Goal: Information Seeking & Learning: Compare options

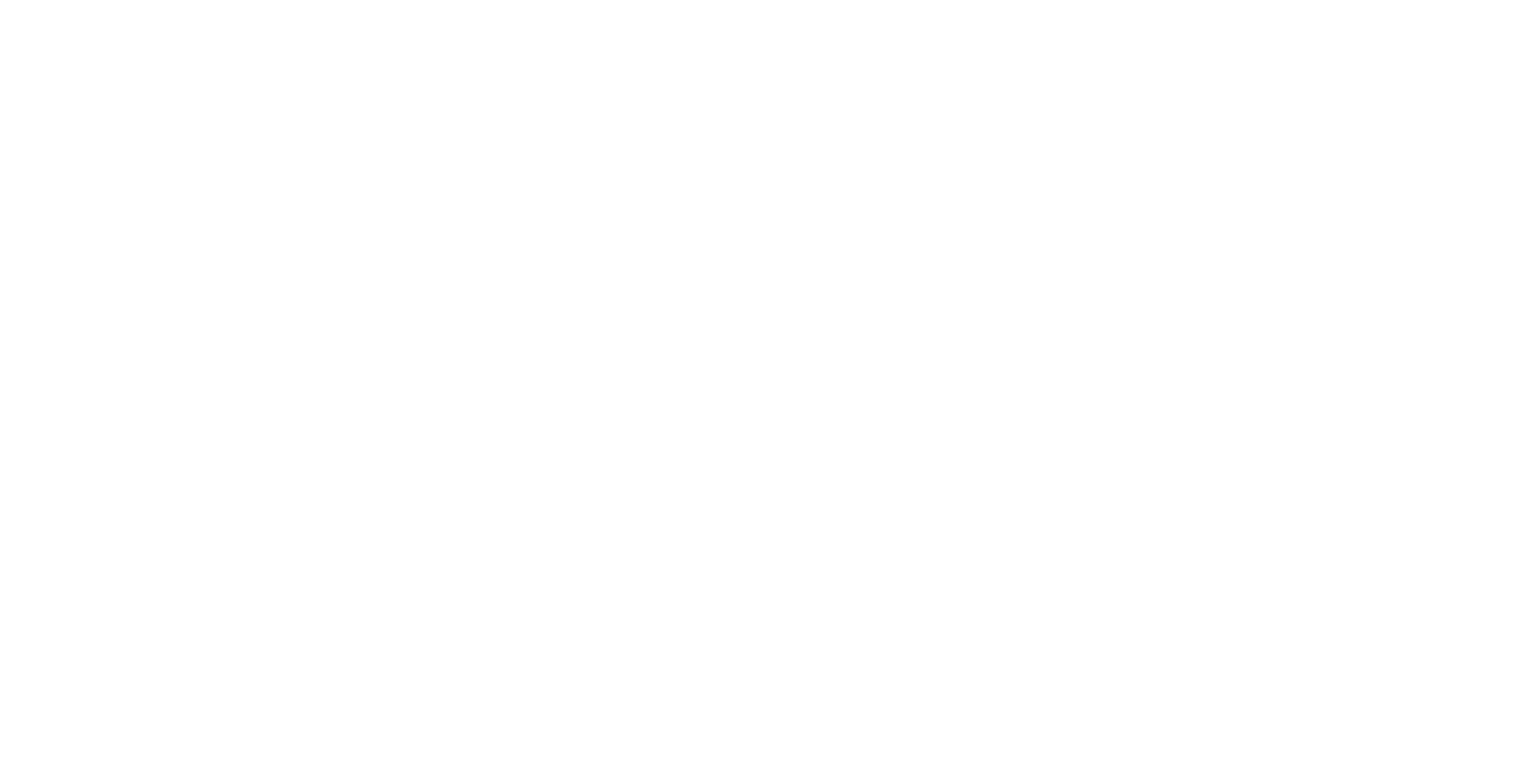
select select "Song"
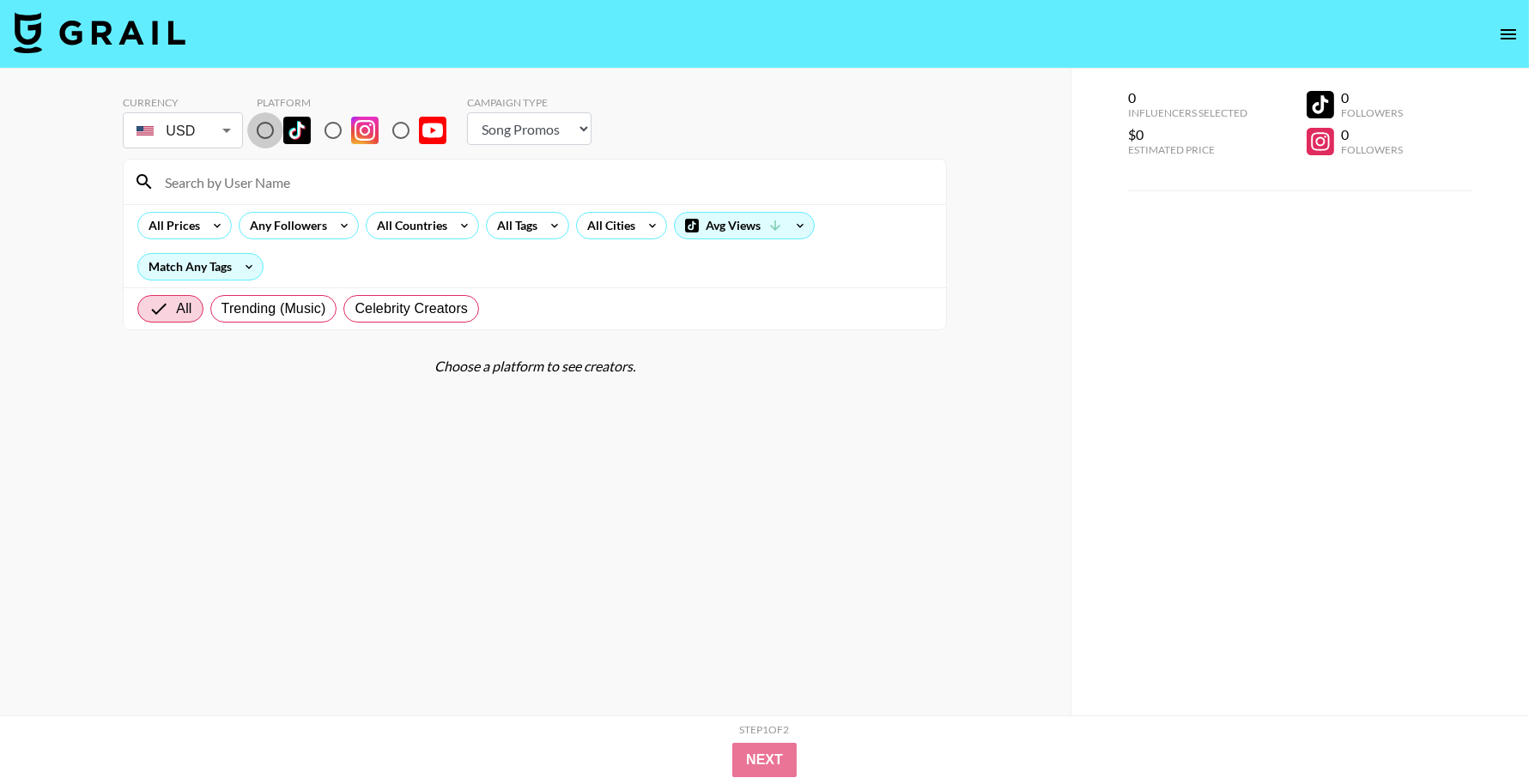
click at [277, 137] on input "radio" at bounding box center [265, 130] width 36 height 36
radio input "true"
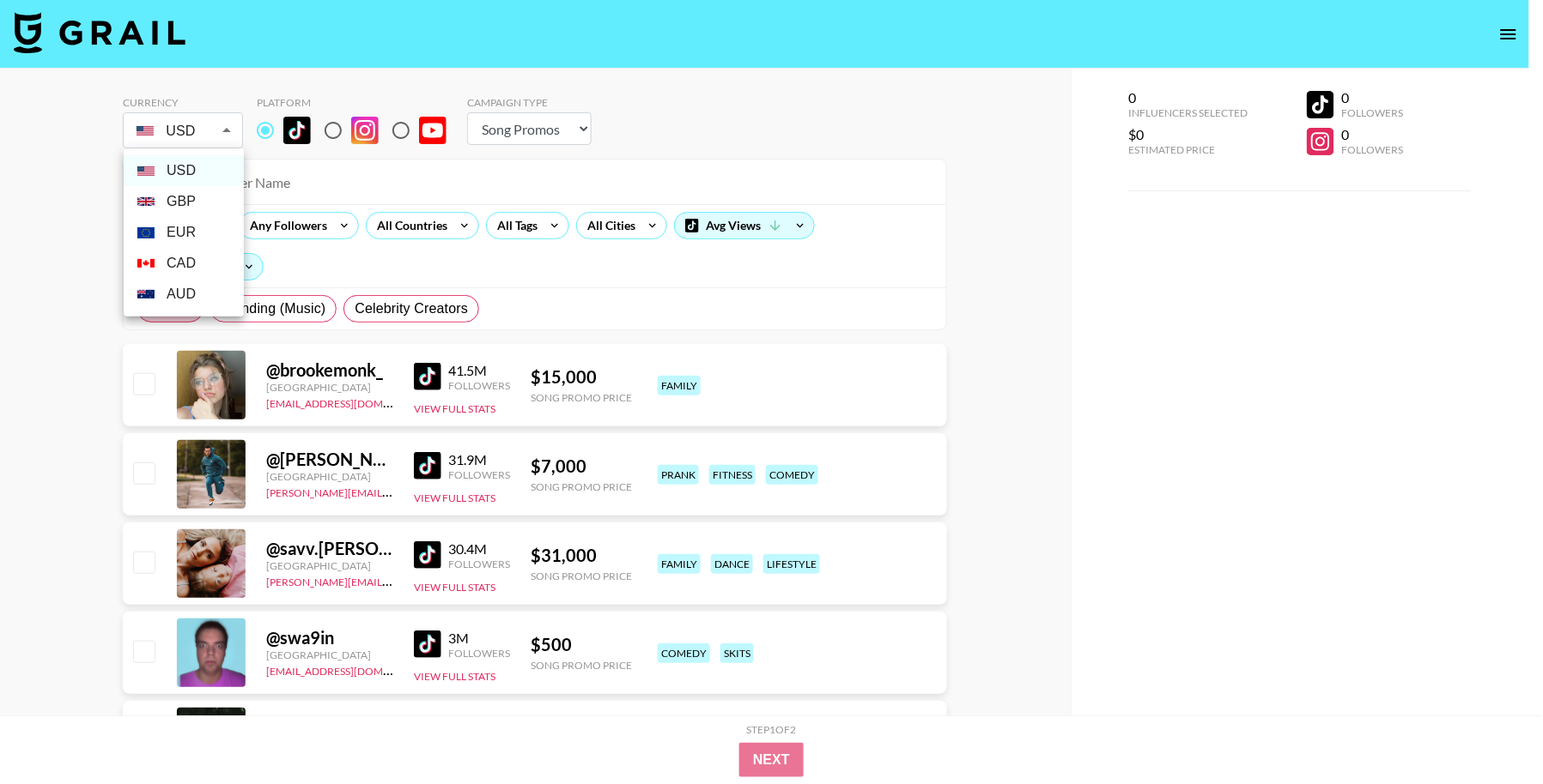
click at [162, 158] on li "USD" at bounding box center [184, 171] width 121 height 31
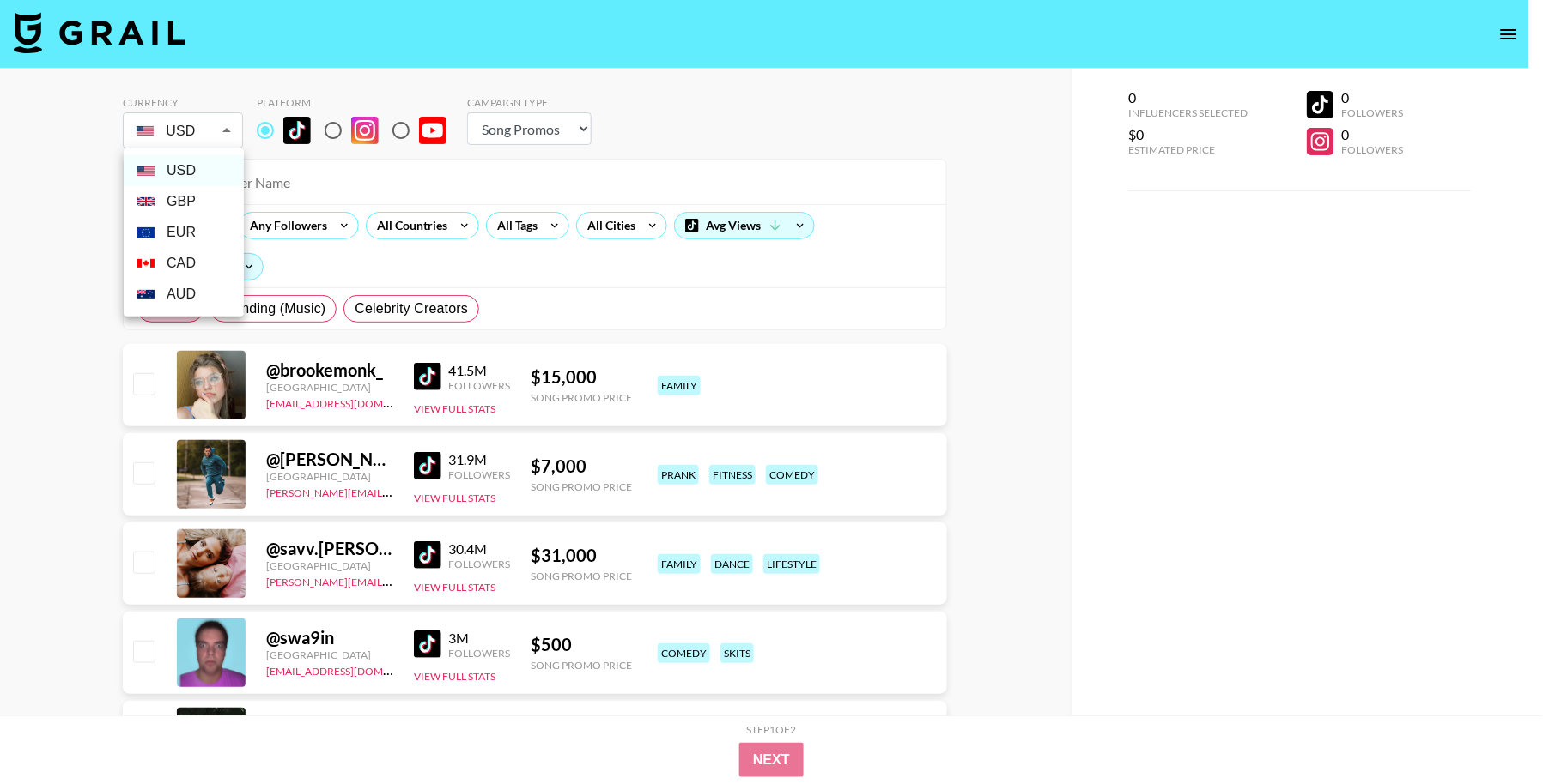
click at [172, 193] on li "GBP" at bounding box center [184, 202] width 121 height 31
type input "GBP"
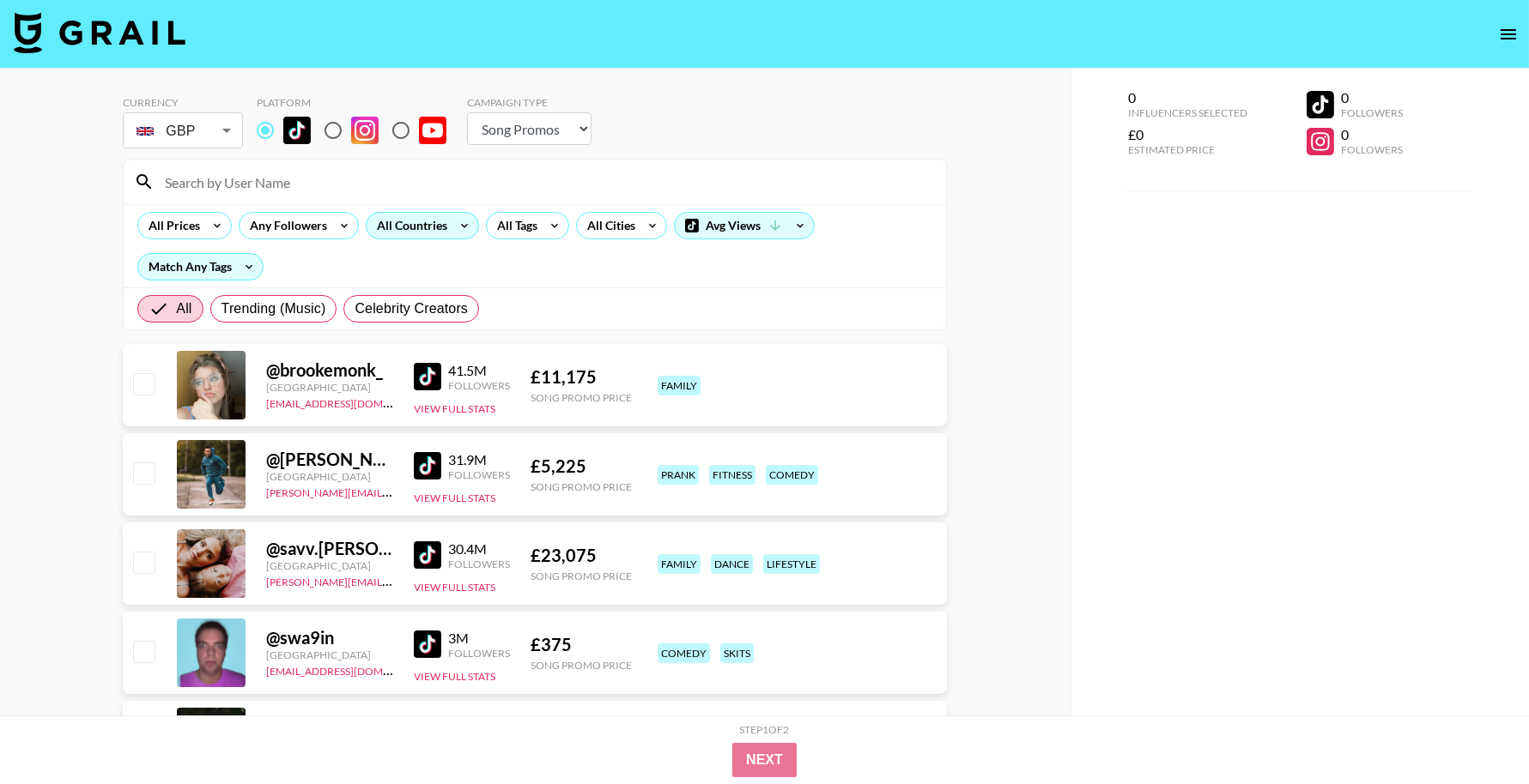
click at [407, 228] on div "All Countries" at bounding box center [409, 225] width 84 height 26
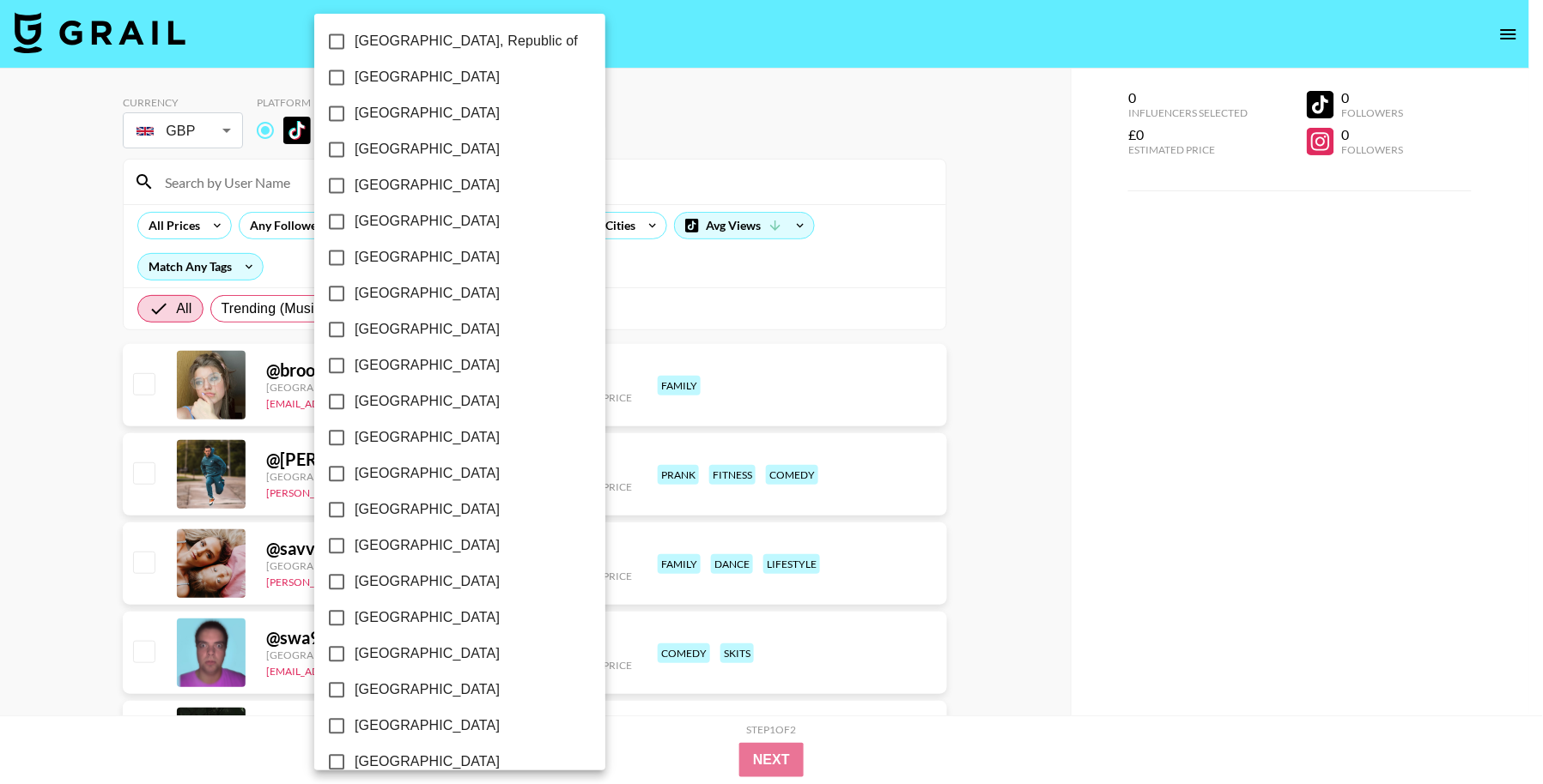
scroll to position [1215, 0]
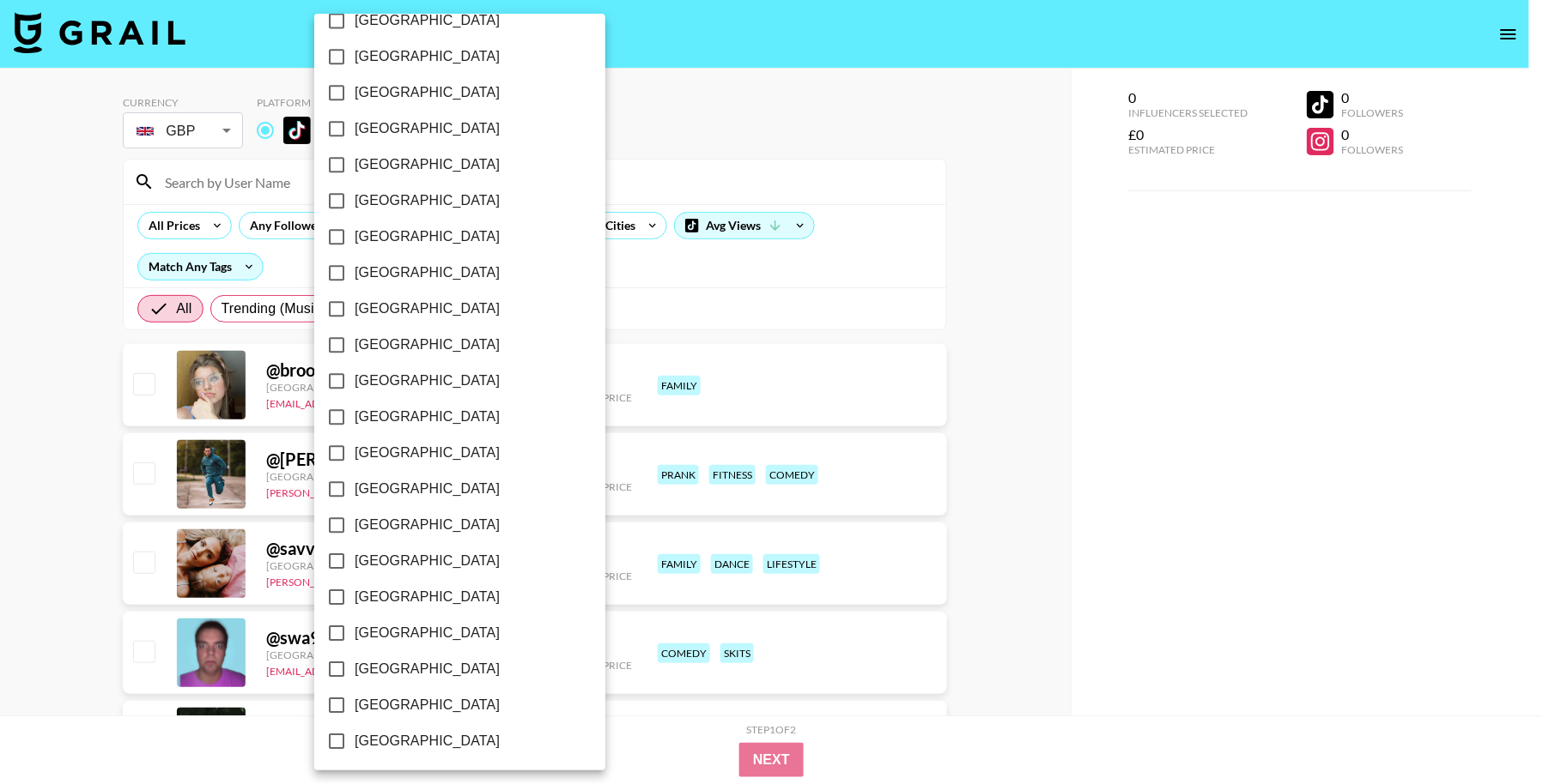
click at [405, 669] on span "[GEOGRAPHIC_DATA]" at bounding box center [426, 669] width 145 height 21
click at [354, 669] on input "[GEOGRAPHIC_DATA]" at bounding box center [336, 669] width 36 height 36
checkbox input "true"
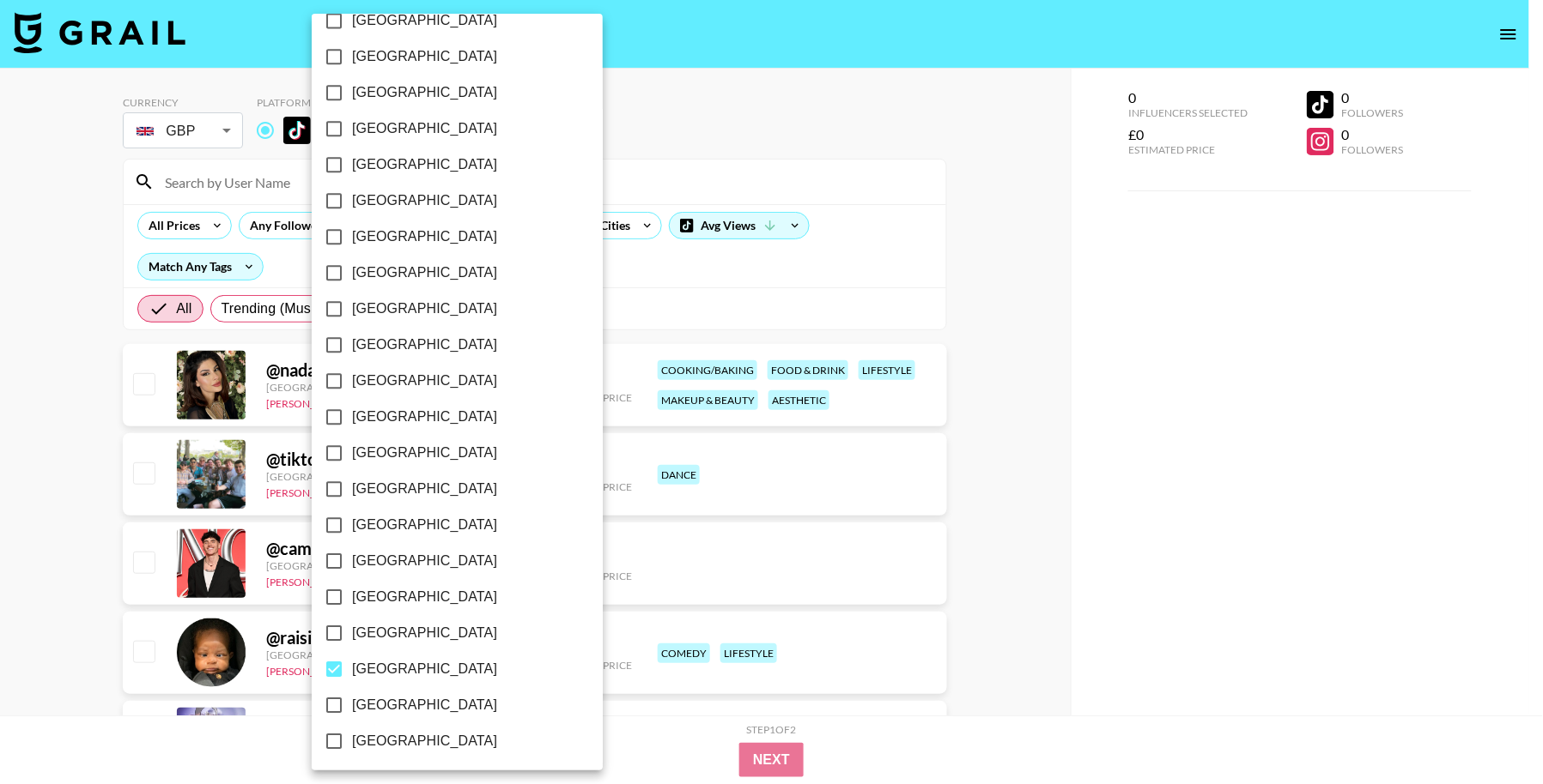
click at [407, 705] on span "[GEOGRAPHIC_DATA]" at bounding box center [425, 706] width 145 height 21
click at [352, 705] on input "[GEOGRAPHIC_DATA]" at bounding box center [333, 705] width 36 height 36
checkbox input "true"
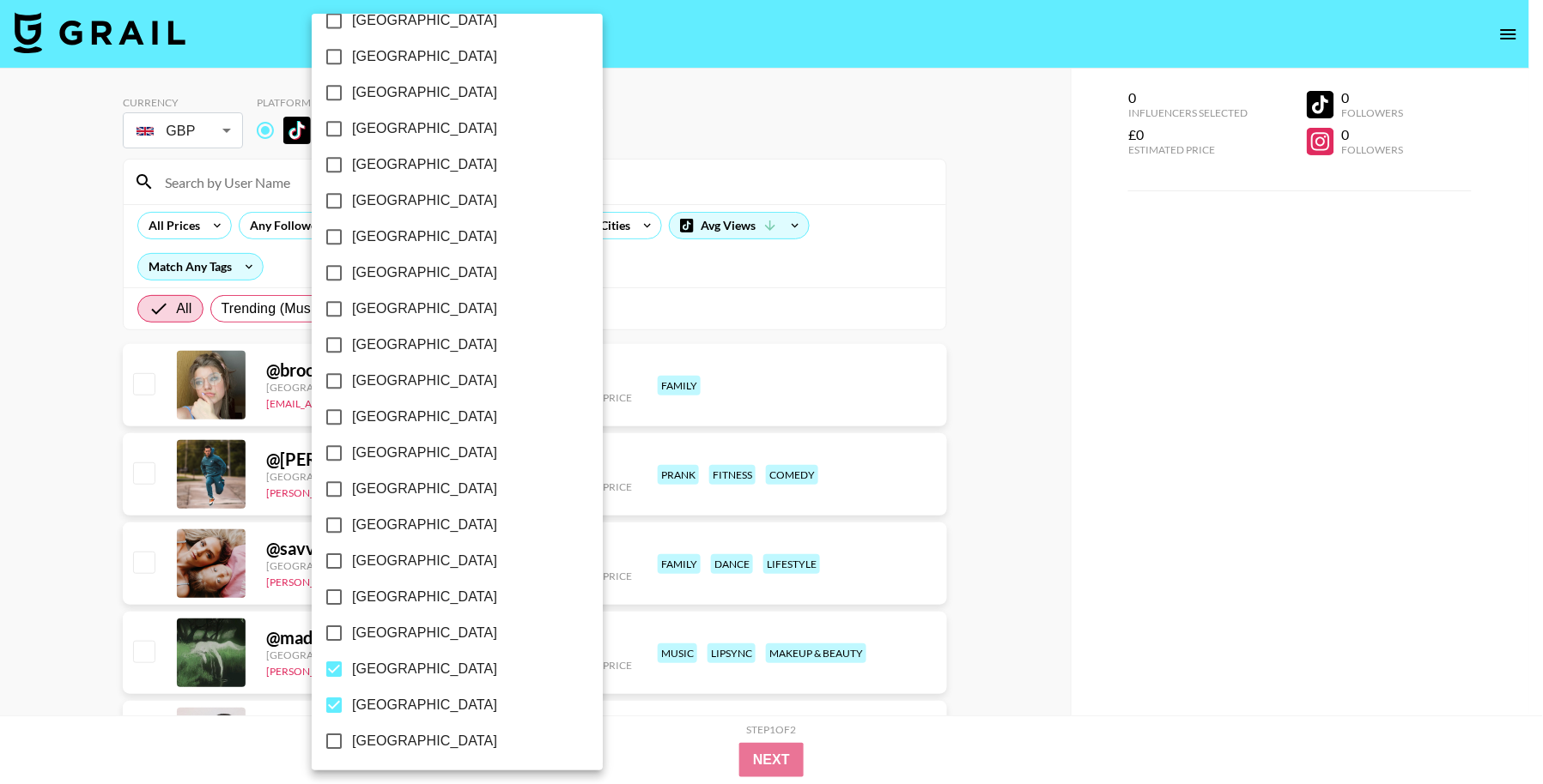
click at [821, 304] on div at bounding box center [772, 392] width 1543 height 784
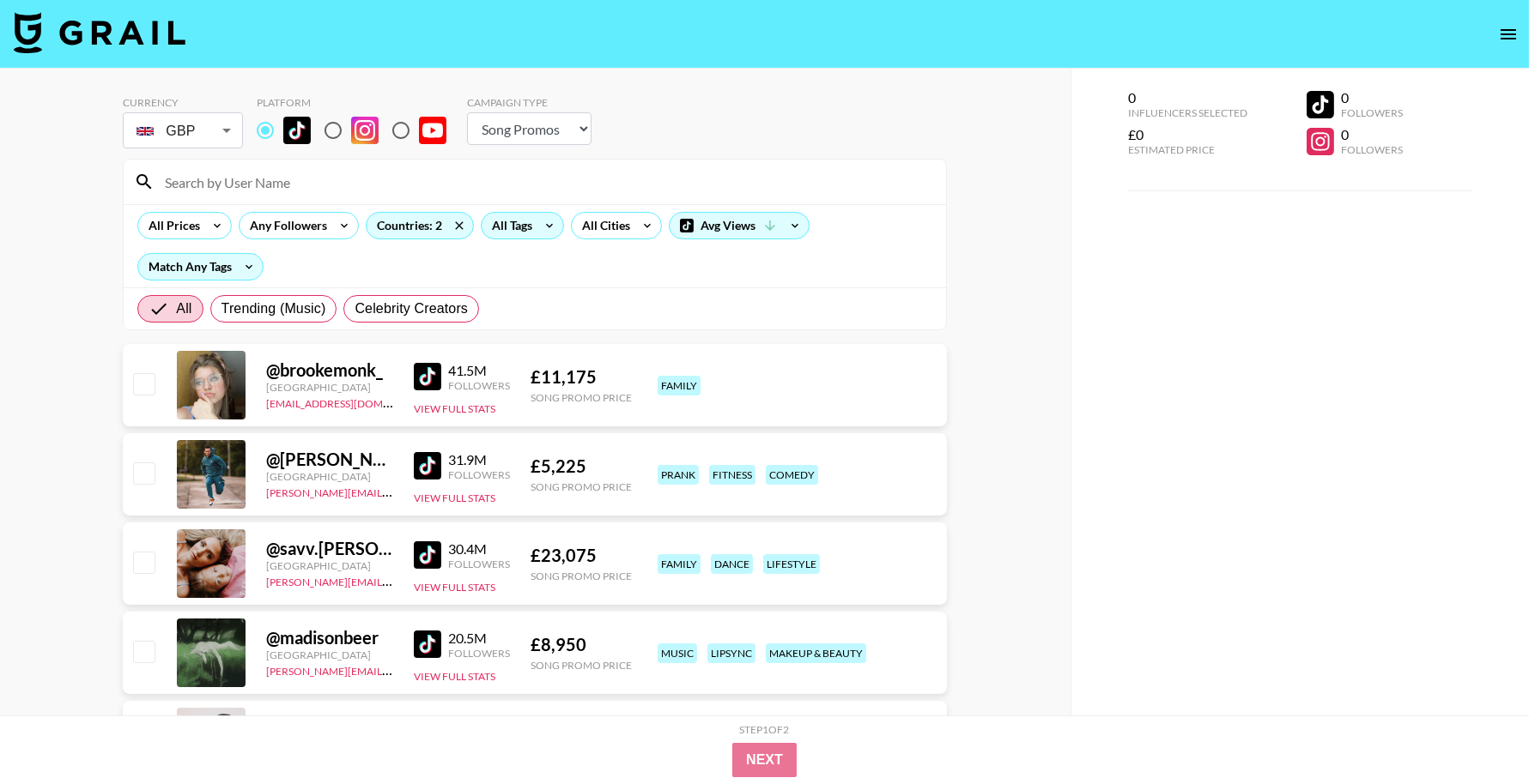
click at [515, 217] on div "All Tags" at bounding box center [508, 225] width 54 height 26
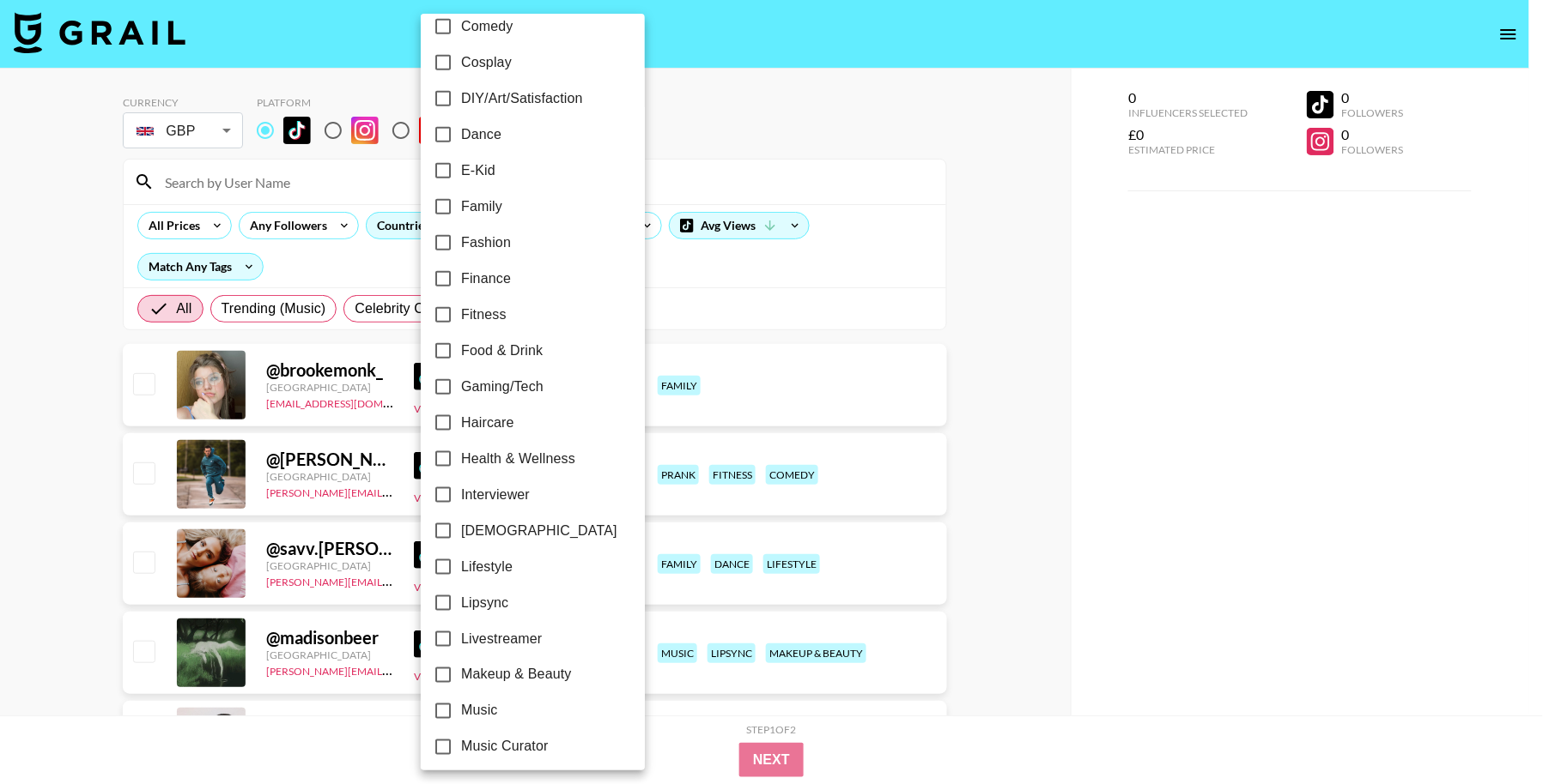
scroll to position [0, 0]
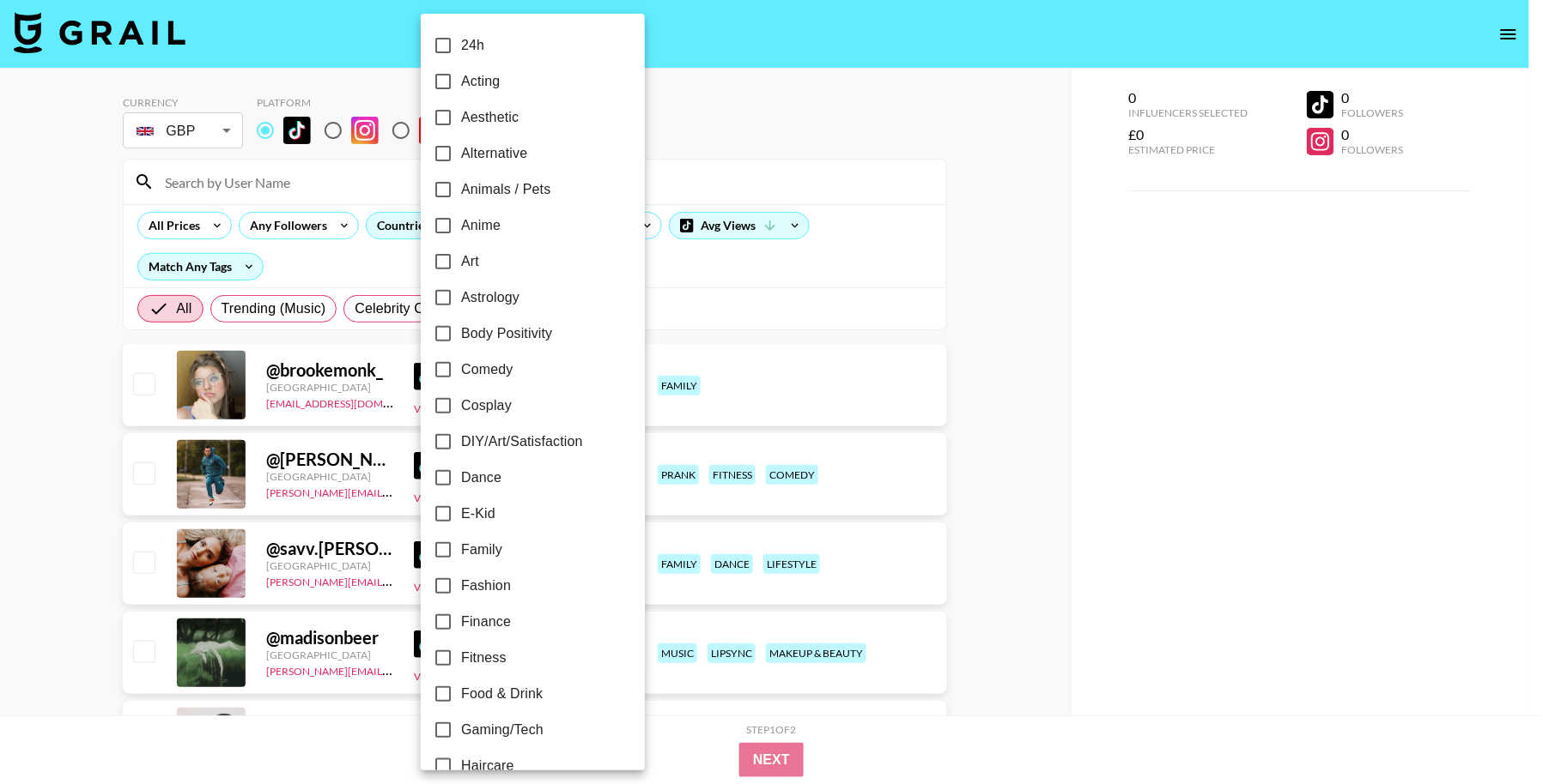
click at [503, 224] on label "Anime" at bounding box center [520, 225] width 193 height 36
click at [461, 224] on input "Anime" at bounding box center [442, 225] width 36 height 36
checkbox input "true"
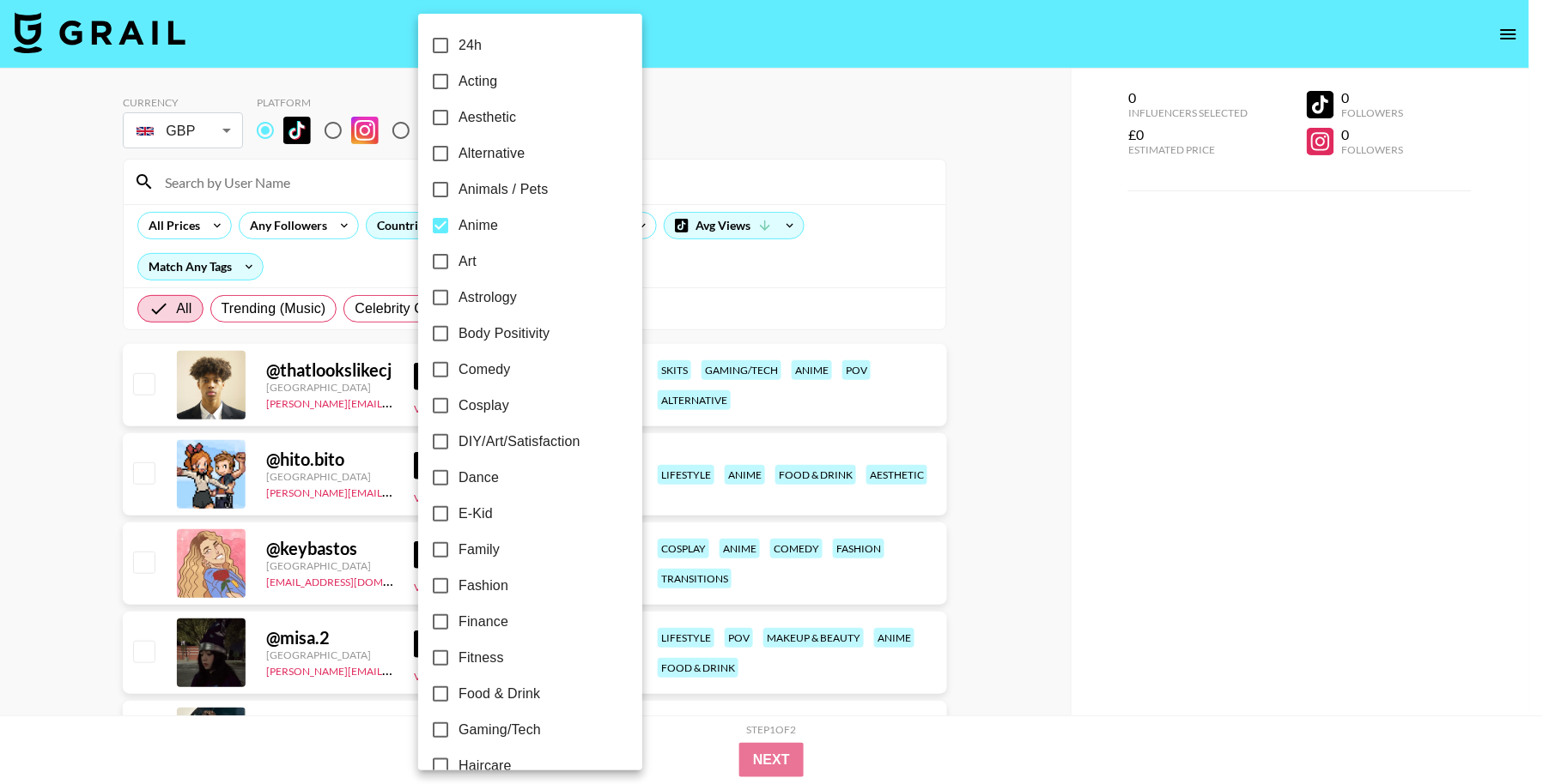
click at [479, 410] on span "Cosplay" at bounding box center [483, 406] width 50 height 21
click at [458, 410] on input "Cosplay" at bounding box center [440, 405] width 36 height 36
checkbox input "true"
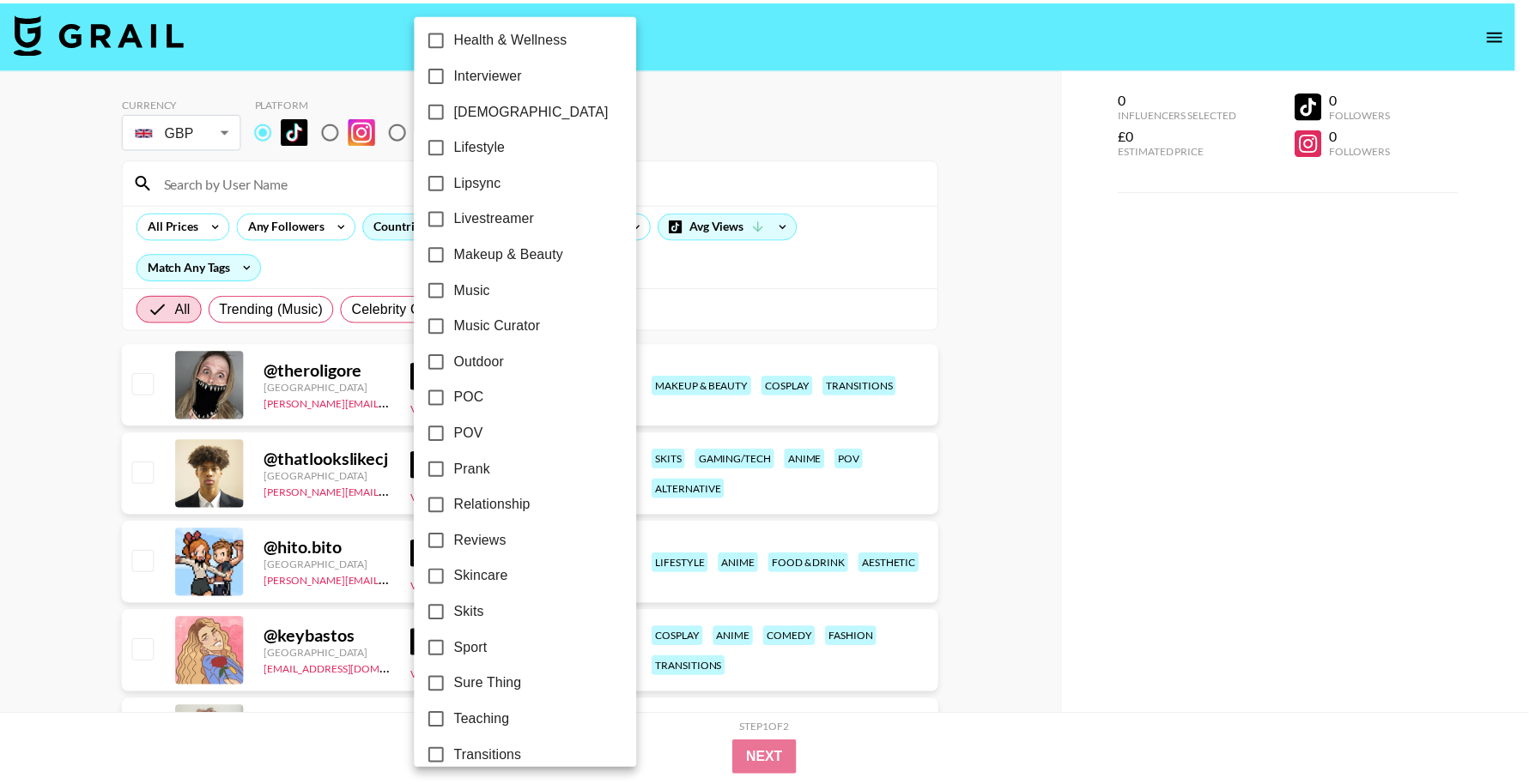
scroll to position [801, 0]
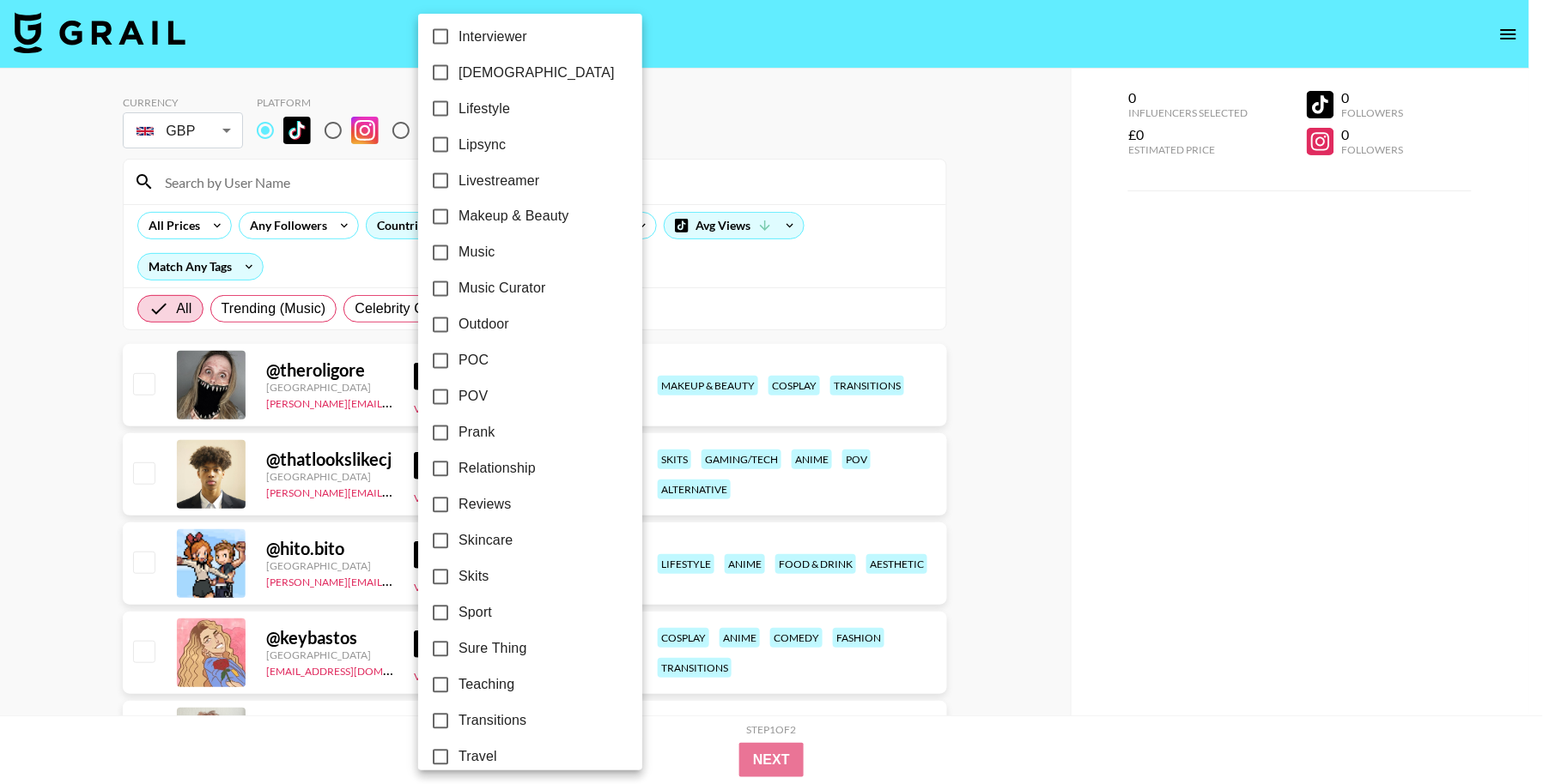
click at [960, 252] on div at bounding box center [772, 392] width 1543 height 784
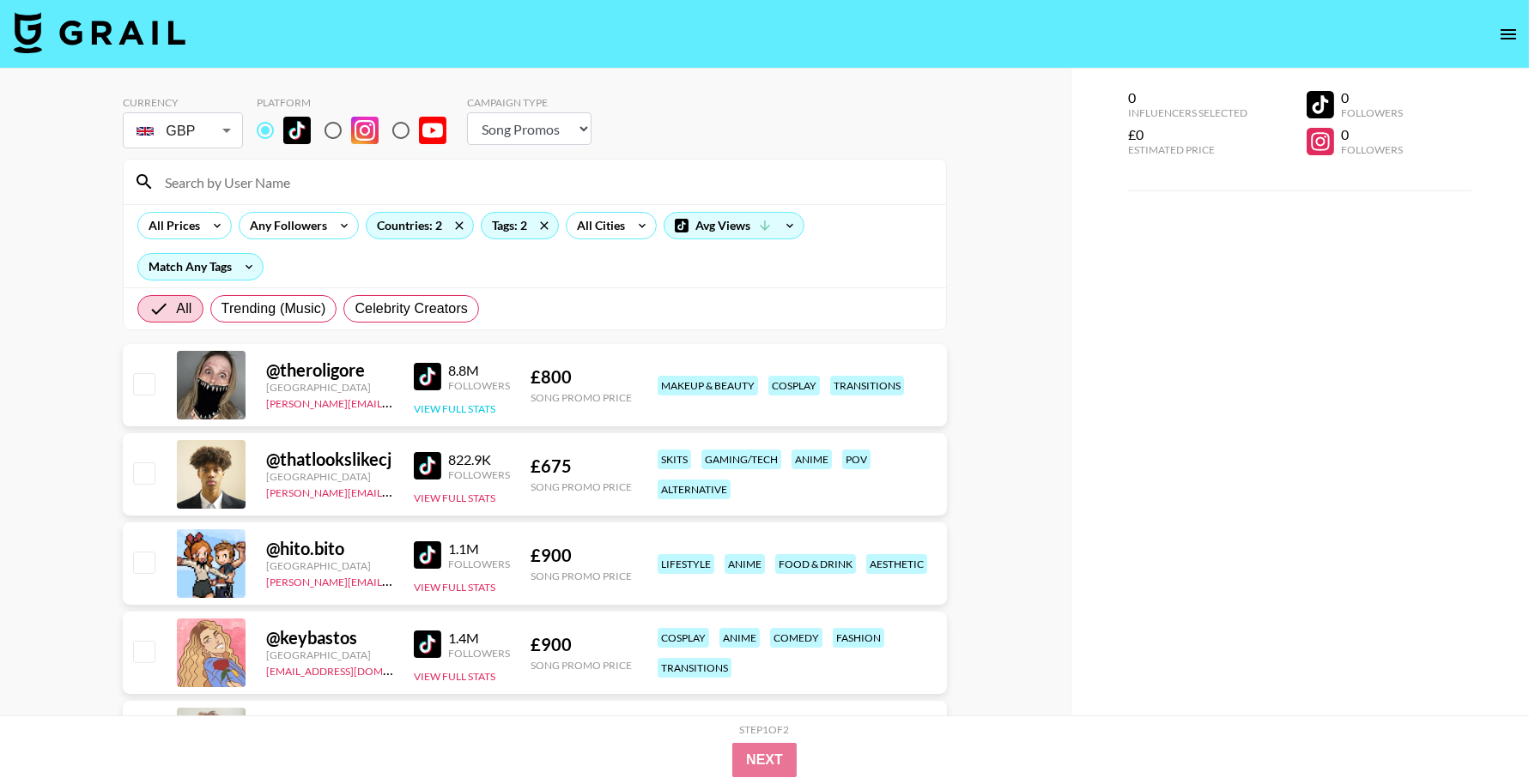
click at [469, 406] on button "View Full Stats" at bounding box center [454, 409] width 81 height 13
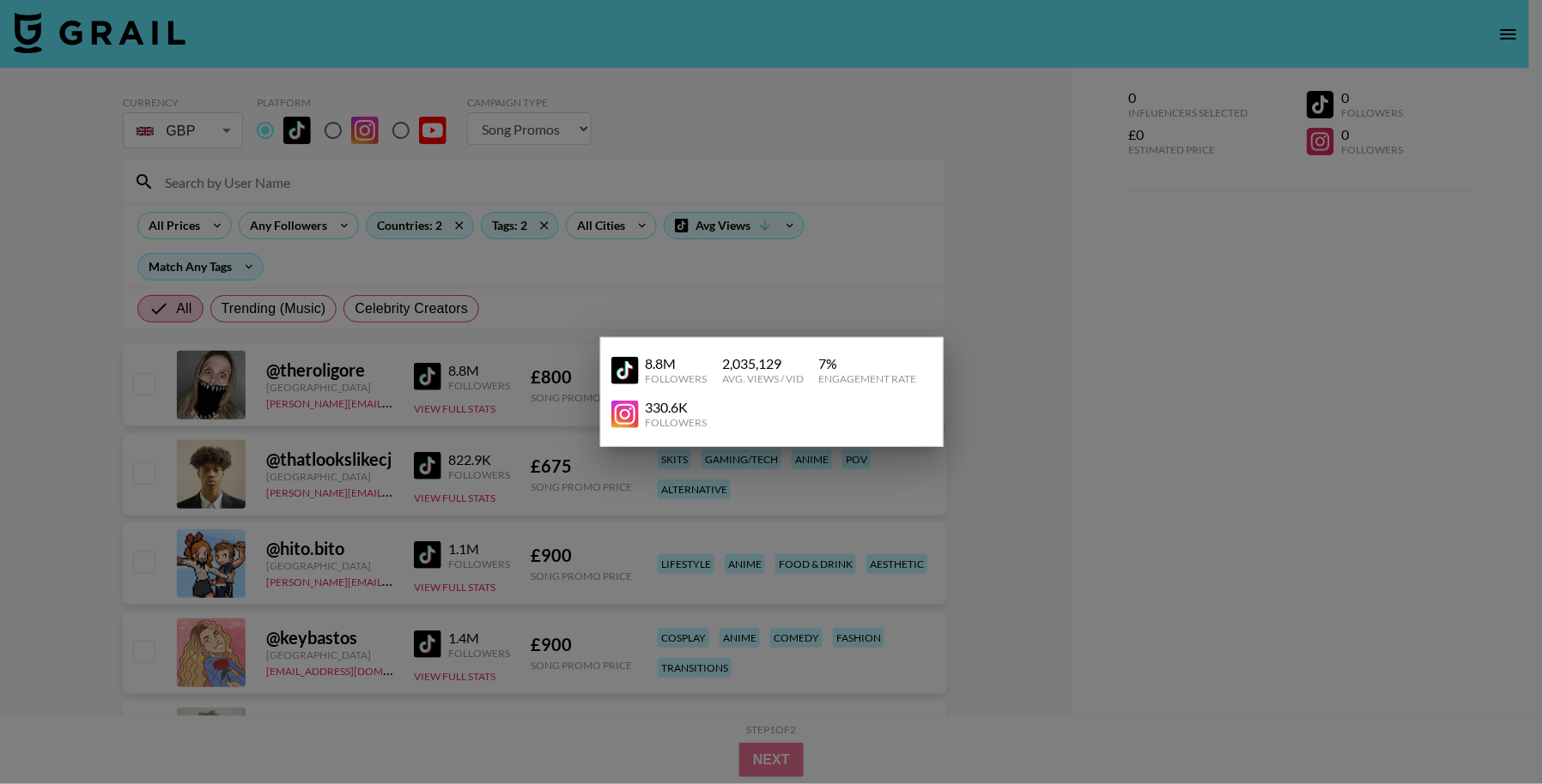
click at [660, 284] on div at bounding box center [772, 392] width 1543 height 784
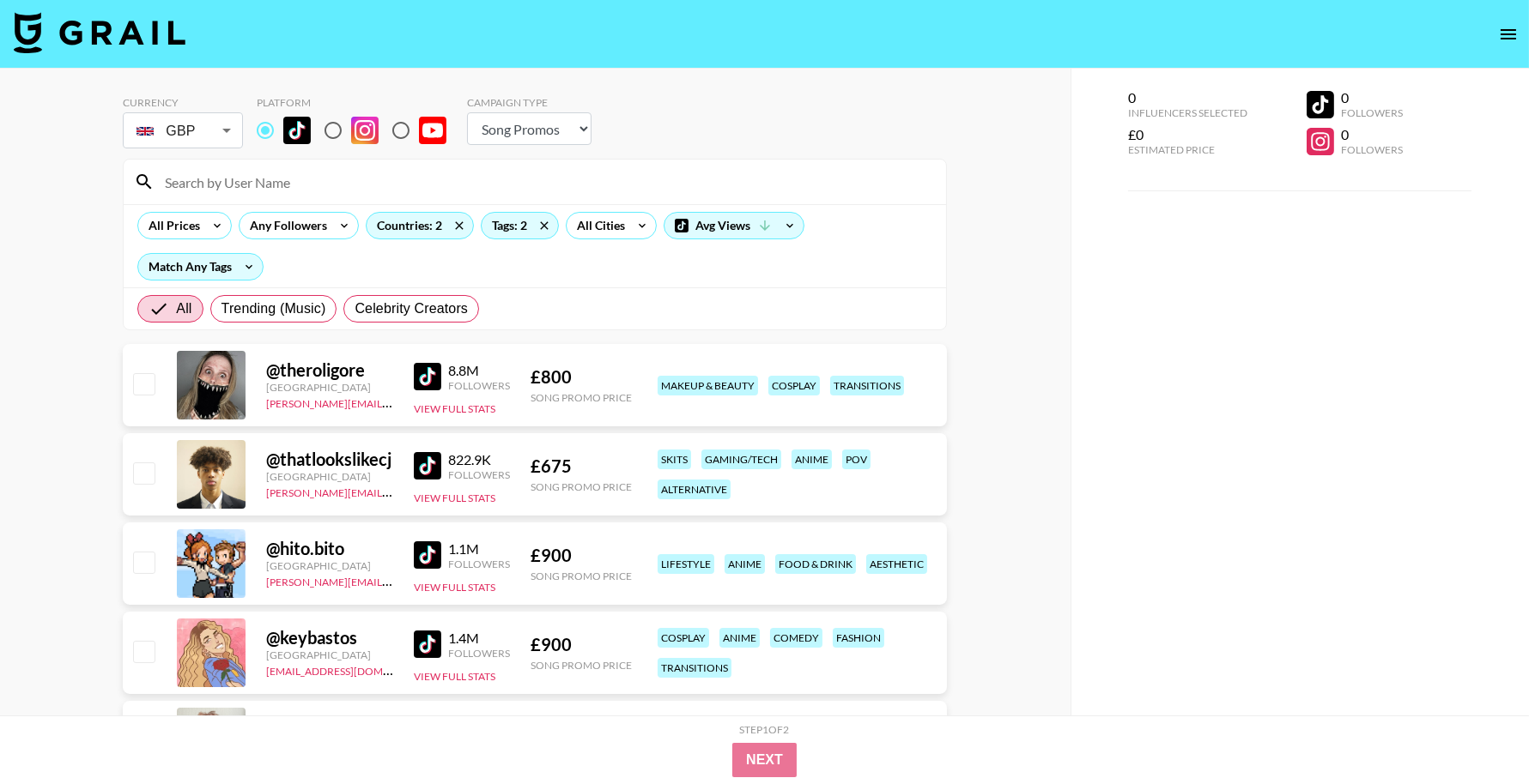
click at [424, 371] on img at bounding box center [427, 377] width 27 height 27
click at [424, 463] on img at bounding box center [427, 466] width 27 height 27
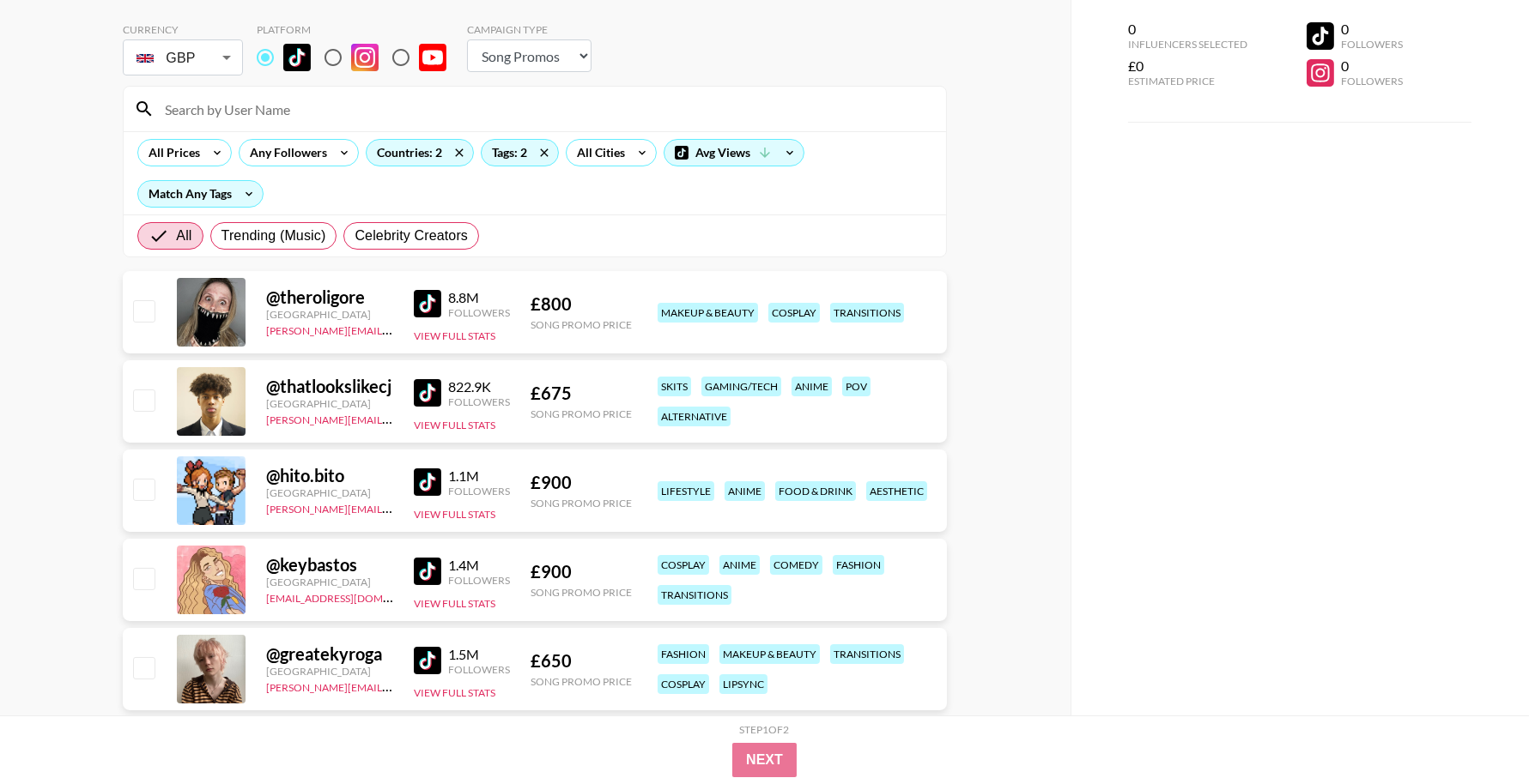
scroll to position [106, 0]
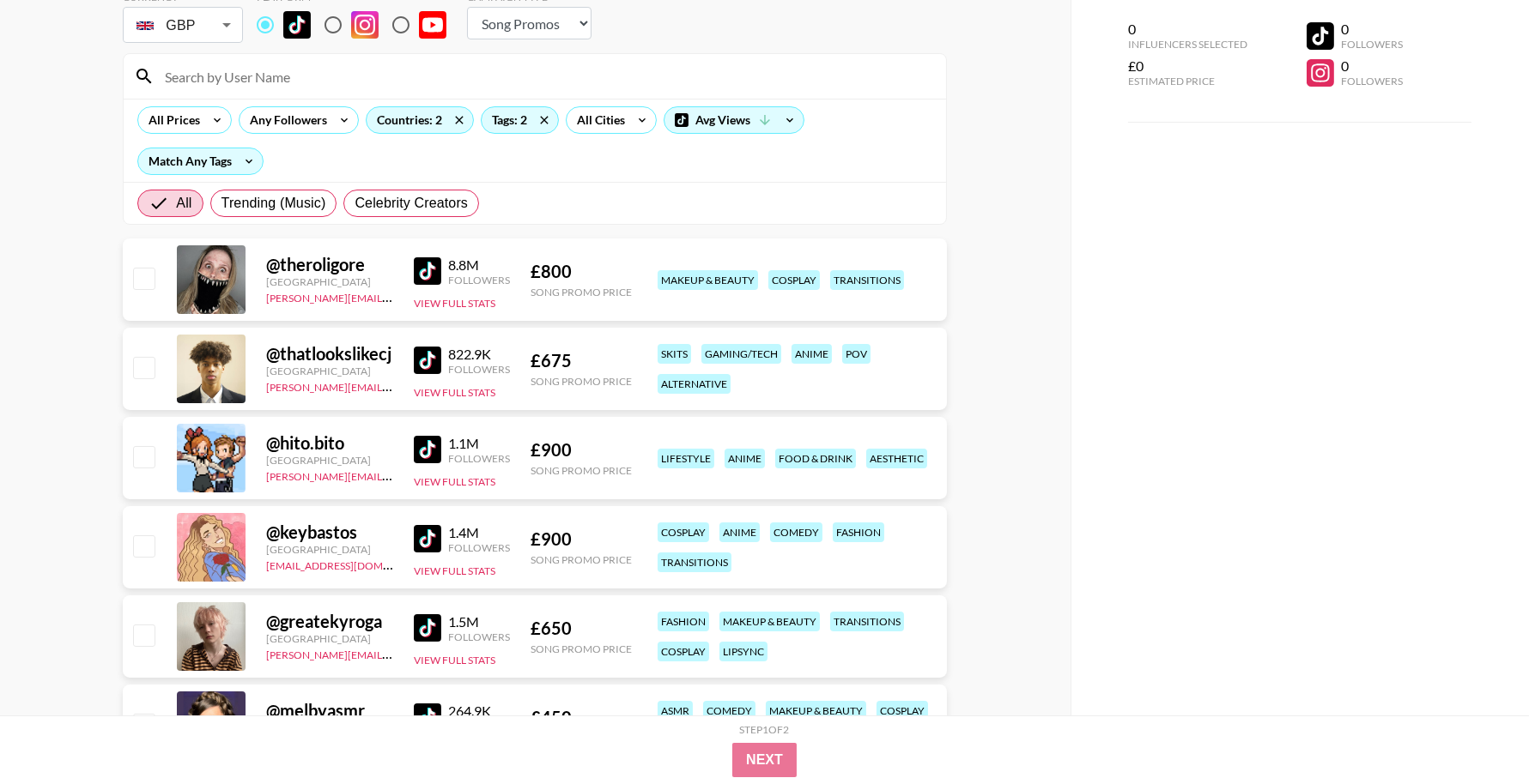
click at [436, 453] on img at bounding box center [427, 450] width 27 height 27
click at [429, 528] on img at bounding box center [427, 538] width 27 height 27
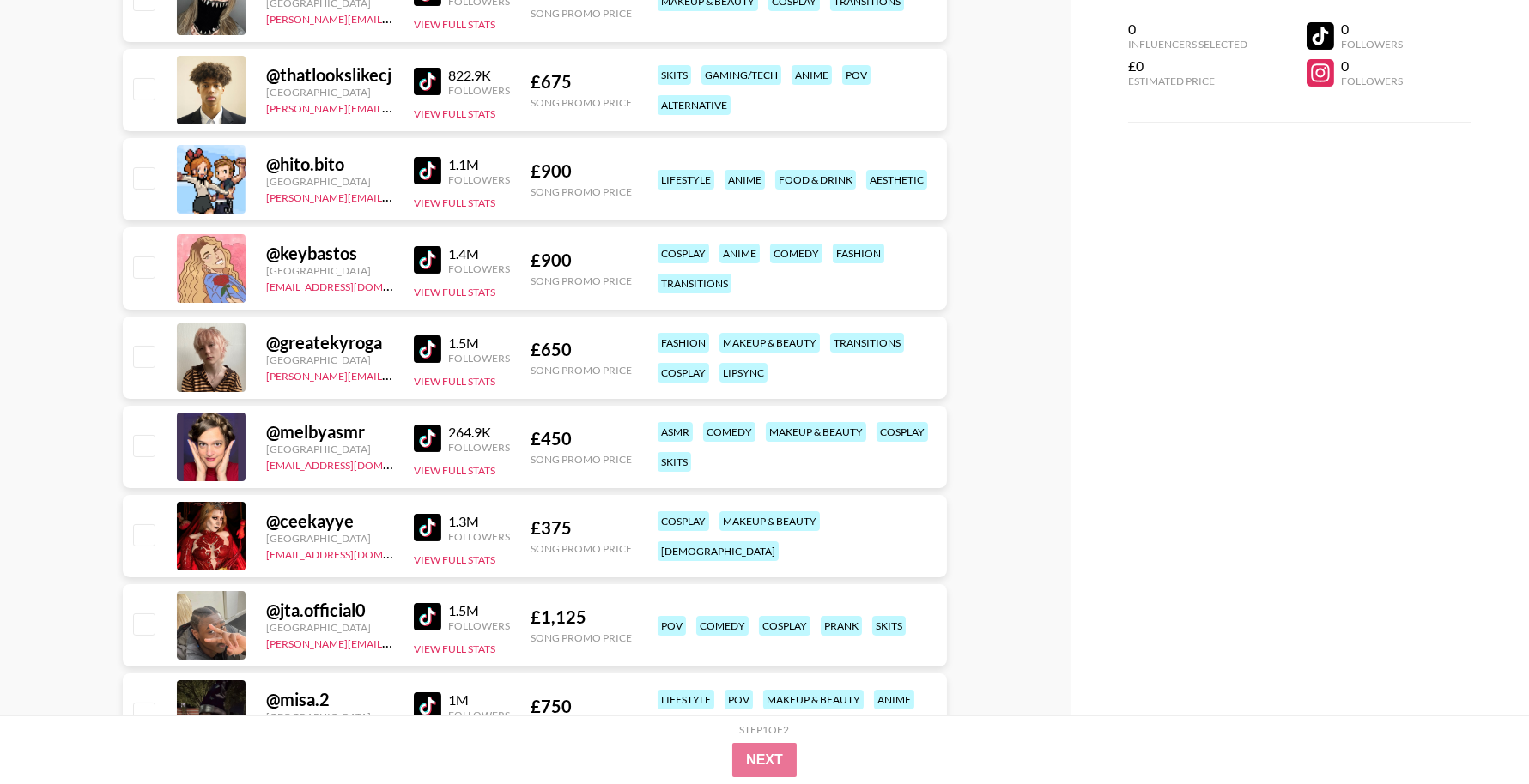
scroll to position [390, 0]
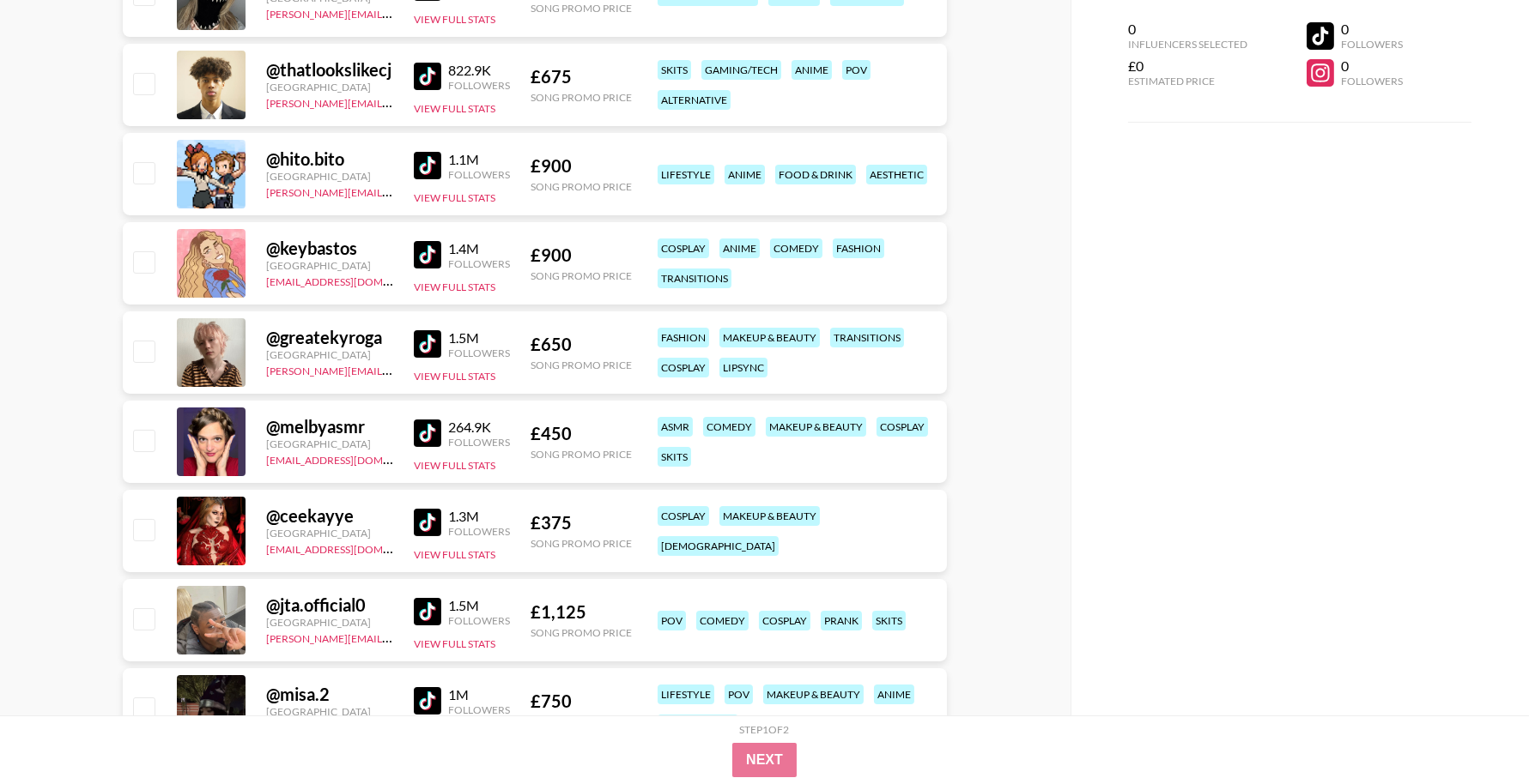
click at [433, 433] on img at bounding box center [427, 434] width 27 height 27
click at [427, 340] on img at bounding box center [427, 344] width 27 height 27
click at [434, 527] on img at bounding box center [427, 523] width 27 height 27
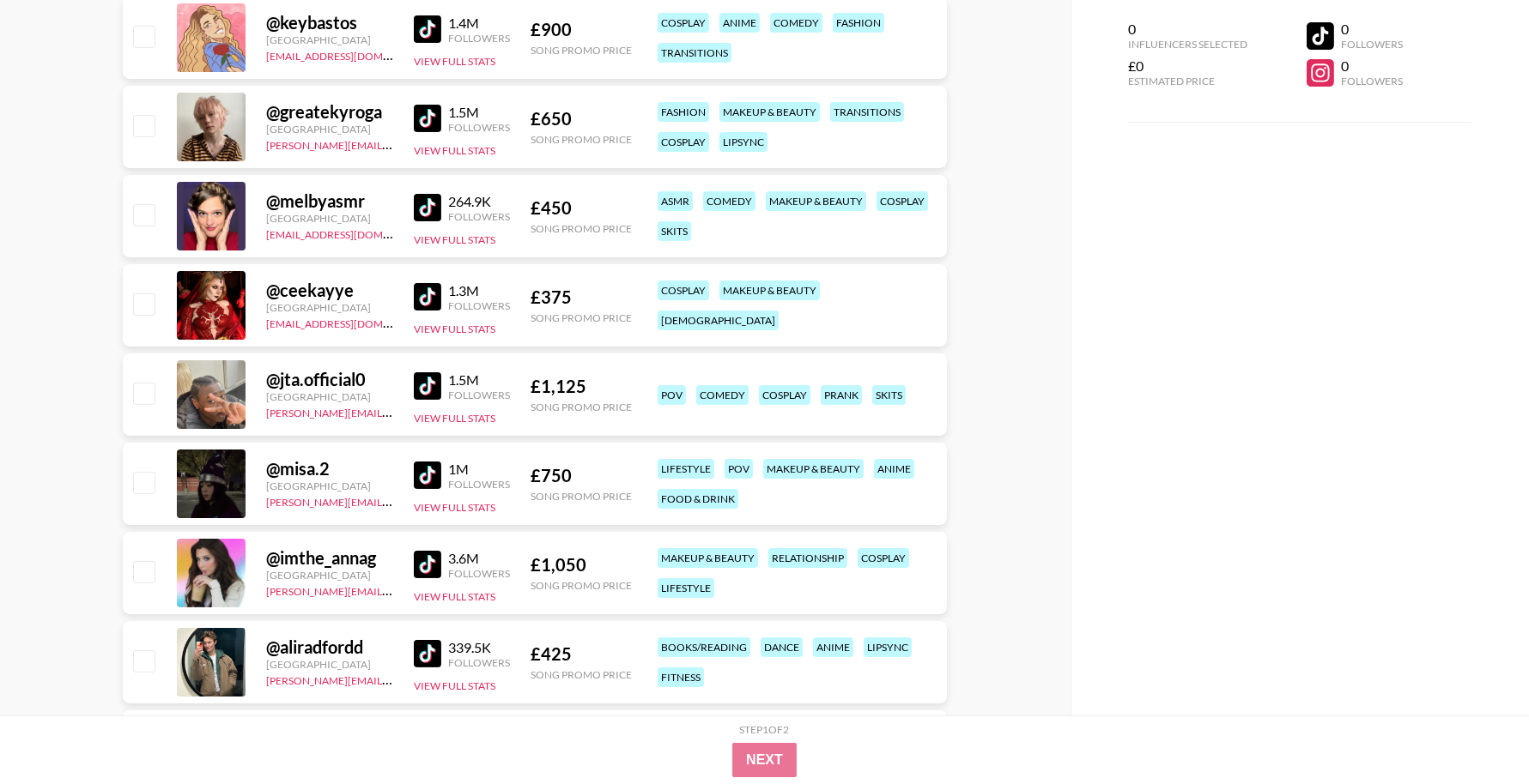
scroll to position [618, 0]
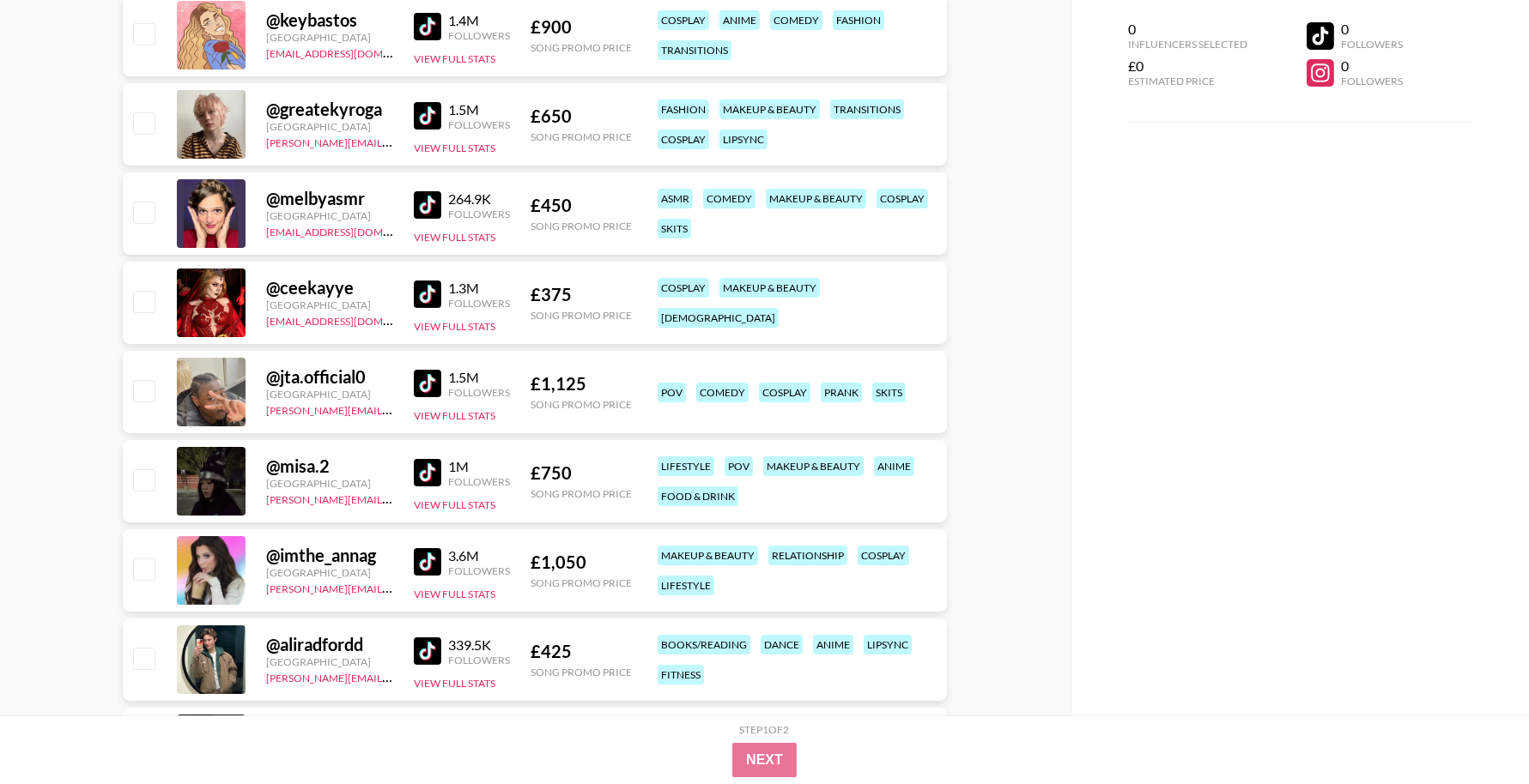
click at [421, 380] on img at bounding box center [427, 383] width 27 height 27
click at [427, 476] on img at bounding box center [427, 473] width 27 height 27
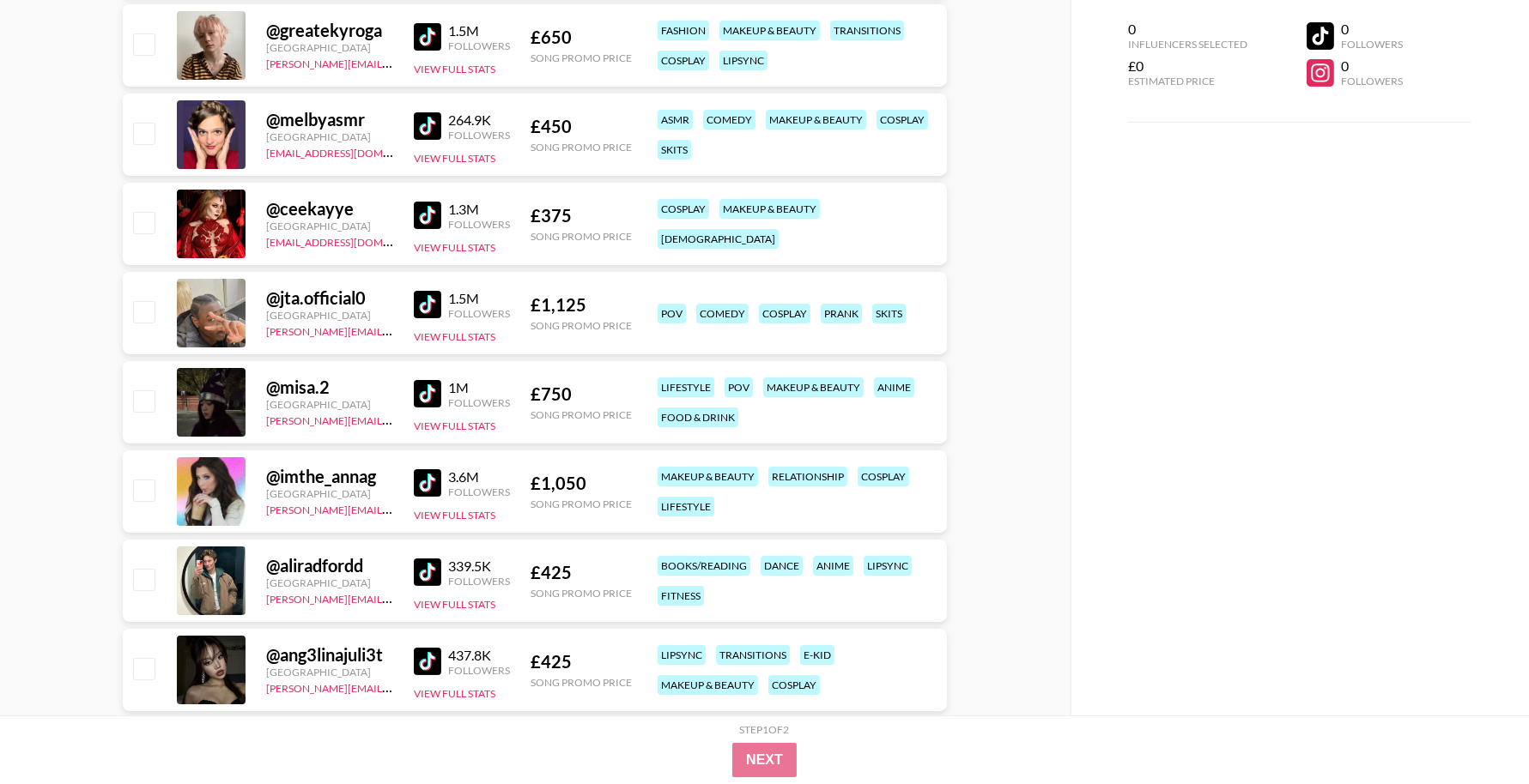
scroll to position [699, 0]
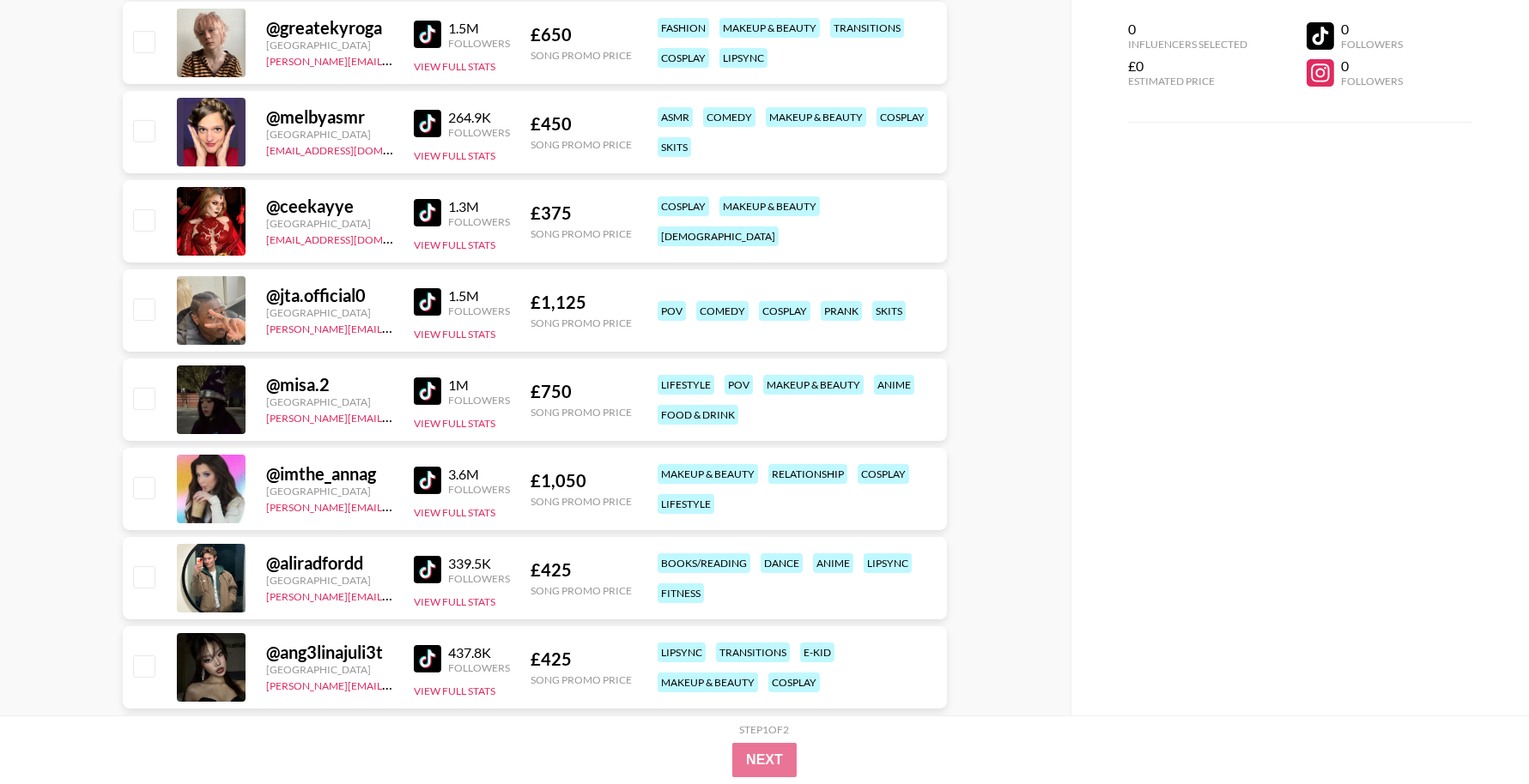
click at [424, 476] on img at bounding box center [427, 481] width 27 height 27
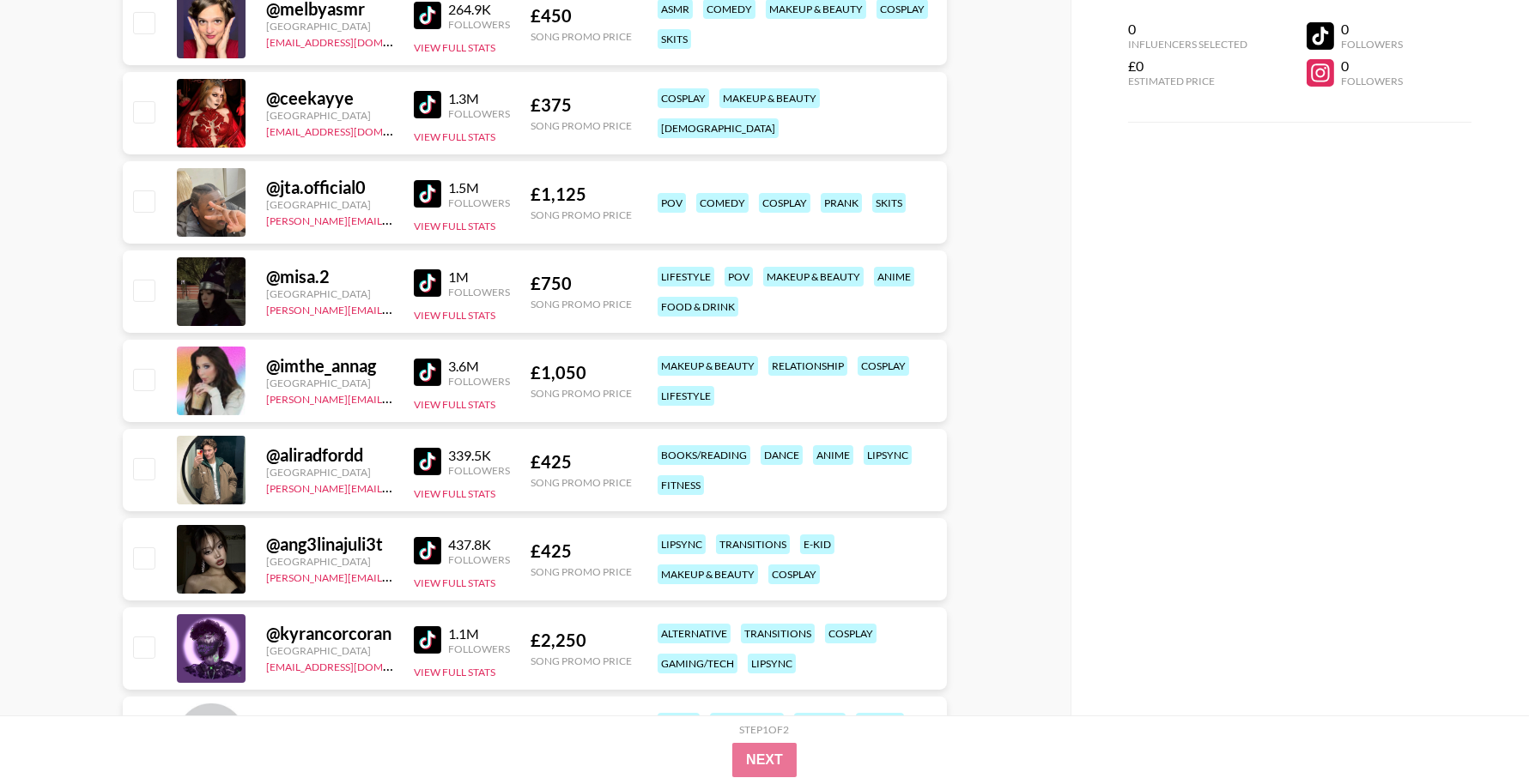
scroll to position [811, 0]
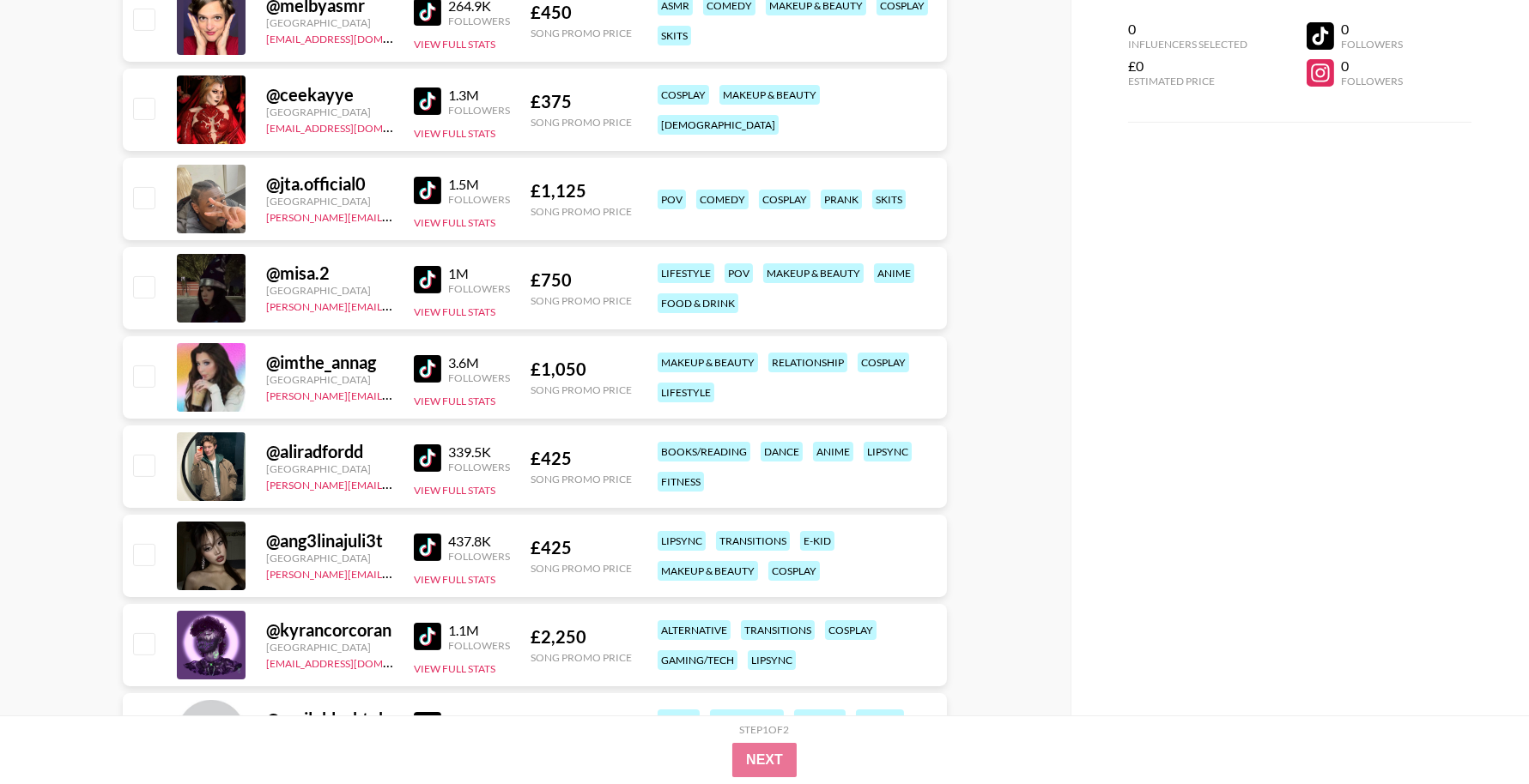
click at [428, 453] on img at bounding box center [427, 458] width 27 height 27
click at [433, 546] on img at bounding box center [427, 548] width 27 height 27
click at [427, 631] on img at bounding box center [427, 637] width 27 height 27
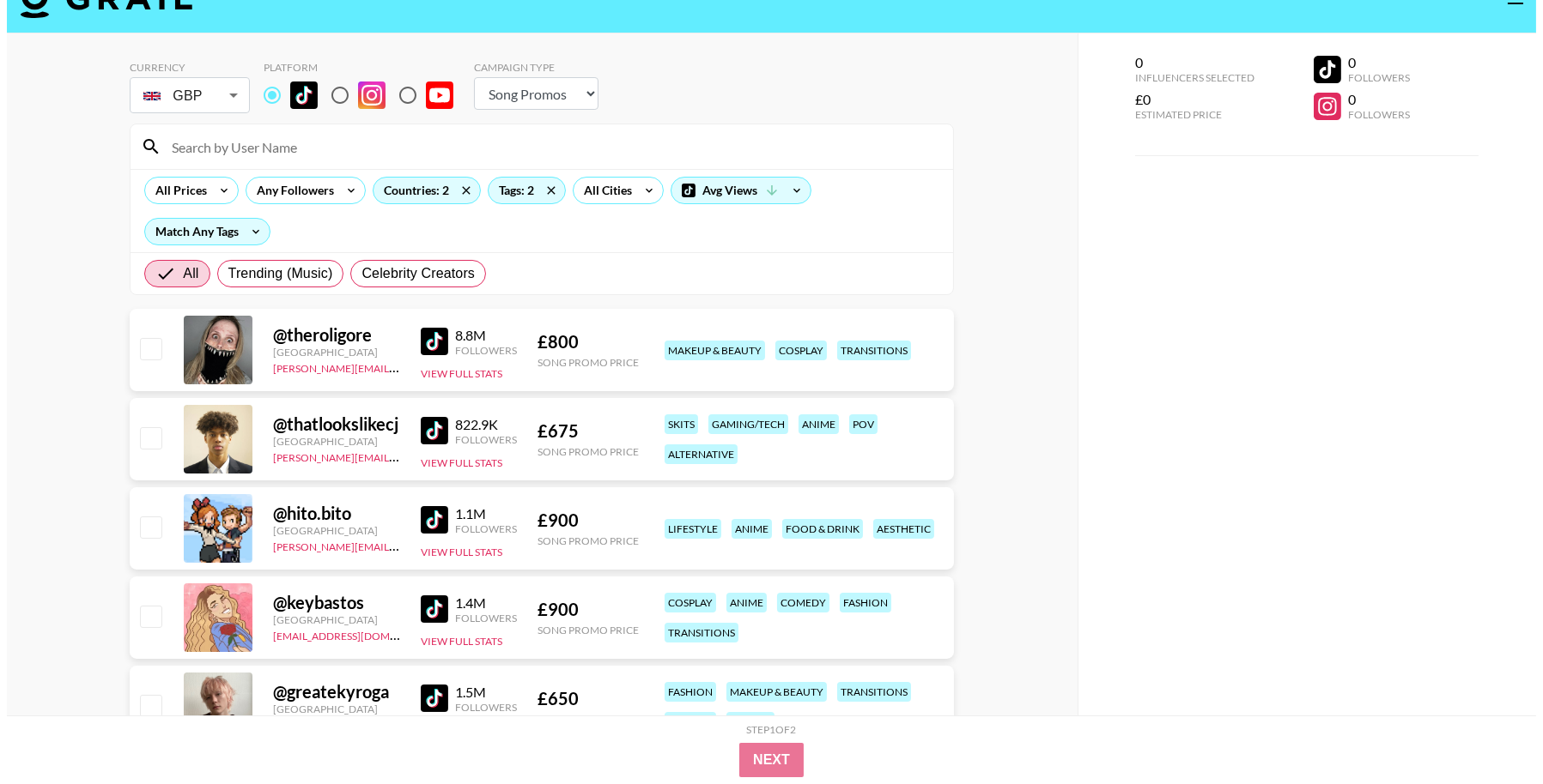
scroll to position [0, 0]
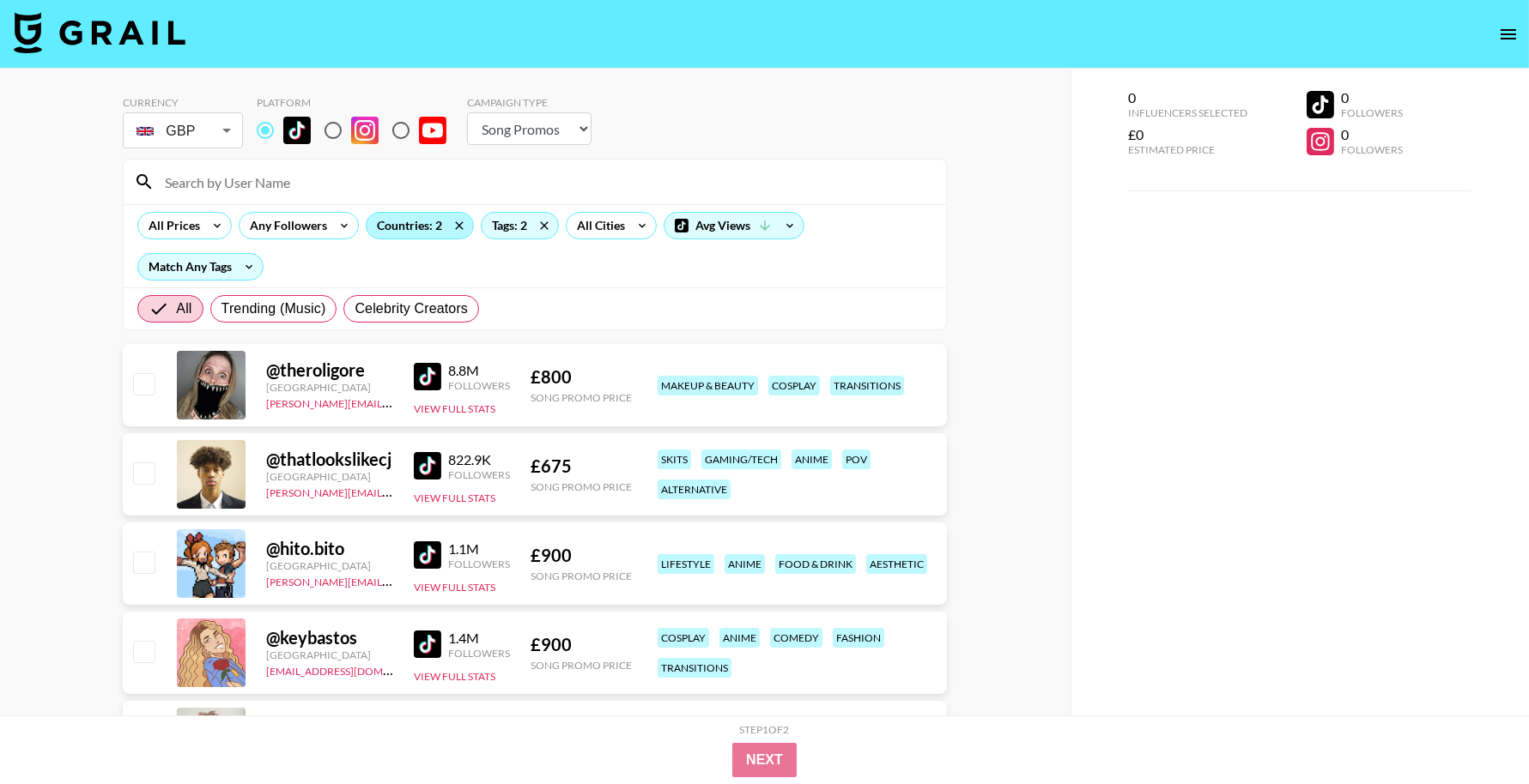
click at [415, 228] on div "Countries: 2" at bounding box center [420, 225] width 107 height 26
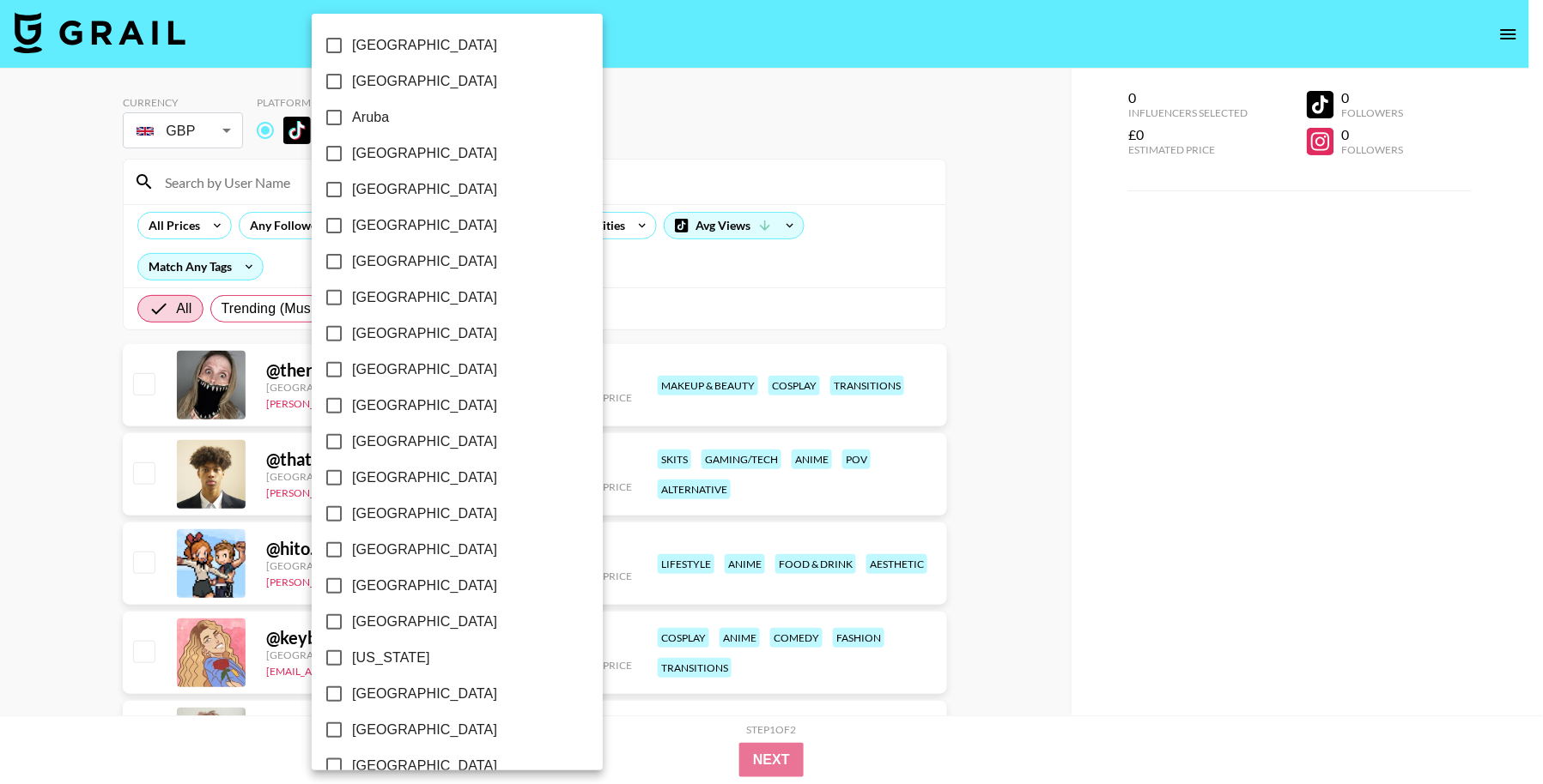
click at [404, 154] on span "[GEOGRAPHIC_DATA]" at bounding box center [425, 153] width 145 height 21
click at [352, 154] on input "[GEOGRAPHIC_DATA]" at bounding box center [333, 153] width 36 height 36
checkbox input "true"
click at [405, 327] on label "[GEOGRAPHIC_DATA]" at bounding box center [446, 333] width 259 height 36
click at [352, 327] on input "[GEOGRAPHIC_DATA]" at bounding box center [333, 333] width 36 height 36
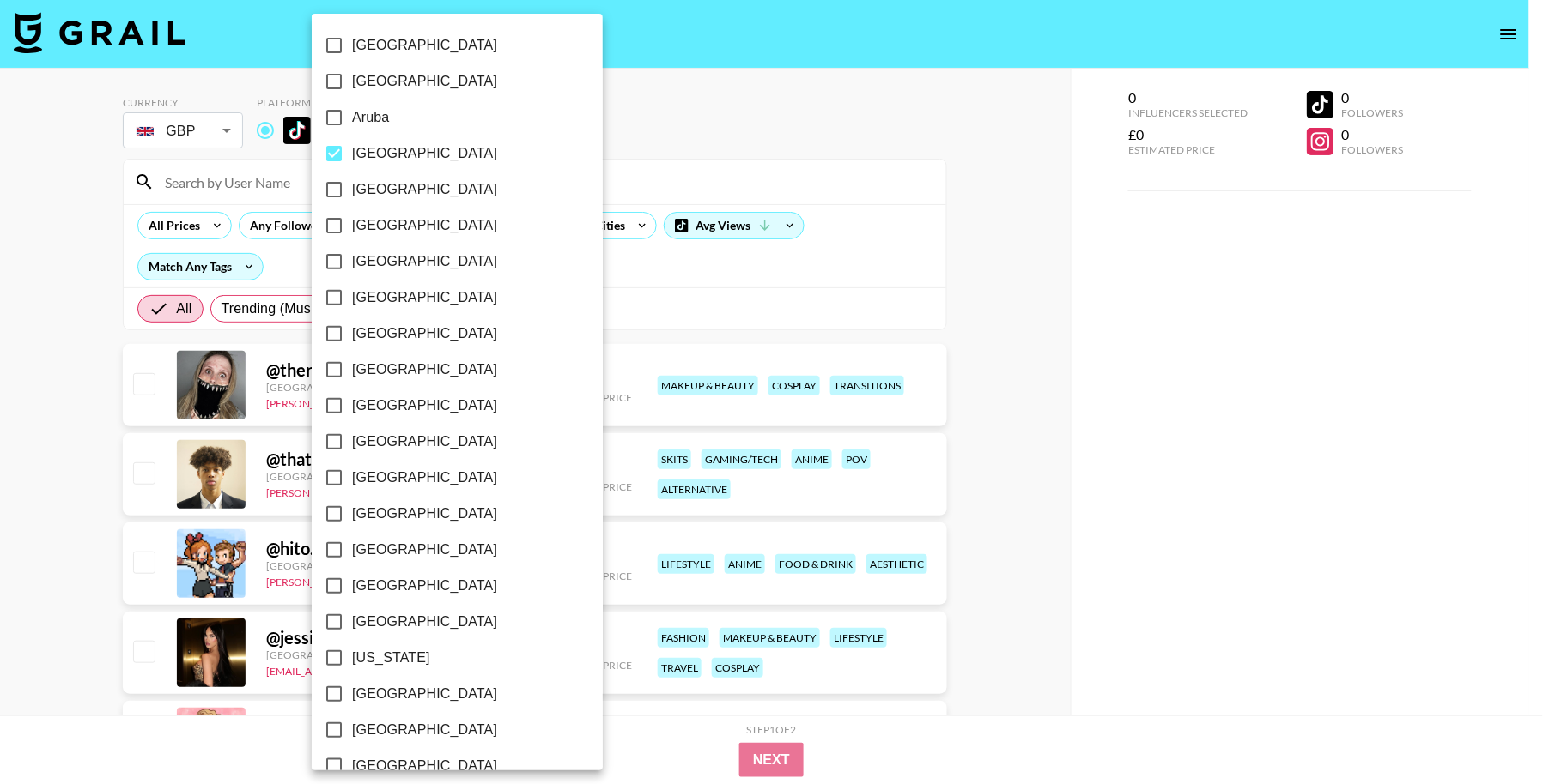
checkbox input "true"
click at [78, 356] on div at bounding box center [772, 392] width 1543 height 784
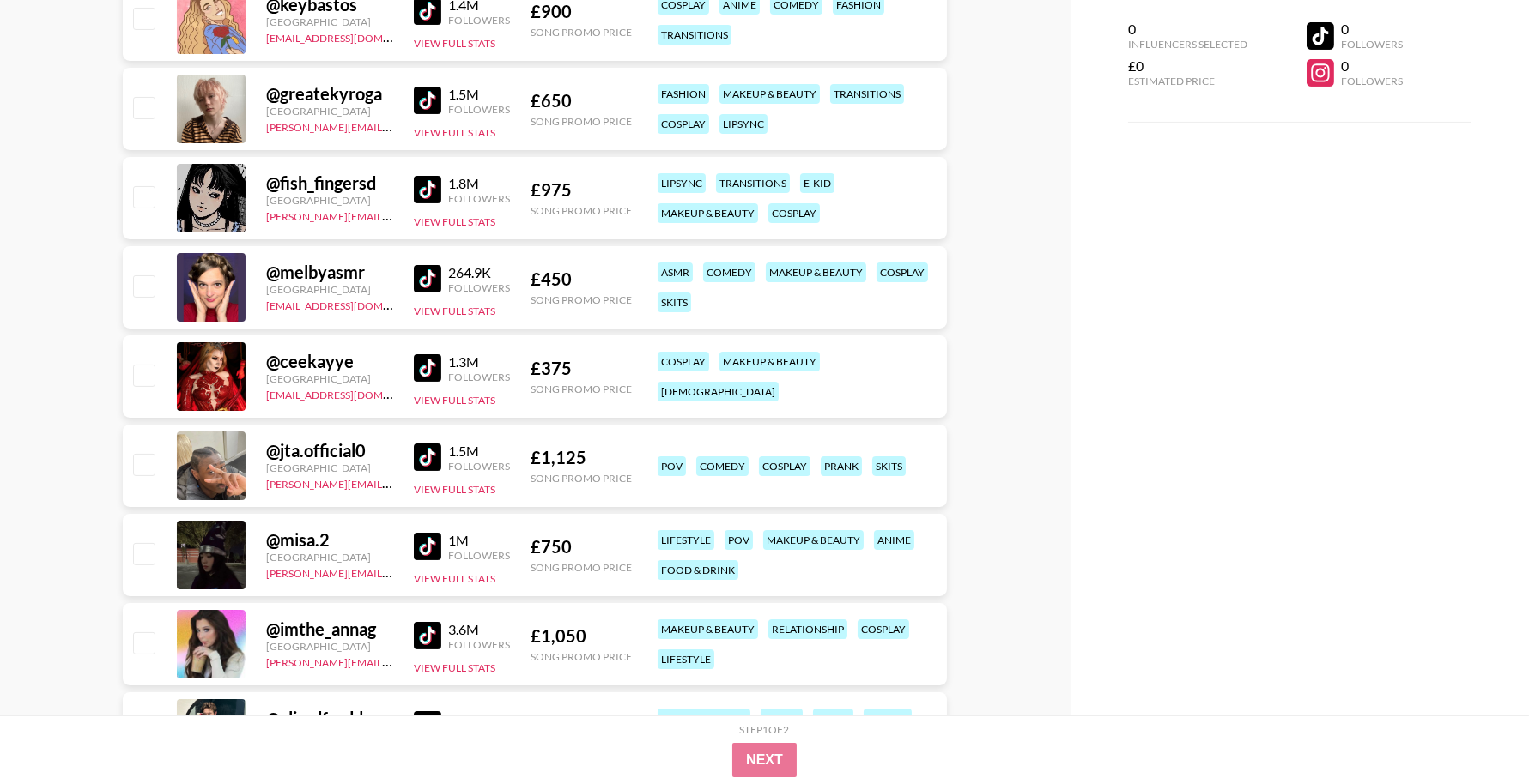
scroll to position [724, 0]
click at [489, 372] on div "Followers" at bounding box center [479, 376] width 62 height 13
click at [429, 362] on img at bounding box center [427, 367] width 27 height 27
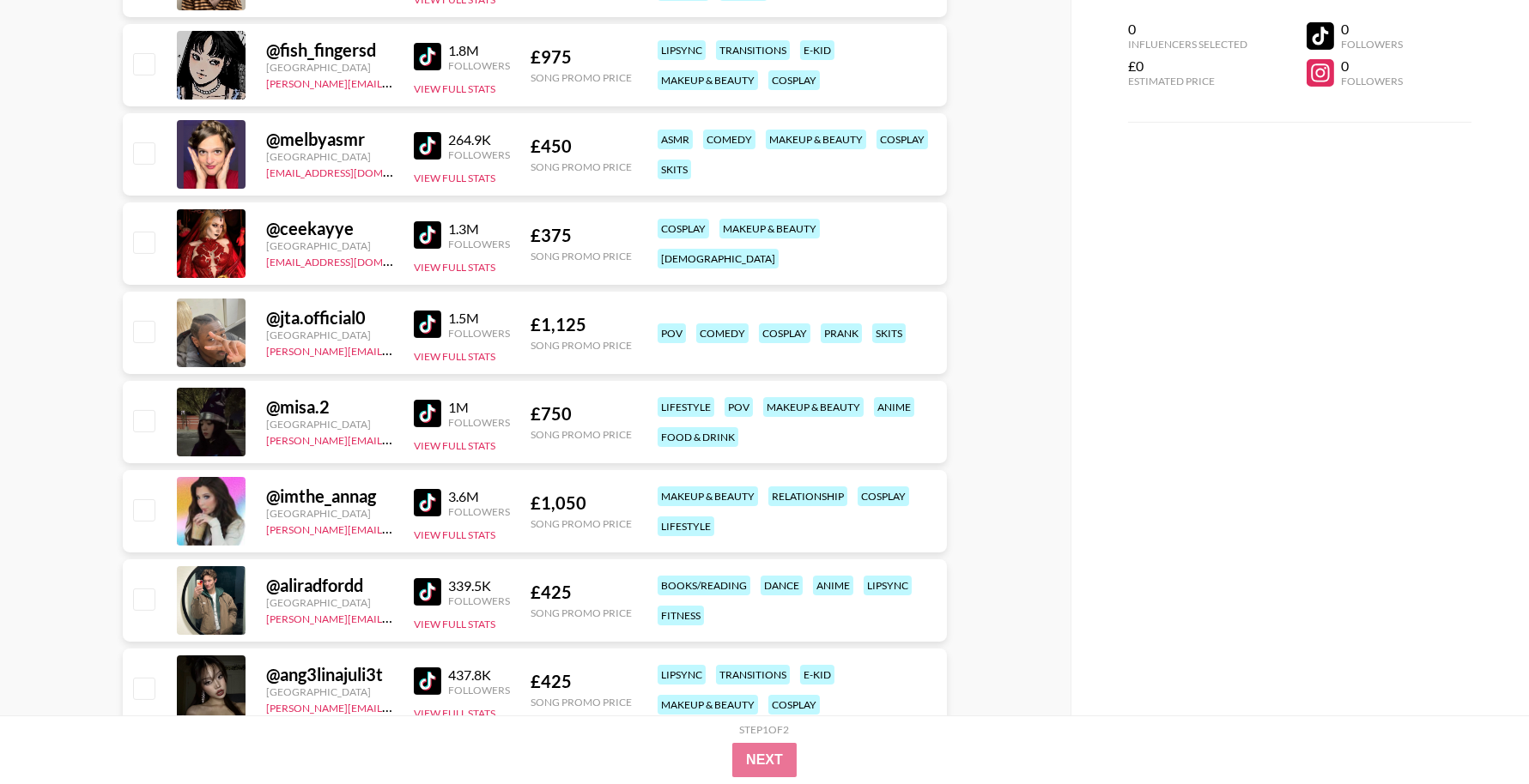
scroll to position [856, 0]
copy div "£ 425"
drag, startPoint x: 581, startPoint y: 591, endPoint x: 523, endPoint y: 576, distance: 59.9
click at [525, 591] on div "@ aliradfordd United Kingdom phuong.linh.nhu@grail-talent.com 339.5K Followers …" at bounding box center [534, 600] width 824 height 82
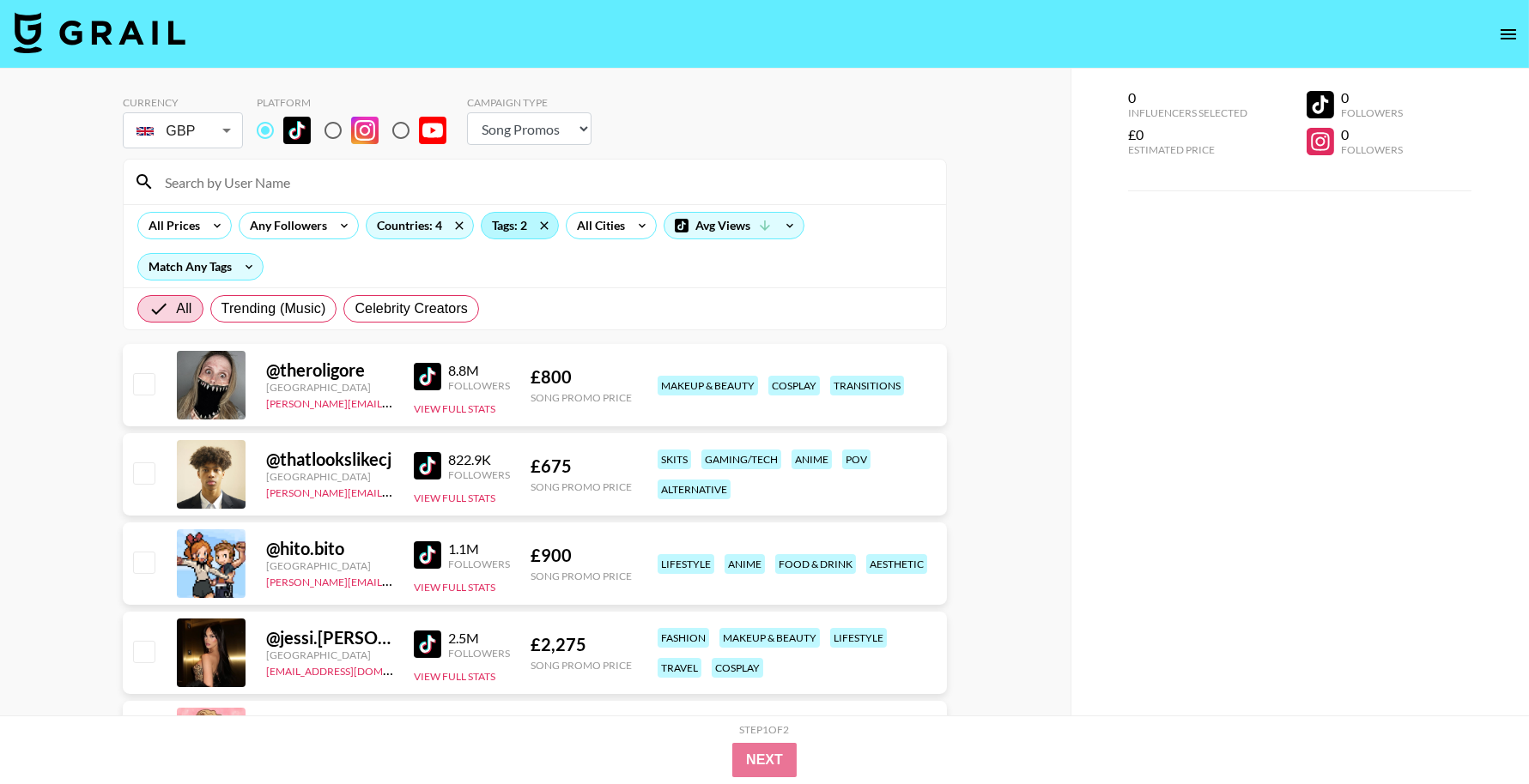
click at [488, 235] on div "Tags: 2" at bounding box center [520, 225] width 77 height 26
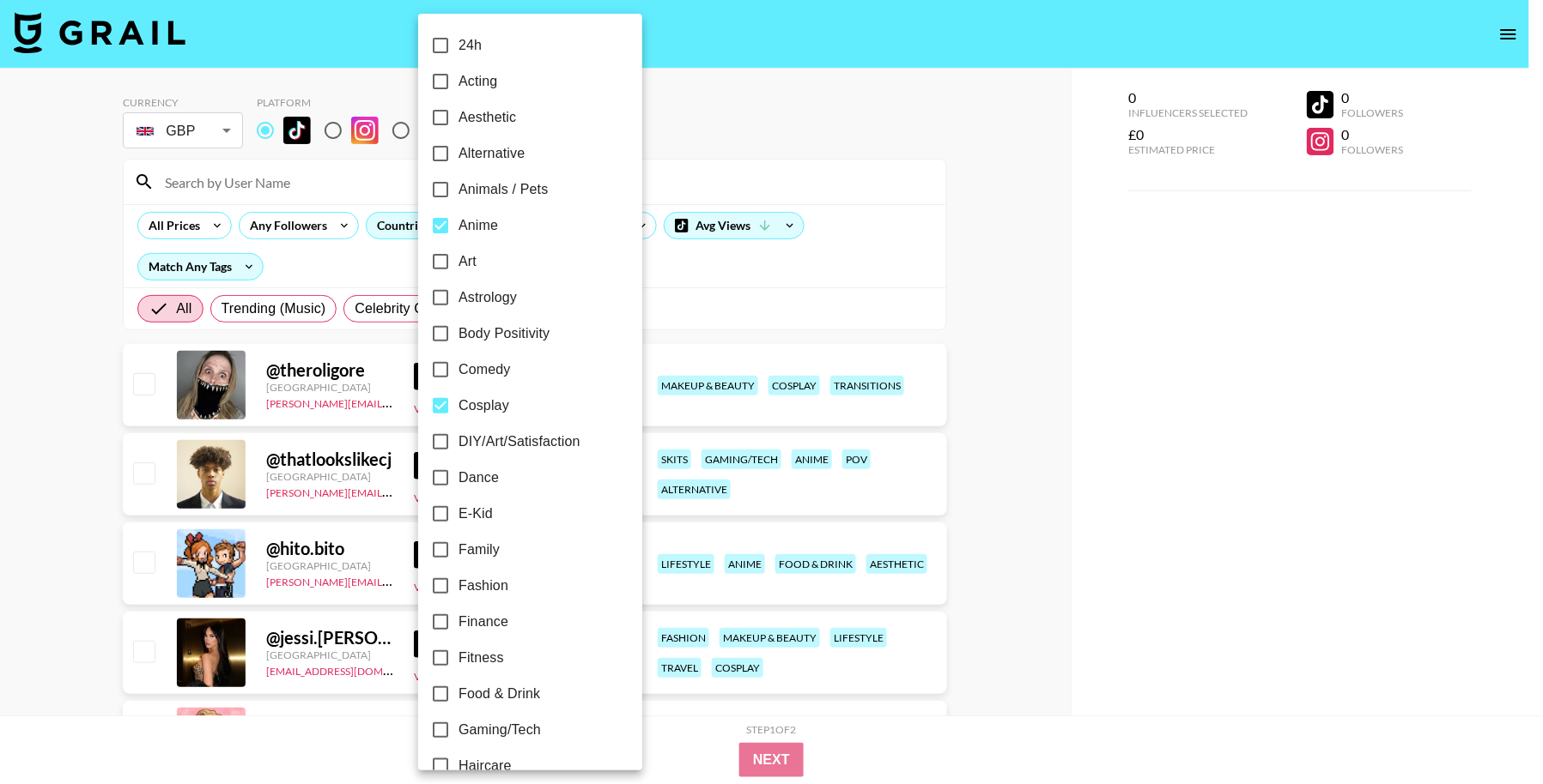
click at [876, 308] on div at bounding box center [772, 392] width 1543 height 784
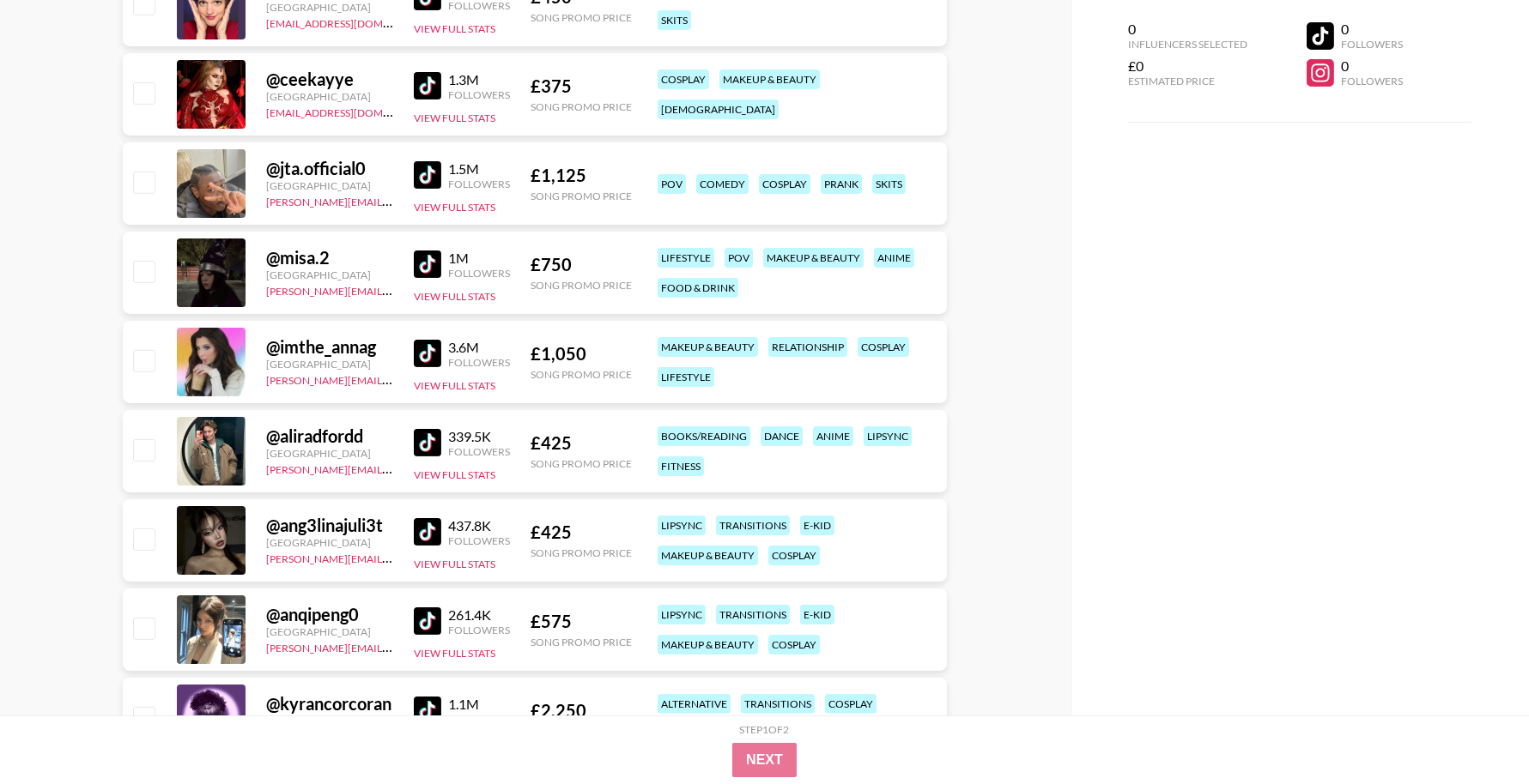
scroll to position [1015, 0]
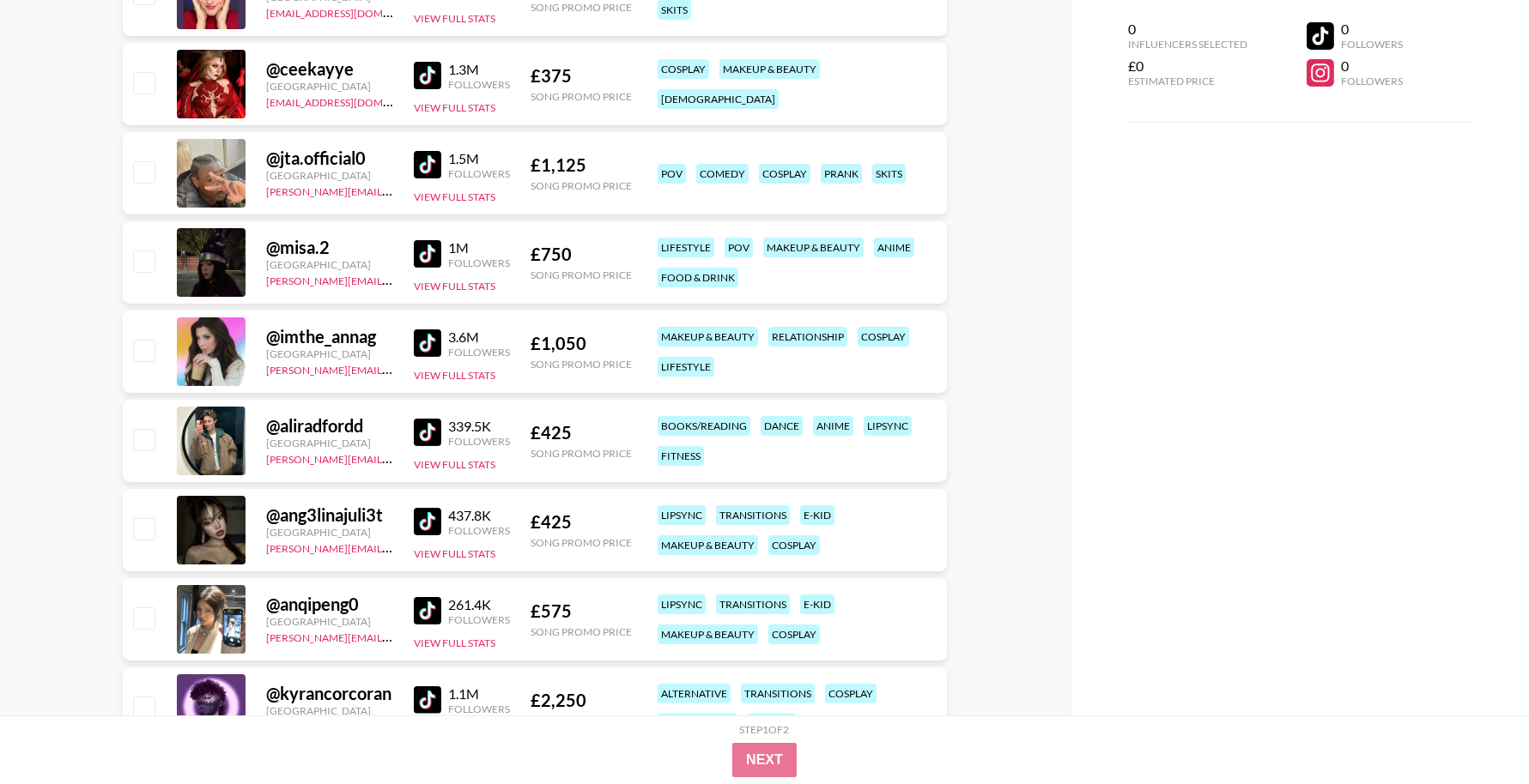
click at [701, 431] on div "books/reading" at bounding box center [704, 426] width 93 height 20
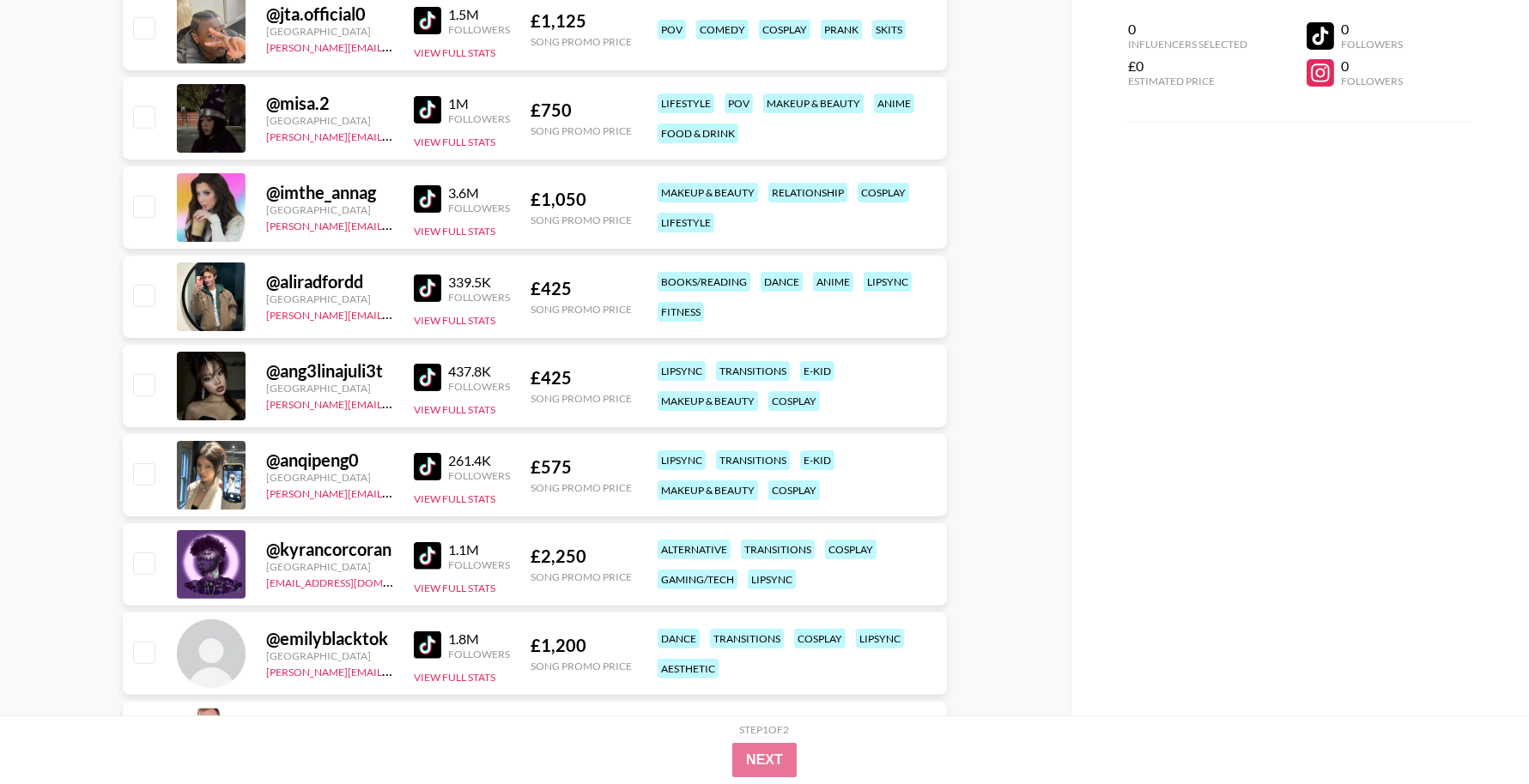
scroll to position [1215, 0]
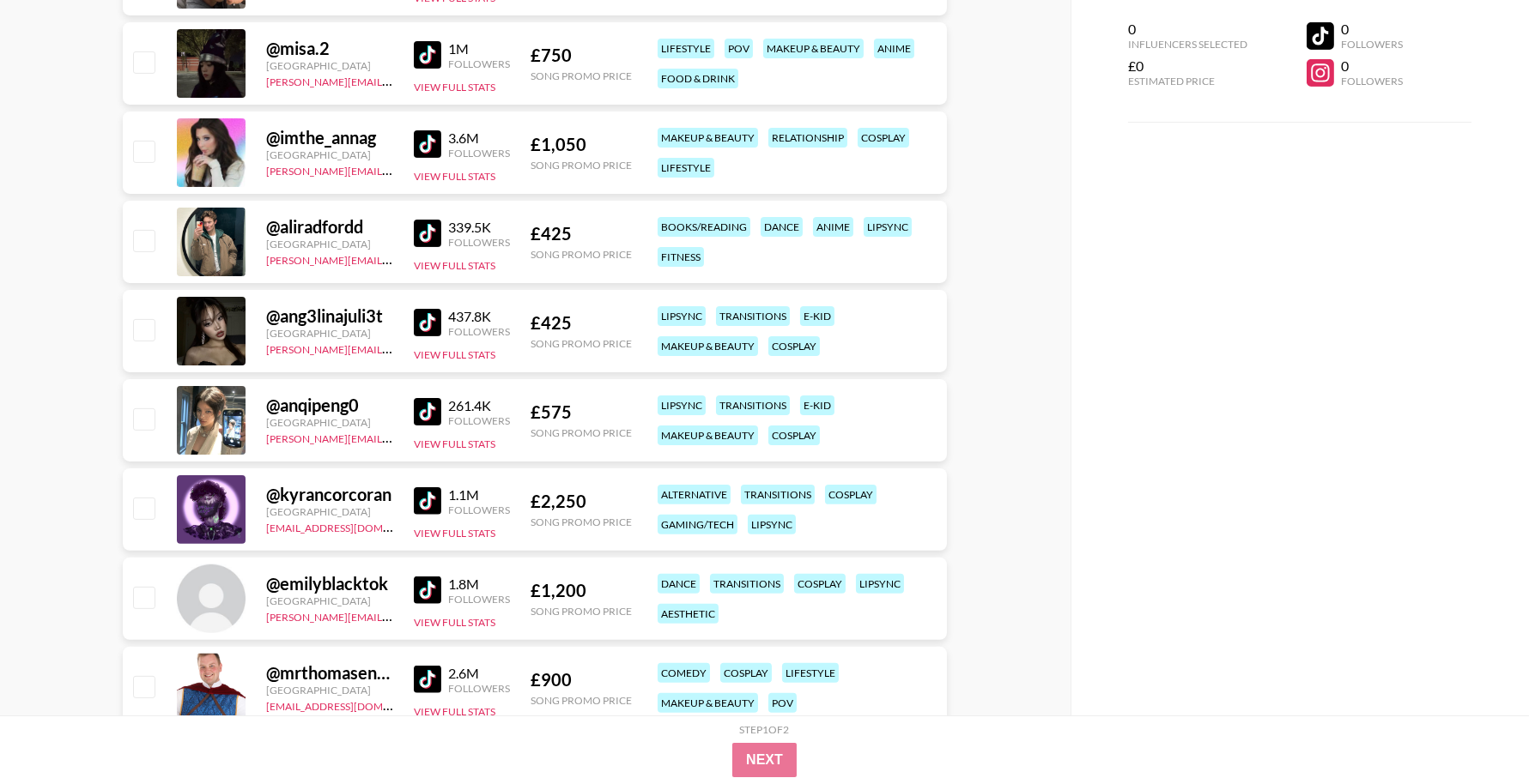
click at [428, 326] on img at bounding box center [427, 323] width 27 height 27
click at [427, 419] on img at bounding box center [427, 412] width 27 height 27
click at [432, 500] on img at bounding box center [427, 501] width 27 height 27
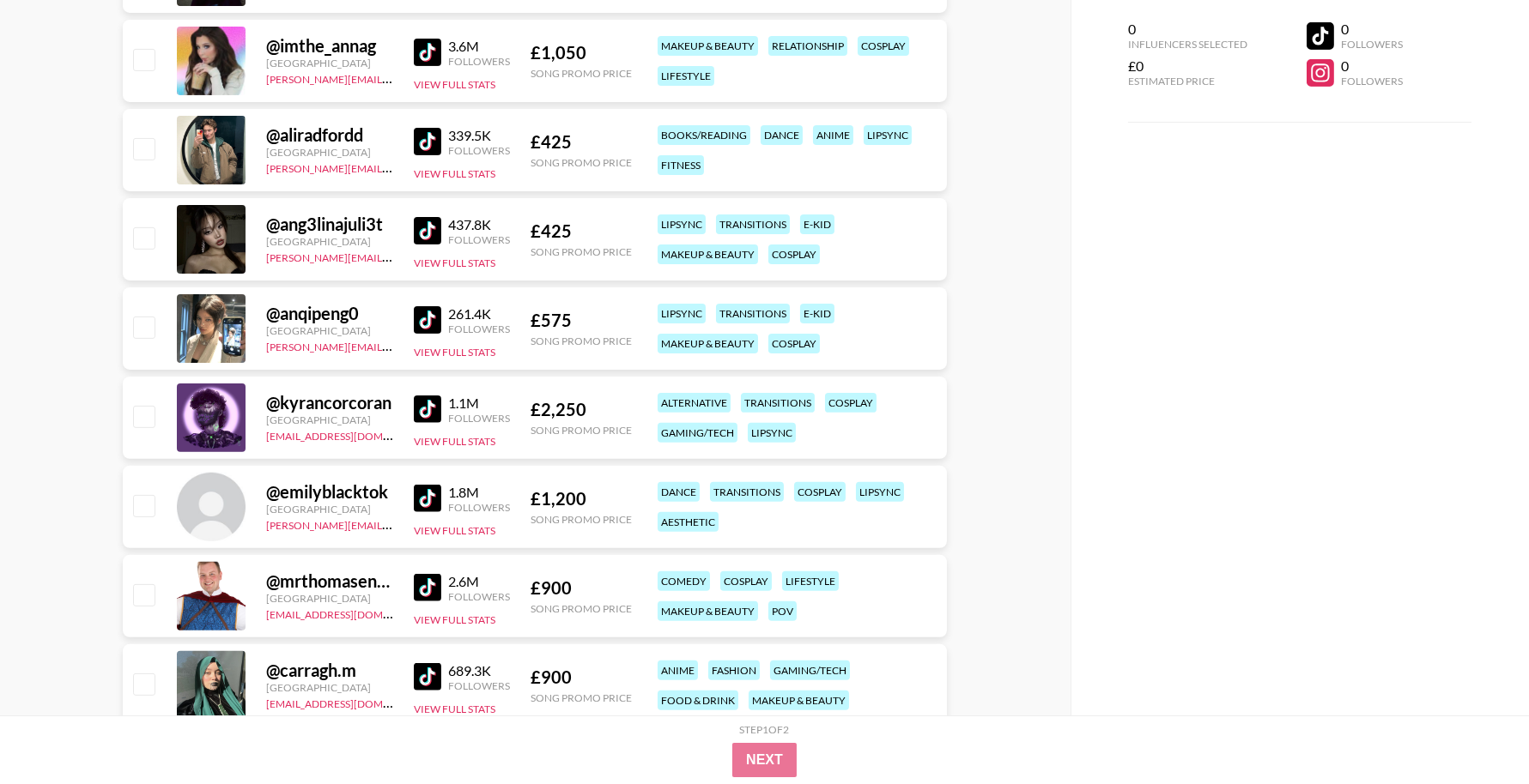
scroll to position [1307, 0]
click at [429, 495] on img at bounding box center [427, 497] width 27 height 27
click at [431, 591] on img at bounding box center [427, 587] width 27 height 27
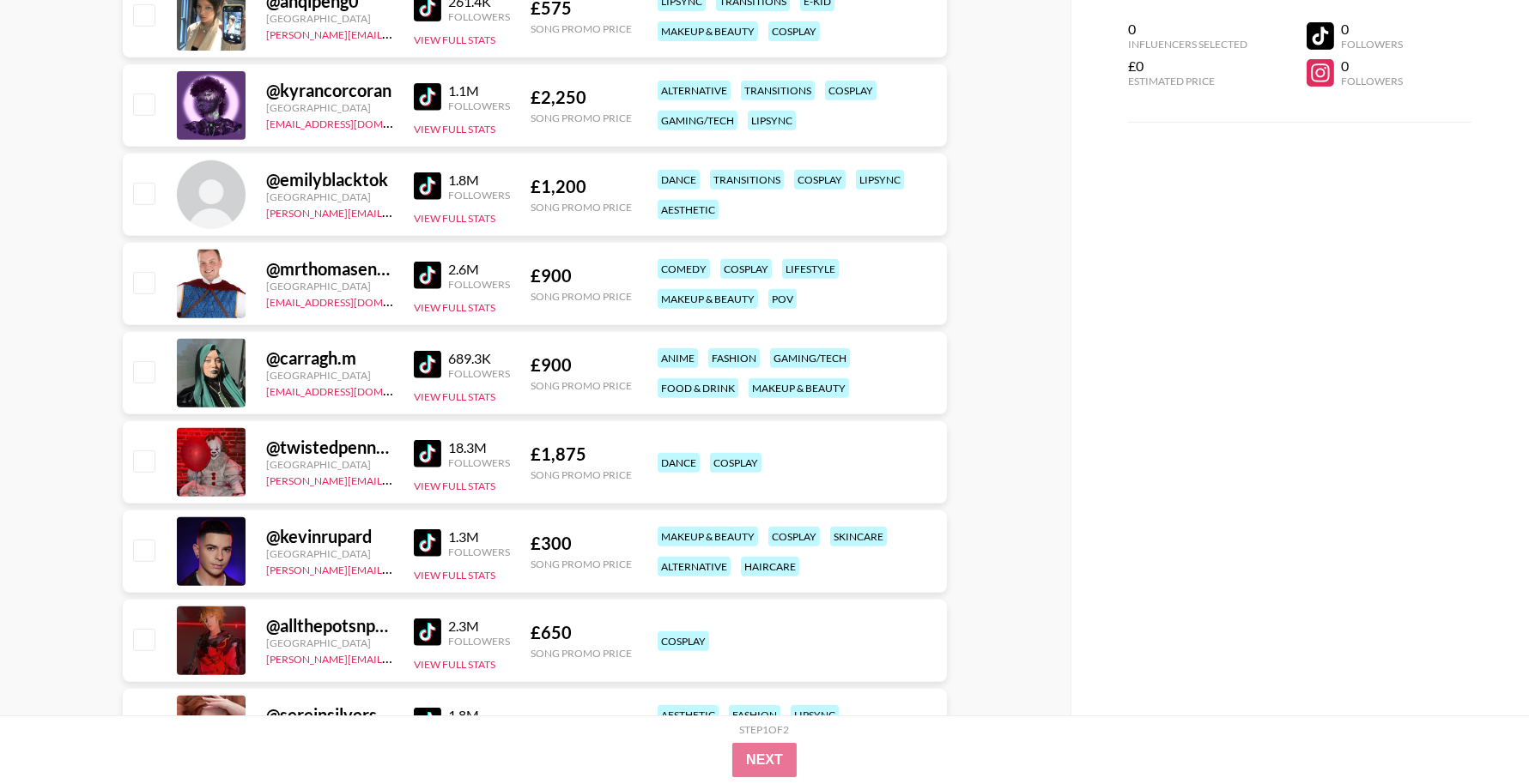
scroll to position [1628, 0]
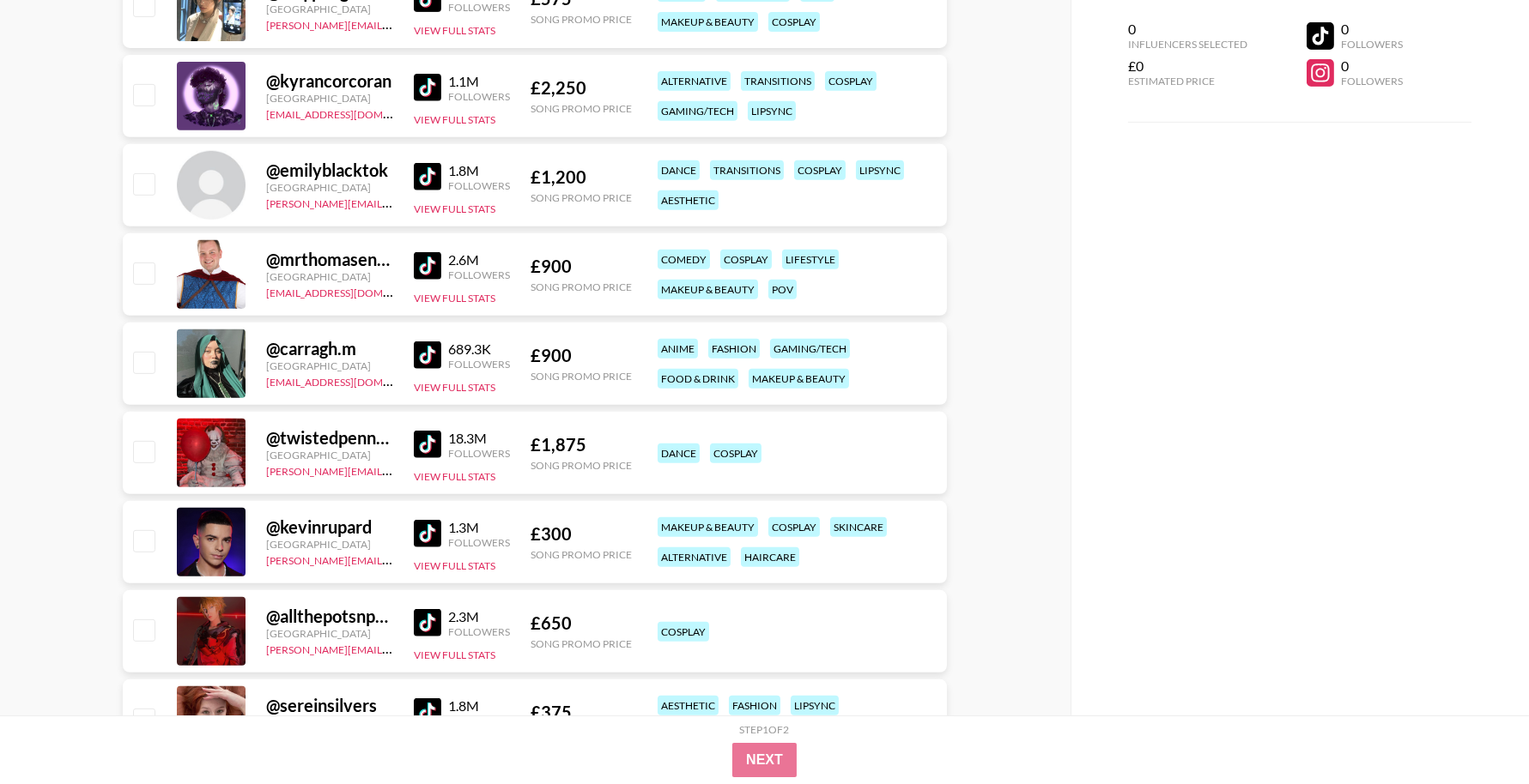
click at [424, 364] on img at bounding box center [427, 355] width 27 height 27
click at [435, 443] on img at bounding box center [427, 444] width 27 height 27
click at [424, 538] on img at bounding box center [427, 534] width 27 height 27
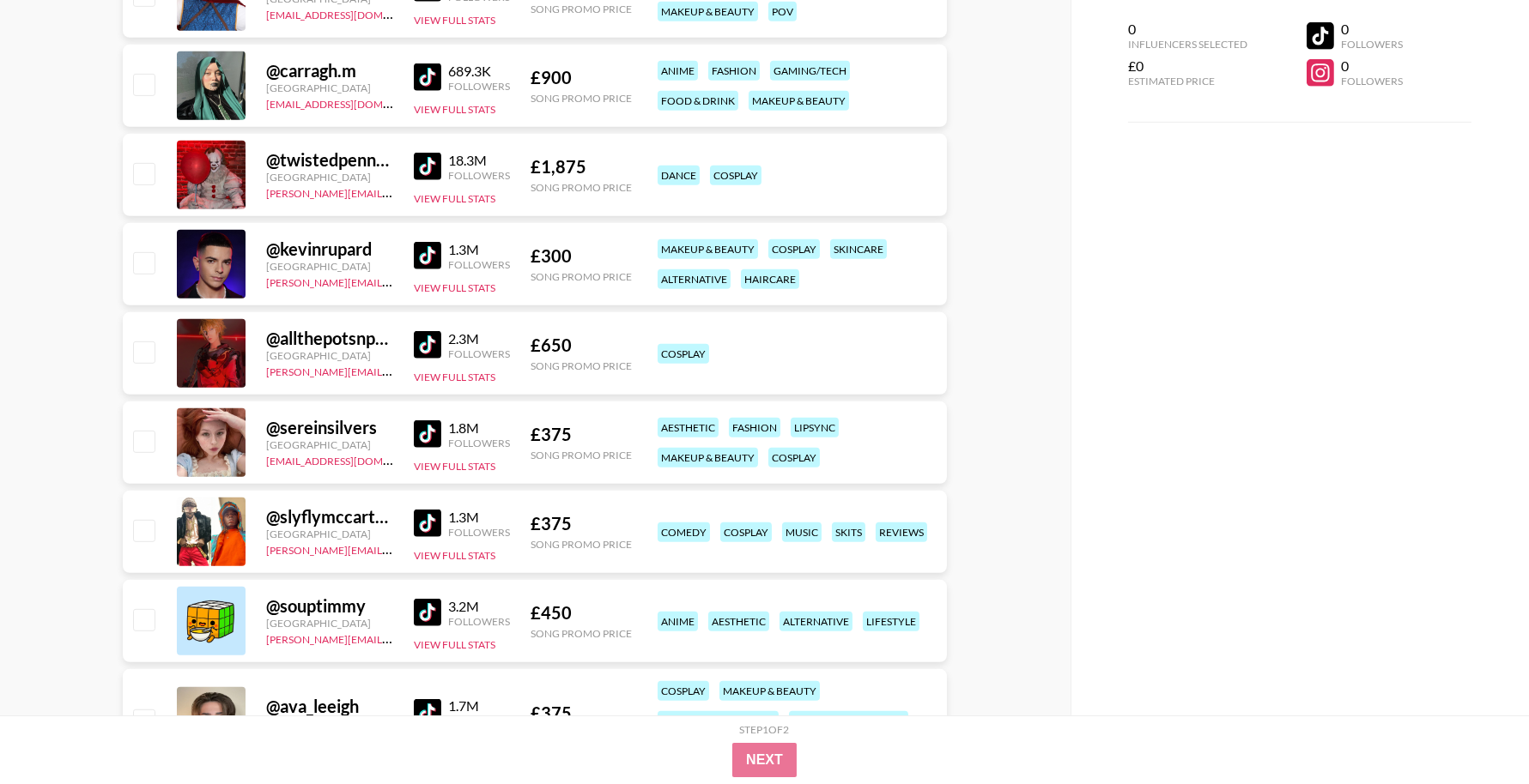
scroll to position [1923, 0]
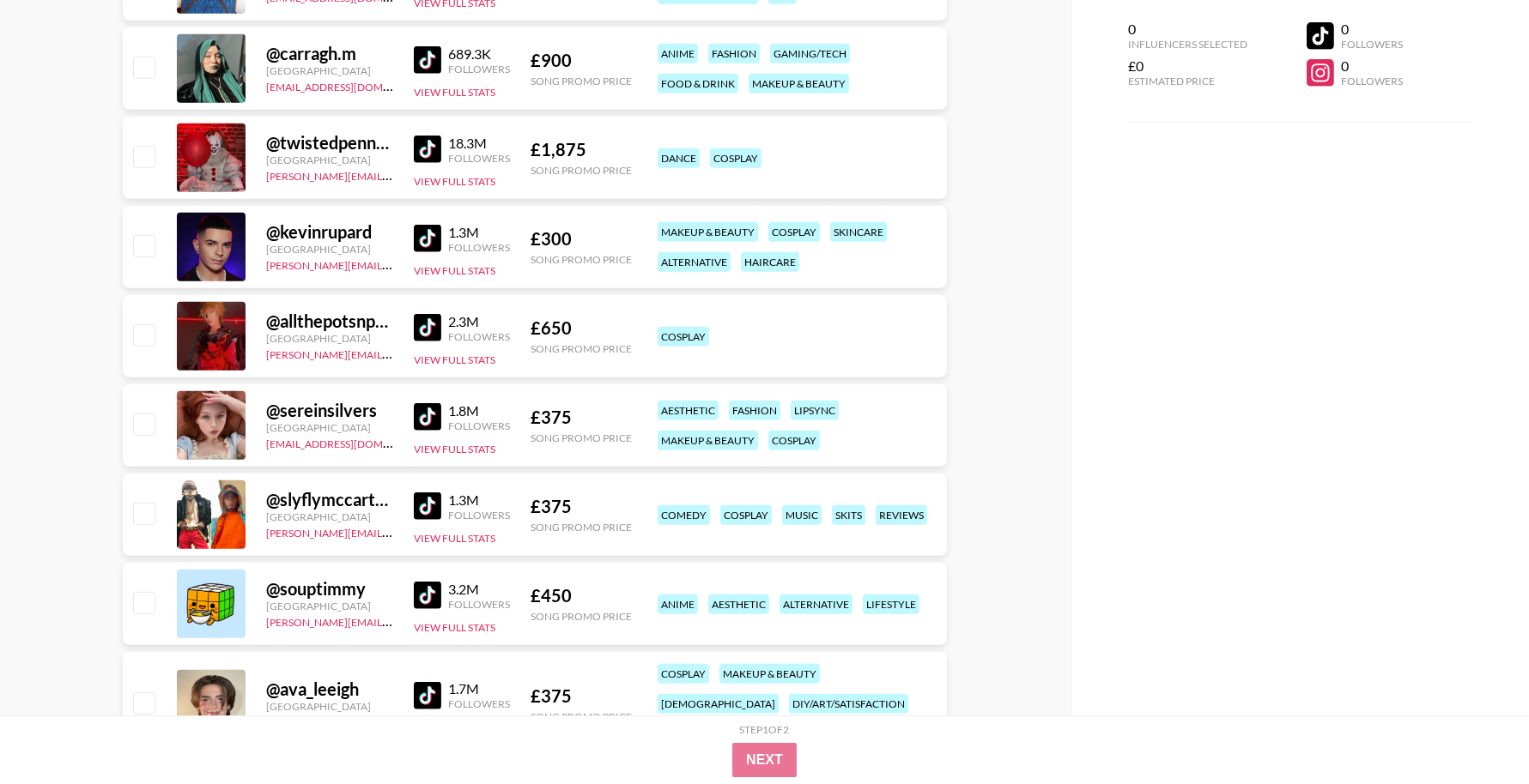
click at [433, 330] on img at bounding box center [427, 328] width 27 height 27
click at [424, 415] on img at bounding box center [427, 417] width 27 height 27
click at [427, 512] on img at bounding box center [427, 507] width 27 height 27
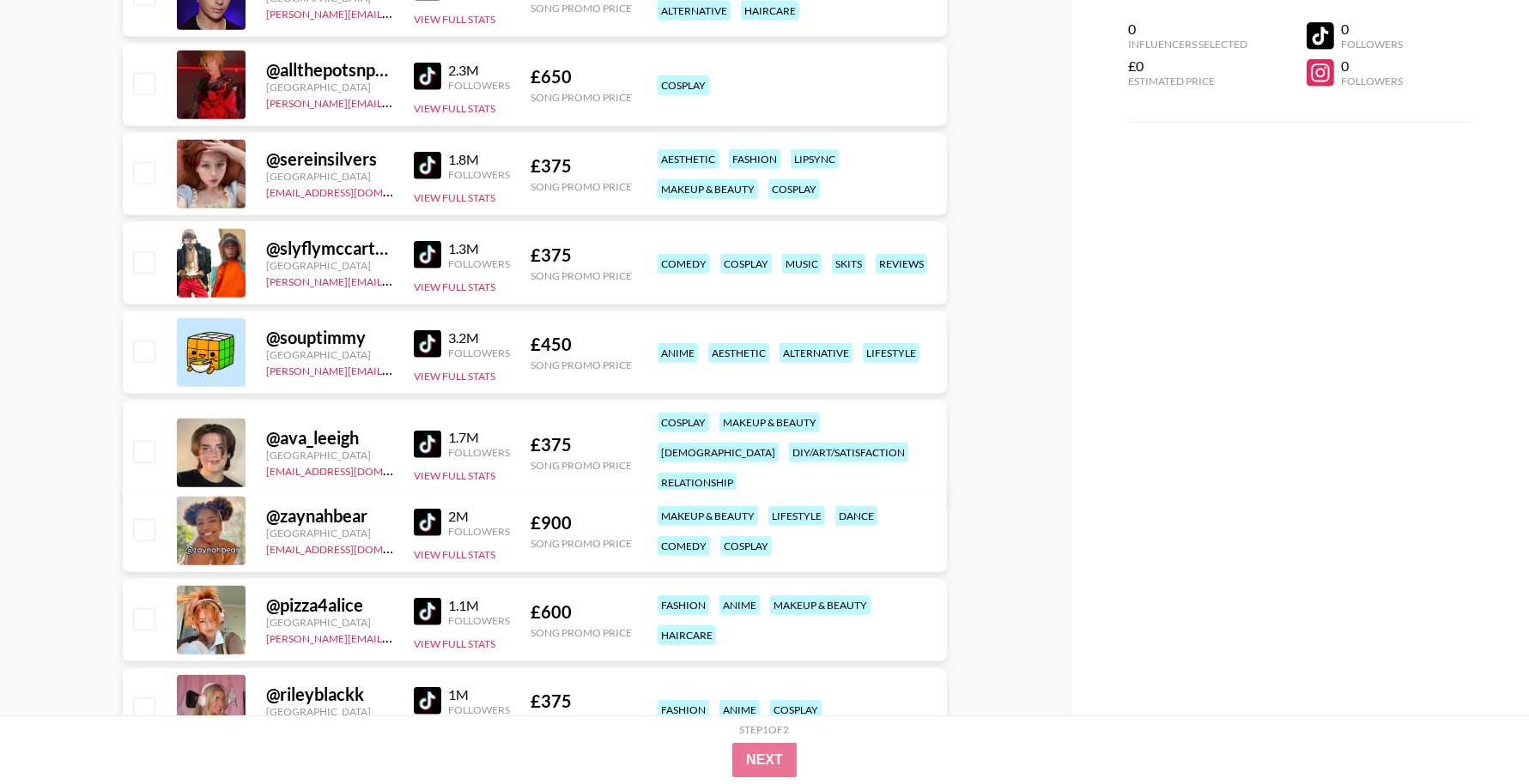
scroll to position [2176, 0]
click at [430, 430] on img at bounding box center [427, 444] width 27 height 27
click at [426, 524] on img at bounding box center [427, 522] width 27 height 27
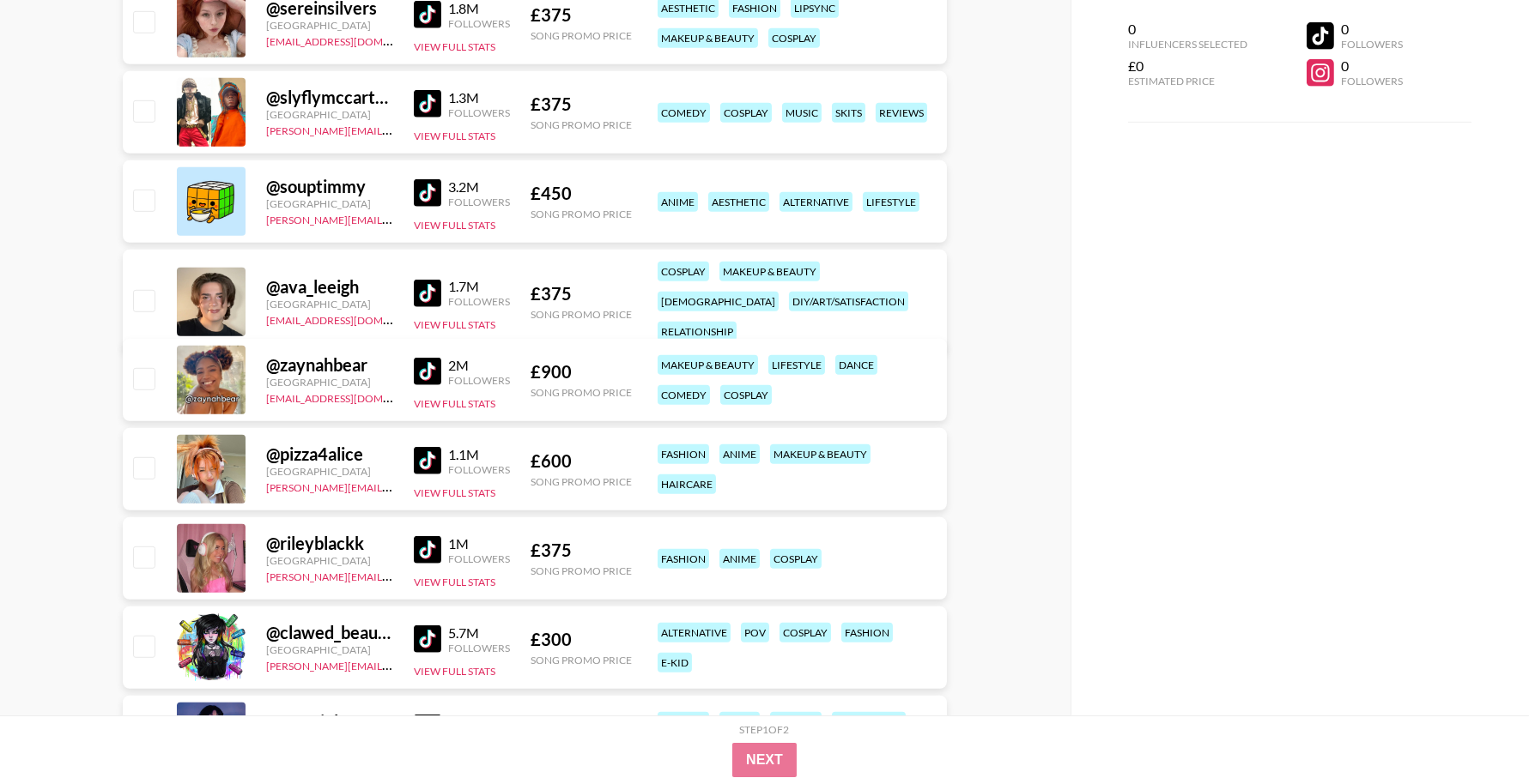
scroll to position [2451, 0]
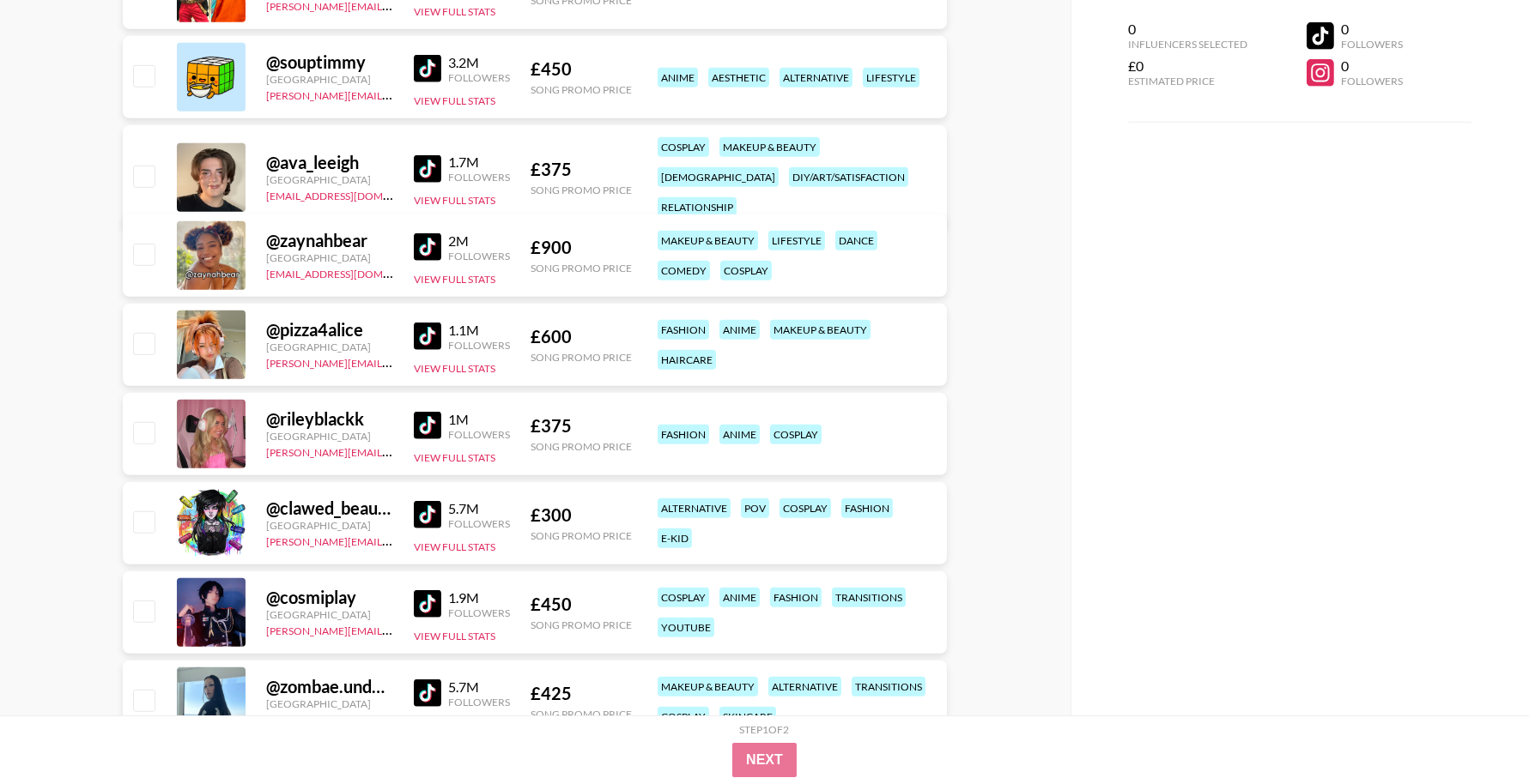
click at [433, 336] on img at bounding box center [427, 337] width 27 height 27
click at [427, 424] on img at bounding box center [427, 425] width 27 height 27
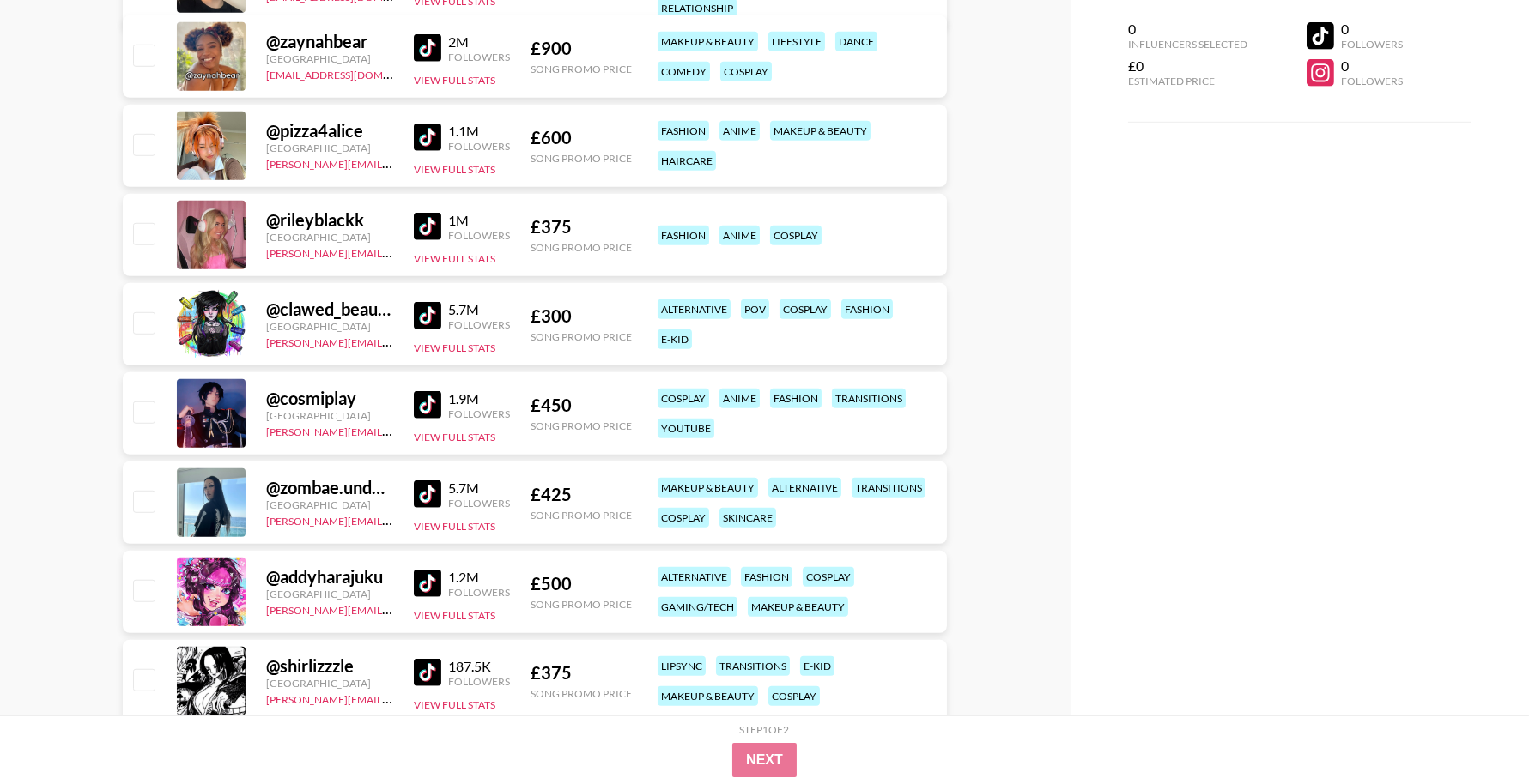
scroll to position [2711, 0]
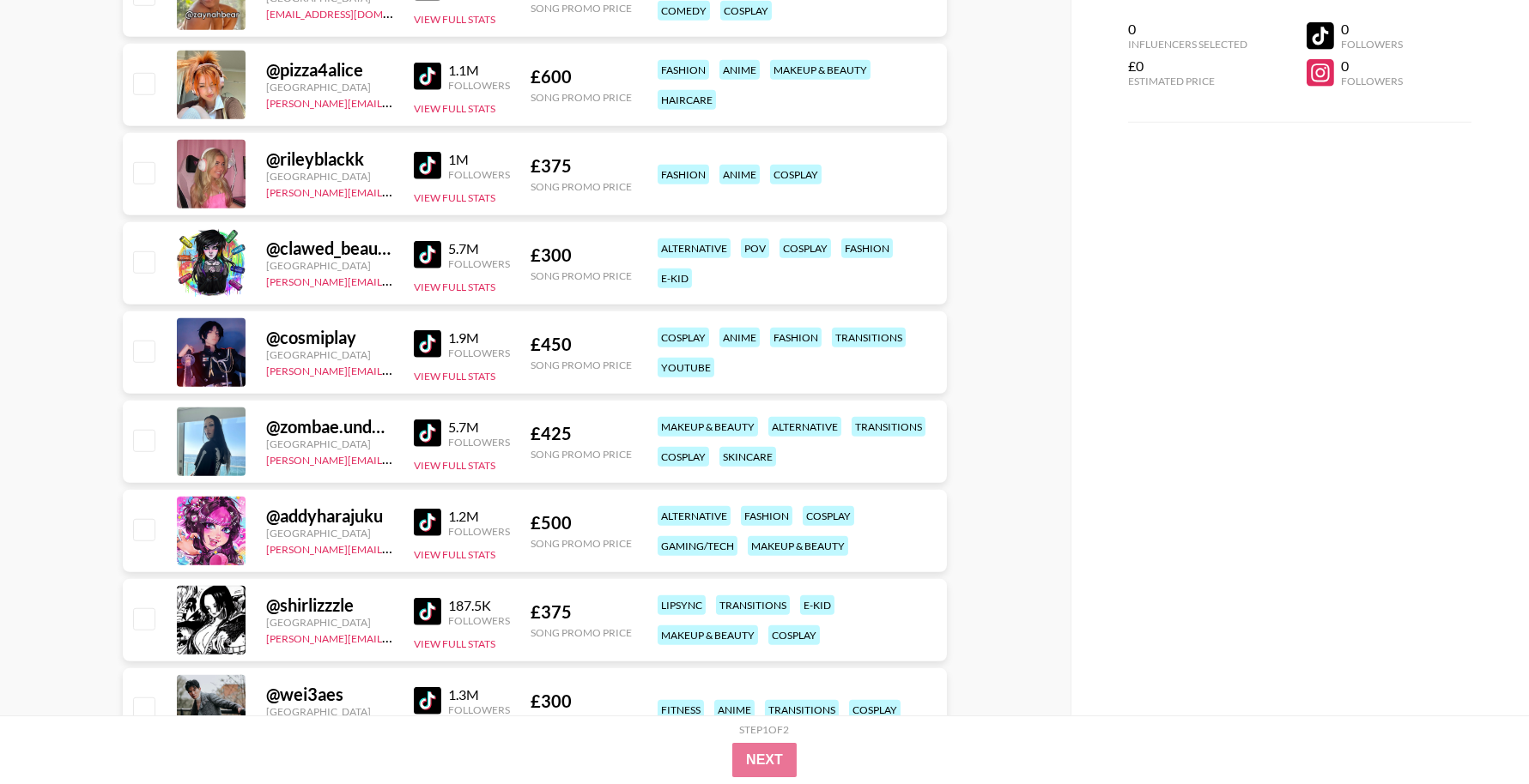
click at [431, 342] on img at bounding box center [427, 344] width 27 height 27
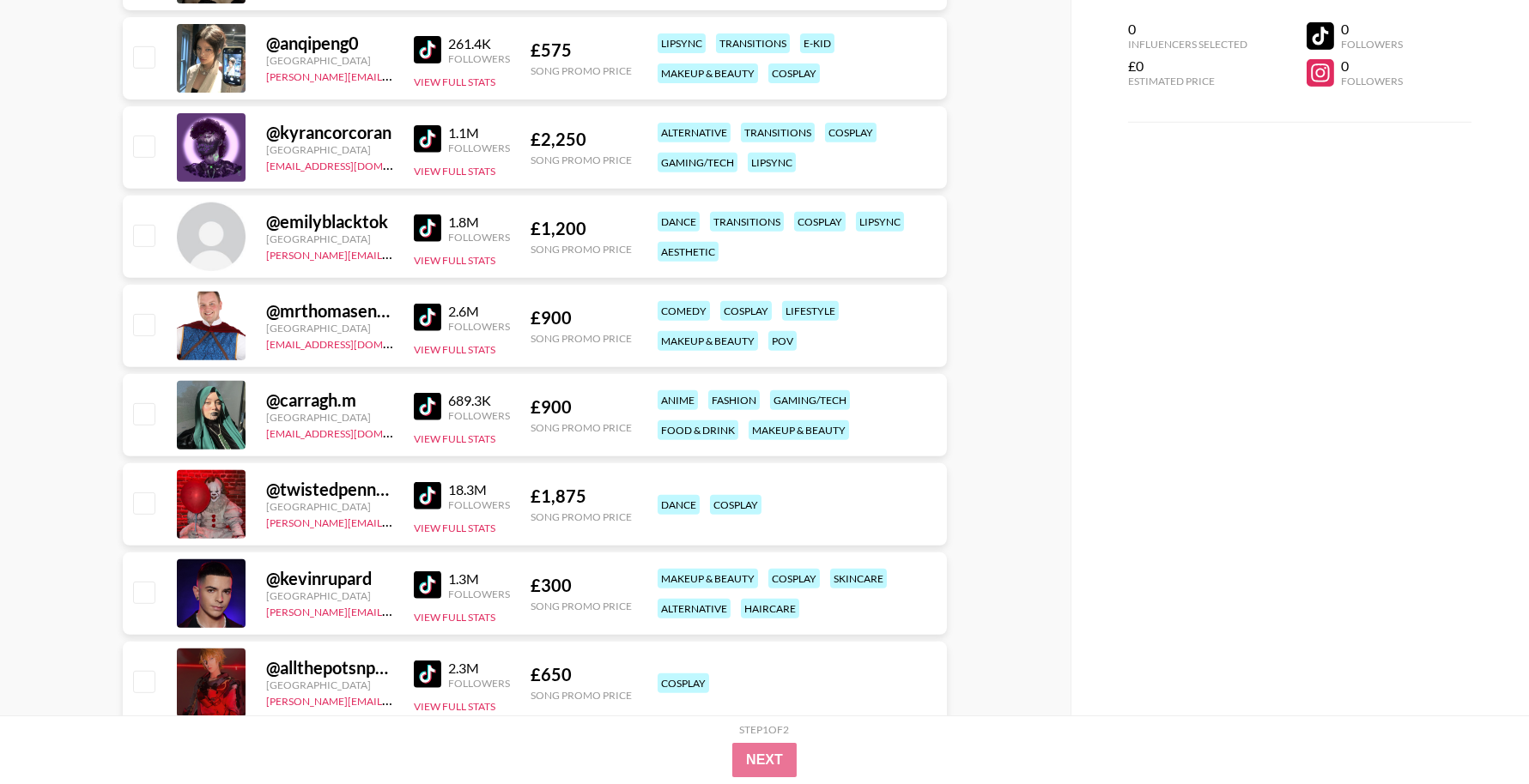
scroll to position [1635, 0]
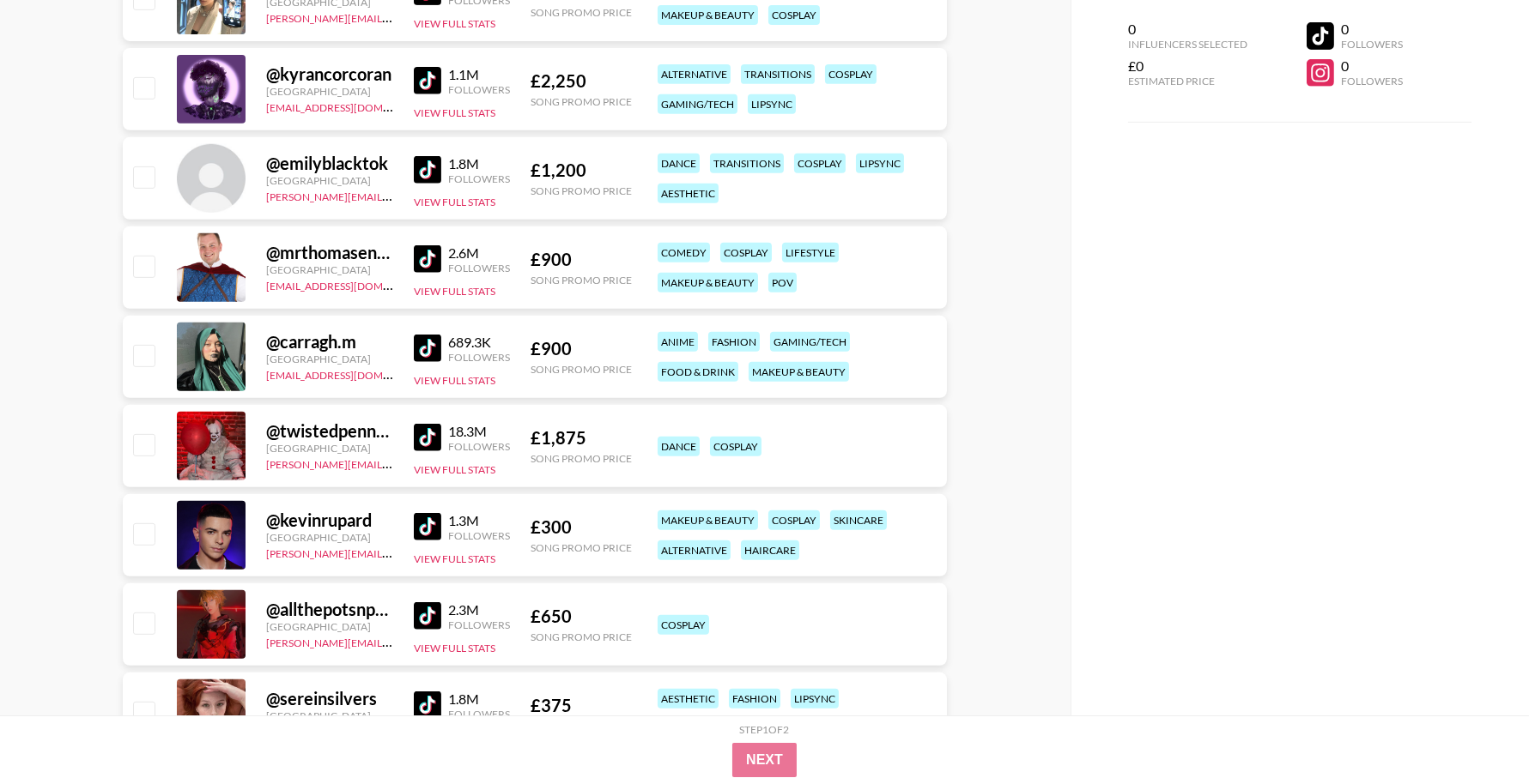
click at [428, 258] on img at bounding box center [427, 259] width 27 height 27
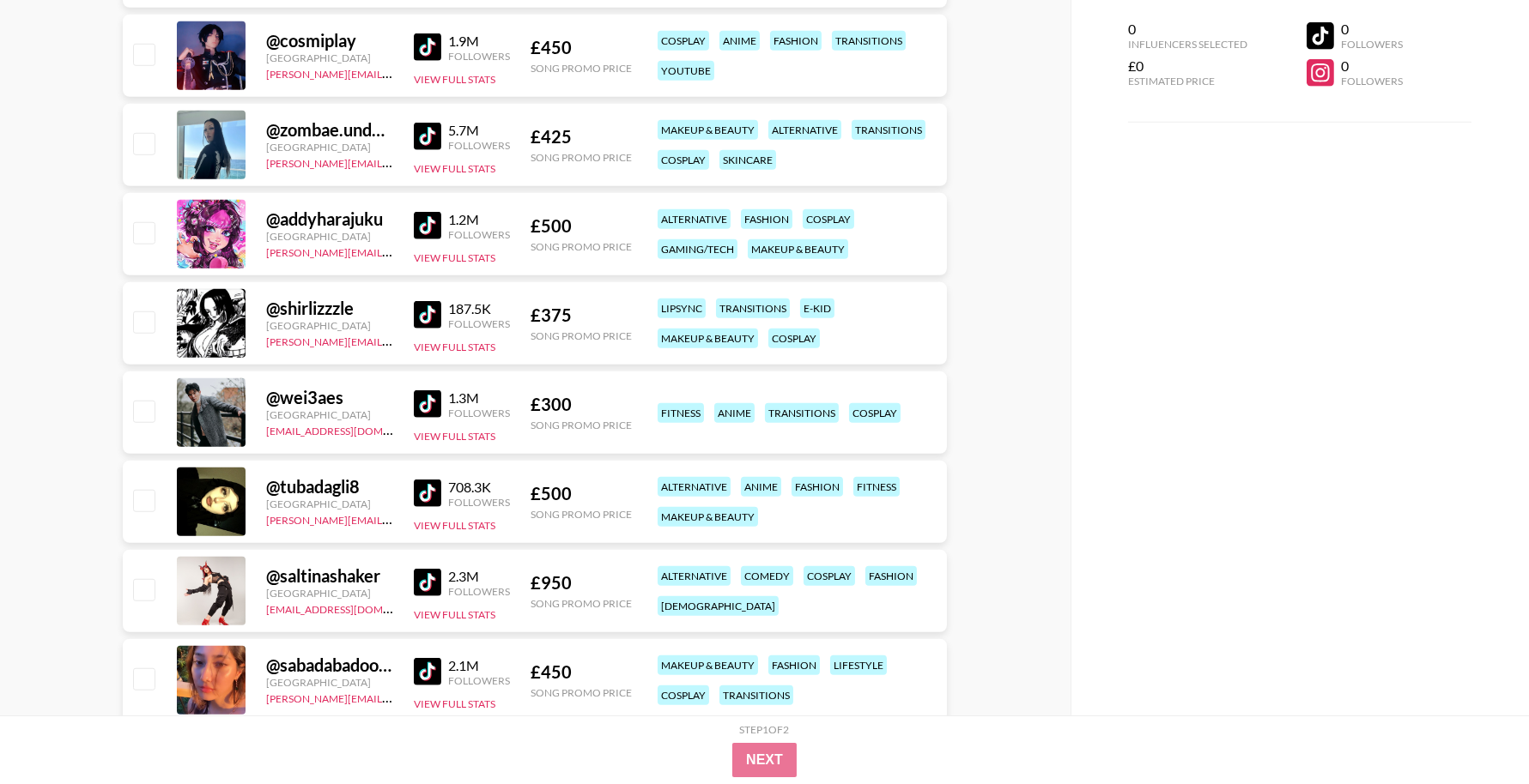
scroll to position [3034, 0]
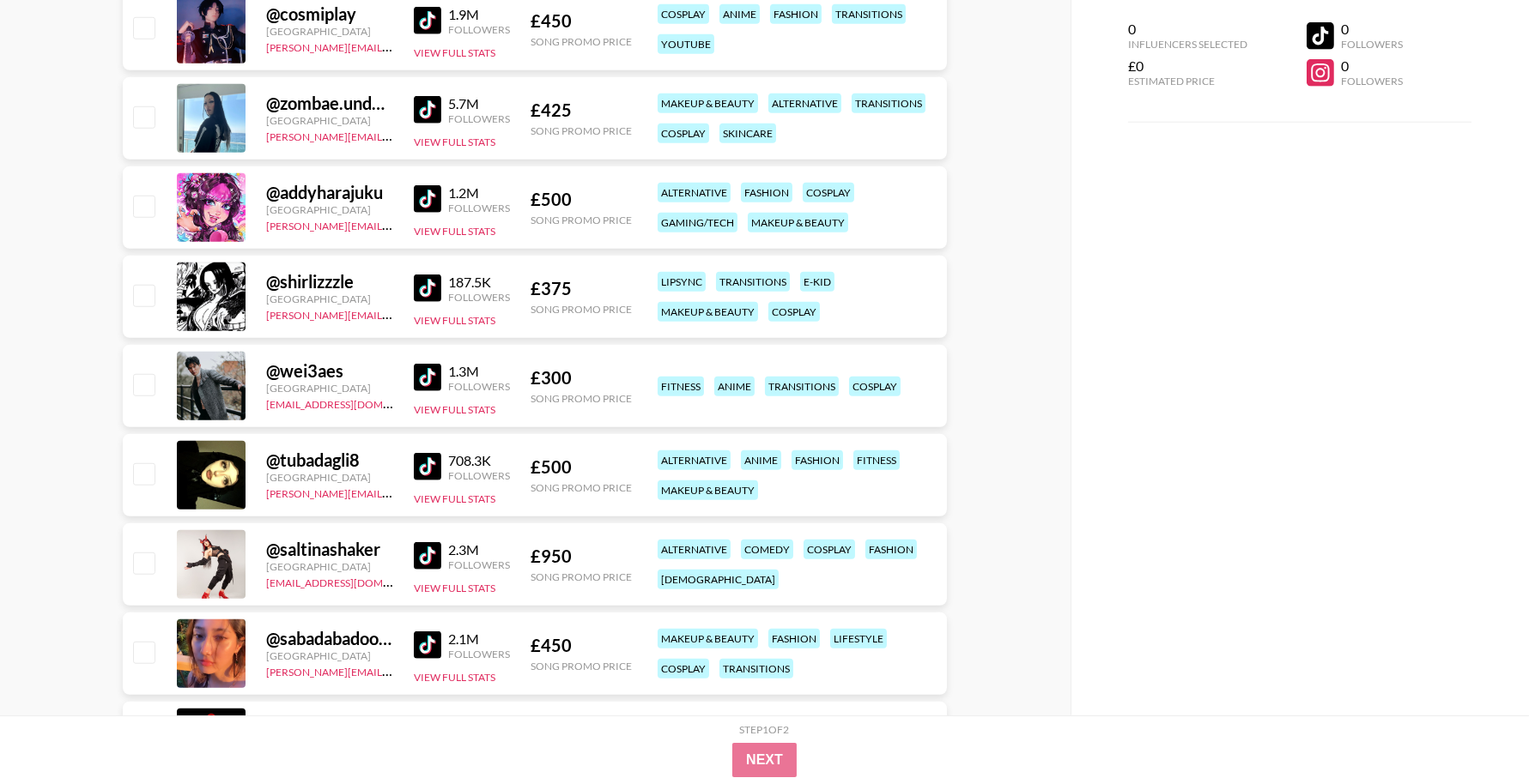
click at [416, 203] on img at bounding box center [427, 199] width 27 height 27
click at [429, 100] on img at bounding box center [427, 110] width 27 height 27
click at [424, 278] on img at bounding box center [427, 288] width 27 height 27
click at [426, 363] on div "1.3M Followers" at bounding box center [461, 378] width 96 height 30
drag, startPoint x: 424, startPoint y: 471, endPoint x: 432, endPoint y: 456, distance: 17.0
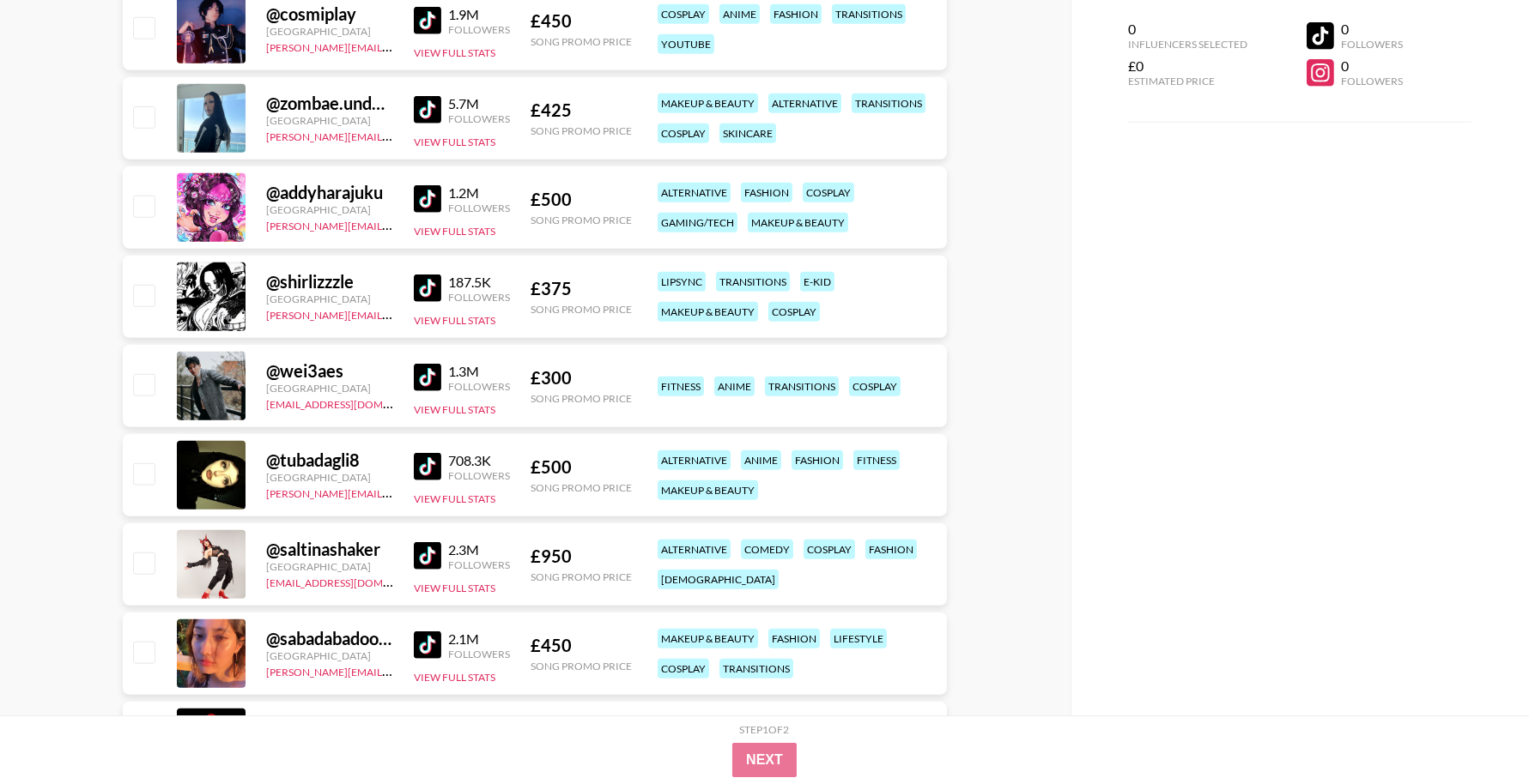
click at [424, 471] on img at bounding box center [427, 467] width 27 height 27
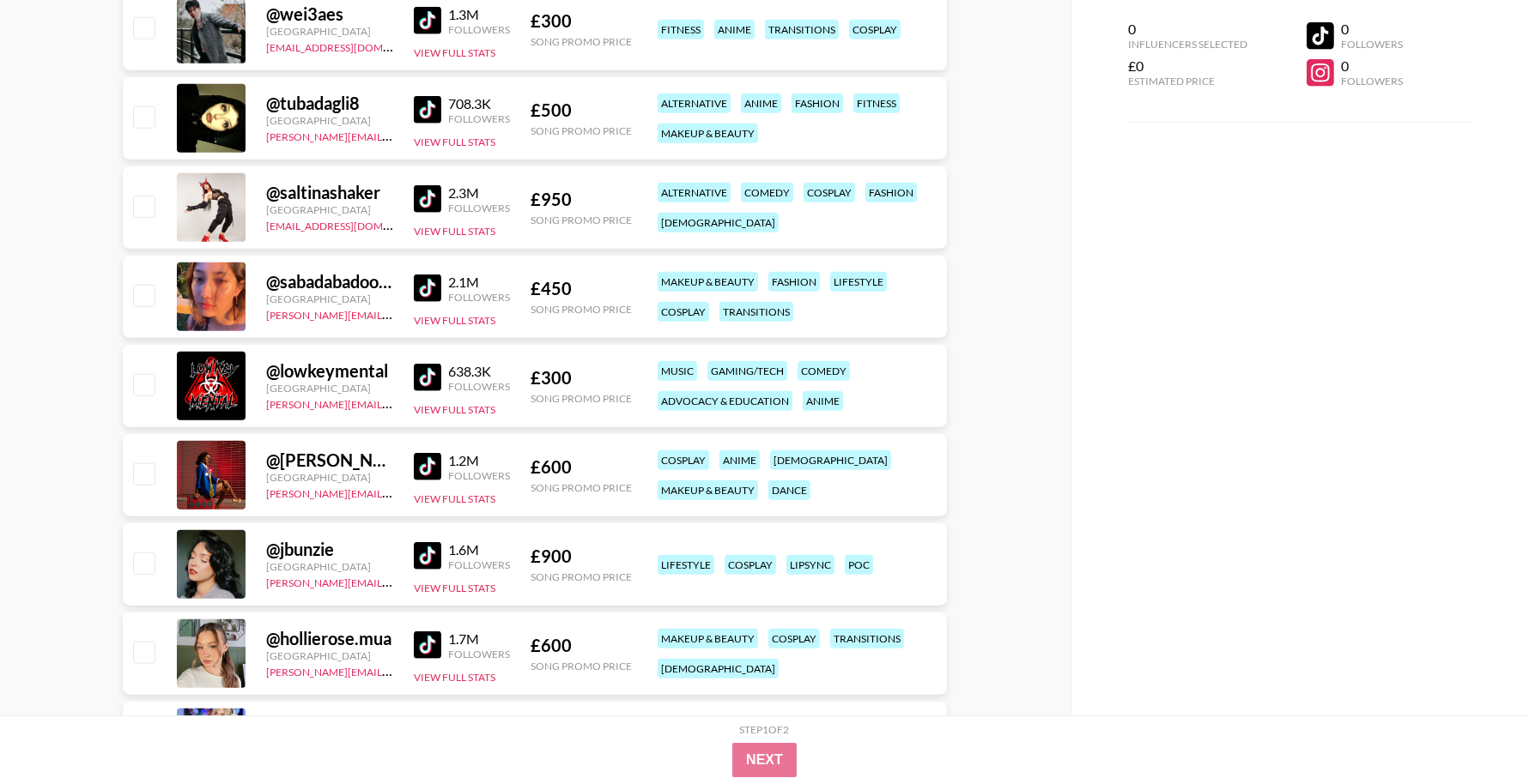
scroll to position [3394, 0]
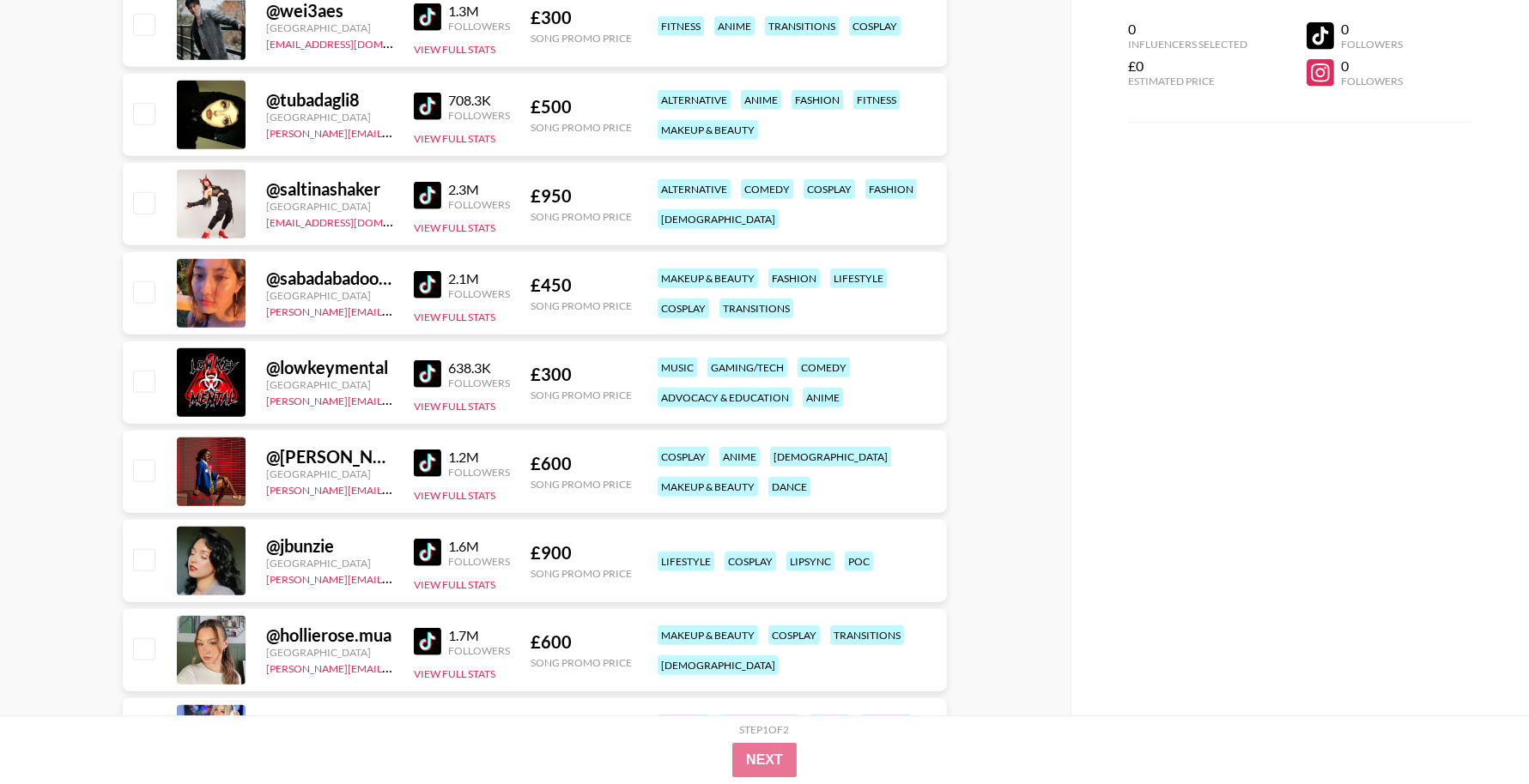
click at [428, 183] on img at bounding box center [427, 195] width 27 height 27
click at [426, 278] on img at bounding box center [427, 285] width 27 height 27
click at [433, 372] on img at bounding box center [427, 374] width 27 height 27
click at [433, 460] on img at bounding box center [427, 464] width 27 height 27
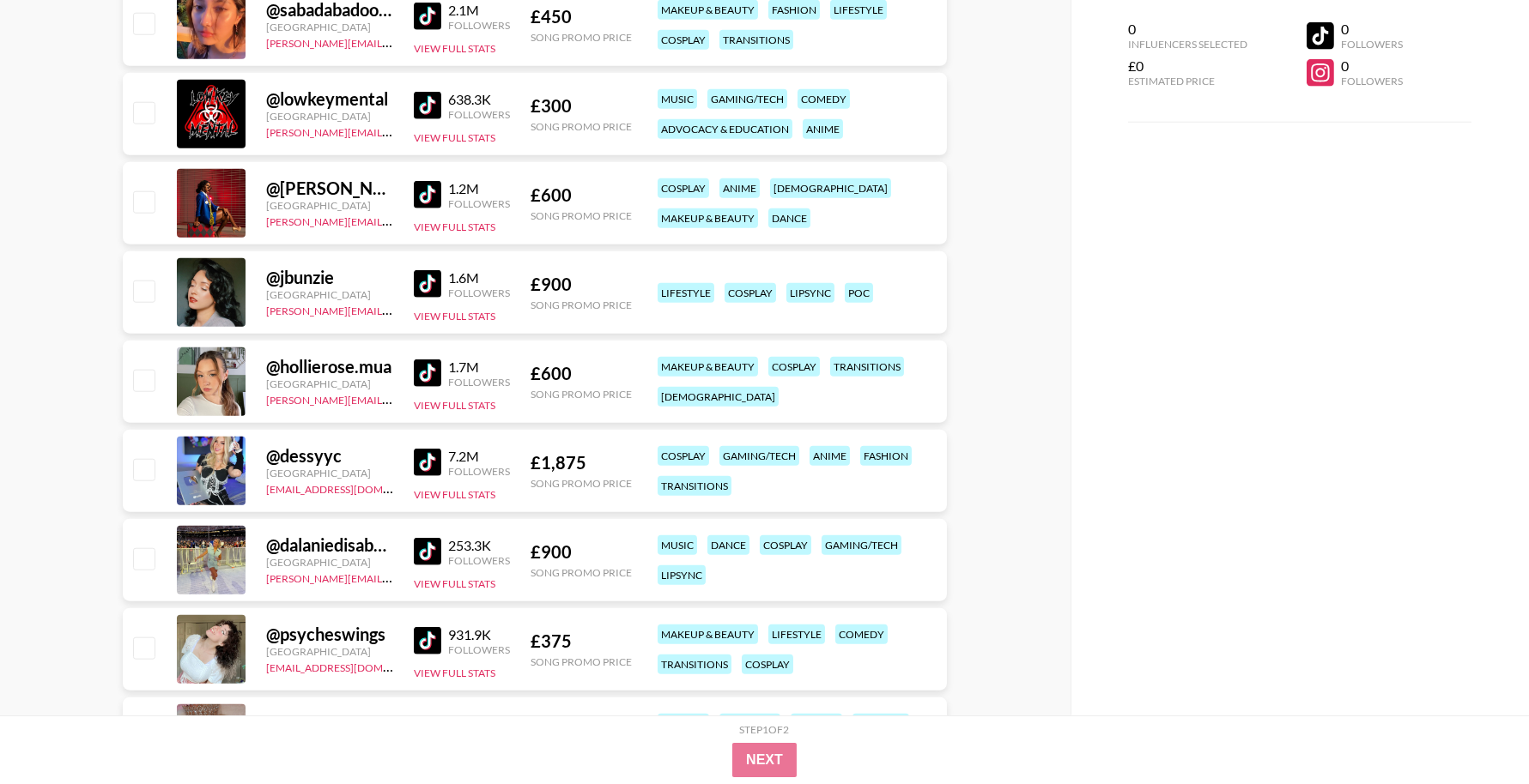
scroll to position [3665, 0]
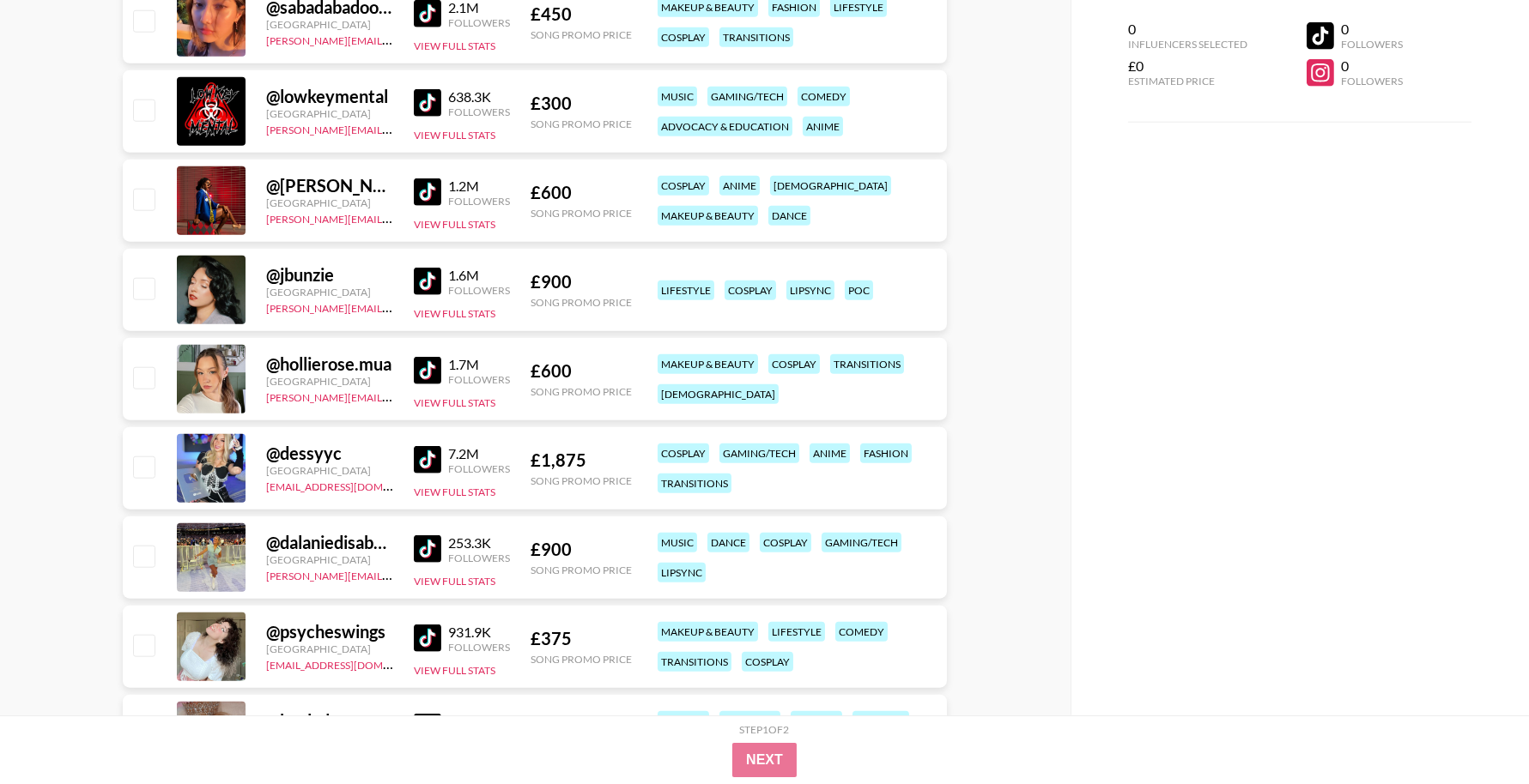
click at [422, 276] on img at bounding box center [427, 281] width 27 height 27
click at [424, 370] on img at bounding box center [427, 371] width 27 height 27
click at [436, 457] on img at bounding box center [427, 460] width 27 height 27
click at [421, 555] on img at bounding box center [427, 549] width 27 height 27
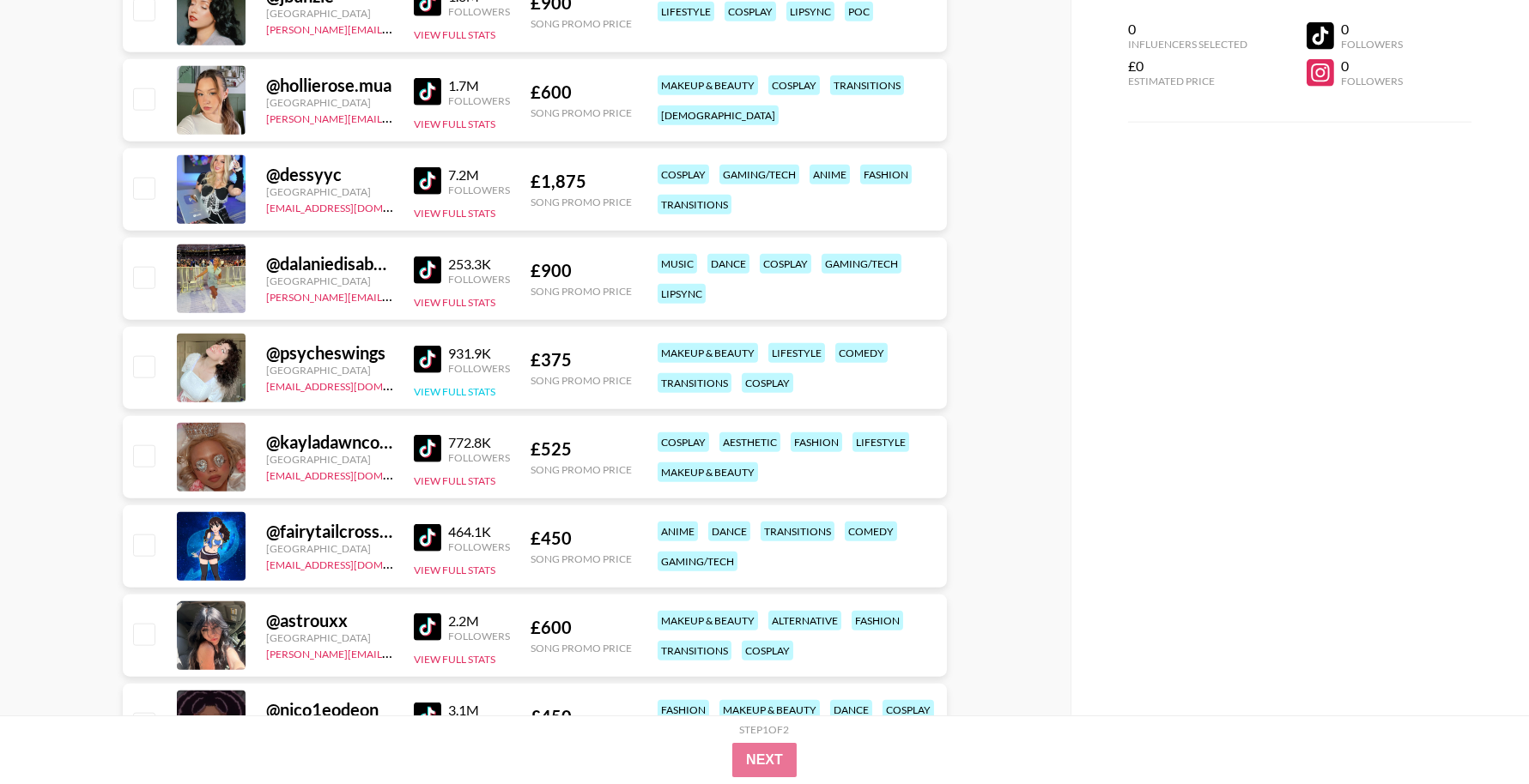
scroll to position [3968, 0]
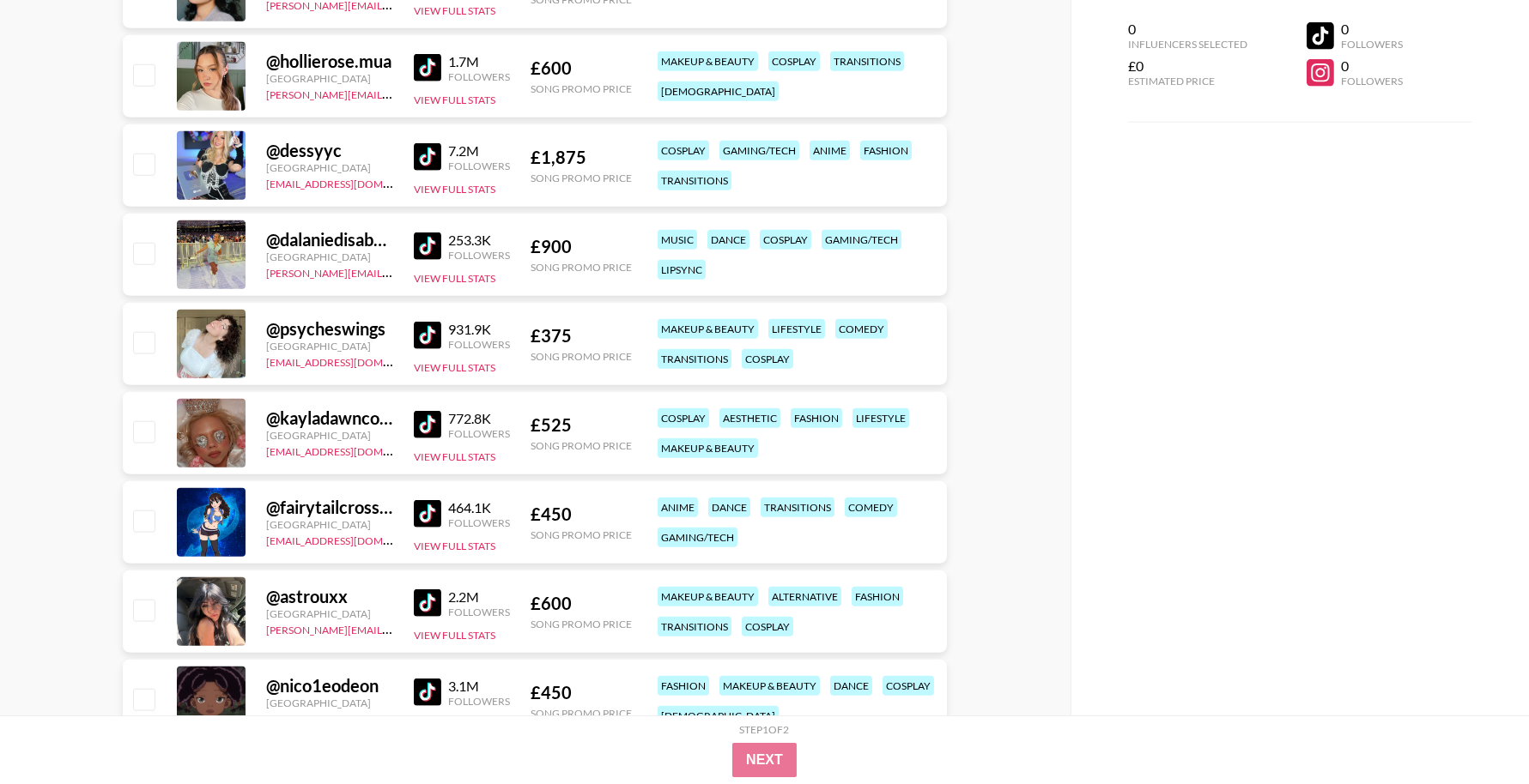
drag, startPoint x: 426, startPoint y: 338, endPoint x: 423, endPoint y: 386, distance: 48.1
click at [426, 338] on img at bounding box center [427, 336] width 27 height 27
click at [427, 419] on img at bounding box center [427, 424] width 27 height 27
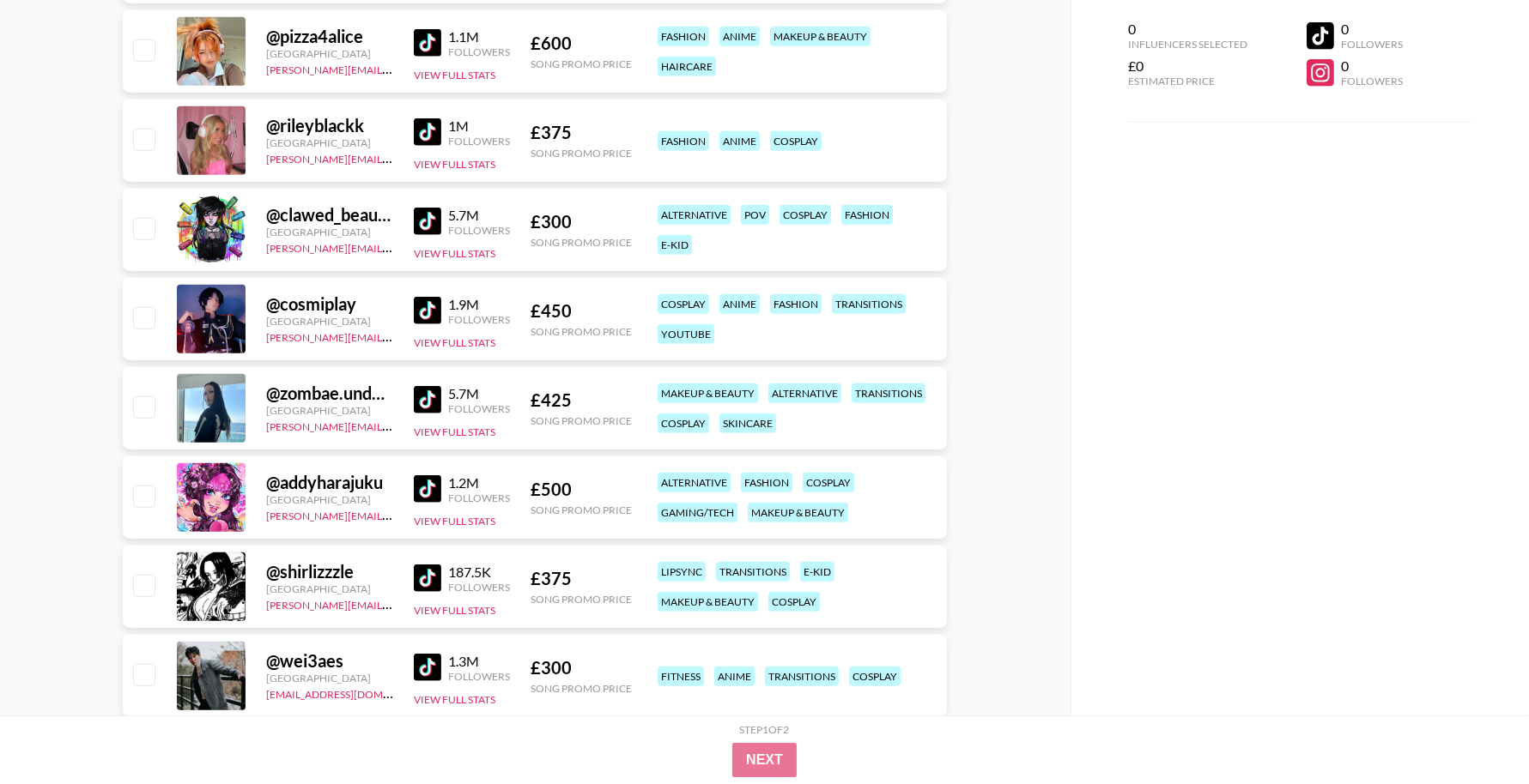
drag, startPoint x: 1000, startPoint y: 357, endPoint x: 1000, endPoint y: 276, distance: 81.0
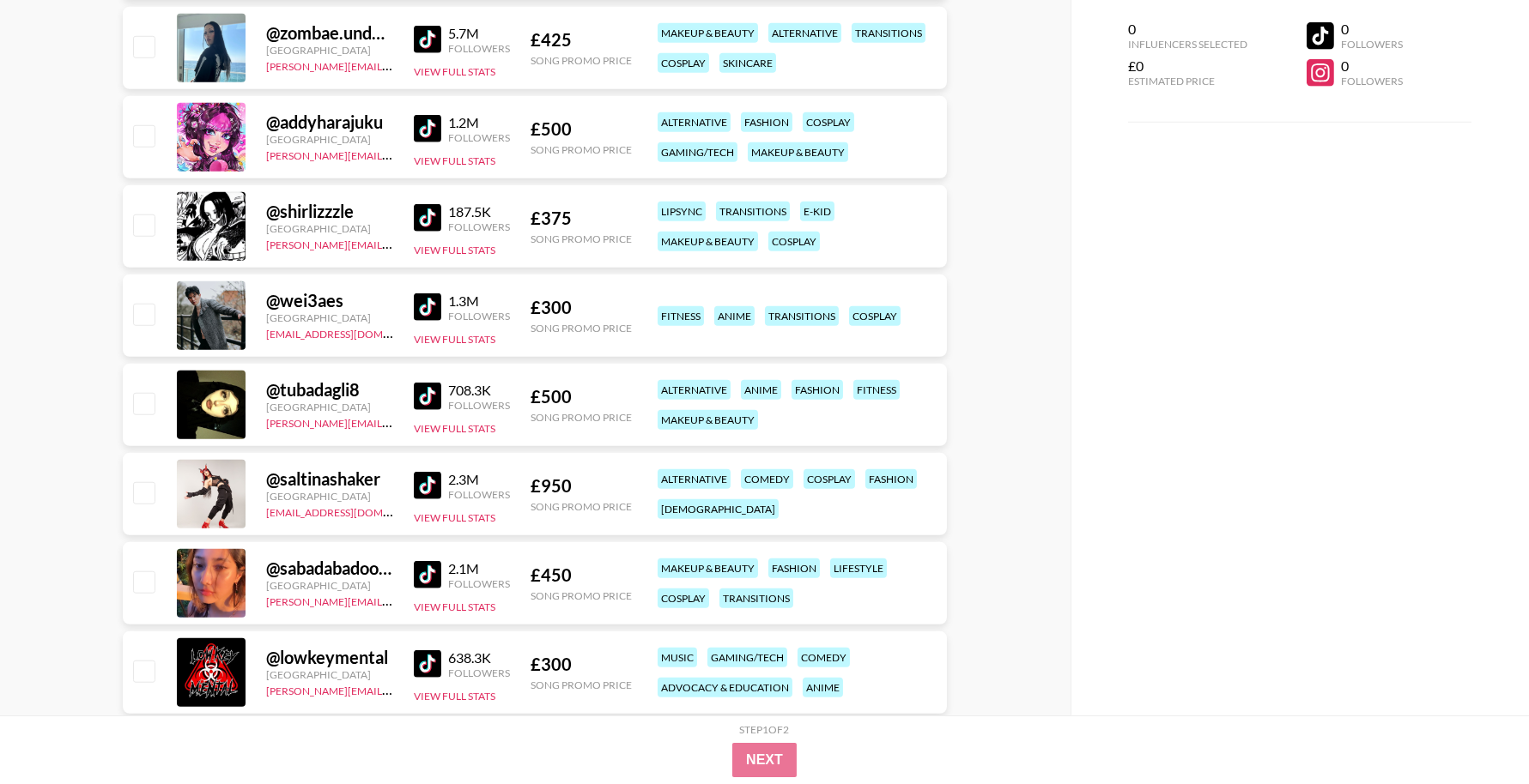
scroll to position [3108, 0]
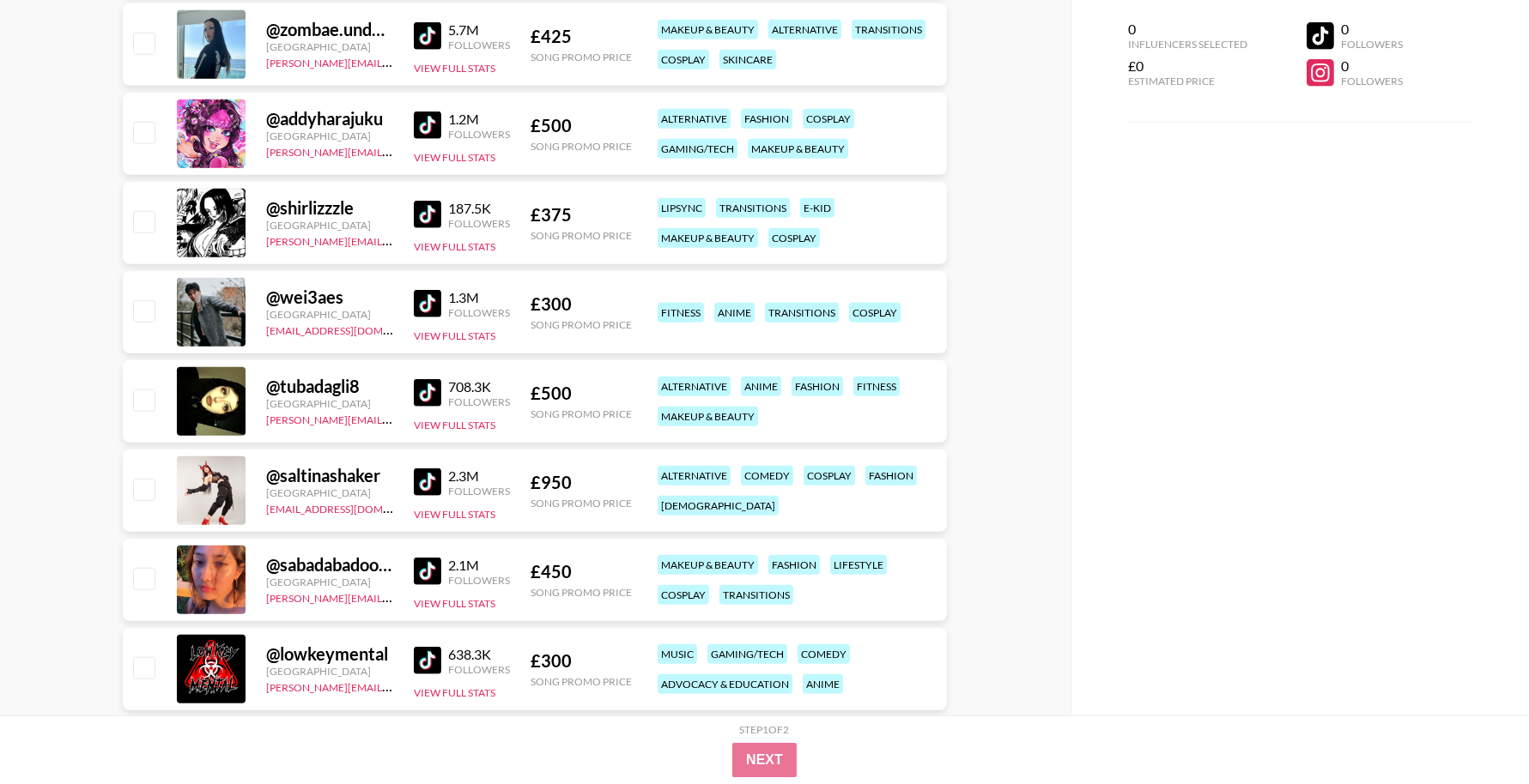
click at [420, 297] on img at bounding box center [427, 304] width 27 height 27
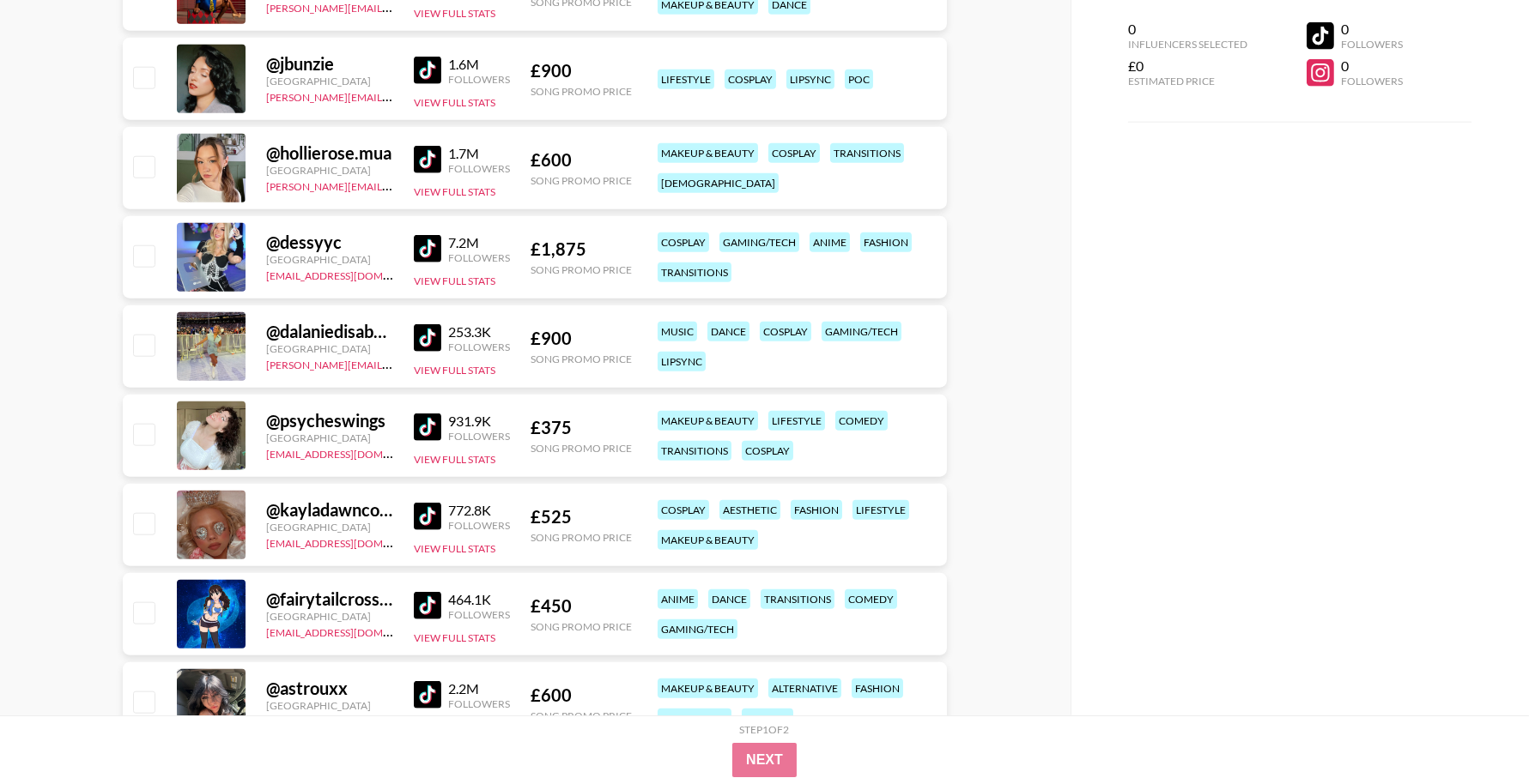
scroll to position [3910, 0]
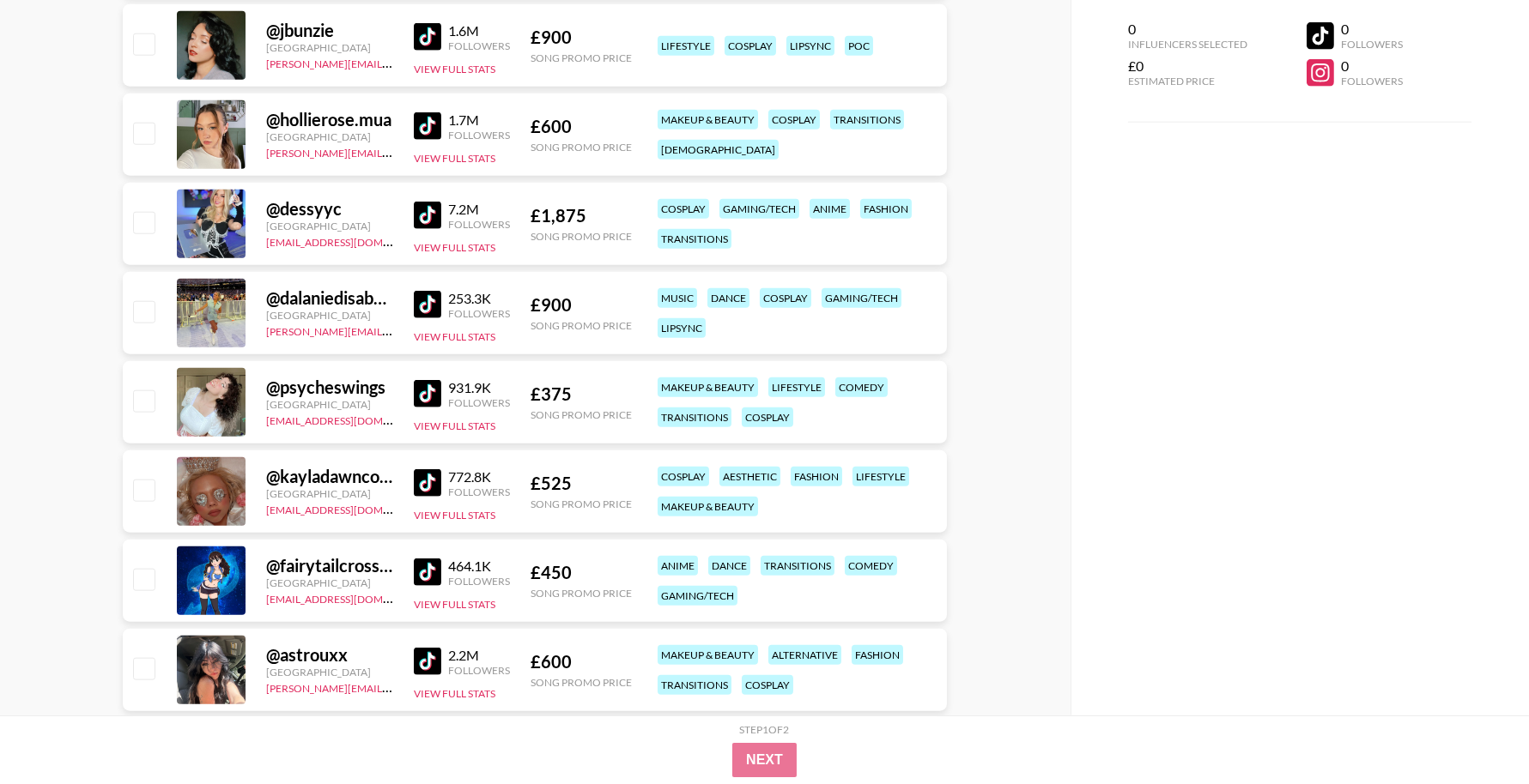
click at [430, 304] on img at bounding box center [427, 305] width 27 height 27
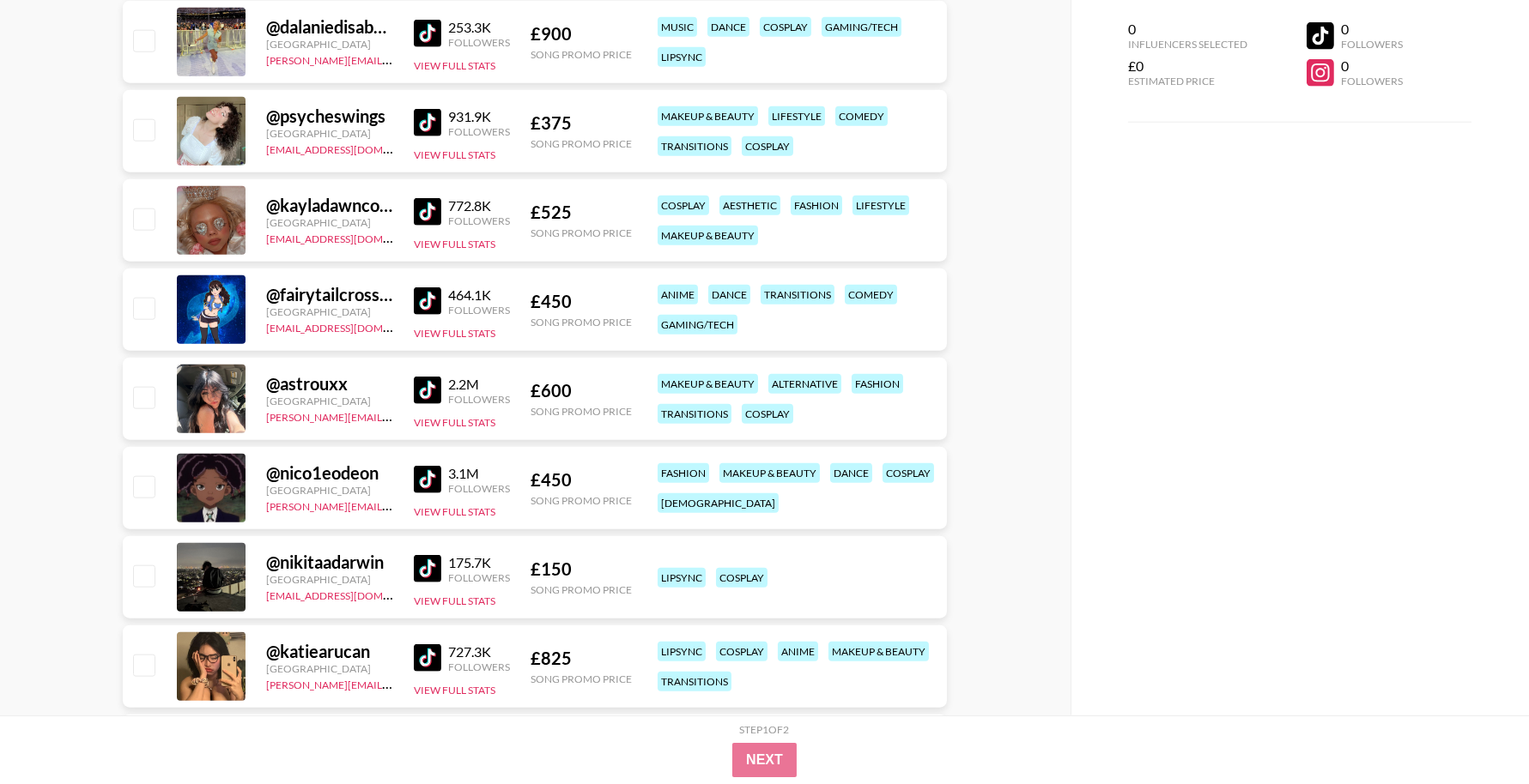
scroll to position [4189, 0]
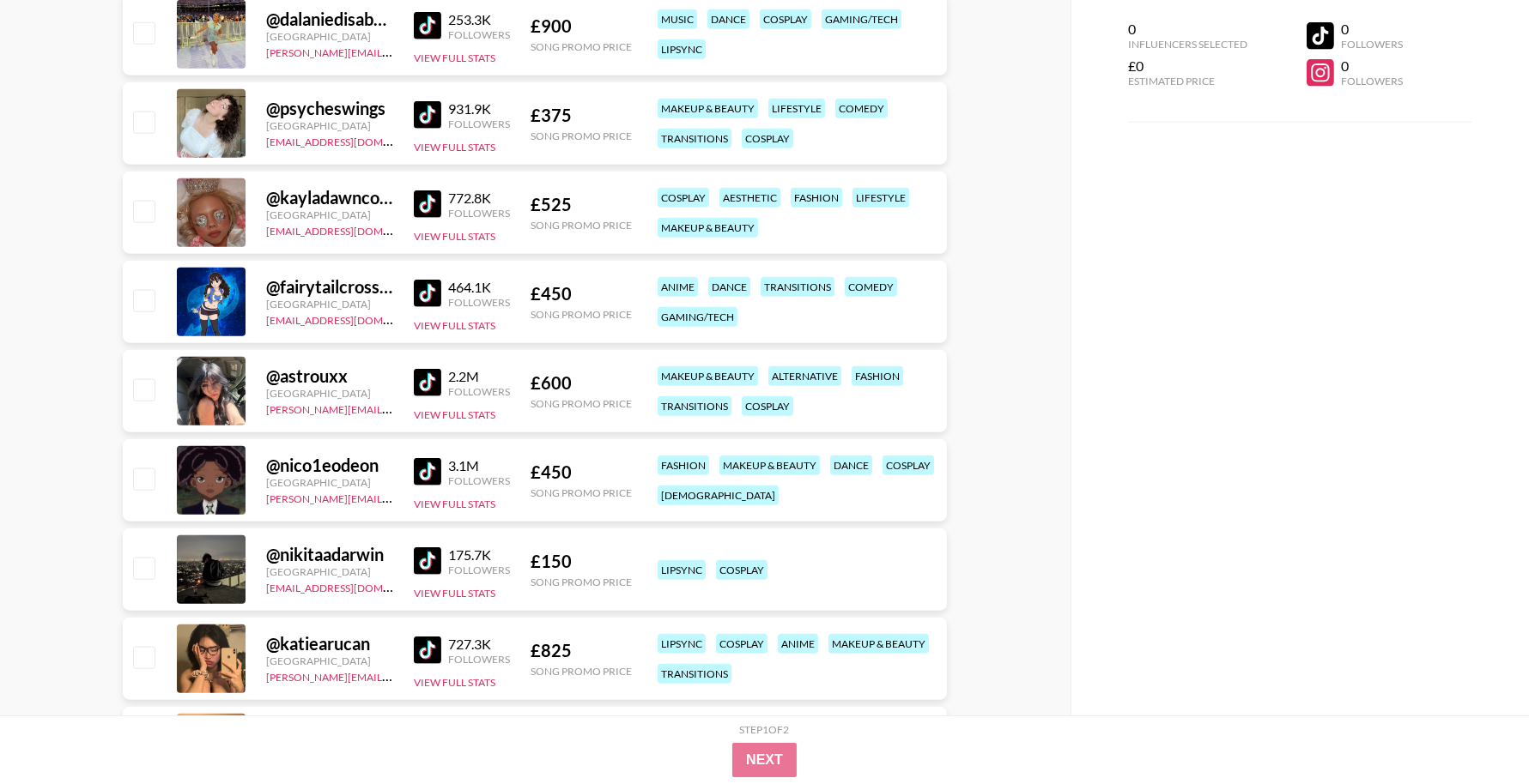
click at [421, 298] on img at bounding box center [427, 294] width 27 height 27
click at [422, 381] on img at bounding box center [427, 382] width 27 height 27
click at [419, 474] on img at bounding box center [427, 472] width 27 height 27
click at [422, 564] on img at bounding box center [427, 561] width 27 height 27
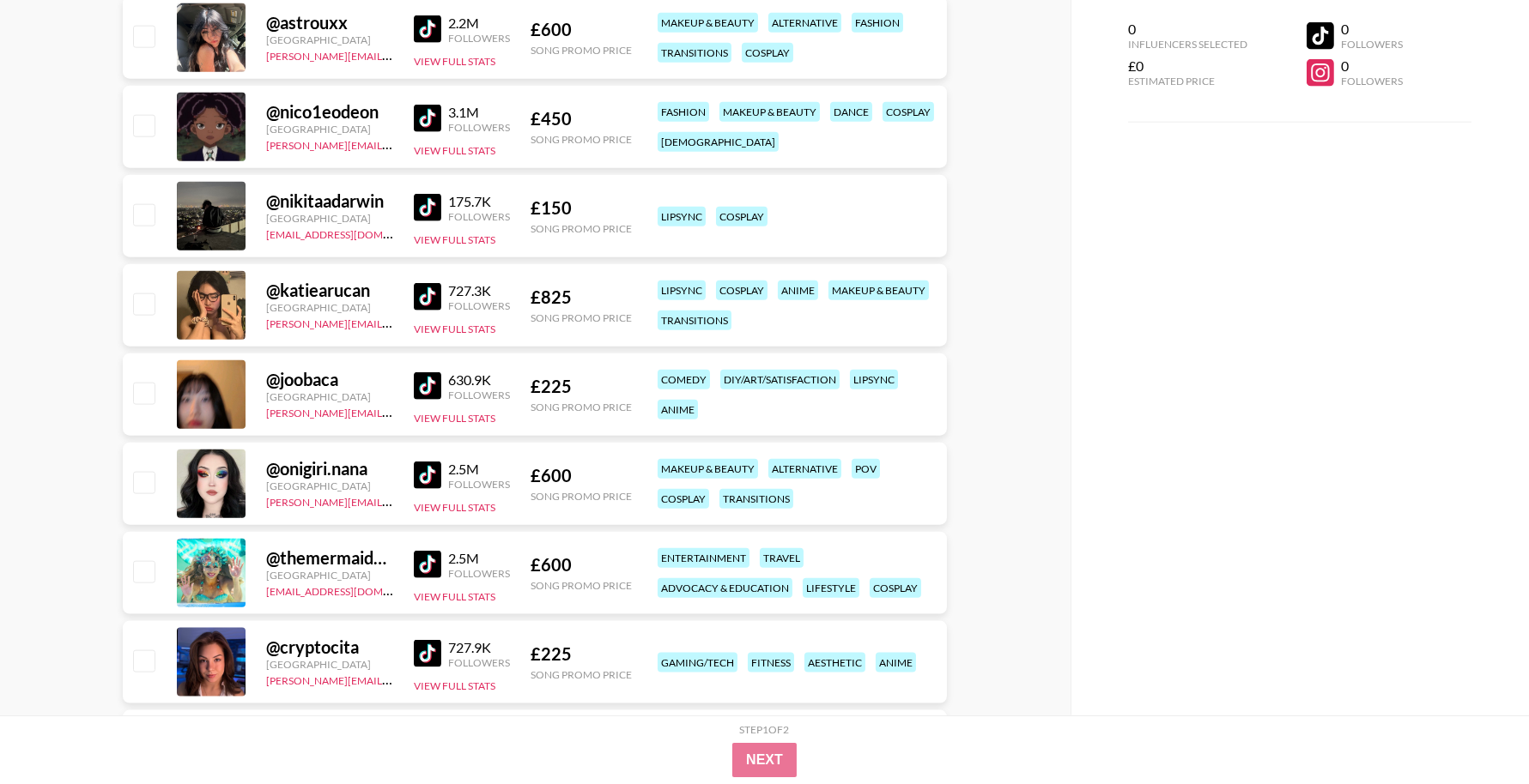
scroll to position [4554, 0]
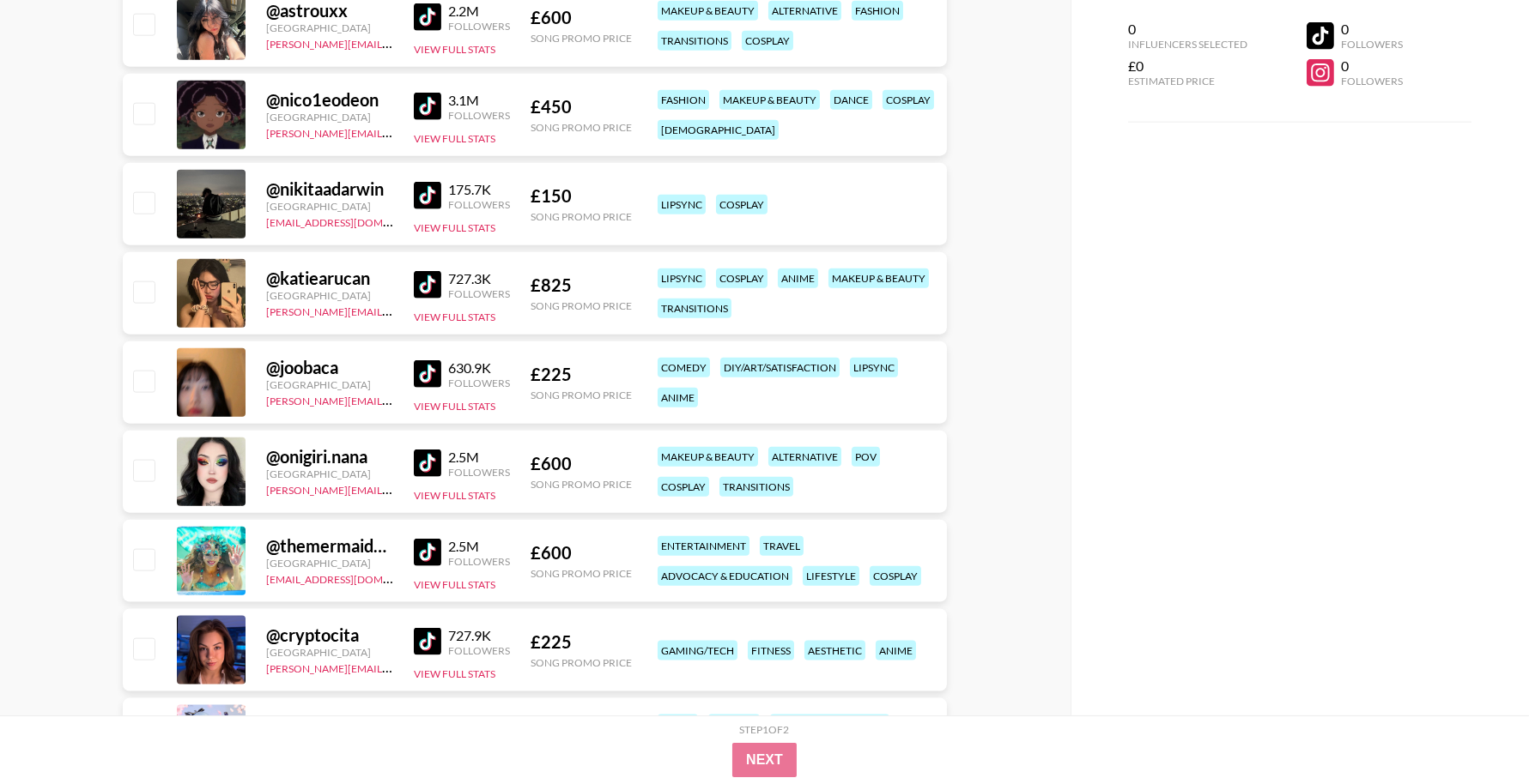
click at [430, 291] on img at bounding box center [427, 285] width 27 height 27
click at [431, 463] on img at bounding box center [427, 464] width 27 height 27
click at [437, 556] on img at bounding box center [427, 553] width 27 height 27
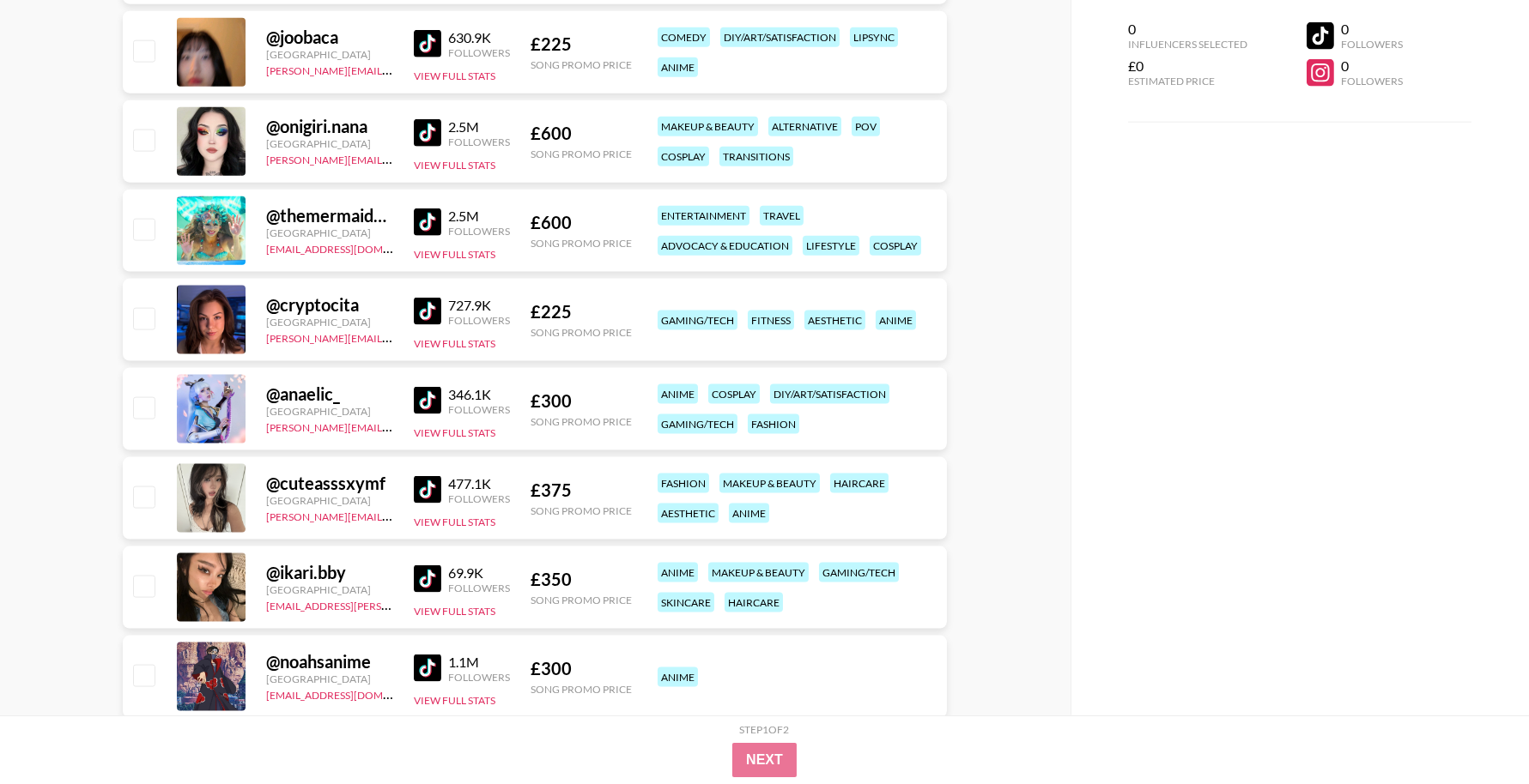
scroll to position [4890, 0]
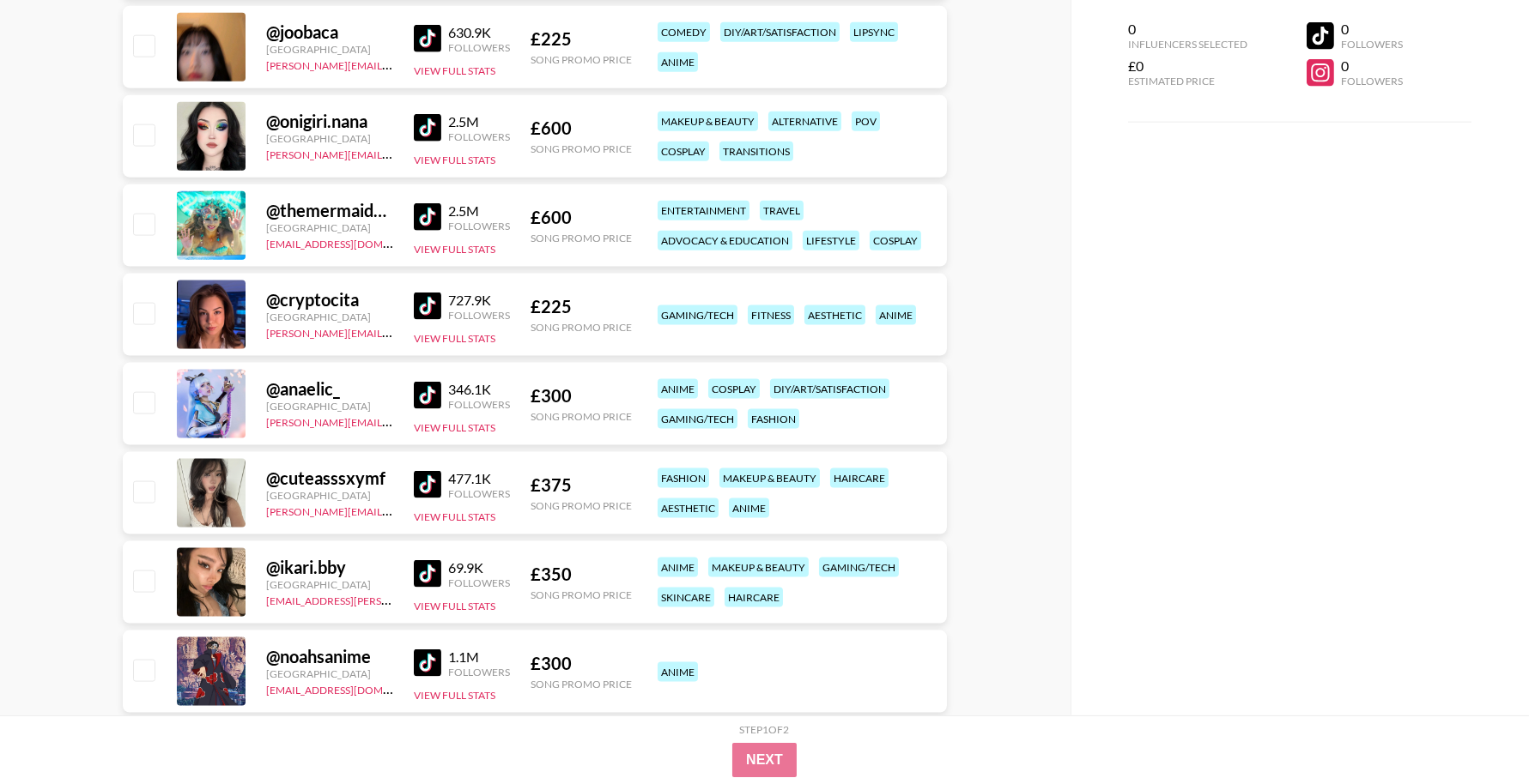
drag, startPoint x: 438, startPoint y: 309, endPoint x: 449, endPoint y: 325, distance: 19.4
click at [439, 309] on img at bounding box center [427, 307] width 27 height 27
click at [444, 397] on link at bounding box center [431, 395] width 35 height 27
click at [425, 480] on img at bounding box center [427, 485] width 27 height 27
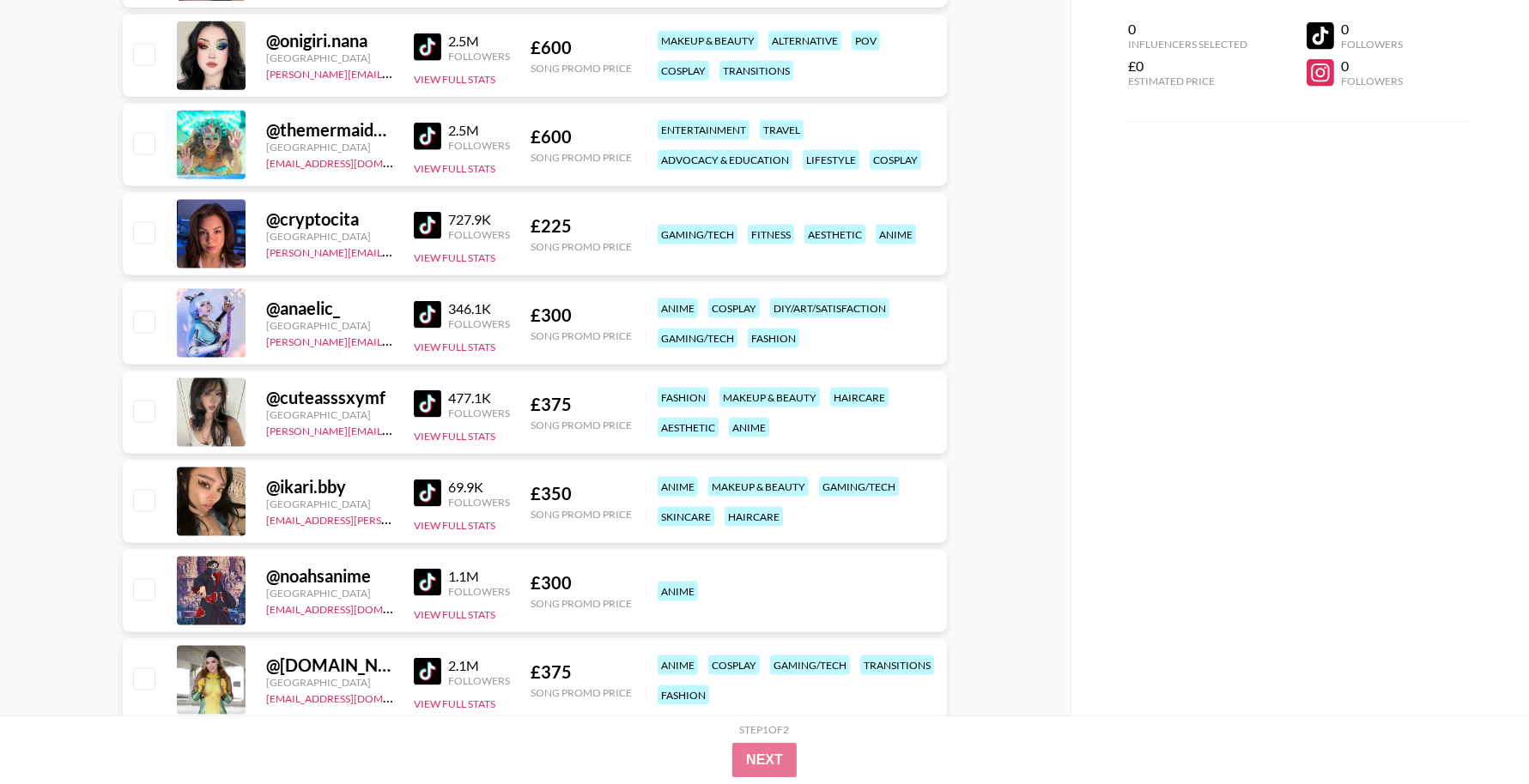
scroll to position [5017, 0]
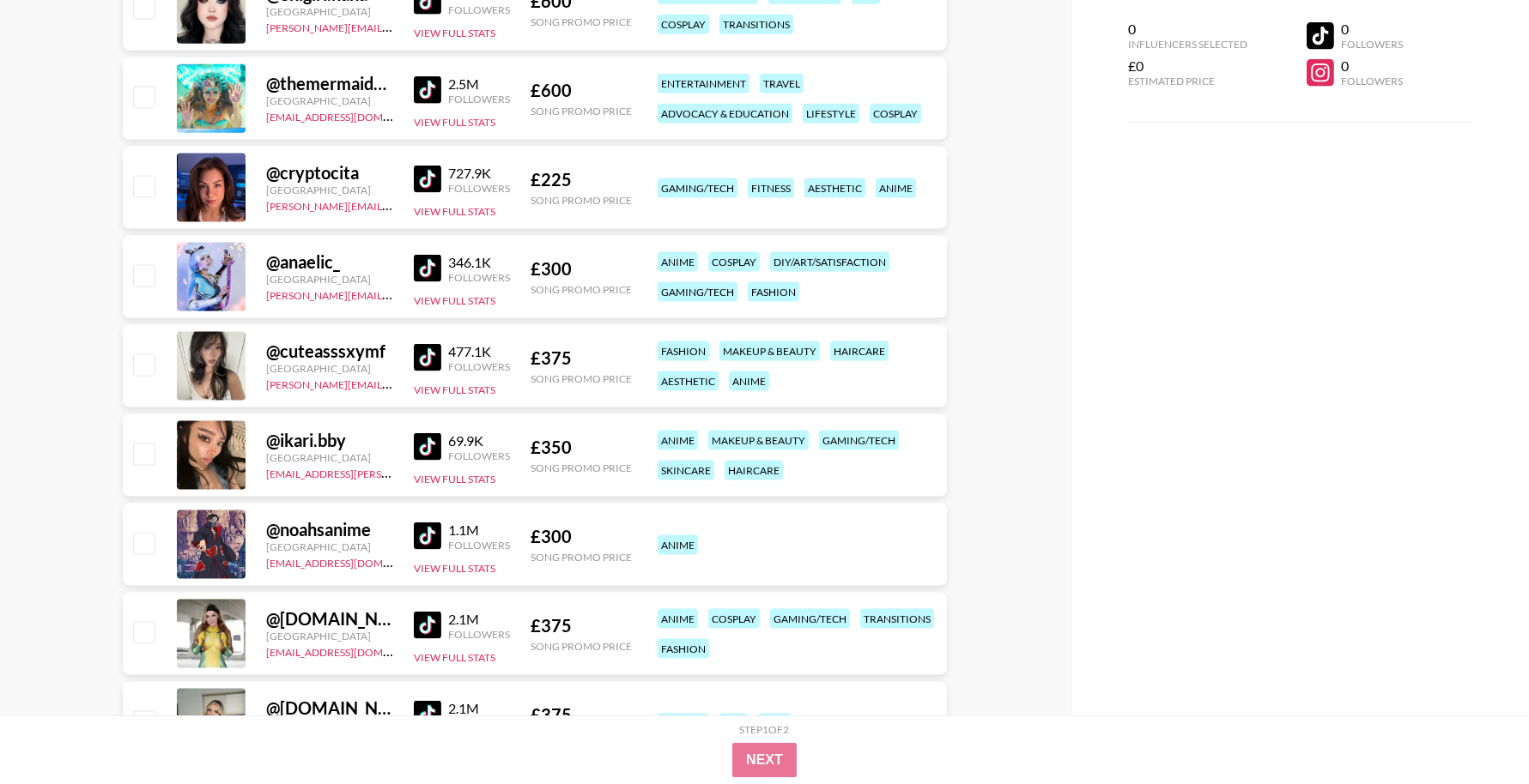
click at [429, 447] on img at bounding box center [427, 447] width 27 height 27
click at [431, 532] on img at bounding box center [427, 537] width 27 height 27
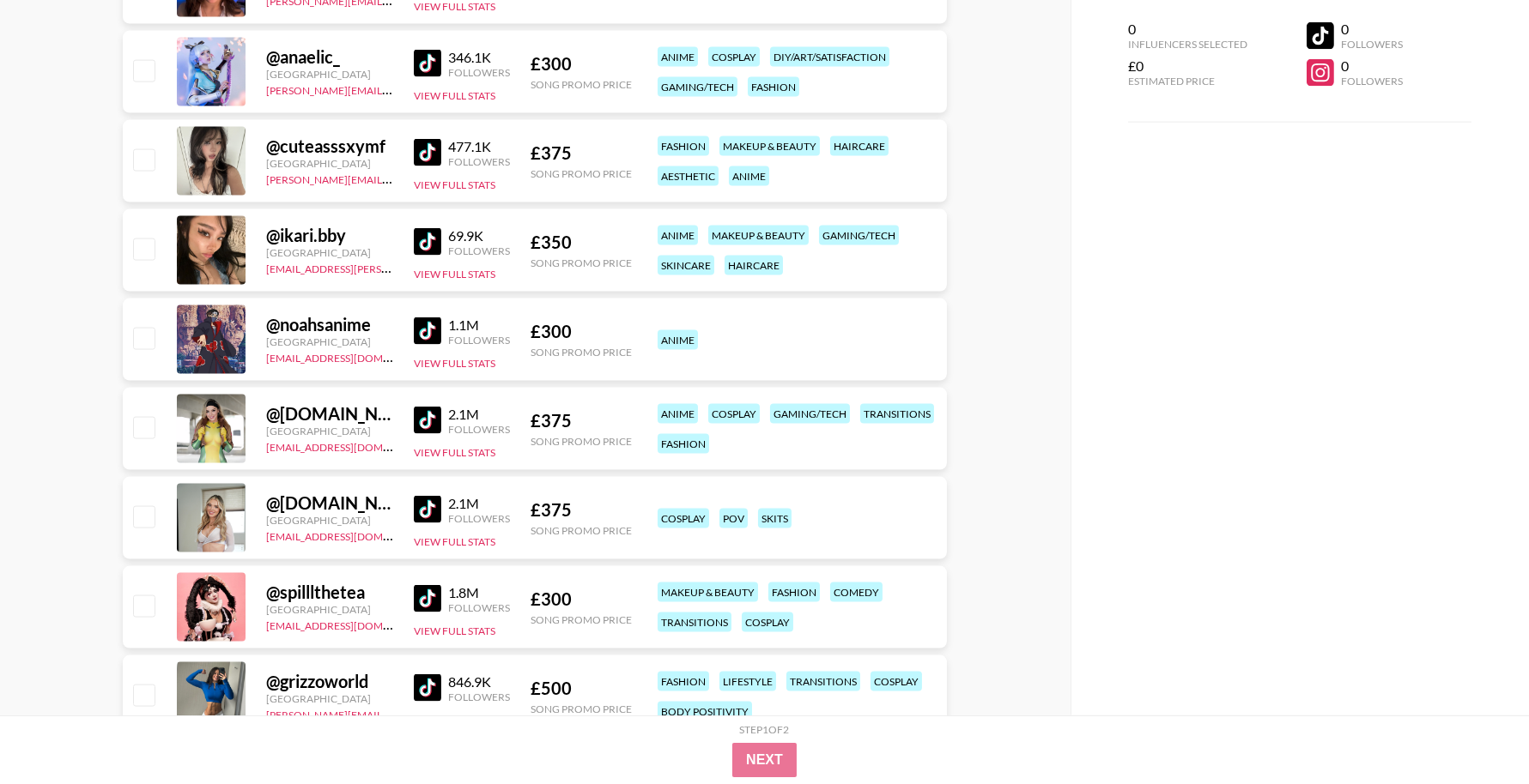
scroll to position [5316, 0]
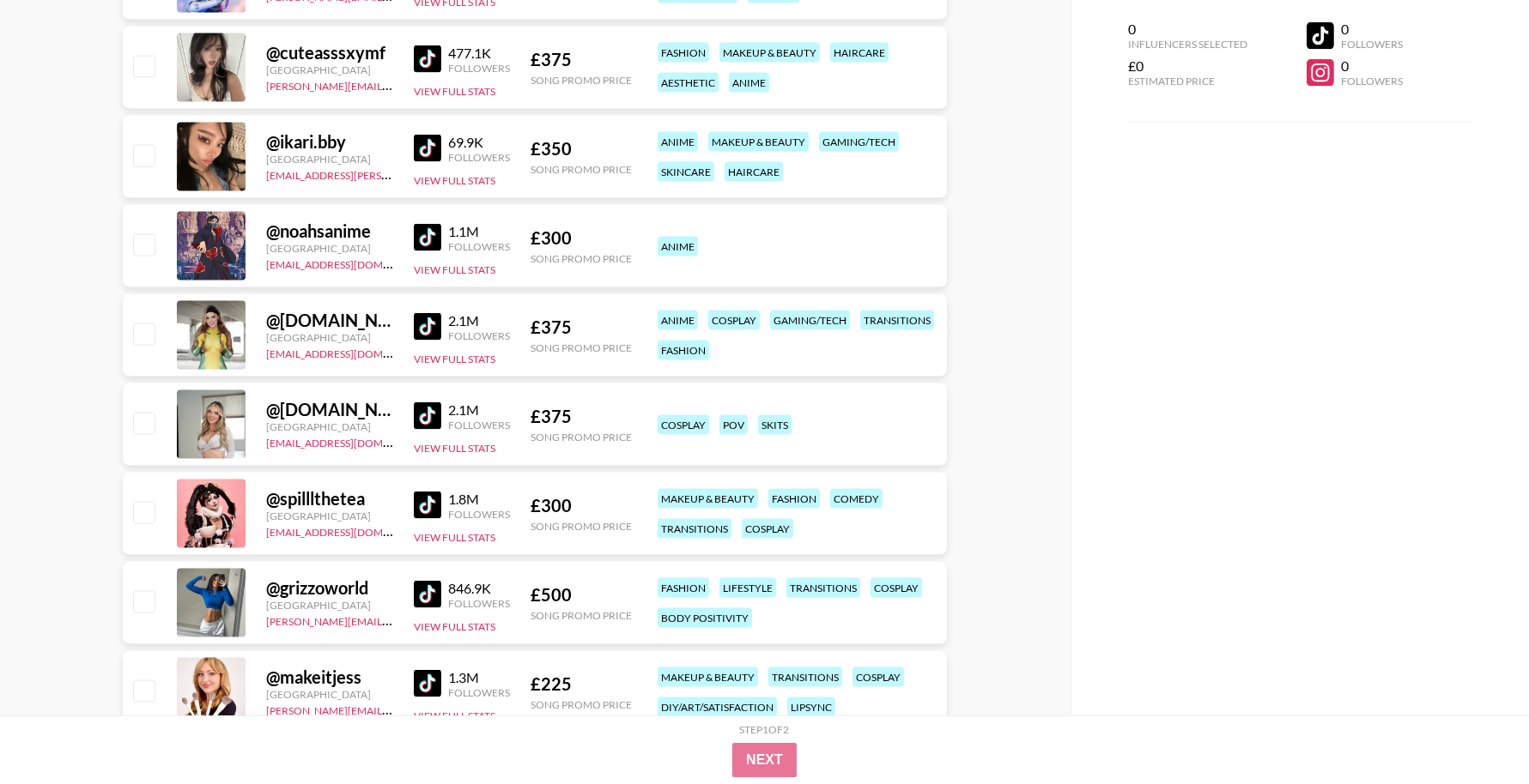
click at [434, 324] on img at bounding box center [427, 327] width 27 height 27
click at [434, 422] on img at bounding box center [427, 416] width 27 height 27
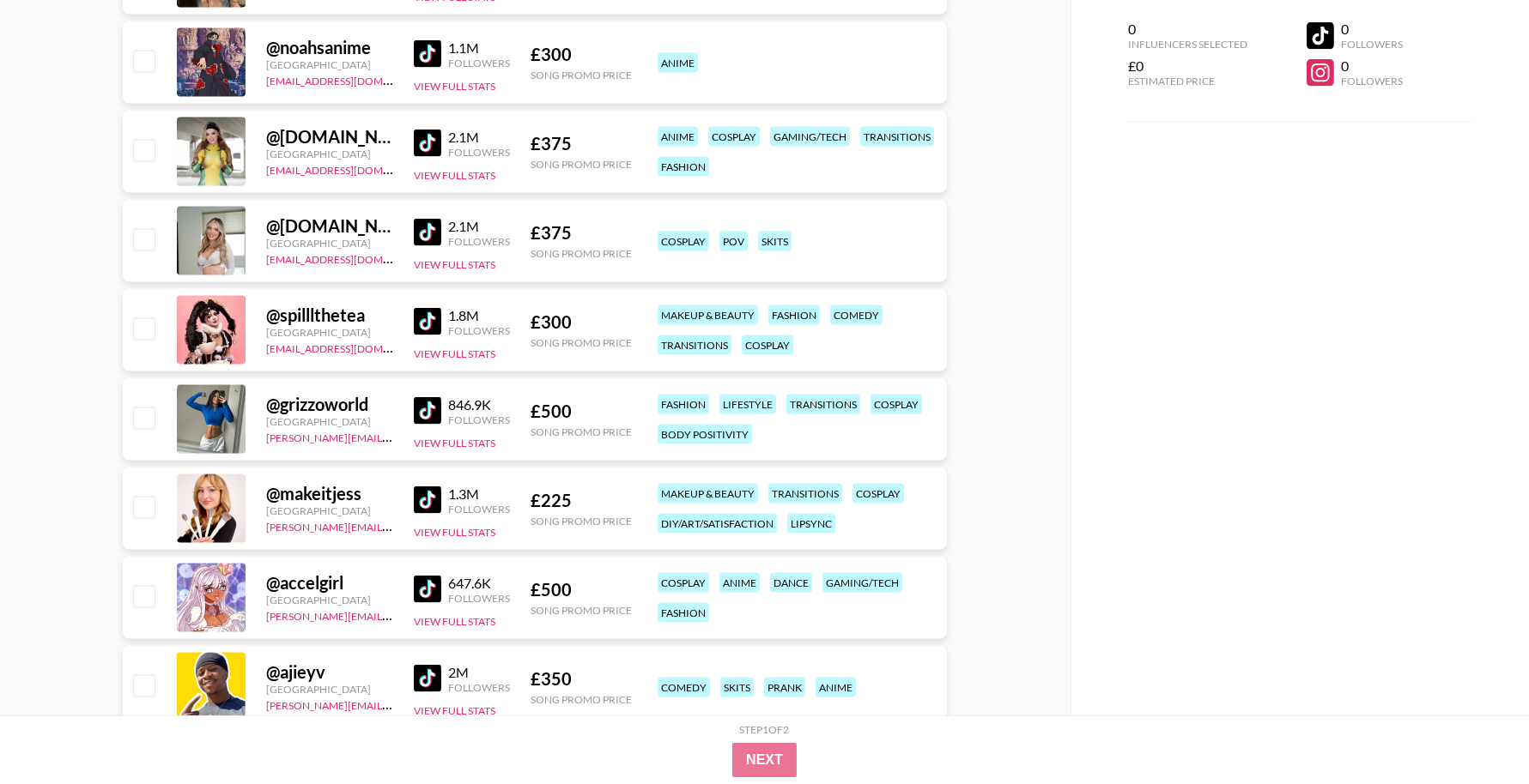
scroll to position [5626, 0]
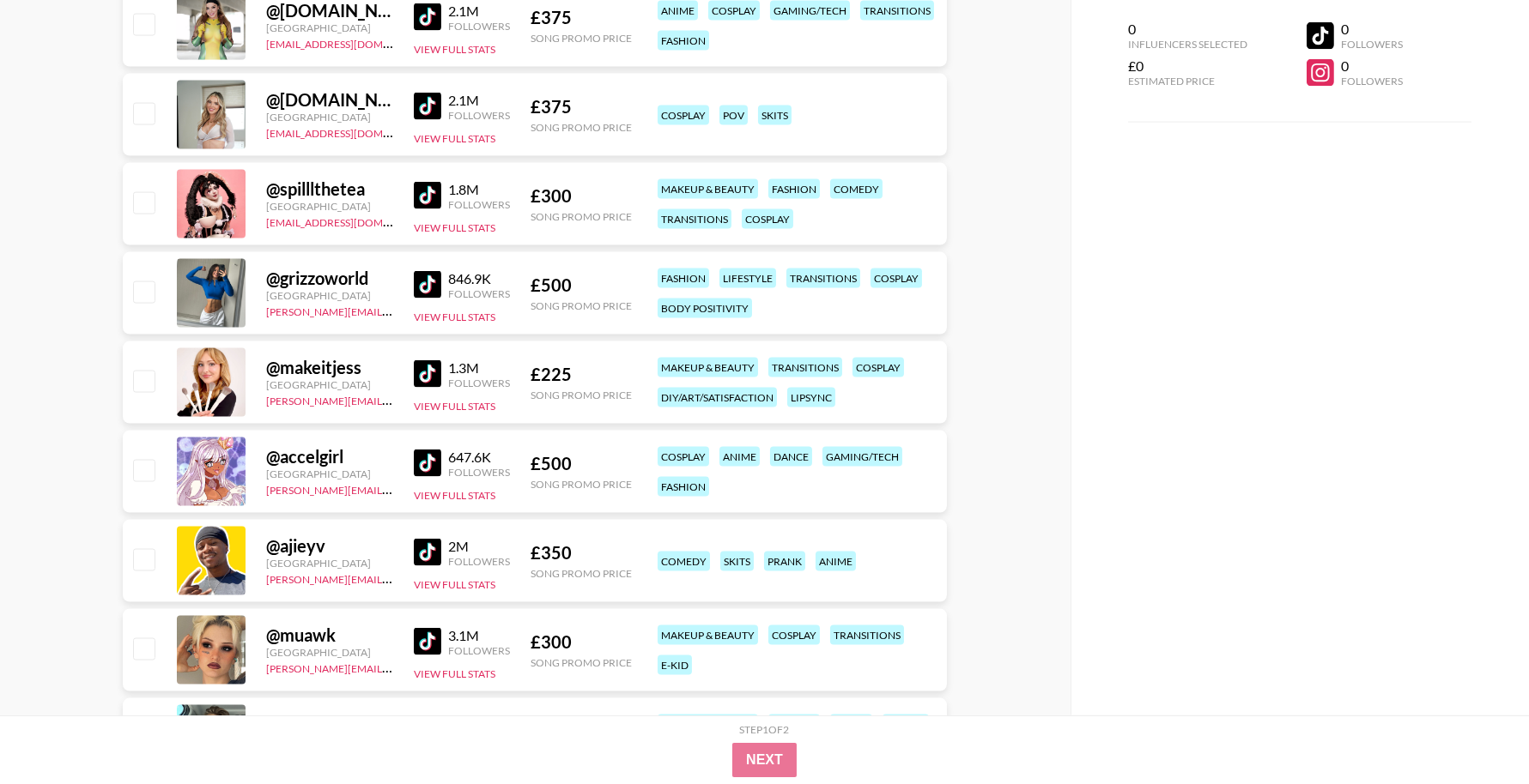
click at [426, 203] on img at bounding box center [427, 195] width 27 height 27
click at [426, 289] on img at bounding box center [427, 285] width 27 height 27
click at [434, 376] on img at bounding box center [427, 374] width 27 height 27
click at [433, 469] on img at bounding box center [427, 464] width 27 height 27
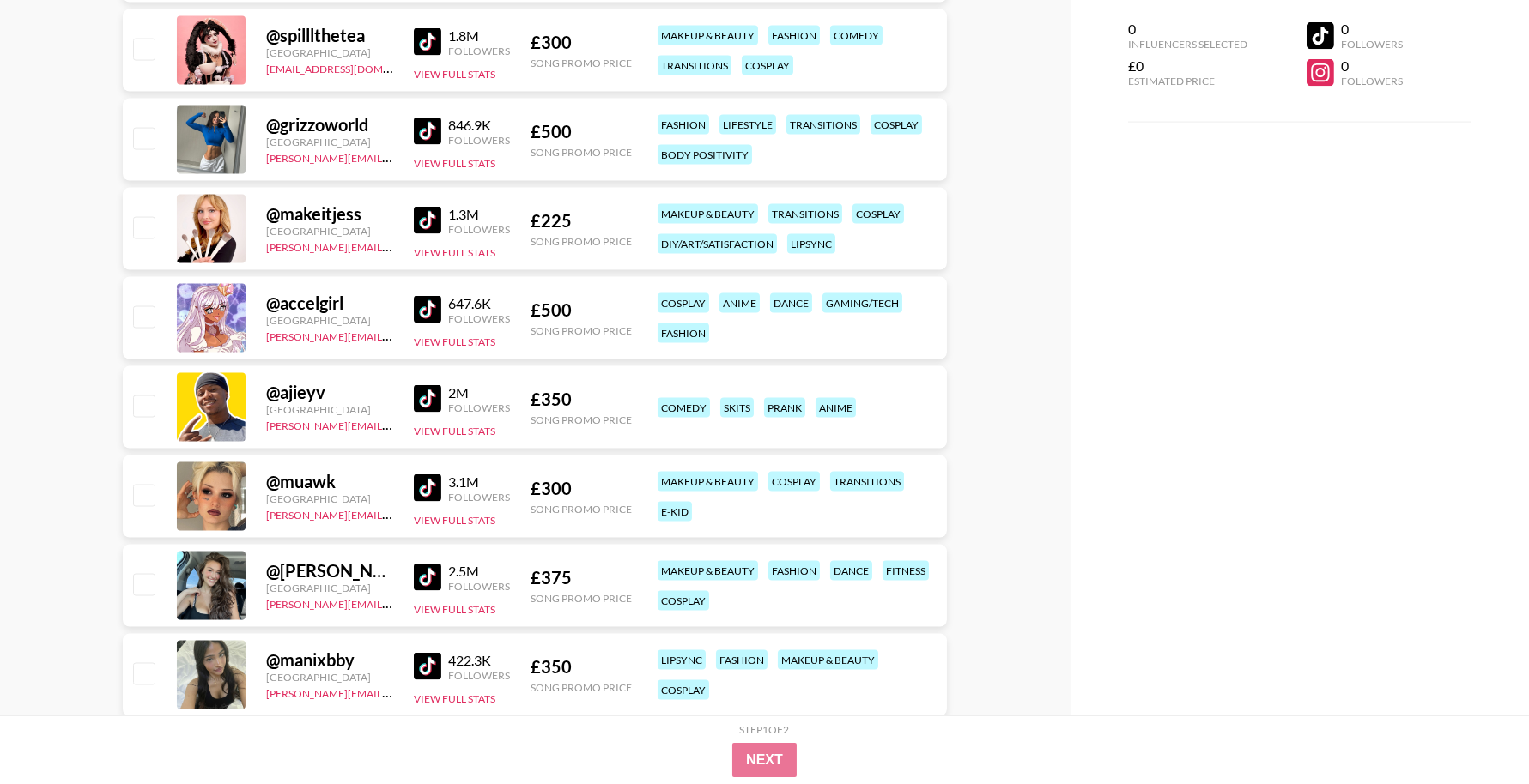
scroll to position [5807, 0]
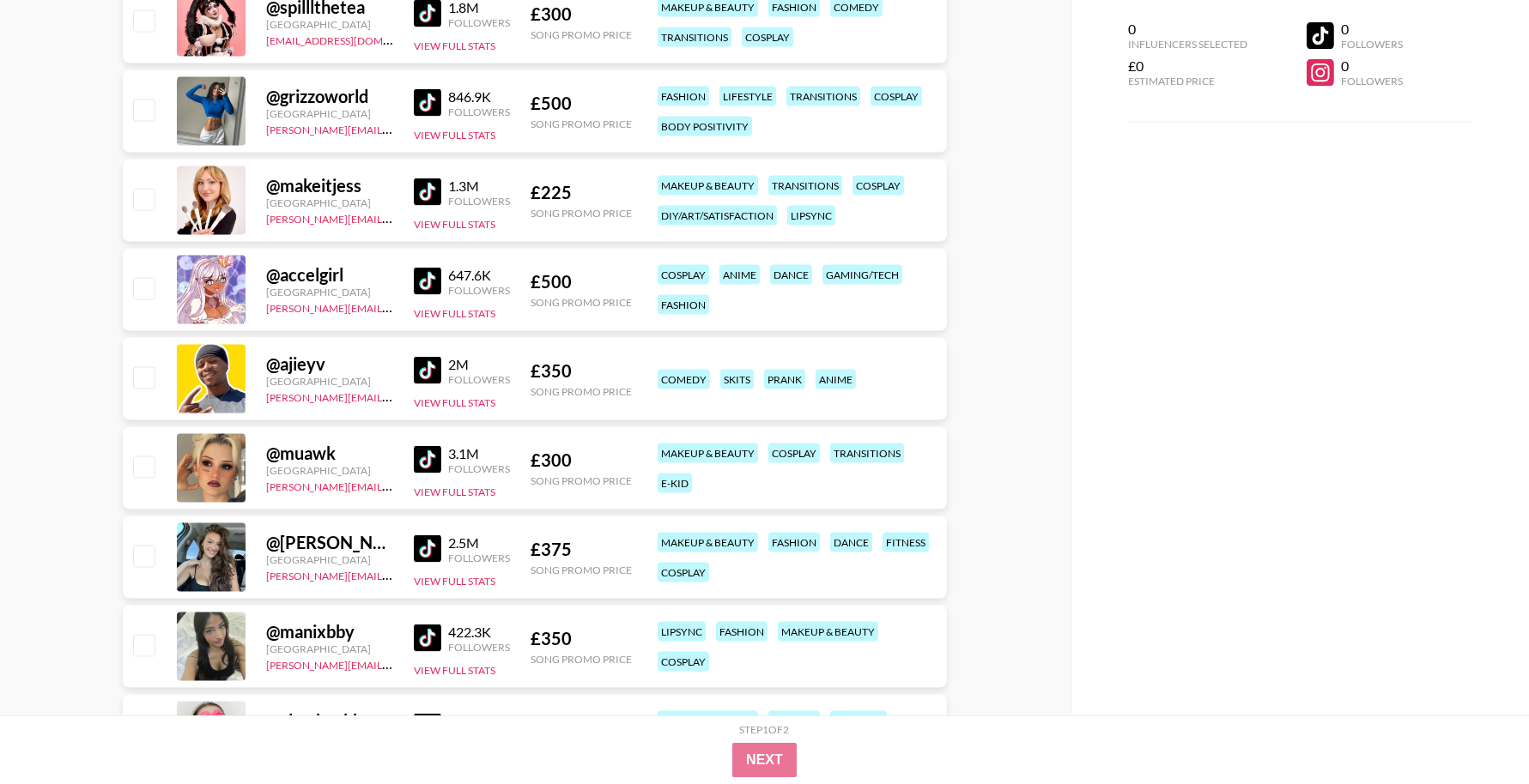
click at [431, 189] on img at bounding box center [427, 193] width 27 height 27
click at [428, 279] on img at bounding box center [427, 281] width 27 height 27
click at [424, 370] on img at bounding box center [427, 371] width 27 height 27
click at [425, 463] on img at bounding box center [427, 460] width 27 height 27
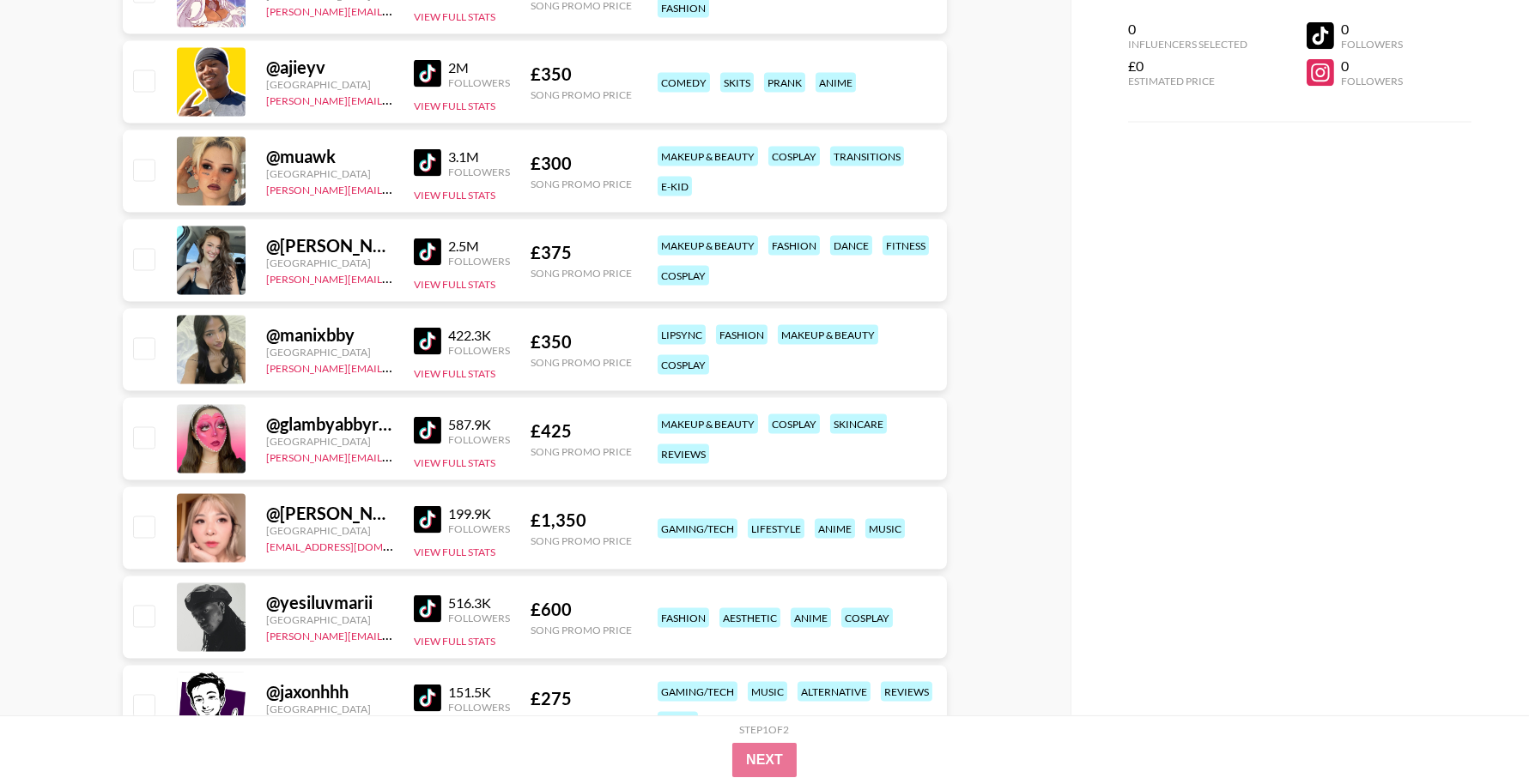
scroll to position [6122, 0]
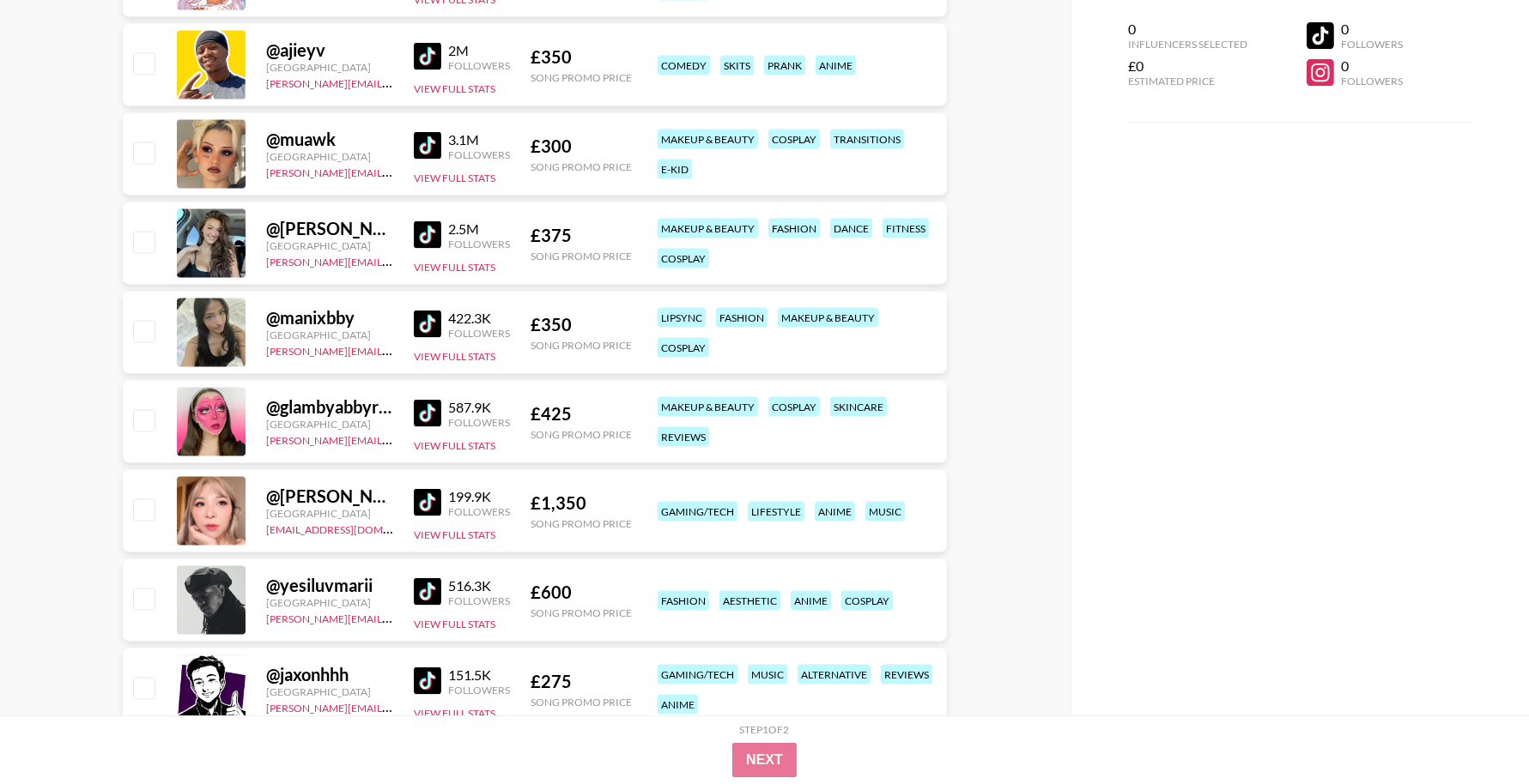
click at [428, 240] on img at bounding box center [427, 235] width 27 height 27
click at [426, 324] on img at bounding box center [427, 324] width 27 height 27
click at [435, 417] on img at bounding box center [427, 413] width 27 height 27
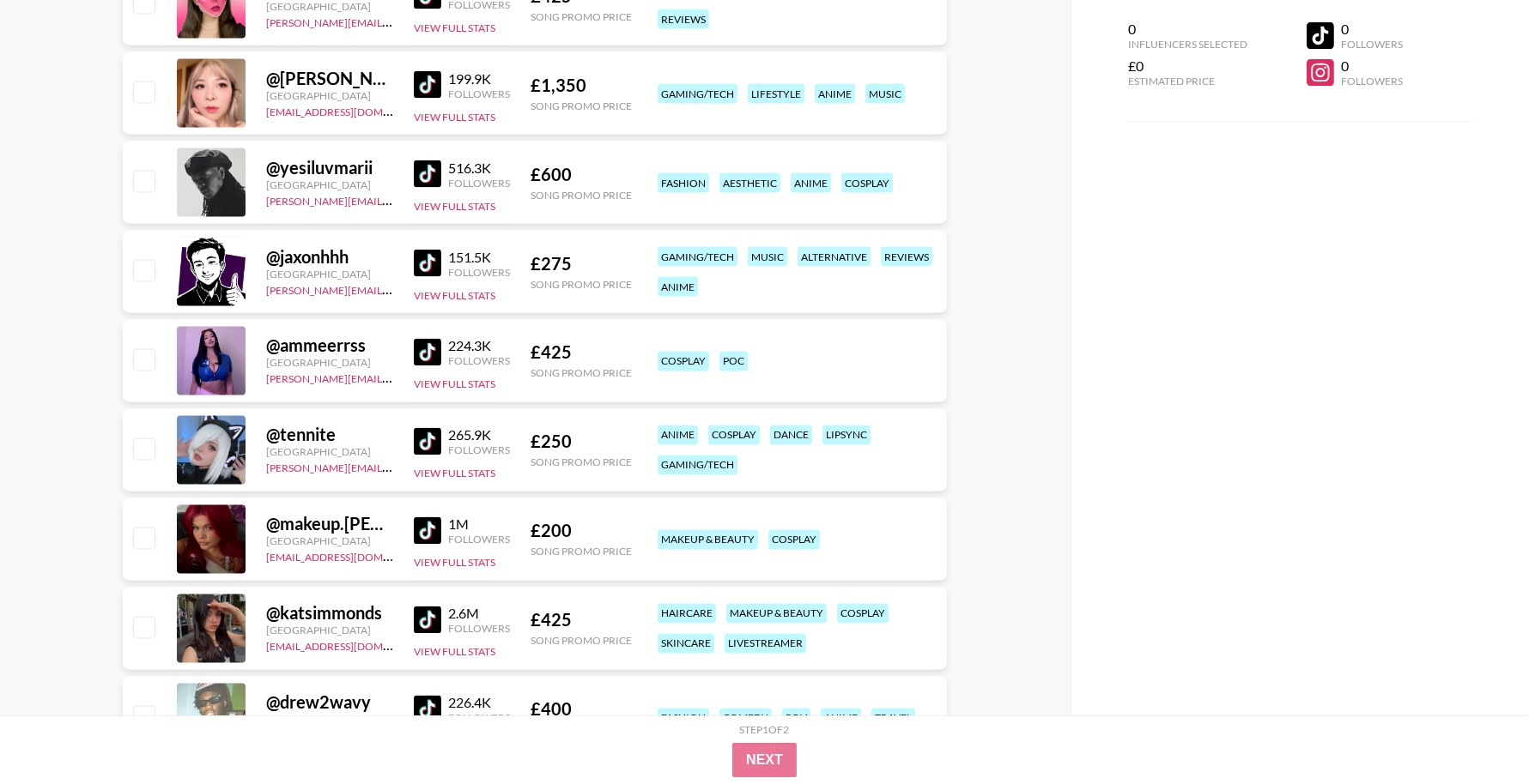
scroll to position [6541, 0]
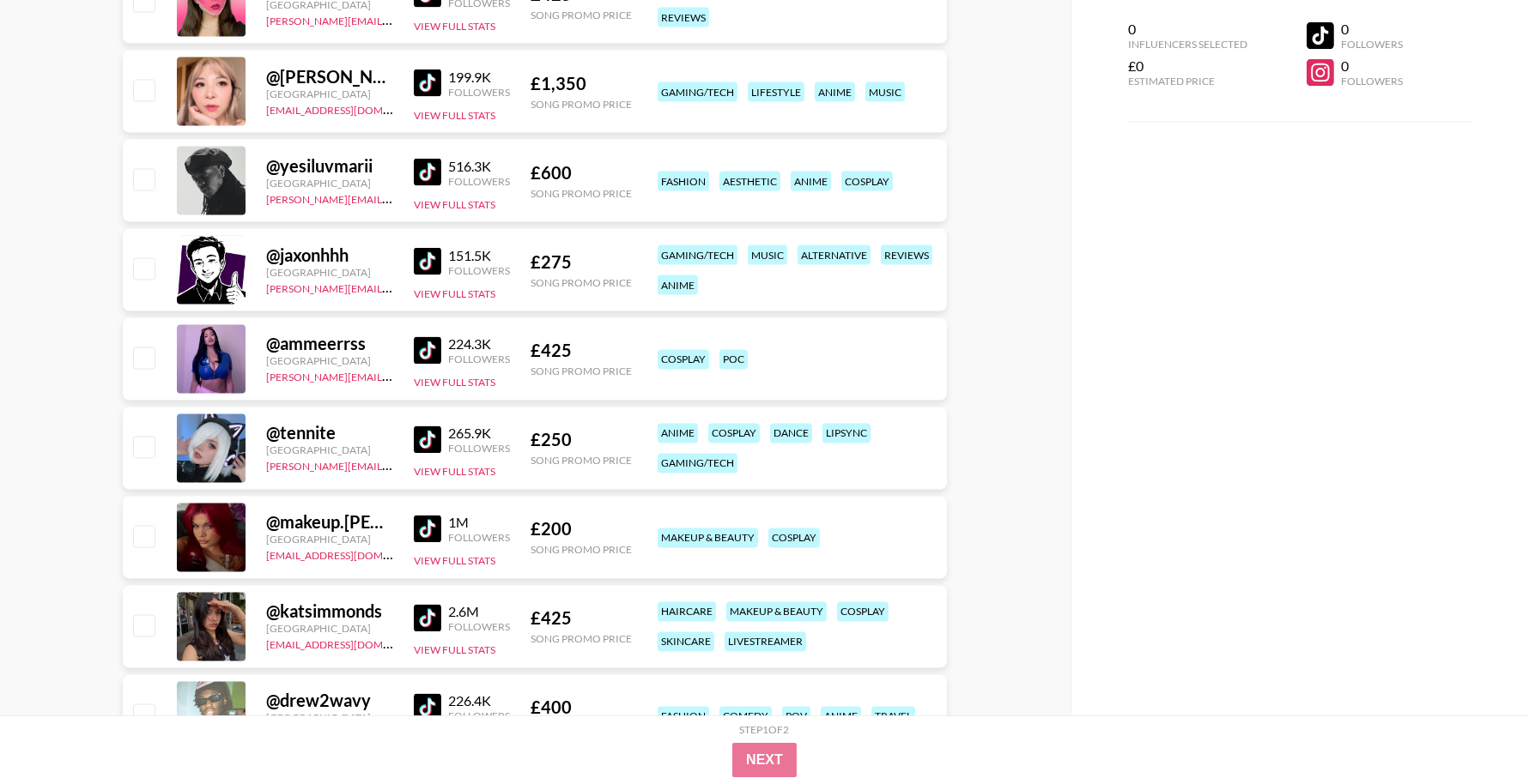
click at [426, 89] on img at bounding box center [427, 83] width 27 height 27
click at [426, 162] on img at bounding box center [427, 172] width 27 height 27
click at [424, 261] on img at bounding box center [427, 262] width 27 height 27
click at [428, 351] on img at bounding box center [427, 351] width 27 height 27
click at [432, 445] on img at bounding box center [427, 440] width 27 height 27
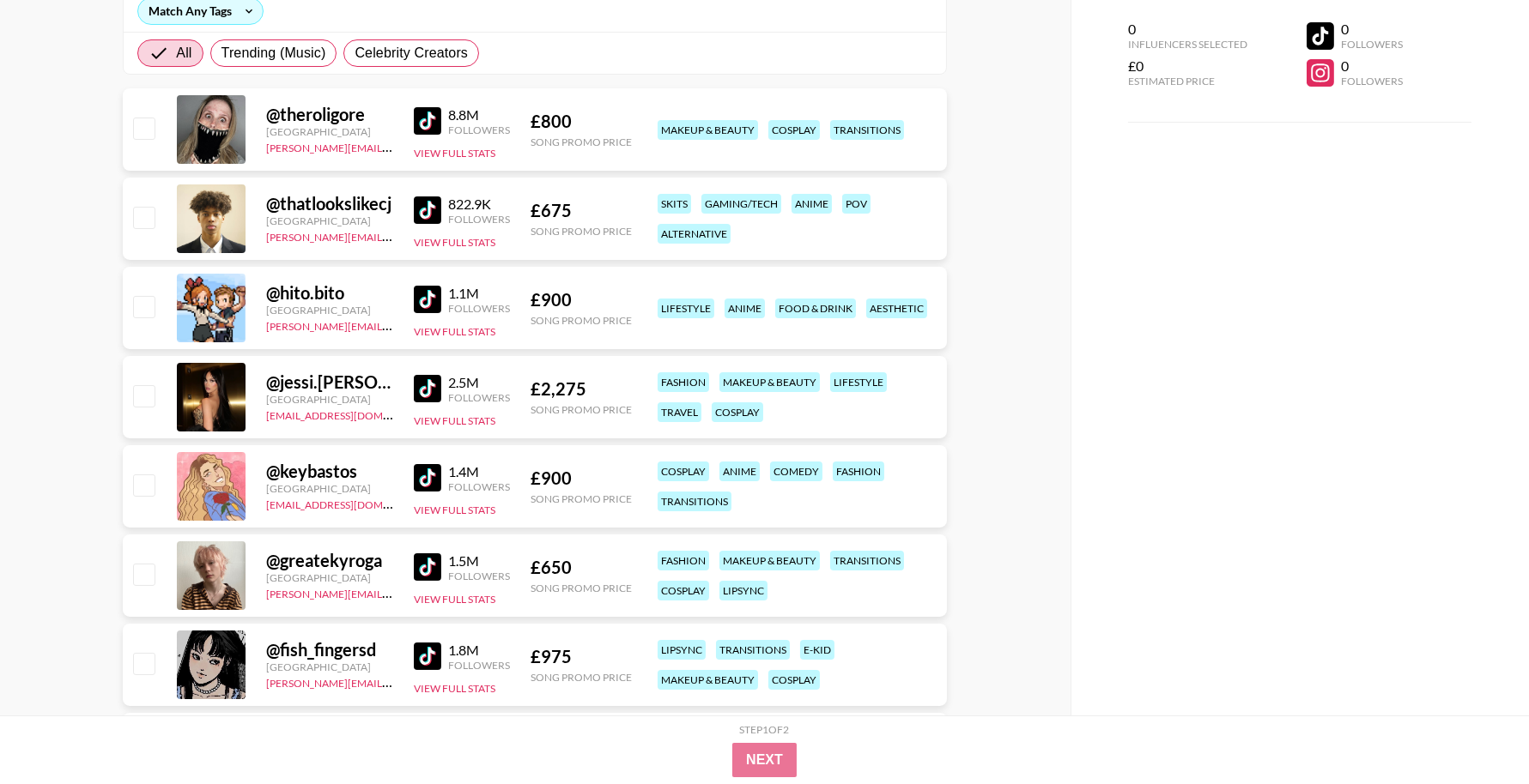
scroll to position [0, 0]
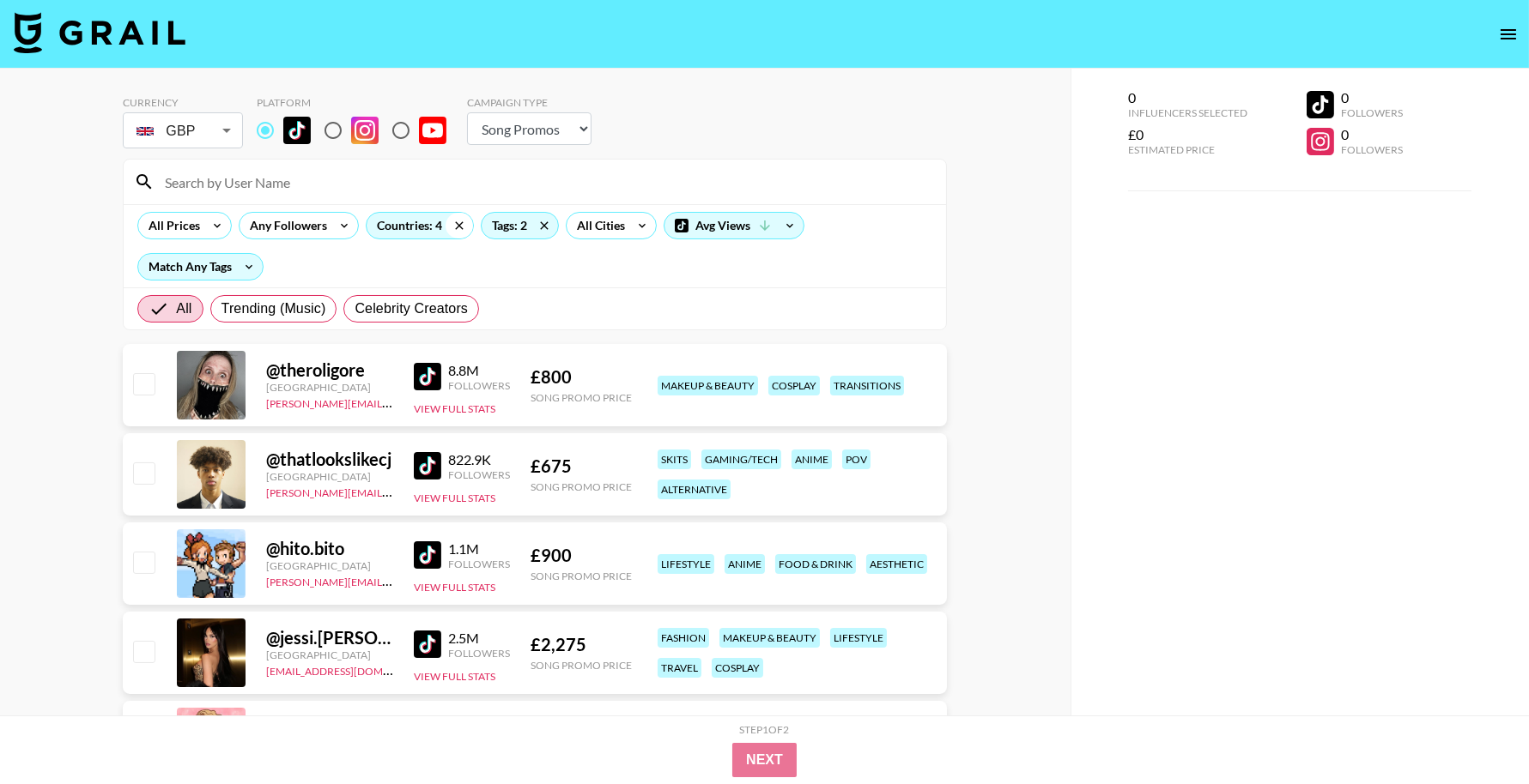
click at [459, 224] on icon at bounding box center [459, 225] width 27 height 26
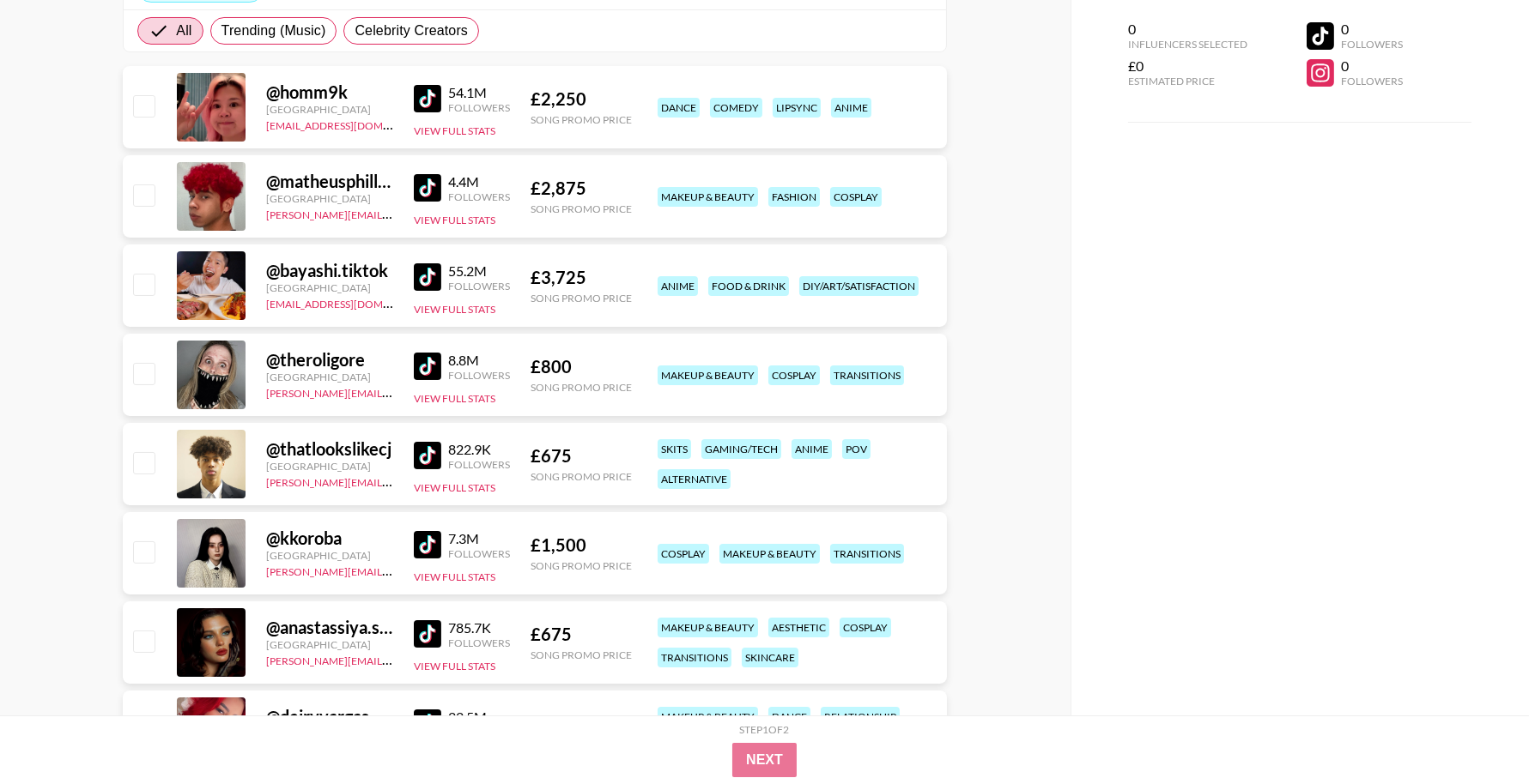
scroll to position [322, 0]
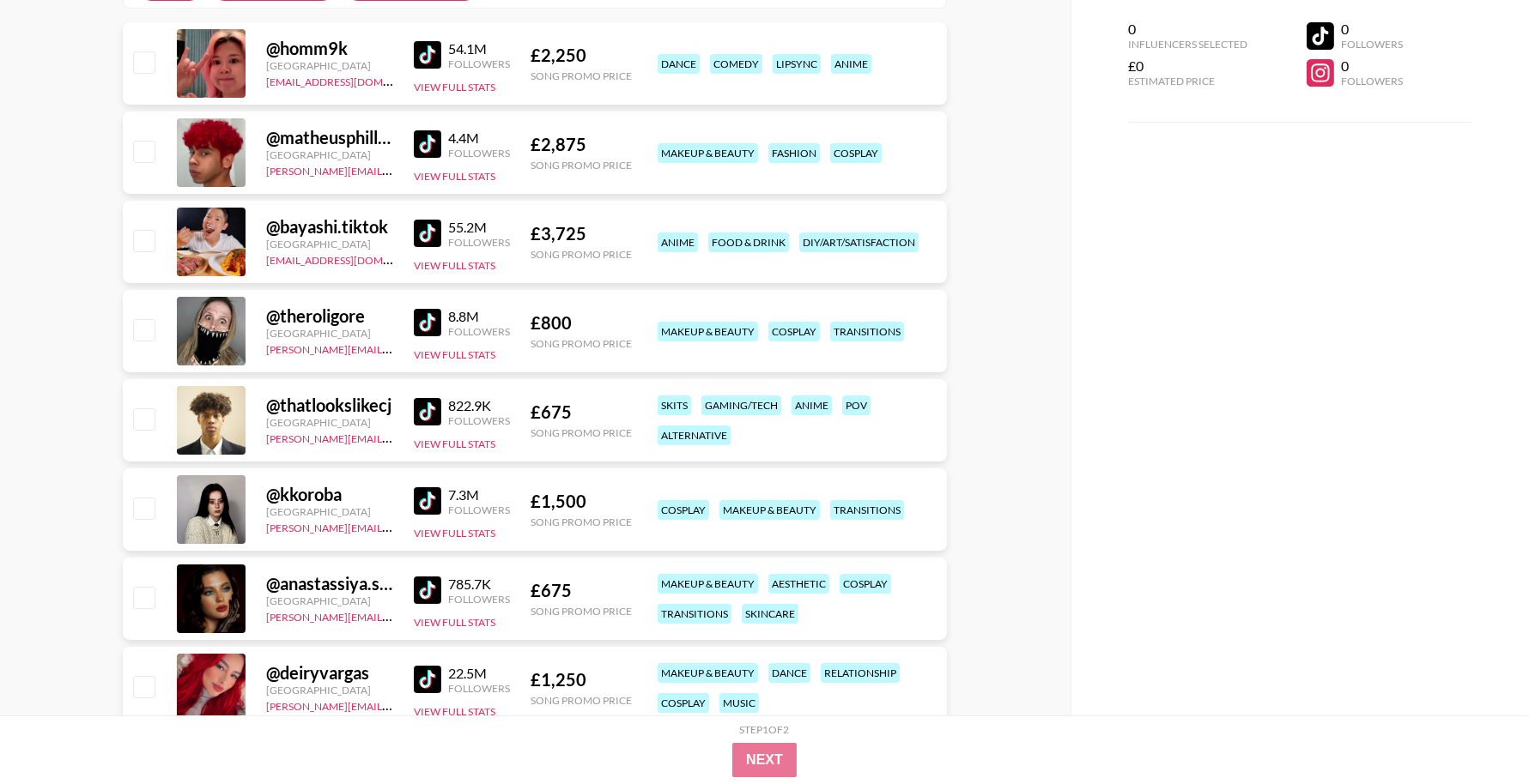
click at [428, 152] on img at bounding box center [427, 144] width 27 height 27
click at [434, 507] on img at bounding box center [427, 501] width 27 height 27
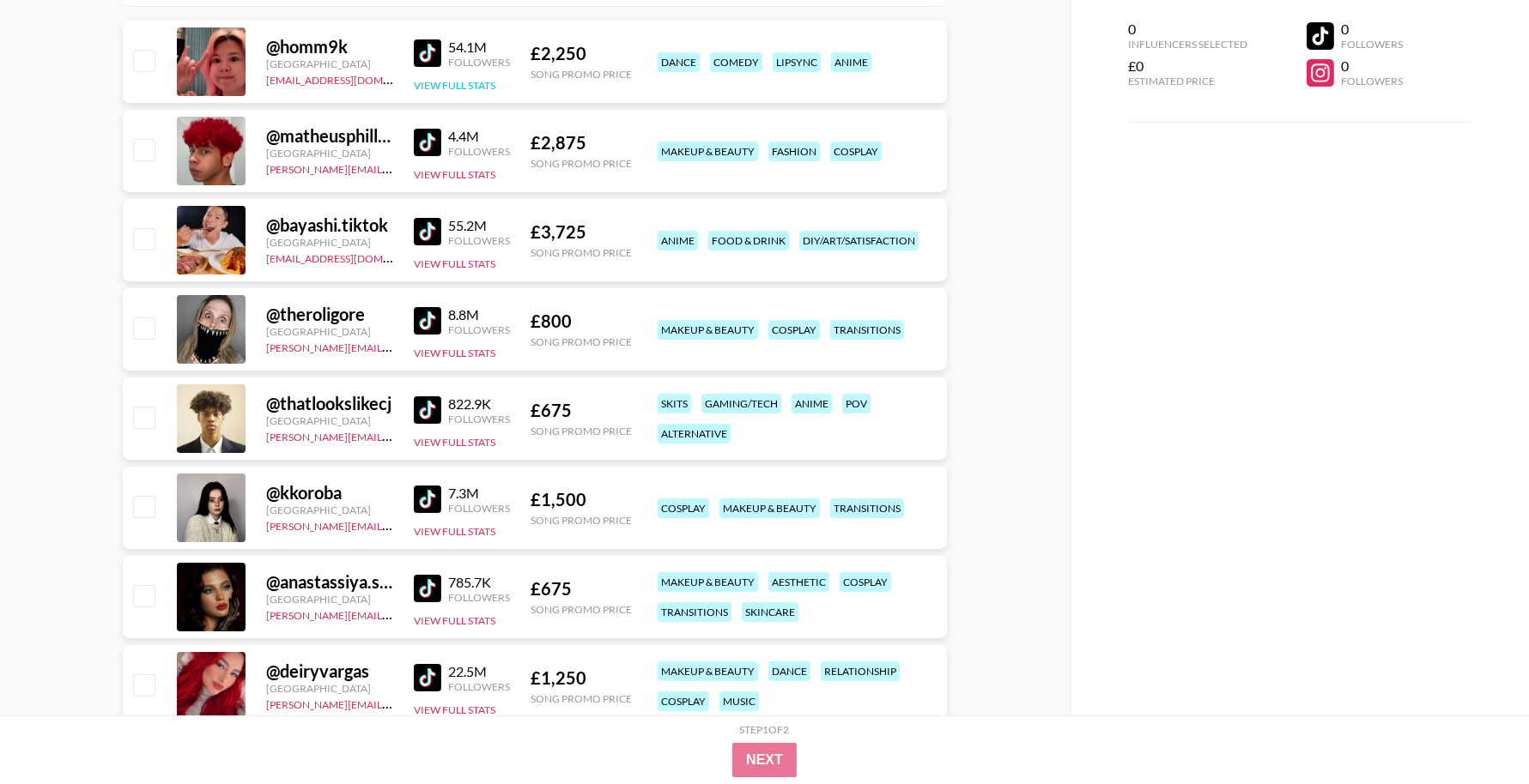
click at [449, 83] on button "View Full Stats" at bounding box center [454, 86] width 81 height 13
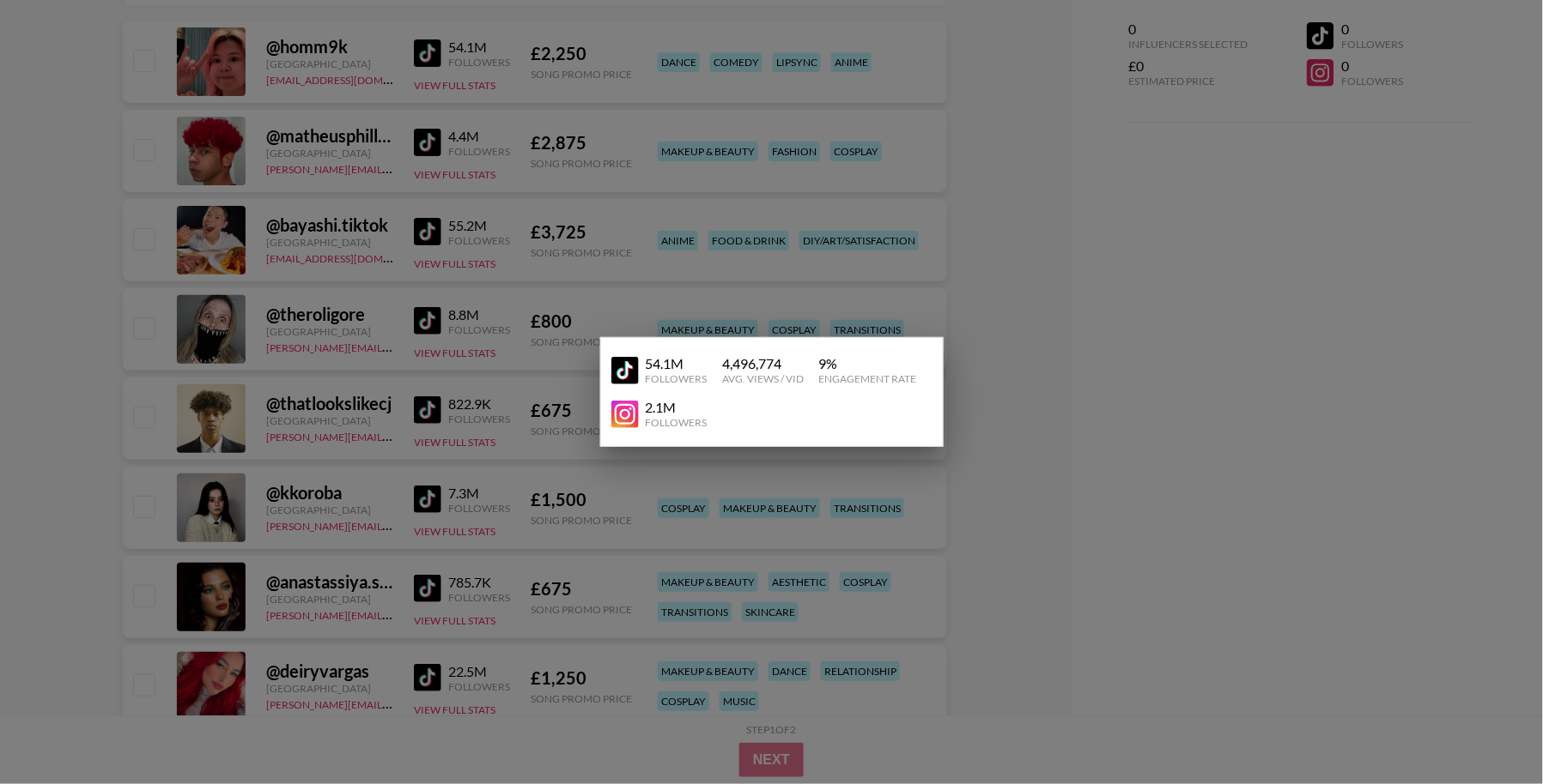
drag, startPoint x: 936, startPoint y: 220, endPoint x: 566, endPoint y: 124, distance: 382.3
click at [934, 218] on div at bounding box center [772, 392] width 1543 height 784
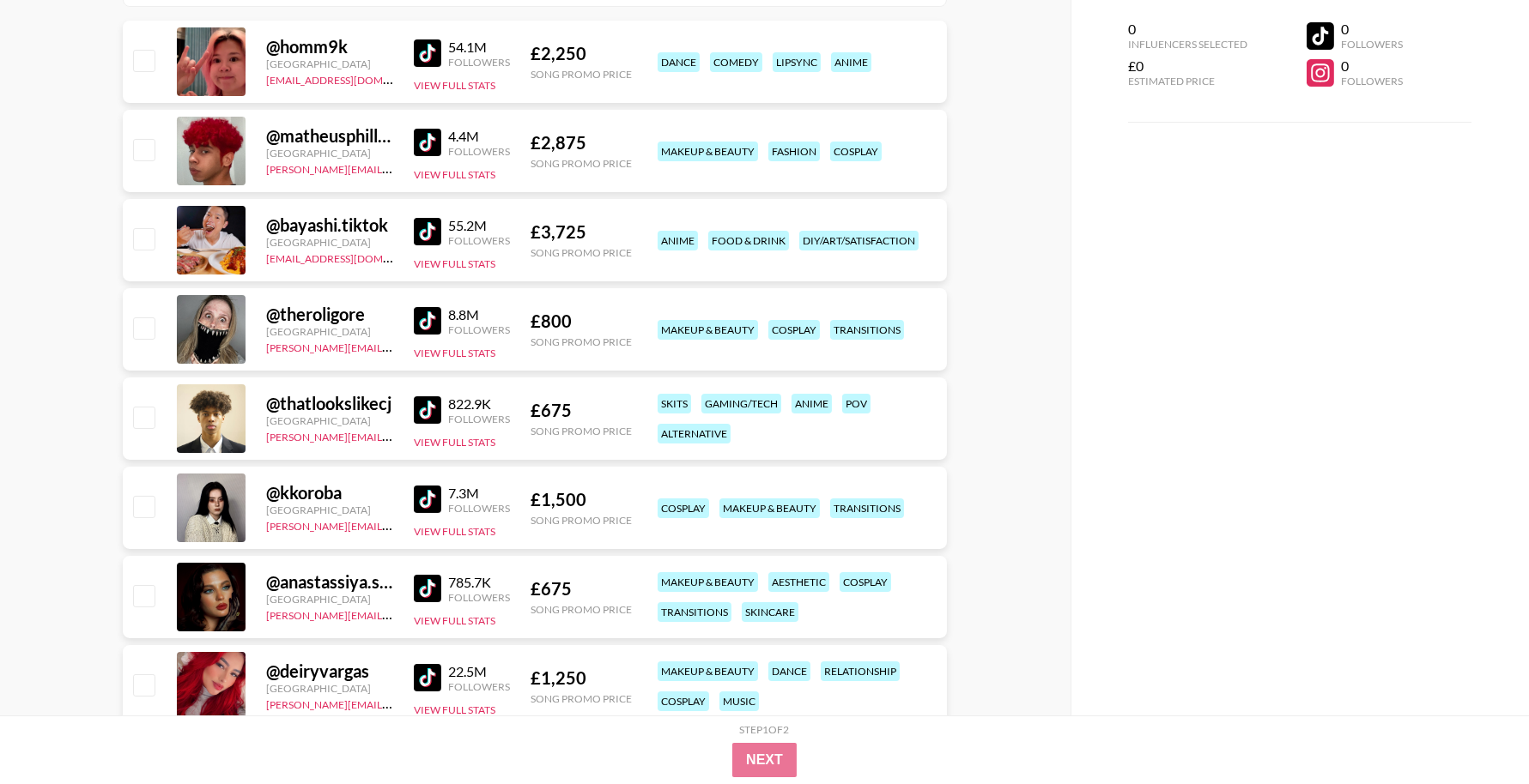
click at [417, 51] on img at bounding box center [427, 53] width 27 height 27
click at [414, 410] on img at bounding box center [427, 410] width 27 height 27
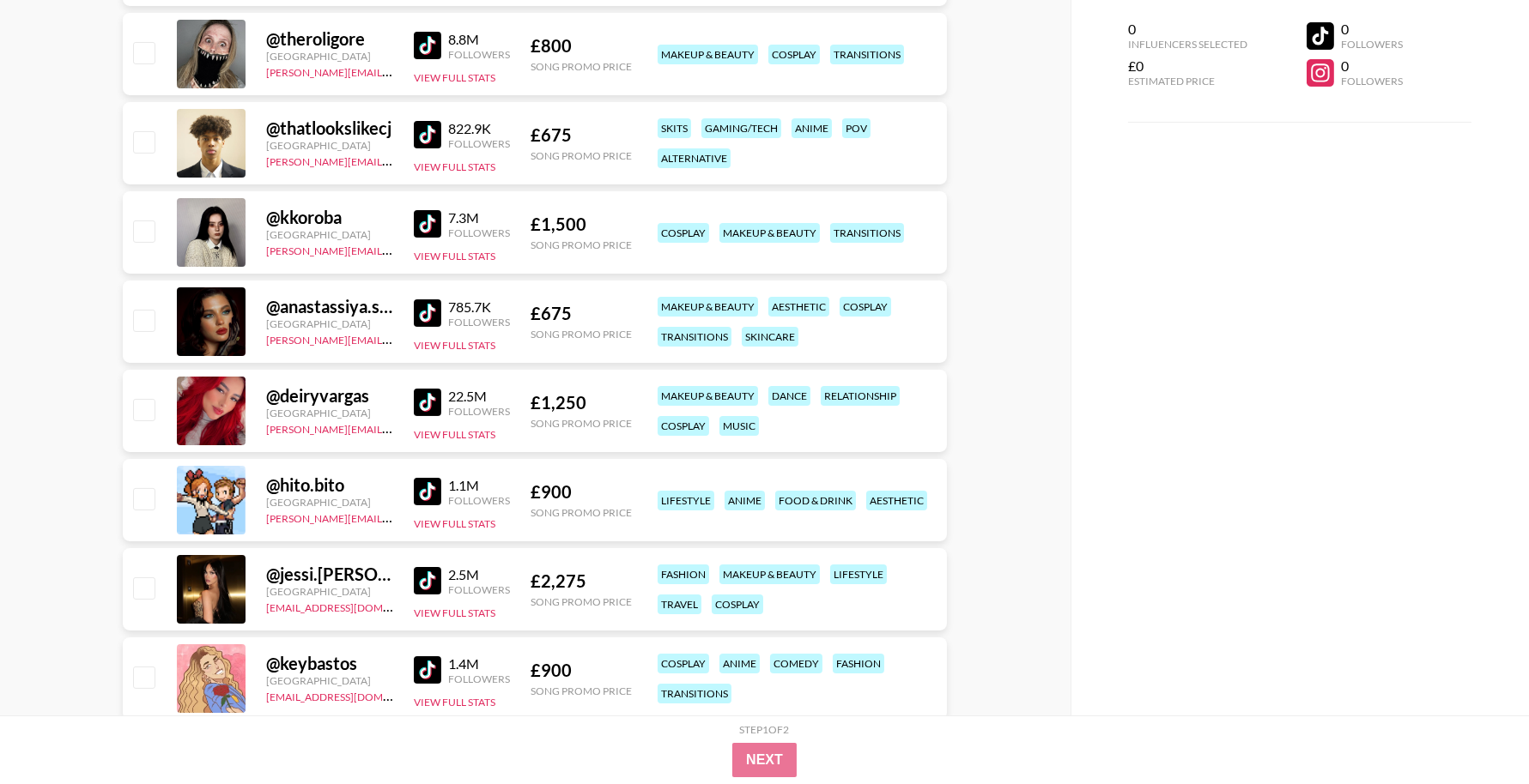
scroll to position [649, 0]
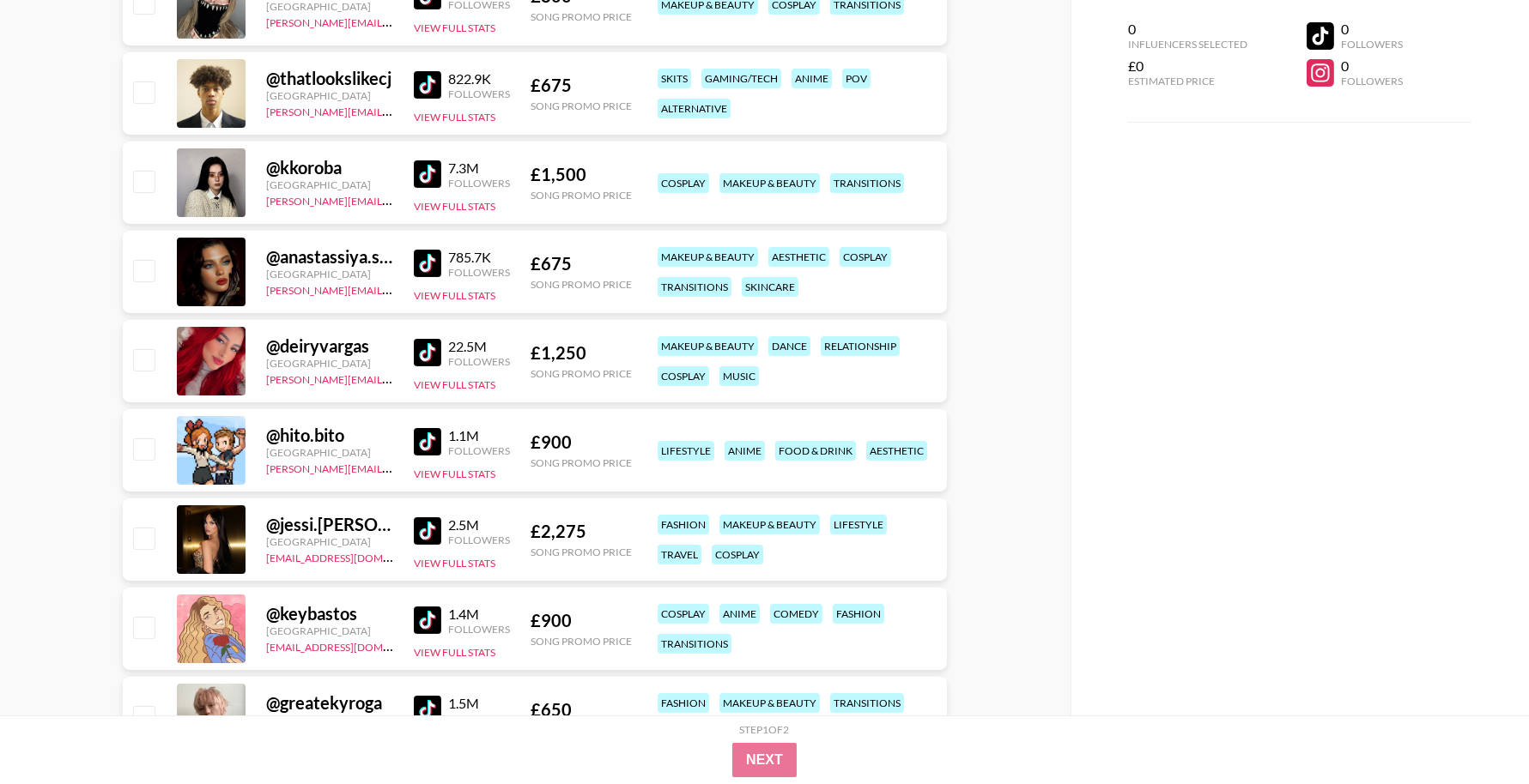
click at [425, 267] on img at bounding box center [427, 264] width 27 height 27
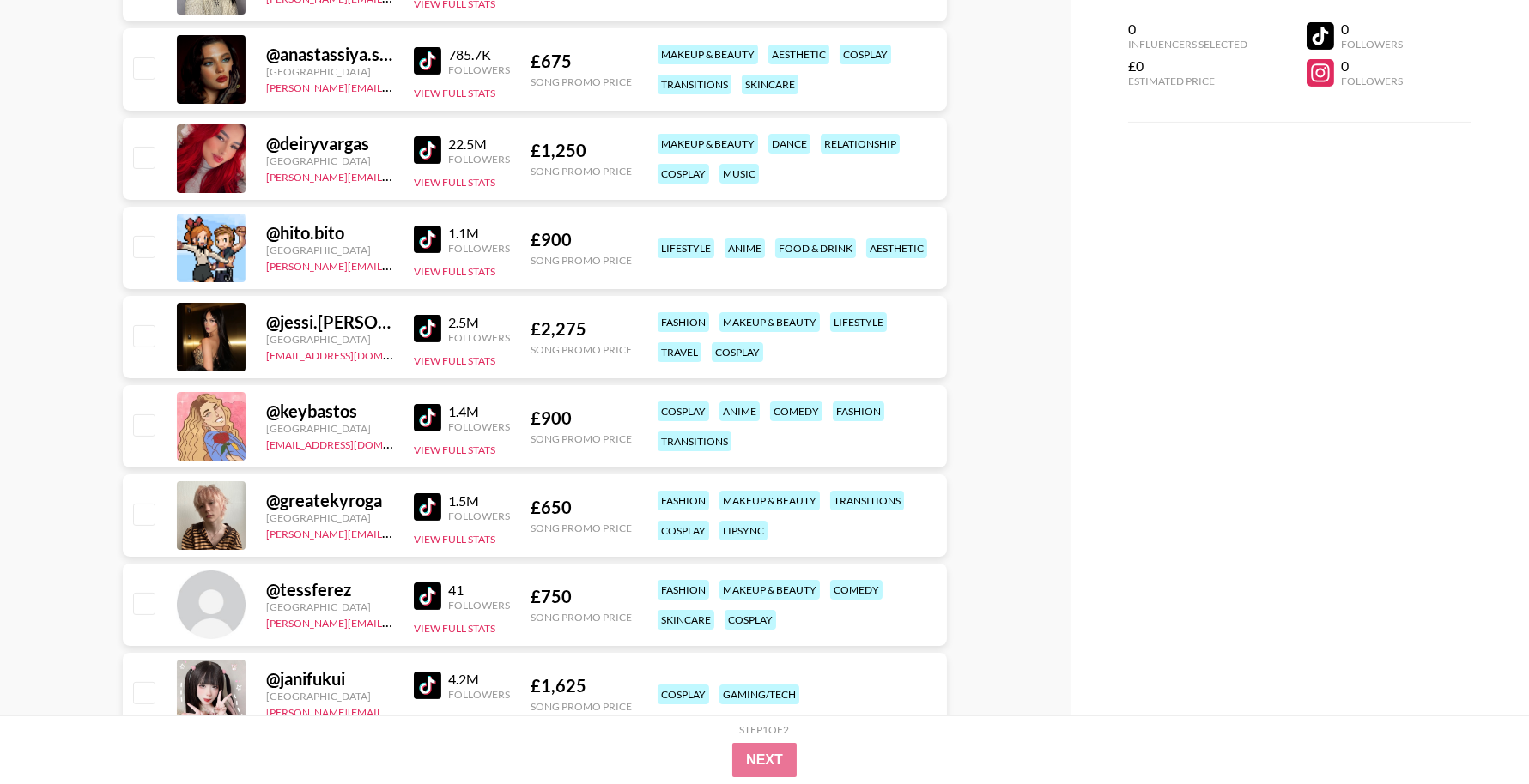
click at [426, 324] on img at bounding box center [427, 329] width 27 height 27
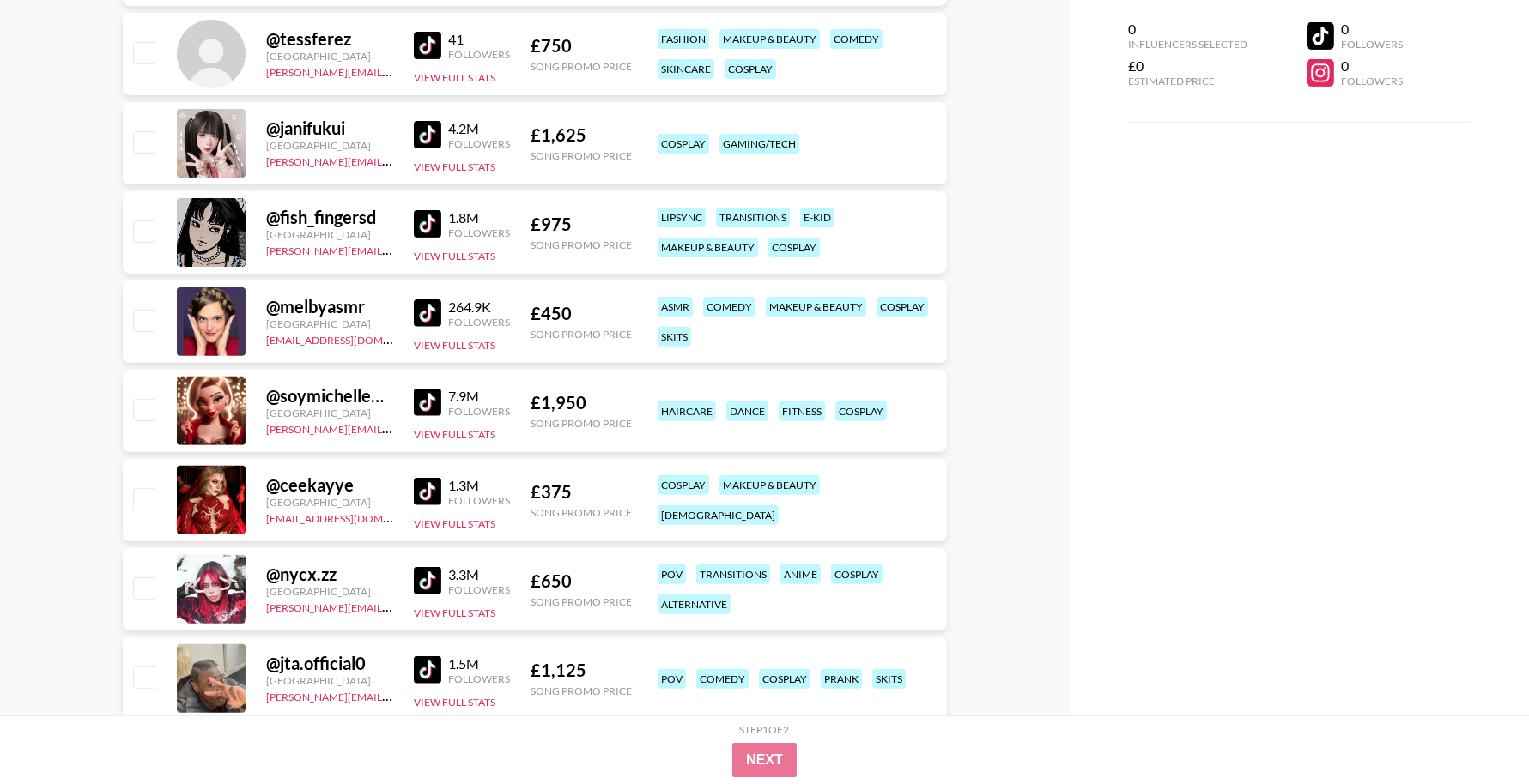
scroll to position [1404, 0]
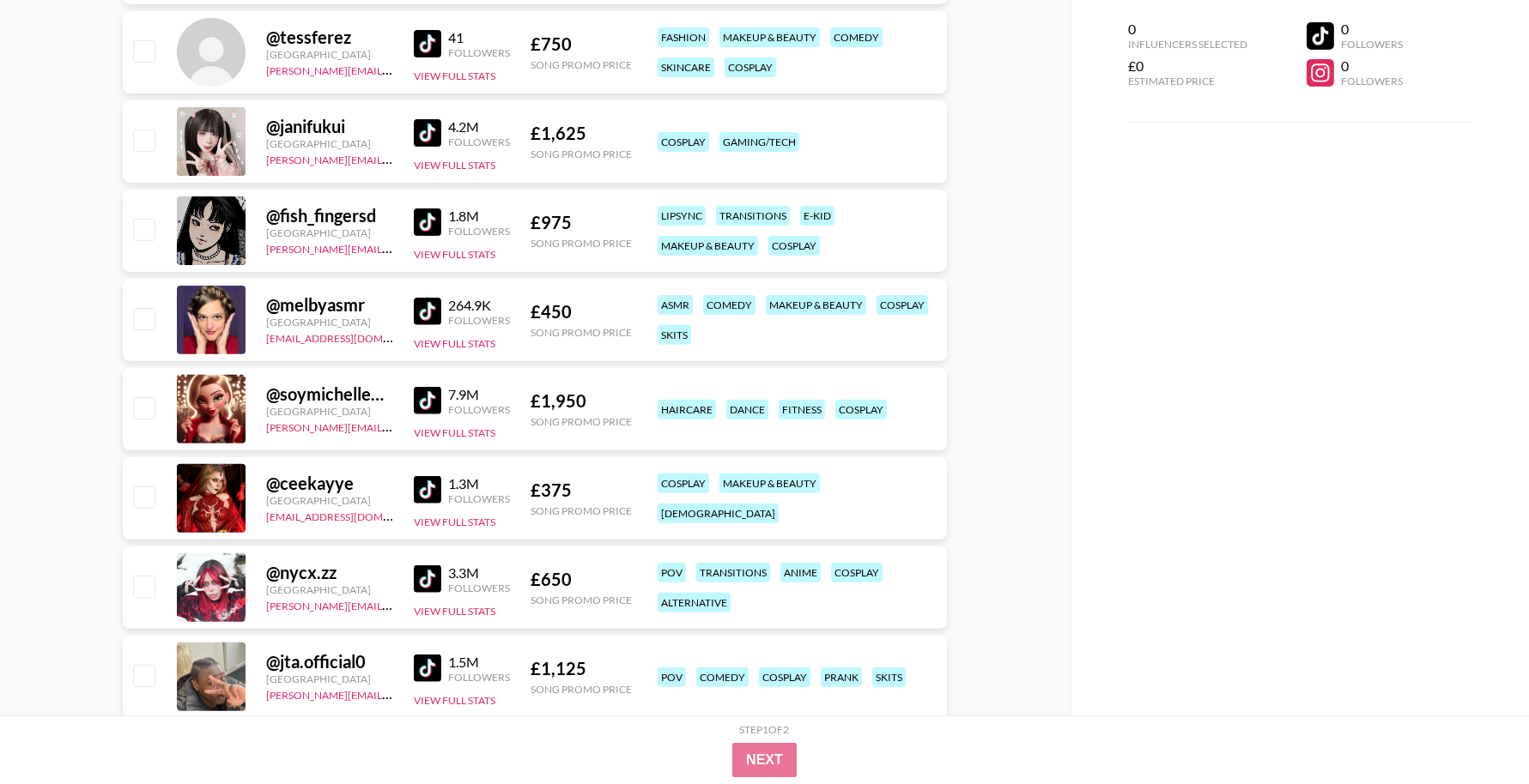
click at [424, 215] on img at bounding box center [427, 223] width 27 height 27
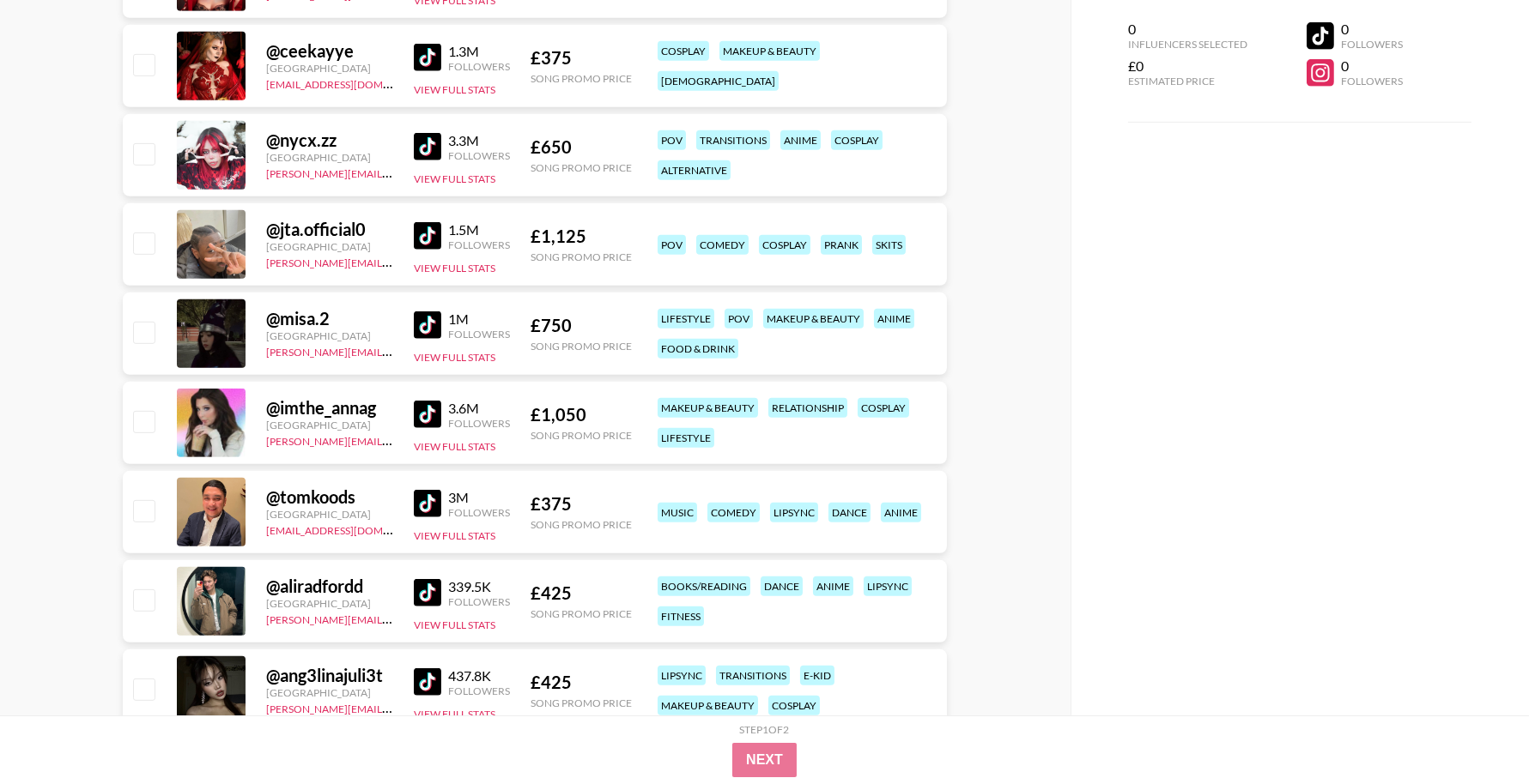
scroll to position [1837, 0]
click at [431, 320] on img at bounding box center [427, 324] width 27 height 27
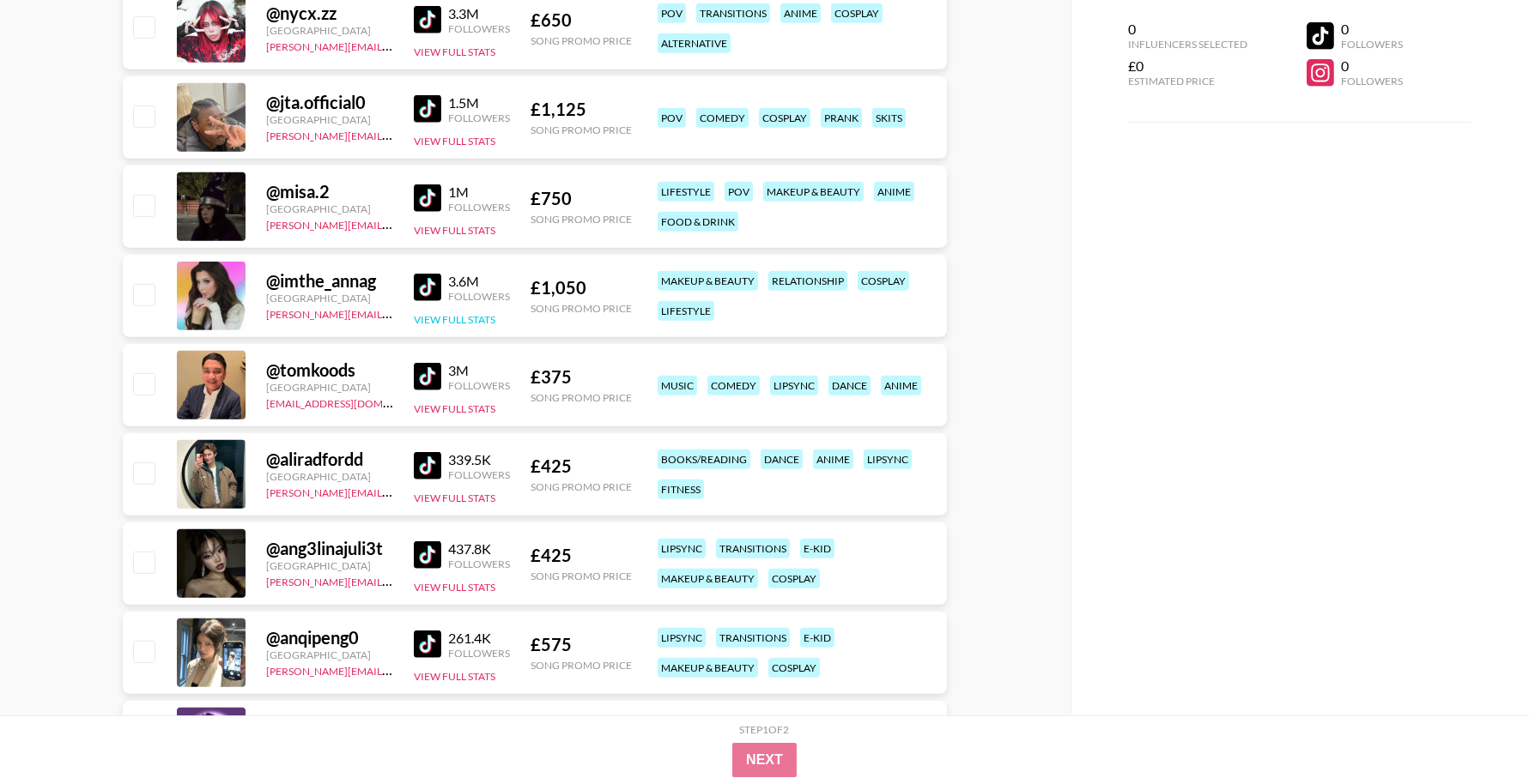
scroll to position [1967, 0]
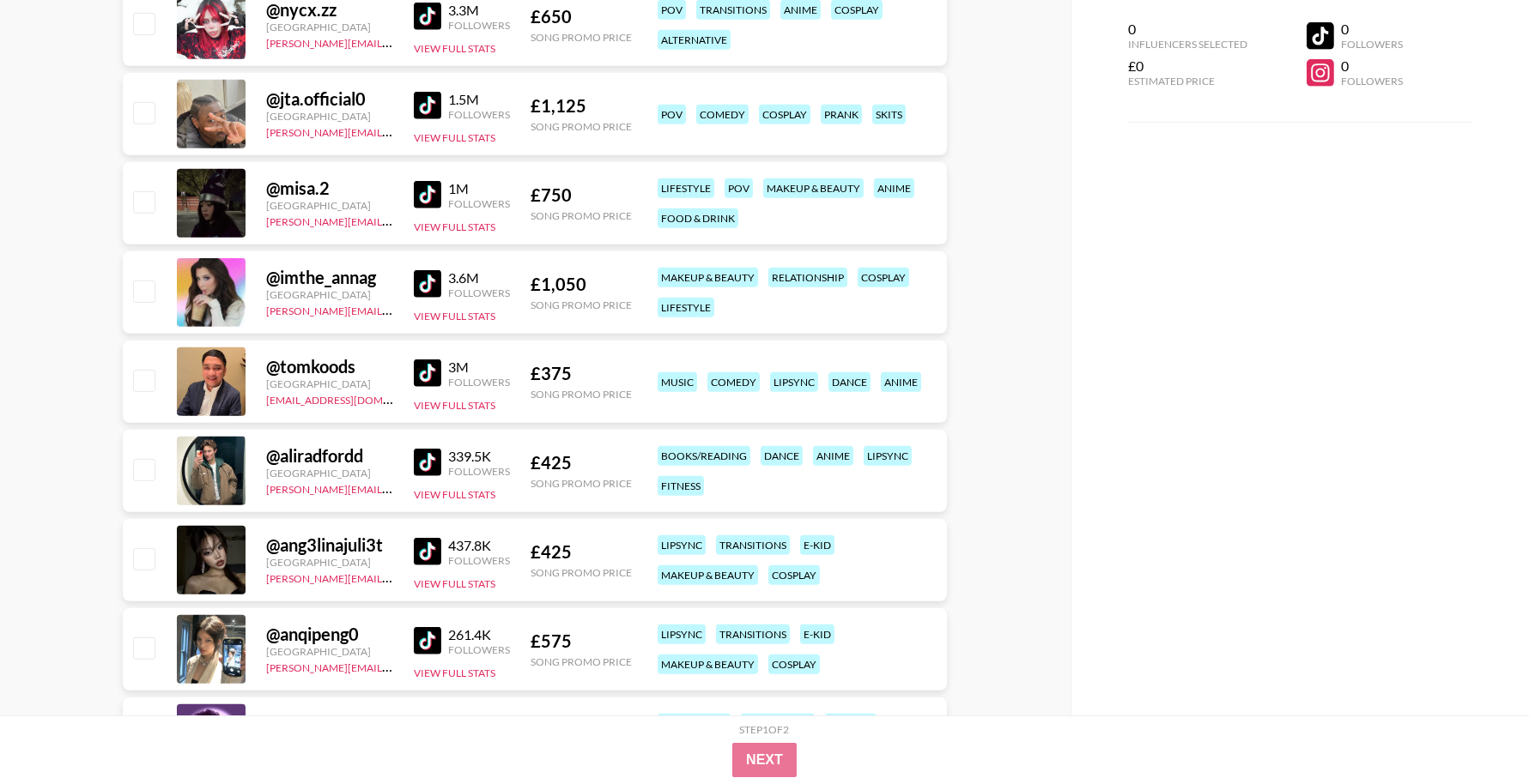
click at [435, 288] on img at bounding box center [427, 284] width 27 height 27
click at [434, 371] on img at bounding box center [427, 373] width 27 height 27
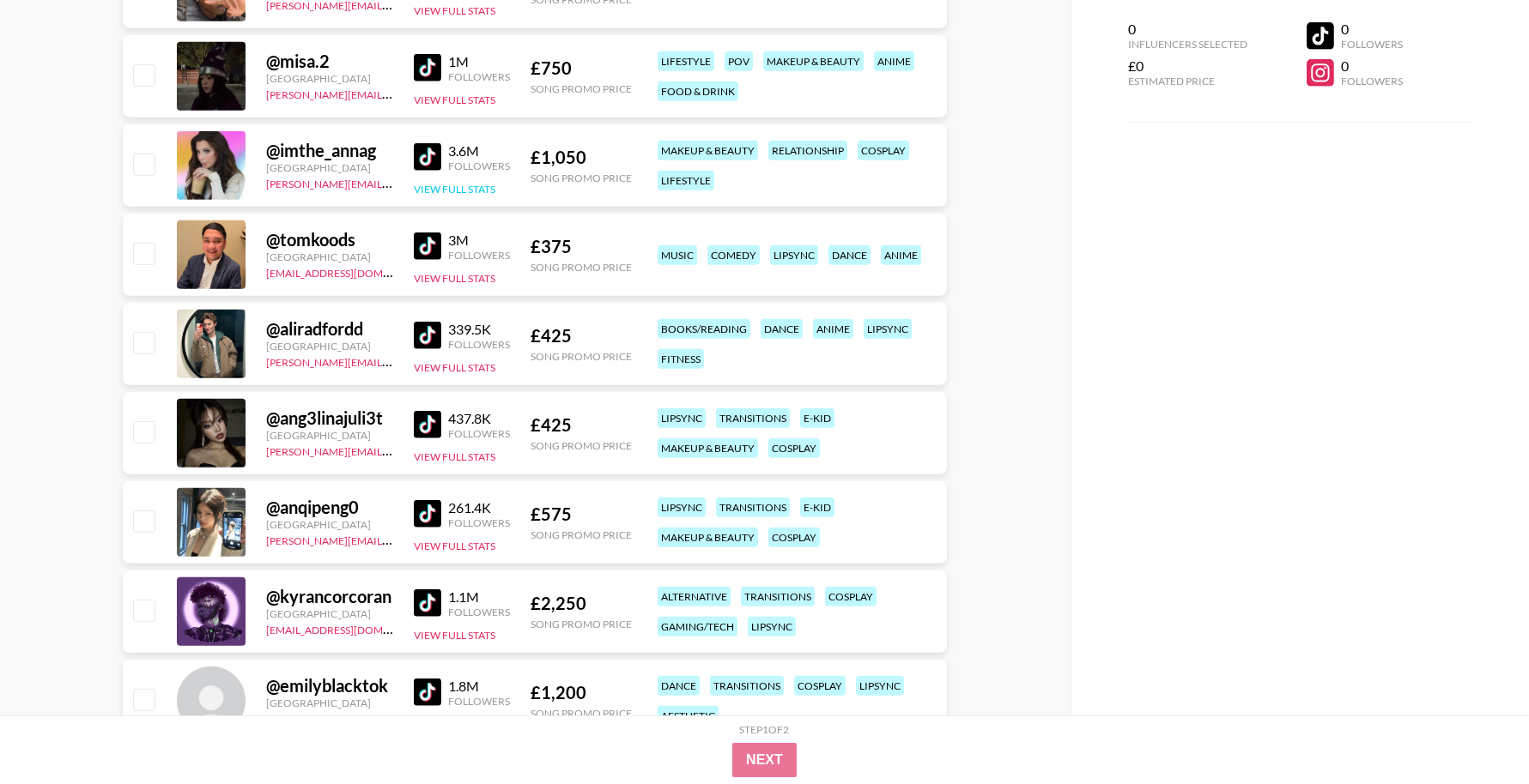
scroll to position [2095, 0]
drag, startPoint x: 744, startPoint y: 327, endPoint x: 653, endPoint y: 329, distance: 91.0
click at [653, 329] on div "books/reading dance anime lipsync fitness" at bounding box center [796, 343] width 288 height 60
copy div "books/reading"
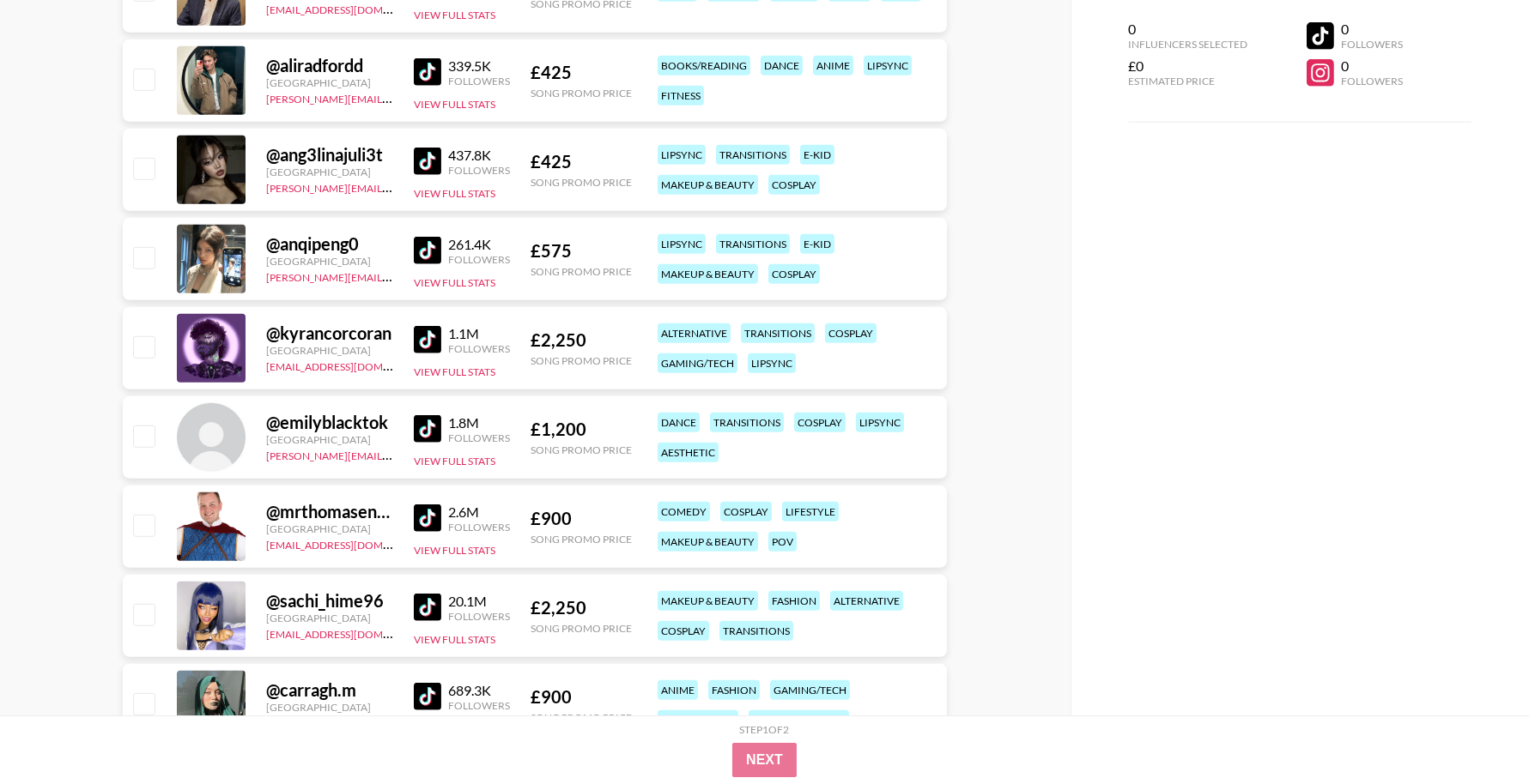
scroll to position [2358, 0]
click at [423, 249] on img at bounding box center [427, 250] width 27 height 27
click at [437, 338] on img at bounding box center [427, 339] width 27 height 27
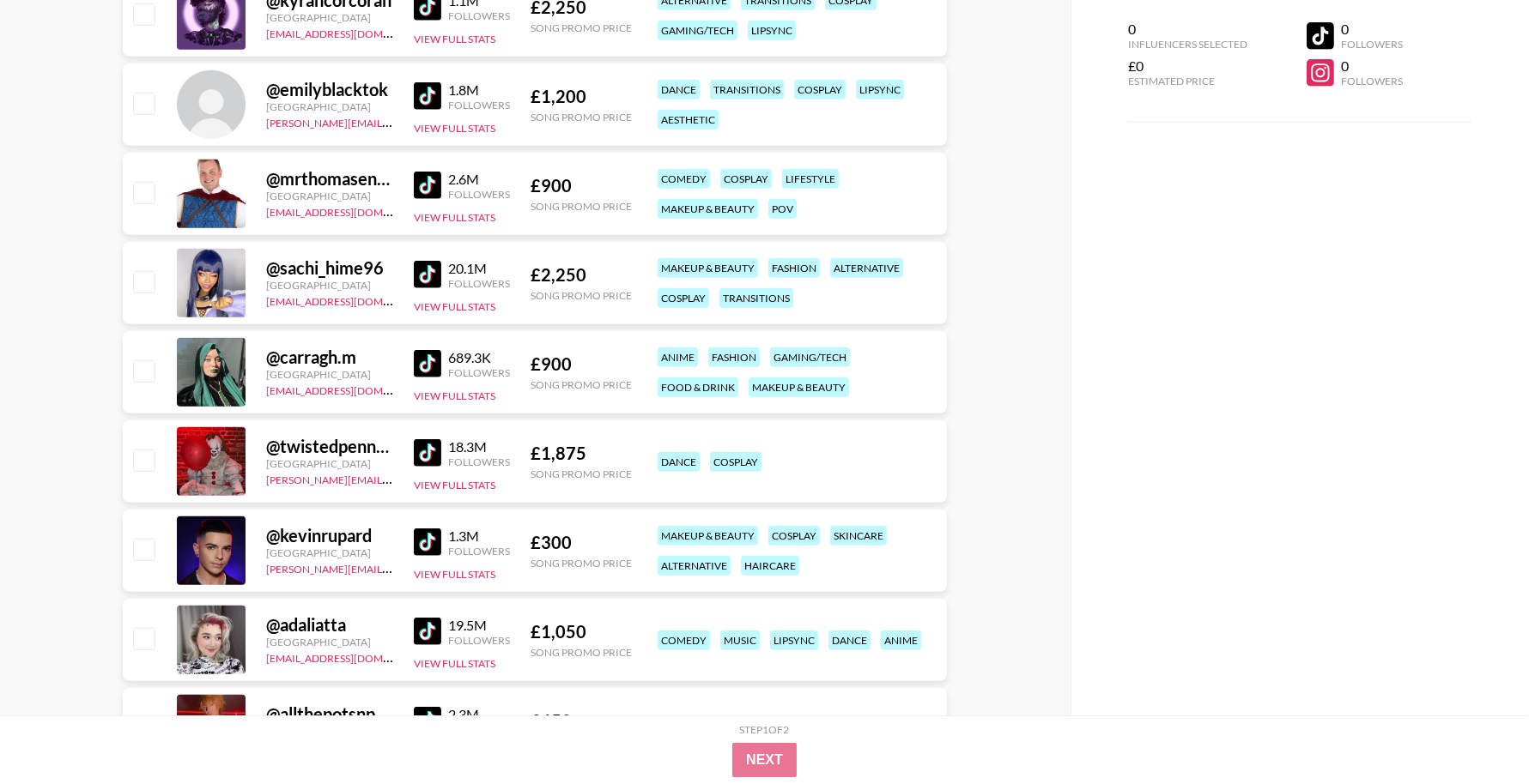
scroll to position [2702, 0]
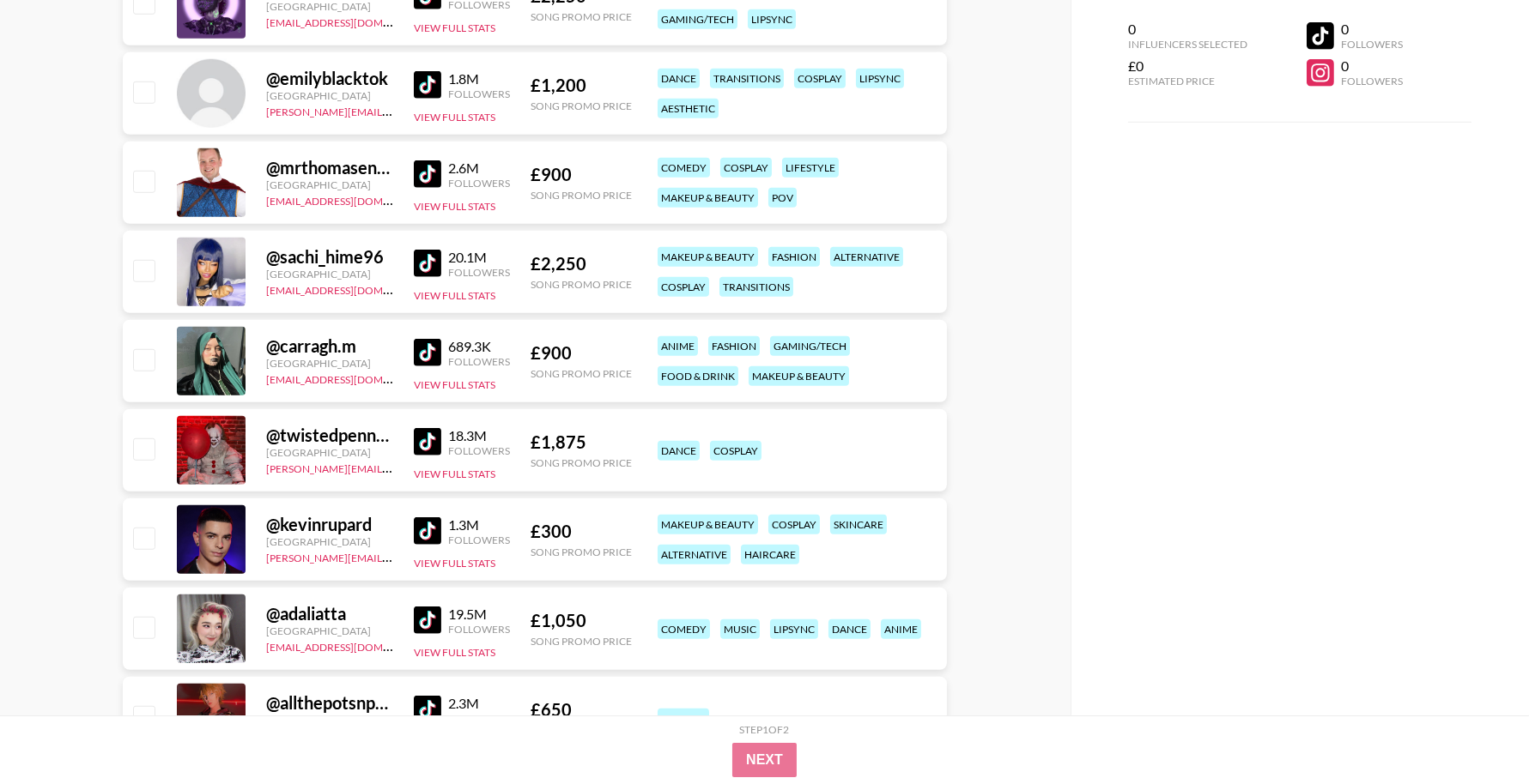
click at [428, 261] on img at bounding box center [427, 264] width 27 height 27
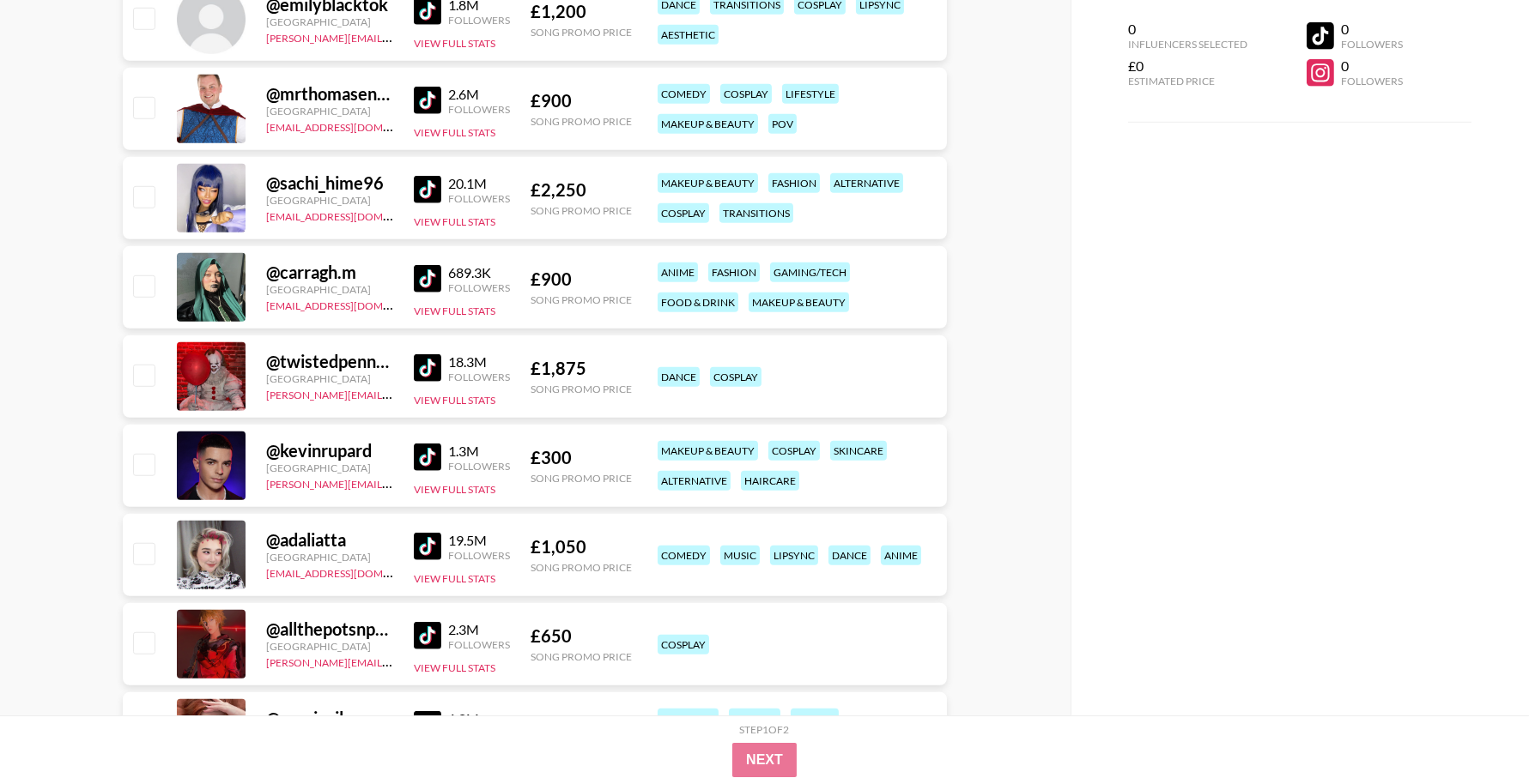
scroll to position [2776, 0]
click at [424, 278] on img at bounding box center [427, 278] width 27 height 27
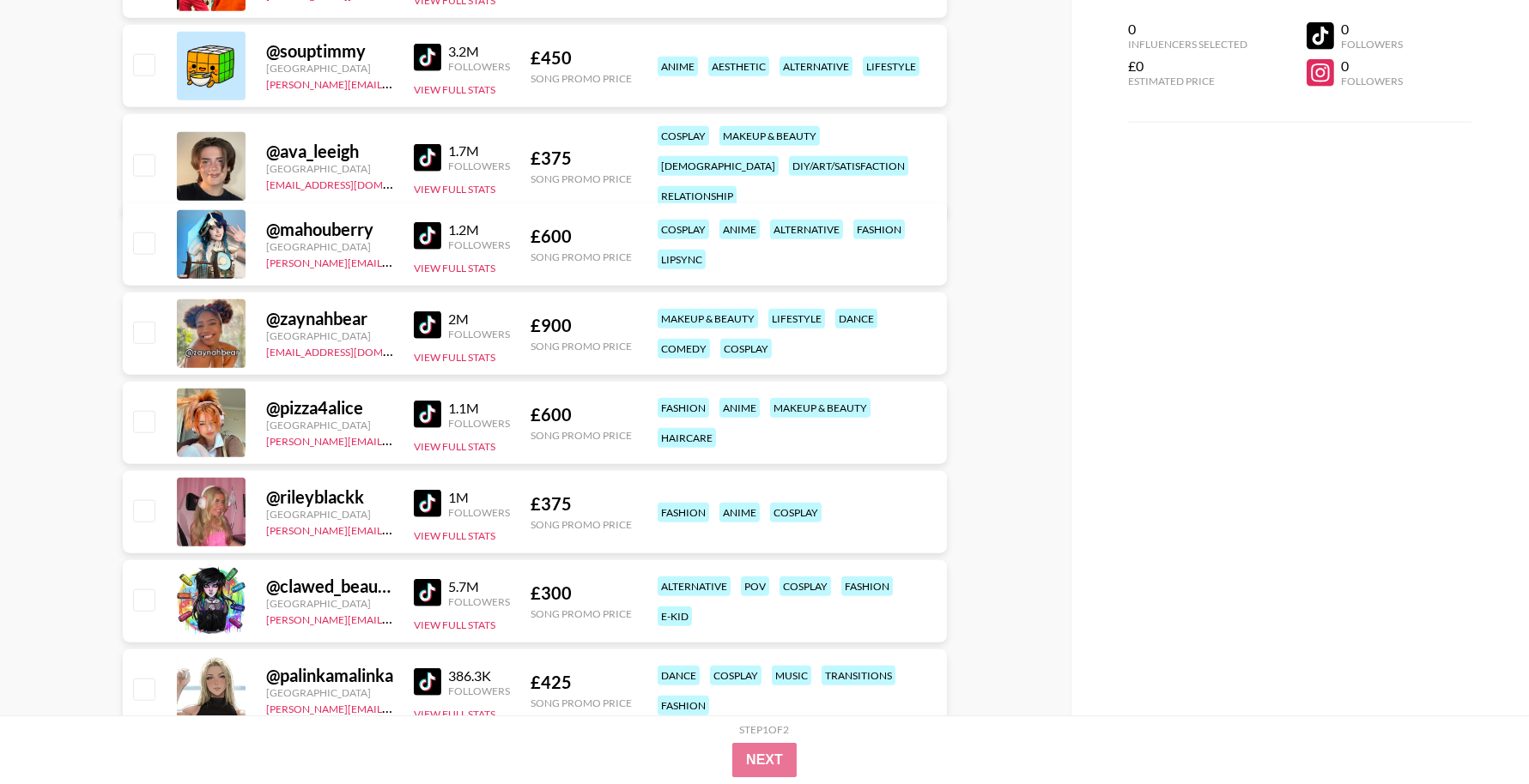
scroll to position [3625, 0]
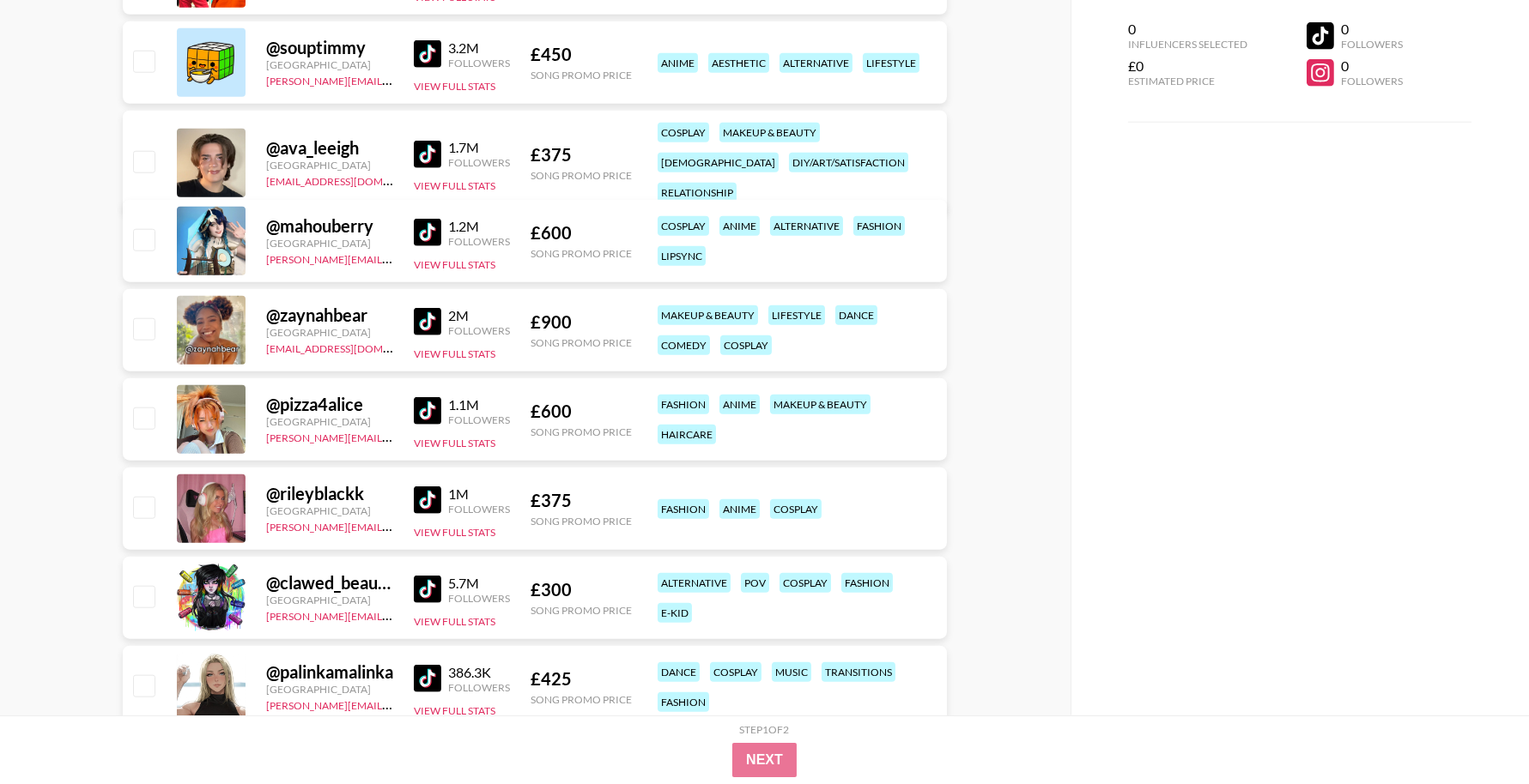
click at [429, 227] on img at bounding box center [427, 233] width 27 height 27
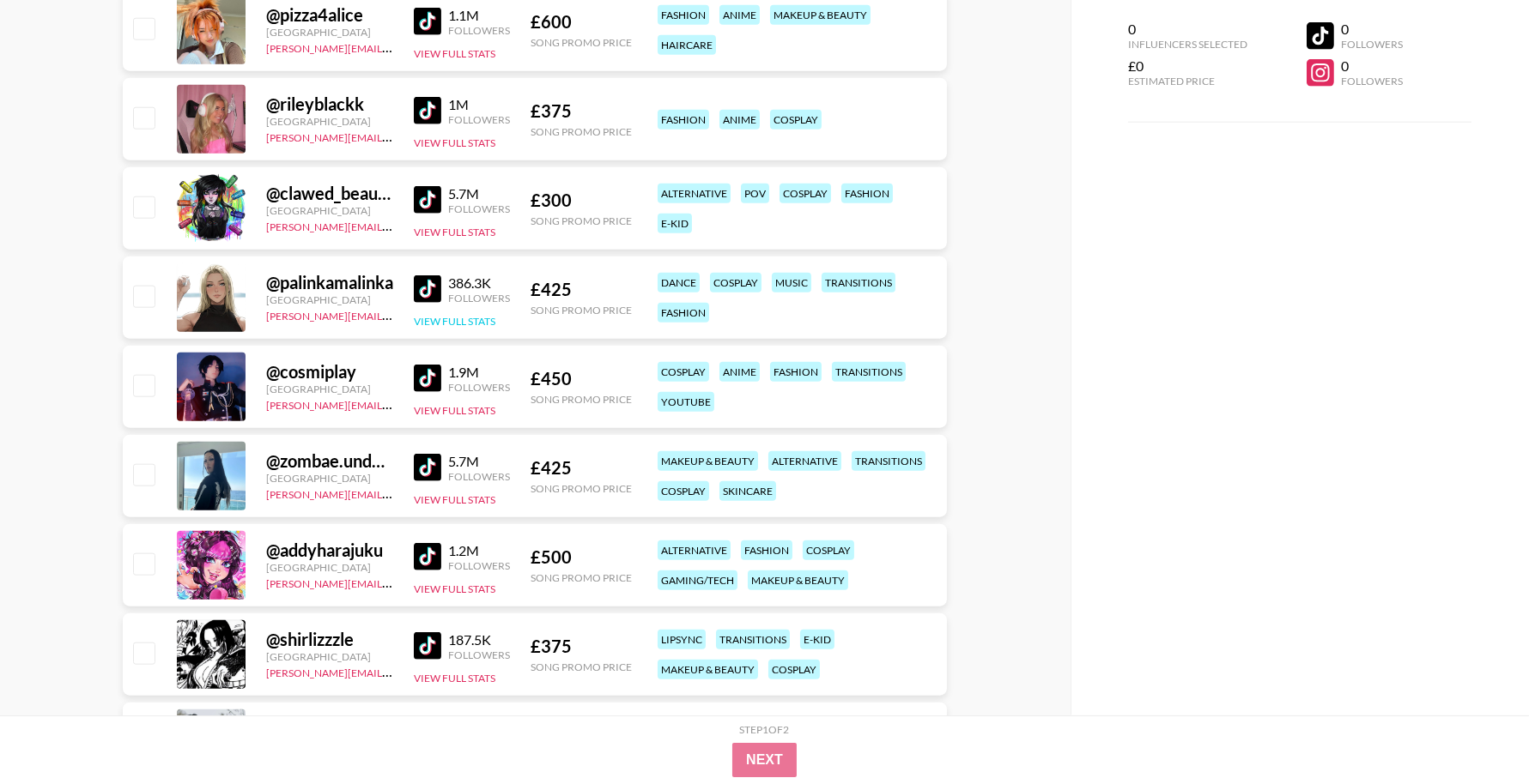
scroll to position [4060, 0]
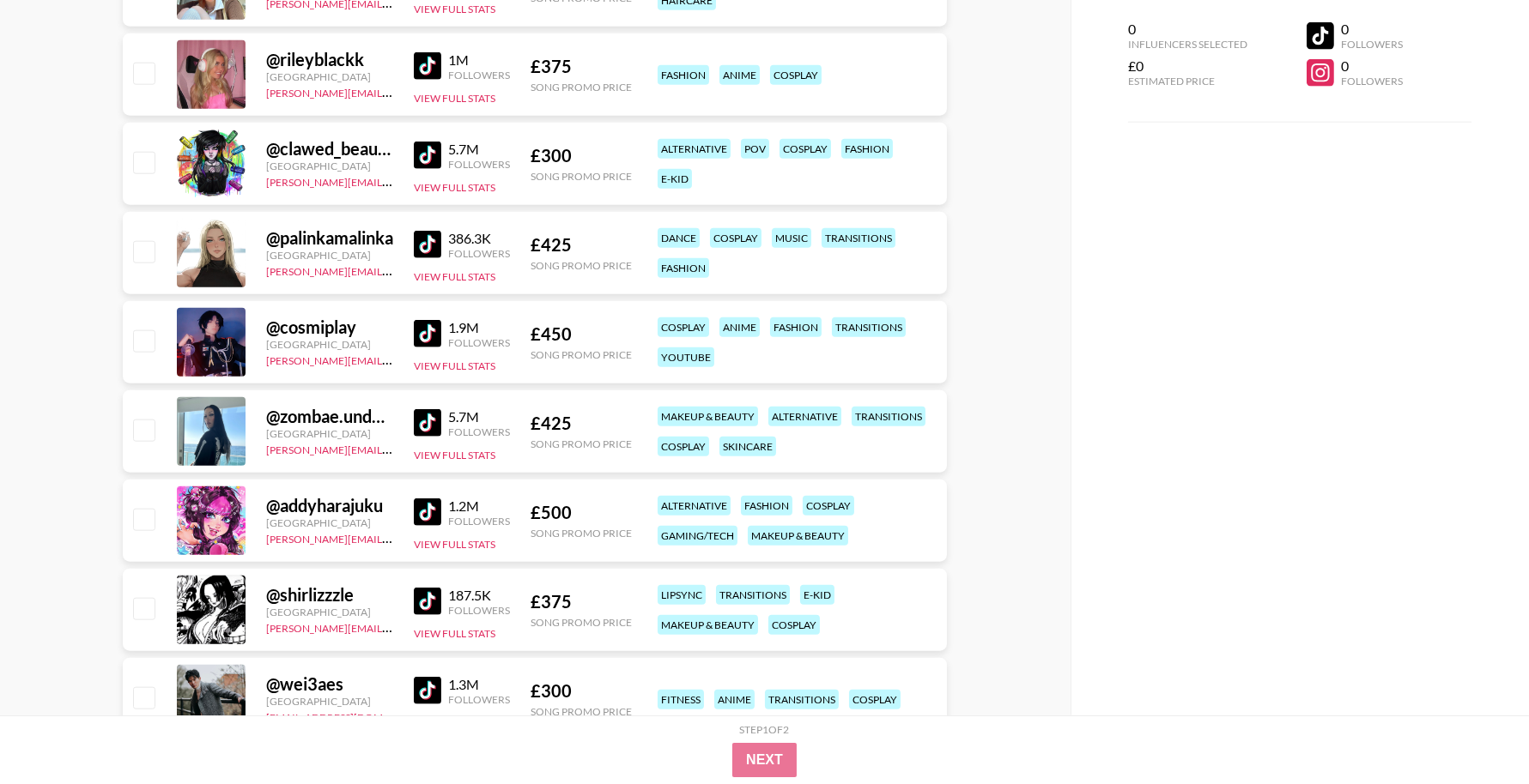
click at [430, 248] on img at bounding box center [427, 245] width 27 height 27
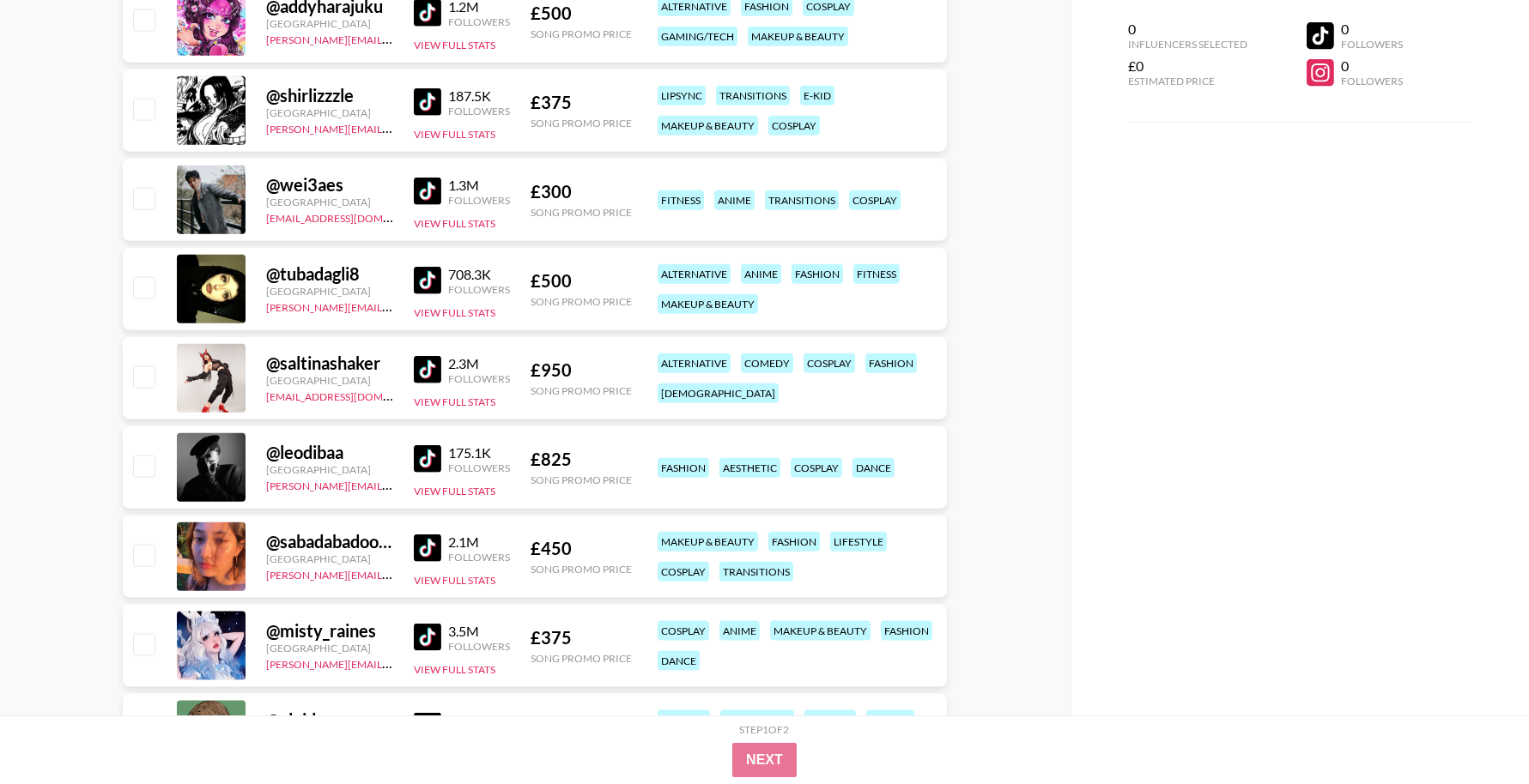
scroll to position [4626, 0]
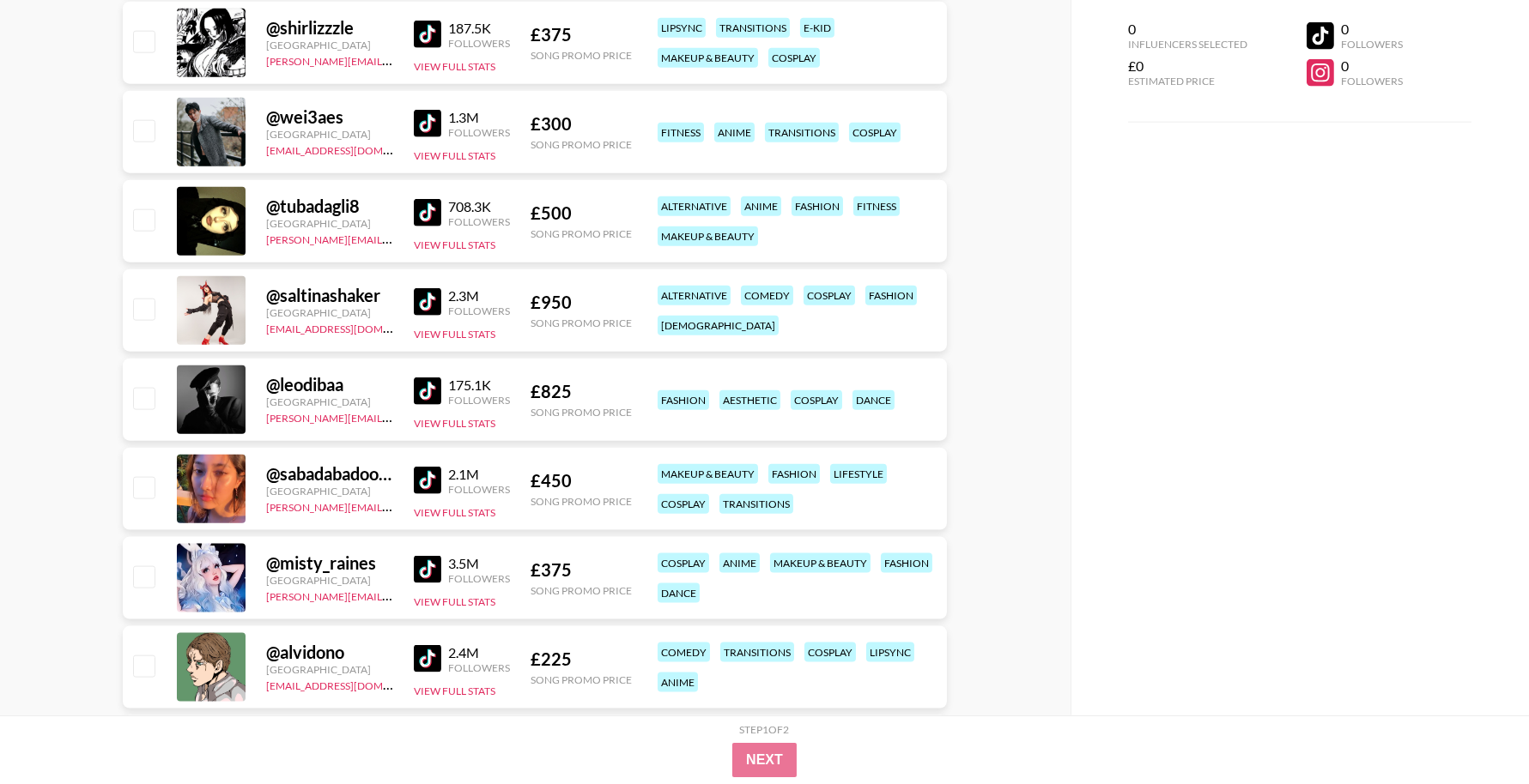
click at [437, 208] on img at bounding box center [427, 213] width 27 height 27
click at [426, 298] on img at bounding box center [427, 302] width 27 height 27
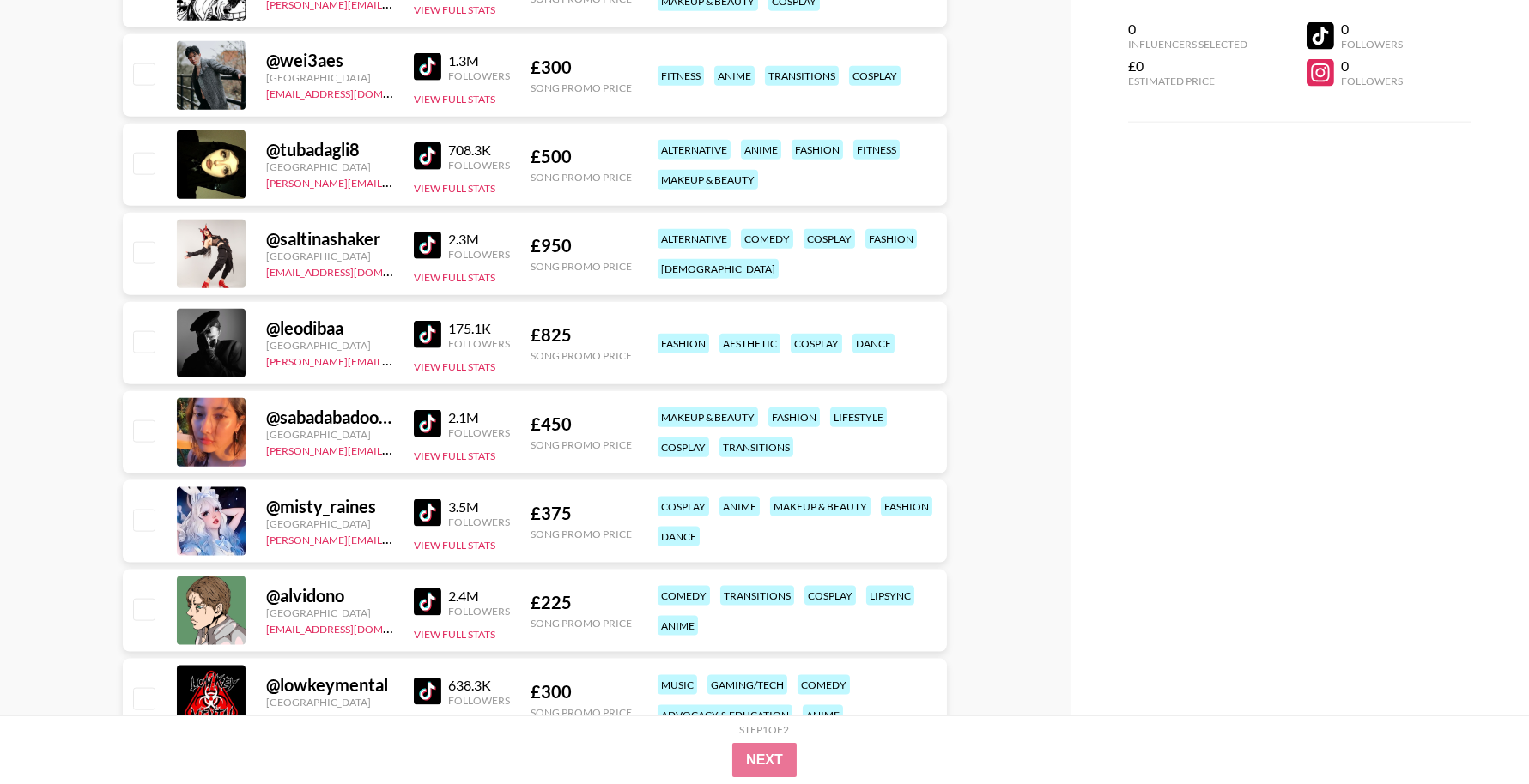
click at [424, 331] on img at bounding box center [427, 335] width 27 height 27
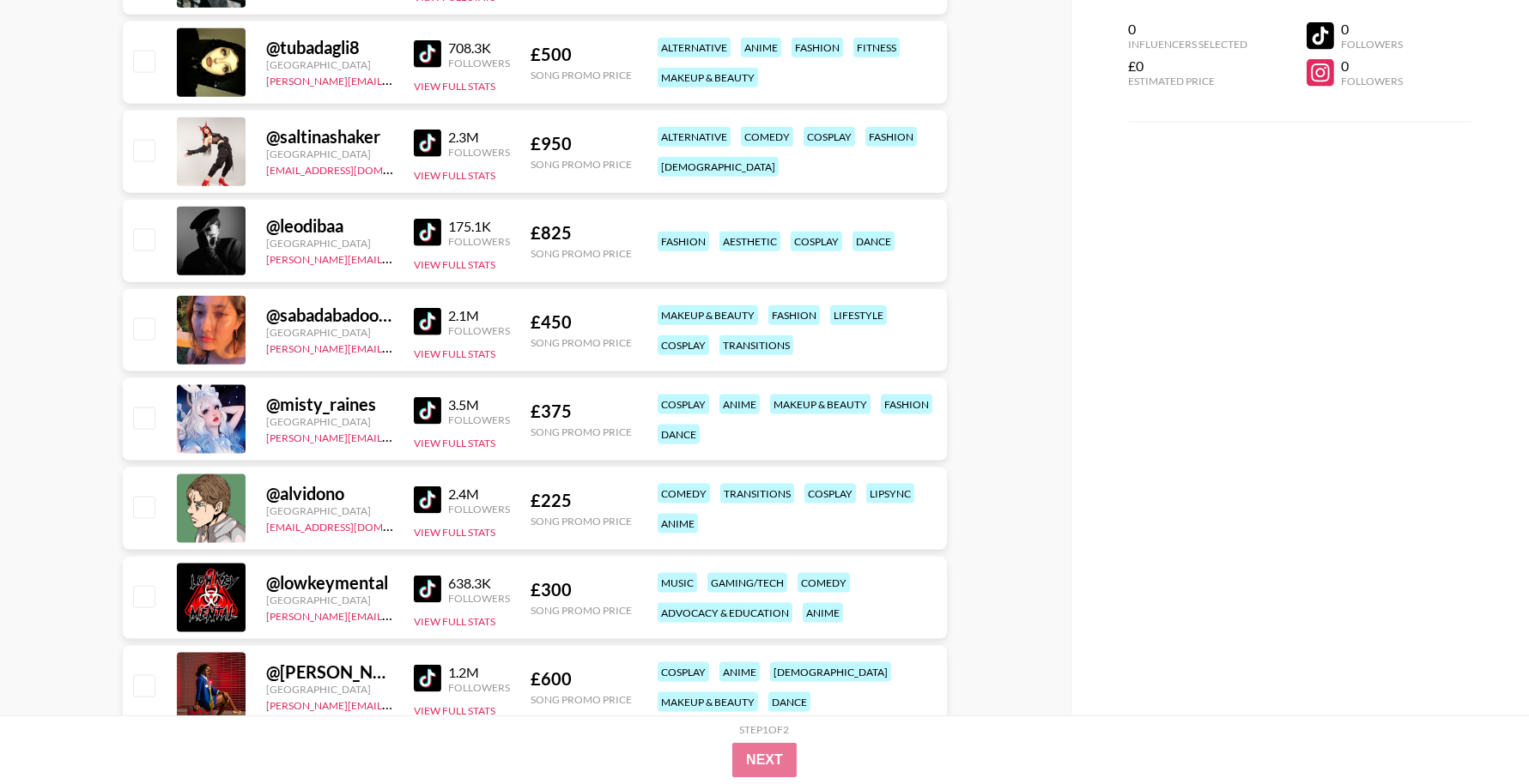
scroll to position [4786, 0]
click at [429, 409] on img at bounding box center [427, 410] width 27 height 27
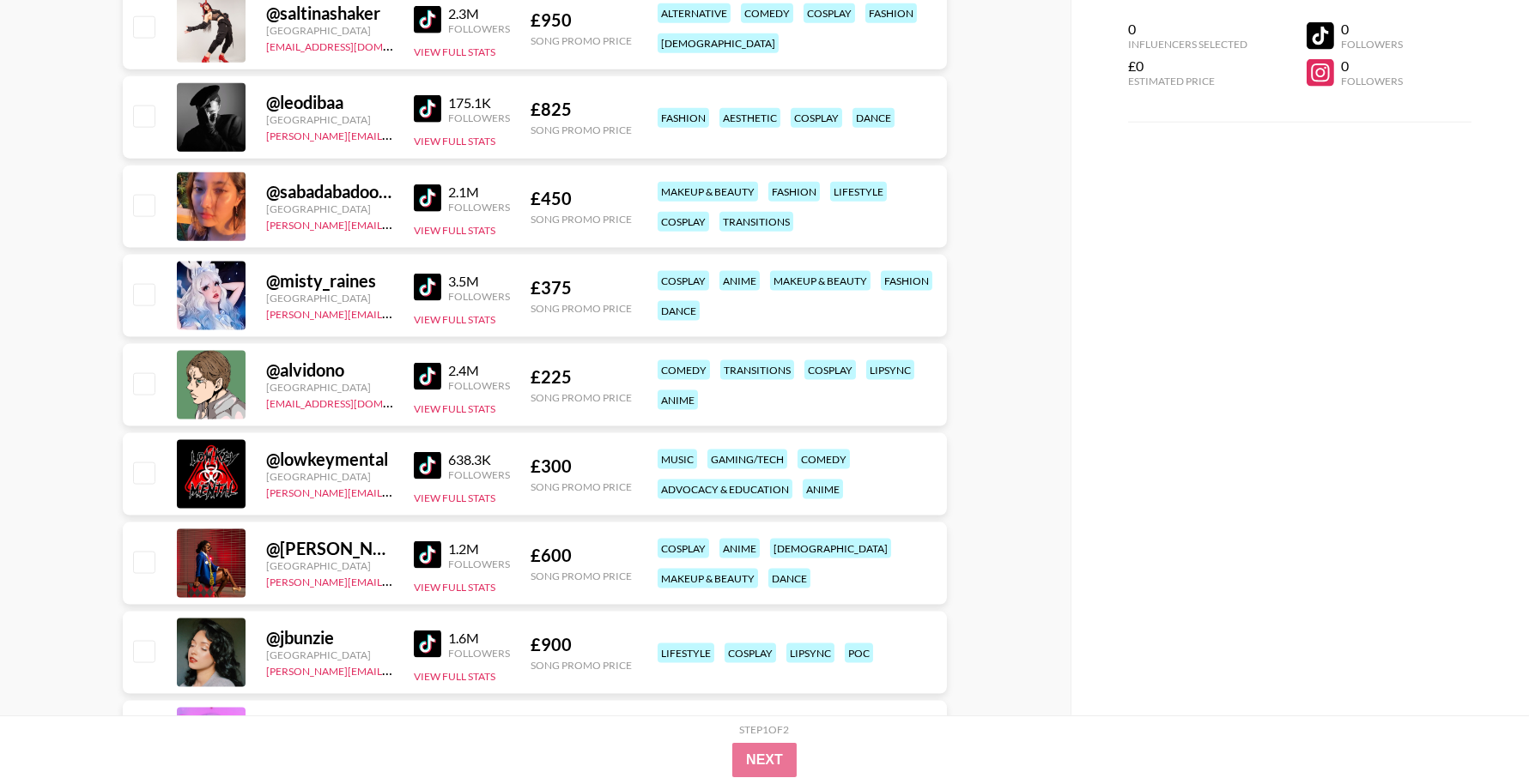
scroll to position [4928, 0]
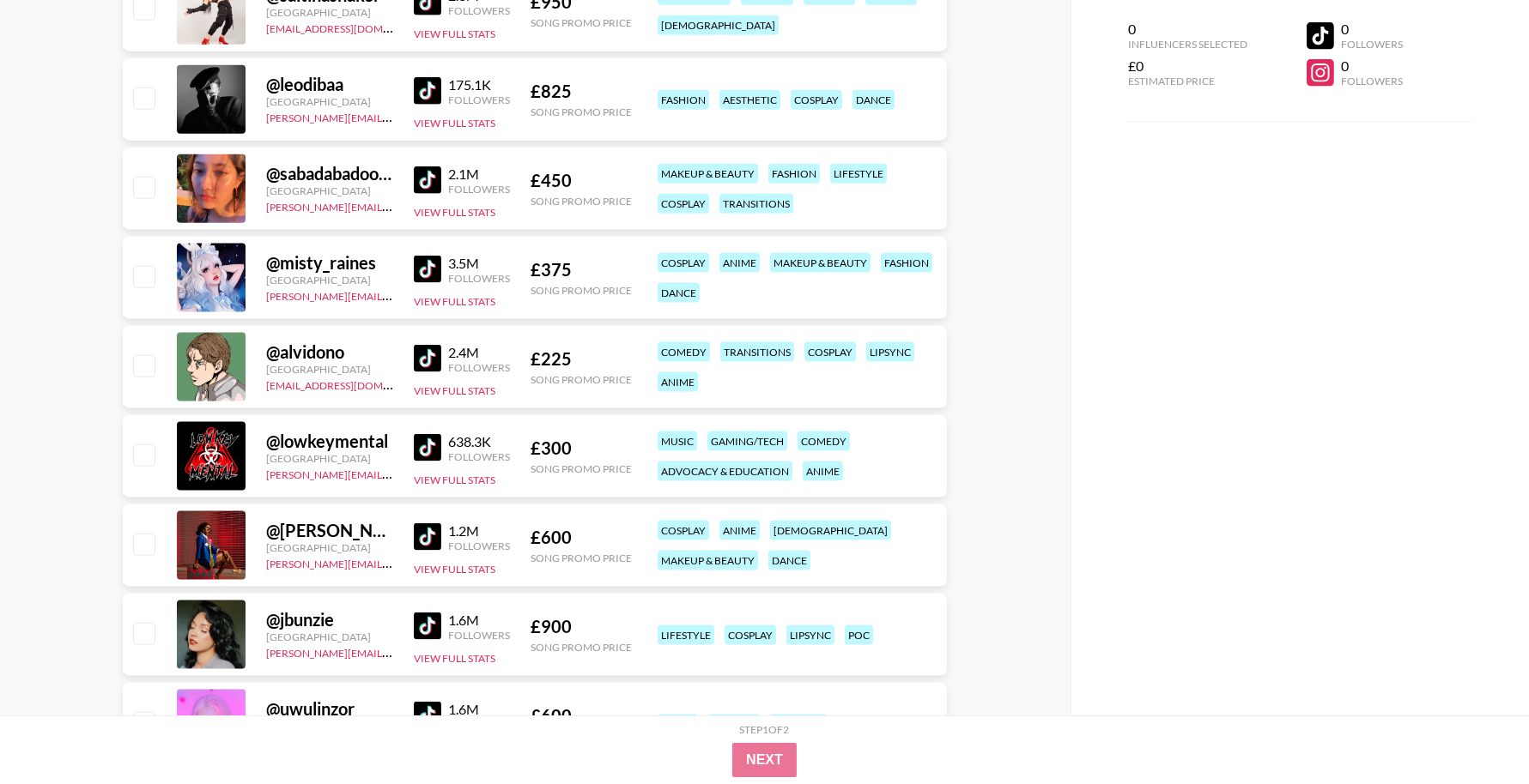
click at [421, 355] on img at bounding box center [427, 359] width 27 height 27
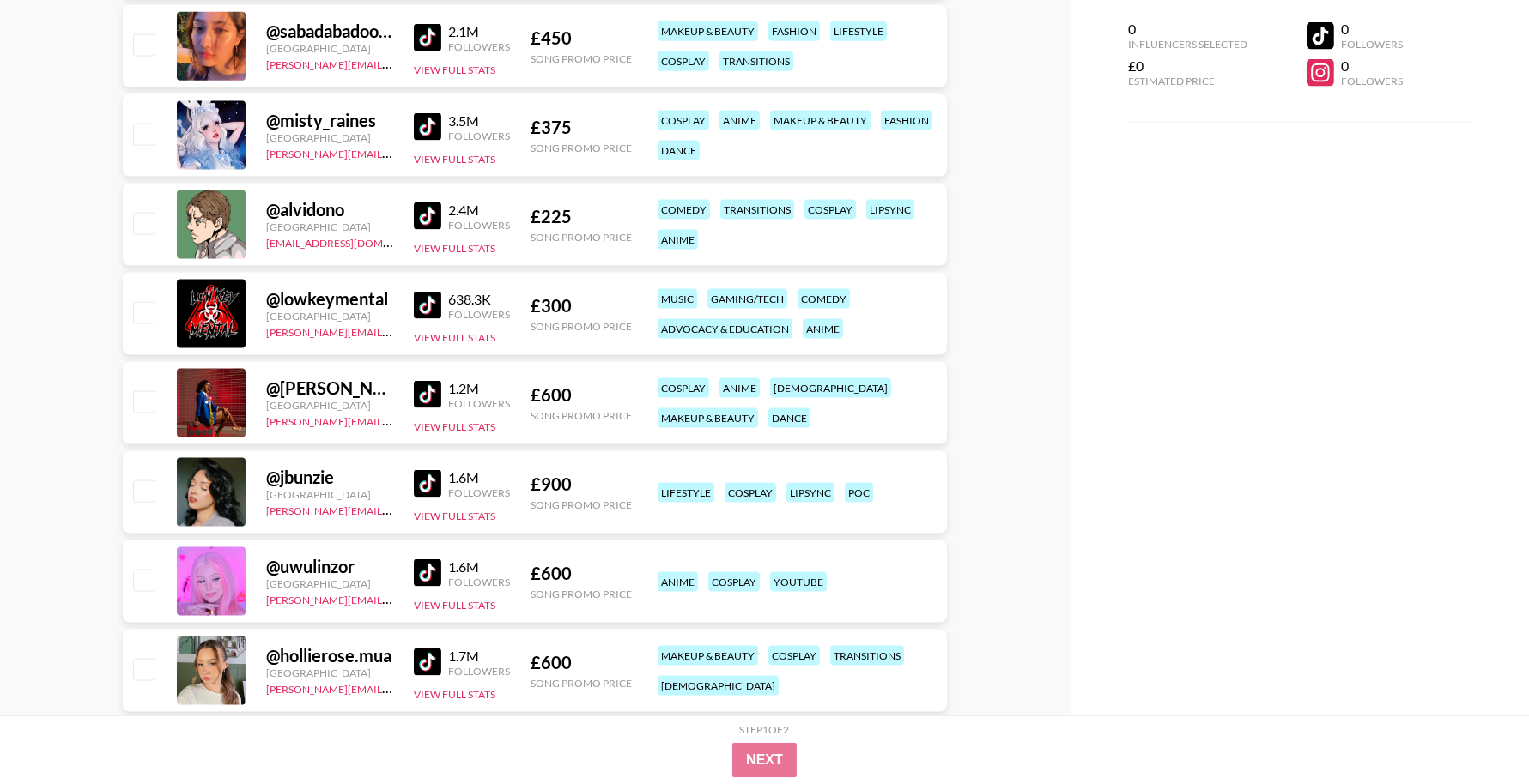
scroll to position [5072, 0]
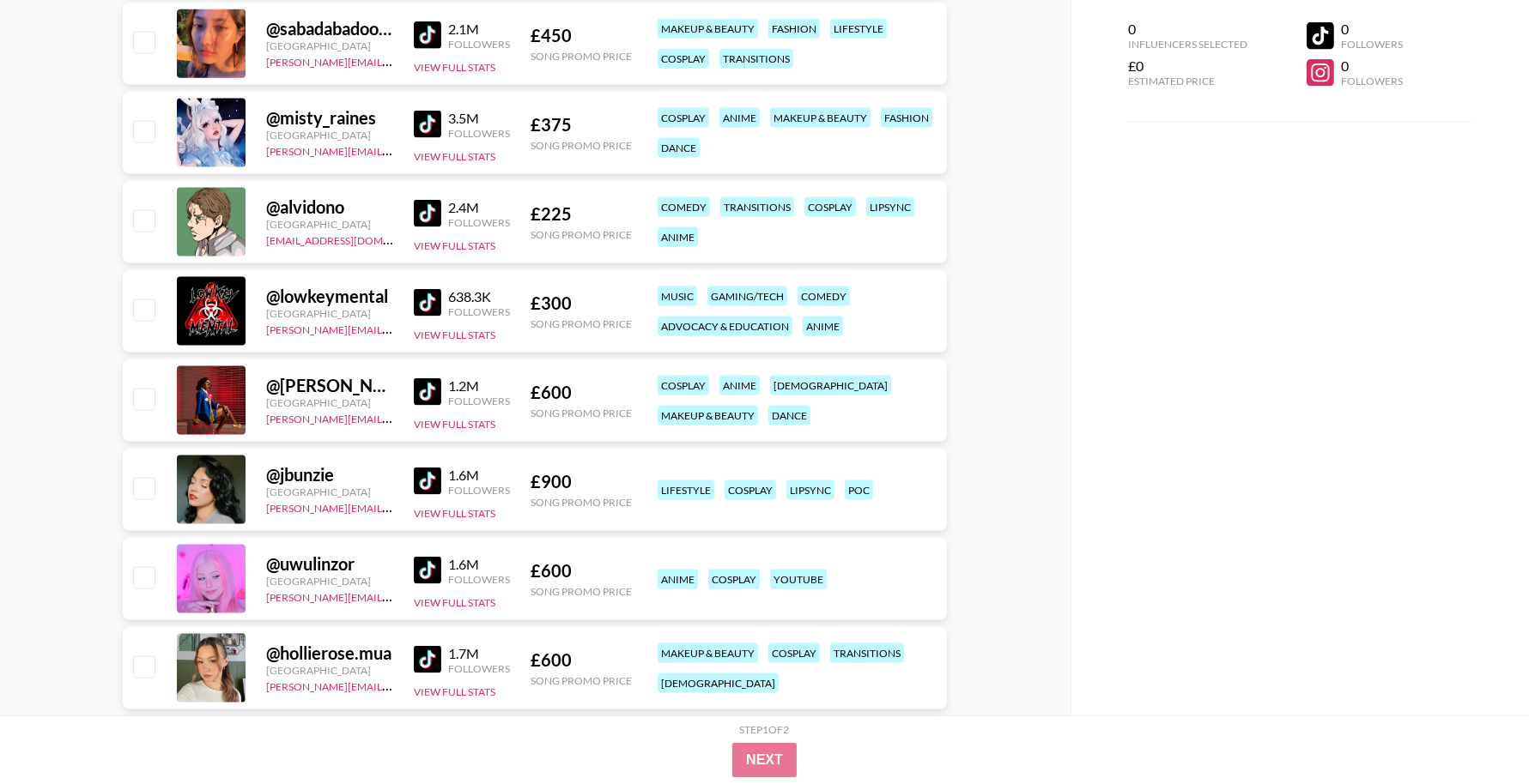
click at [428, 392] on img at bounding box center [427, 392] width 27 height 27
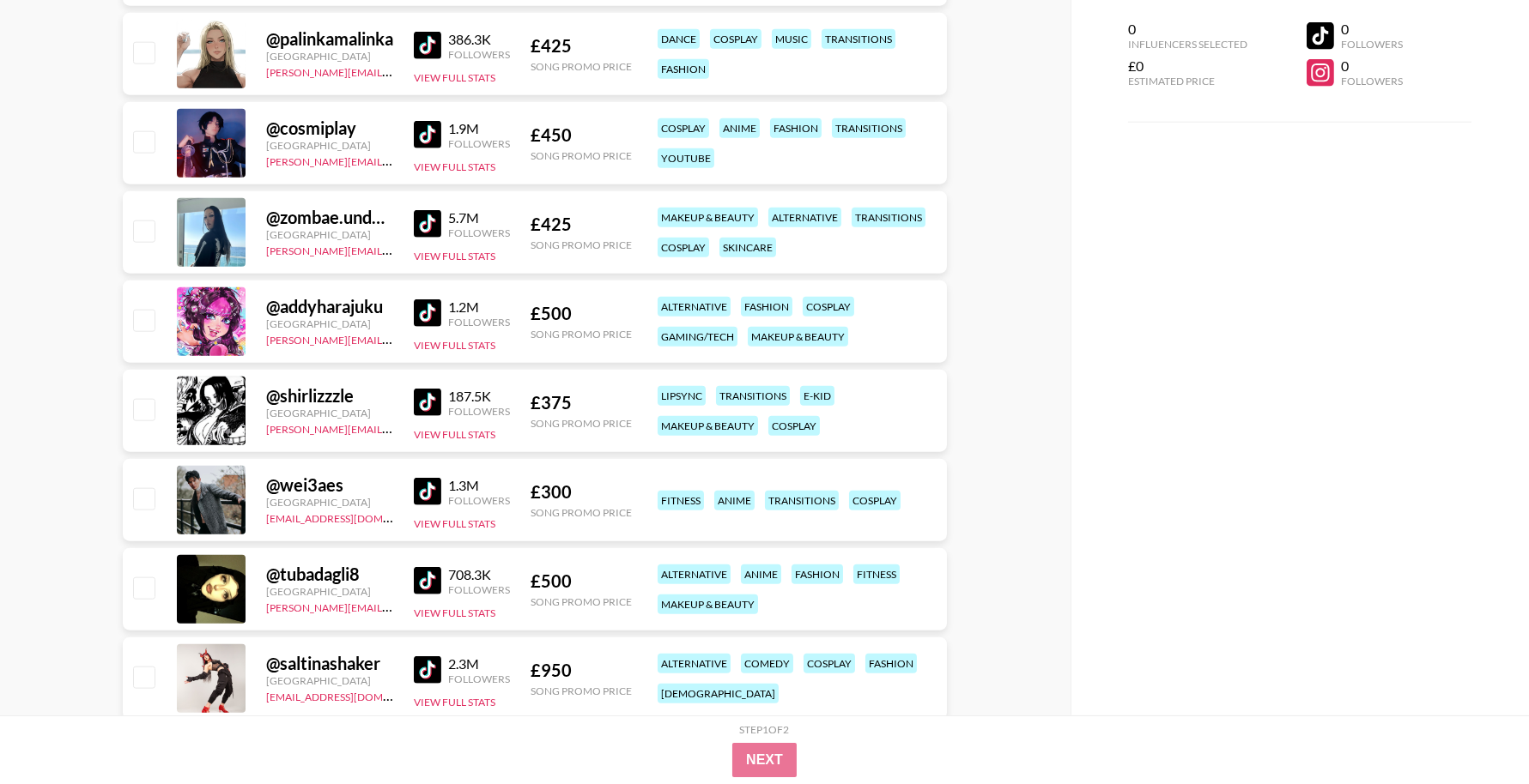
scroll to position [4271, 0]
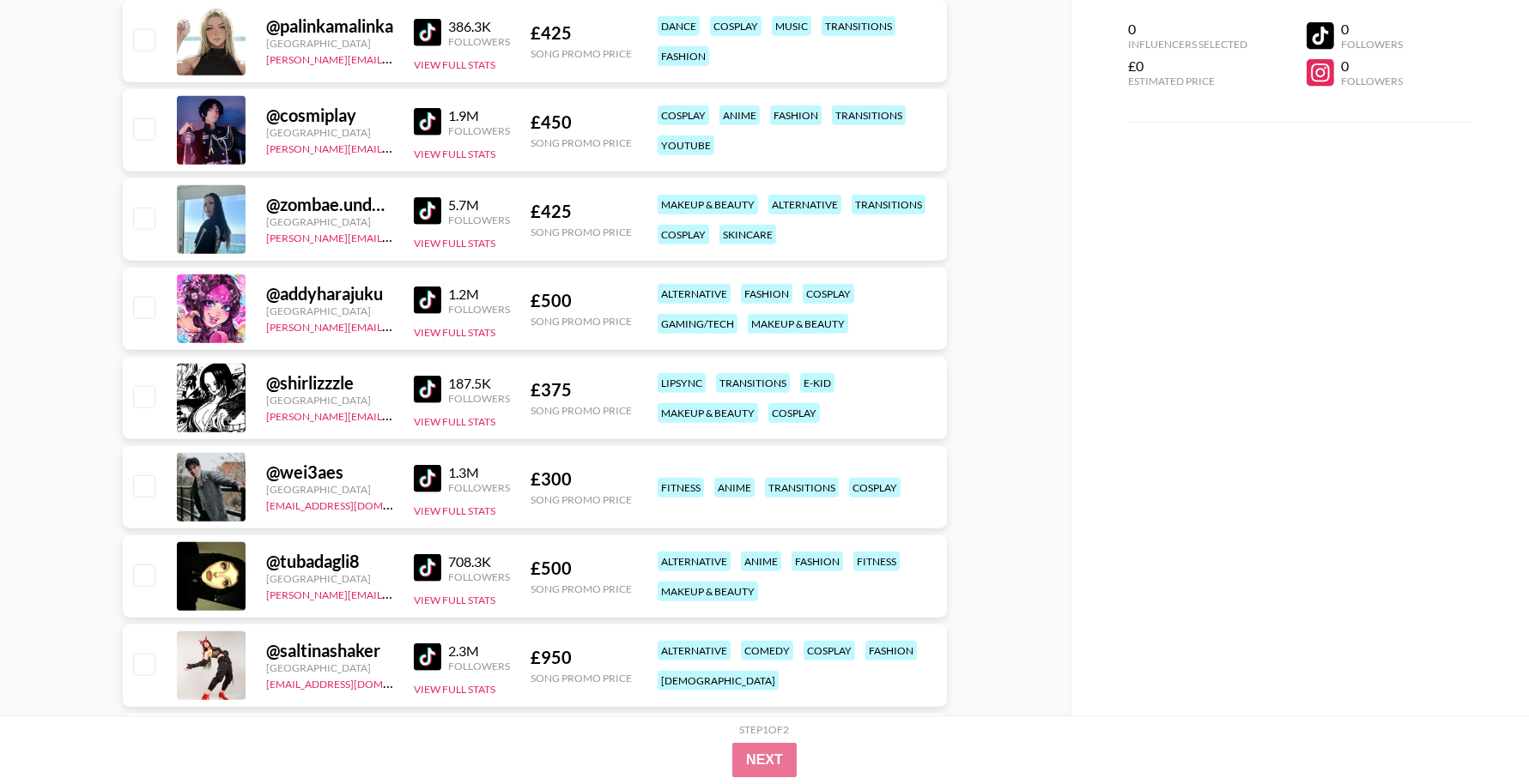
click at [424, 30] on img at bounding box center [427, 33] width 27 height 27
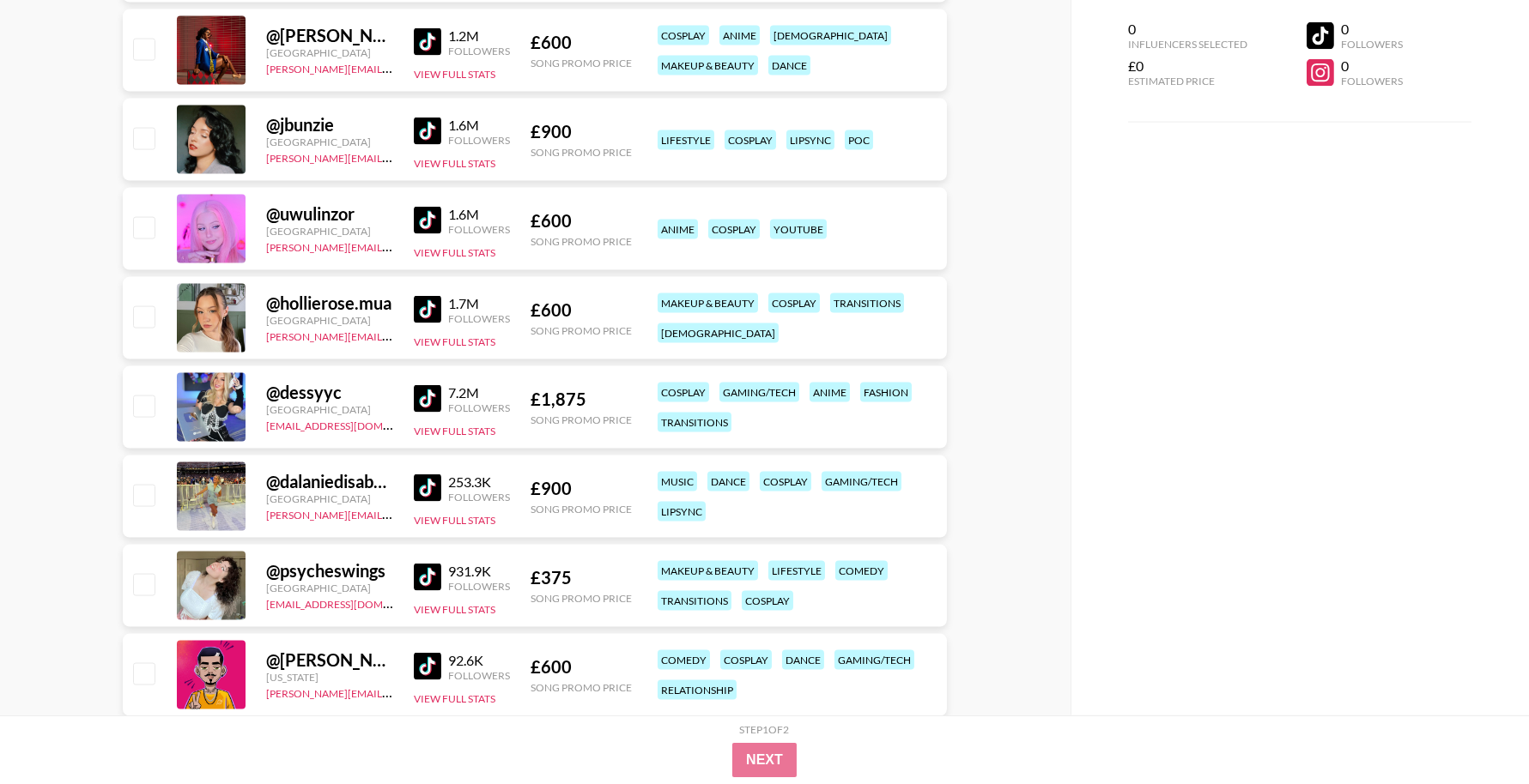
scroll to position [5421, 0]
click at [435, 225] on img at bounding box center [427, 222] width 27 height 27
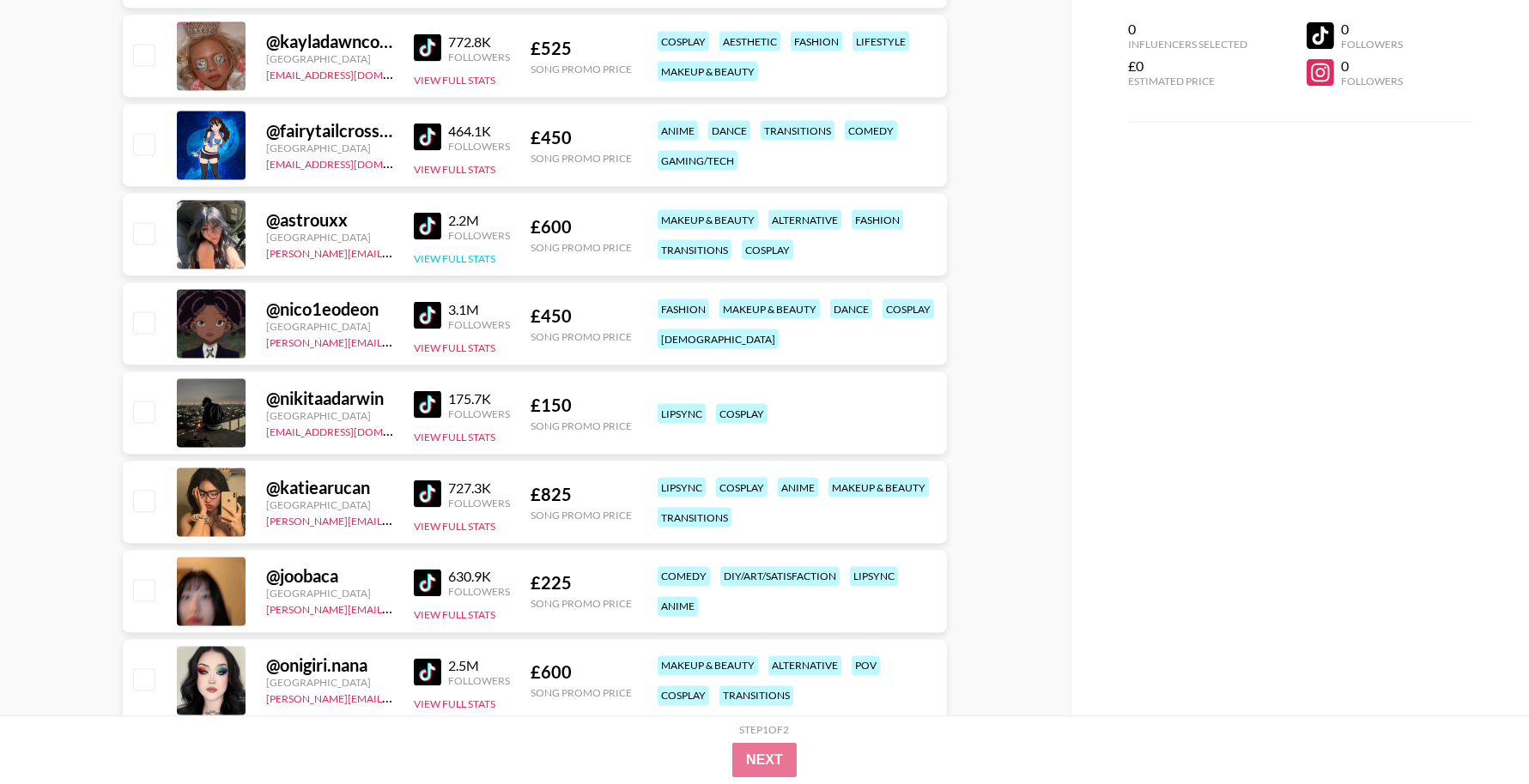
scroll to position [6309, 0]
click at [451, 253] on button "View Full Stats" at bounding box center [454, 258] width 81 height 13
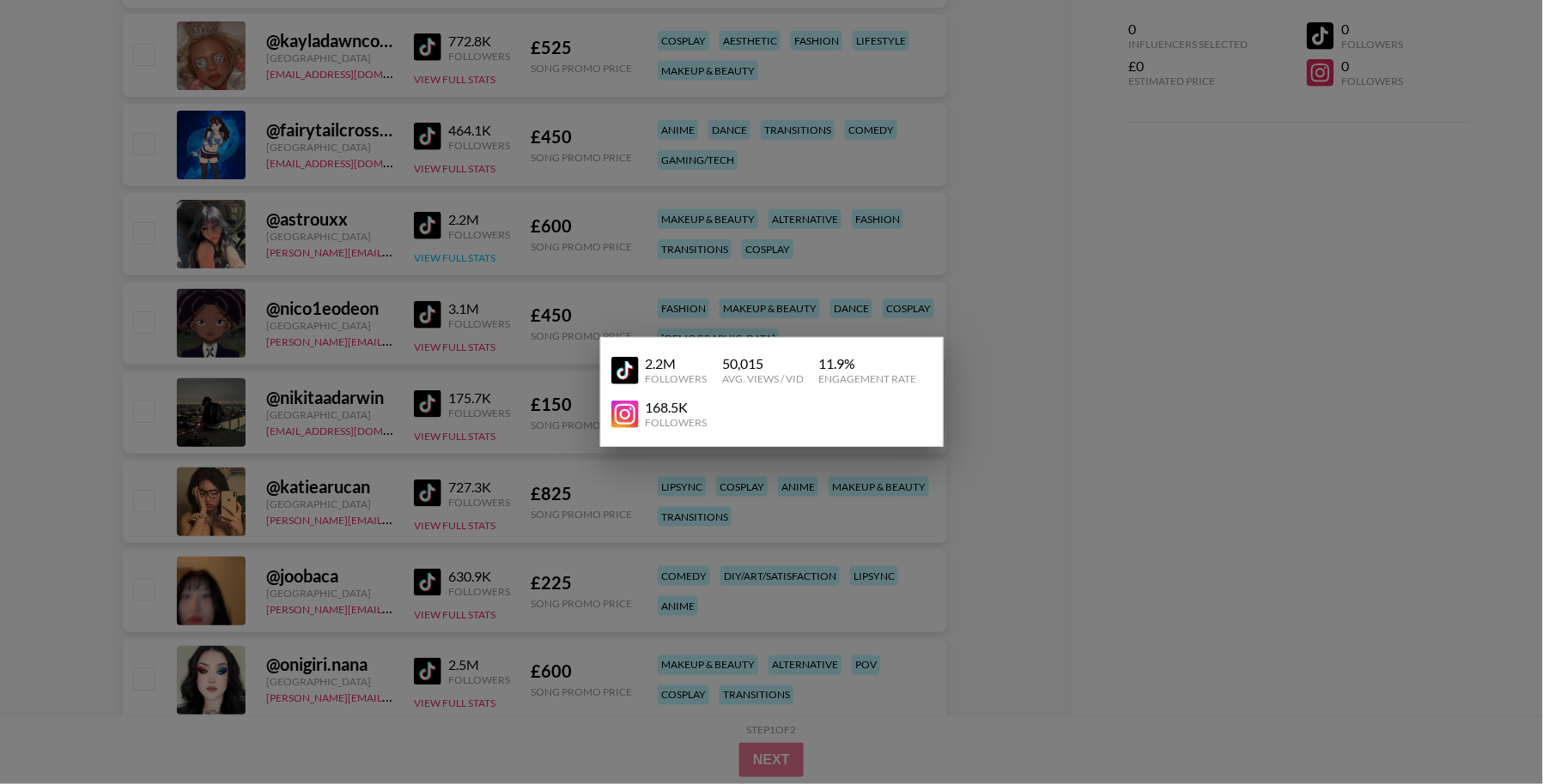
click at [451, 253] on div at bounding box center [772, 392] width 1543 height 784
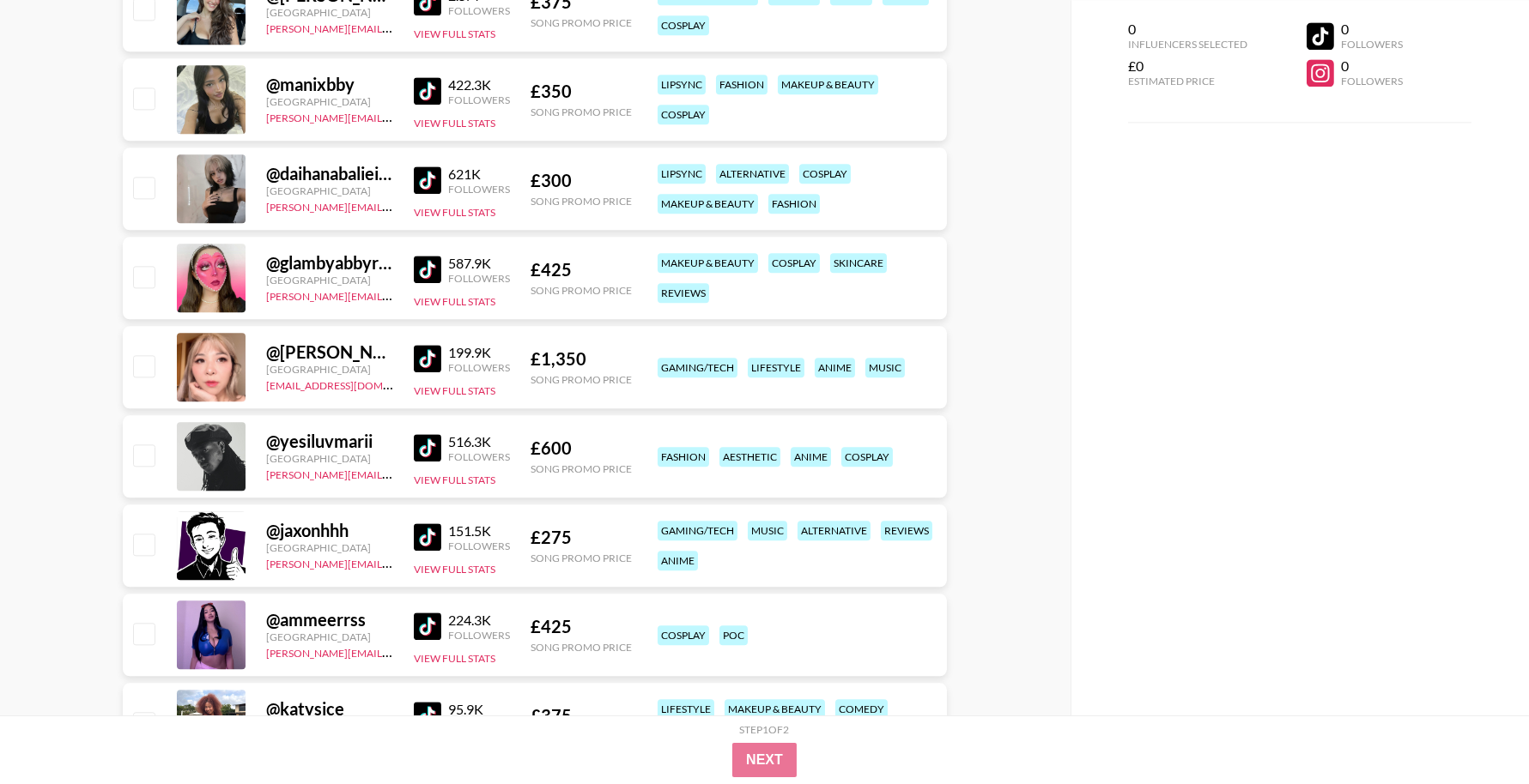
scroll to position [8591, 0]
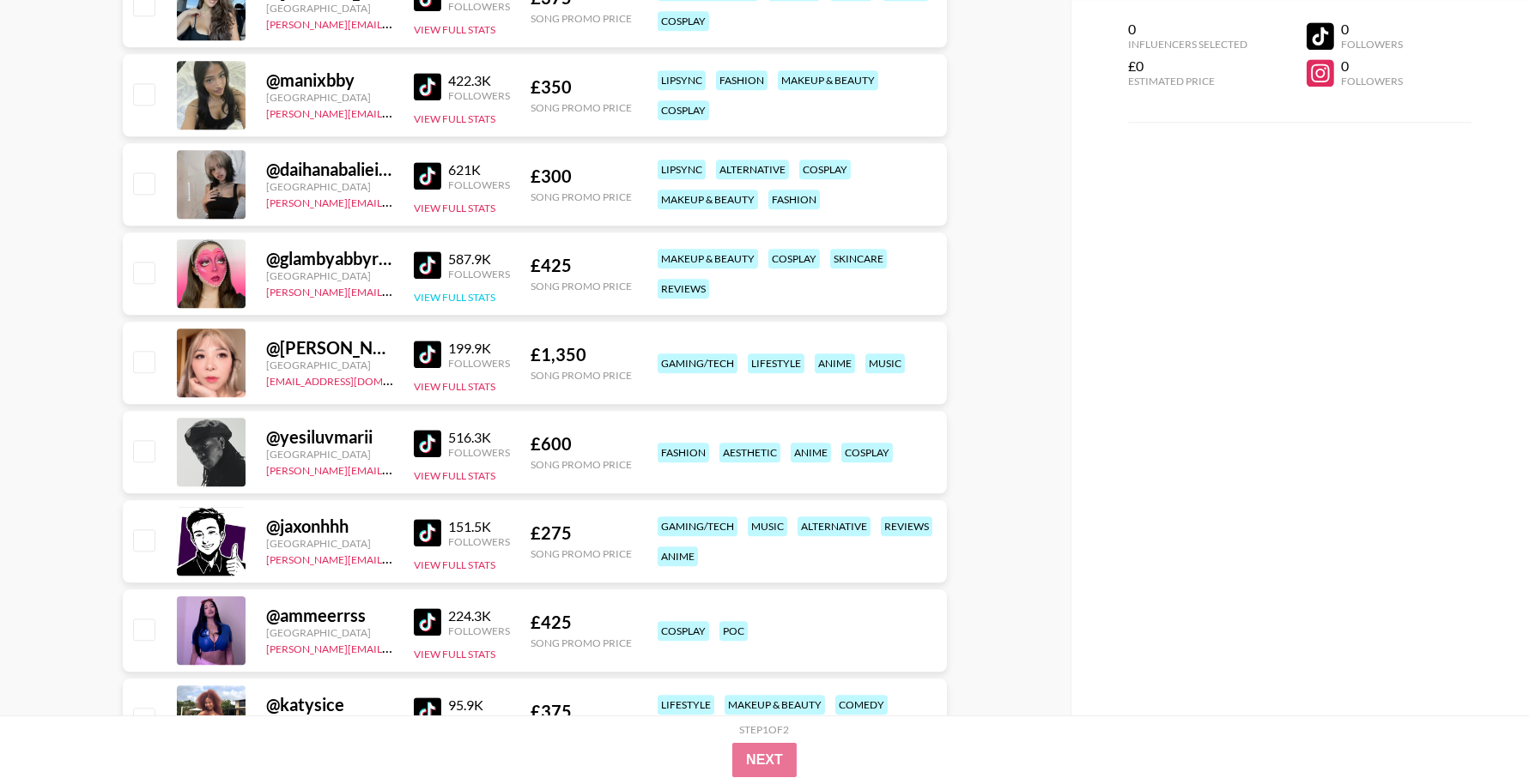
click at [450, 301] on button "View Full Stats" at bounding box center [454, 298] width 81 height 13
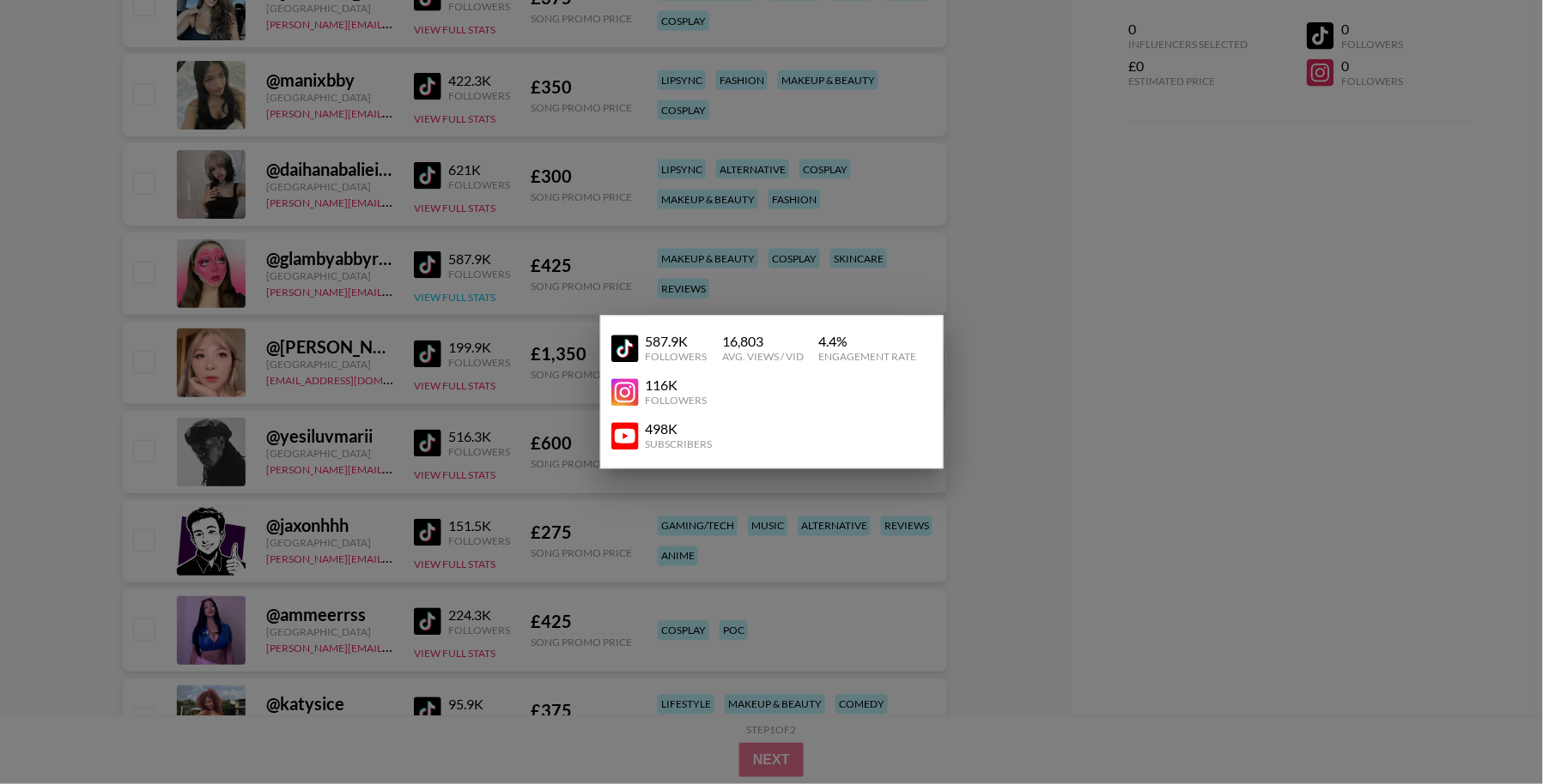
click at [450, 301] on div at bounding box center [772, 392] width 1543 height 784
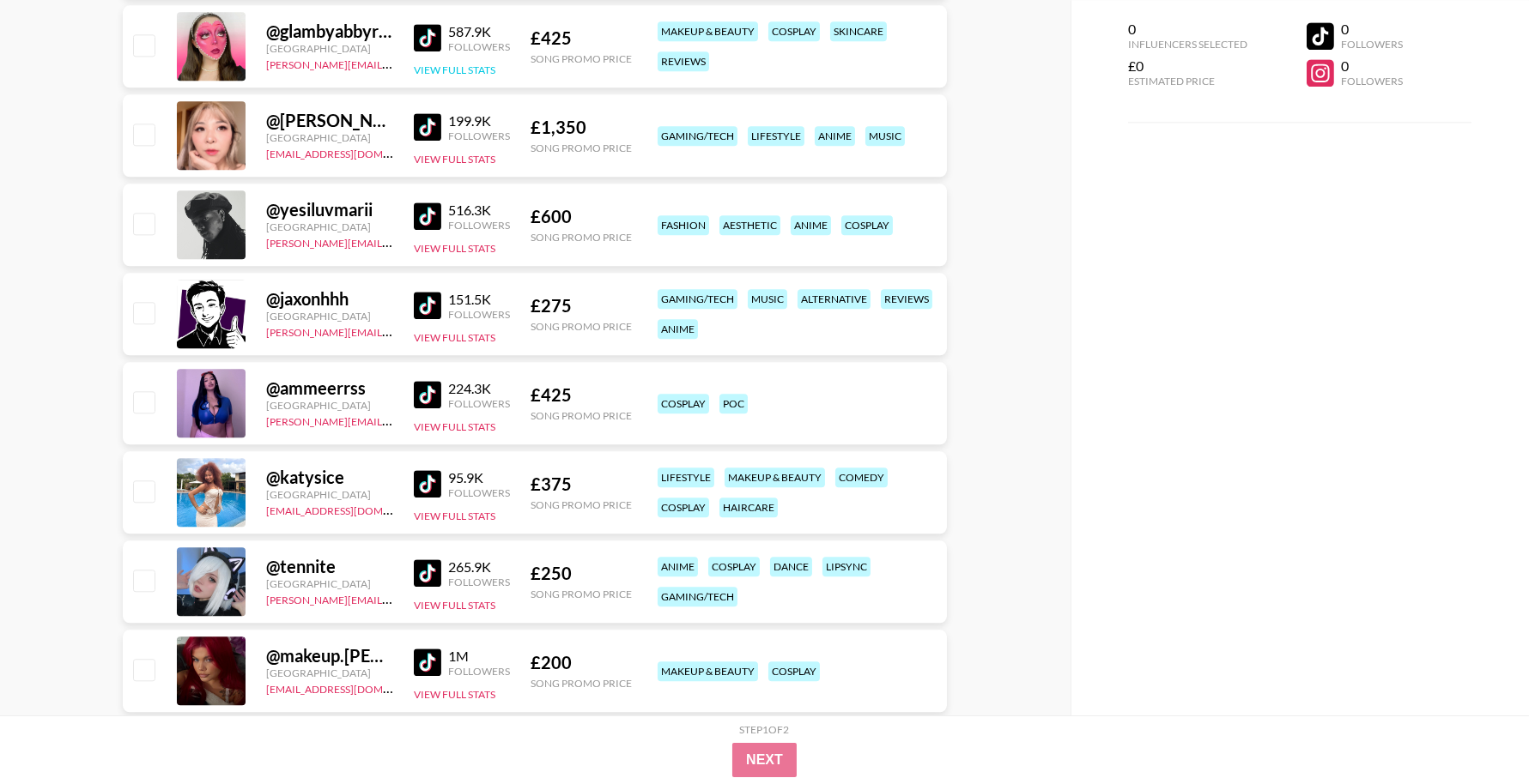
scroll to position [8880, 0]
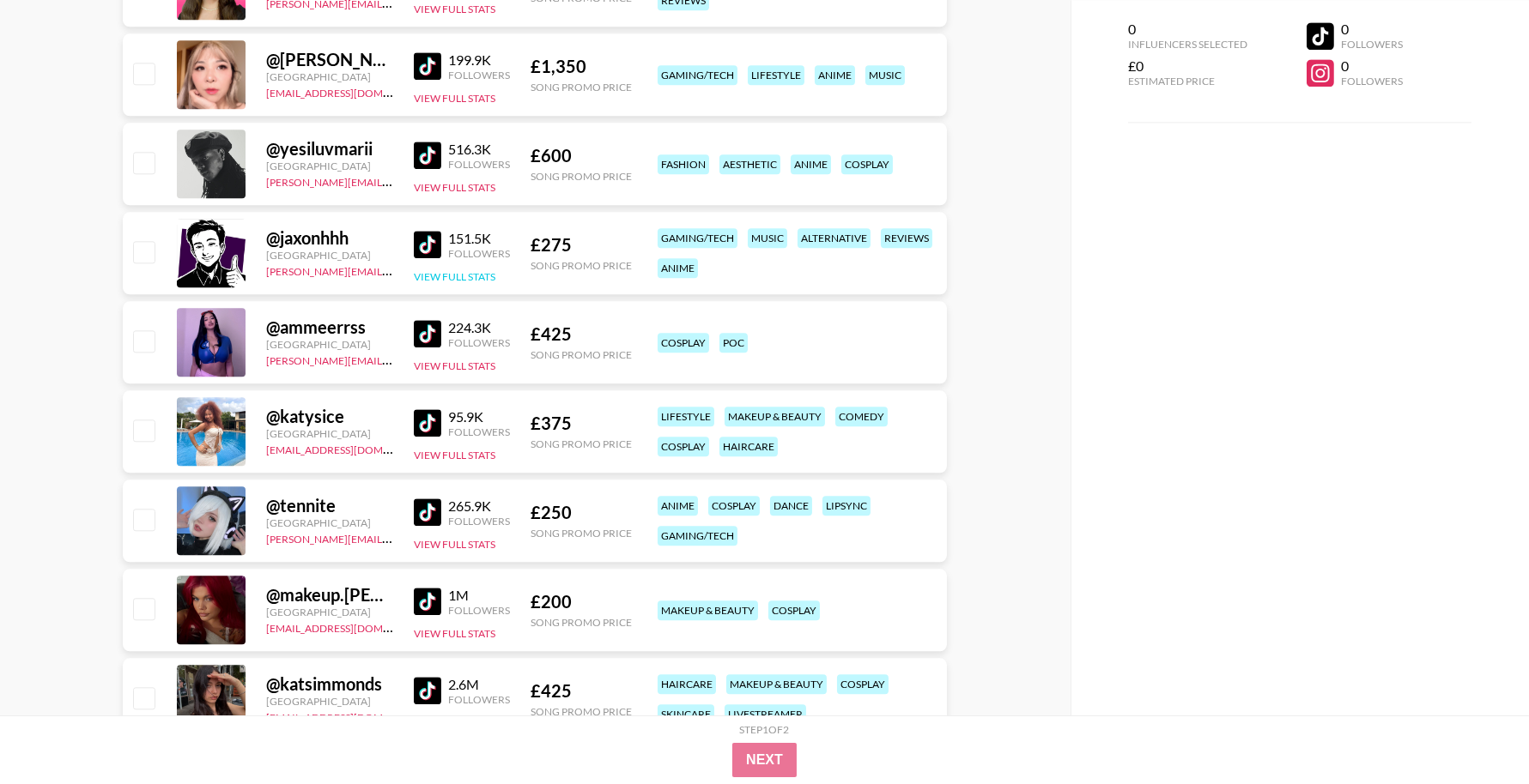
click at [459, 280] on button "View Full Stats" at bounding box center [454, 277] width 81 height 13
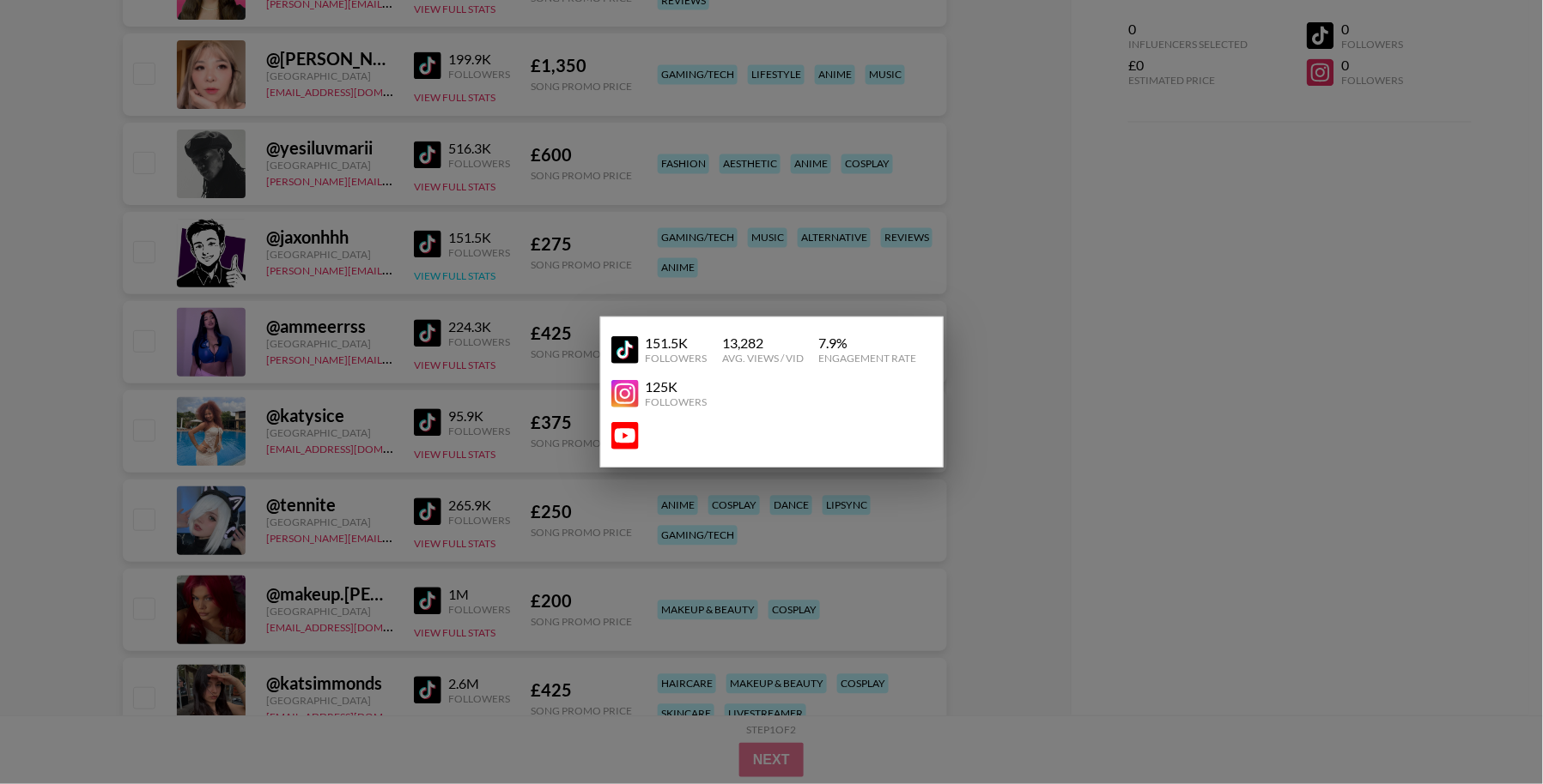
click at [459, 280] on div at bounding box center [772, 392] width 1543 height 784
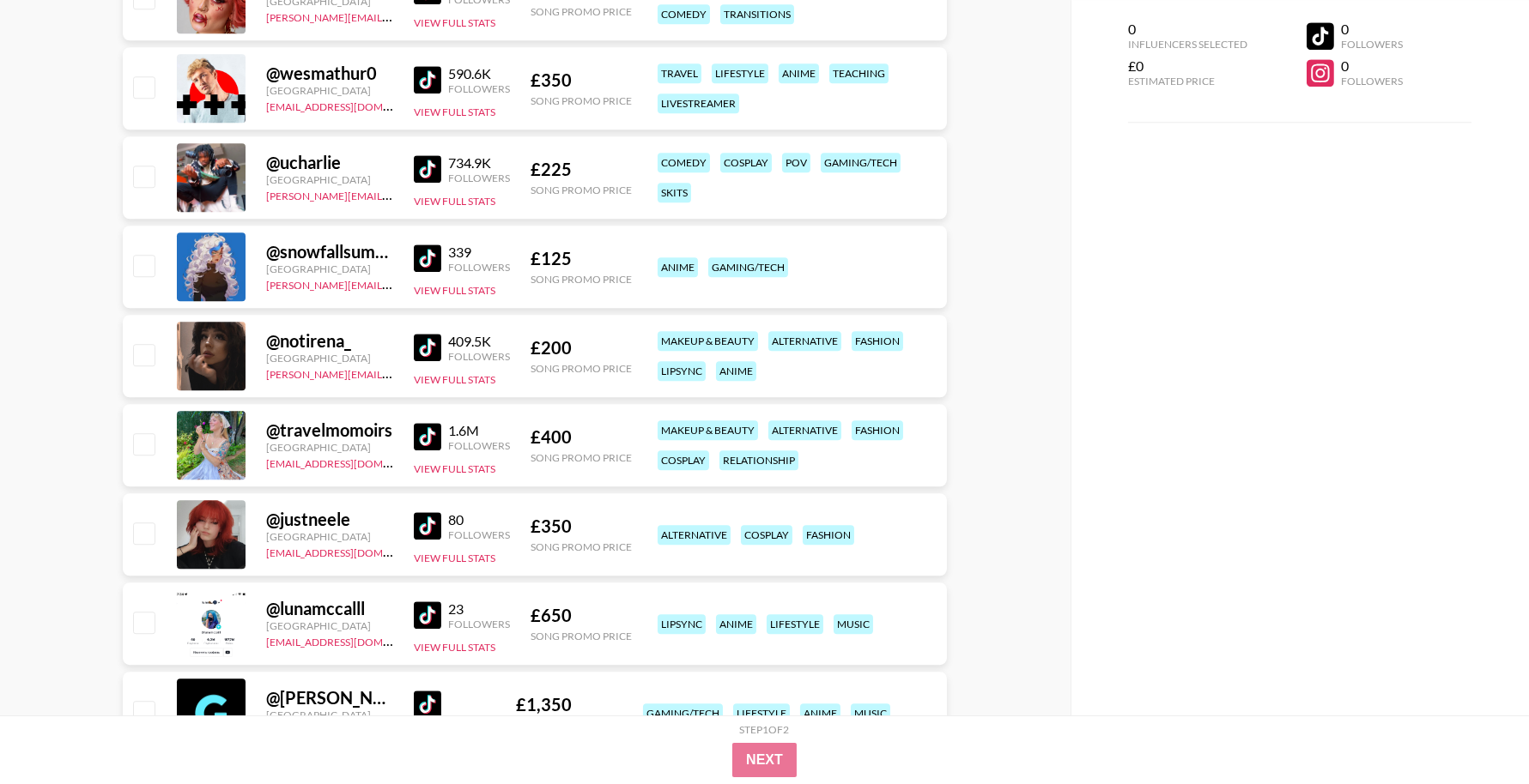
scroll to position [10112, 0]
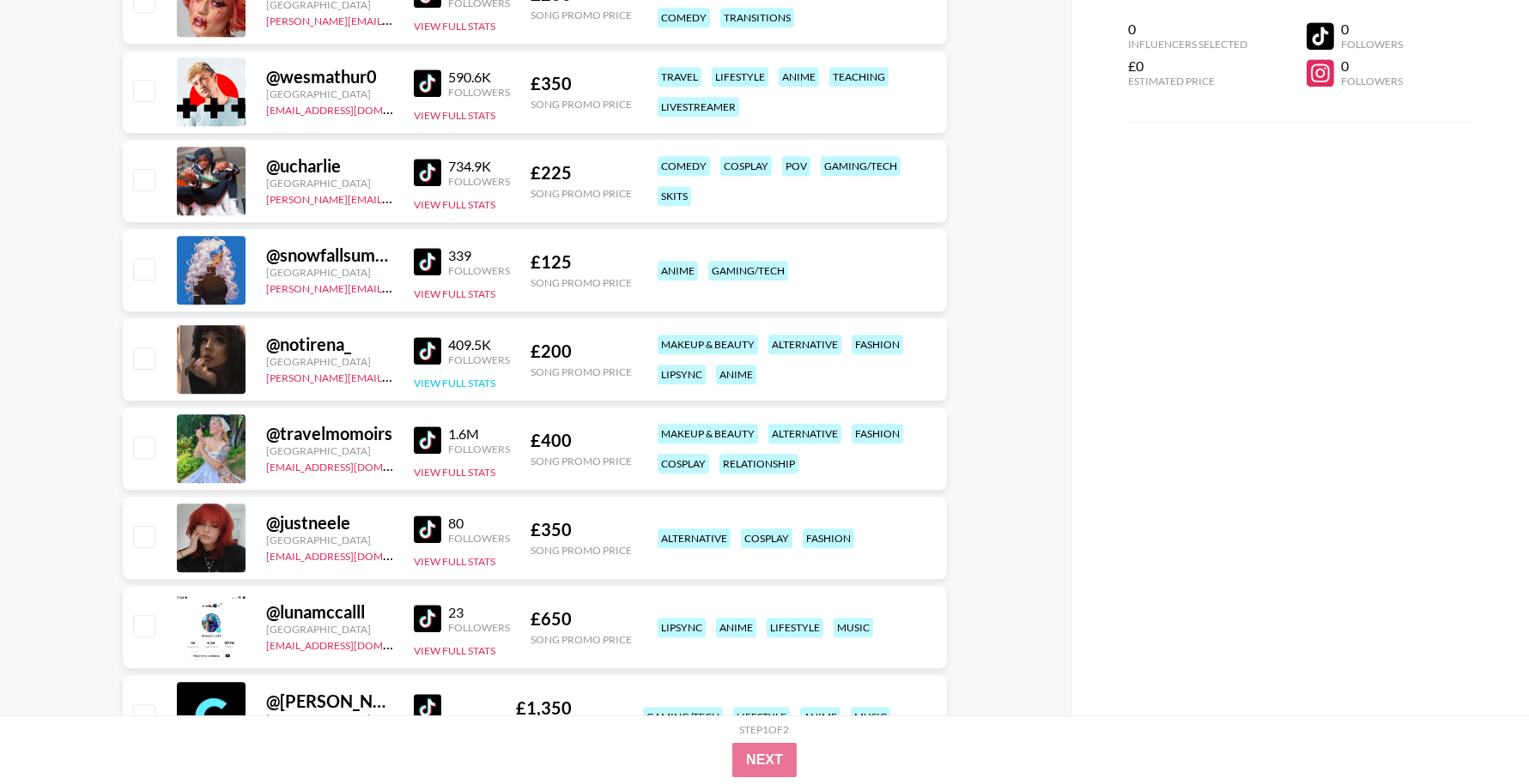
click at [462, 384] on button "View Full Stats" at bounding box center [454, 383] width 81 height 13
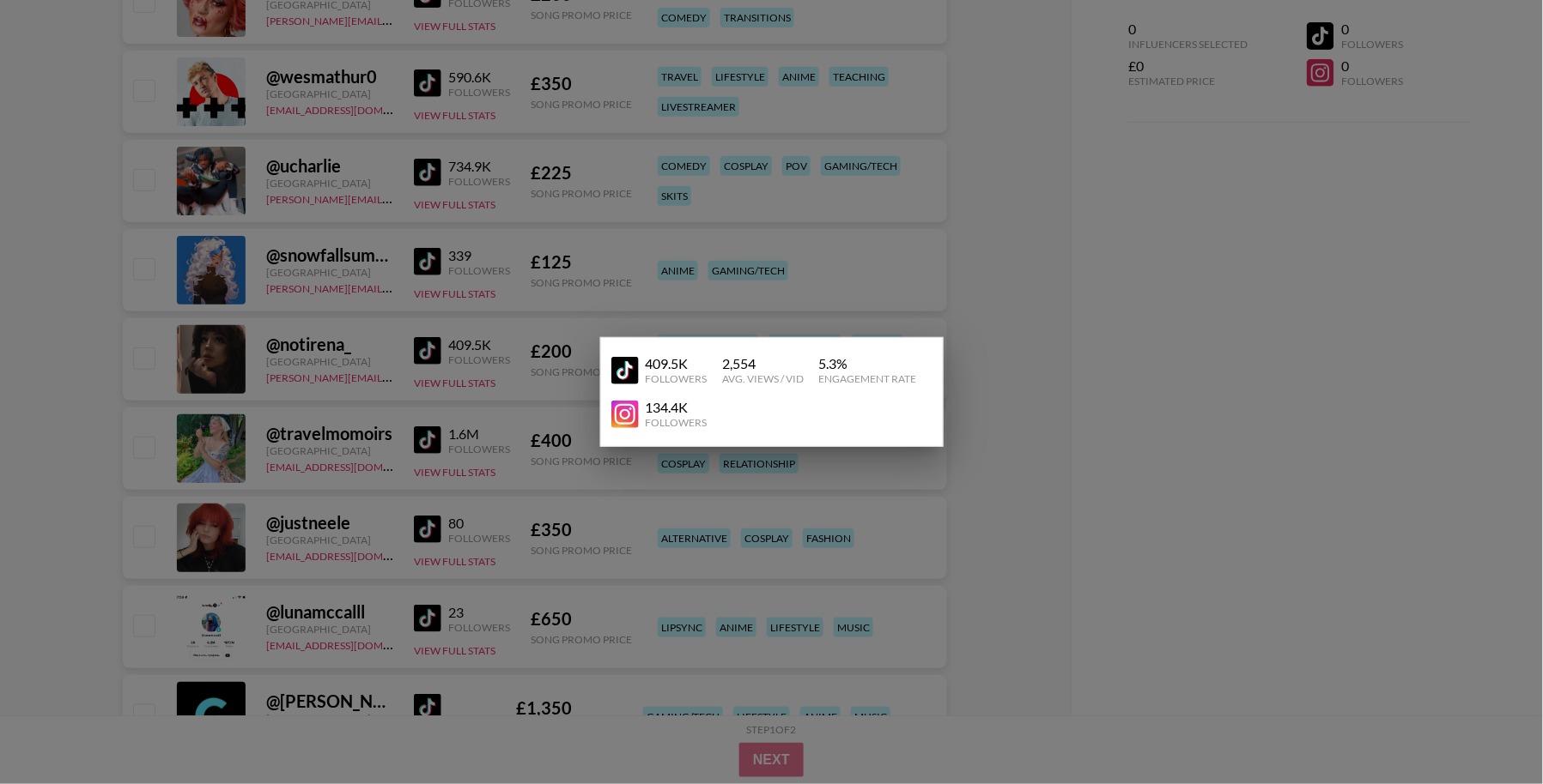
click at [481, 371] on div at bounding box center [772, 392] width 1543 height 784
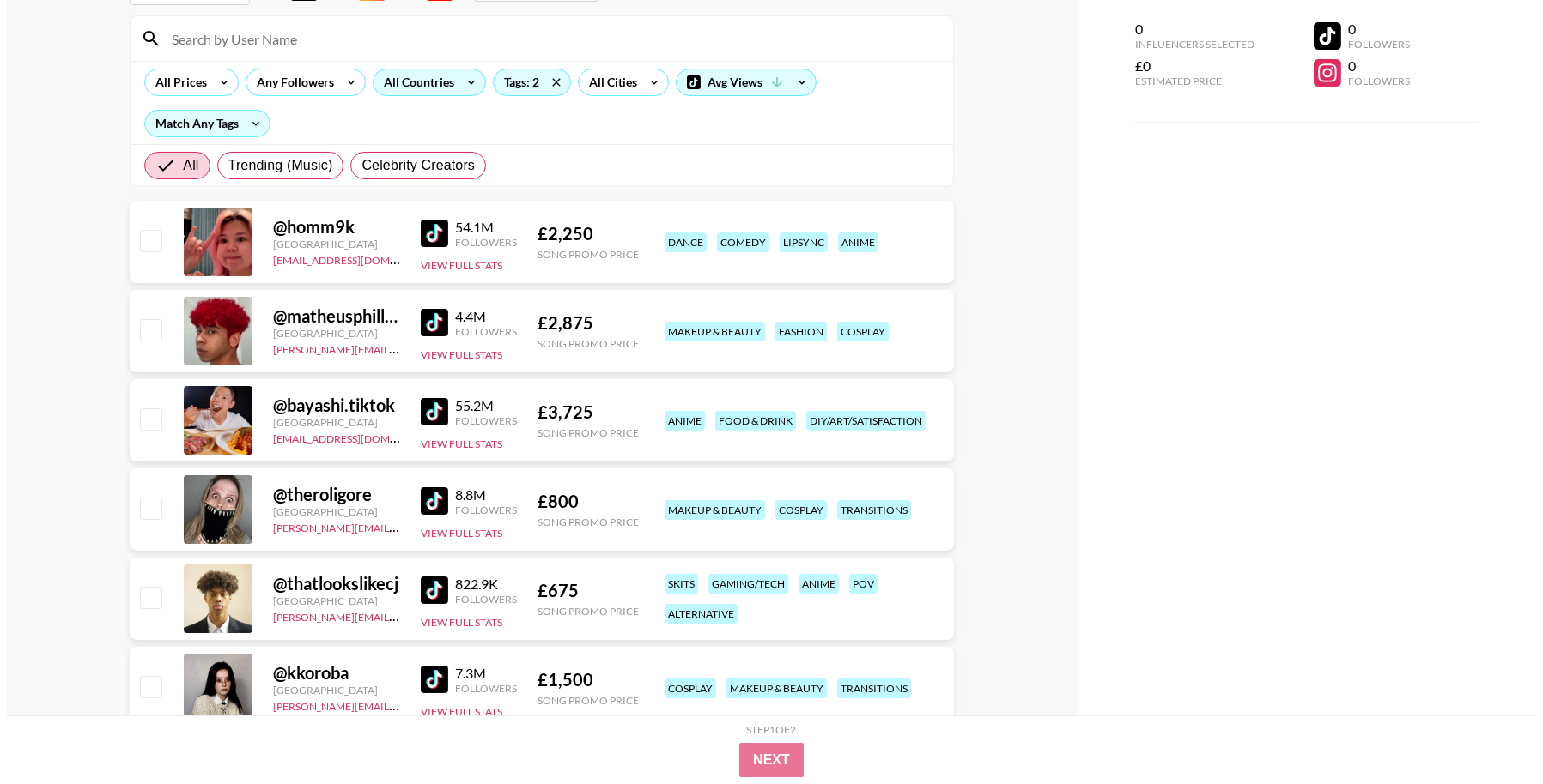
scroll to position [0, 0]
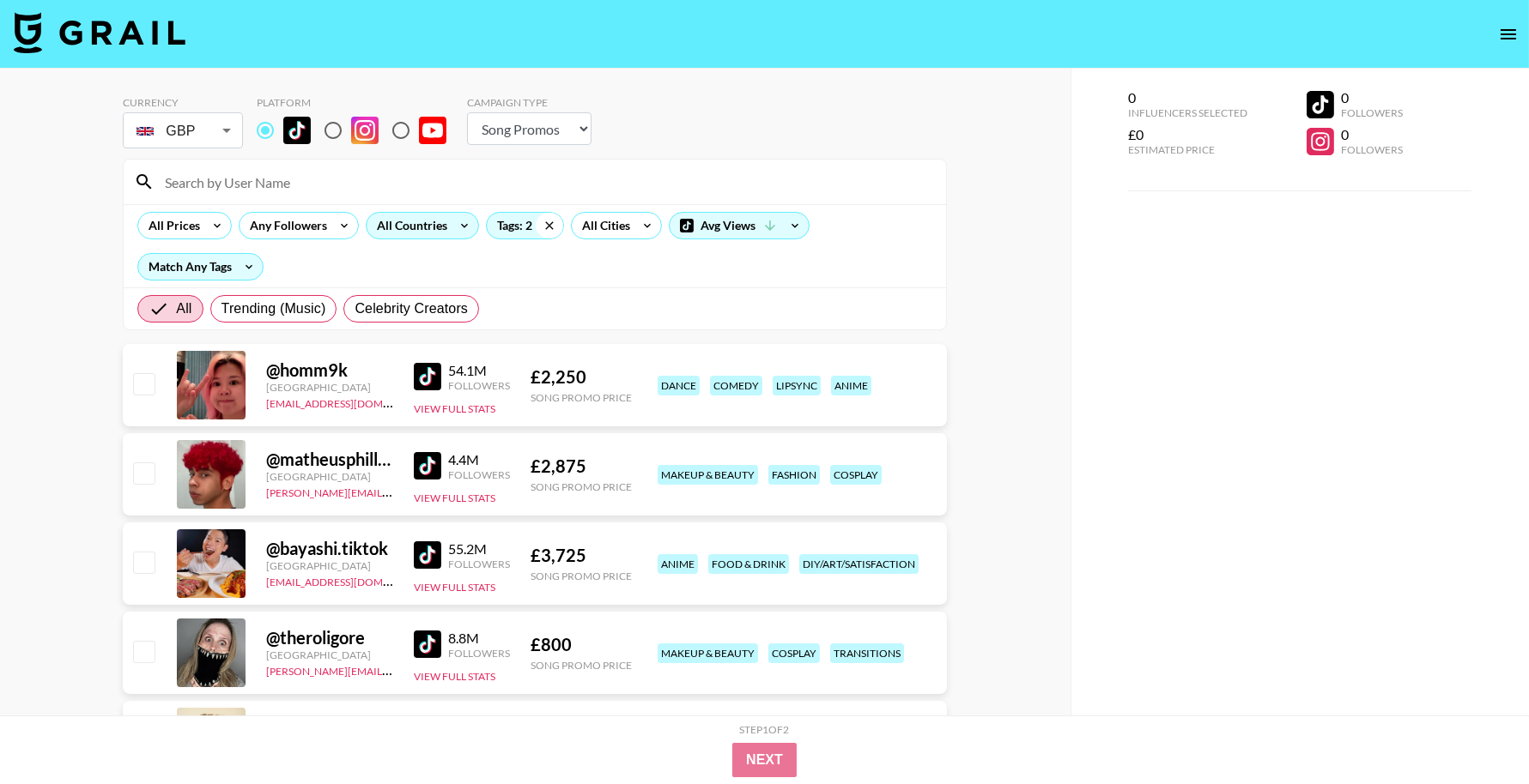
click at [550, 218] on icon at bounding box center [550, 225] width 27 height 26
click at [510, 231] on div "Tags: 2" at bounding box center [525, 225] width 77 height 26
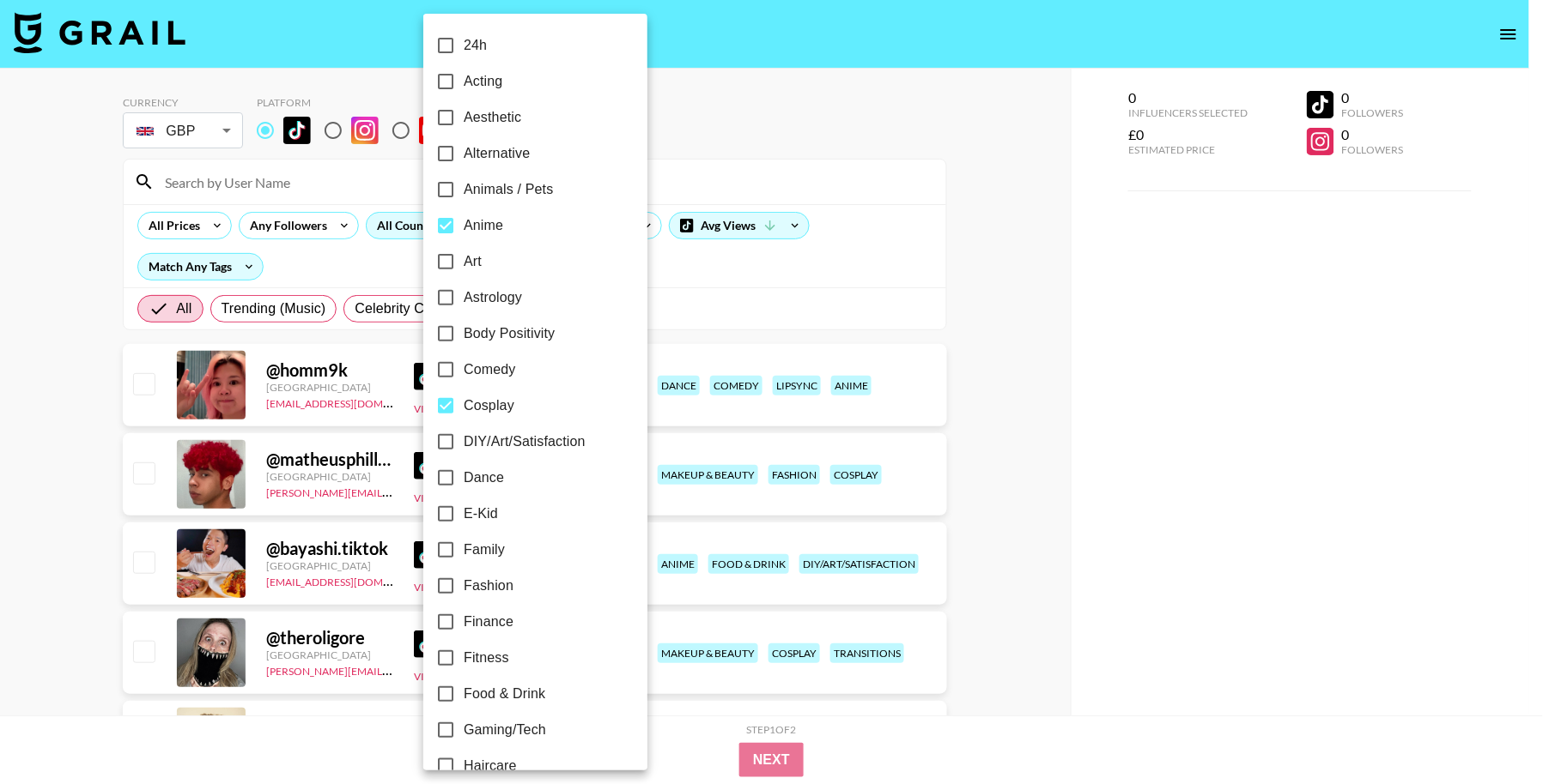
checkbox input "false"
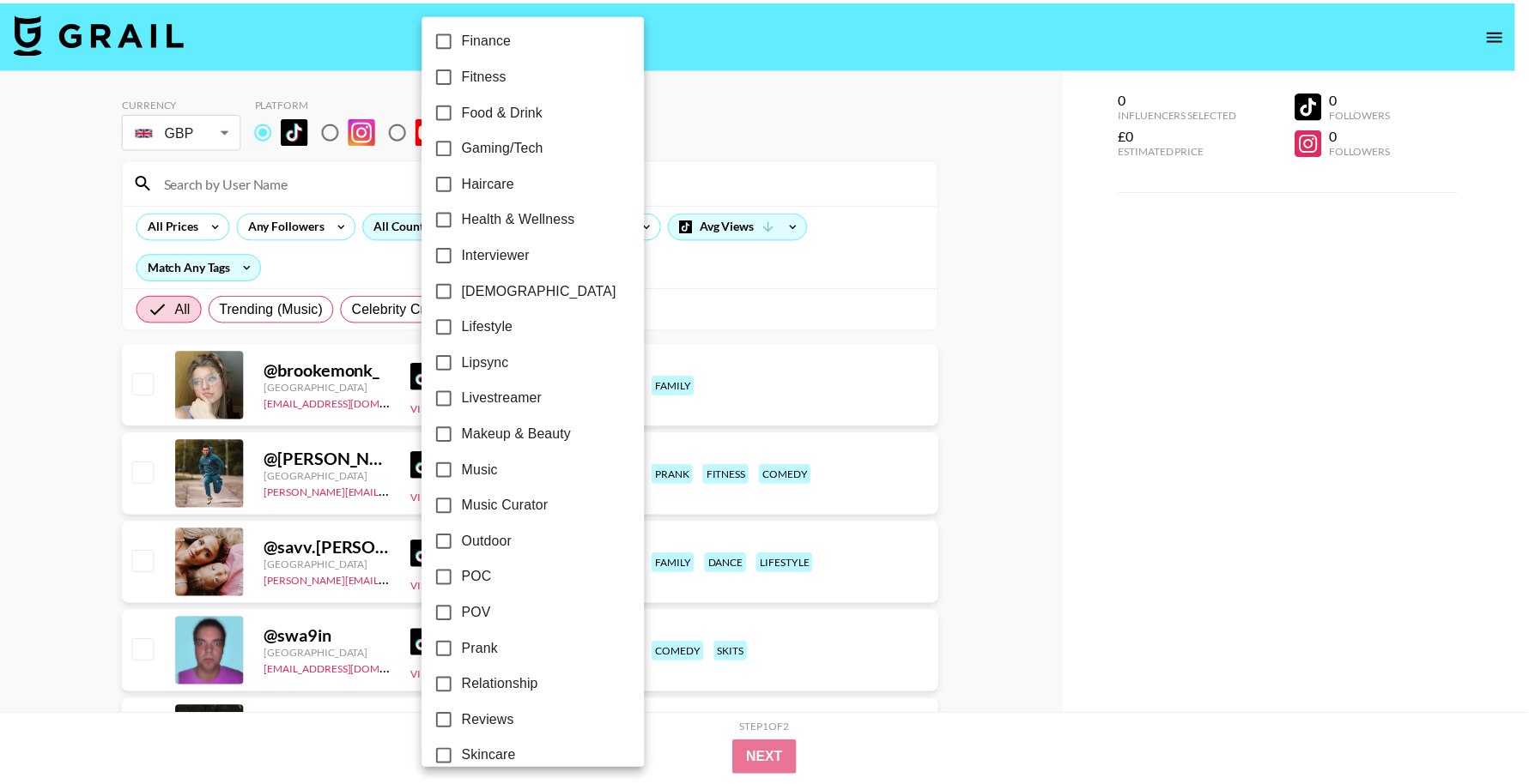
scroll to position [855, 0]
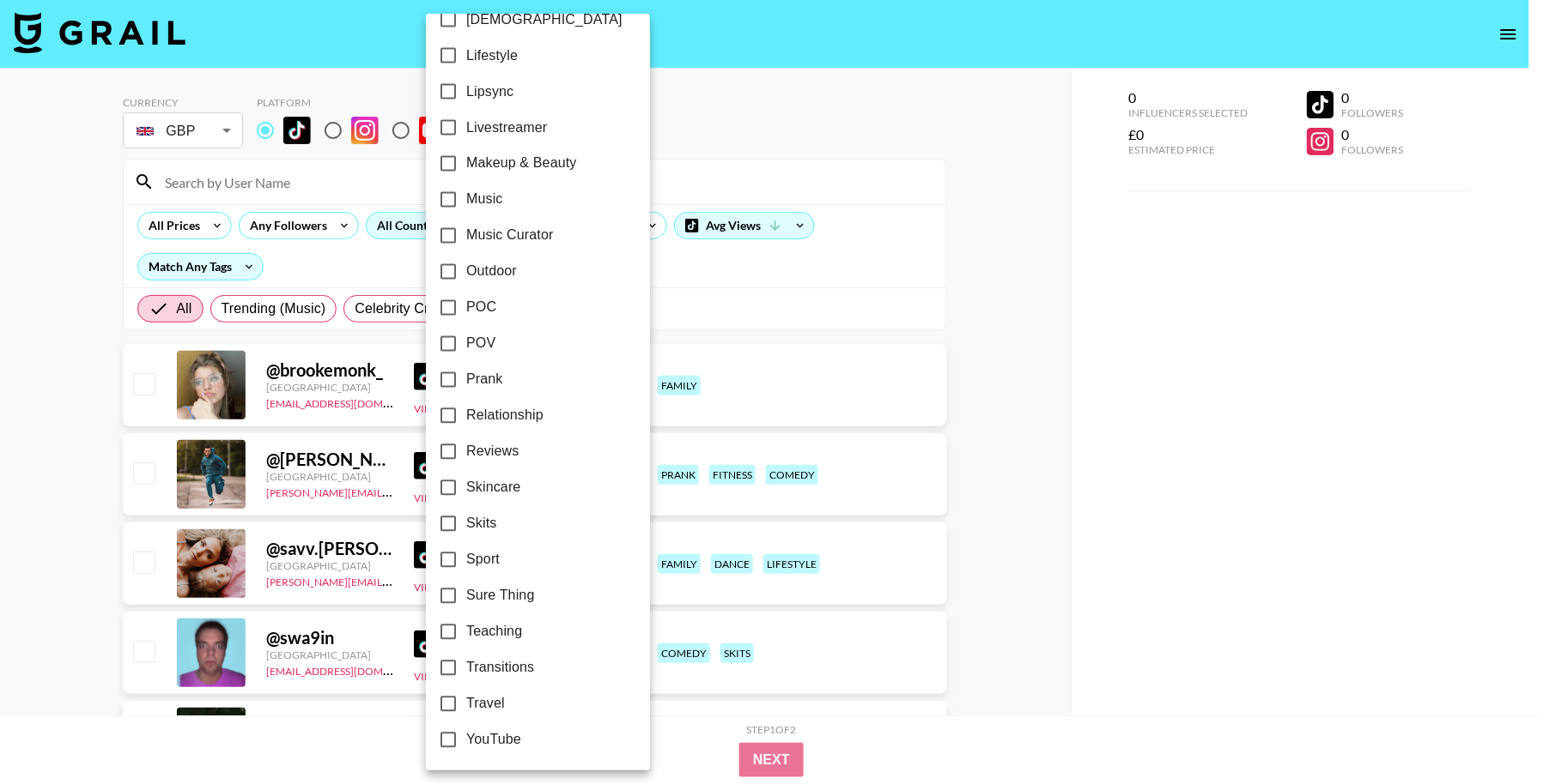
click at [520, 658] on span "Transitions" at bounding box center [500, 668] width 68 height 21
click at [467, 658] on input "Transitions" at bounding box center [447, 668] width 36 height 36
checkbox input "true"
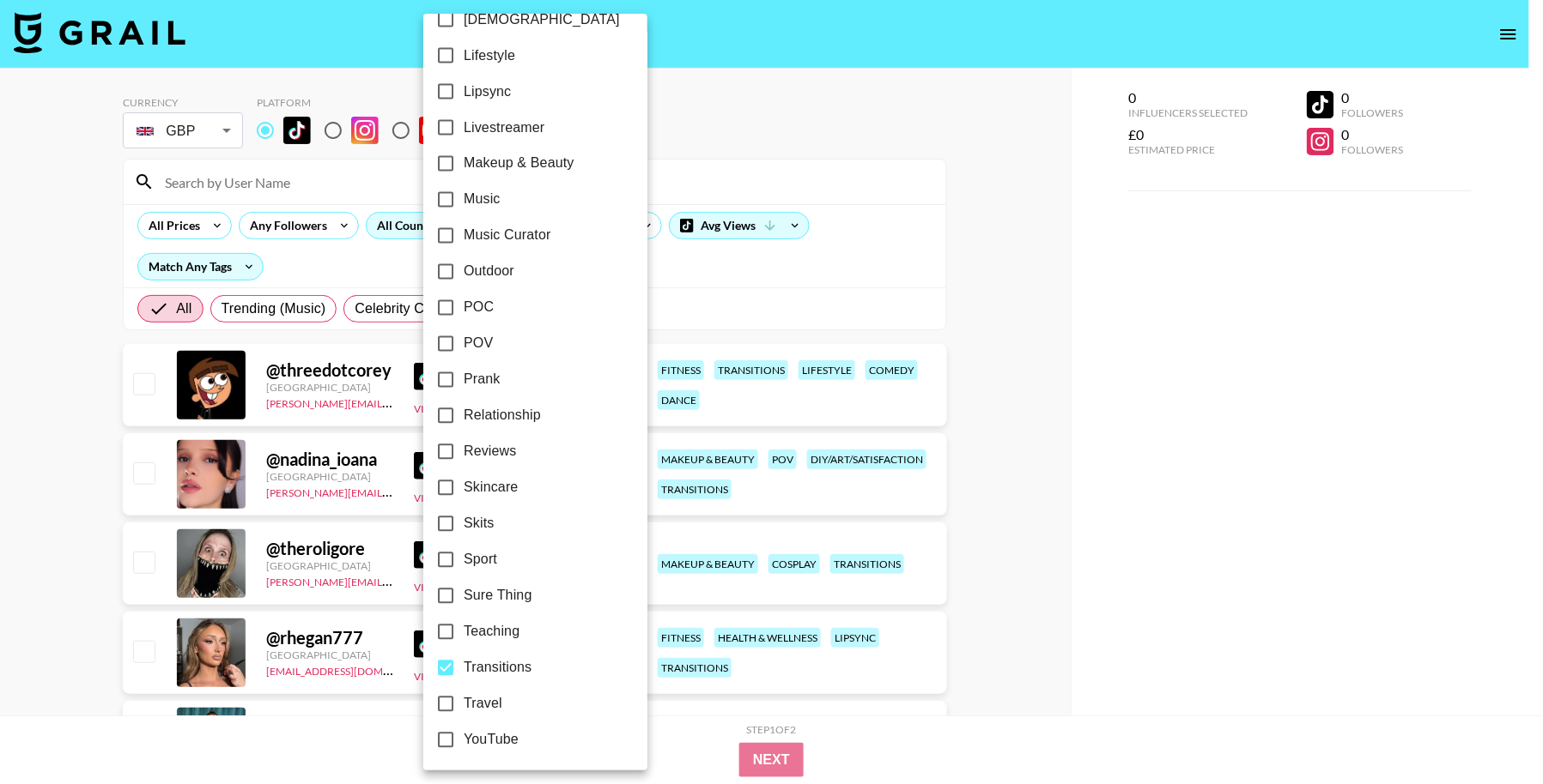
click at [972, 417] on div at bounding box center [772, 392] width 1543 height 784
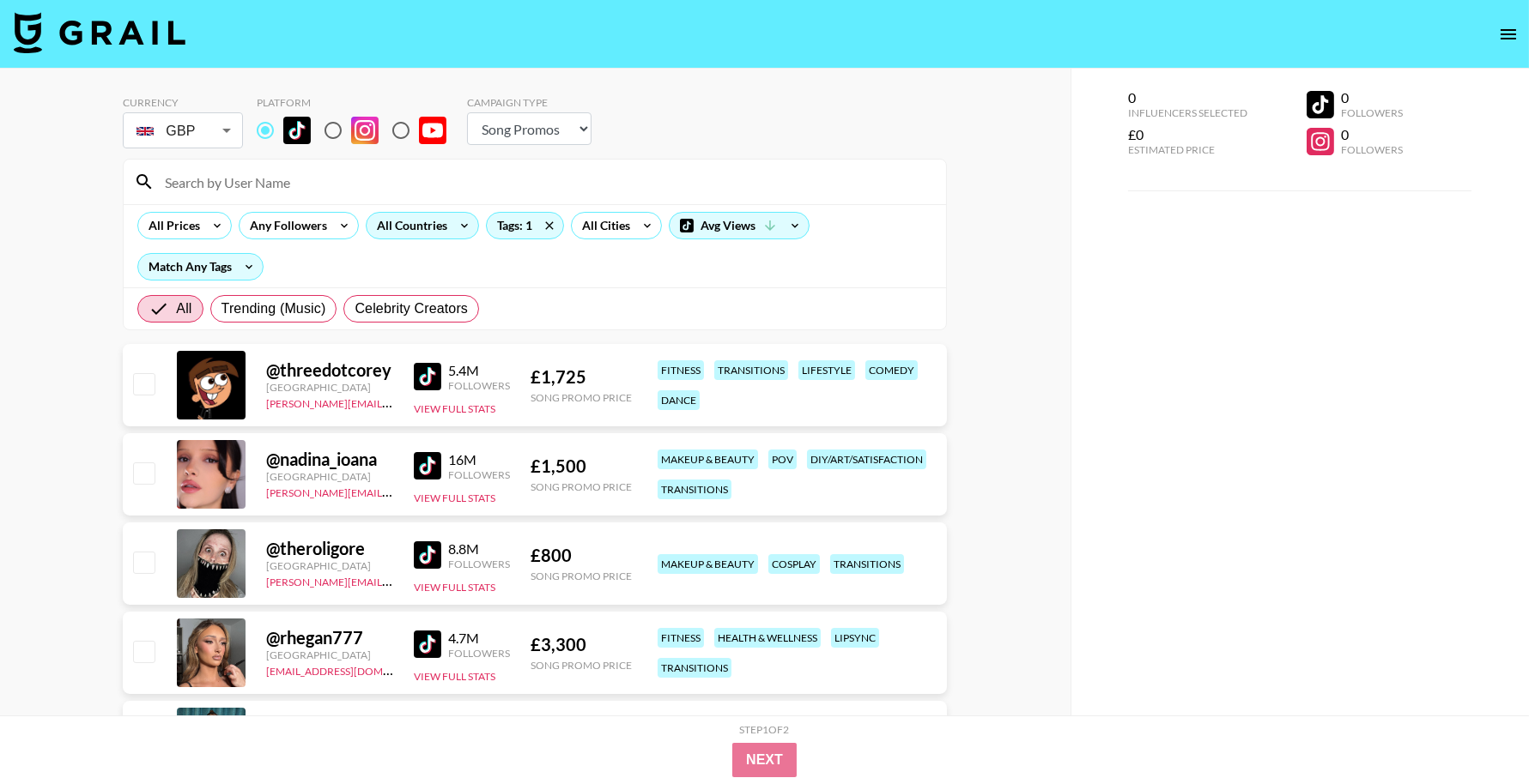
click at [439, 373] on img at bounding box center [427, 377] width 27 height 27
click at [426, 466] on img at bounding box center [427, 466] width 27 height 27
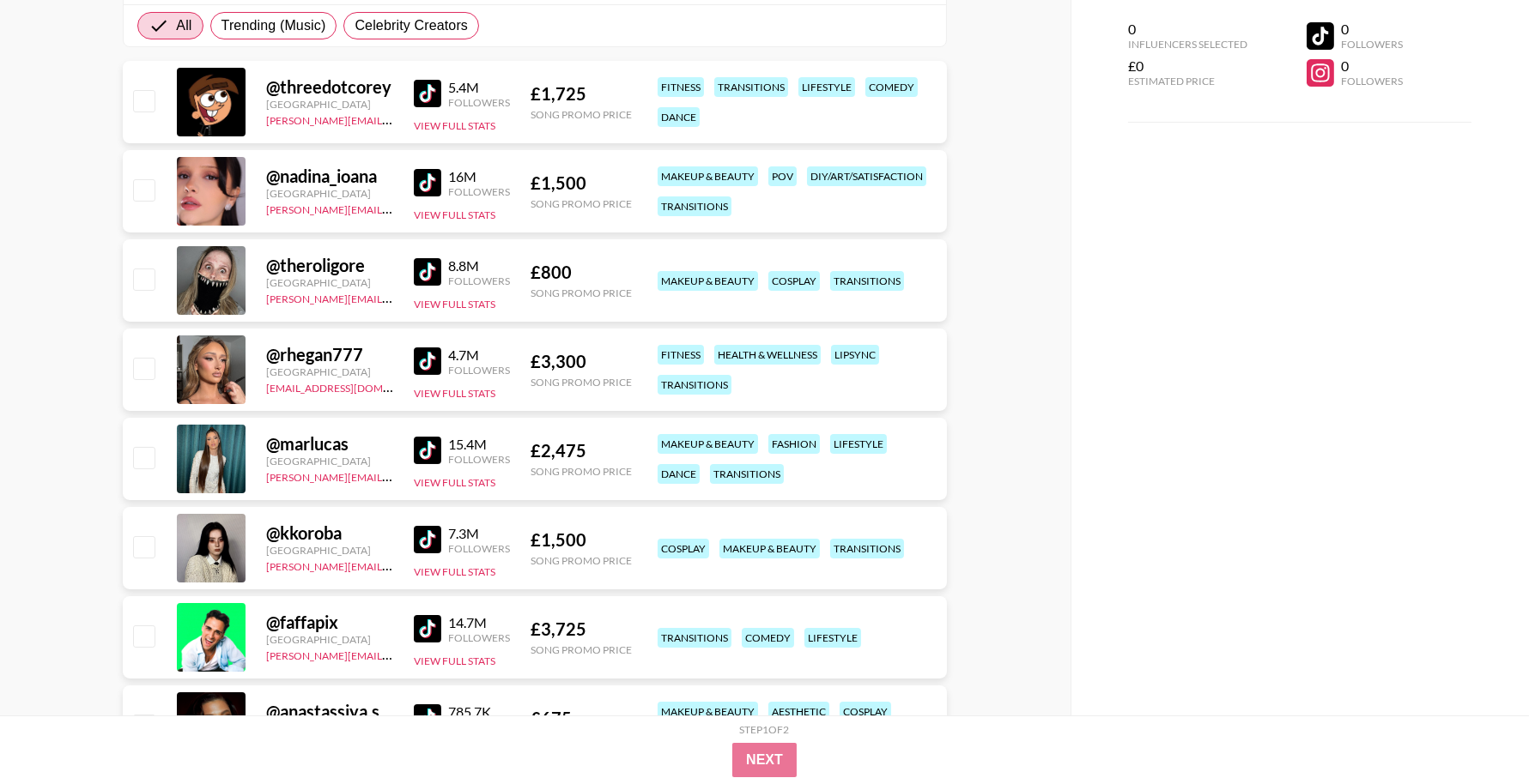
scroll to position [0, 0]
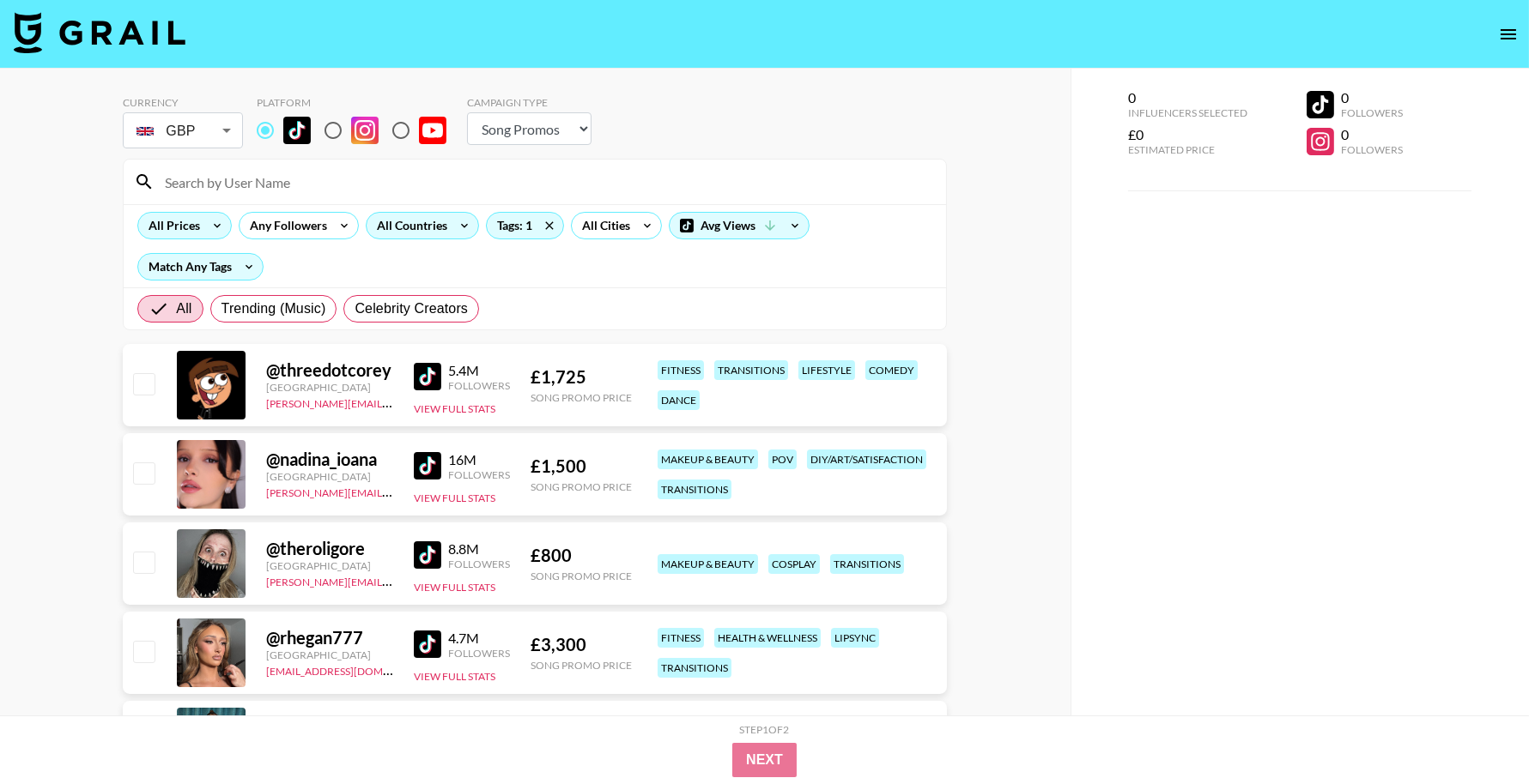
click at [217, 228] on icon at bounding box center [217, 225] width 27 height 26
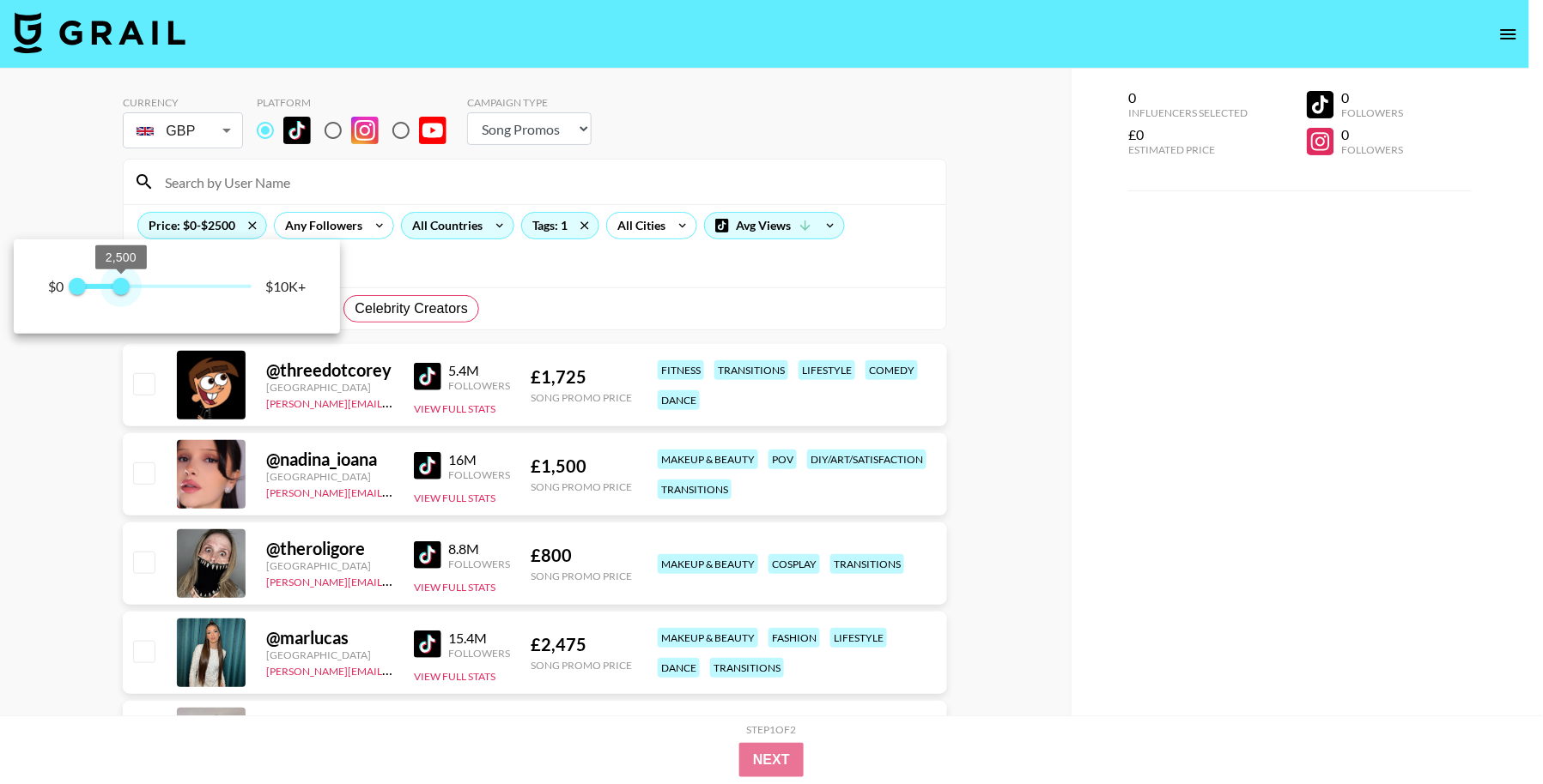
type input "1750"
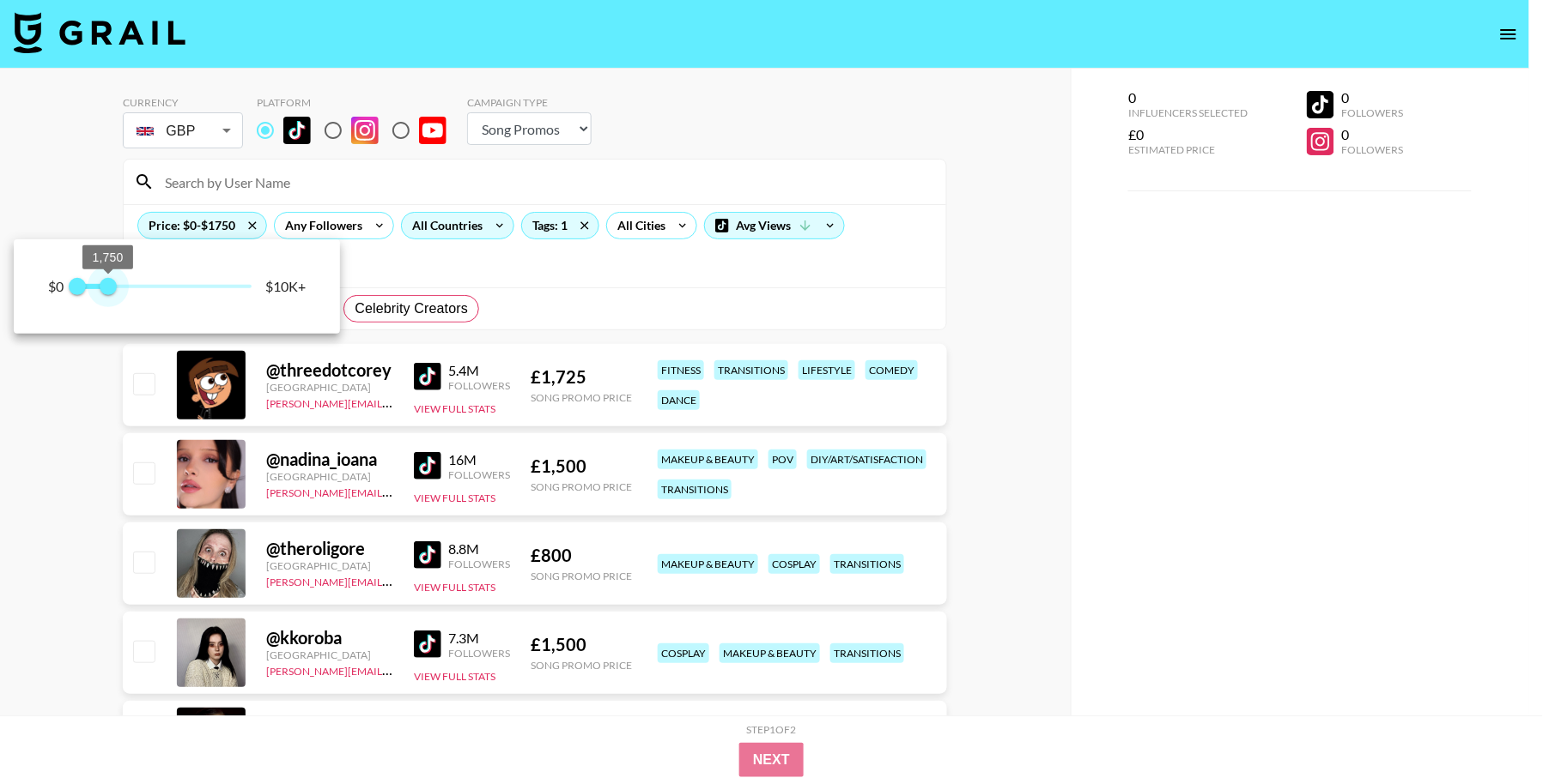
drag, startPoint x: 241, startPoint y: 288, endPoint x: 109, endPoint y: 309, distance: 133.7
click at [109, 309] on div "$0 0 1,750 $10K+" at bounding box center [176, 286] width 326 height 94
click at [100, 487] on div at bounding box center [772, 392] width 1543 height 784
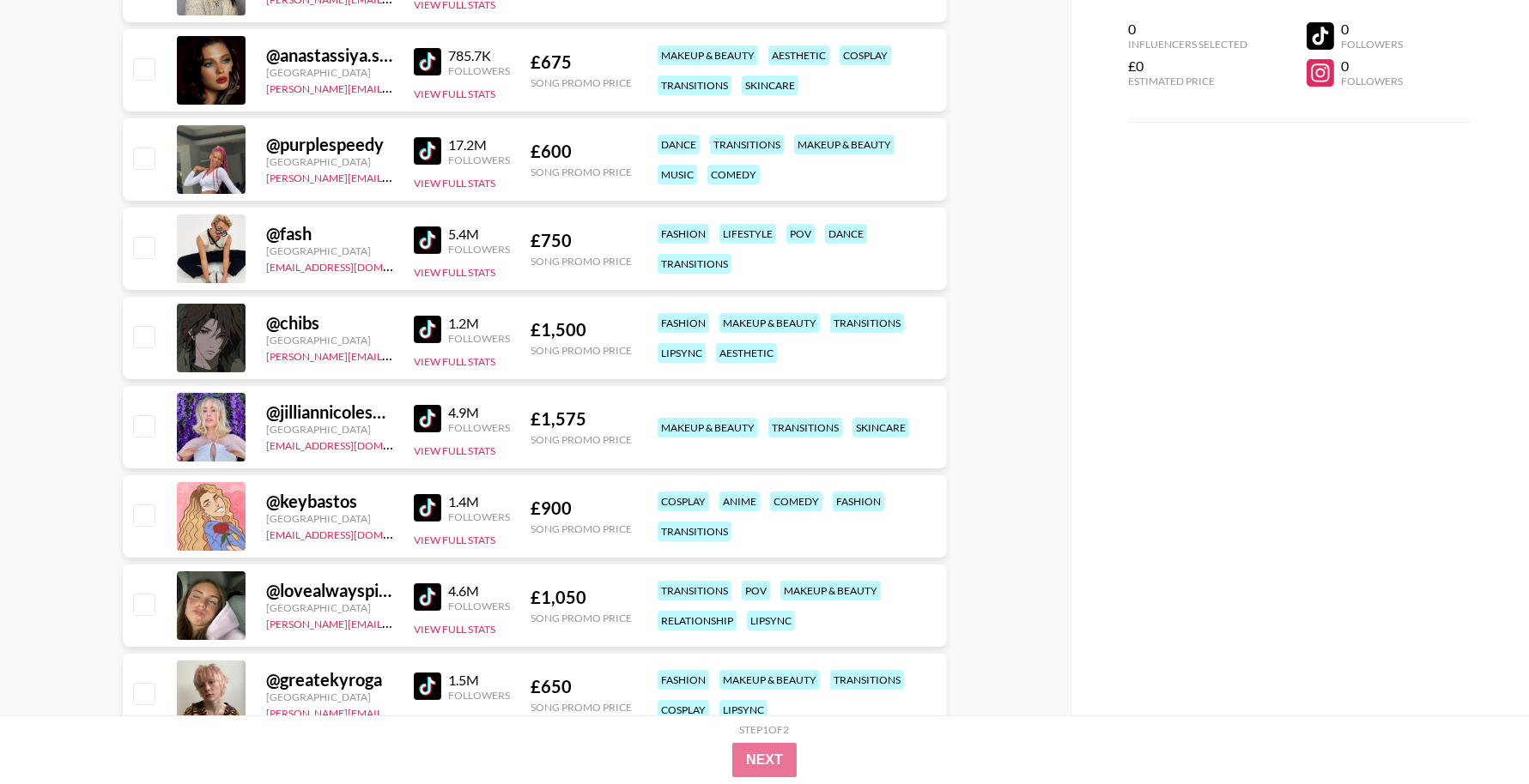
scroll to position [673, 0]
click at [428, 329] on img at bounding box center [427, 329] width 27 height 27
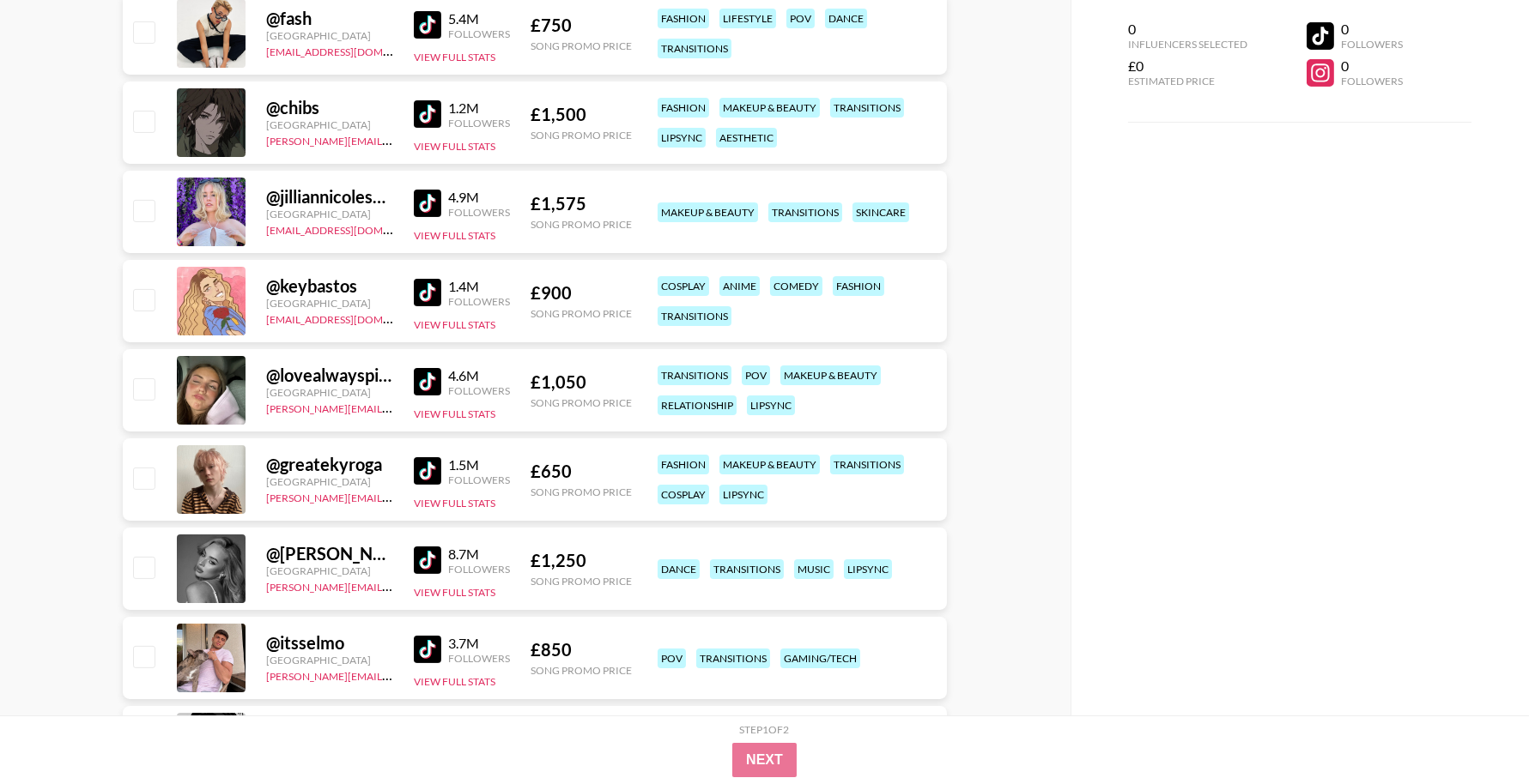
scroll to position [893, 0]
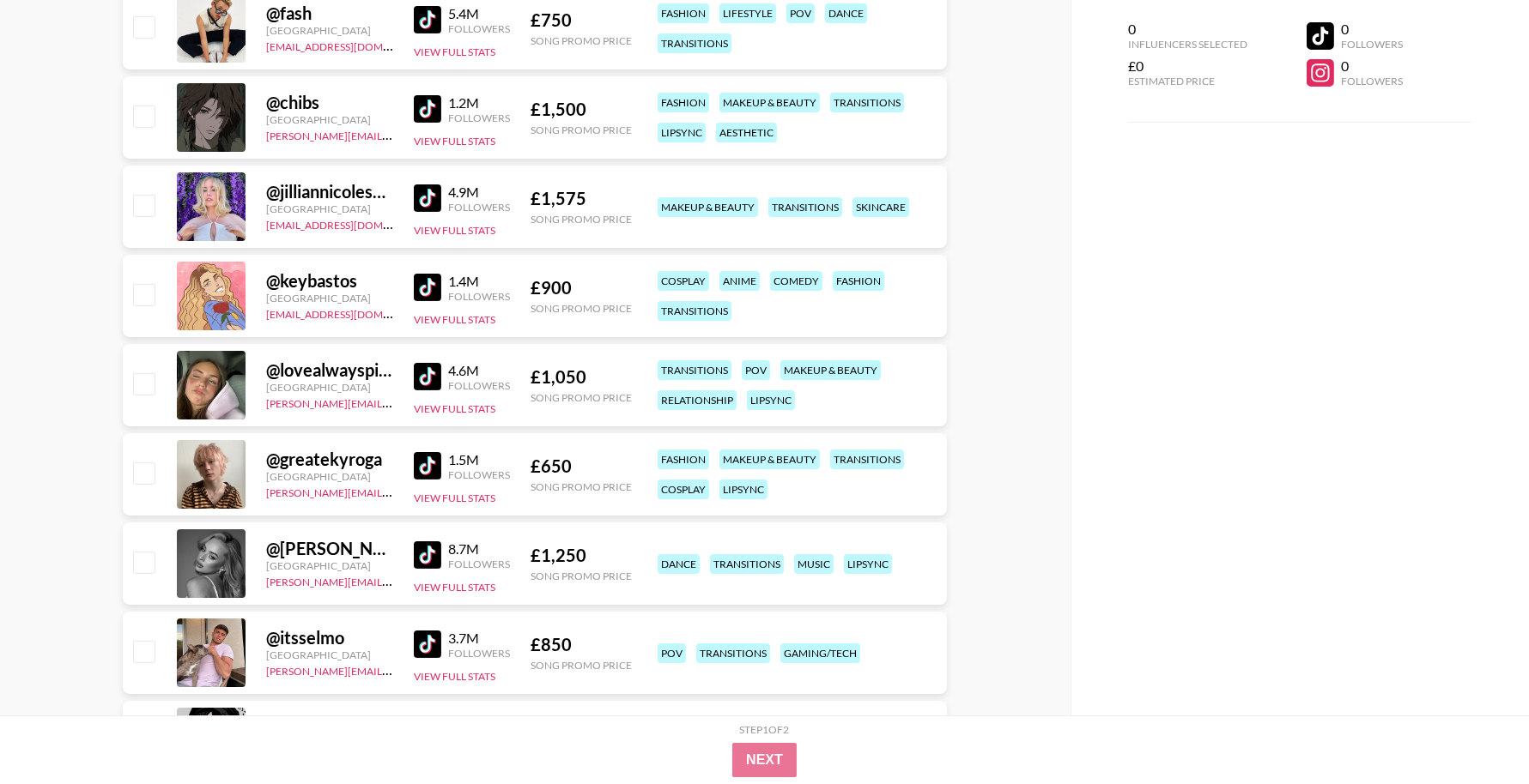
click at [426, 282] on img at bounding box center [427, 287] width 27 height 27
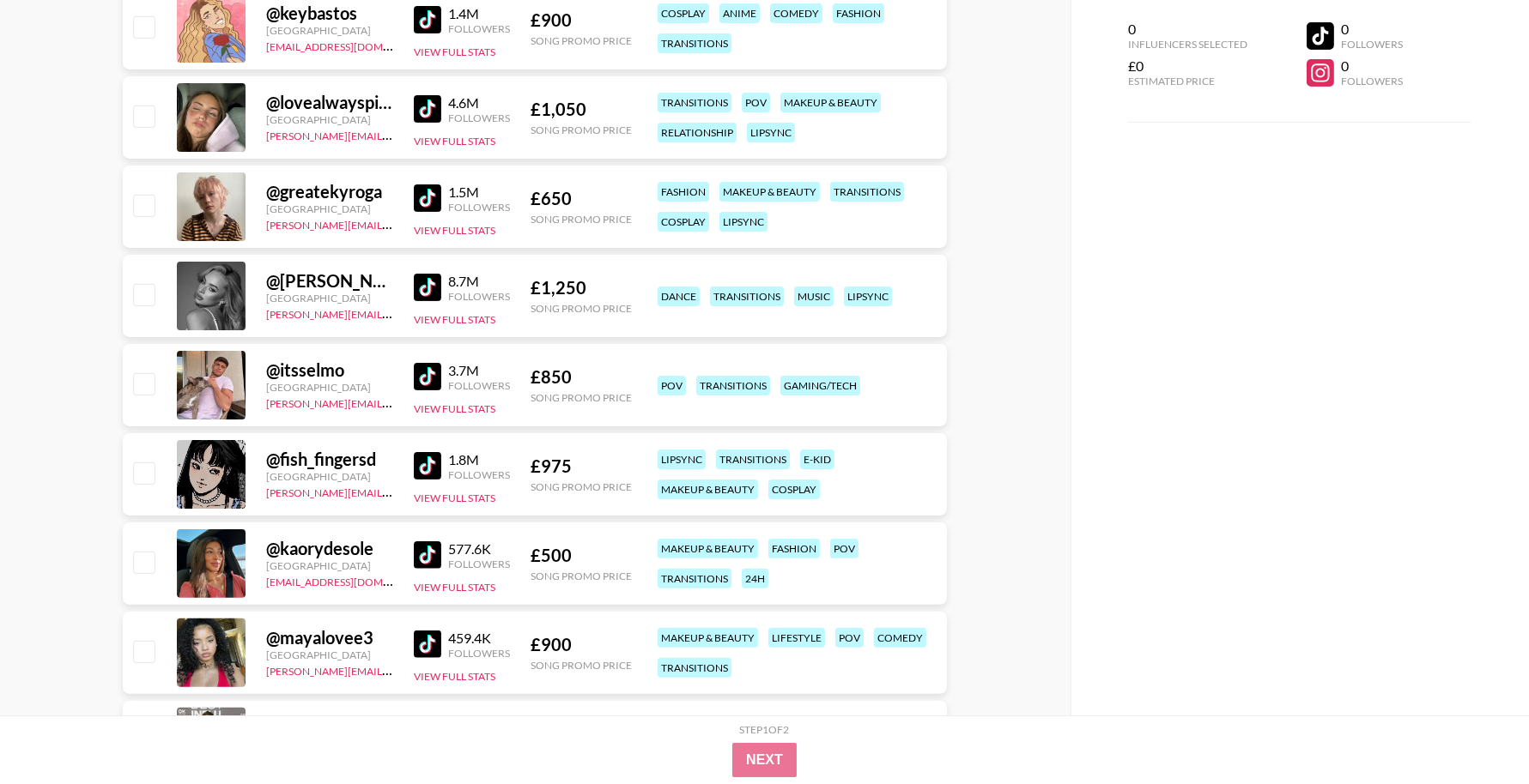
scroll to position [1162, 0]
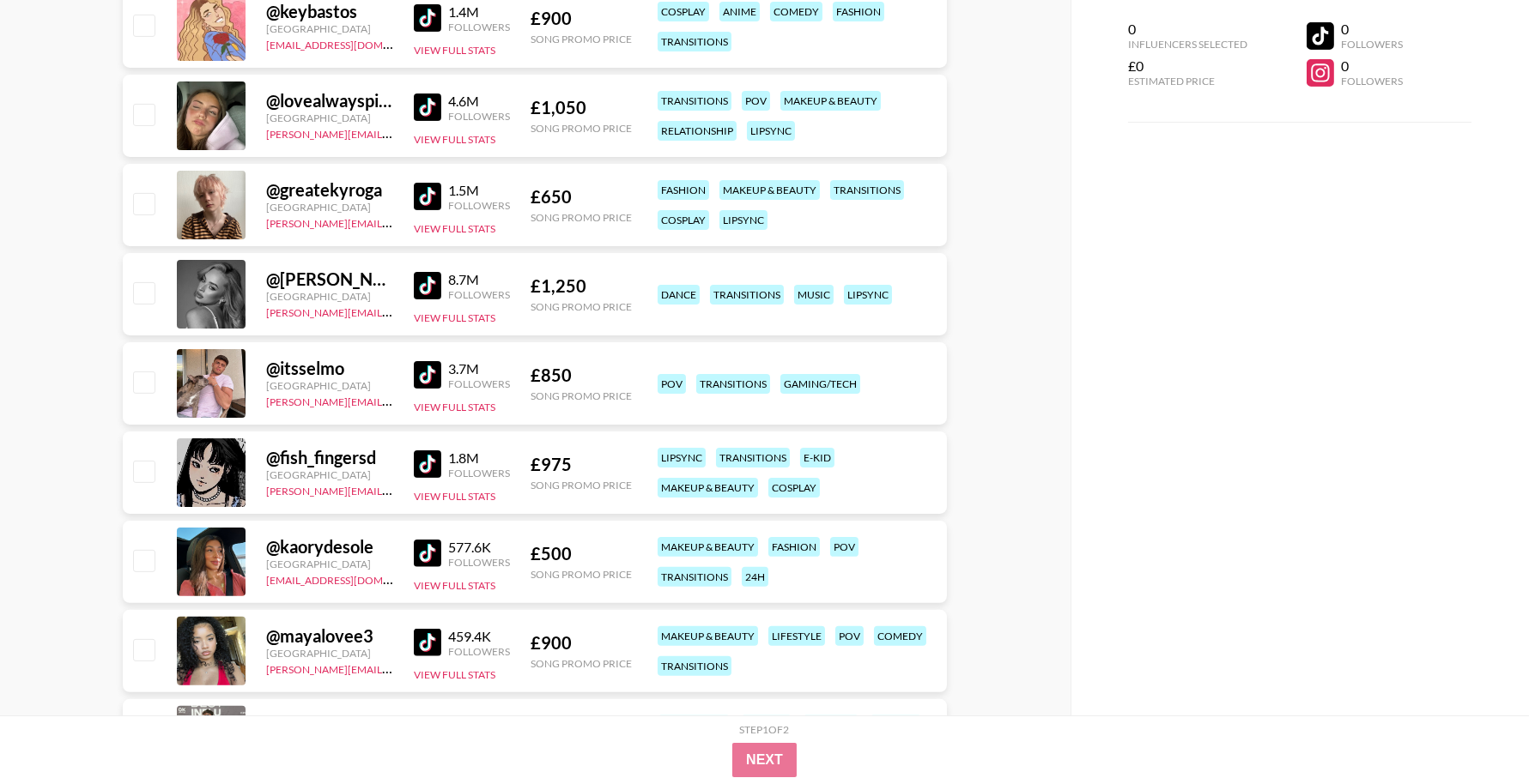
click at [425, 286] on img at bounding box center [427, 286] width 27 height 27
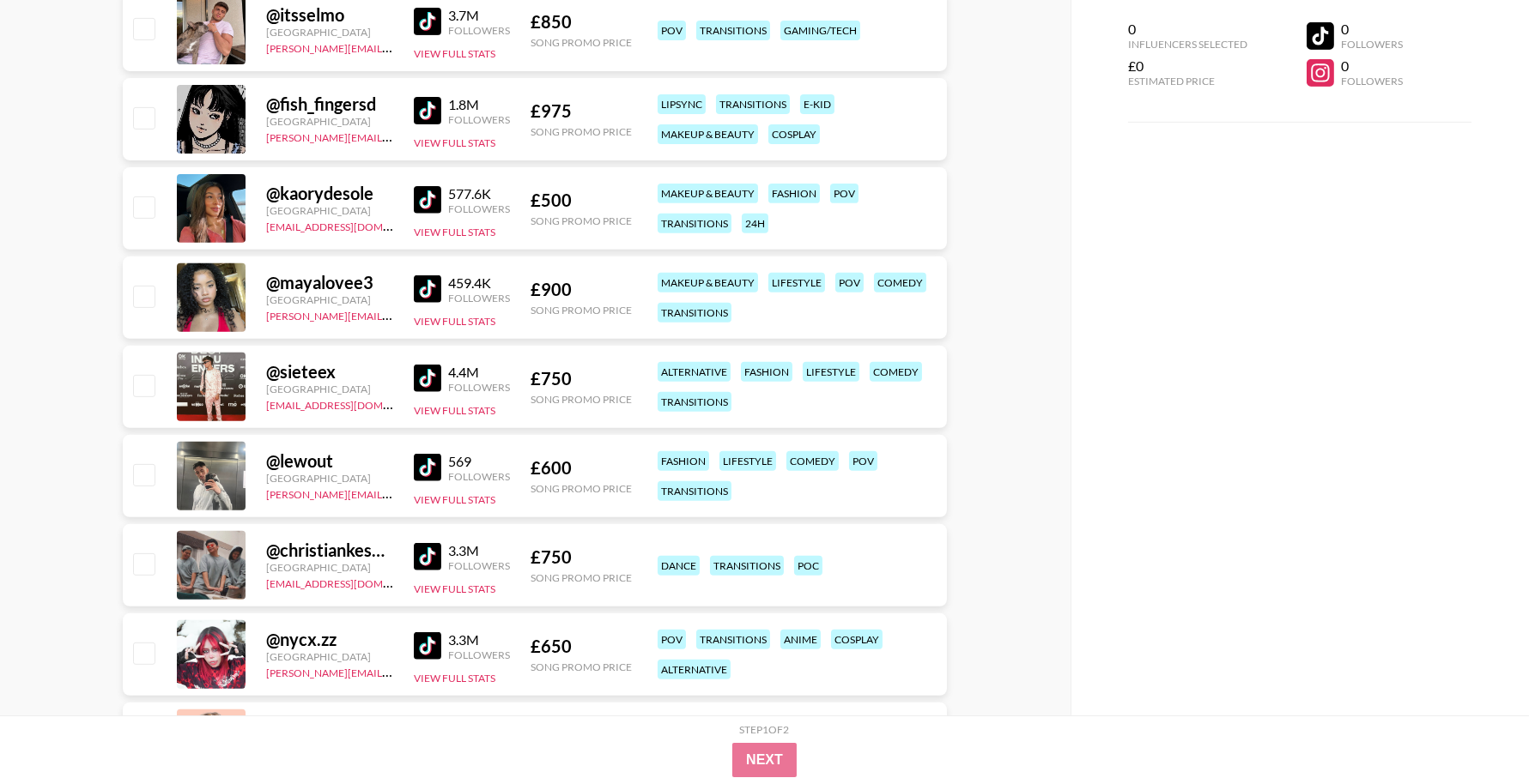
scroll to position [1521, 0]
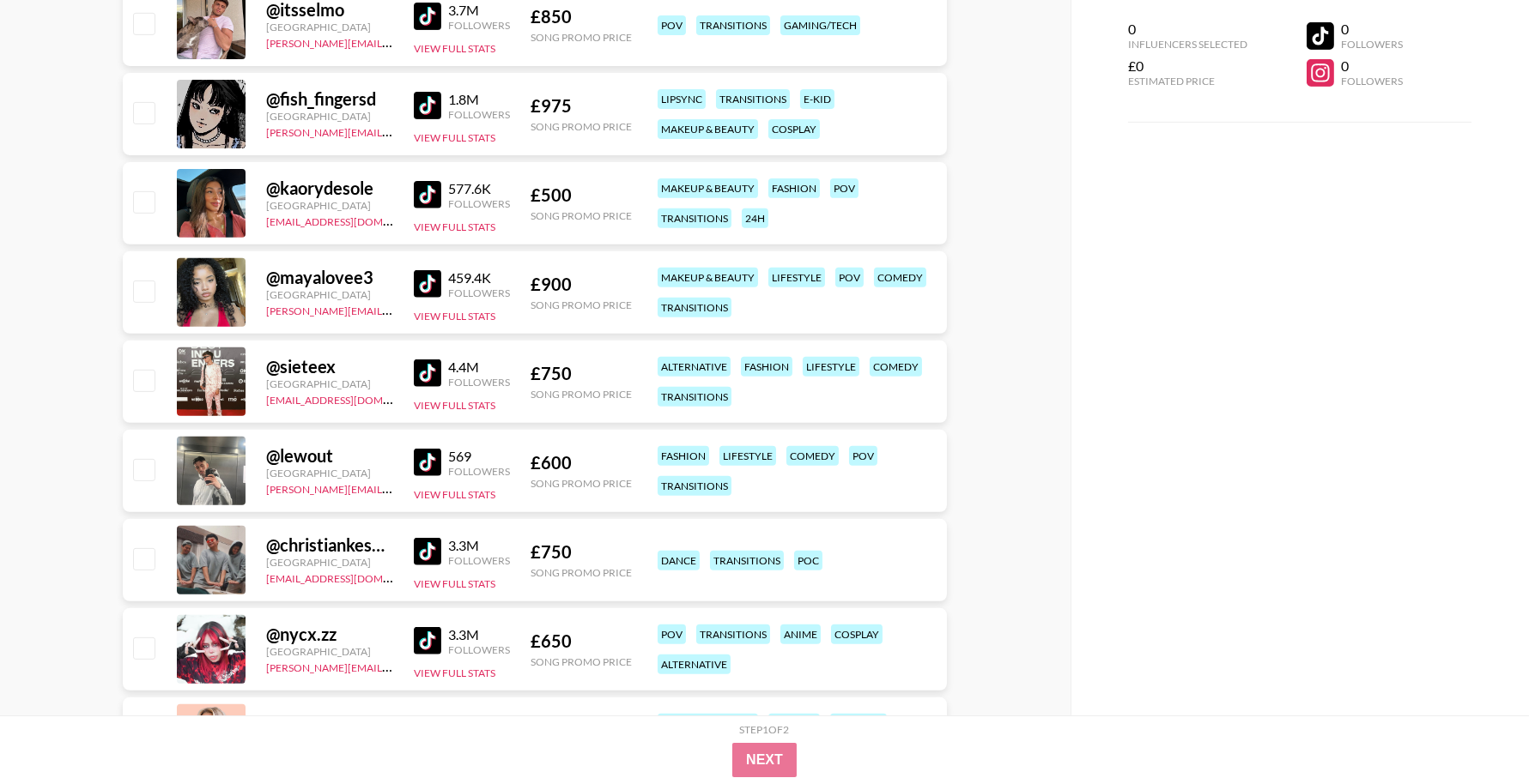
click at [424, 287] on img at bounding box center [427, 284] width 27 height 27
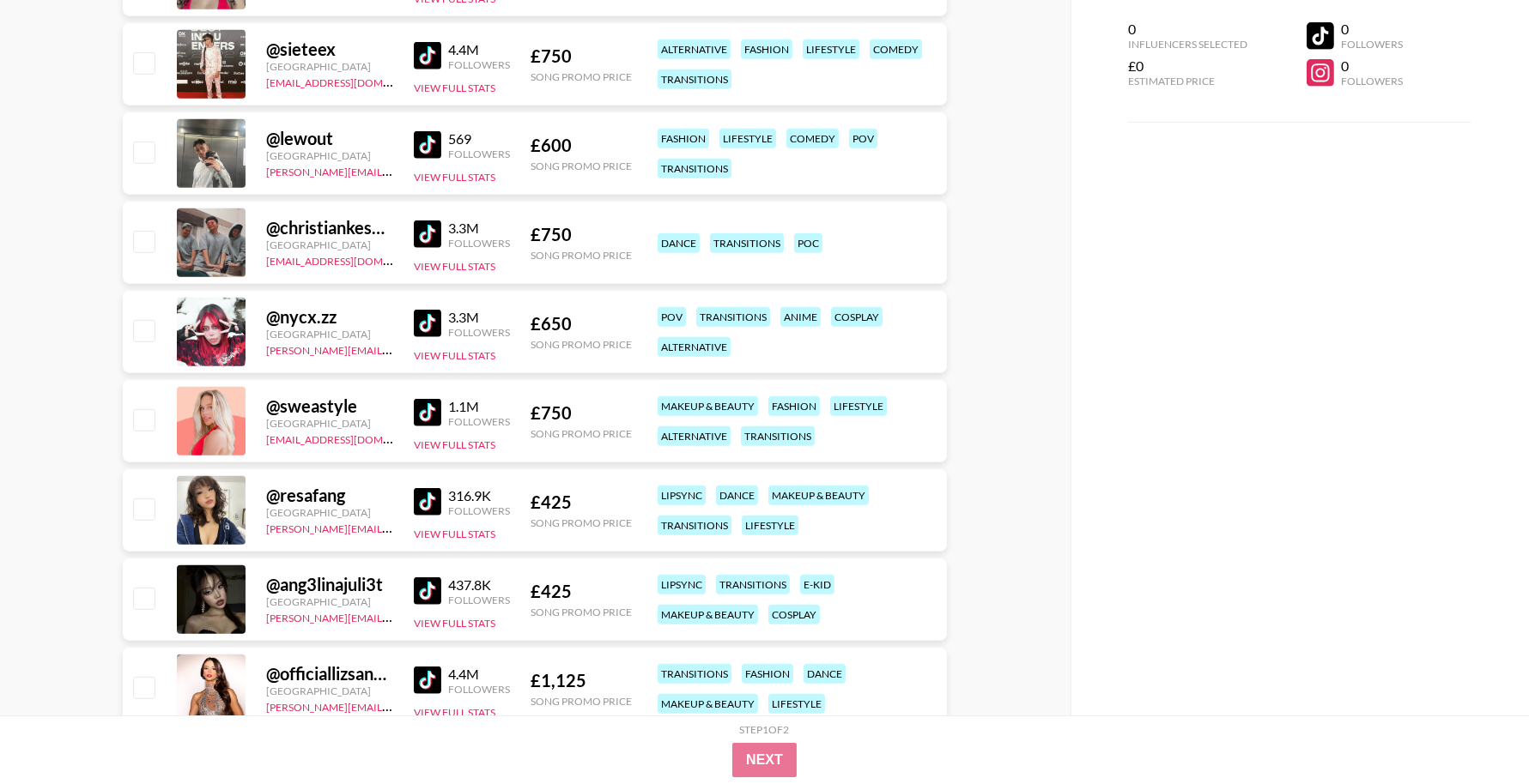
scroll to position [1842, 0]
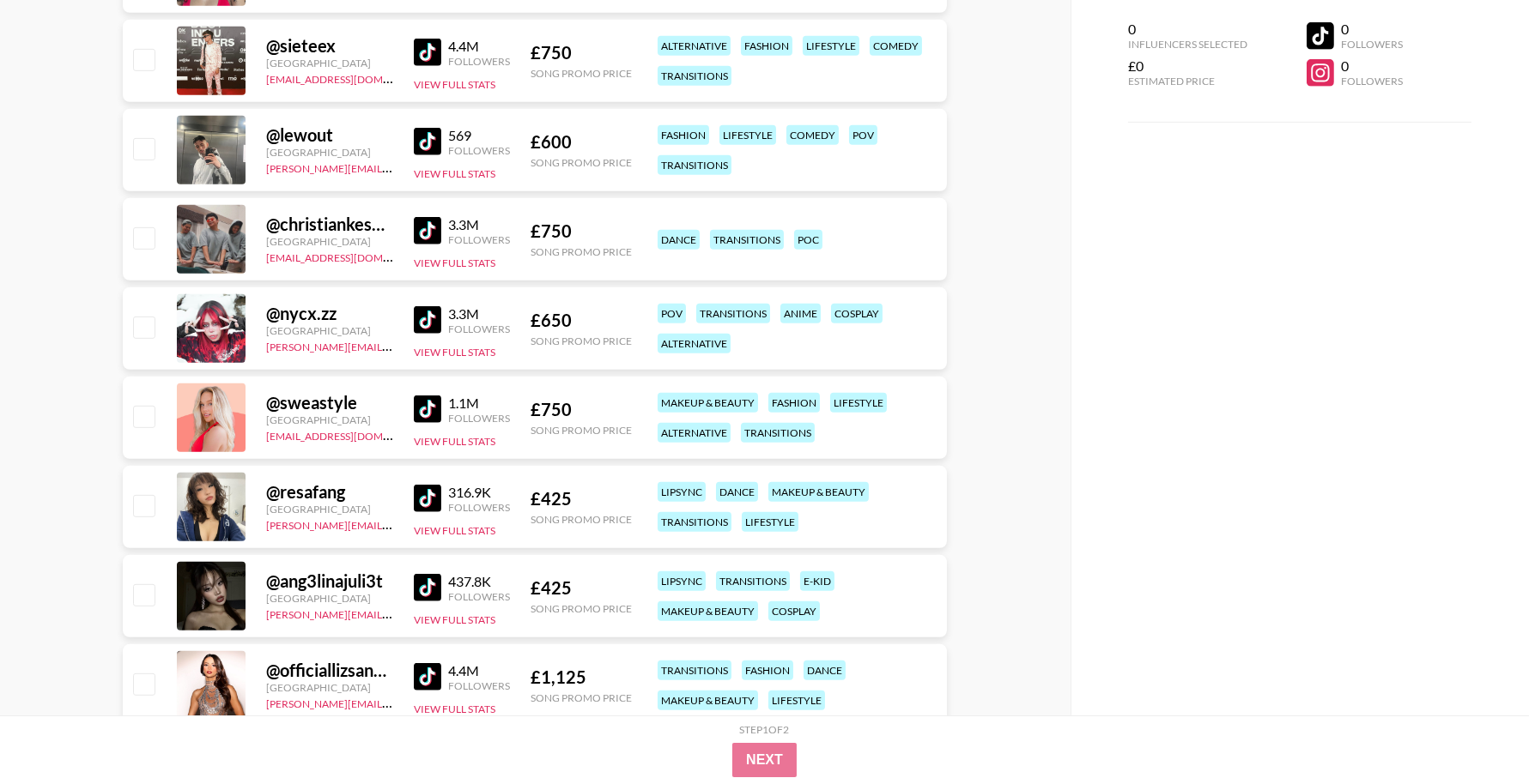
click at [424, 309] on img at bounding box center [427, 320] width 27 height 27
click at [418, 497] on img at bounding box center [427, 498] width 27 height 27
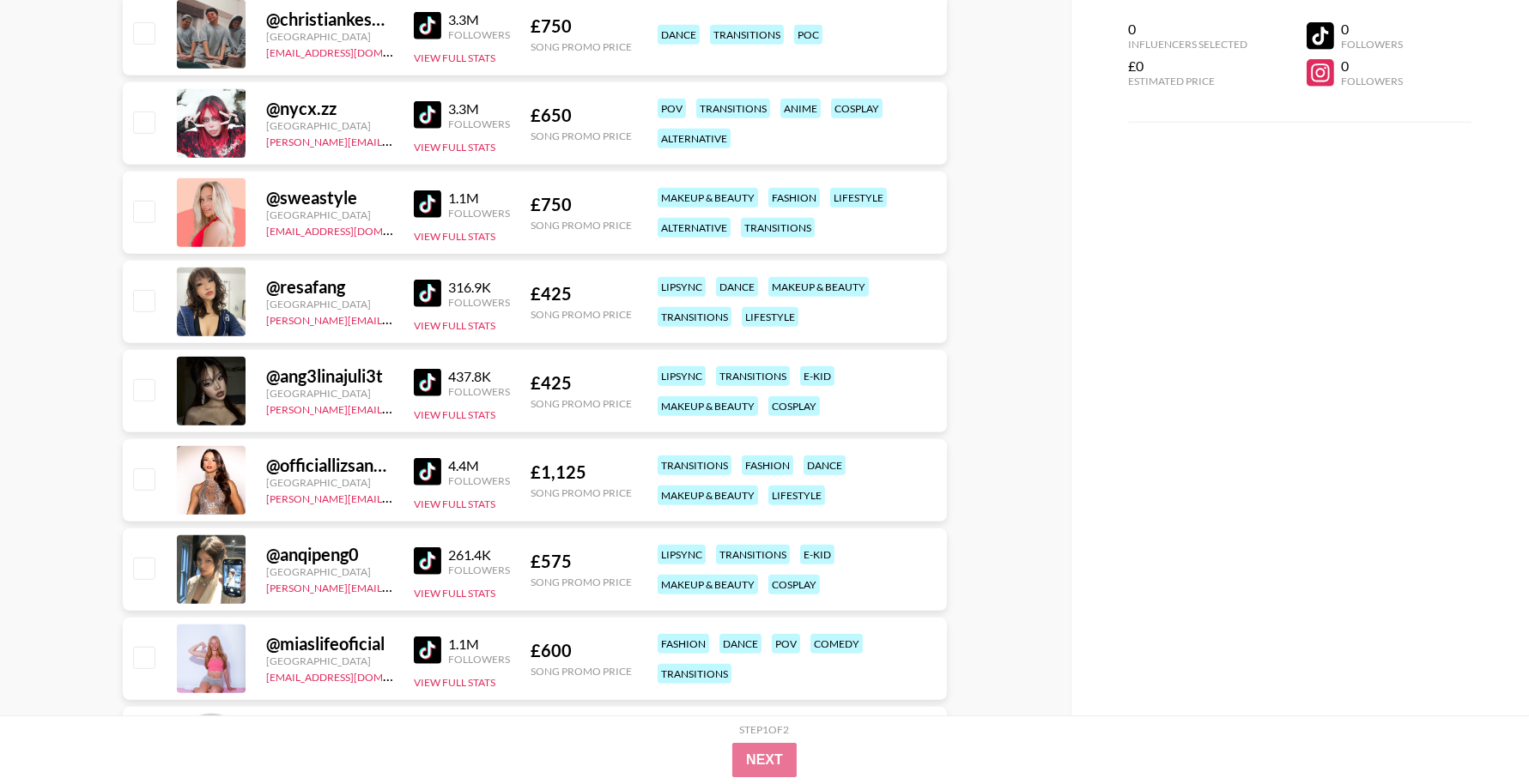
scroll to position [2100, 0]
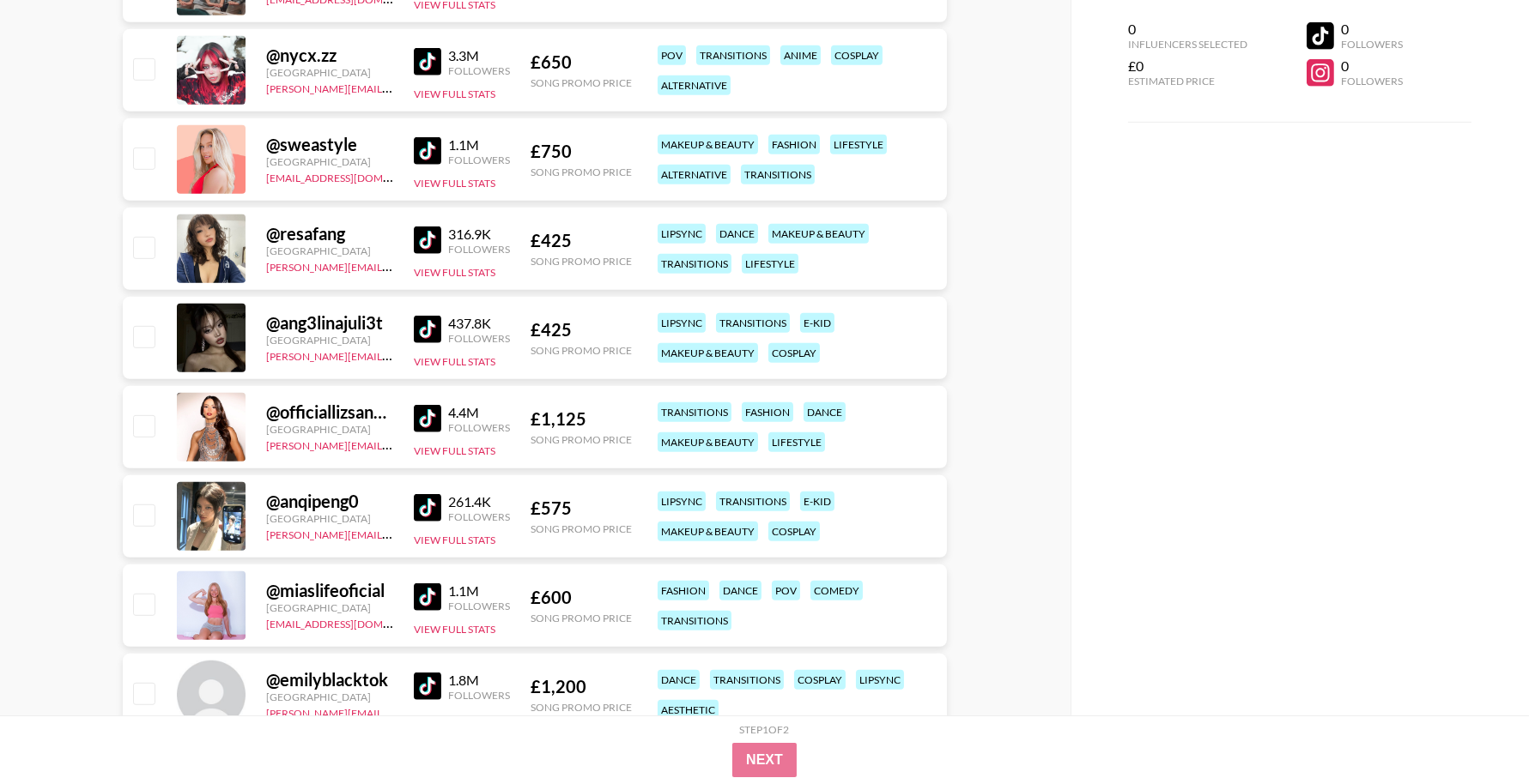
click at [425, 410] on img at bounding box center [427, 419] width 27 height 27
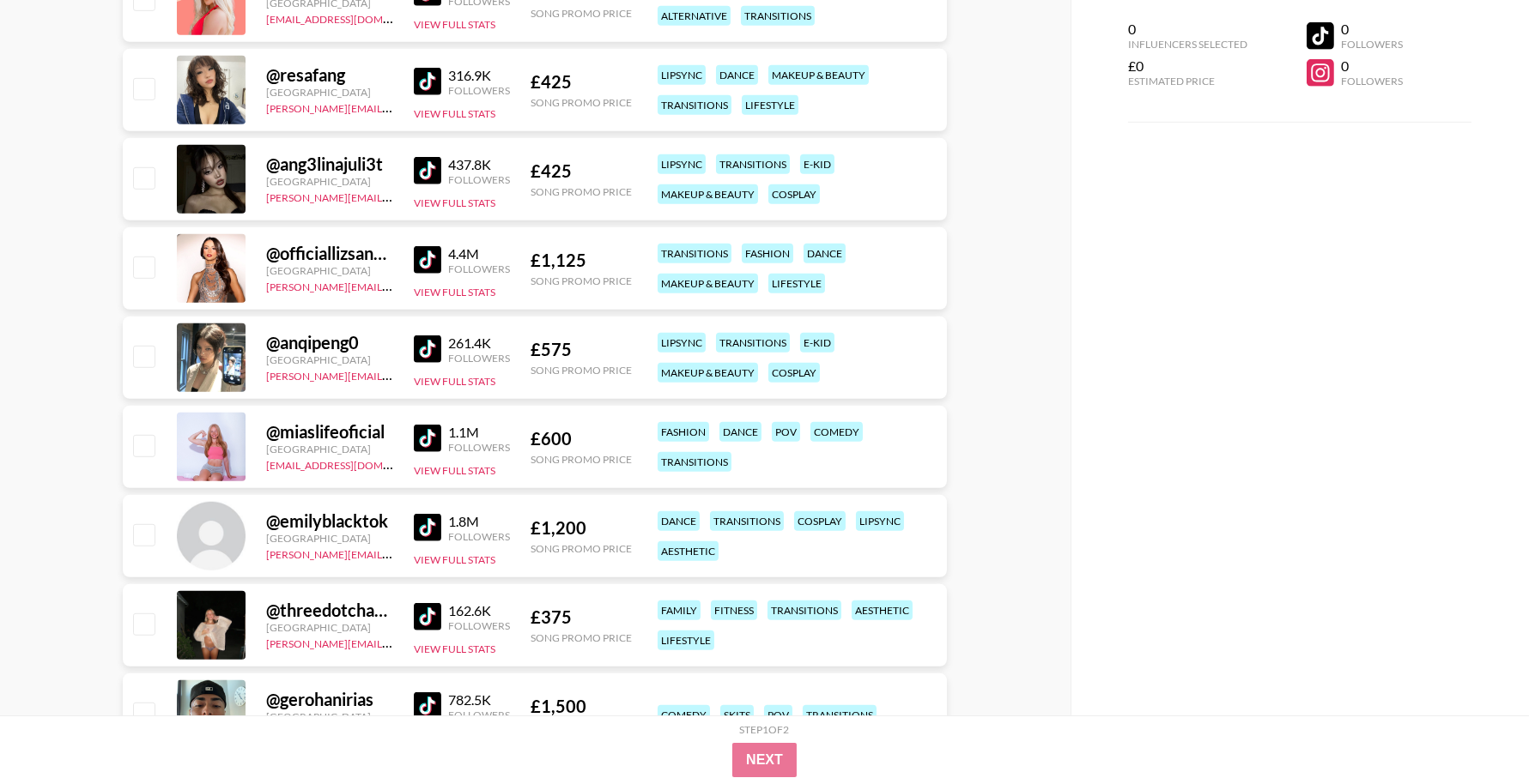
scroll to position [2270, 0]
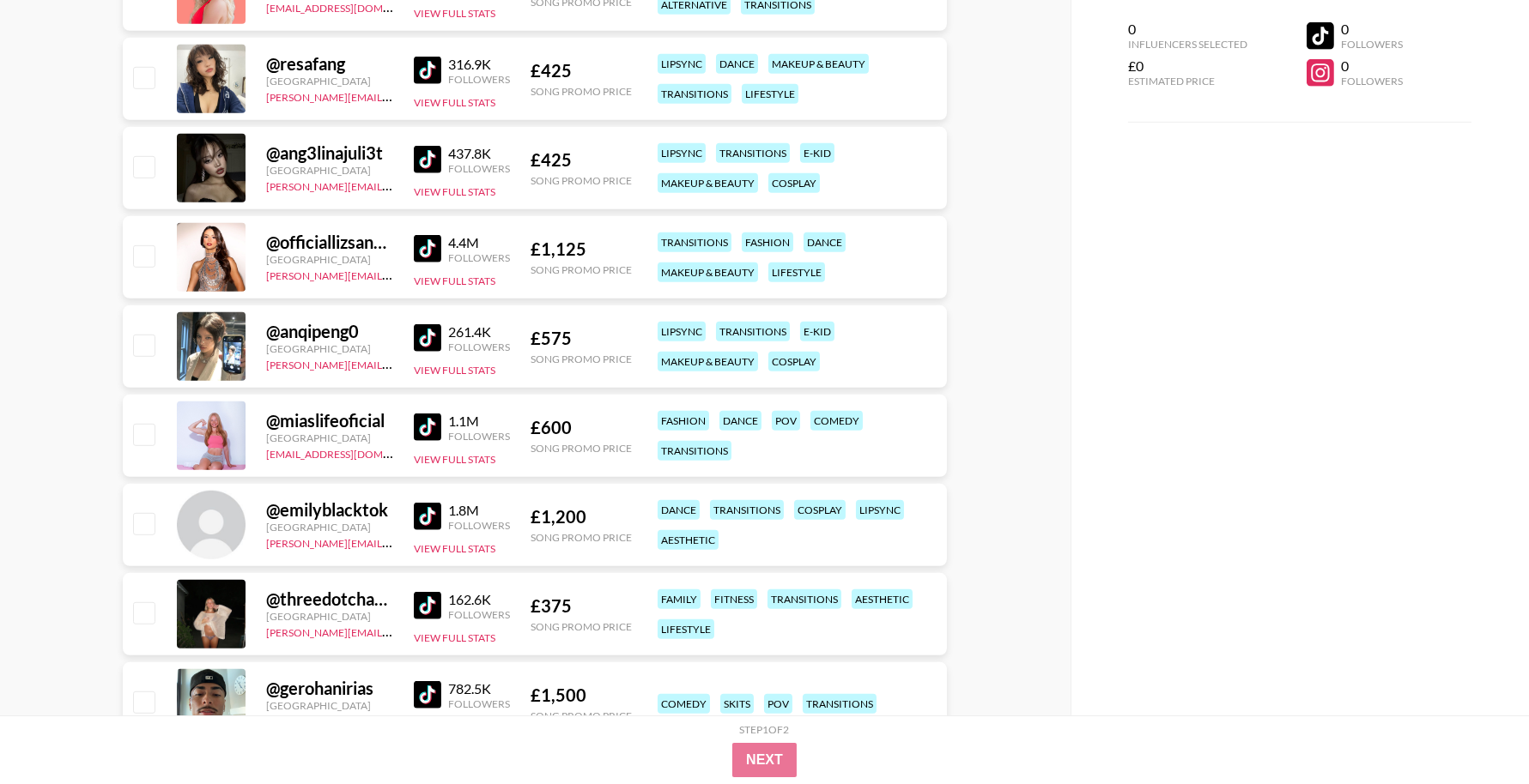
click at [425, 340] on img at bounding box center [427, 338] width 27 height 27
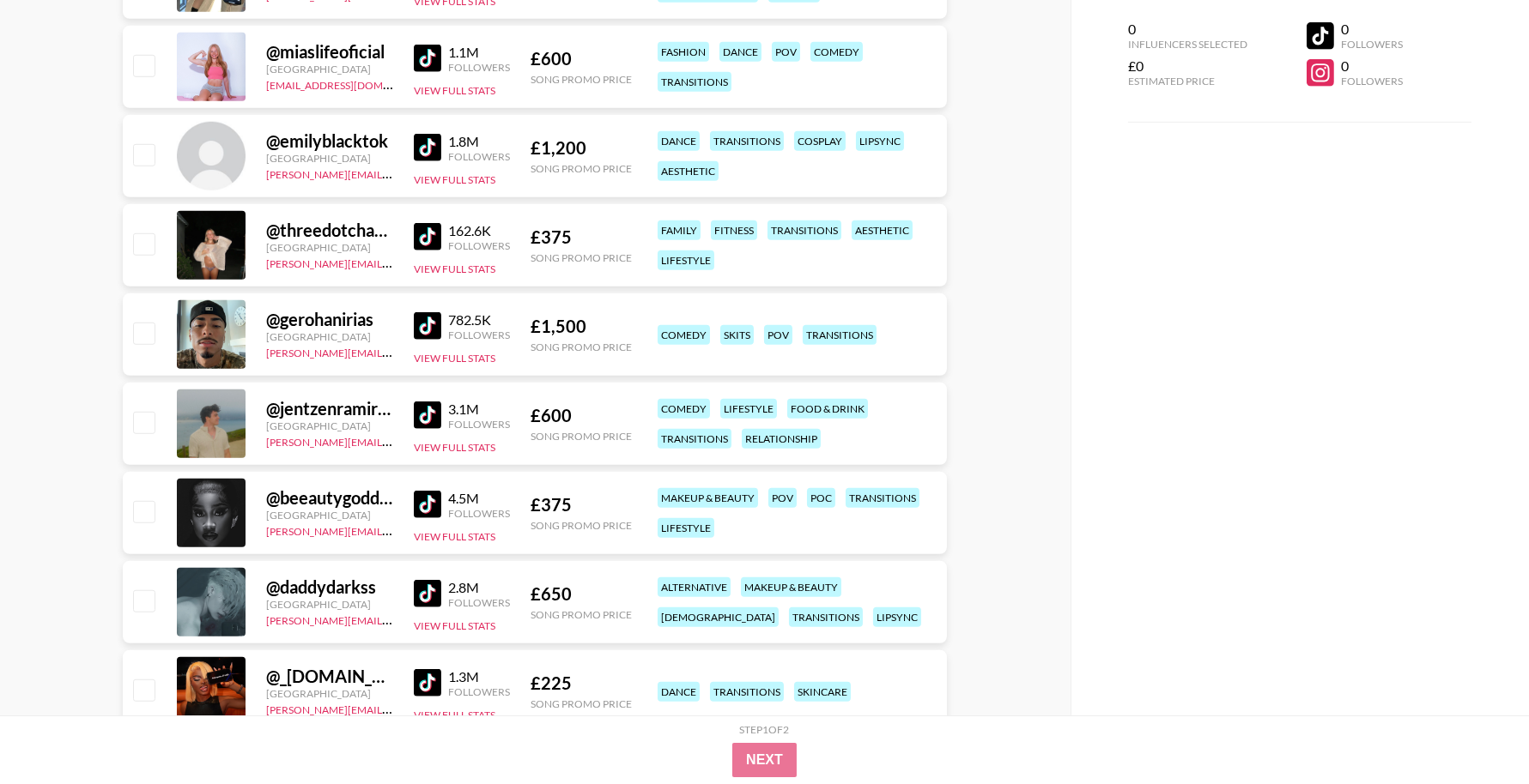
scroll to position [2640, 0]
click at [430, 238] on img at bounding box center [427, 236] width 27 height 27
click at [416, 501] on img at bounding box center [427, 504] width 27 height 27
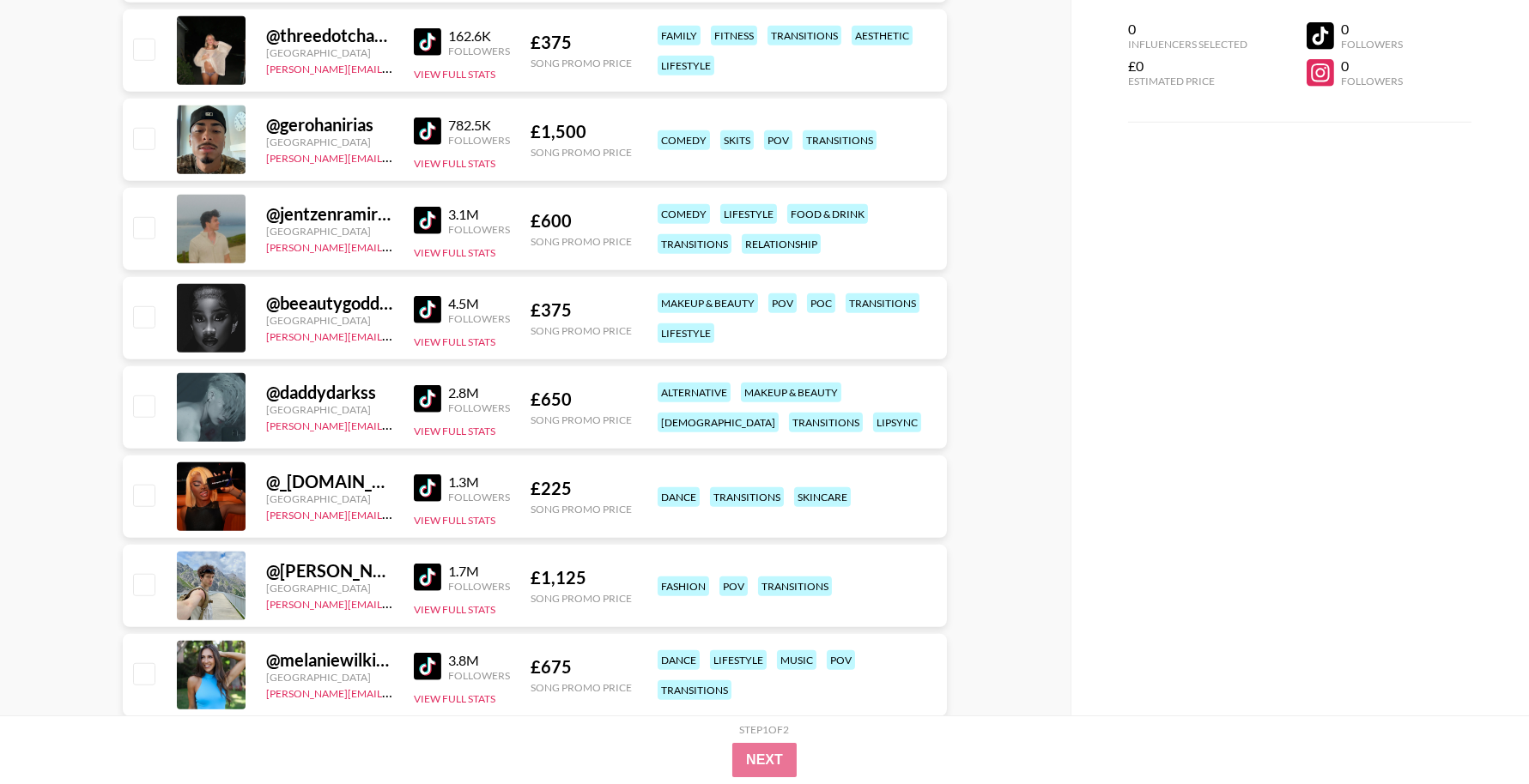
scroll to position [2842, 0]
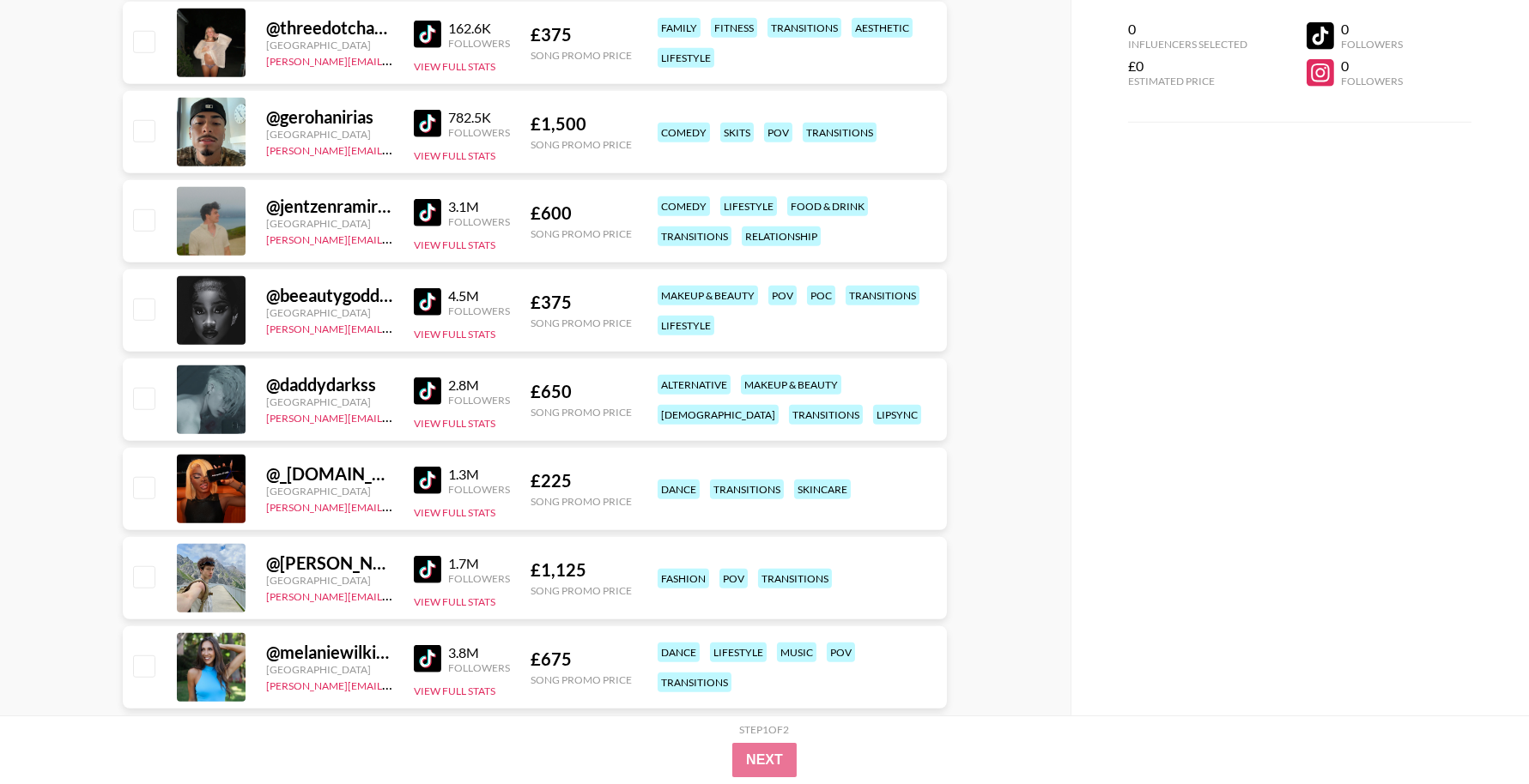
click at [424, 392] on img at bounding box center [427, 392] width 27 height 27
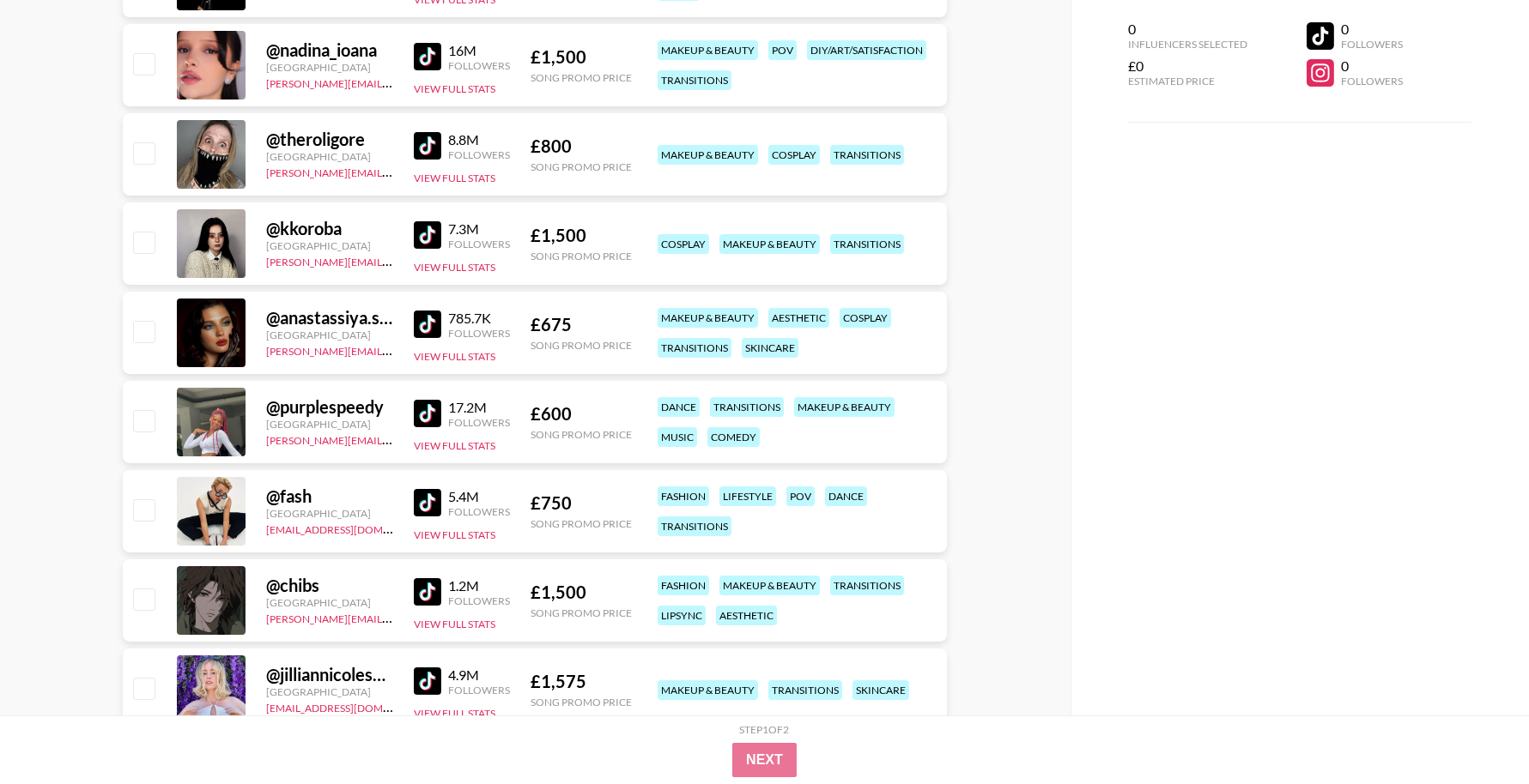
scroll to position [0, 0]
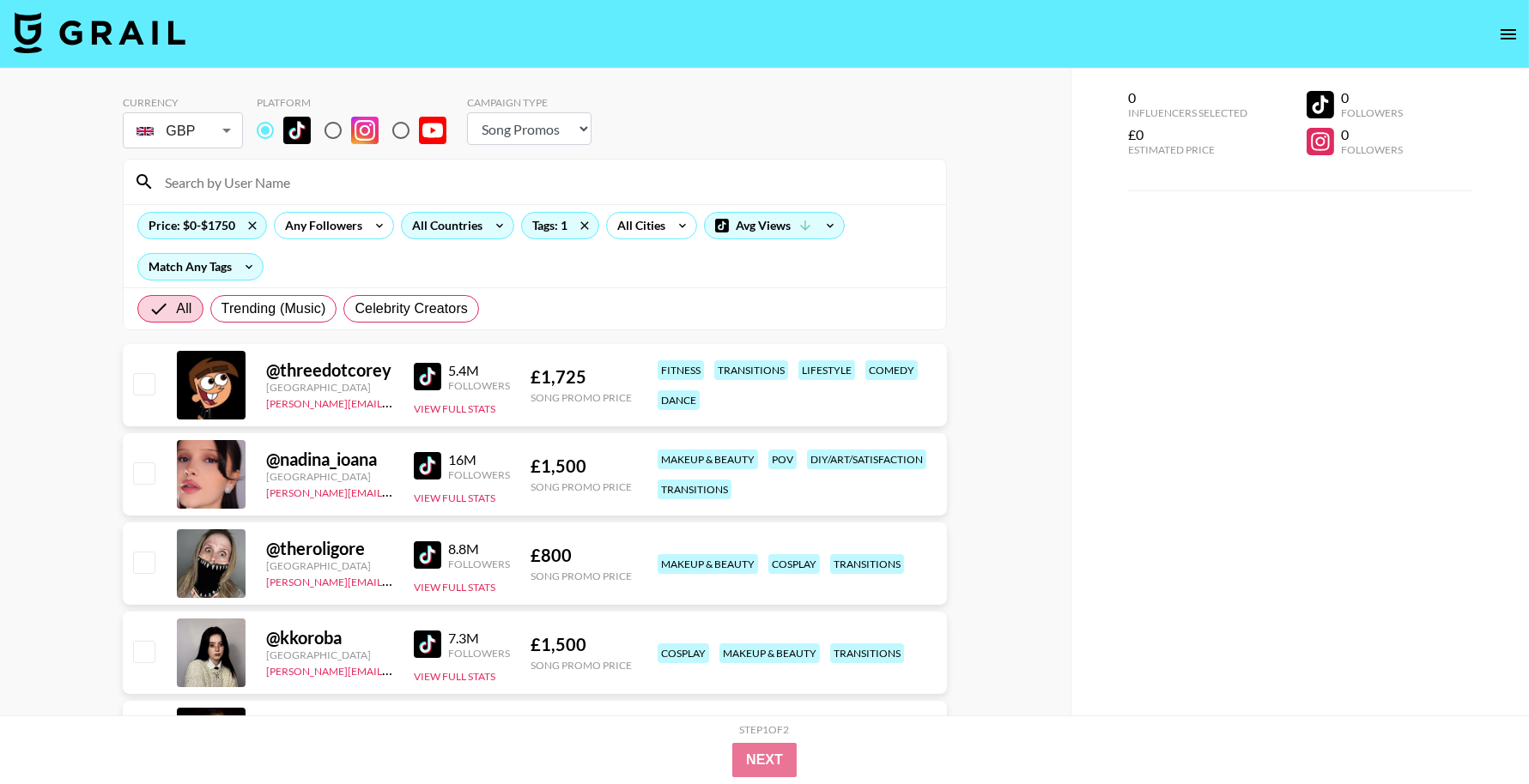
drag, startPoint x: 592, startPoint y: 226, endPoint x: 511, endPoint y: 204, distance: 83.9
click at [592, 226] on icon at bounding box center [584, 225] width 27 height 26
click at [468, 188] on input at bounding box center [545, 182] width 781 height 27
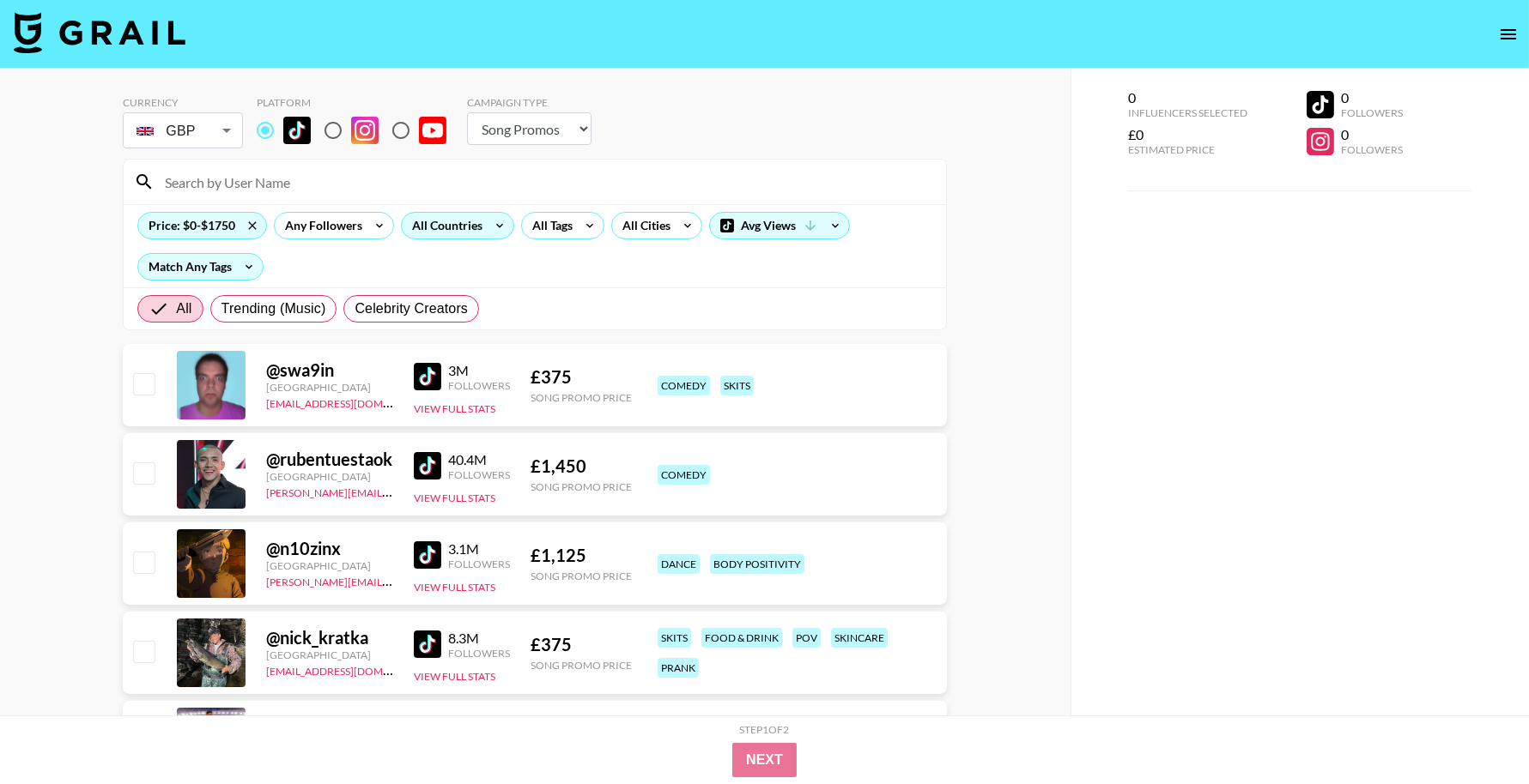
paste input "bfreezybooks"
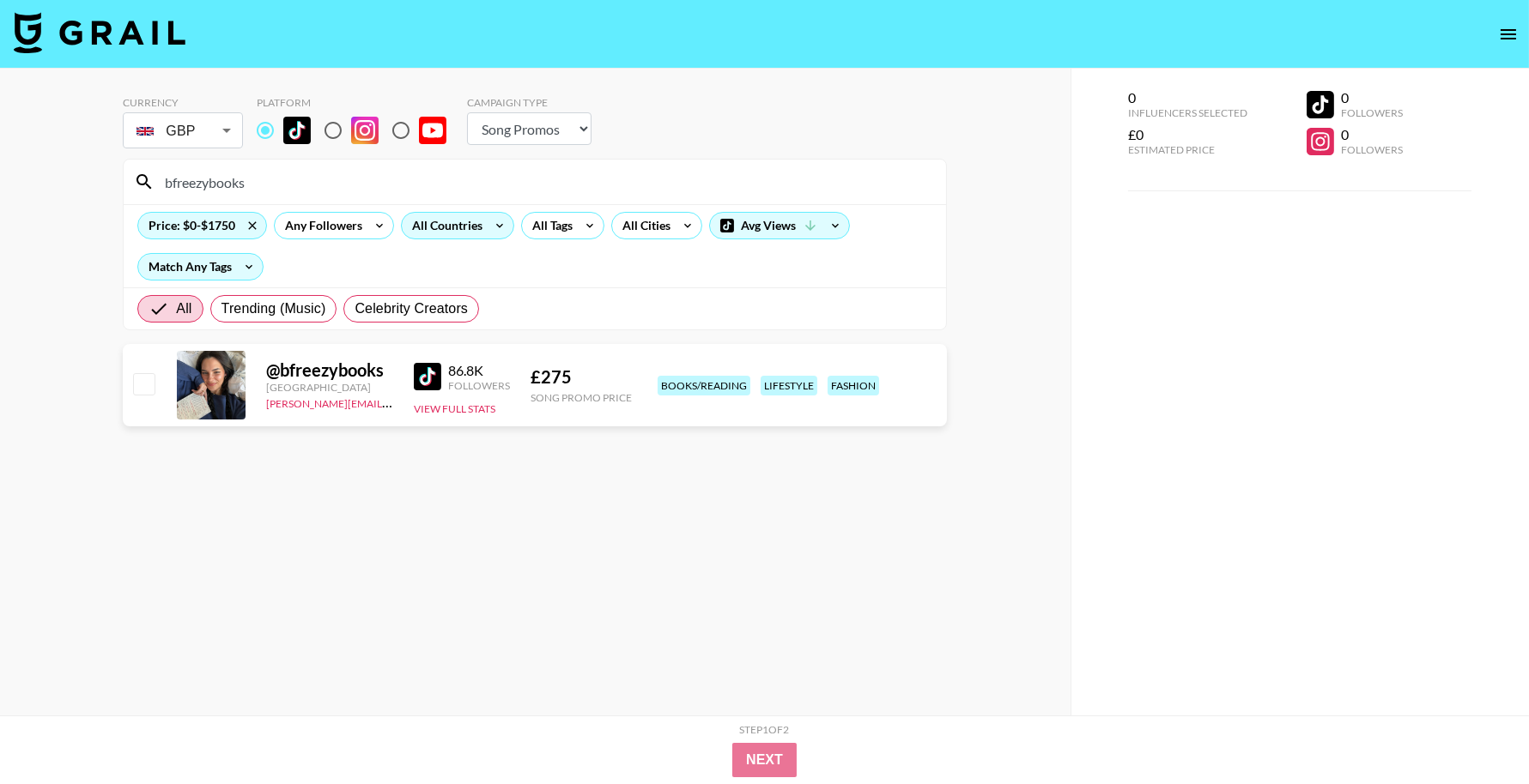
click at [344, 166] on div "bfreezybooks" at bounding box center [534, 182] width 822 height 45
click at [333, 186] on input "bfreezybooks" at bounding box center [545, 182] width 781 height 27
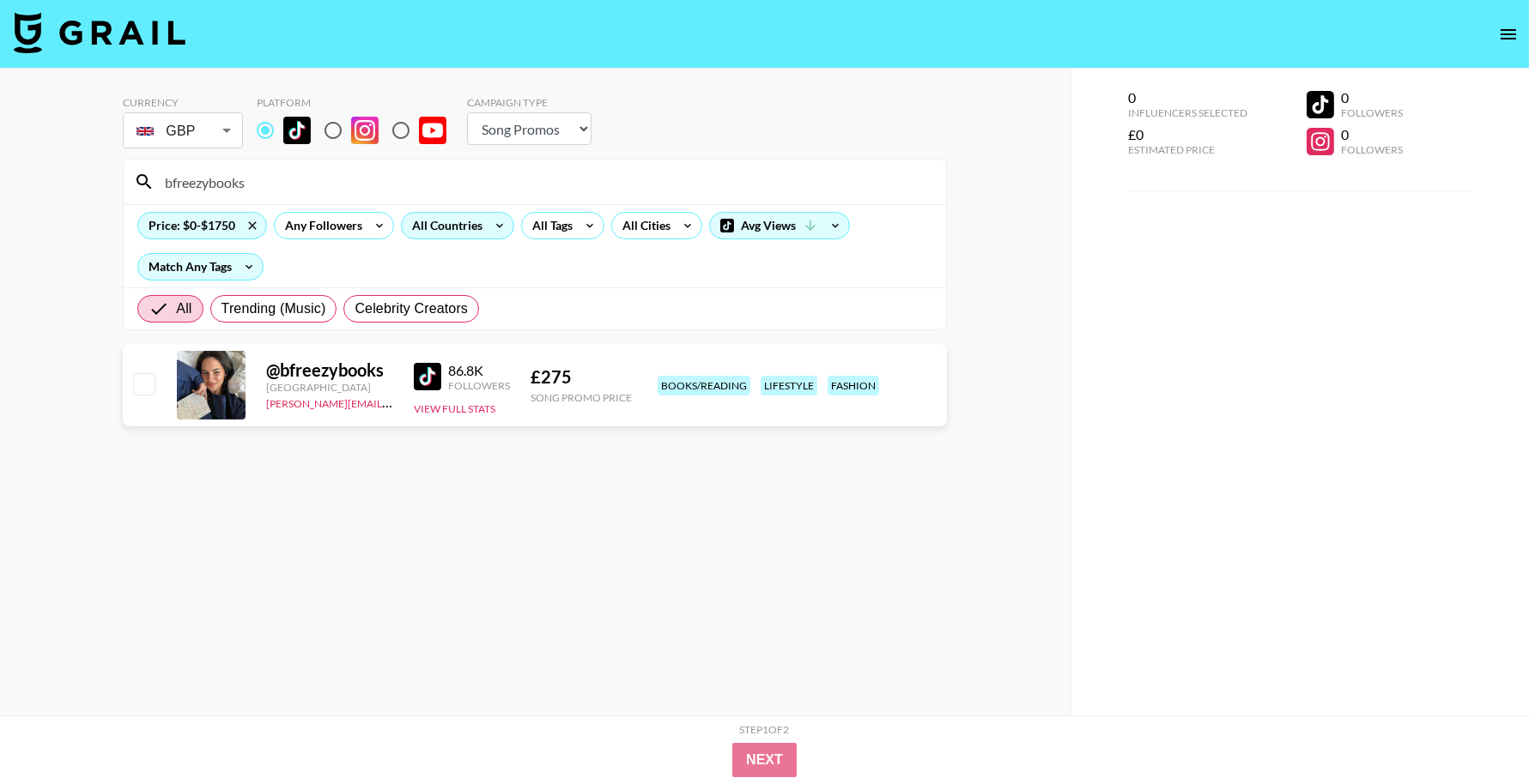
paste input "vmichellerangel"
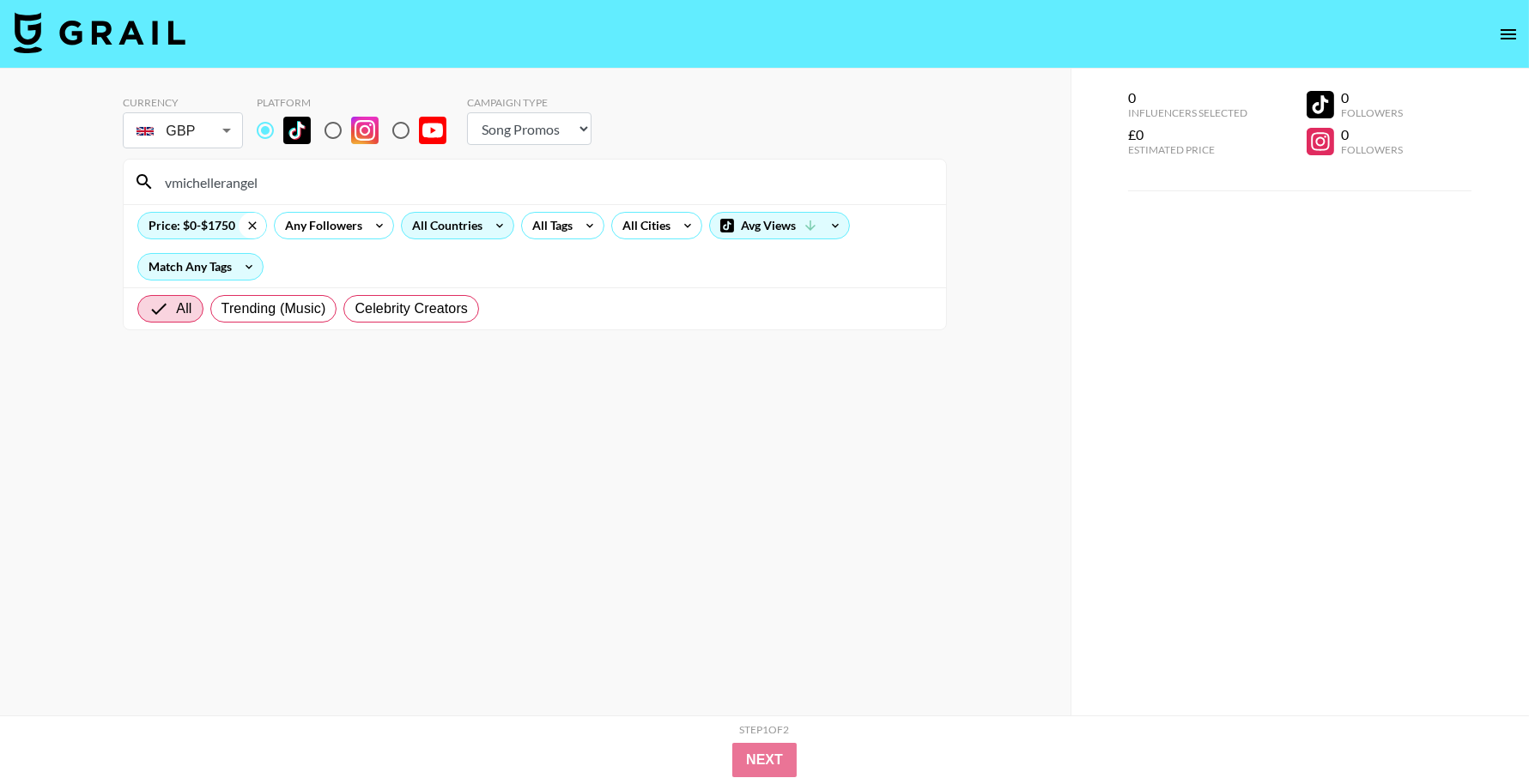
click at [249, 219] on icon at bounding box center [252, 225] width 27 height 26
click at [315, 180] on input "vmichellerangel" at bounding box center [545, 182] width 781 height 27
paste input "thewirralreader"
click at [397, 173] on input "thewirralreader" at bounding box center [545, 182] width 781 height 27
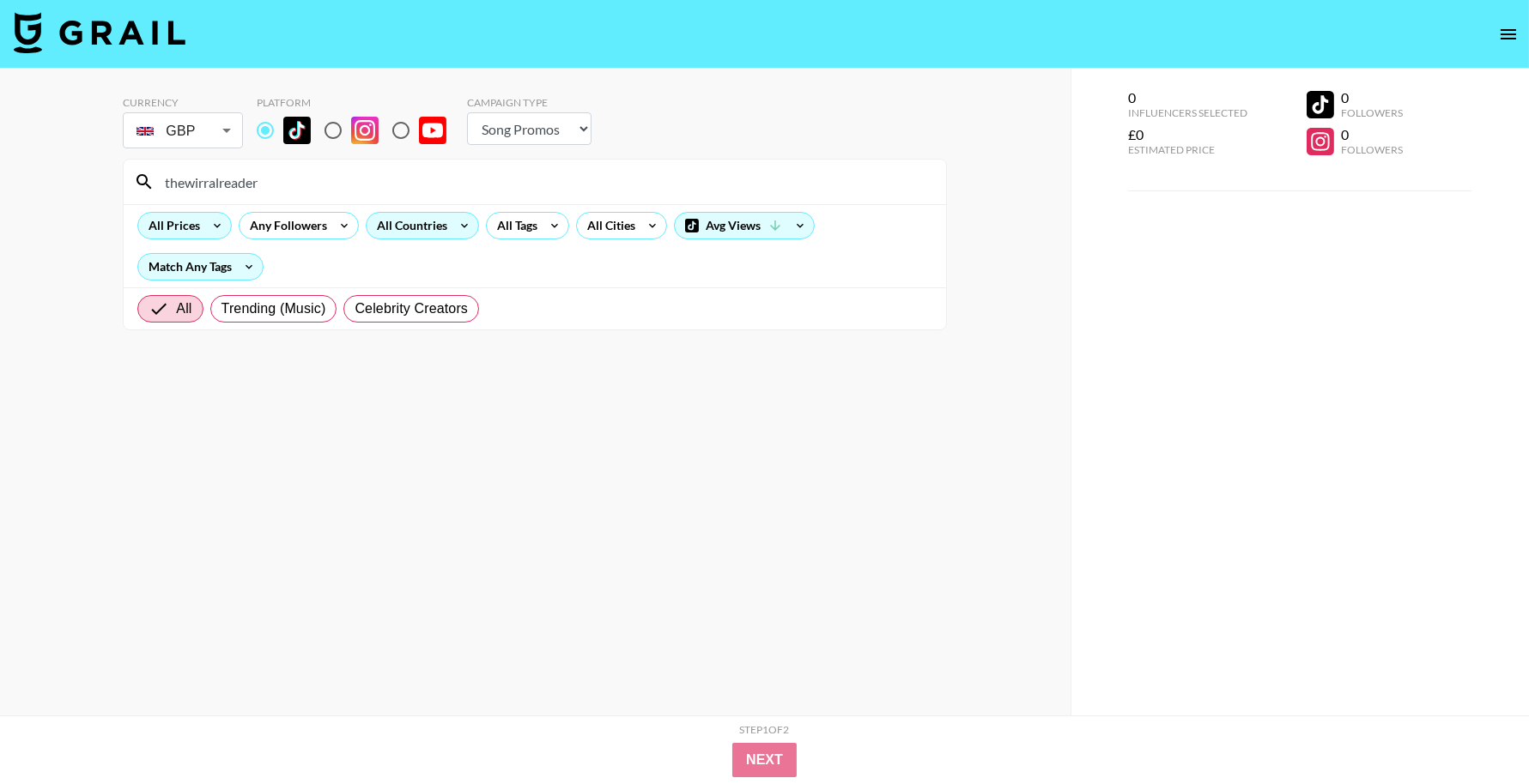
click at [397, 173] on input "thewirralreader" at bounding box center [545, 182] width 781 height 27
paste input "littlemissfruitkates"
type input "littlemissfruitkates"
click at [504, 138] on select "Choose Type... Song Promos Brand Promos" at bounding box center [529, 129] width 124 height 33
click at [467, 112] on select "Choose Type... Song Promos Brand Promos" at bounding box center [529, 129] width 124 height 33
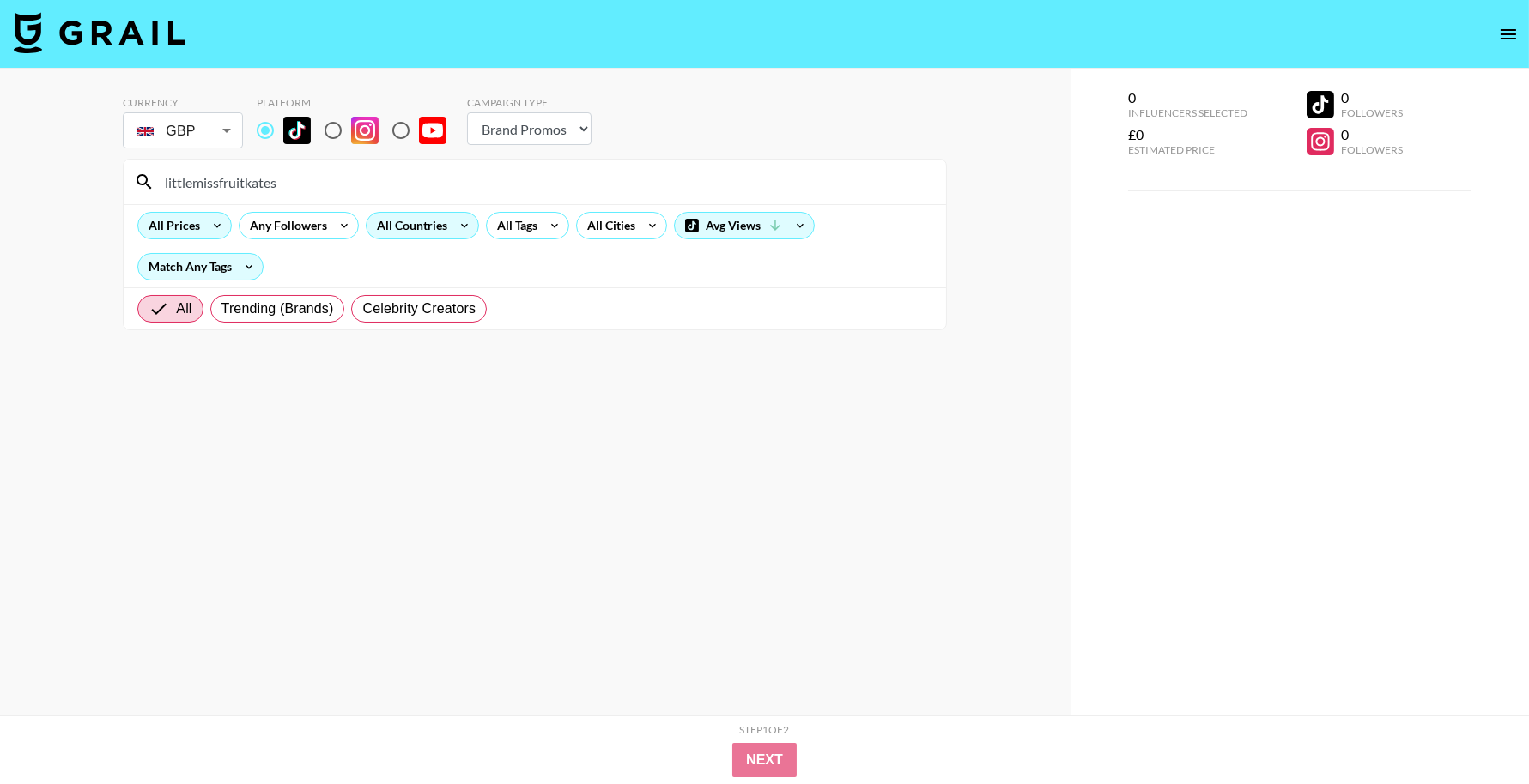
click at [509, 128] on select "Choose Type... Song Promos Brand Promos" at bounding box center [529, 129] width 124 height 33
select select "Song"
click at [467, 112] on select "Choose Type... Song Promos Brand Promos" at bounding box center [529, 129] width 124 height 33
click at [312, 187] on input "littlemissfruitkates" at bounding box center [545, 182] width 781 height 27
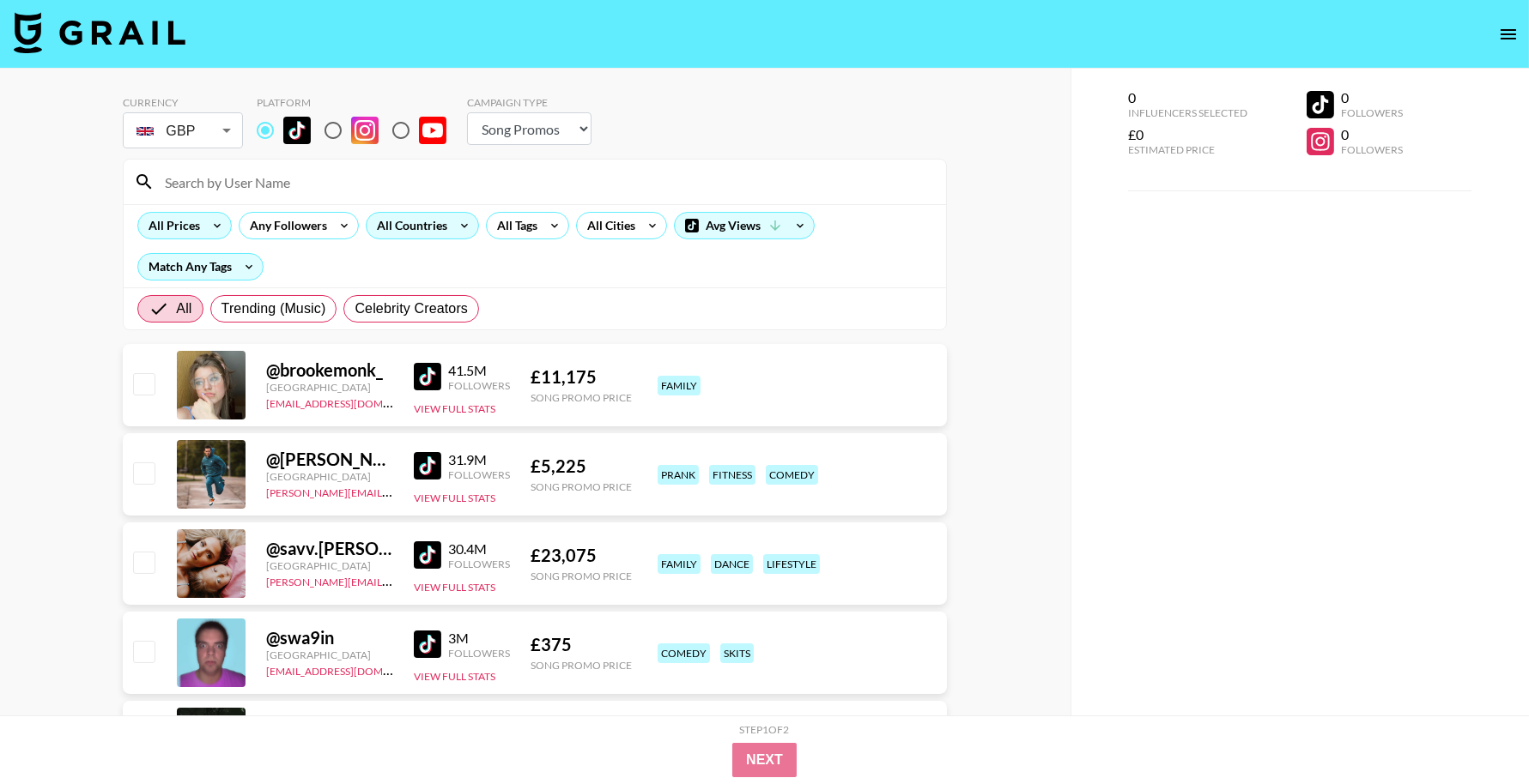
click at [127, 237] on div "All Prices Any Followers All Countries All Tags All Cities Avg Views Match Any …" at bounding box center [534, 246] width 822 height 83
click at [400, 223] on div "All Countries" at bounding box center [409, 225] width 84 height 26
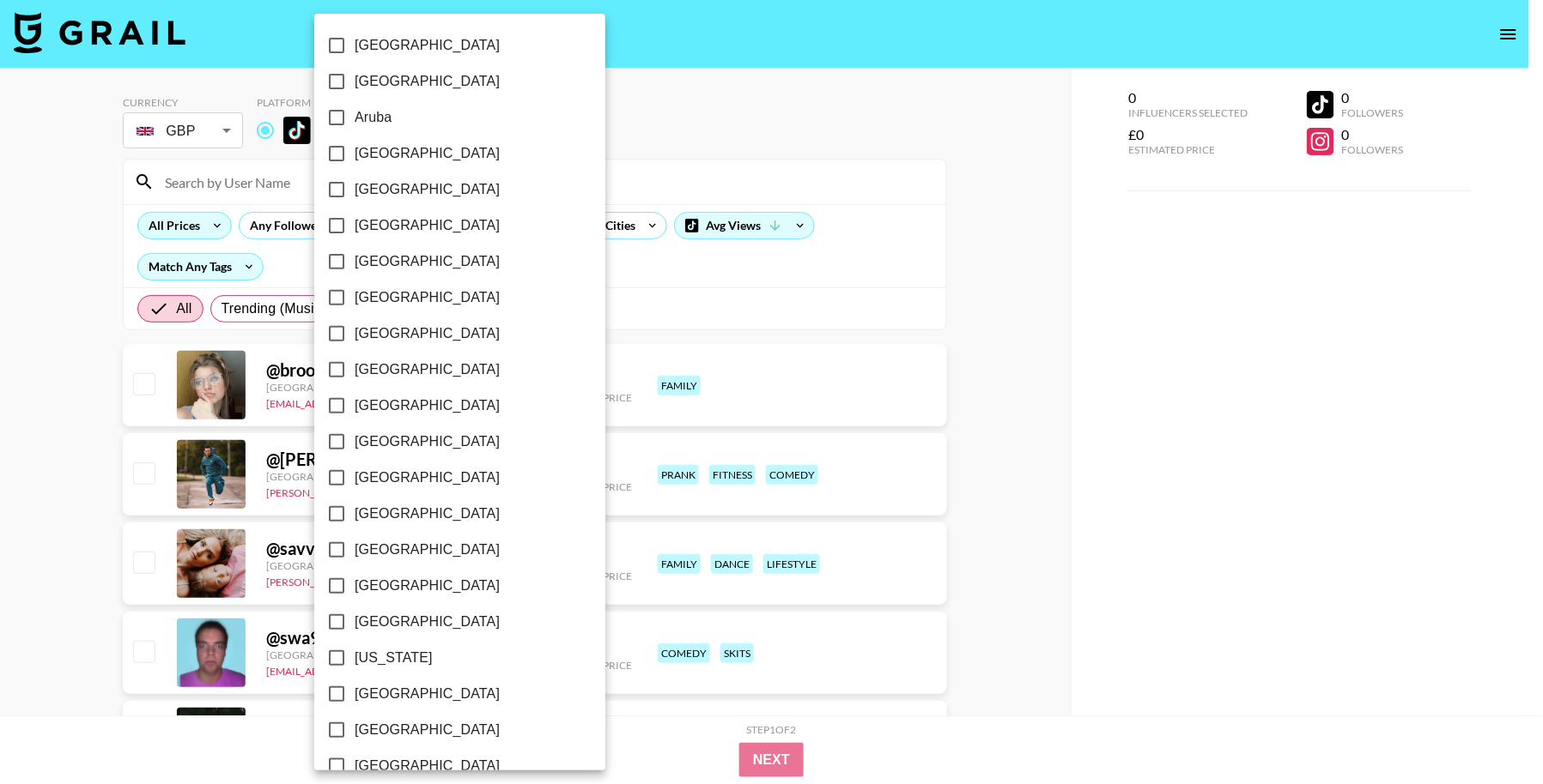
click at [407, 150] on span "[GEOGRAPHIC_DATA]" at bounding box center [426, 153] width 145 height 21
click at [354, 150] on input "[GEOGRAPHIC_DATA]" at bounding box center [336, 153] width 36 height 36
checkbox input "true"
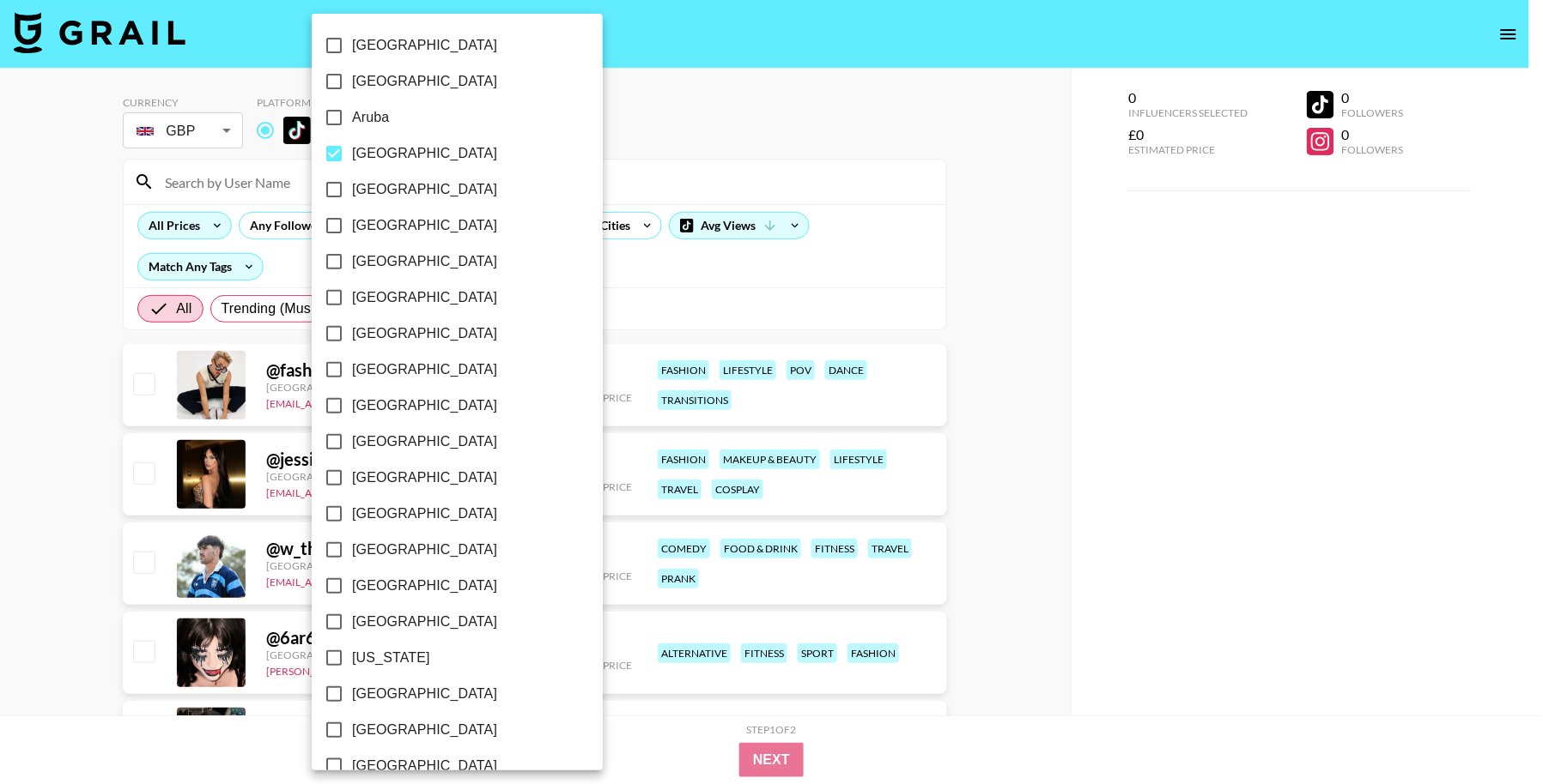
click at [395, 193] on span "[GEOGRAPHIC_DATA]" at bounding box center [425, 190] width 145 height 21
click at [352, 193] on input "[GEOGRAPHIC_DATA]" at bounding box center [333, 189] width 36 height 36
checkbox input "true"
click at [396, 255] on span "[GEOGRAPHIC_DATA]" at bounding box center [425, 262] width 145 height 21
click at [352, 255] on input "[GEOGRAPHIC_DATA]" at bounding box center [333, 261] width 36 height 36
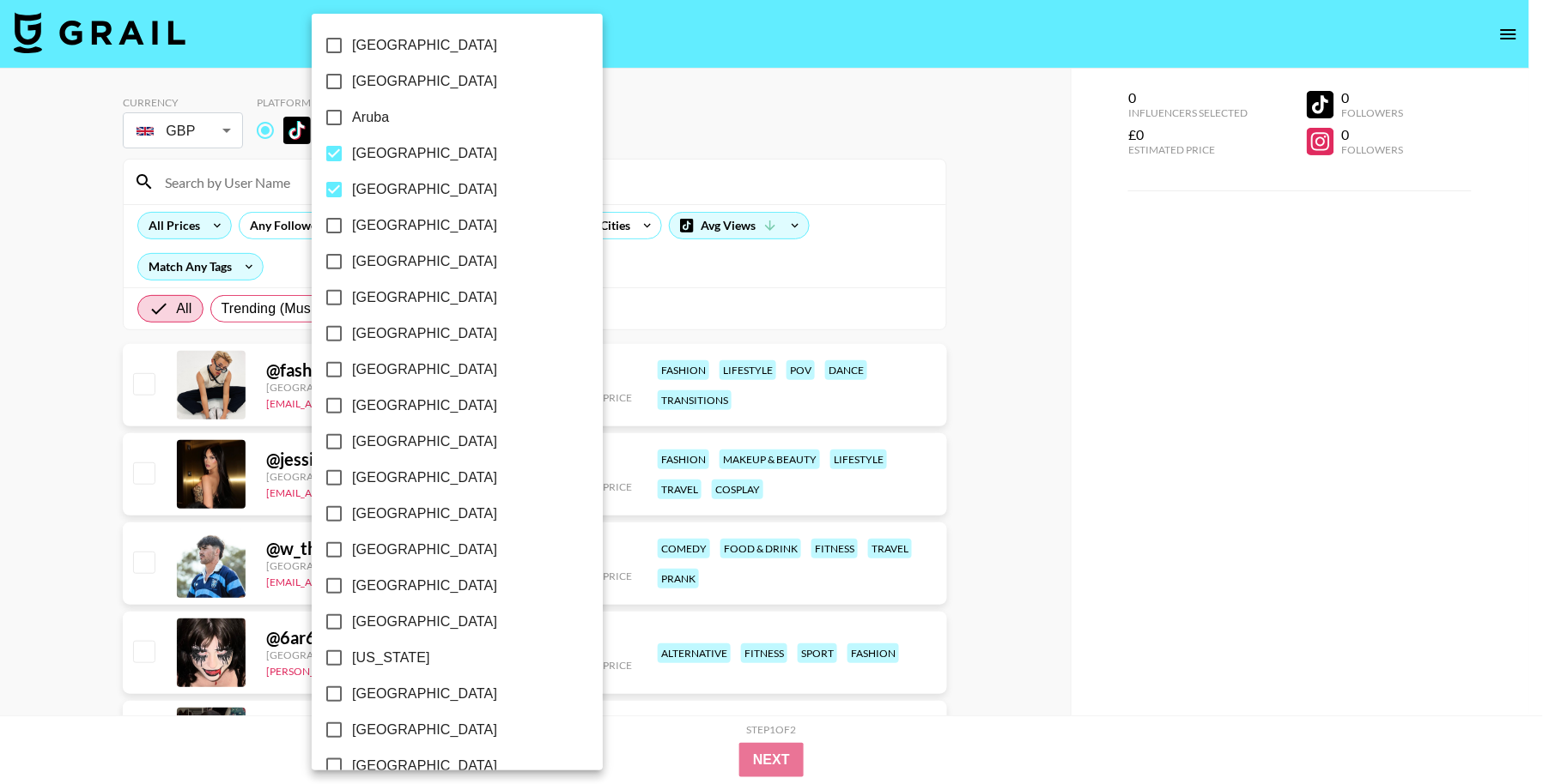
checkbox input "true"
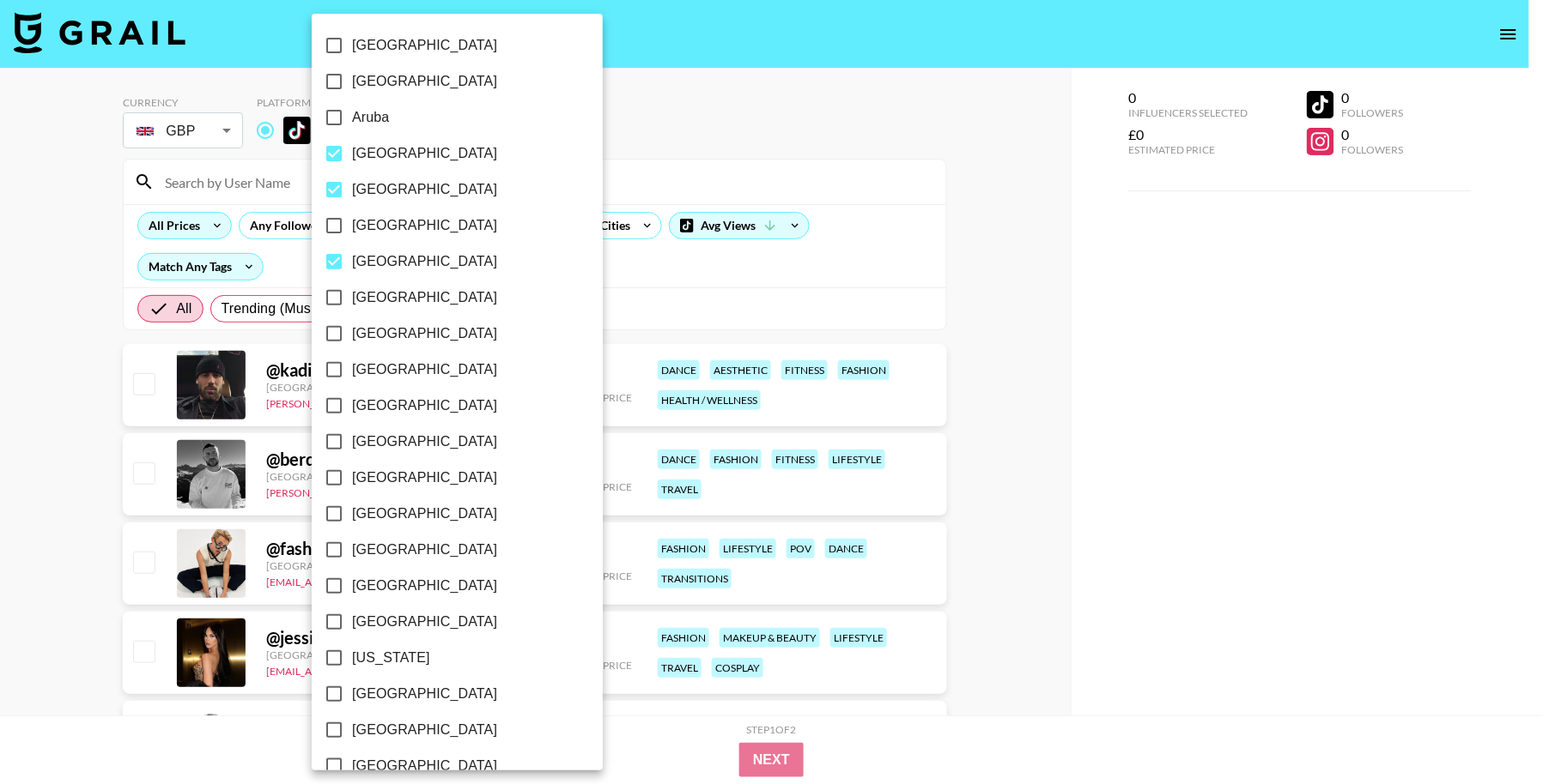
drag, startPoint x: 404, startPoint y: 329, endPoint x: 402, endPoint y: 365, distance: 36.1
click at [404, 329] on label "[GEOGRAPHIC_DATA]" at bounding box center [446, 333] width 259 height 36
click at [352, 329] on input "[GEOGRAPHIC_DATA]" at bounding box center [333, 333] width 36 height 36
checkbox input "true"
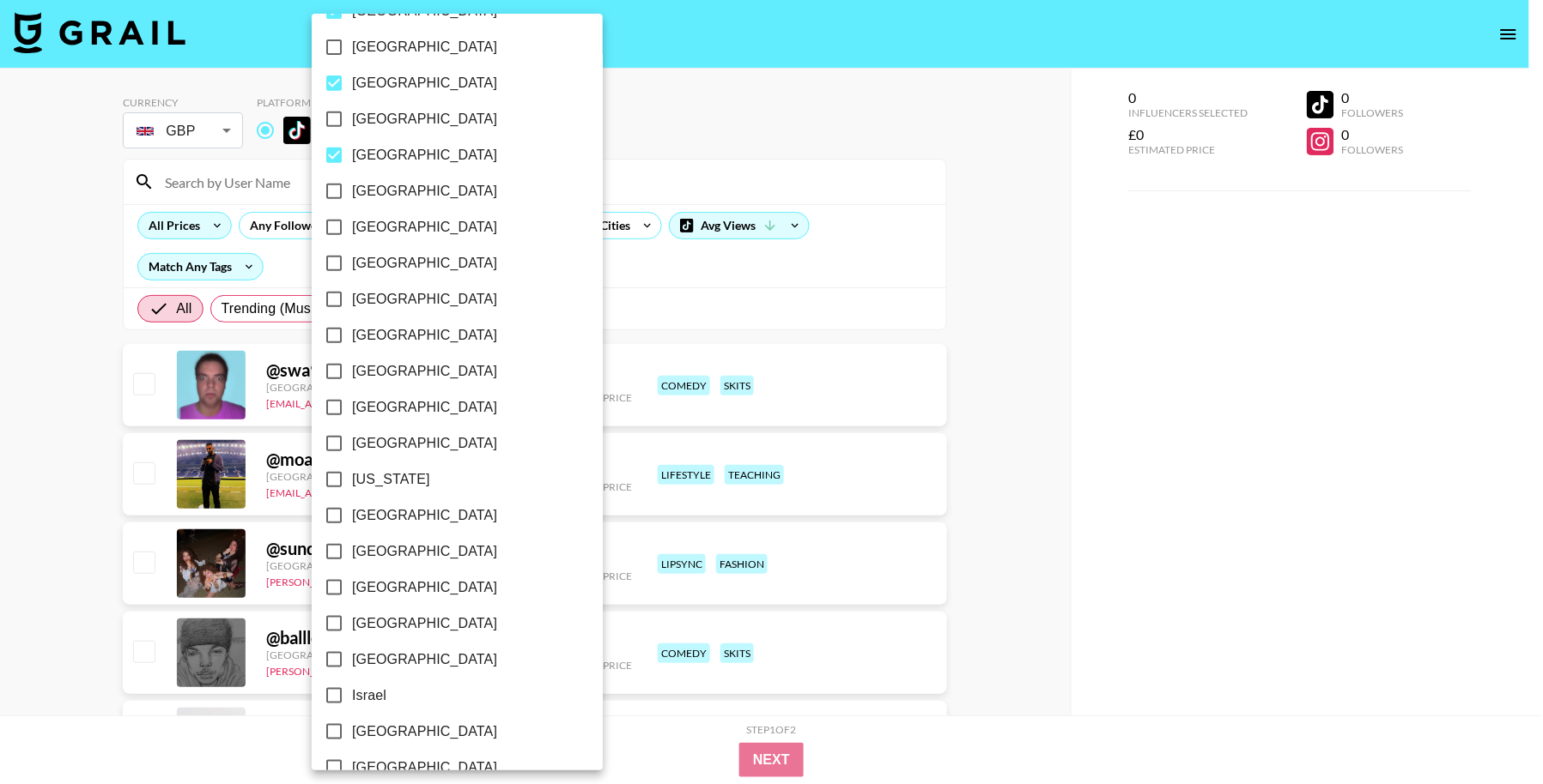
scroll to position [183, 0]
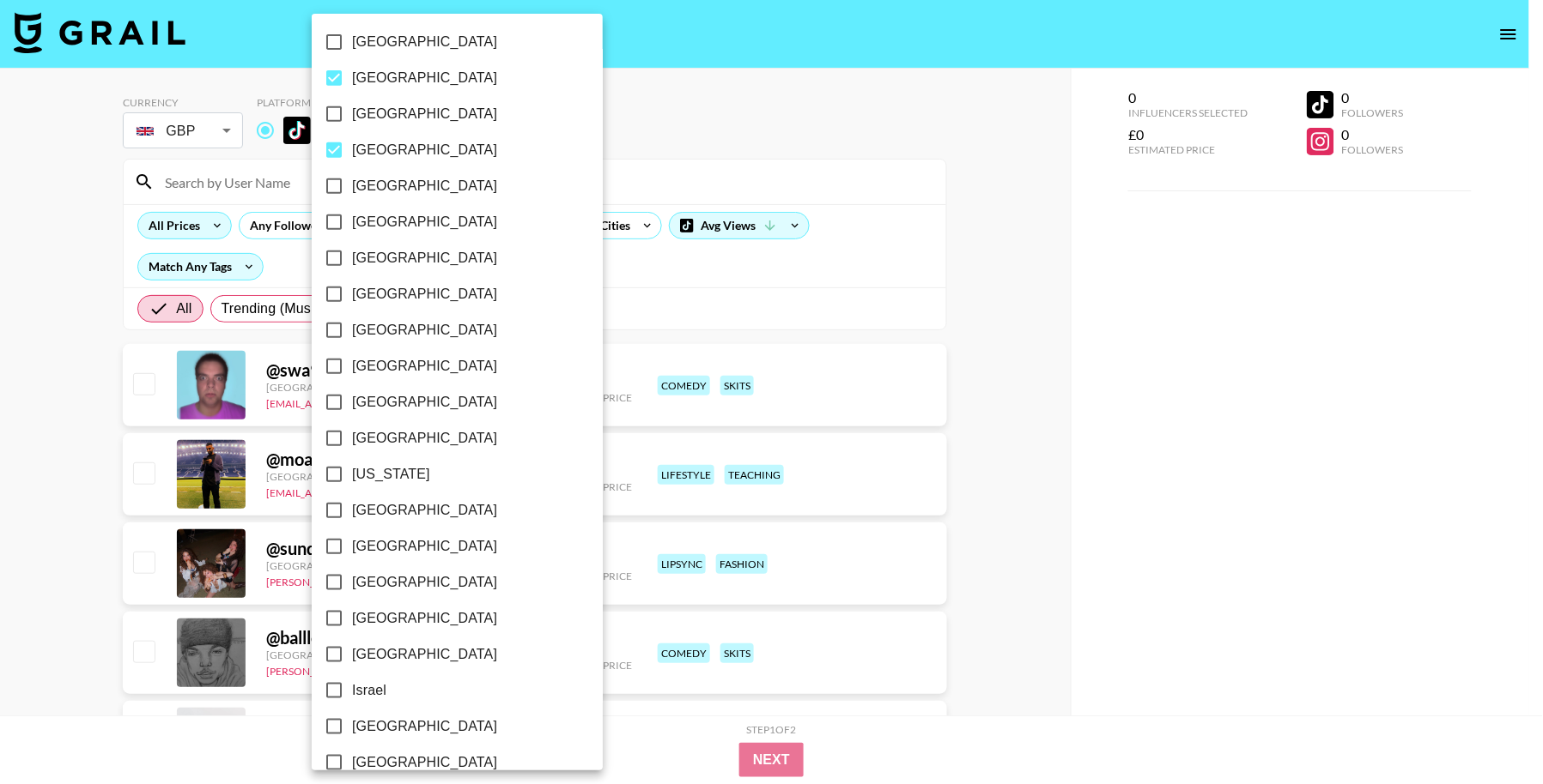
click at [402, 334] on span "[GEOGRAPHIC_DATA]" at bounding box center [425, 330] width 145 height 21
click at [352, 334] on input "[GEOGRAPHIC_DATA]" at bounding box center [333, 329] width 36 height 36
checkbox input "true"
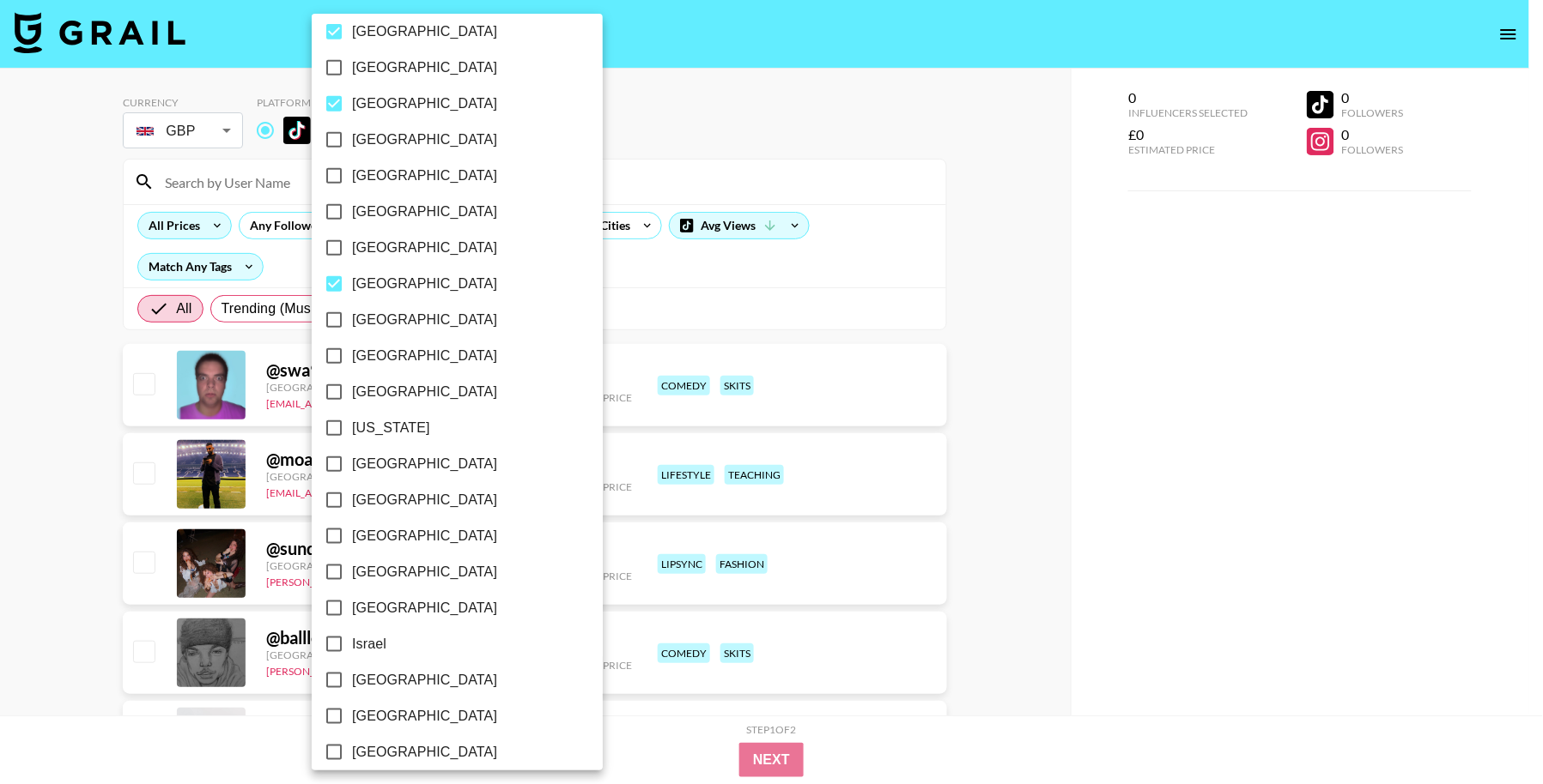
scroll to position [232, 0]
click at [392, 392] on span "[GEOGRAPHIC_DATA]" at bounding box center [425, 391] width 145 height 21
click at [352, 392] on input "[GEOGRAPHIC_DATA]" at bounding box center [333, 390] width 36 height 36
checkbox input "true"
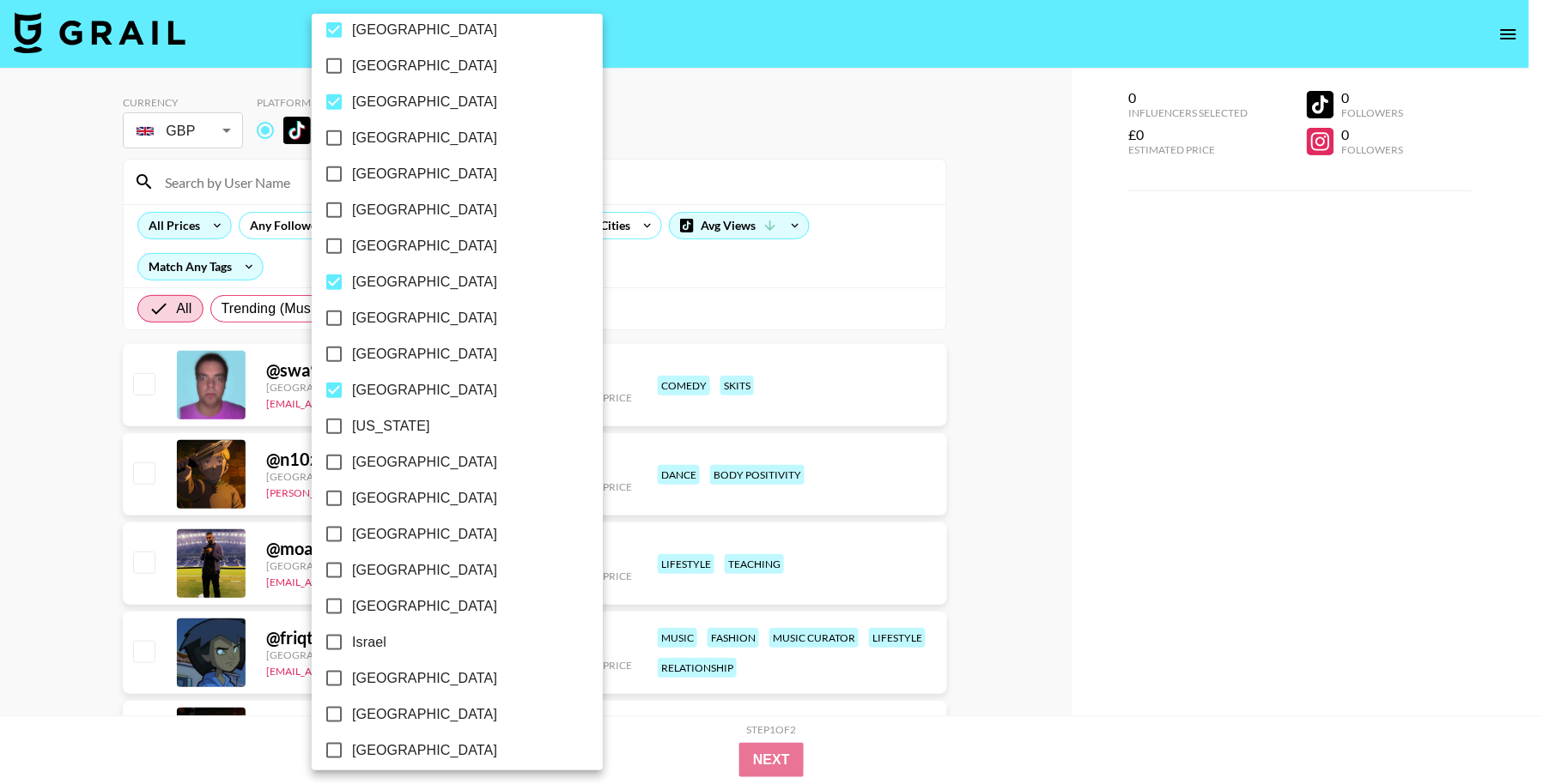
click at [397, 486] on label "[GEOGRAPHIC_DATA]" at bounding box center [446, 498] width 259 height 36
click at [352, 486] on input "[GEOGRAPHIC_DATA]" at bounding box center [333, 498] width 36 height 36
checkbox input "true"
click at [403, 463] on span "[GEOGRAPHIC_DATA]" at bounding box center [425, 463] width 145 height 21
click at [352, 463] on input "[GEOGRAPHIC_DATA]" at bounding box center [333, 462] width 36 height 36
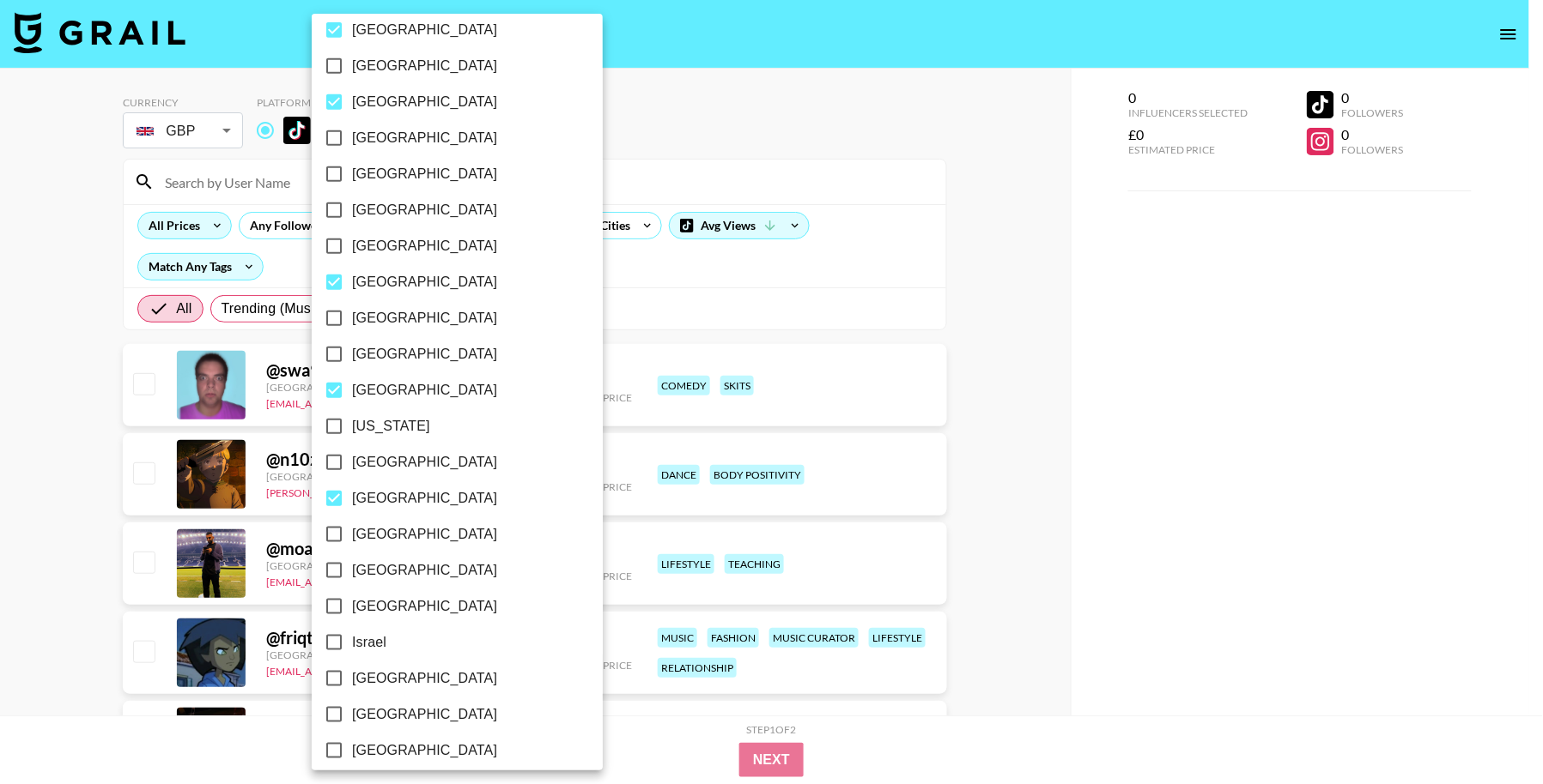
checkbox input "true"
click at [396, 495] on label "[GEOGRAPHIC_DATA]" at bounding box center [446, 498] width 259 height 36
click at [352, 495] on input "[GEOGRAPHIC_DATA]" at bounding box center [333, 498] width 36 height 36
checkbox input "false"
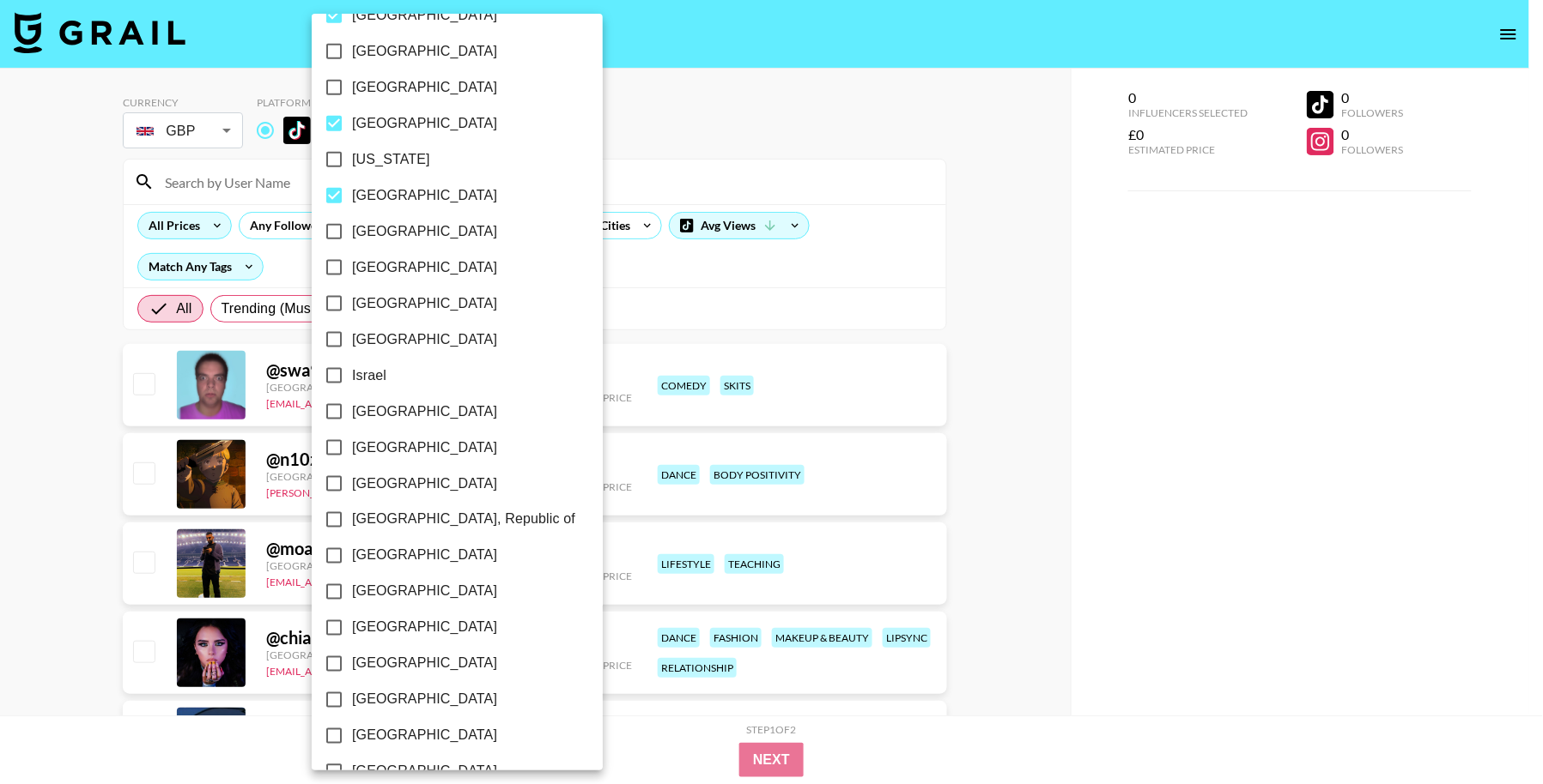
scroll to position [540, 0]
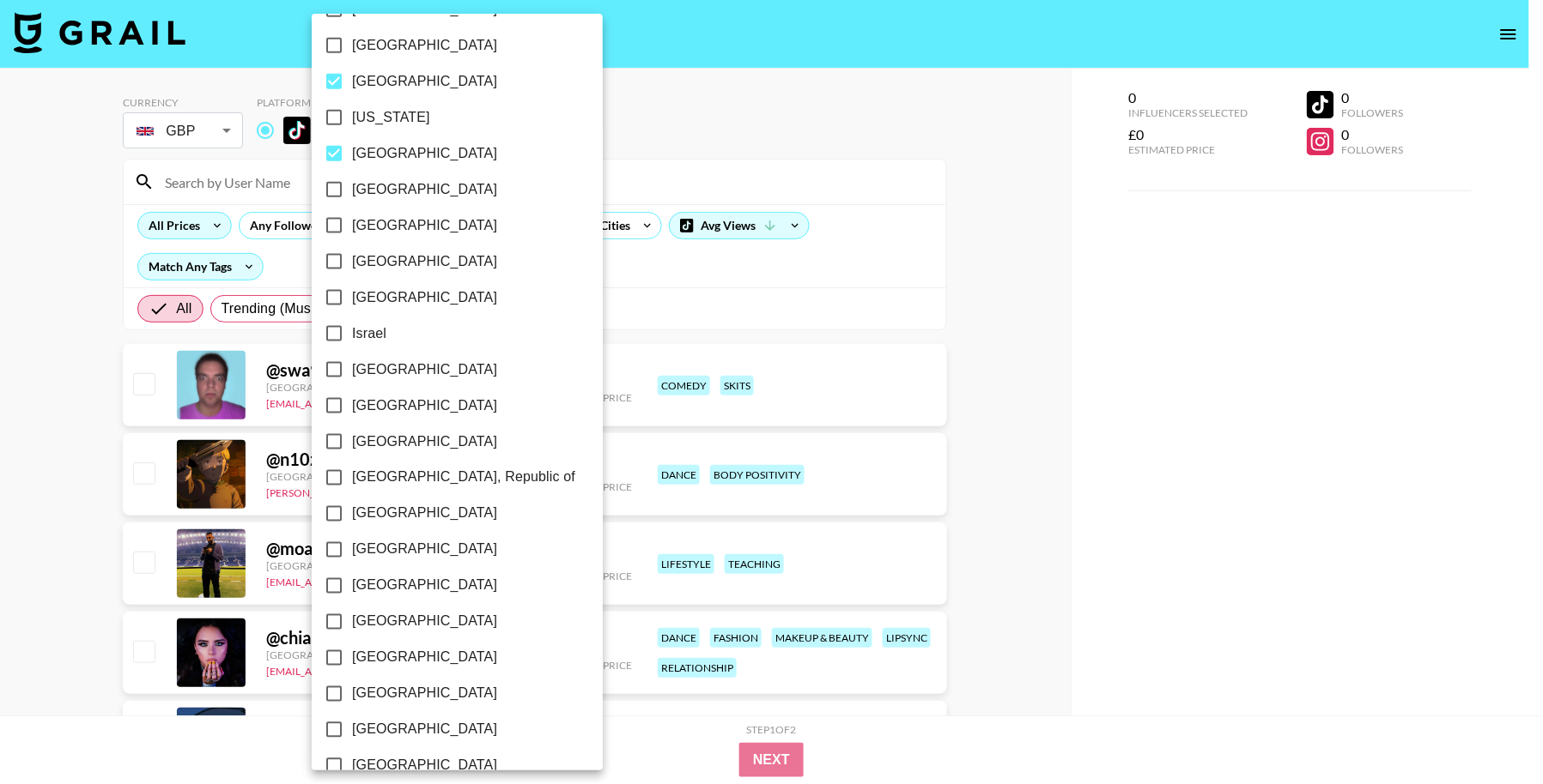
click at [379, 290] on span "[GEOGRAPHIC_DATA]" at bounding box center [425, 298] width 145 height 21
click at [352, 290] on input "[GEOGRAPHIC_DATA]" at bounding box center [333, 298] width 36 height 36
checkbox input "true"
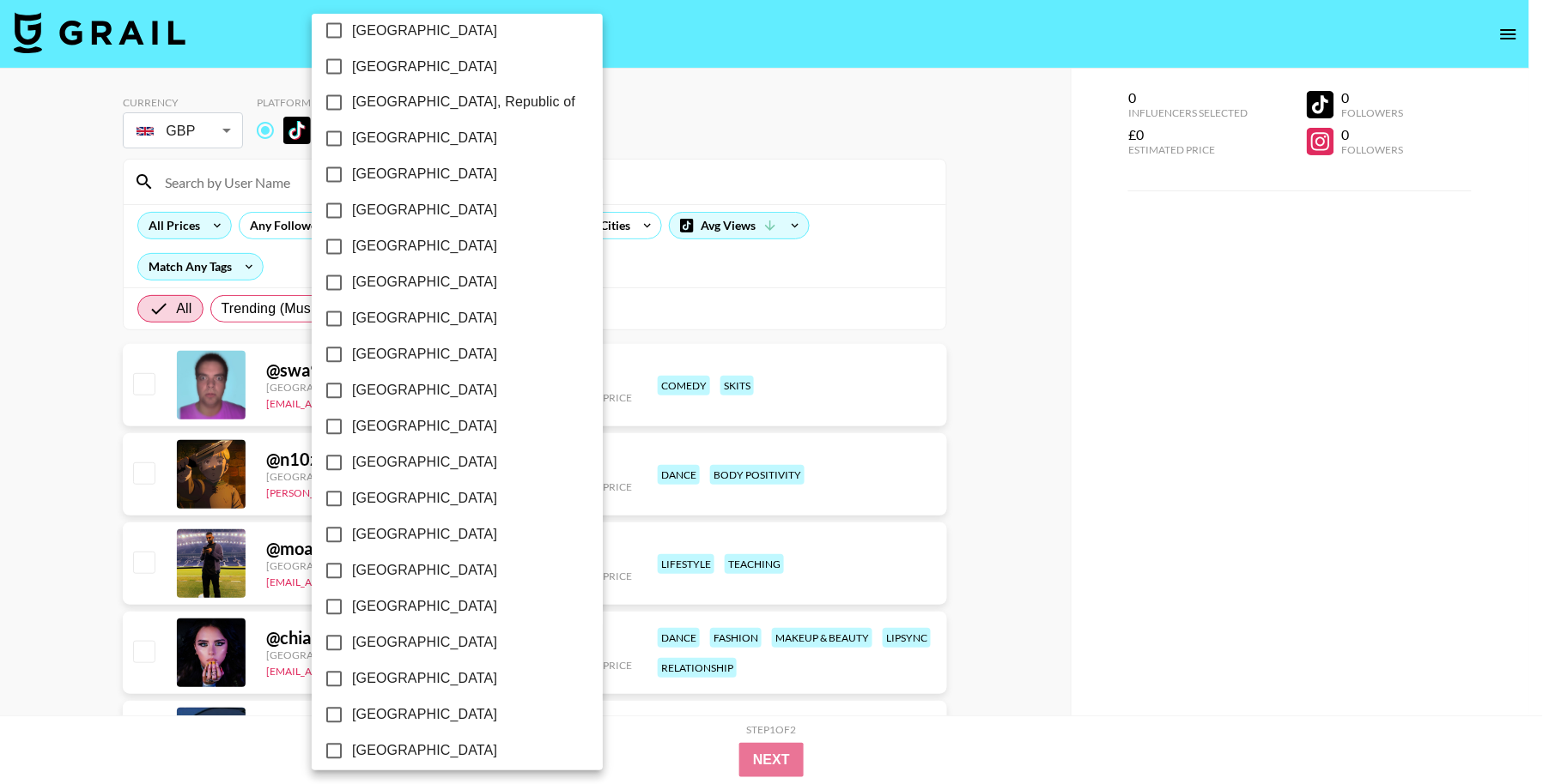
scroll to position [916, 0]
click at [394, 235] on label "[GEOGRAPHIC_DATA]" at bounding box center [446, 246] width 259 height 36
click at [352, 235] on input "[GEOGRAPHIC_DATA]" at bounding box center [333, 246] width 36 height 36
checkbox input "true"
click at [389, 277] on span "[GEOGRAPHIC_DATA]" at bounding box center [425, 282] width 145 height 21
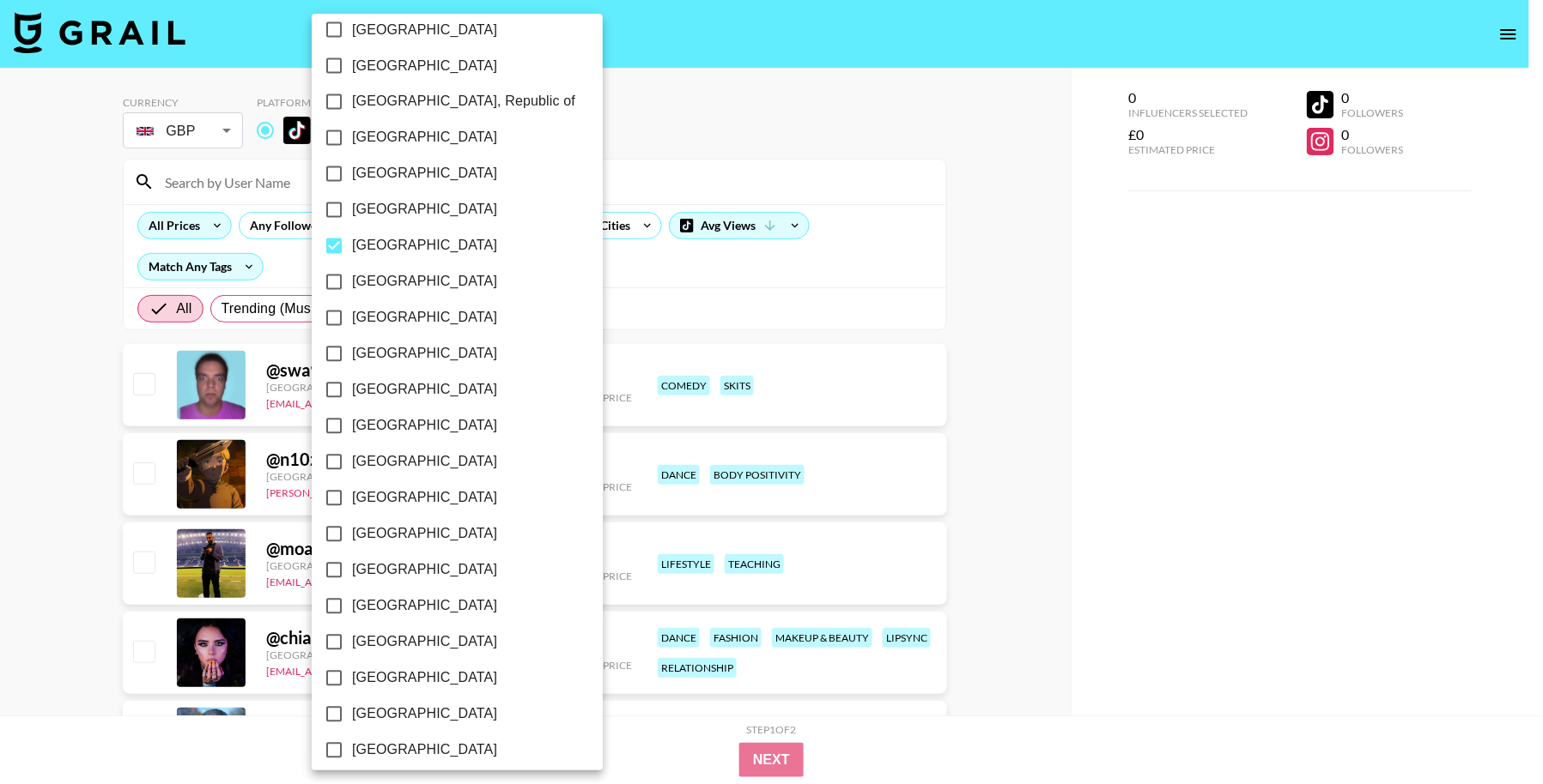
click at [352, 277] on input "[GEOGRAPHIC_DATA]" at bounding box center [333, 282] width 36 height 36
checkbox input "true"
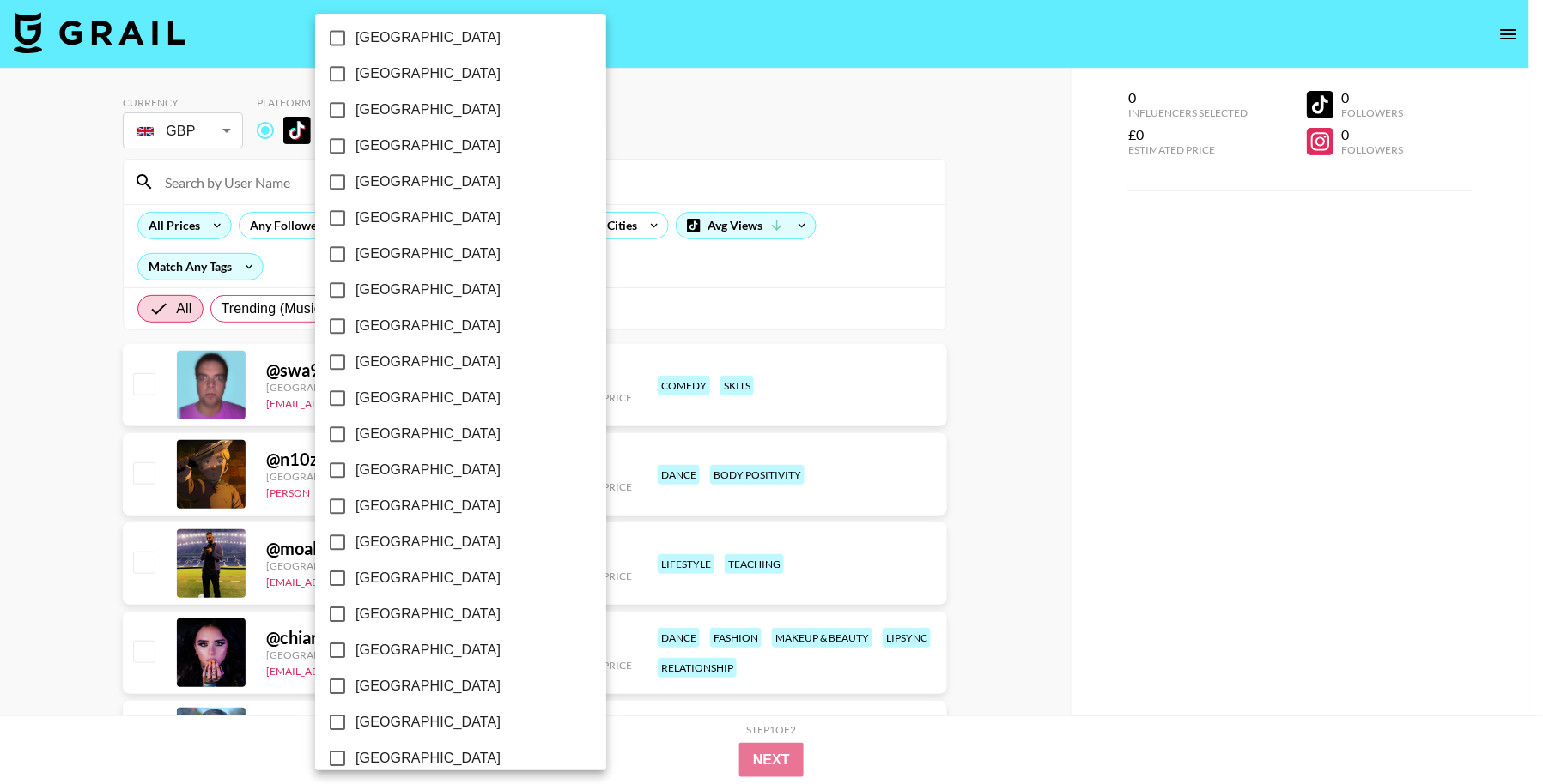
scroll to position [1198, 0]
click at [388, 423] on span "[GEOGRAPHIC_DATA]" at bounding box center [427, 434] width 145 height 21
click at [355, 421] on input "[GEOGRAPHIC_DATA]" at bounding box center [337, 433] width 36 height 36
checkbox input "true"
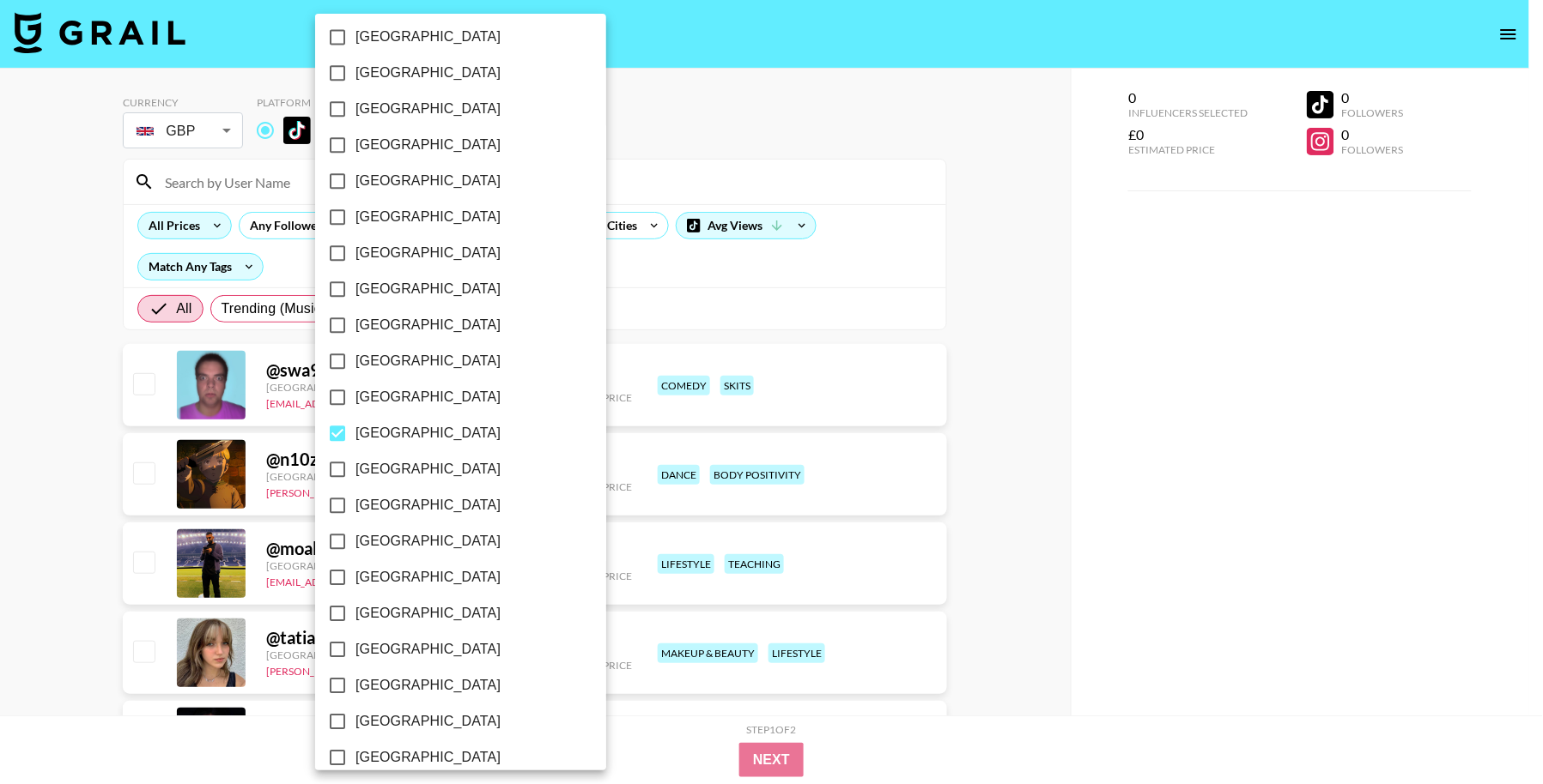
click at [405, 487] on label "[GEOGRAPHIC_DATA]" at bounding box center [449, 505] width 259 height 36
click at [355, 487] on input "[GEOGRAPHIC_DATA]" at bounding box center [337, 505] width 36 height 36
checkbox input "true"
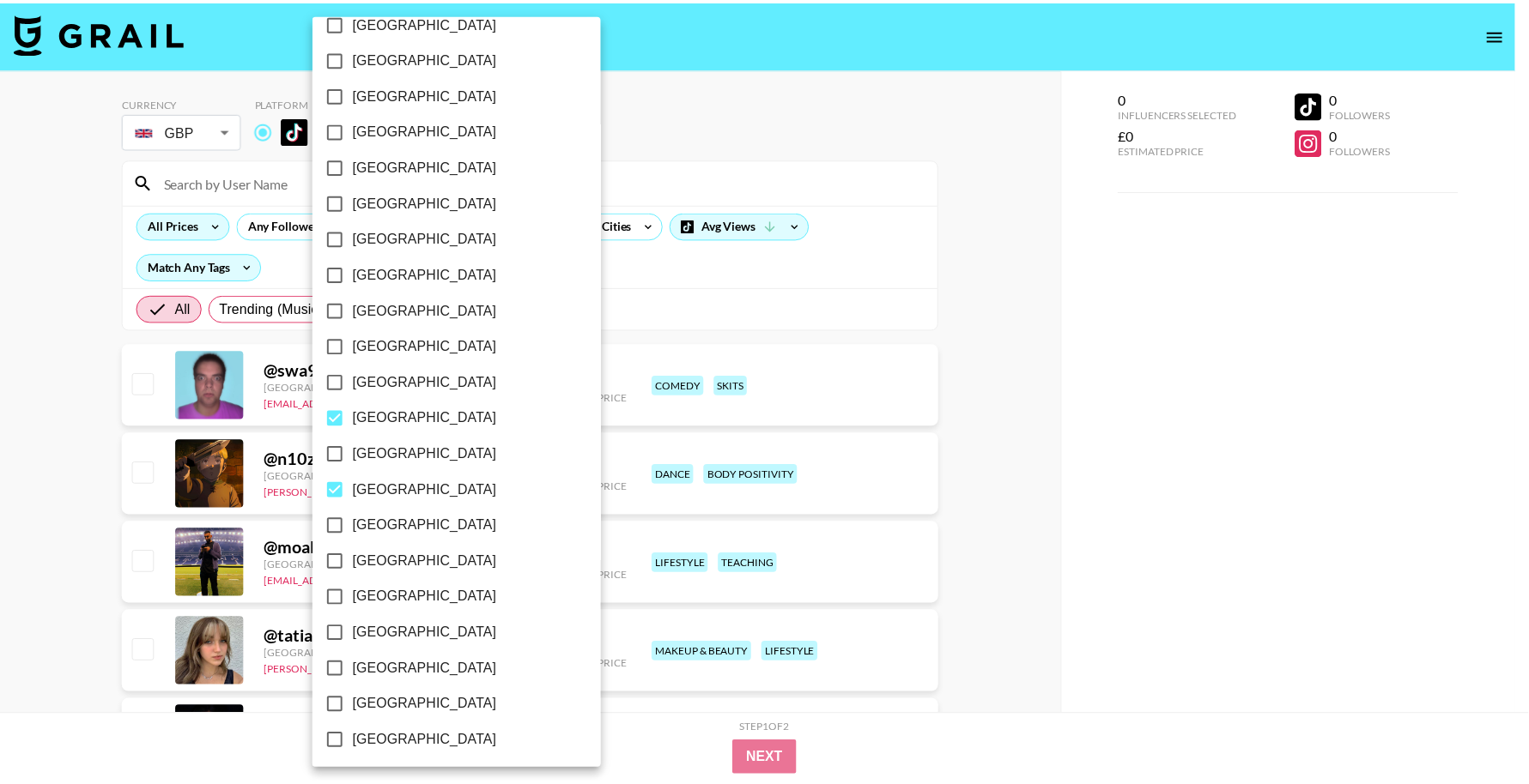
scroll to position [1215, 0]
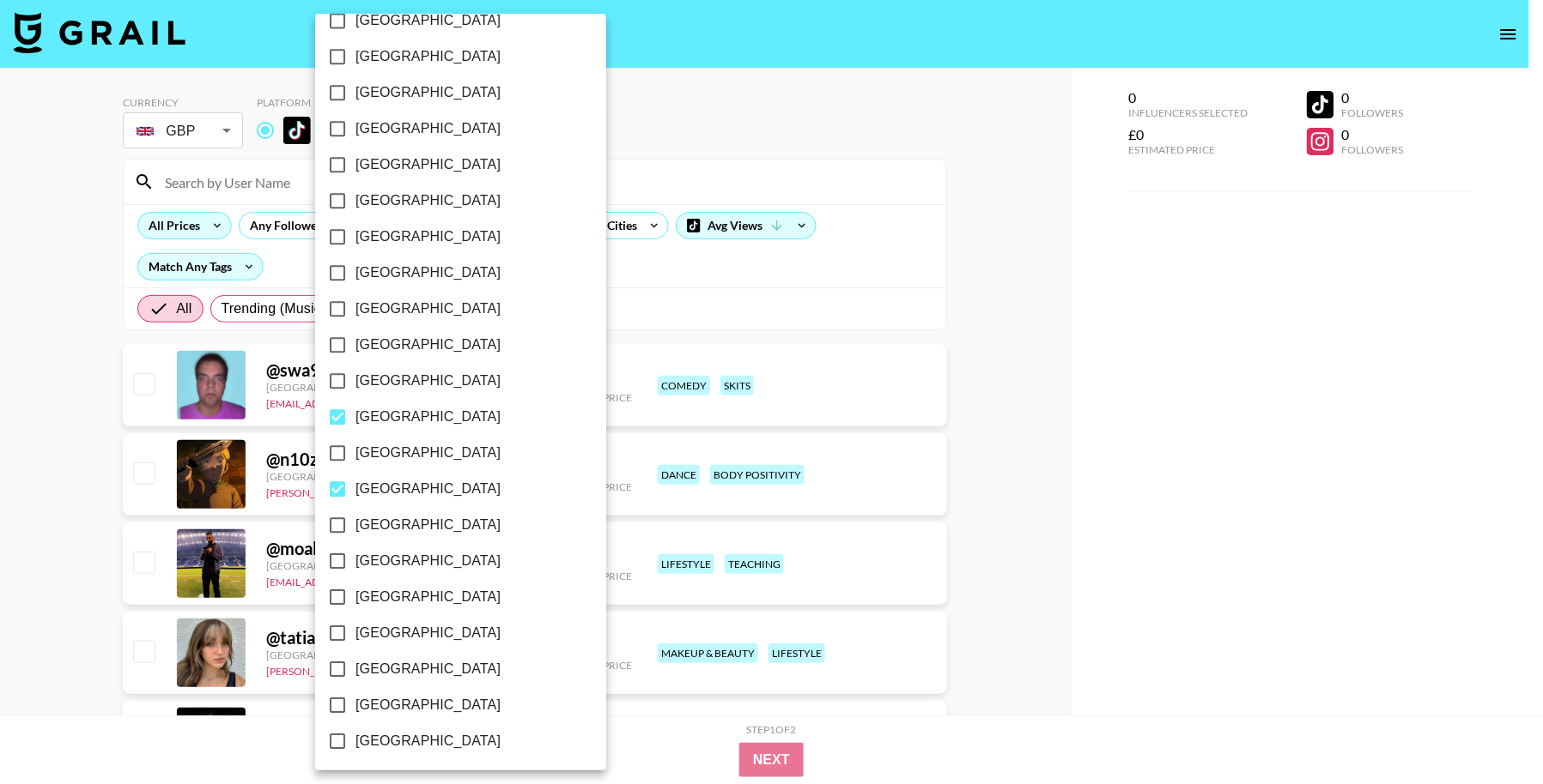
click at [454, 632] on span "[GEOGRAPHIC_DATA]" at bounding box center [427, 633] width 145 height 21
click at [355, 632] on input "[GEOGRAPHIC_DATA]" at bounding box center [337, 632] width 36 height 36
checkbox input "true"
drag, startPoint x: 442, startPoint y: 664, endPoint x: 435, endPoint y: 697, distance: 33.7
click at [442, 664] on span "[GEOGRAPHIC_DATA]" at bounding box center [427, 669] width 145 height 21
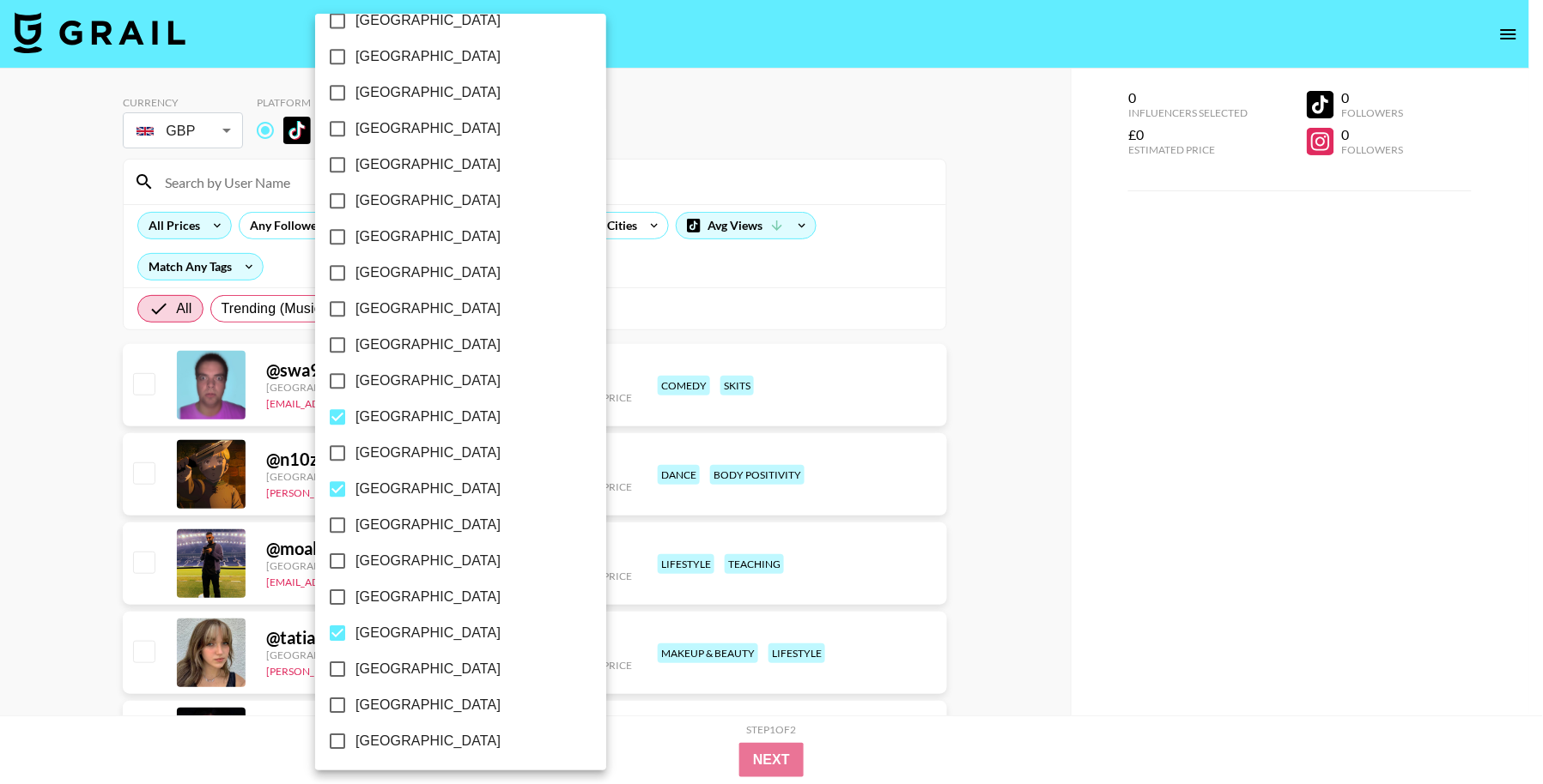
click at [355, 664] on input "[GEOGRAPHIC_DATA]" at bounding box center [337, 669] width 36 height 36
checkbox input "true"
click at [434, 698] on span "[GEOGRAPHIC_DATA]" at bounding box center [427, 706] width 145 height 21
click at [355, 698] on input "[GEOGRAPHIC_DATA]" at bounding box center [337, 705] width 36 height 36
checkbox input "true"
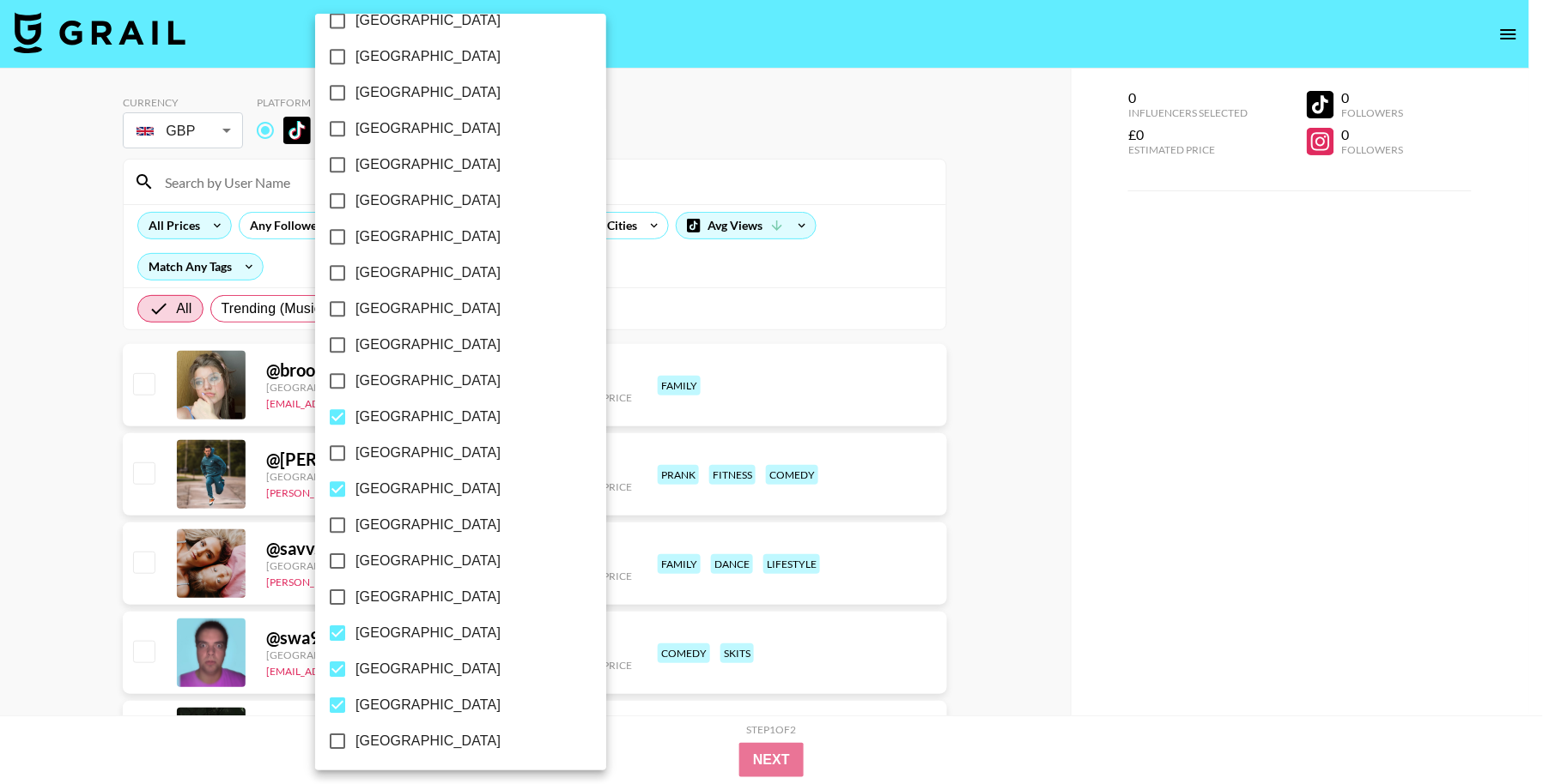
click at [965, 280] on div at bounding box center [772, 392] width 1543 height 784
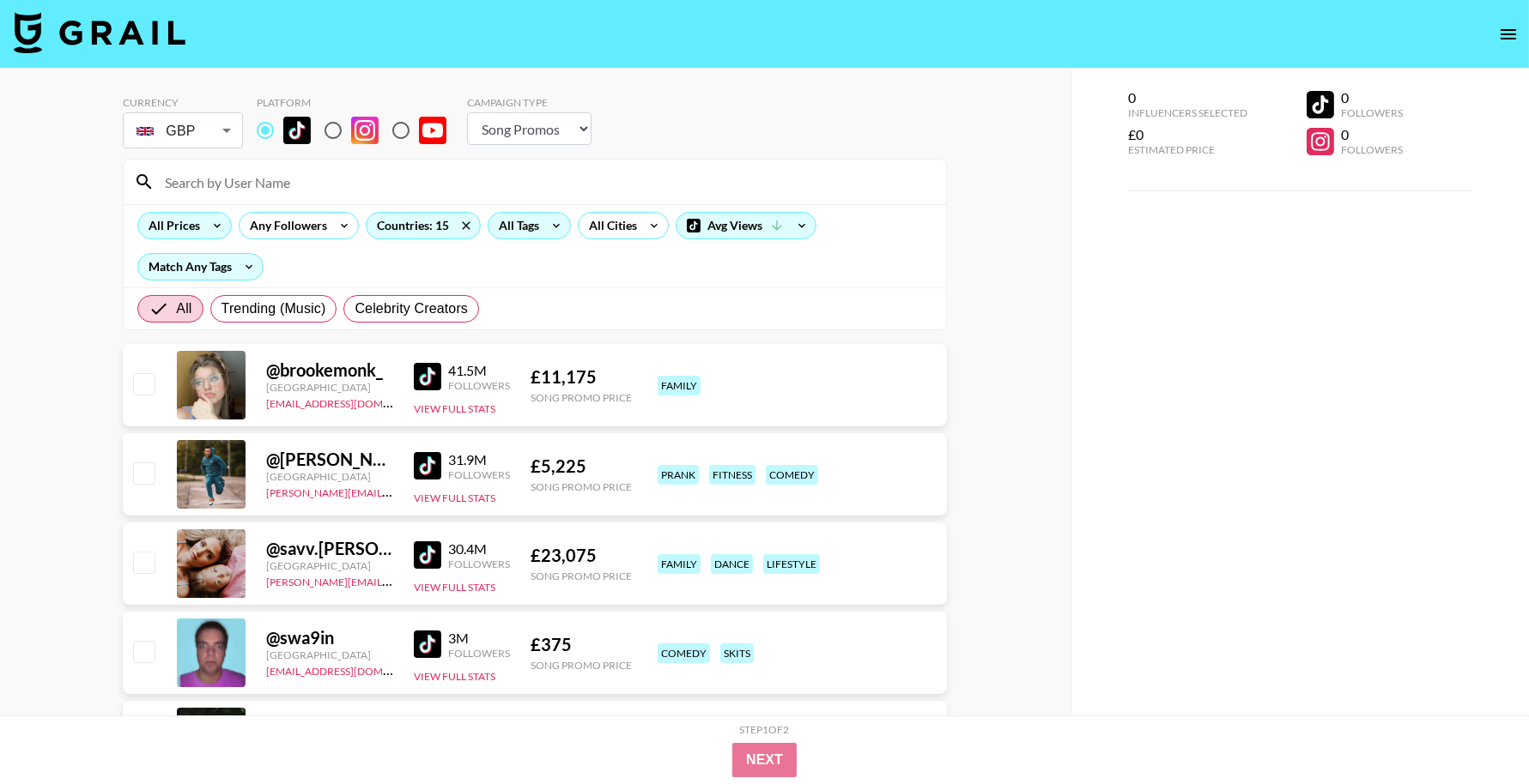
click at [521, 234] on div "All Tags" at bounding box center [515, 225] width 54 height 26
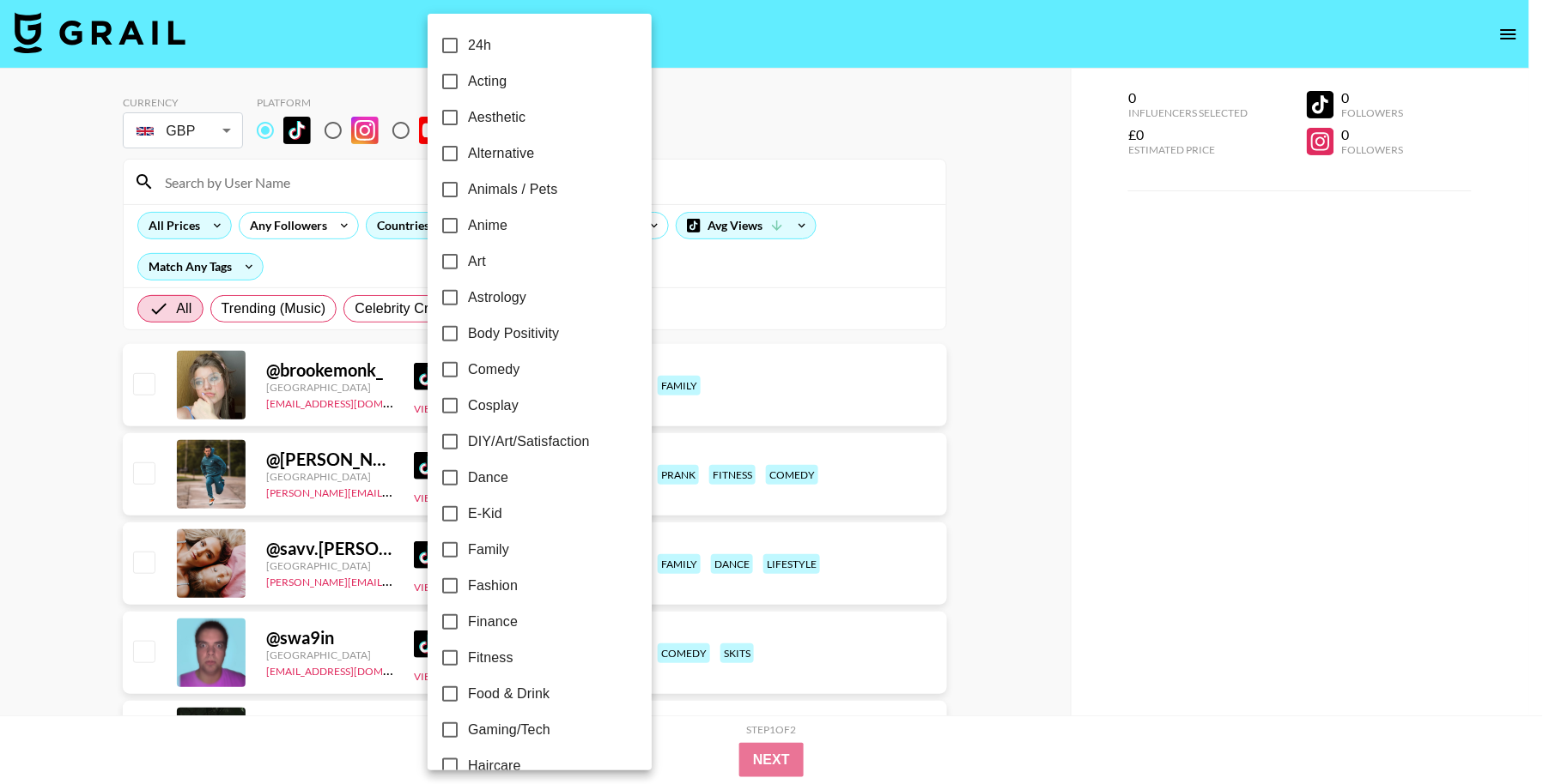
click at [534, 160] on label "Alternative" at bounding box center [528, 153] width 193 height 36
click at [467, 160] on input "Alternative" at bounding box center [449, 153] width 36 height 36
checkbox input "true"
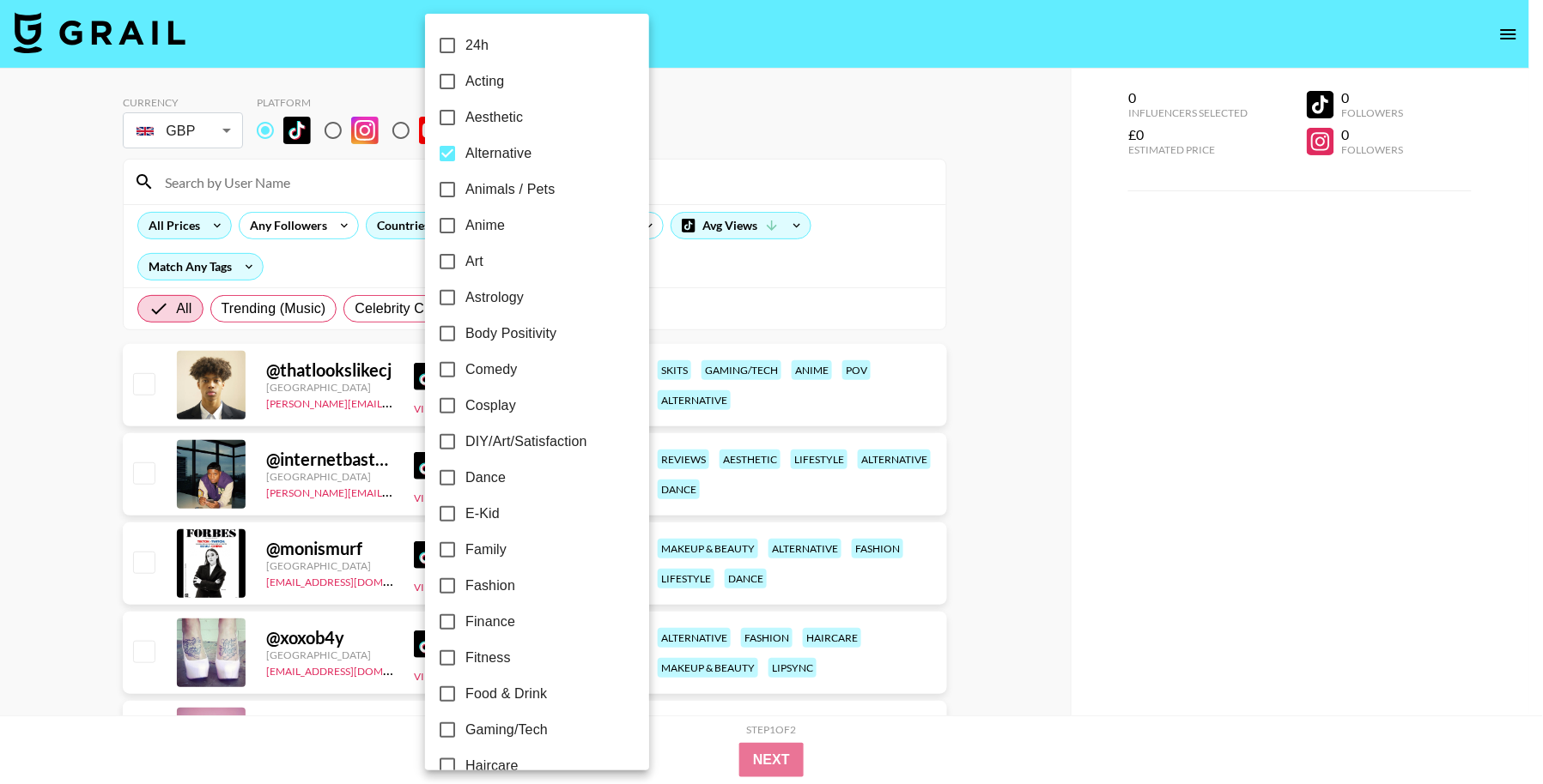
click at [90, 367] on div at bounding box center [772, 392] width 1543 height 784
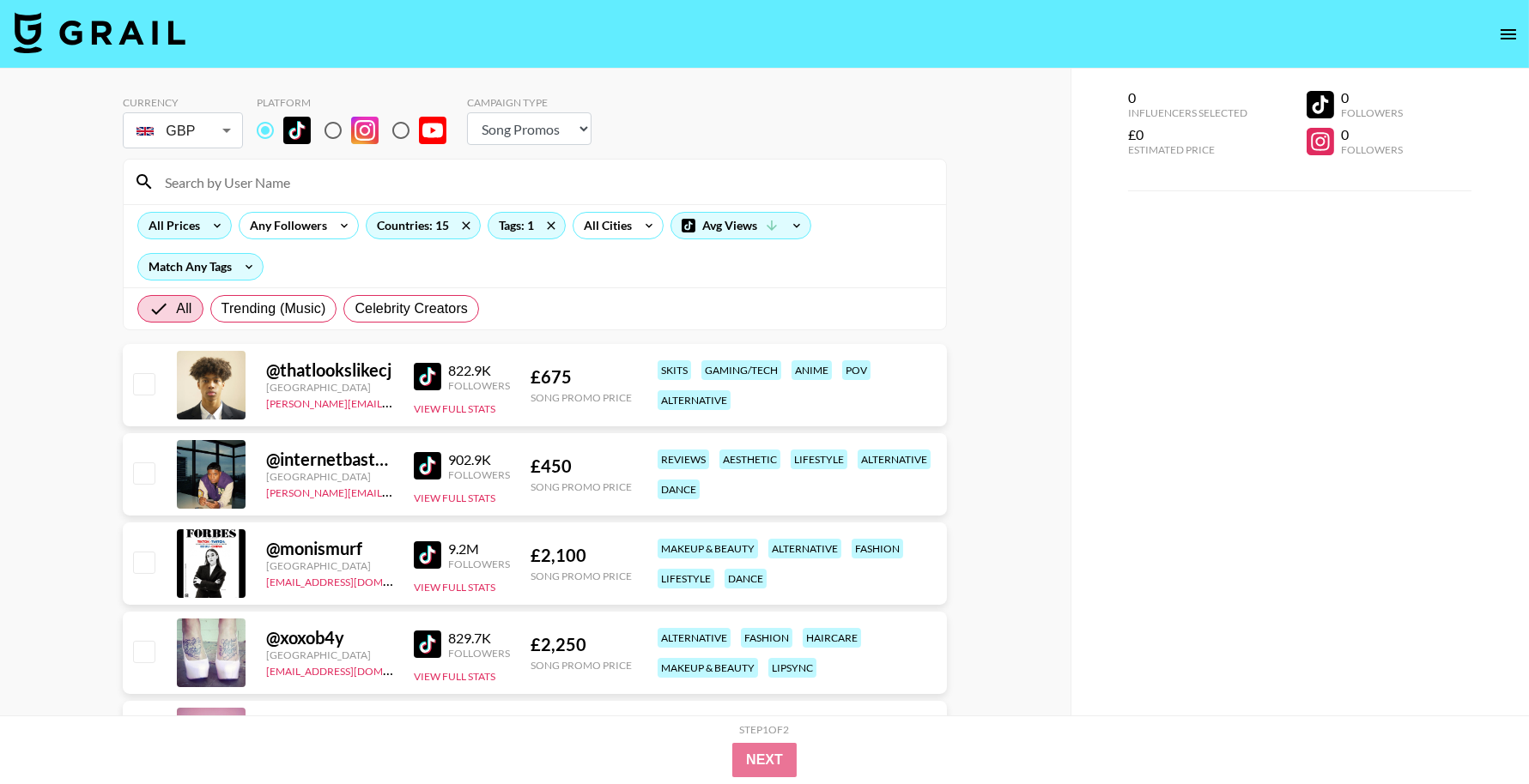
click at [430, 649] on img at bounding box center [427, 644] width 27 height 27
click at [434, 542] on img at bounding box center [427, 555] width 27 height 27
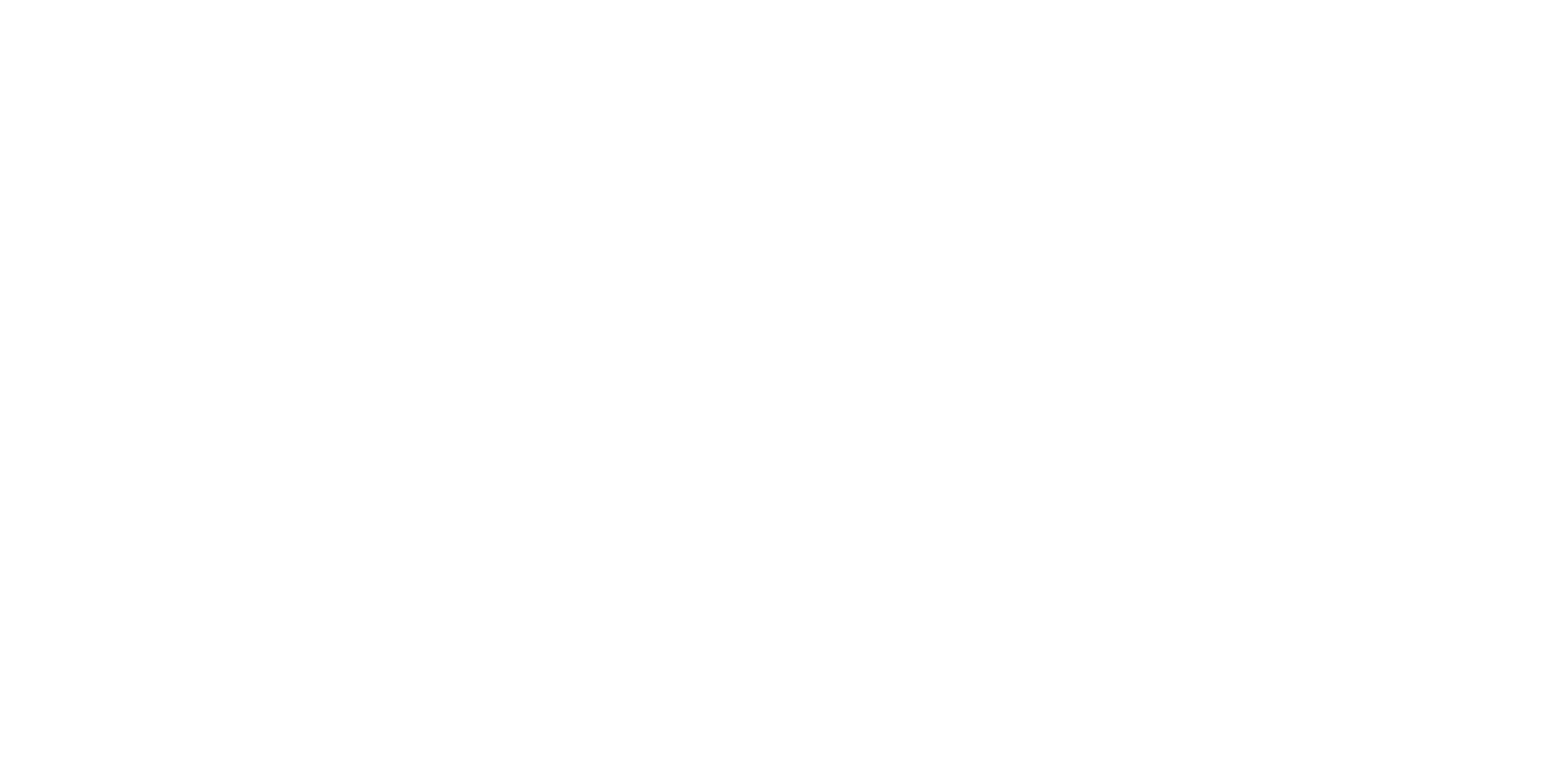
select select "Song"
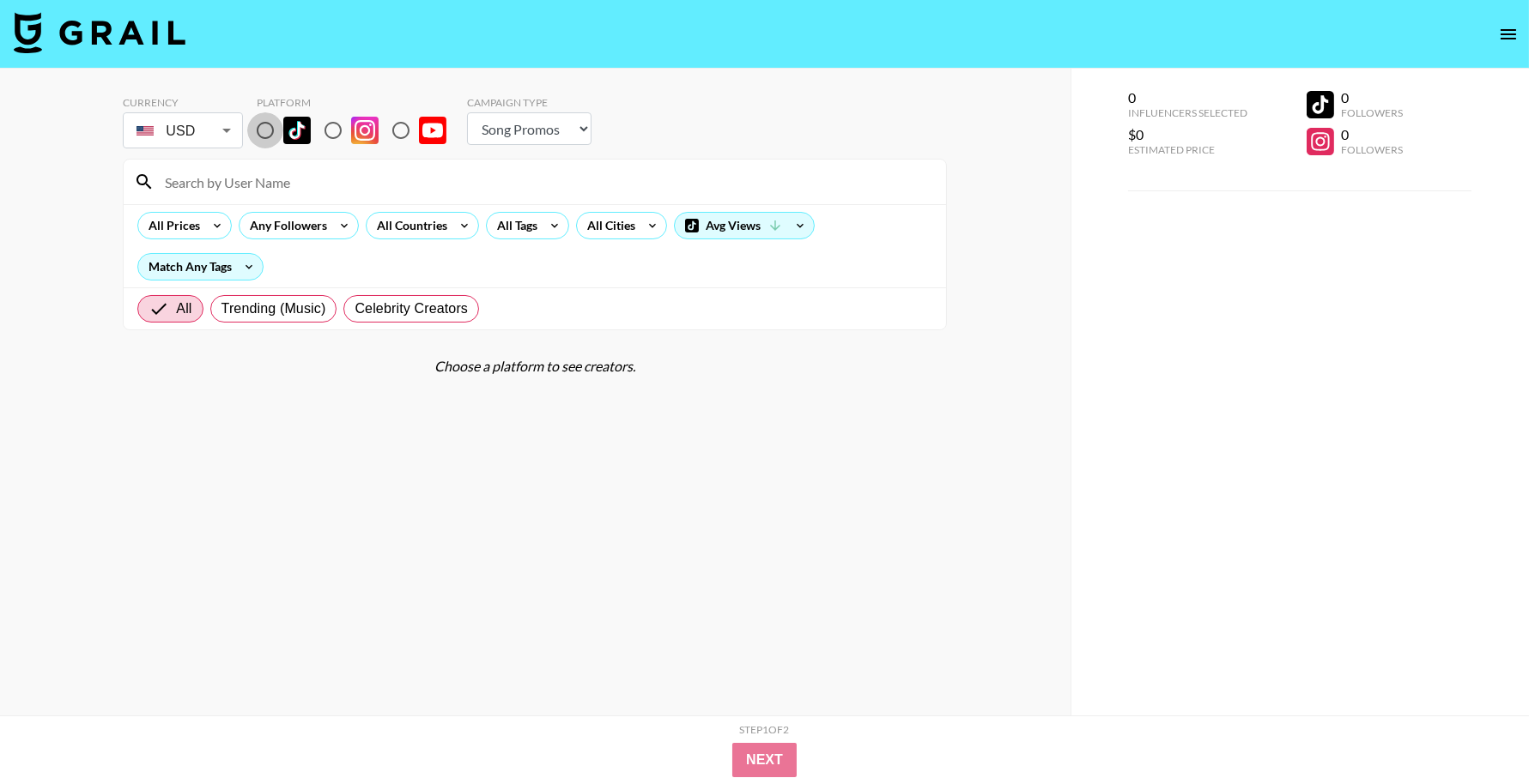
click at [267, 127] on input "radio" at bounding box center [265, 130] width 36 height 36
radio input "true"
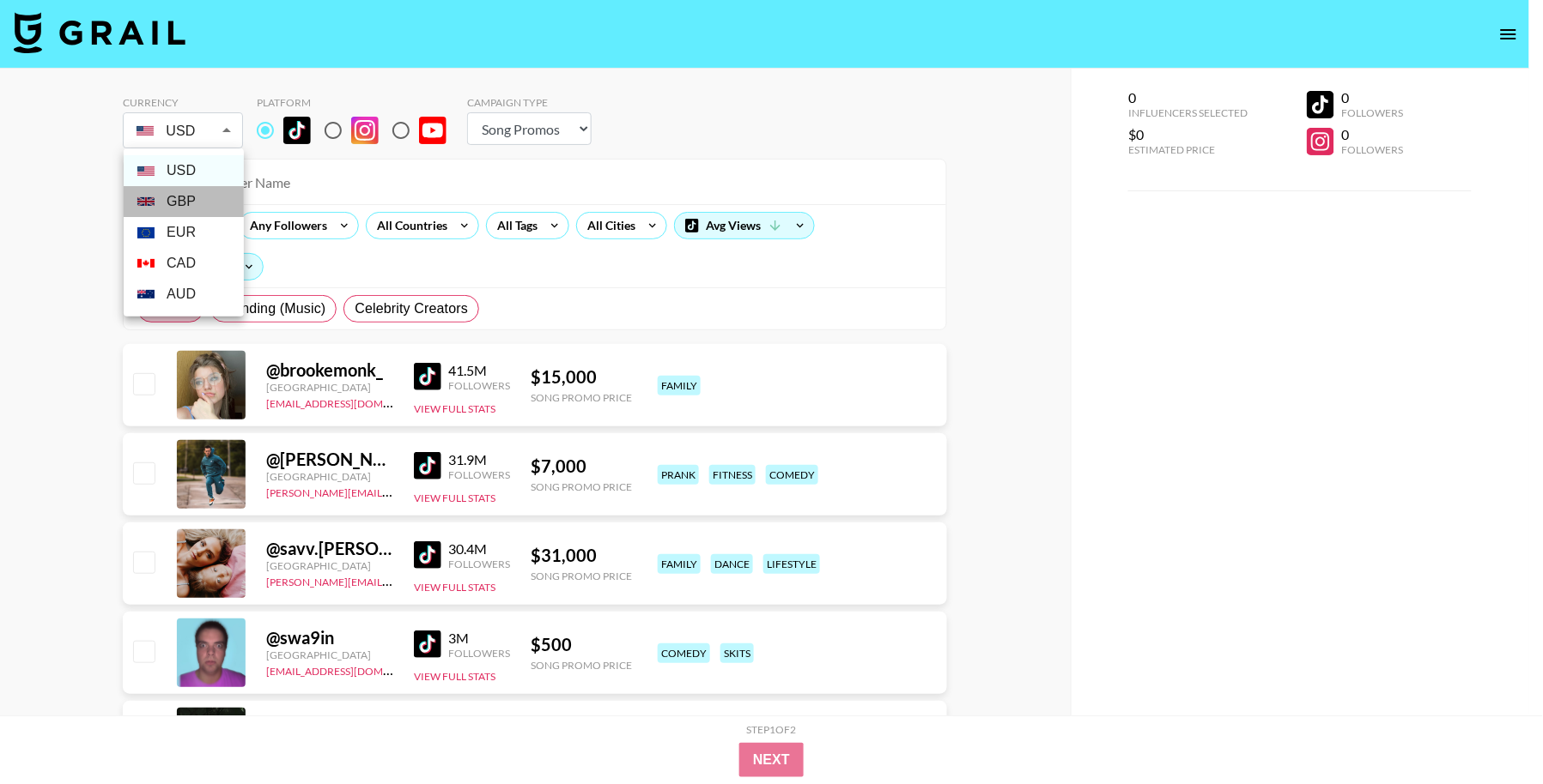
click at [208, 201] on li "GBP" at bounding box center [184, 202] width 121 height 31
type input "GBP"
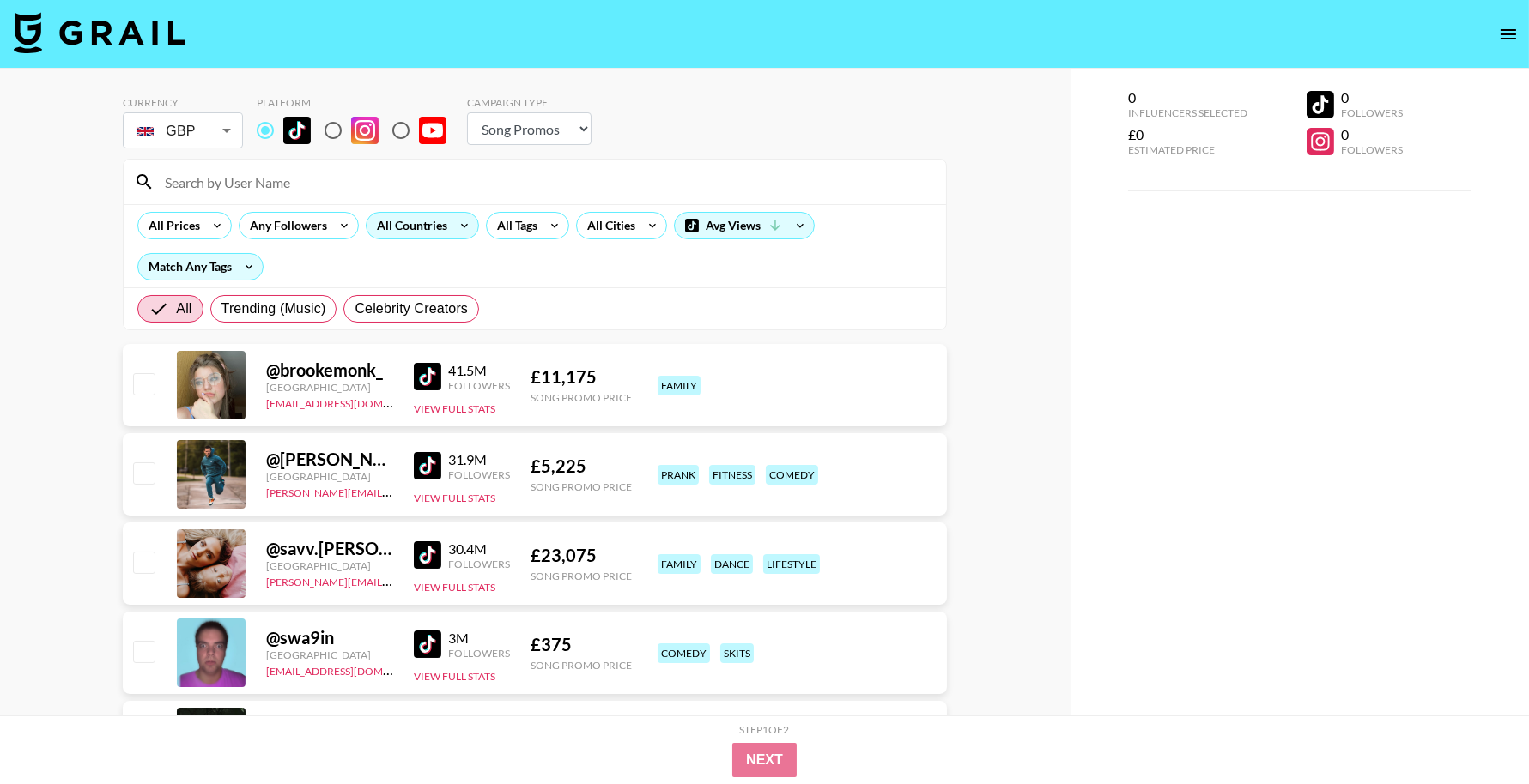
click at [403, 217] on div "All Countries" at bounding box center [409, 225] width 84 height 26
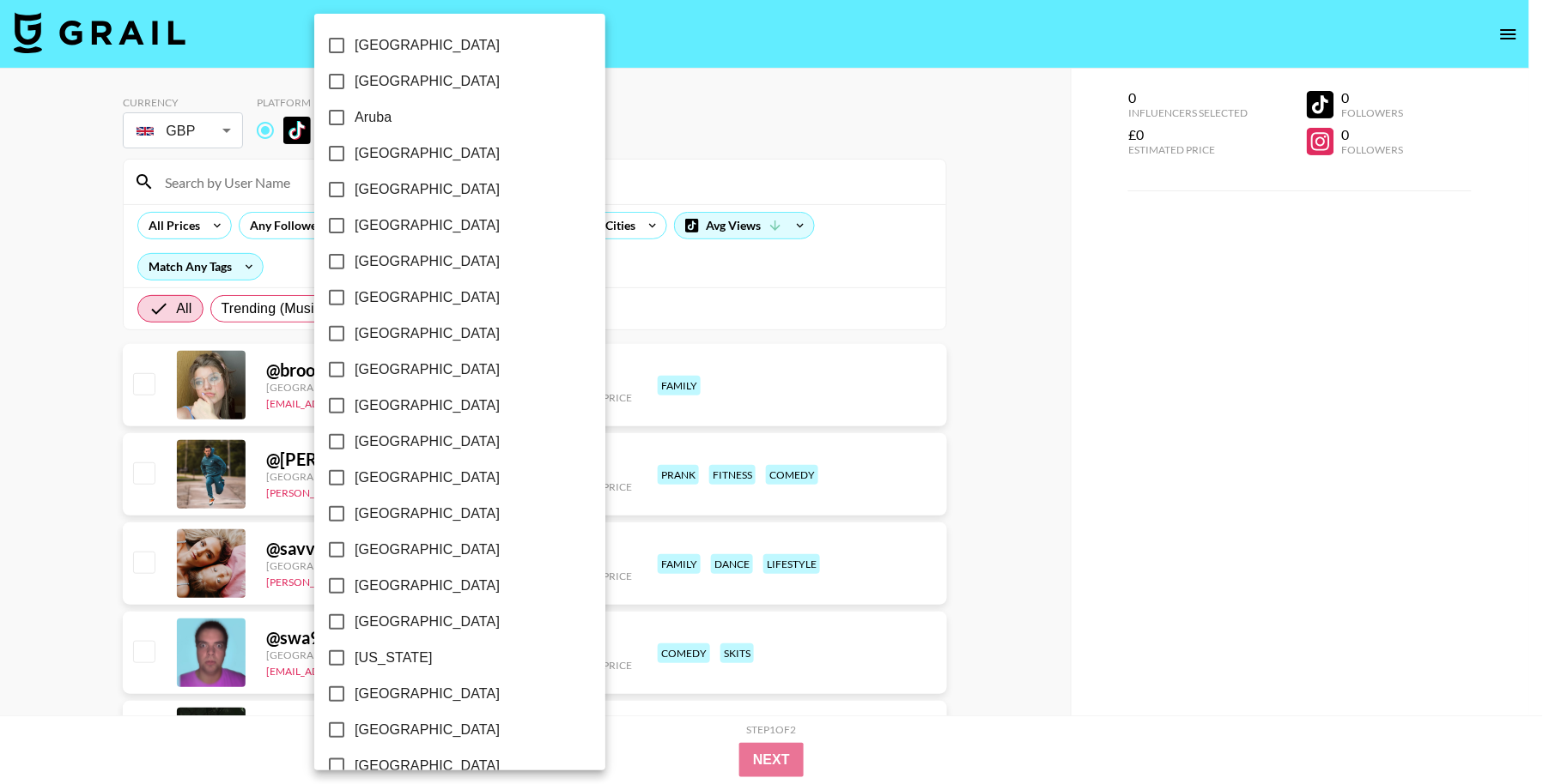
click at [426, 146] on label "[GEOGRAPHIC_DATA]" at bounding box center [448, 153] width 259 height 36
click at [354, 146] on input "[GEOGRAPHIC_DATA]" at bounding box center [336, 153] width 36 height 36
checkbox input "true"
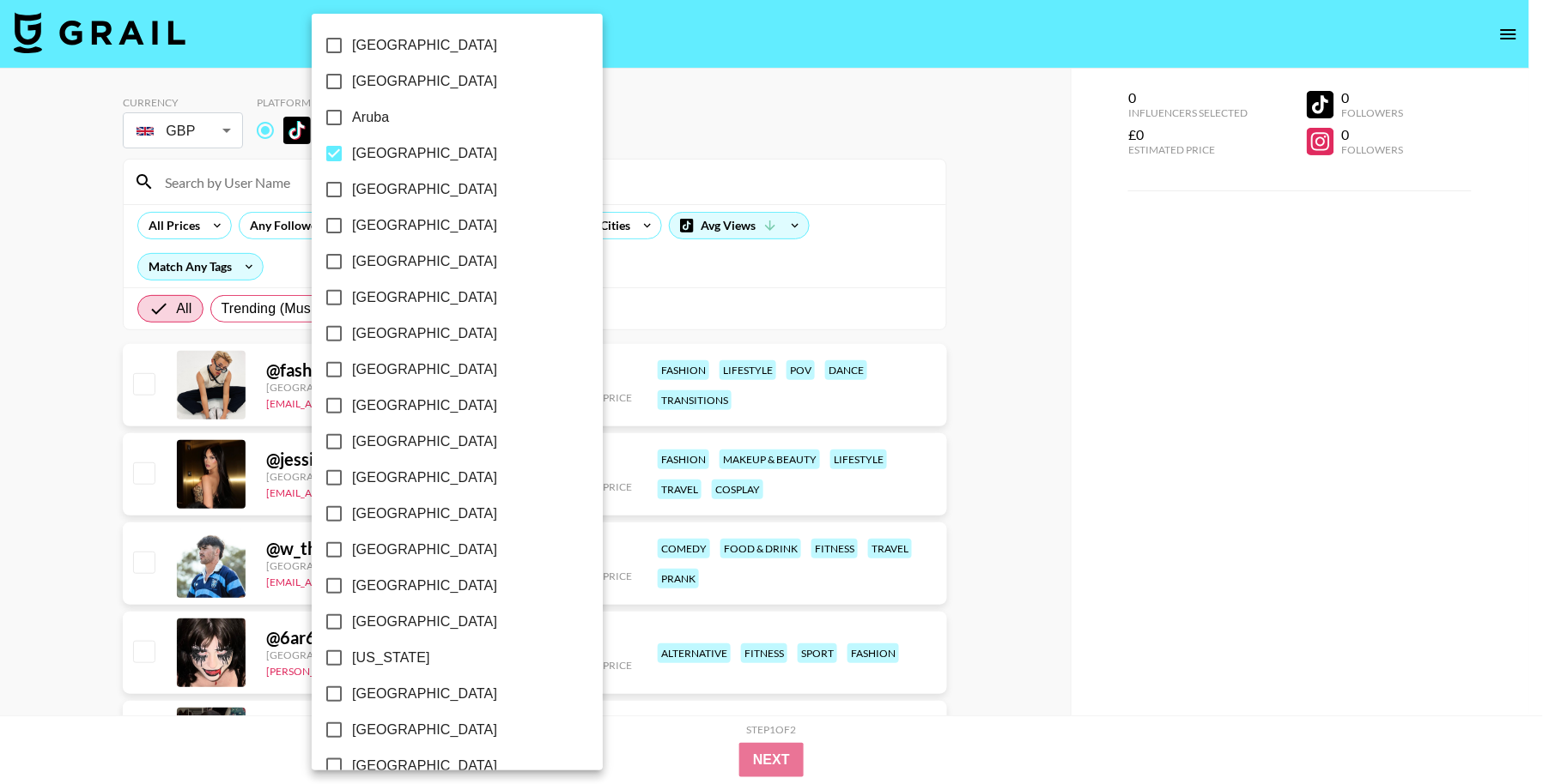
click at [391, 180] on span "[GEOGRAPHIC_DATA]" at bounding box center [425, 190] width 145 height 21
click at [352, 180] on input "[GEOGRAPHIC_DATA]" at bounding box center [333, 189] width 36 height 36
checkbox input "true"
click at [379, 260] on span "[GEOGRAPHIC_DATA]" at bounding box center [425, 262] width 145 height 21
click at [352, 260] on input "[GEOGRAPHIC_DATA]" at bounding box center [333, 261] width 36 height 36
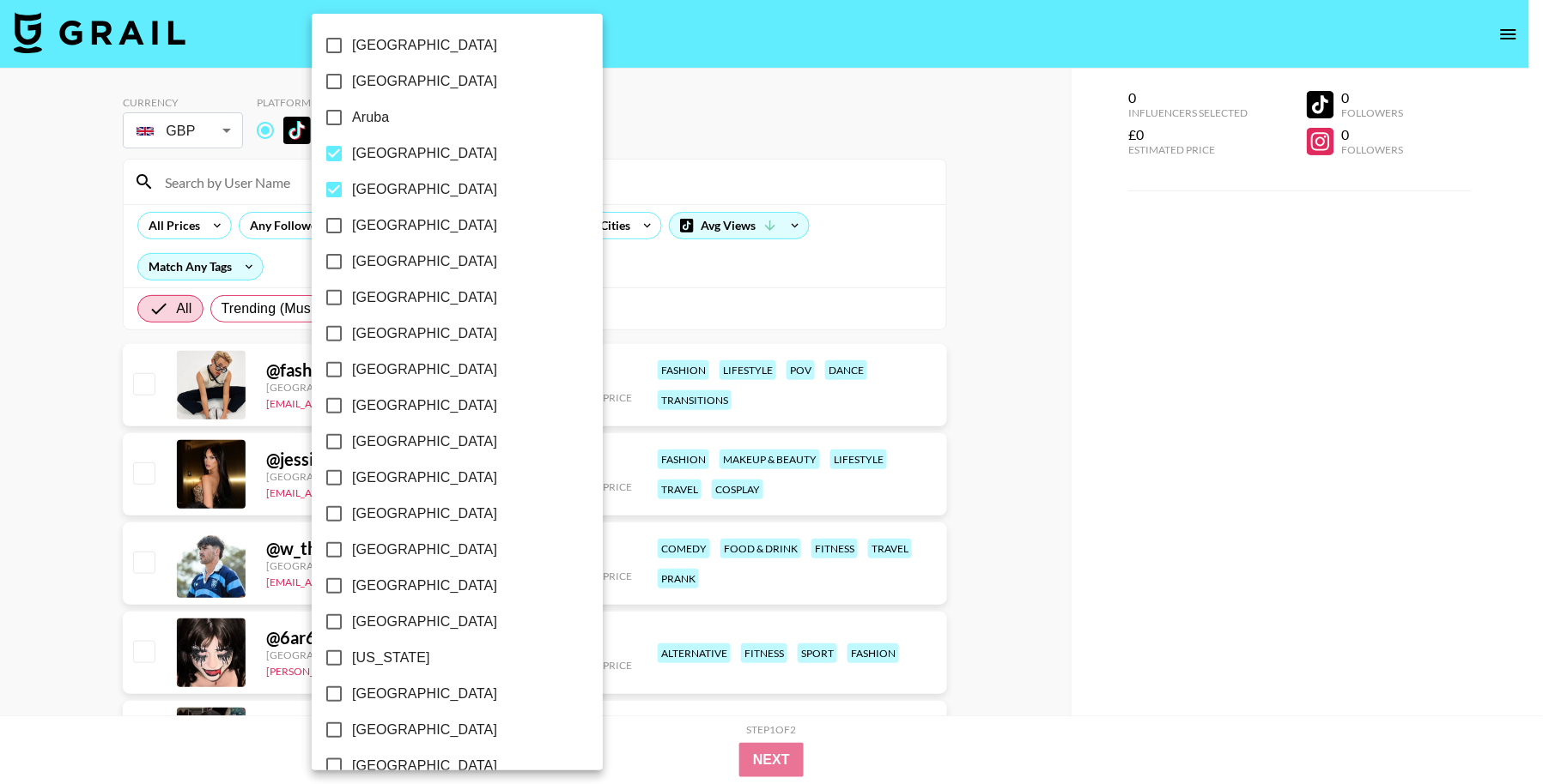
checkbox input "true"
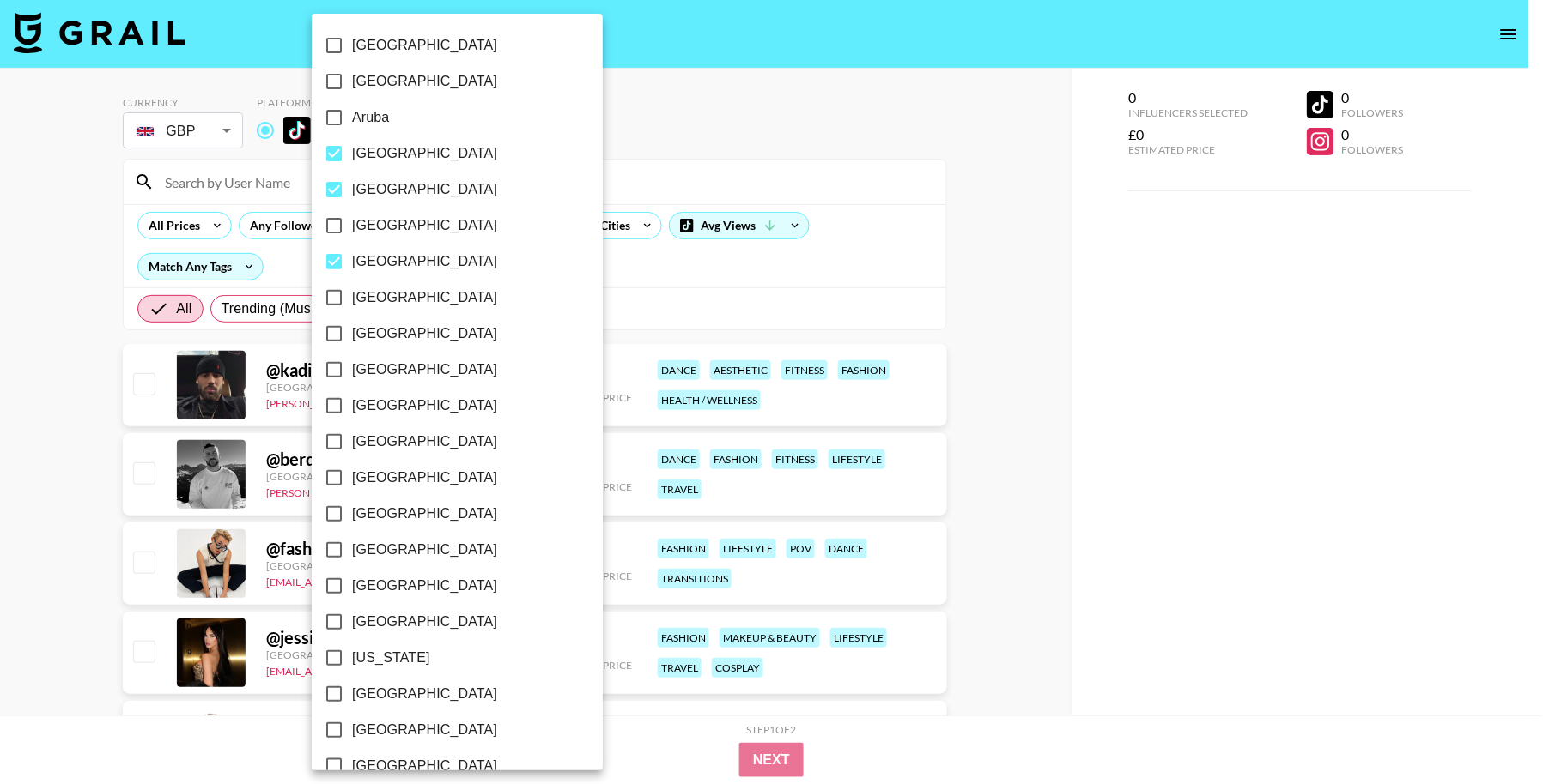
click at [387, 330] on span "[GEOGRAPHIC_DATA]" at bounding box center [425, 334] width 145 height 21
click at [352, 330] on input "[GEOGRAPHIC_DATA]" at bounding box center [333, 333] width 36 height 36
checkbox input "true"
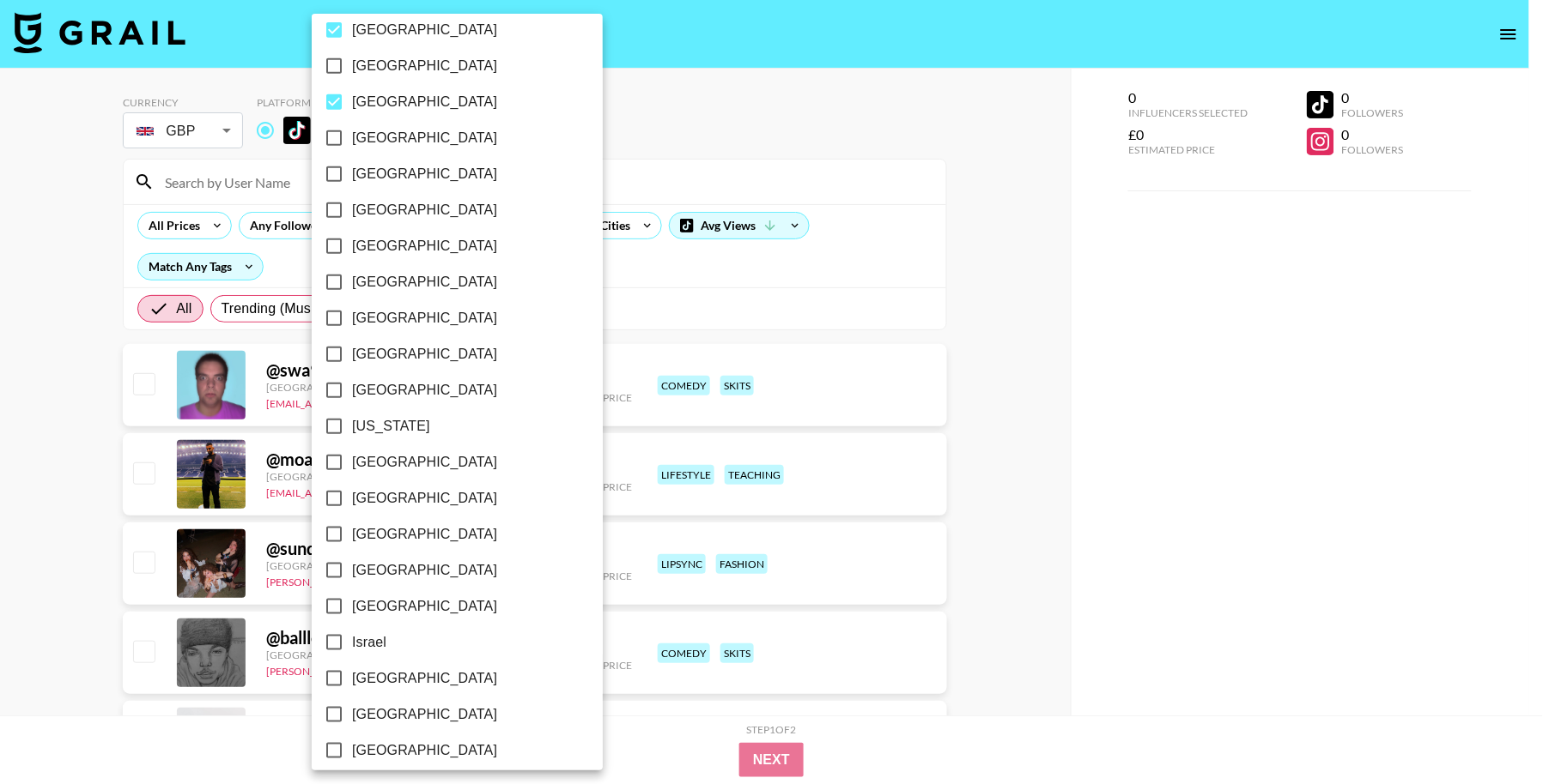
scroll to position [244, 0]
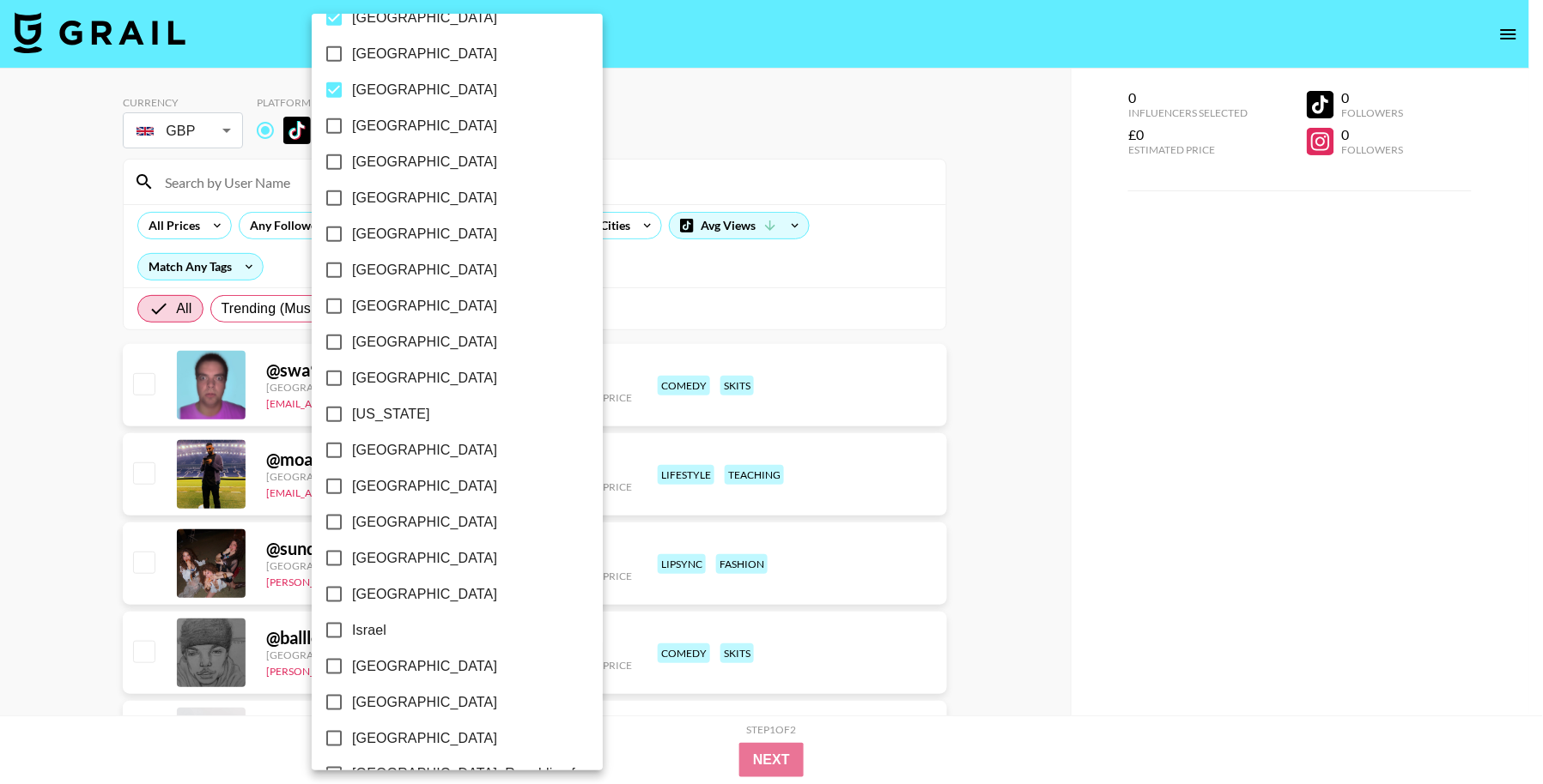
drag, startPoint x: 367, startPoint y: 263, endPoint x: 378, endPoint y: 287, distance: 26.4
click at [367, 264] on span "[GEOGRAPHIC_DATA]" at bounding box center [425, 270] width 145 height 21
click at [352, 264] on input "[GEOGRAPHIC_DATA]" at bounding box center [333, 269] width 36 height 36
click at [379, 264] on span "[GEOGRAPHIC_DATA]" at bounding box center [425, 270] width 145 height 21
click at [352, 264] on input "[GEOGRAPHIC_DATA]" at bounding box center [333, 269] width 36 height 36
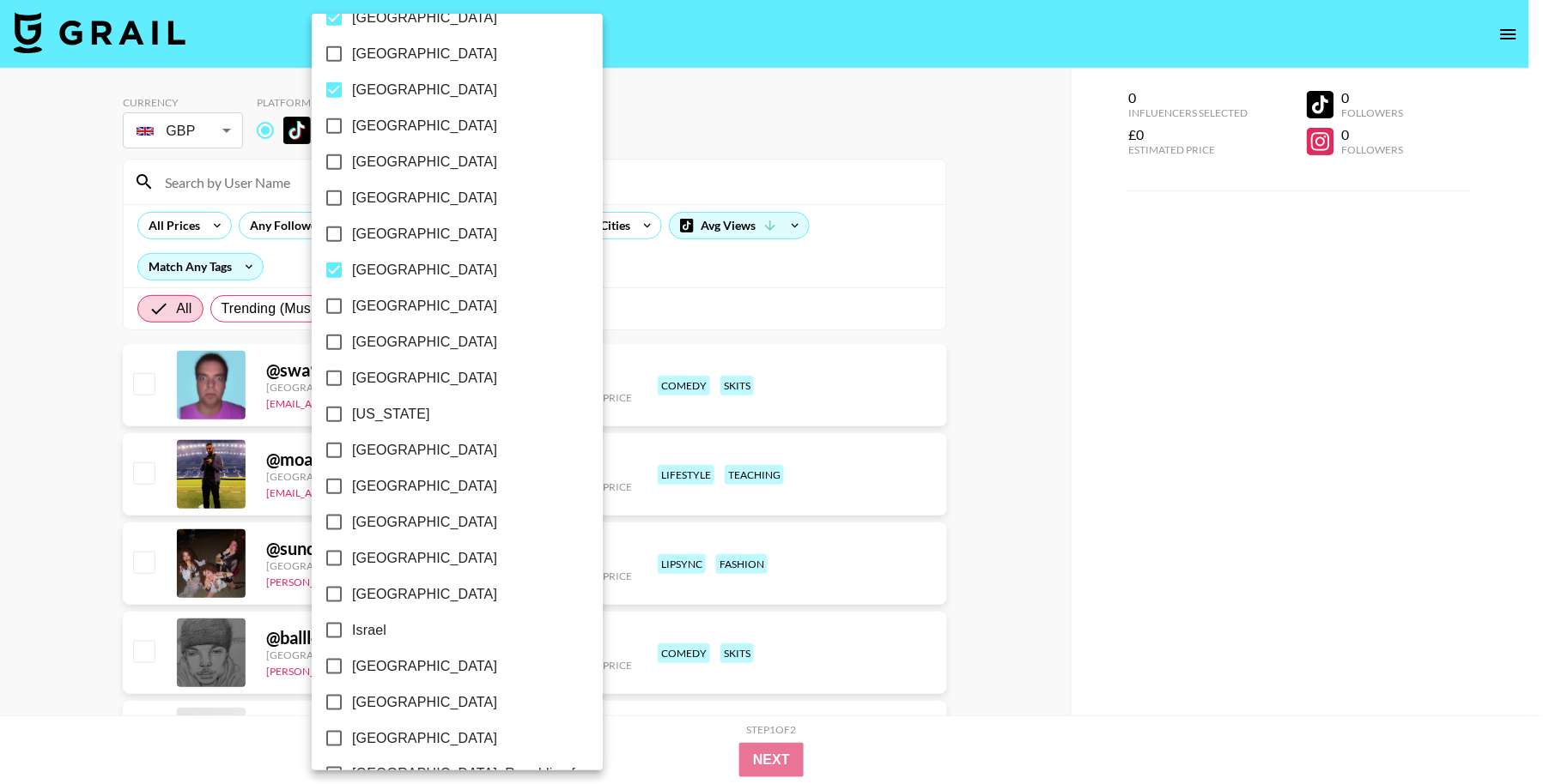
checkbox input "false"
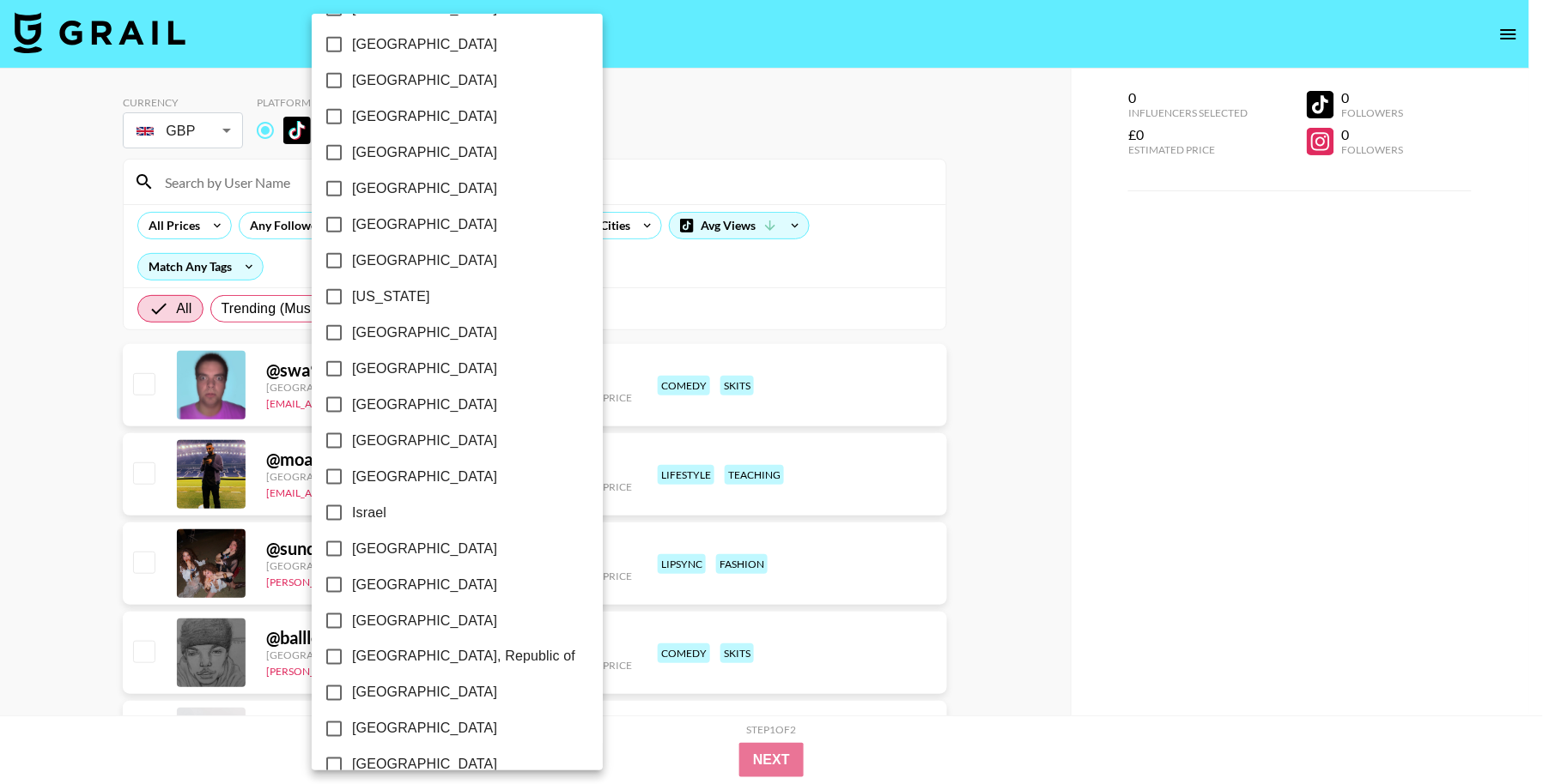
scroll to position [386, 0]
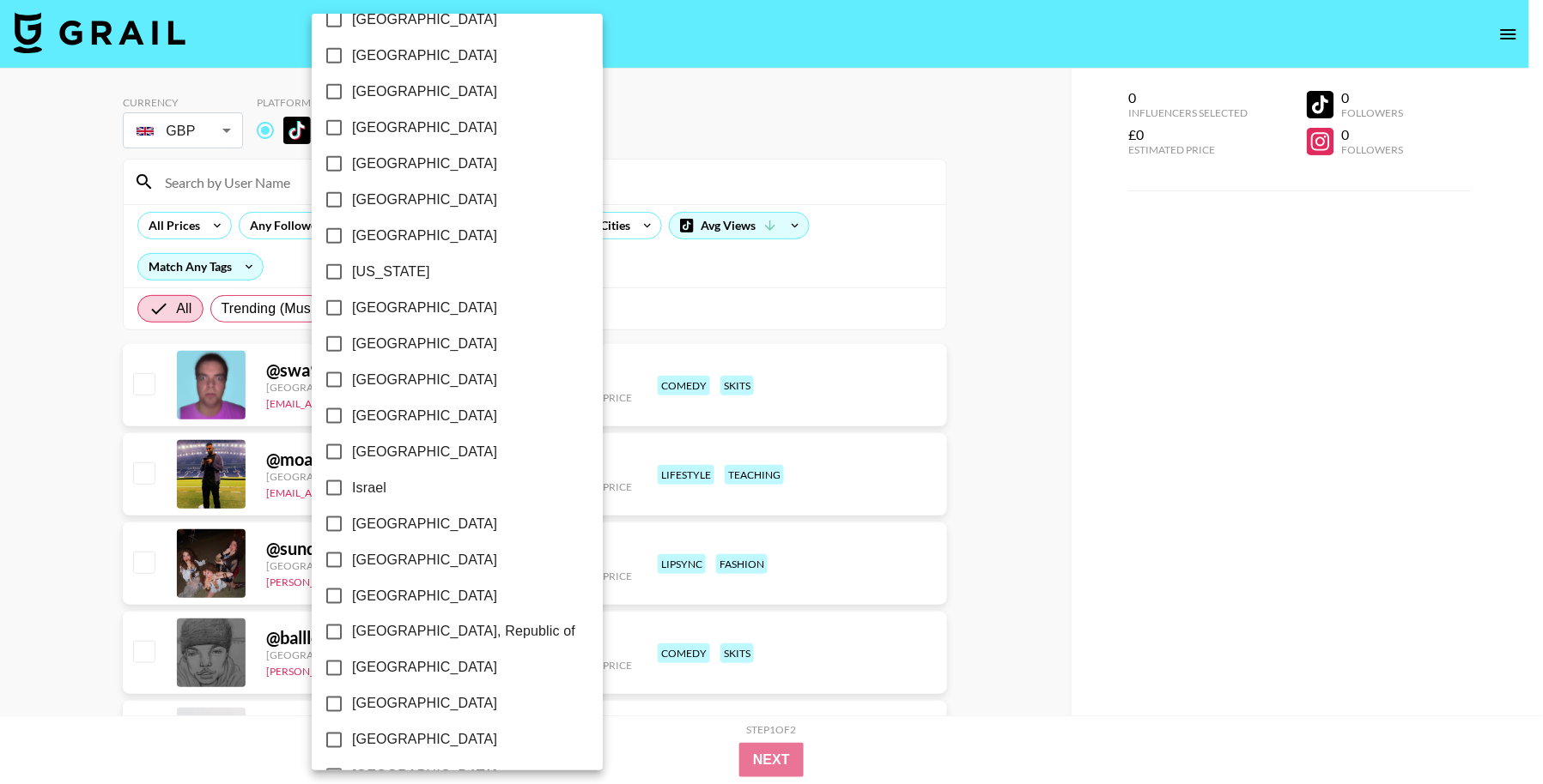
click at [381, 306] on span "[GEOGRAPHIC_DATA]" at bounding box center [425, 308] width 145 height 21
click at [352, 306] on input "[GEOGRAPHIC_DATA]" at bounding box center [333, 308] width 36 height 36
checkbox input "true"
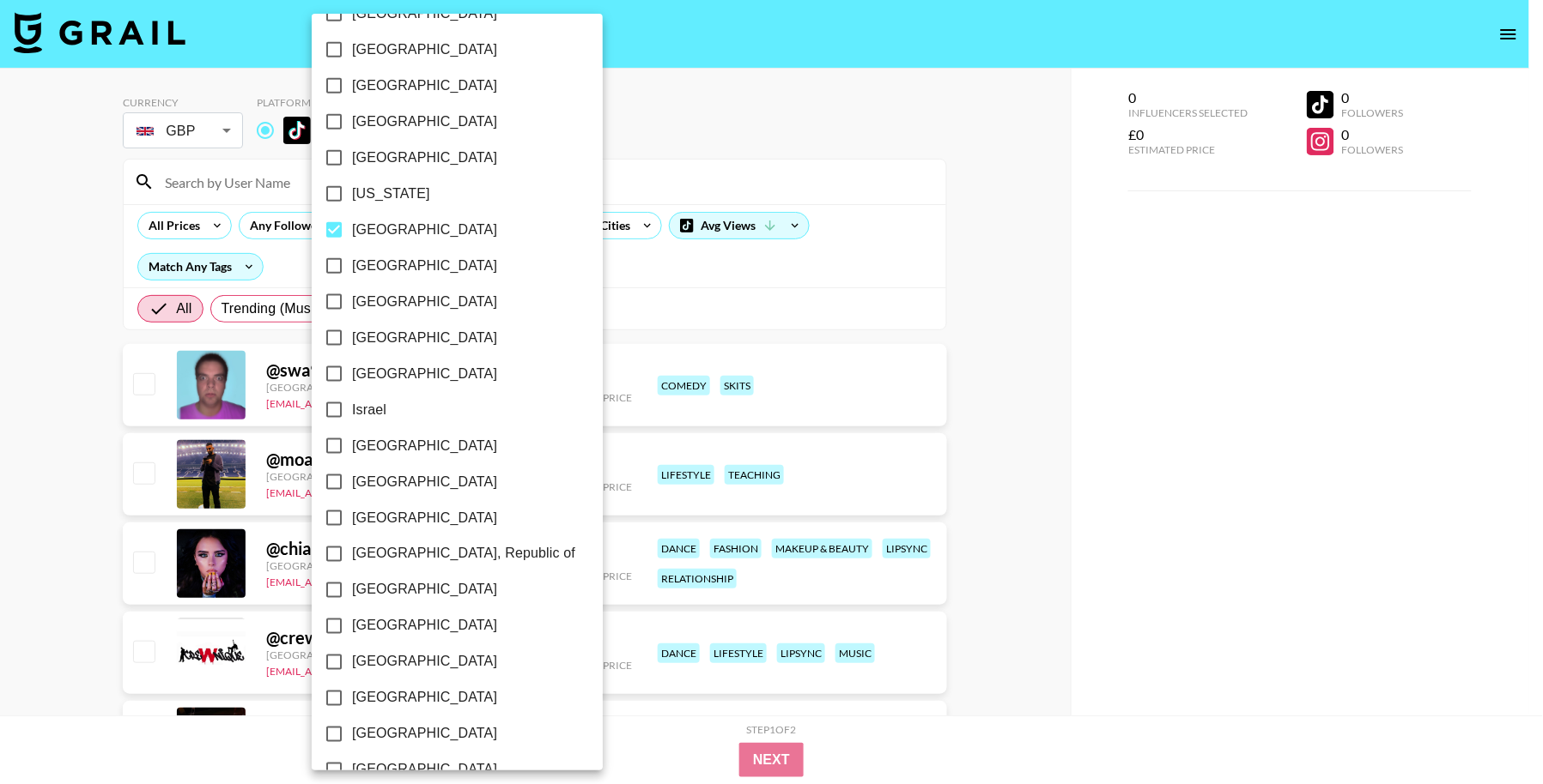
click at [382, 377] on span "[GEOGRAPHIC_DATA]" at bounding box center [425, 374] width 145 height 21
click at [352, 377] on input "[GEOGRAPHIC_DATA]" at bounding box center [333, 373] width 36 height 36
checkbox input "true"
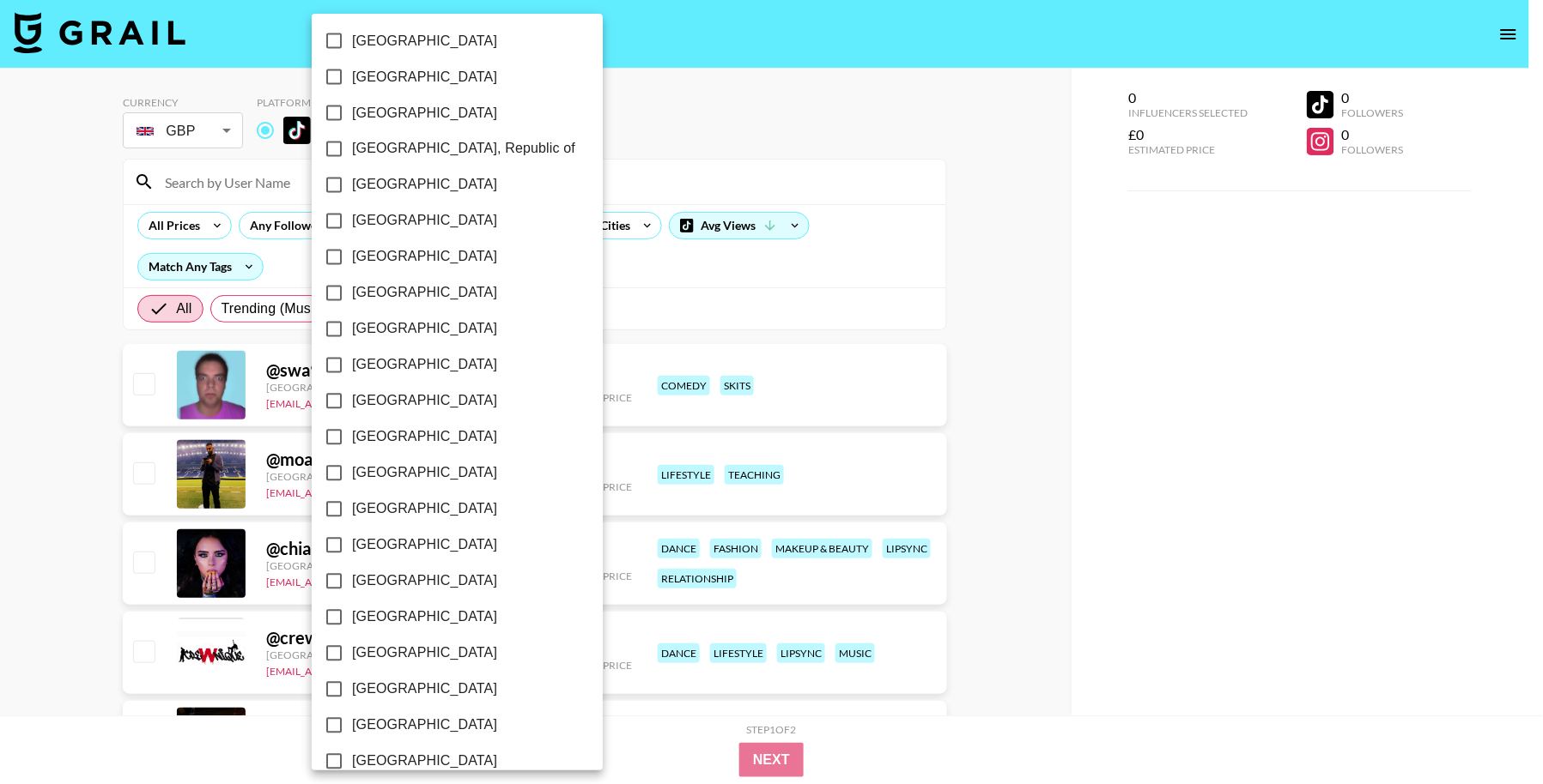
scroll to position [889, 0]
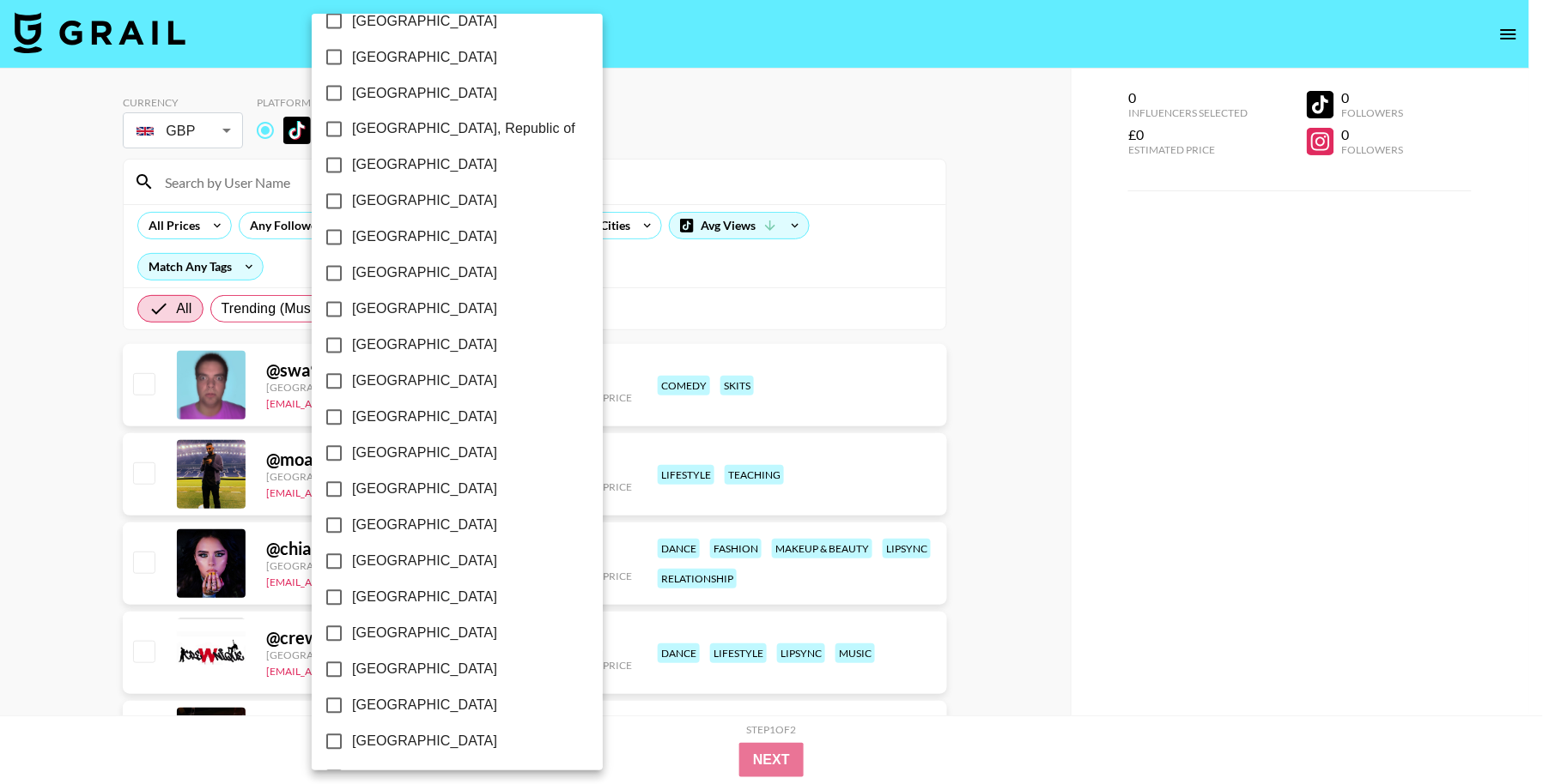
click at [409, 274] on span "[GEOGRAPHIC_DATA]" at bounding box center [425, 274] width 145 height 21
click at [352, 274] on input "[GEOGRAPHIC_DATA]" at bounding box center [333, 273] width 36 height 36
checkbox input "true"
click at [407, 301] on span "[GEOGRAPHIC_DATA]" at bounding box center [425, 309] width 145 height 21
click at [352, 301] on input "[GEOGRAPHIC_DATA]" at bounding box center [333, 309] width 36 height 36
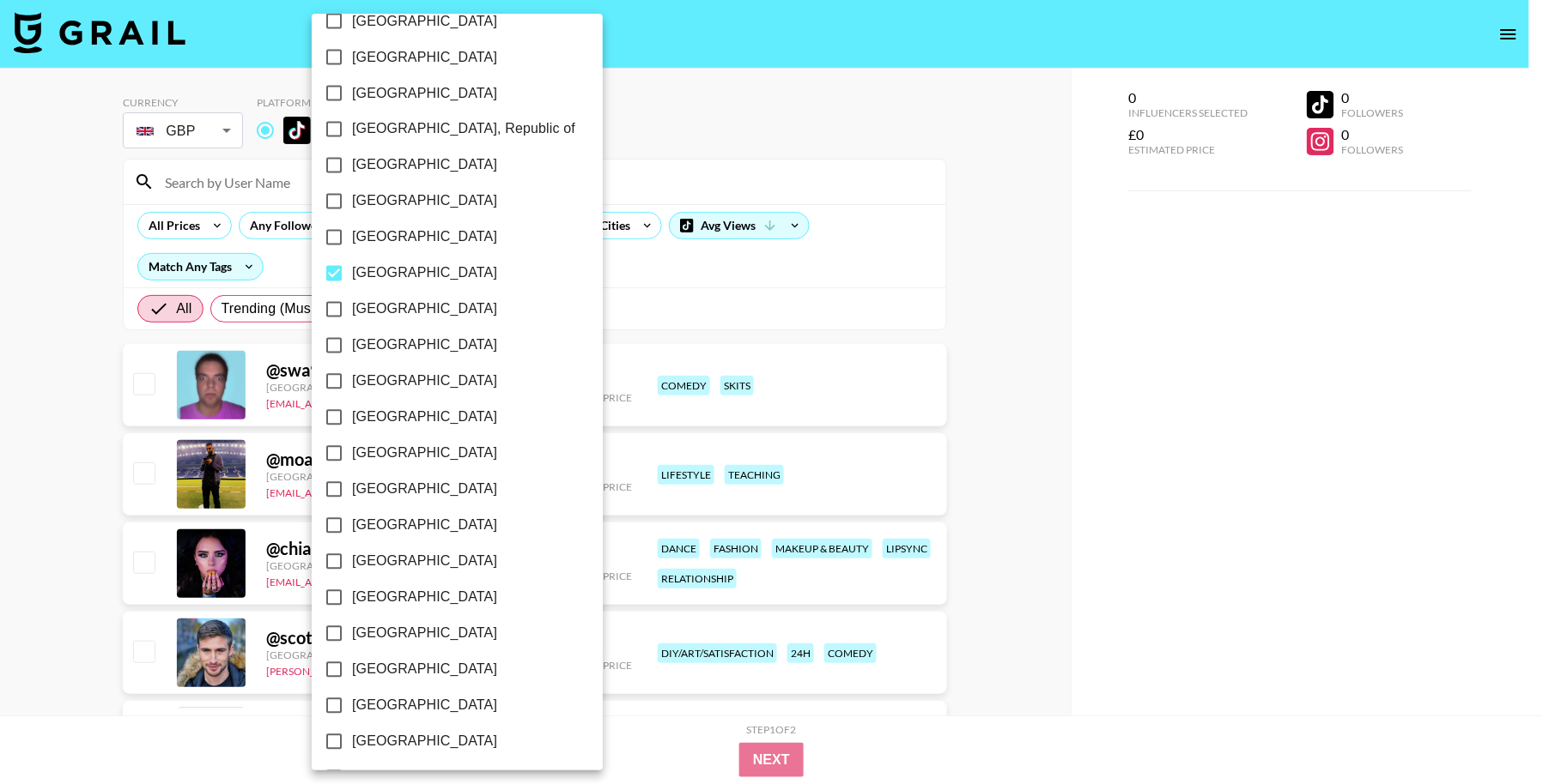
checkbox input "true"
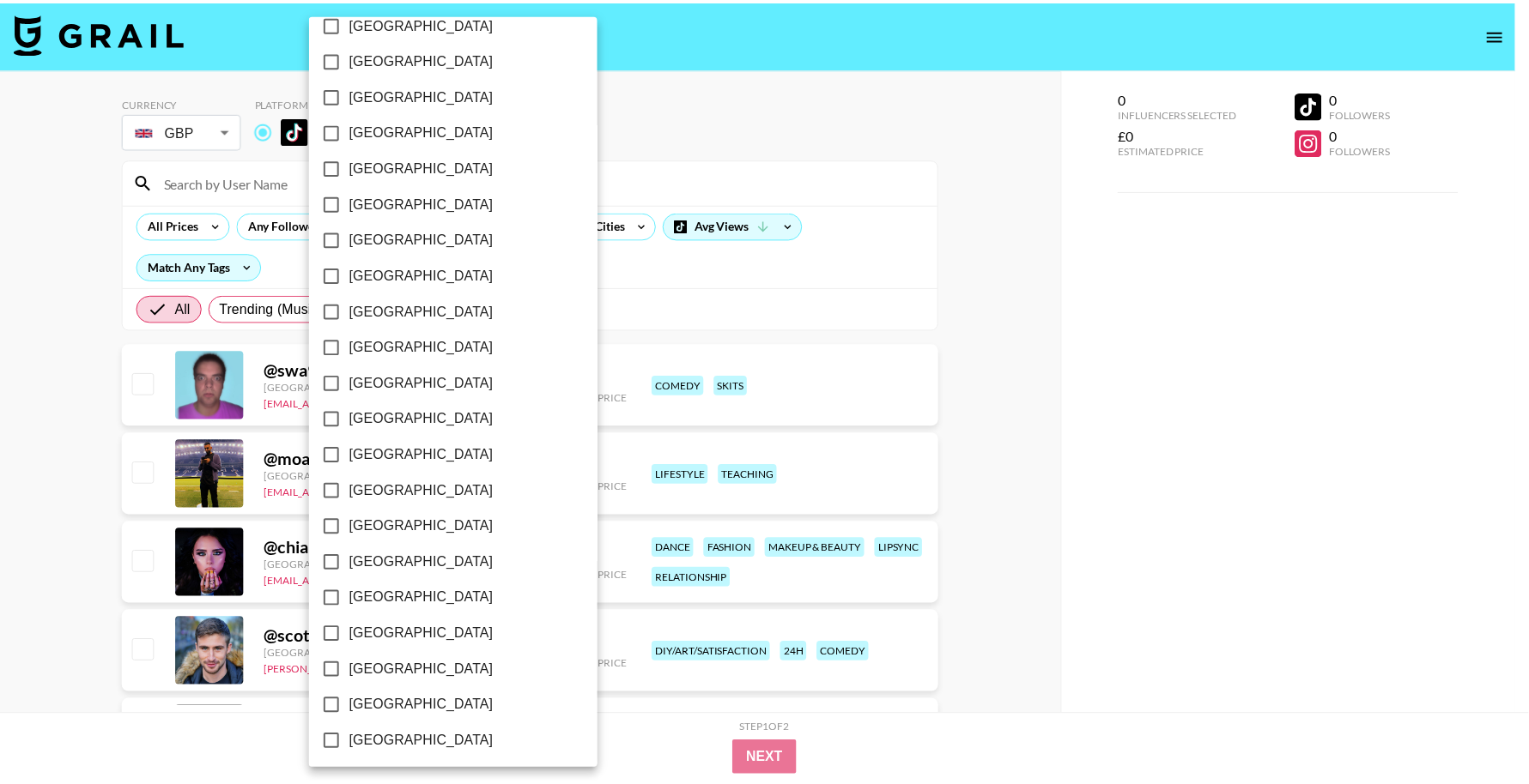
scroll to position [1215, 0]
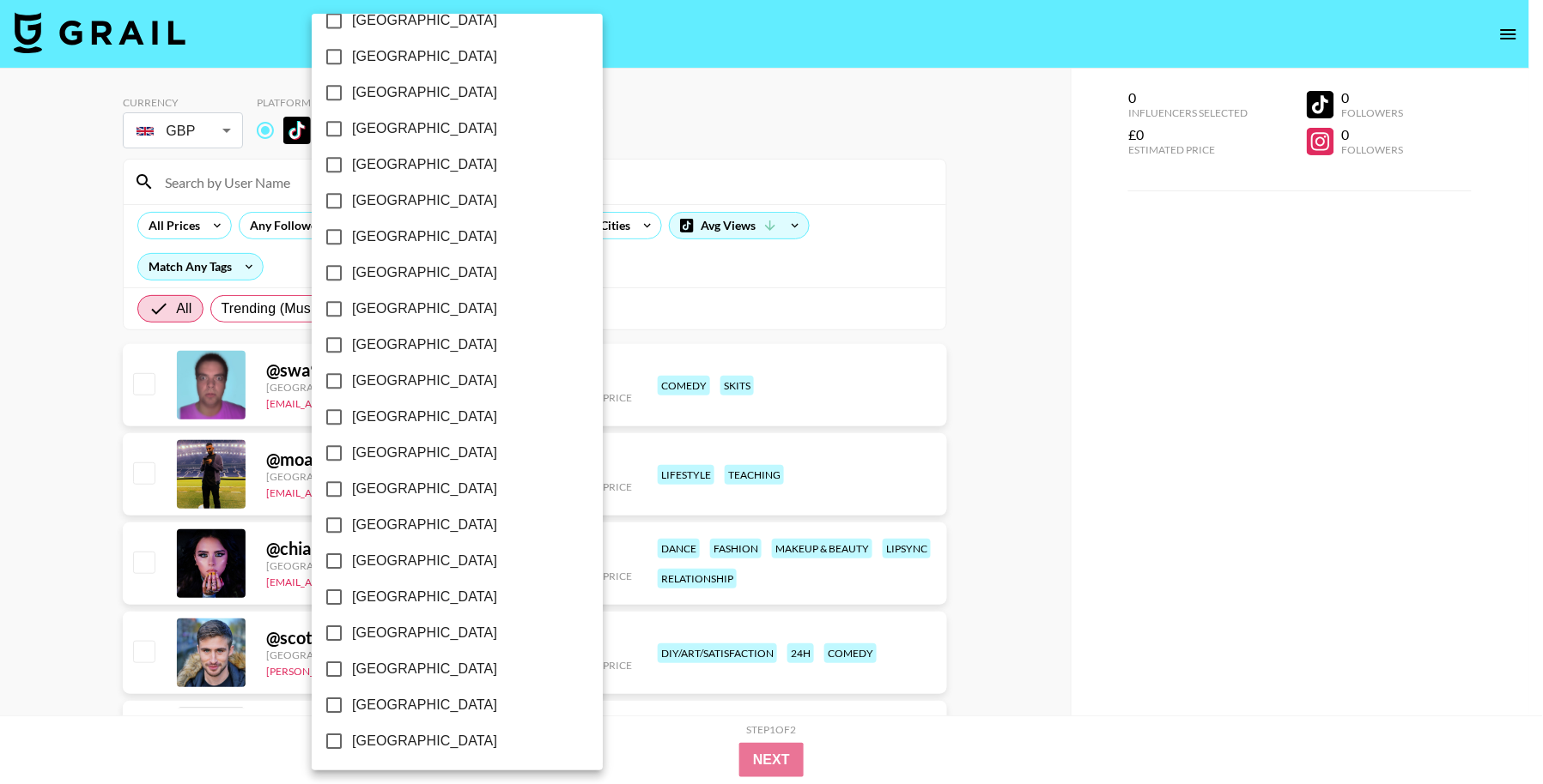
click at [420, 378] on span "[GEOGRAPHIC_DATA]" at bounding box center [425, 381] width 145 height 21
click at [352, 378] on input "[GEOGRAPHIC_DATA]" at bounding box center [333, 381] width 36 height 36
checkbox input "true"
click at [385, 445] on span "[GEOGRAPHIC_DATA]" at bounding box center [425, 453] width 145 height 21
click at [352, 445] on input "[GEOGRAPHIC_DATA]" at bounding box center [333, 453] width 36 height 36
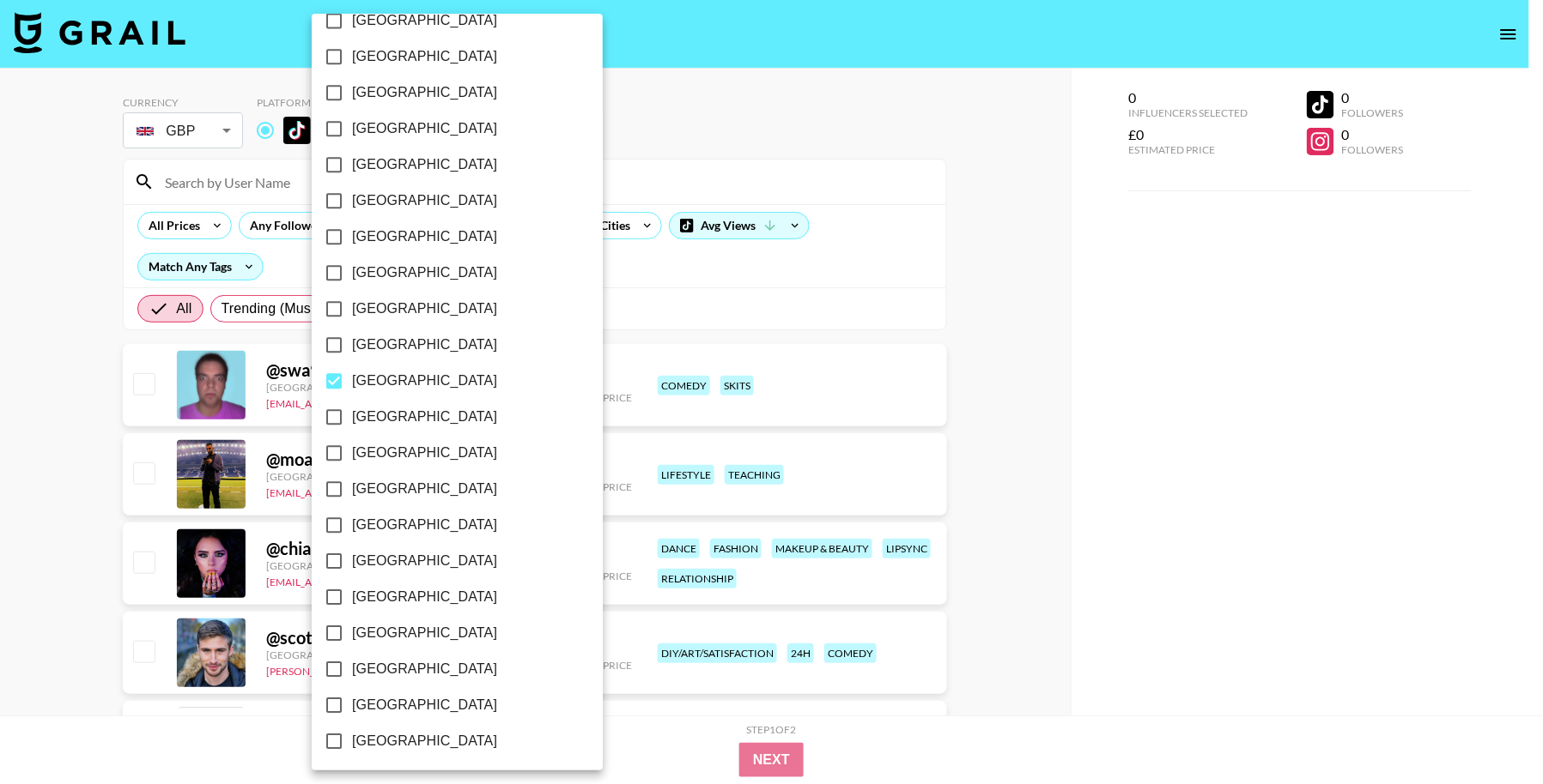
checkbox input "true"
click at [383, 413] on span "[GEOGRAPHIC_DATA]" at bounding box center [427, 417] width 145 height 21
click at [355, 413] on input "[GEOGRAPHIC_DATA]" at bounding box center [337, 416] width 36 height 36
checkbox input "true"
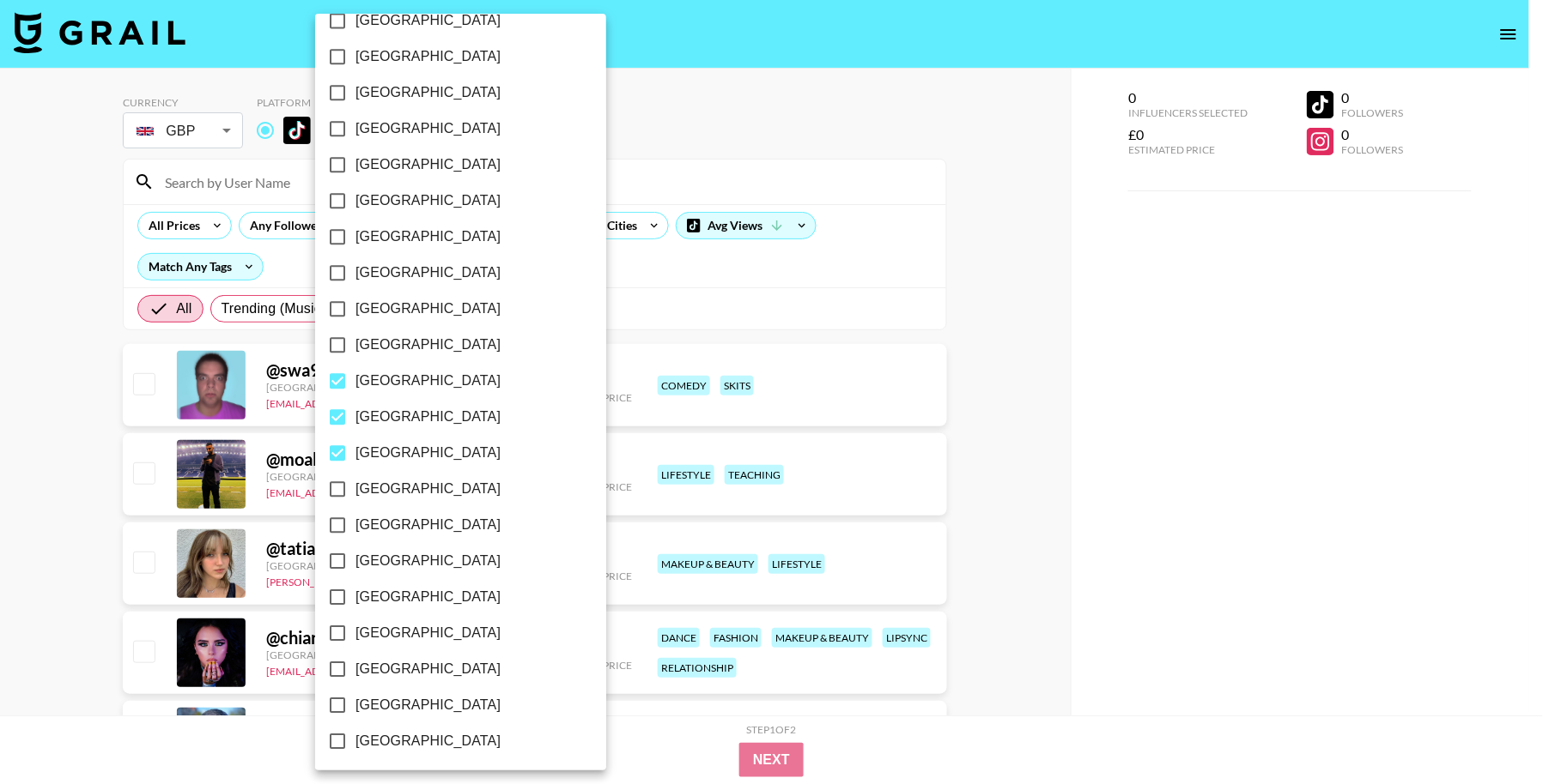
click at [410, 480] on span "[GEOGRAPHIC_DATA]" at bounding box center [427, 489] width 145 height 21
click at [355, 480] on input "[GEOGRAPHIC_DATA]" at bounding box center [337, 488] width 36 height 36
checkbox input "true"
click at [415, 627] on span "[GEOGRAPHIC_DATA]" at bounding box center [427, 633] width 145 height 21
click at [355, 627] on input "[GEOGRAPHIC_DATA]" at bounding box center [337, 632] width 36 height 36
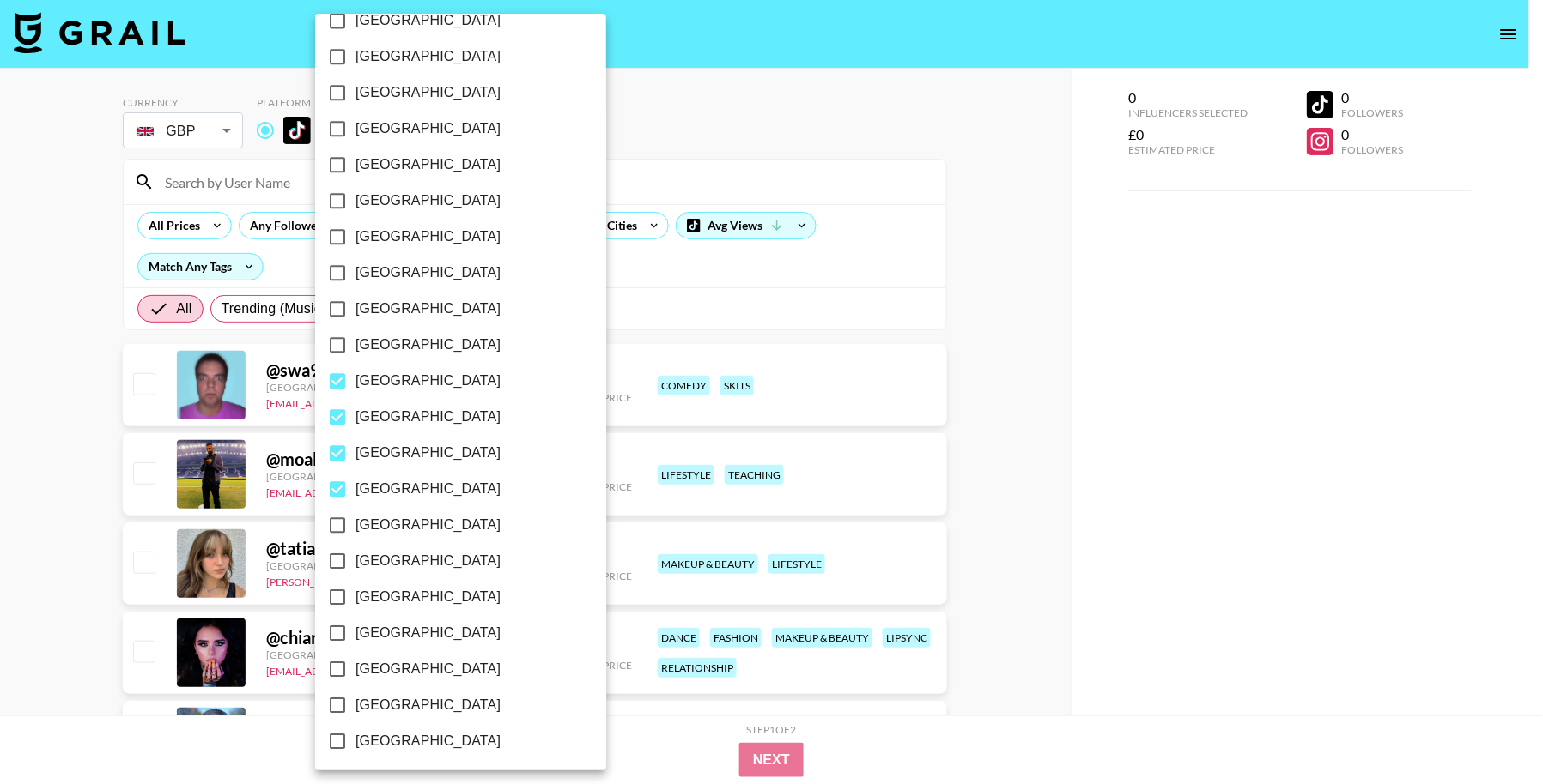
checkbox input "true"
drag, startPoint x: 413, startPoint y: 664, endPoint x: 410, endPoint y: 695, distance: 31.1
click at [413, 664] on span "[GEOGRAPHIC_DATA]" at bounding box center [427, 669] width 145 height 21
click at [355, 664] on input "[GEOGRAPHIC_DATA]" at bounding box center [337, 669] width 36 height 36
checkbox input "true"
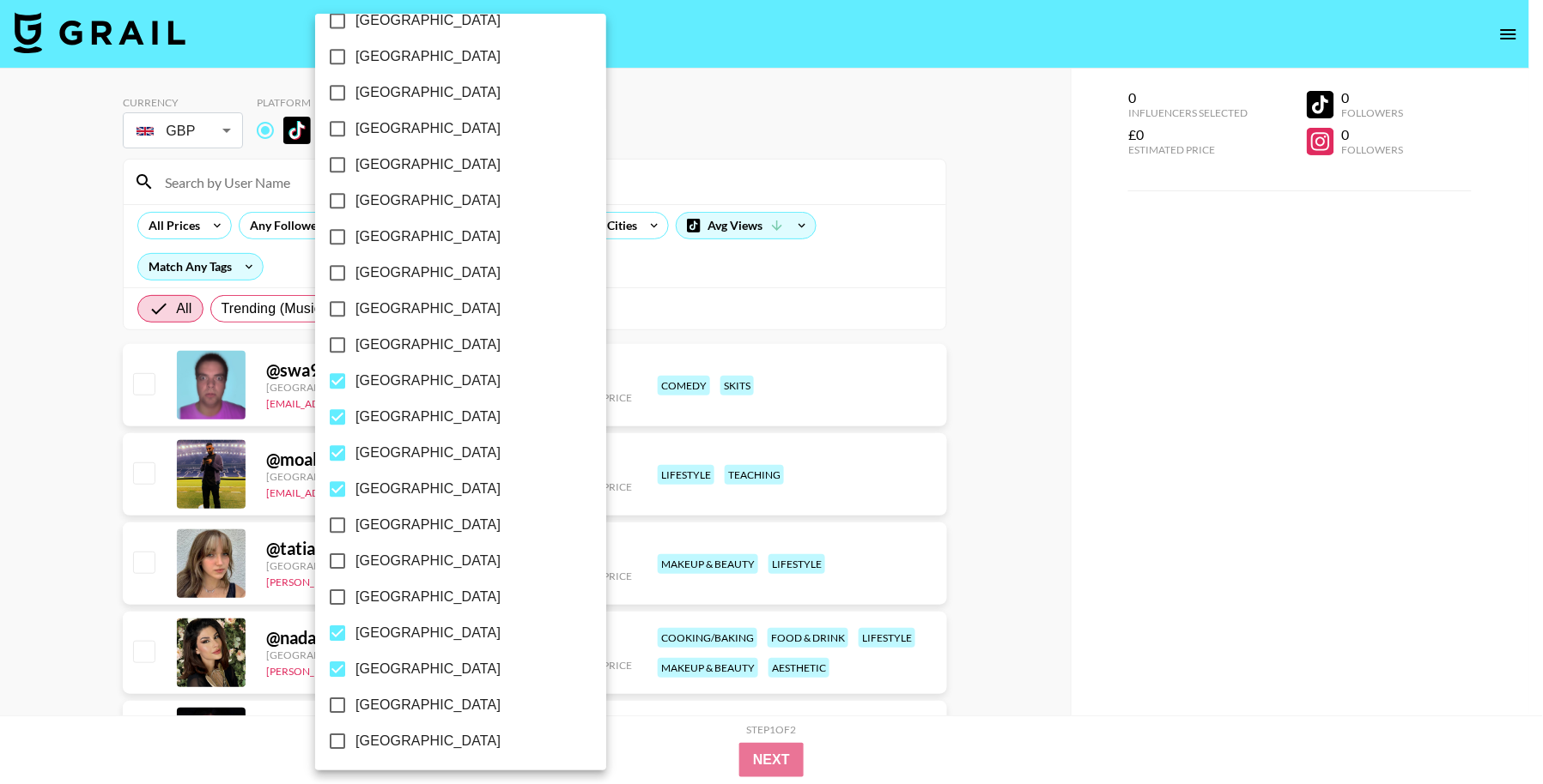
click at [410, 695] on span "[GEOGRAPHIC_DATA]" at bounding box center [427, 706] width 145 height 21
click at [355, 695] on input "[GEOGRAPHIC_DATA]" at bounding box center [337, 705] width 36 height 36
checkbox input "true"
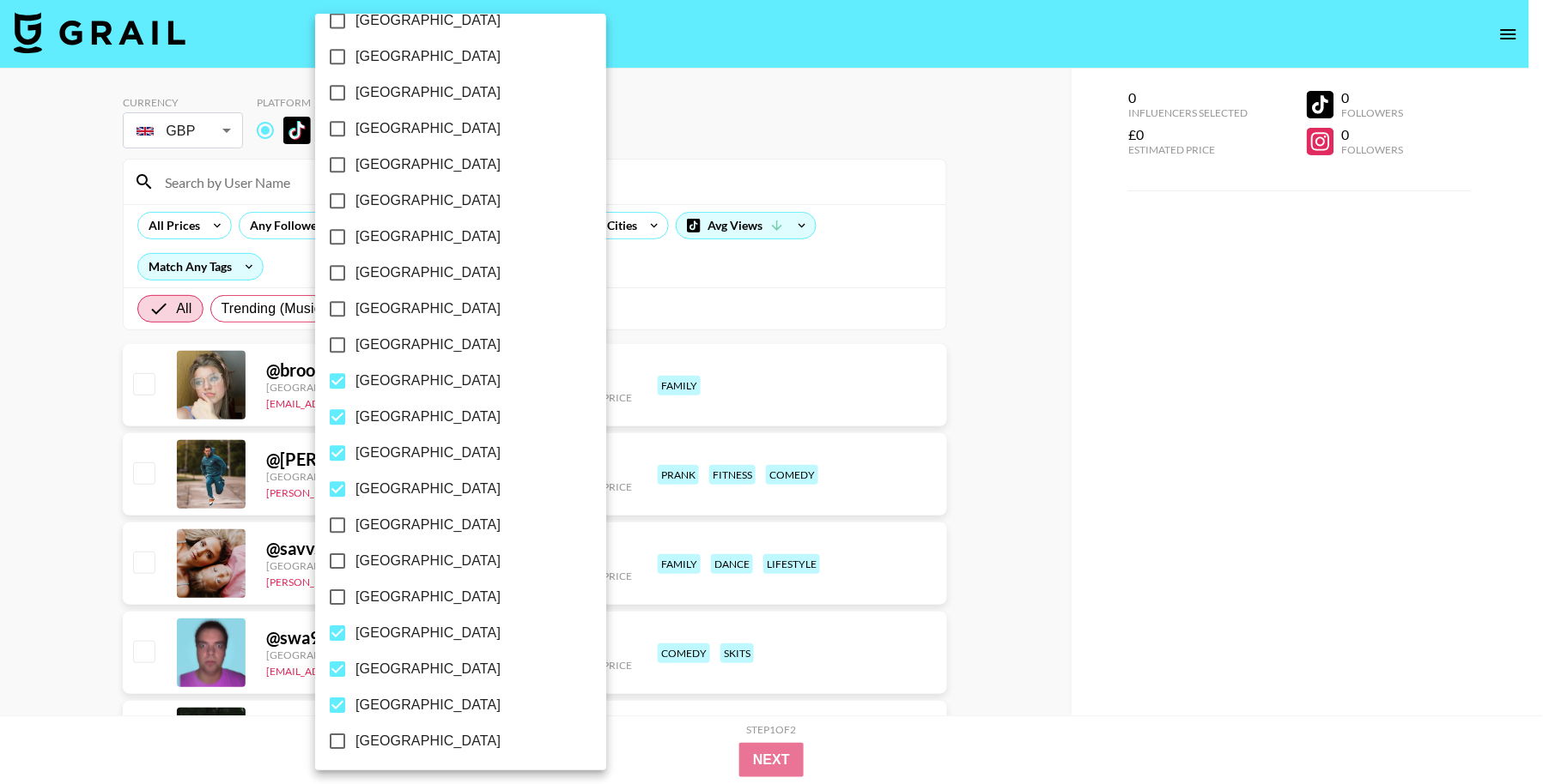
click at [13, 444] on div at bounding box center [772, 392] width 1543 height 784
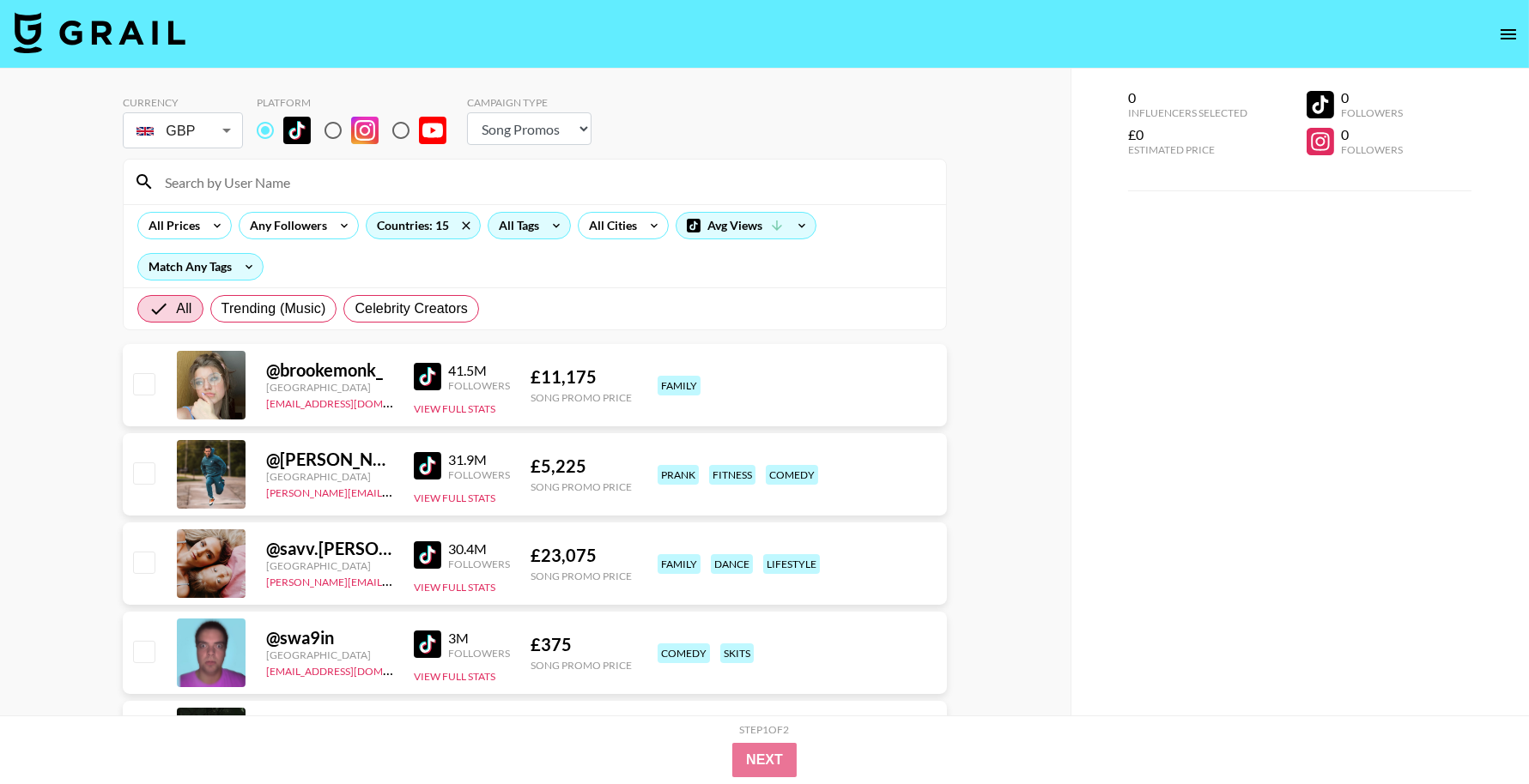
click at [516, 231] on div "All Tags" at bounding box center [515, 225] width 54 height 26
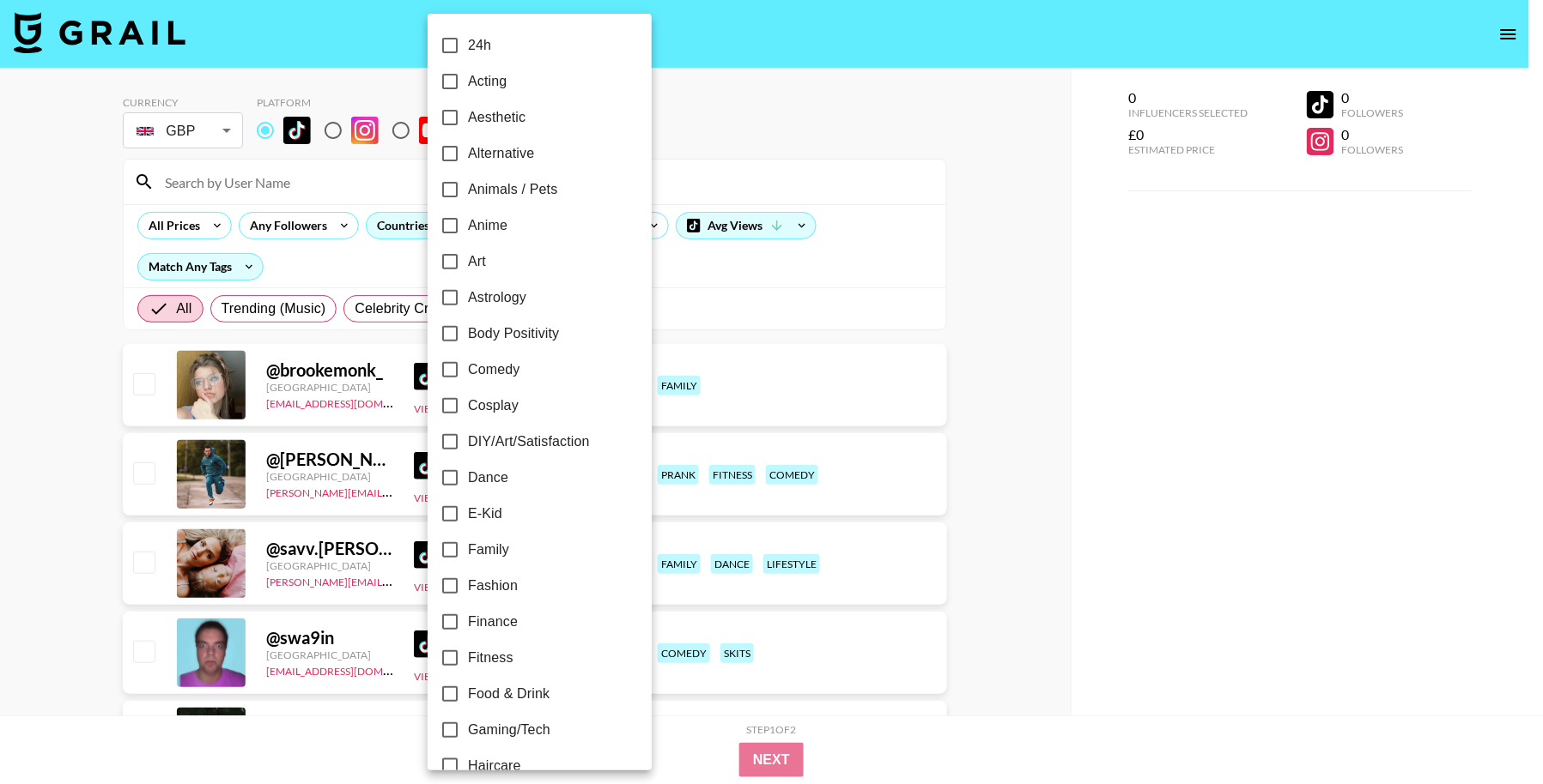
click at [515, 144] on span "Alternative" at bounding box center [500, 153] width 66 height 21
click at [467, 144] on input "Alternative" at bounding box center [449, 153] width 36 height 36
checkbox input "true"
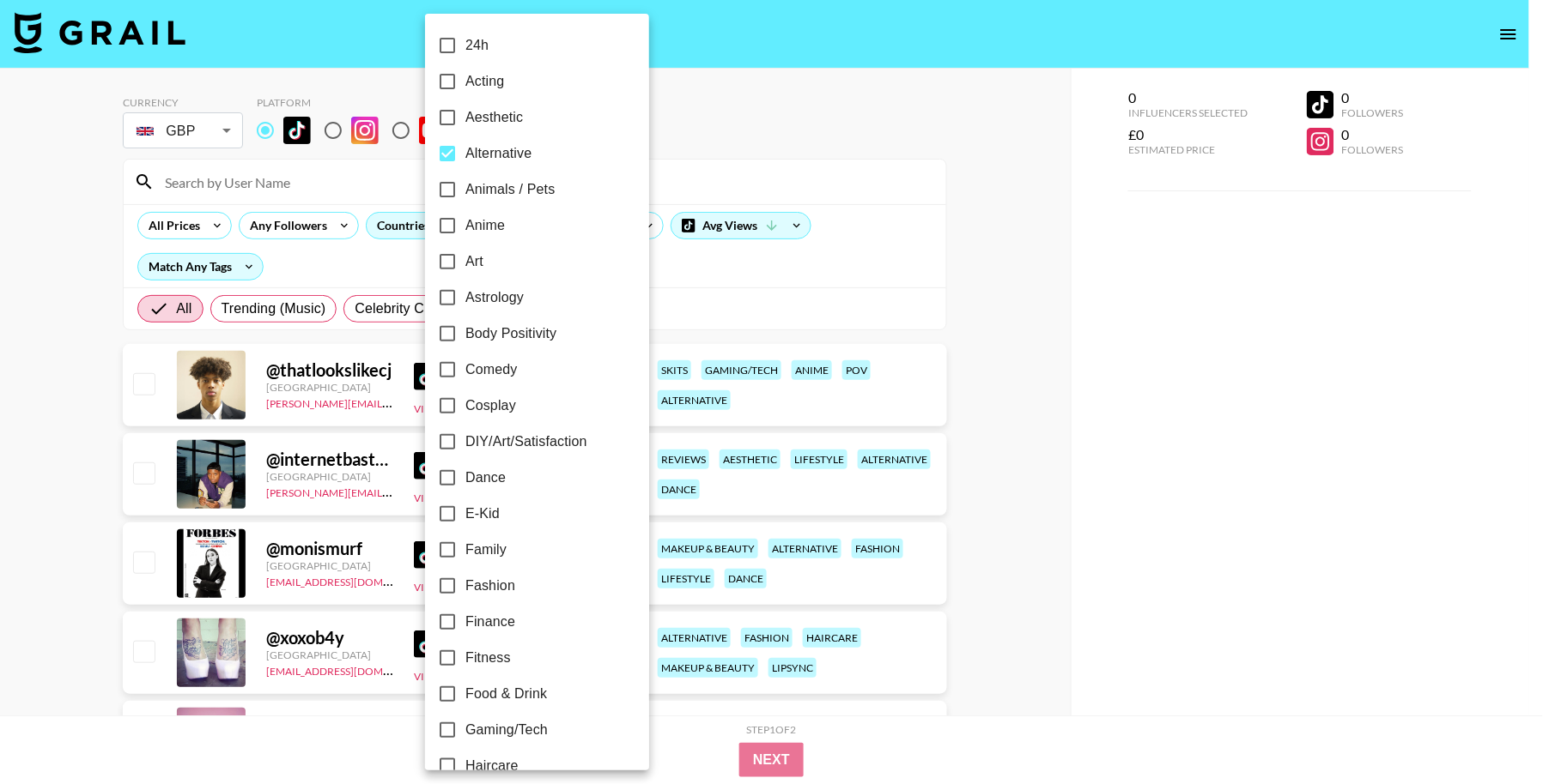
click at [904, 252] on div at bounding box center [772, 392] width 1543 height 784
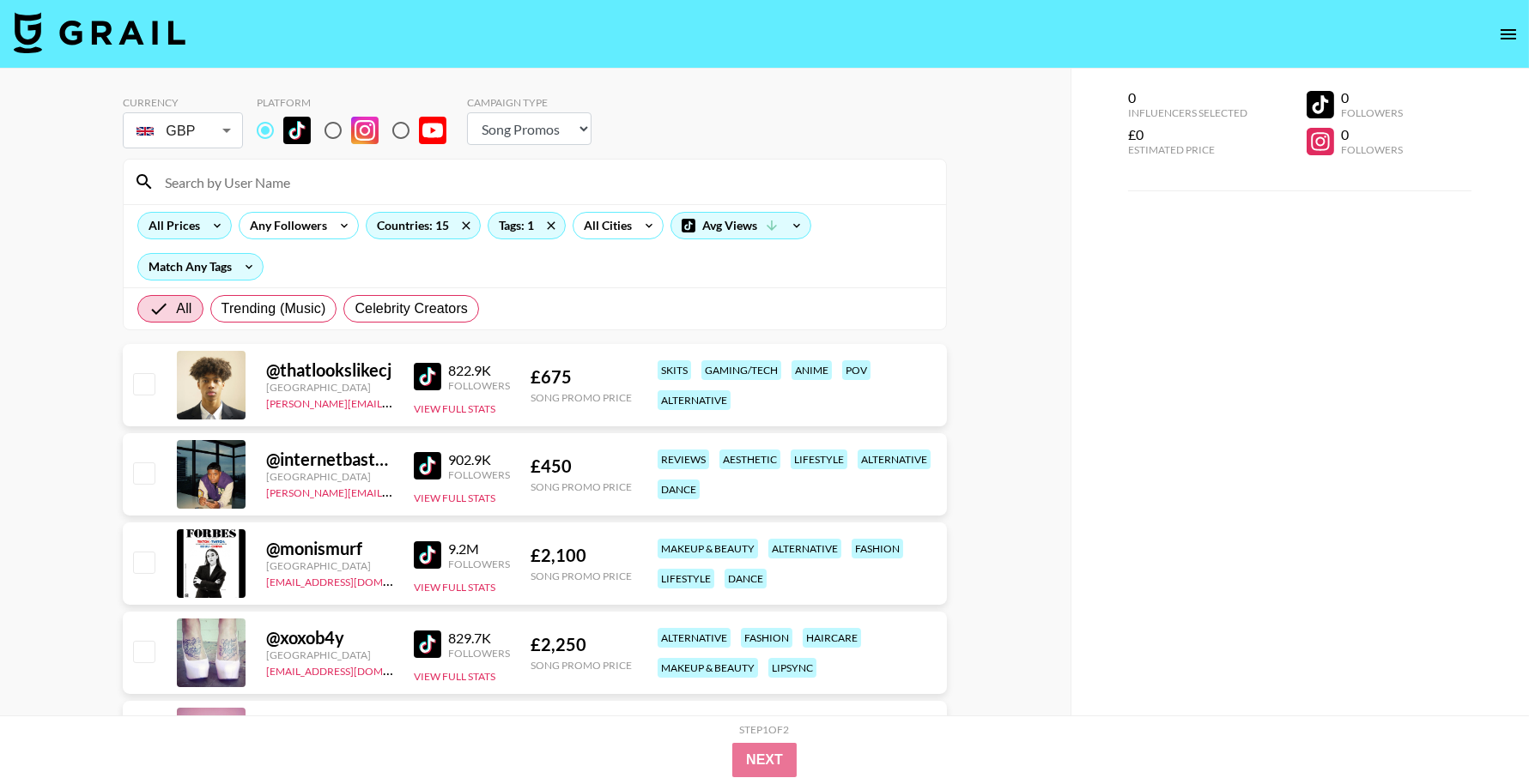
click at [182, 229] on div "All Prices" at bounding box center [170, 225] width 65 height 26
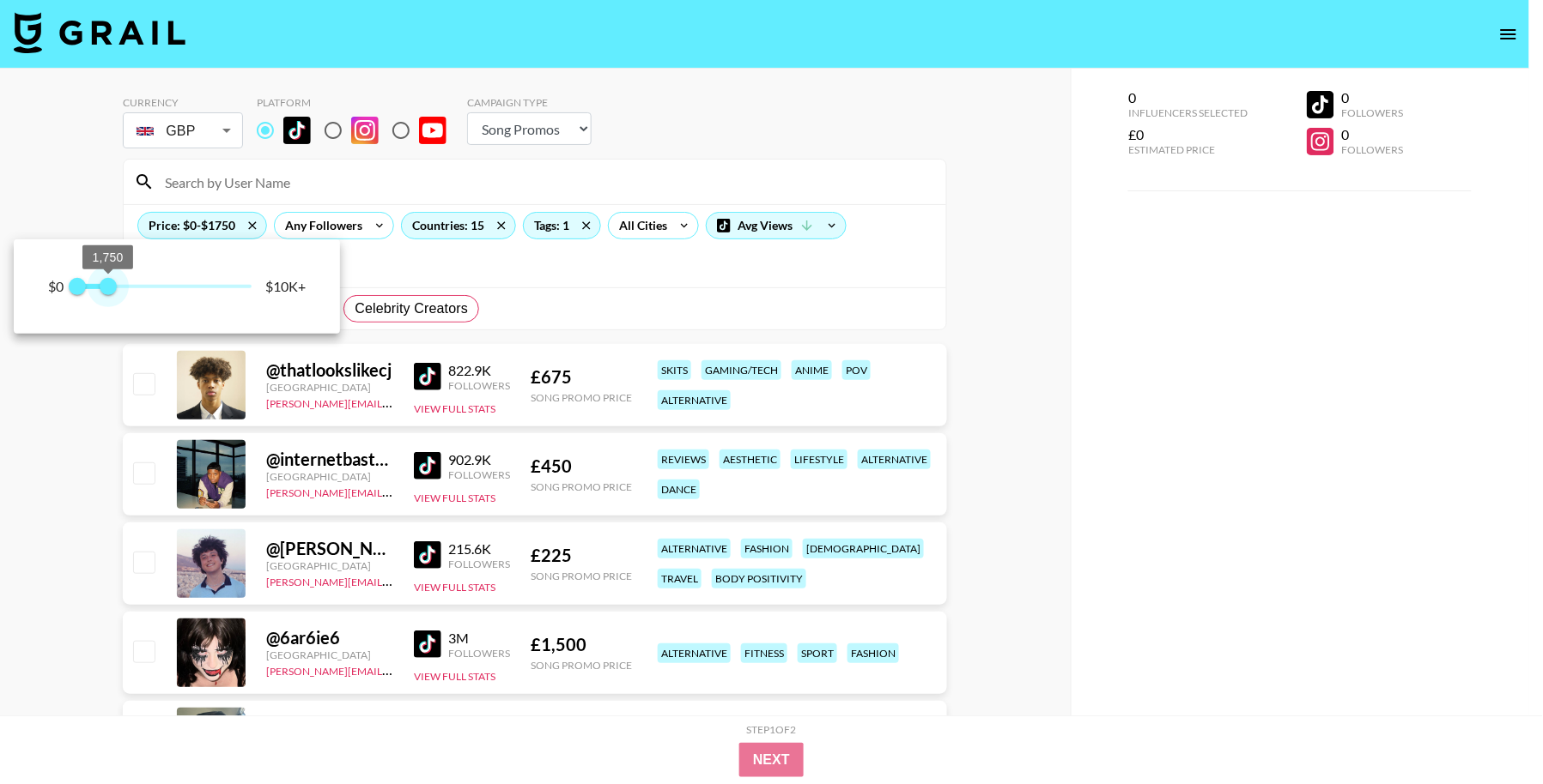
type input "2000"
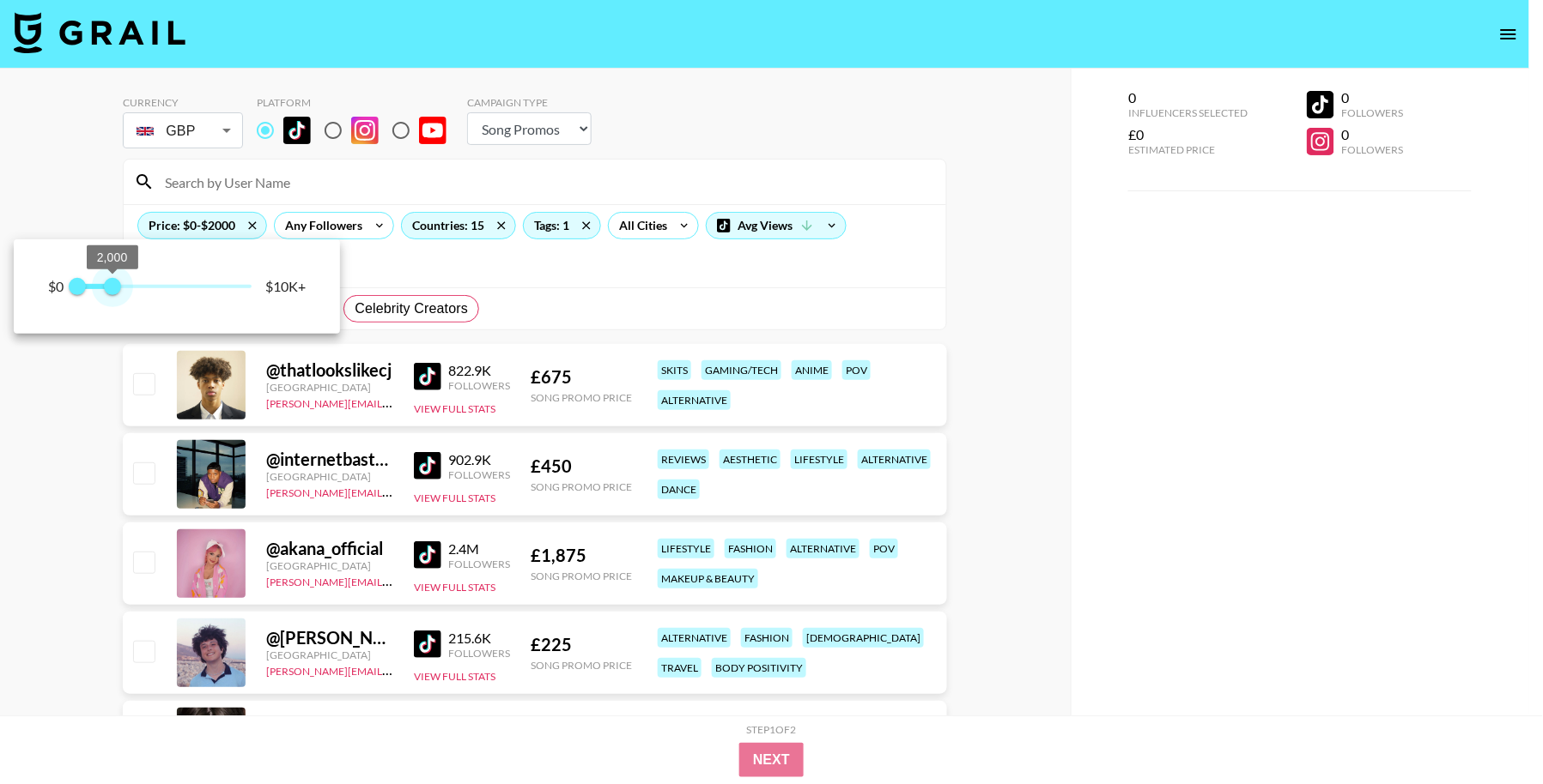
drag, startPoint x: 201, startPoint y: 286, endPoint x: 111, endPoint y: 299, distance: 90.9
click at [112, 297] on span "0 2,000" at bounding box center [164, 287] width 174 height 26
click at [99, 558] on div at bounding box center [772, 392] width 1543 height 784
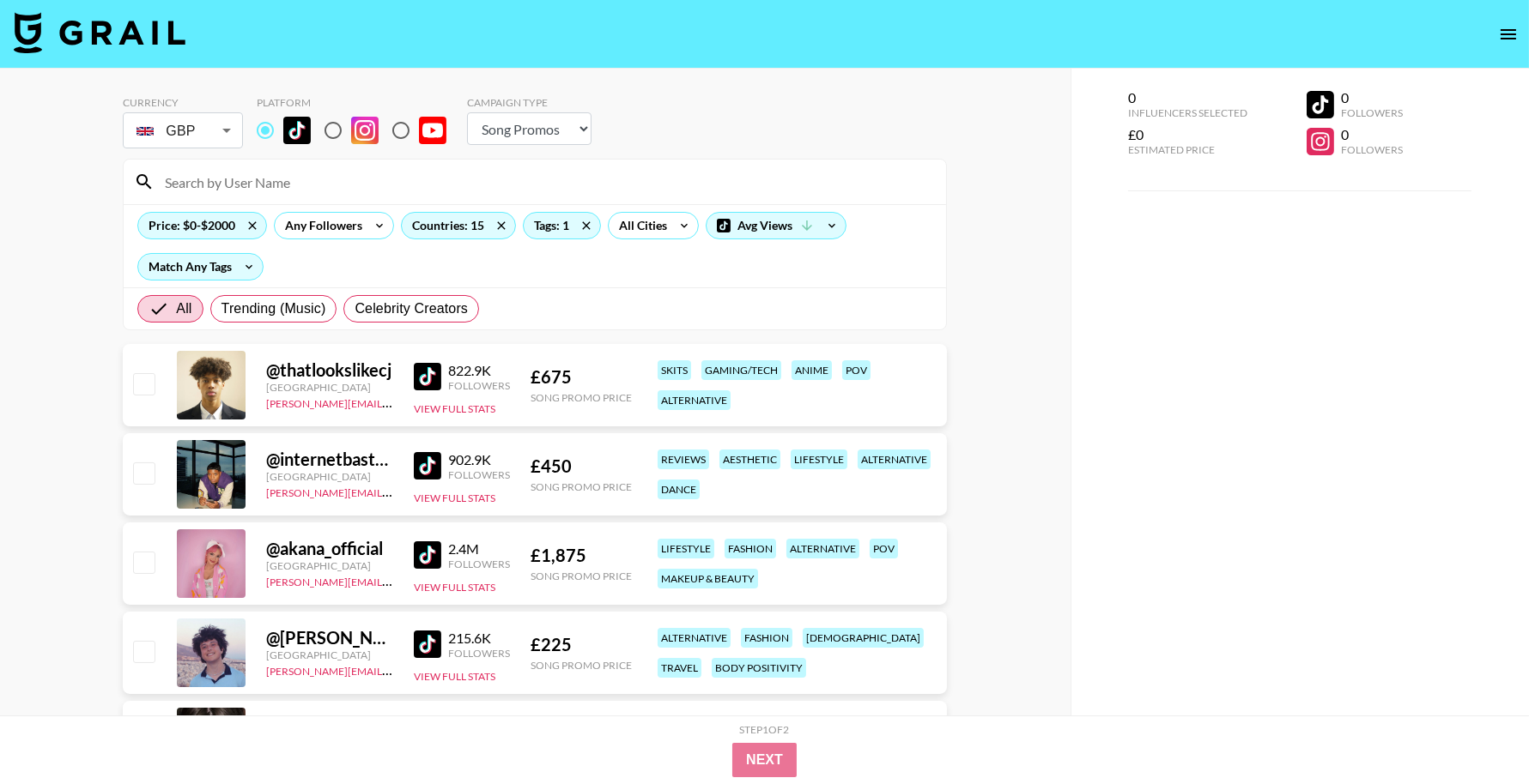
click at [435, 562] on img at bounding box center [427, 555] width 27 height 27
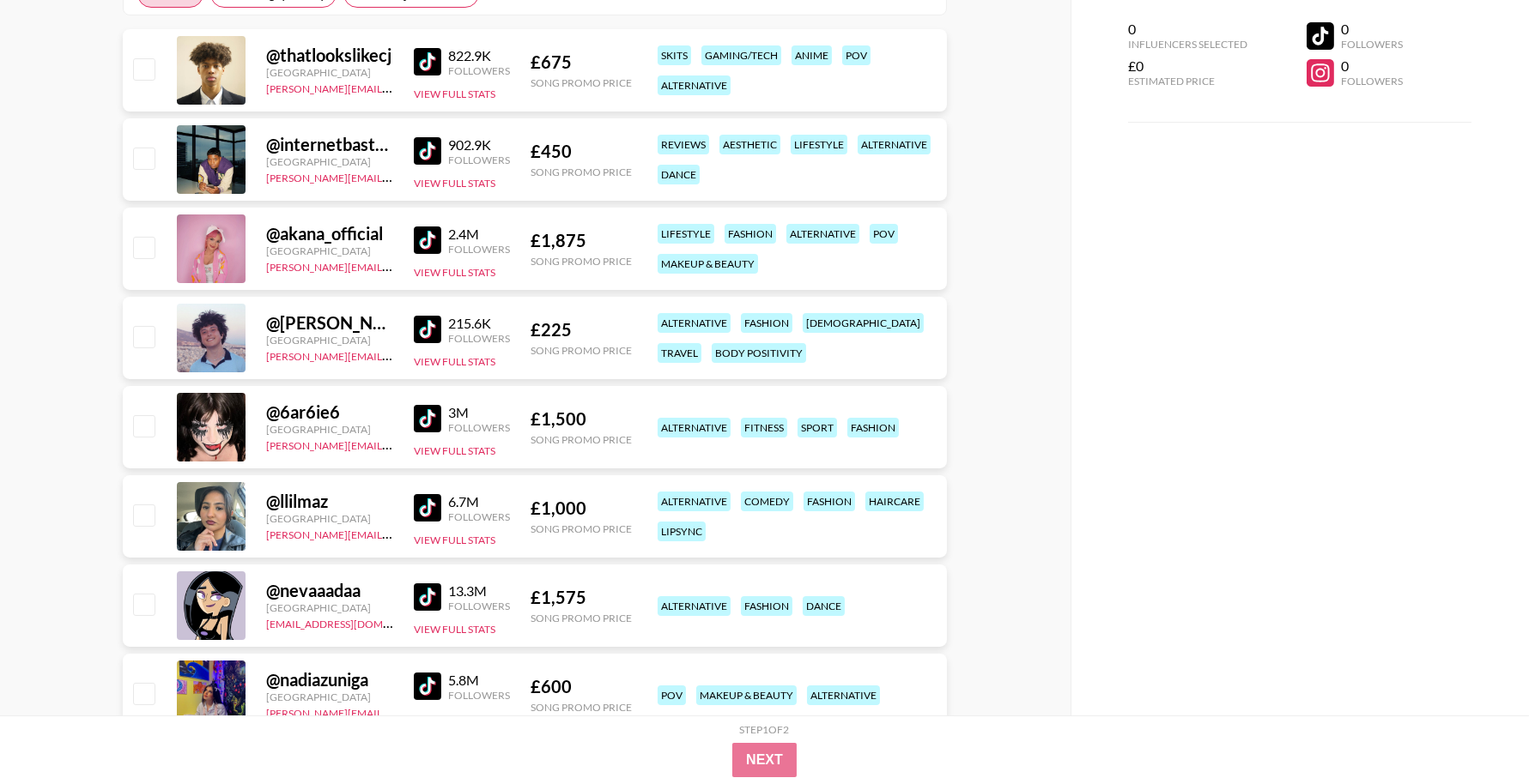
scroll to position [329, 0]
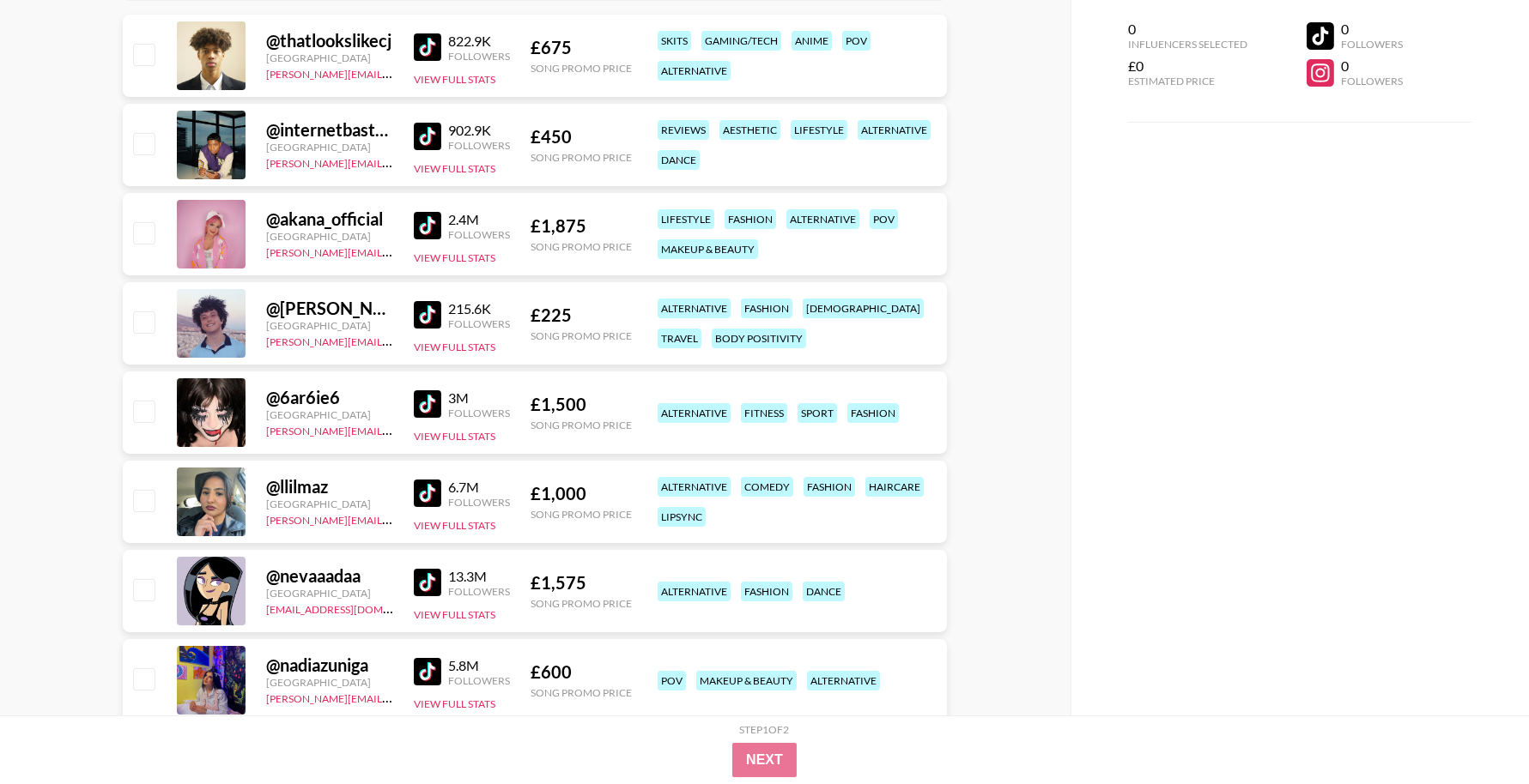
click at [425, 494] on img at bounding box center [427, 494] width 27 height 27
click at [426, 580] on img at bounding box center [427, 582] width 27 height 27
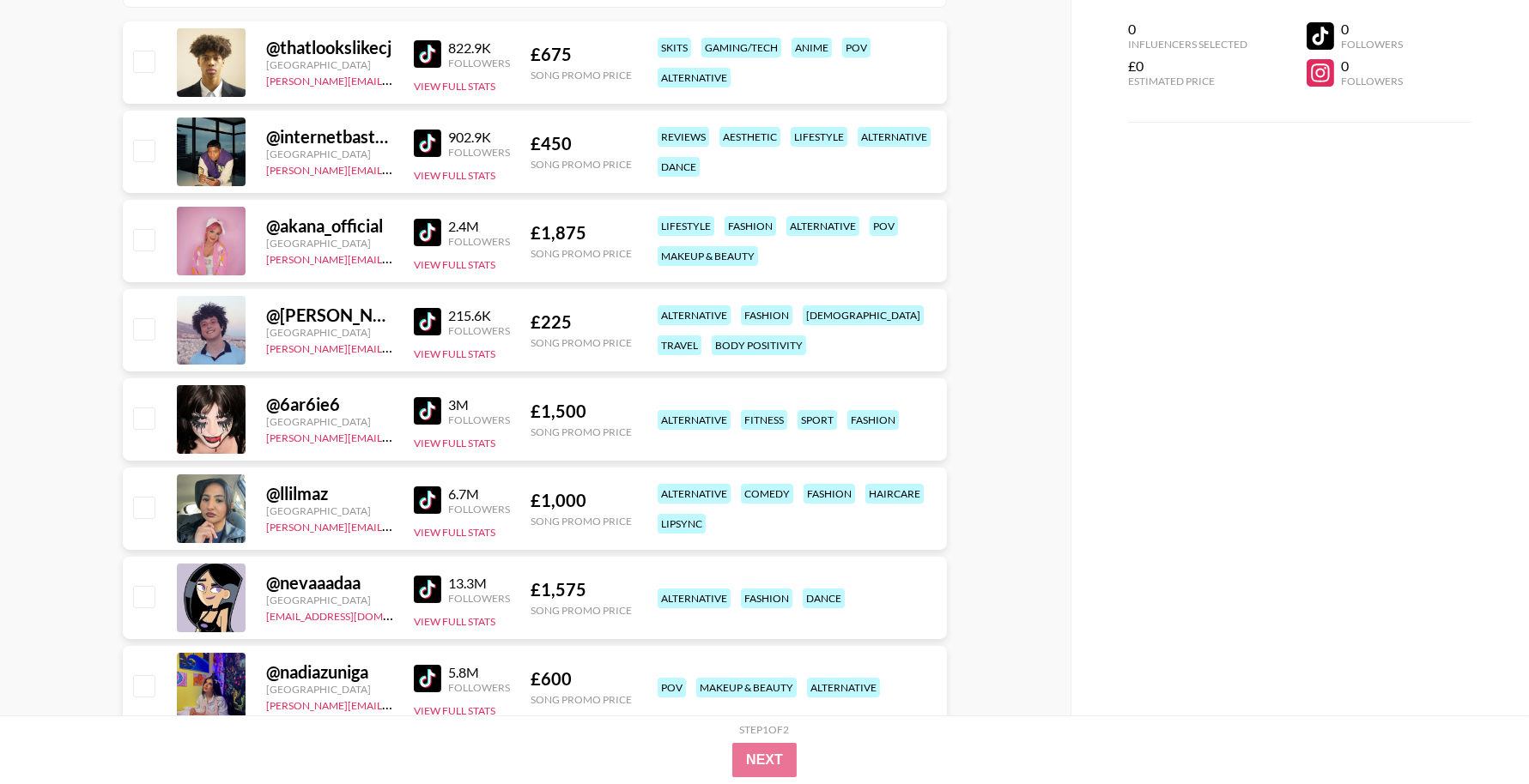
scroll to position [322, 0]
click at [437, 415] on img at bounding box center [427, 412] width 27 height 27
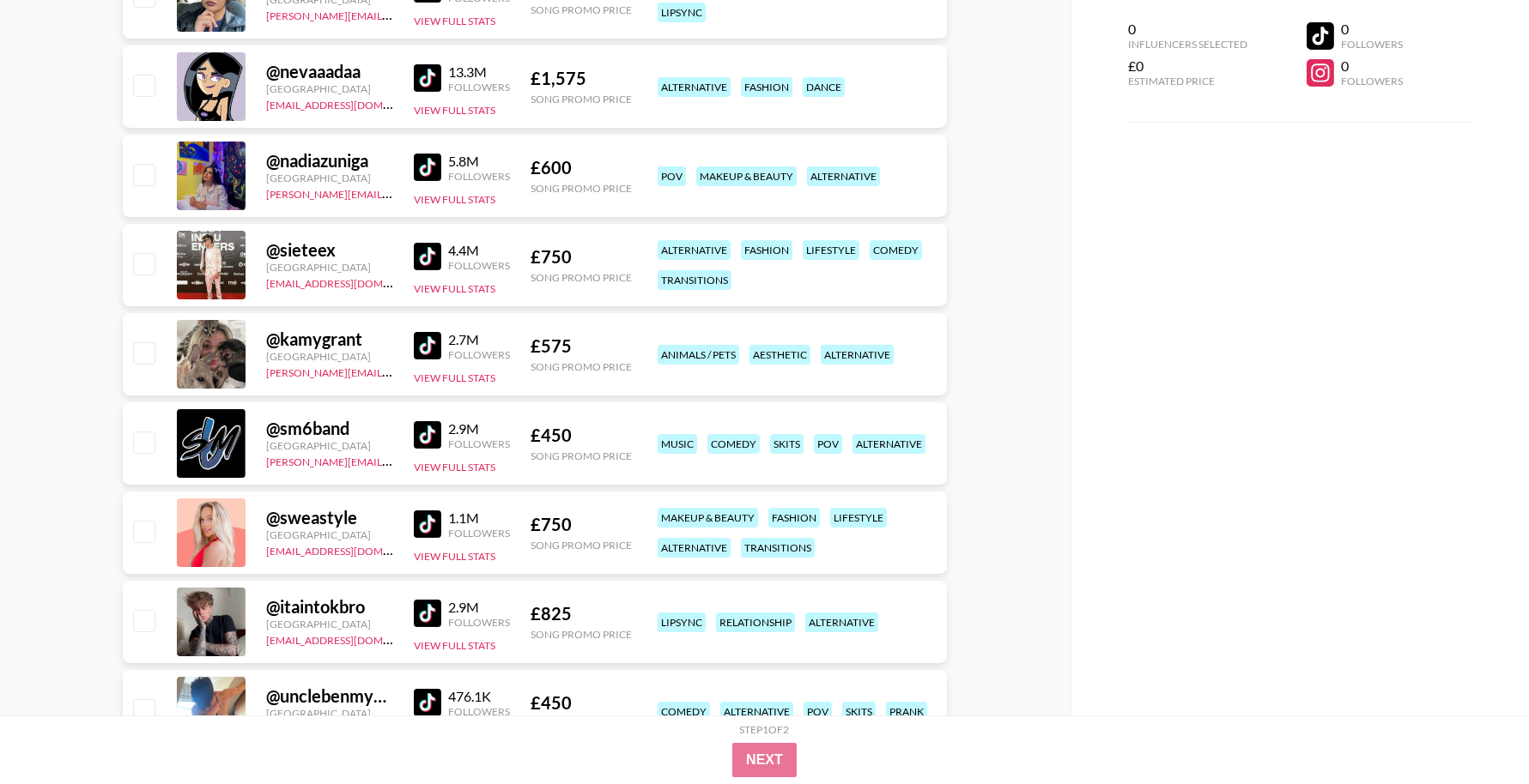
scroll to position [850, 0]
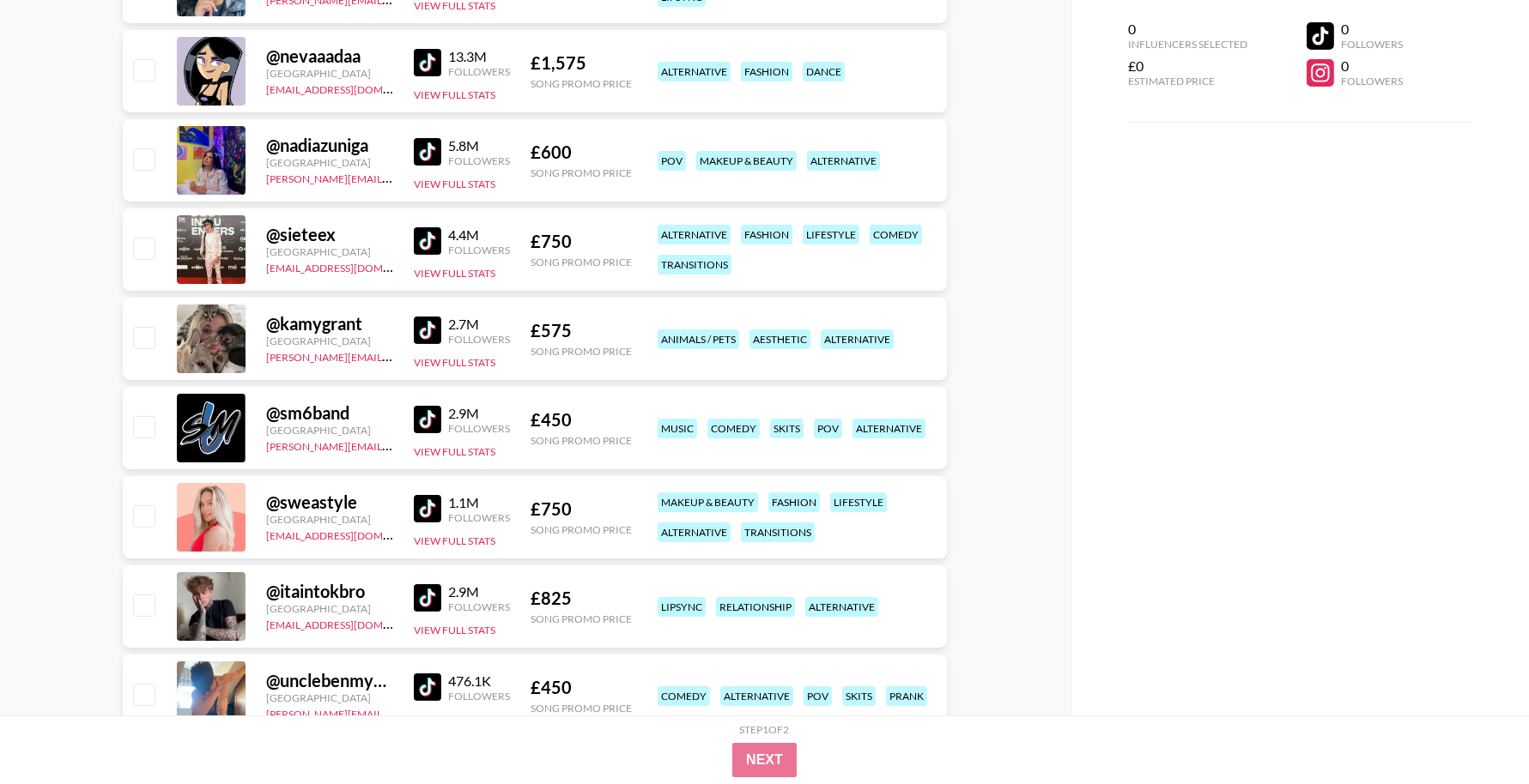
click at [427, 329] on img at bounding box center [427, 330] width 27 height 27
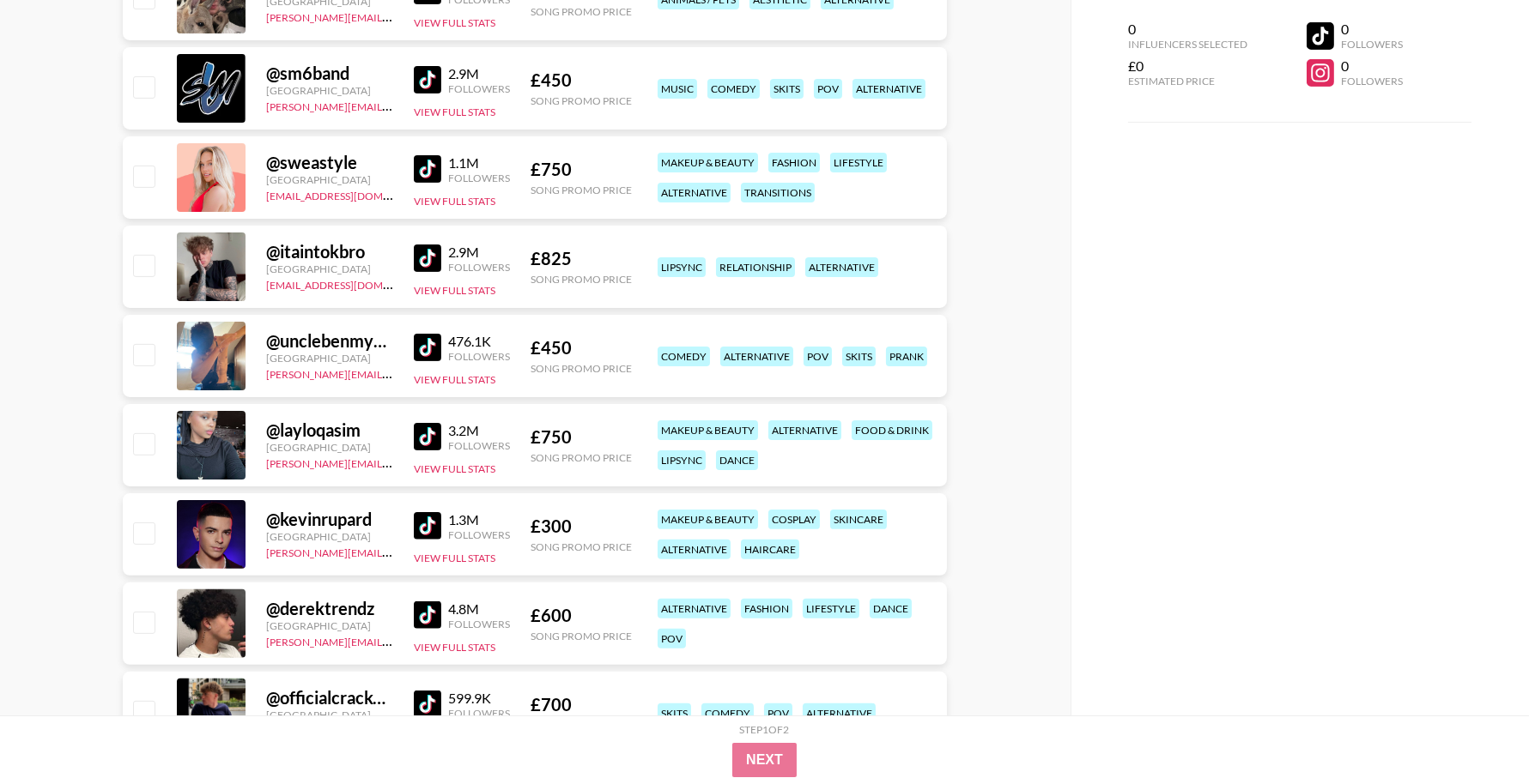
scroll to position [1191, 0]
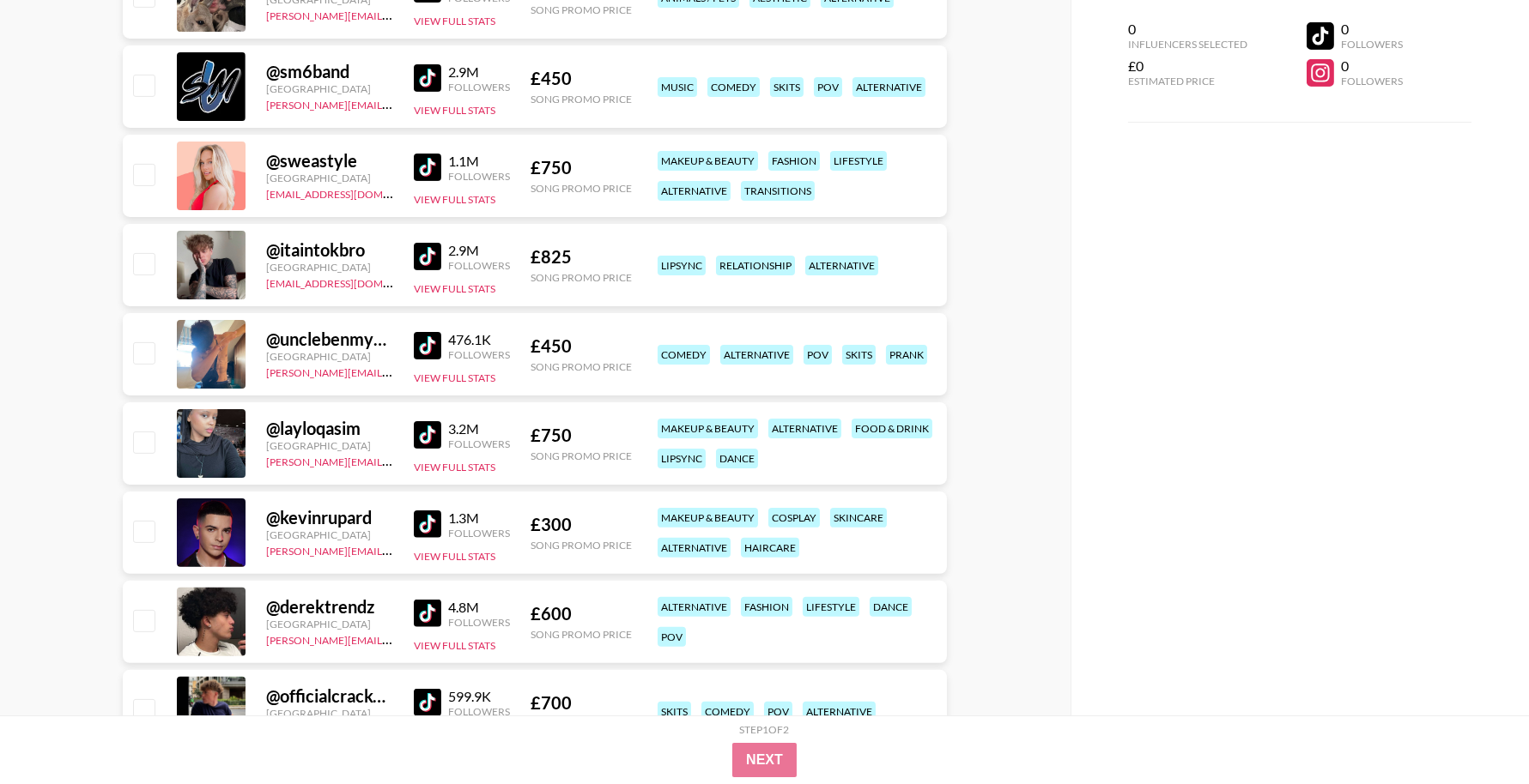
click at [422, 439] on img at bounding box center [427, 435] width 27 height 27
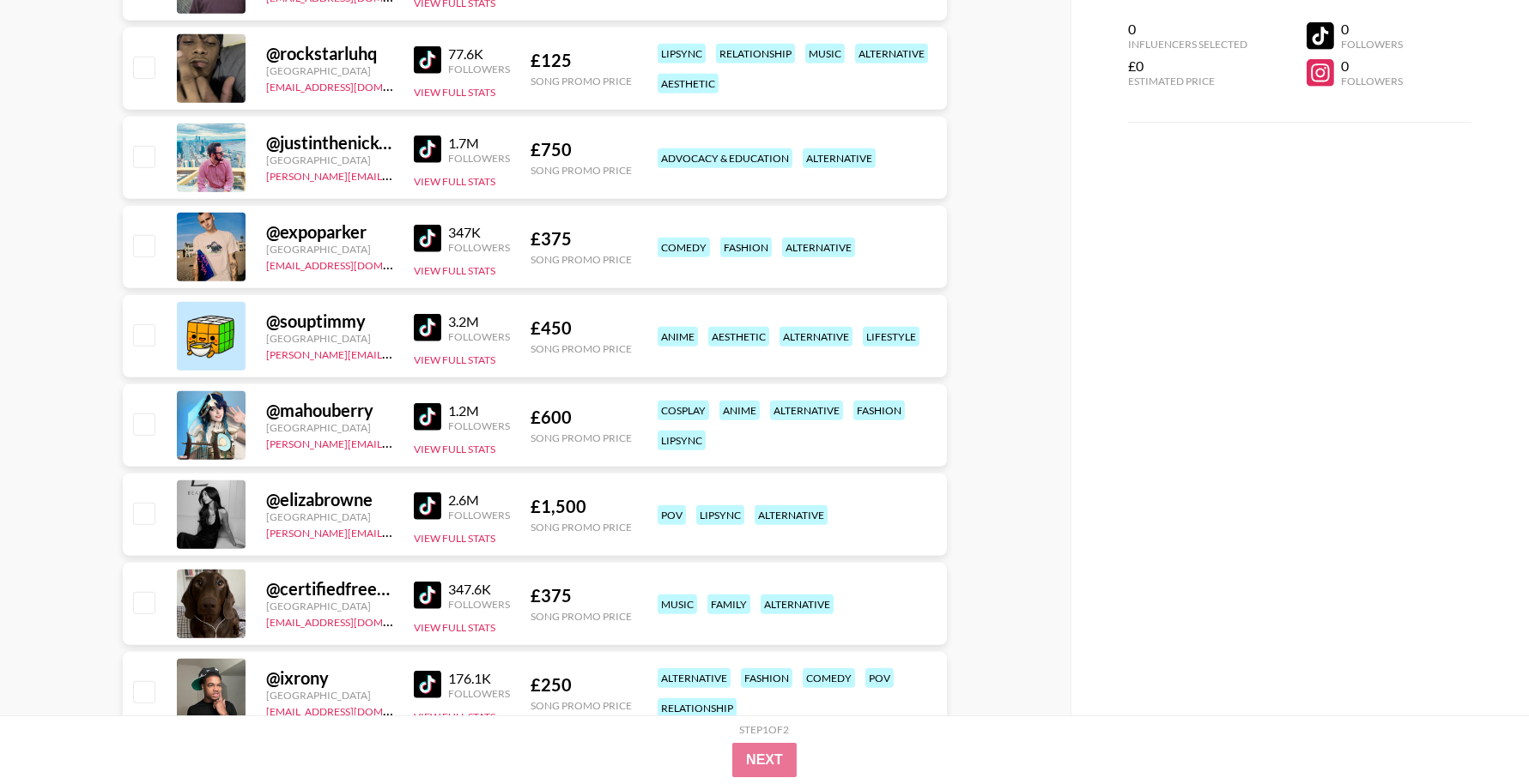
scroll to position [2054, 0]
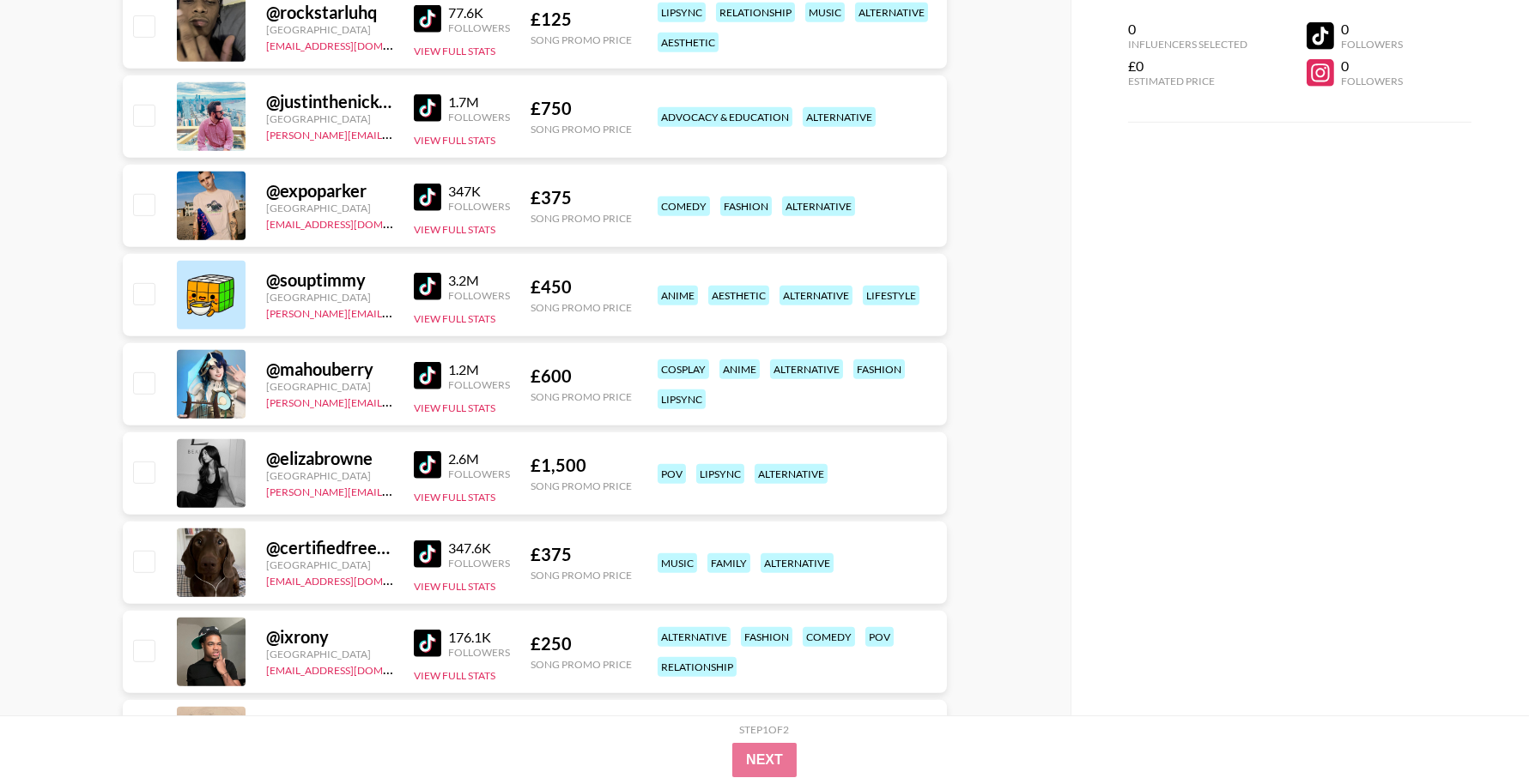
click at [429, 376] on img at bounding box center [427, 376] width 27 height 27
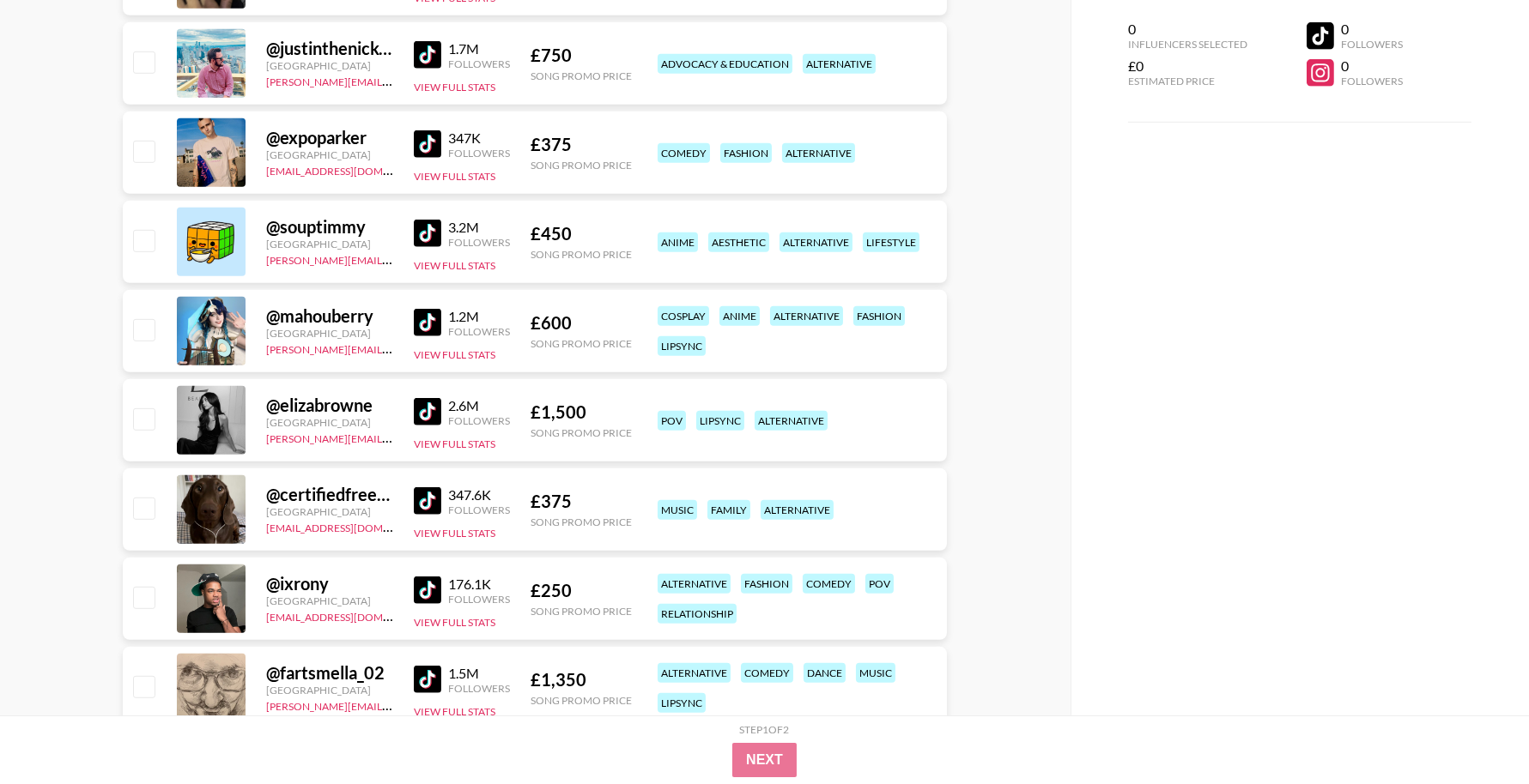
scroll to position [2117, 0]
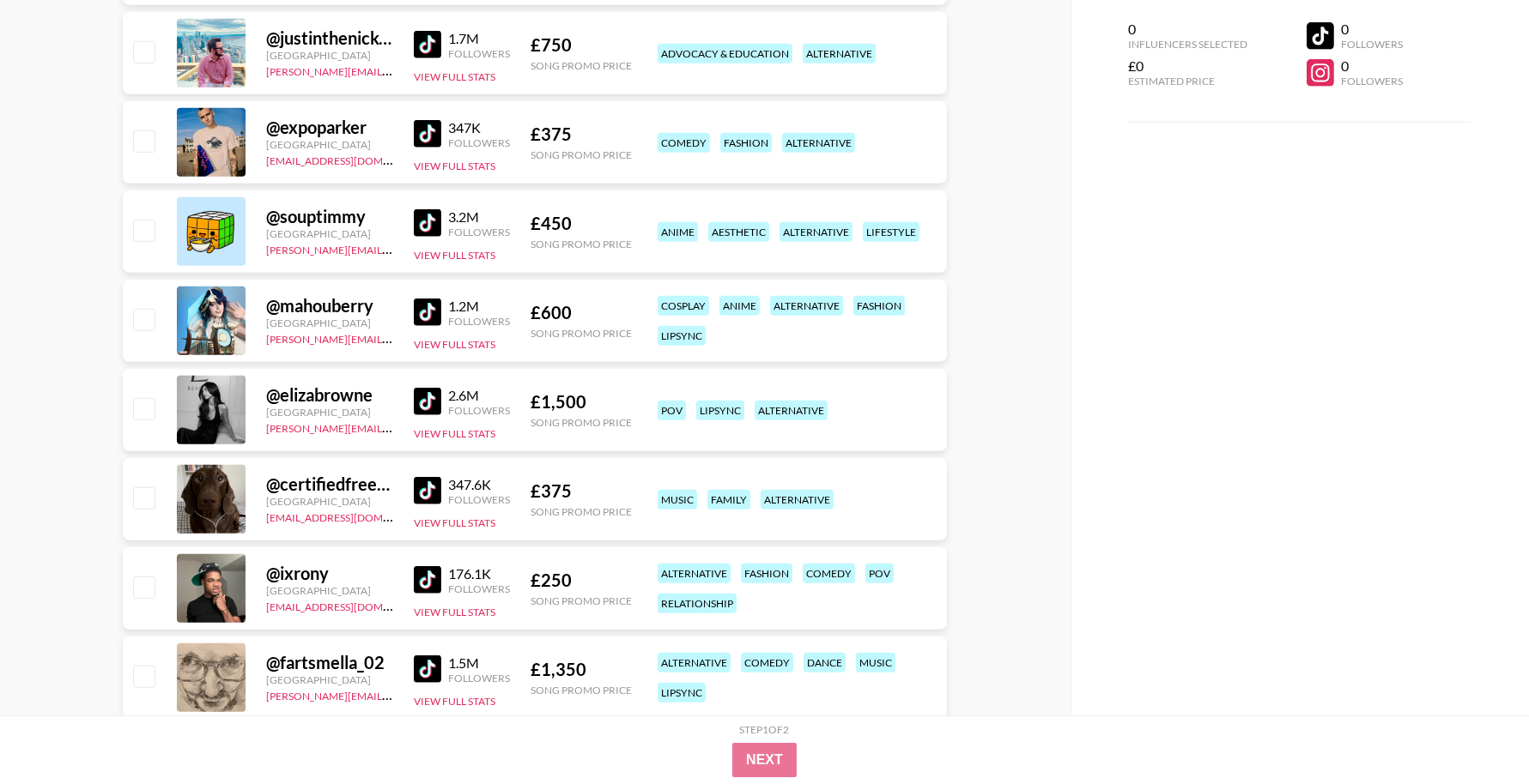
click at [427, 406] on img at bounding box center [427, 402] width 27 height 27
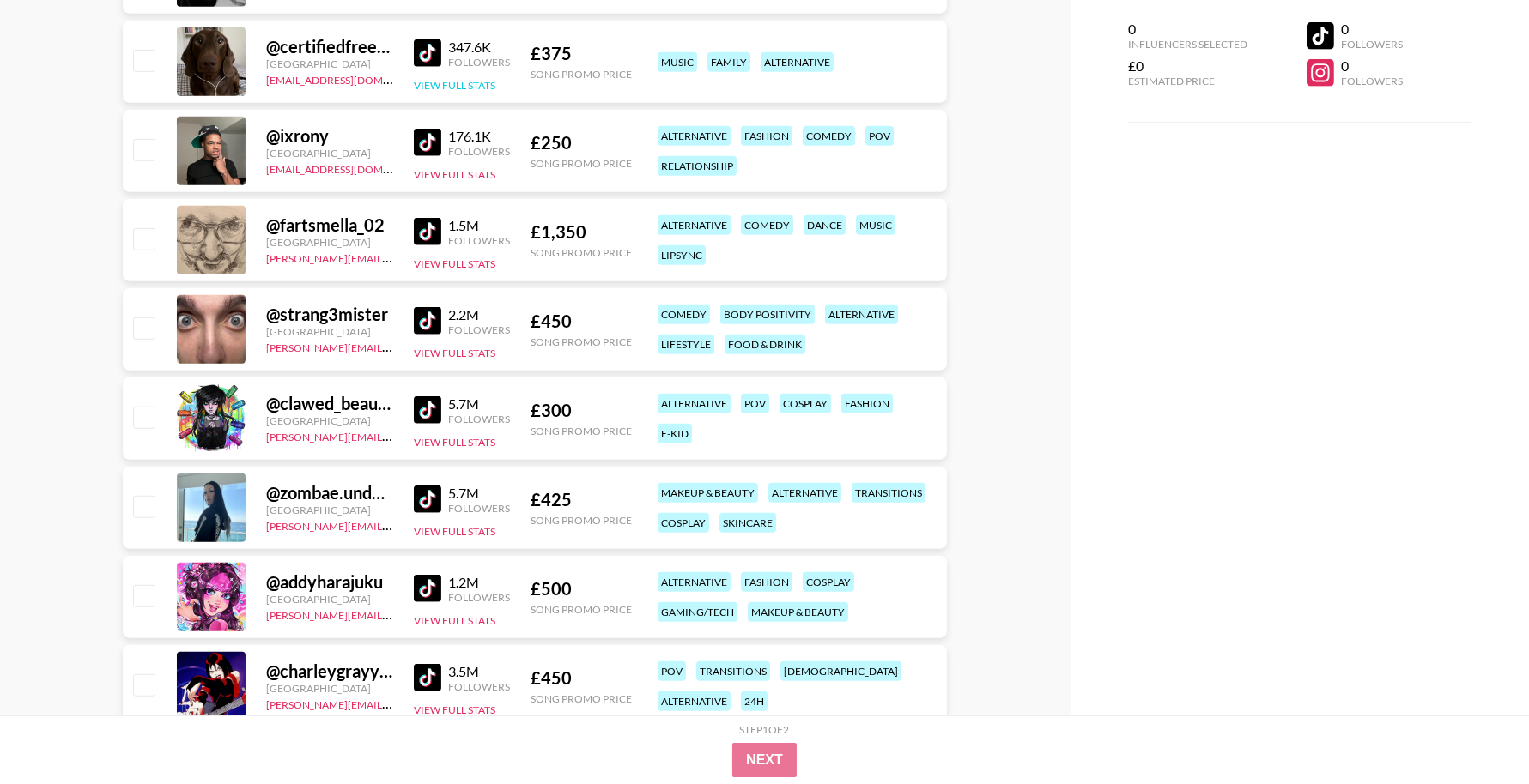
scroll to position [2558, 0]
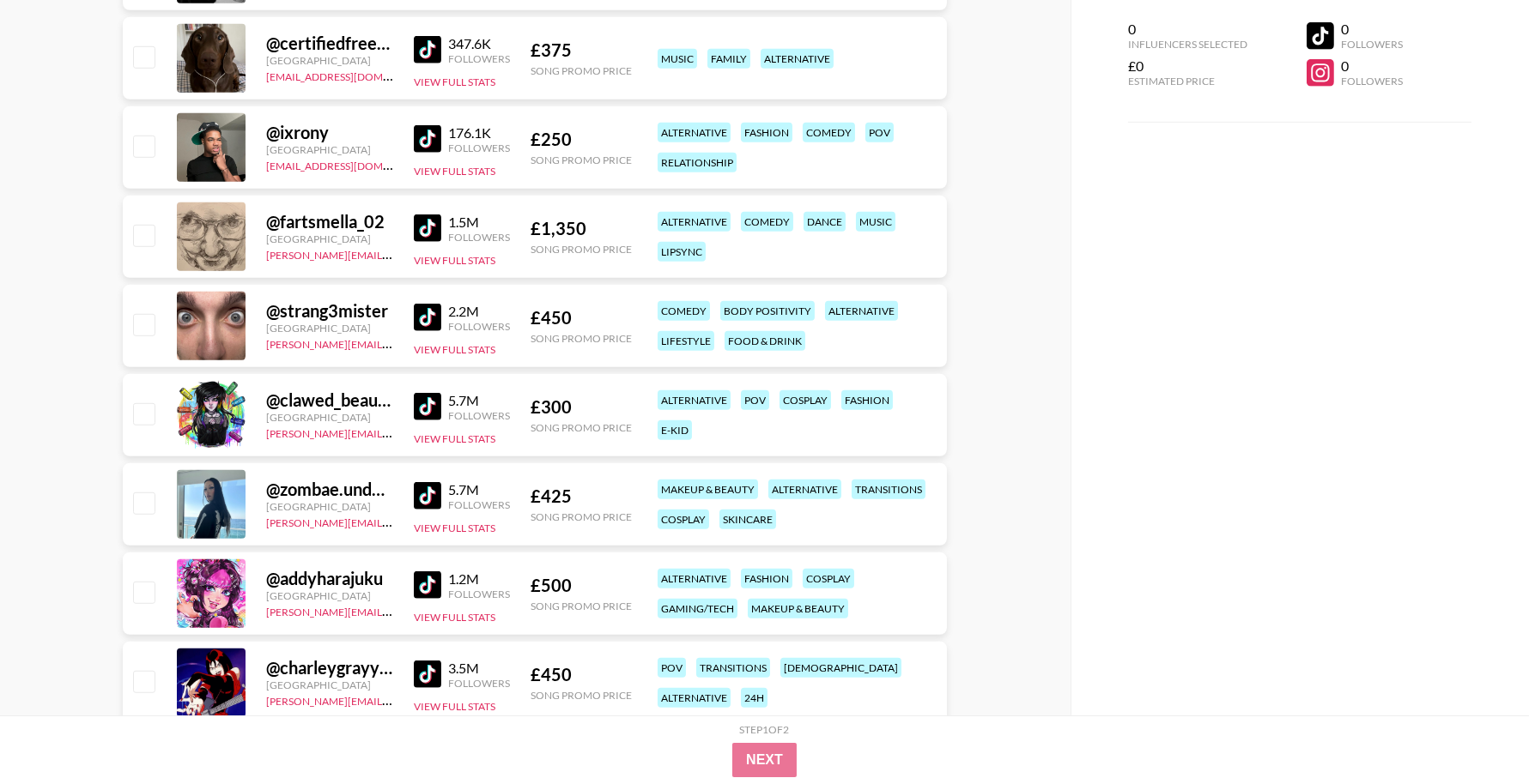
click at [439, 414] on img at bounding box center [427, 407] width 27 height 27
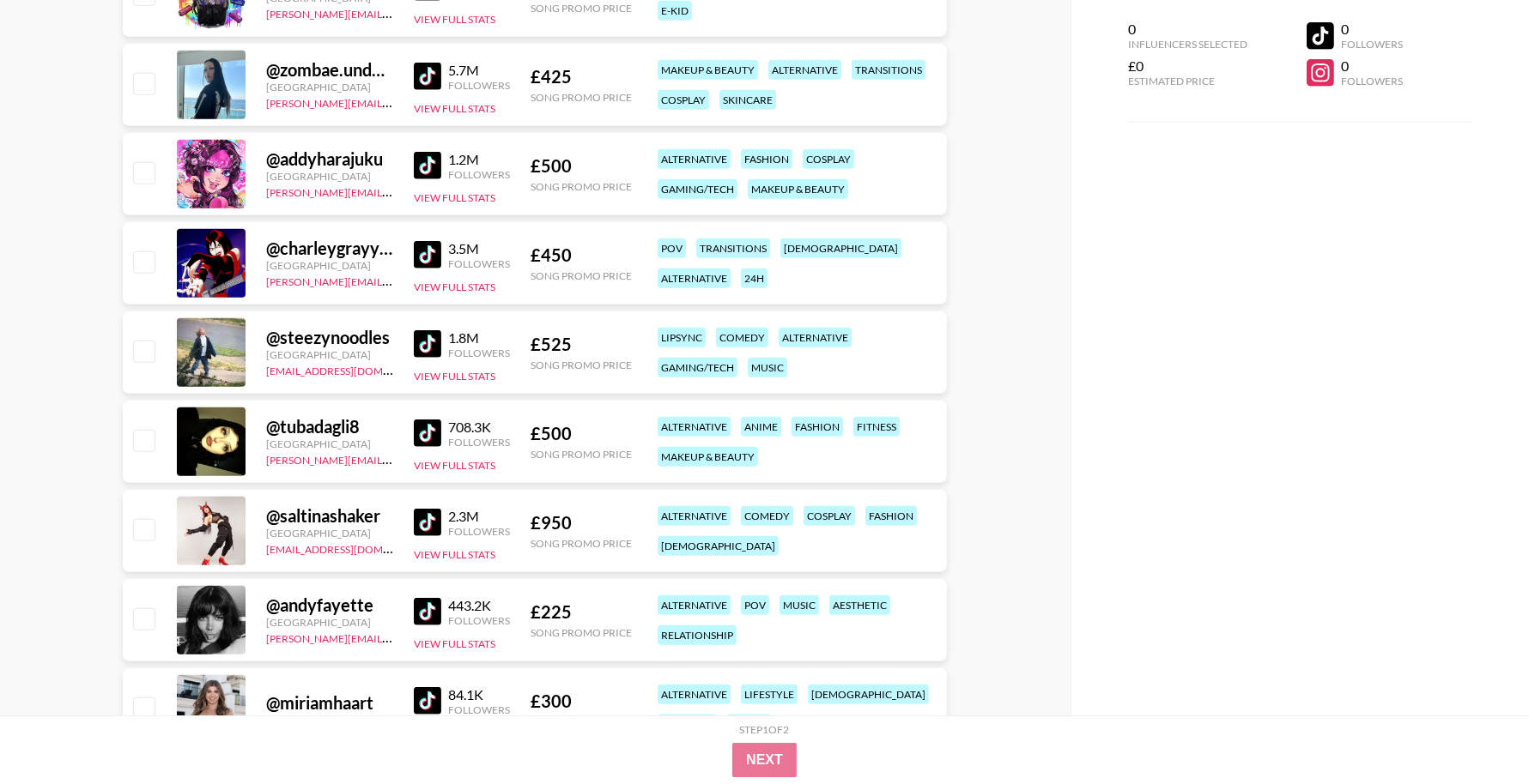
scroll to position [2987, 0]
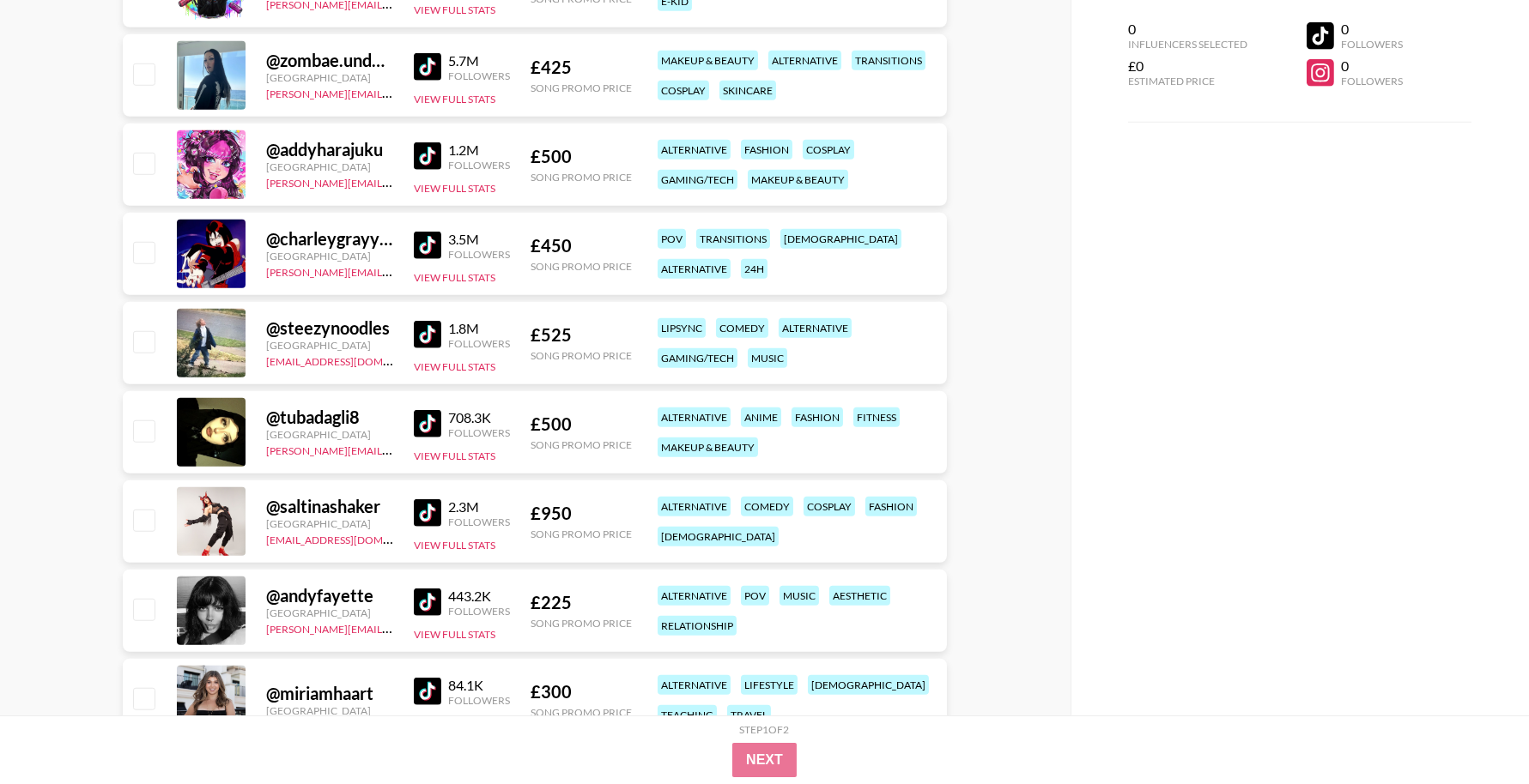
click at [423, 244] on img at bounding box center [427, 246] width 27 height 27
click at [425, 338] on img at bounding box center [427, 335] width 27 height 27
click at [428, 423] on img at bounding box center [427, 423] width 27 height 27
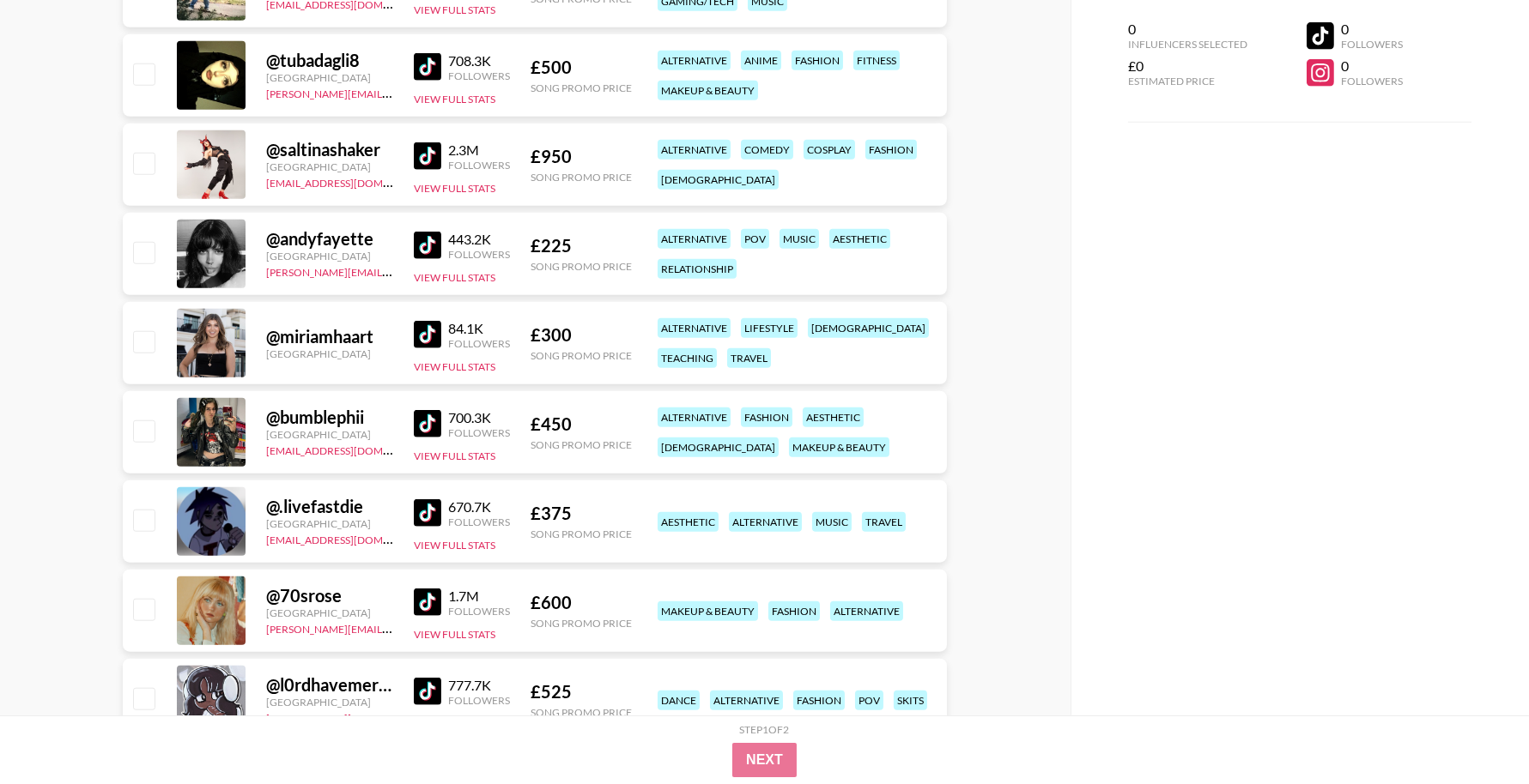
scroll to position [3374, 0]
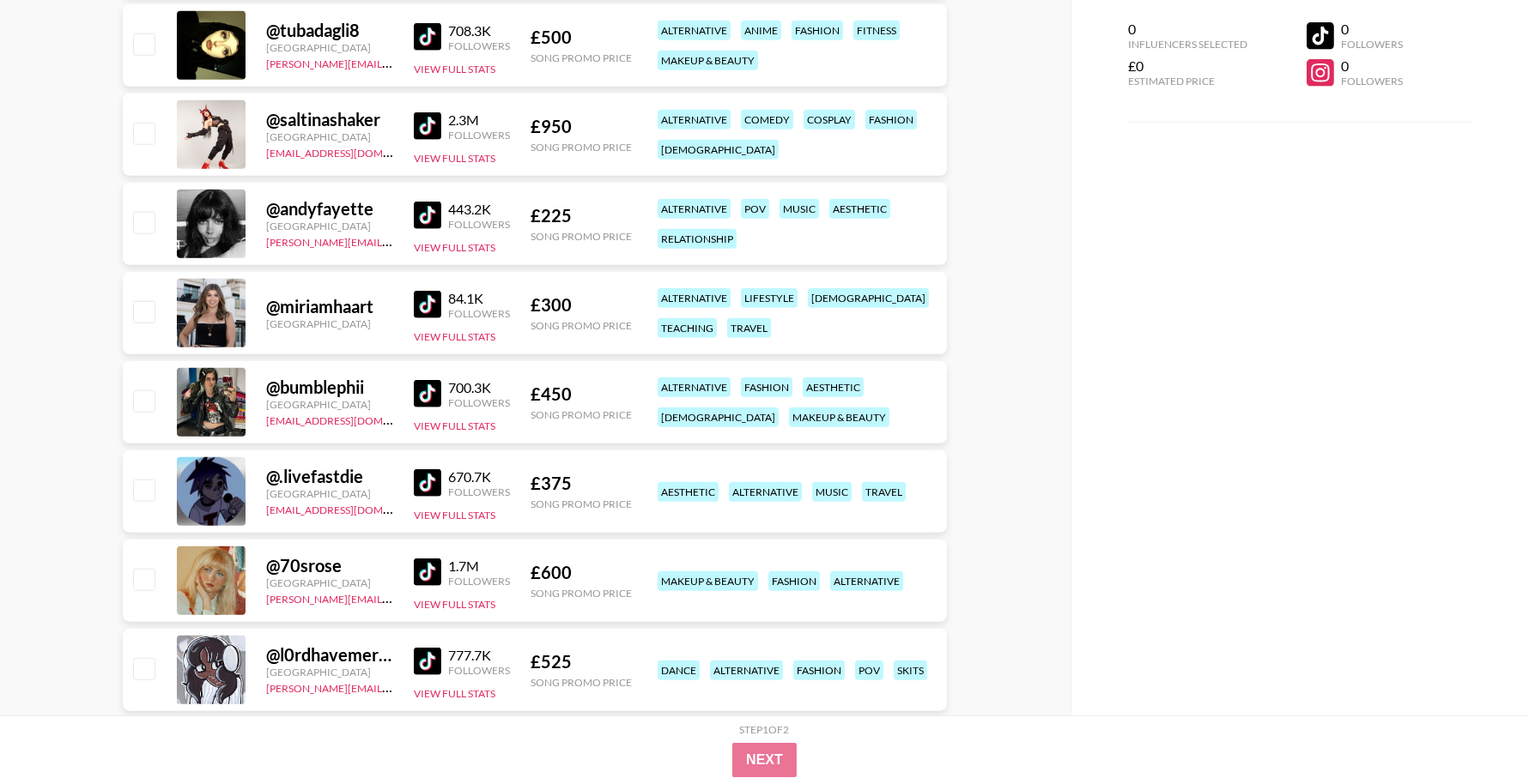
click at [434, 215] on img at bounding box center [427, 215] width 27 height 27
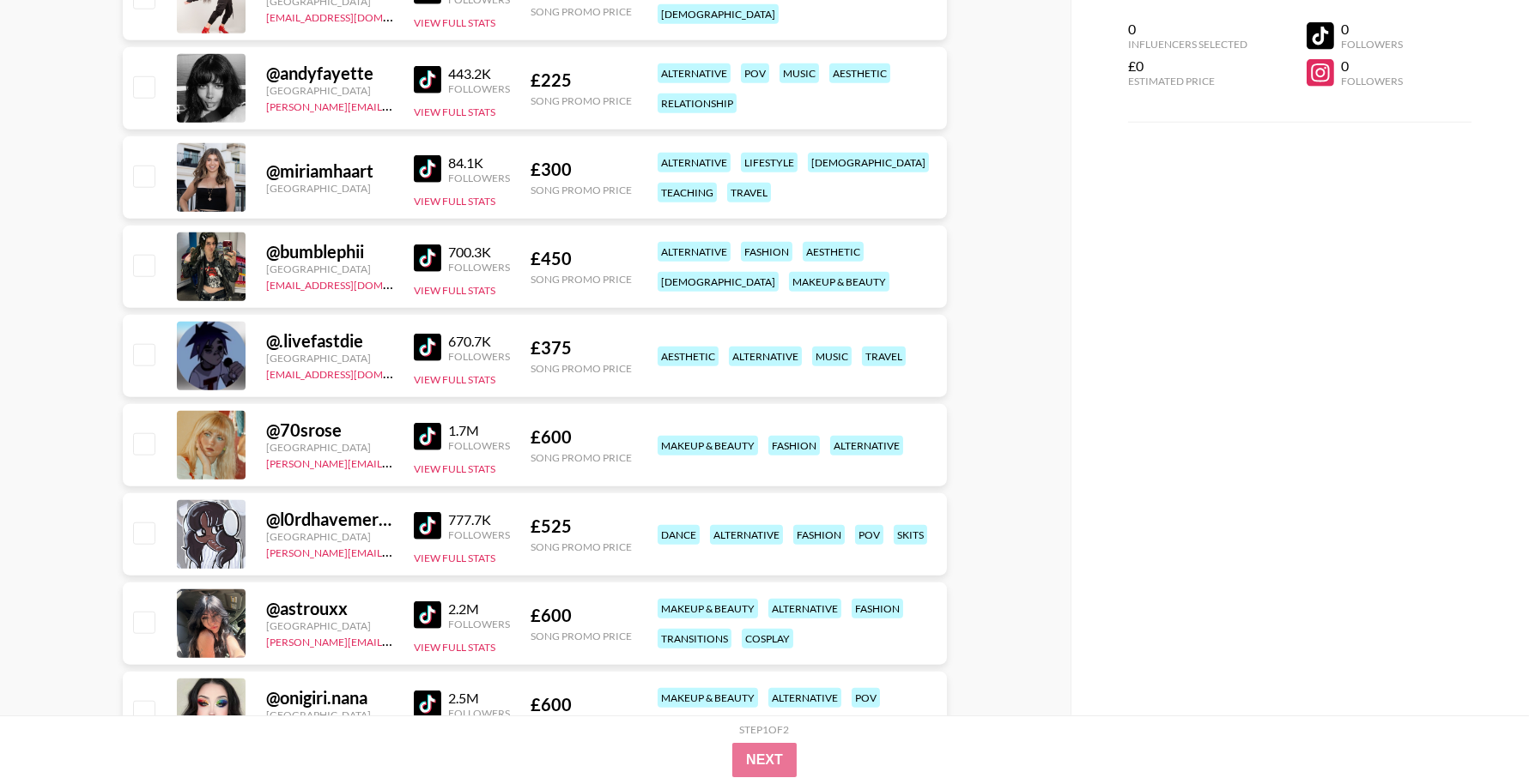
scroll to position [3522, 0]
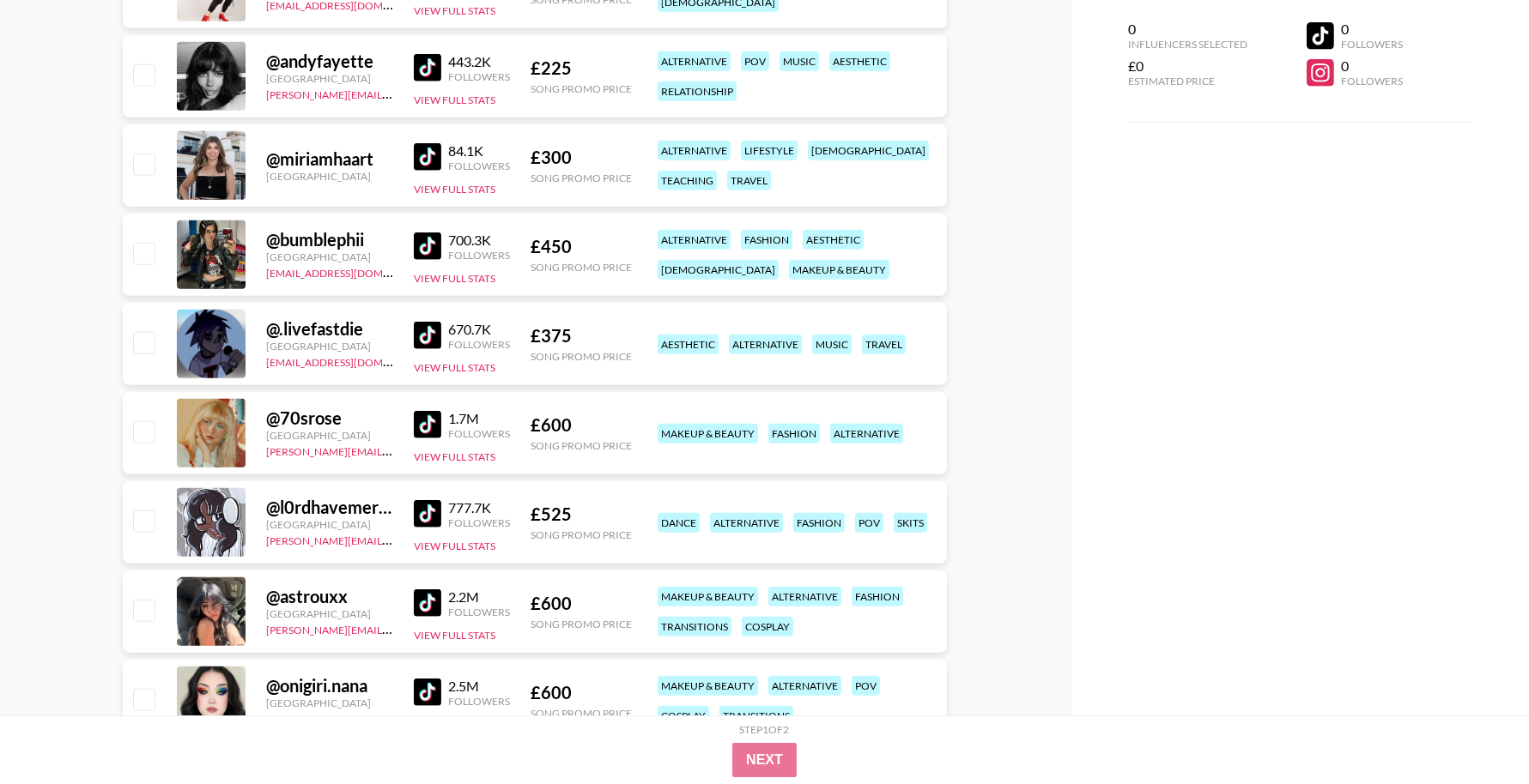
click at [424, 245] on img at bounding box center [427, 246] width 27 height 27
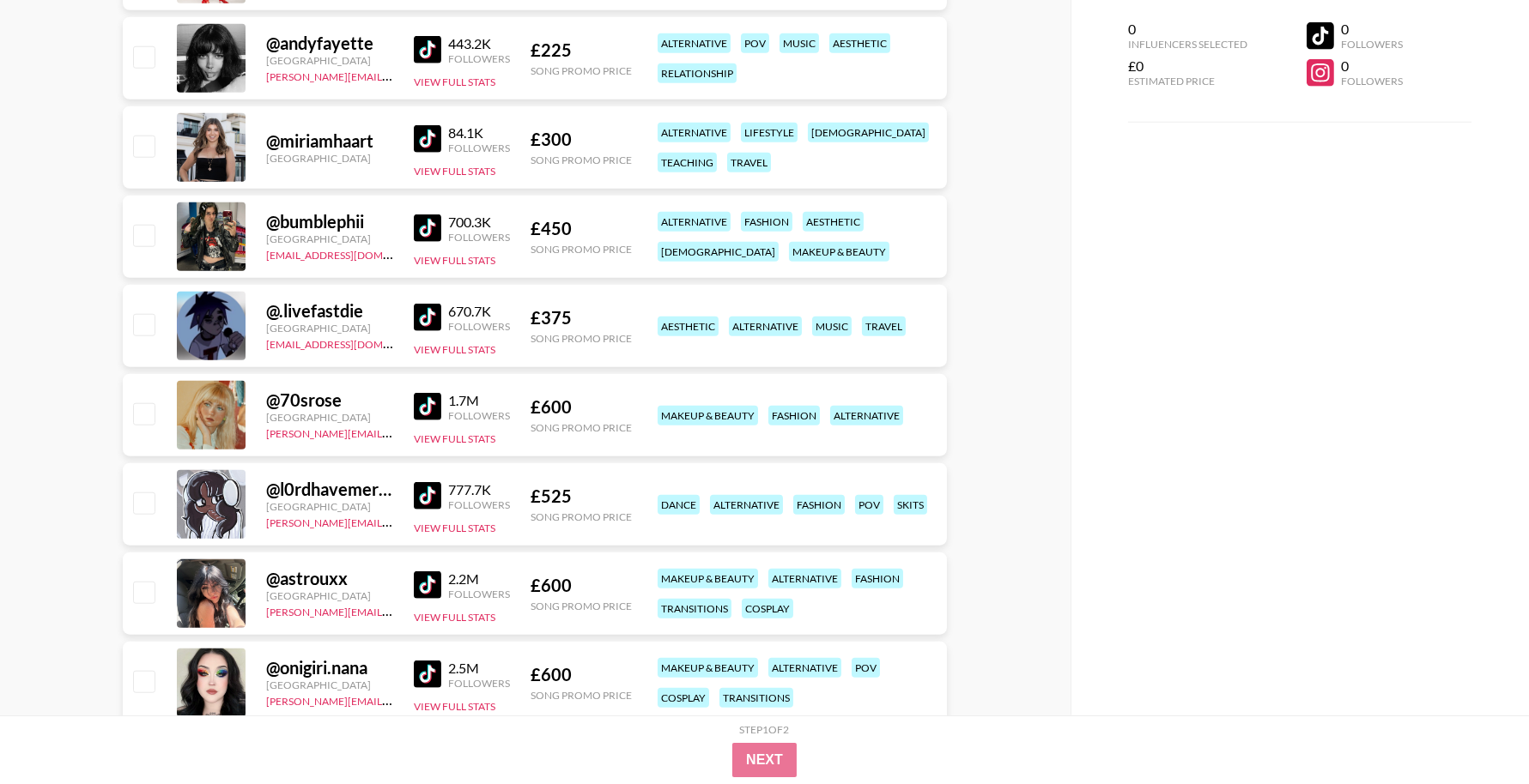
scroll to position [3545, 0]
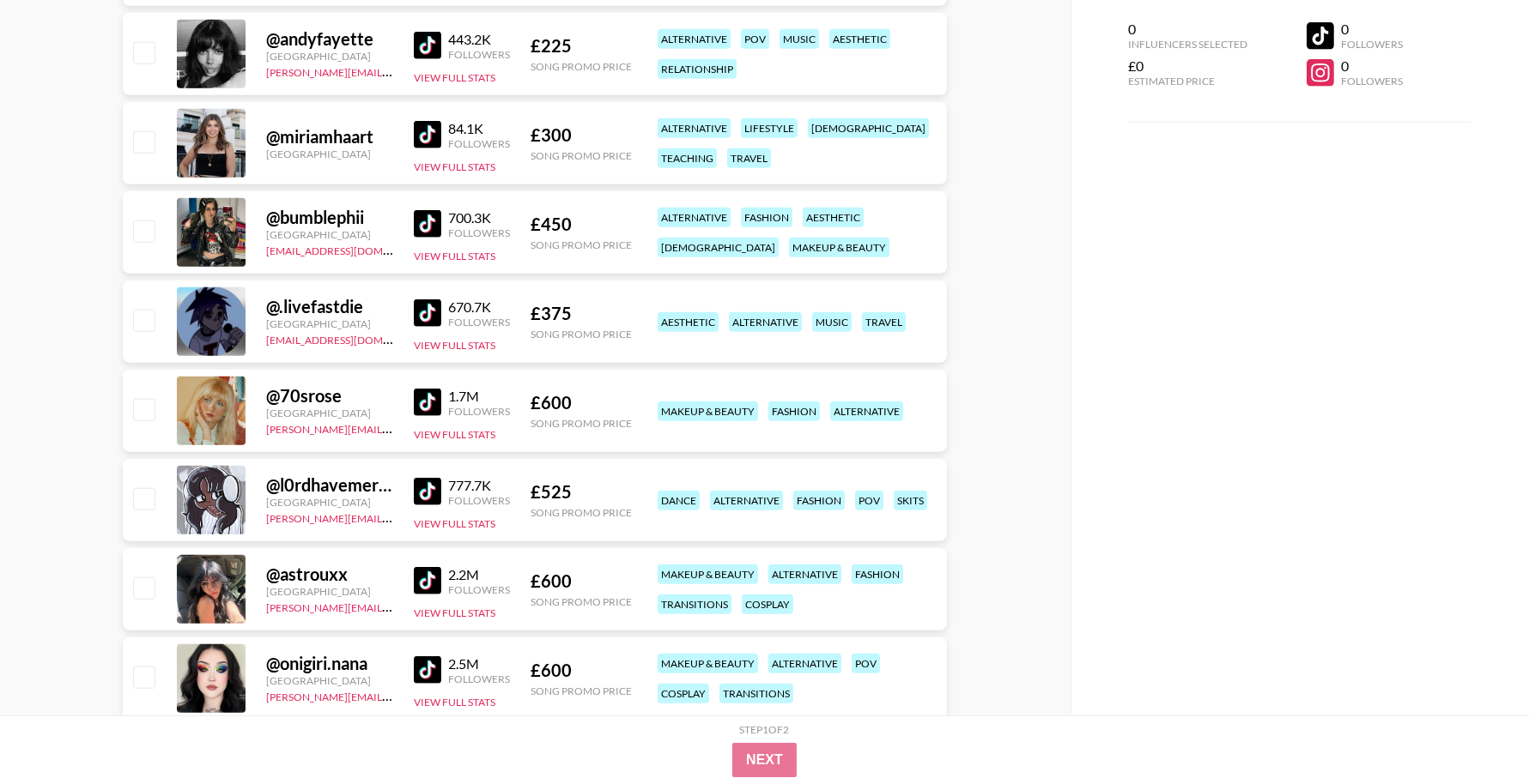
click at [437, 308] on img at bounding box center [427, 313] width 27 height 27
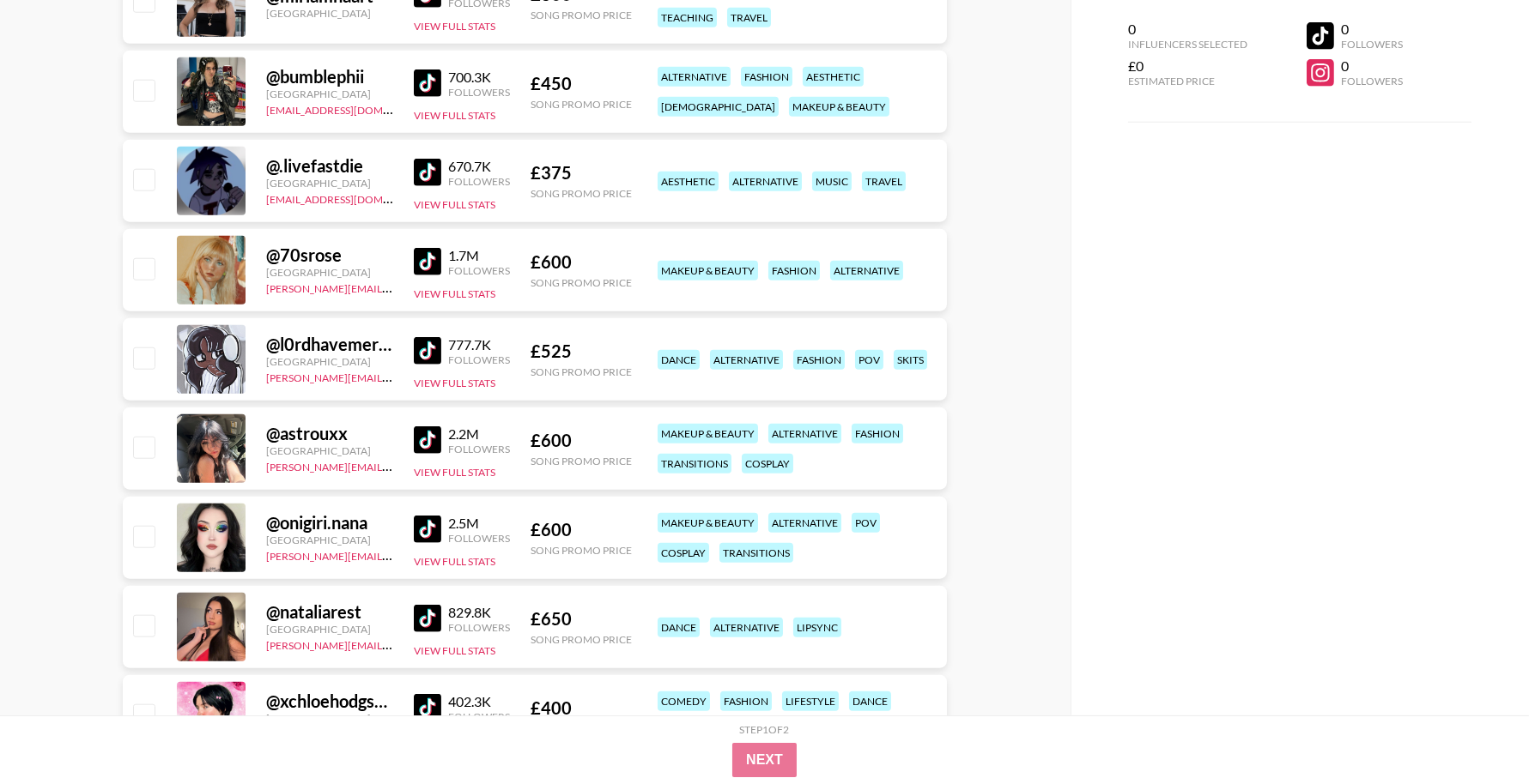
scroll to position [3689, 0]
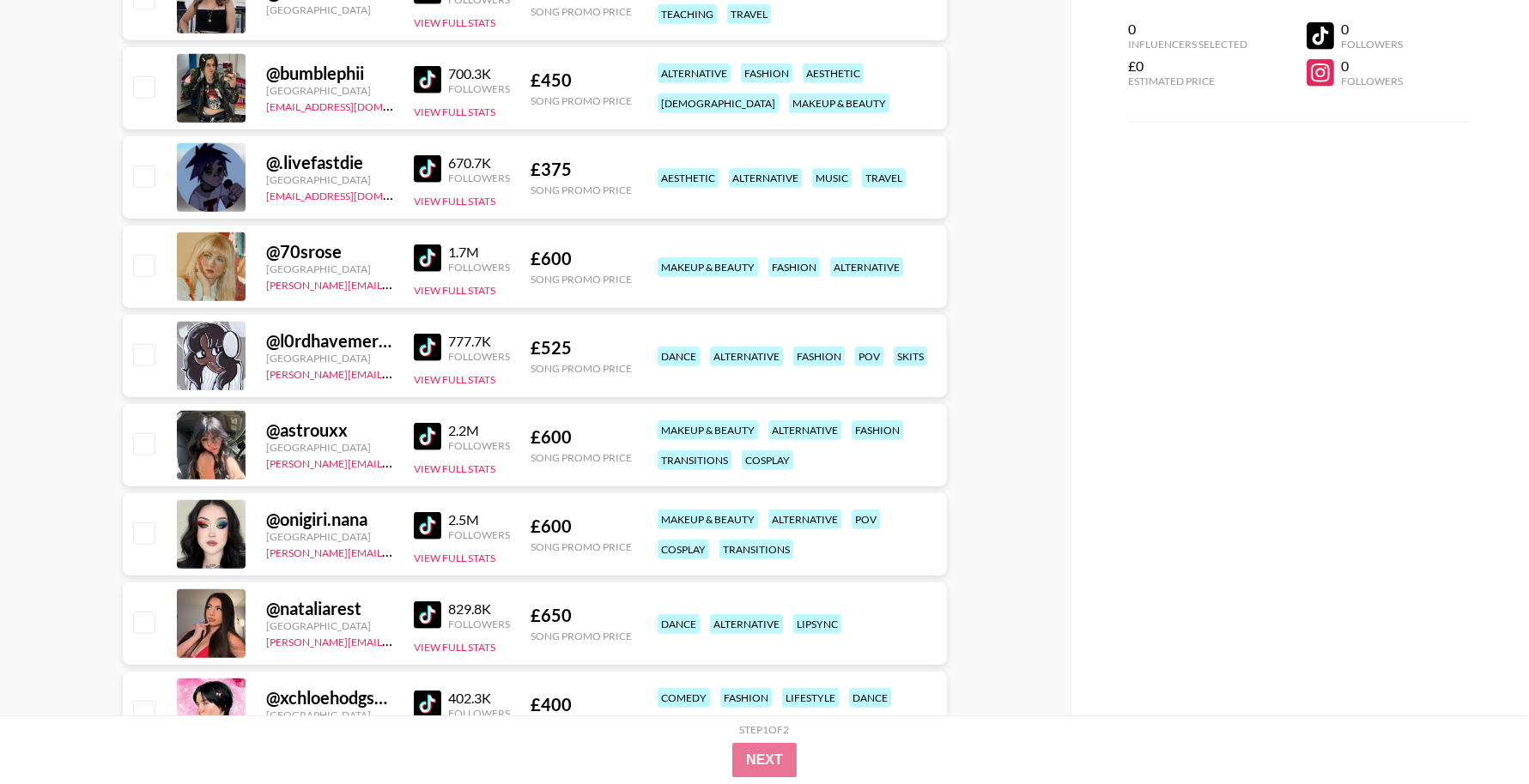
click at [418, 346] on img at bounding box center [427, 348] width 27 height 27
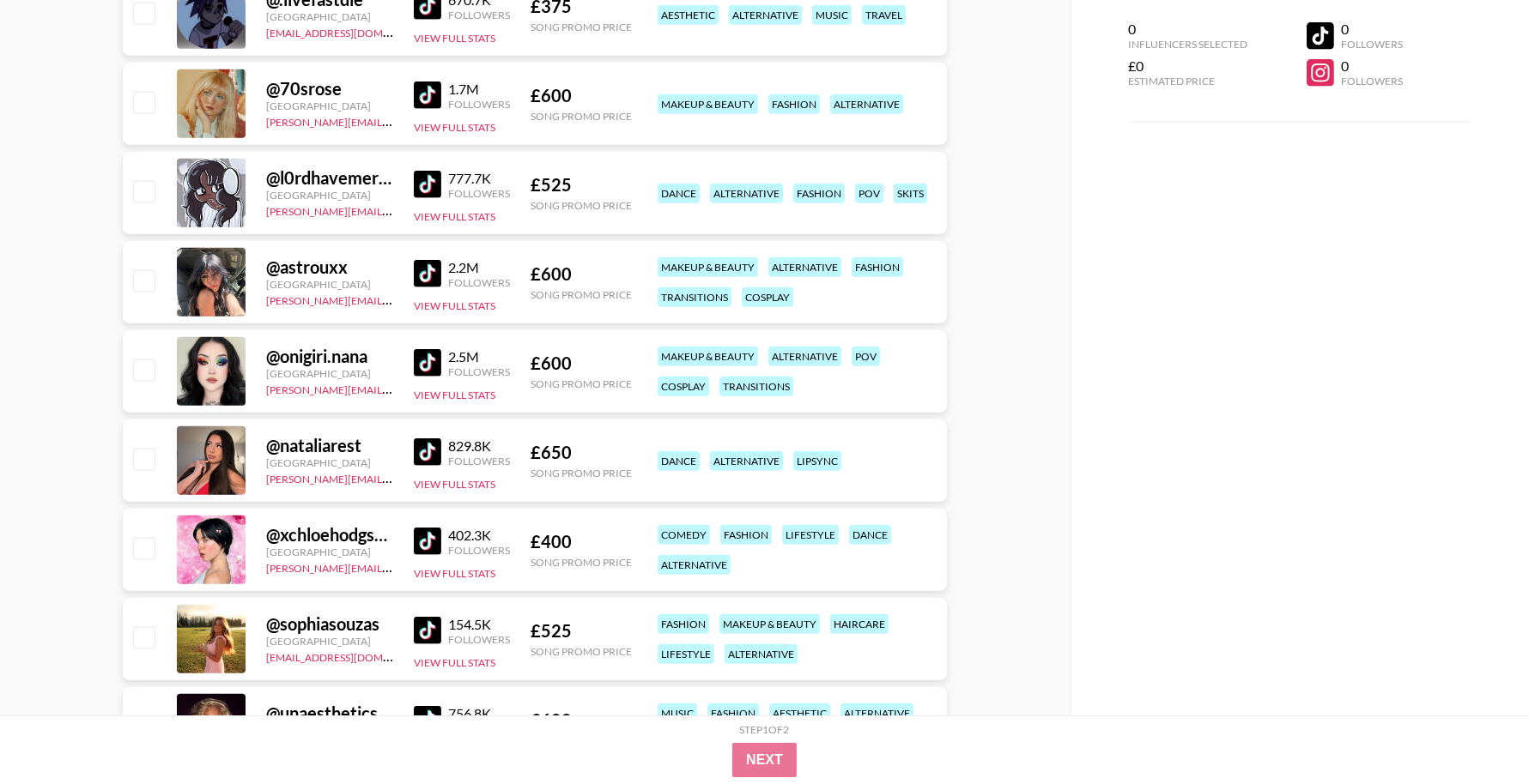
scroll to position [3889, 0]
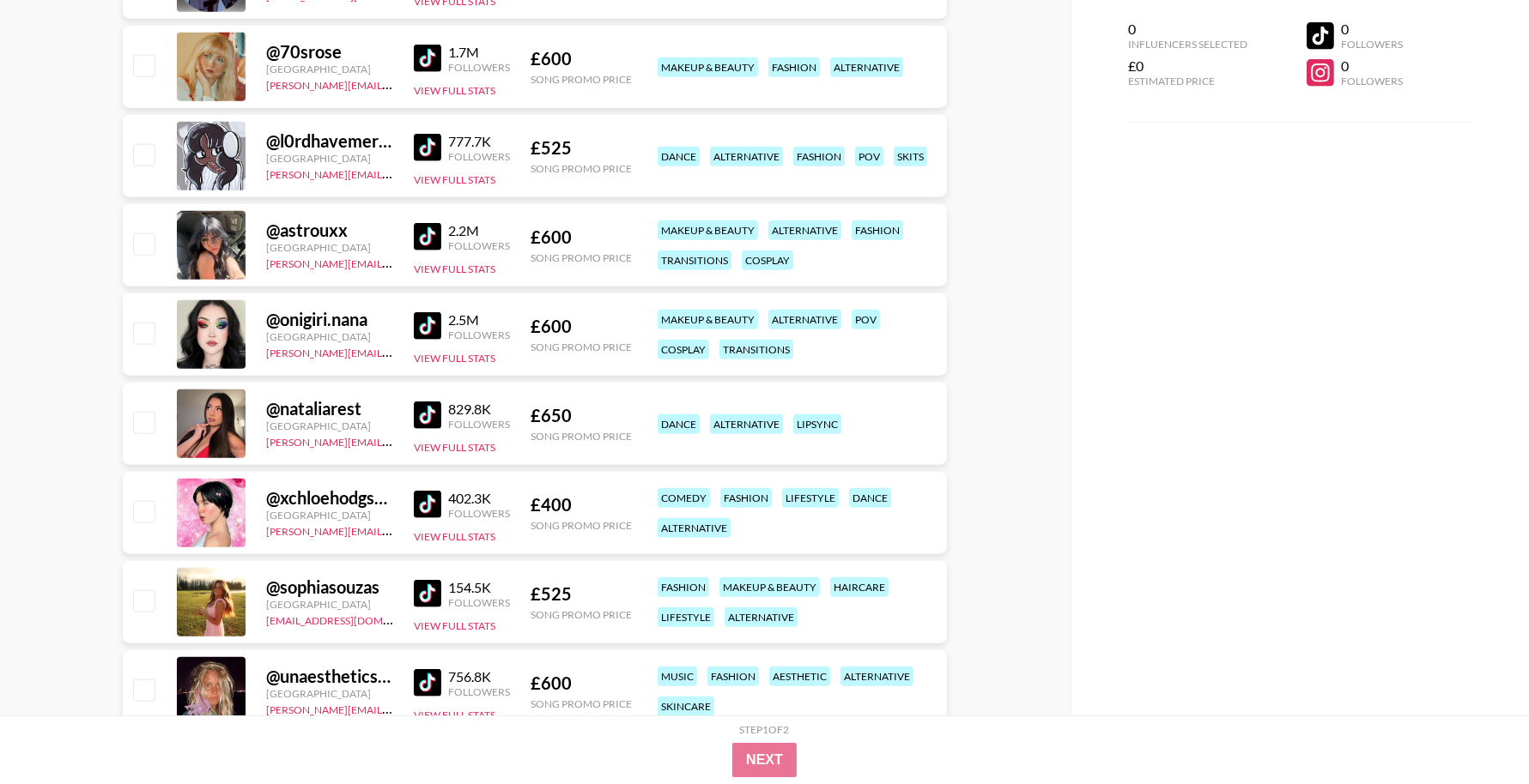
click at [431, 238] on img at bounding box center [427, 236] width 27 height 27
click at [427, 322] on img at bounding box center [427, 326] width 27 height 27
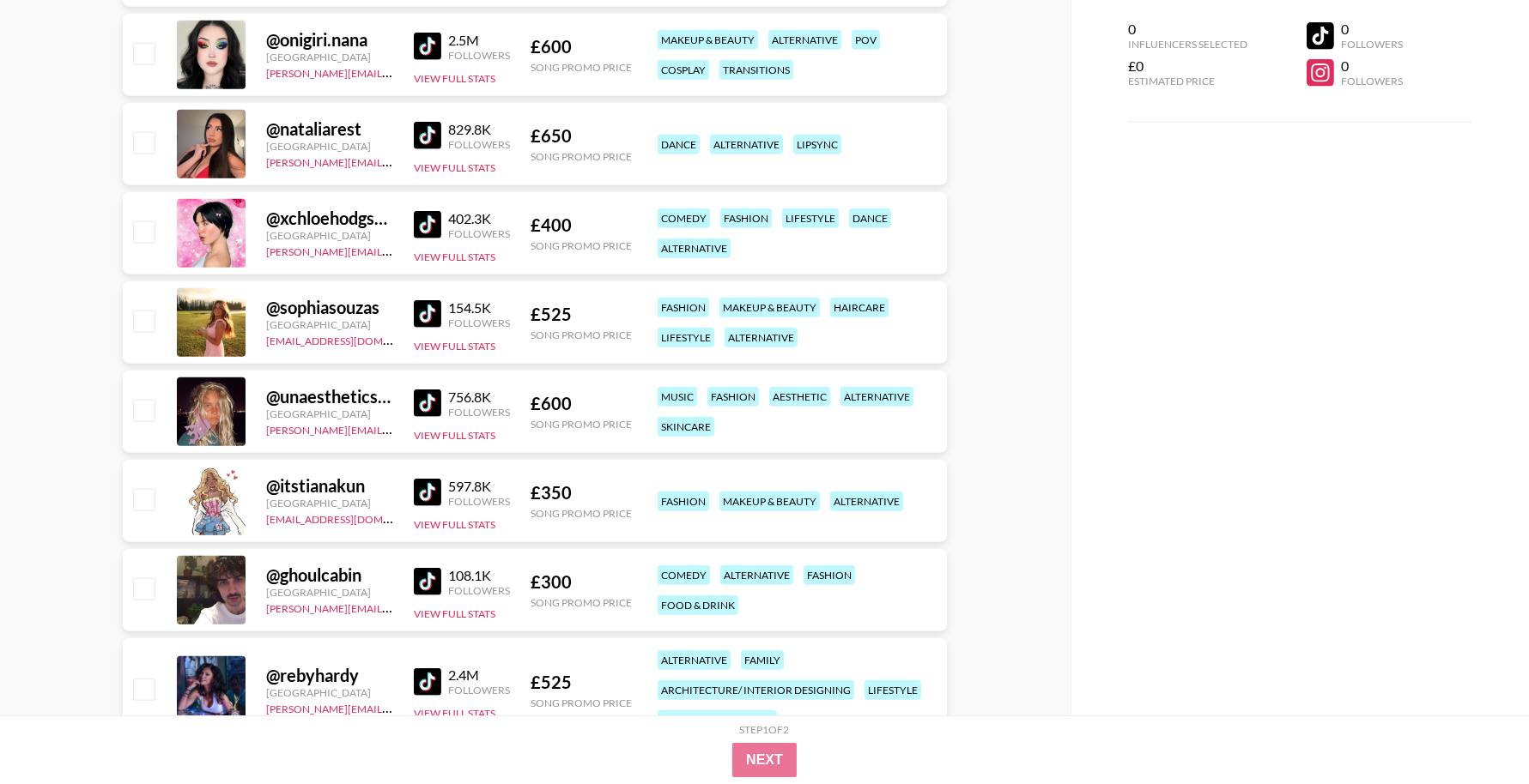
scroll to position [4183, 0]
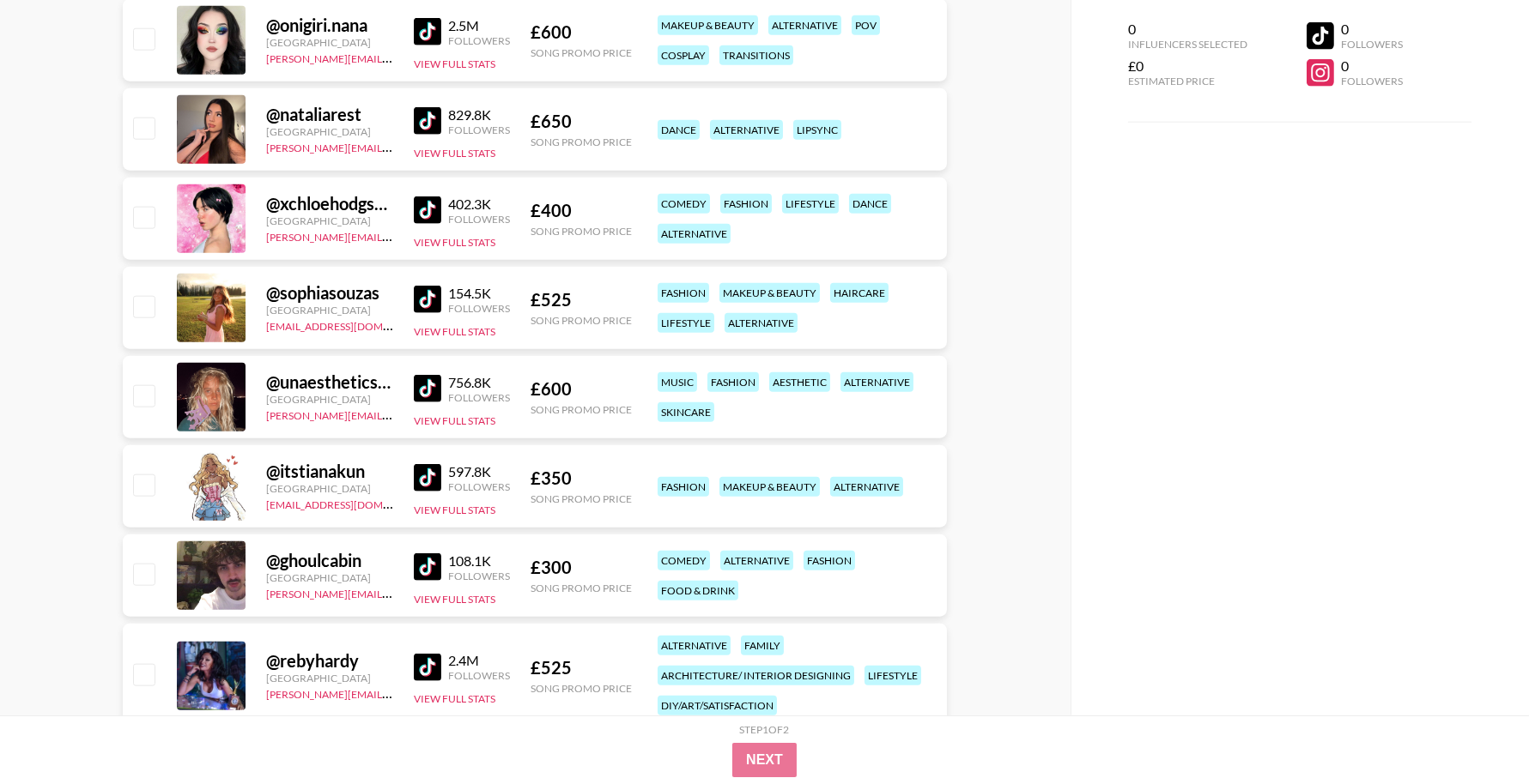
click at [433, 206] on img at bounding box center [427, 210] width 27 height 27
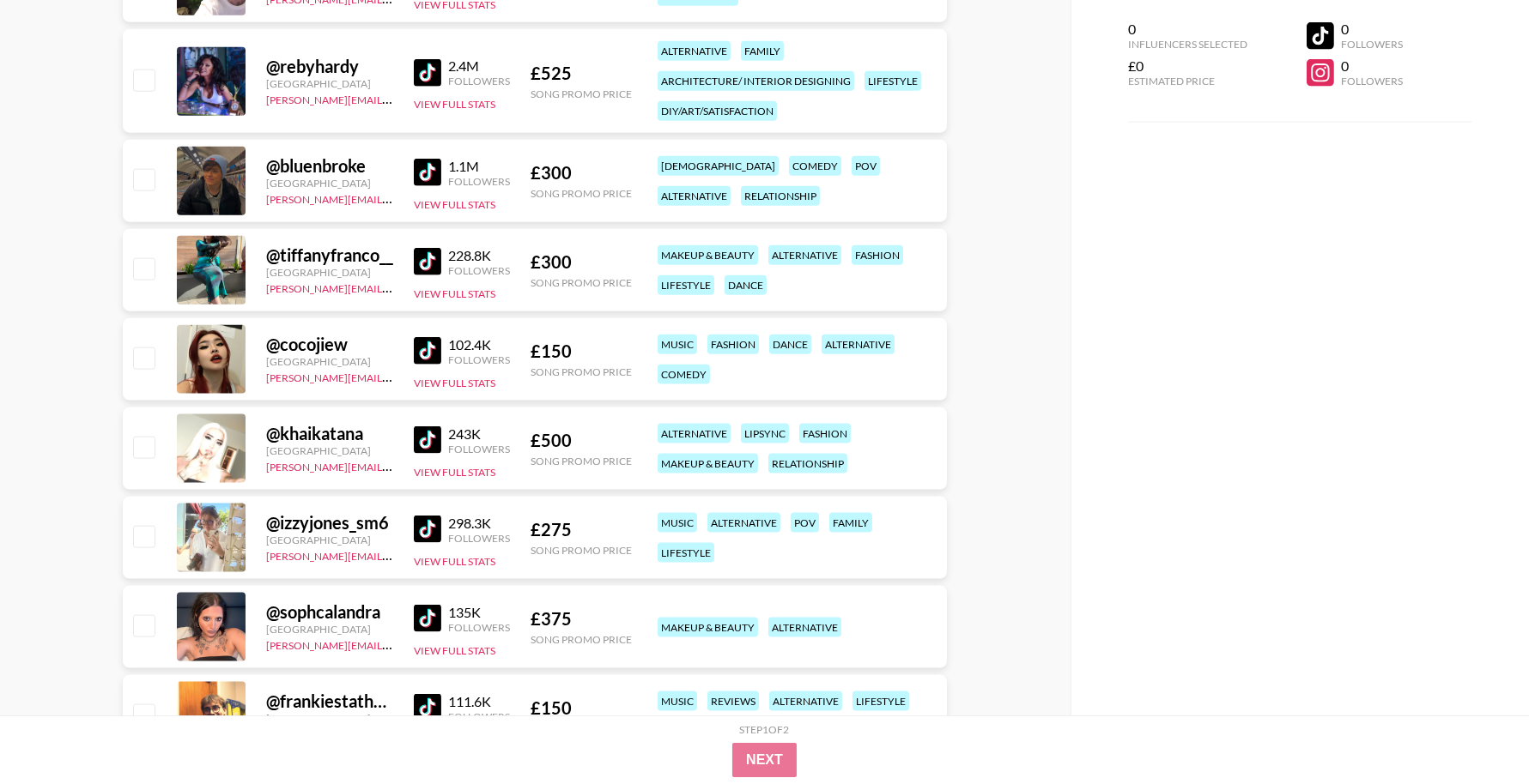
scroll to position [4779, 0]
click at [422, 346] on img at bounding box center [427, 350] width 27 height 27
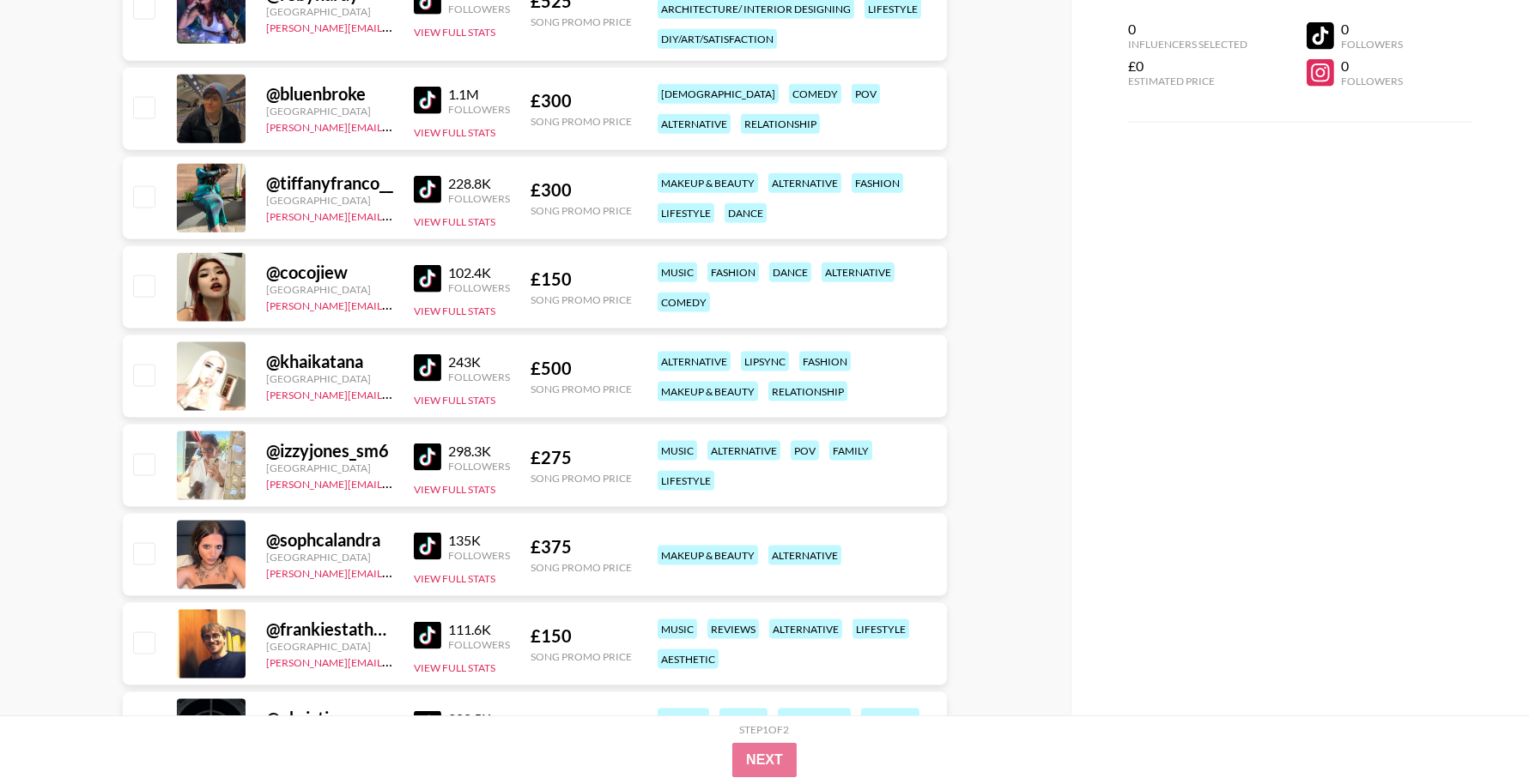
scroll to position [4962, 0]
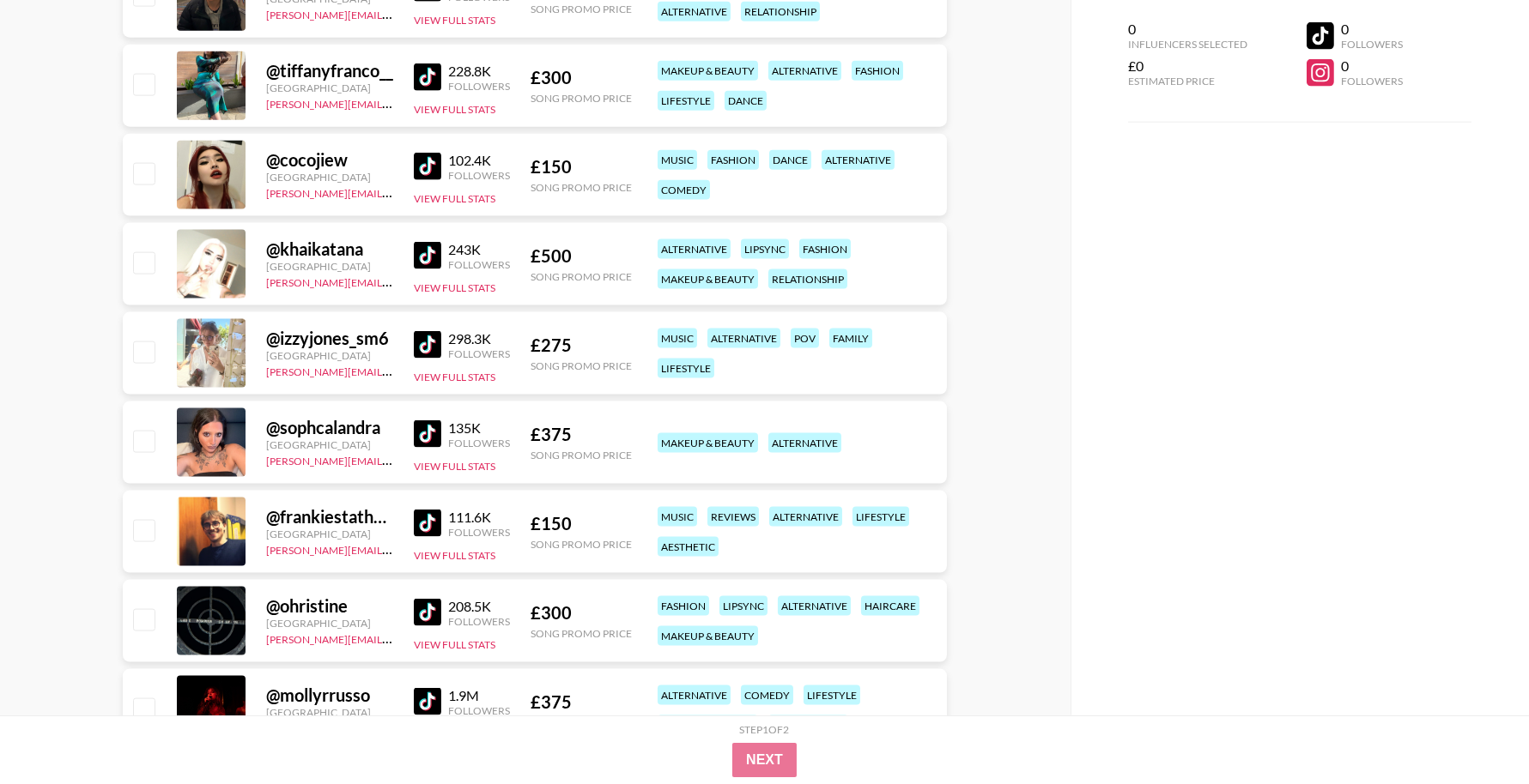
click at [428, 252] on img at bounding box center [427, 256] width 27 height 27
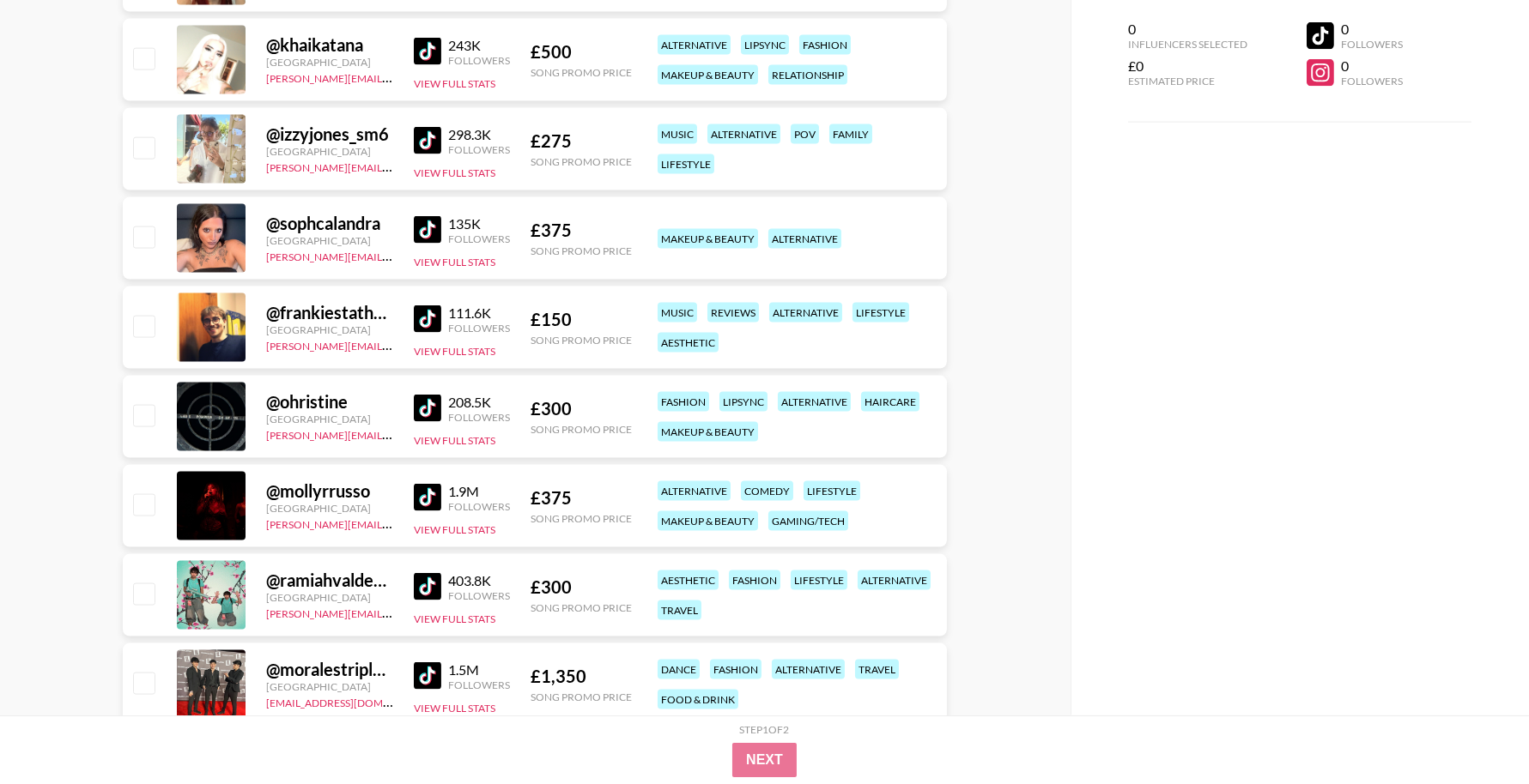
scroll to position [5168, 0]
click at [426, 228] on img at bounding box center [427, 229] width 27 height 27
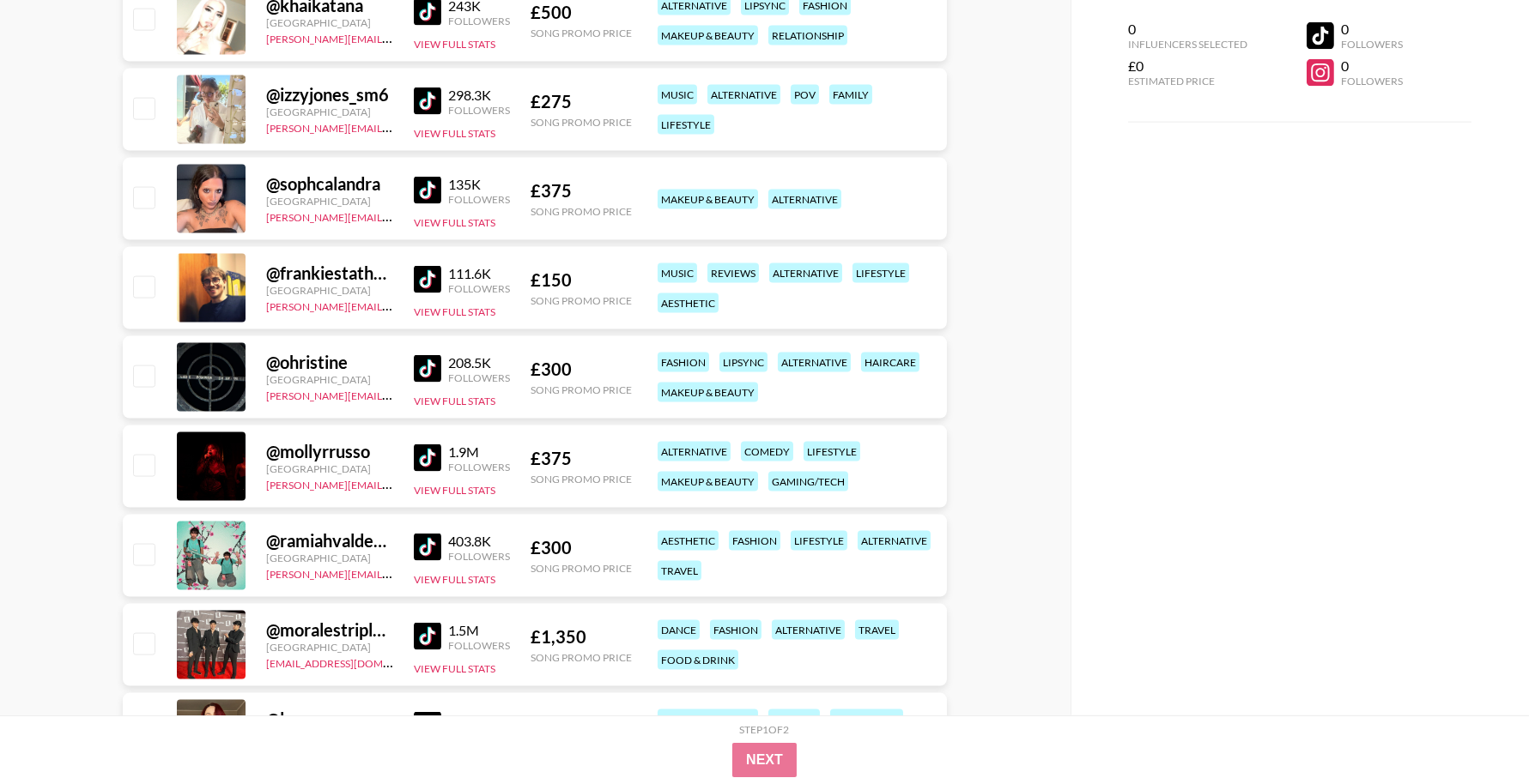
scroll to position [5212, 0]
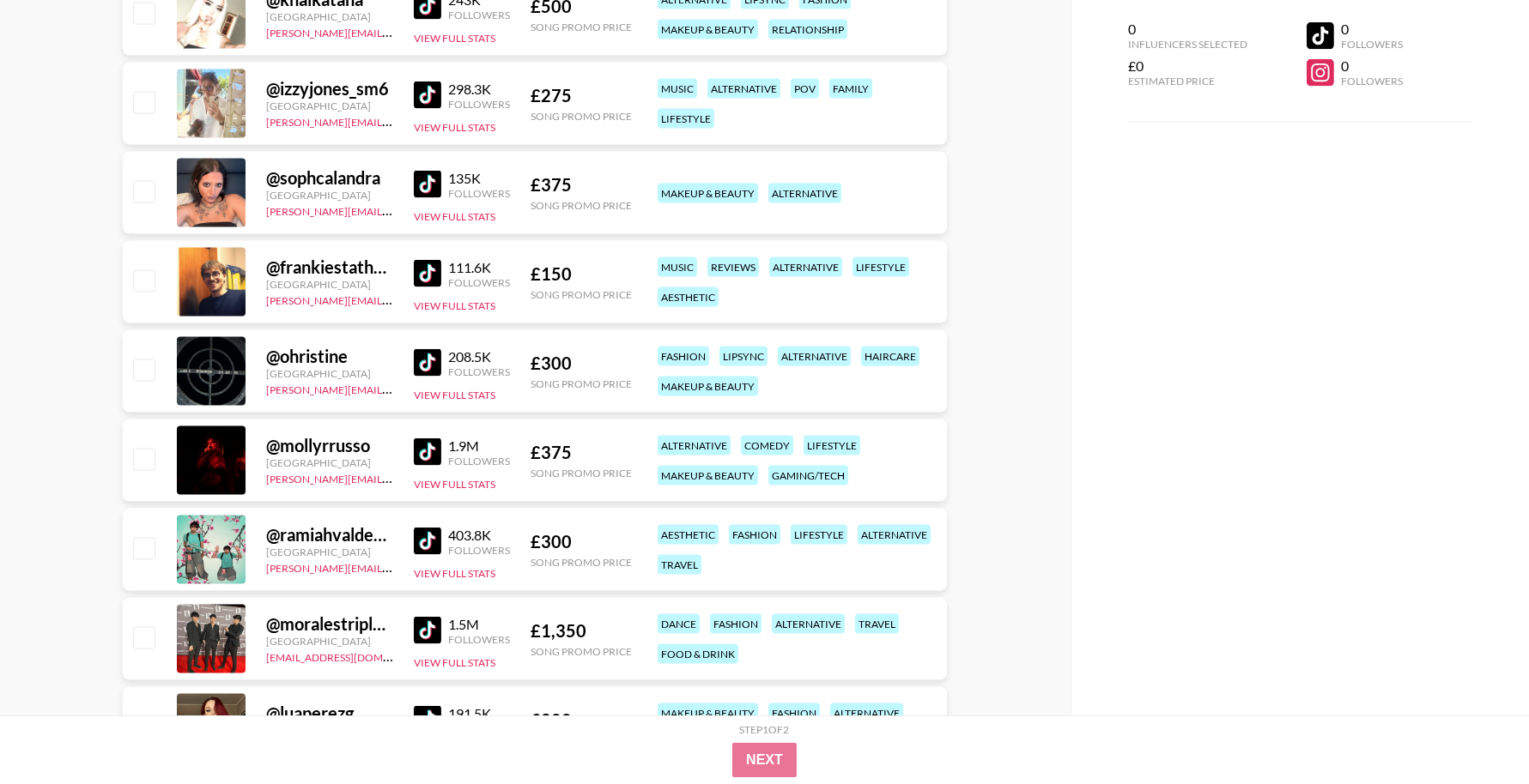
click at [426, 365] on img at bounding box center [427, 363] width 27 height 27
click at [430, 451] on img at bounding box center [427, 453] width 27 height 27
click at [438, 537] on img at bounding box center [427, 541] width 27 height 27
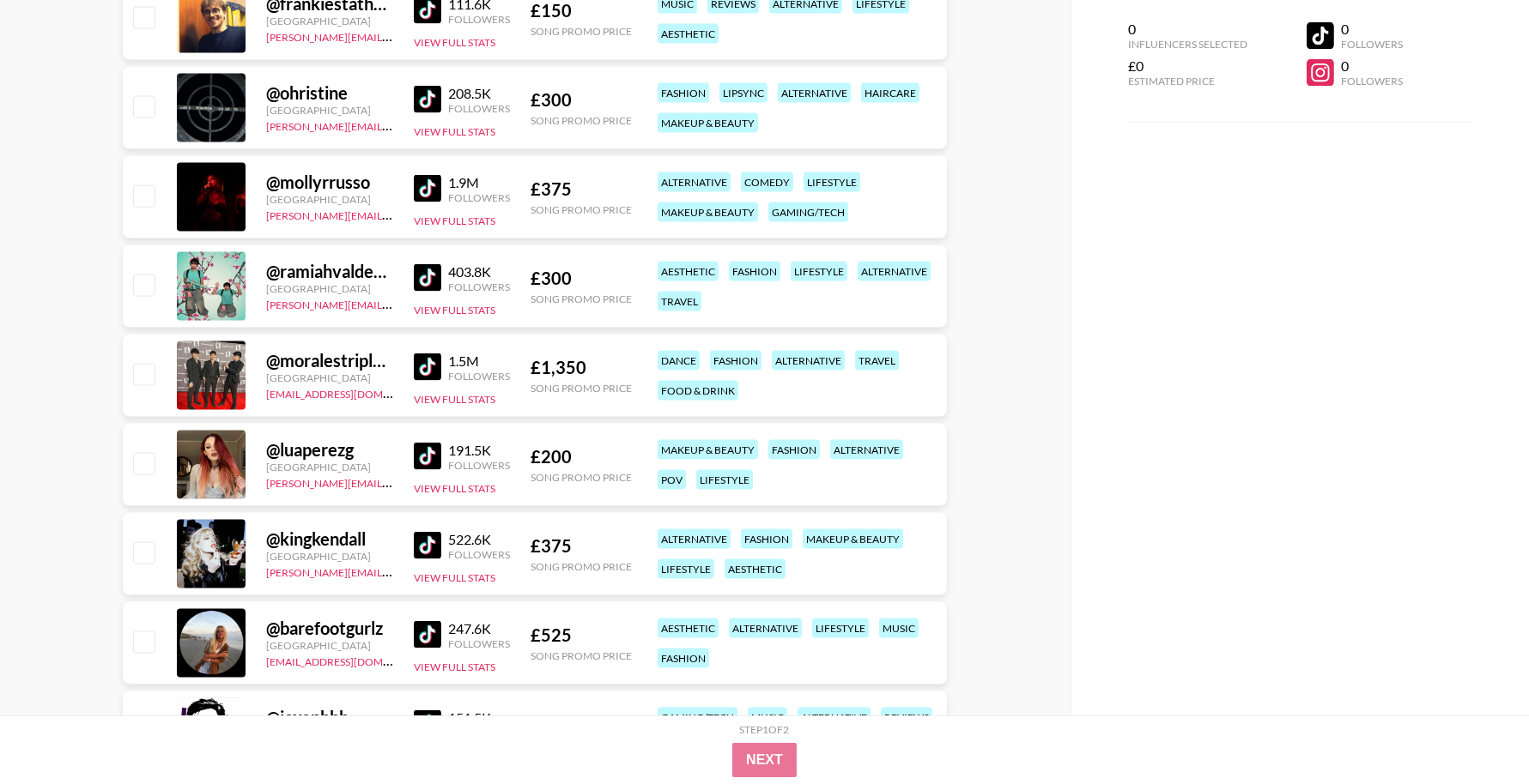
scroll to position [5478, 0]
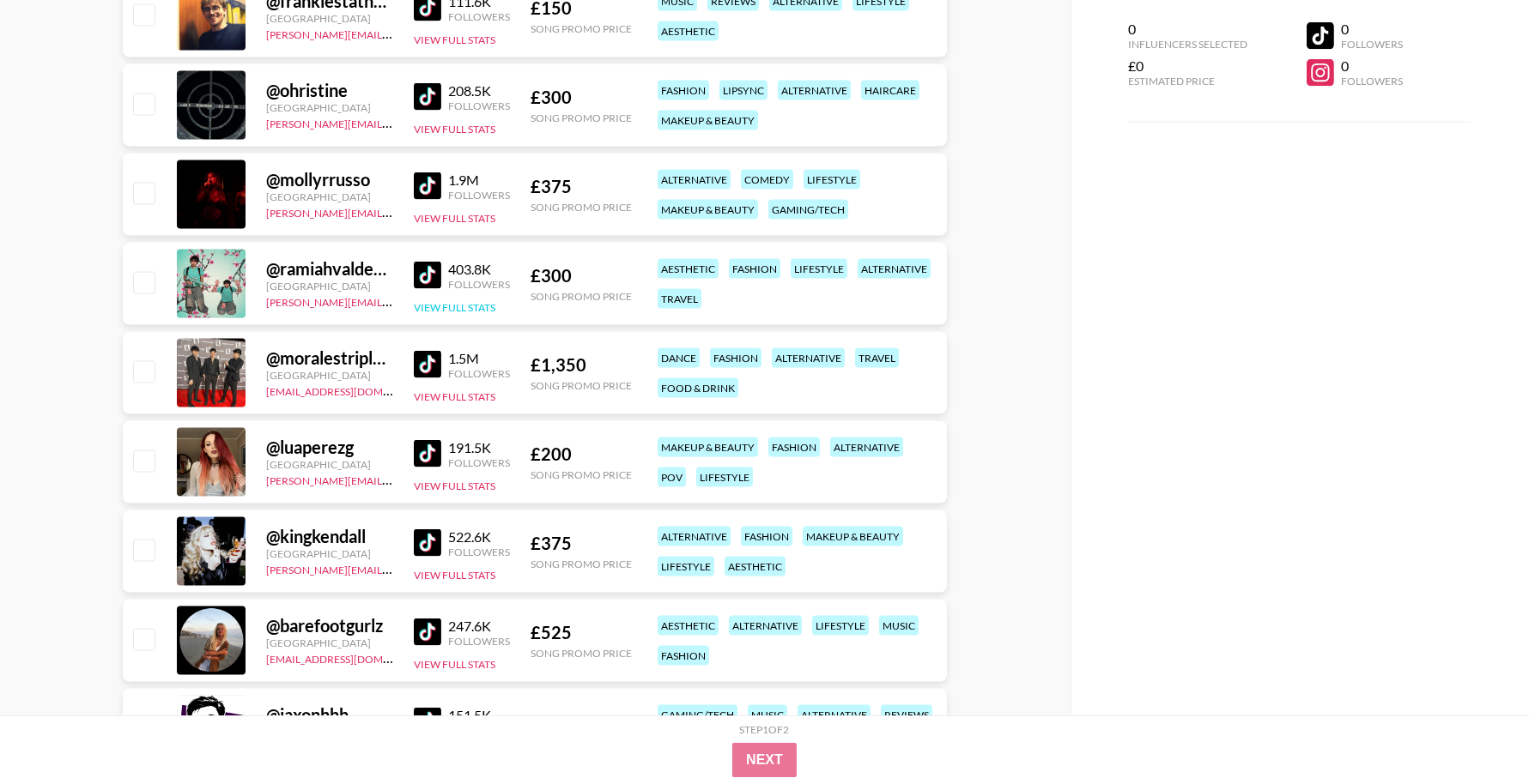
click at [455, 304] on button "View Full Stats" at bounding box center [454, 308] width 81 height 13
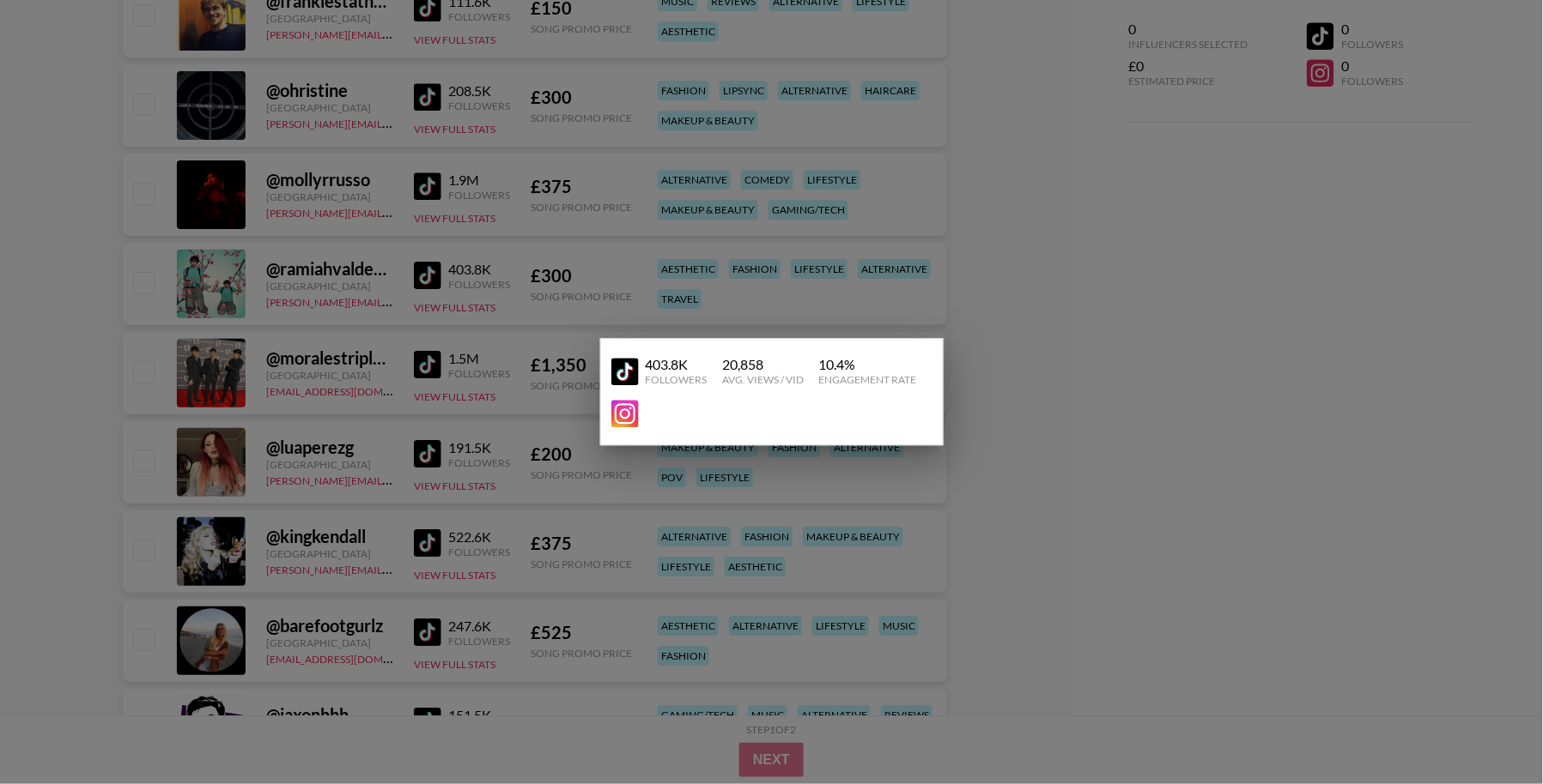
click at [485, 270] on div at bounding box center [772, 392] width 1543 height 784
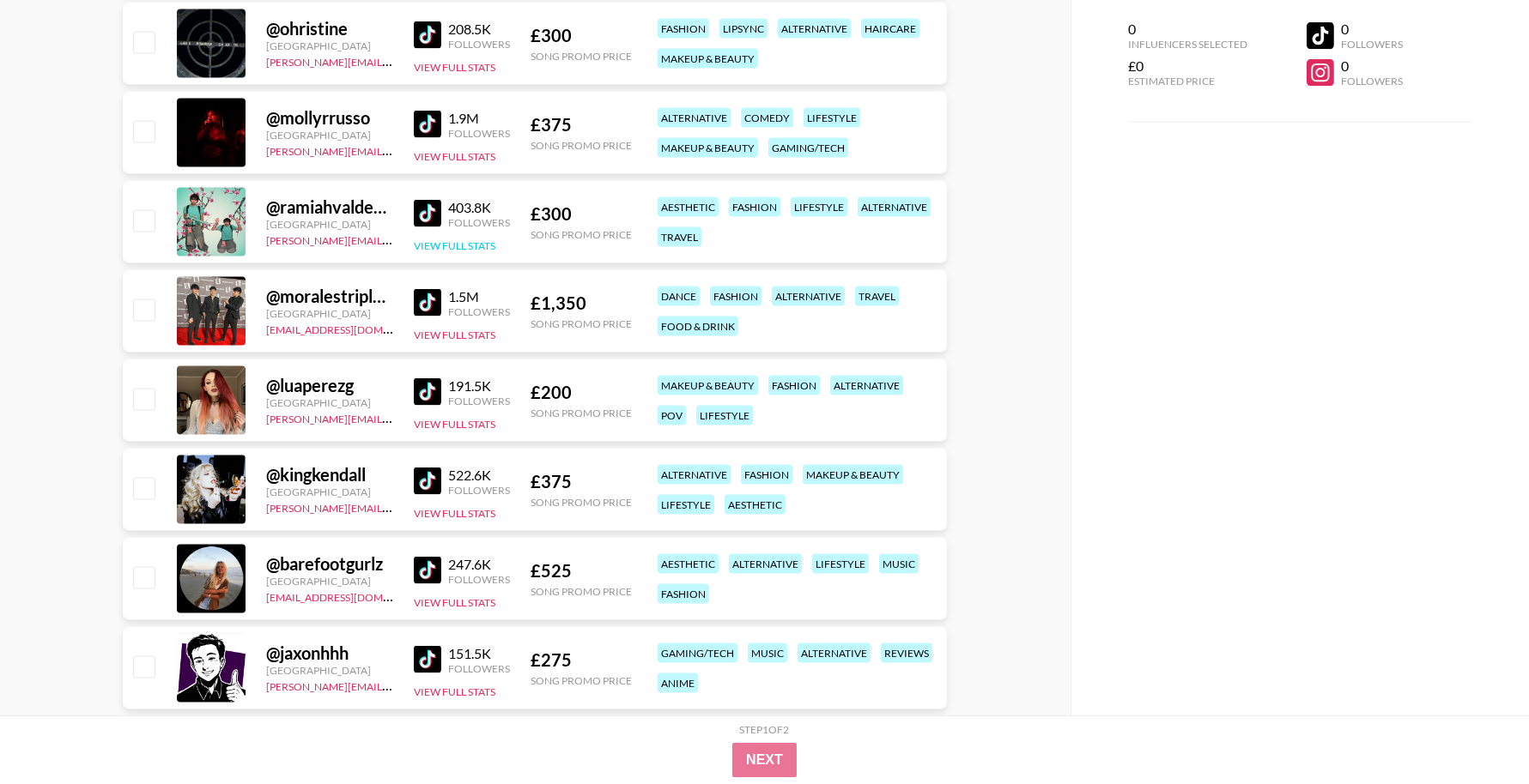
scroll to position [5650, 0]
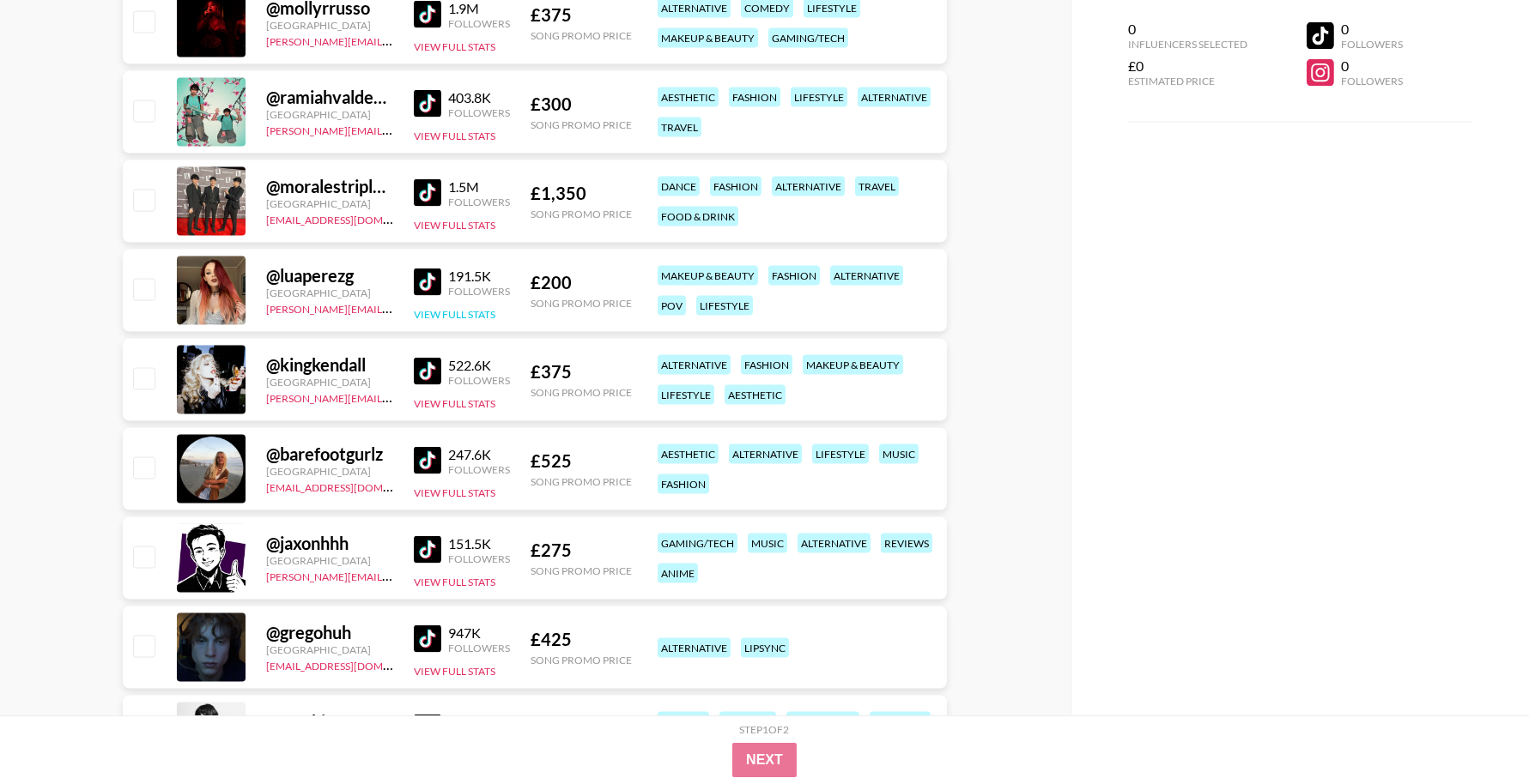
click at [471, 315] on button "View Full Stats" at bounding box center [454, 315] width 81 height 13
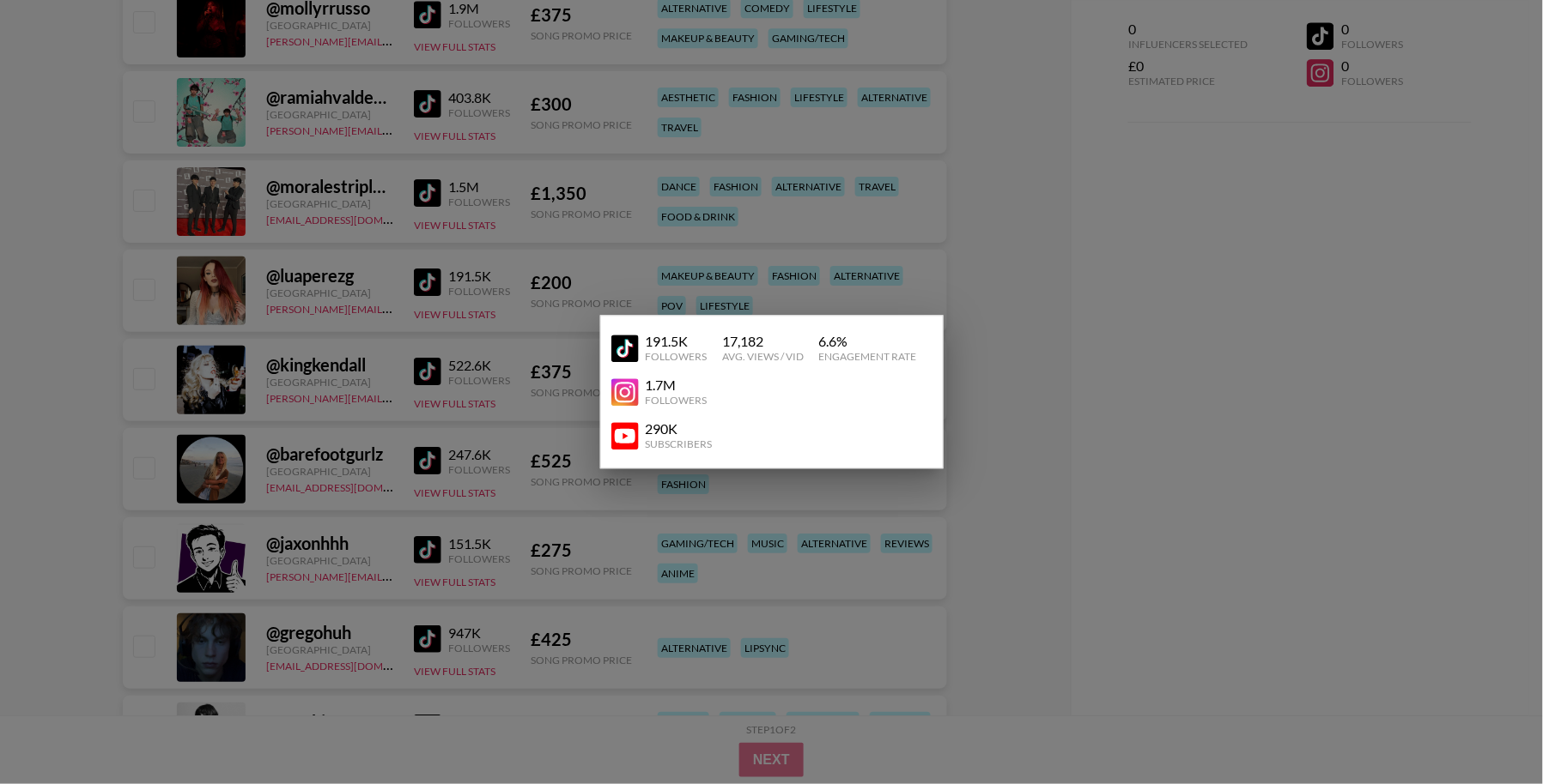
click at [482, 295] on div at bounding box center [772, 392] width 1543 height 784
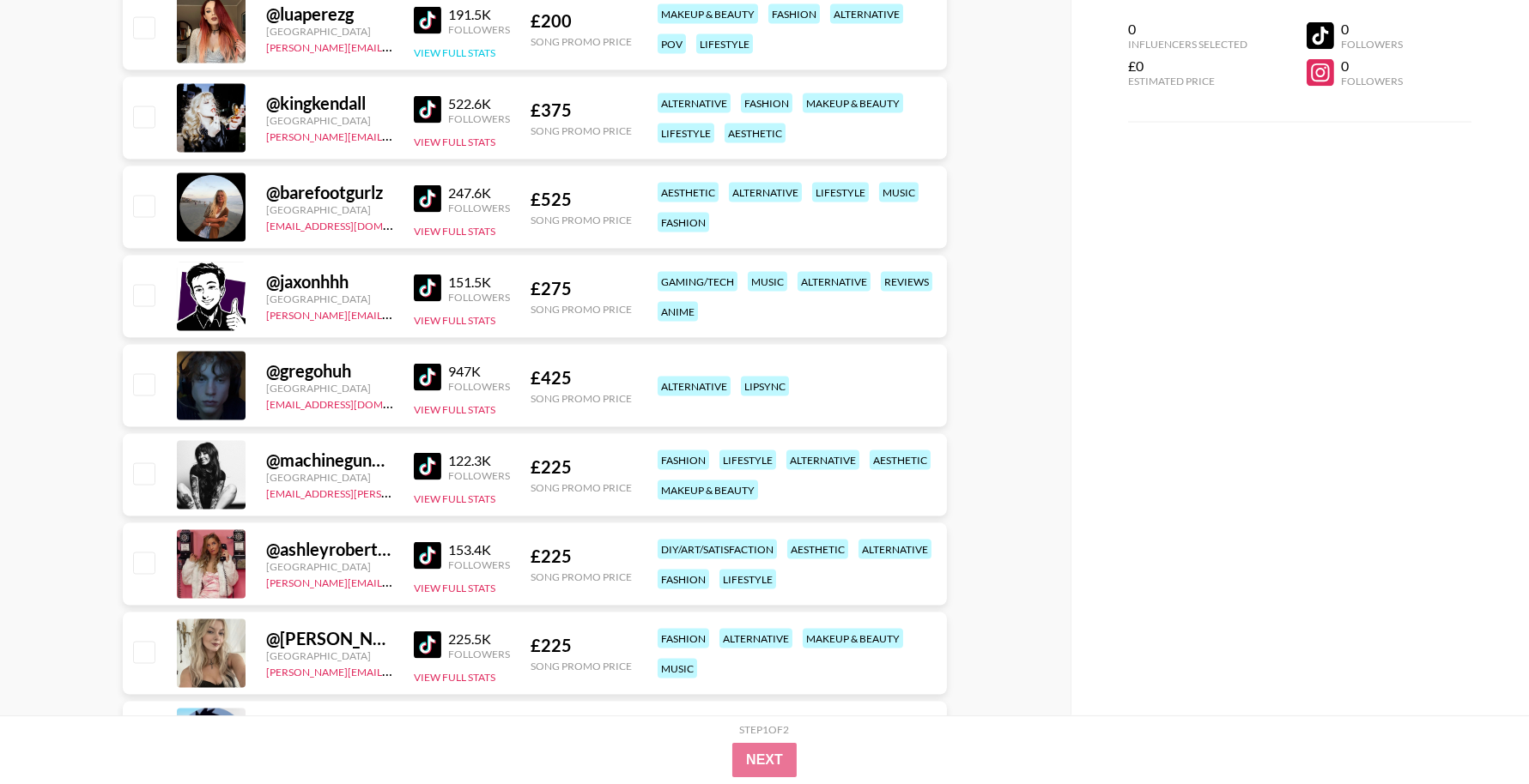
scroll to position [5944, 0]
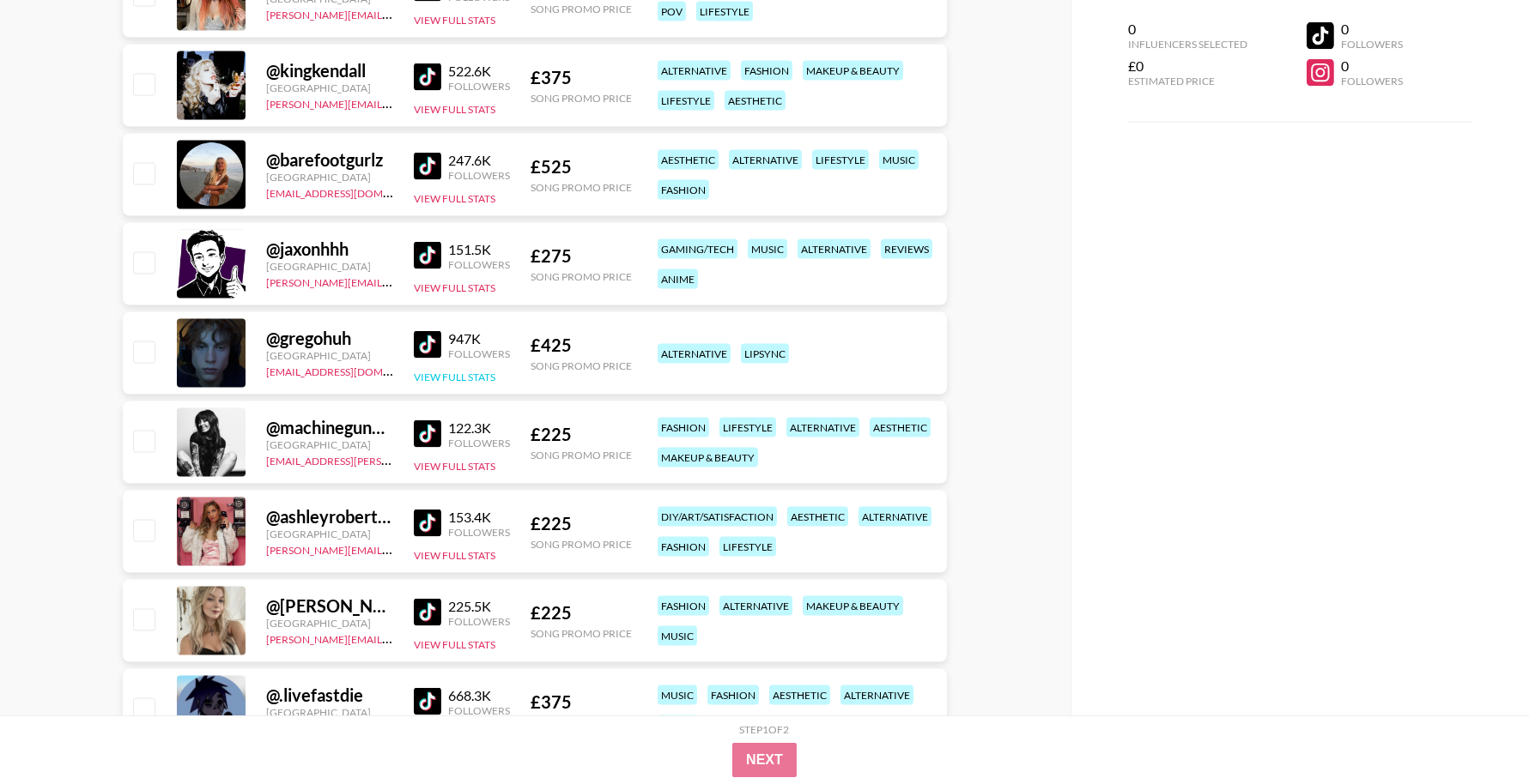
click at [459, 372] on button "View Full Stats" at bounding box center [454, 377] width 81 height 13
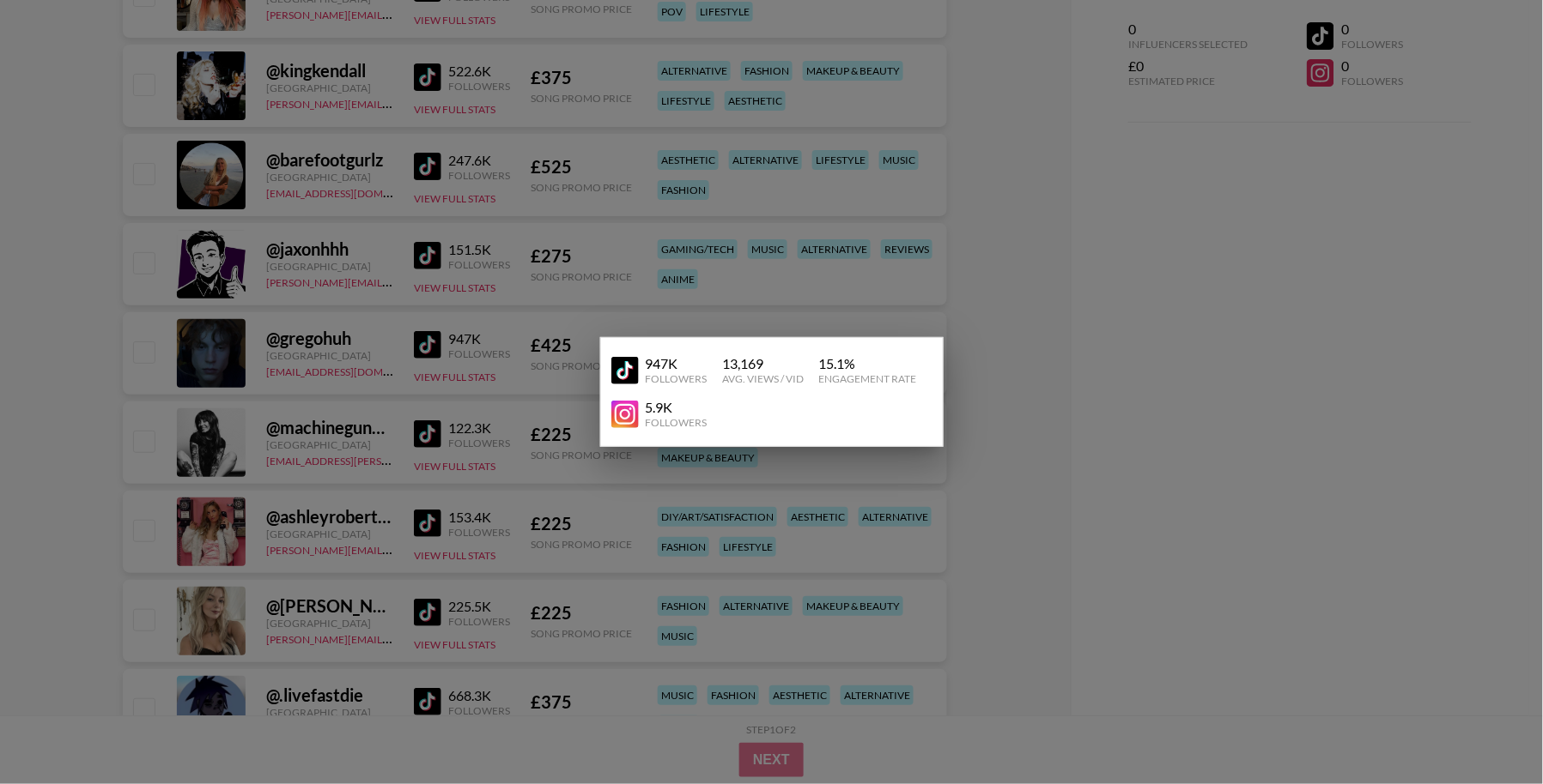
click at [493, 329] on div at bounding box center [772, 392] width 1543 height 784
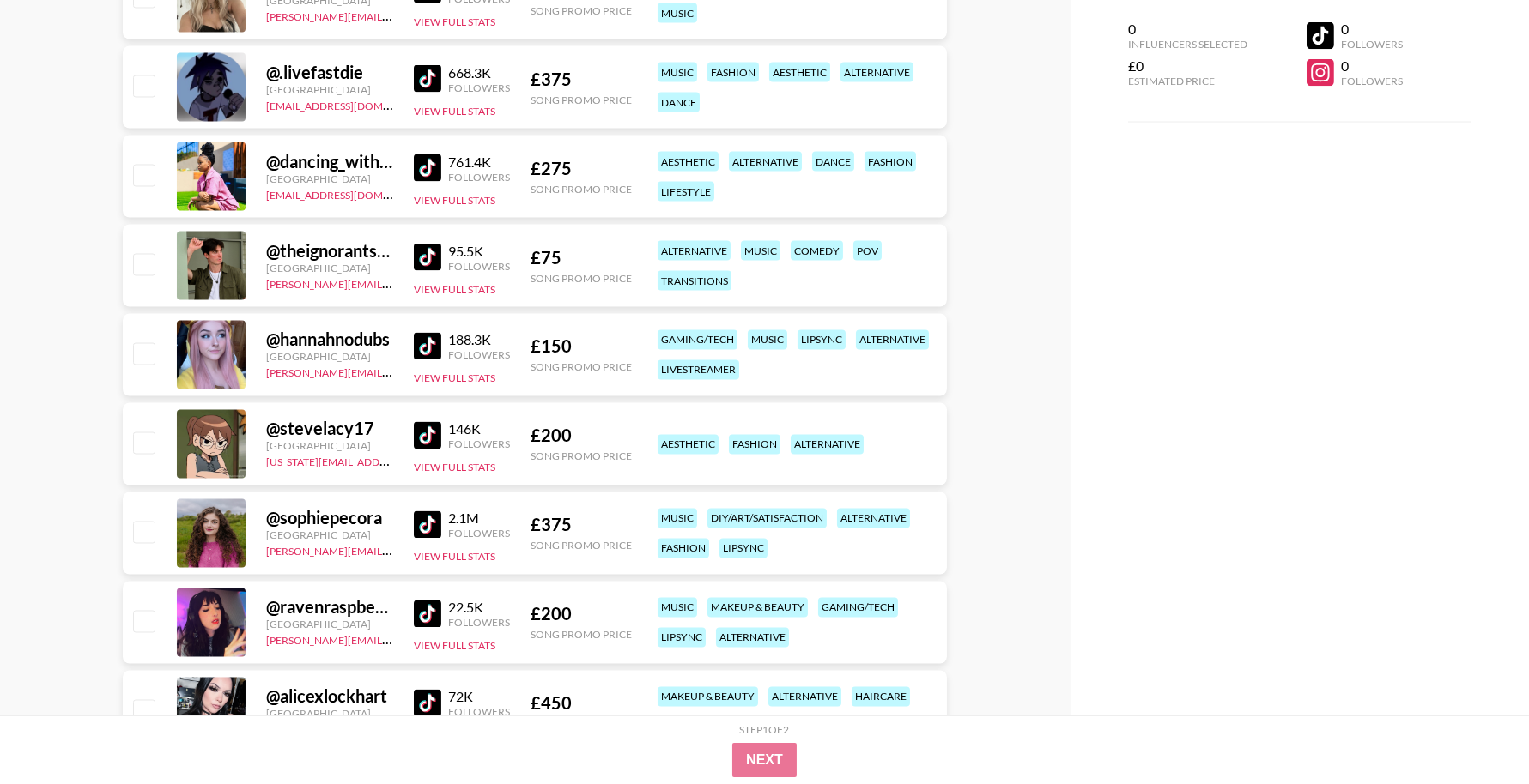
scroll to position [6570, 0]
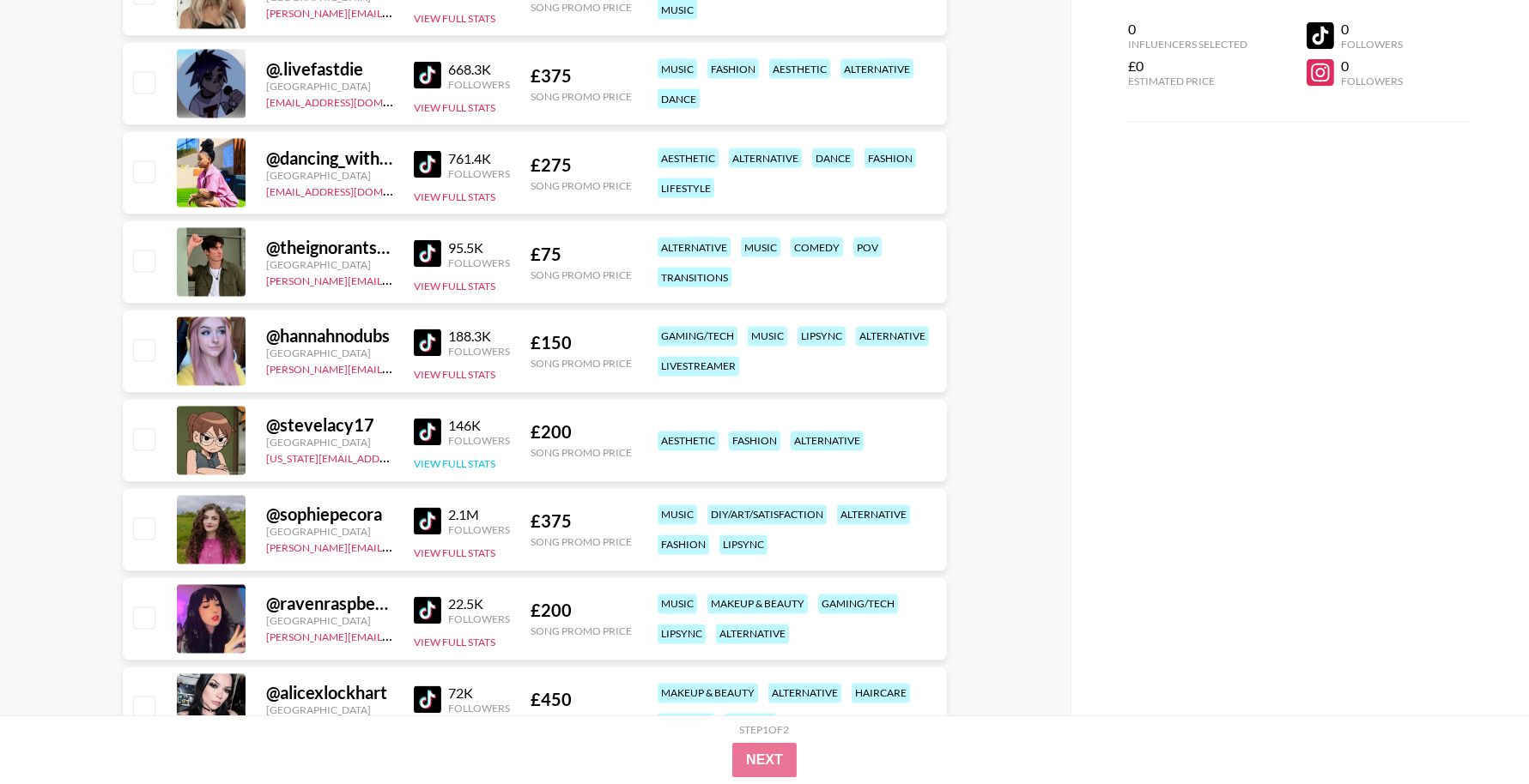
click at [473, 458] on button "View Full Stats" at bounding box center [454, 465] width 81 height 13
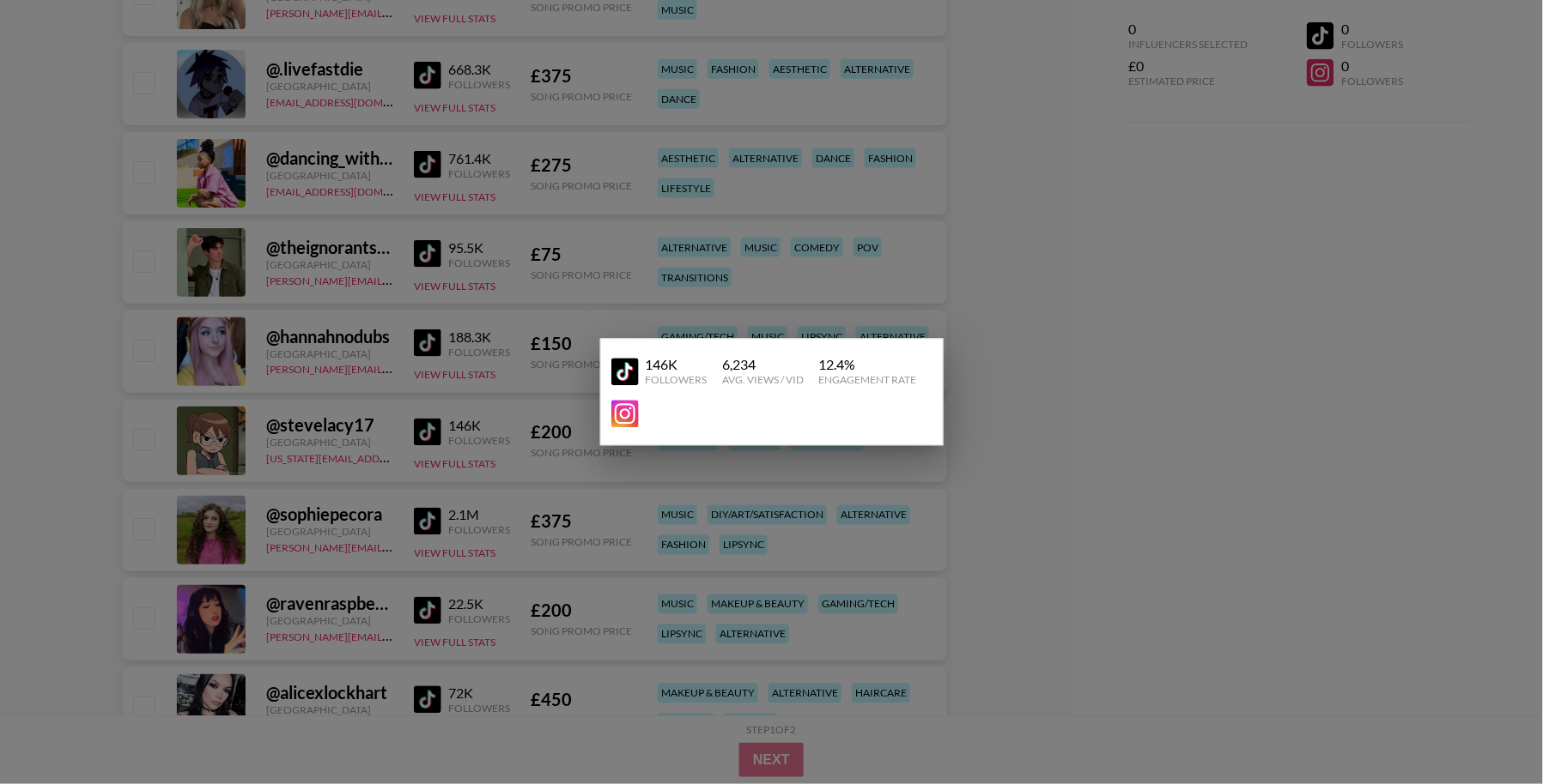
click at [490, 441] on div at bounding box center [772, 392] width 1543 height 784
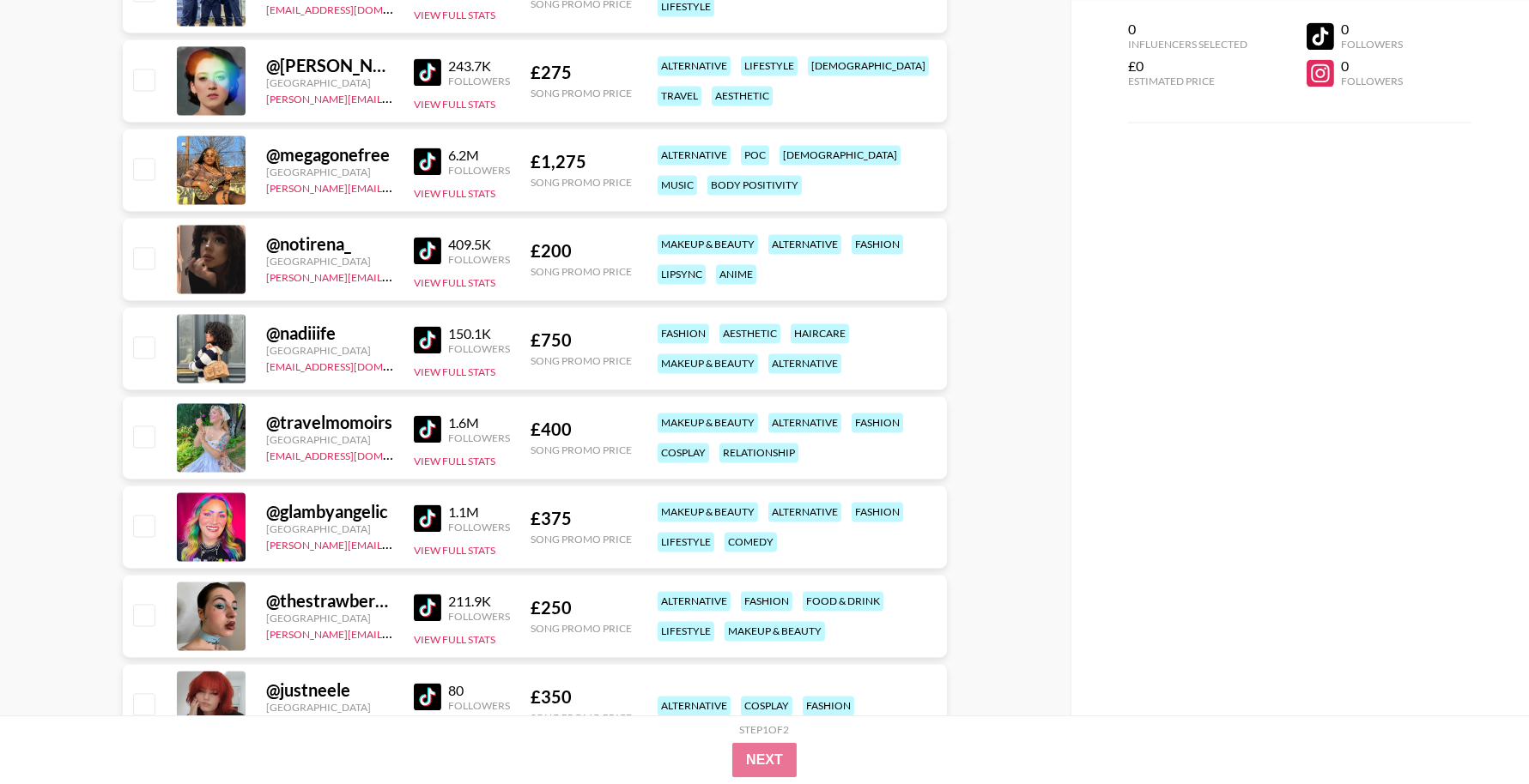
scroll to position [7410, 0]
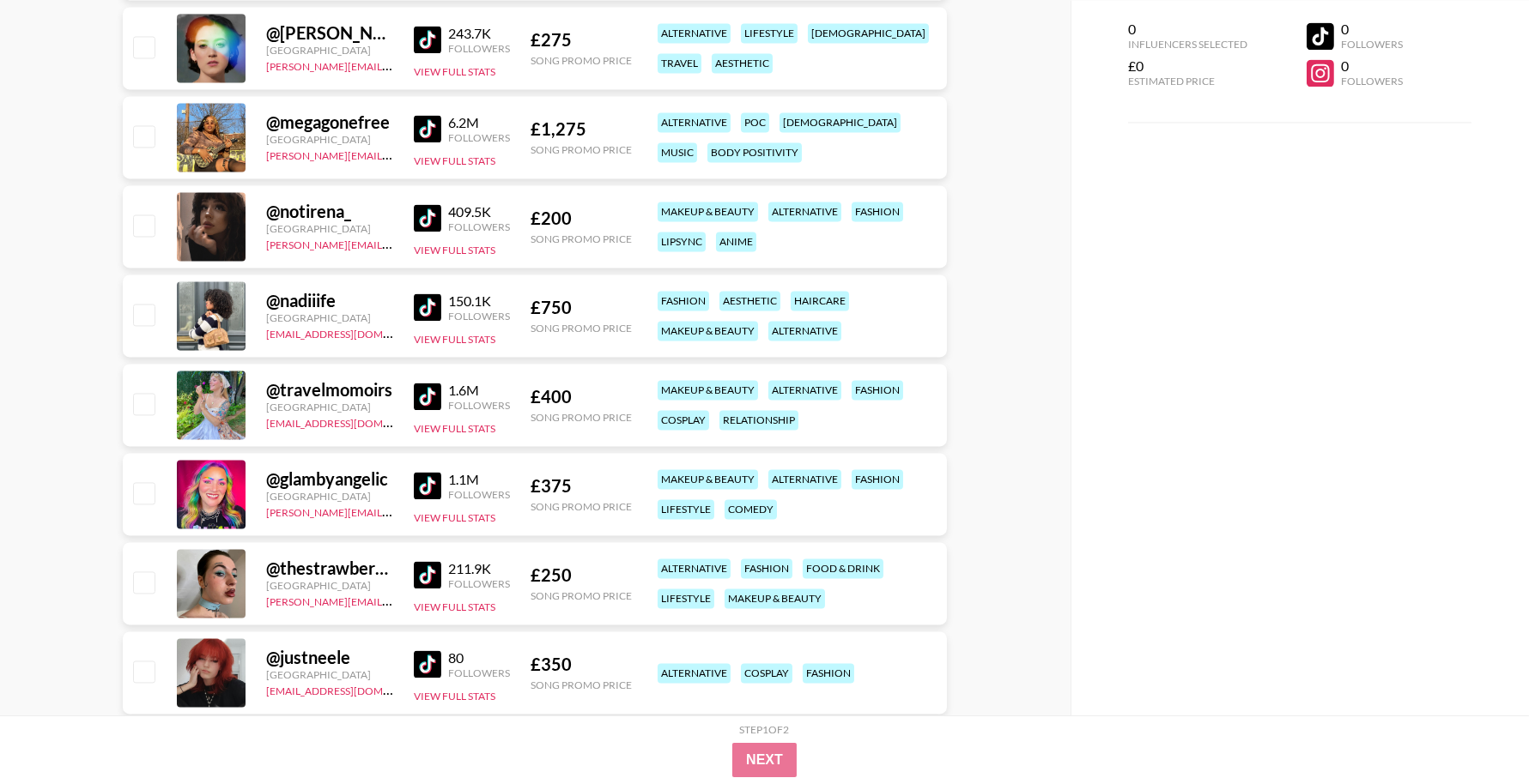
click at [426, 136] on img at bounding box center [427, 129] width 27 height 27
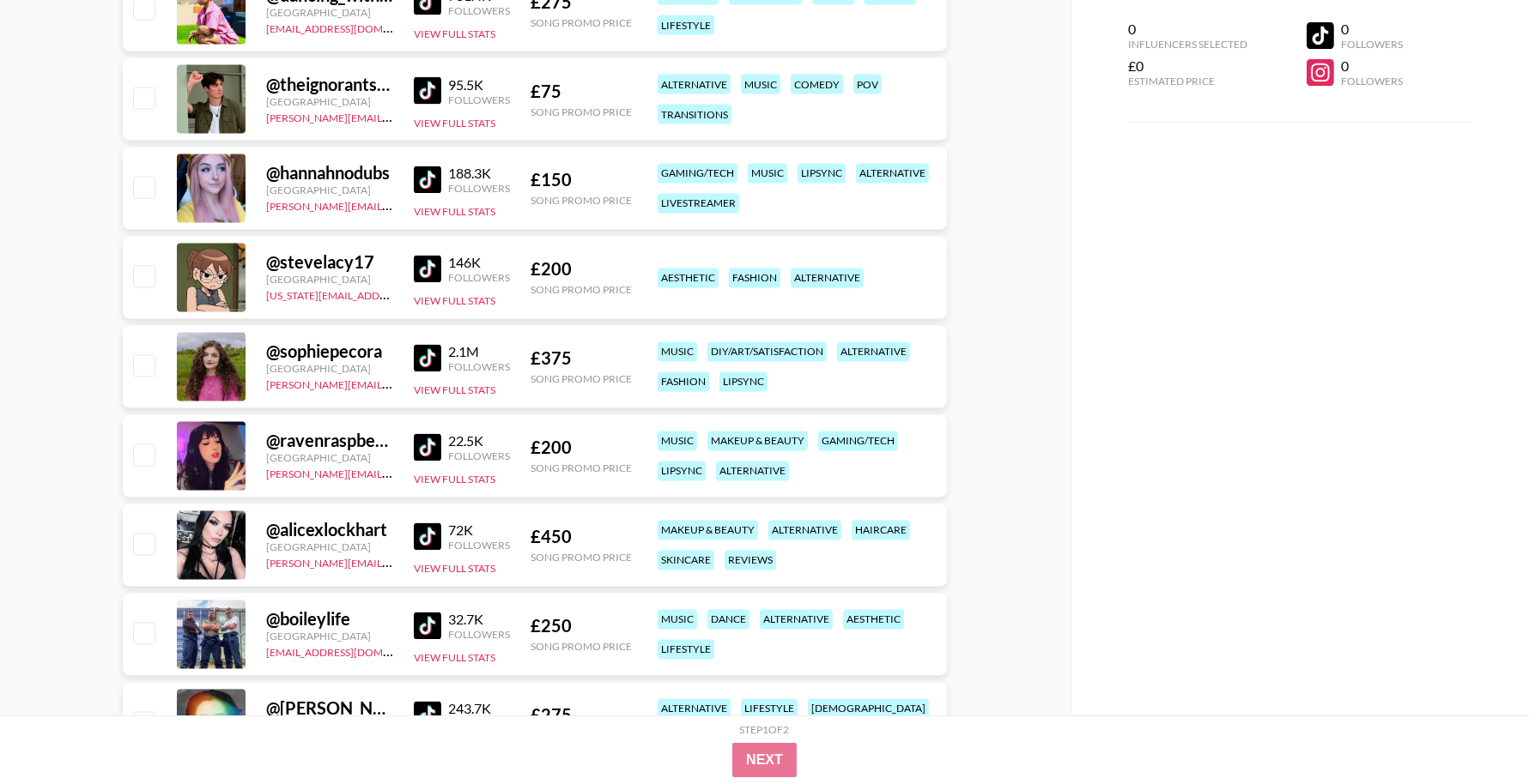
scroll to position [6741, 0]
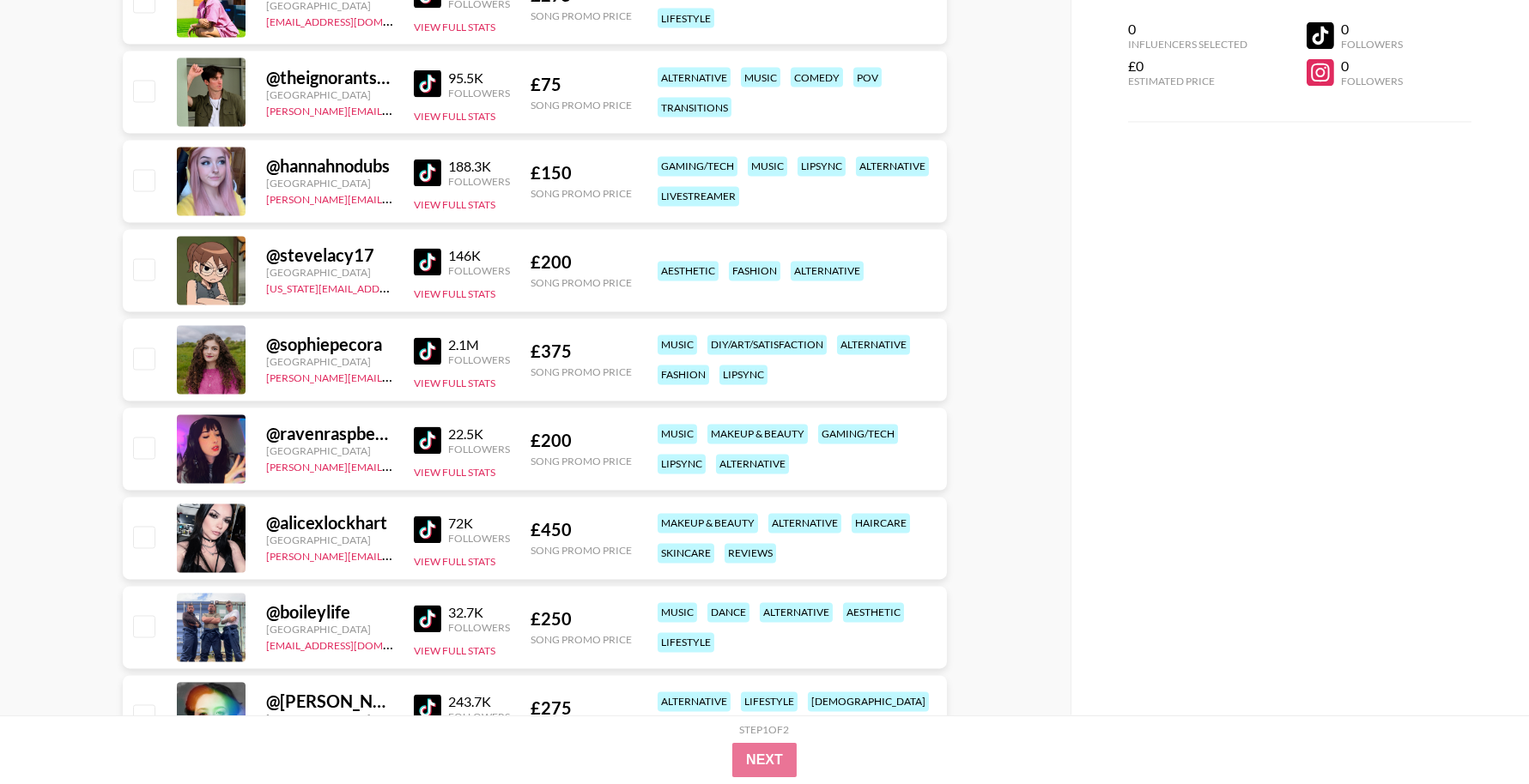
click at [432, 442] on img at bounding box center [427, 441] width 27 height 27
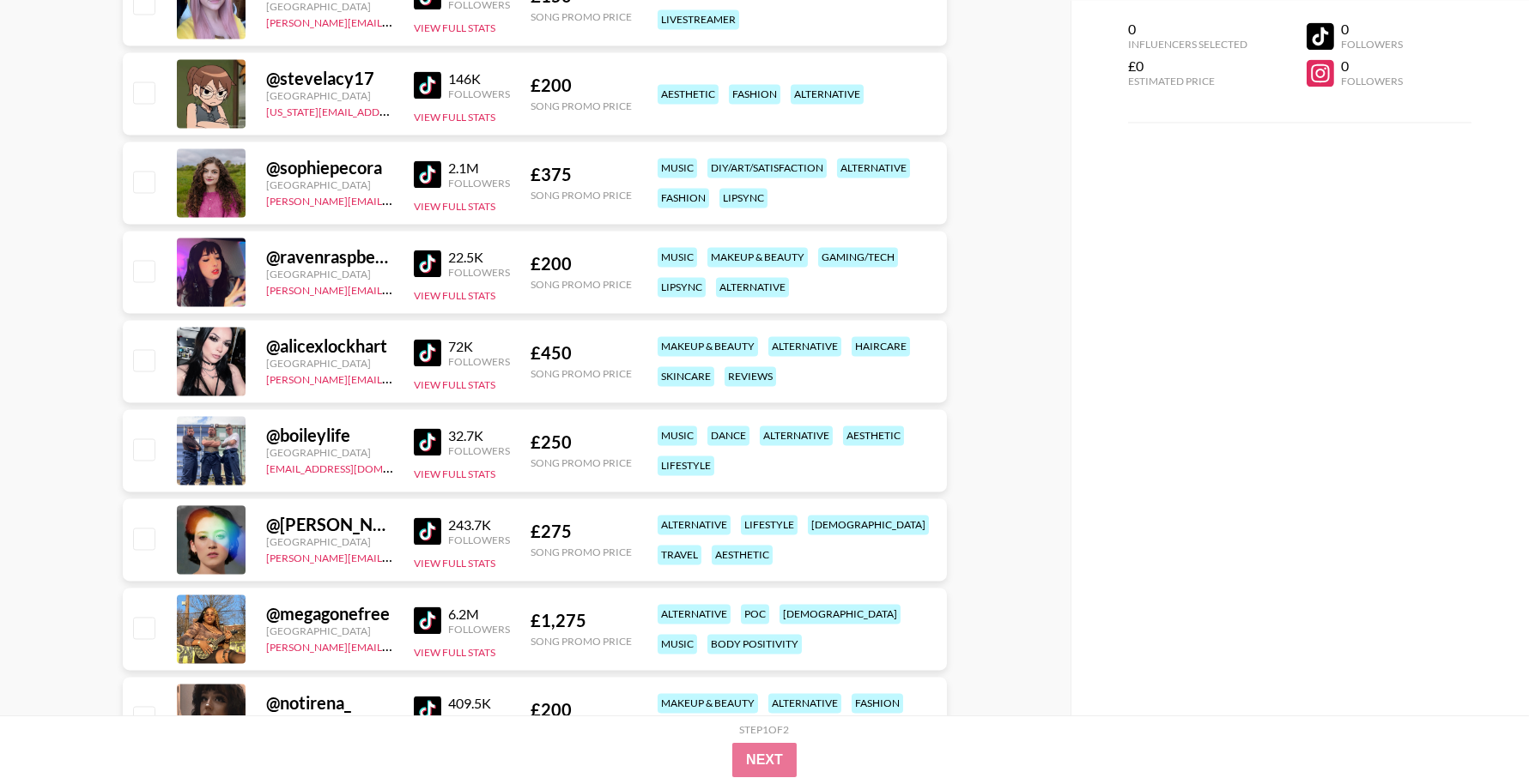
scroll to position [7015, 0]
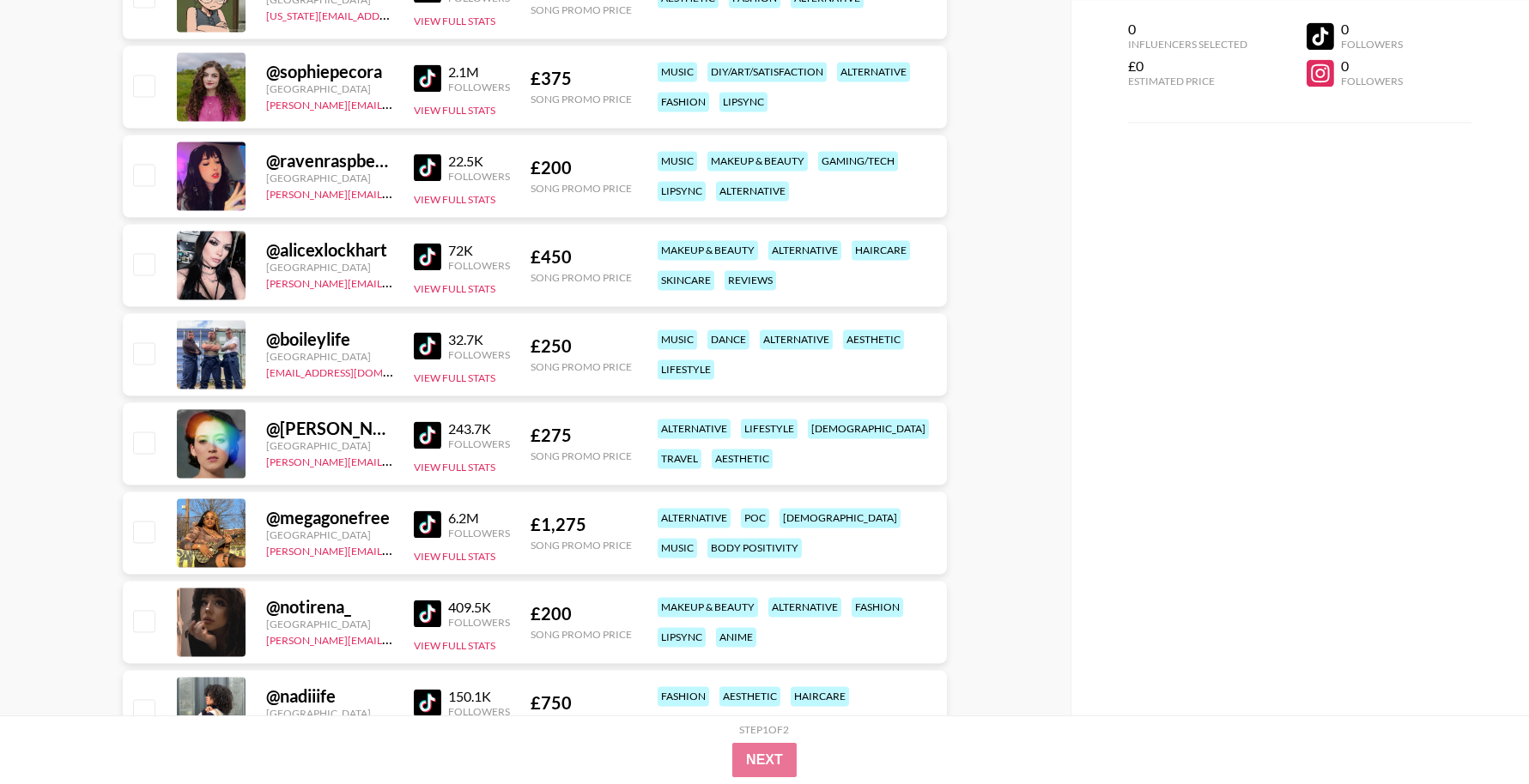
click at [428, 253] on img at bounding box center [427, 256] width 27 height 27
click at [434, 426] on img at bounding box center [427, 435] width 27 height 27
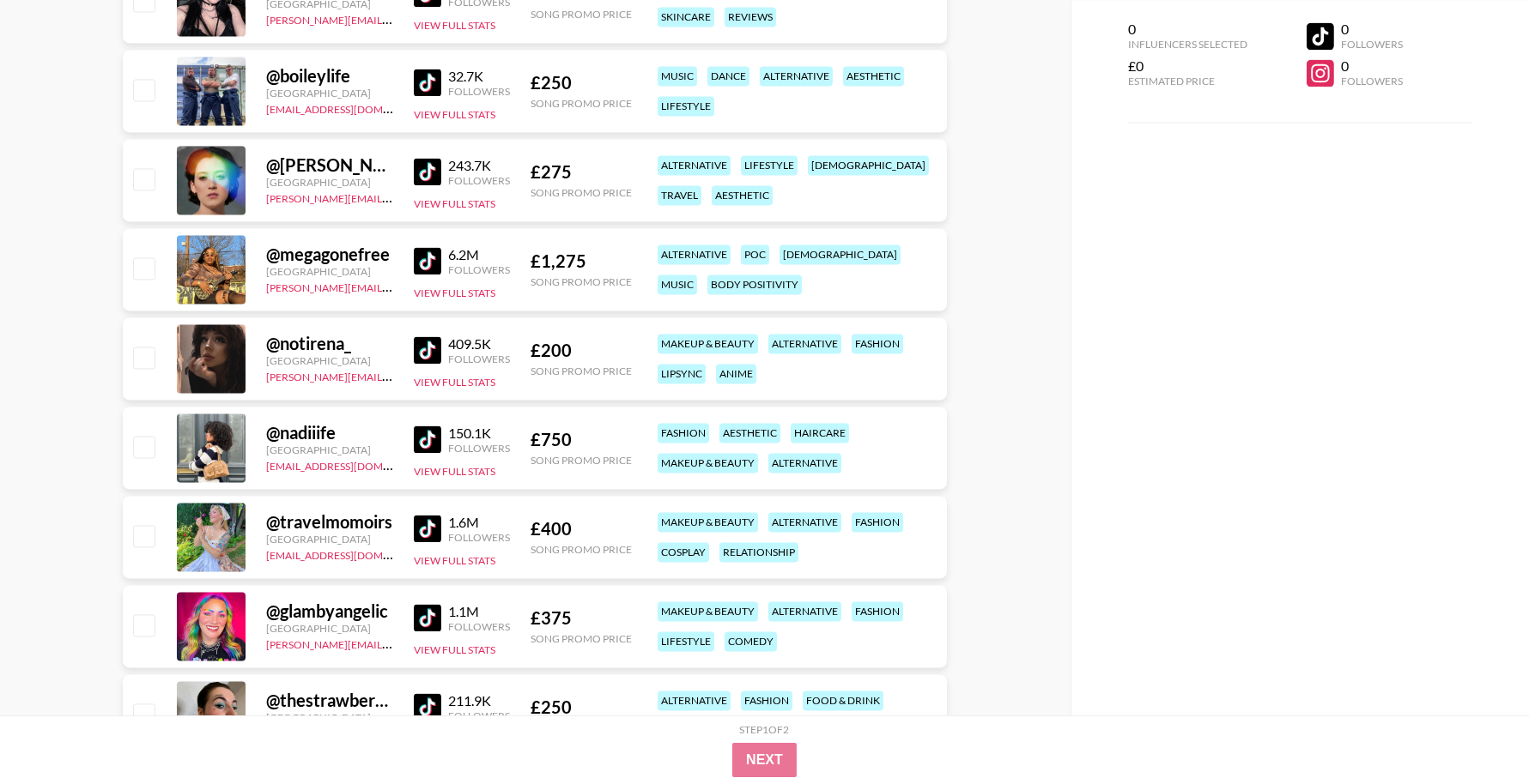
scroll to position [7293, 0]
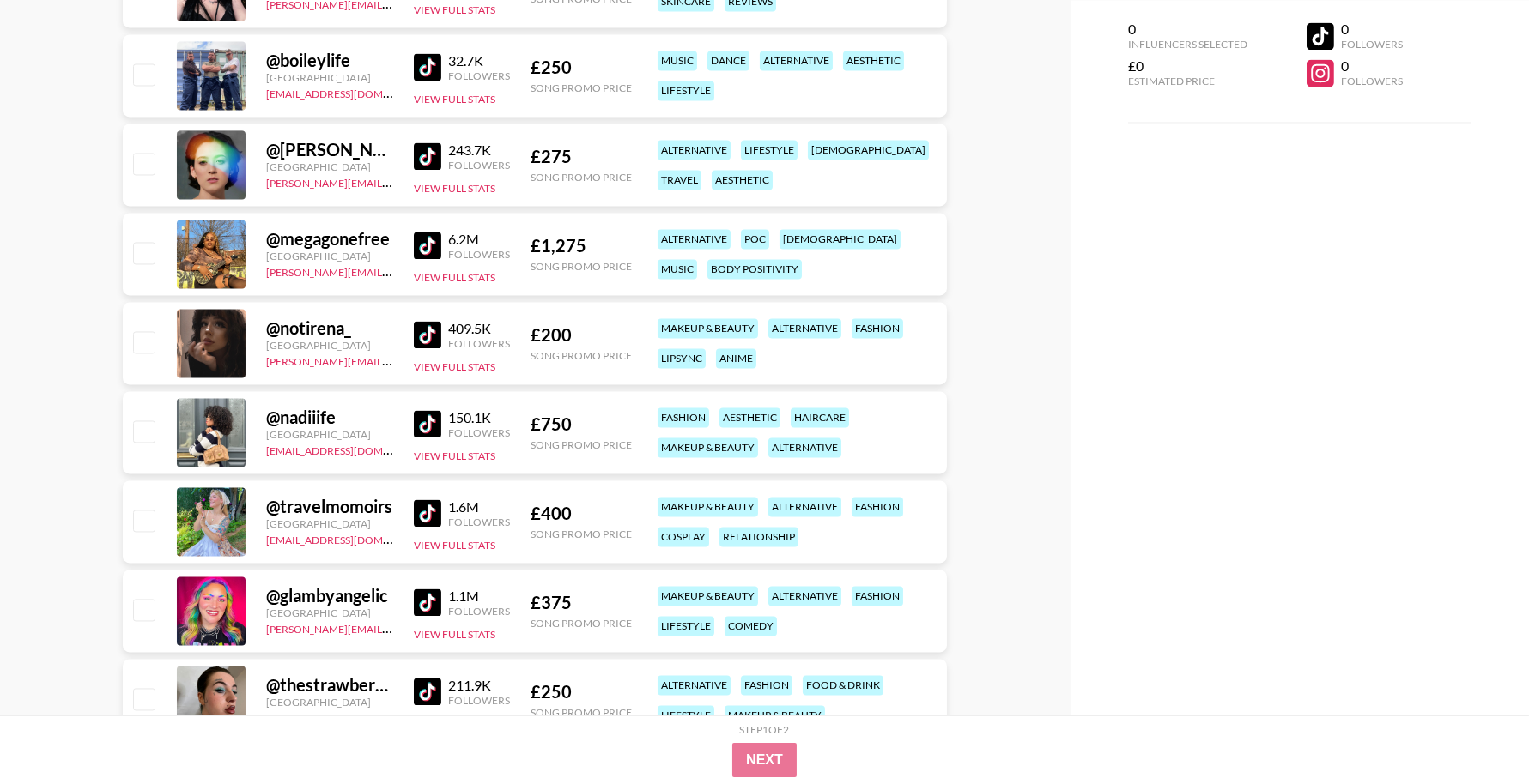
click at [421, 348] on div "409.5K Followers" at bounding box center [461, 335] width 96 height 30
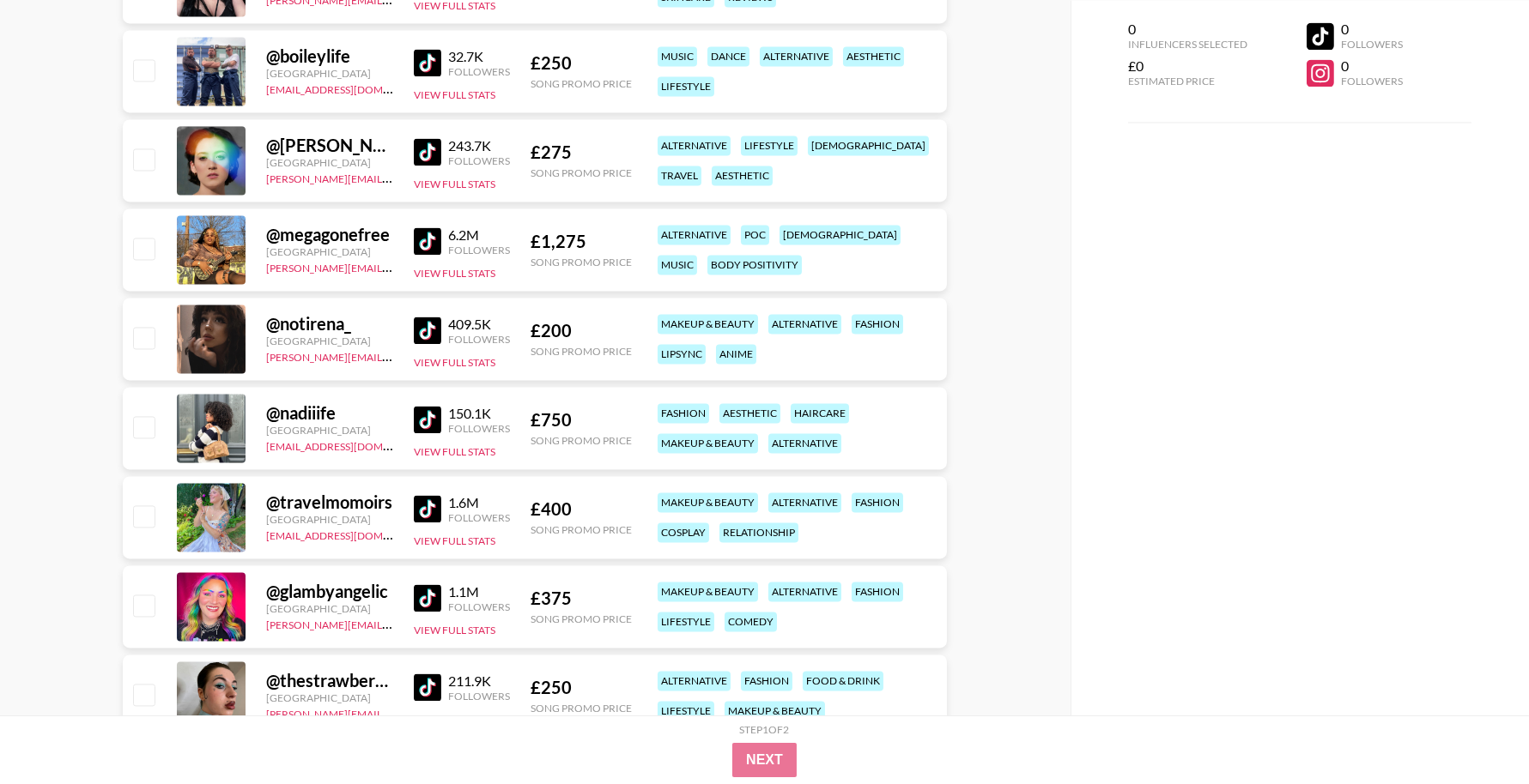
click at [427, 332] on img at bounding box center [427, 330] width 27 height 27
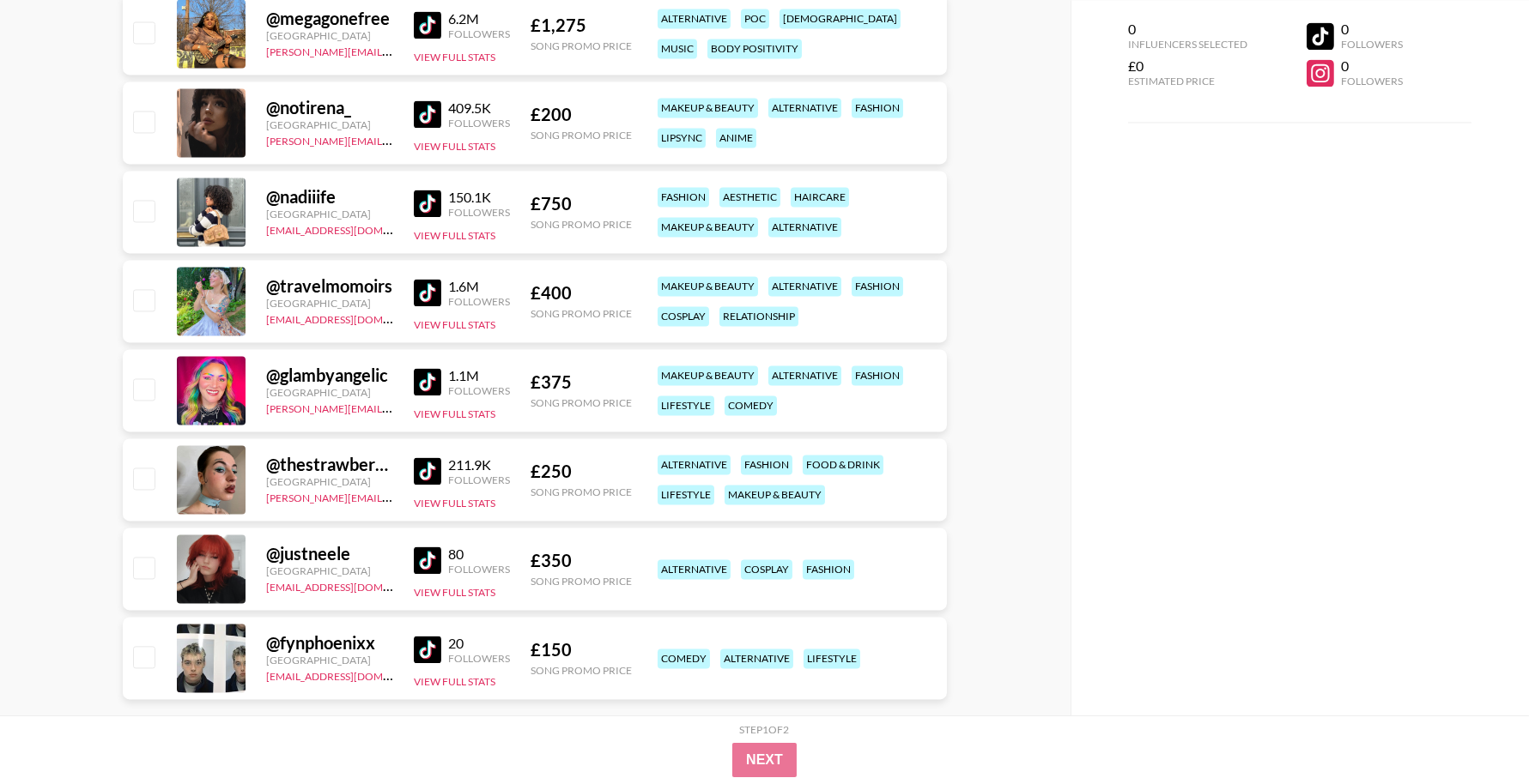
scroll to position [7546, 0]
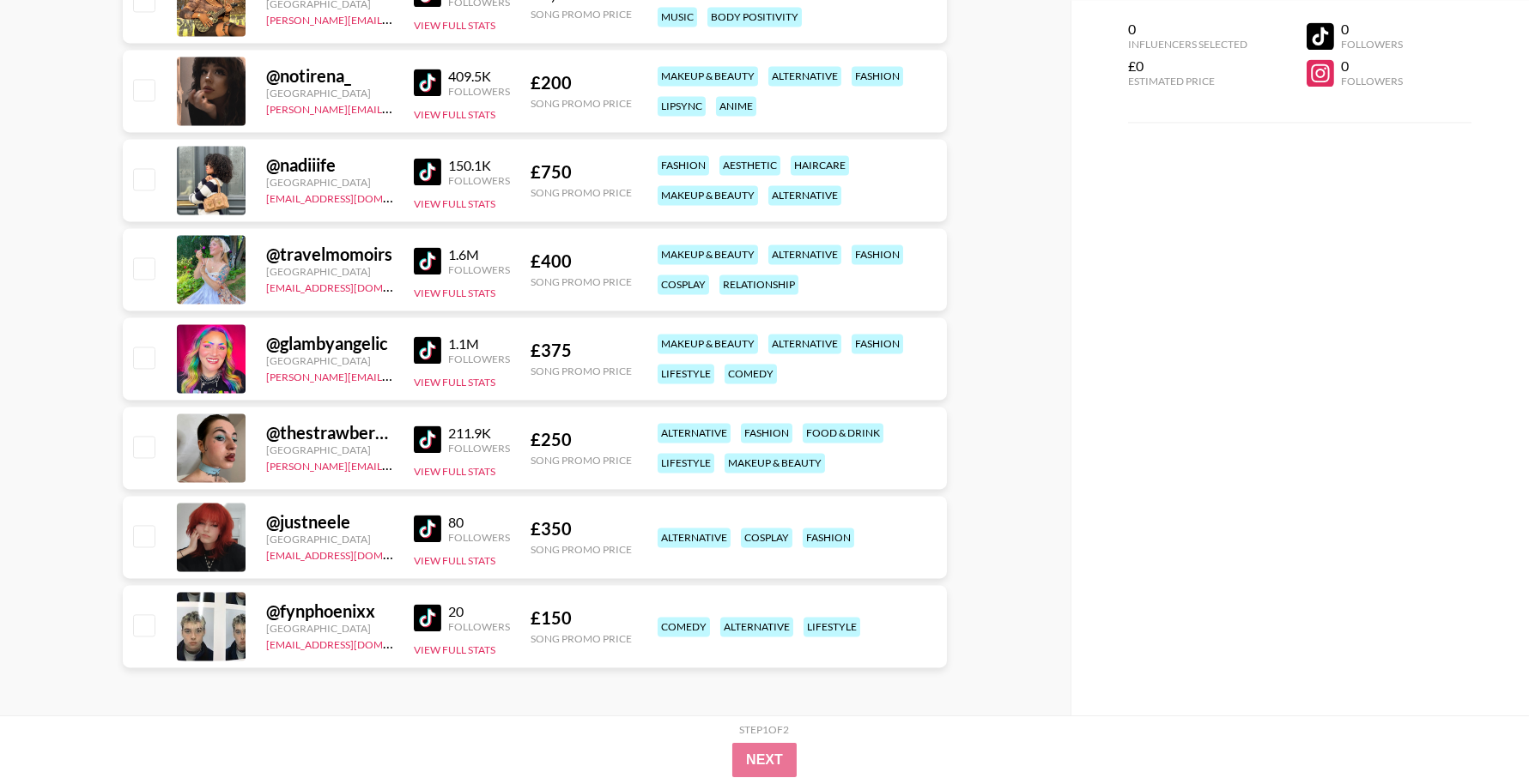
click at [432, 353] on img at bounding box center [427, 350] width 27 height 27
click at [439, 435] on img at bounding box center [427, 439] width 27 height 27
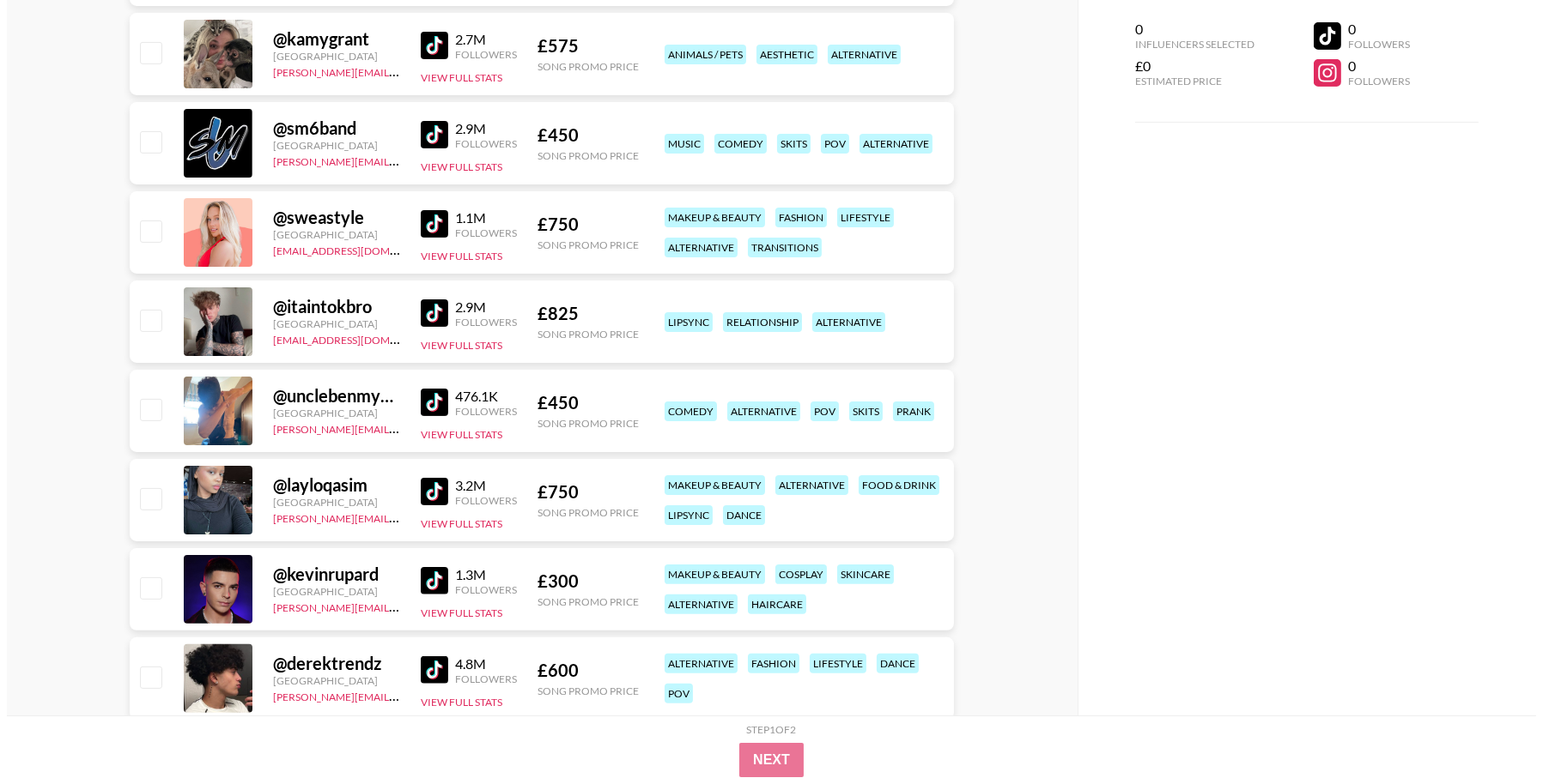
scroll to position [0, 0]
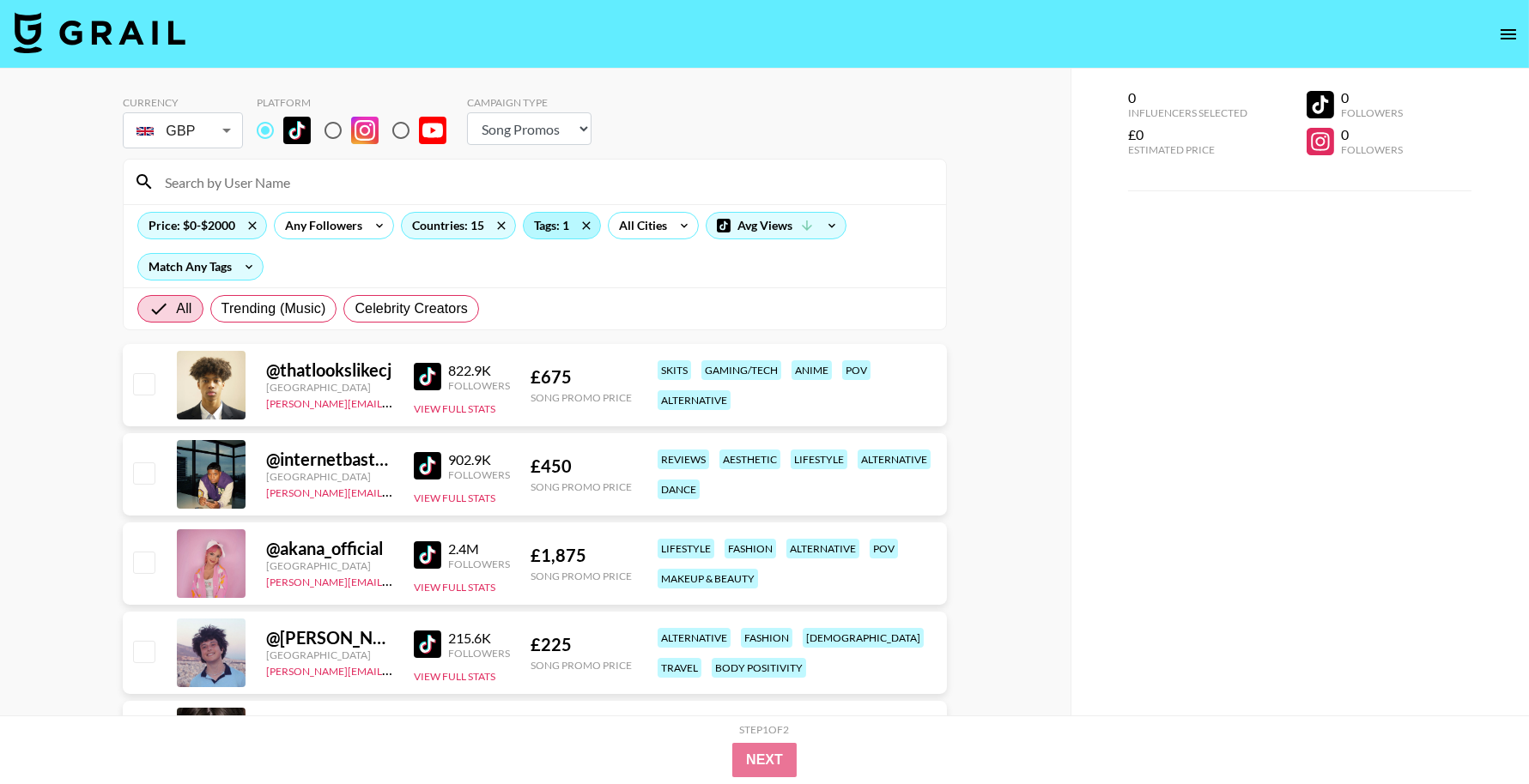
click at [569, 232] on div "Tags: 1" at bounding box center [562, 225] width 77 height 26
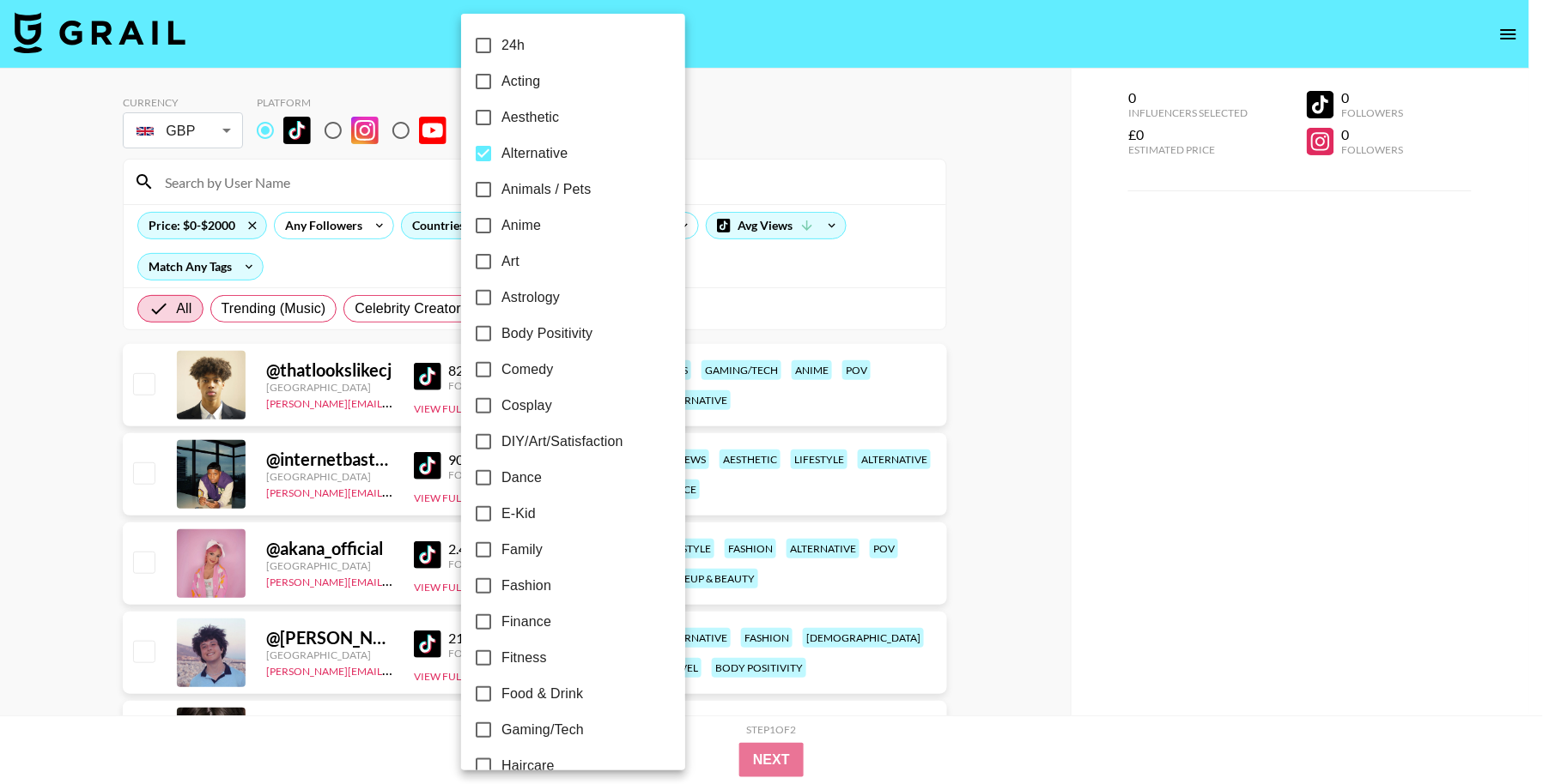
click at [565, 153] on span "Alternative" at bounding box center [534, 153] width 66 height 21
click at [501, 153] on input "Alternative" at bounding box center [483, 153] width 36 height 36
checkbox input "false"
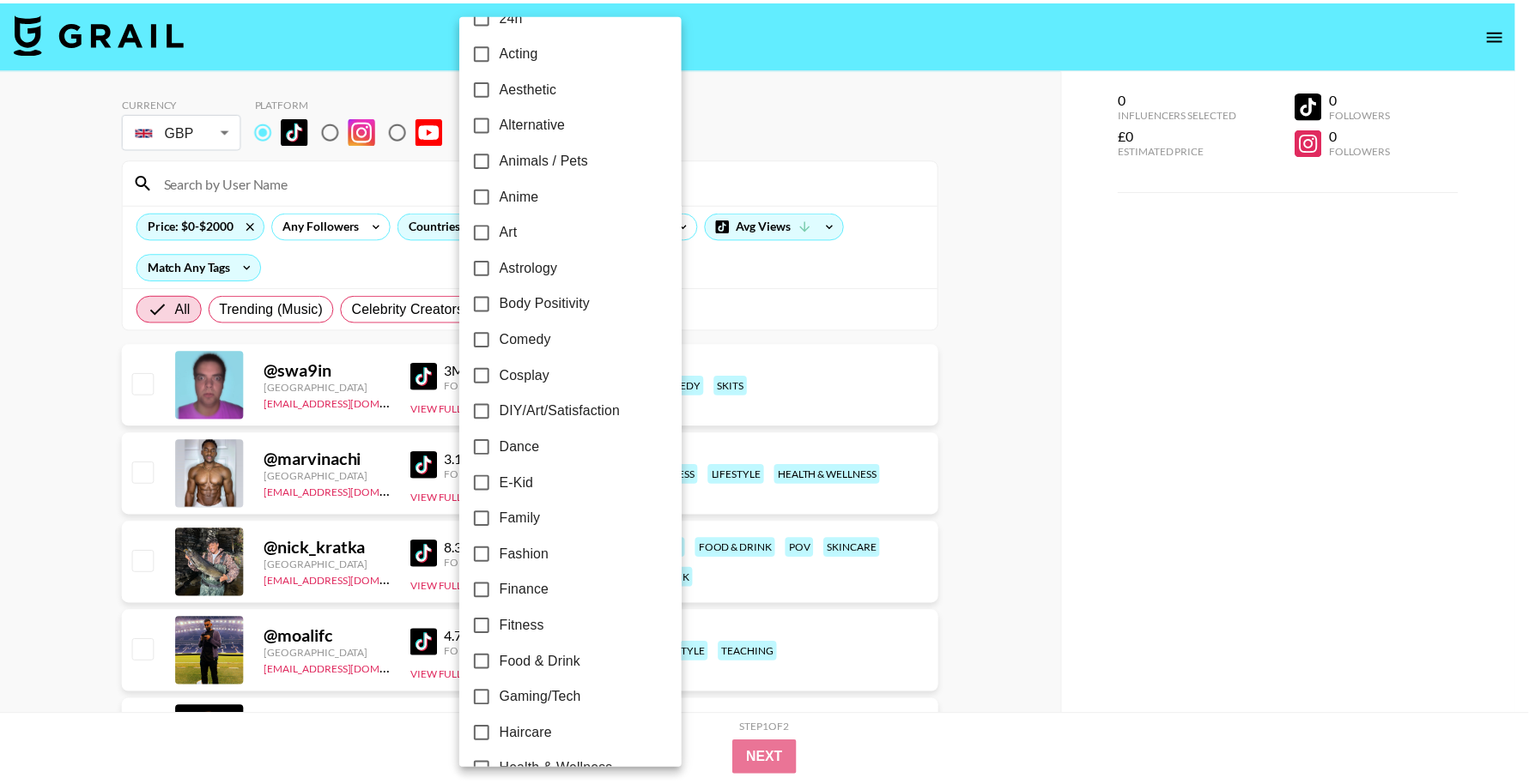
scroll to position [33, 0]
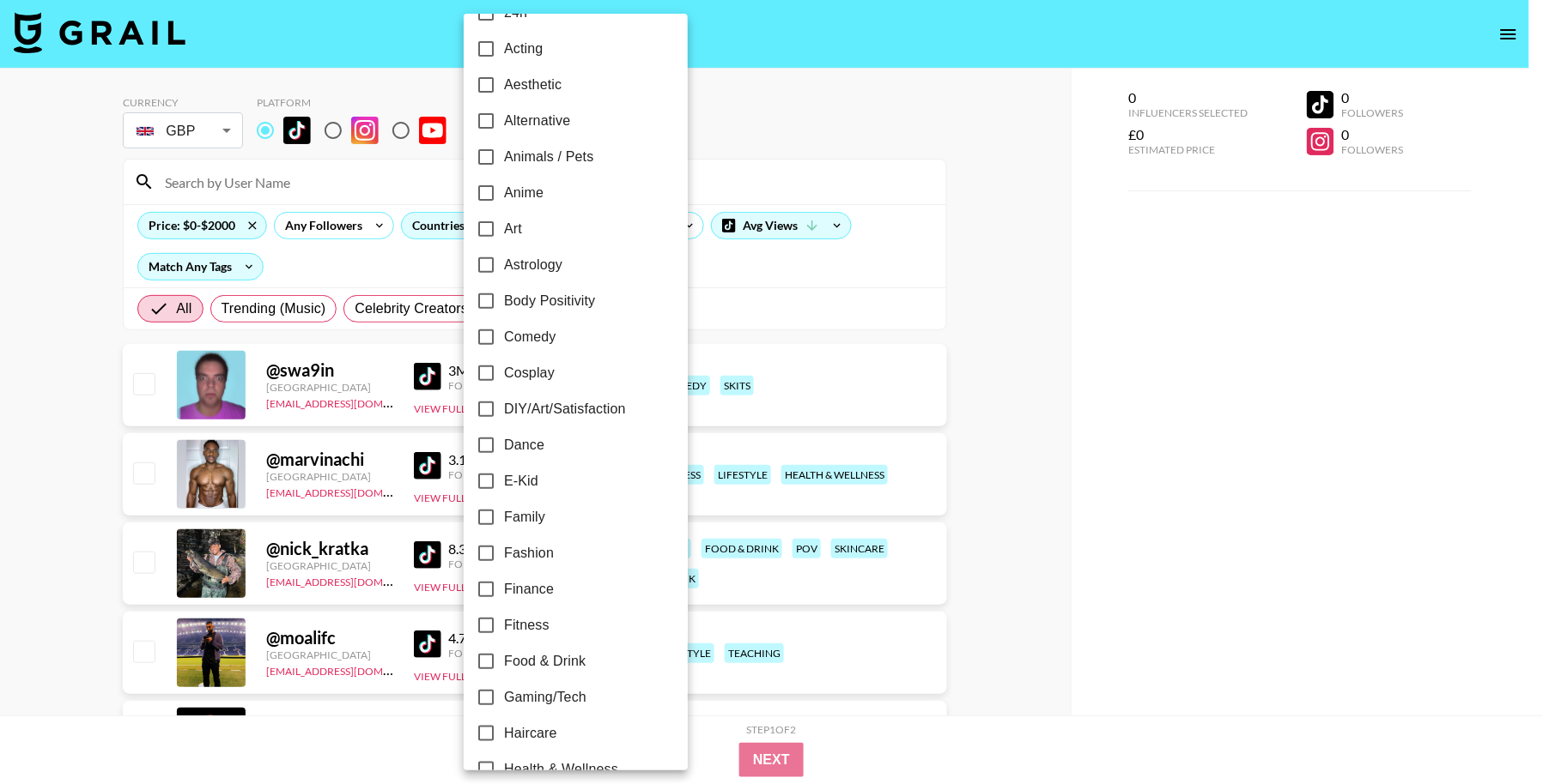
click at [570, 374] on label "Cosplay" at bounding box center [563, 372] width 193 height 36
click at [504, 374] on input "Cosplay" at bounding box center [485, 372] width 36 height 36
checkbox input "true"
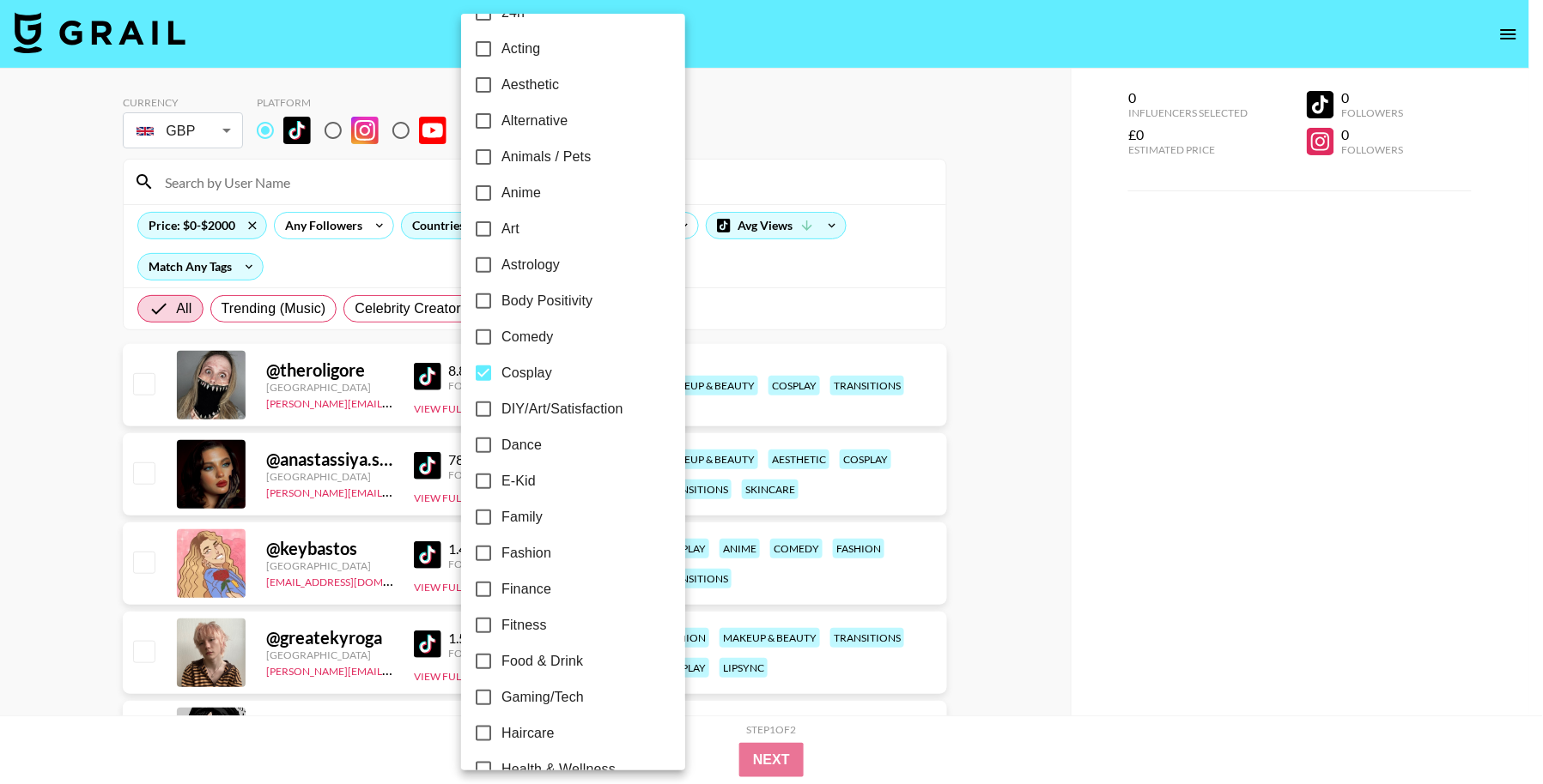
click at [971, 310] on div at bounding box center [772, 392] width 1543 height 784
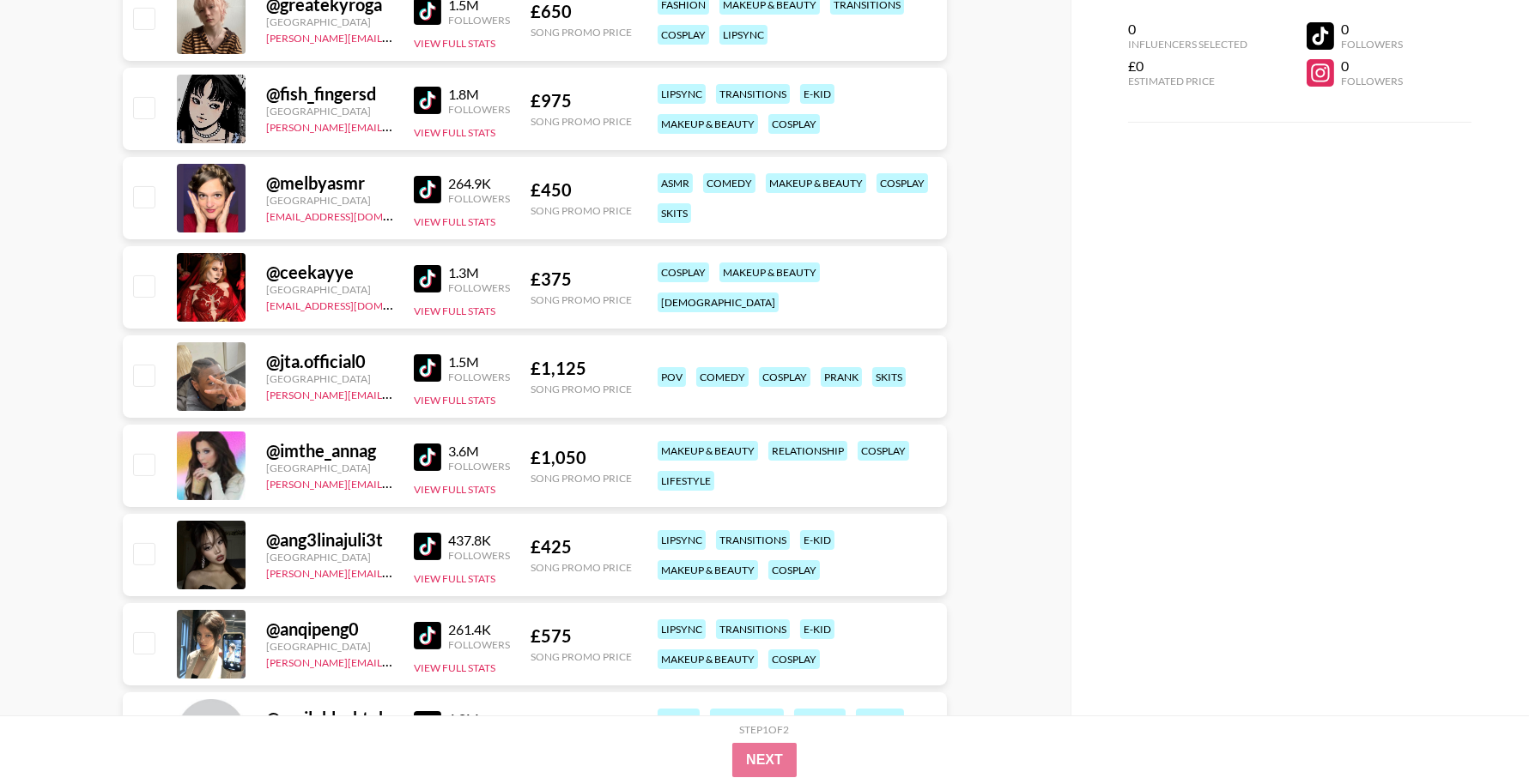
scroll to position [665, 0]
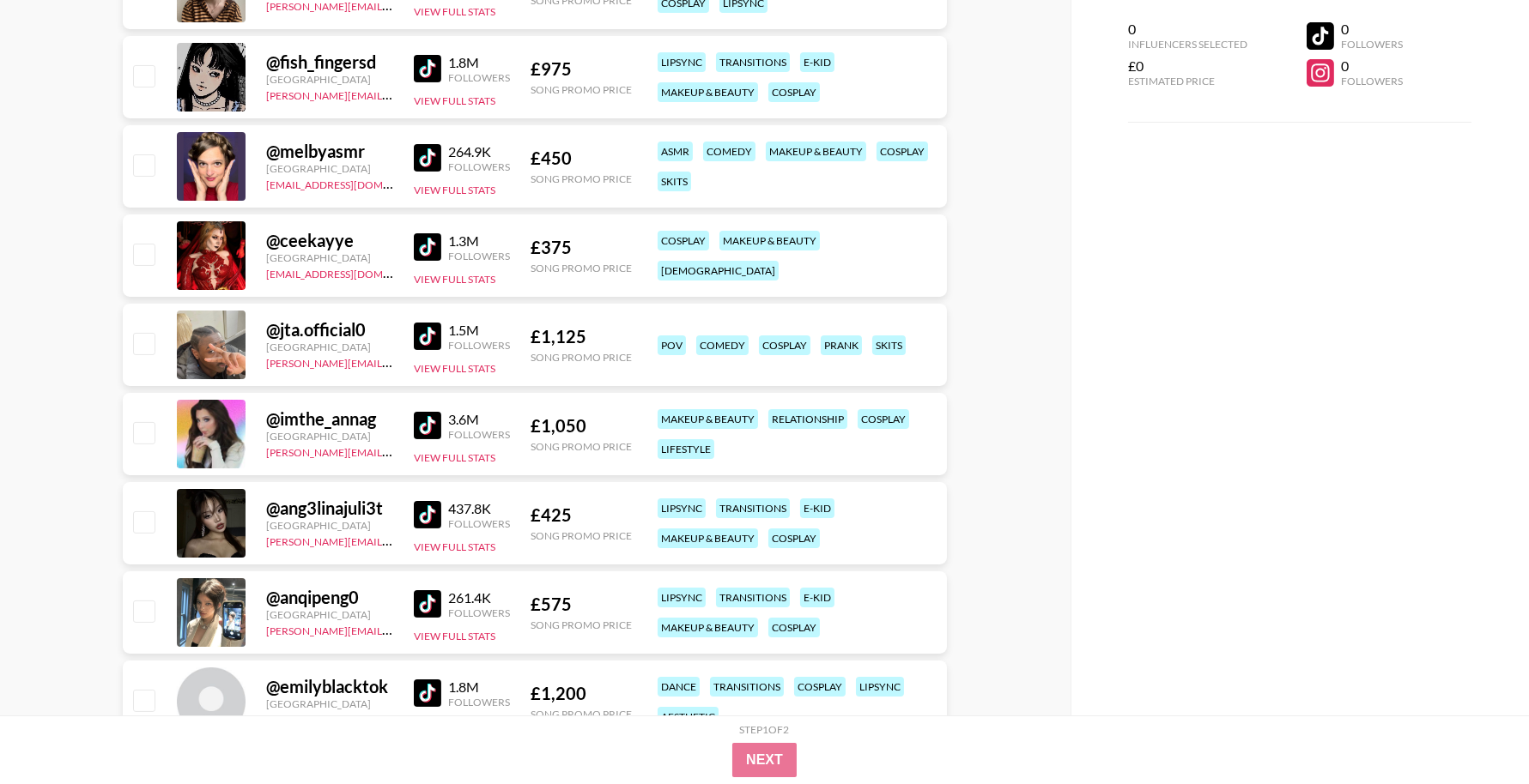
click at [435, 339] on img at bounding box center [427, 337] width 27 height 27
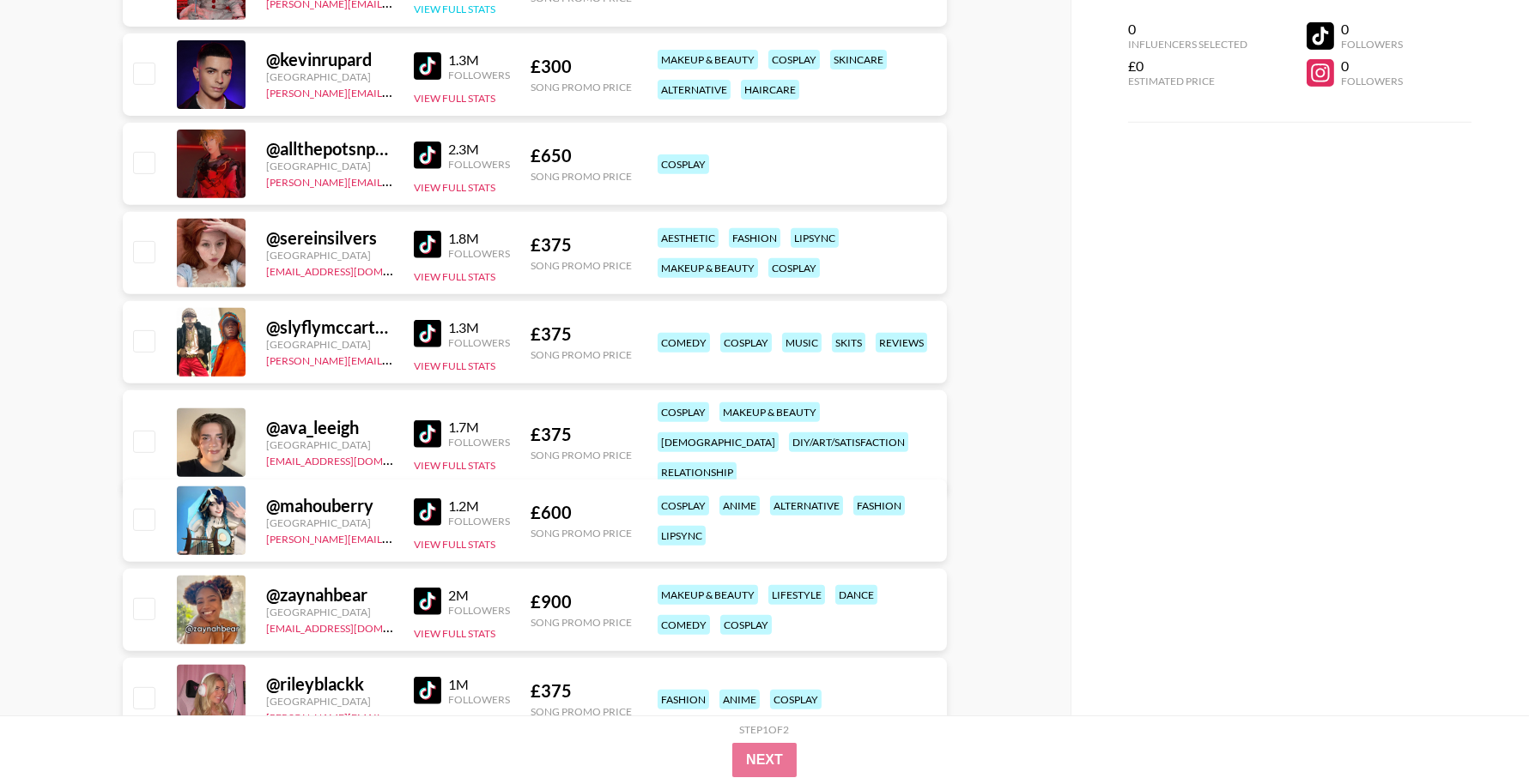
scroll to position [1575, 0]
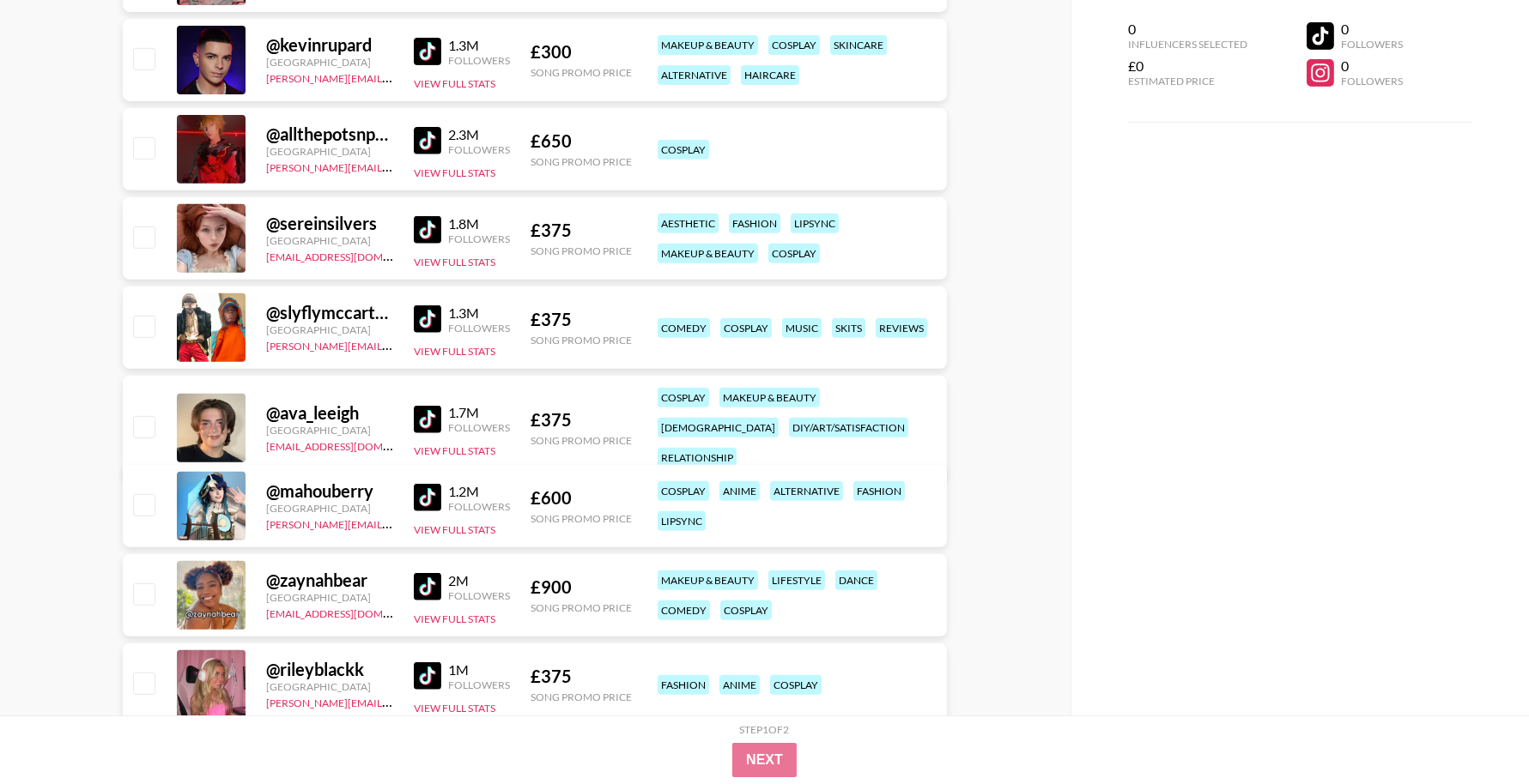
click at [426, 319] on img at bounding box center [427, 319] width 27 height 27
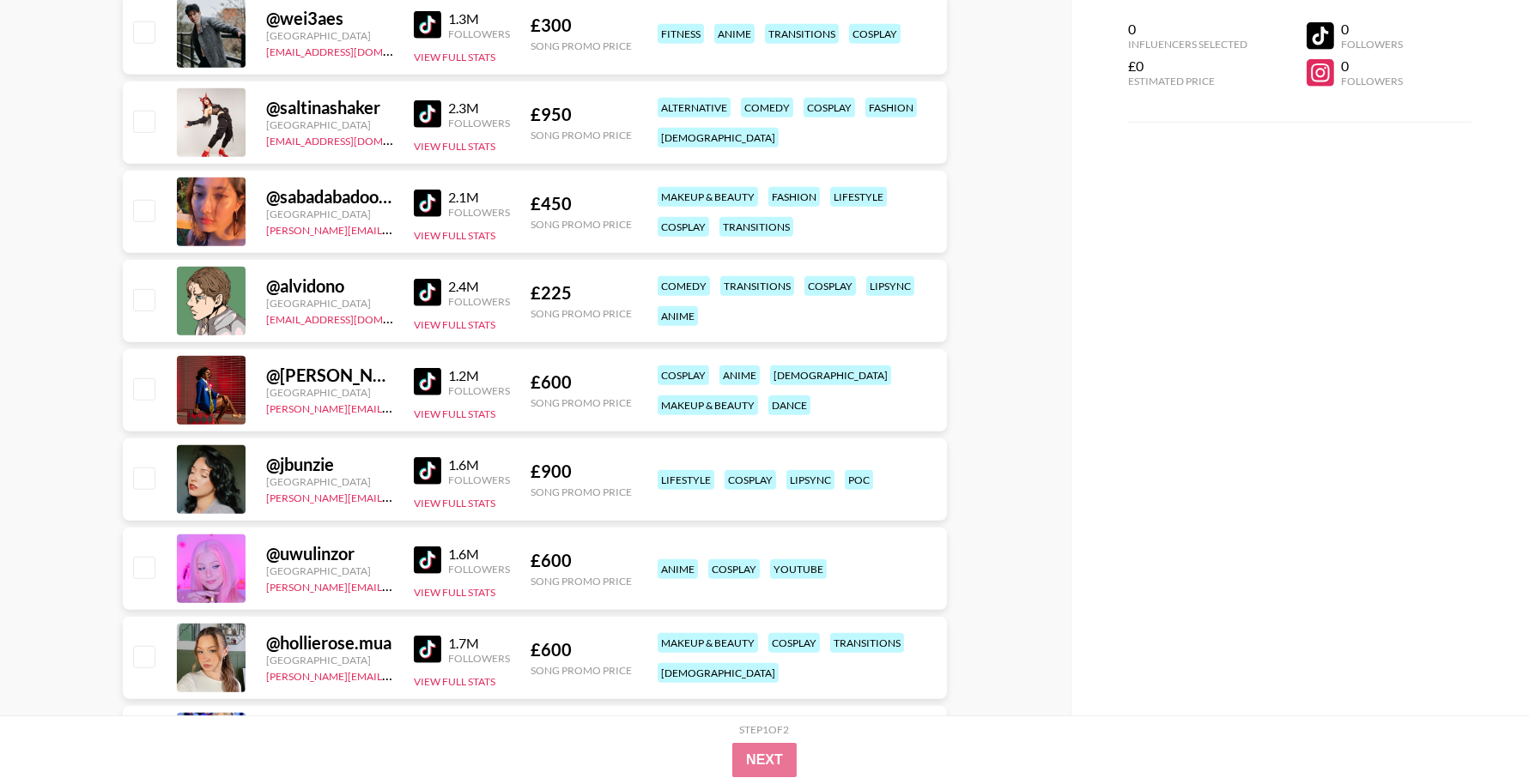
scroll to position [2853, 0]
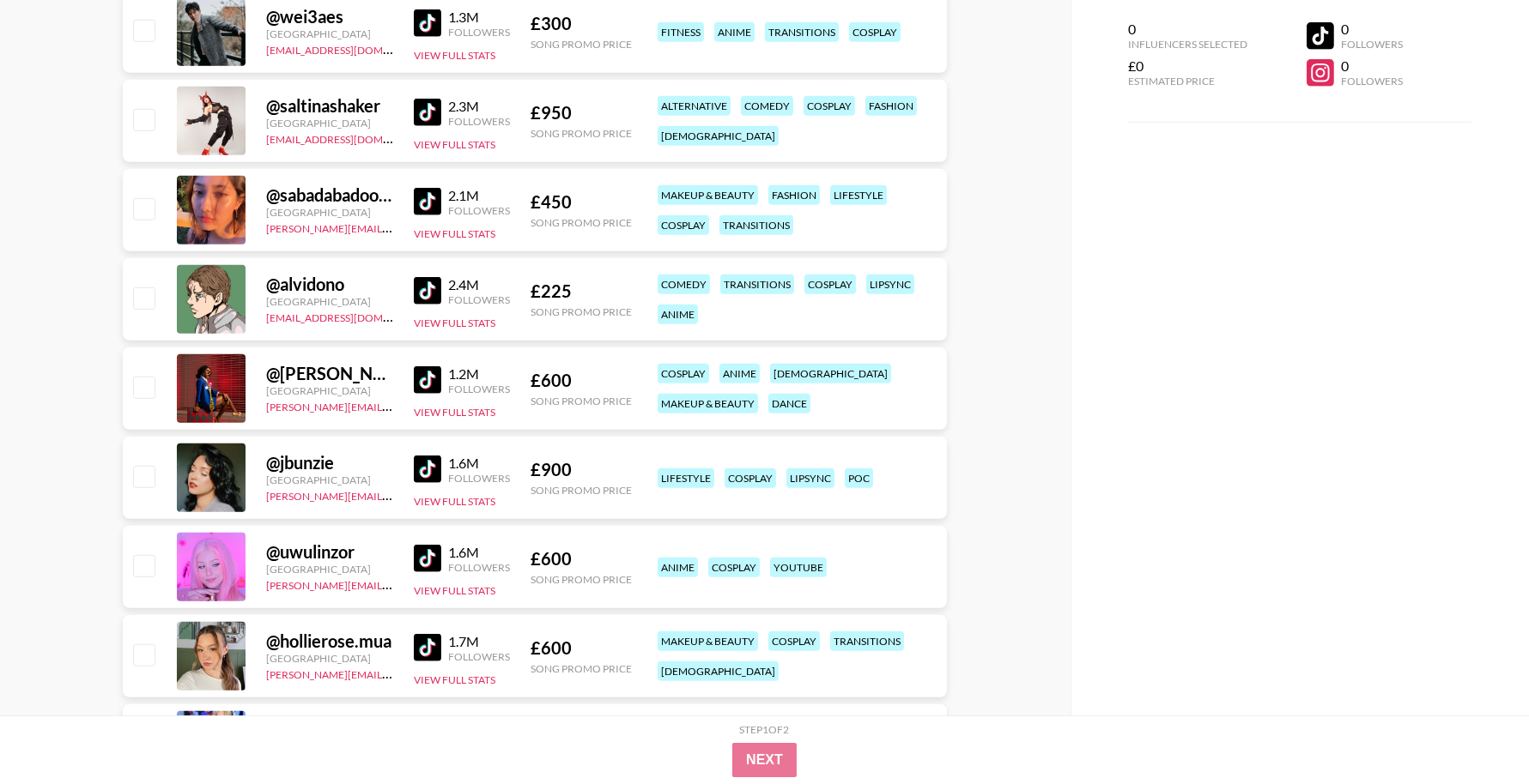
click at [445, 292] on link at bounding box center [431, 291] width 35 height 27
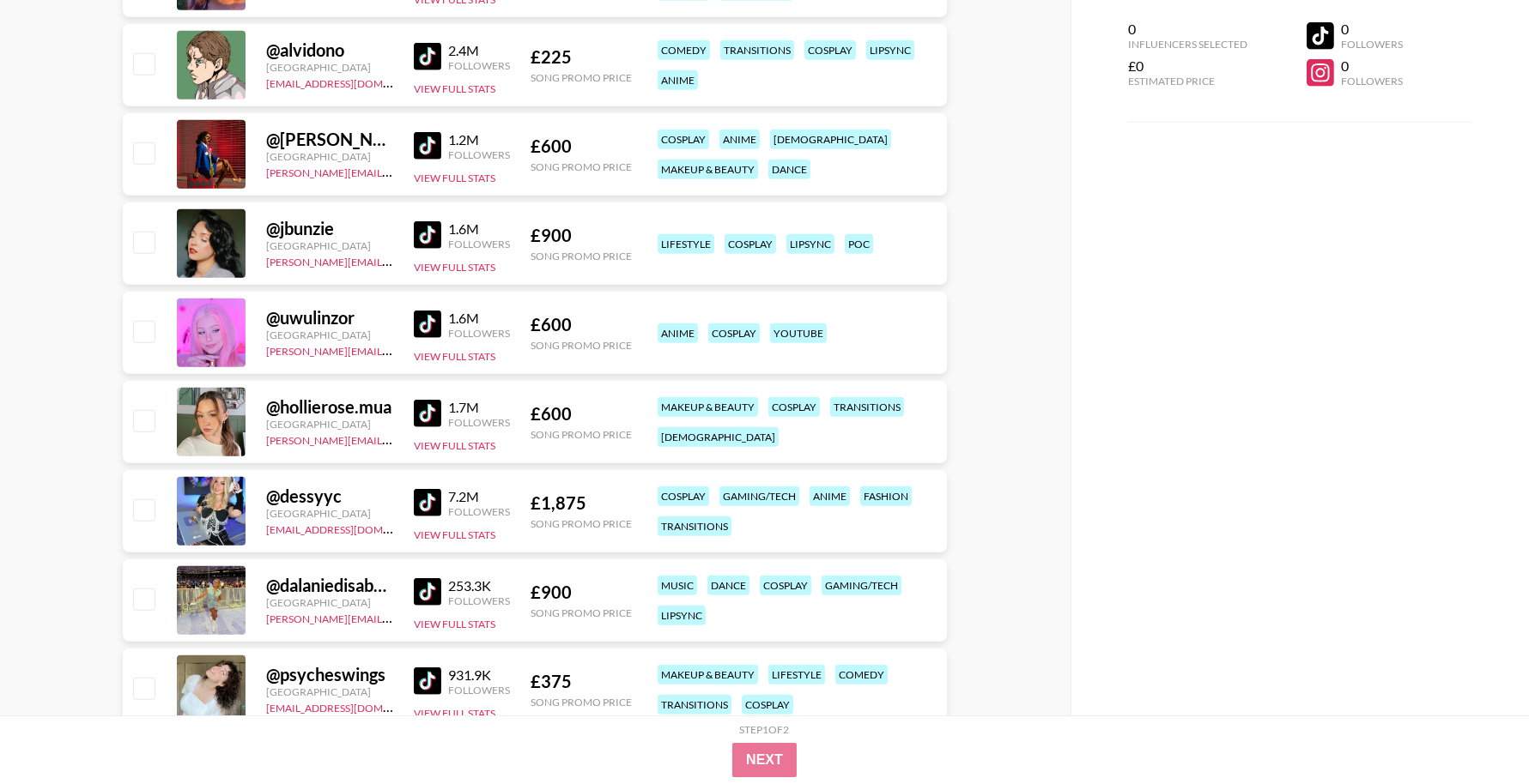
scroll to position [3111, 0]
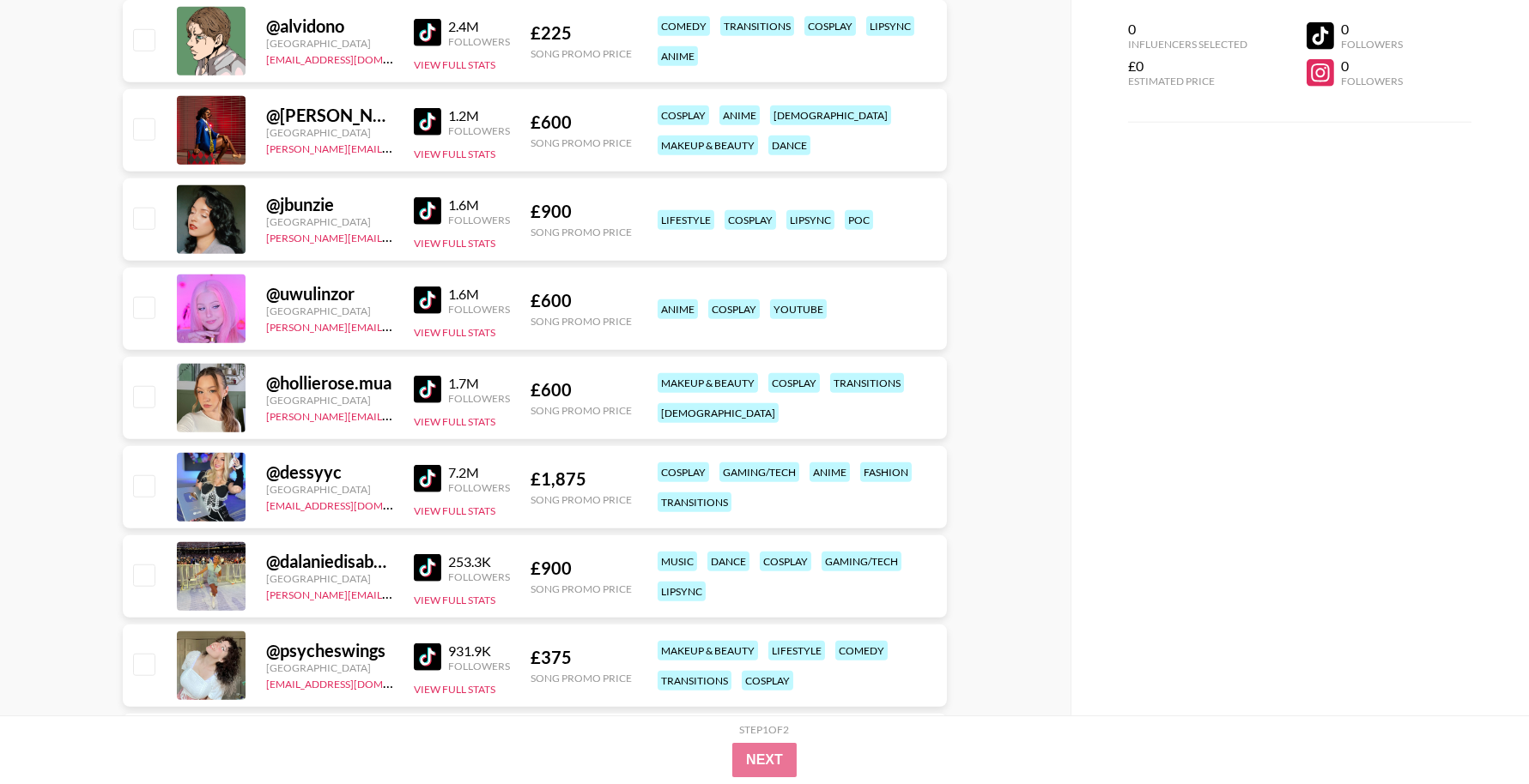
click at [435, 297] on img at bounding box center [427, 300] width 27 height 27
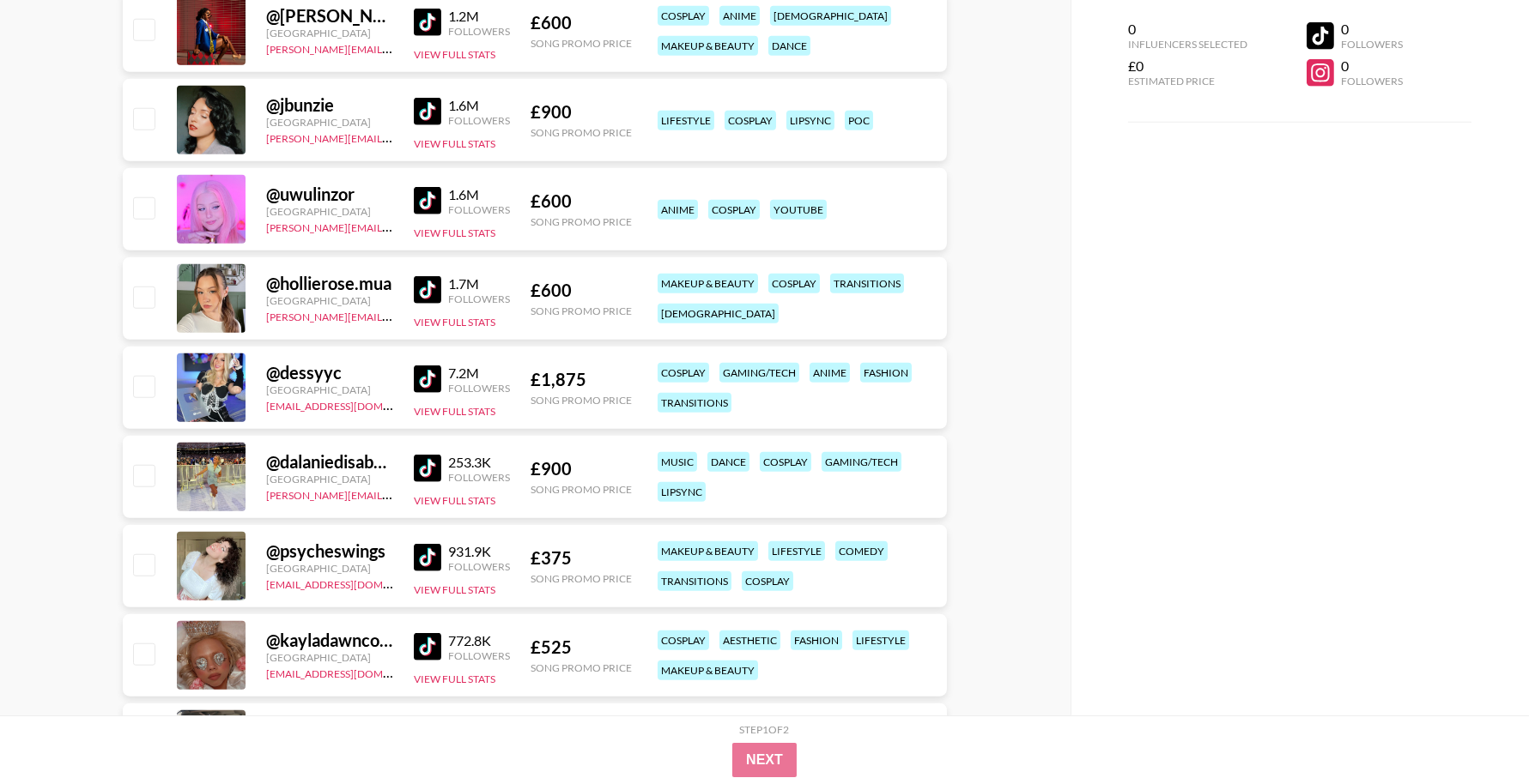
scroll to position [3212, 0]
click at [431, 377] on img at bounding box center [427, 379] width 27 height 27
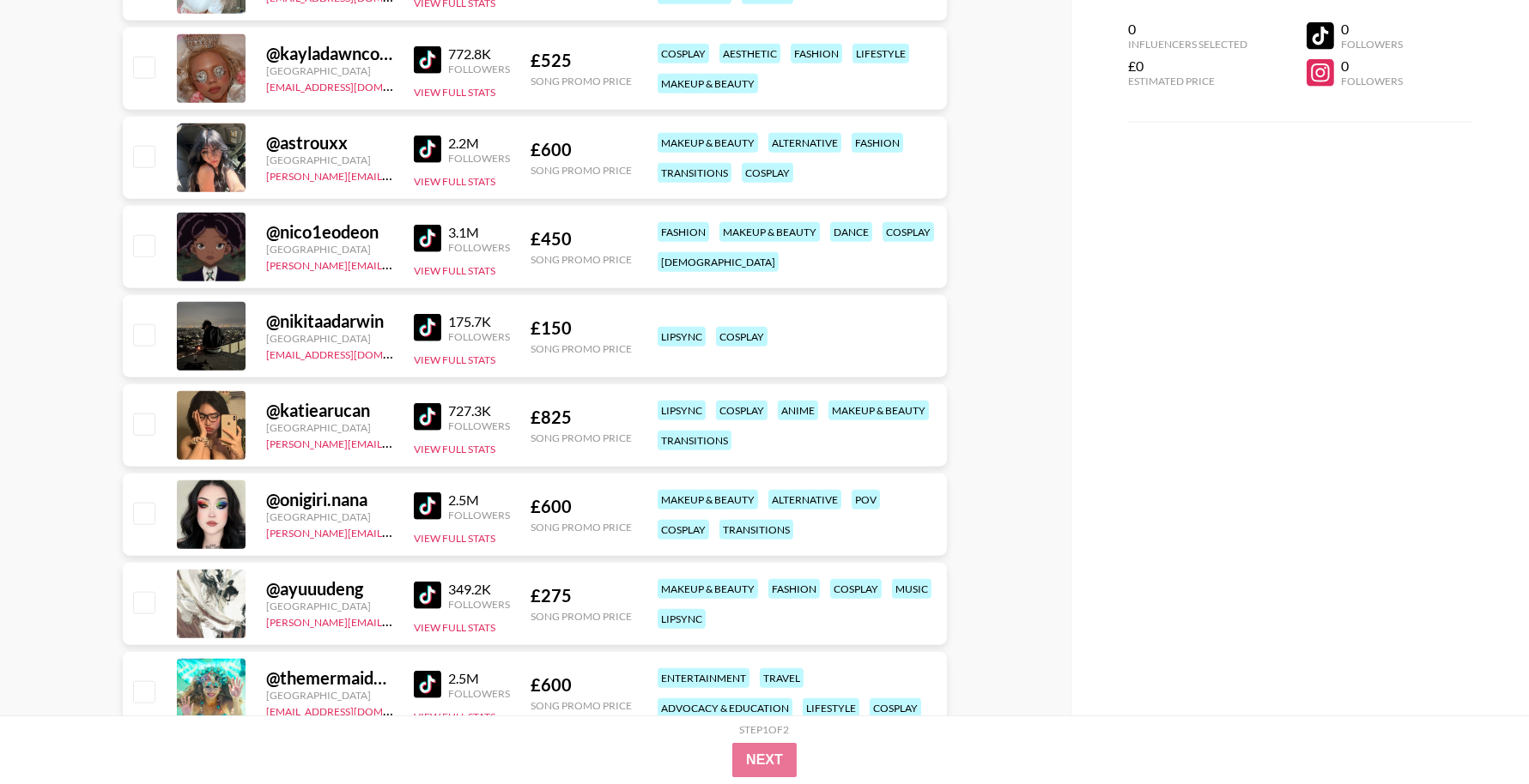
scroll to position [3813, 0]
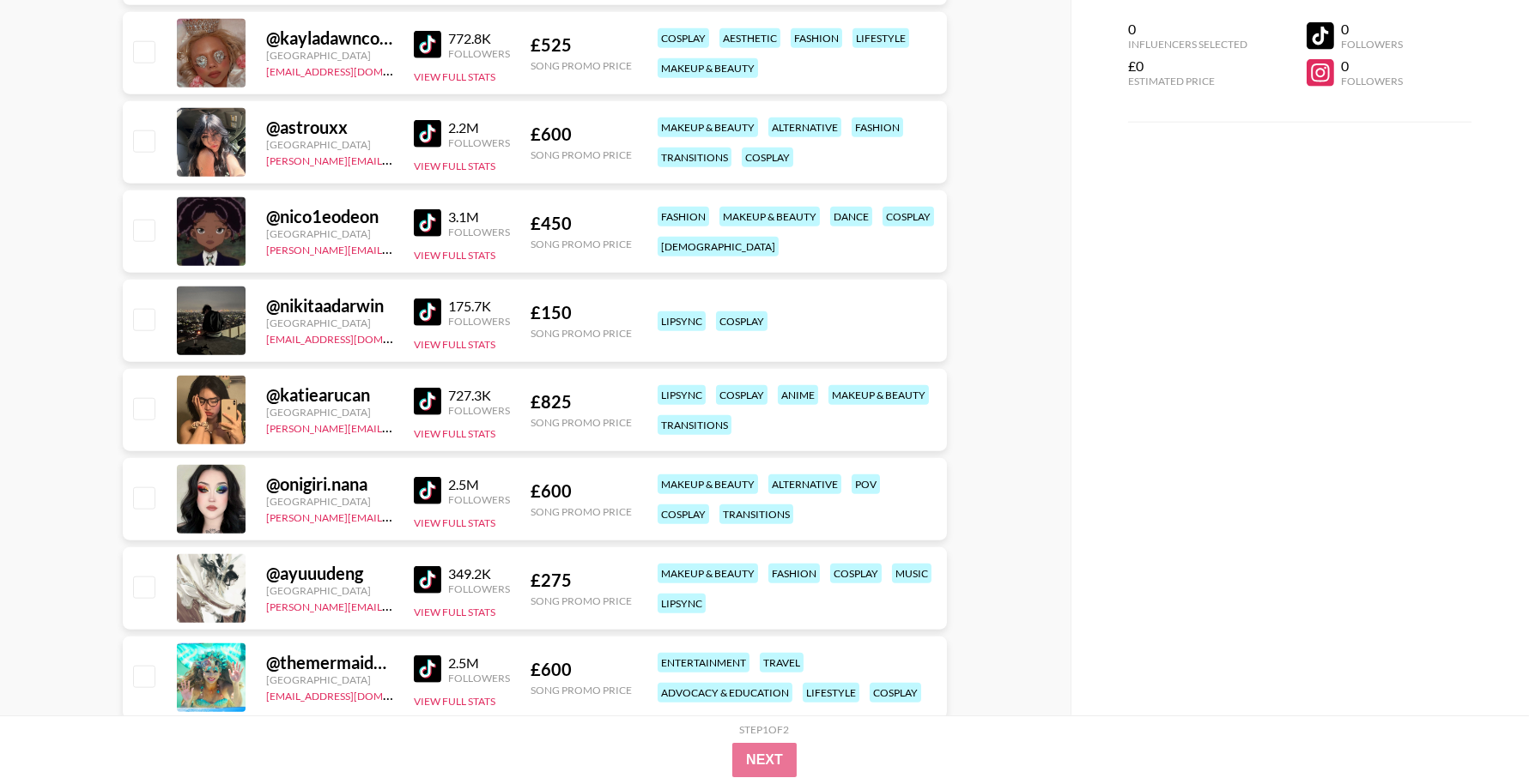
click at [433, 308] on img at bounding box center [427, 312] width 27 height 27
click at [433, 402] on img at bounding box center [427, 402] width 27 height 27
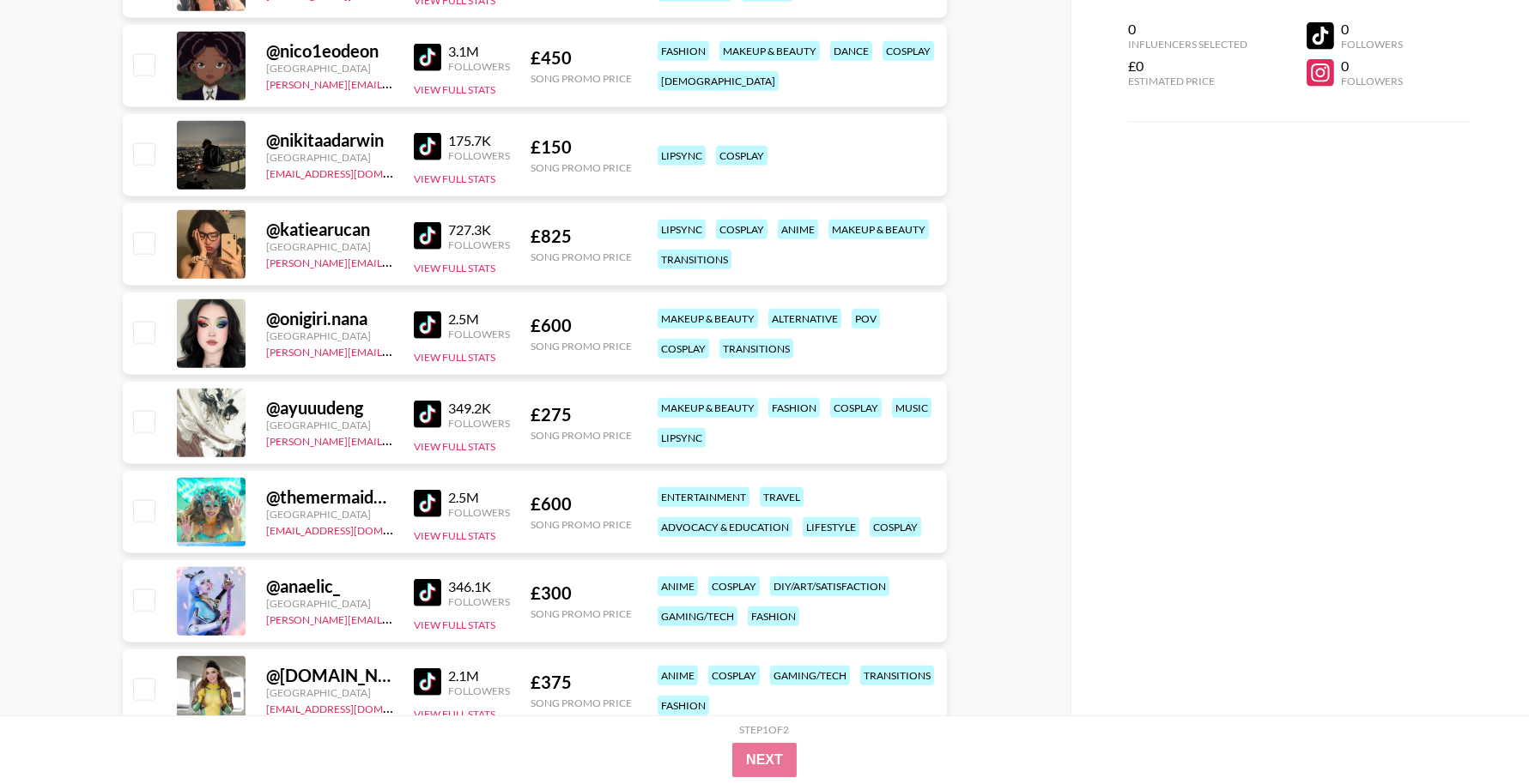
scroll to position [3985, 0]
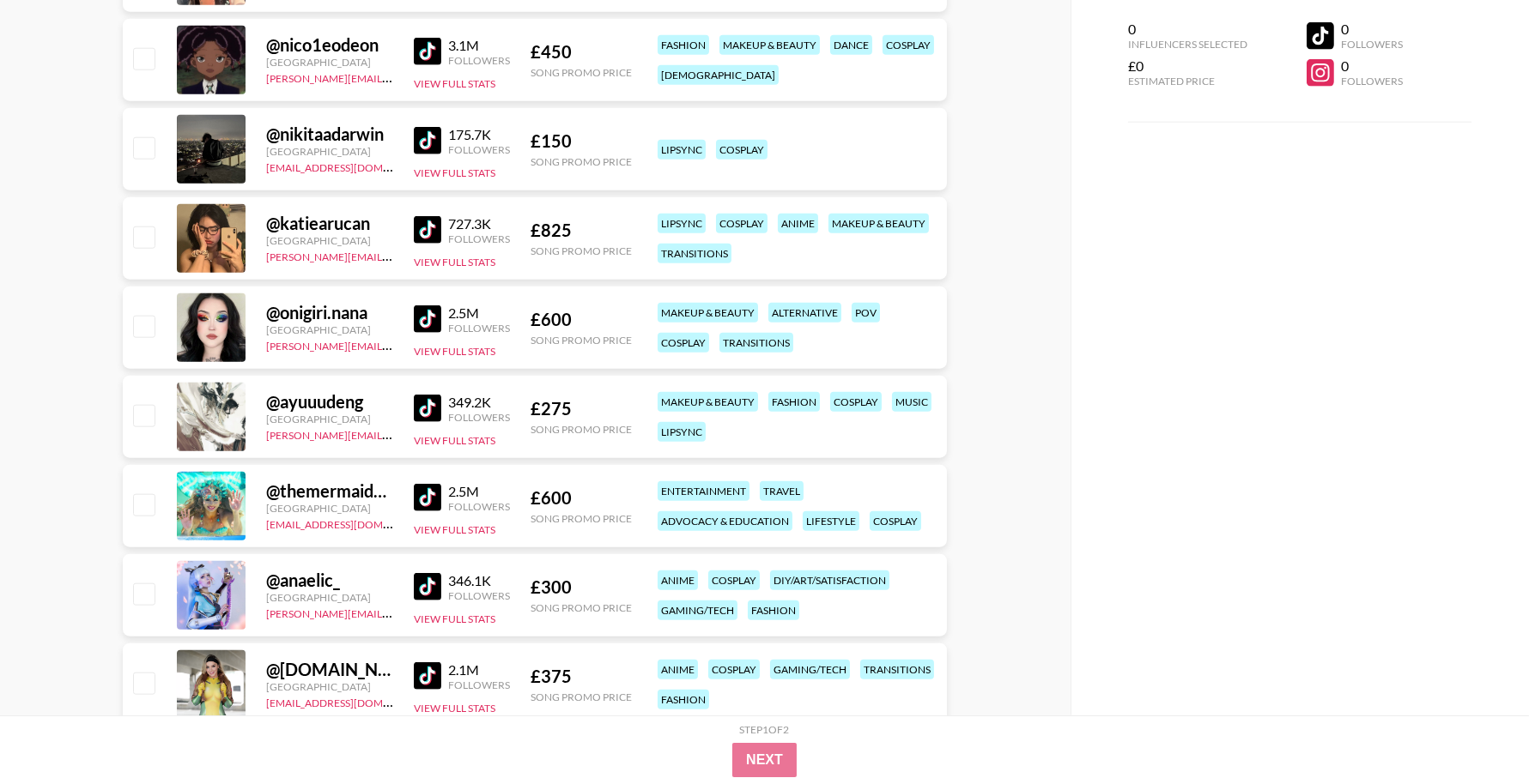
click at [435, 405] on img at bounding box center [427, 409] width 27 height 27
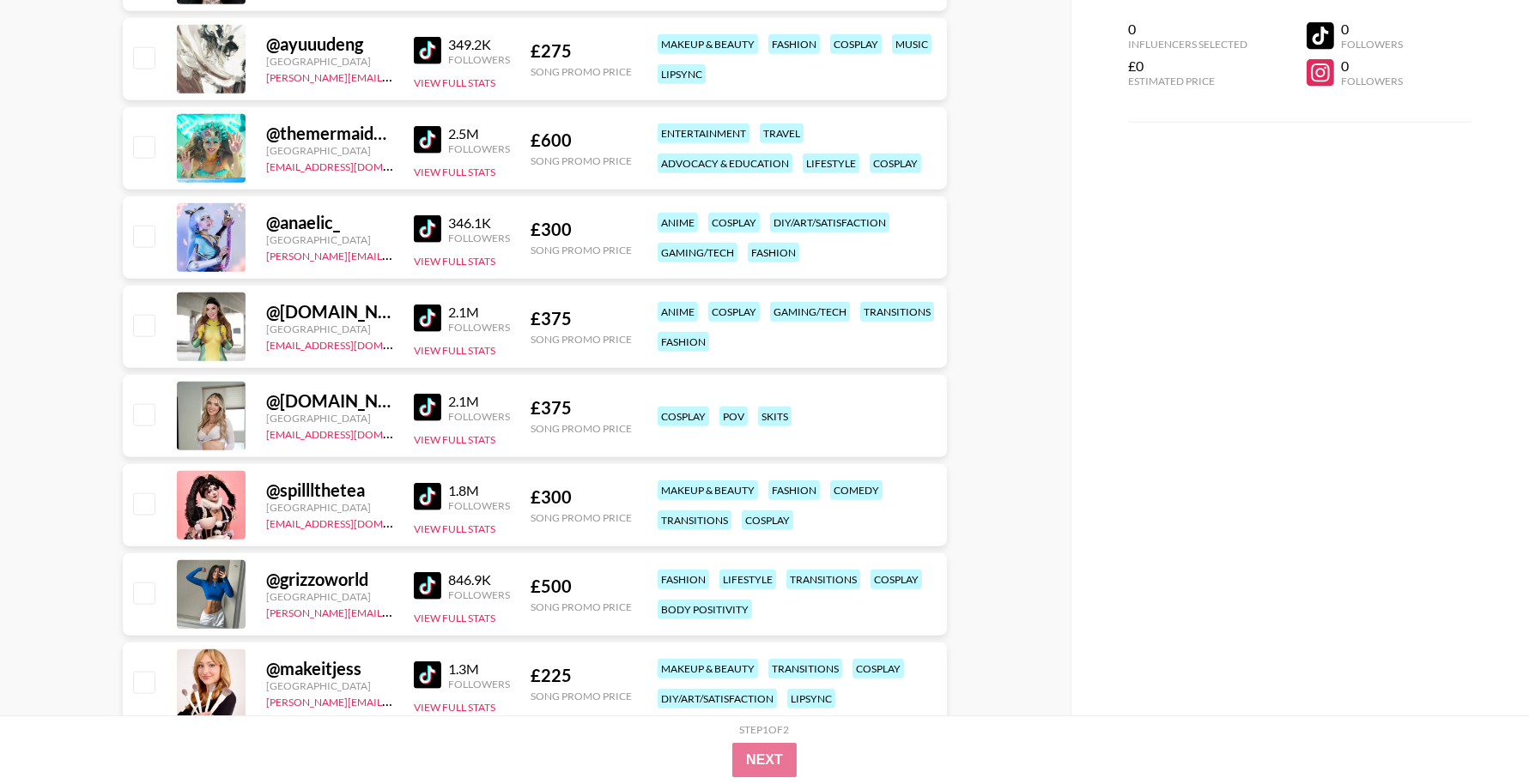
scroll to position [4346, 0]
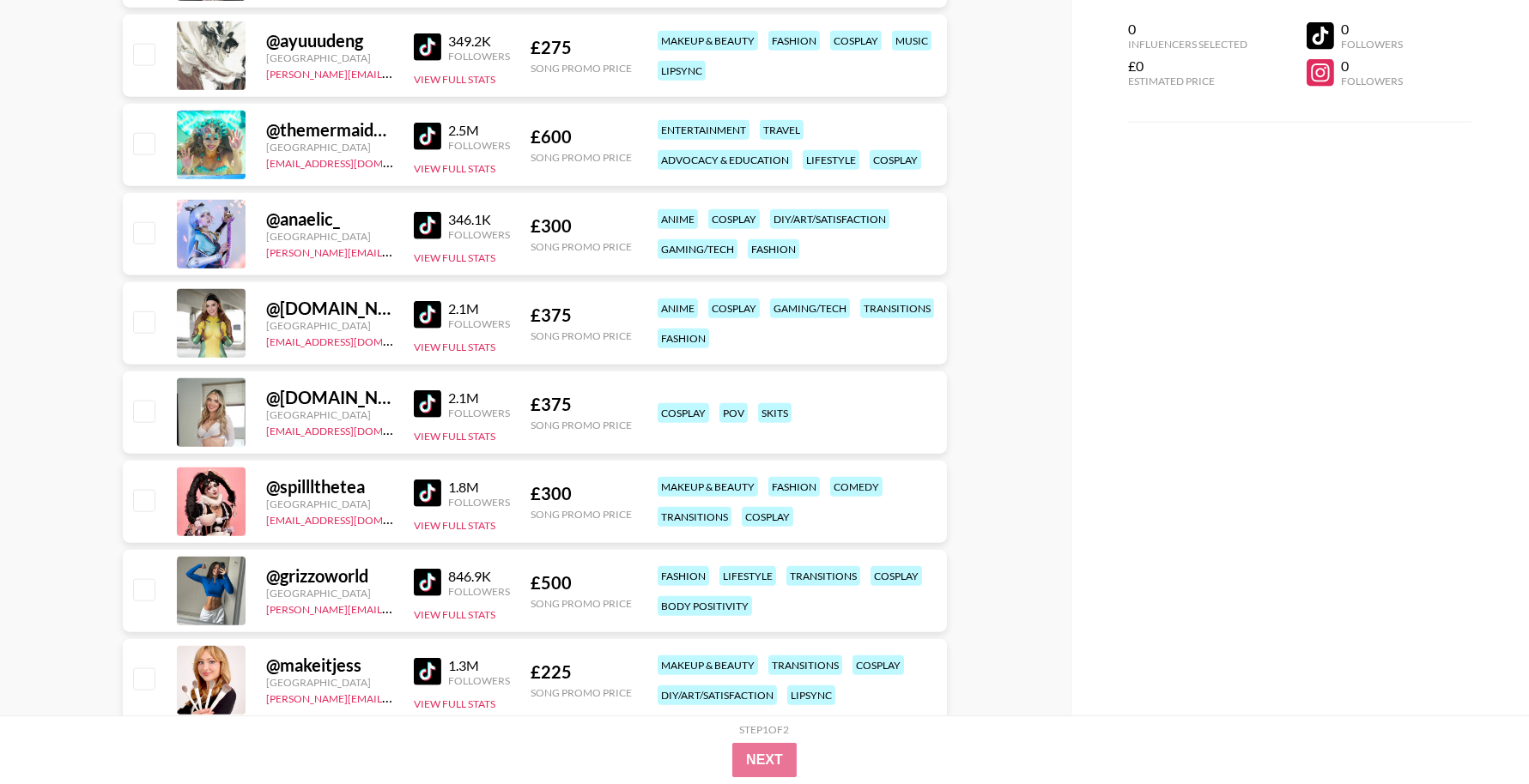
click at [430, 321] on img at bounding box center [427, 315] width 27 height 27
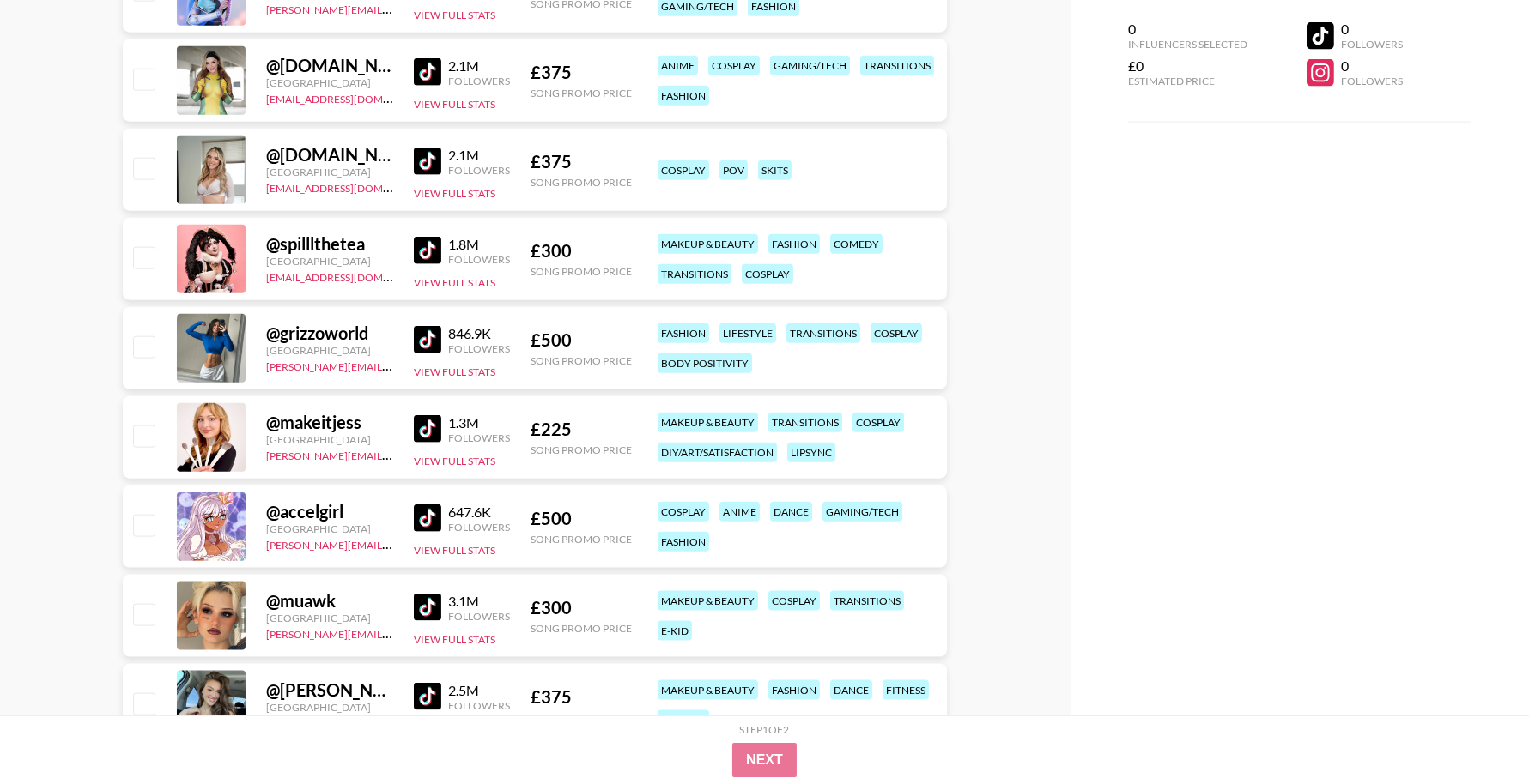
scroll to position [4592, 0]
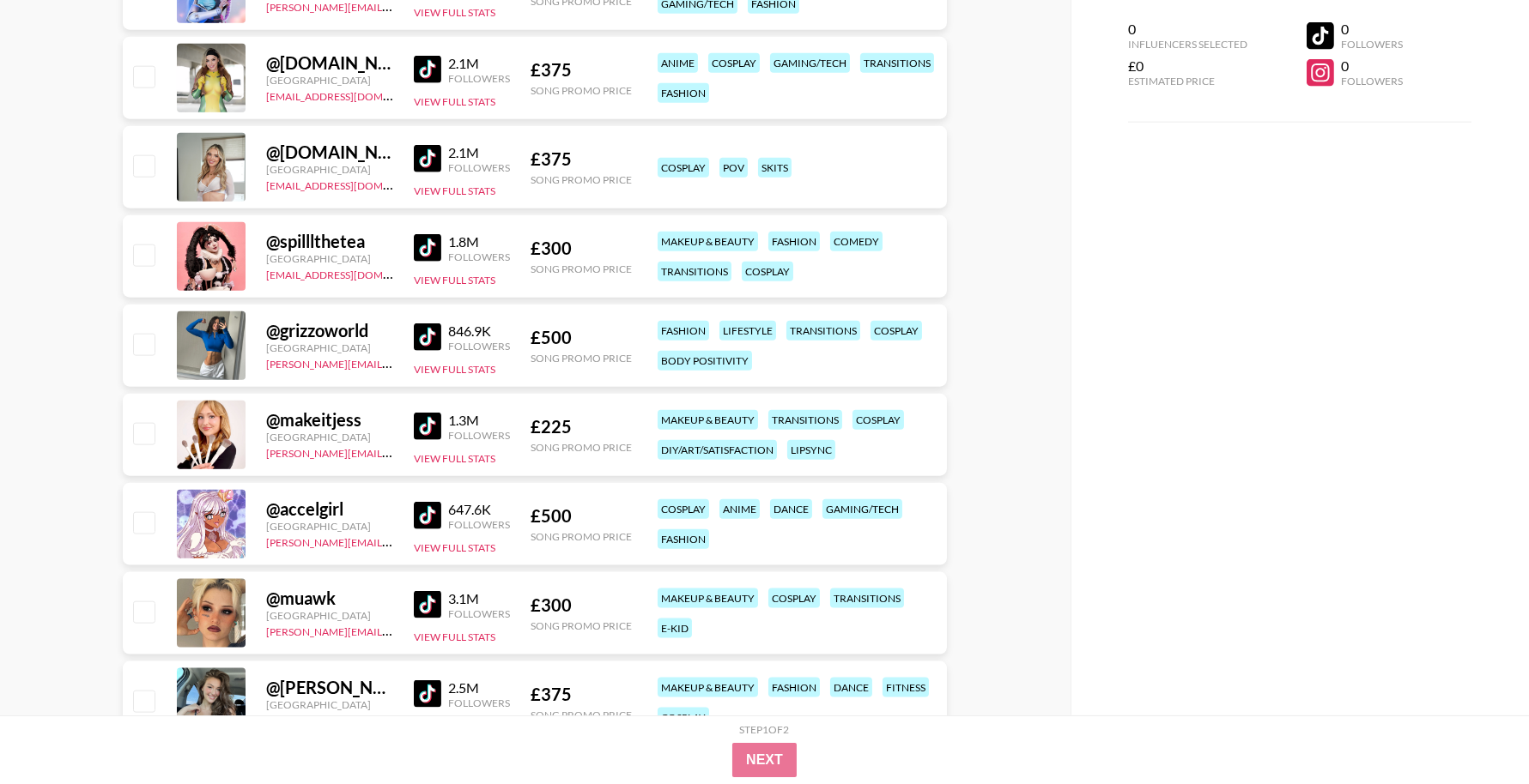
click at [437, 331] on img at bounding box center [427, 338] width 27 height 27
click at [424, 418] on img at bounding box center [427, 426] width 27 height 27
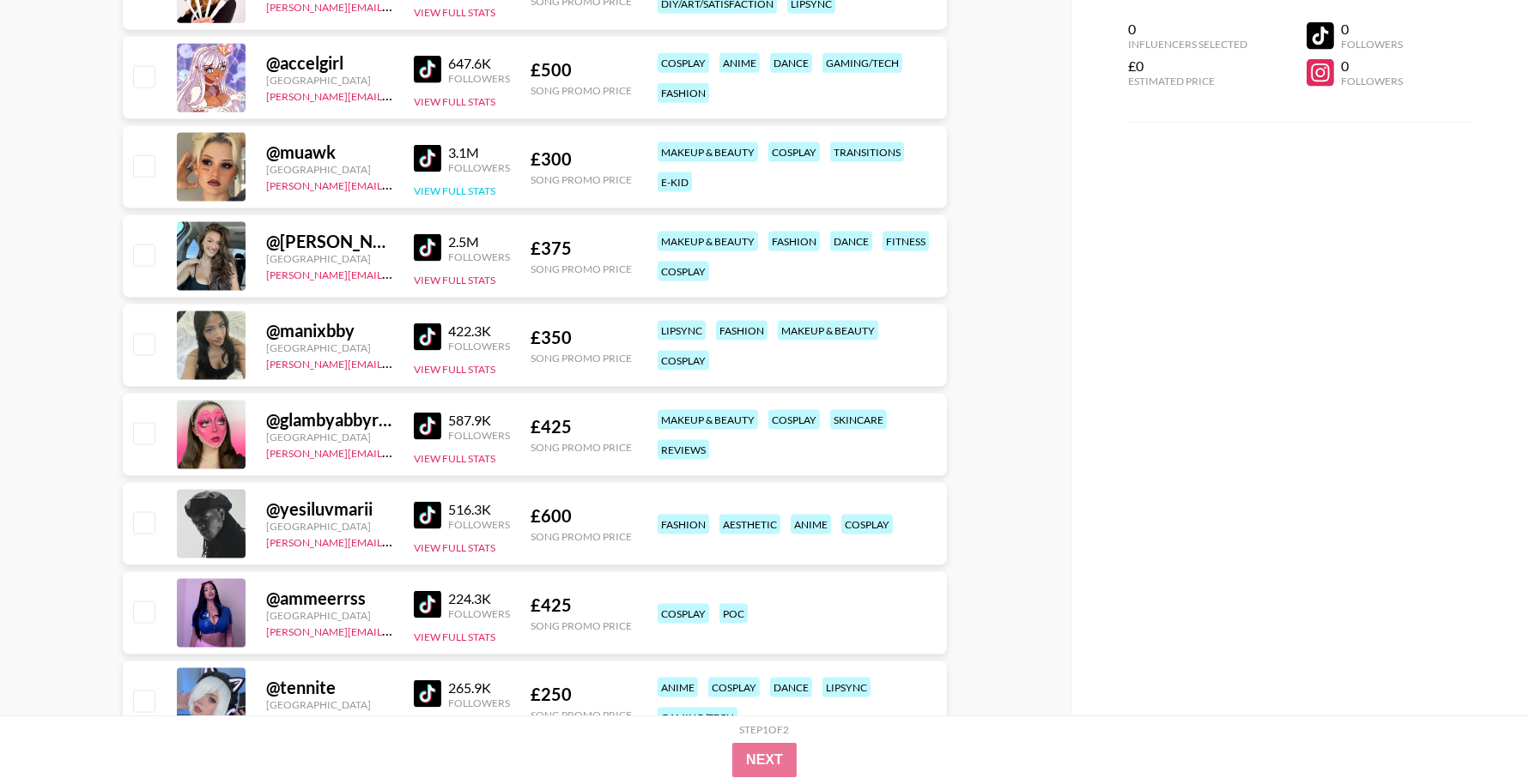
scroll to position [5040, 0]
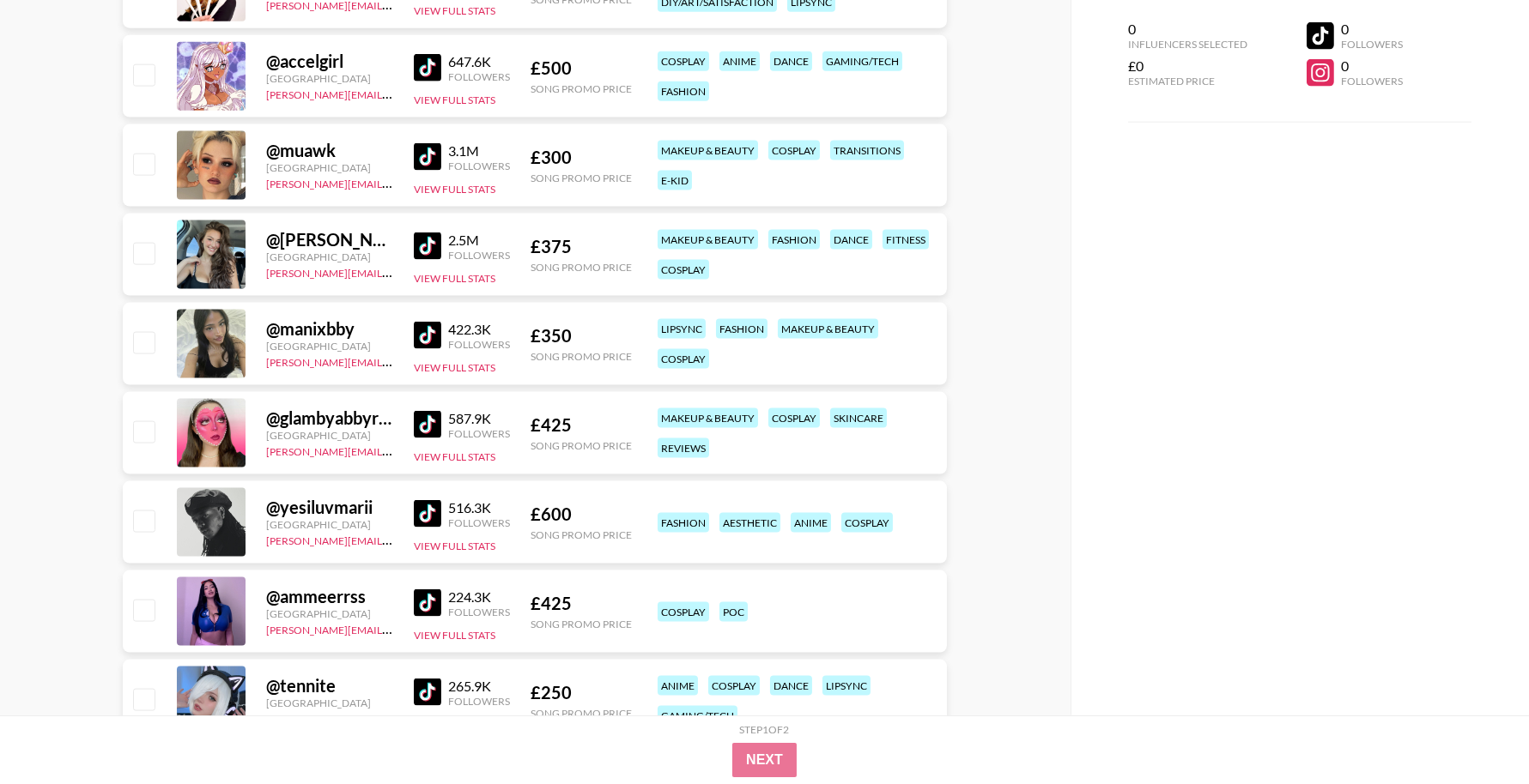
click at [423, 336] on img at bounding box center [427, 336] width 27 height 27
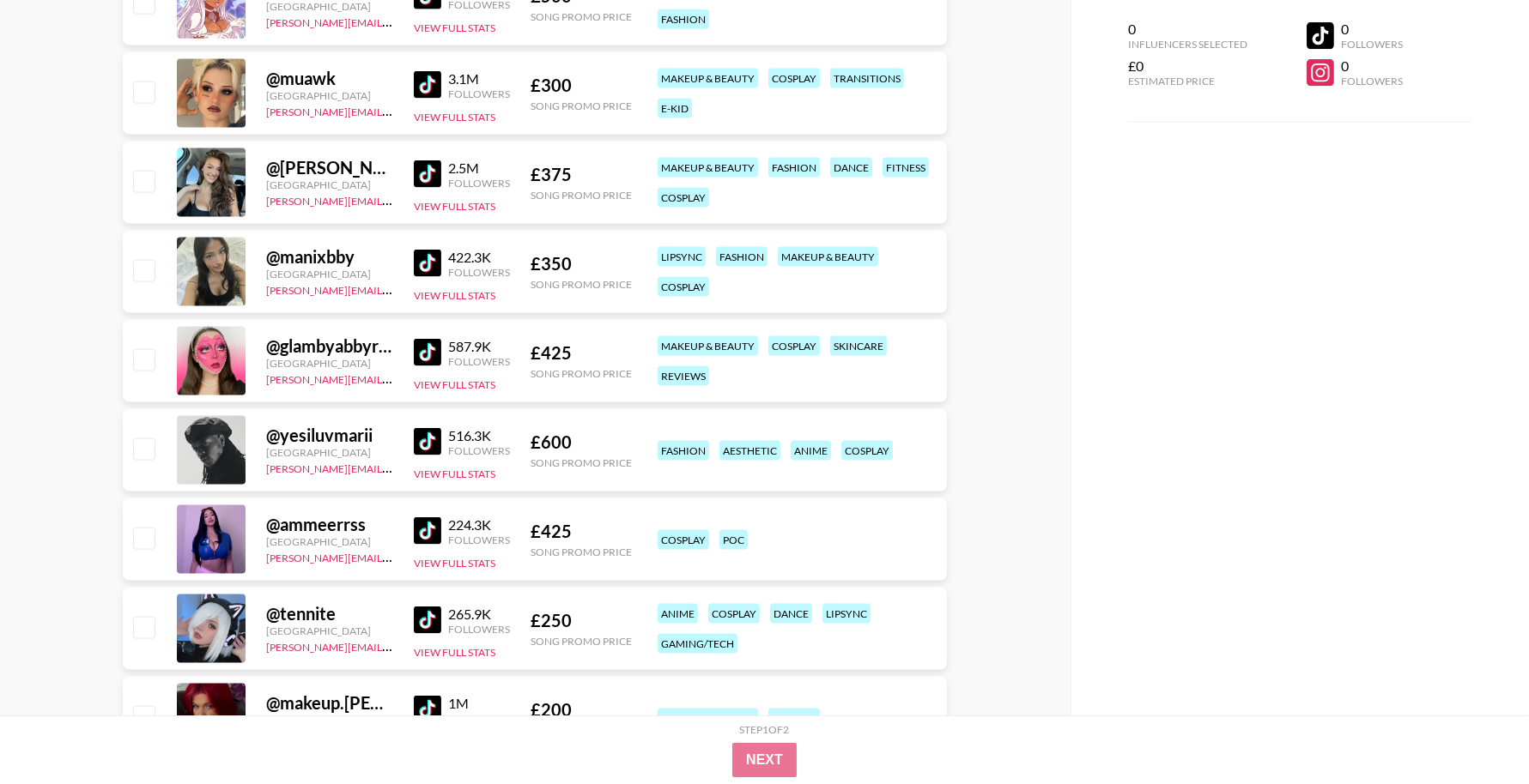
scroll to position [5146, 0]
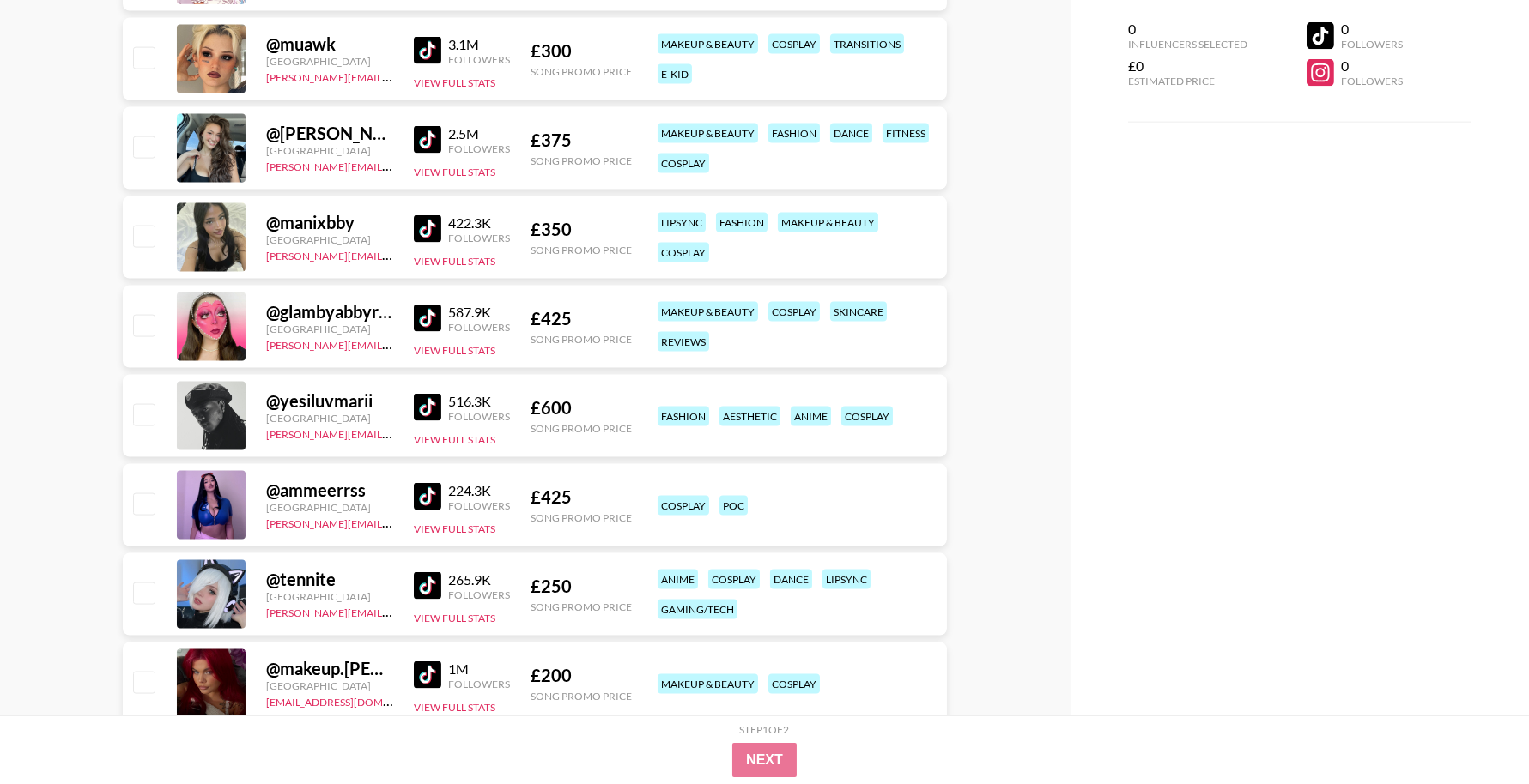
click at [423, 402] on img at bounding box center [427, 408] width 27 height 27
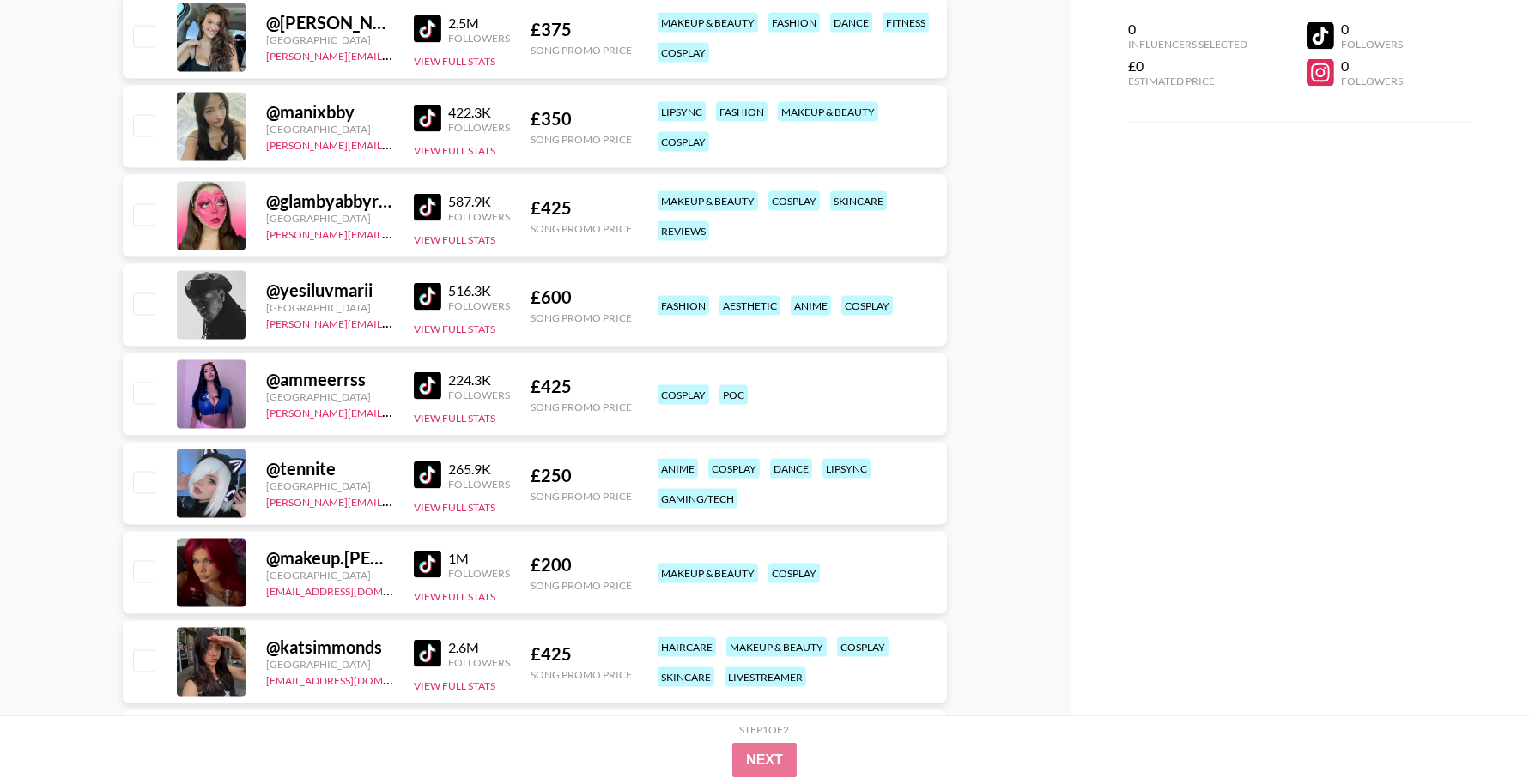
scroll to position [5276, 0]
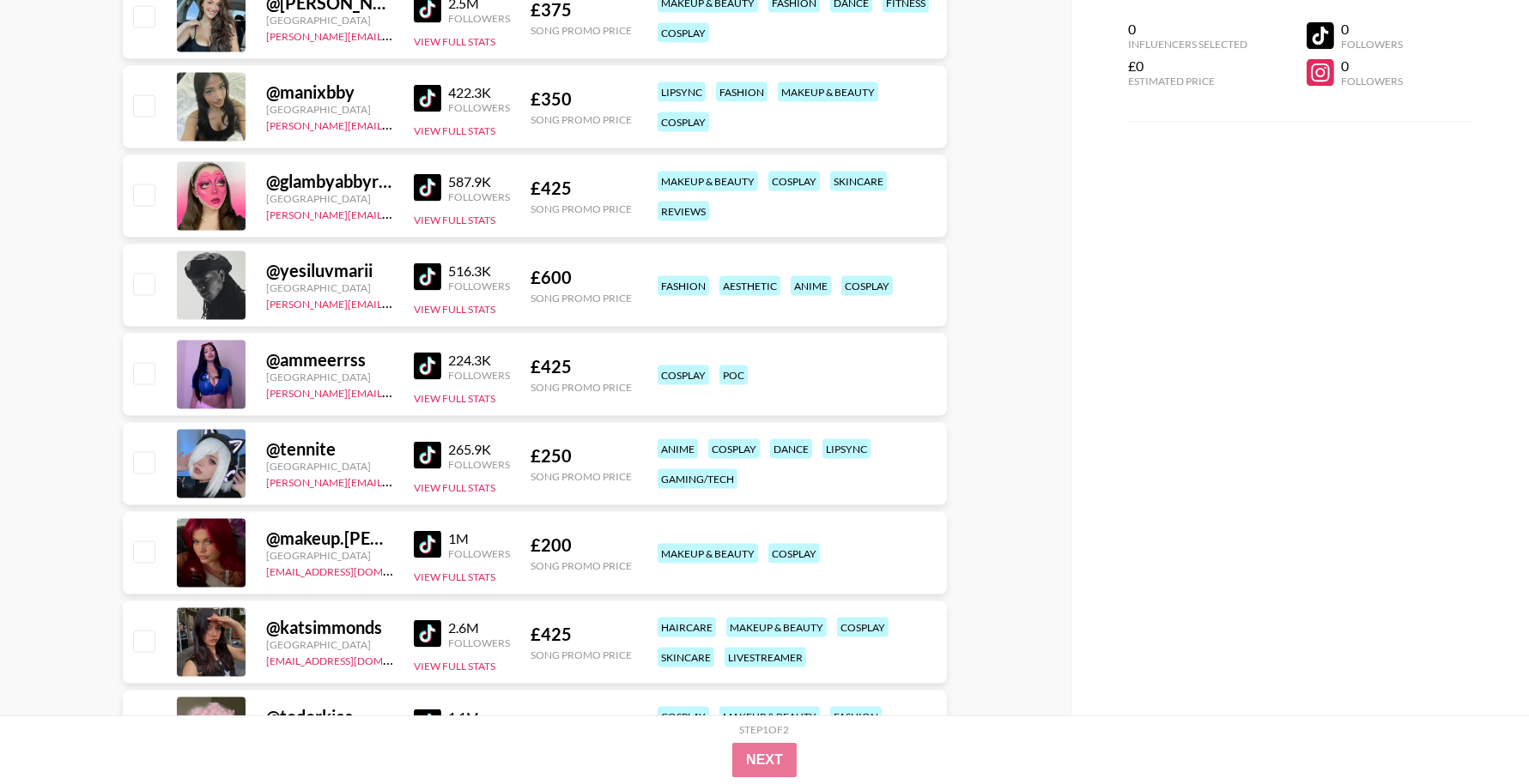
click at [431, 454] on img at bounding box center [427, 455] width 27 height 27
click at [428, 544] on img at bounding box center [427, 545] width 27 height 27
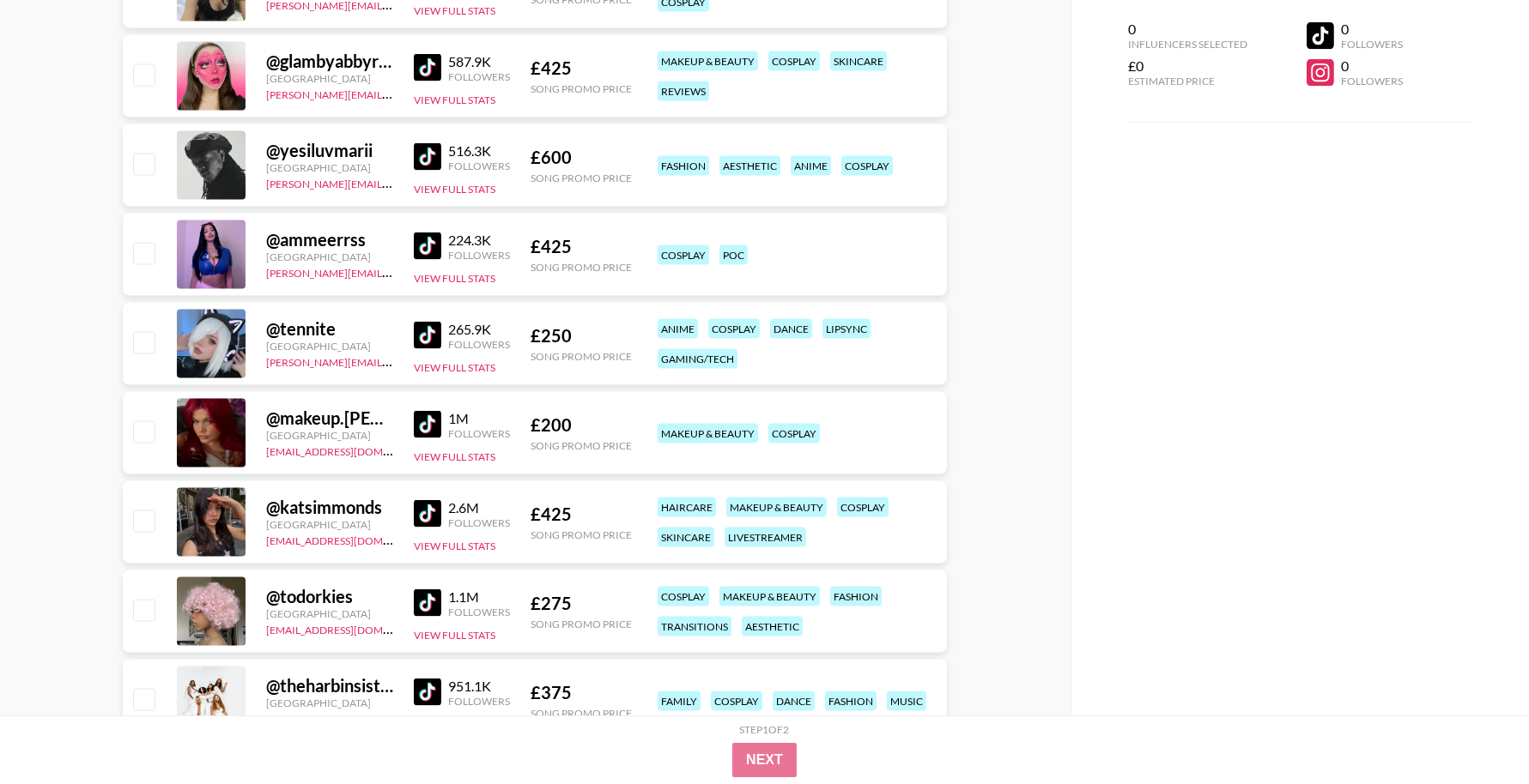
scroll to position [5566, 0]
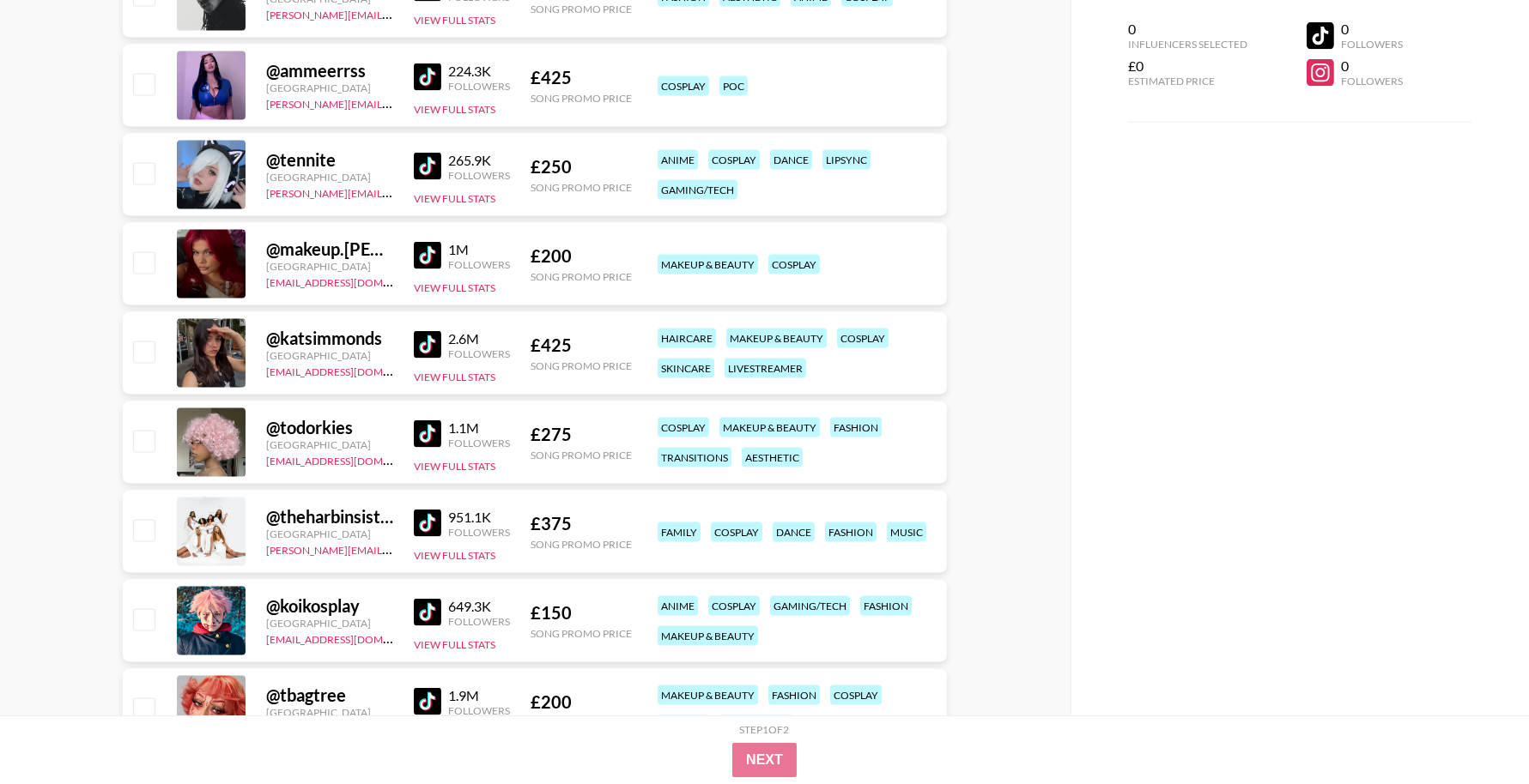
click at [433, 350] on img at bounding box center [427, 345] width 27 height 27
click at [429, 434] on img at bounding box center [427, 434] width 27 height 27
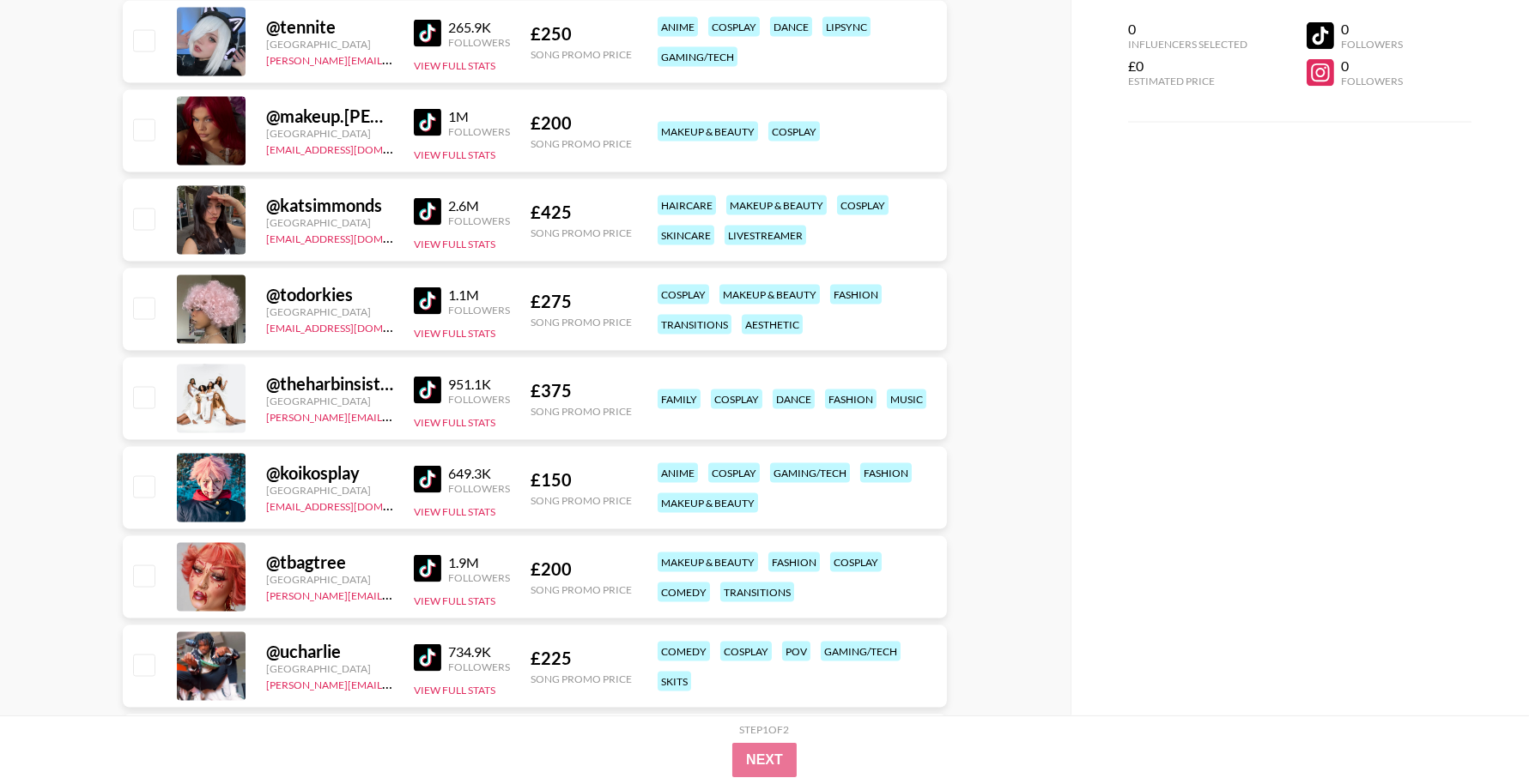
scroll to position [5701, 0]
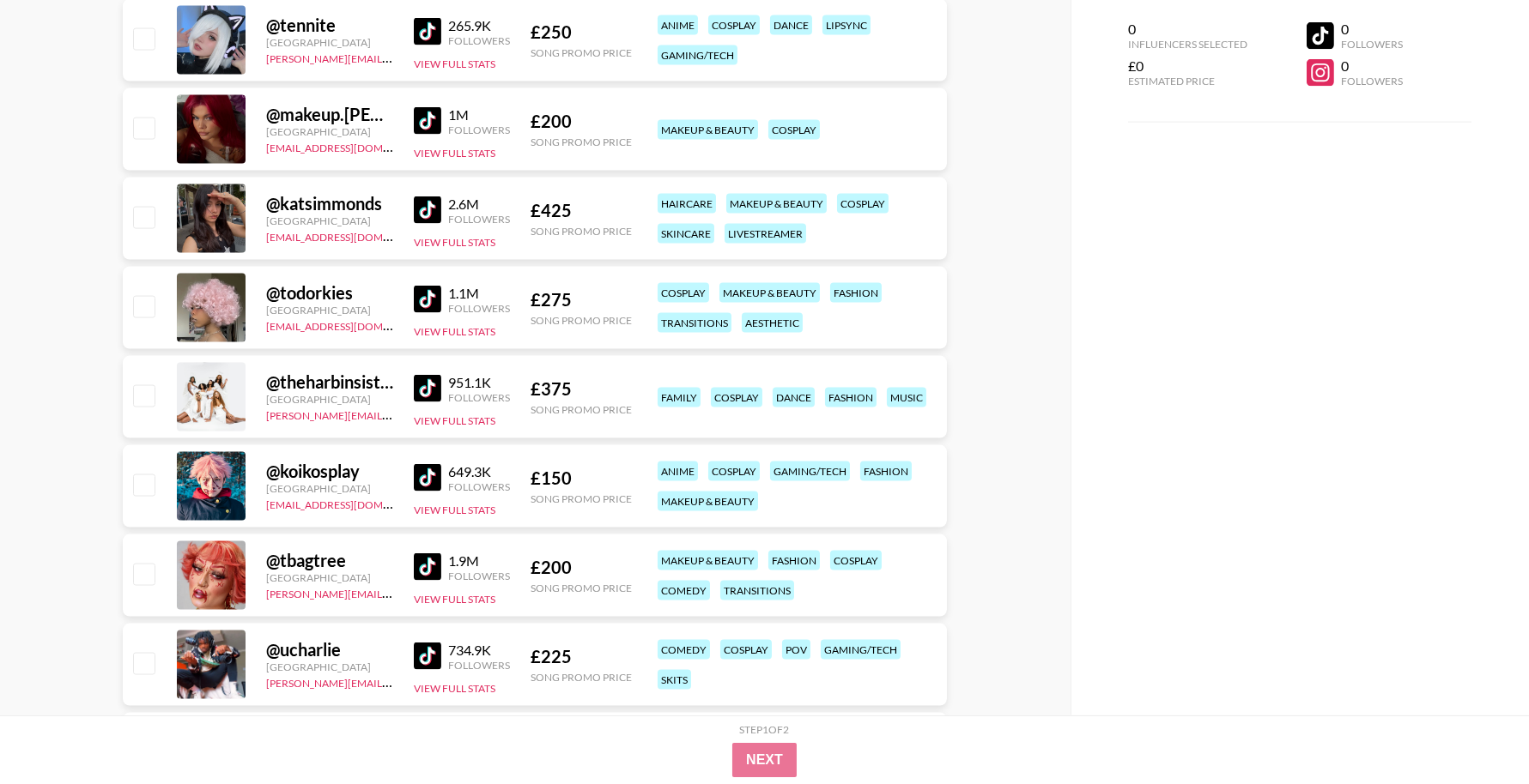
click at [437, 479] on img at bounding box center [427, 478] width 27 height 27
click at [432, 570] on img at bounding box center [427, 568] width 27 height 27
click at [425, 391] on img at bounding box center [427, 389] width 27 height 27
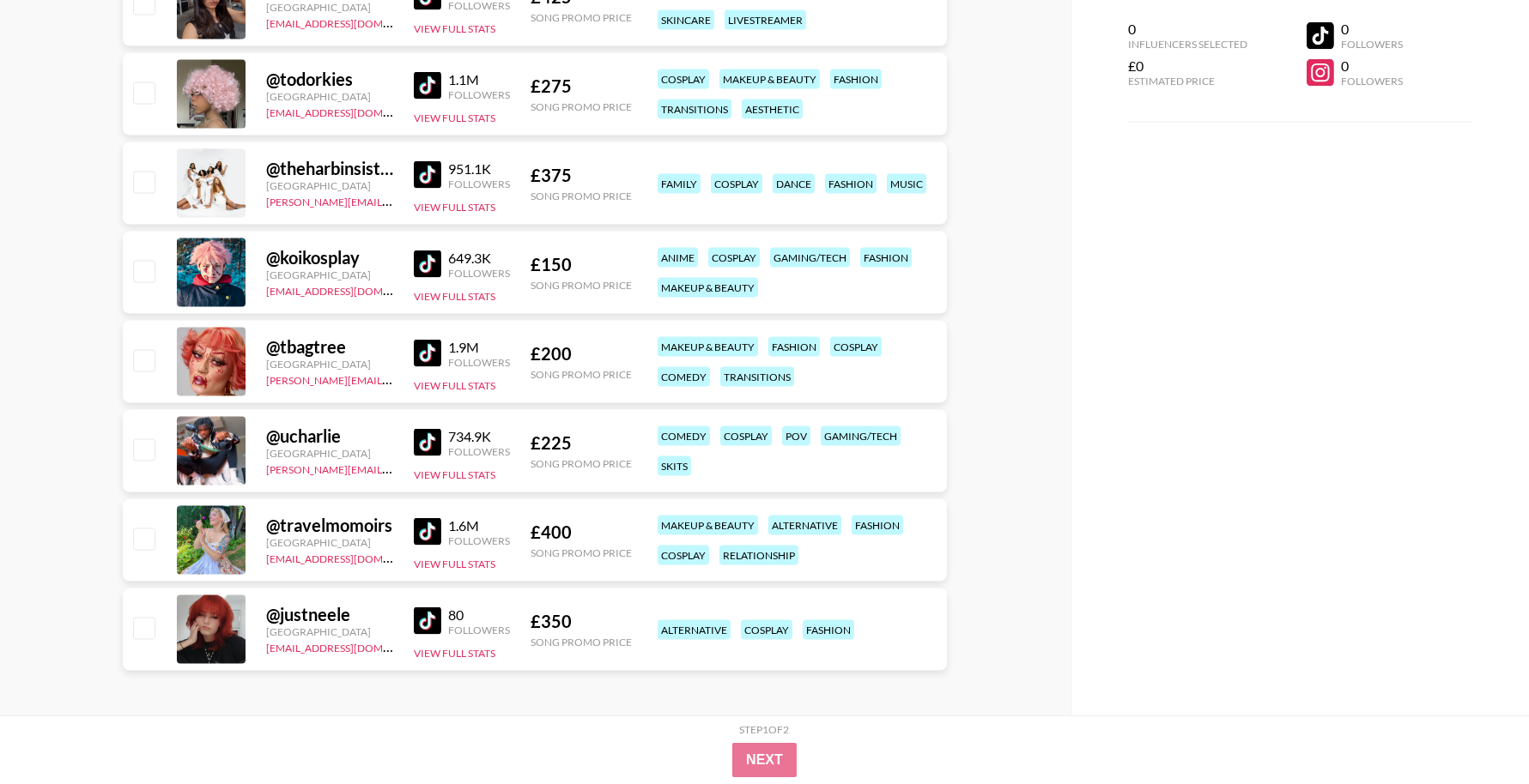
scroll to position [5917, 0]
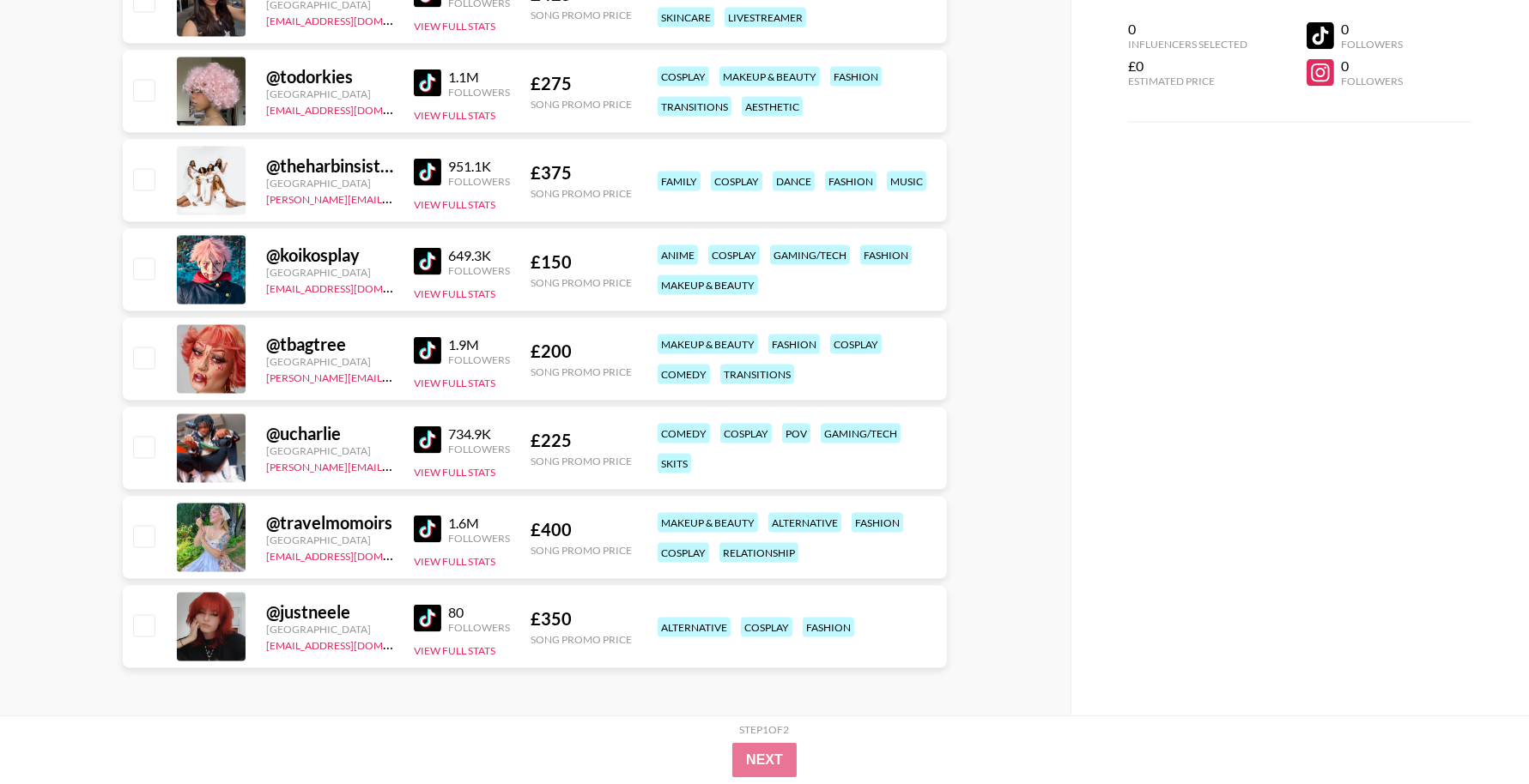
click at [434, 440] on img at bounding box center [427, 440] width 27 height 27
click at [435, 627] on img at bounding box center [427, 619] width 27 height 27
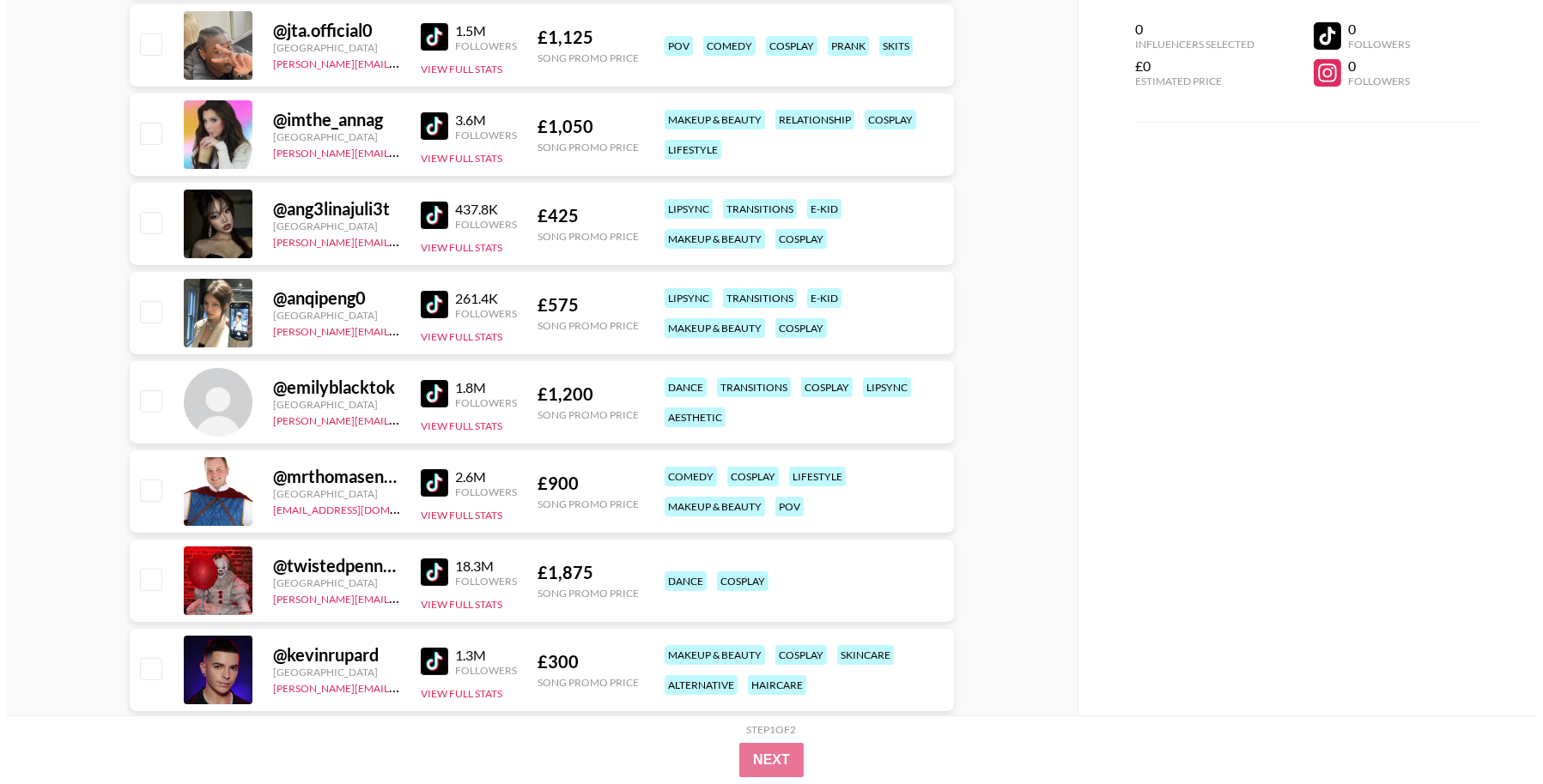
scroll to position [0, 0]
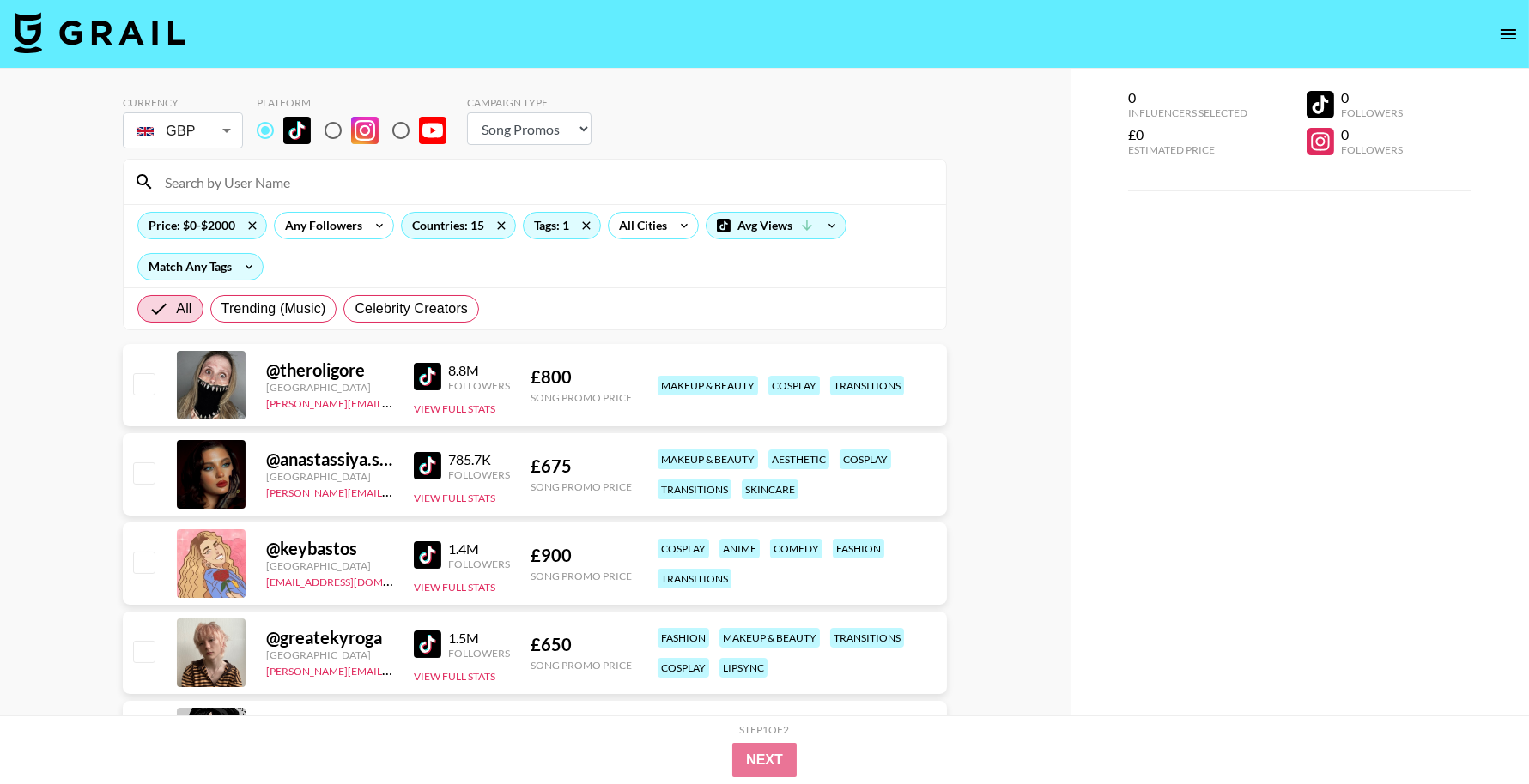
click at [435, 375] on img at bounding box center [427, 377] width 27 height 27
click at [561, 228] on div "Tags: 1" at bounding box center [562, 225] width 77 height 26
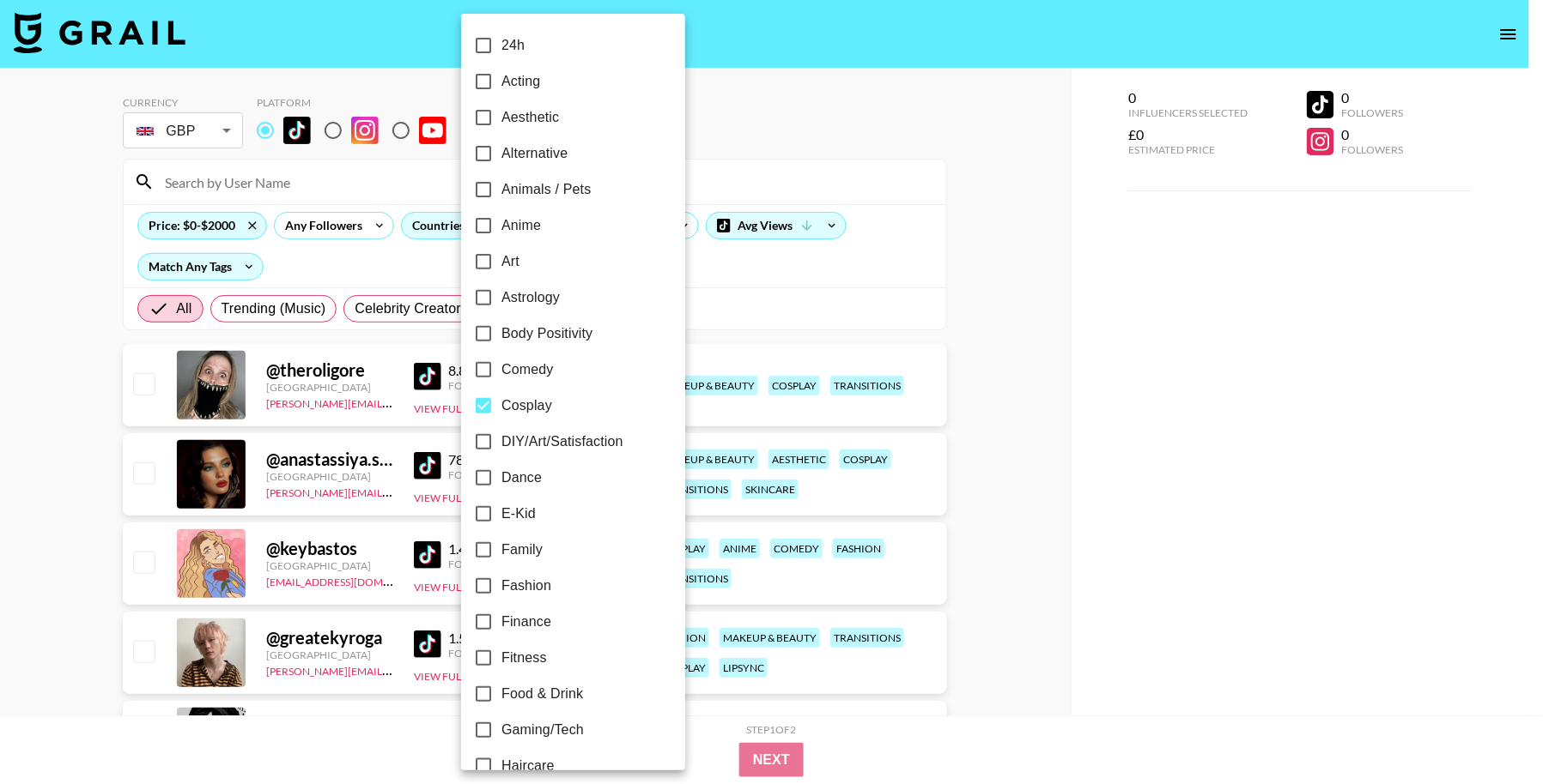
click at [541, 398] on span "Cosplay" at bounding box center [526, 406] width 50 height 21
click at [501, 398] on input "Cosplay" at bounding box center [483, 405] width 36 height 36
checkbox input "false"
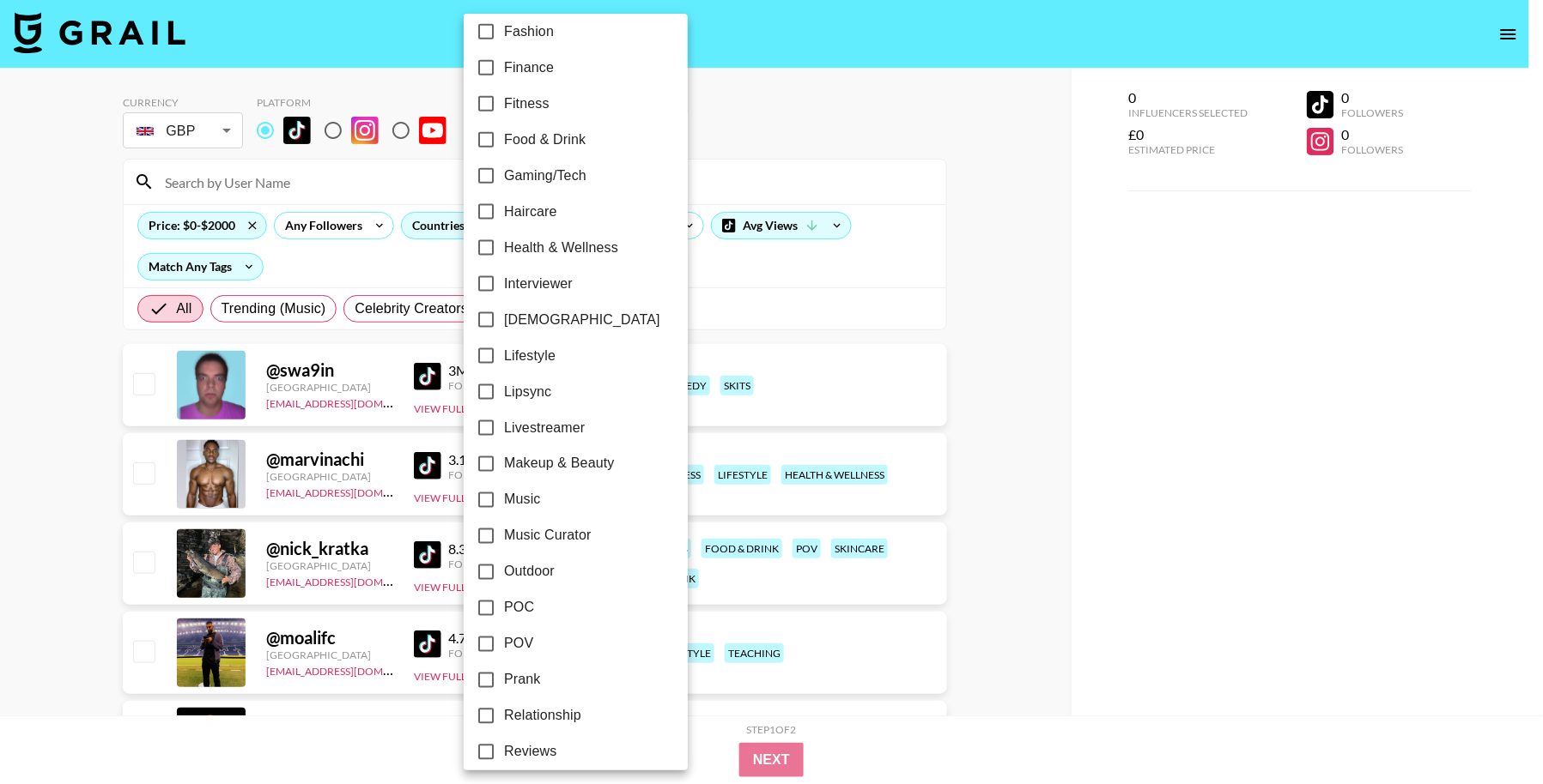
scroll to position [559, 0]
click at [569, 452] on span "Makeup & Beauty" at bounding box center [559, 460] width 110 height 21
click at [504, 452] on input "Makeup & Beauty" at bounding box center [485, 459] width 36 height 36
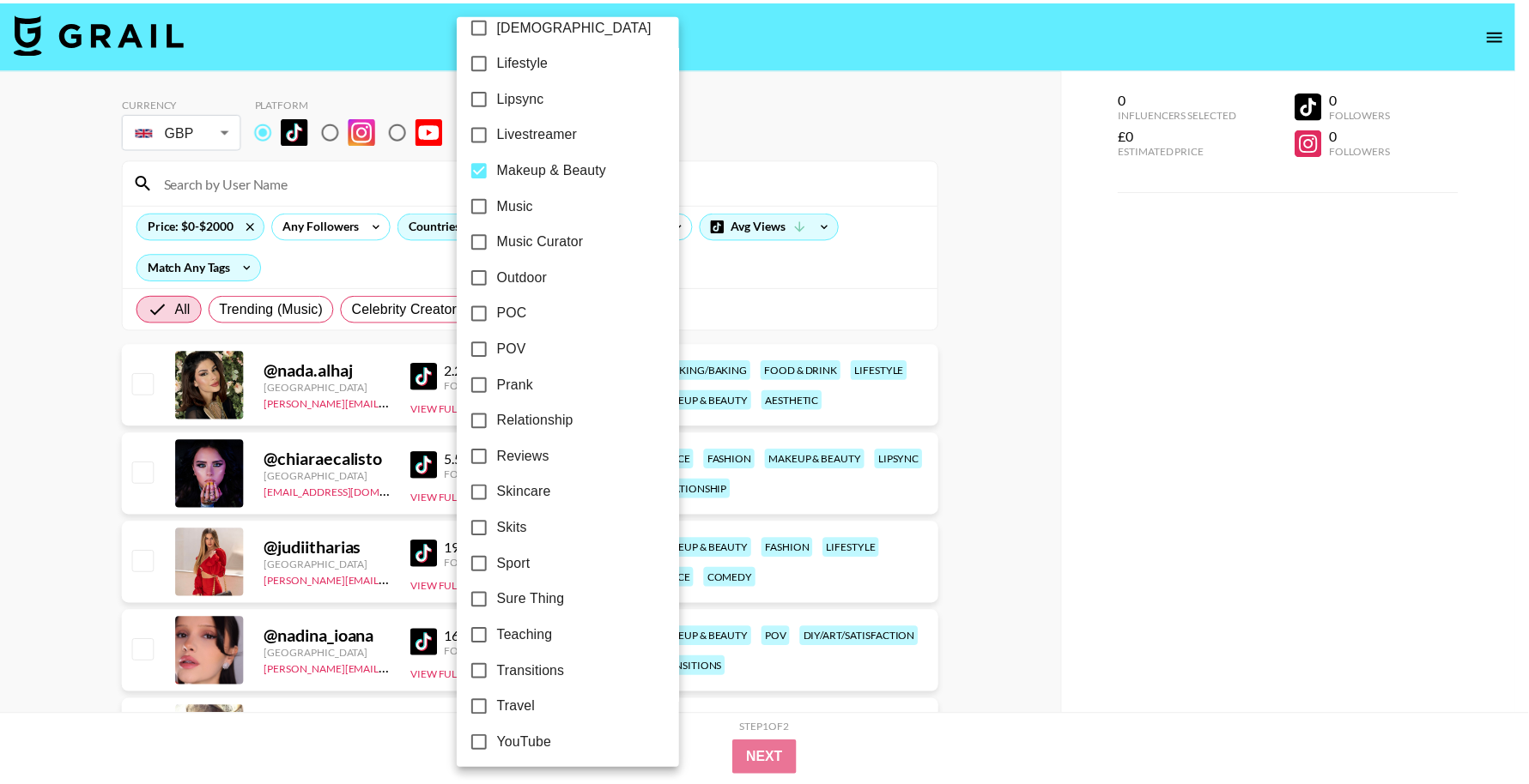
scroll to position [855, 0]
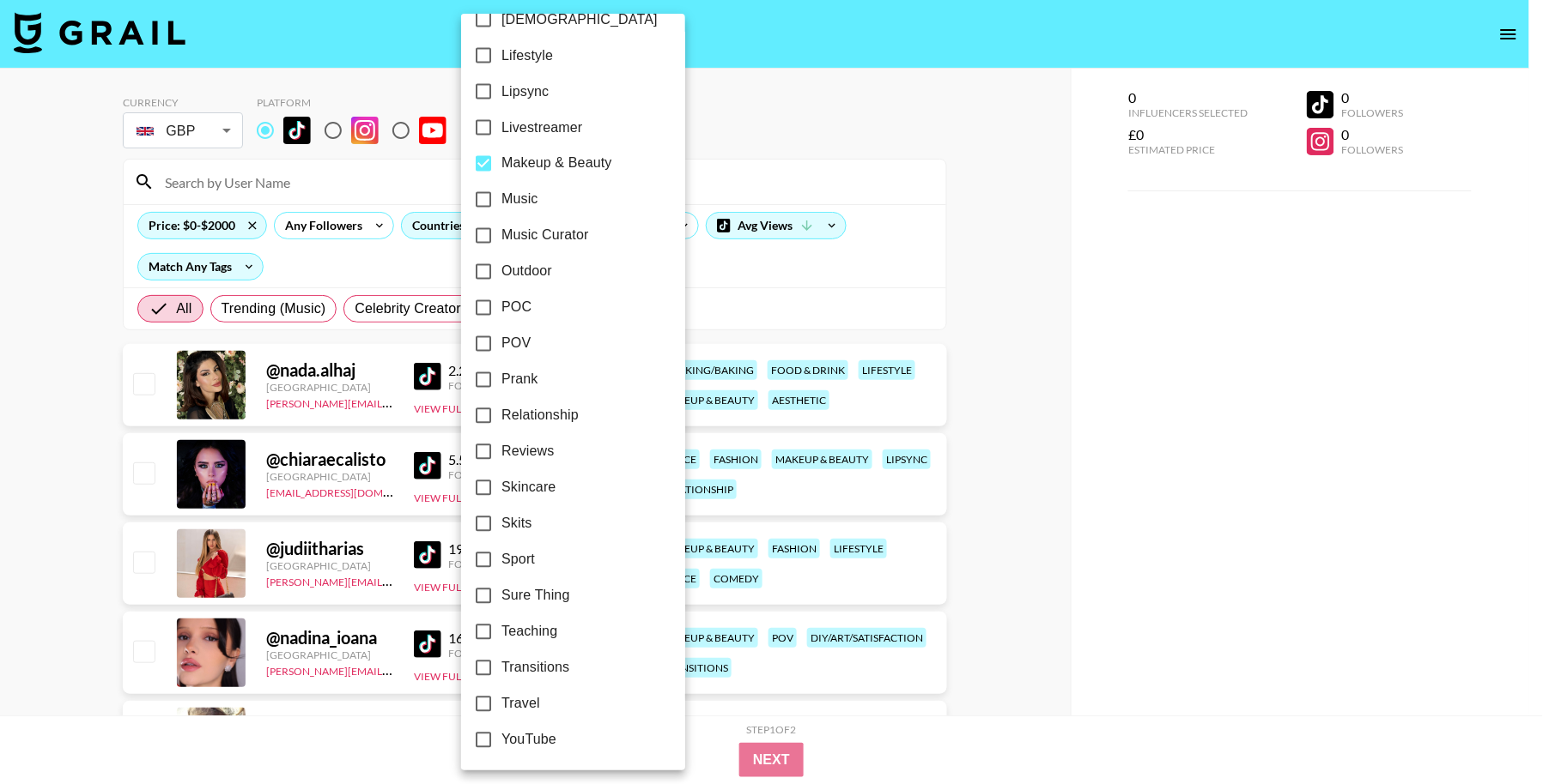
click at [548, 162] on span "Makeup & Beauty" at bounding box center [556, 163] width 110 height 21
click at [501, 162] on input "Makeup & Beauty" at bounding box center [483, 163] width 36 height 36
checkbox input "false"
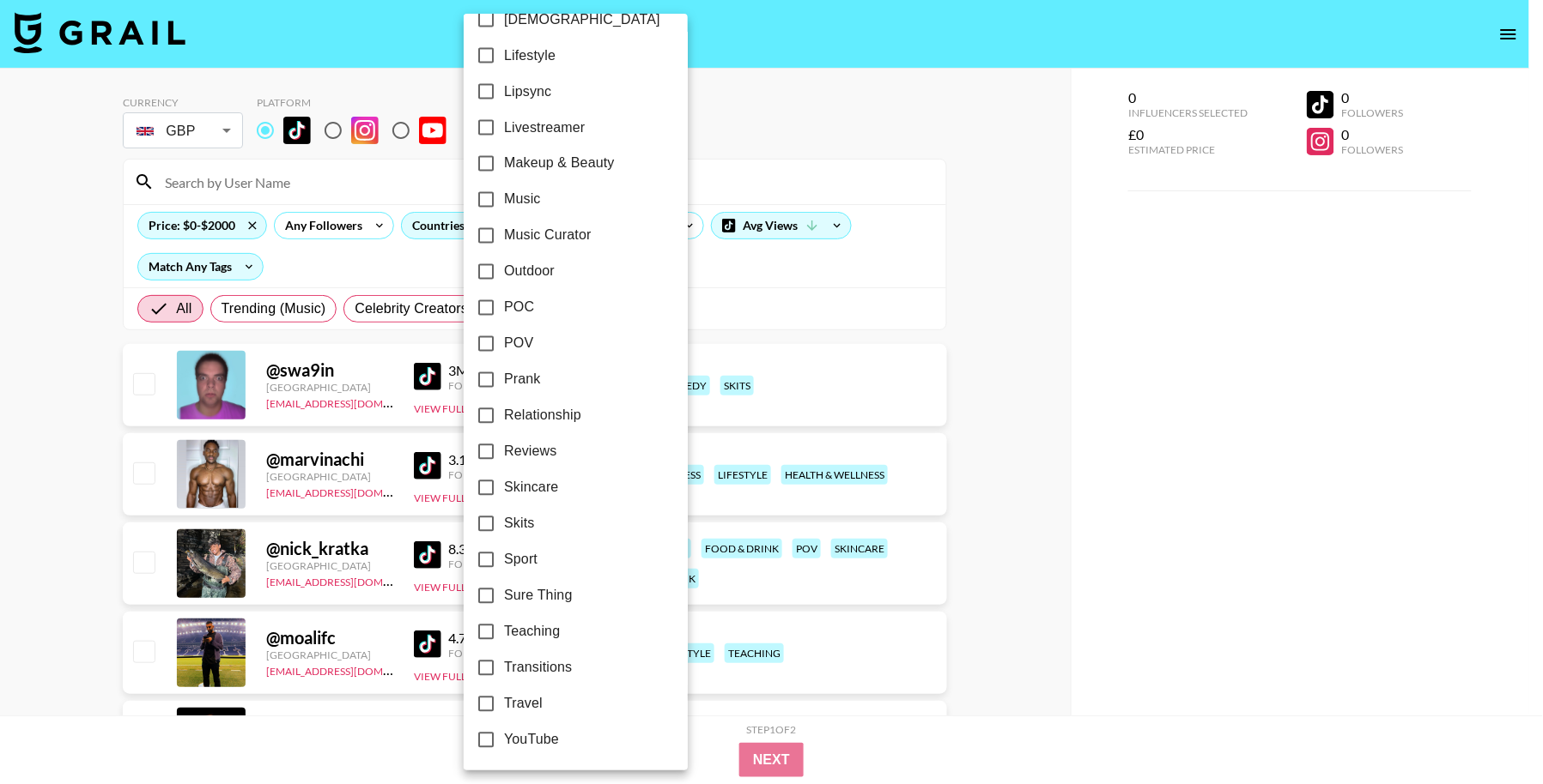
click at [550, 670] on span "Transitions" at bounding box center [538, 668] width 68 height 21
click at [504, 670] on input "Transitions" at bounding box center [485, 668] width 36 height 36
checkbox input "true"
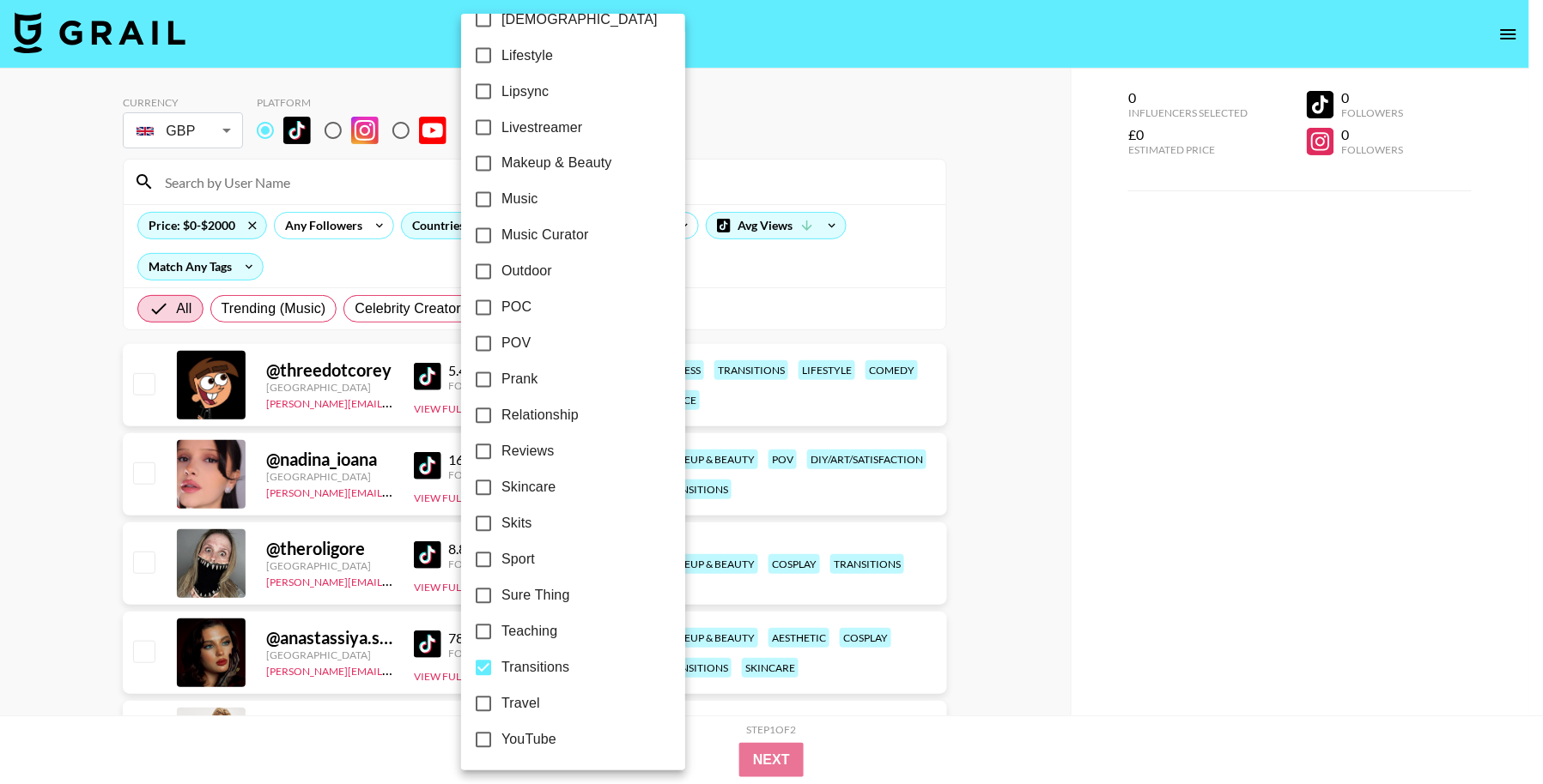
click at [84, 406] on div at bounding box center [772, 392] width 1543 height 784
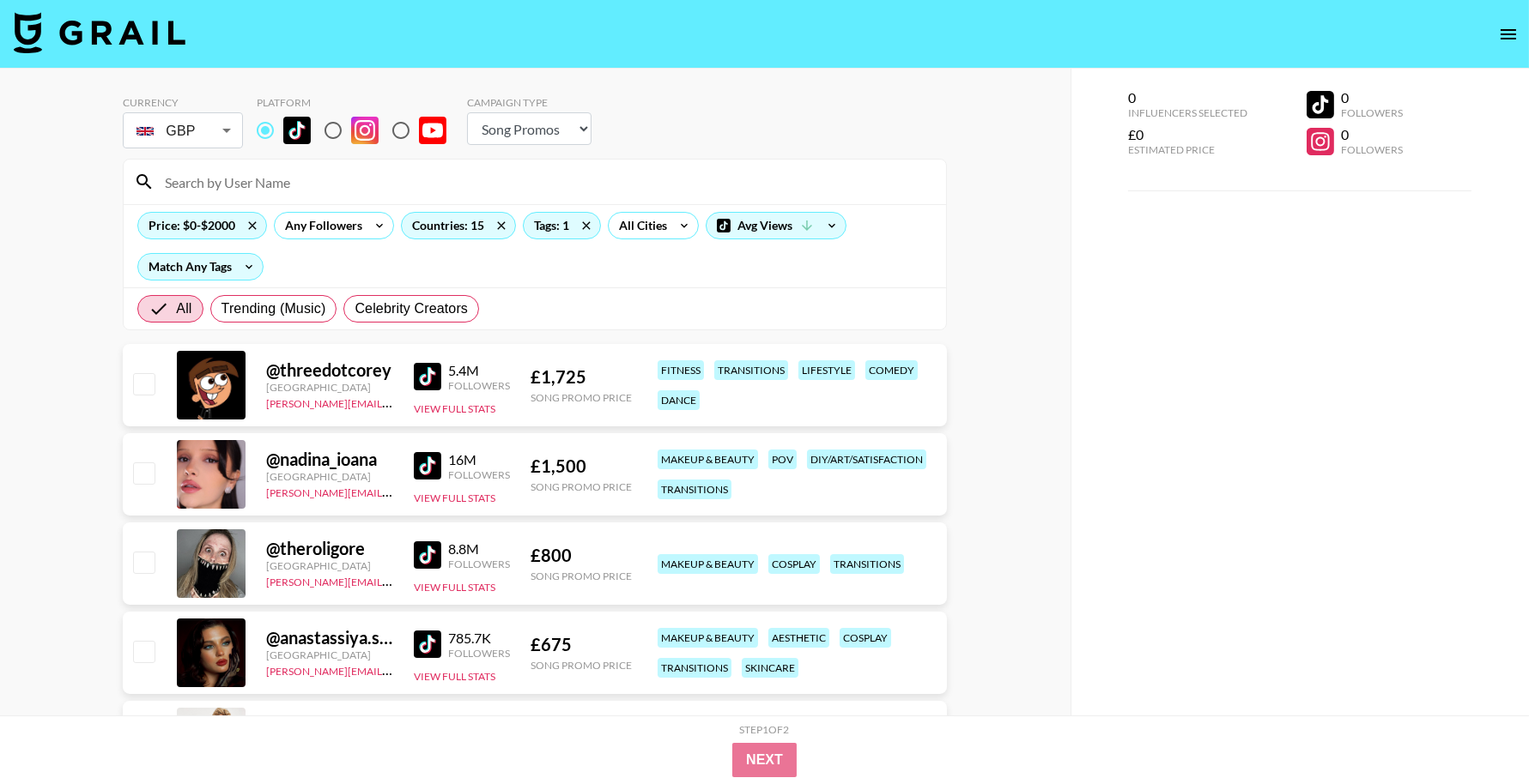
click at [419, 377] on img at bounding box center [427, 377] width 27 height 27
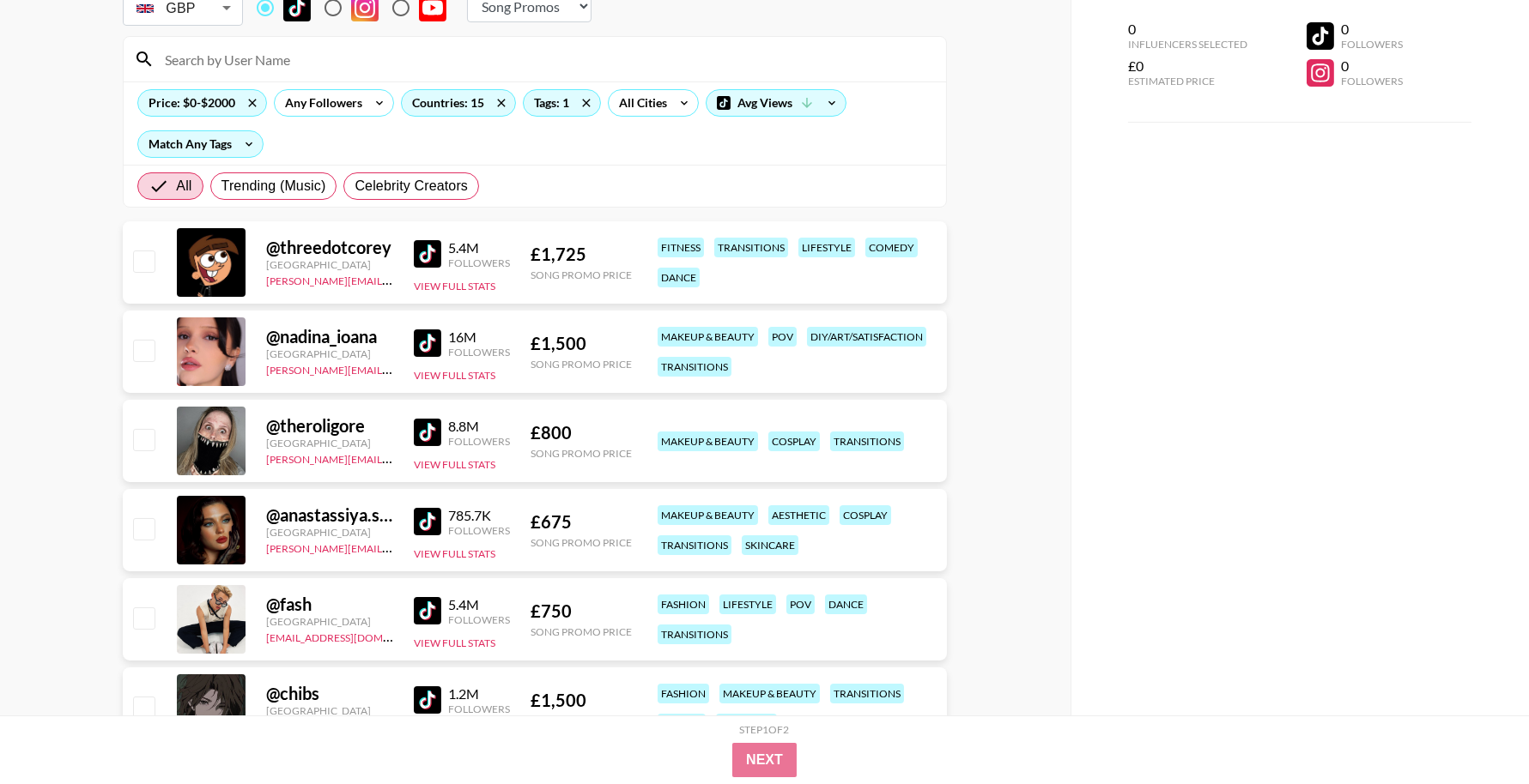
scroll to position [260, 0]
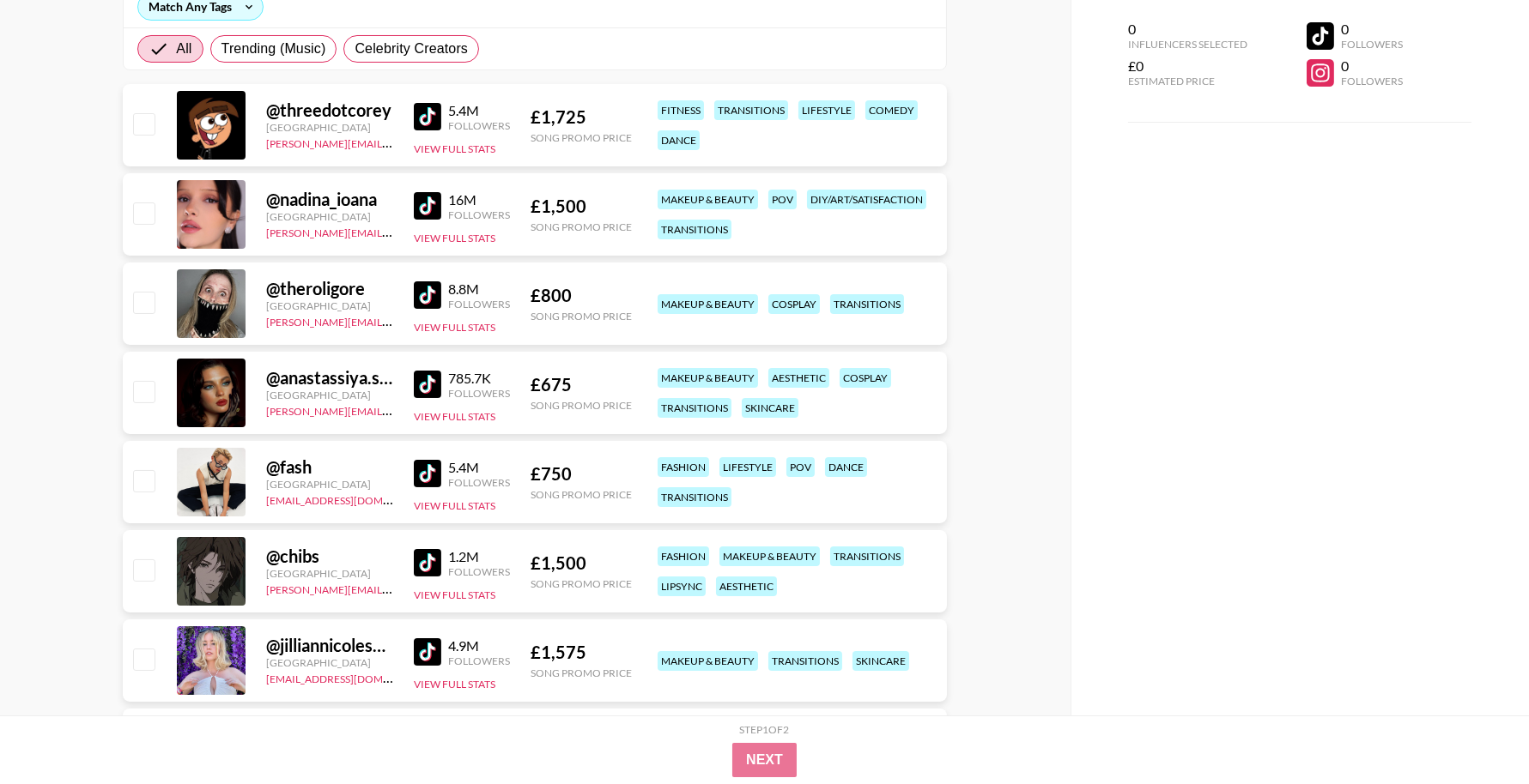
click at [433, 474] on img at bounding box center [427, 474] width 27 height 27
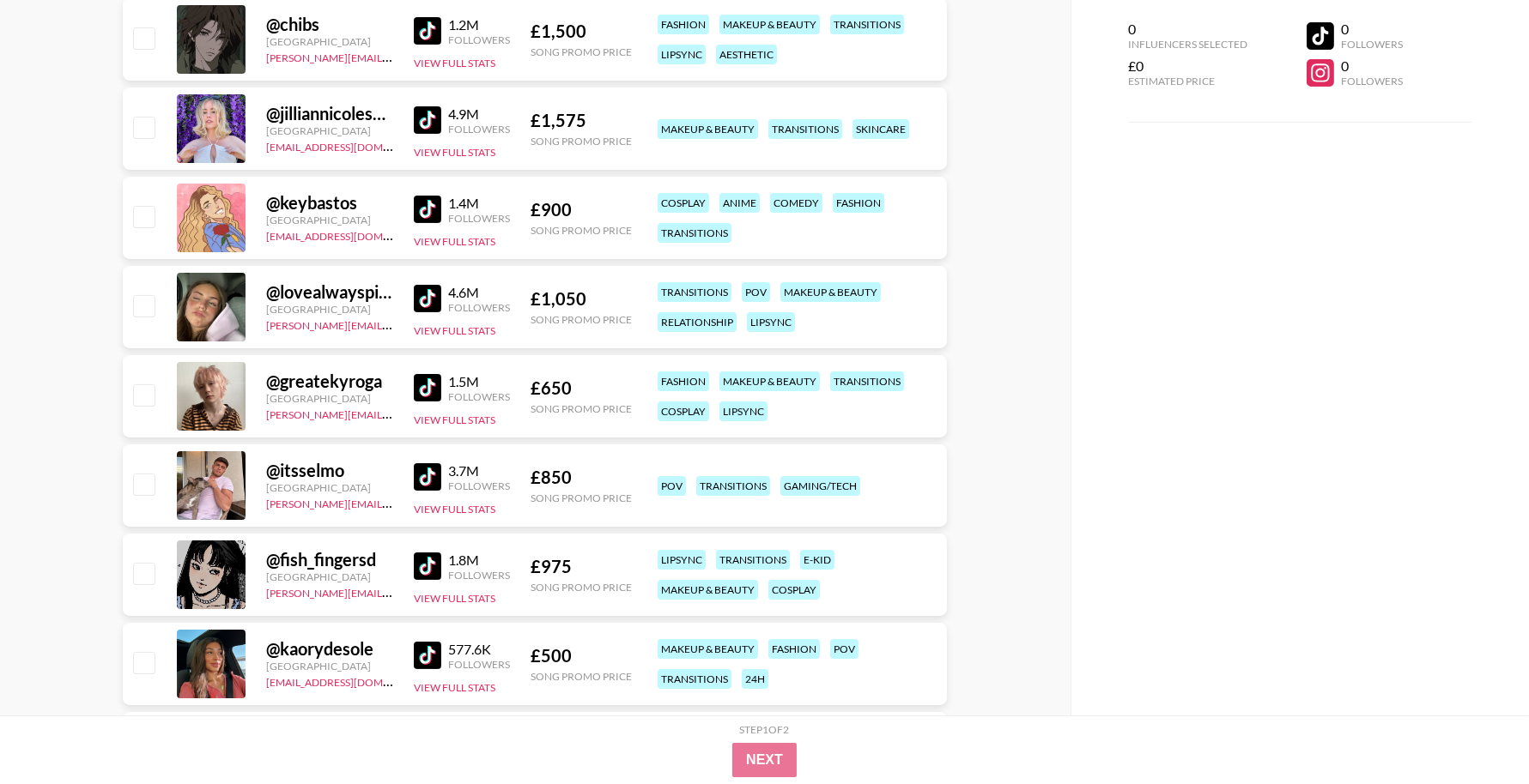
scroll to position [914, 0]
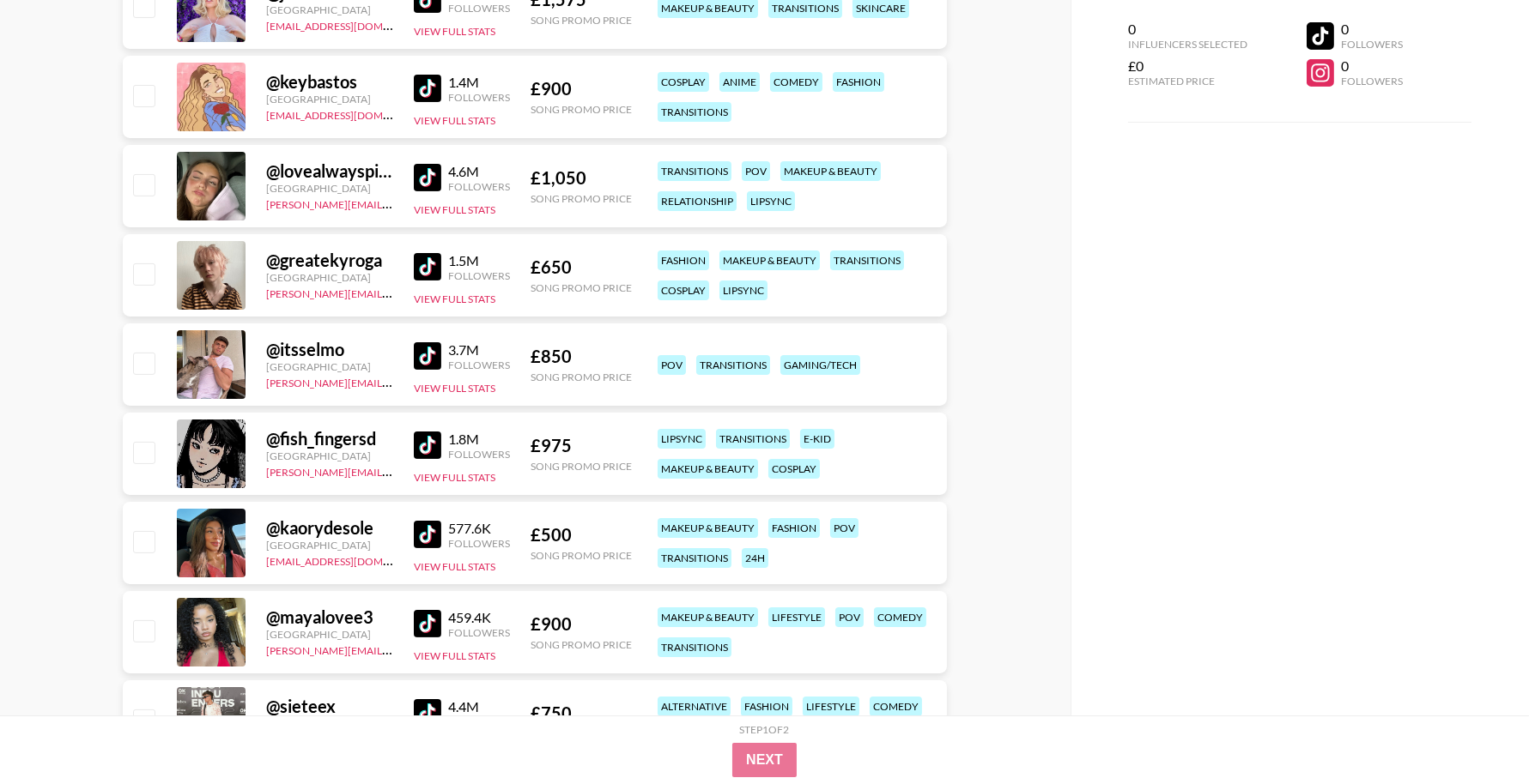
click at [424, 257] on img at bounding box center [427, 267] width 27 height 27
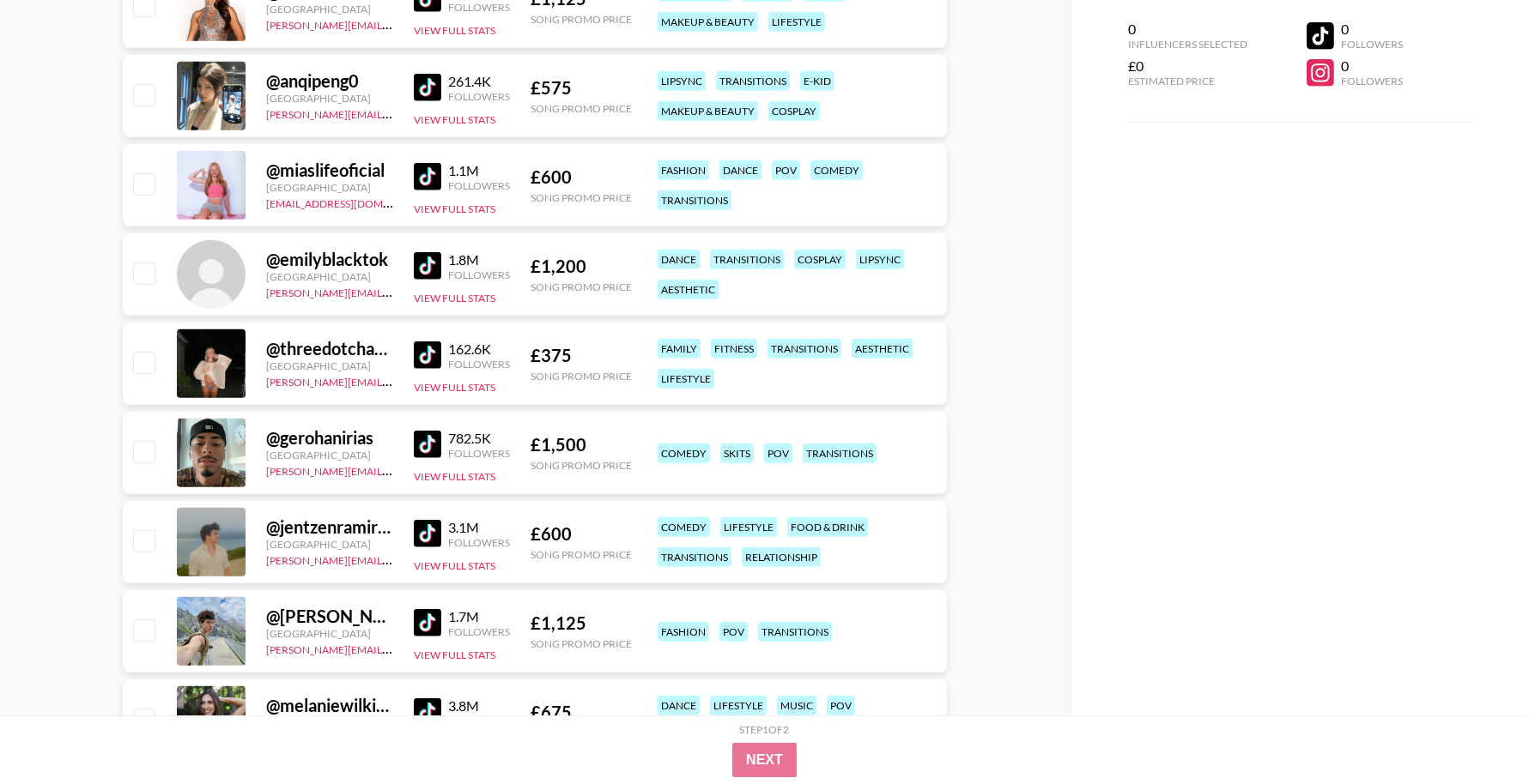
scroll to position [2075, 0]
click at [431, 353] on img at bounding box center [427, 354] width 27 height 27
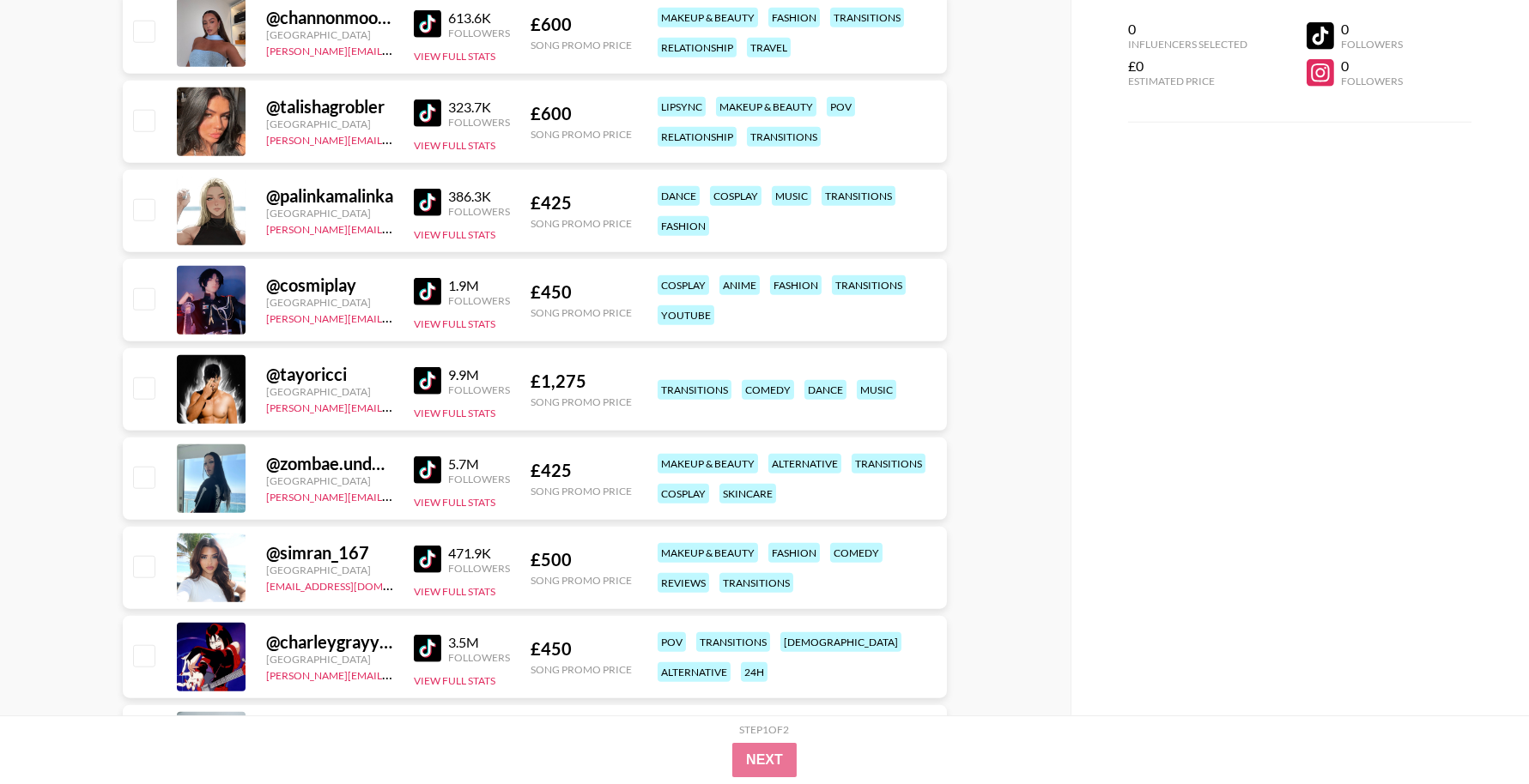
scroll to position [3301, 0]
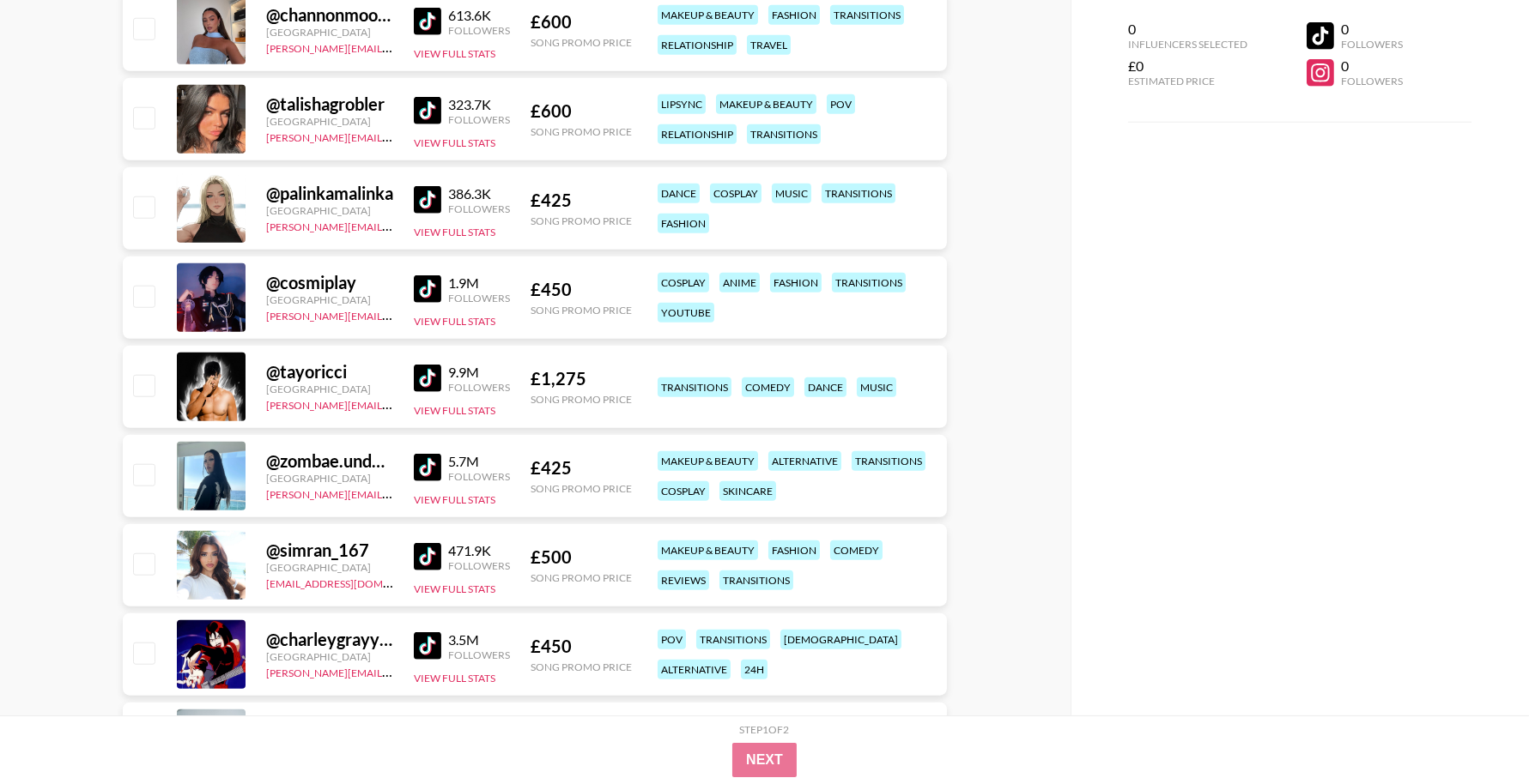
click at [424, 287] on img at bounding box center [427, 289] width 27 height 27
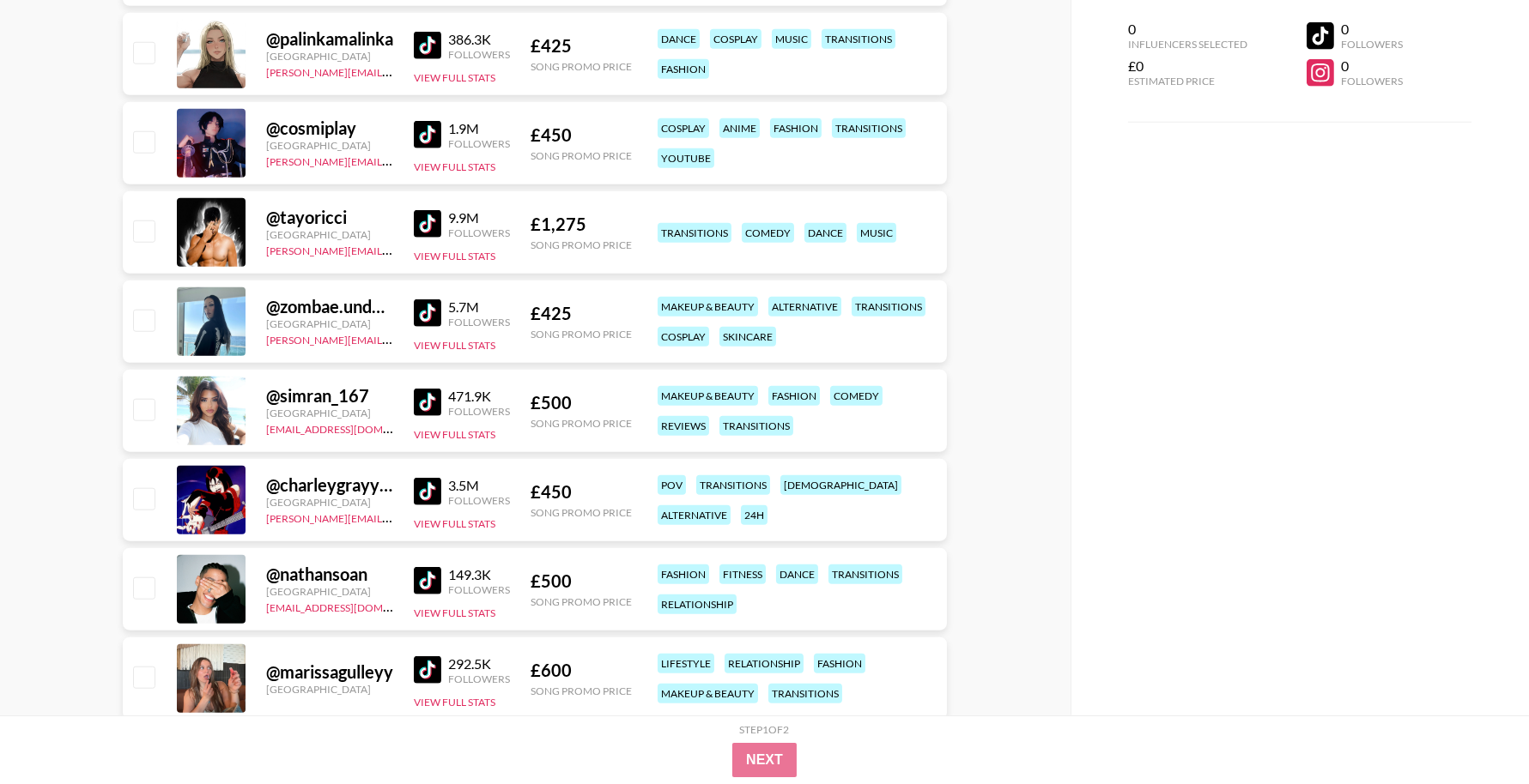
scroll to position [3456, 0]
click at [438, 491] on img at bounding box center [427, 491] width 27 height 27
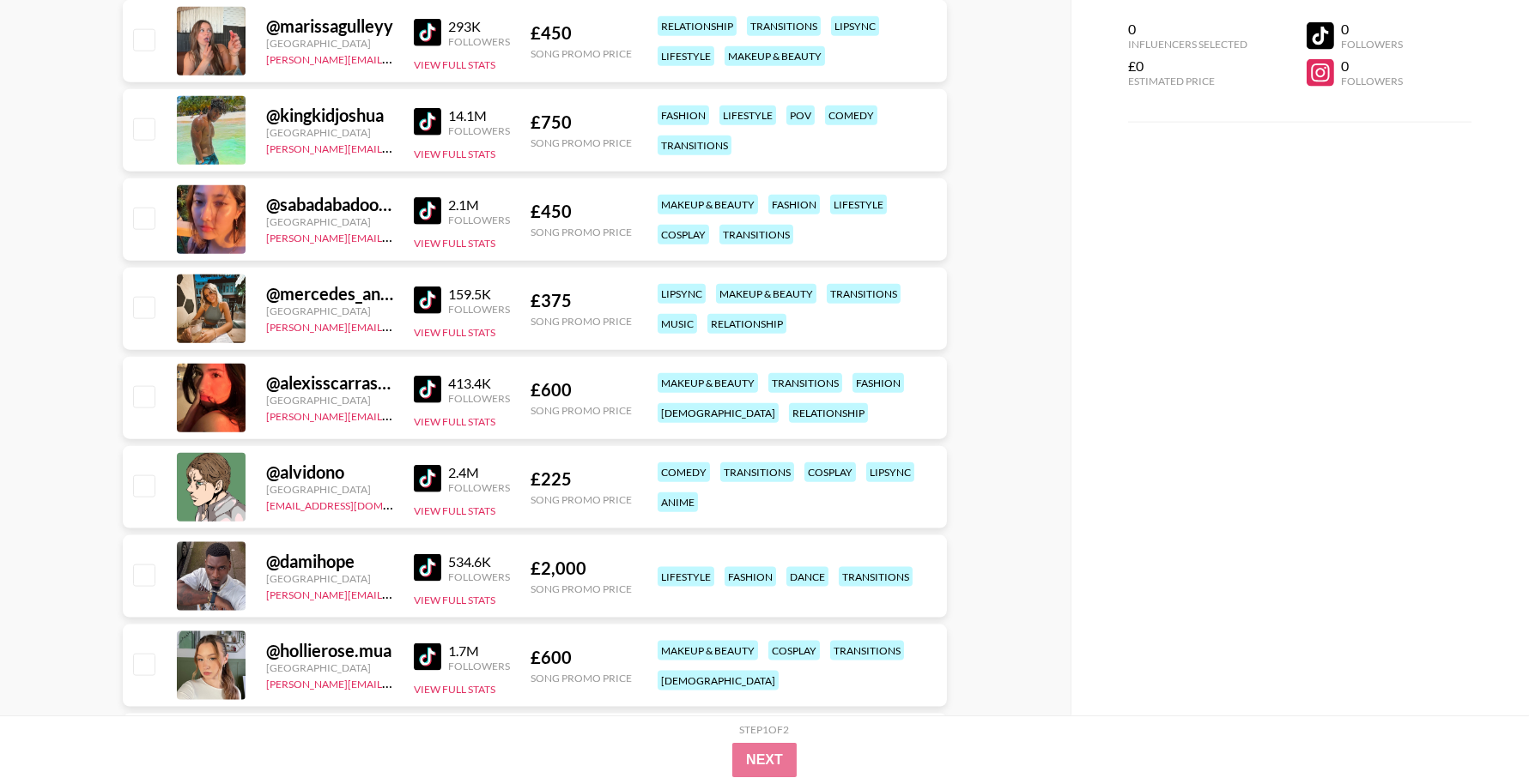
scroll to position [4629, 0]
click at [424, 394] on img at bounding box center [427, 389] width 27 height 27
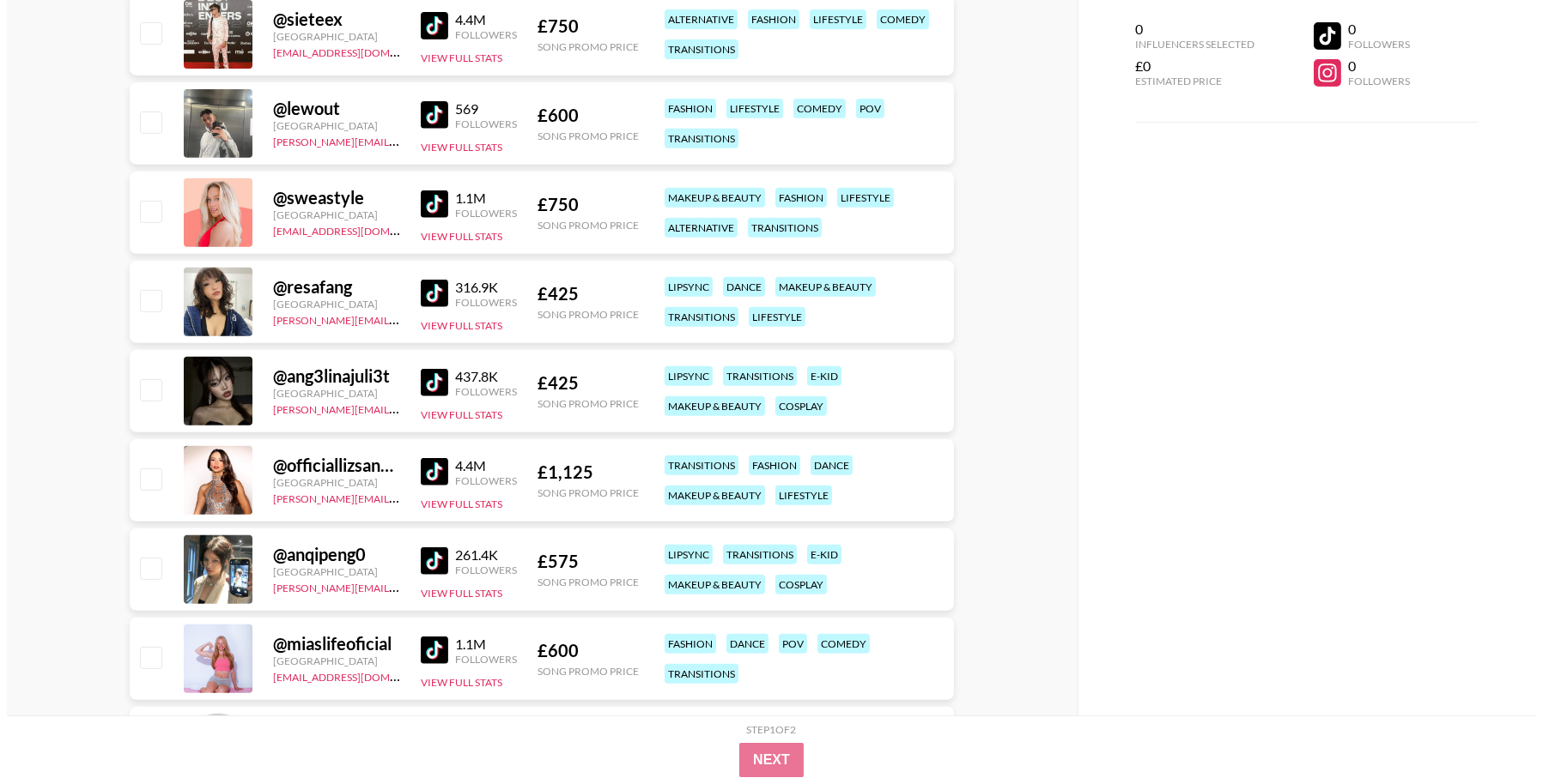
scroll to position [0, 0]
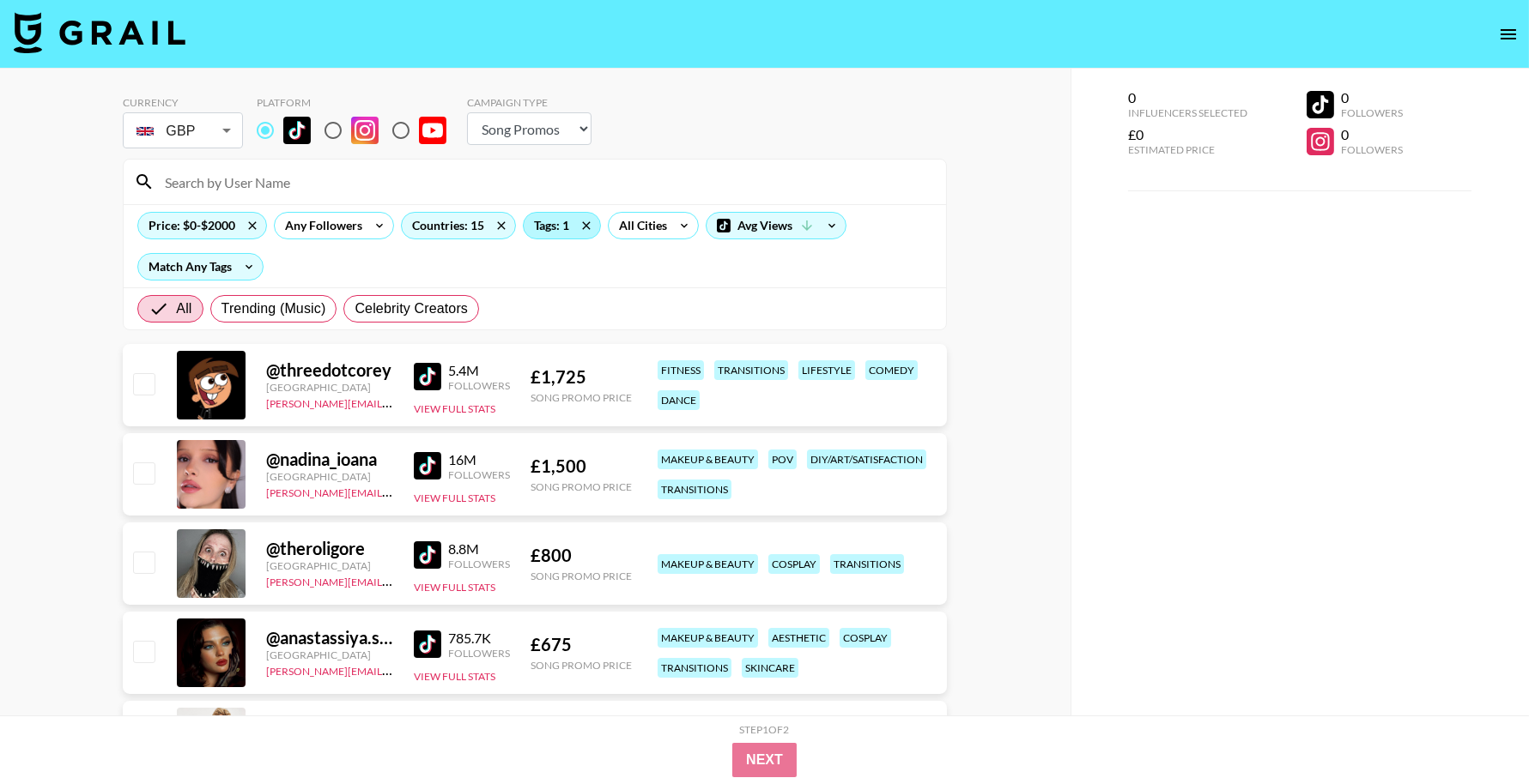
click at [563, 226] on div "Tags: 1" at bounding box center [562, 225] width 77 height 26
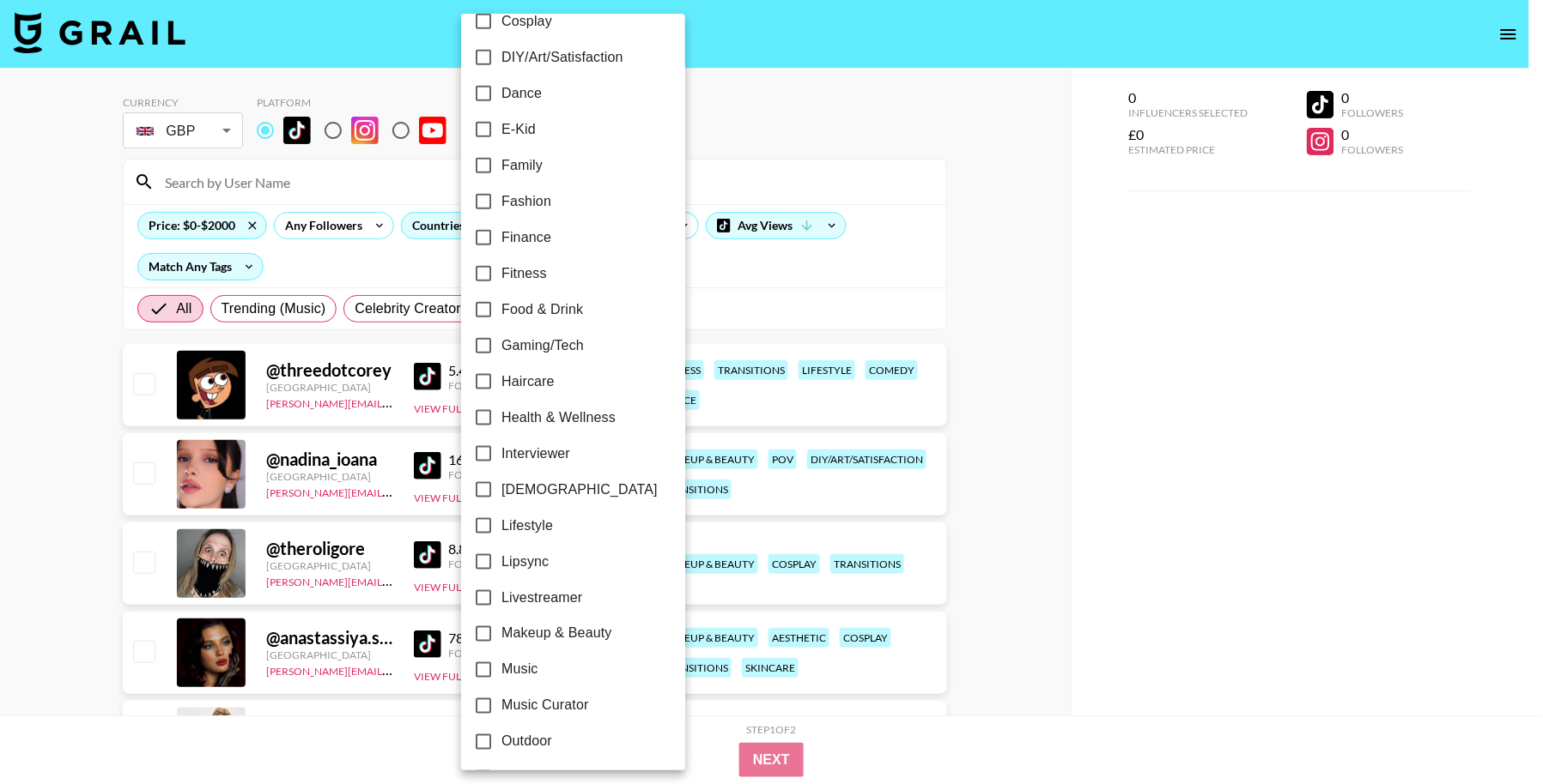
scroll to position [452, 0]
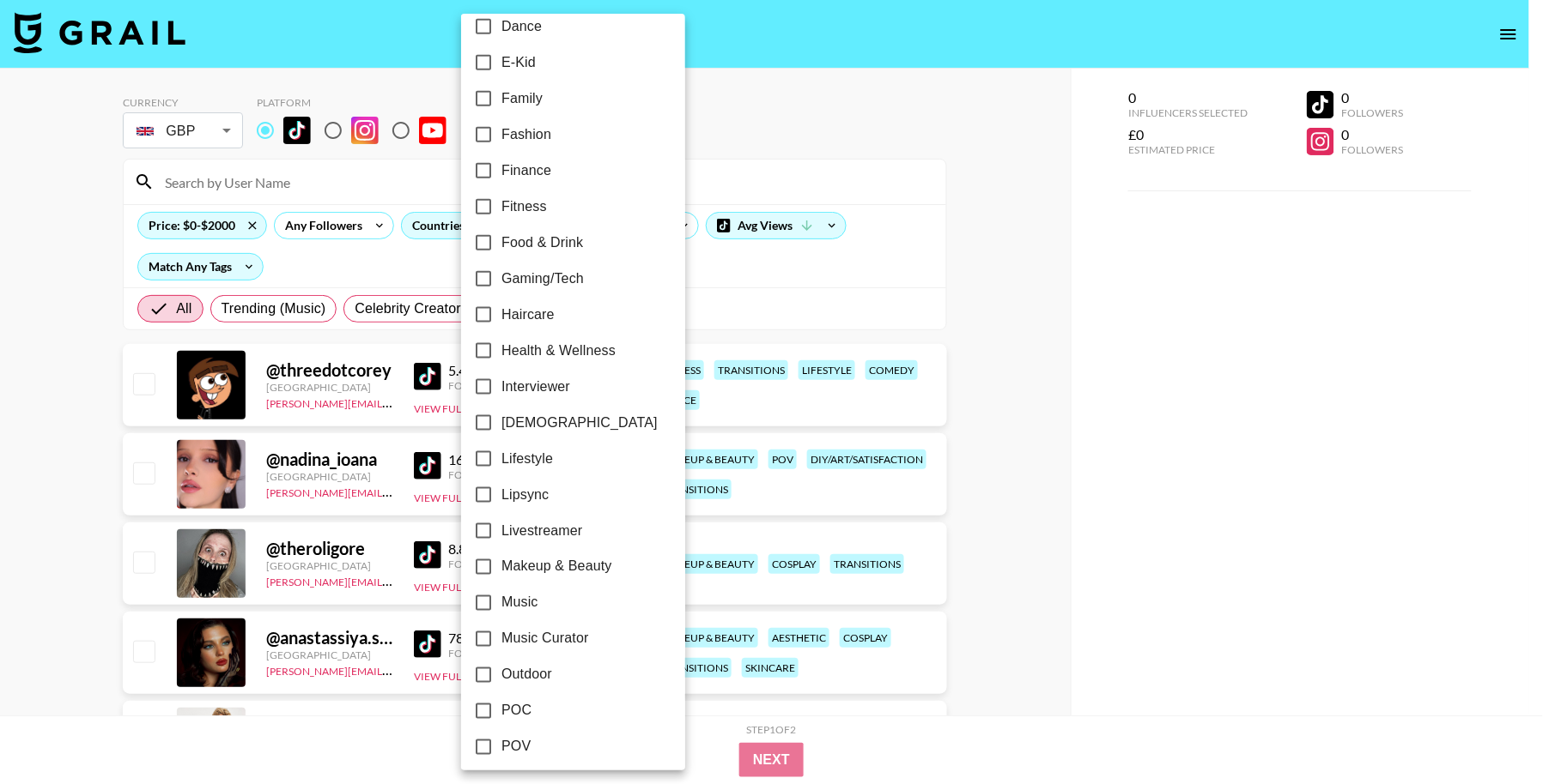
click at [592, 544] on label "Livestreamer" at bounding box center [562, 530] width 193 height 36
click at [501, 544] on input "Livestreamer" at bounding box center [483, 530] width 36 height 36
checkbox input "true"
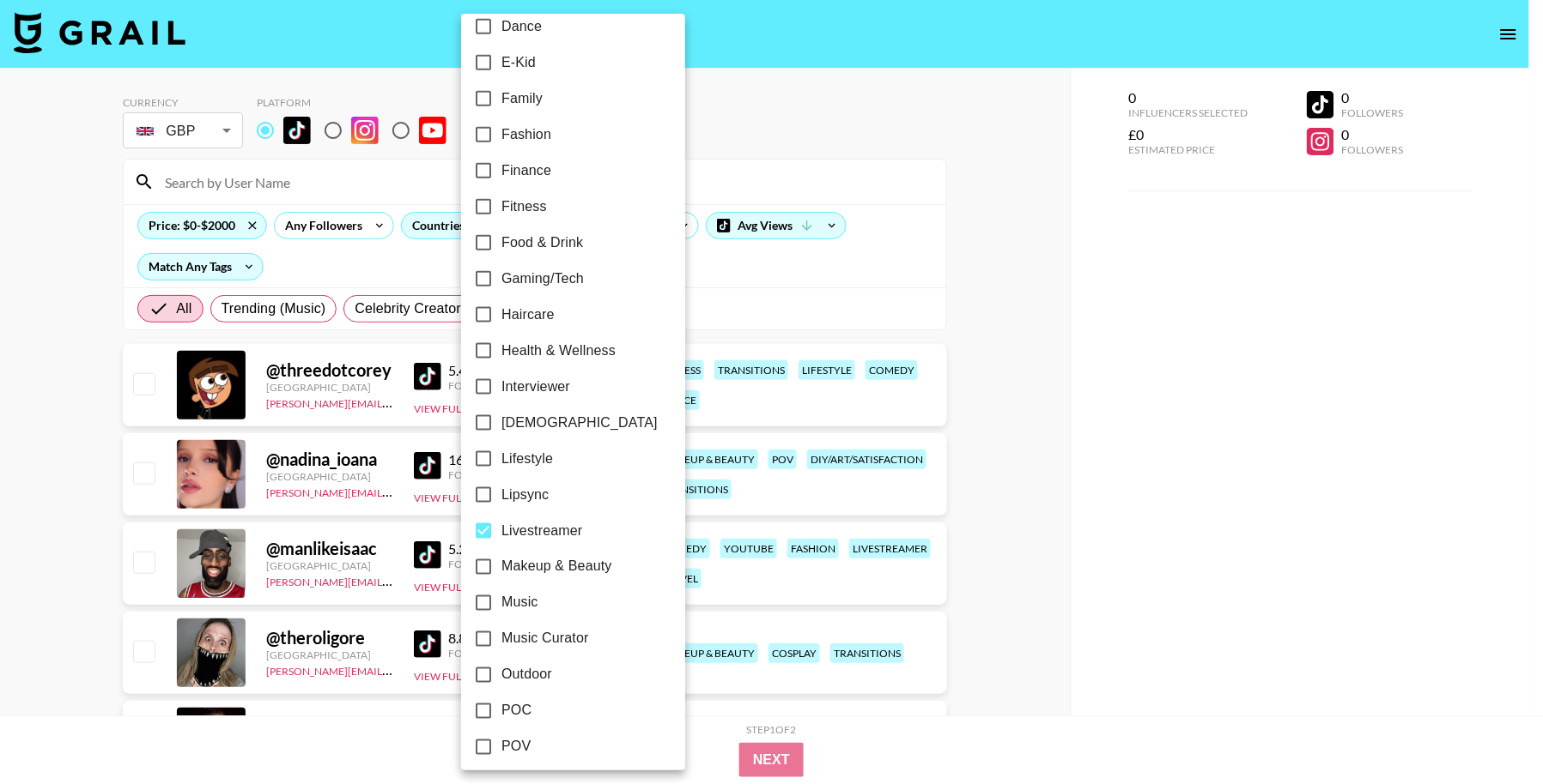
click at [724, 273] on div at bounding box center [772, 392] width 1543 height 784
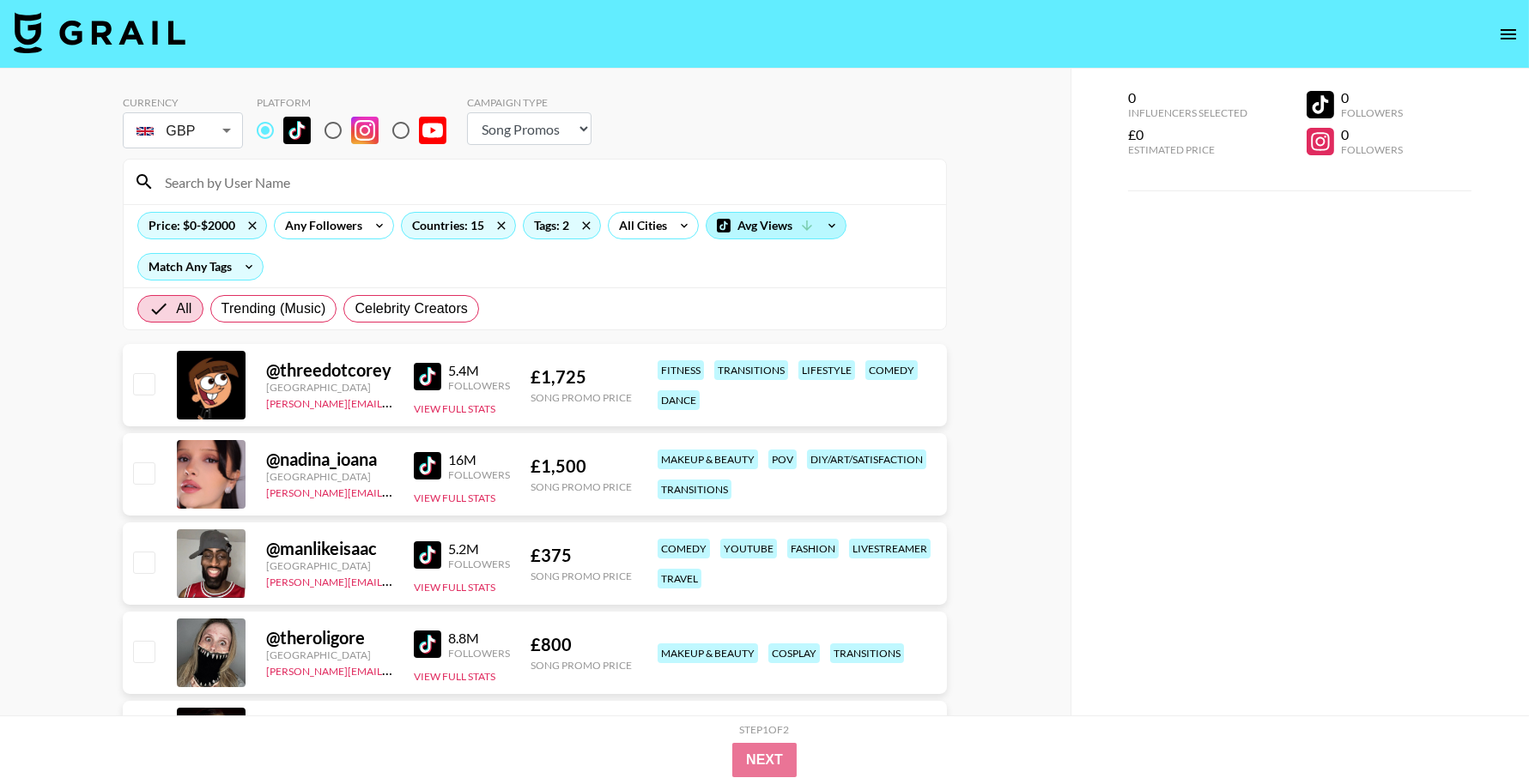
click at [798, 225] on div "Avg Views" at bounding box center [776, 225] width 139 height 26
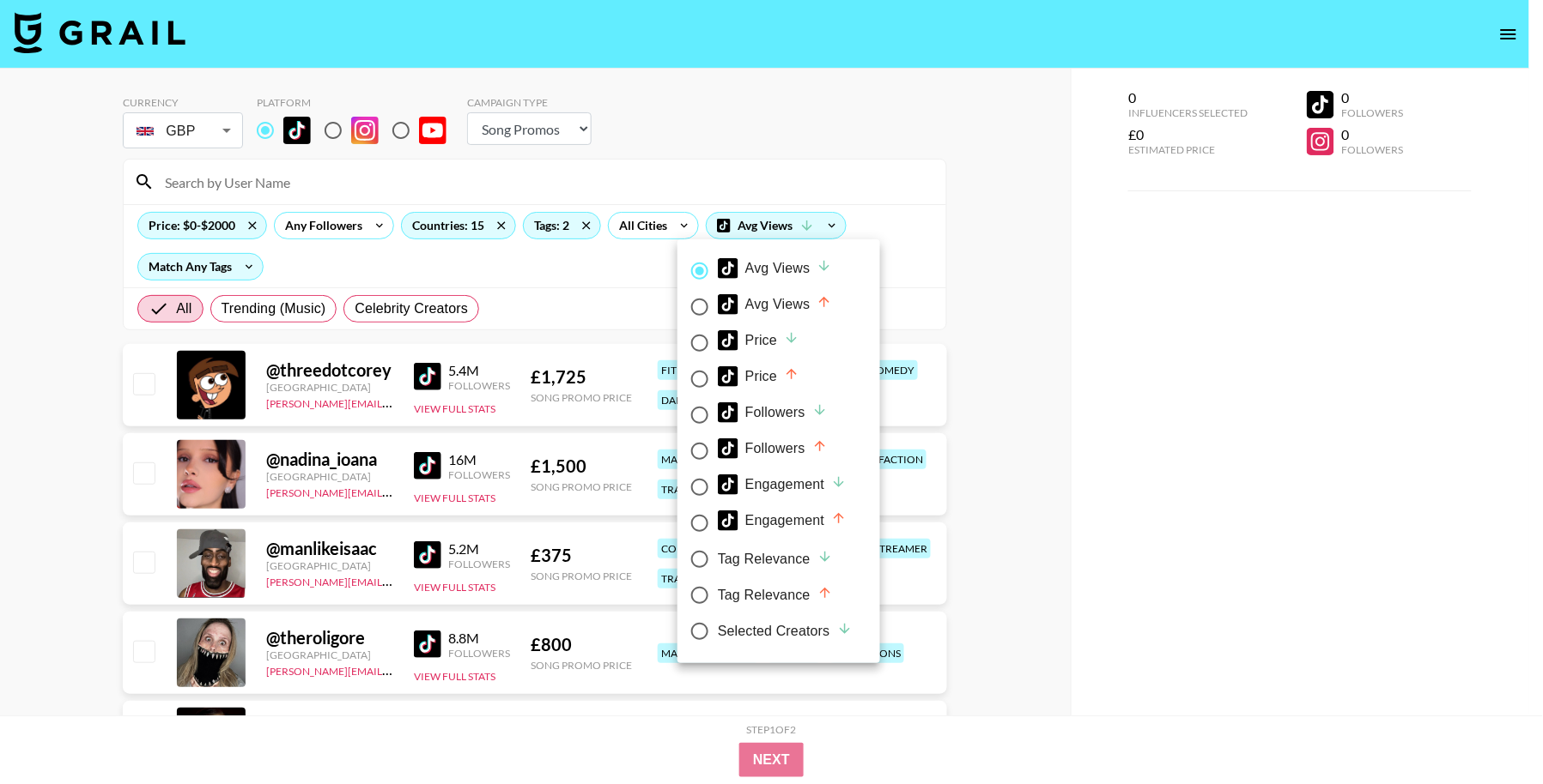
click at [382, 260] on div at bounding box center [772, 392] width 1543 height 784
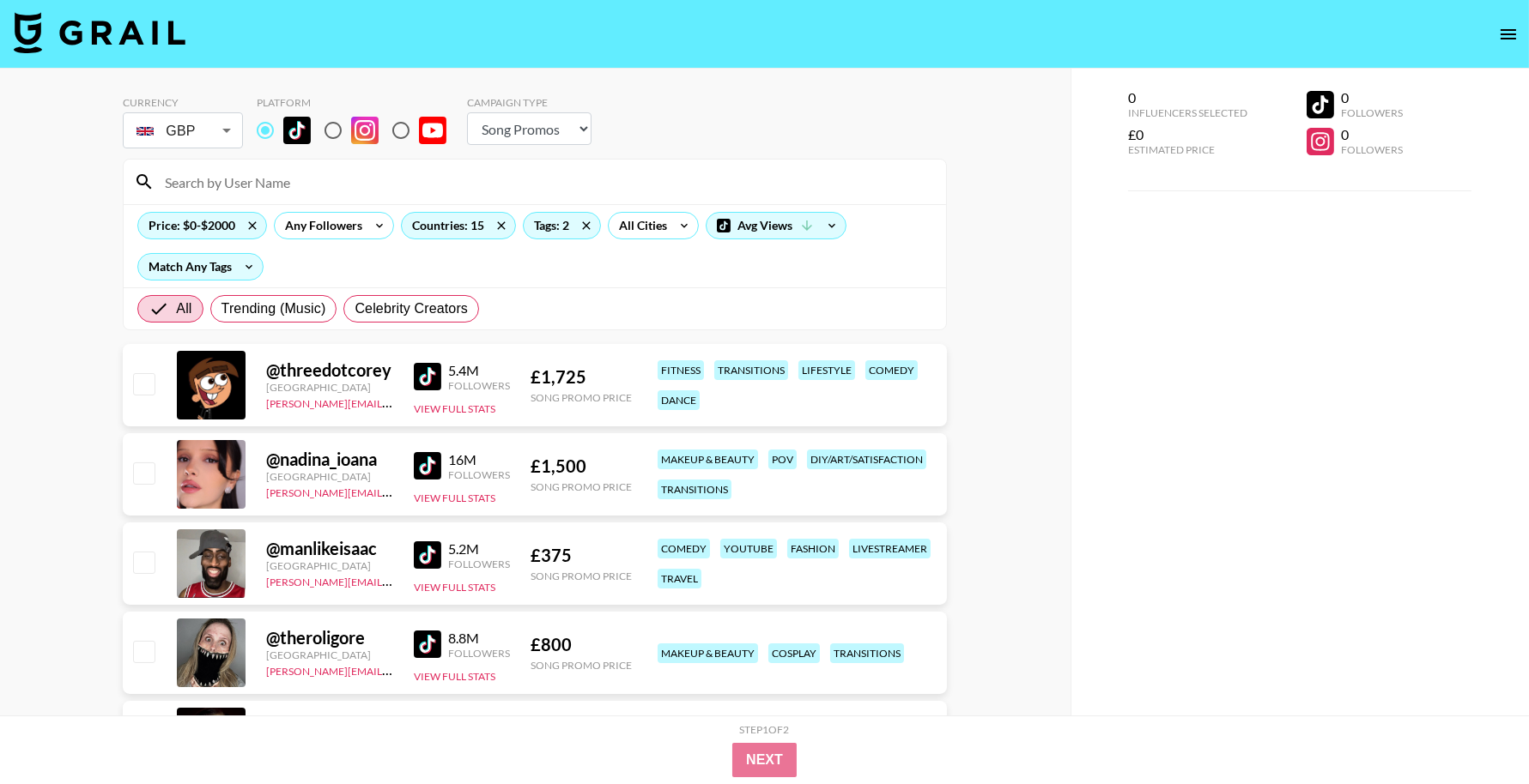
click at [249, 277] on icon at bounding box center [249, 267] width 27 height 26
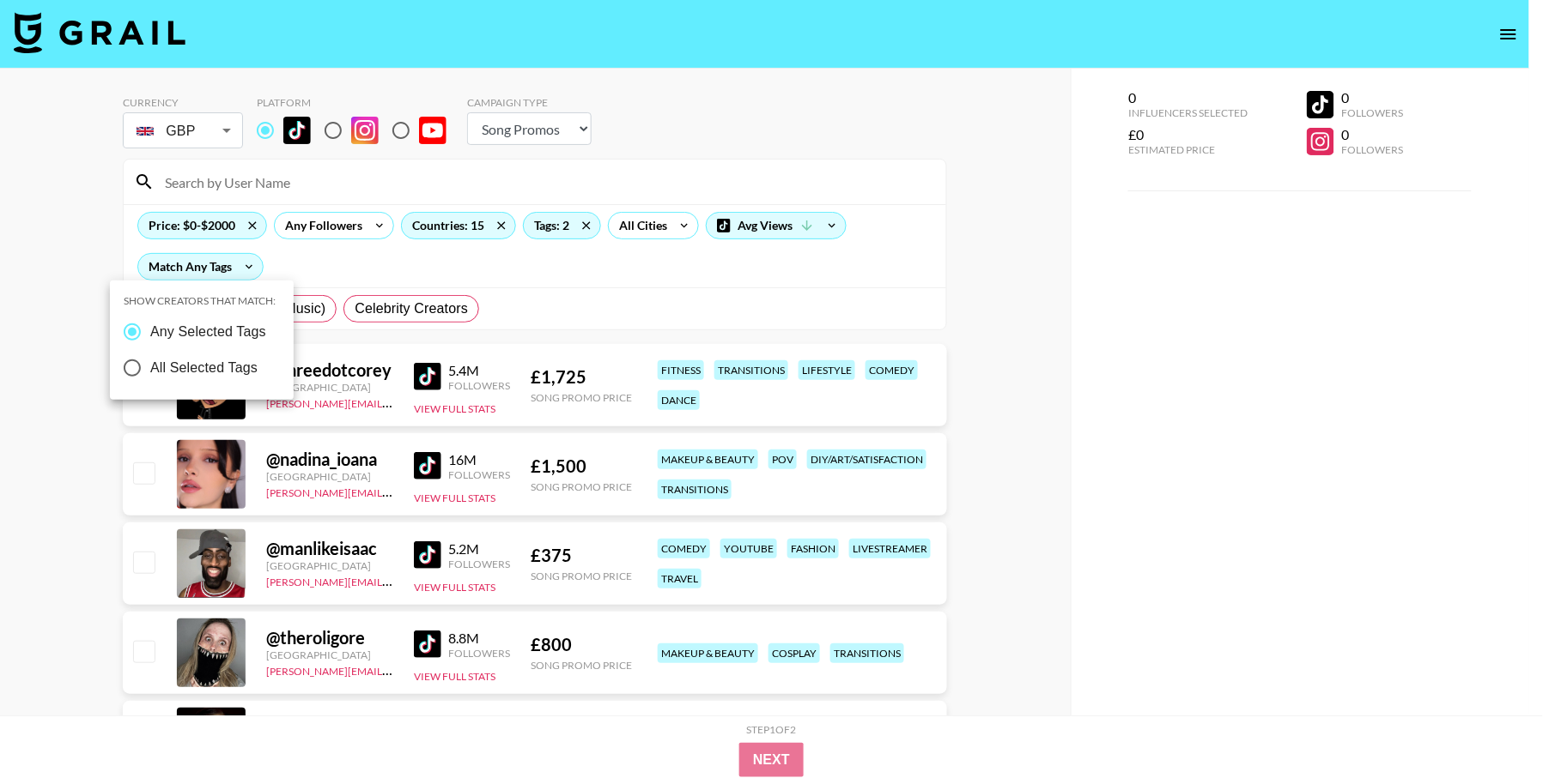
click at [247, 267] on div at bounding box center [772, 392] width 1543 height 784
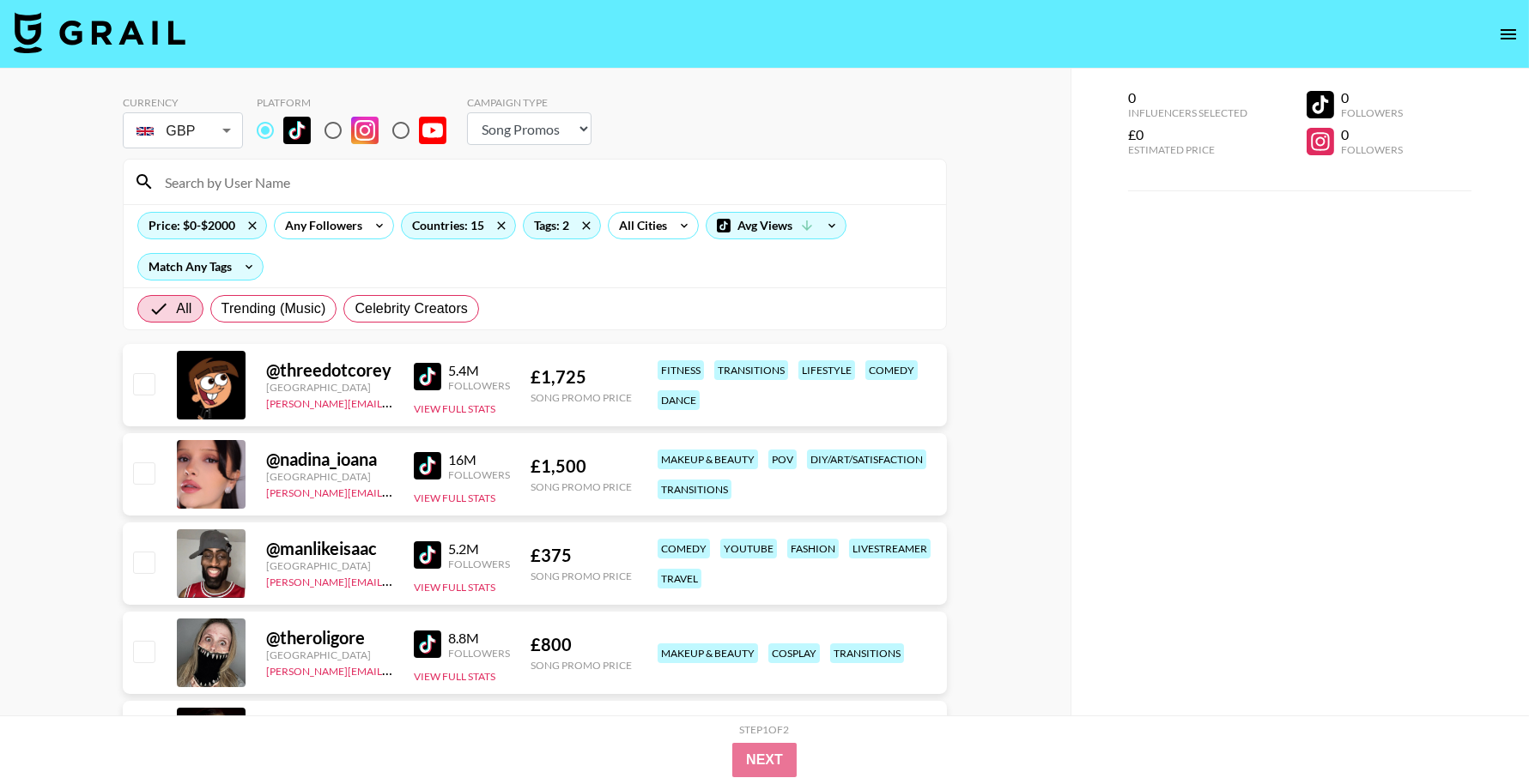
click at [246, 267] on icon at bounding box center [249, 267] width 27 height 26
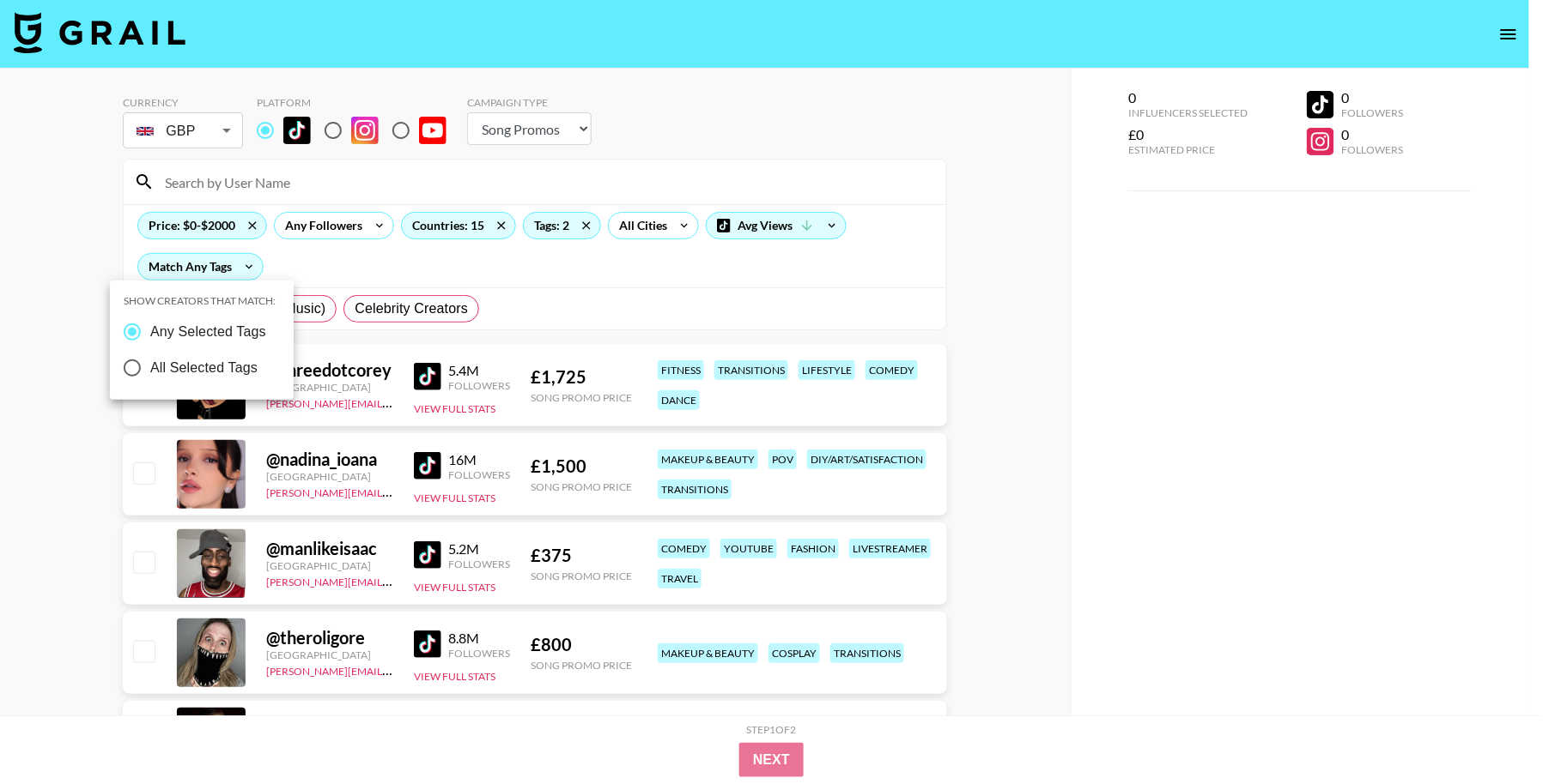
click at [242, 382] on label "All Selected Tags" at bounding box center [190, 368] width 152 height 36
click at [151, 382] on input "All Selected Tags" at bounding box center [131, 368] width 36 height 36
radio input "true"
radio input "false"
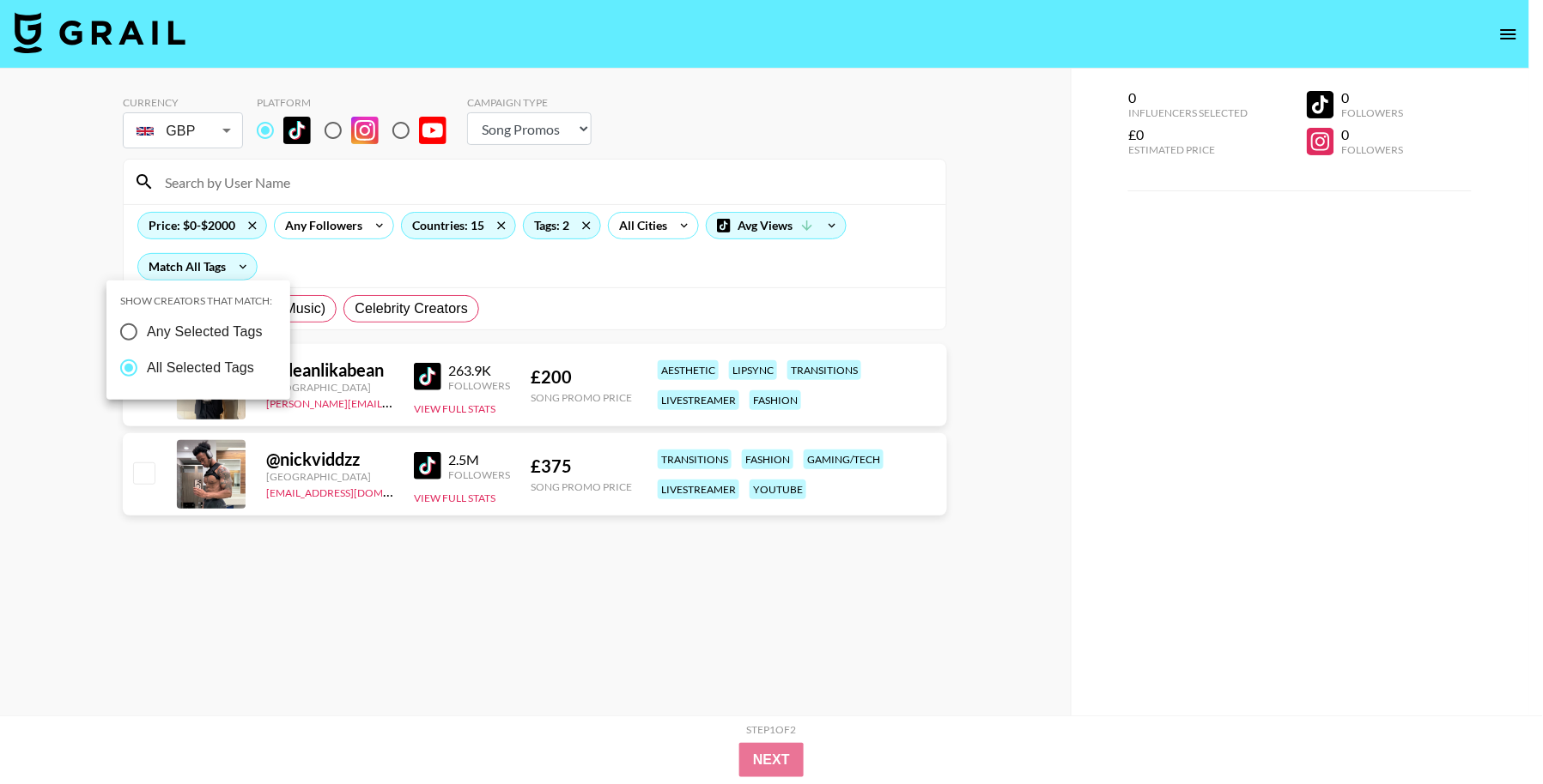
click at [392, 273] on div at bounding box center [772, 392] width 1543 height 784
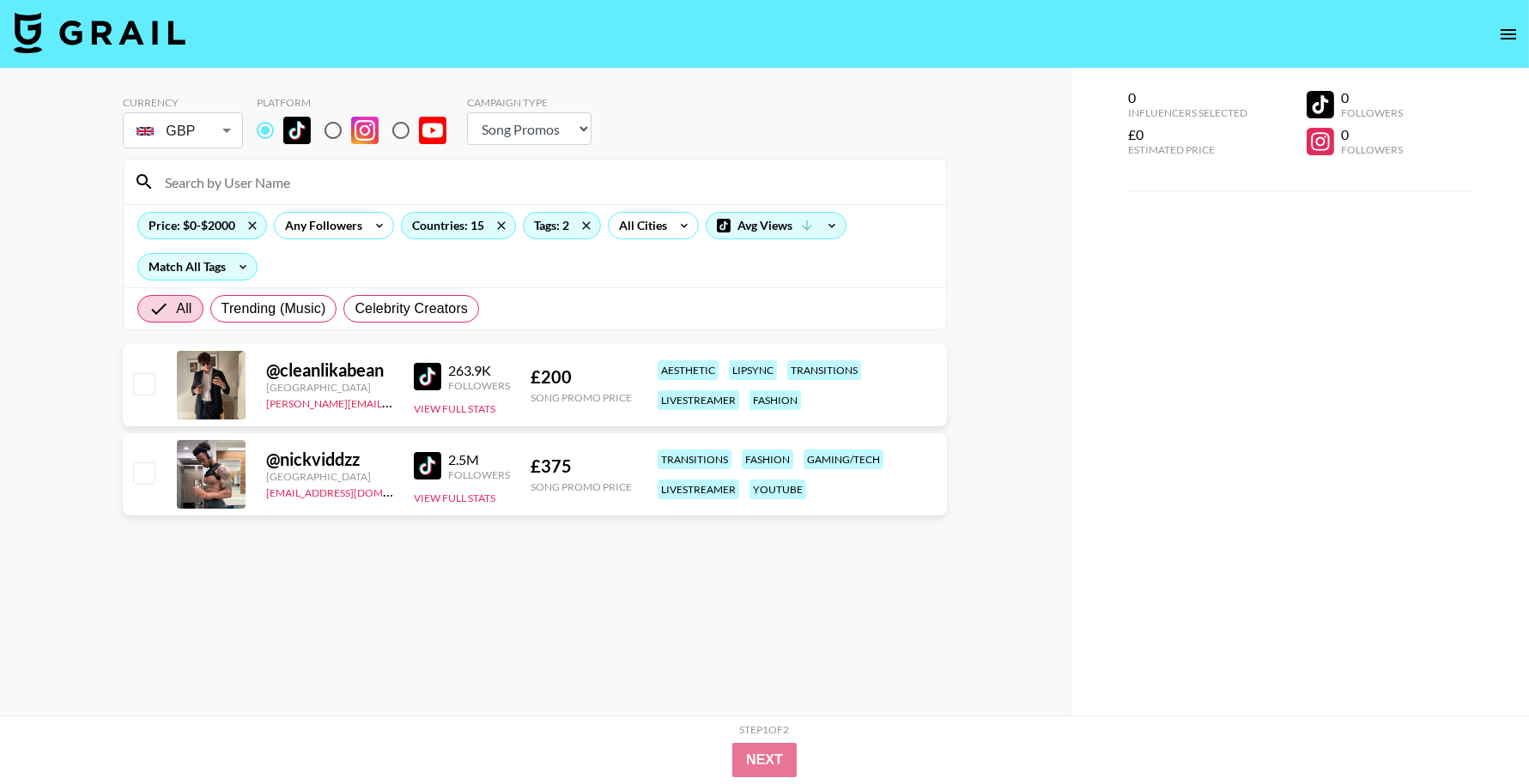
click at [427, 379] on img at bounding box center [427, 377] width 27 height 27
click at [424, 462] on img at bounding box center [427, 466] width 27 height 27
click at [542, 238] on div "Tags: 2" at bounding box center [562, 225] width 79 height 27
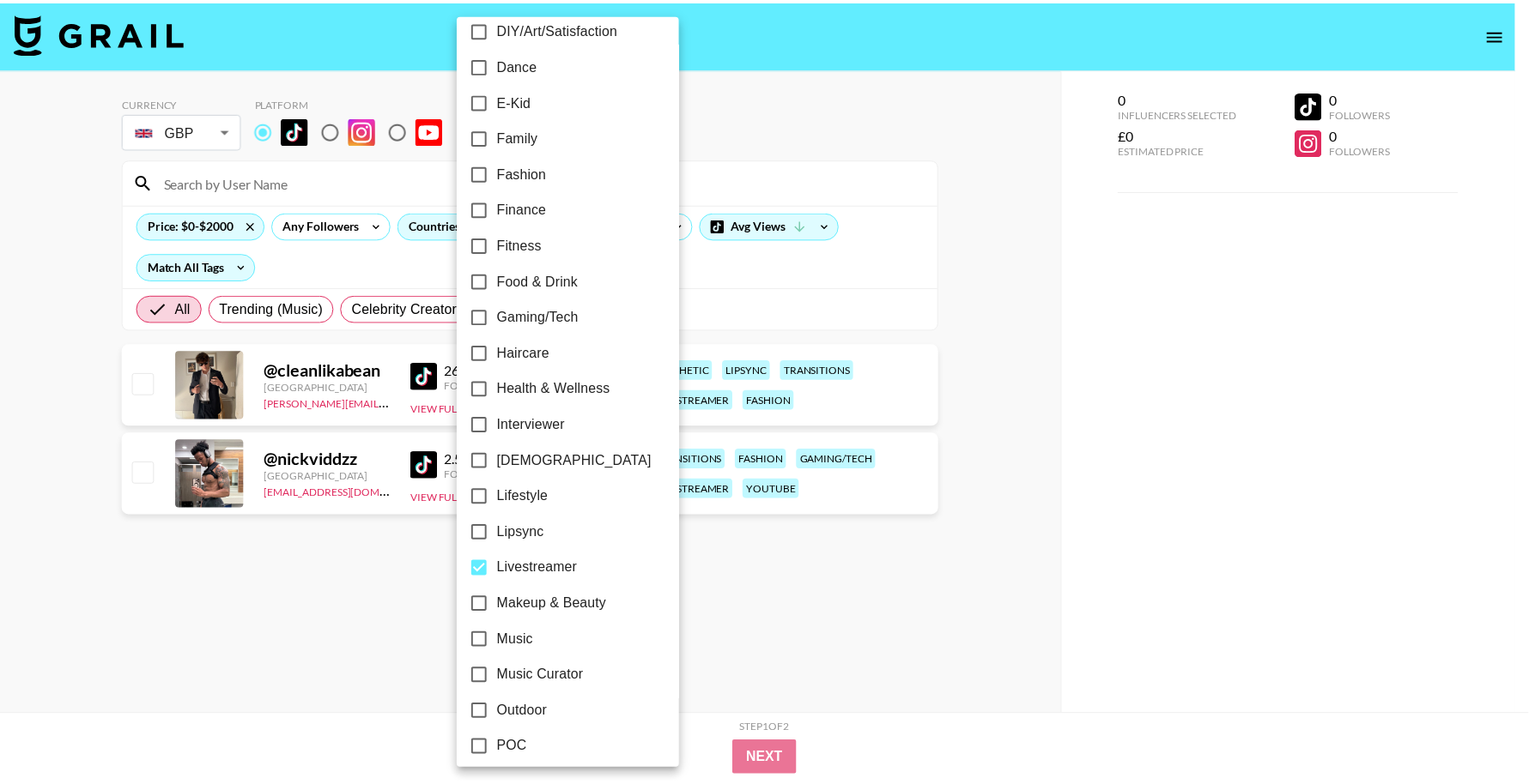
scroll to position [415, 0]
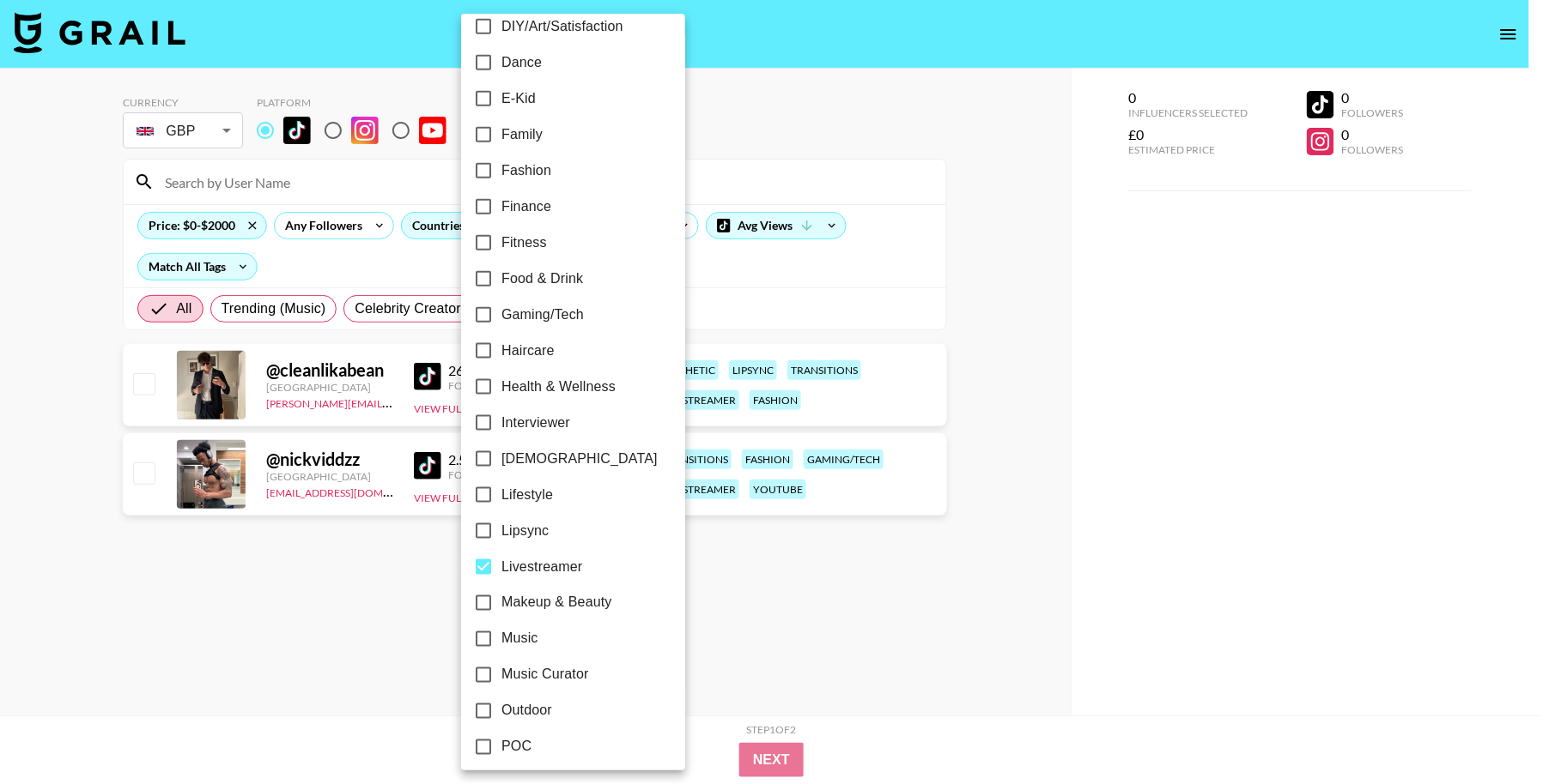
click at [552, 566] on span "Livestreamer" at bounding box center [541, 567] width 80 height 21
click at [501, 566] on input "Livestreamer" at bounding box center [483, 567] width 36 height 36
checkbox input "false"
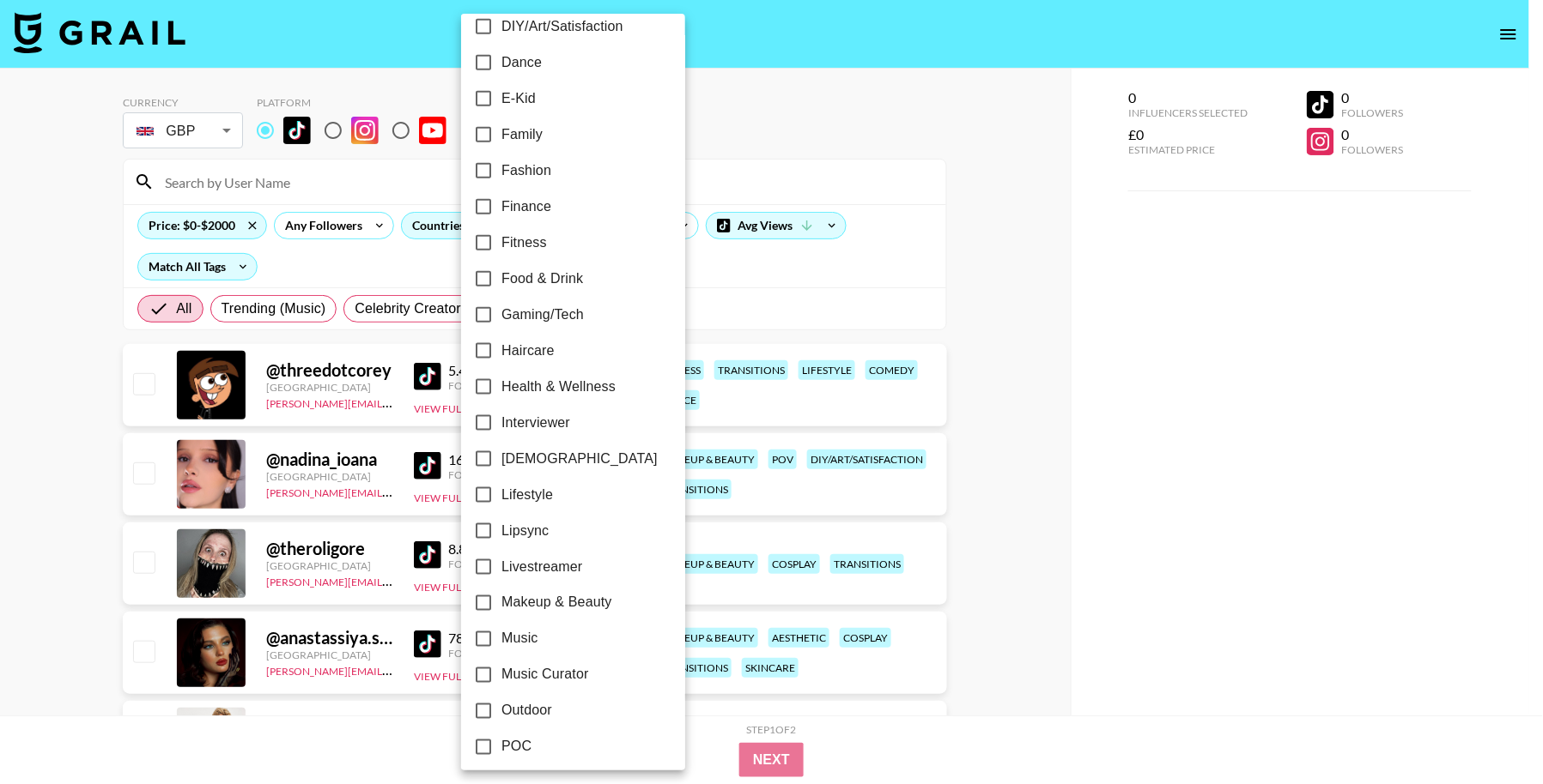
click at [587, 593] on span "Makeup & Beauty" at bounding box center [556, 603] width 110 height 21
click at [501, 593] on input "Makeup & Beauty" at bounding box center [483, 602] width 36 height 36
checkbox input "true"
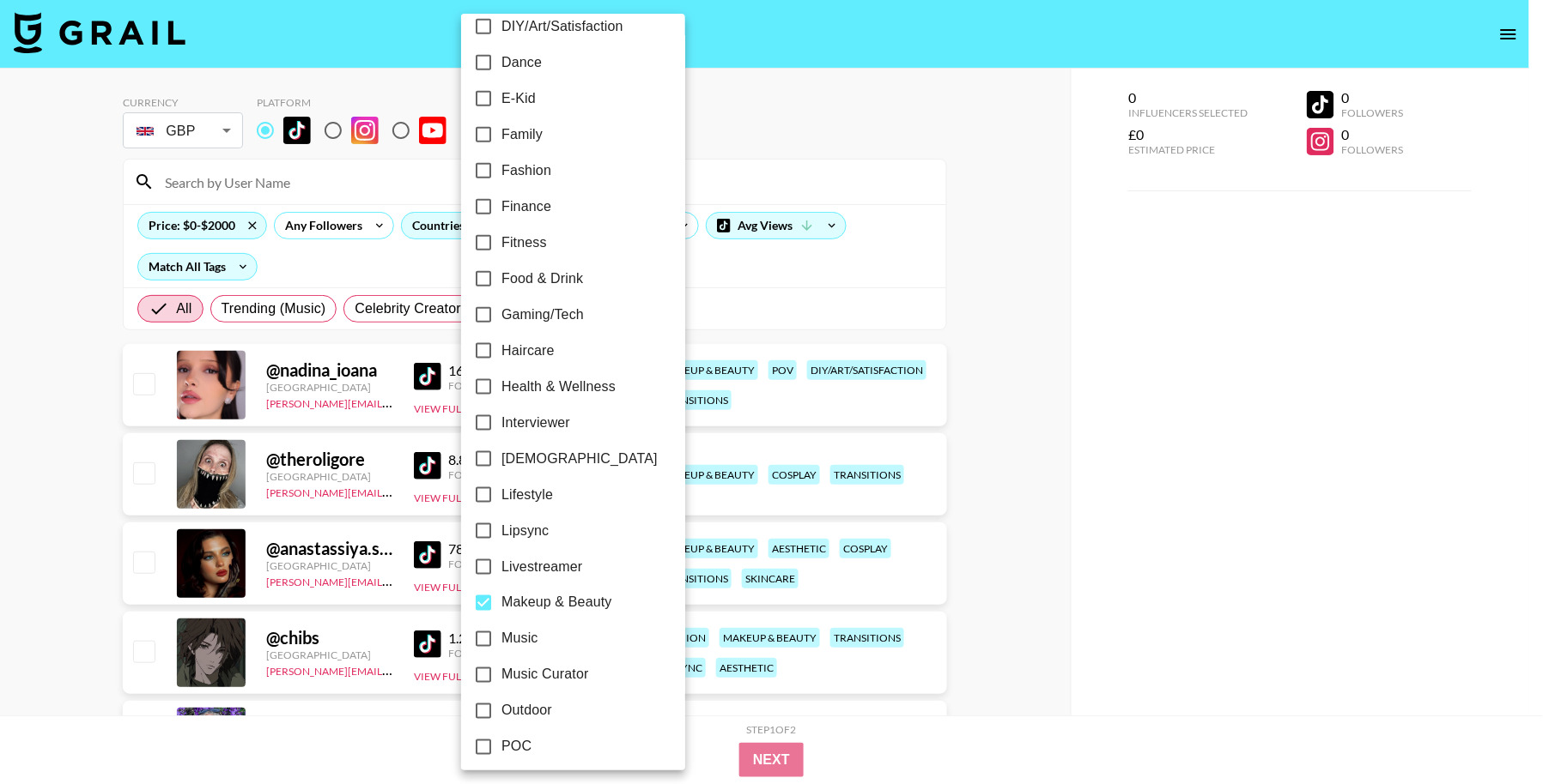
drag, startPoint x: 113, startPoint y: 410, endPoint x: 464, endPoint y: 47, distance: 504.9
click at [114, 406] on div at bounding box center [772, 392] width 1543 height 784
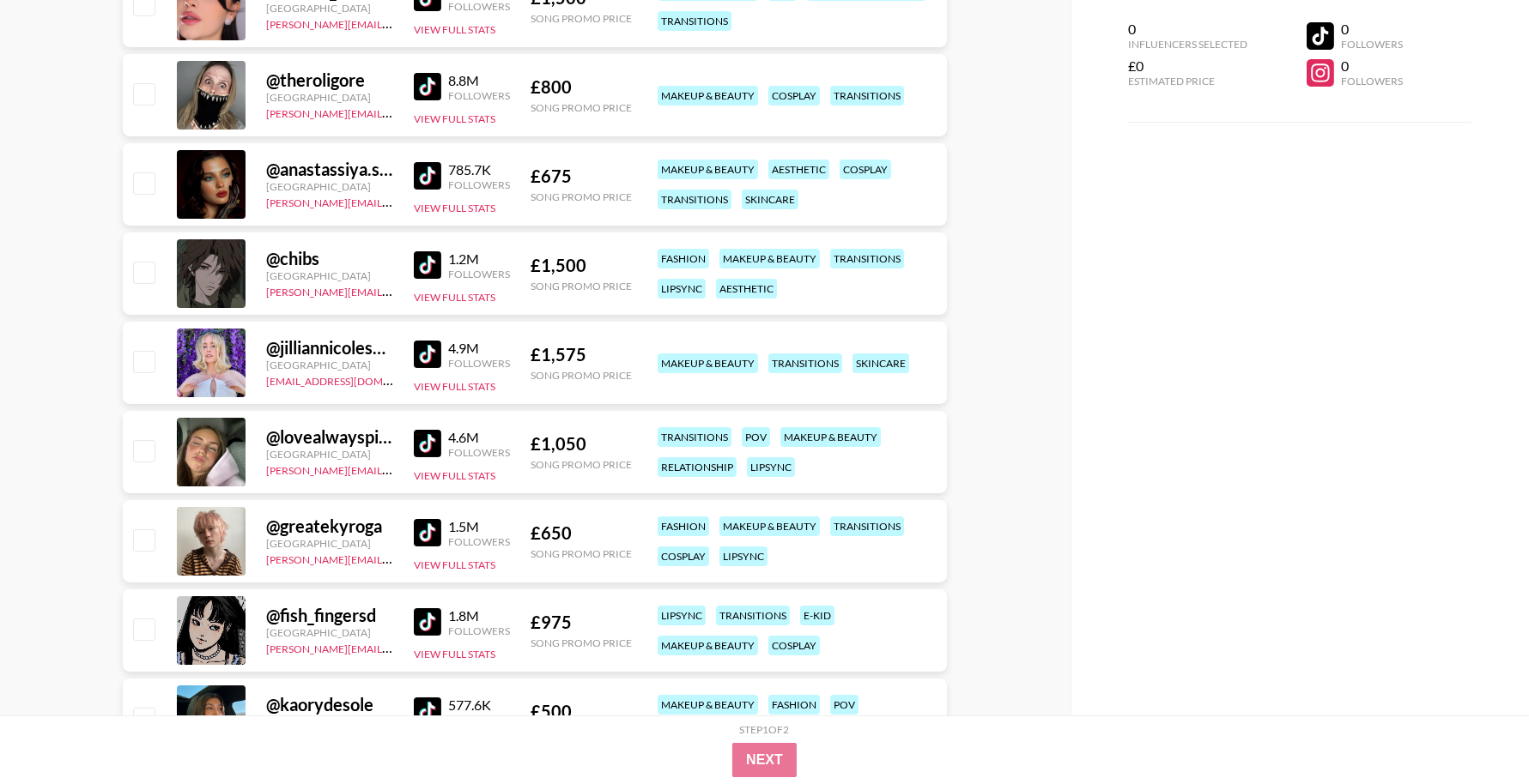
scroll to position [386, 0]
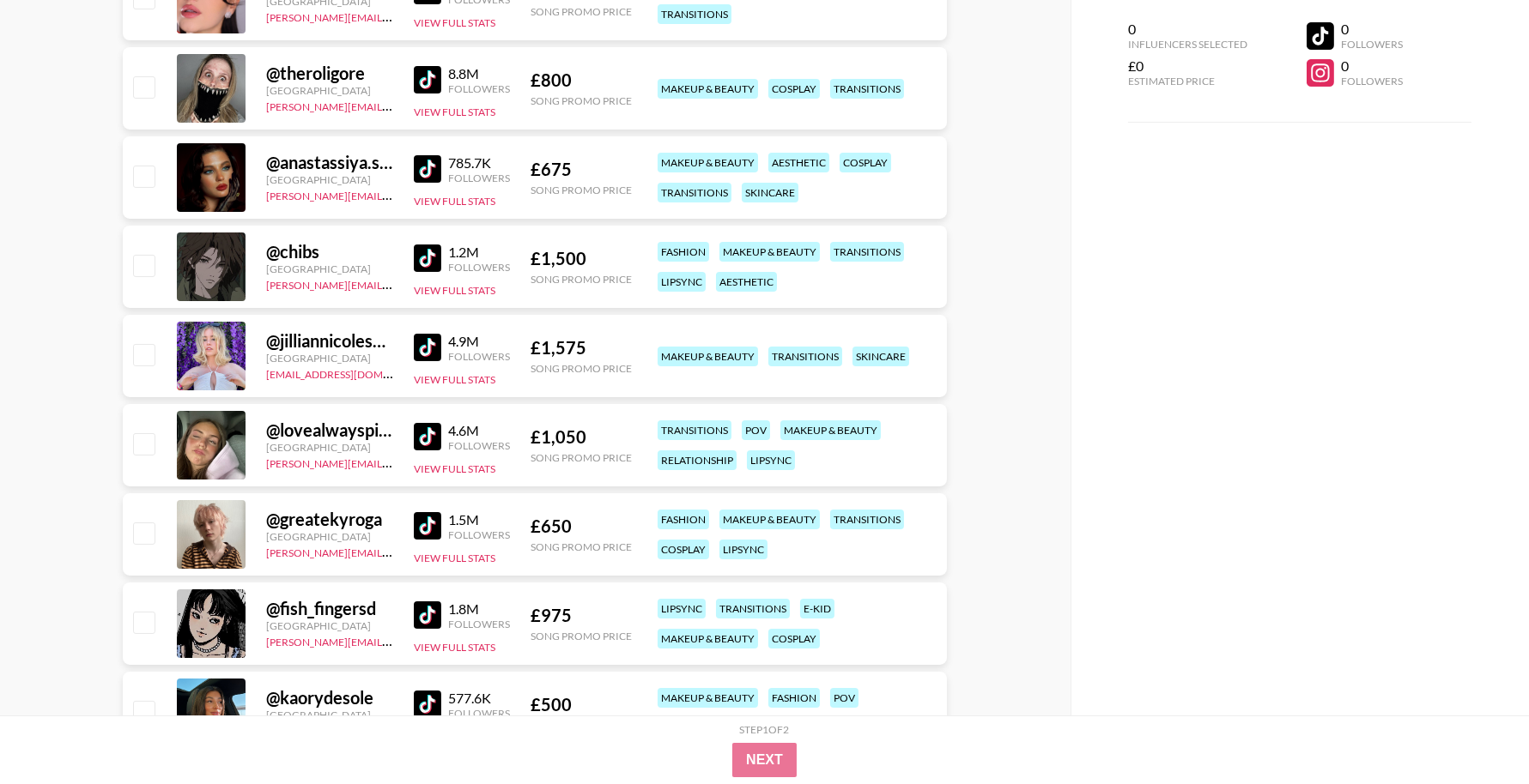
click at [419, 260] on img at bounding box center [427, 258] width 27 height 27
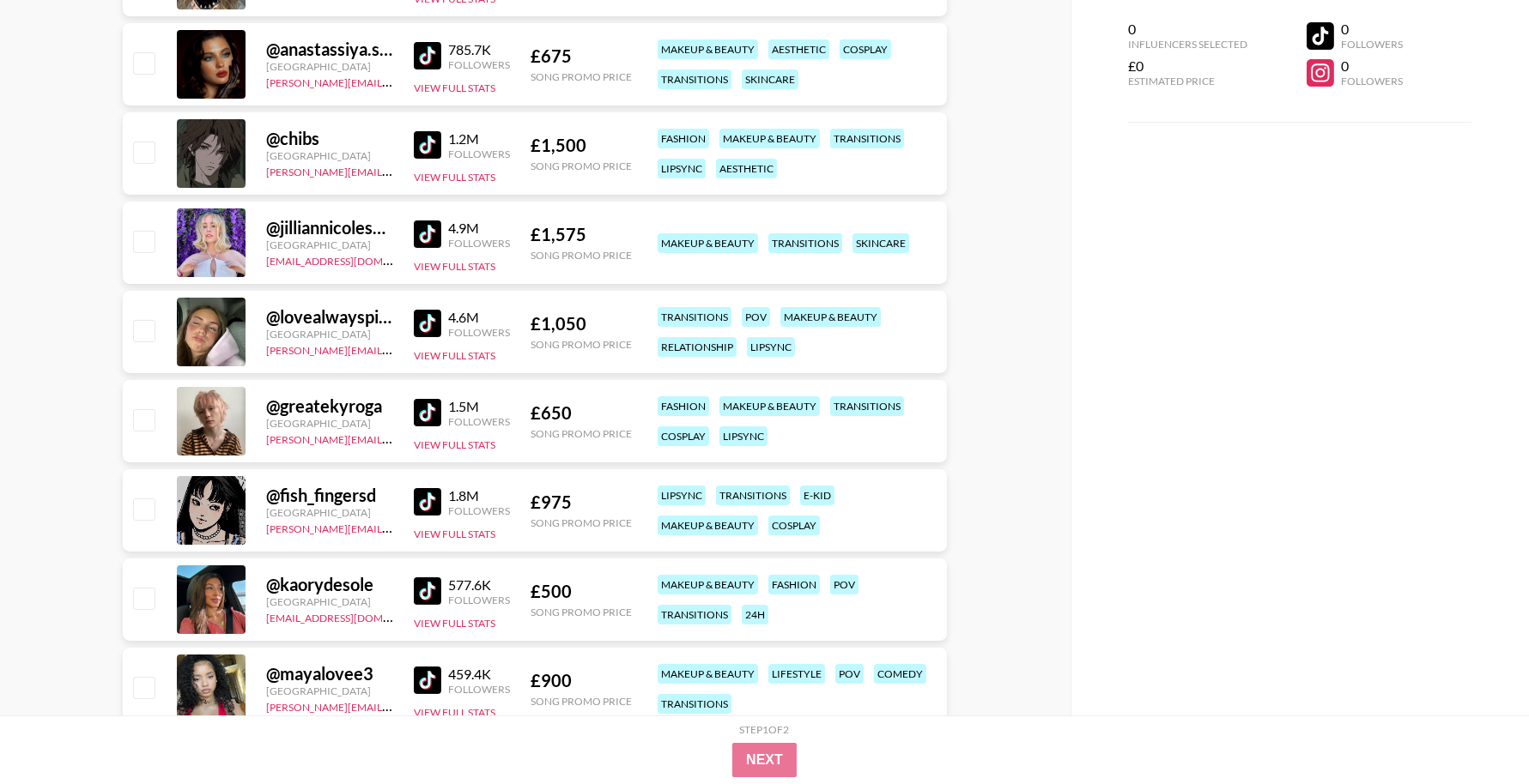
scroll to position [650, 0]
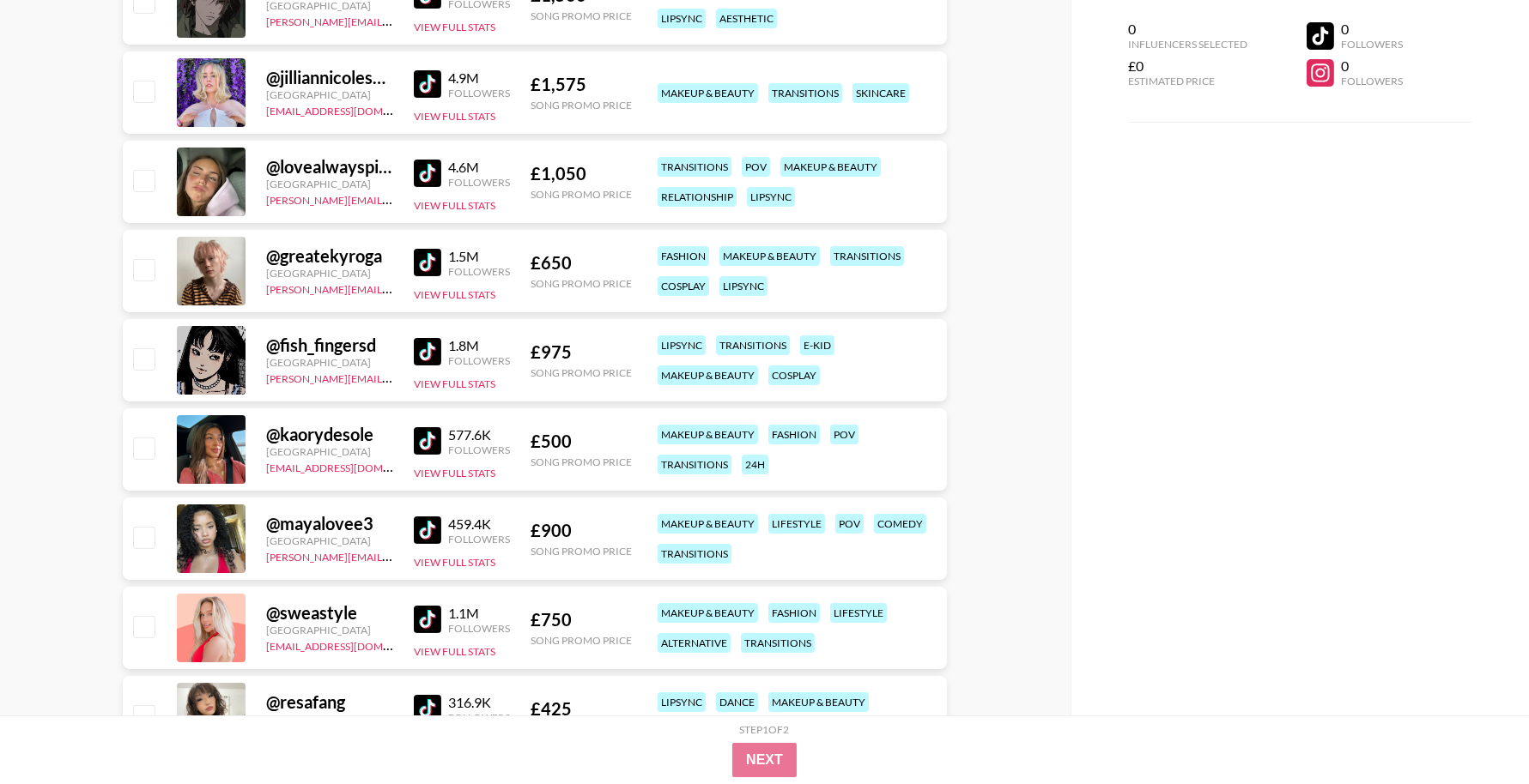
click at [430, 352] on img at bounding box center [427, 351] width 27 height 27
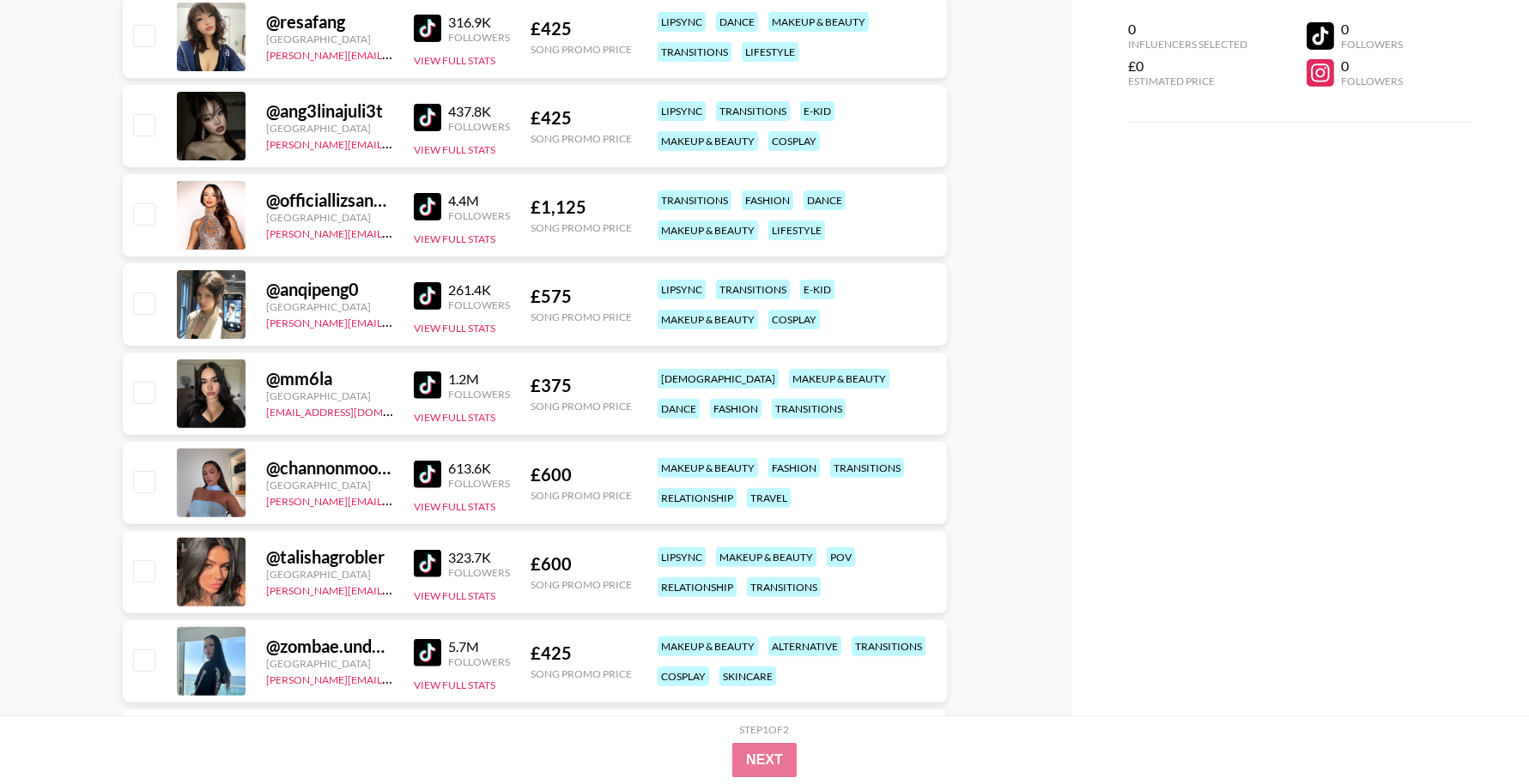
scroll to position [1360, 0]
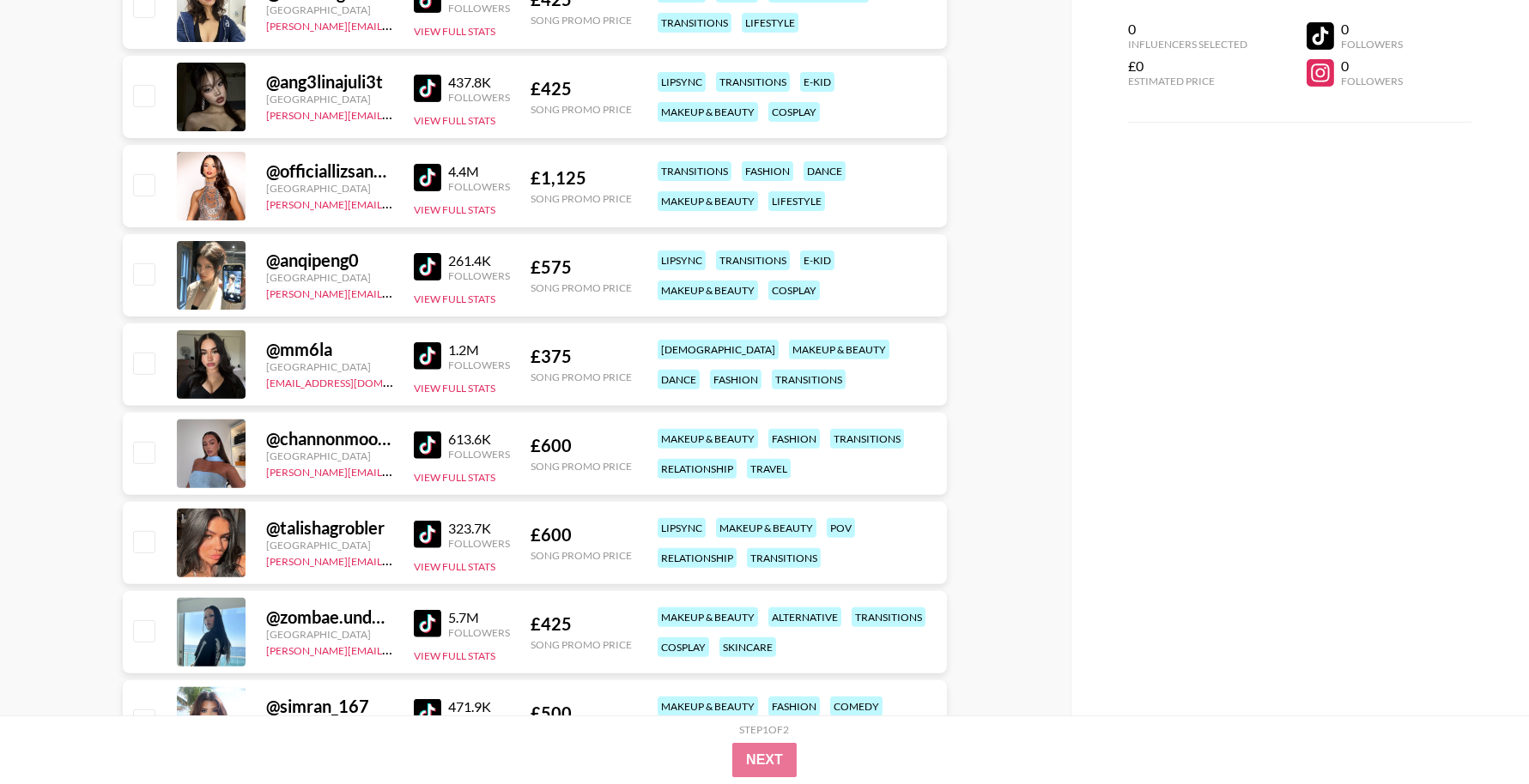
click at [435, 357] on img at bounding box center [427, 356] width 27 height 27
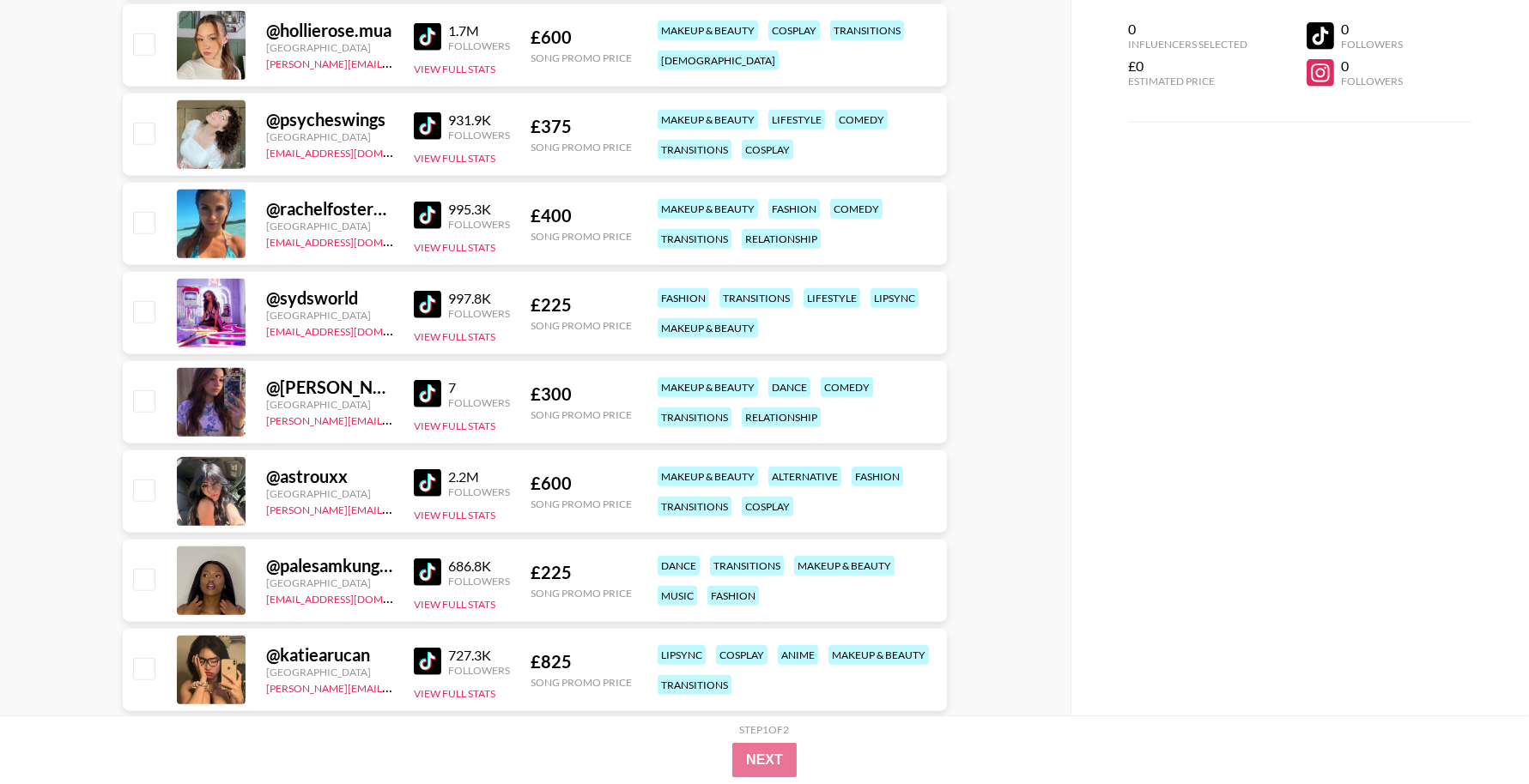
scroll to position [2754, 0]
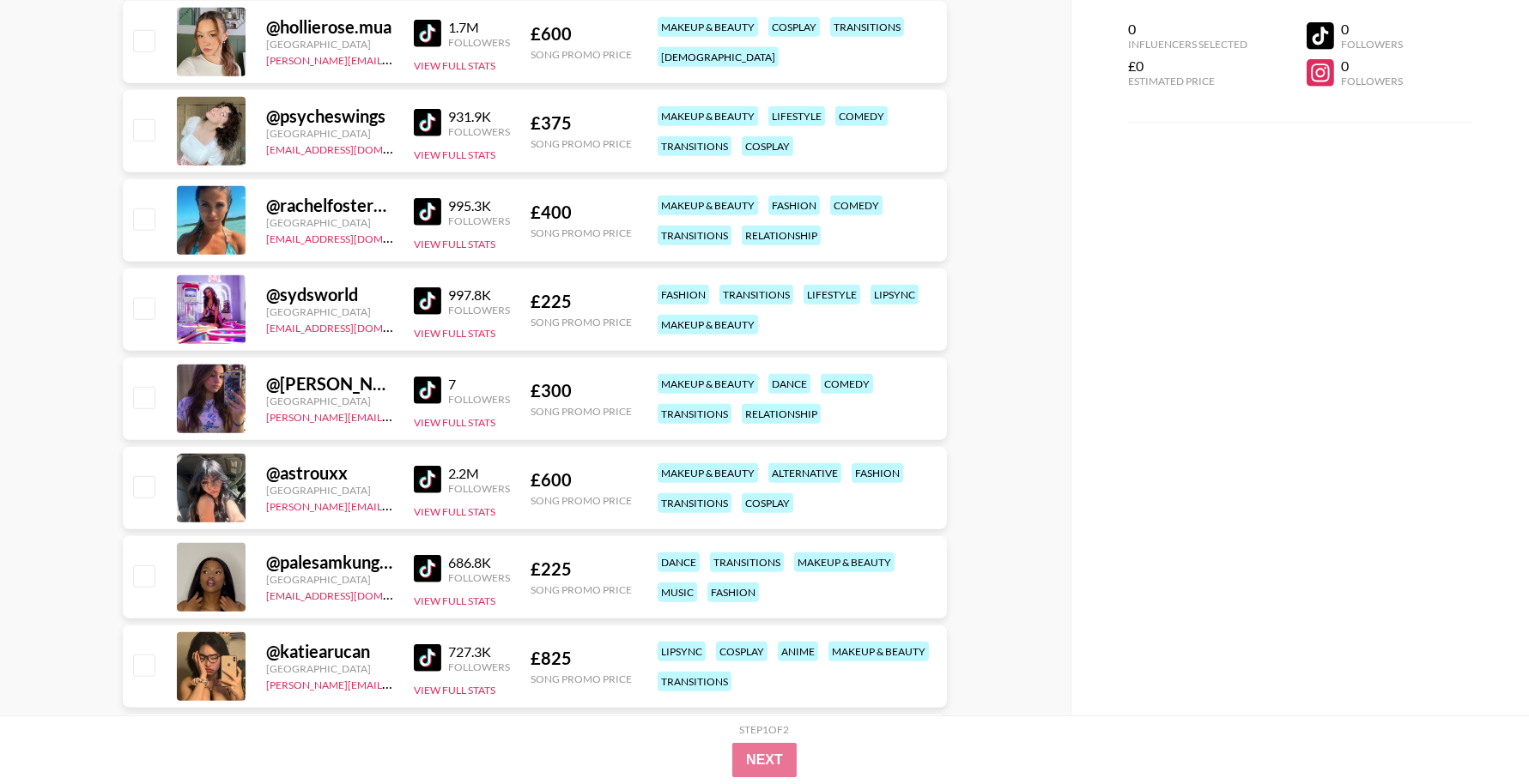
click at [435, 311] on img at bounding box center [427, 301] width 27 height 27
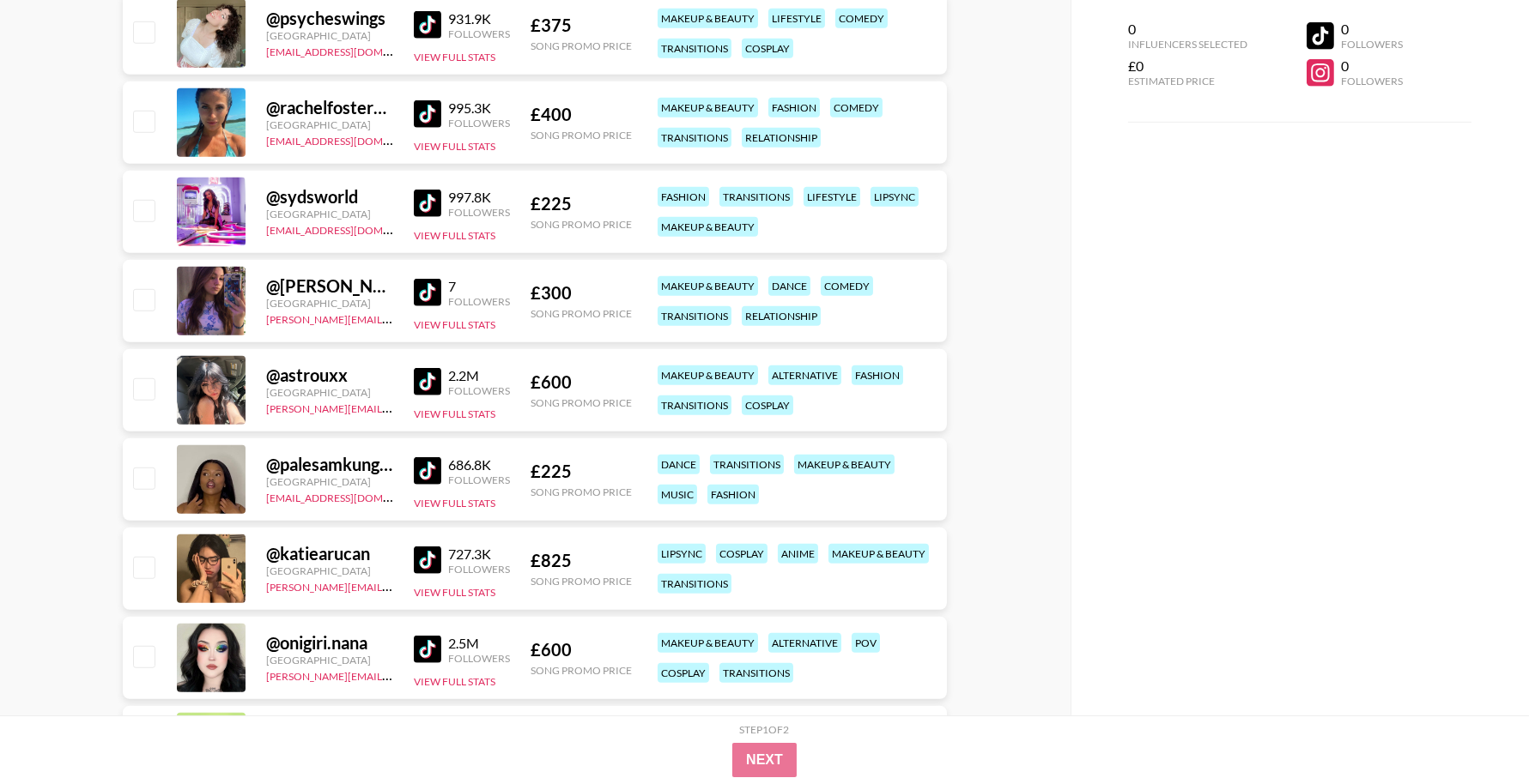
scroll to position [2885, 0]
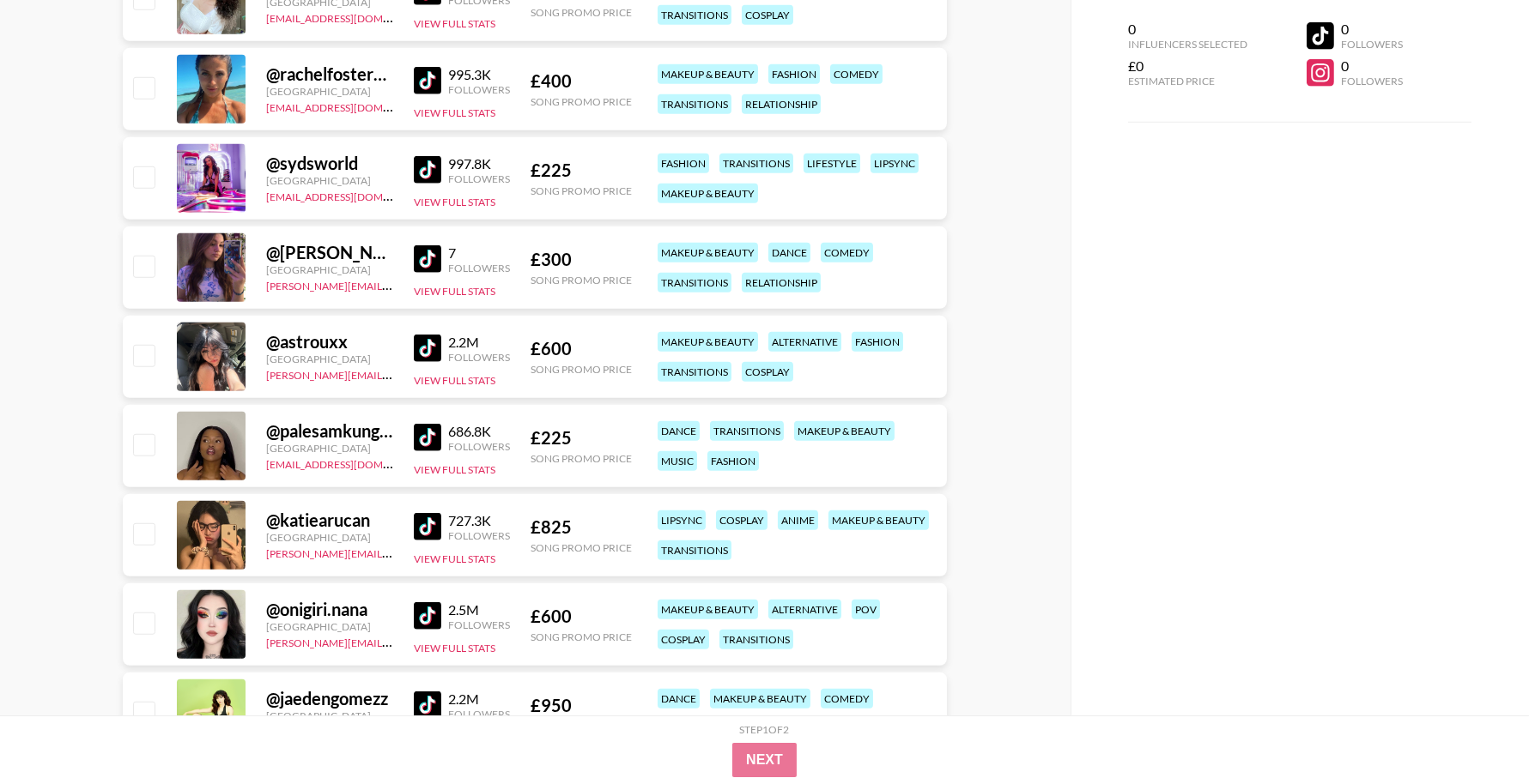
click at [430, 444] on img at bounding box center [427, 438] width 27 height 27
click at [420, 530] on img at bounding box center [427, 527] width 27 height 27
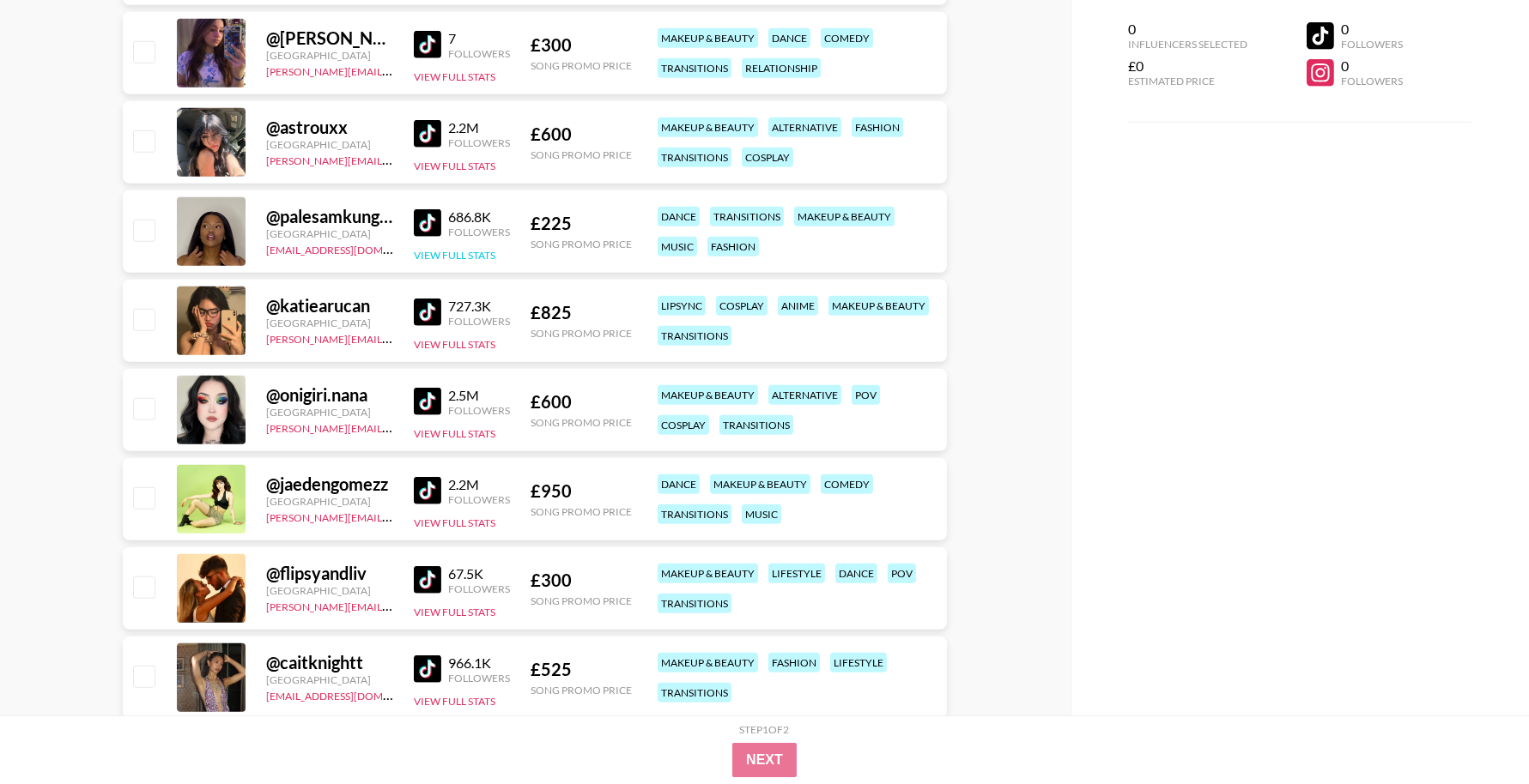
scroll to position [3113, 0]
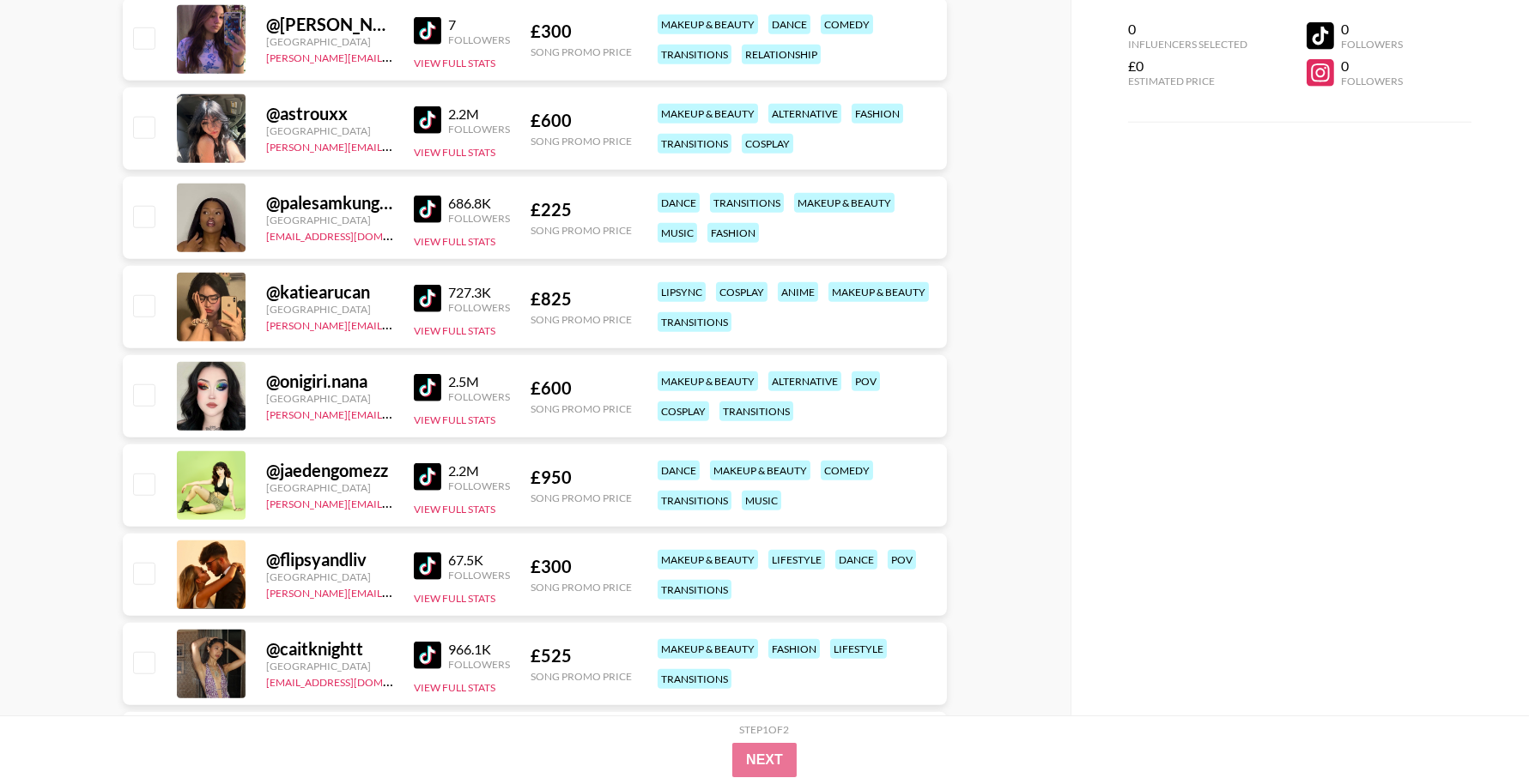
click at [434, 479] on img at bounding box center [427, 477] width 27 height 27
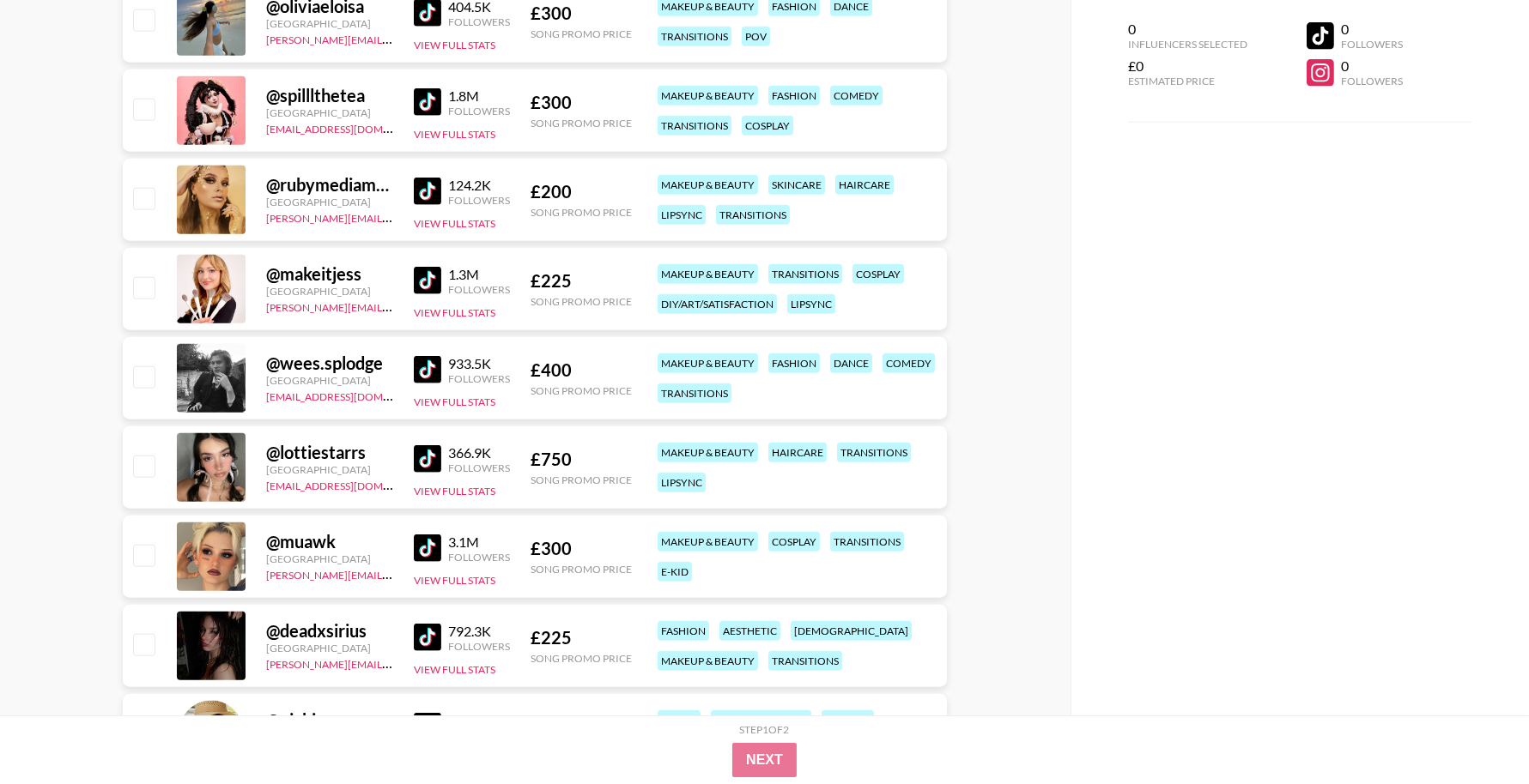
scroll to position [3988, 0]
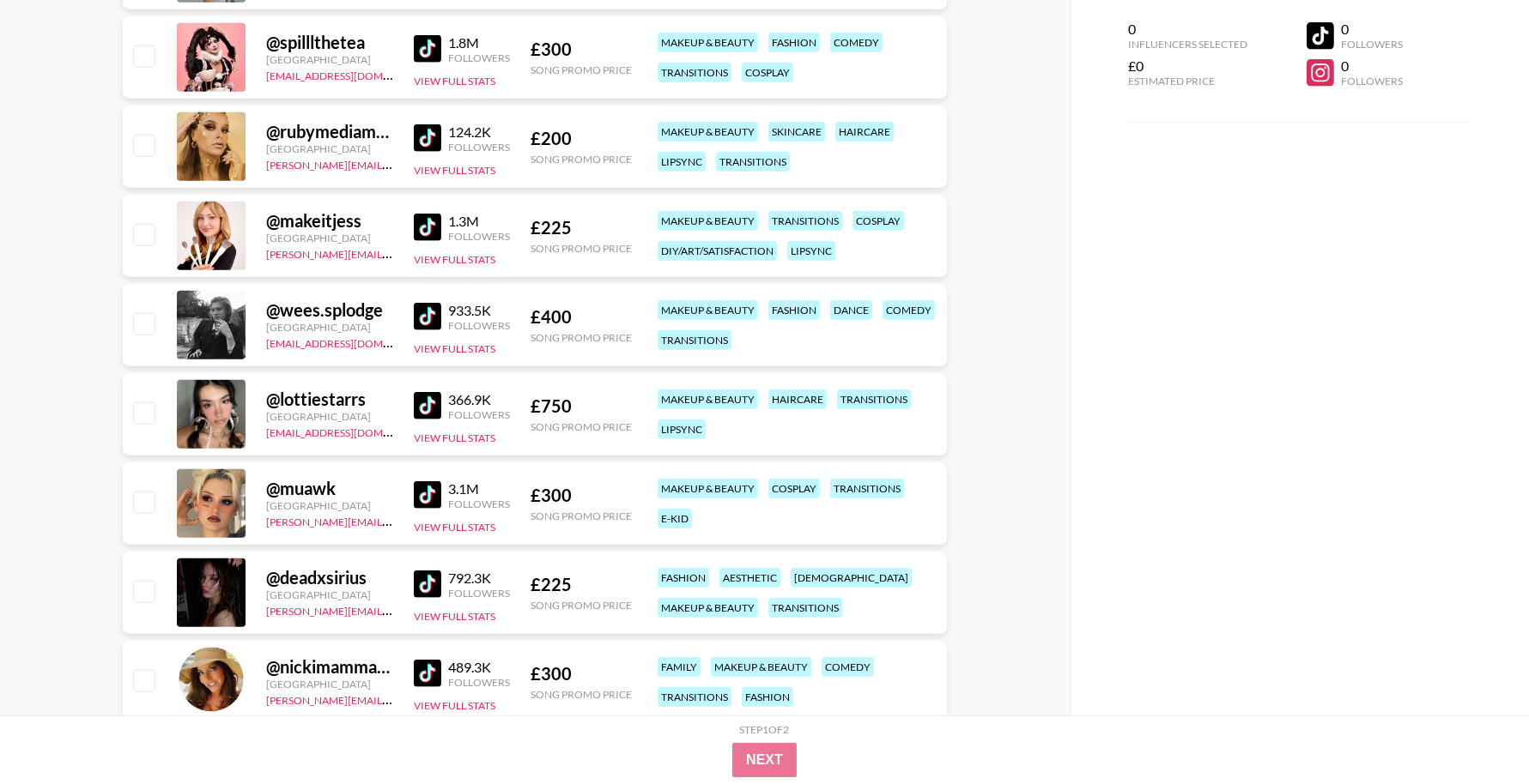
click at [430, 395] on img at bounding box center [427, 406] width 27 height 27
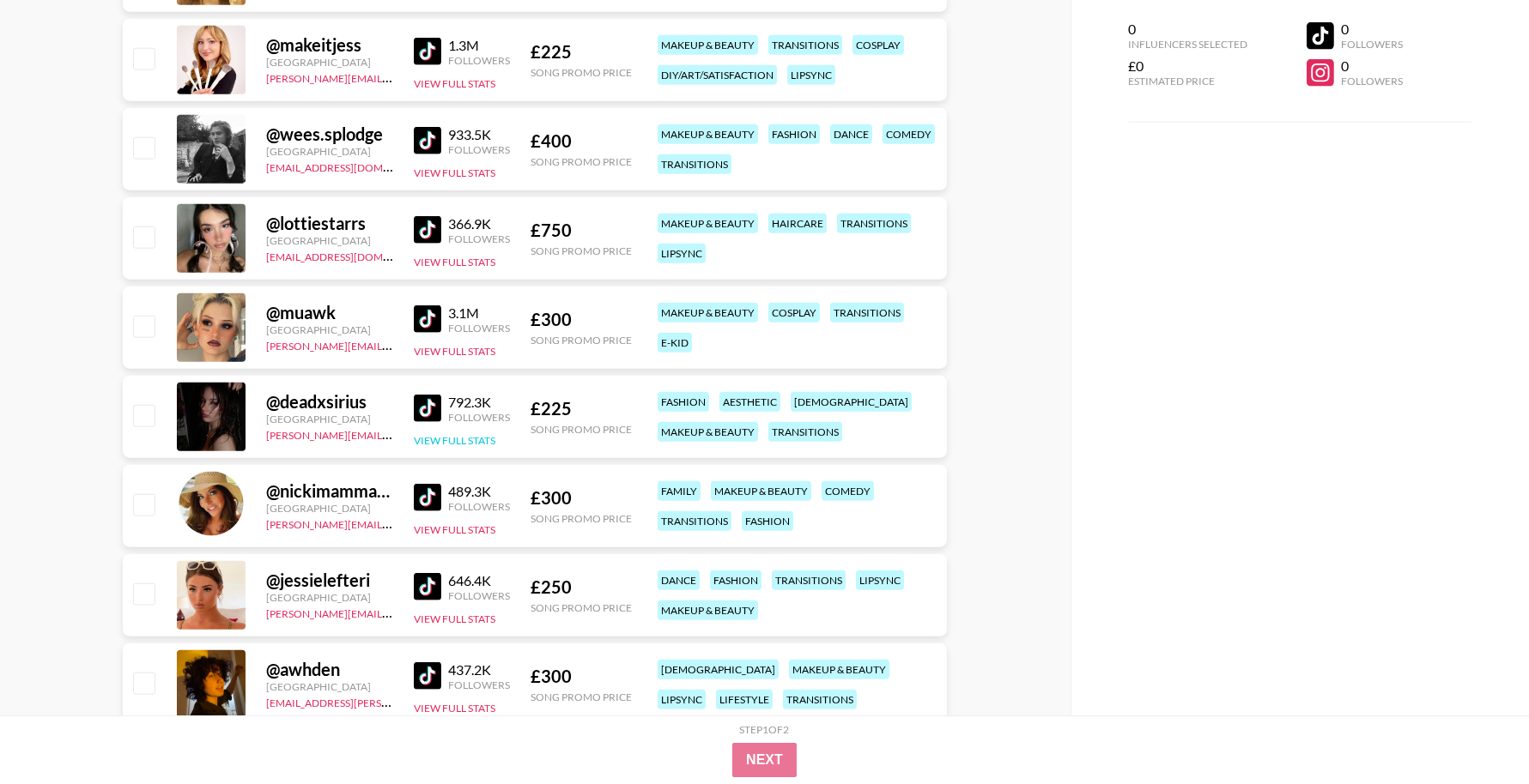
scroll to position [4165, 0]
click at [430, 413] on img at bounding box center [427, 408] width 27 height 27
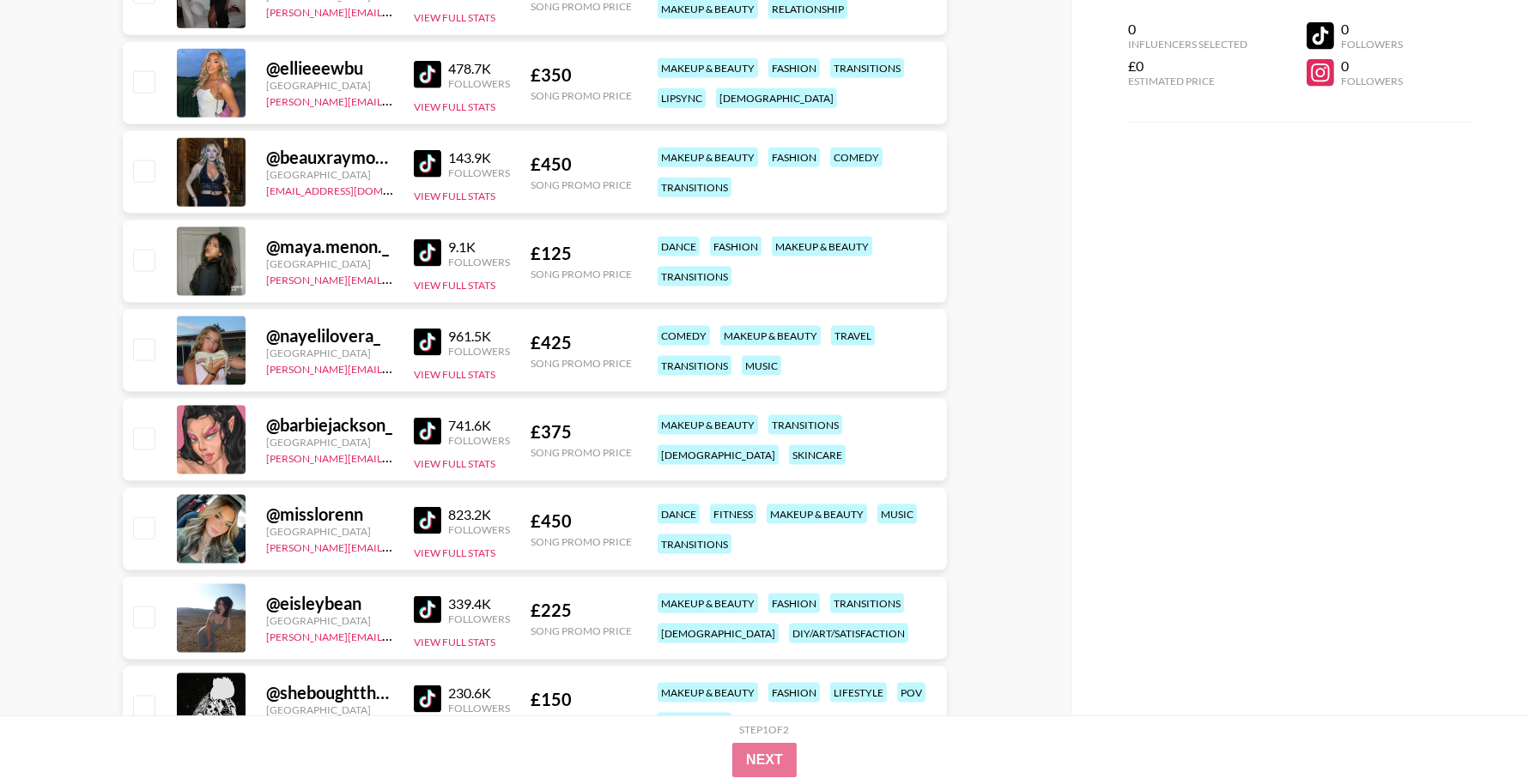
scroll to position [4944, 0]
click at [432, 430] on img at bounding box center [427, 431] width 27 height 27
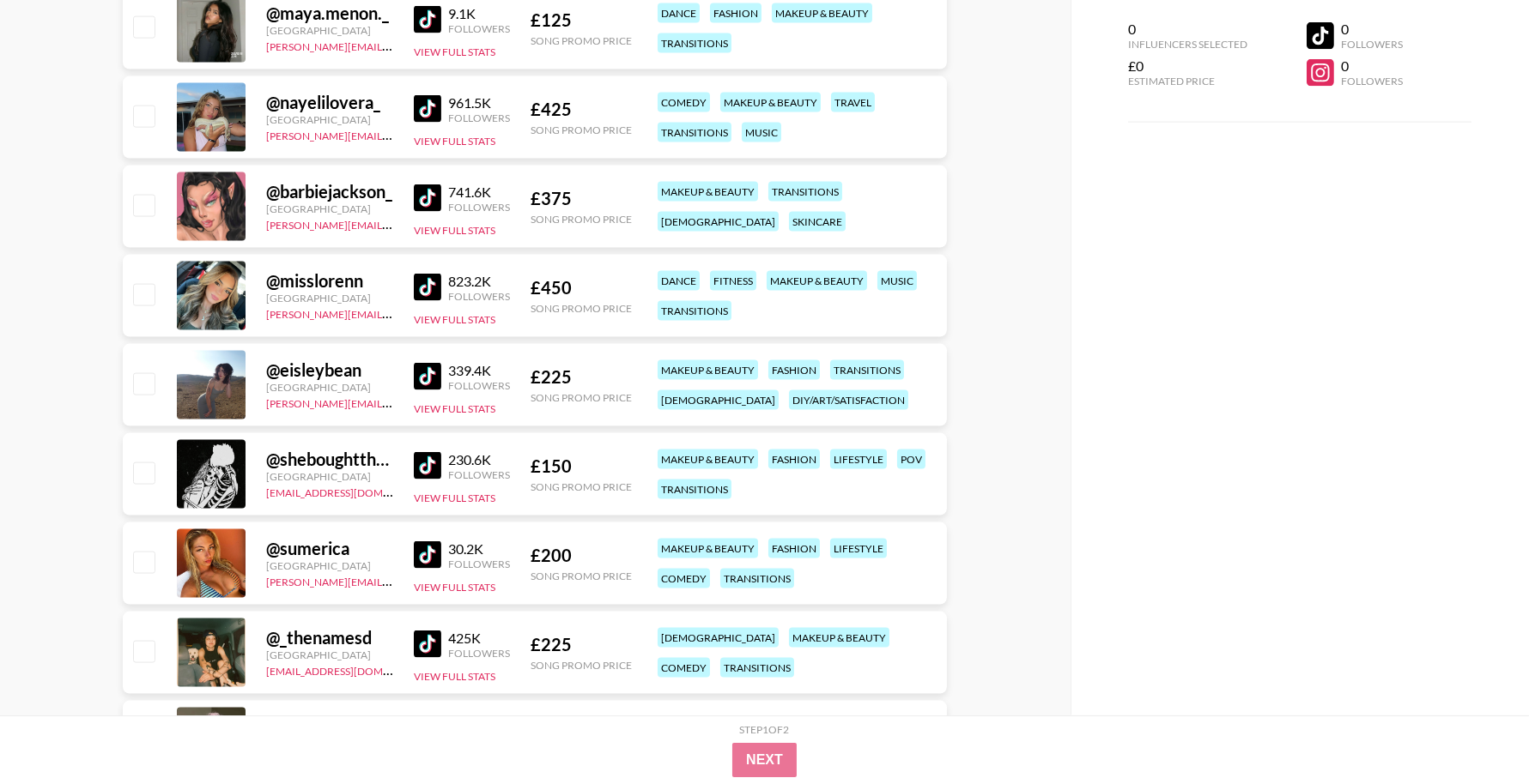
scroll to position [5301, 0]
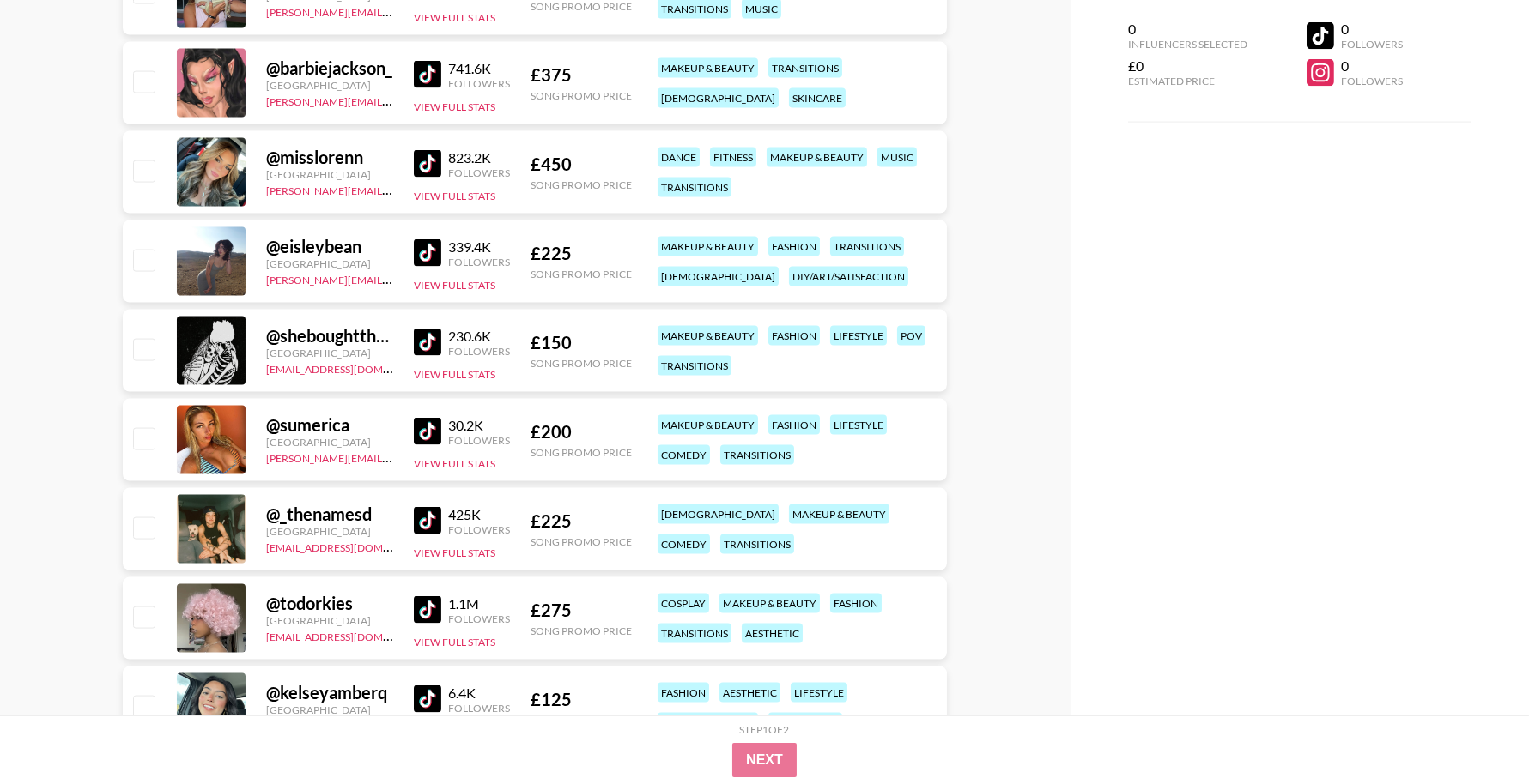
click at [430, 252] on img at bounding box center [427, 253] width 27 height 27
click at [428, 338] on img at bounding box center [427, 342] width 27 height 27
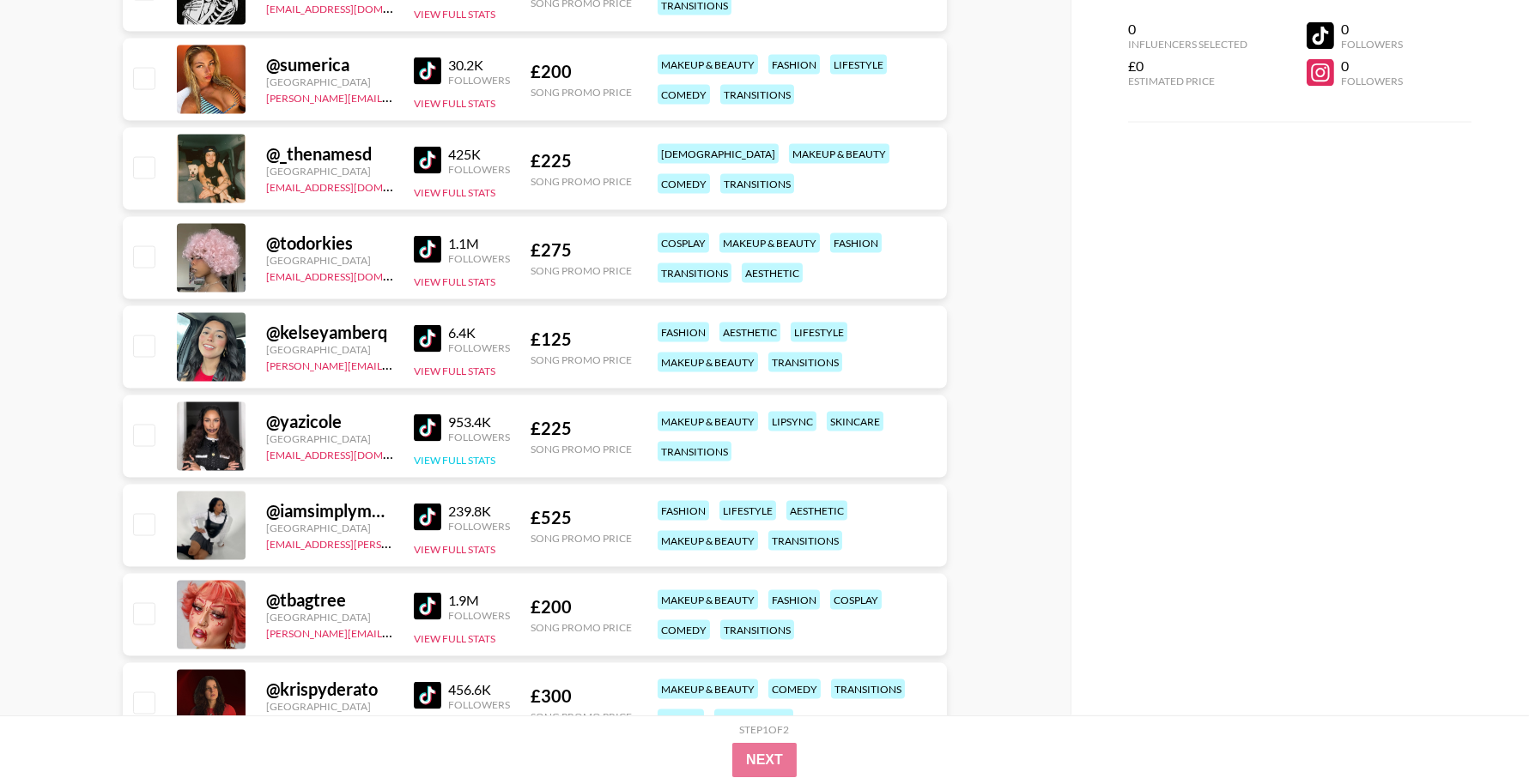
scroll to position [5700, 0]
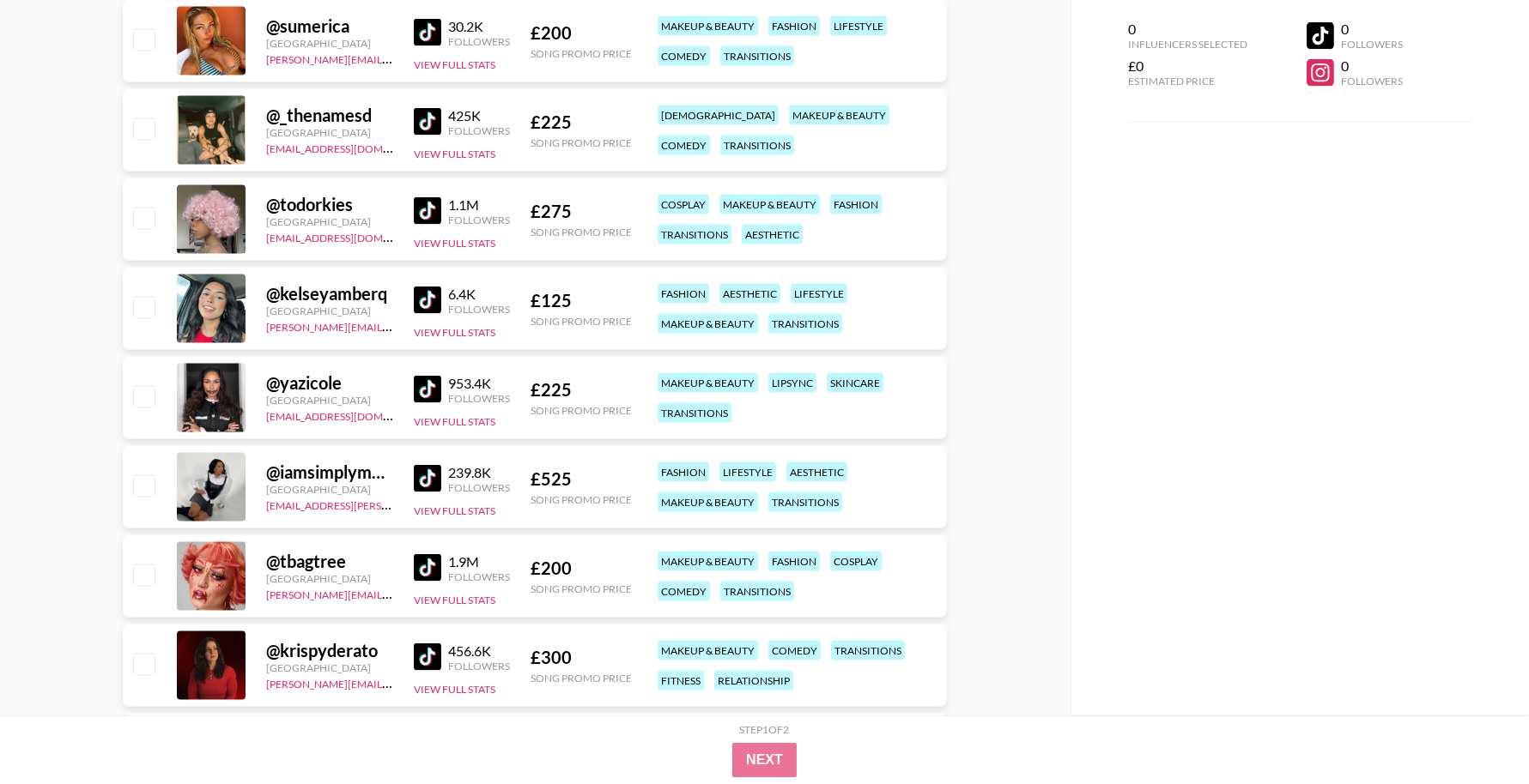
click at [424, 377] on img at bounding box center [427, 390] width 27 height 27
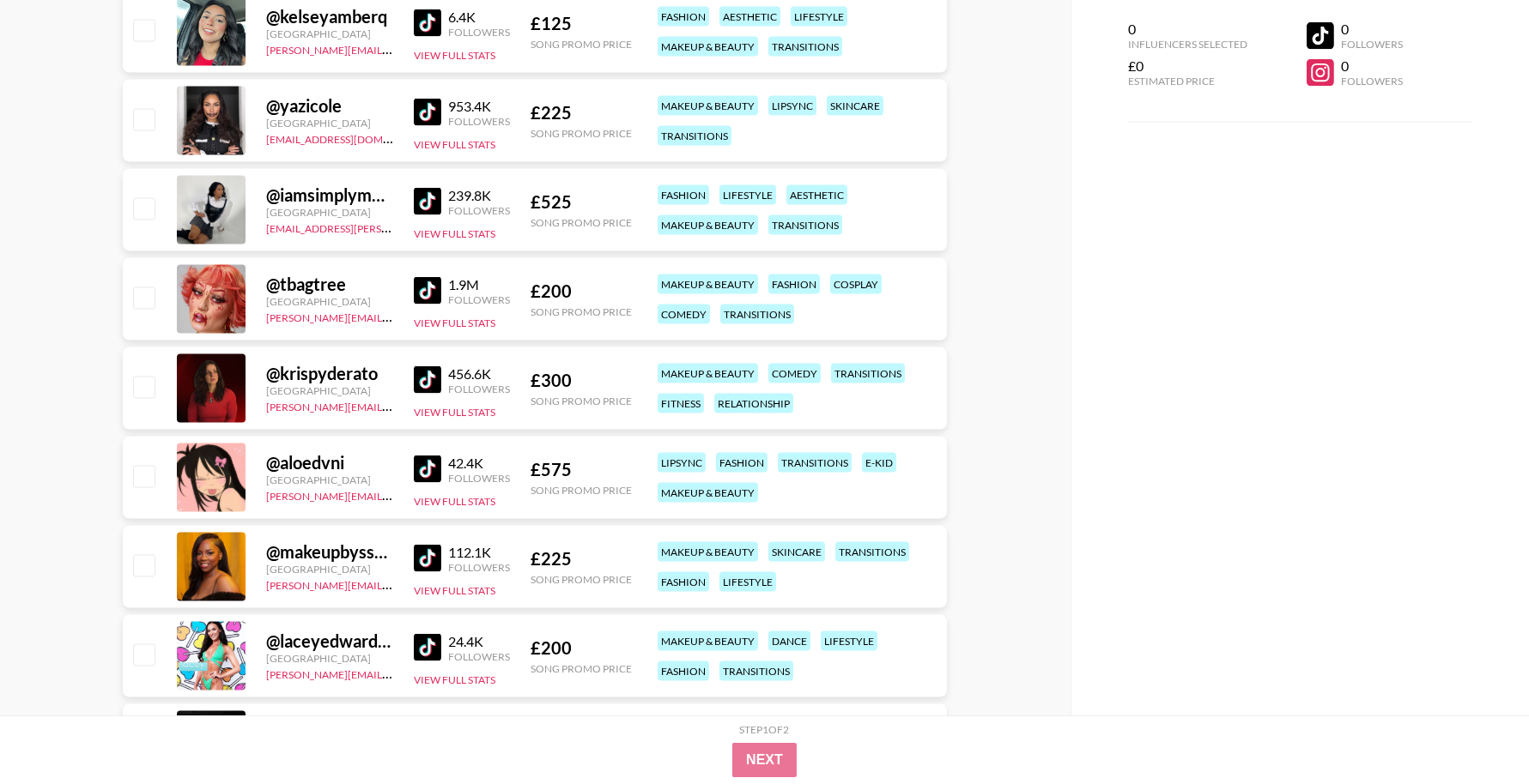
scroll to position [5991, 0]
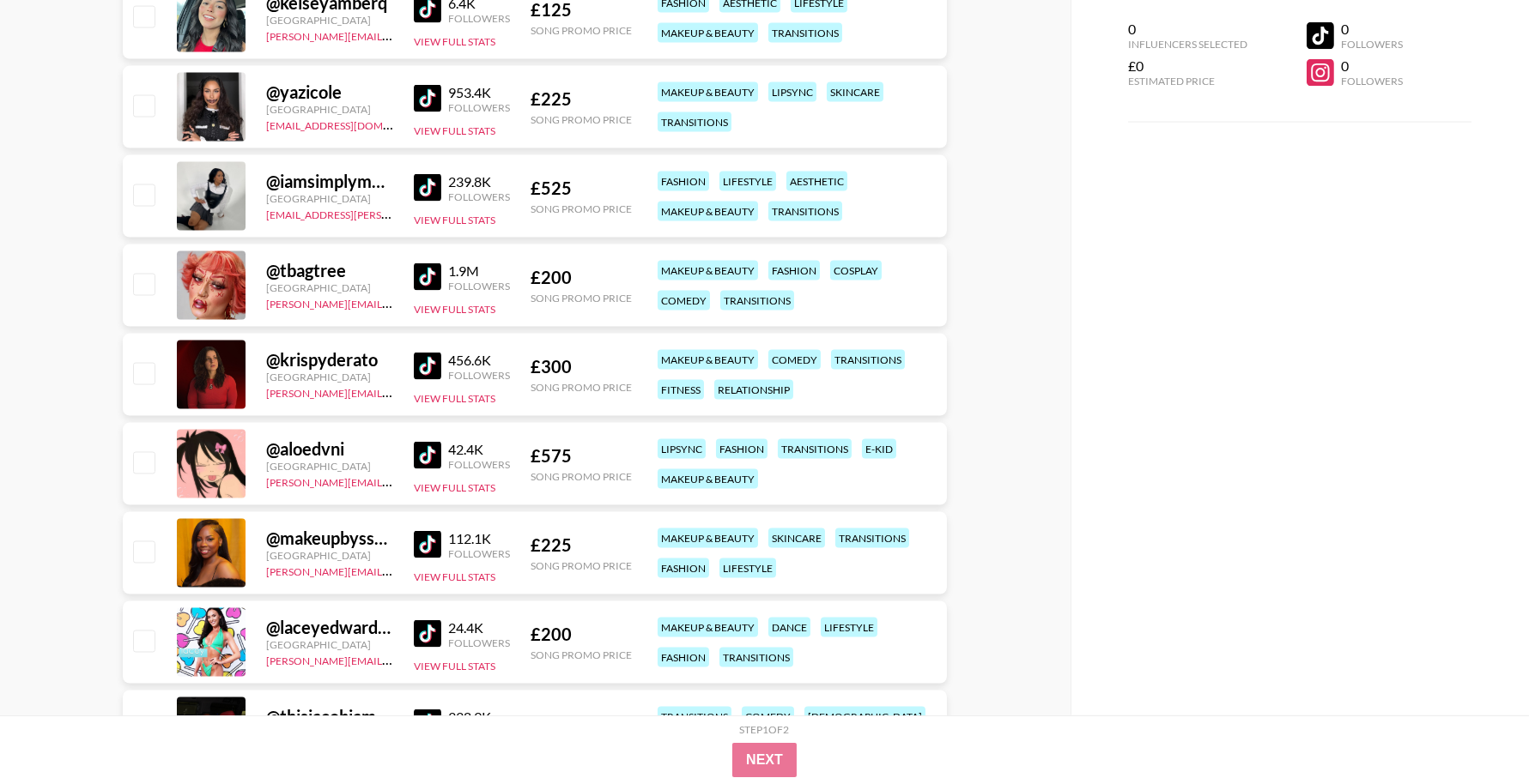
click at [425, 456] on img at bounding box center [427, 455] width 27 height 27
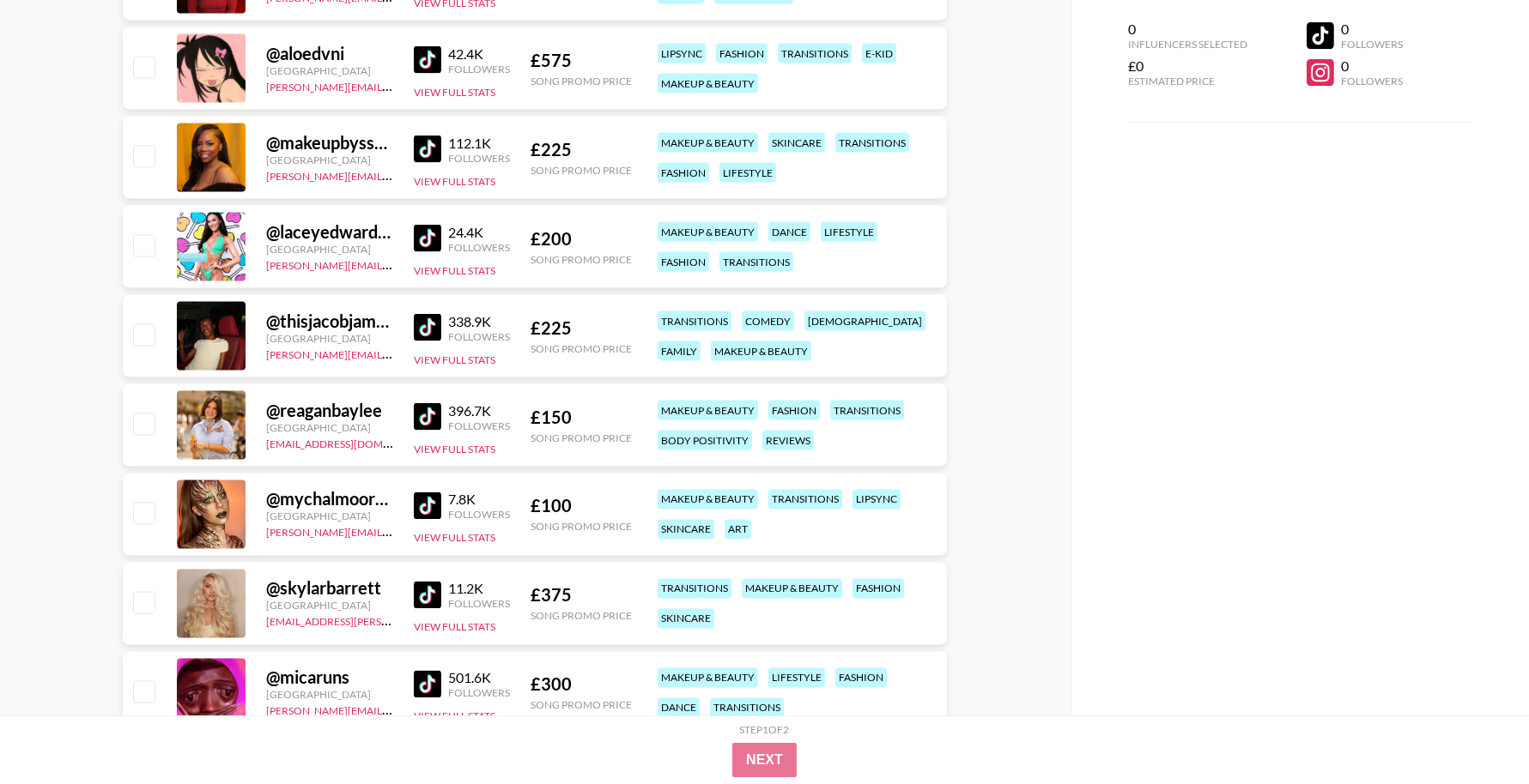
scroll to position [6421, 0]
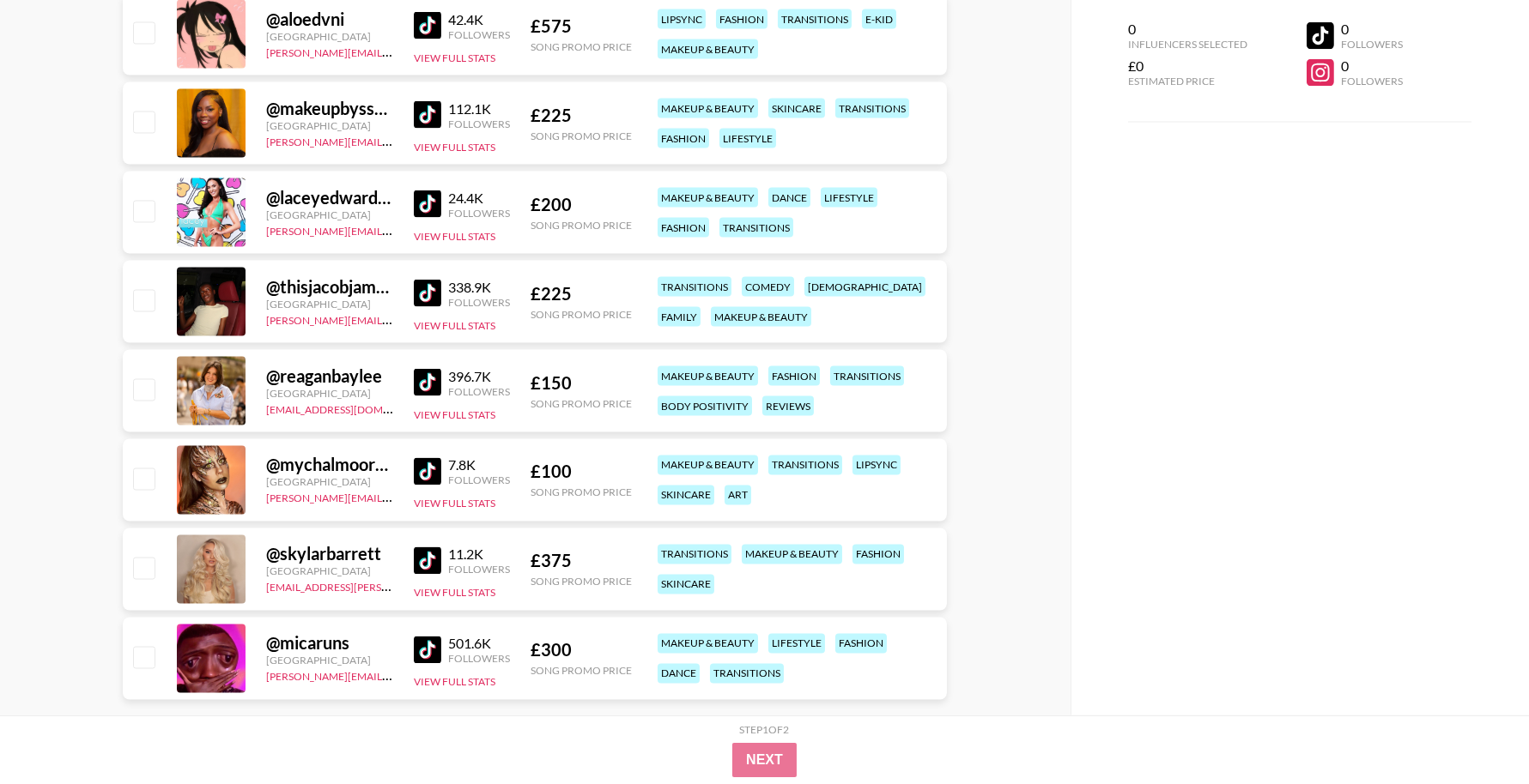
click at [426, 466] on img at bounding box center [427, 472] width 27 height 27
click at [431, 651] on img at bounding box center [427, 651] width 27 height 27
click at [433, 391] on img at bounding box center [427, 382] width 27 height 27
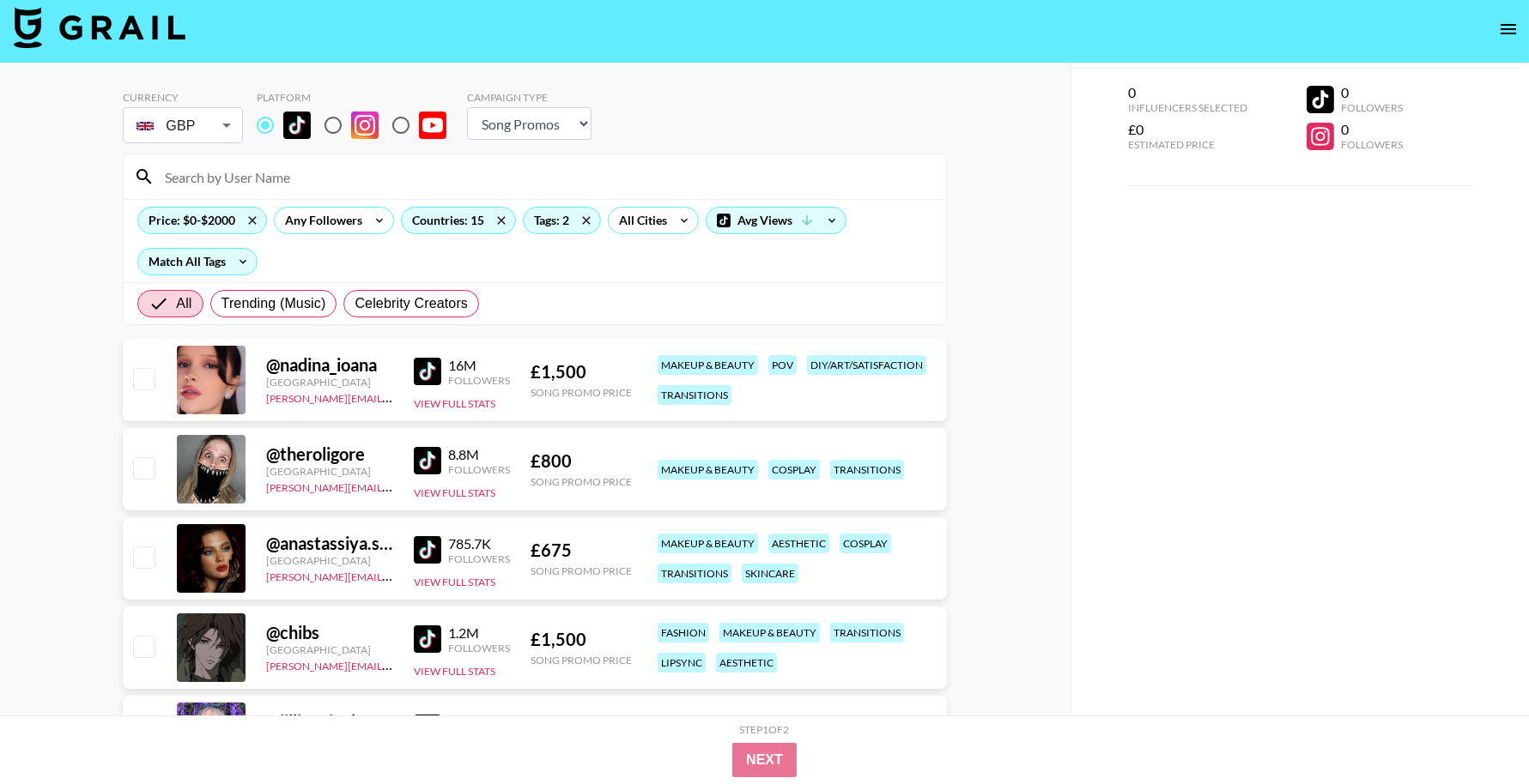
scroll to position [0, 0]
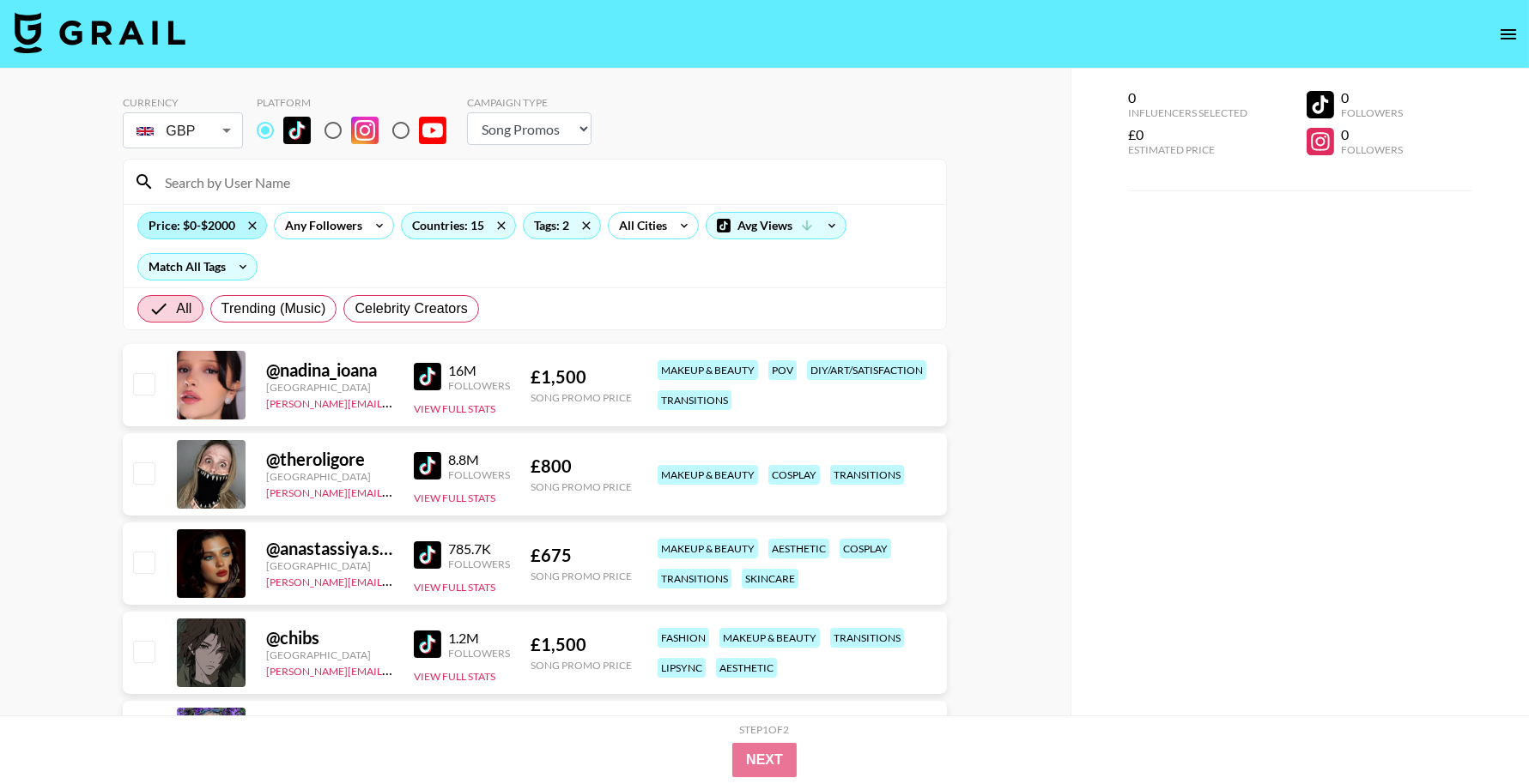
click at [211, 234] on div "Price: $0-$2000" at bounding box center [202, 225] width 128 height 26
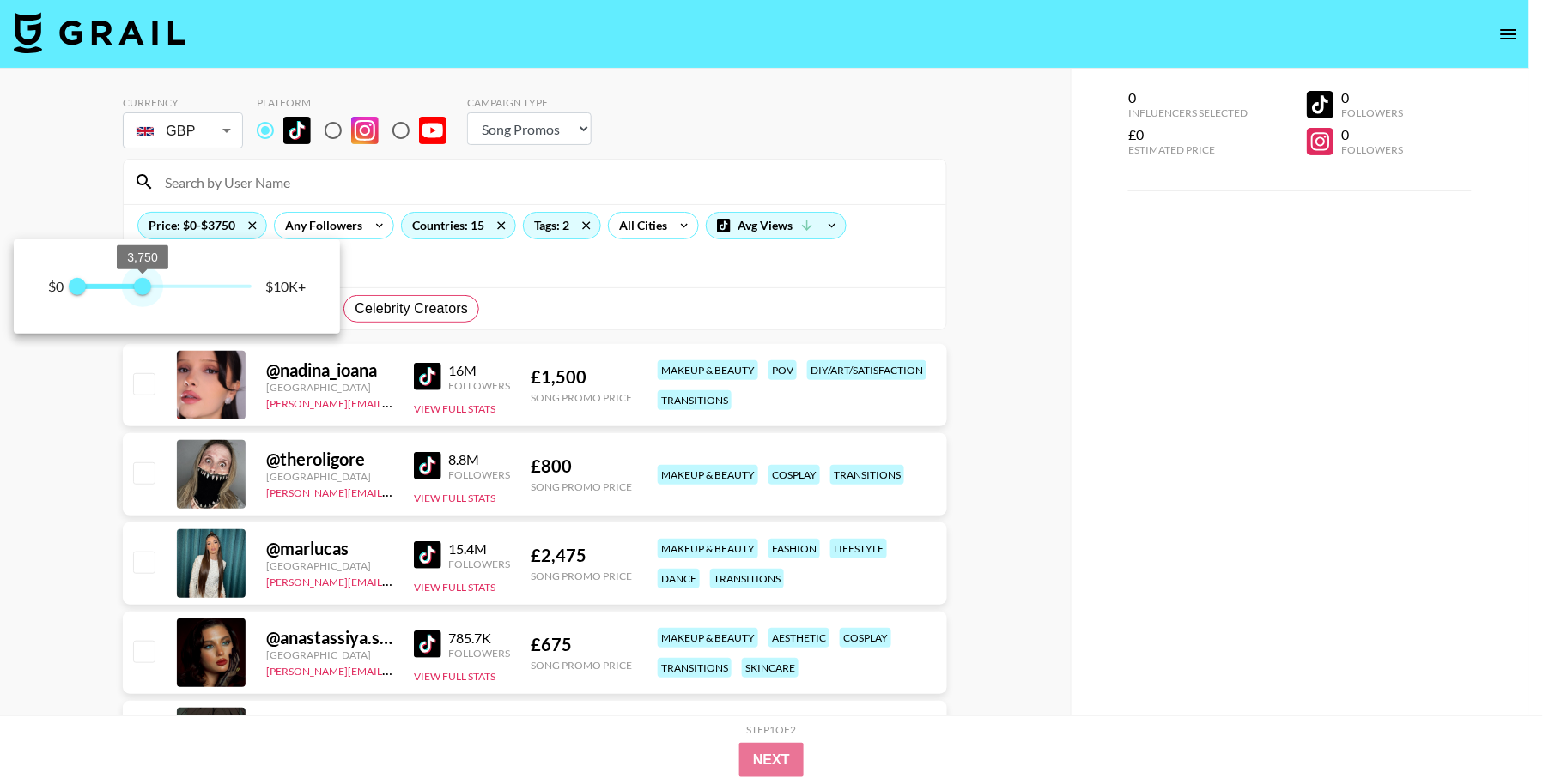
type input "4000"
drag, startPoint x: 120, startPoint y: 289, endPoint x: 149, endPoint y: 292, distance: 29.2
click at [149, 292] on span "4,000" at bounding box center [146, 287] width 17 height 17
type input "1000"
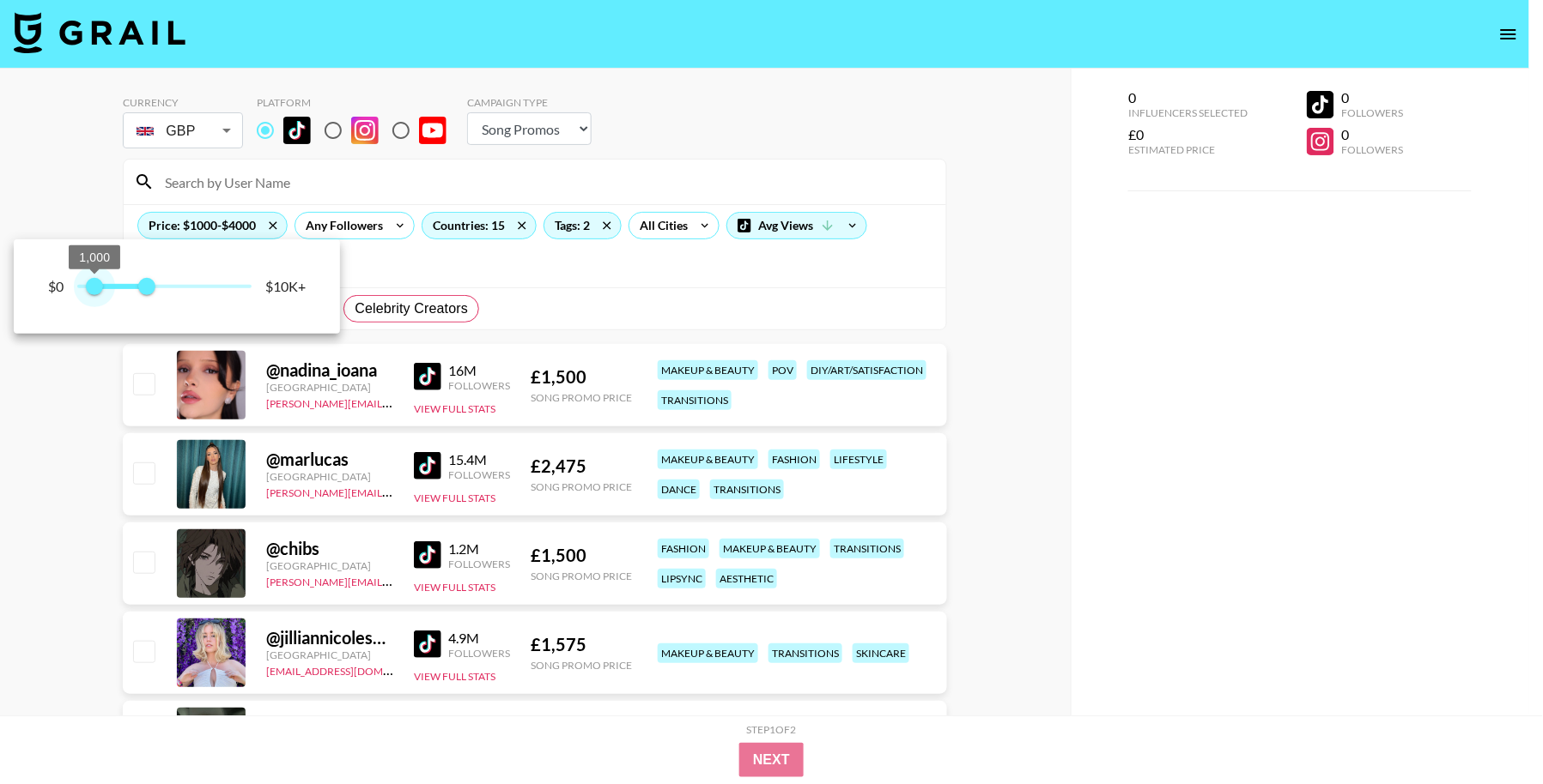
drag, startPoint x: 79, startPoint y: 295, endPoint x: 97, endPoint y: 295, distance: 18.0
click at [97, 295] on span "1,000" at bounding box center [94, 287] width 17 height 17
type input "4750"
drag, startPoint x: 144, startPoint y: 287, endPoint x: 159, endPoint y: 287, distance: 15.0
click at [159, 287] on span "4,750" at bounding box center [160, 287] width 17 height 17
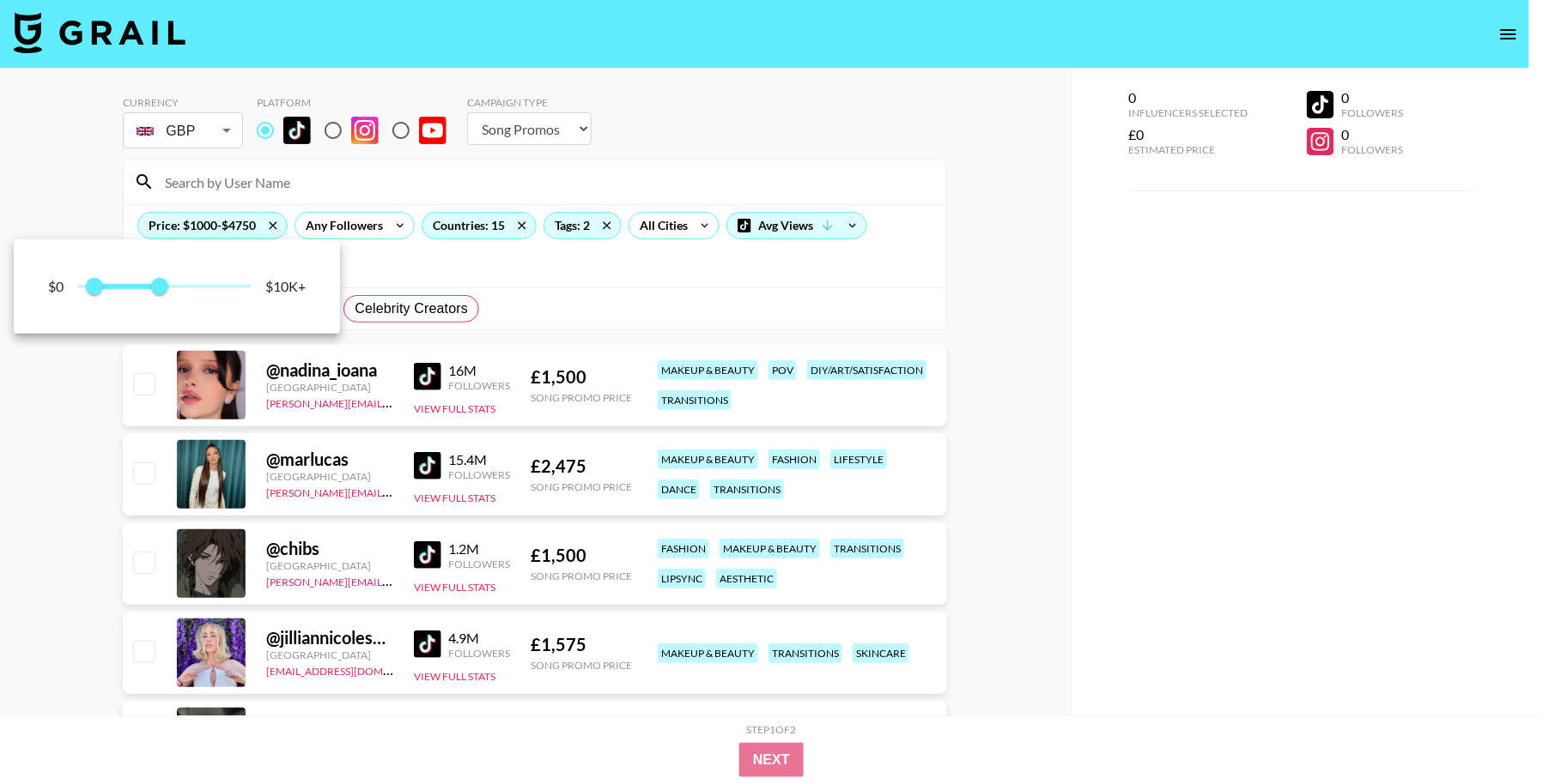
click at [74, 426] on div at bounding box center [772, 392] width 1543 height 784
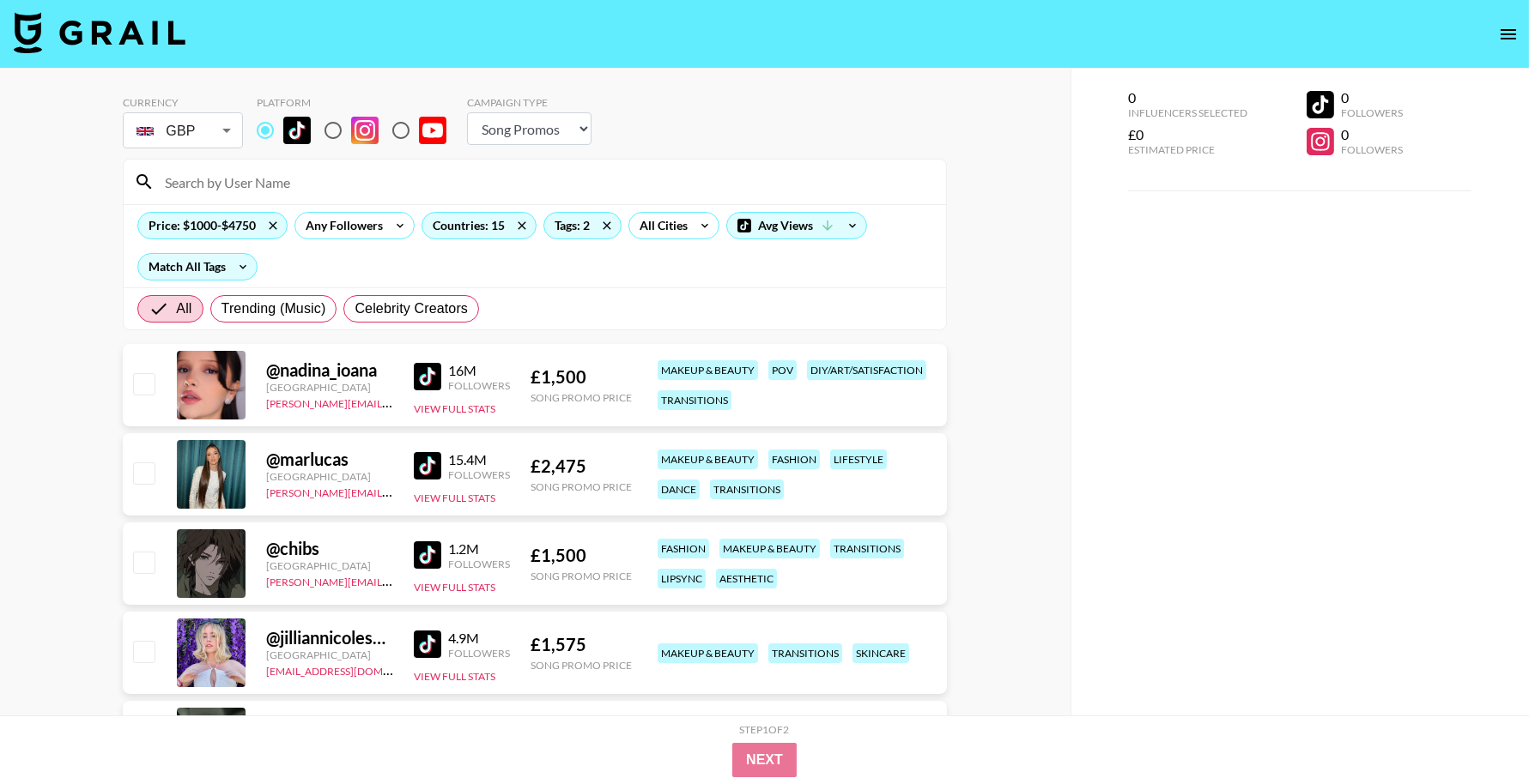
click at [428, 465] on img at bounding box center [427, 466] width 27 height 27
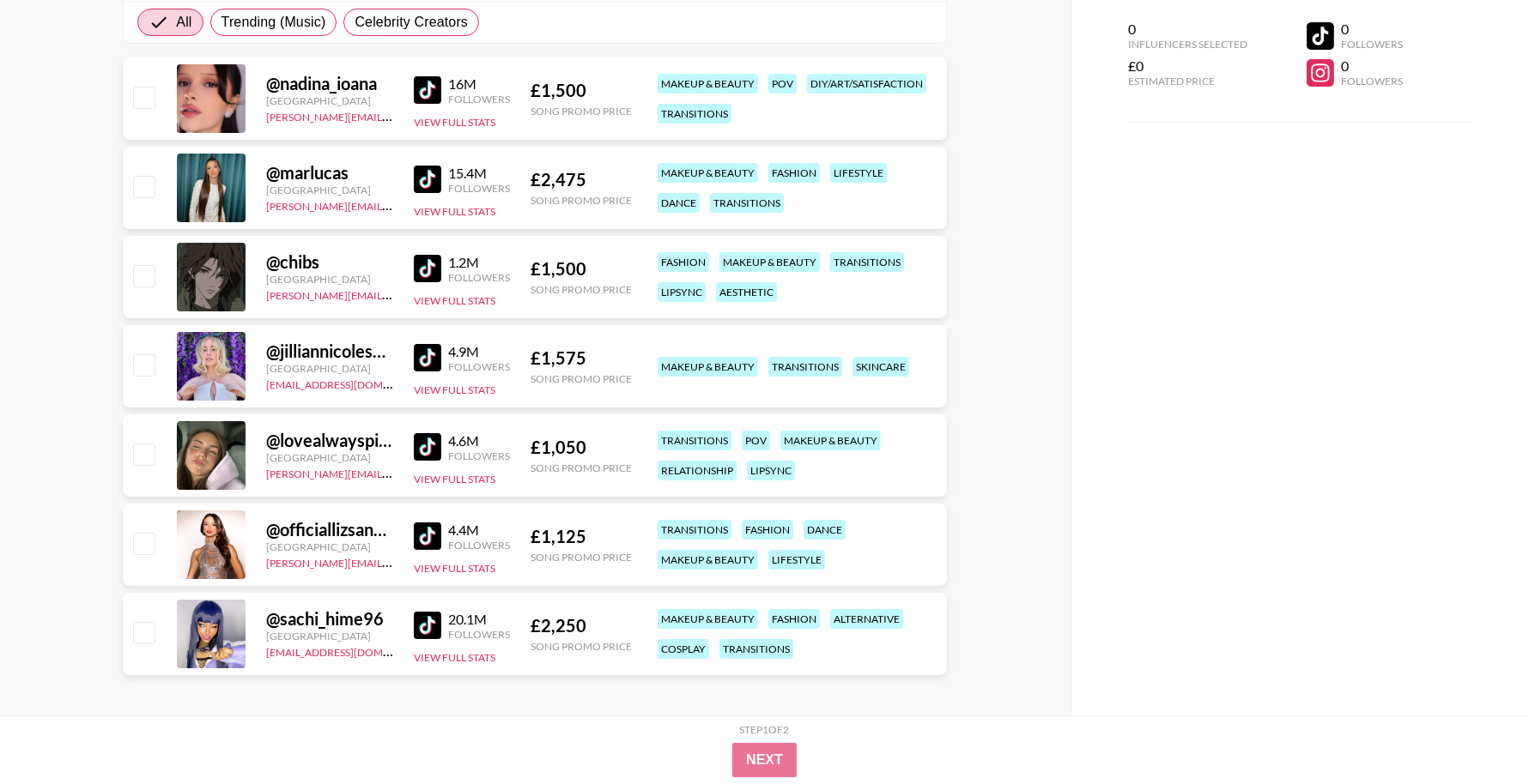
scroll to position [295, 0]
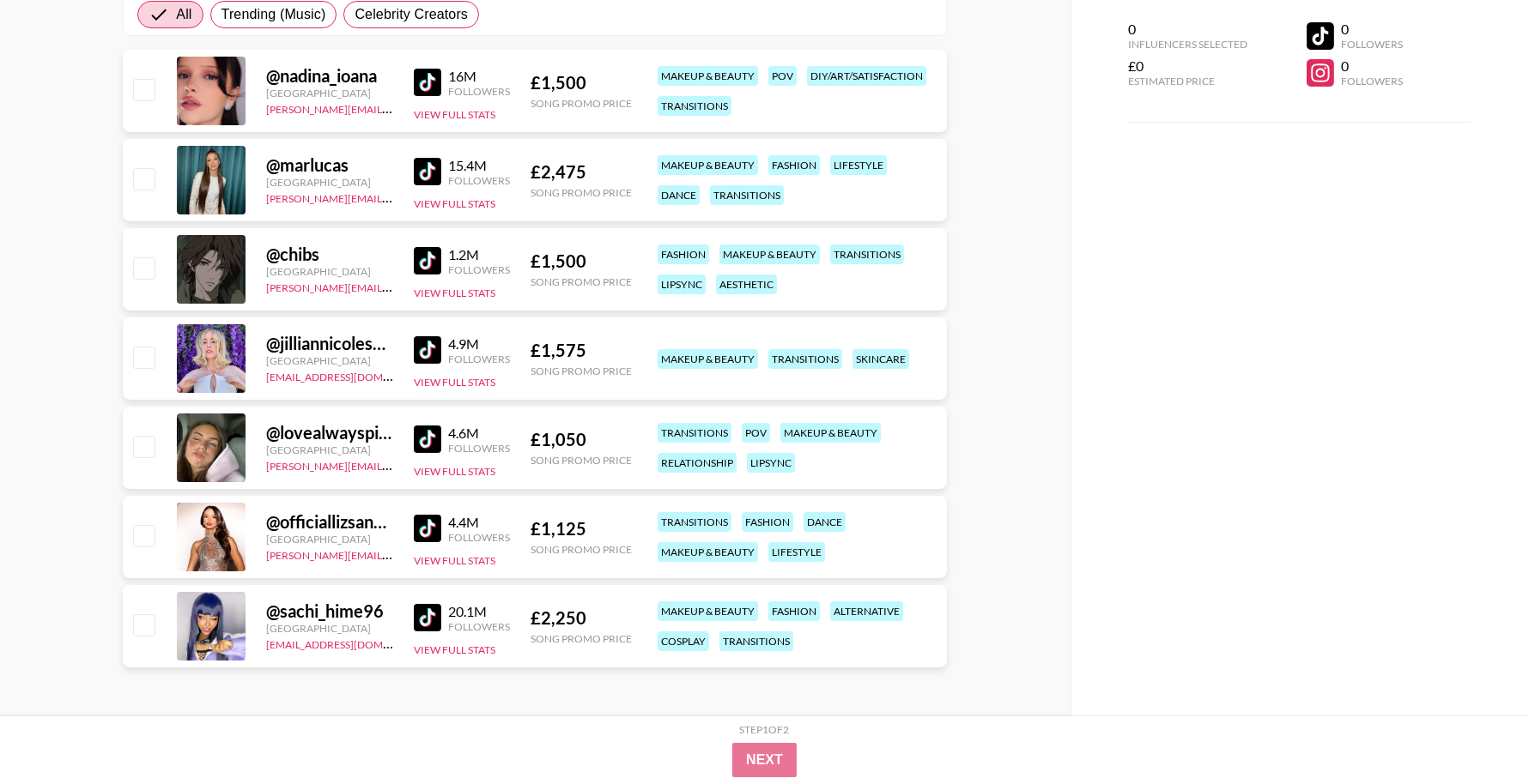
click at [430, 612] on img at bounding box center [427, 618] width 27 height 27
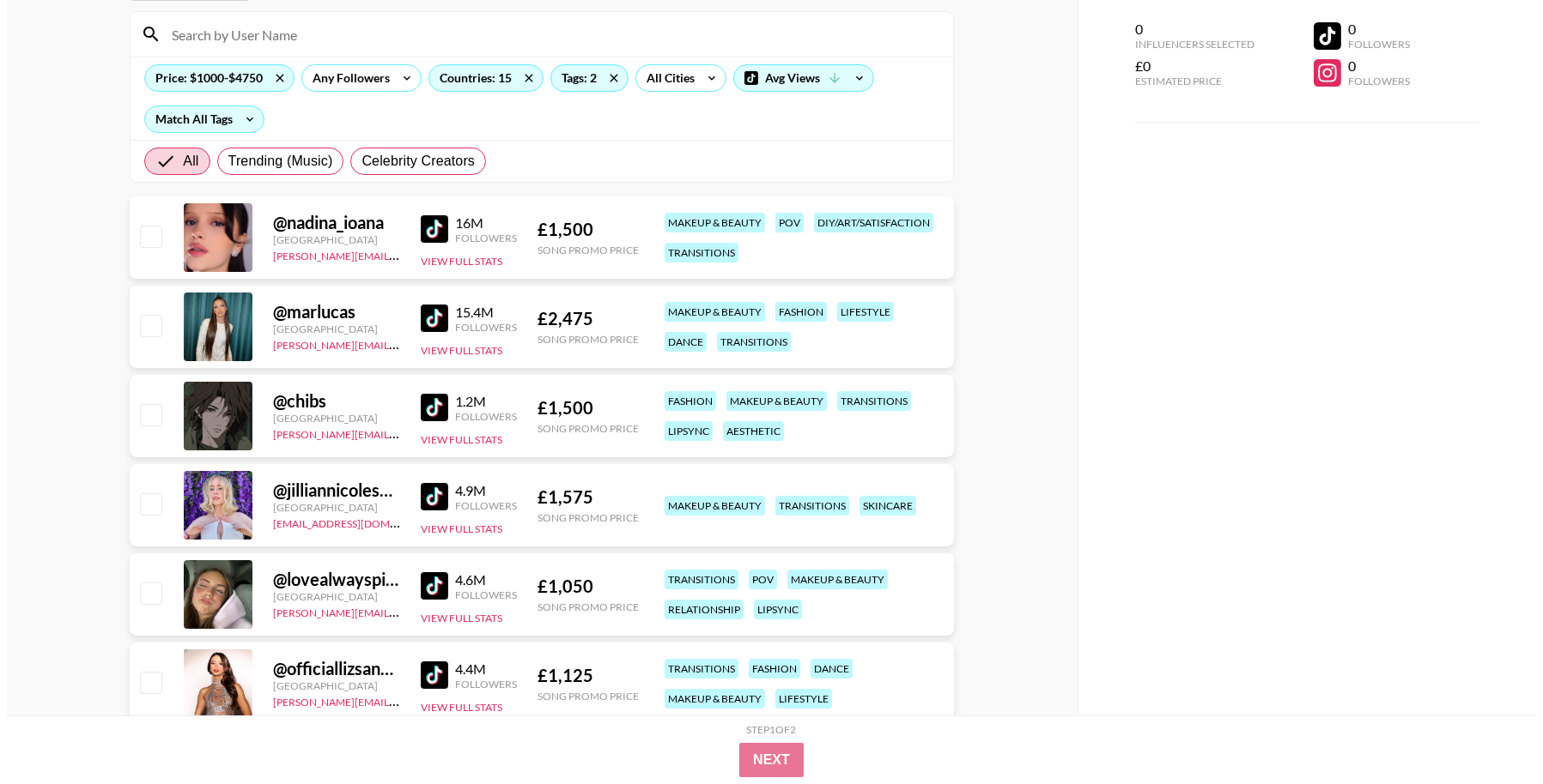
scroll to position [0, 0]
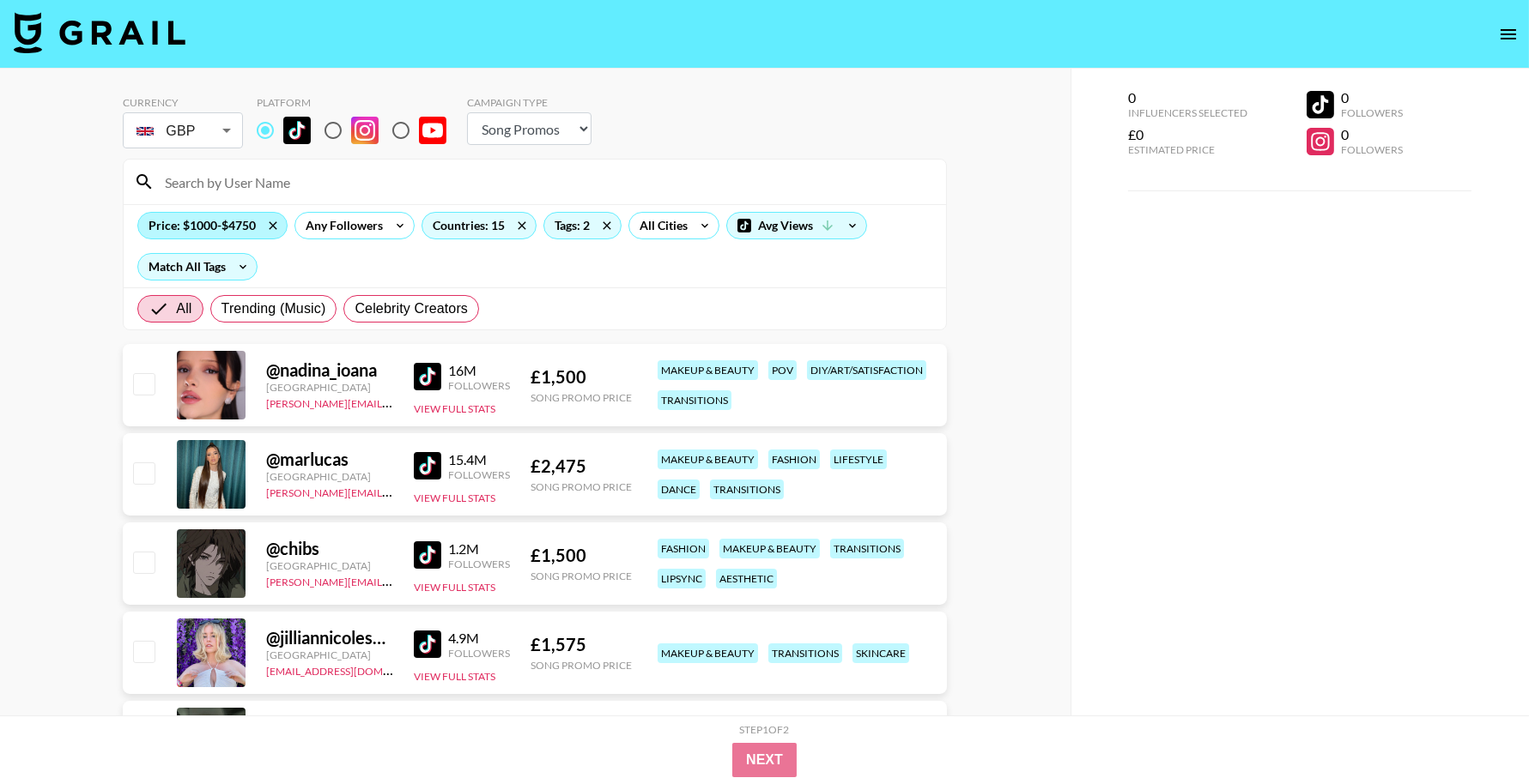
click at [197, 220] on div "Price: $1000-$4750" at bounding box center [212, 225] width 149 height 26
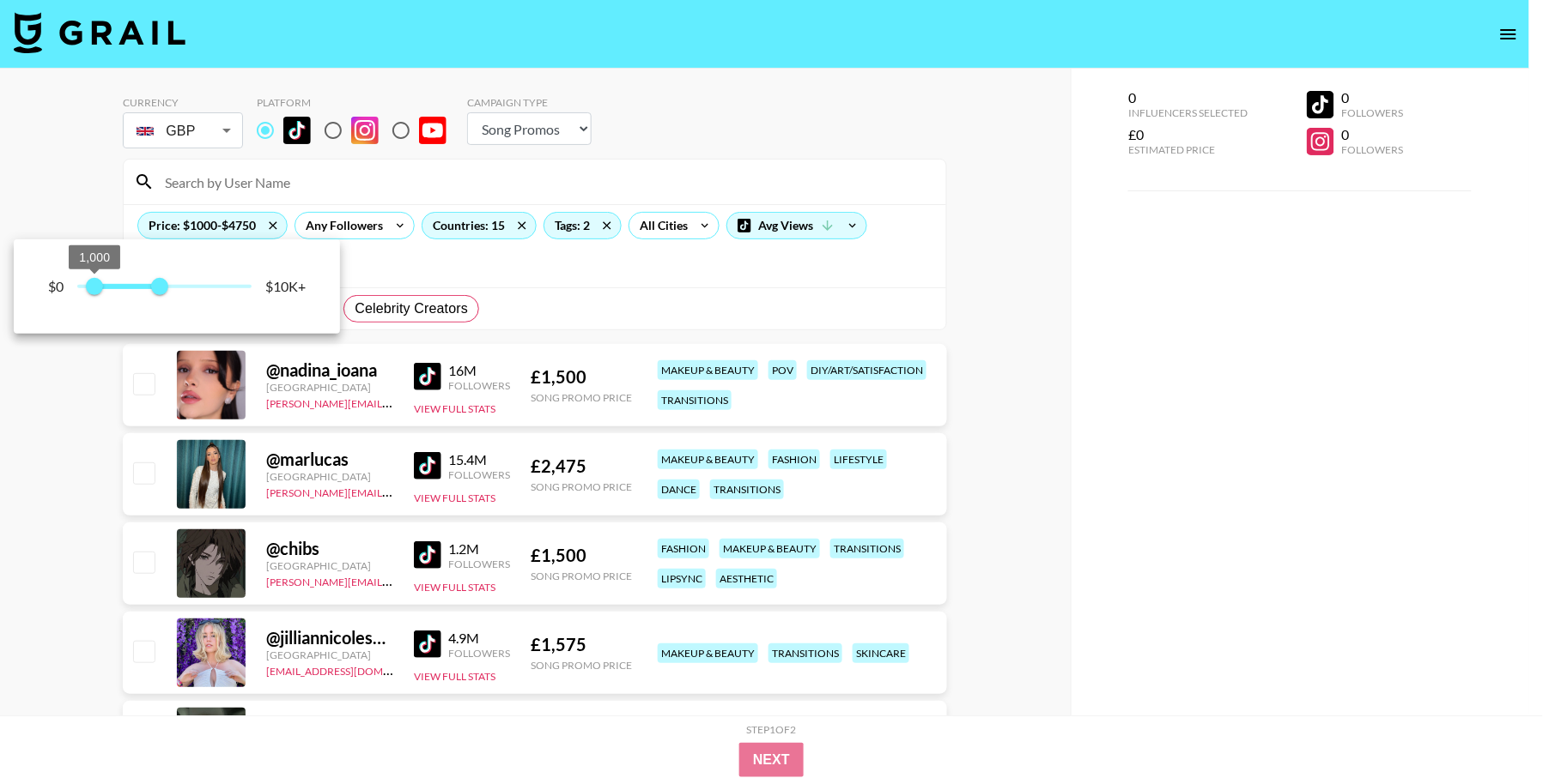
type input "0"
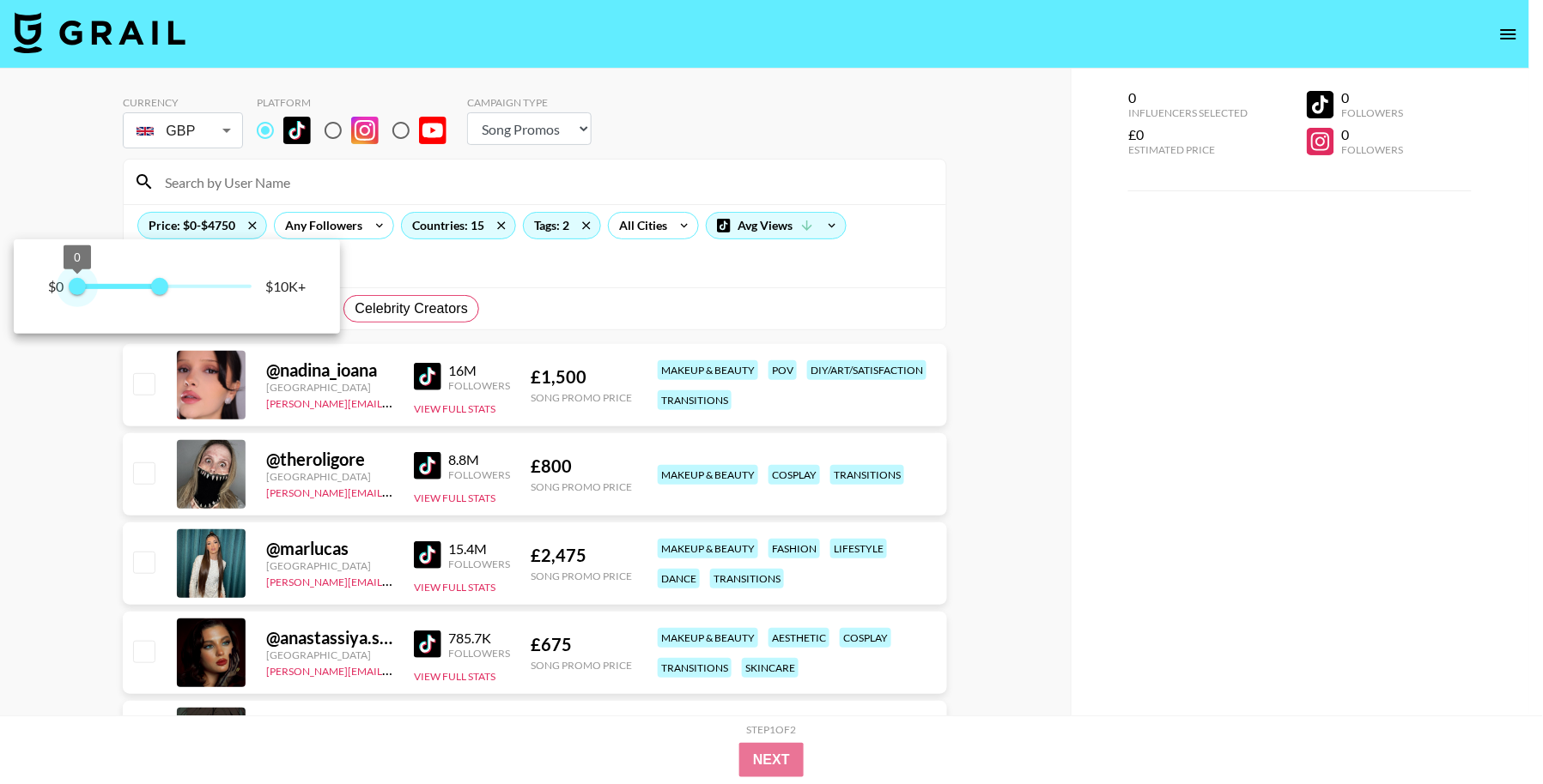
drag, startPoint x: 26, startPoint y: 292, endPoint x: 12, endPoint y: 292, distance: 14.0
click at [12, 292] on div "$0 0 4,750 $10K+" at bounding box center [772, 392] width 1543 height 784
click at [521, 266] on div at bounding box center [772, 392] width 1543 height 784
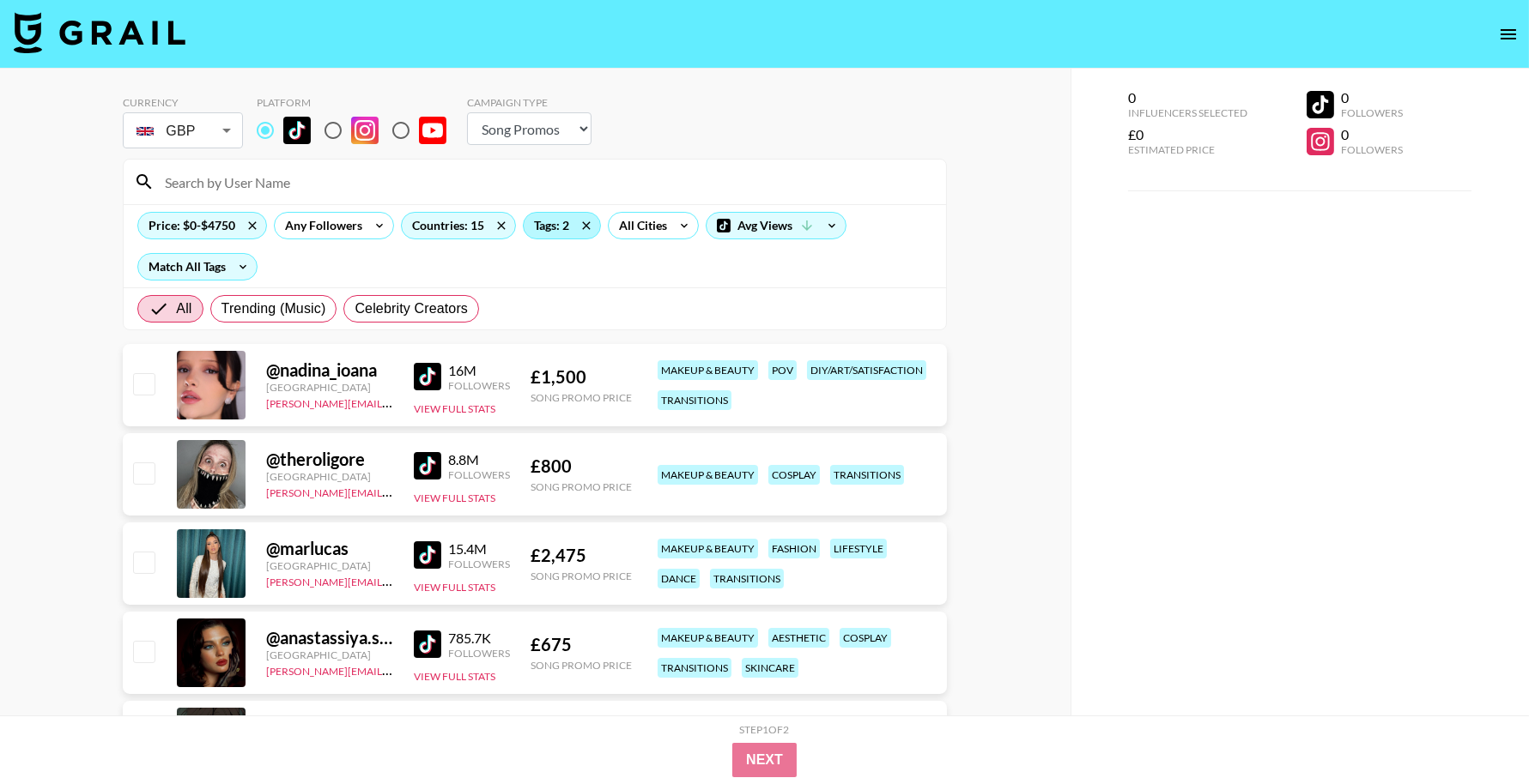
click at [538, 219] on div "Tags: 2" at bounding box center [562, 225] width 77 height 26
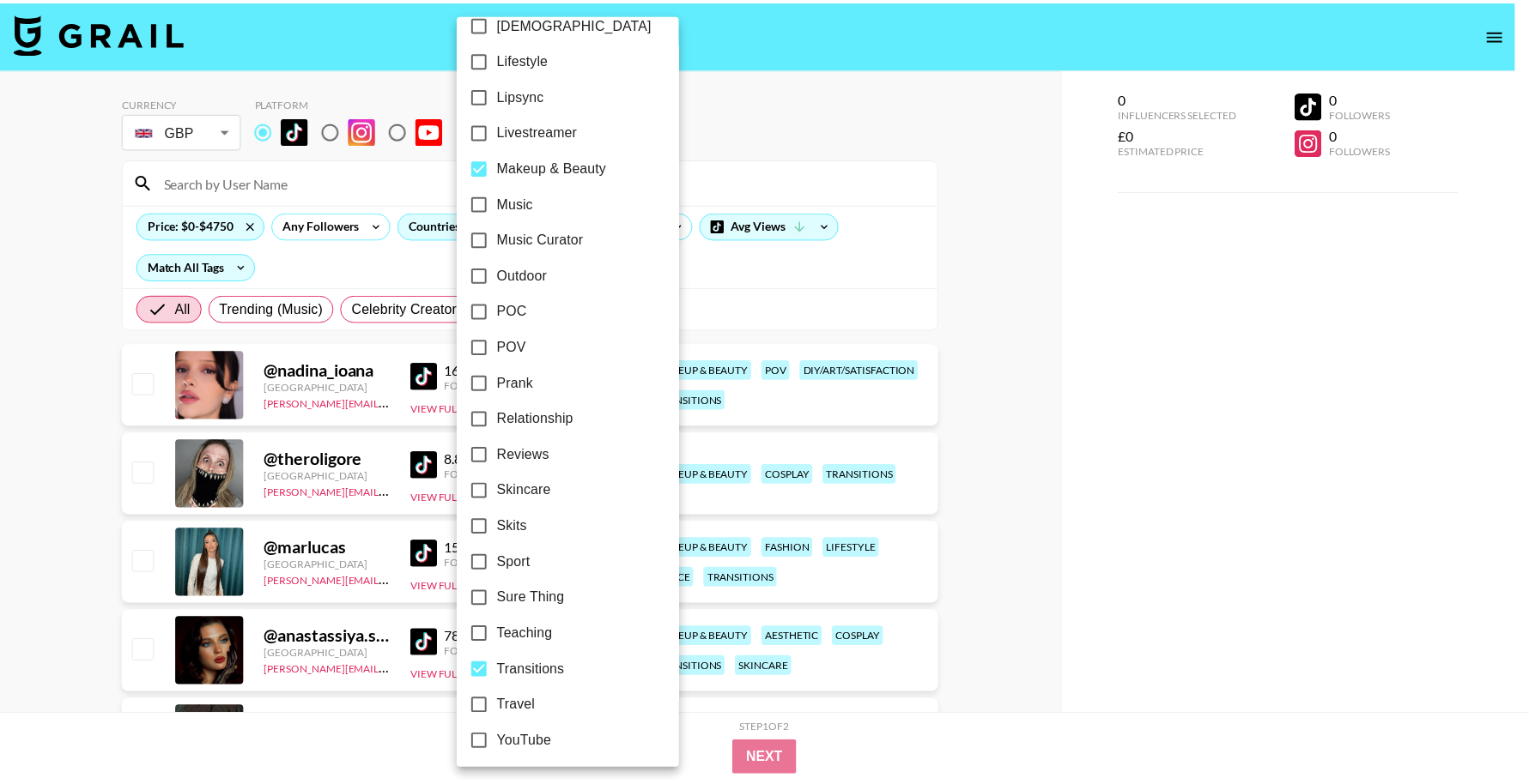
scroll to position [855, 0]
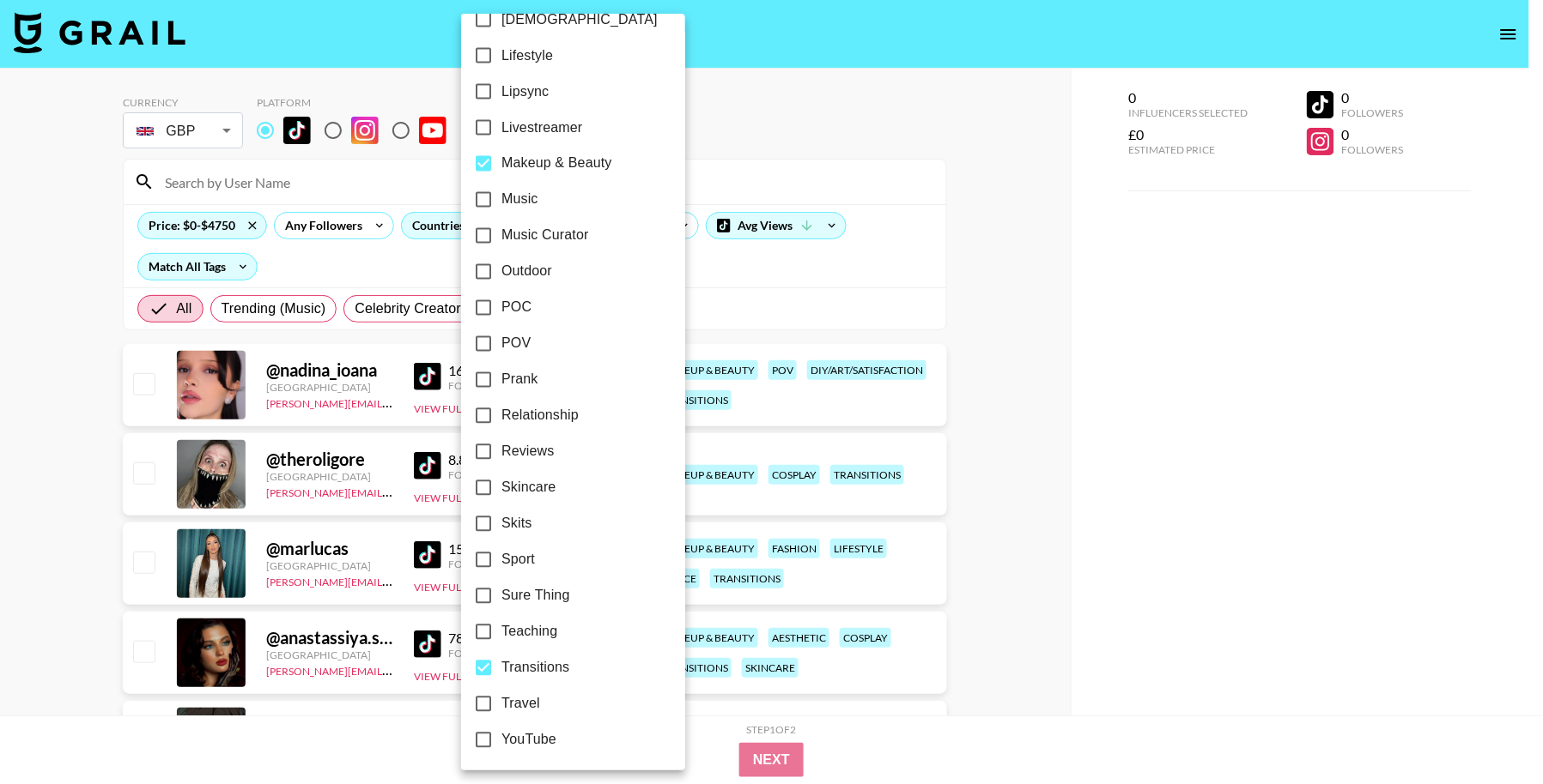
click at [541, 664] on span "Transitions" at bounding box center [535, 668] width 68 height 21
click at [501, 664] on input "Transitions" at bounding box center [483, 668] width 36 height 36
checkbox input "false"
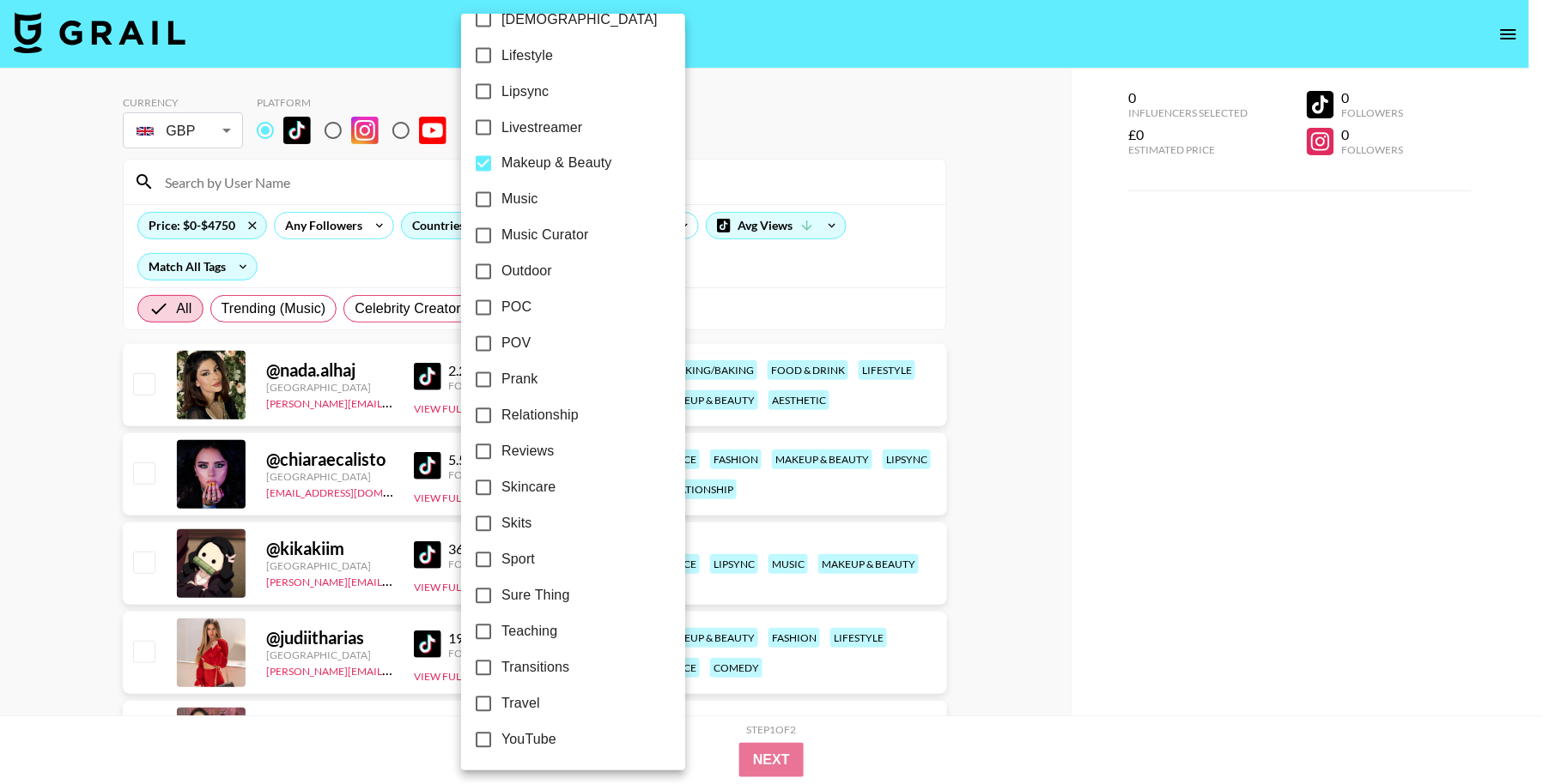
click at [68, 405] on div at bounding box center [772, 392] width 1543 height 784
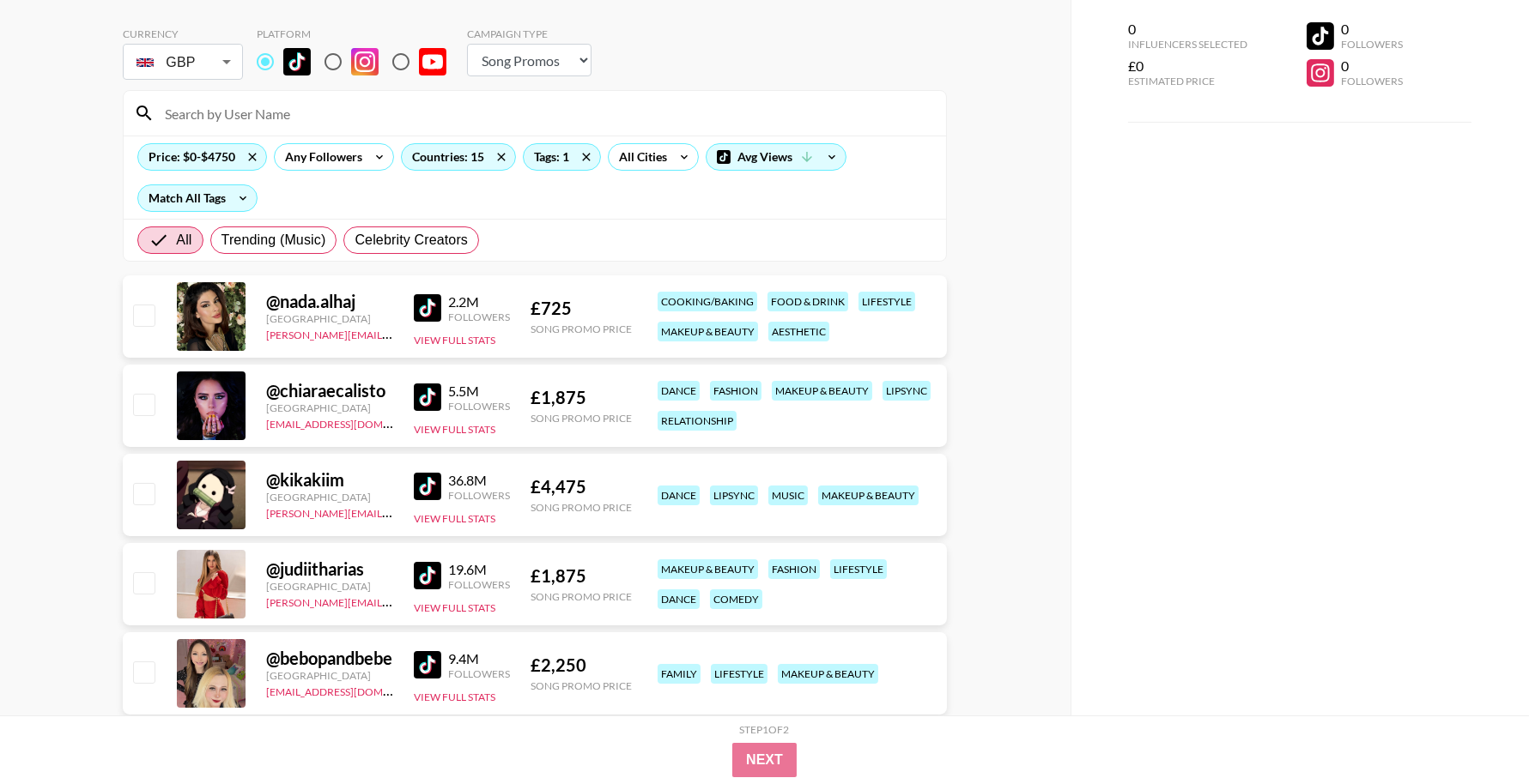
scroll to position [69, 0]
click at [433, 308] on img at bounding box center [427, 308] width 27 height 27
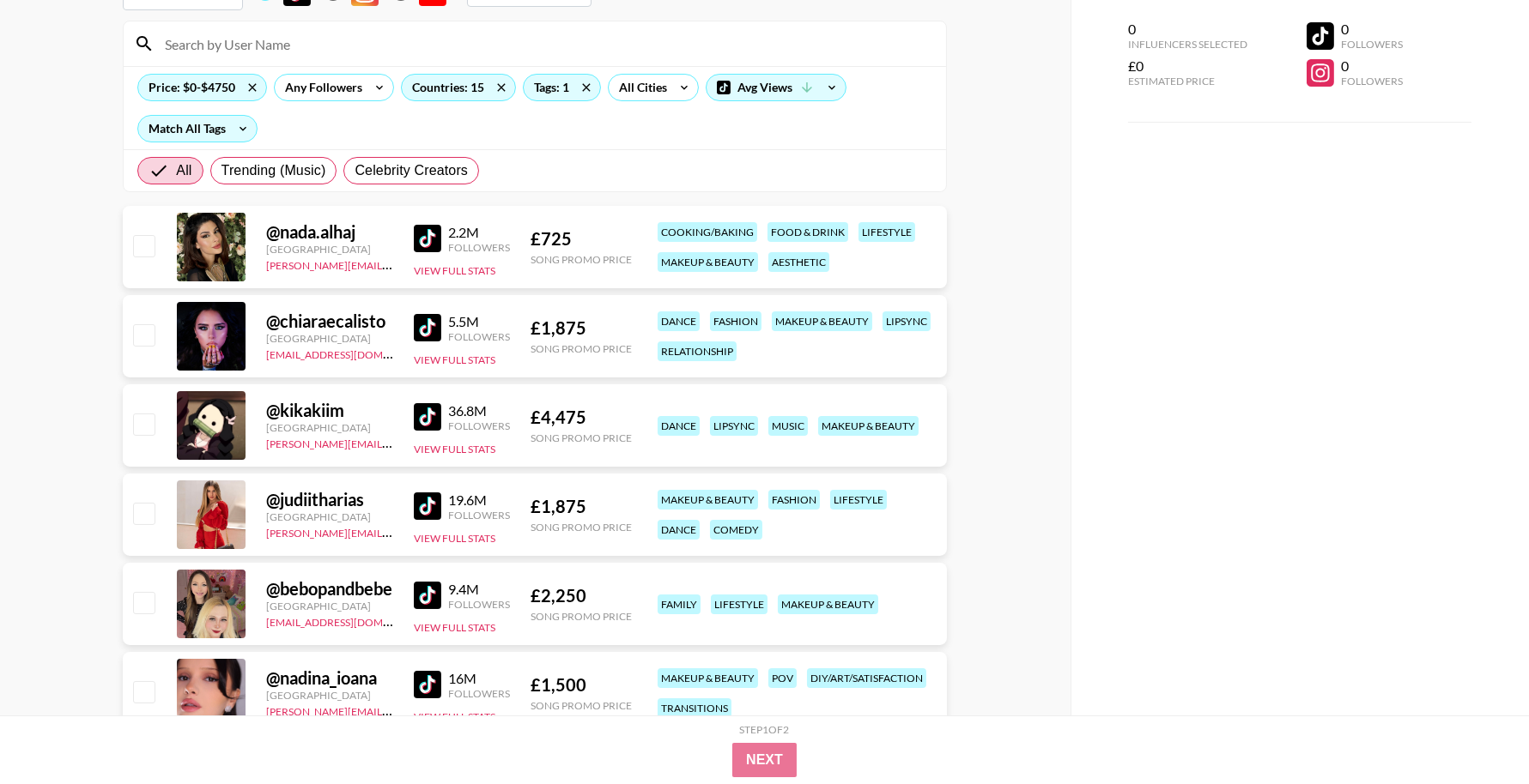
scroll to position [146, 0]
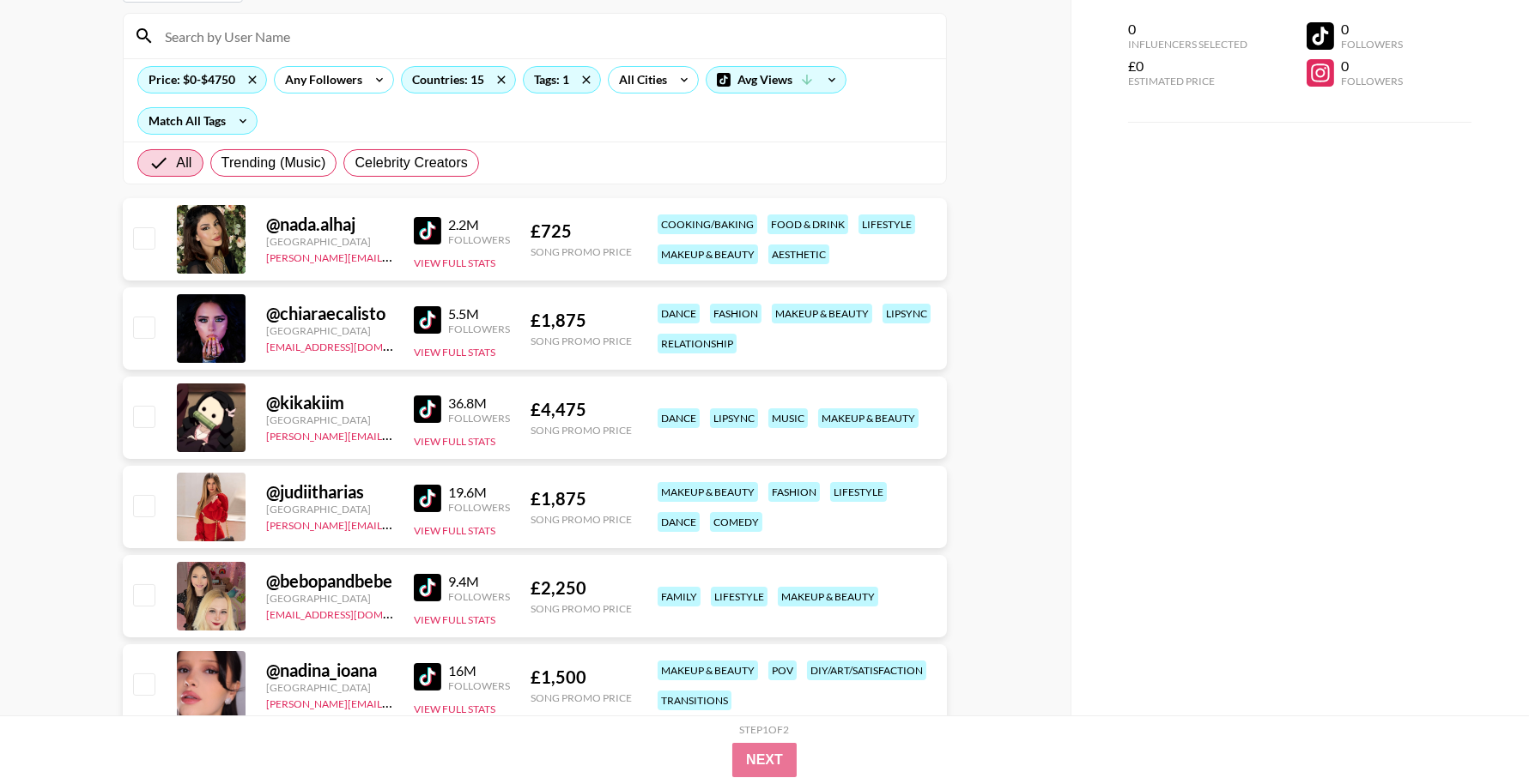
click at [434, 316] on img at bounding box center [427, 320] width 27 height 27
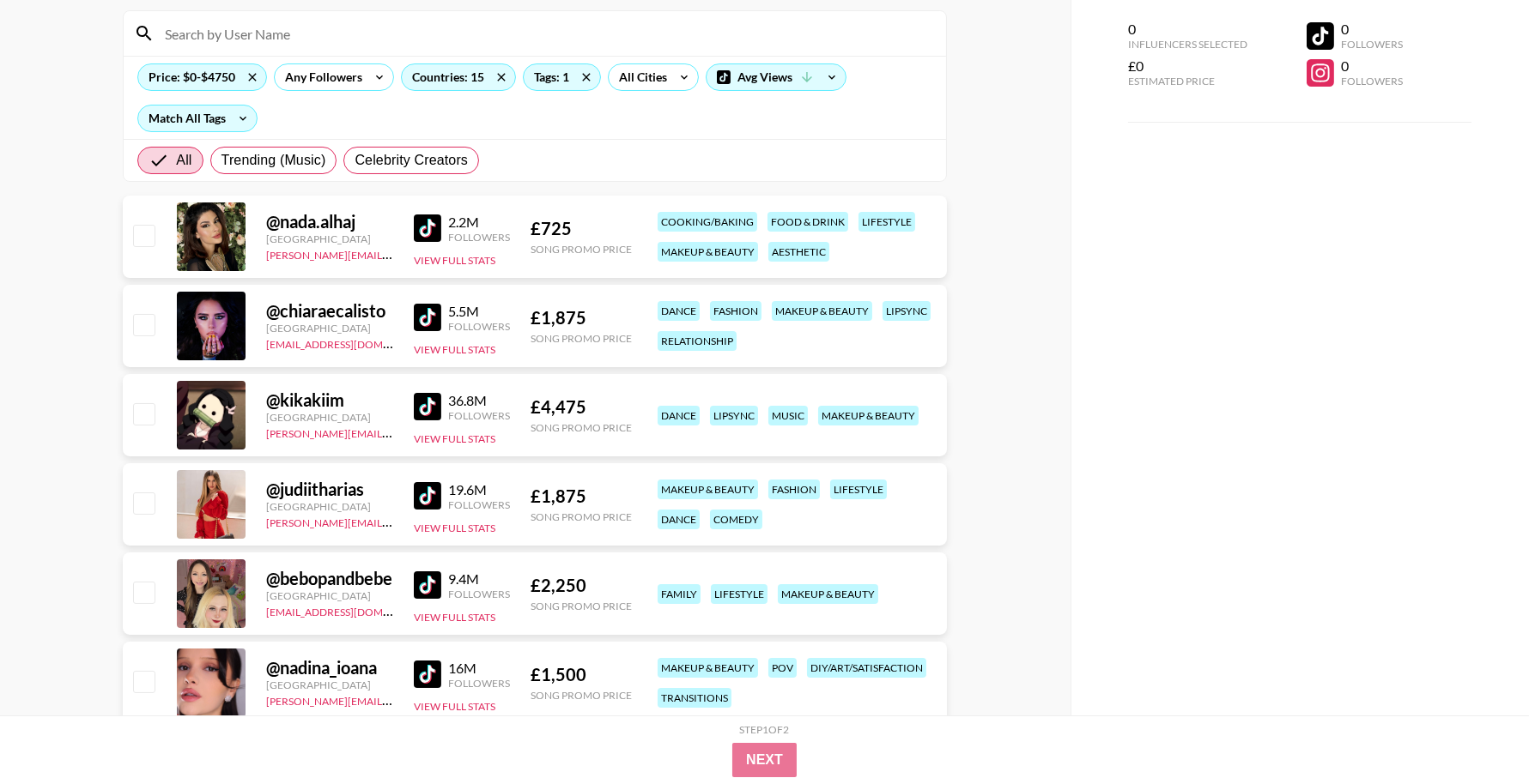
scroll to position [150, 0]
click at [436, 314] on img at bounding box center [427, 317] width 27 height 27
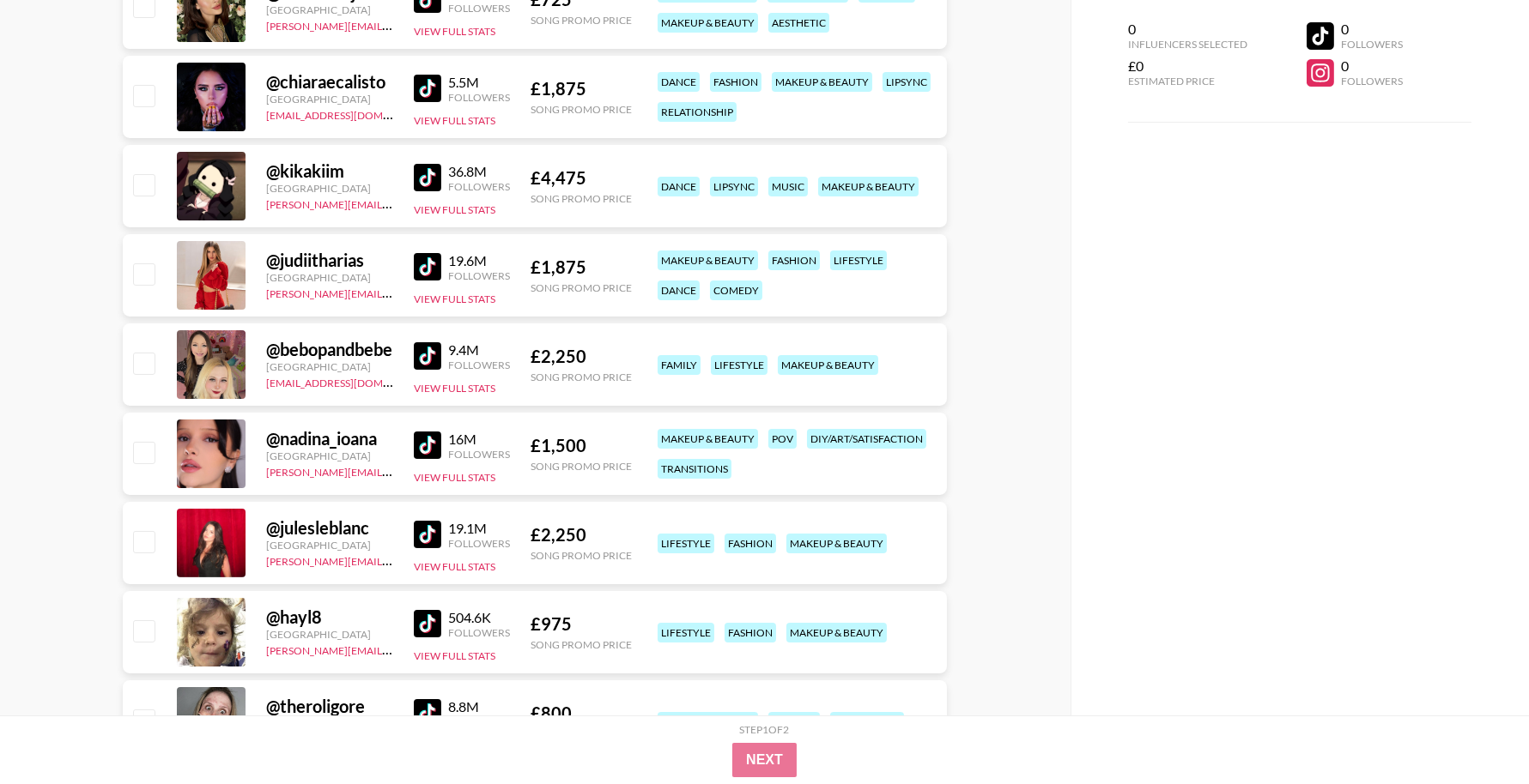
scroll to position [379, 0]
click at [439, 267] on img at bounding box center [427, 266] width 27 height 27
click at [427, 352] on img at bounding box center [427, 355] width 27 height 27
click at [425, 437] on img at bounding box center [427, 444] width 27 height 27
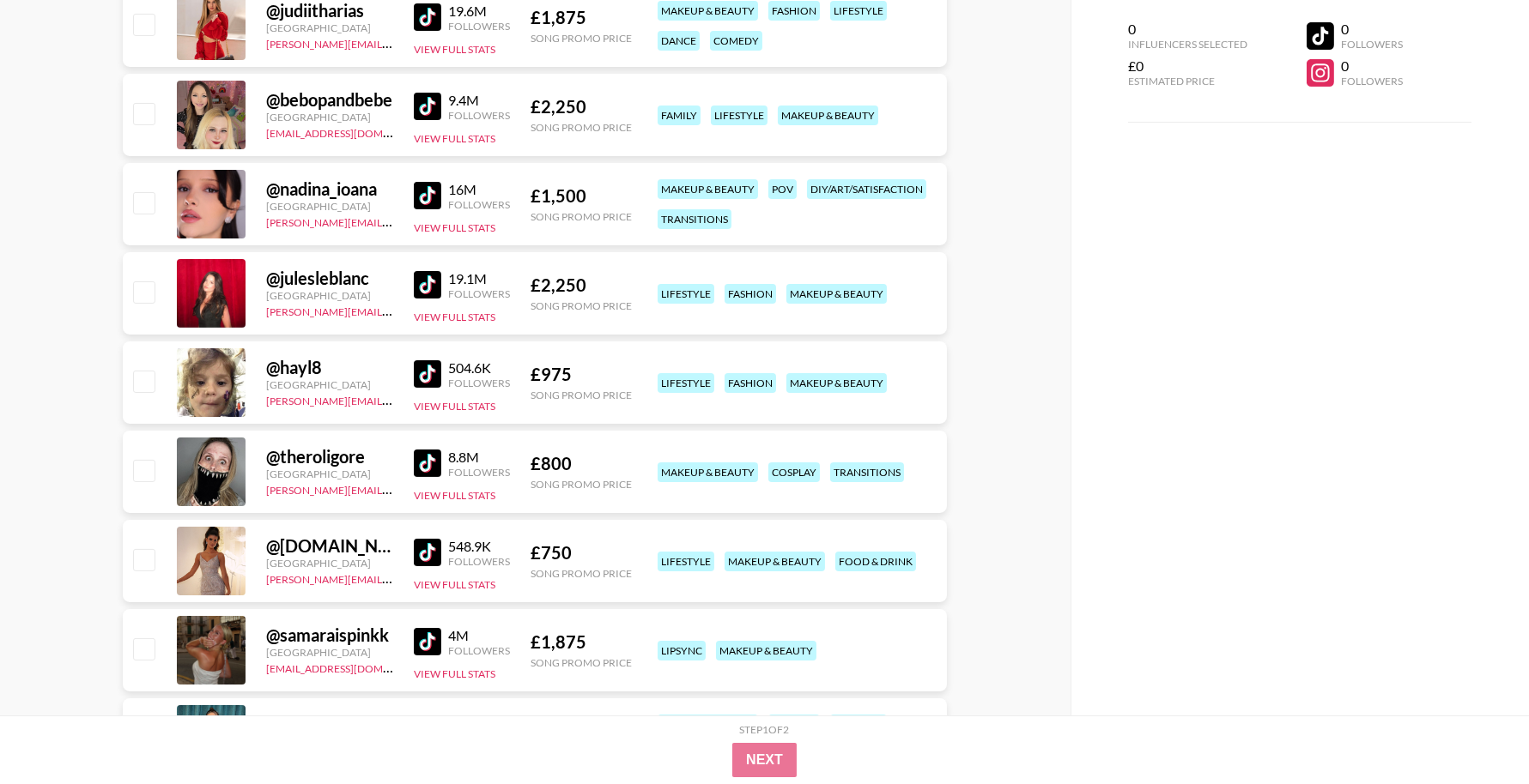
scroll to position [629, 0]
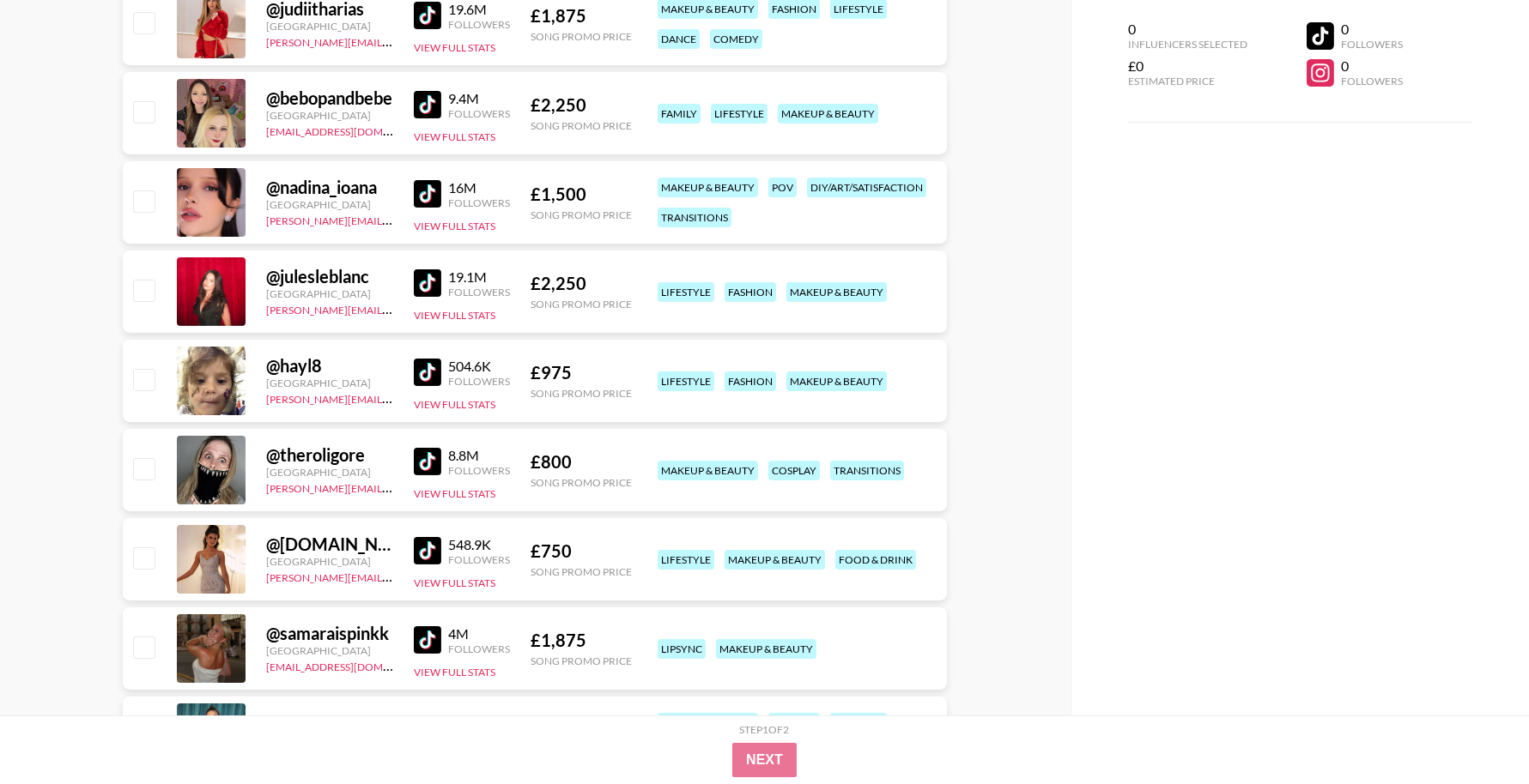
click at [427, 370] on img at bounding box center [427, 372] width 27 height 27
click at [445, 547] on link at bounding box center [431, 551] width 35 height 27
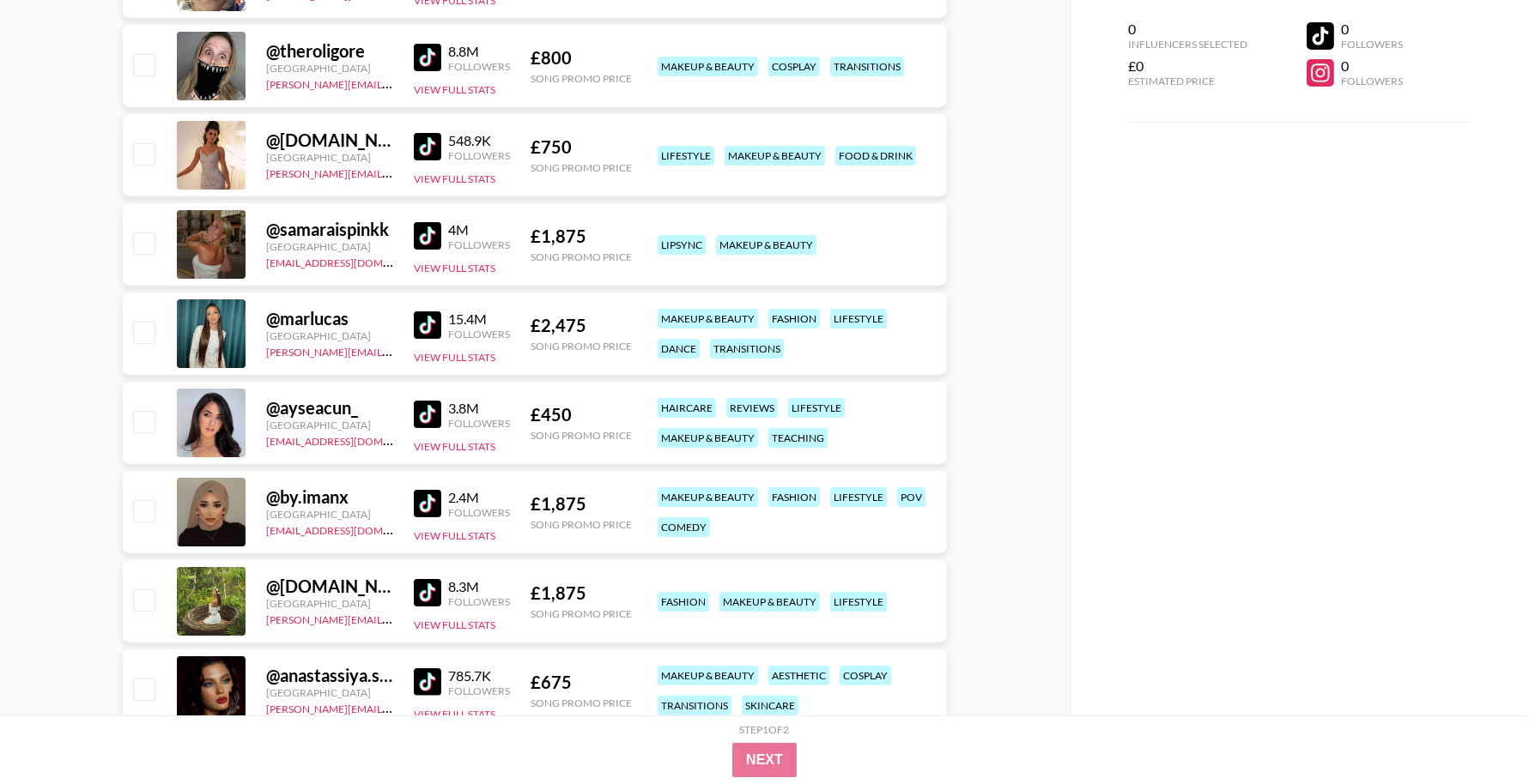
scroll to position [1041, 0]
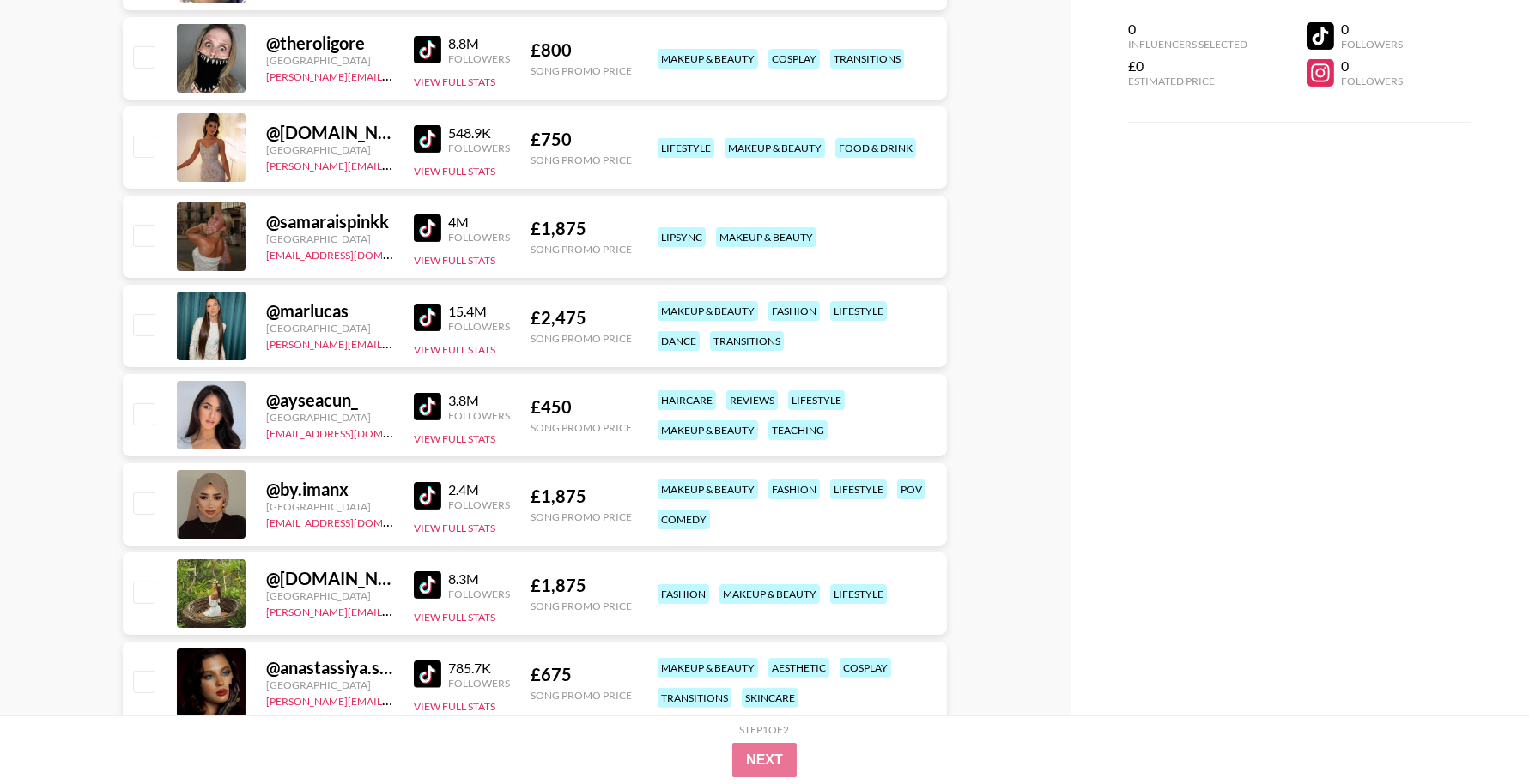
click at [445, 407] on link at bounding box center [431, 407] width 35 height 27
click at [438, 489] on img at bounding box center [427, 496] width 27 height 27
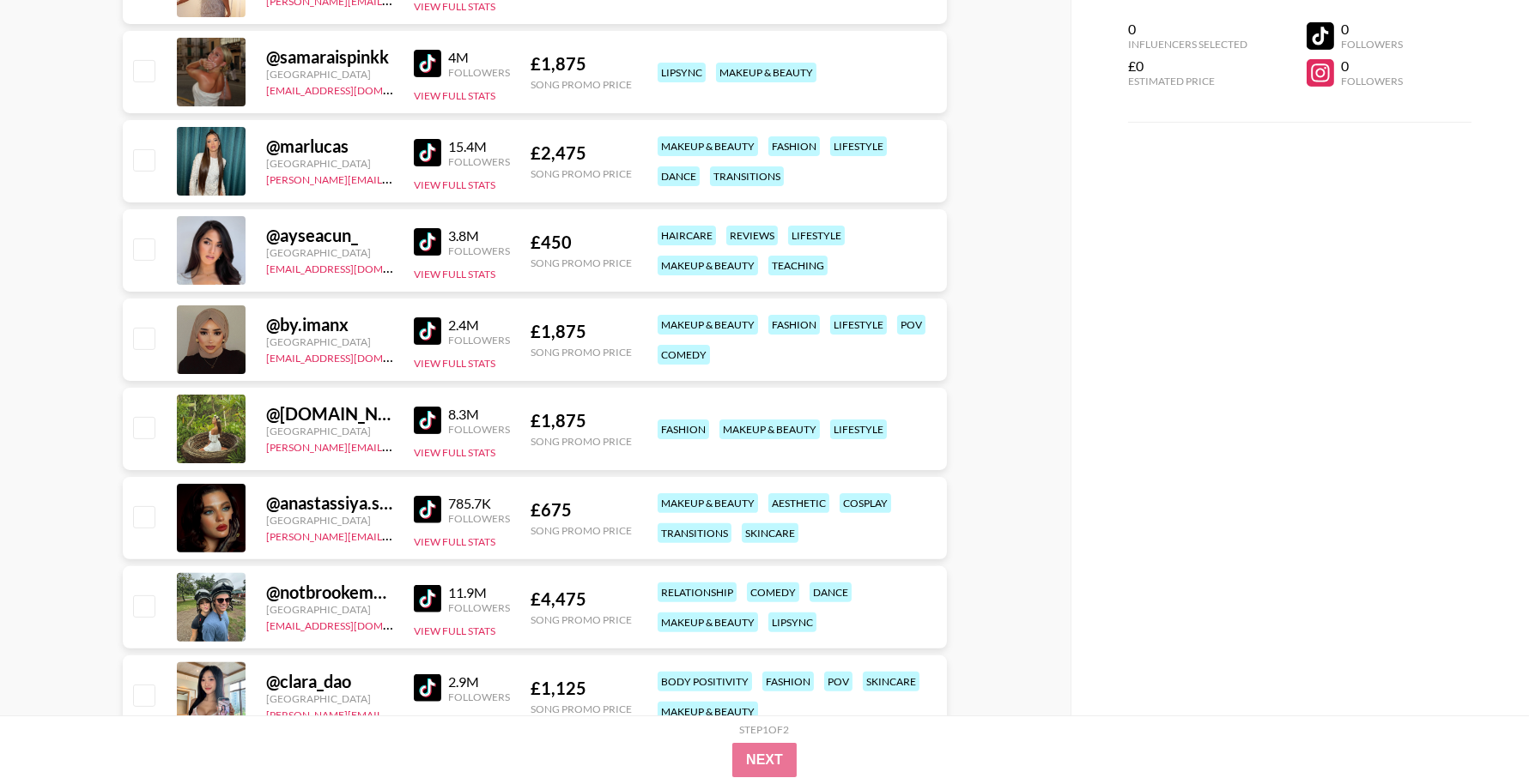
scroll to position [1239, 0]
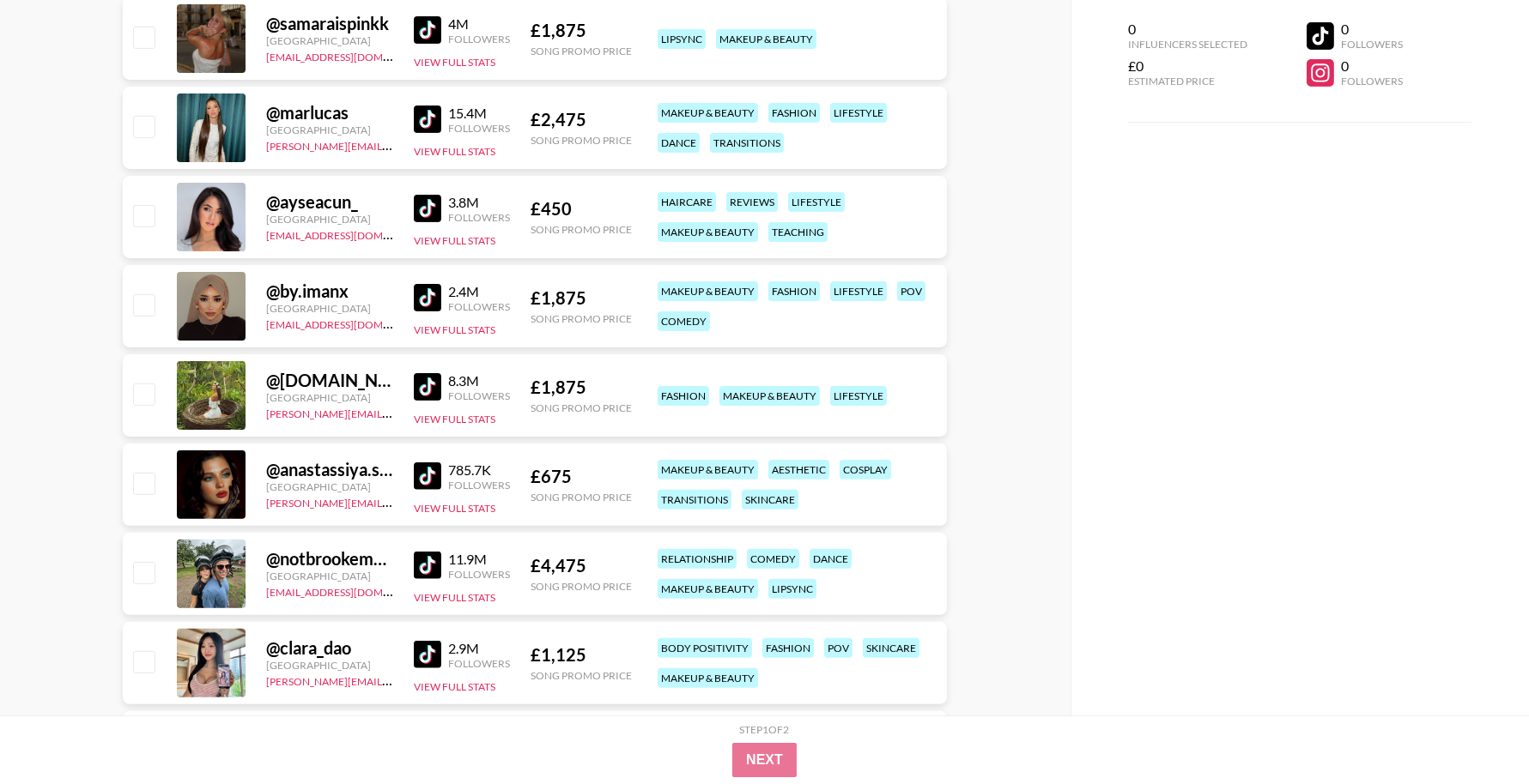
click at [428, 388] on img at bounding box center [427, 387] width 27 height 27
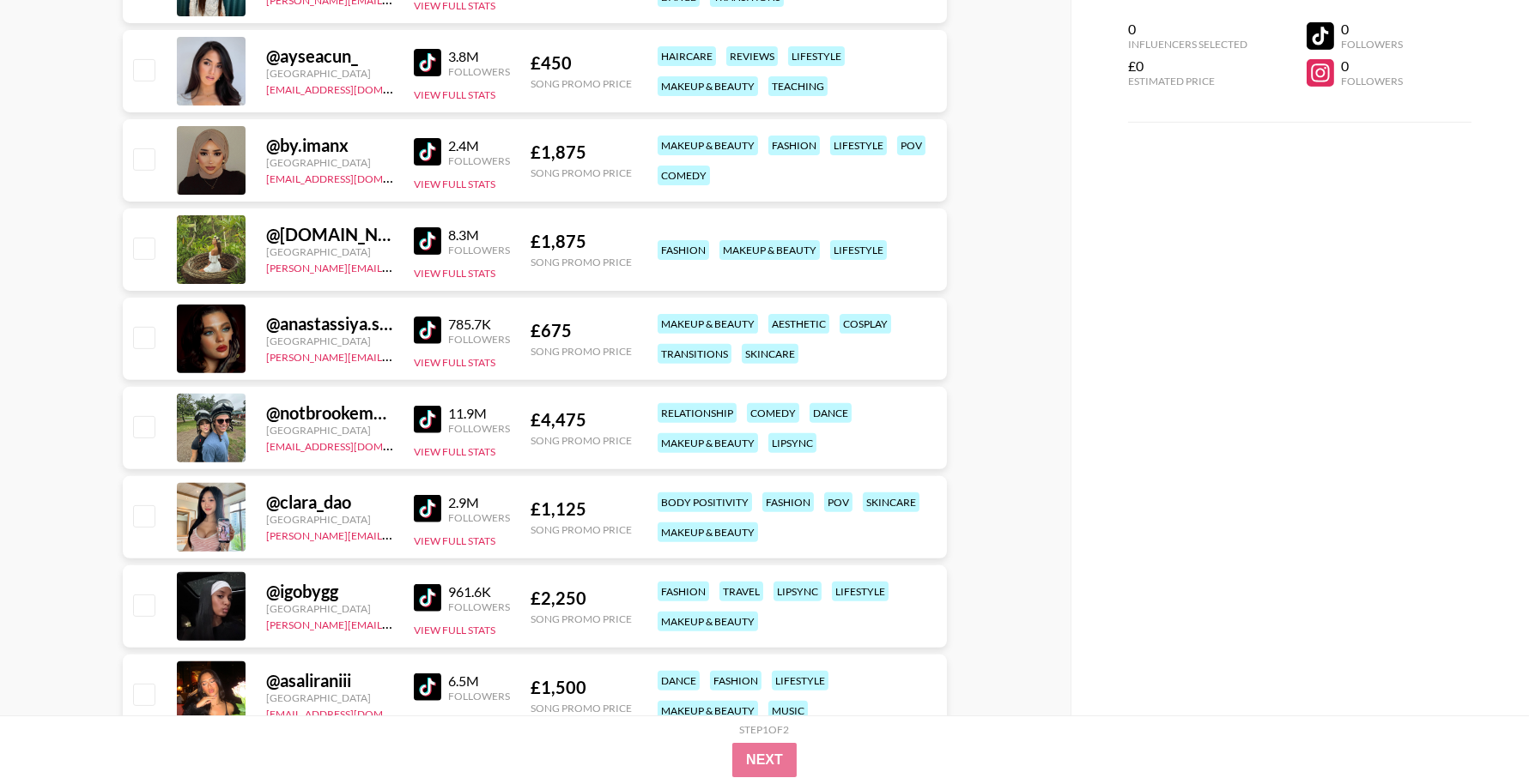
scroll to position [1518, 0]
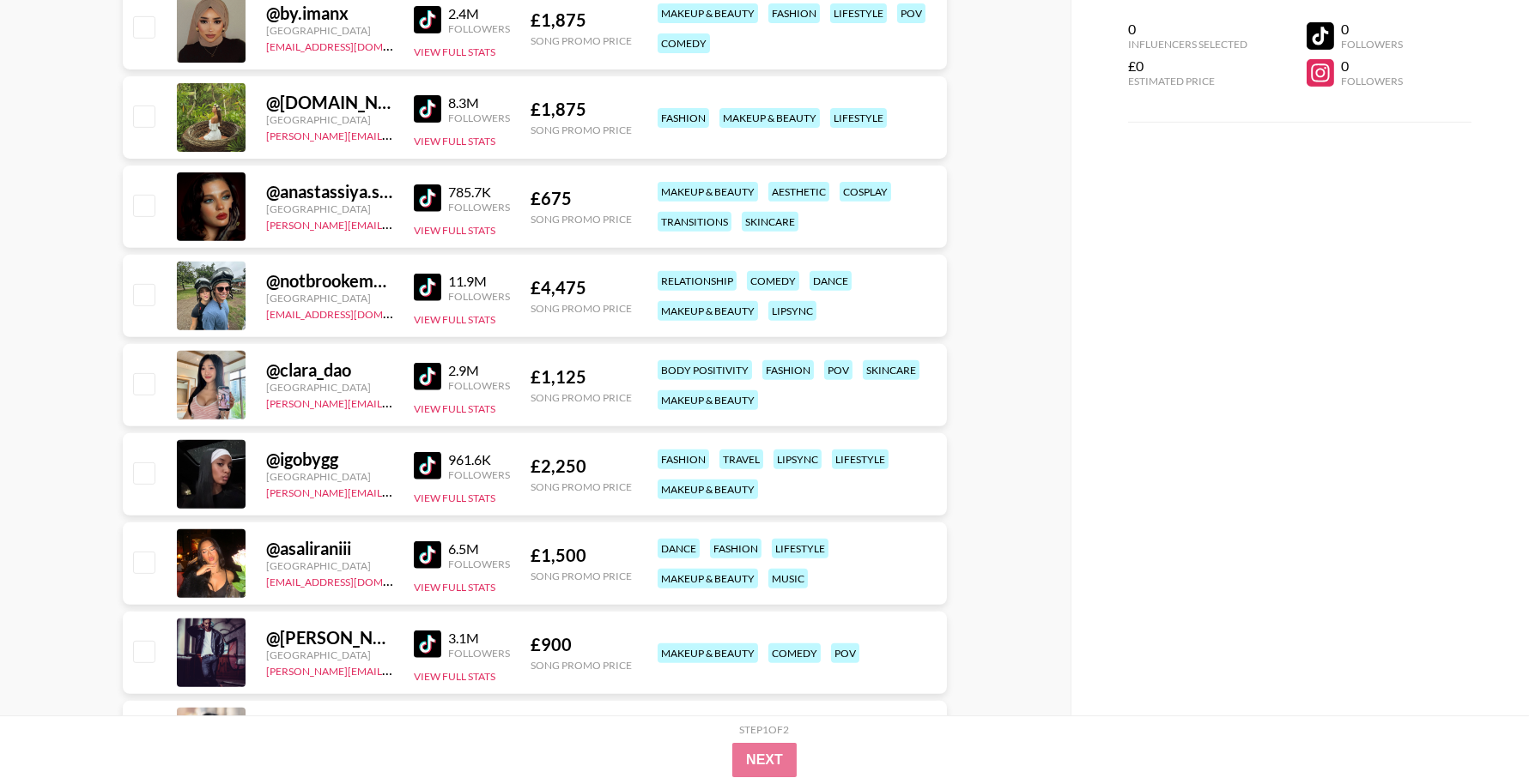
click at [428, 384] on img at bounding box center [427, 377] width 27 height 27
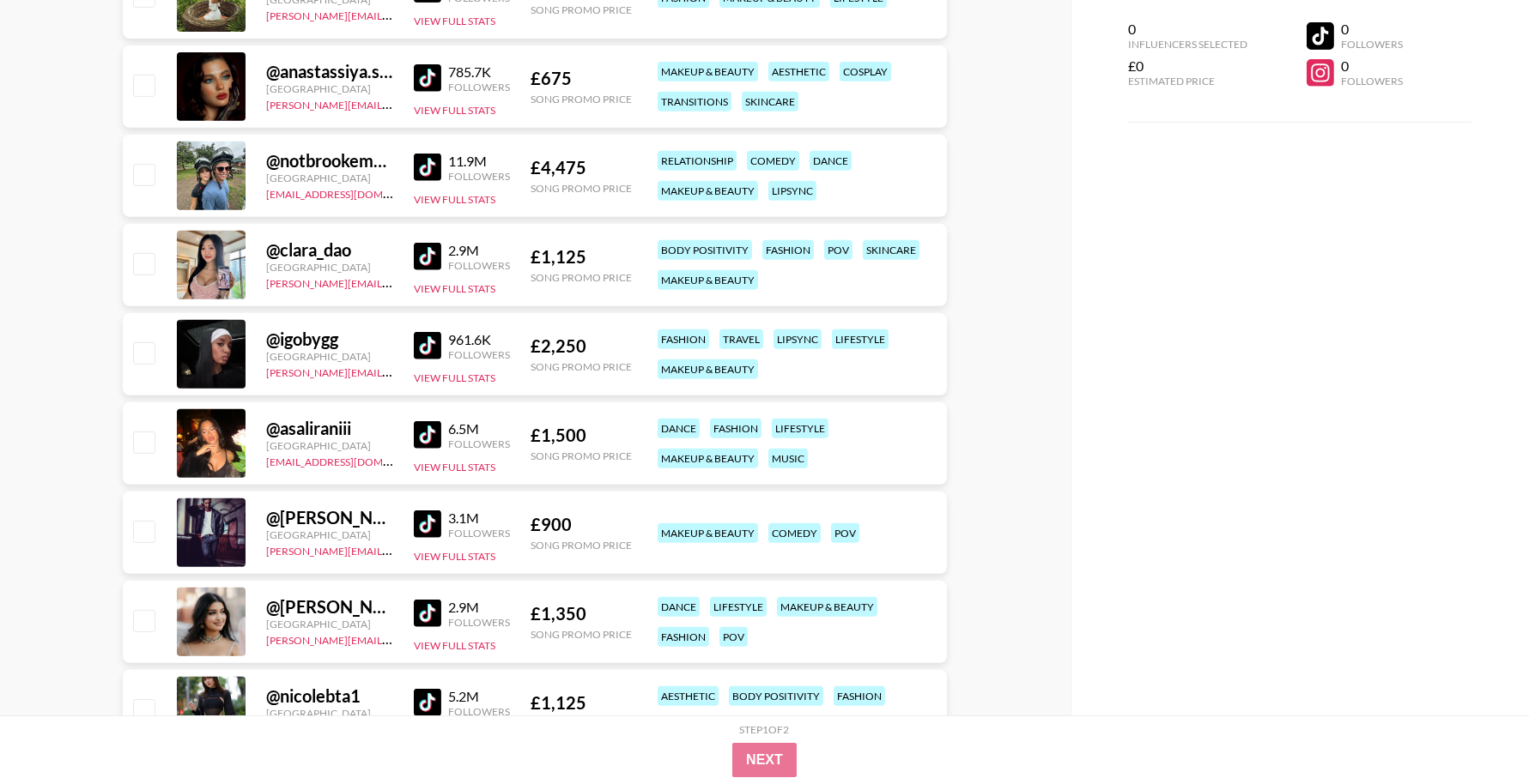
scroll to position [1644, 0]
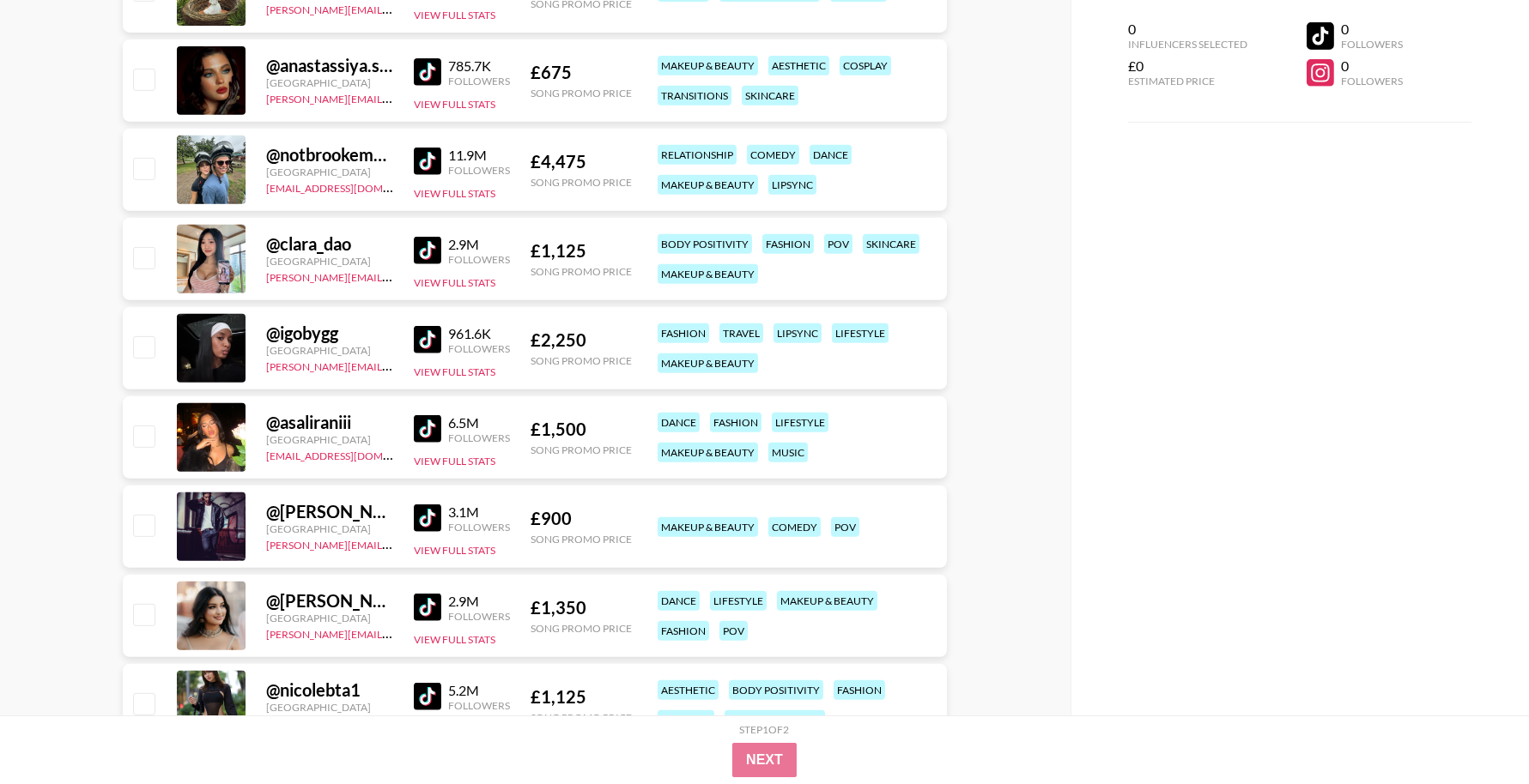
click at [432, 347] on img at bounding box center [427, 340] width 27 height 27
click at [436, 428] on img at bounding box center [427, 429] width 27 height 27
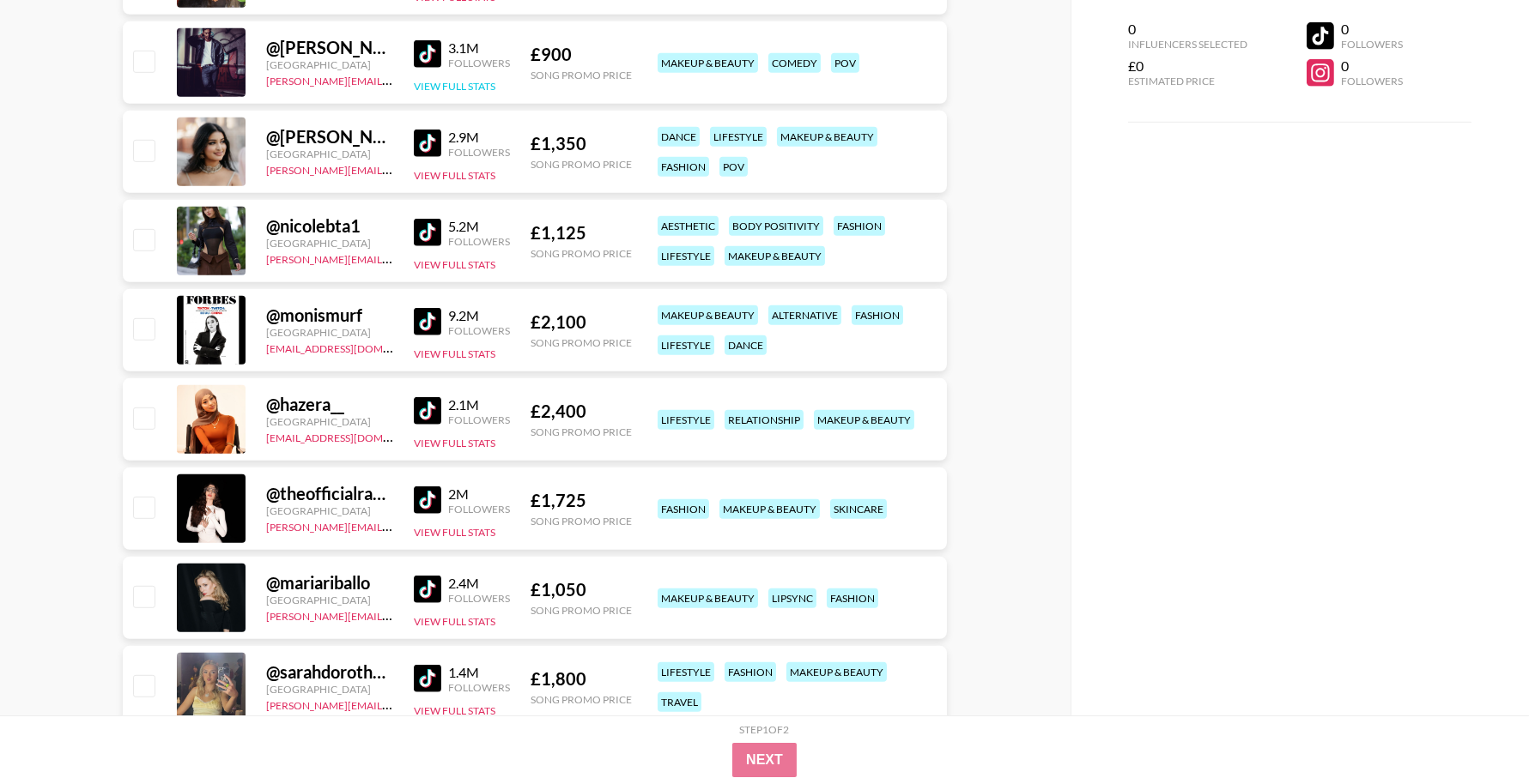
scroll to position [2368, 0]
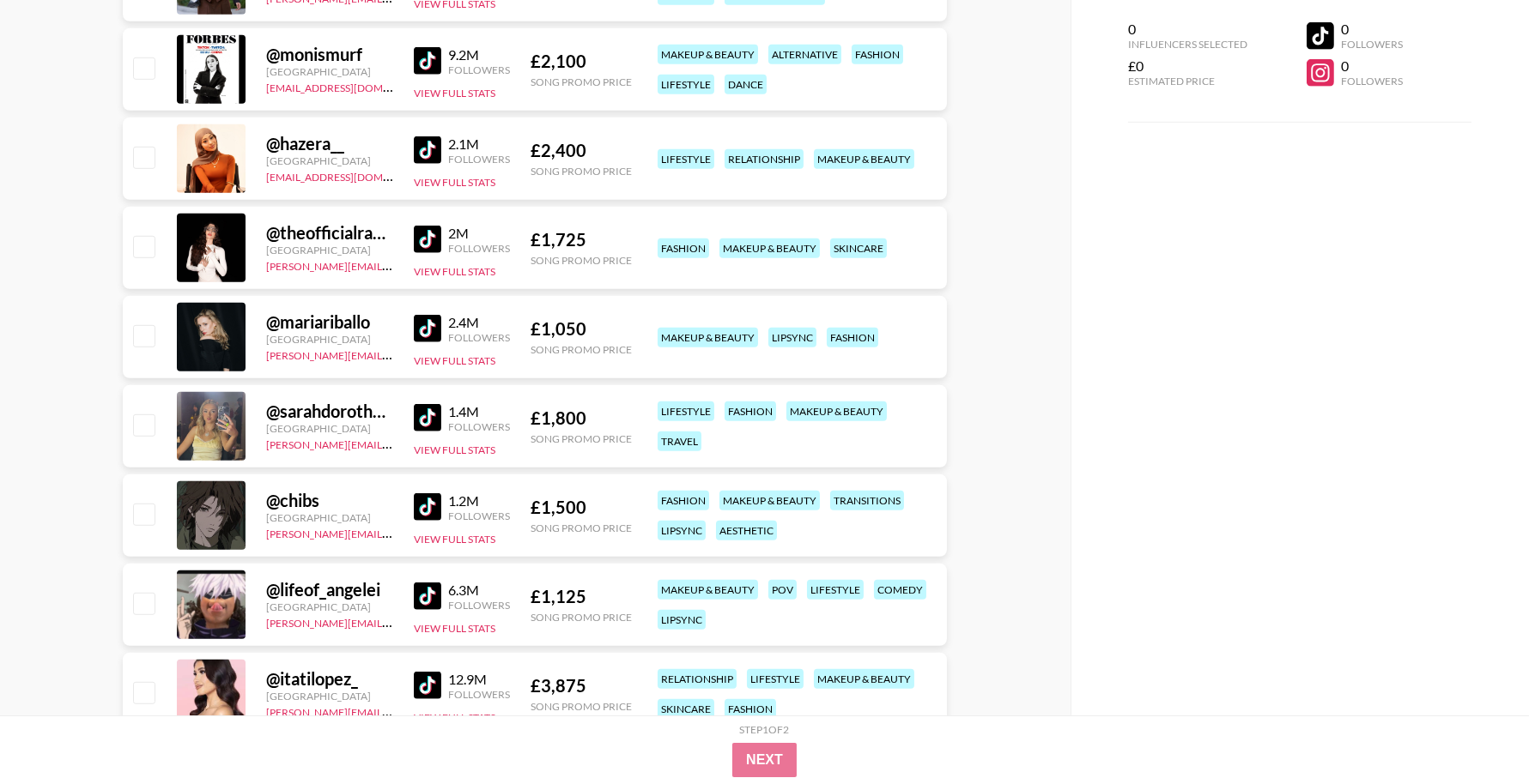
click at [425, 245] on img at bounding box center [427, 239] width 27 height 27
click at [431, 58] on img at bounding box center [427, 61] width 27 height 27
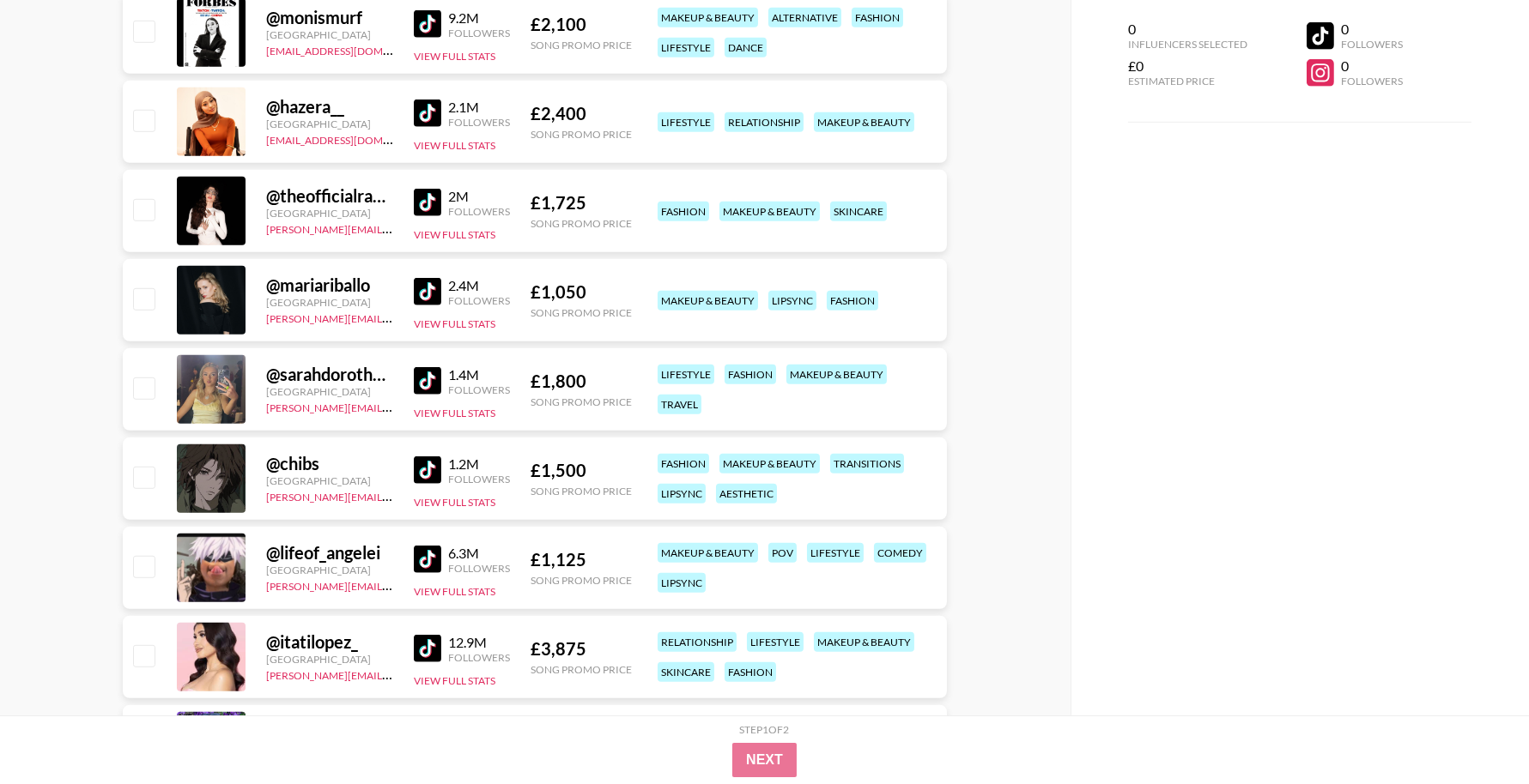
scroll to position [2431, 0]
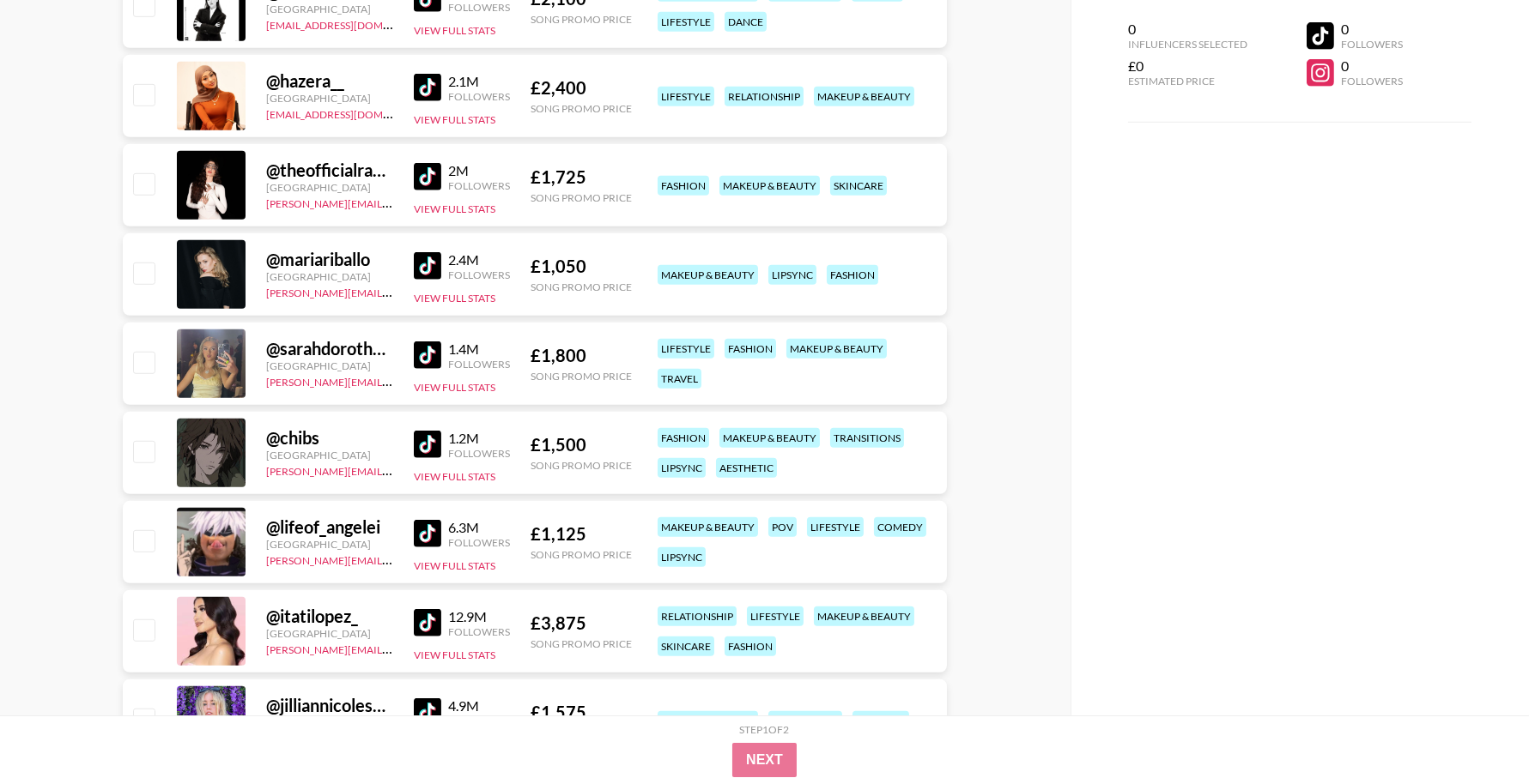
click at [424, 269] on img at bounding box center [427, 266] width 27 height 27
click at [439, 358] on img at bounding box center [427, 355] width 27 height 27
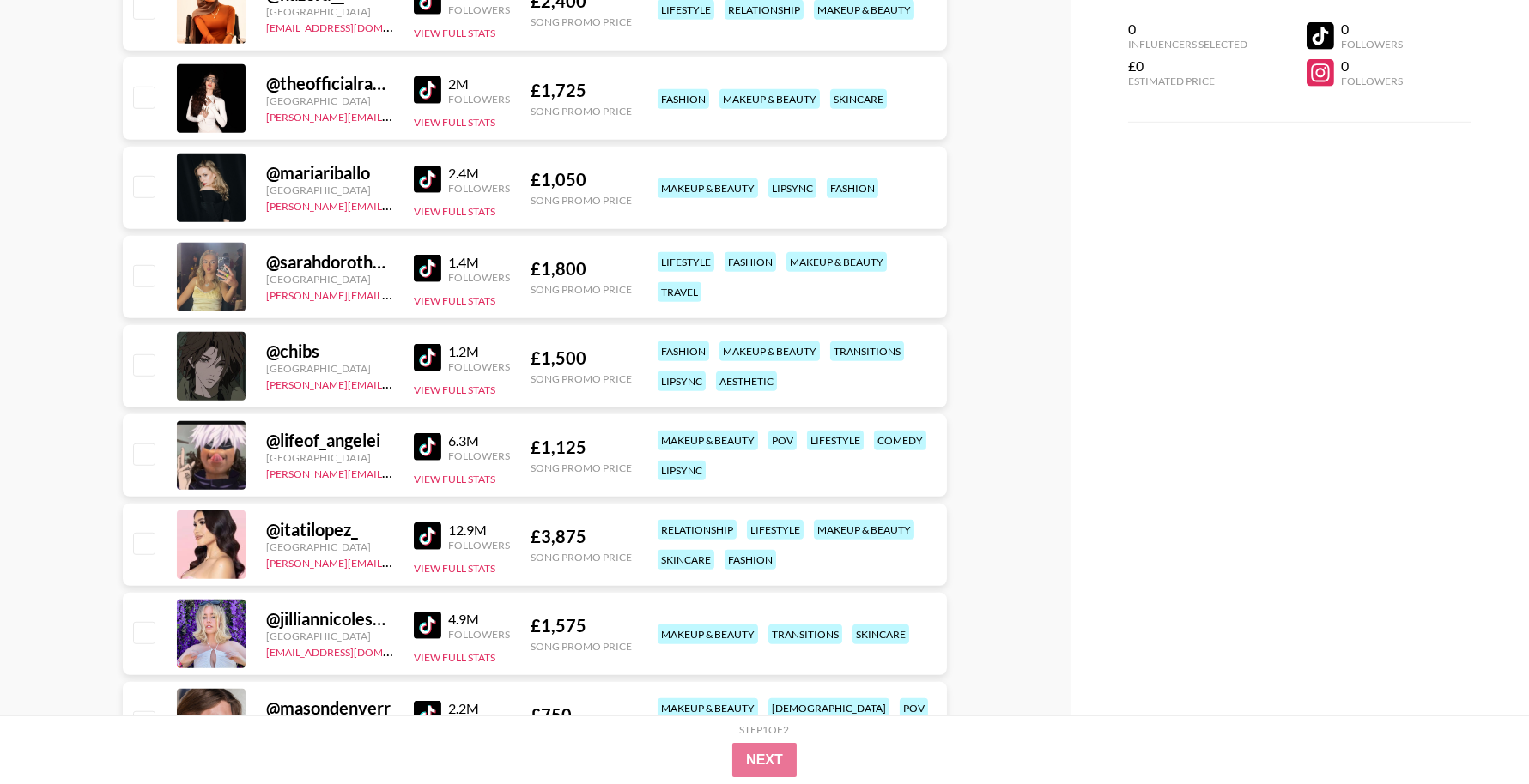
scroll to position [2525, 0]
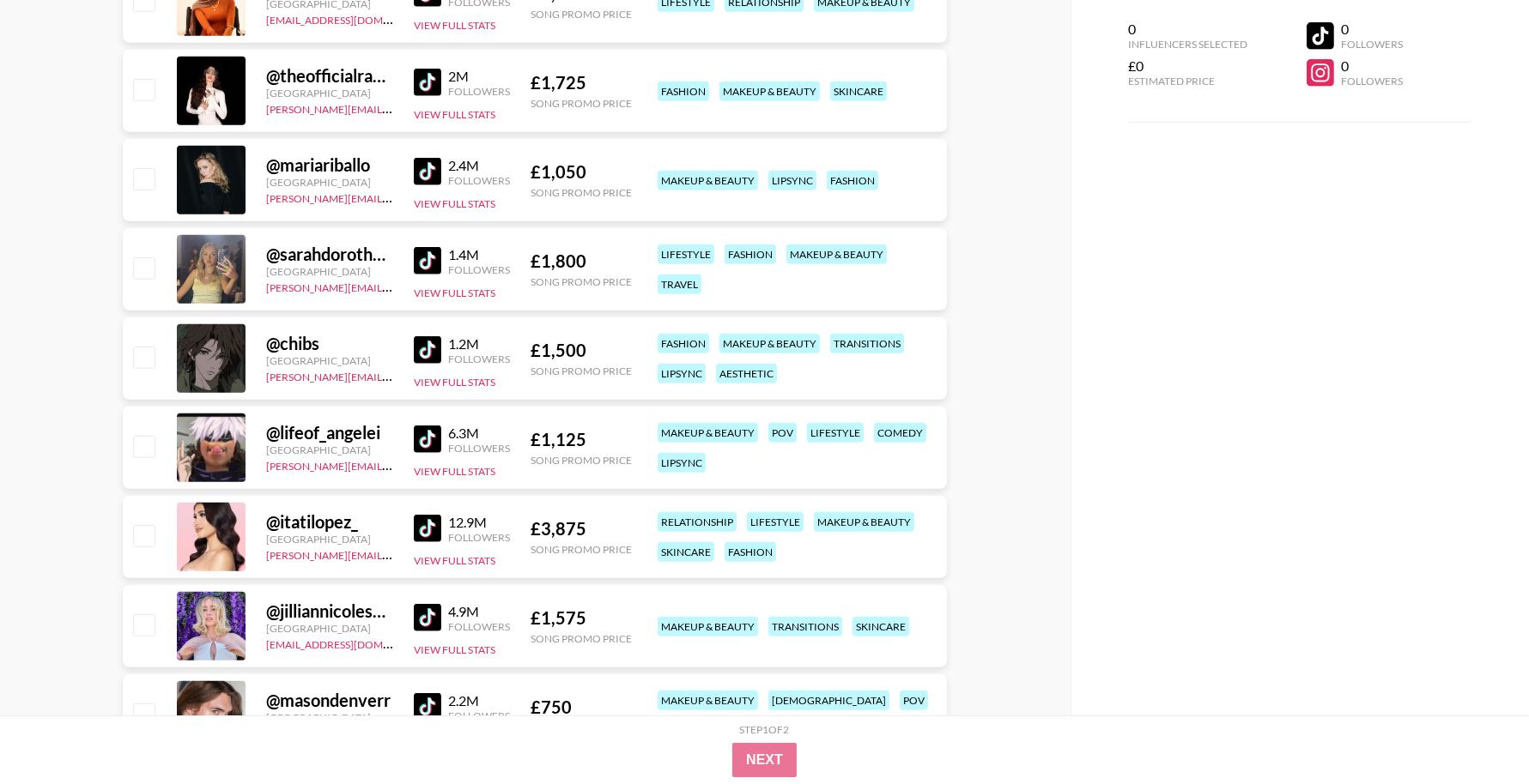
click at [430, 439] on img at bounding box center [427, 439] width 27 height 27
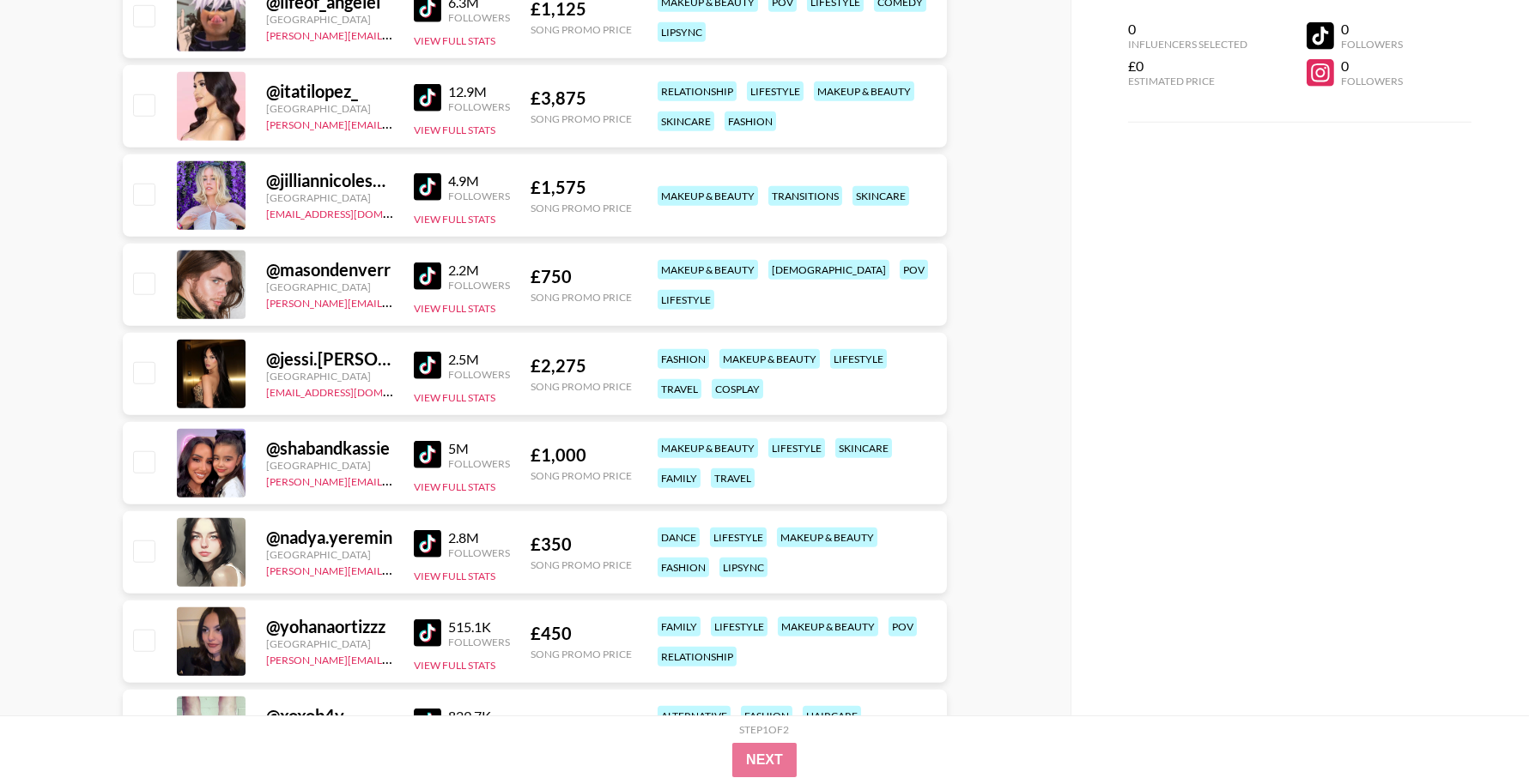
scroll to position [3005, 0]
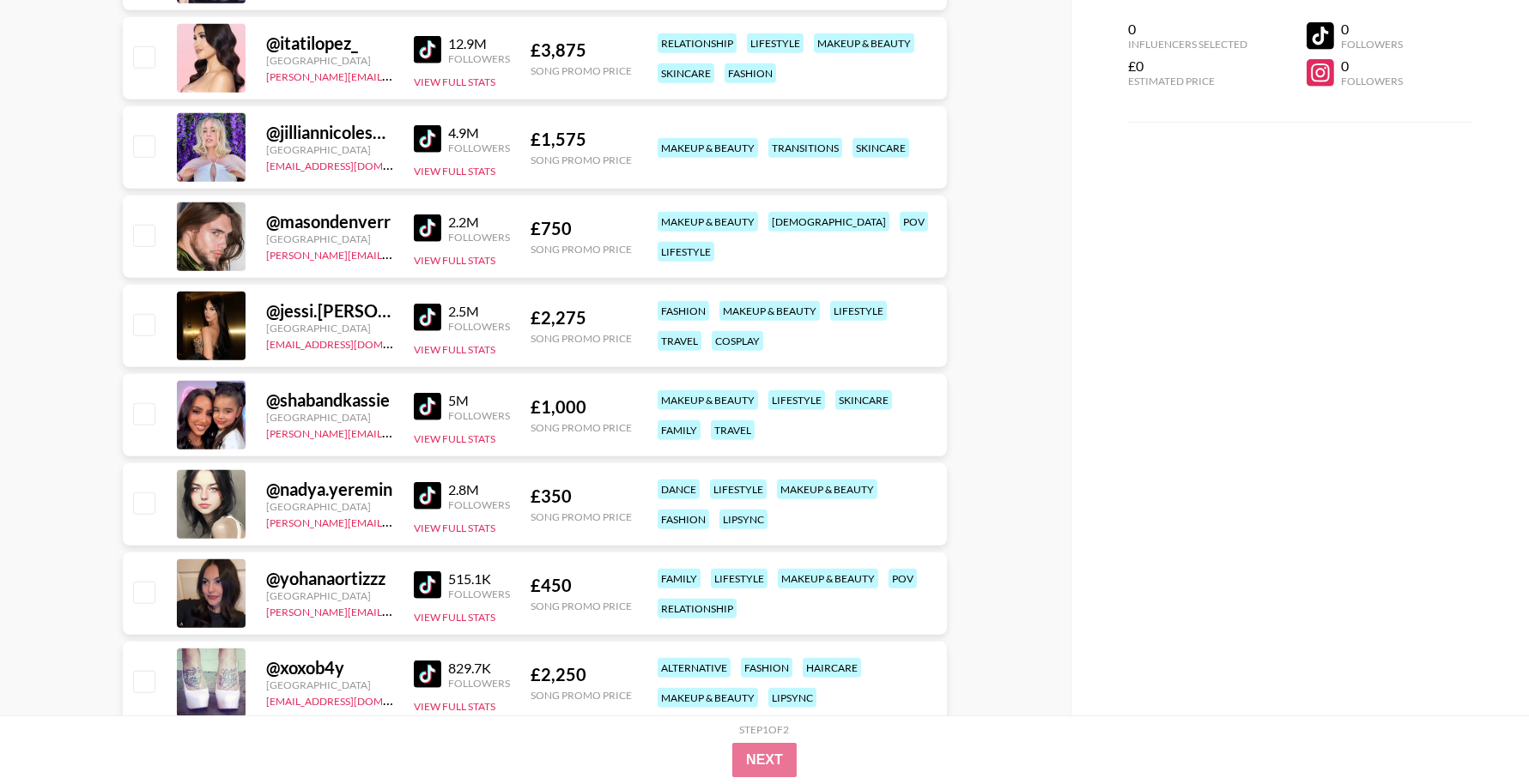
click at [424, 314] on img at bounding box center [427, 318] width 27 height 27
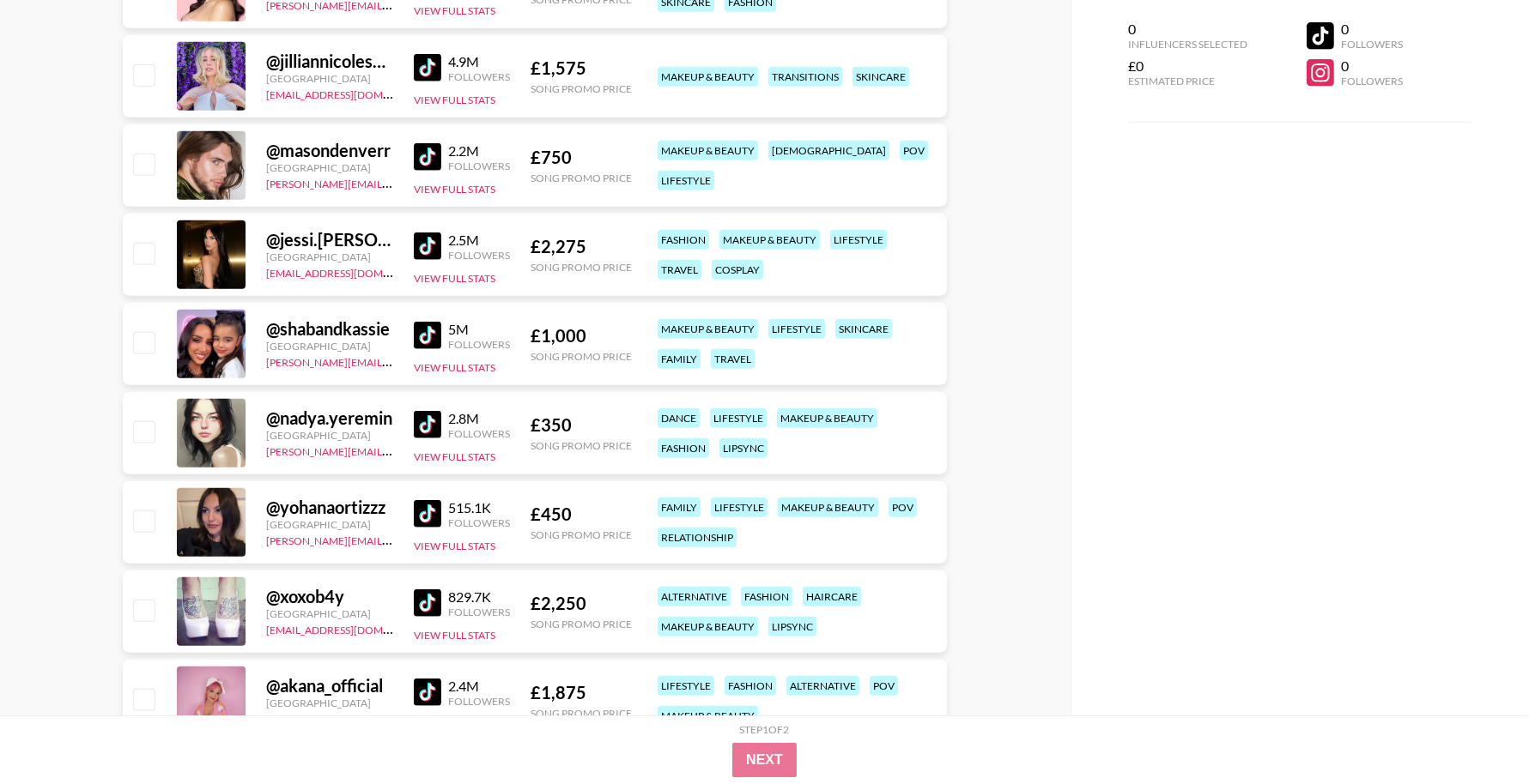
scroll to position [3138, 0]
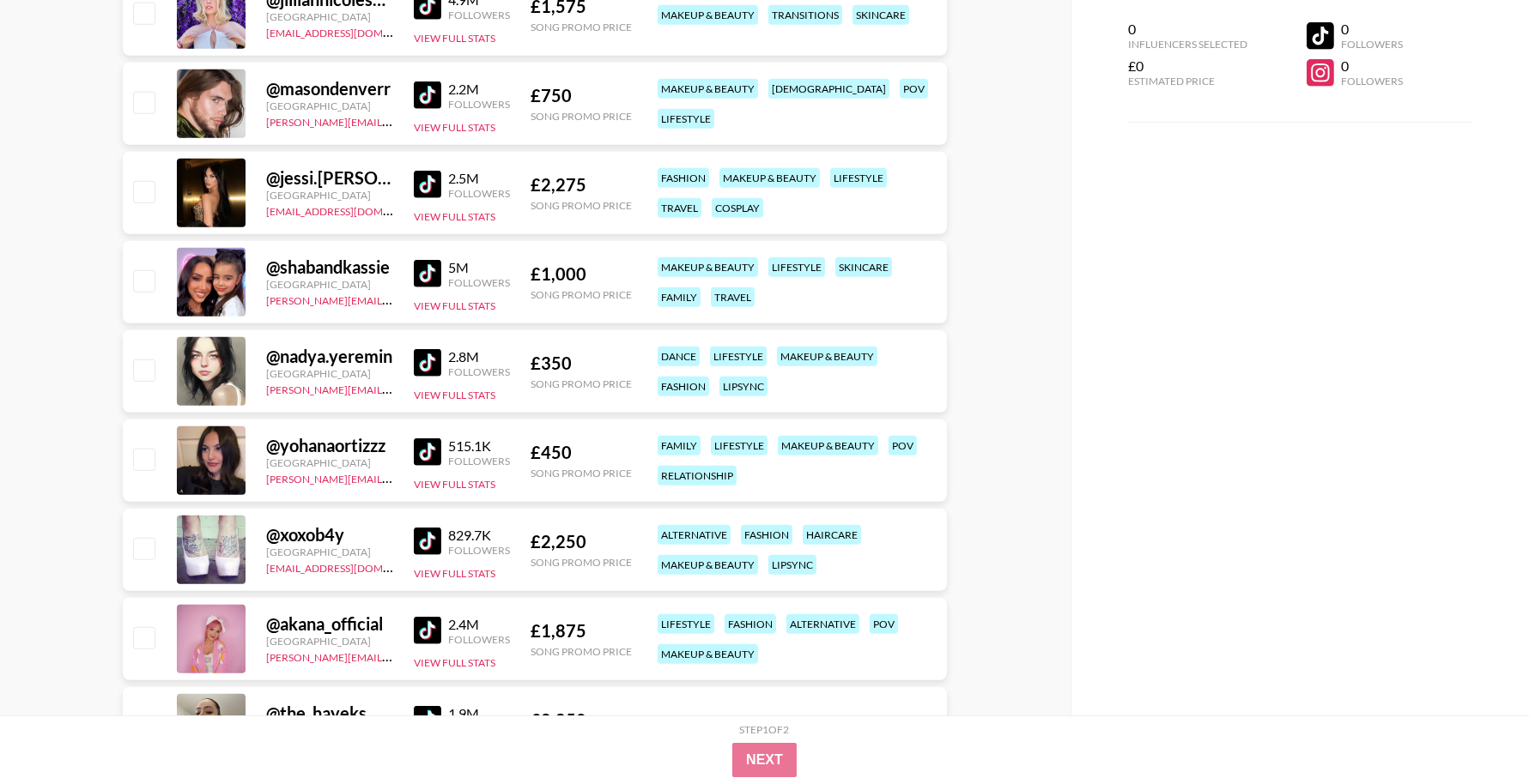
click at [418, 359] on img at bounding box center [427, 363] width 27 height 27
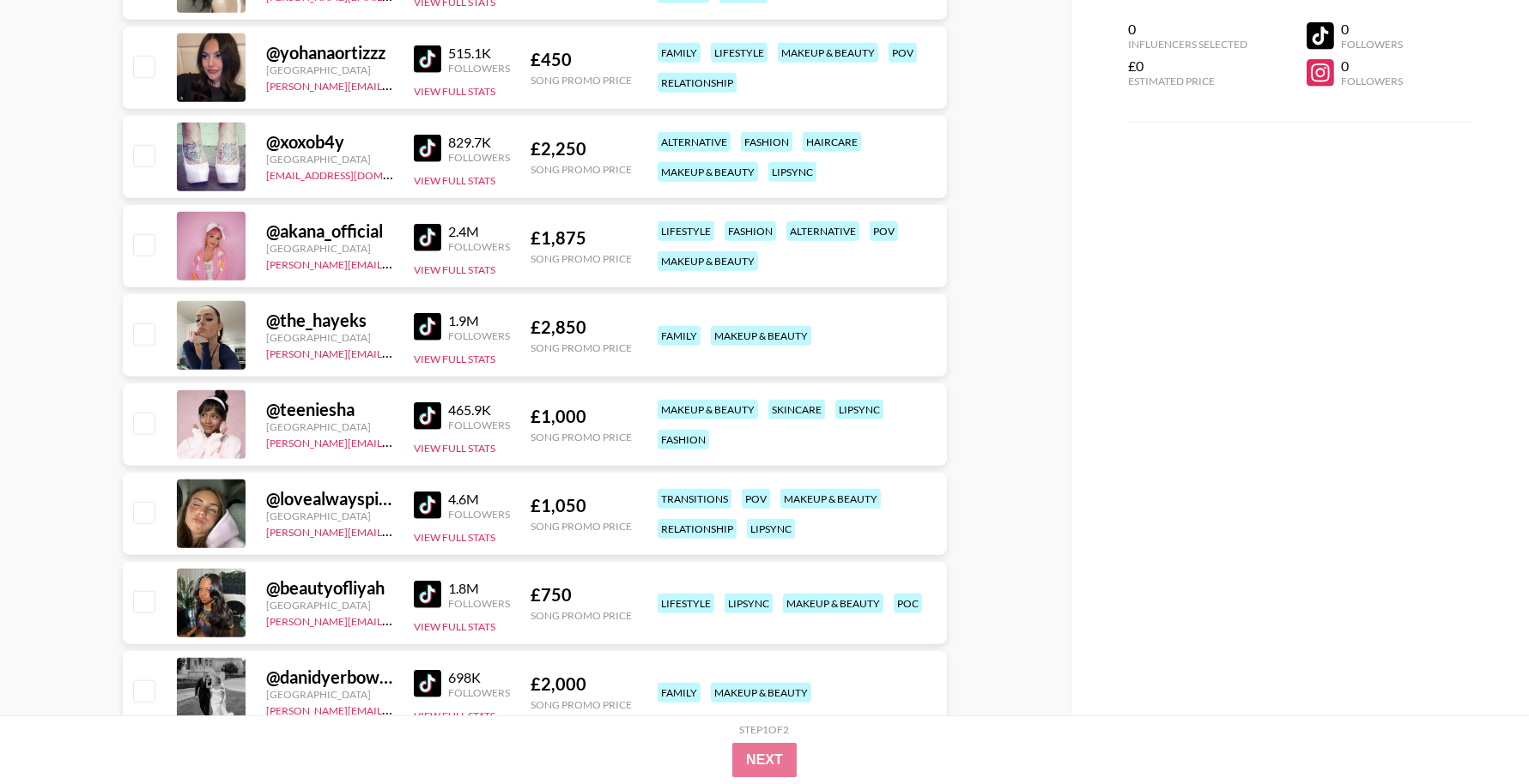
scroll to position [3532, 0]
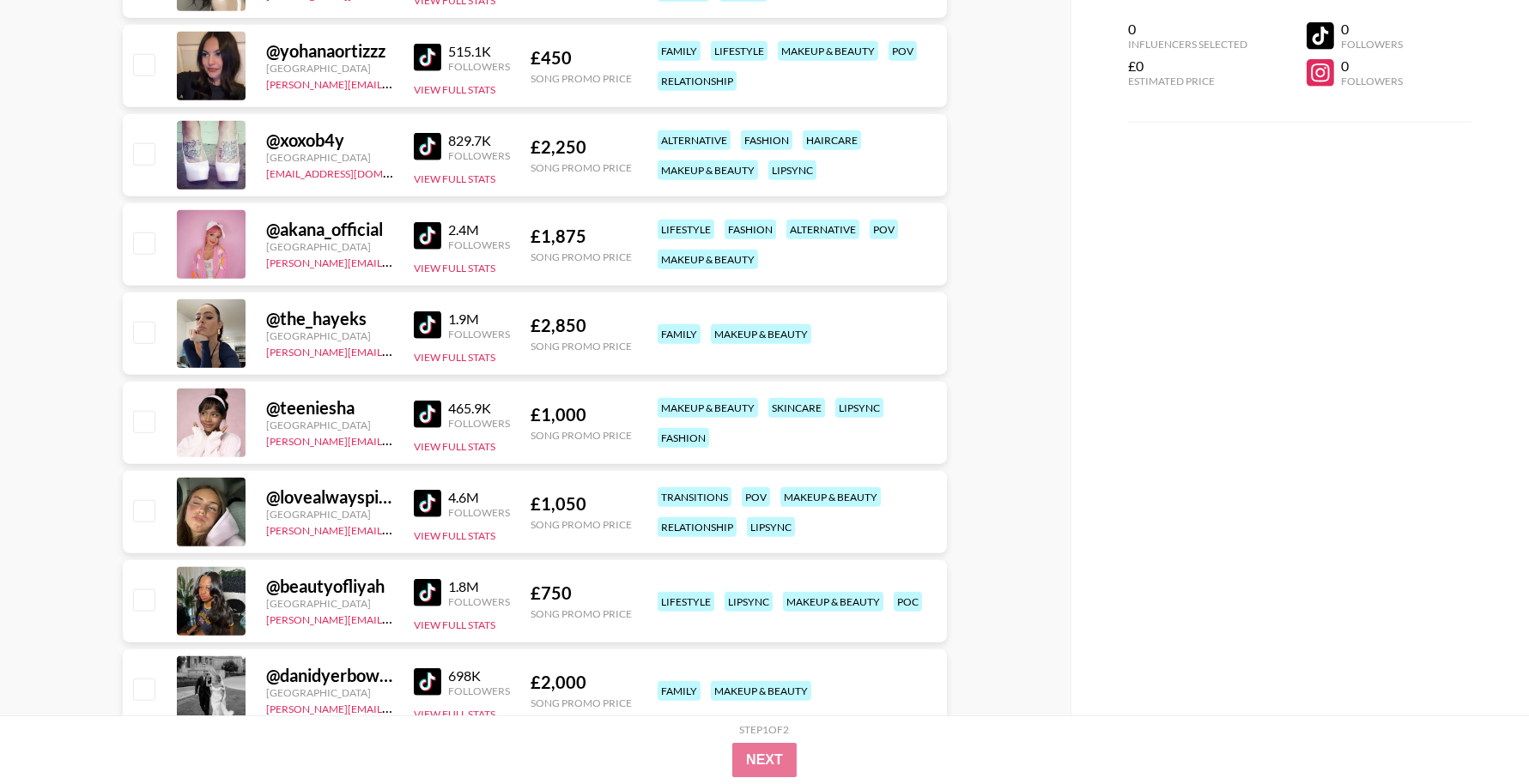
click at [435, 231] on img at bounding box center [427, 236] width 27 height 27
click at [429, 325] on img at bounding box center [427, 325] width 27 height 27
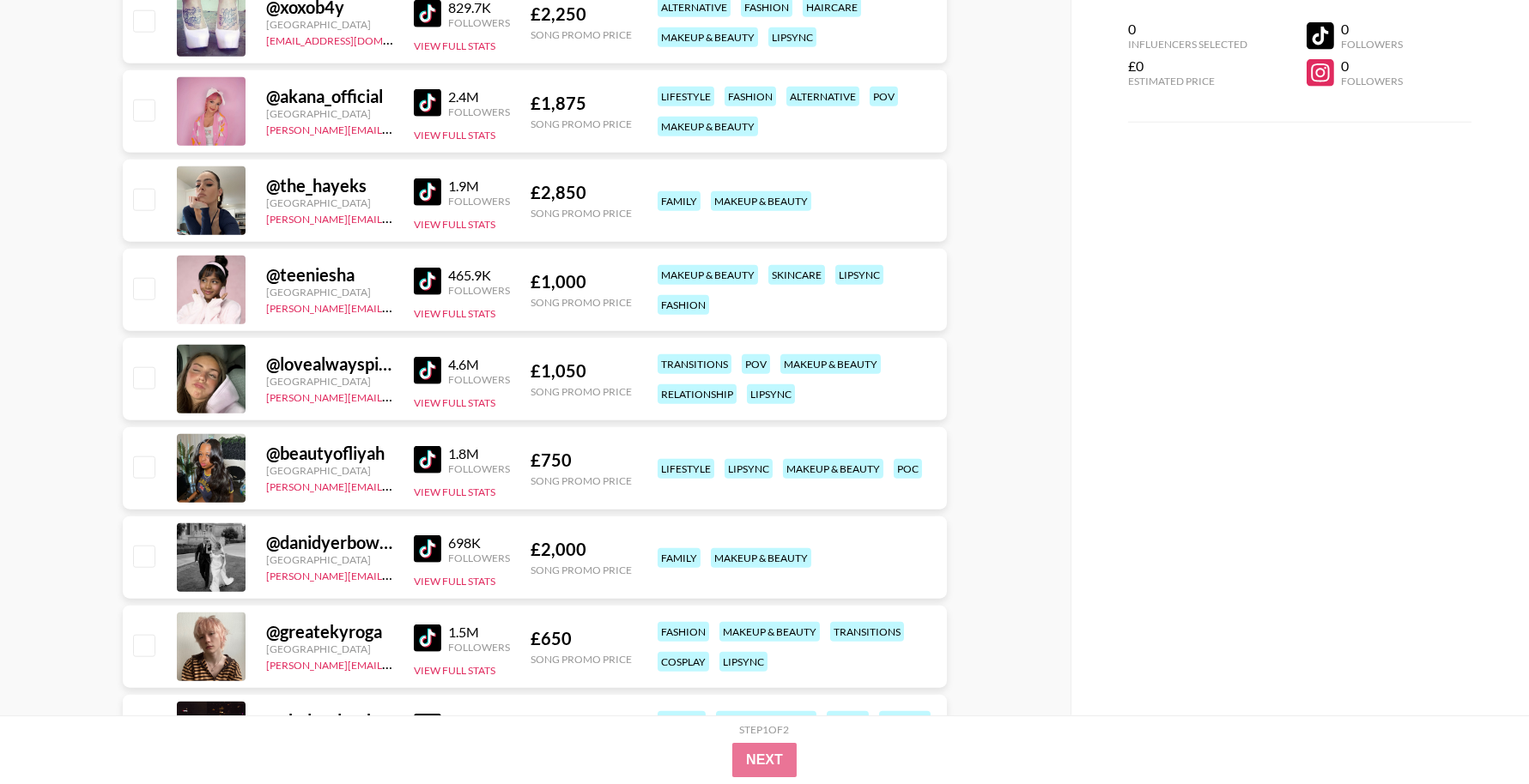
scroll to position [3739, 0]
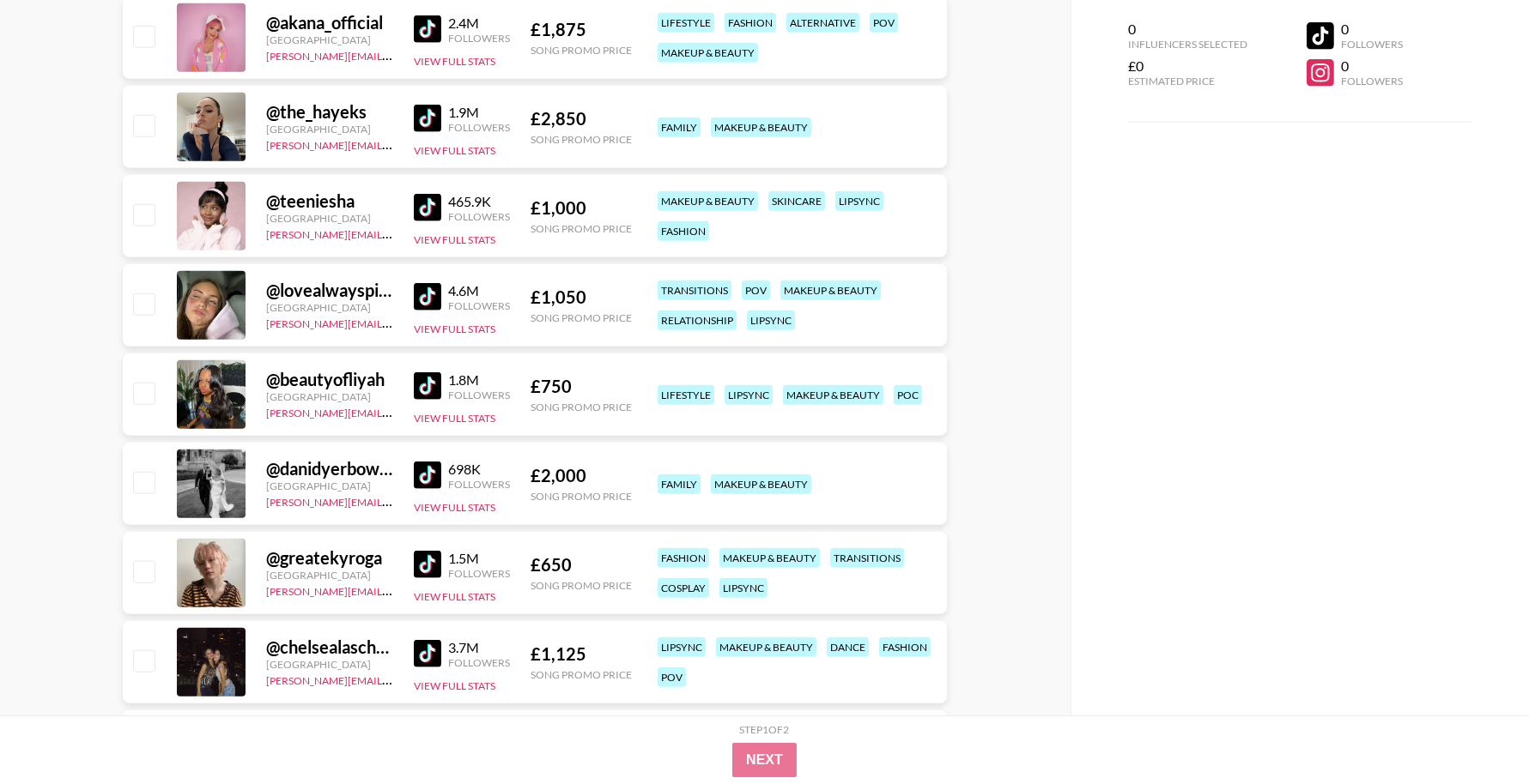
click at [421, 204] on img at bounding box center [427, 208] width 27 height 27
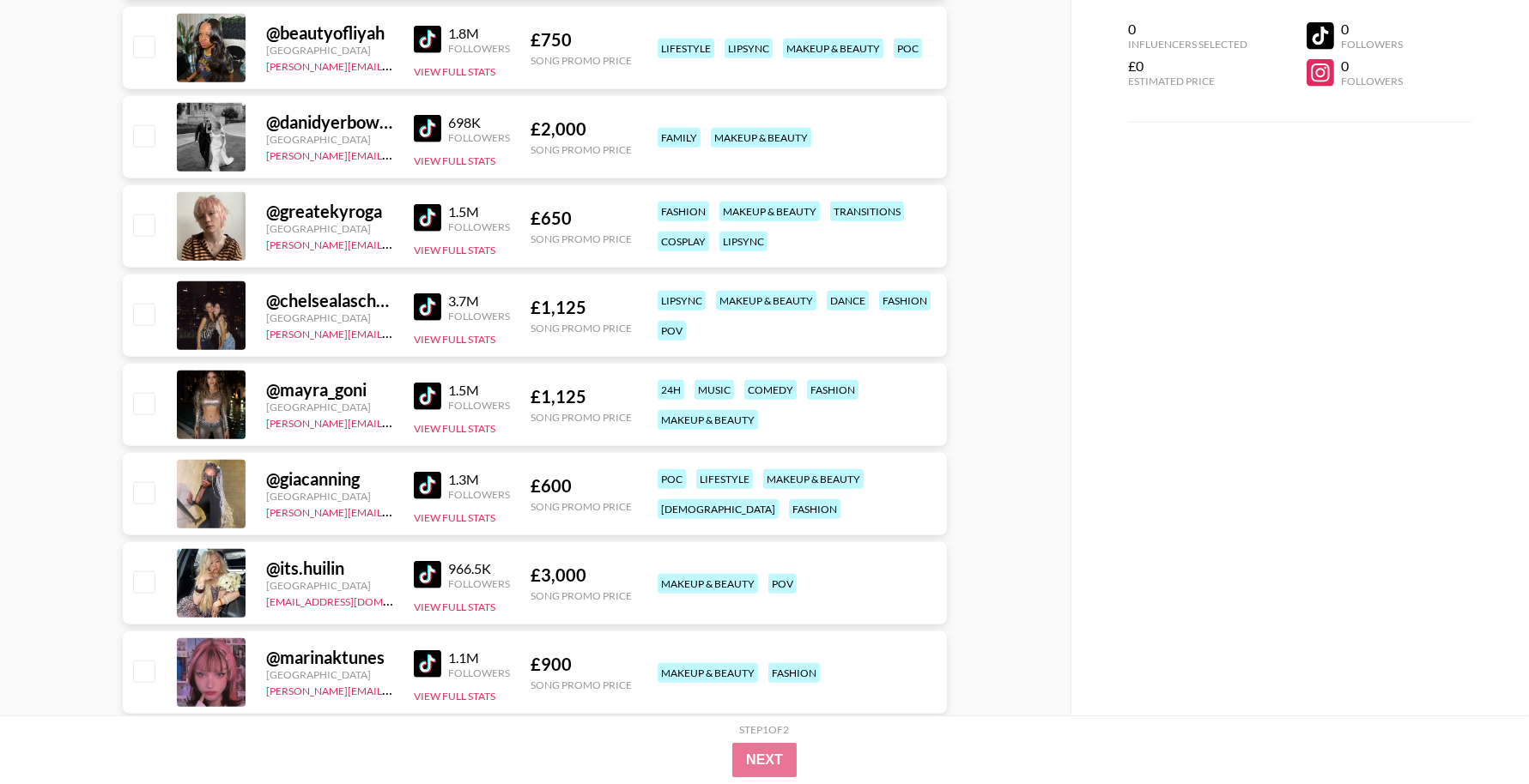
scroll to position [4087, 0]
click at [423, 400] on img at bounding box center [427, 395] width 27 height 27
click at [431, 488] on img at bounding box center [427, 485] width 27 height 27
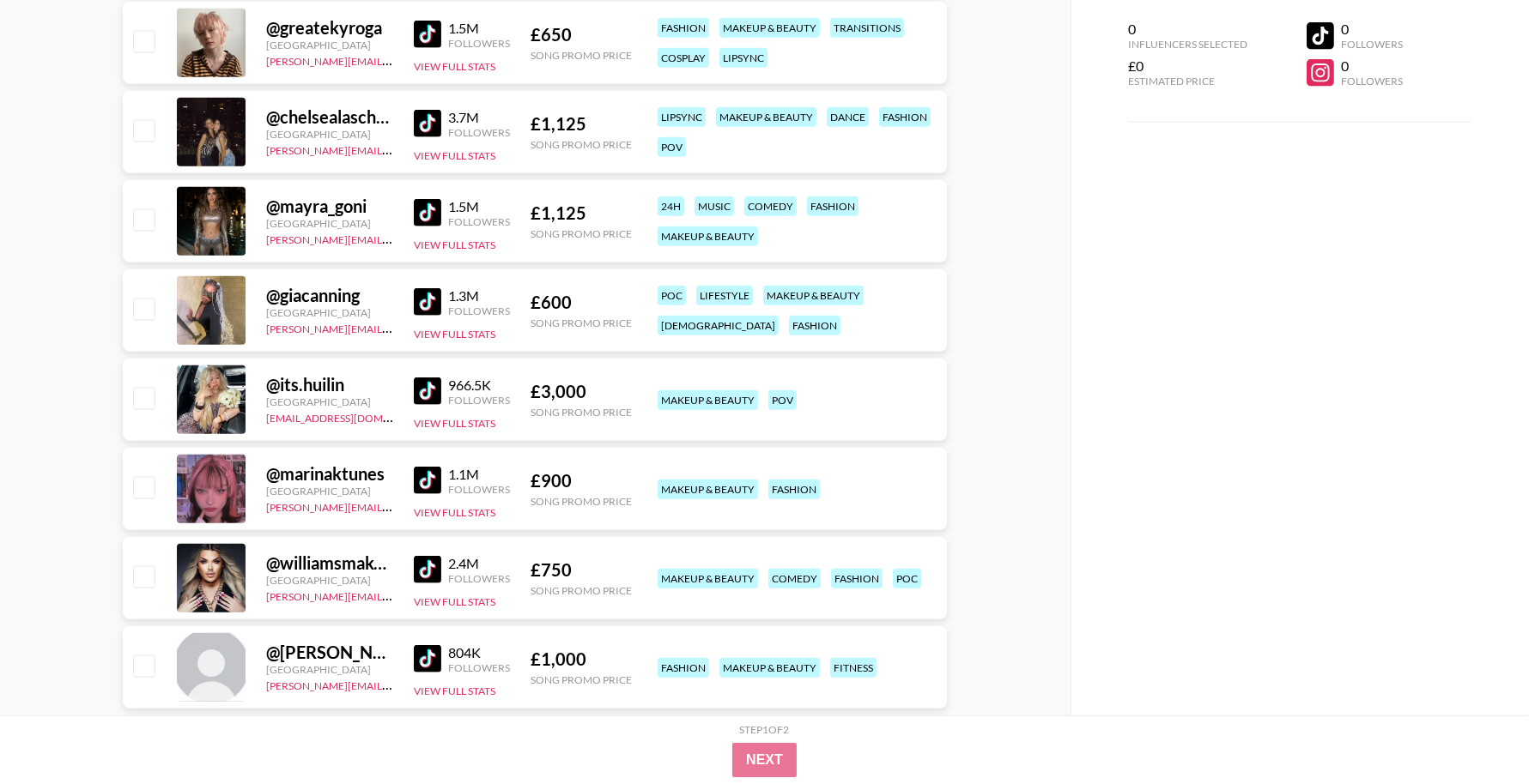
scroll to position [4325, 0]
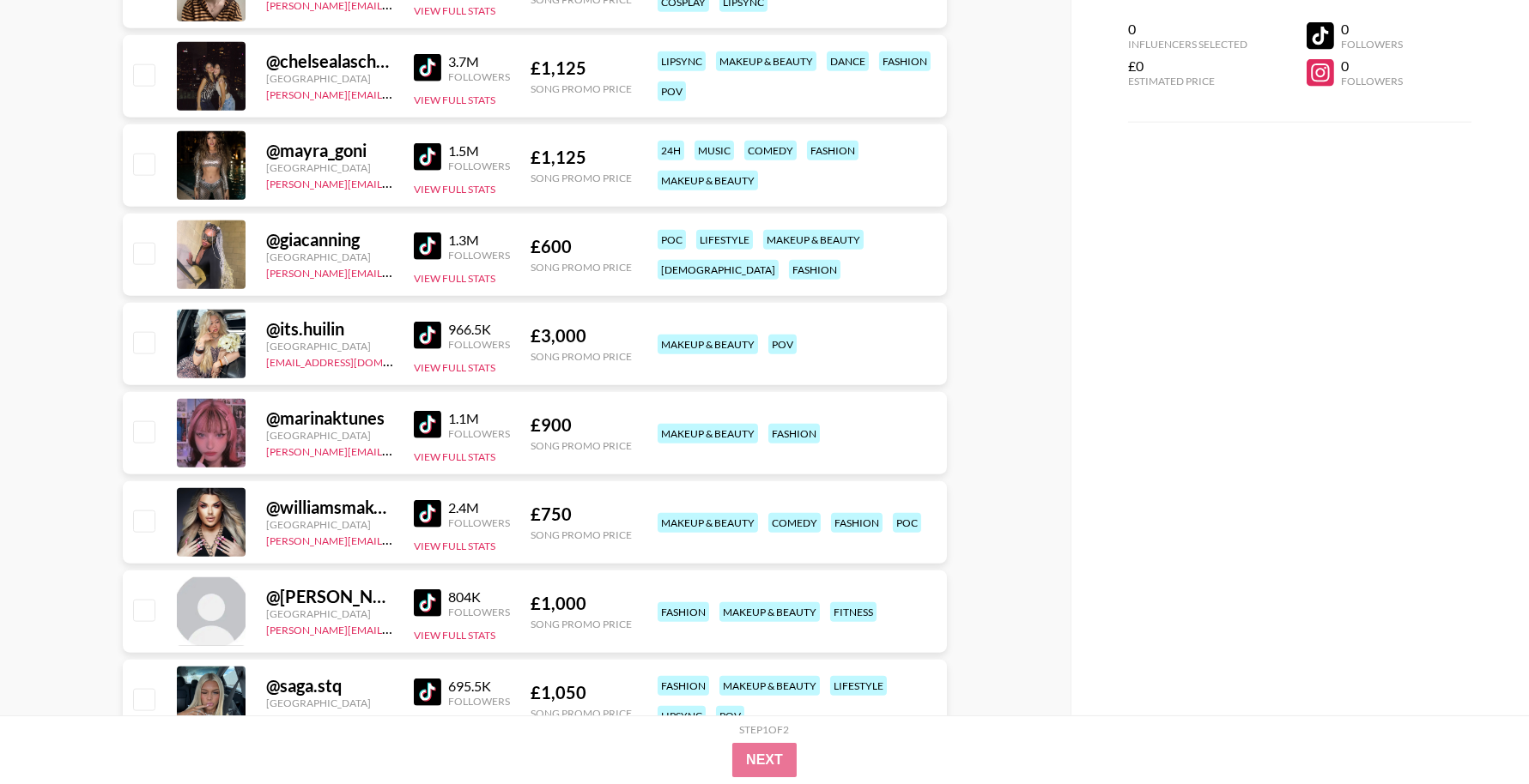
click at [430, 428] on img at bounding box center [427, 424] width 27 height 27
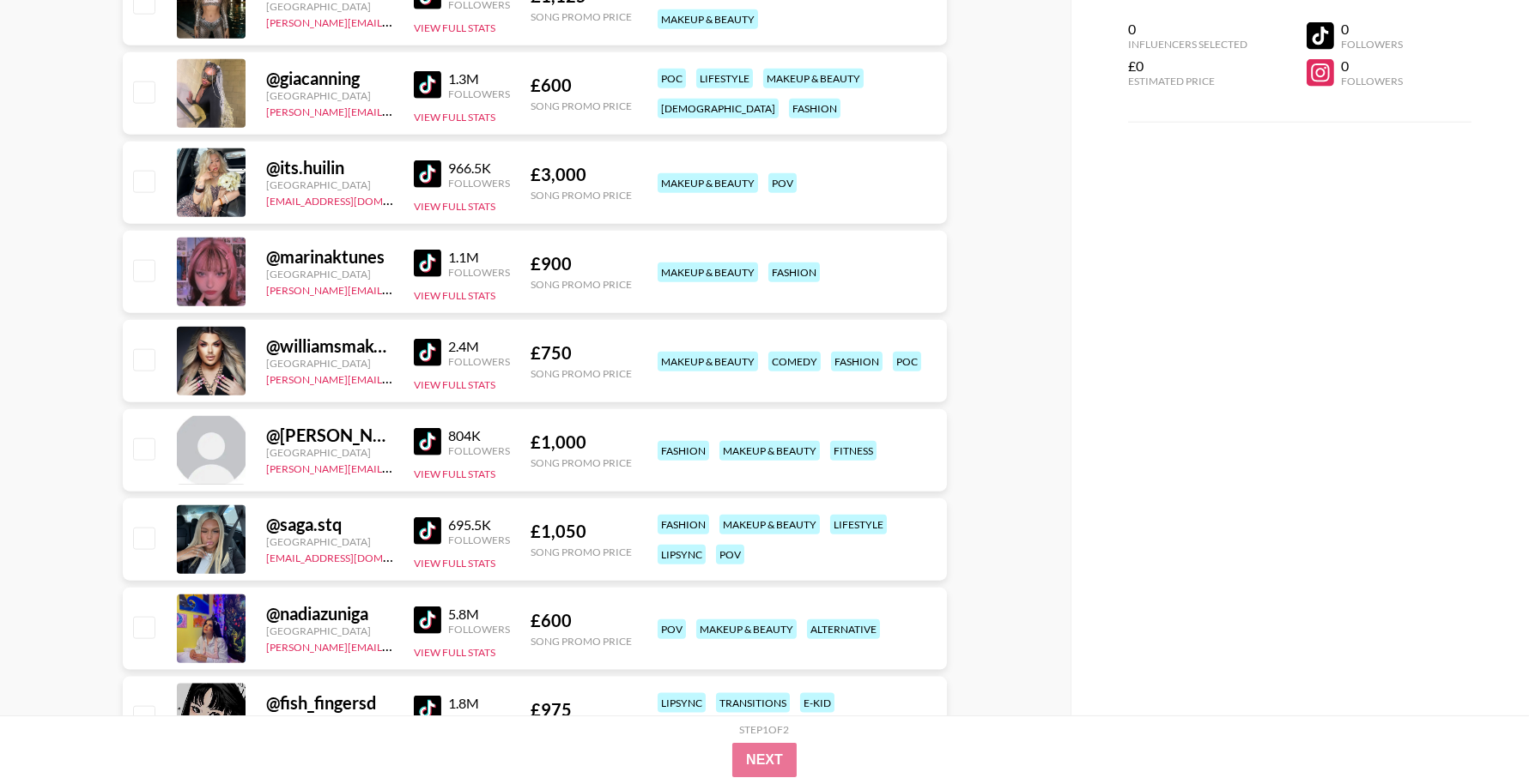
scroll to position [4553, 0]
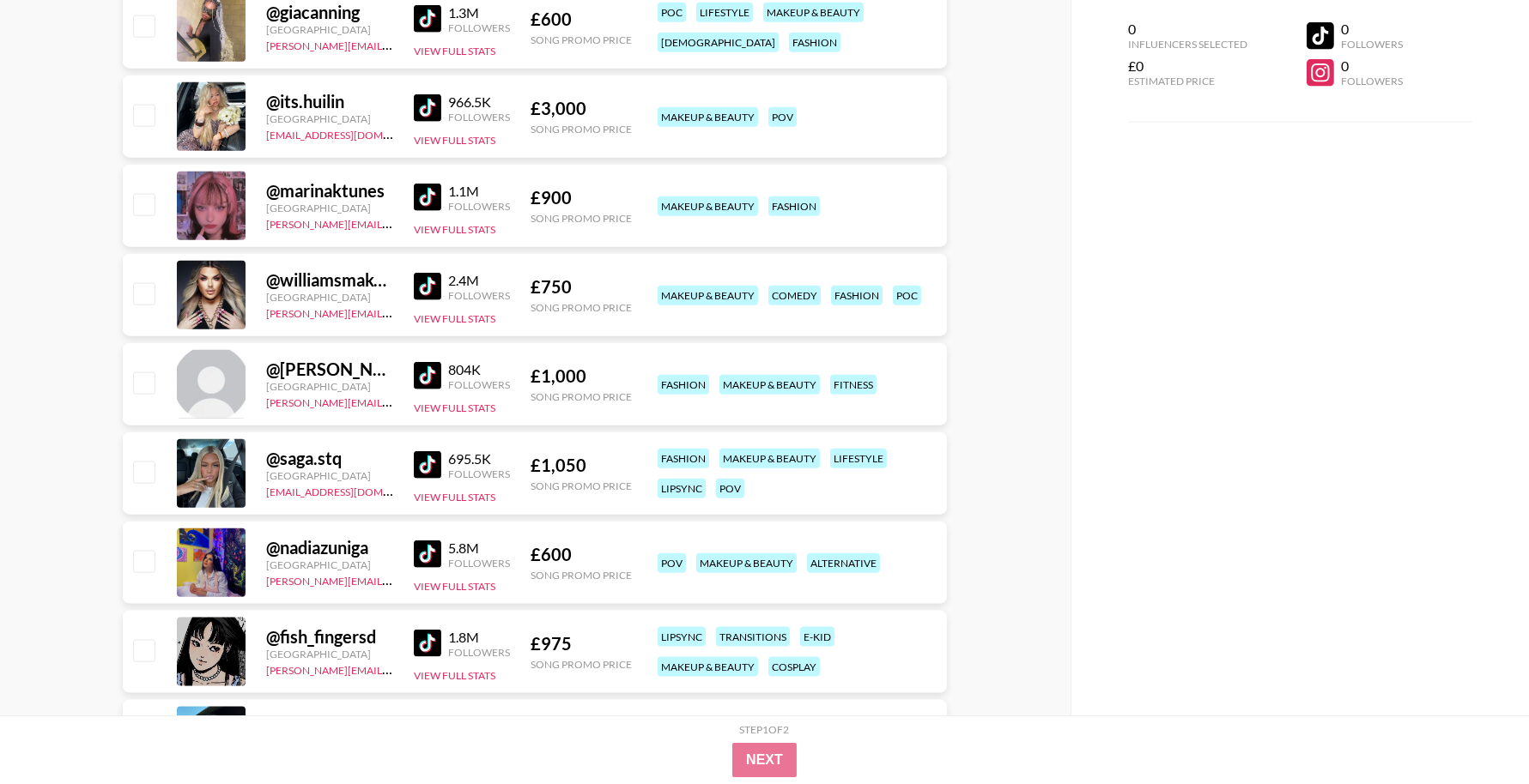
click at [421, 280] on img at bounding box center [427, 287] width 27 height 27
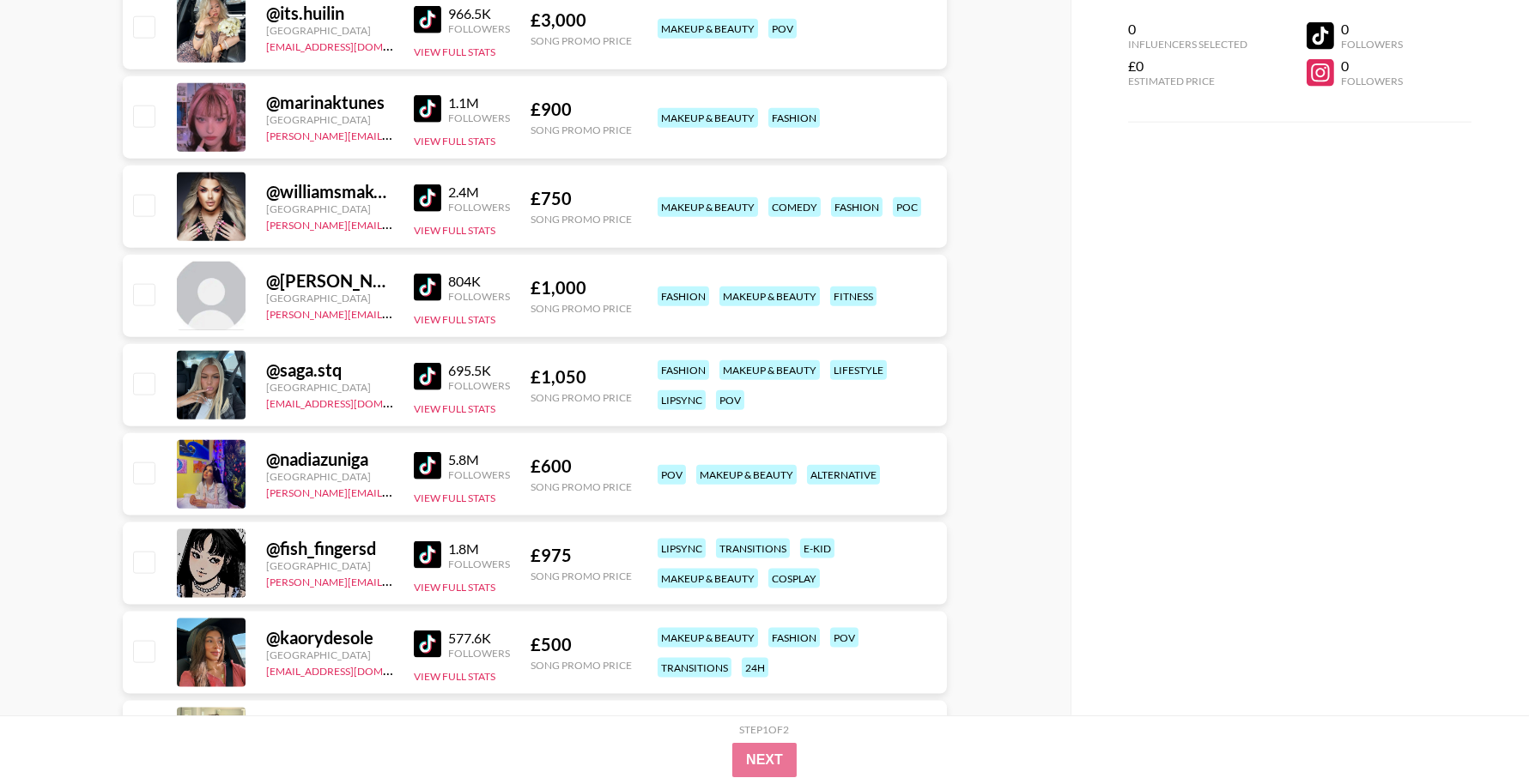
scroll to position [4643, 0]
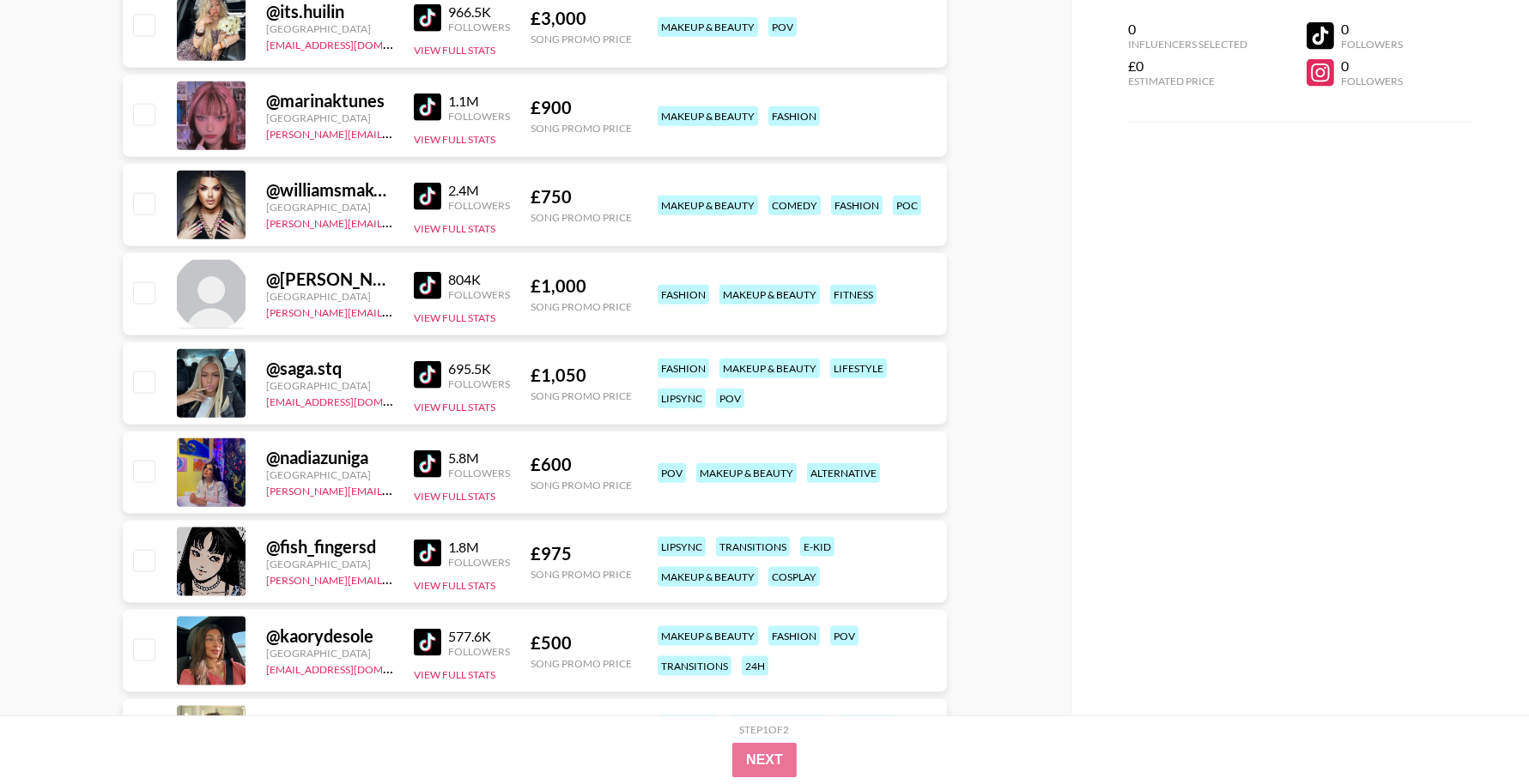
click at [423, 284] on img at bounding box center [427, 286] width 27 height 27
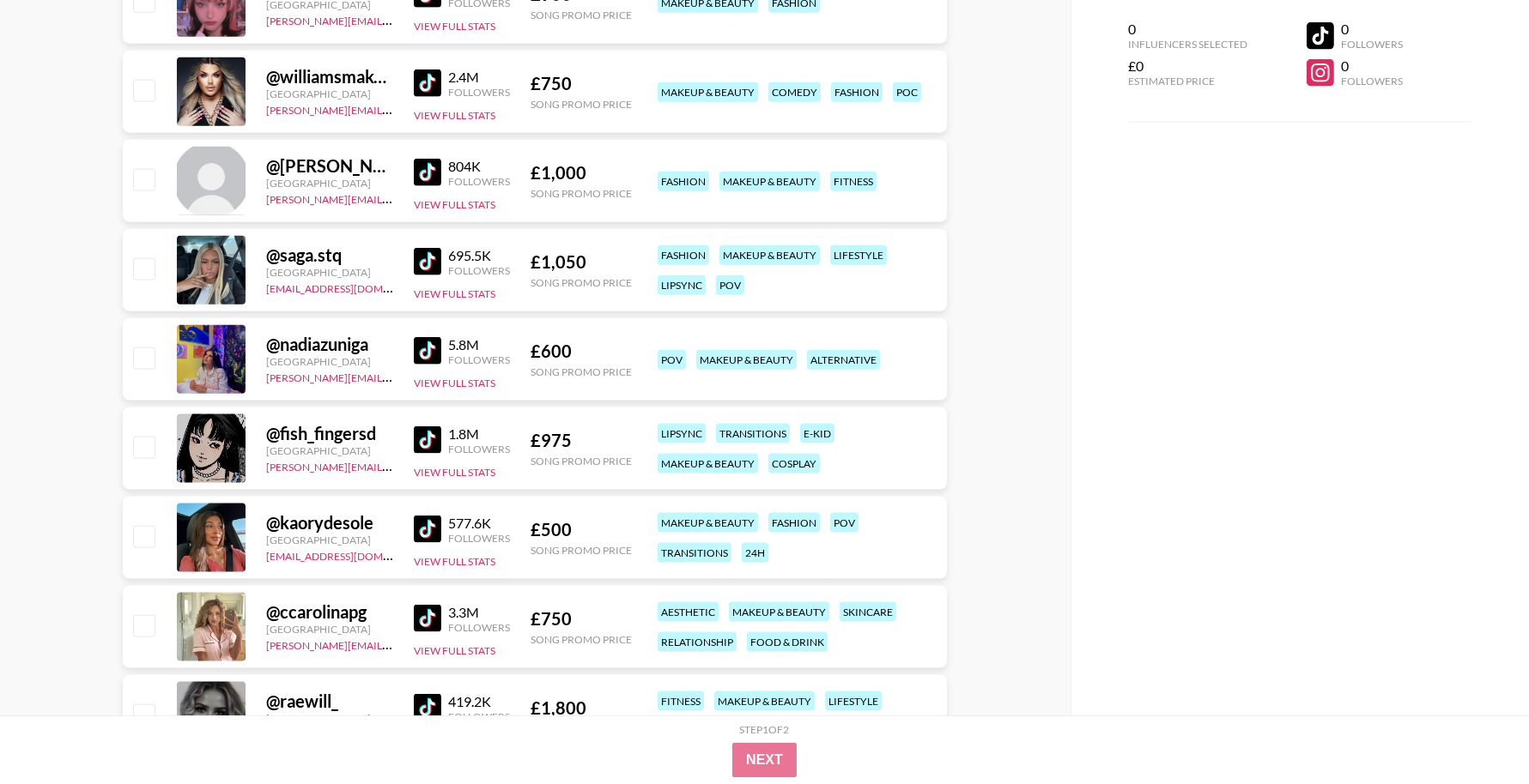
scroll to position [4828, 0]
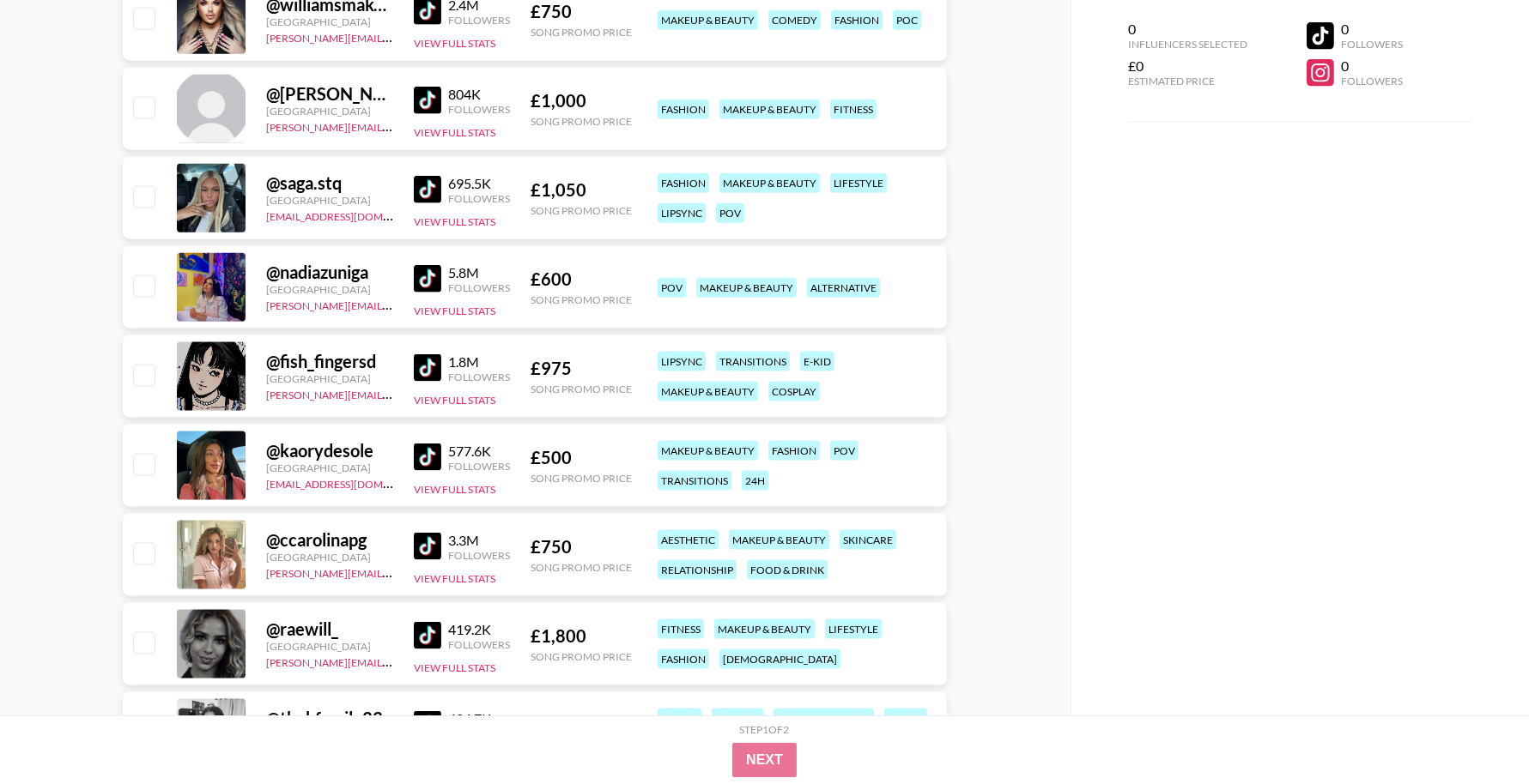
click at [424, 284] on img at bounding box center [427, 279] width 27 height 27
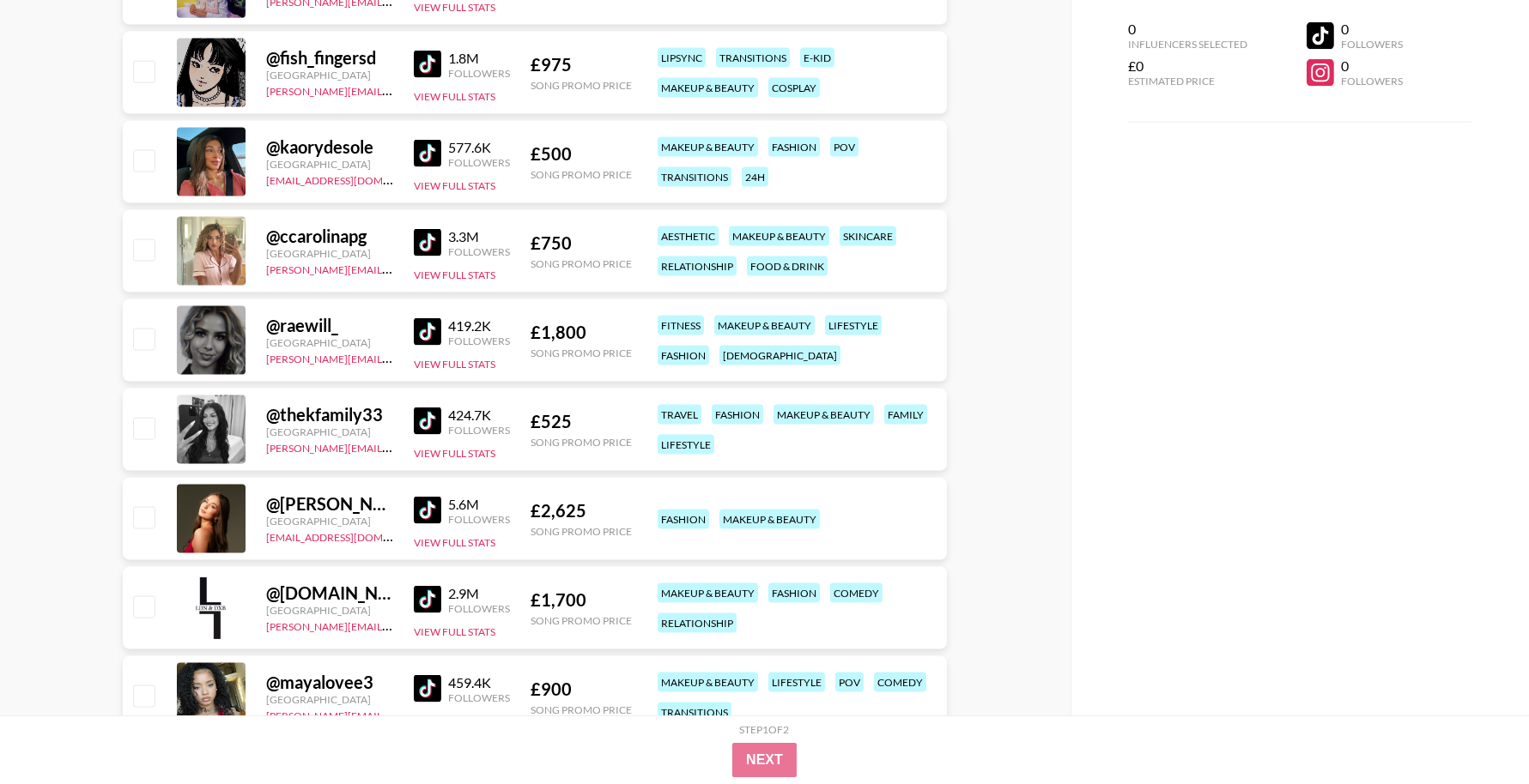
scroll to position [5165, 0]
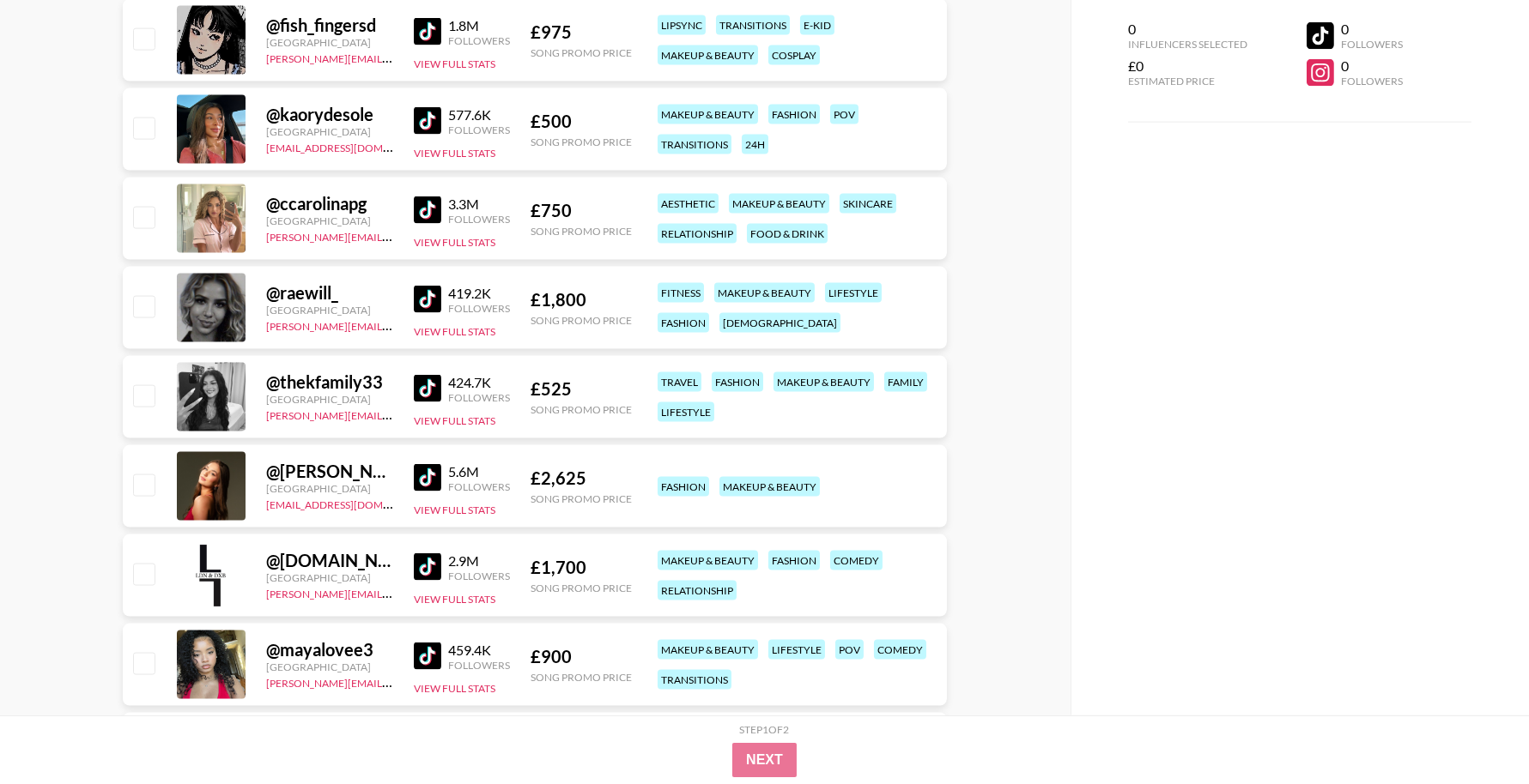
click at [425, 291] on img at bounding box center [427, 299] width 27 height 27
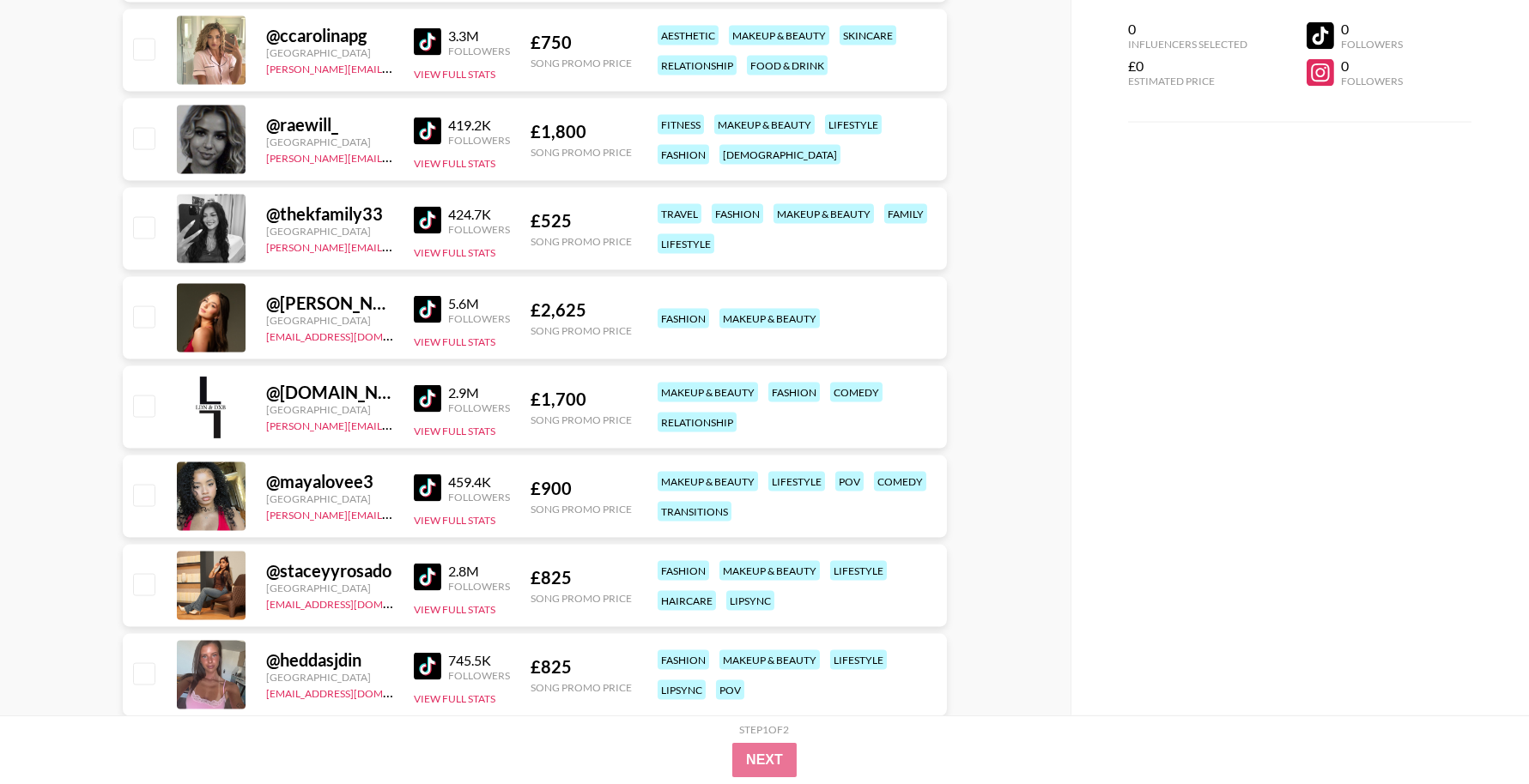
scroll to position [5334, 0]
click at [420, 396] on img at bounding box center [427, 398] width 27 height 27
click at [435, 482] on img at bounding box center [427, 487] width 27 height 27
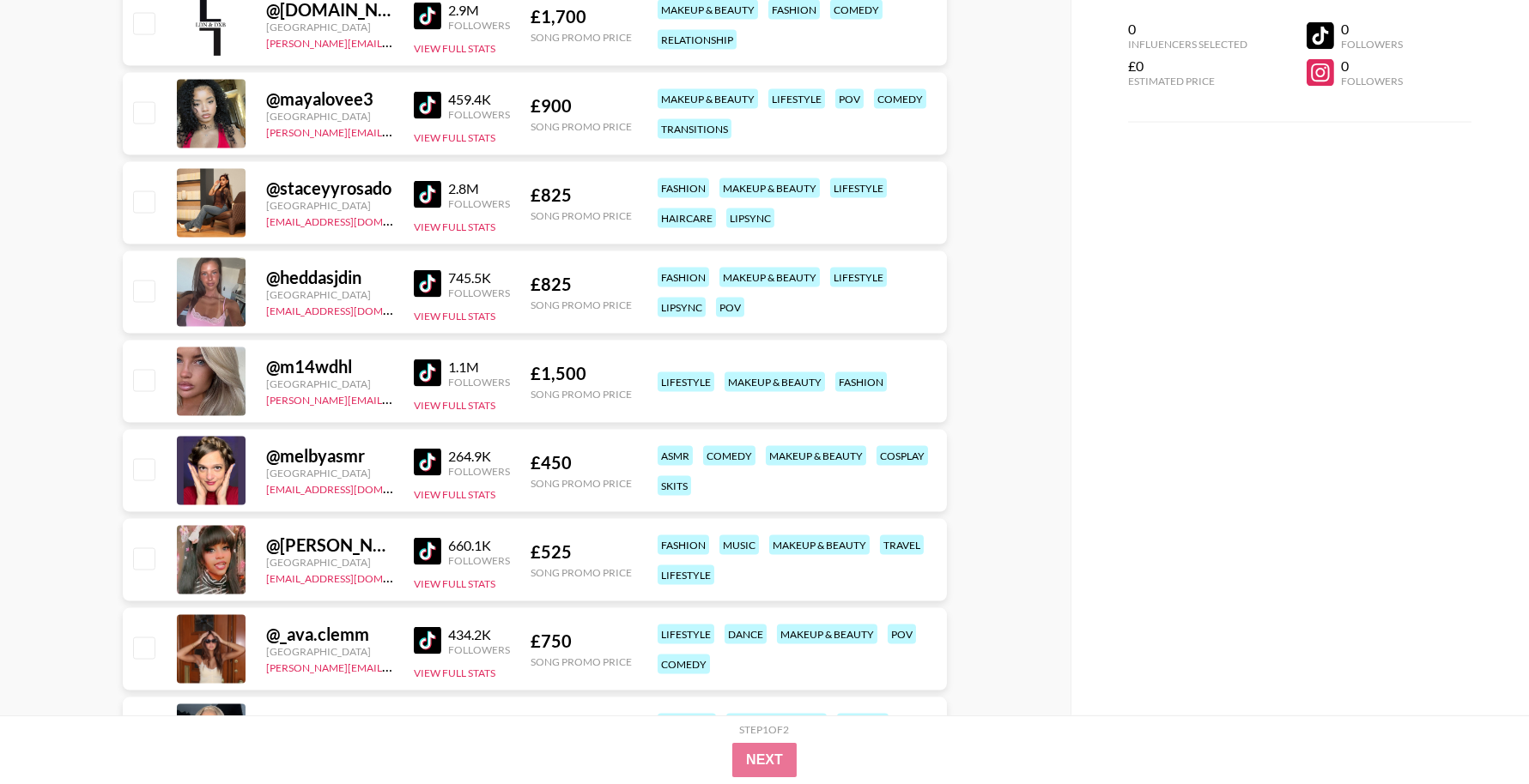
scroll to position [5807, 0]
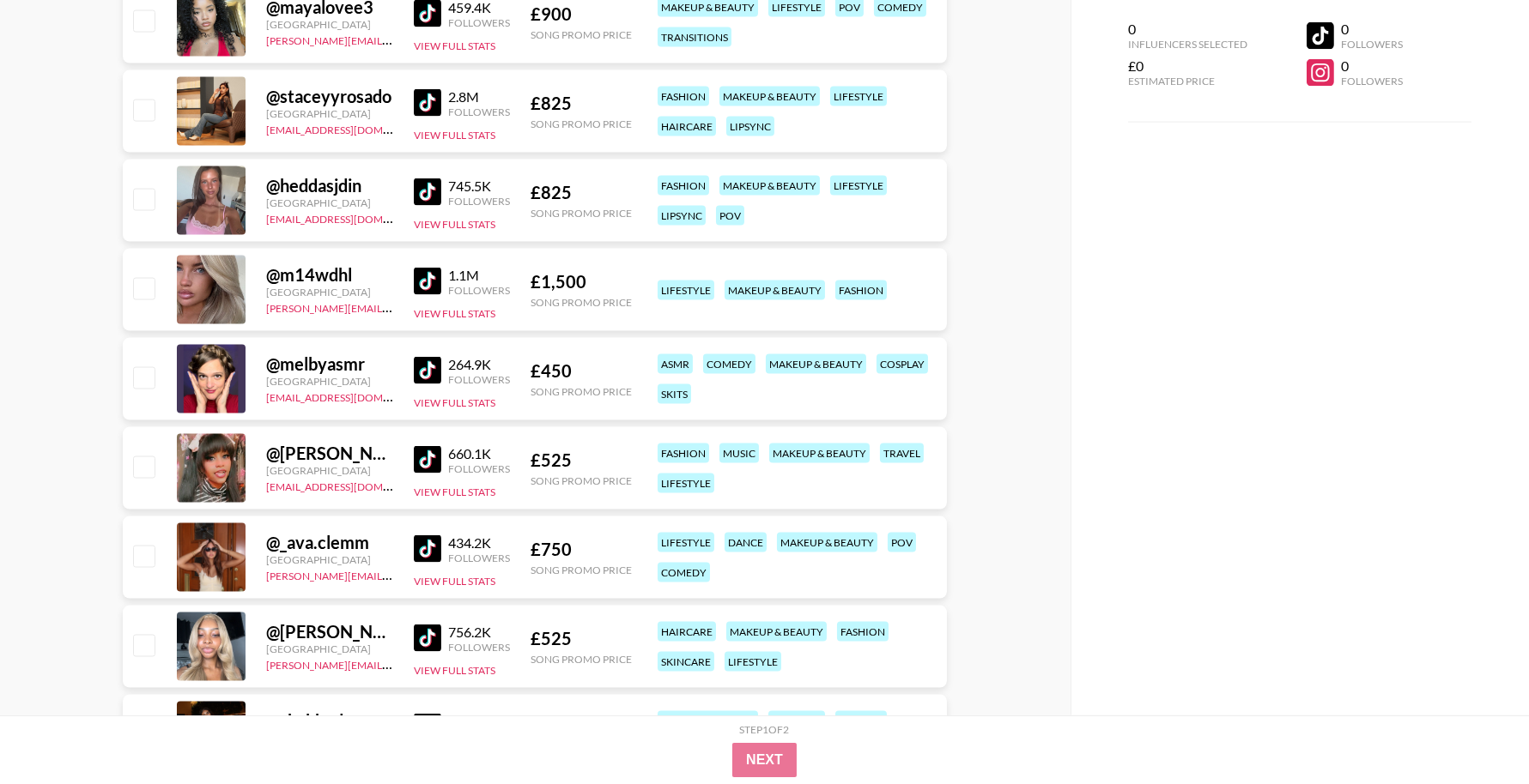
click at [416, 461] on img at bounding box center [427, 460] width 27 height 27
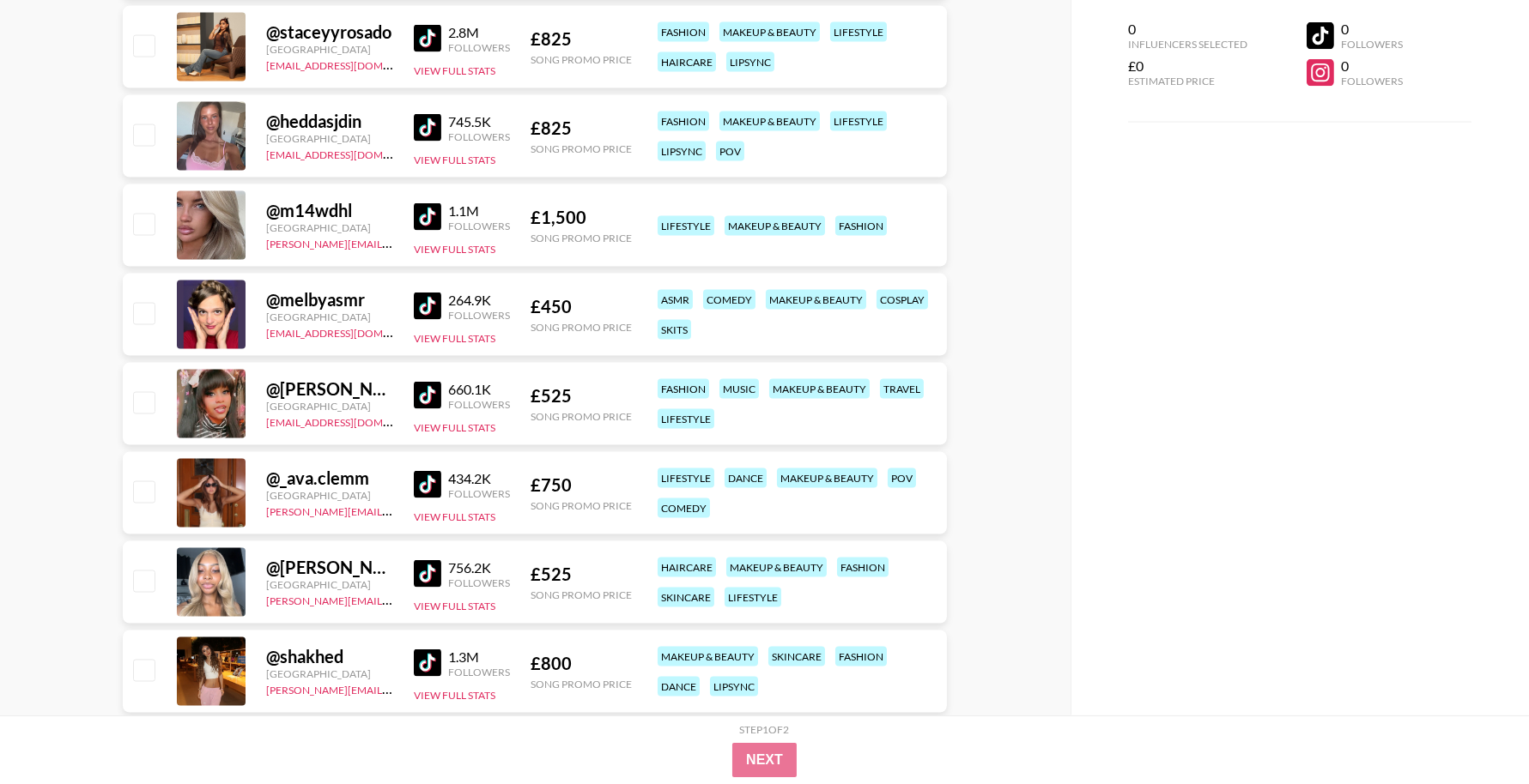
scroll to position [5922, 0]
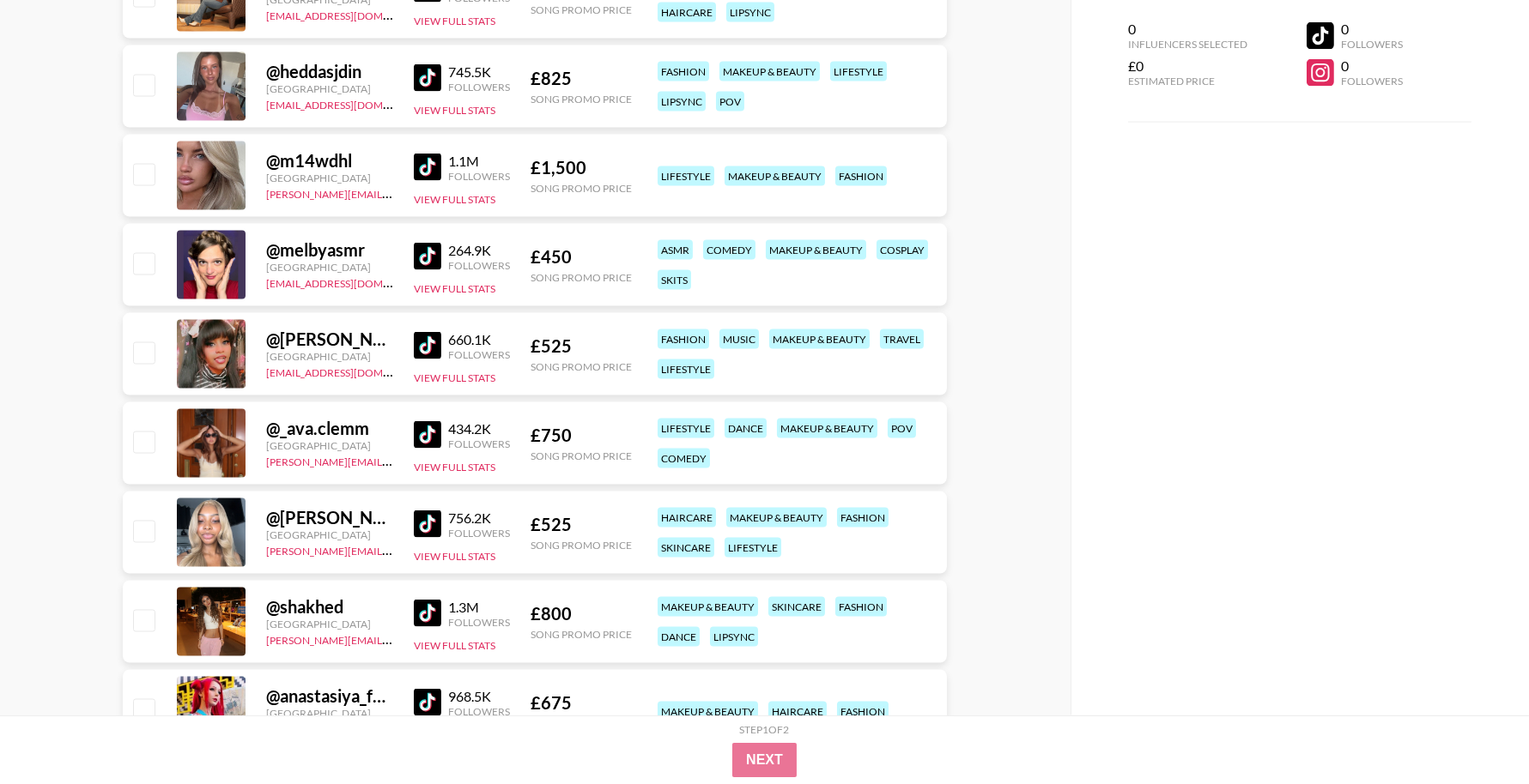
click at [423, 443] on img at bounding box center [427, 435] width 27 height 27
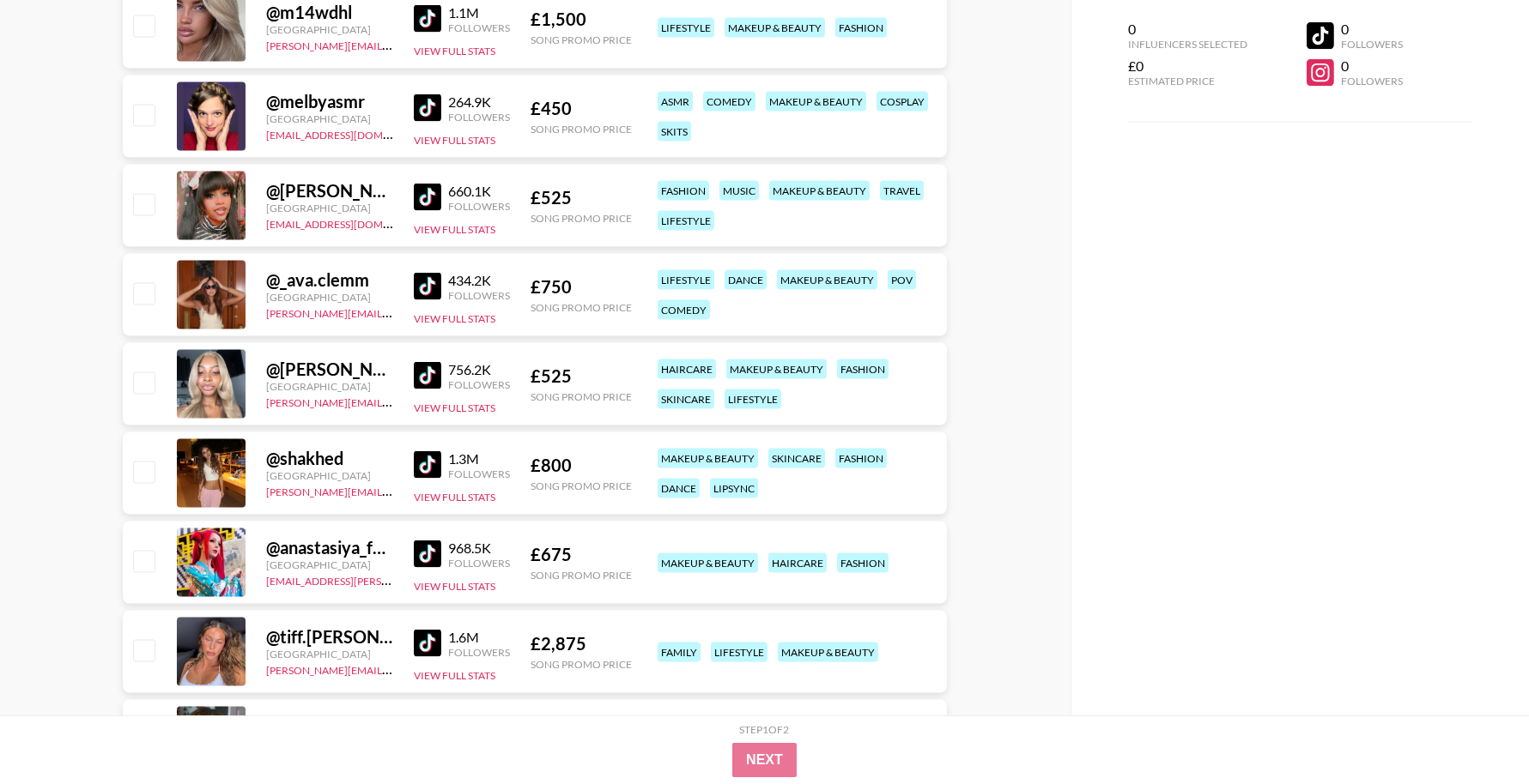
scroll to position [6079, 0]
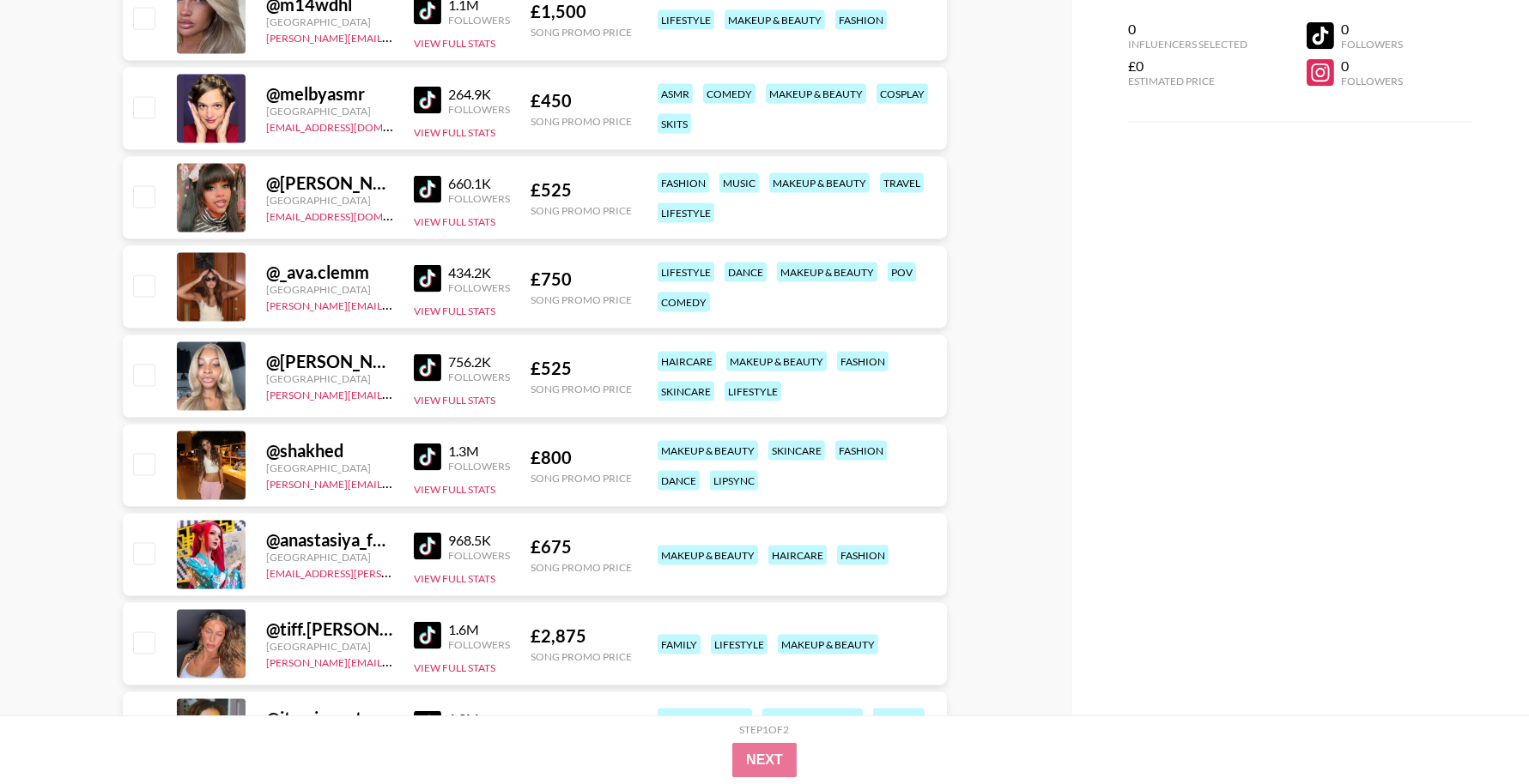
click at [422, 540] on img at bounding box center [427, 547] width 27 height 27
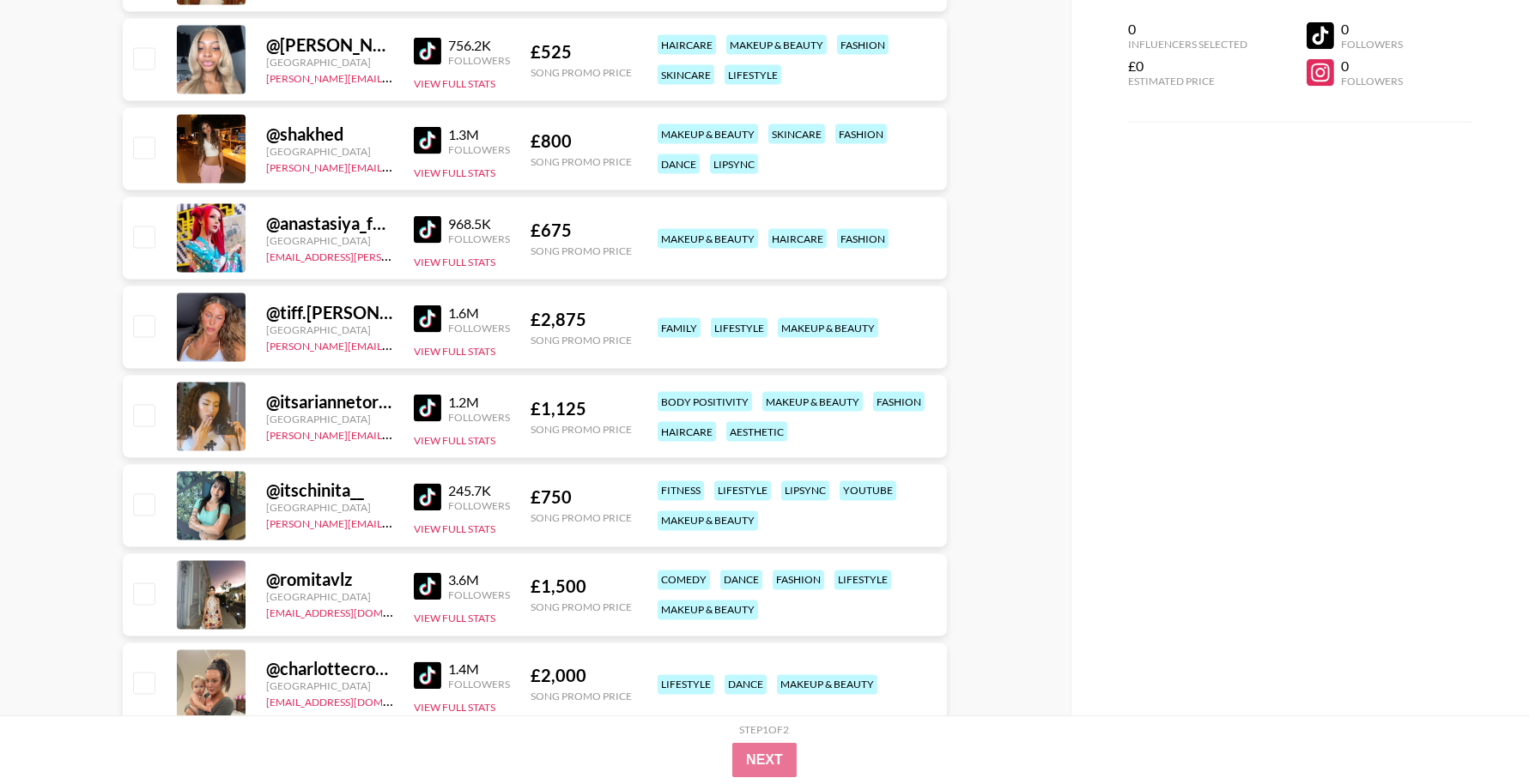
scroll to position [6399, 0]
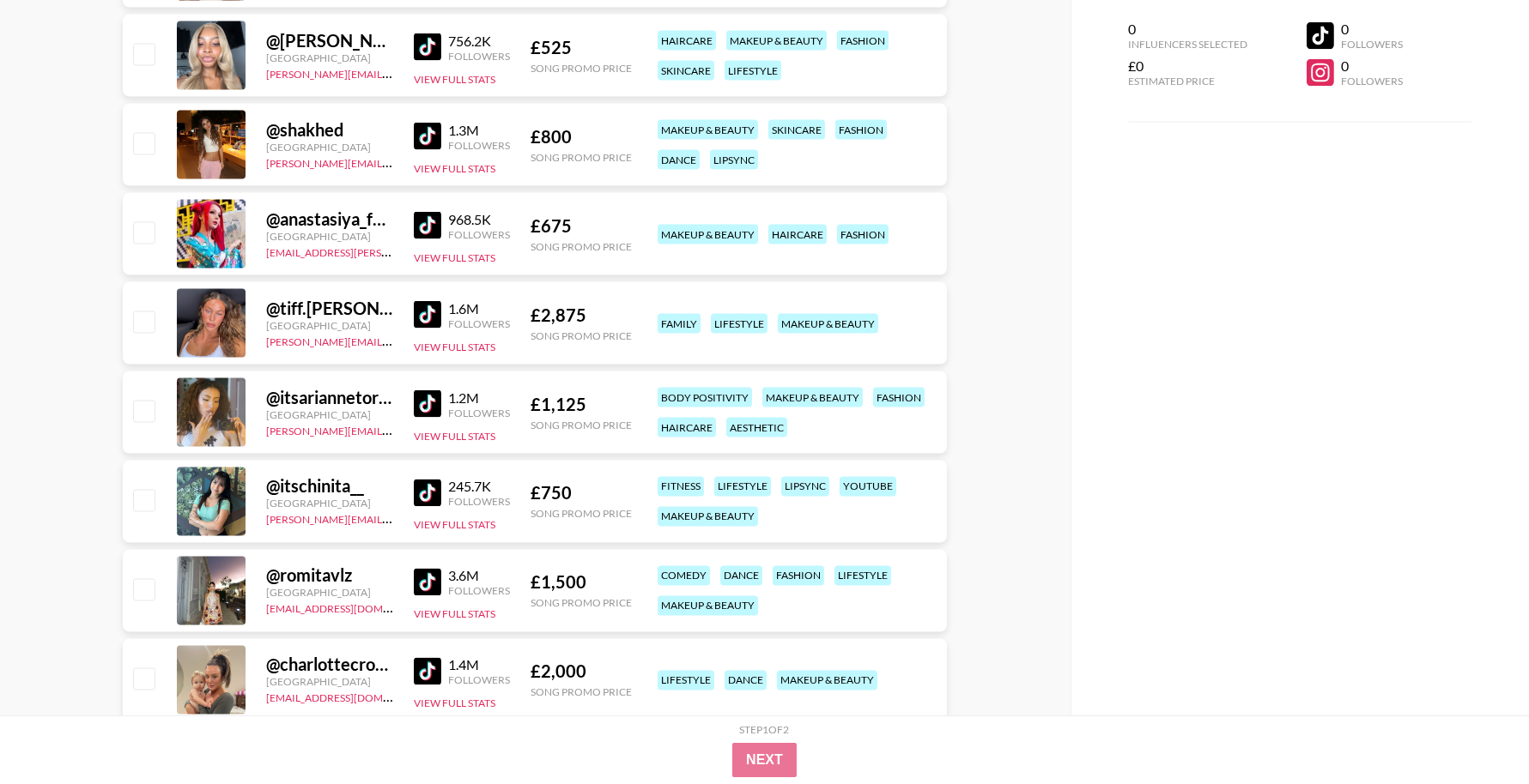
click at [436, 497] on img at bounding box center [427, 494] width 27 height 27
click at [425, 583] on img at bounding box center [427, 582] width 27 height 27
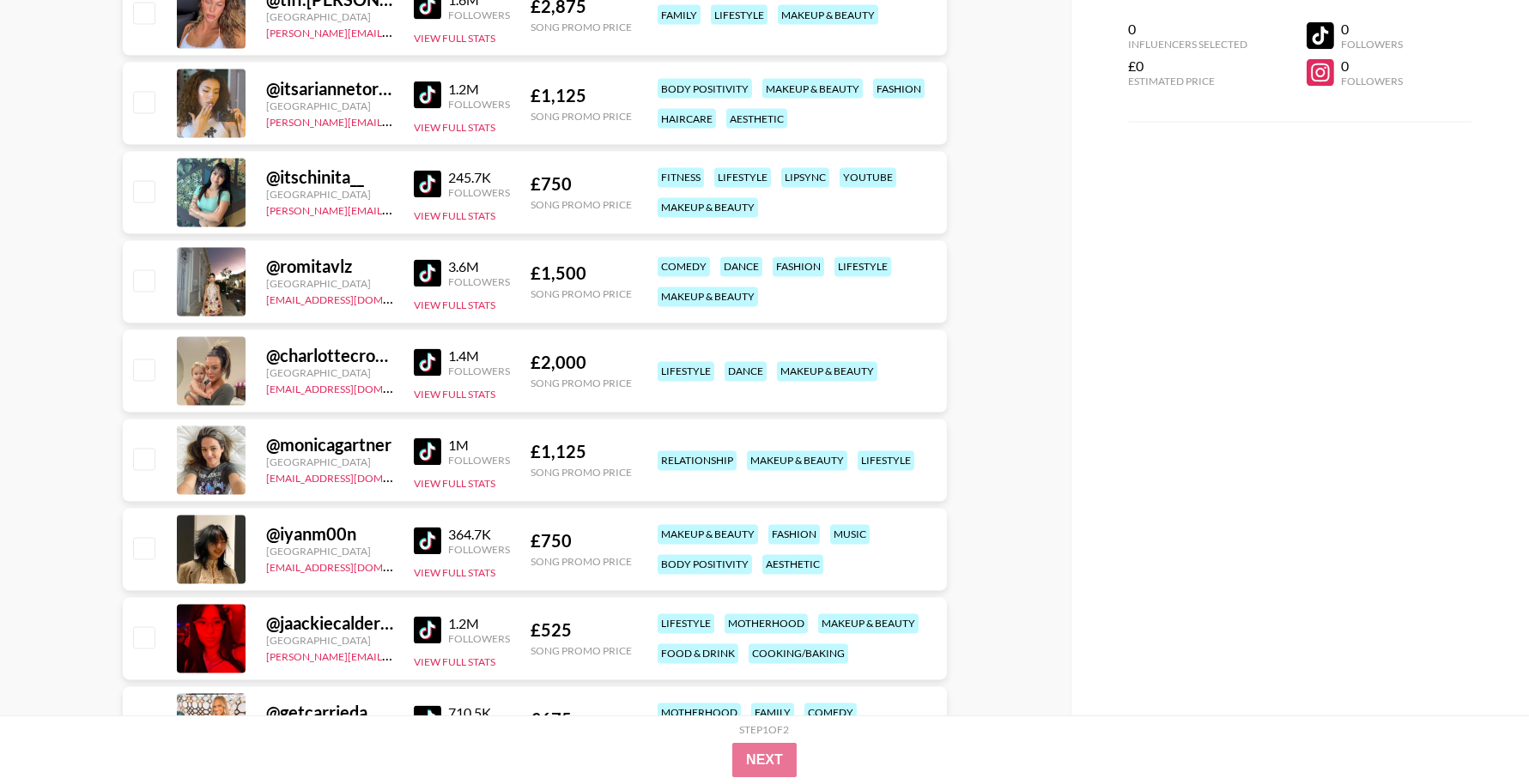
scroll to position [6741, 0]
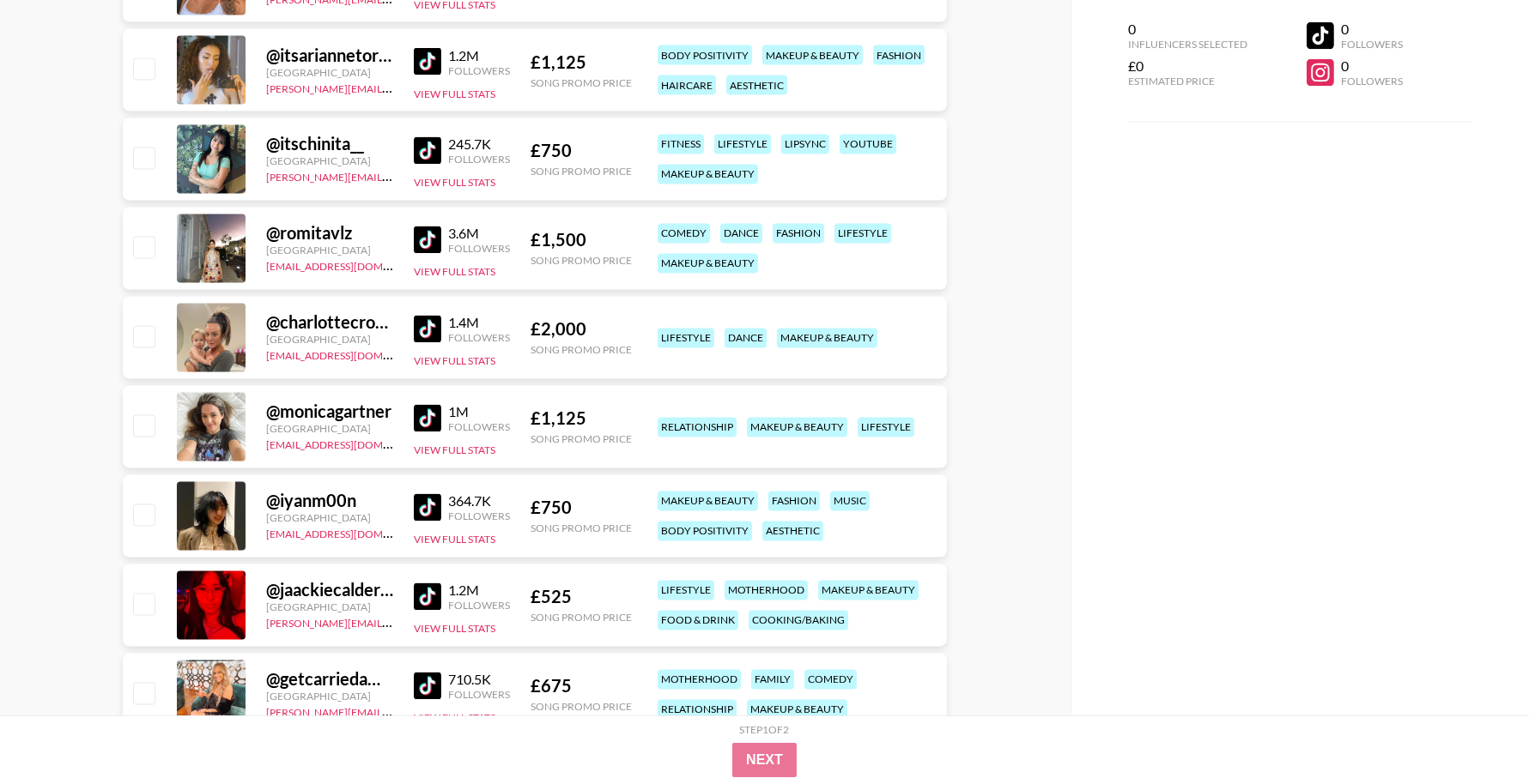
click at [420, 507] on img at bounding box center [427, 508] width 27 height 27
drag, startPoint x: 414, startPoint y: 597, endPoint x: 439, endPoint y: 533, distance: 68.7
click at [416, 597] on img at bounding box center [427, 597] width 27 height 27
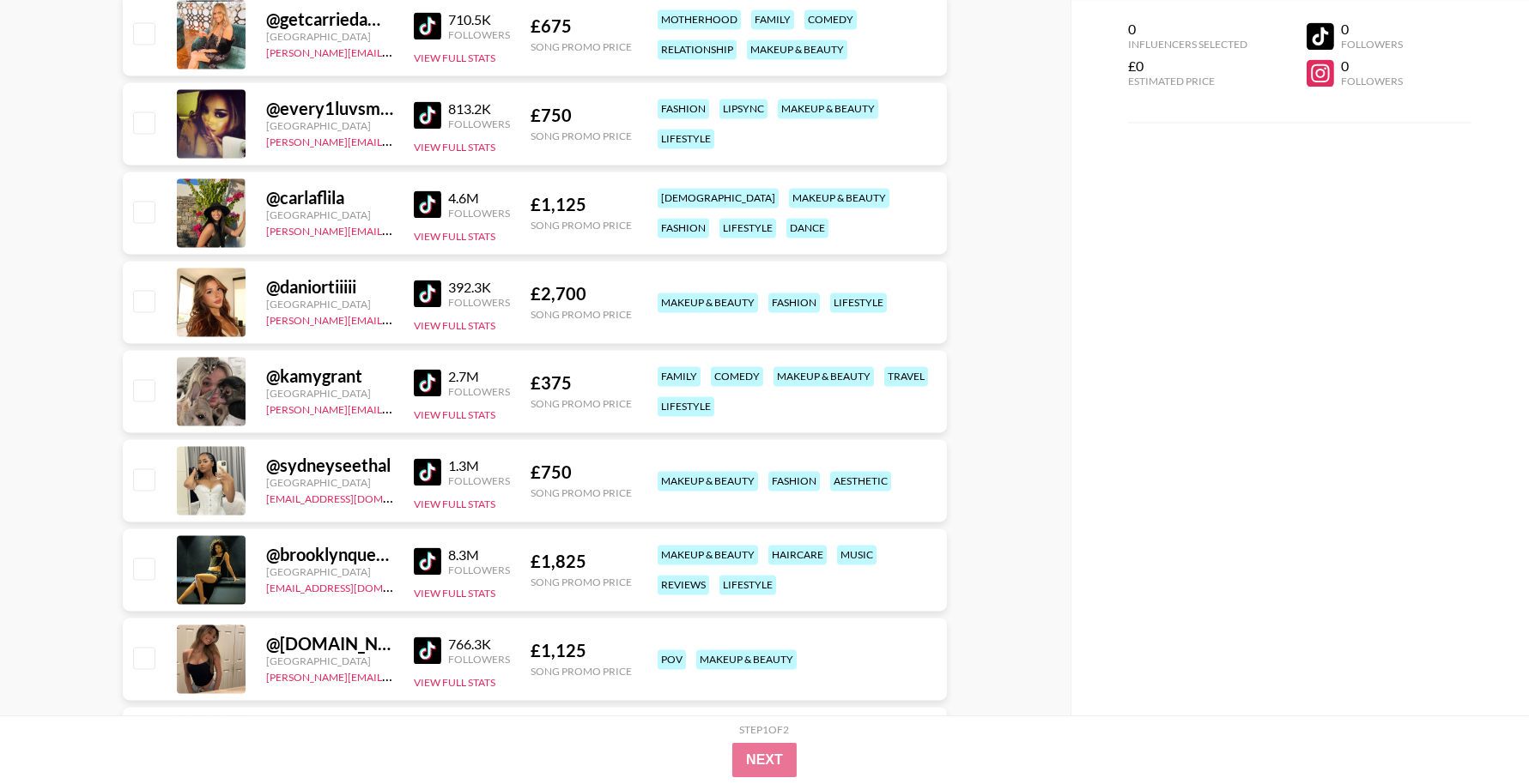
scroll to position [7403, 0]
click at [429, 554] on img at bounding box center [427, 560] width 27 height 27
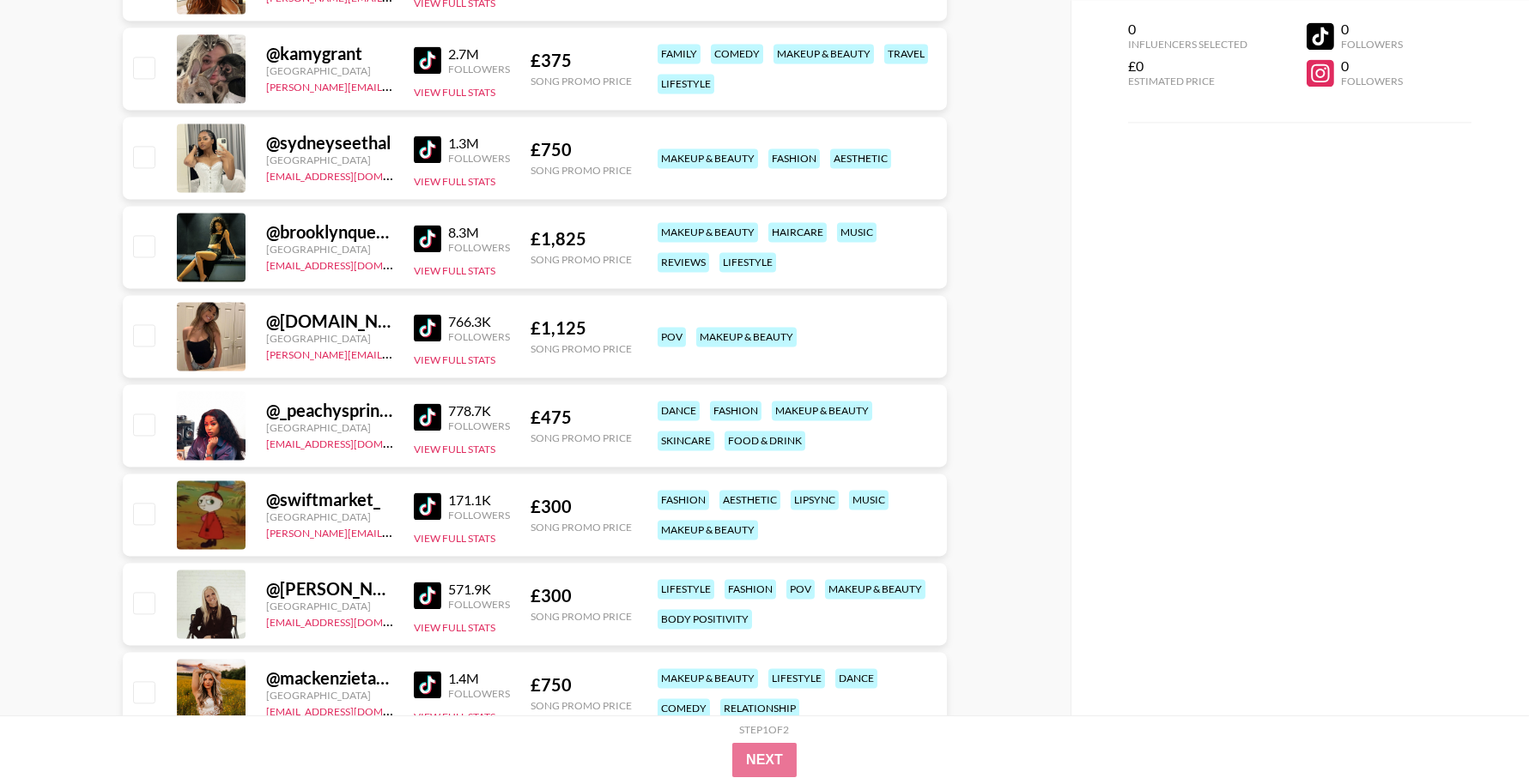
scroll to position [7729, 0]
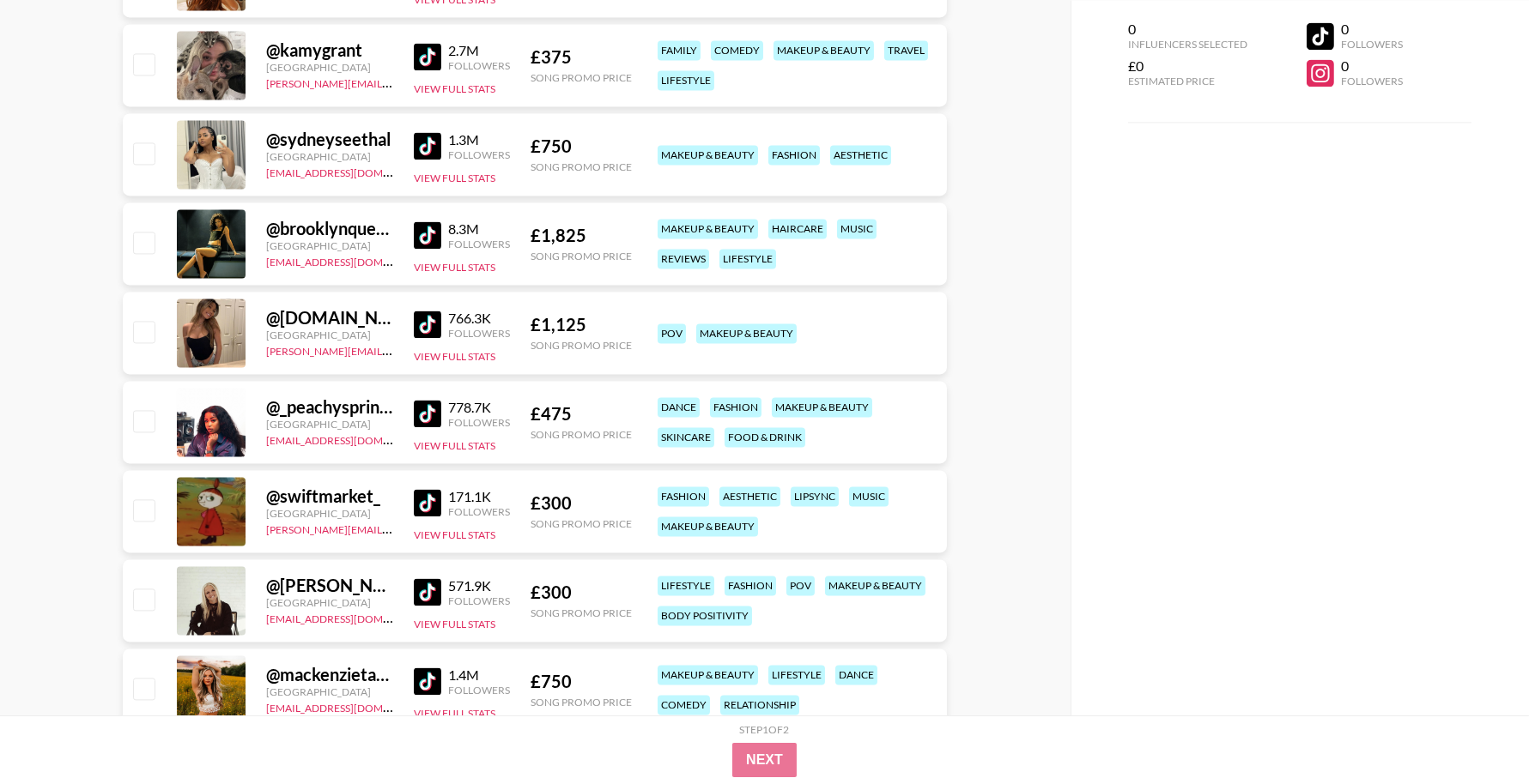
click at [435, 413] on img at bounding box center [427, 413] width 27 height 27
click at [427, 511] on img at bounding box center [427, 503] width 27 height 27
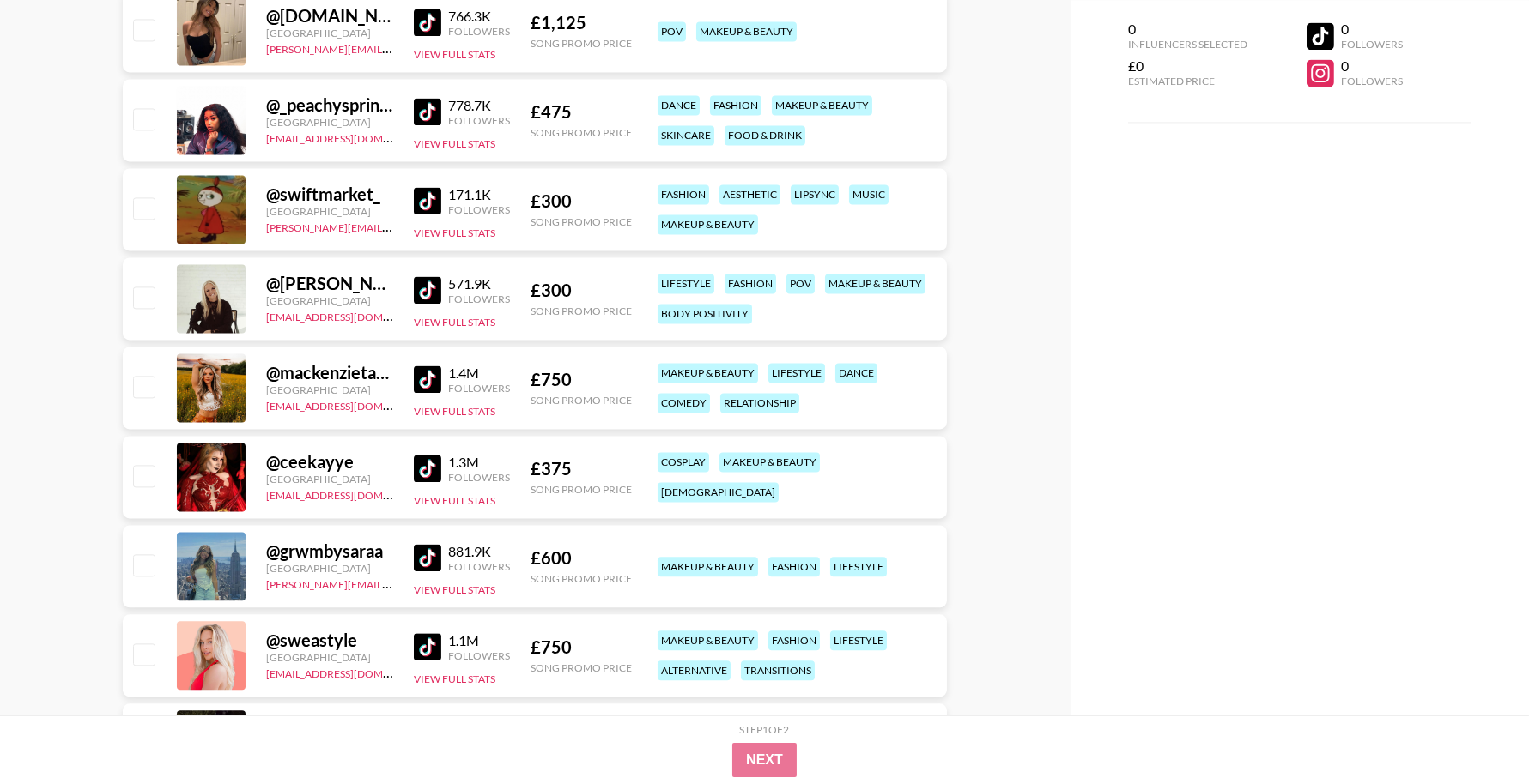
scroll to position [8032, 0]
click at [426, 462] on img at bounding box center [427, 467] width 27 height 27
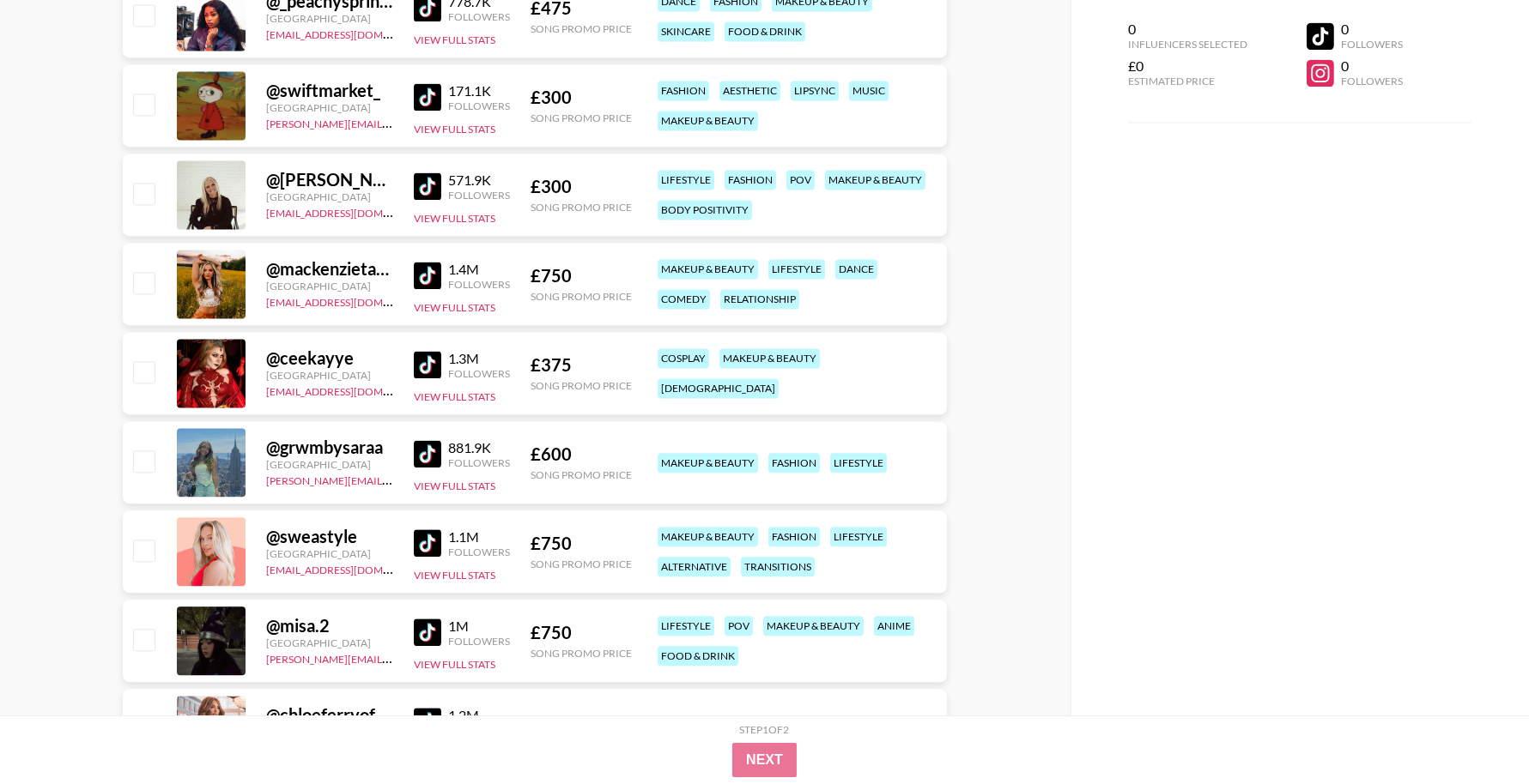
scroll to position [8173, 0]
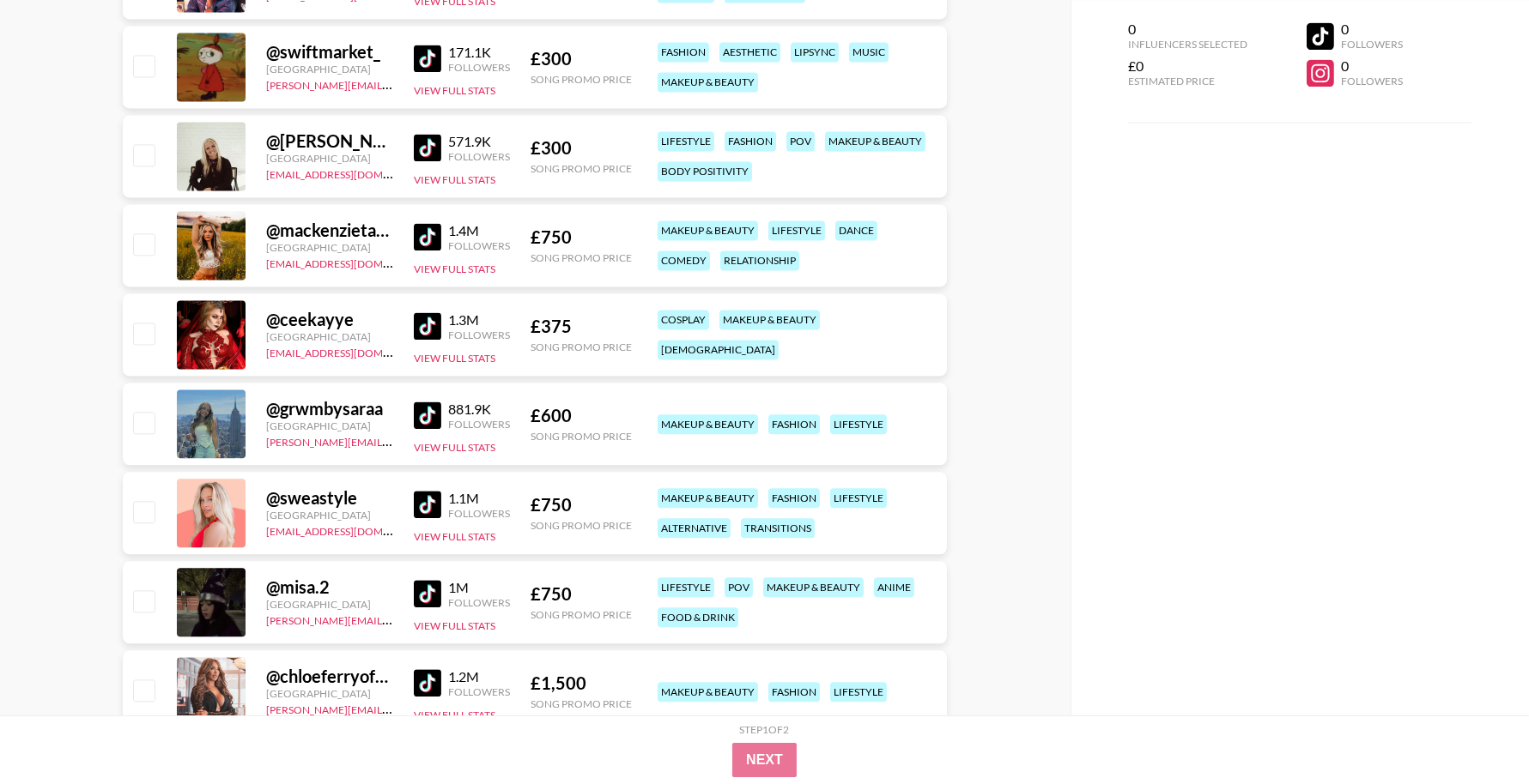
click at [429, 503] on img at bounding box center [427, 505] width 27 height 27
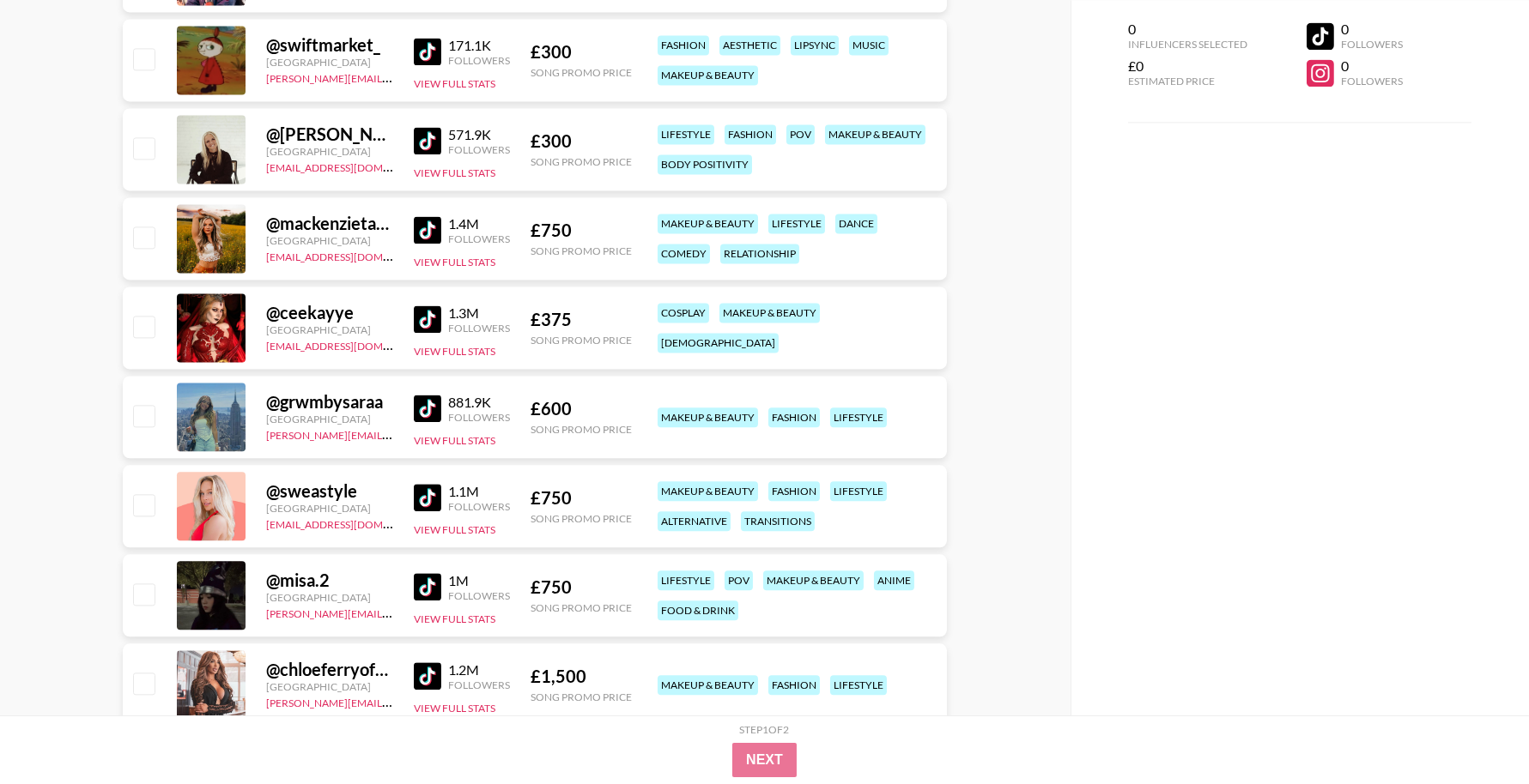
scroll to position [8275, 0]
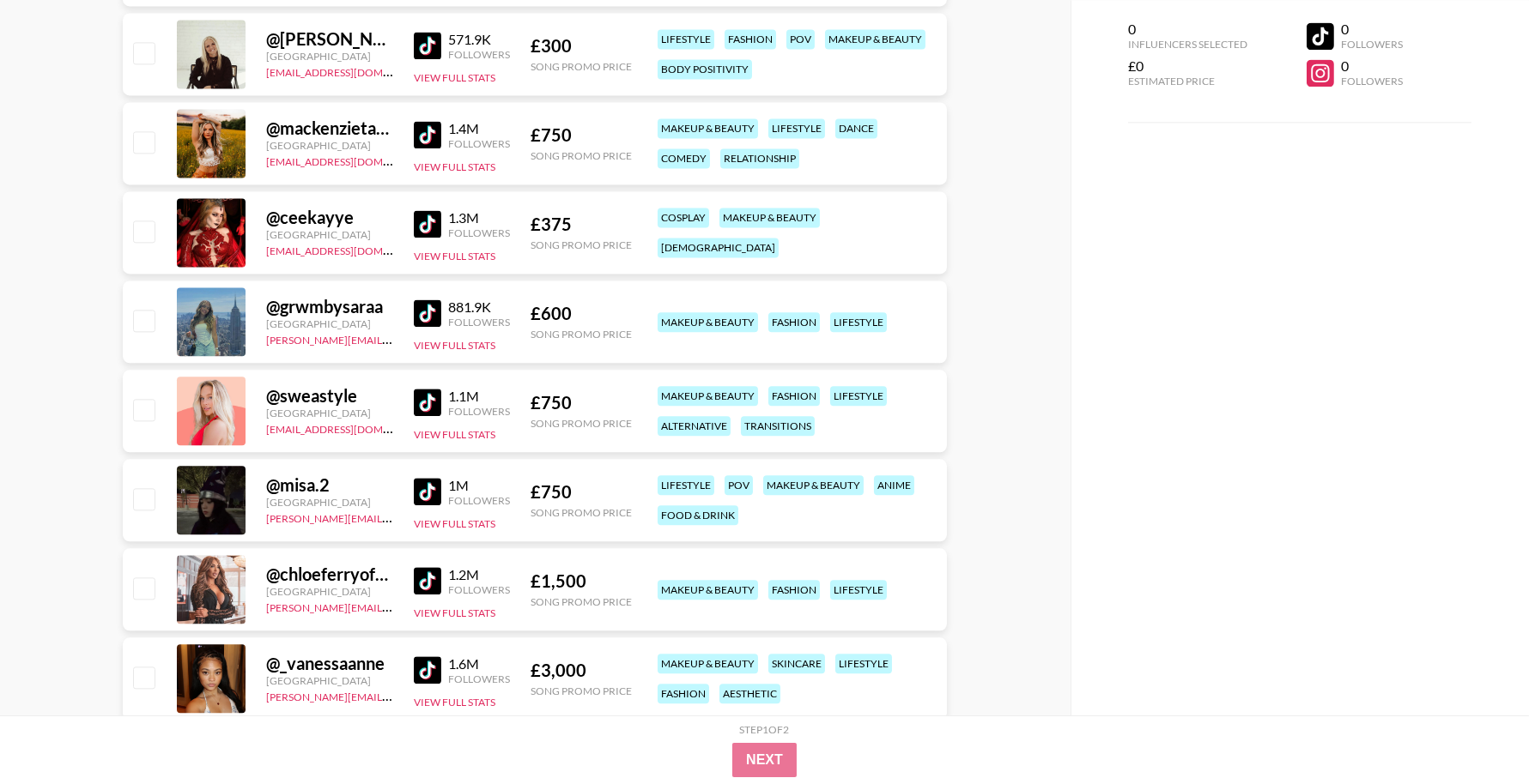
click at [433, 494] on img at bounding box center [427, 492] width 27 height 27
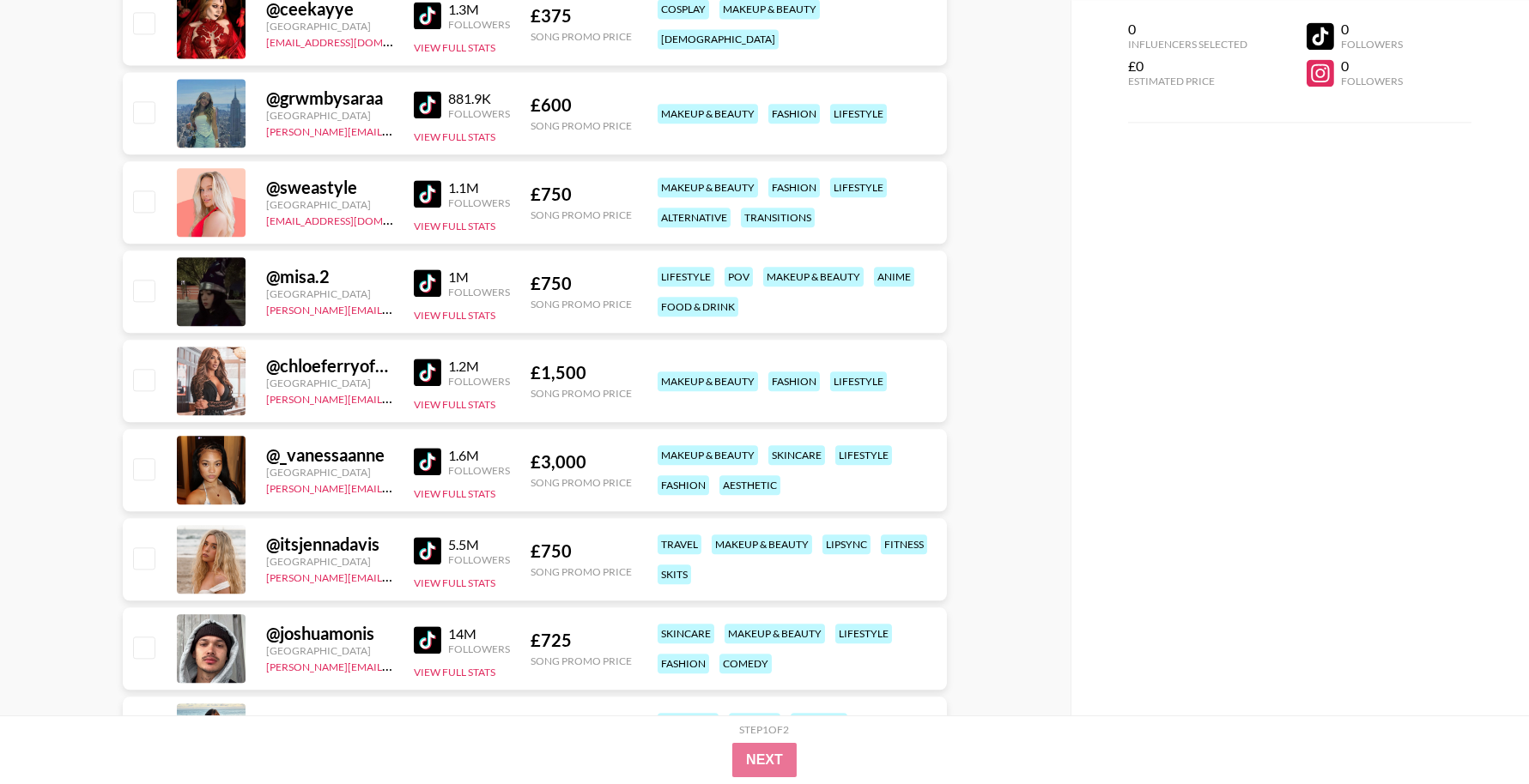
scroll to position [8527, 0]
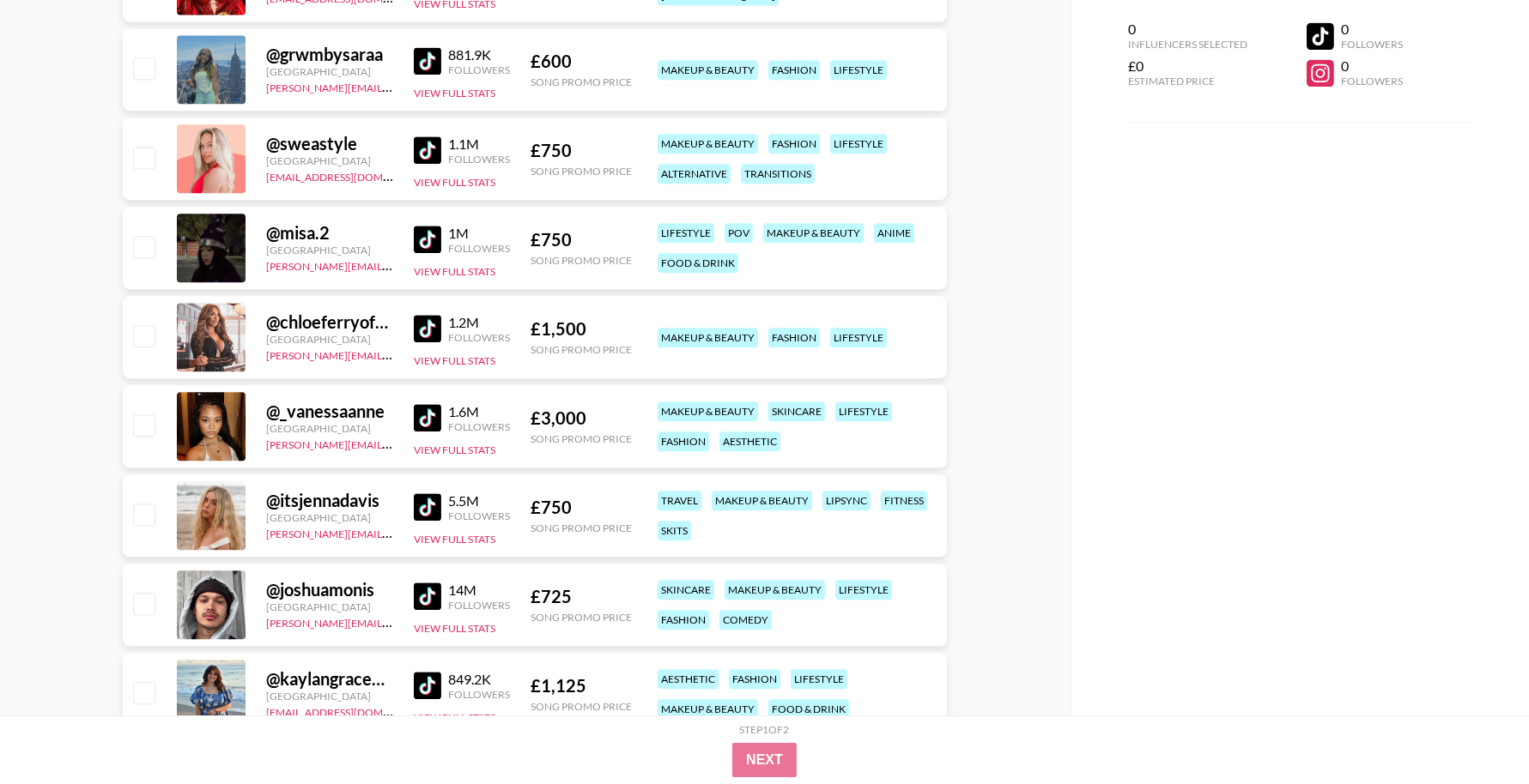
click at [428, 417] on img at bounding box center [427, 418] width 27 height 27
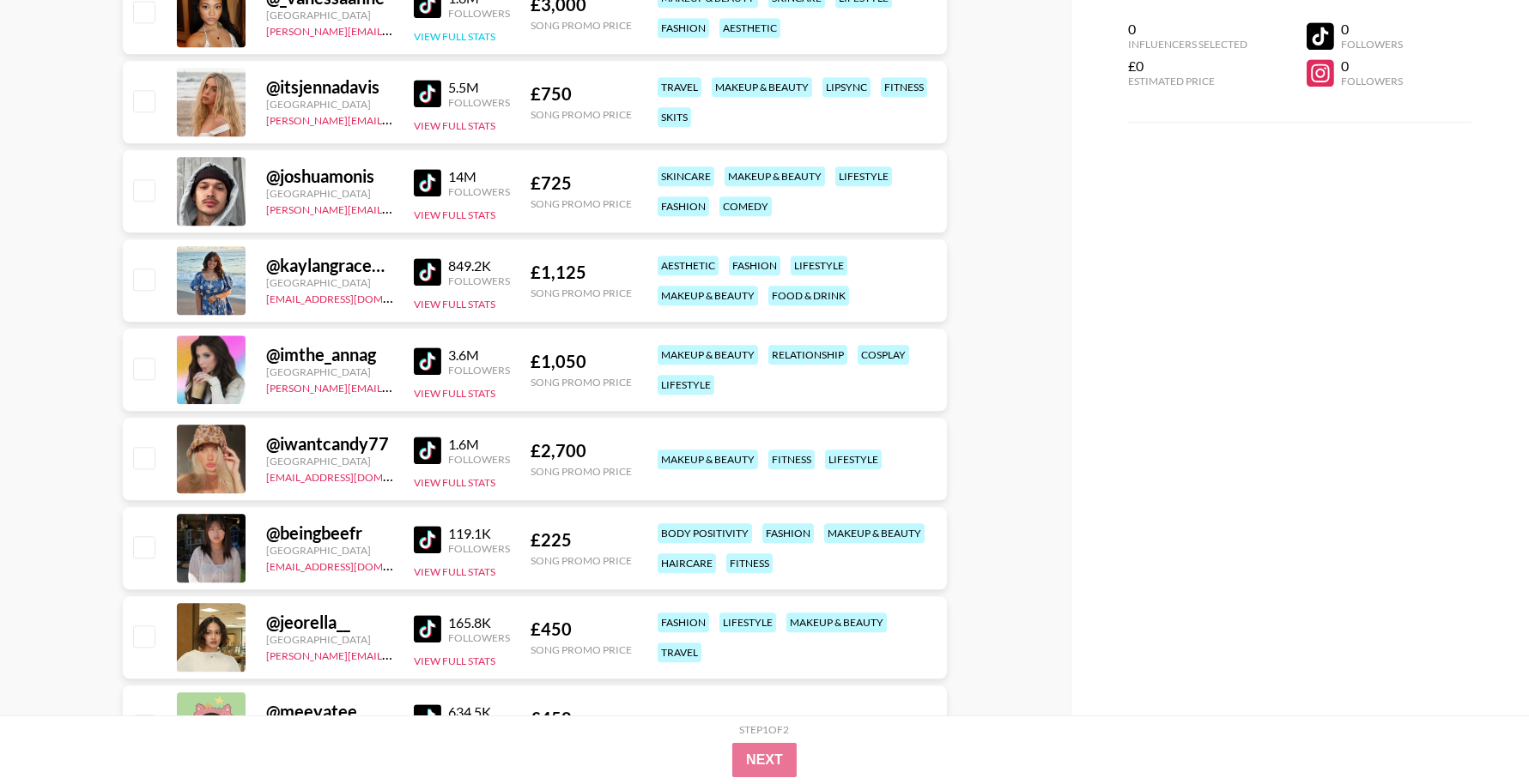
scroll to position [8943, 0]
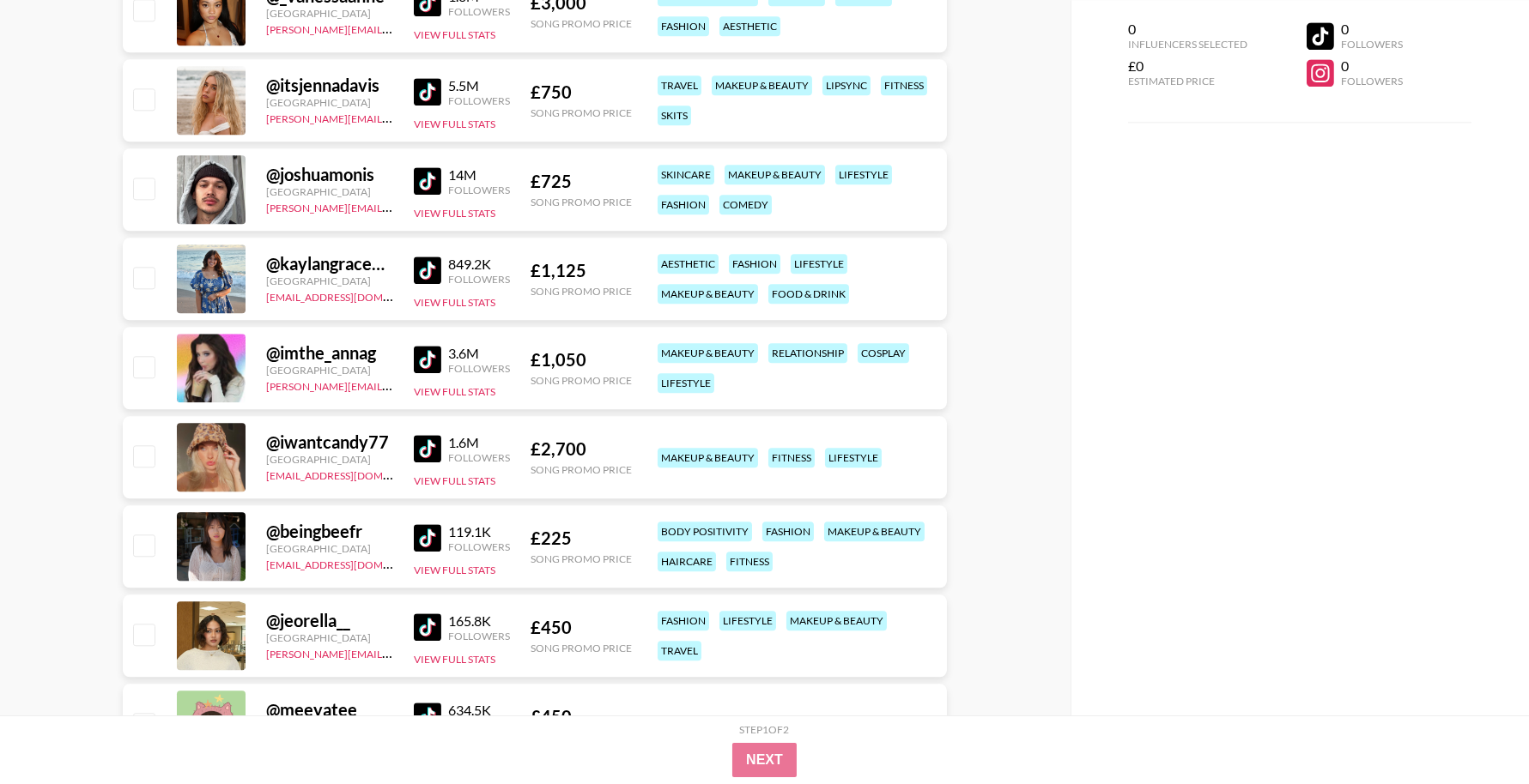
click at [430, 539] on img at bounding box center [427, 538] width 27 height 27
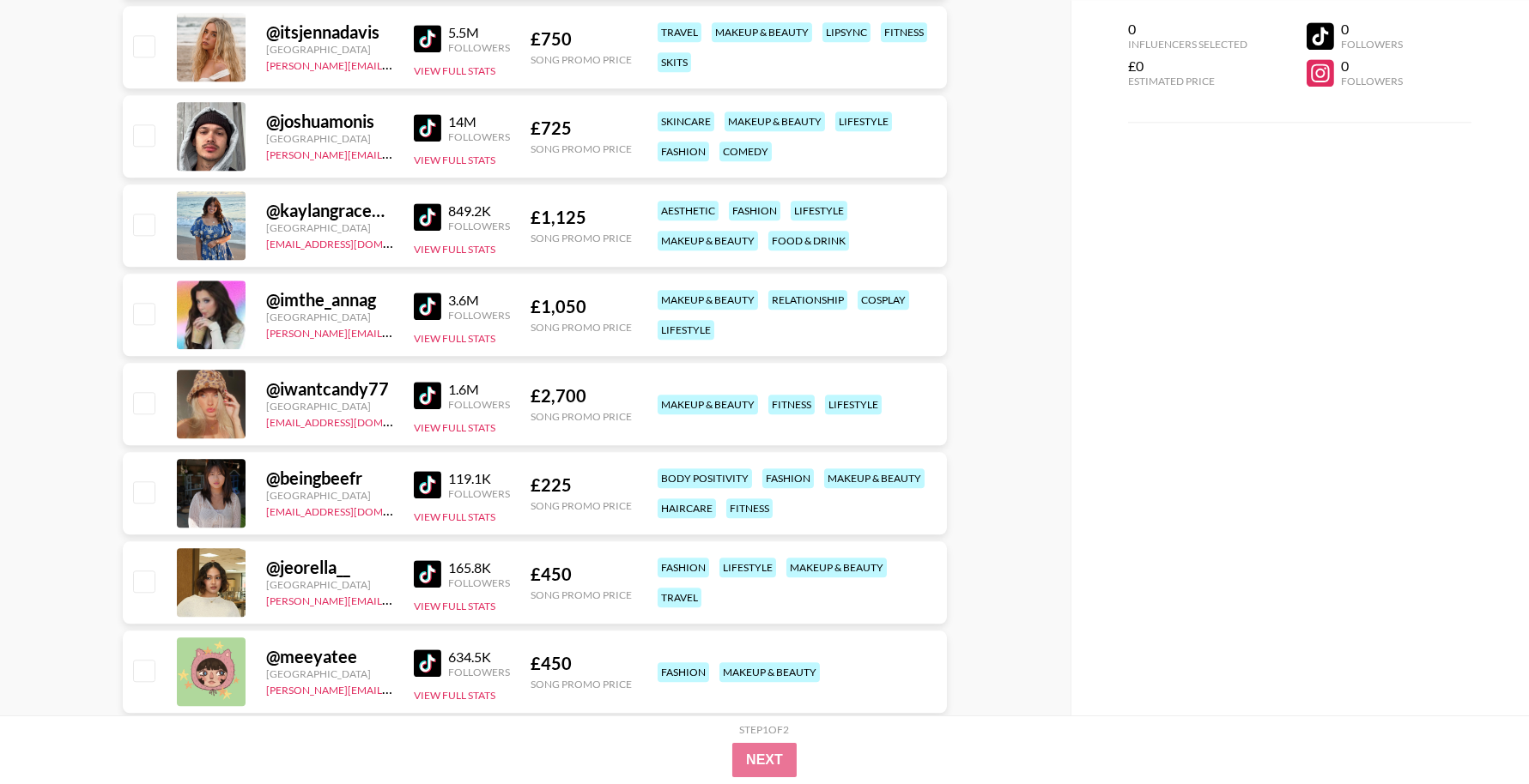
scroll to position [9057, 0]
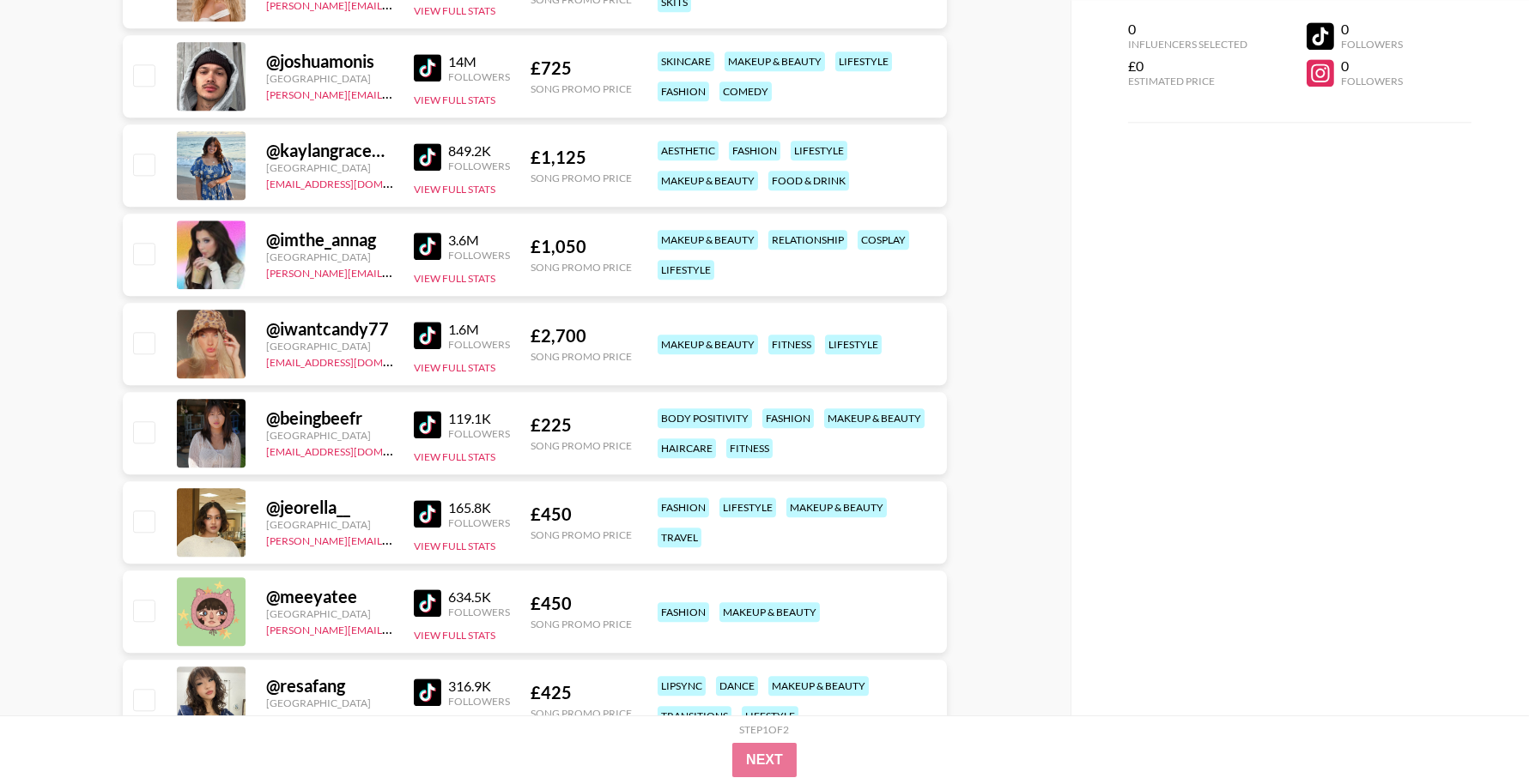
click at [426, 517] on img at bounding box center [427, 514] width 27 height 27
click at [428, 597] on img at bounding box center [427, 603] width 27 height 27
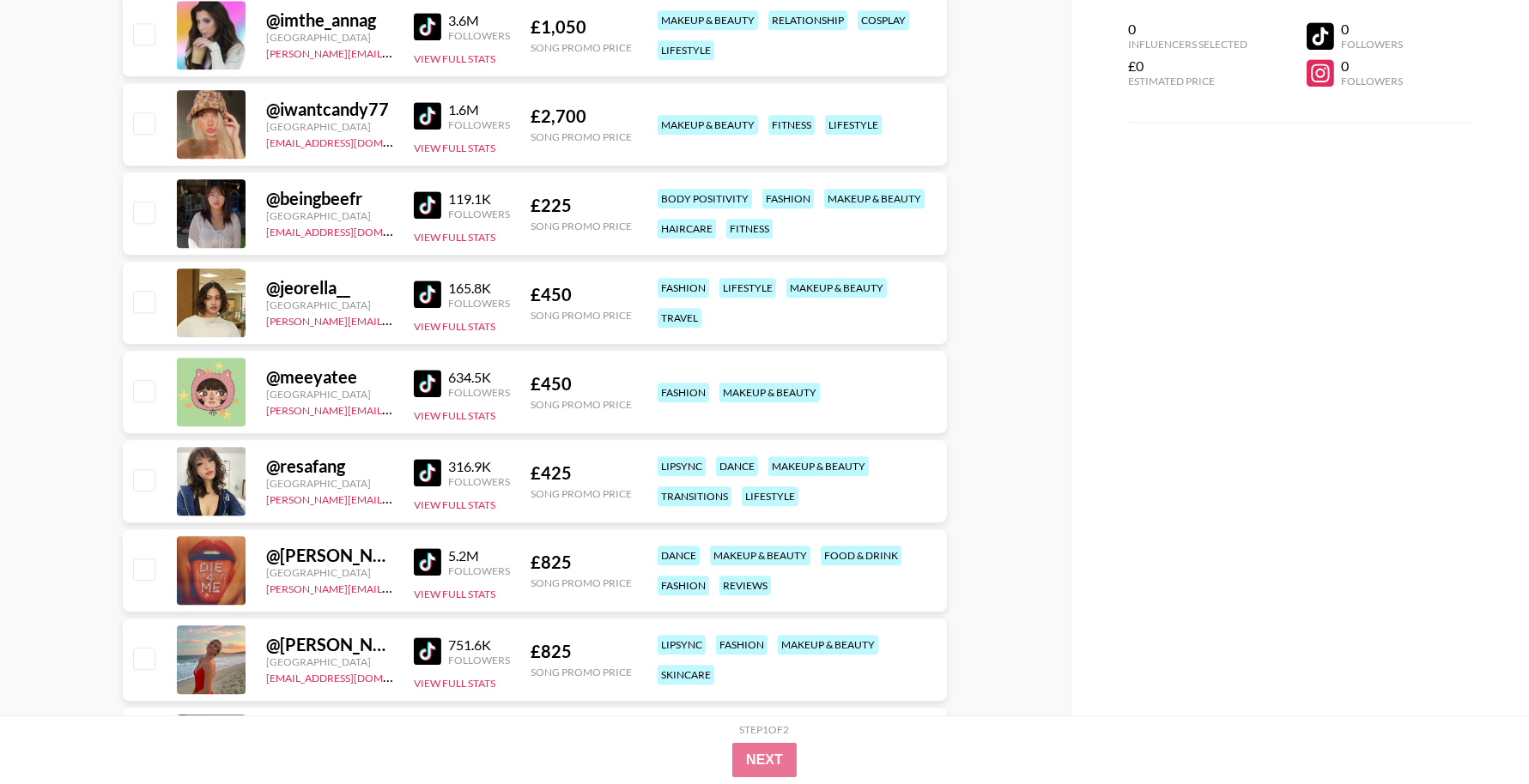
scroll to position [9310, 0]
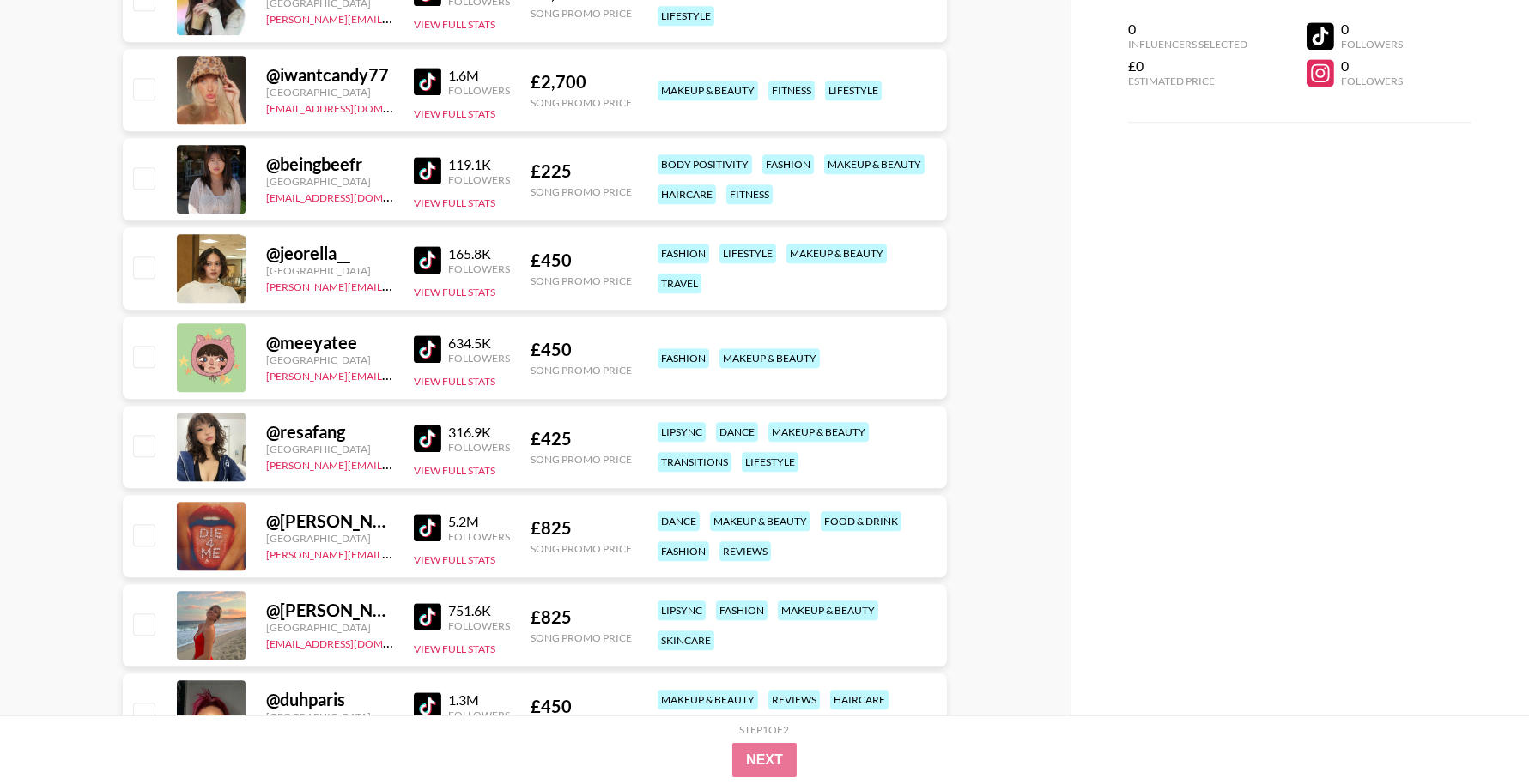
click at [425, 534] on img at bounding box center [427, 528] width 27 height 27
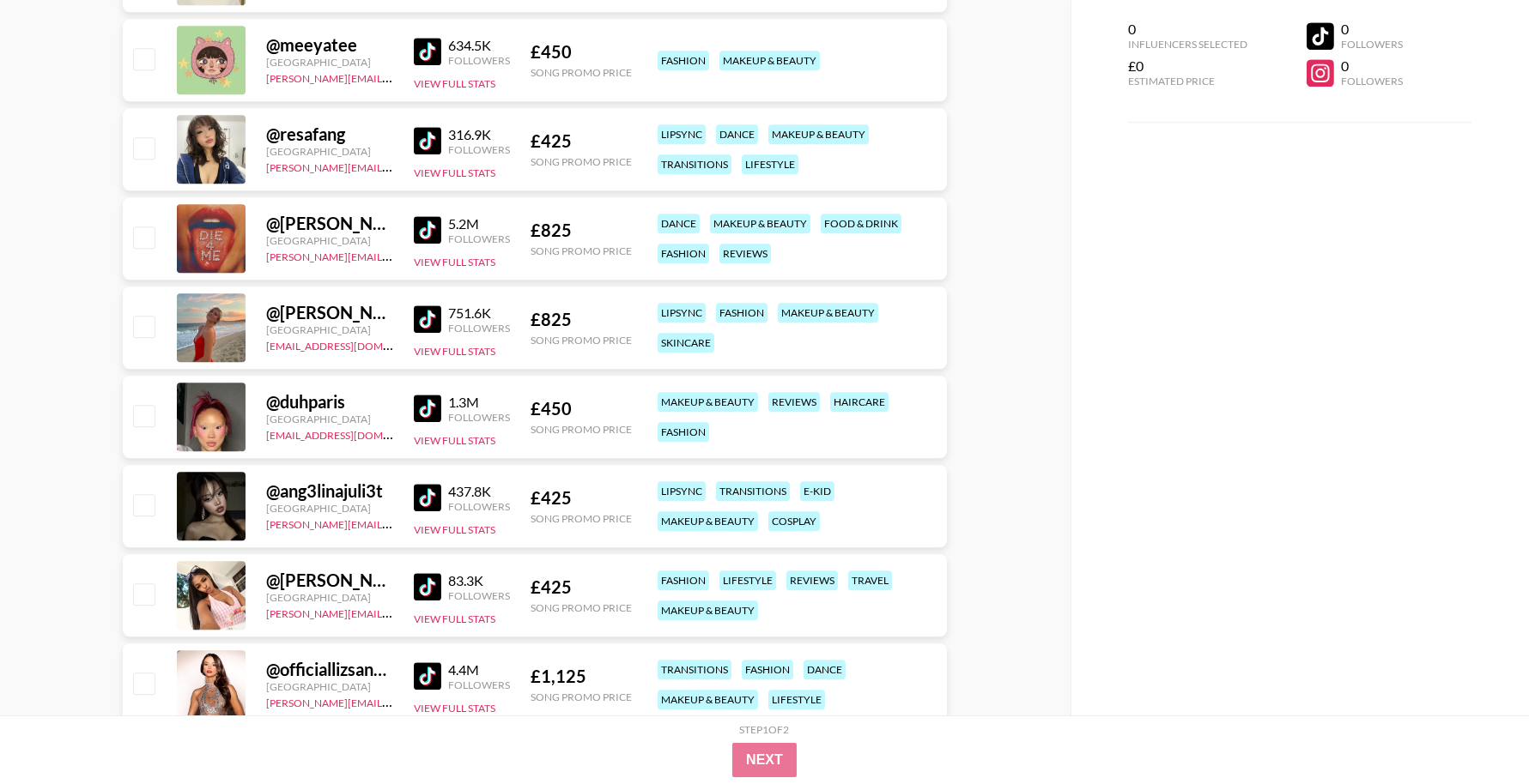
scroll to position [9612, 0]
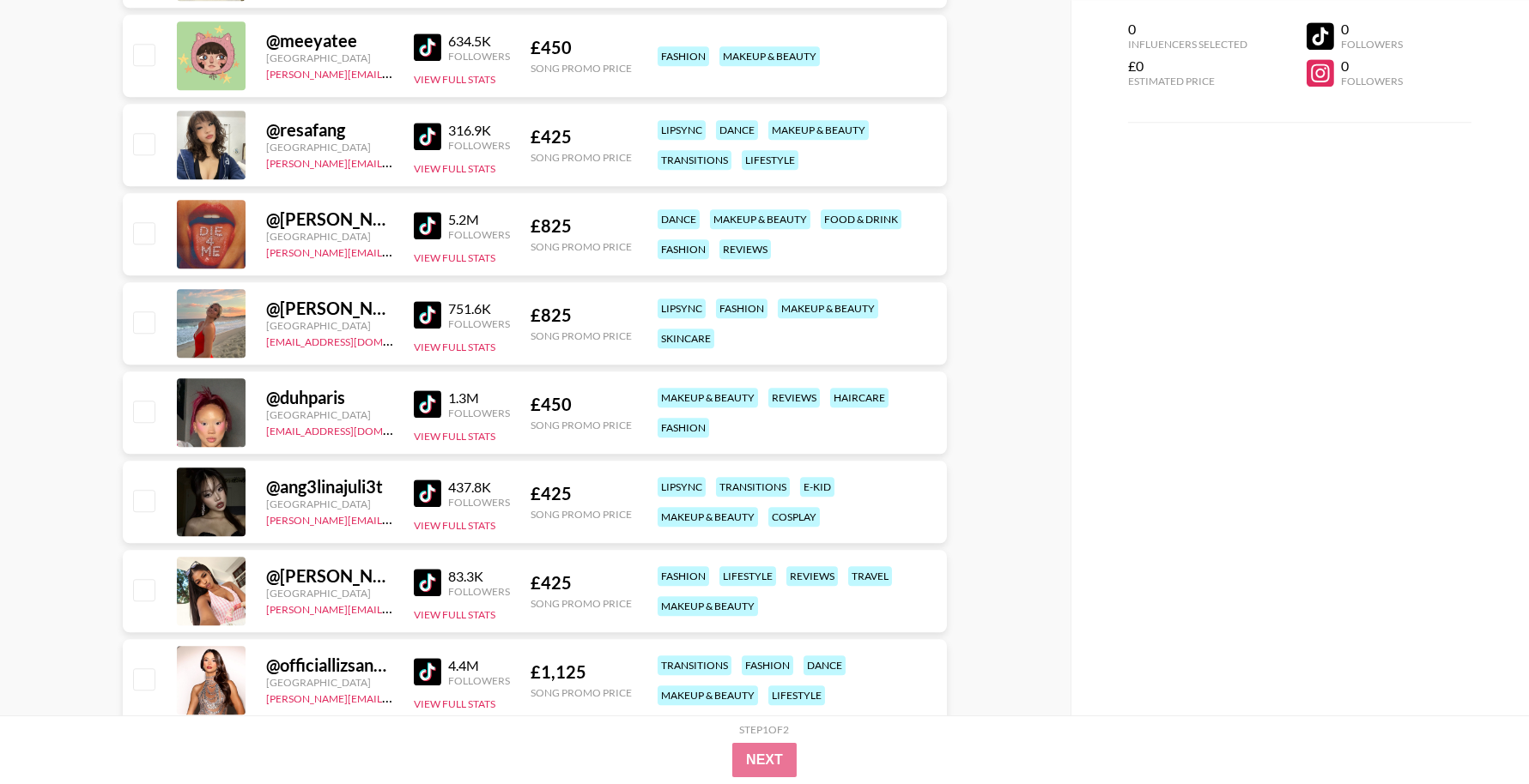
click at [426, 411] on img at bounding box center [427, 404] width 27 height 27
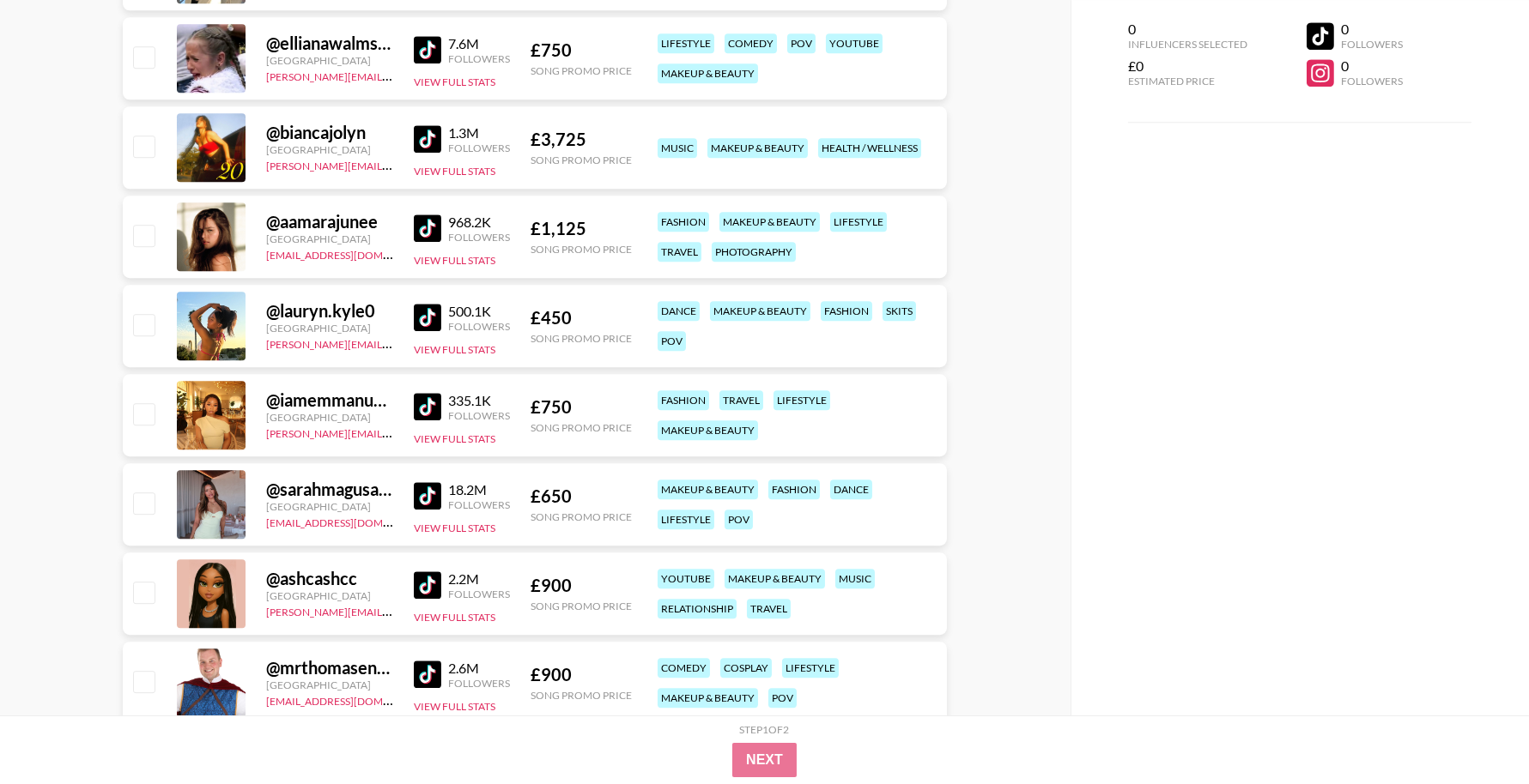
scroll to position [10540, 0]
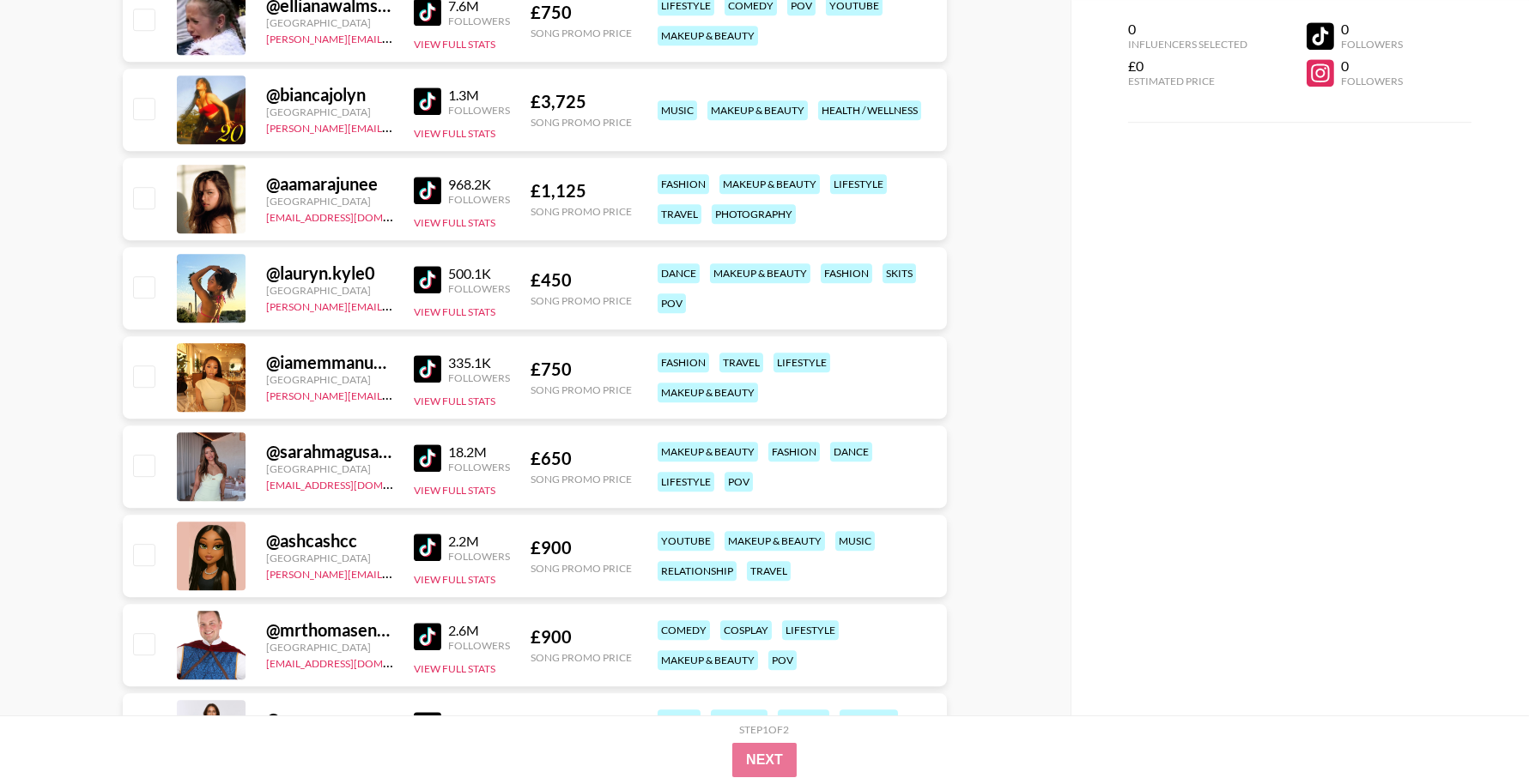
click at [424, 542] on img at bounding box center [427, 548] width 27 height 27
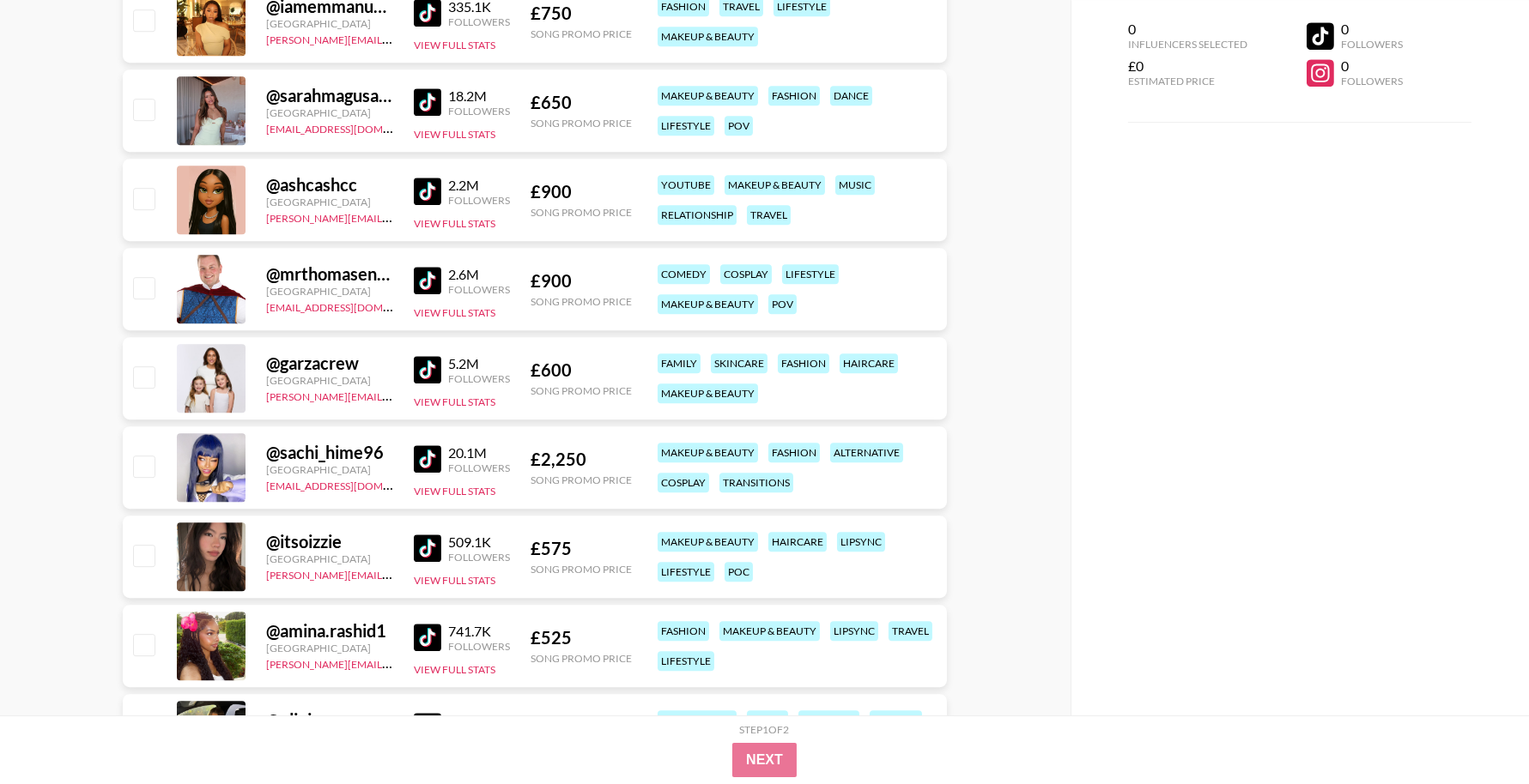
scroll to position [10898, 0]
click at [439, 465] on img at bounding box center [427, 458] width 27 height 27
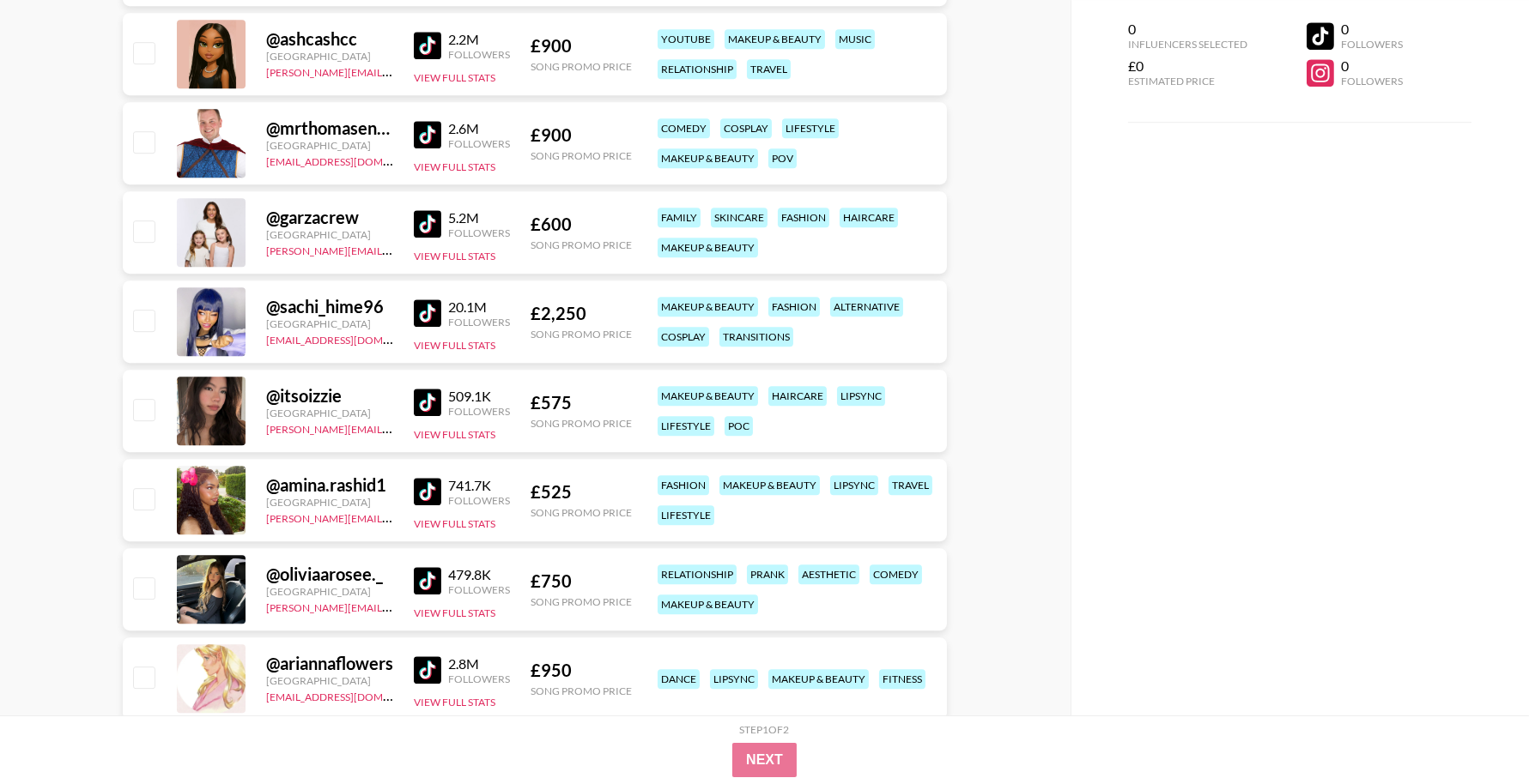
scroll to position [11046, 0]
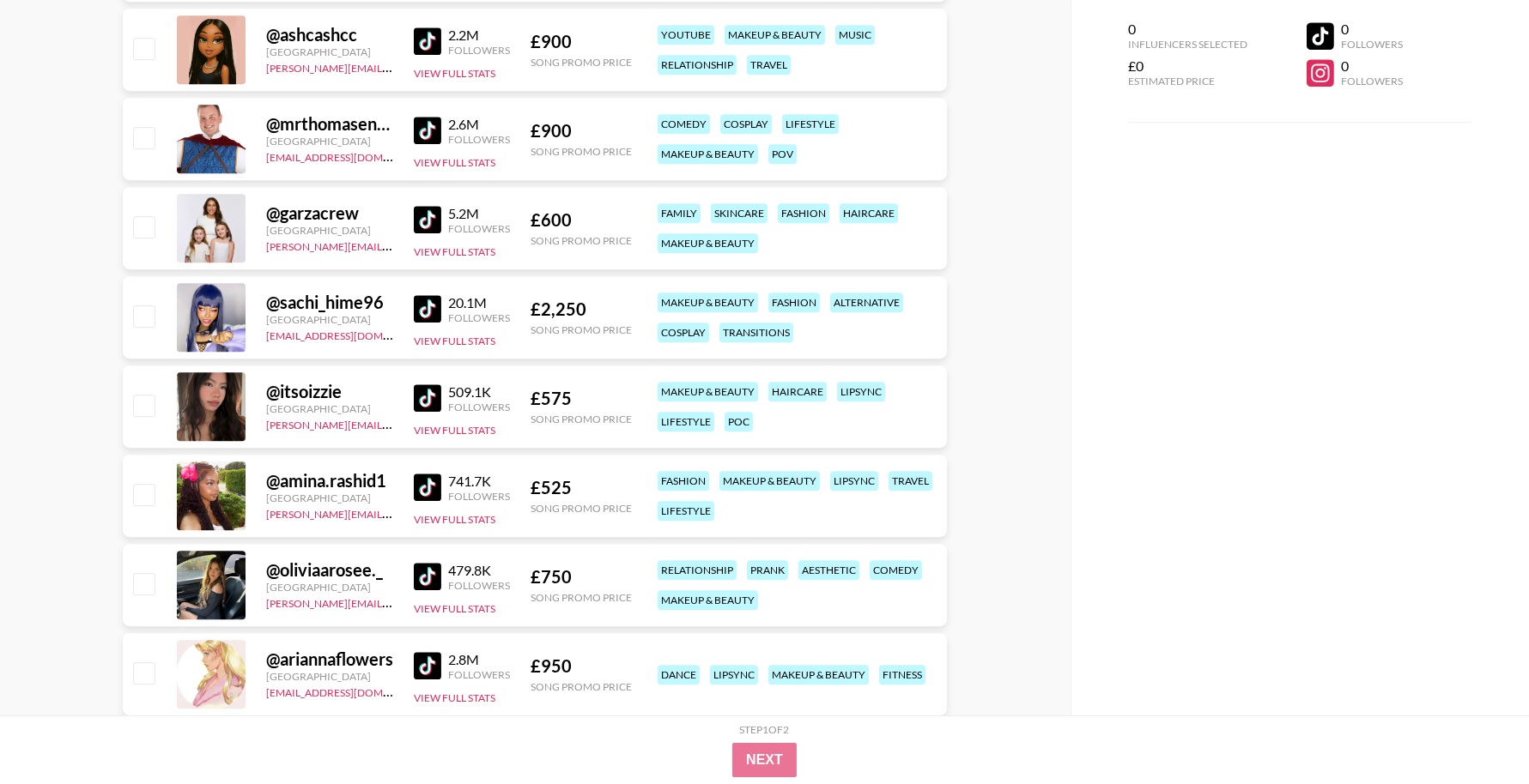
click at [420, 402] on img at bounding box center [427, 398] width 27 height 27
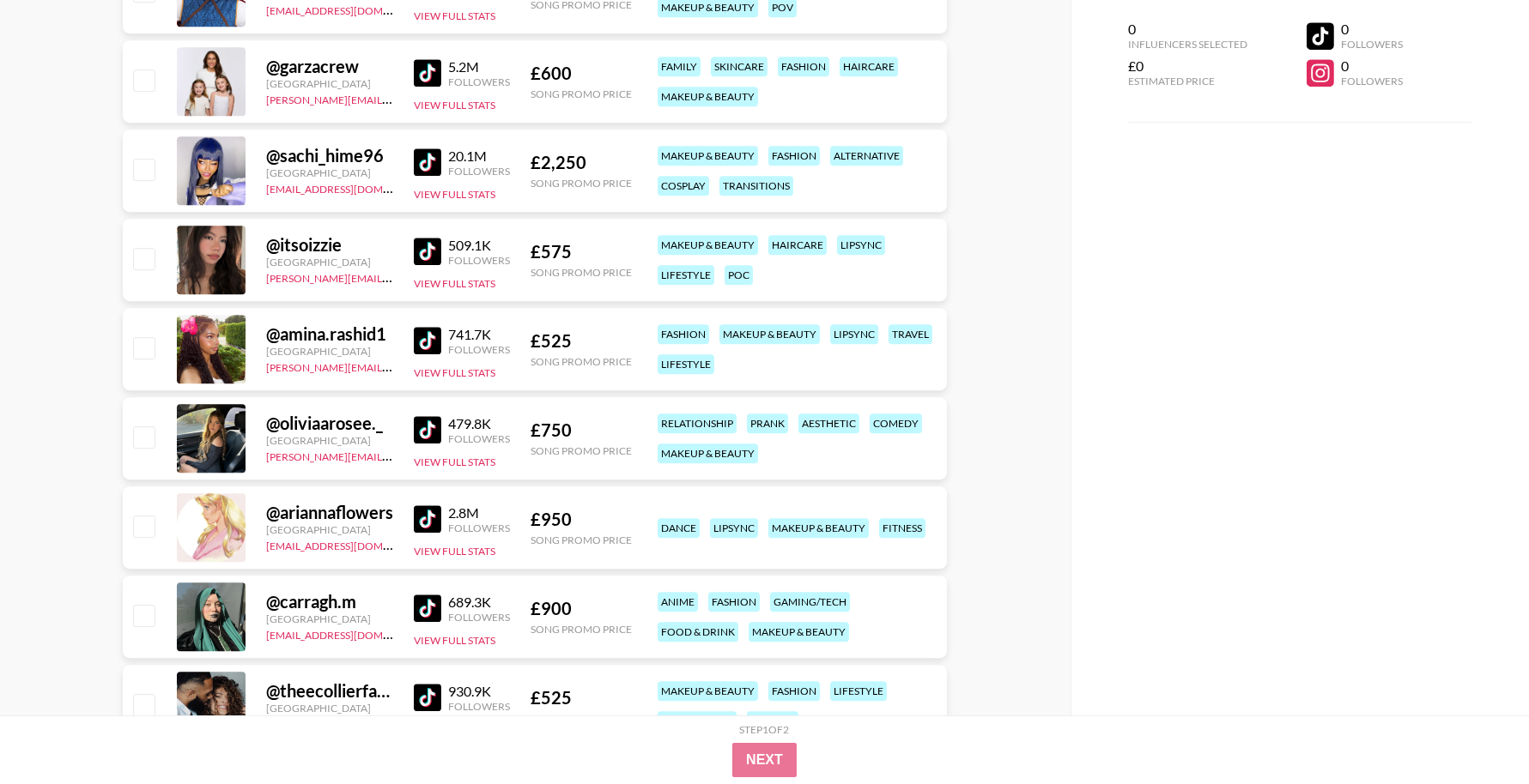
scroll to position [11194, 0]
click at [432, 517] on img at bounding box center [427, 518] width 27 height 27
click at [430, 605] on img at bounding box center [427, 608] width 27 height 27
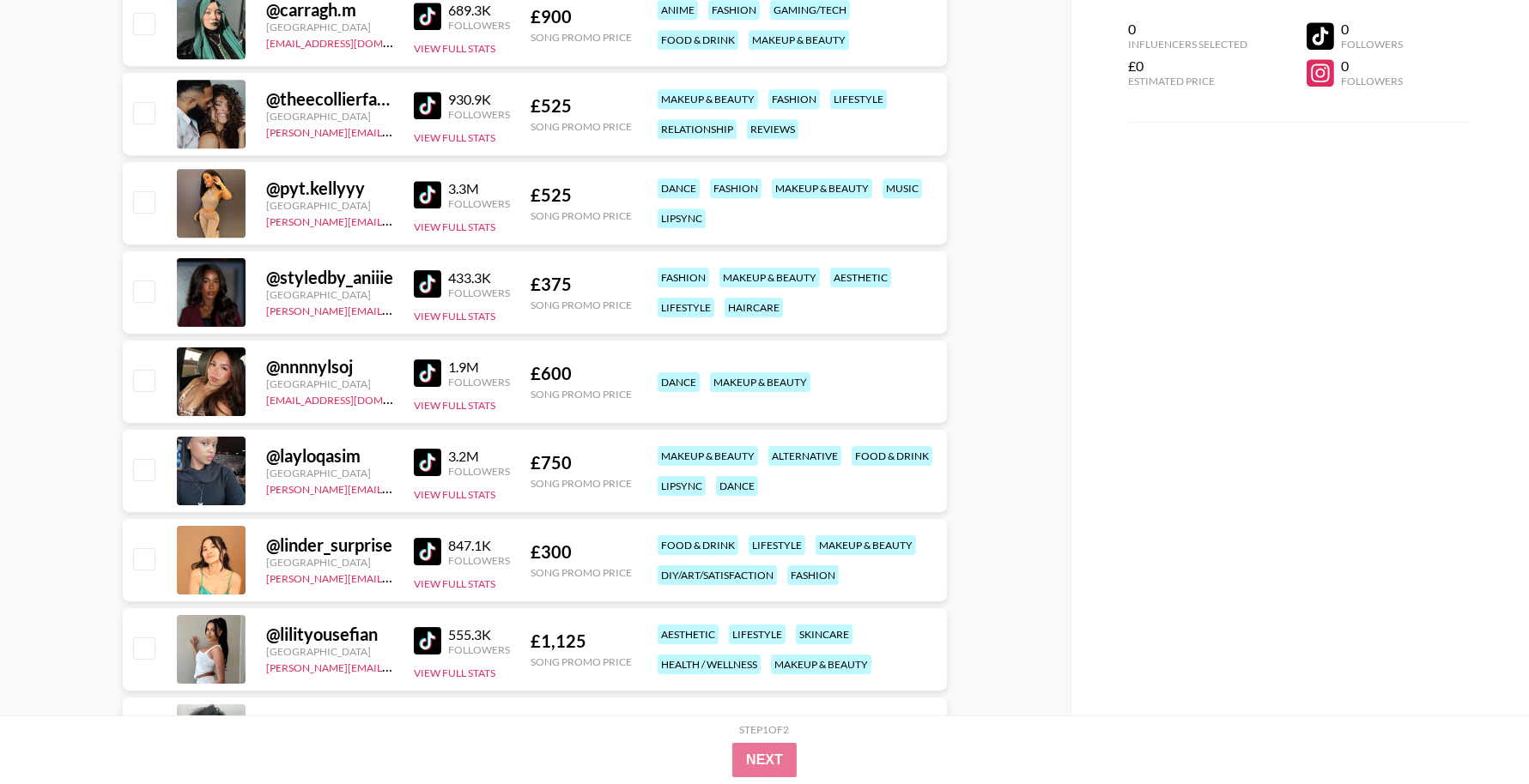
scroll to position [11811, 0]
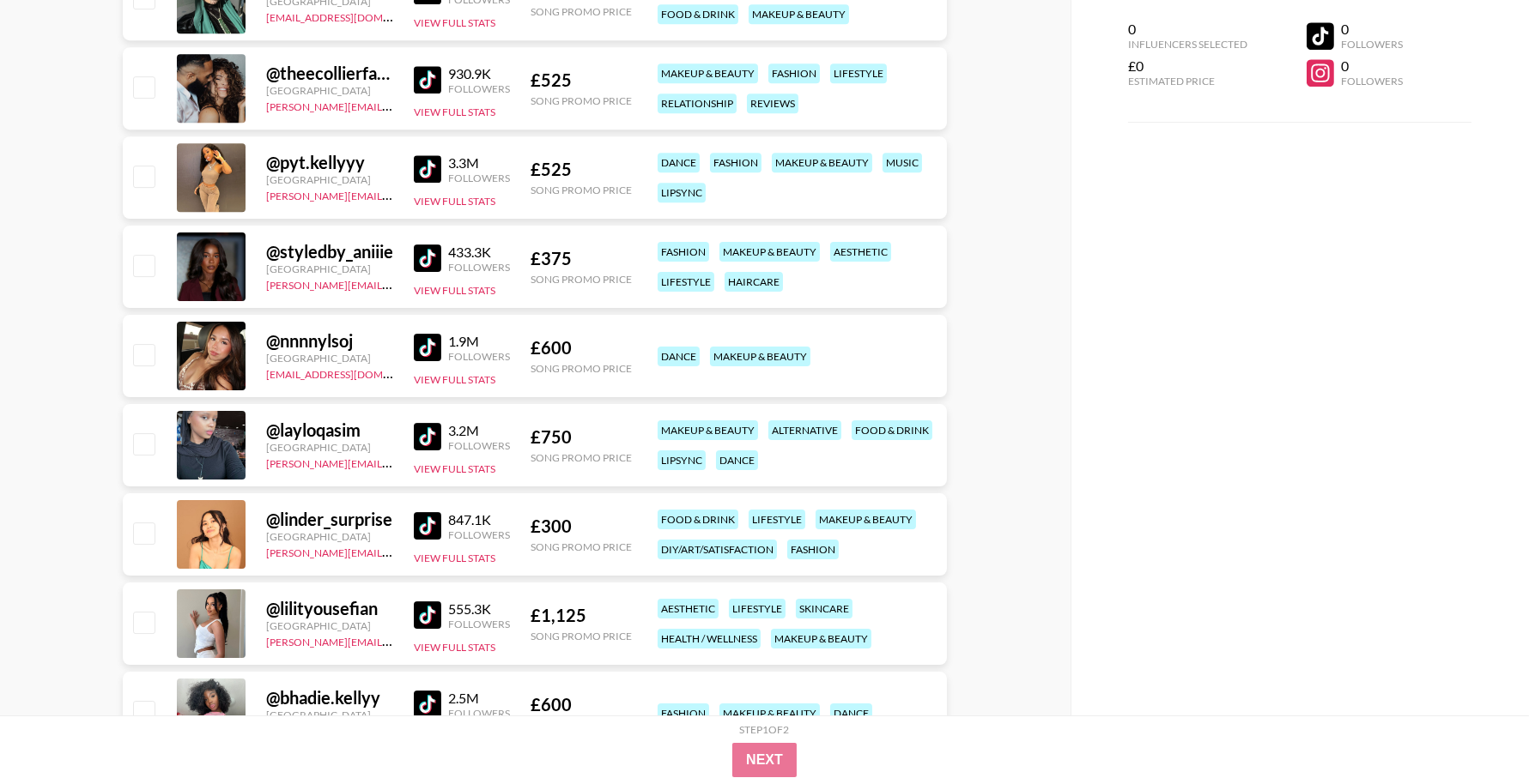
click at [425, 252] on img at bounding box center [427, 258] width 27 height 27
click at [427, 429] on img at bounding box center [427, 437] width 27 height 27
click at [421, 439] on img at bounding box center [427, 437] width 27 height 27
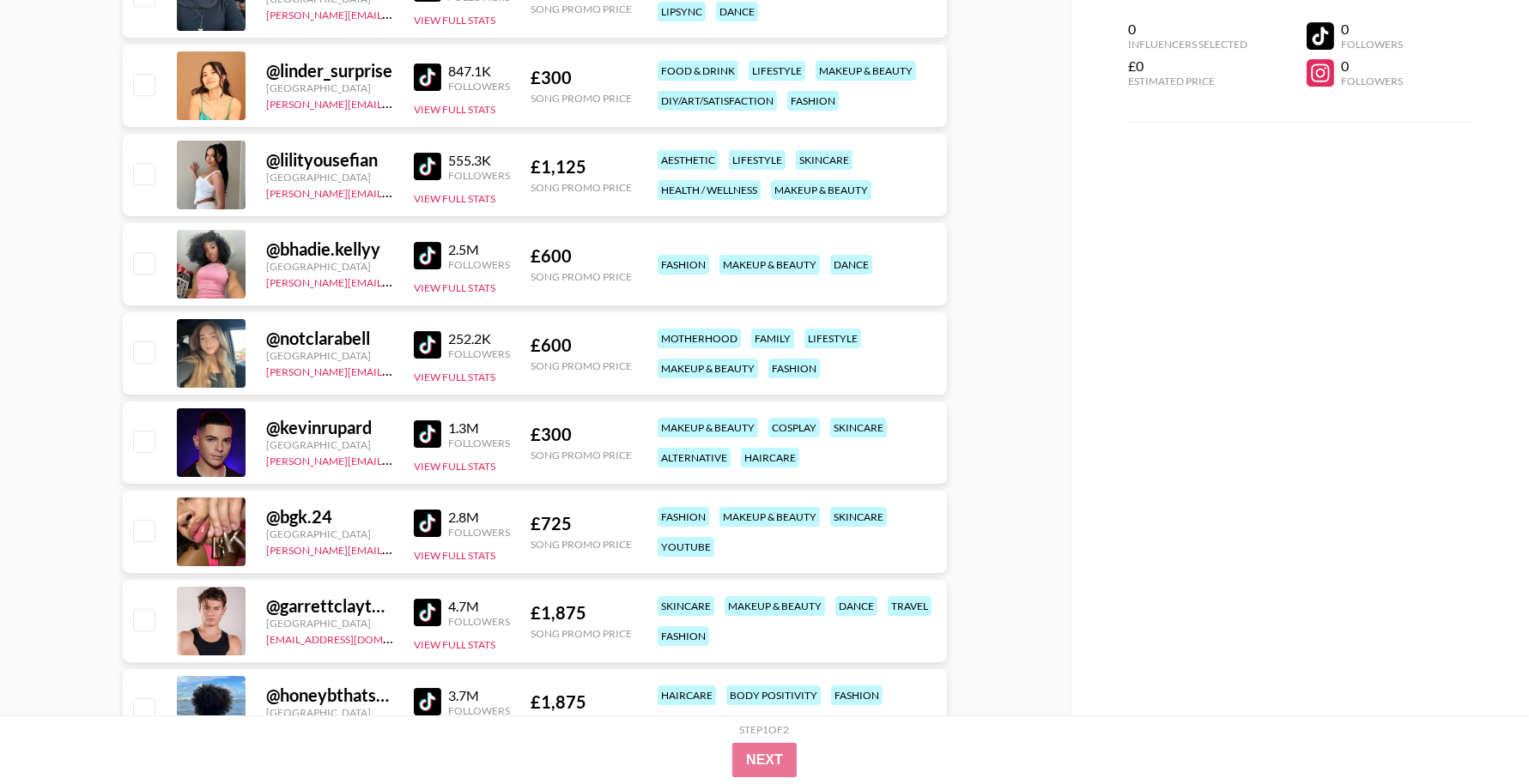
scroll to position [12359, 0]
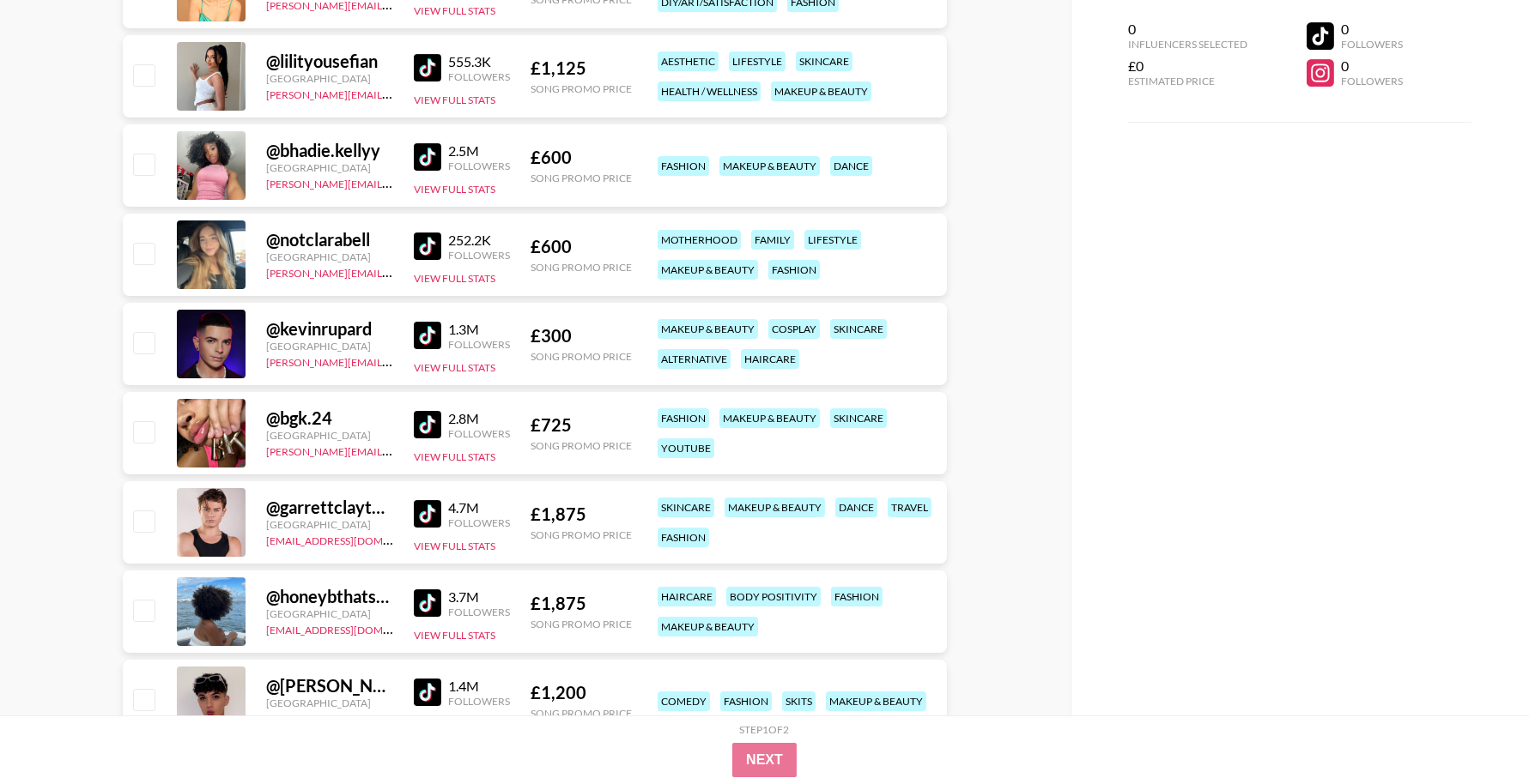
click at [421, 424] on img at bounding box center [427, 424] width 27 height 27
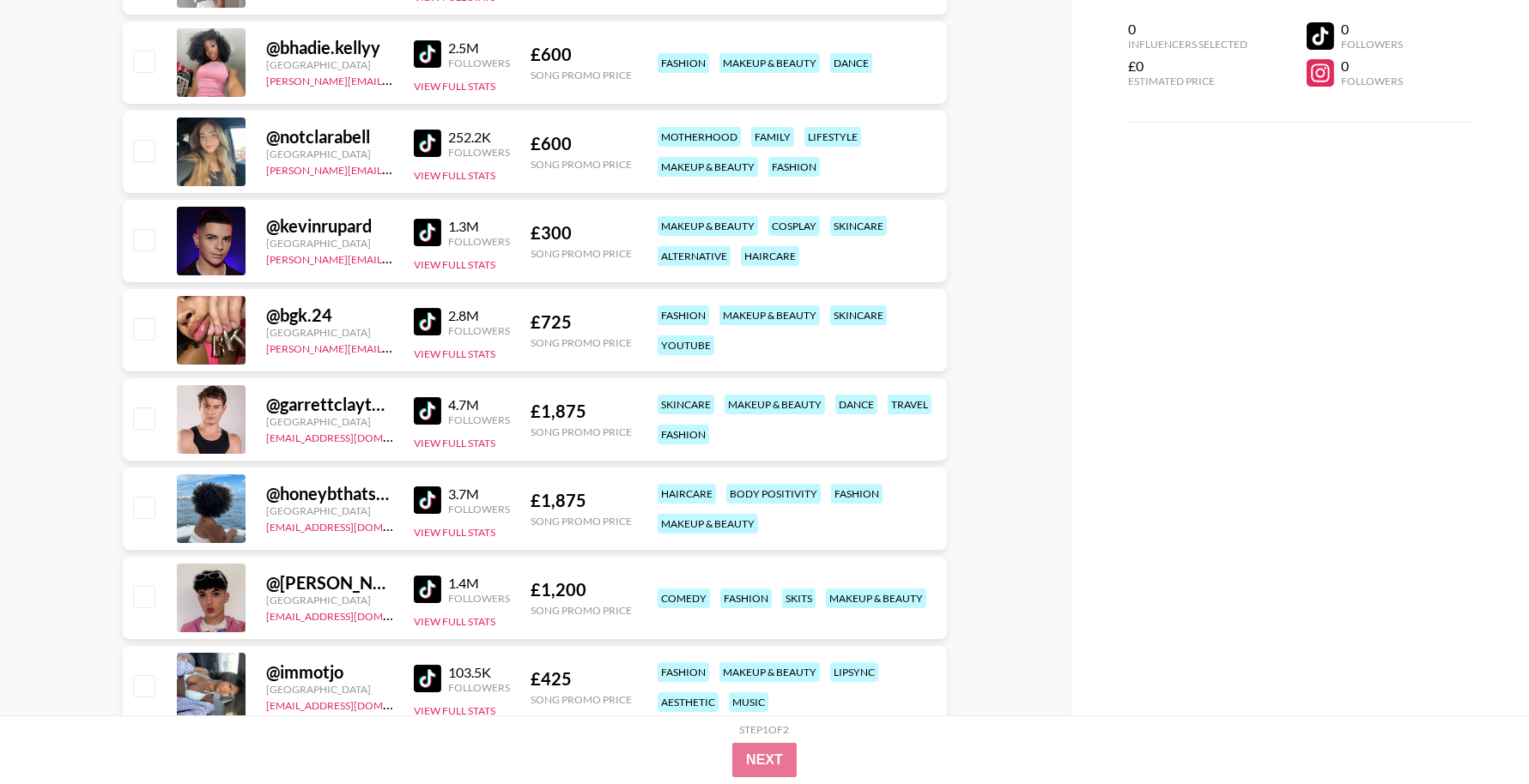
scroll to position [12562, 0]
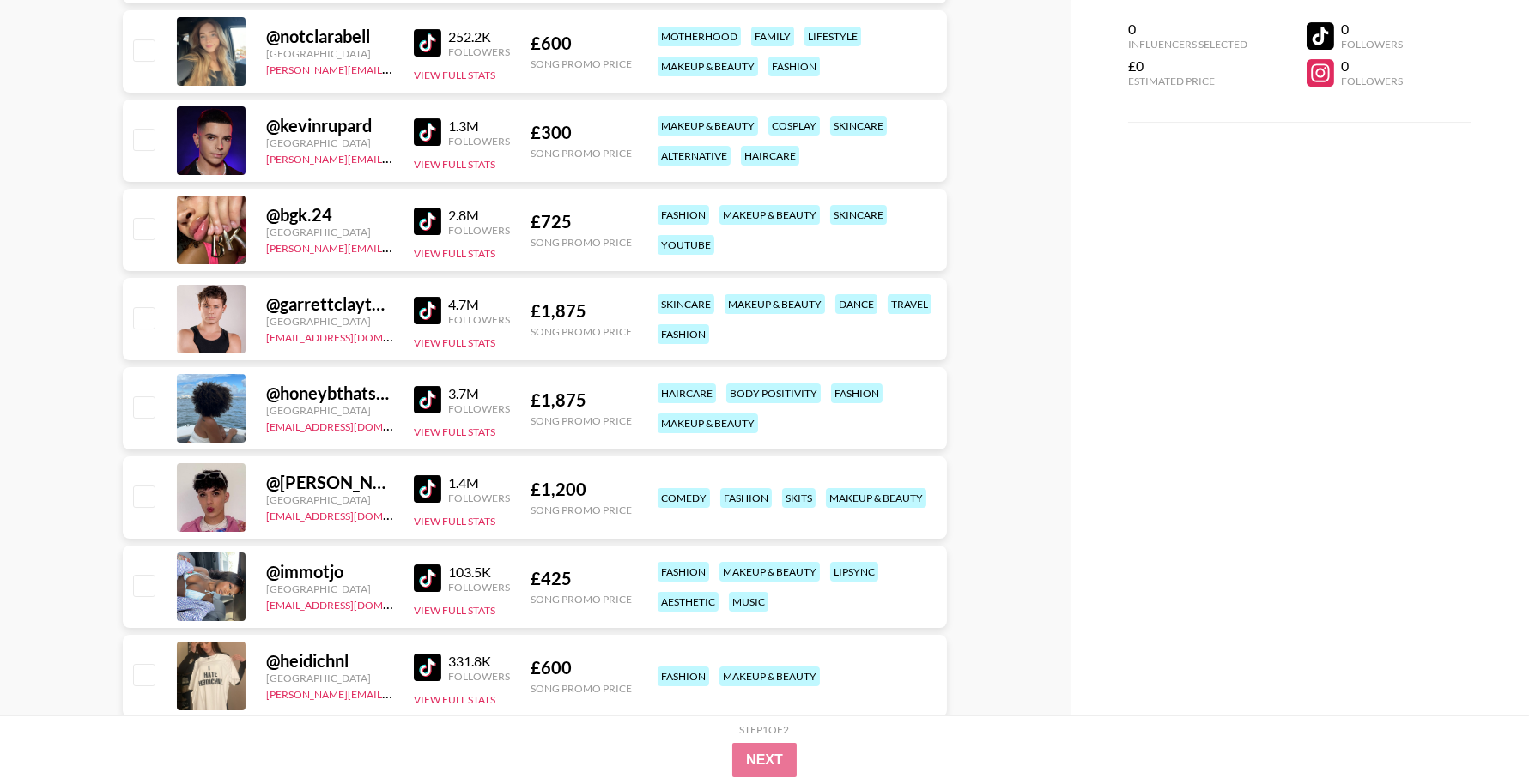
click at [421, 488] on img at bounding box center [427, 489] width 27 height 27
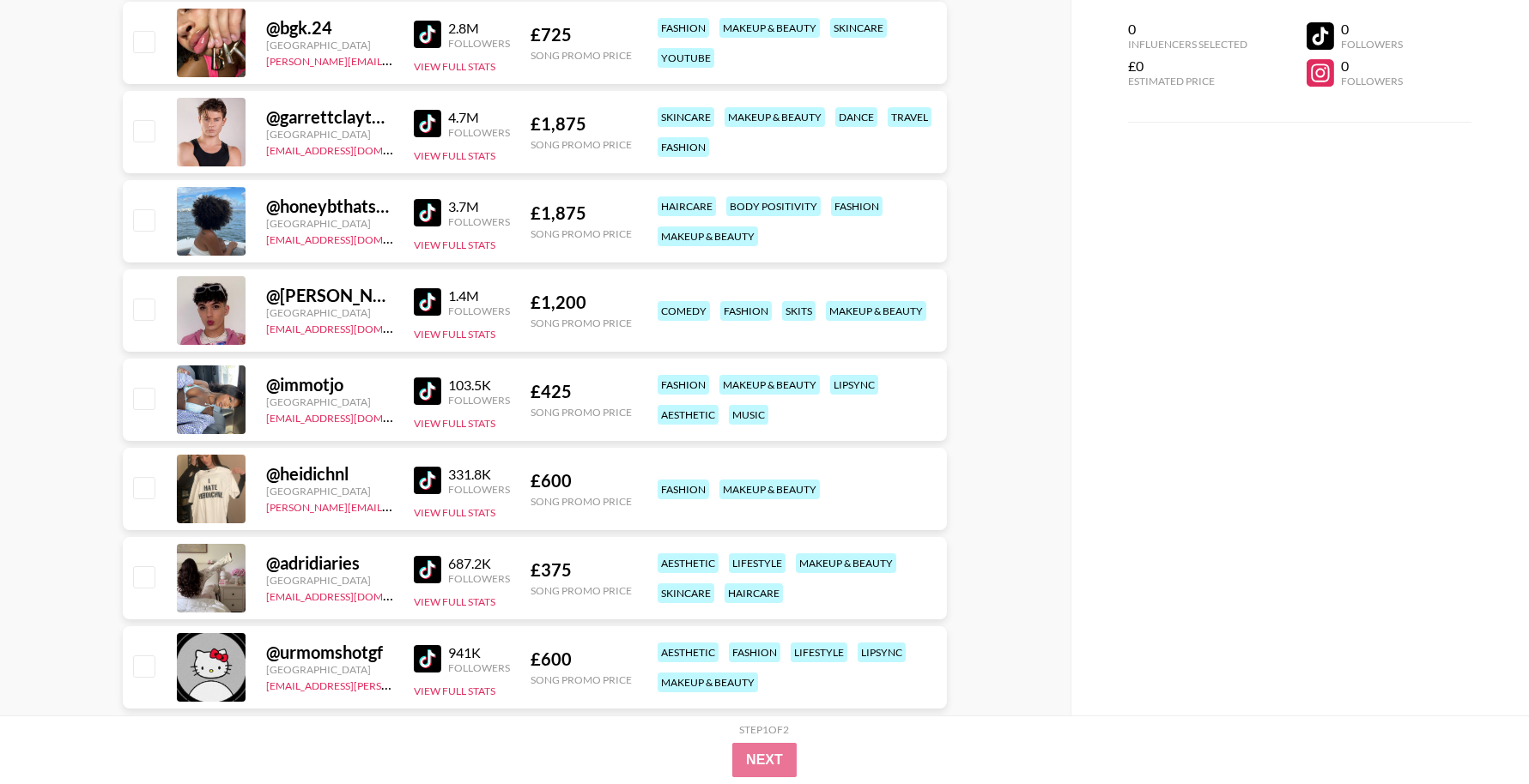
scroll to position [12898, 0]
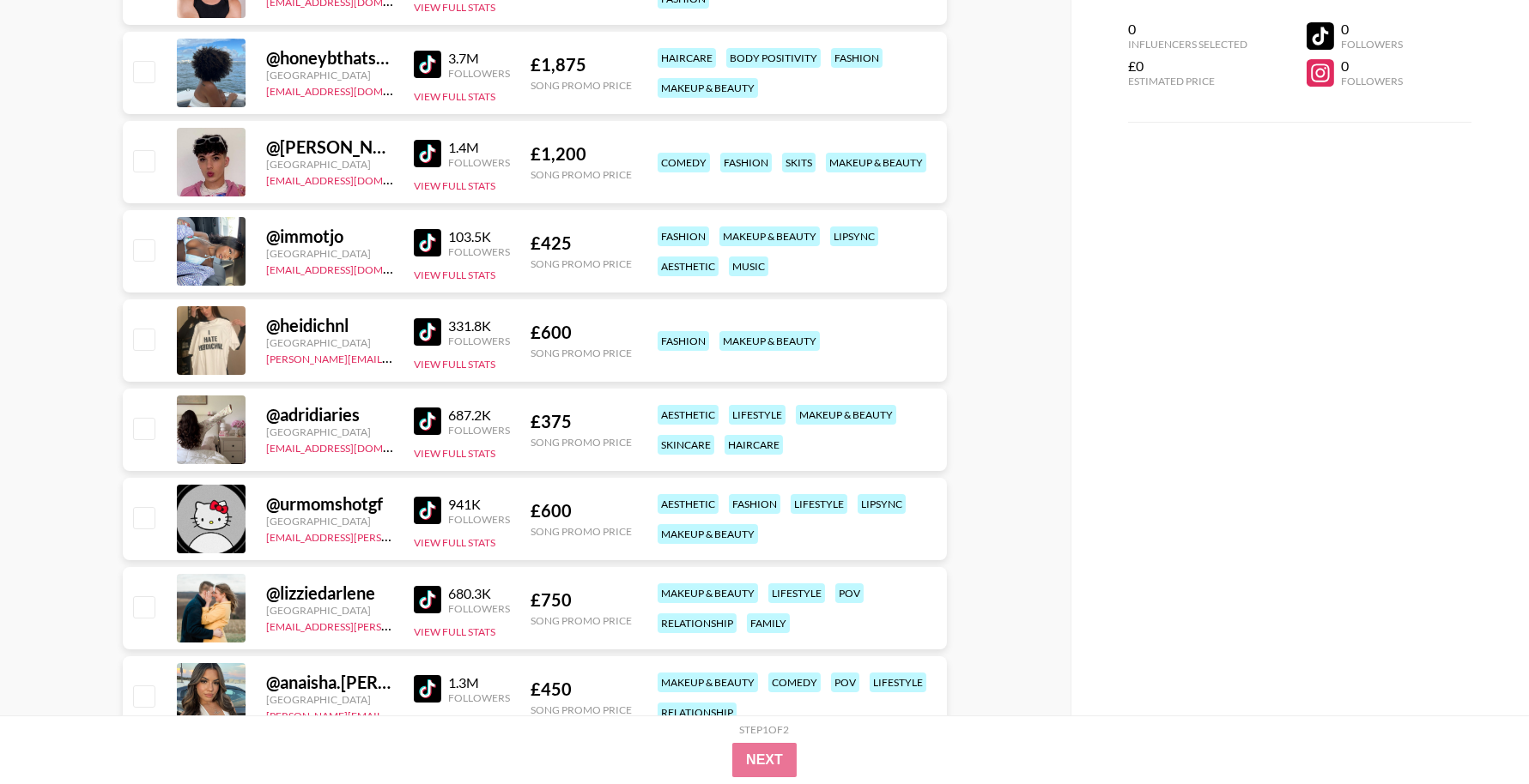
click at [424, 505] on img at bounding box center [427, 510] width 27 height 27
click at [426, 325] on img at bounding box center [427, 332] width 27 height 27
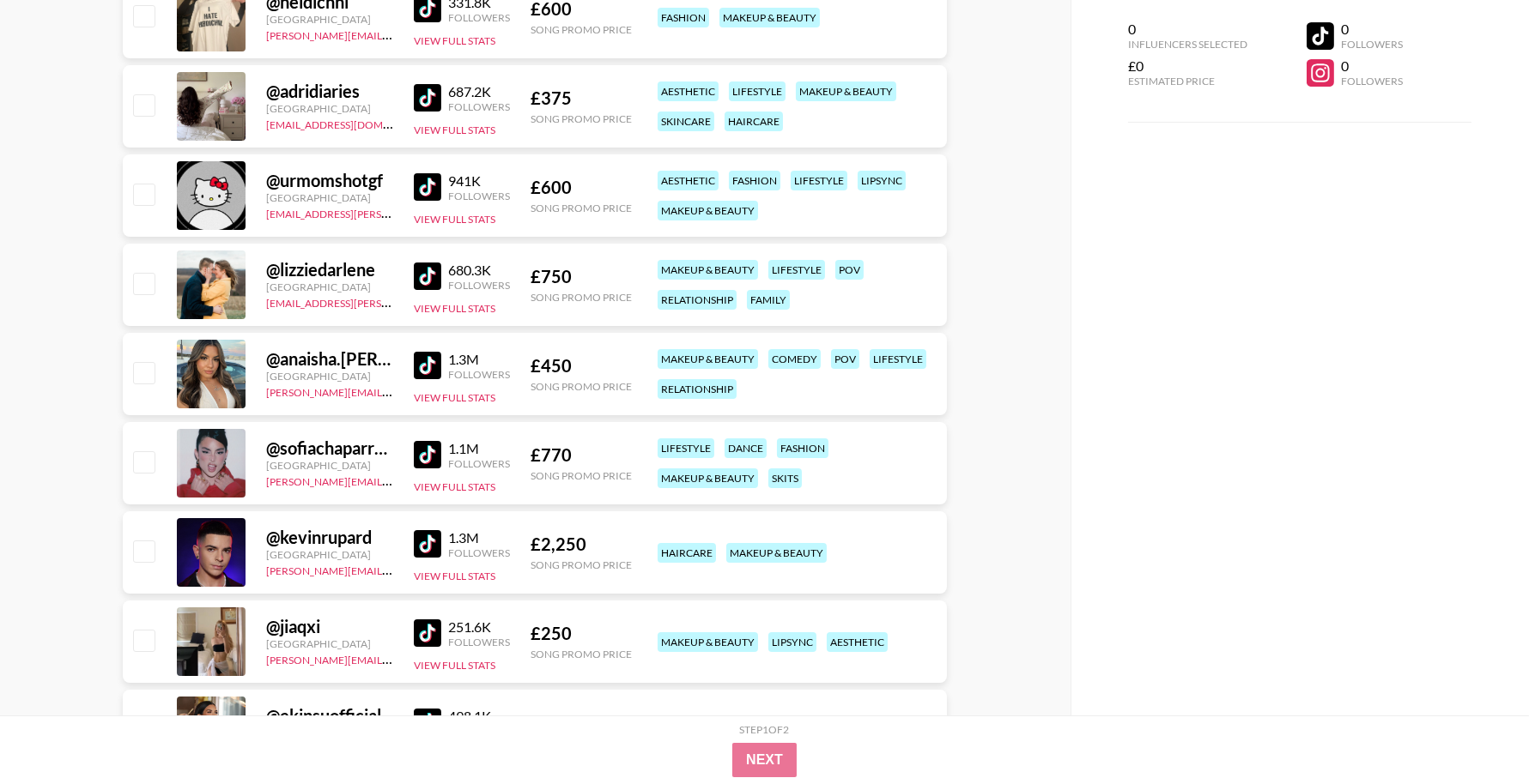
scroll to position [13245, 0]
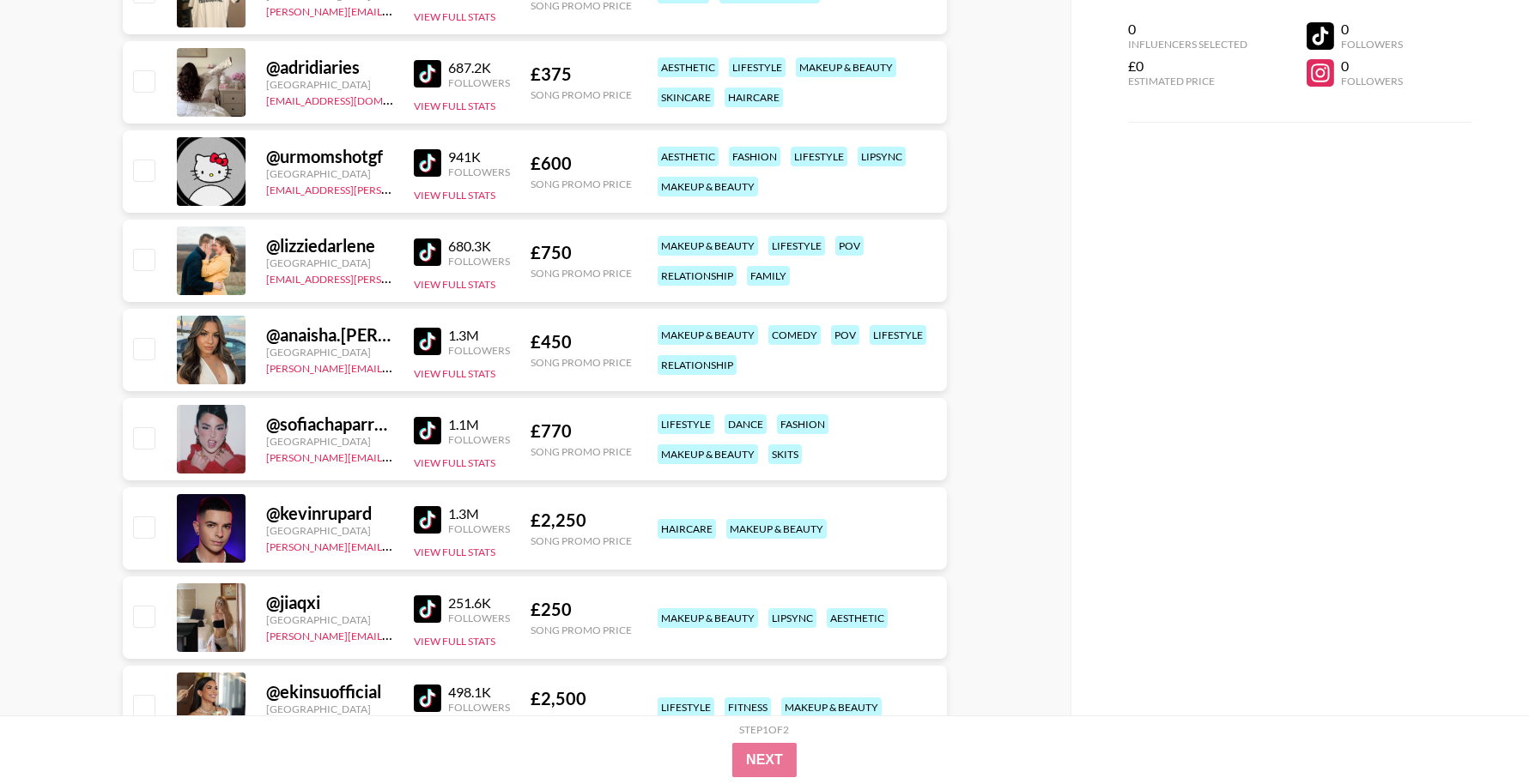
click at [434, 422] on img at bounding box center [427, 431] width 27 height 27
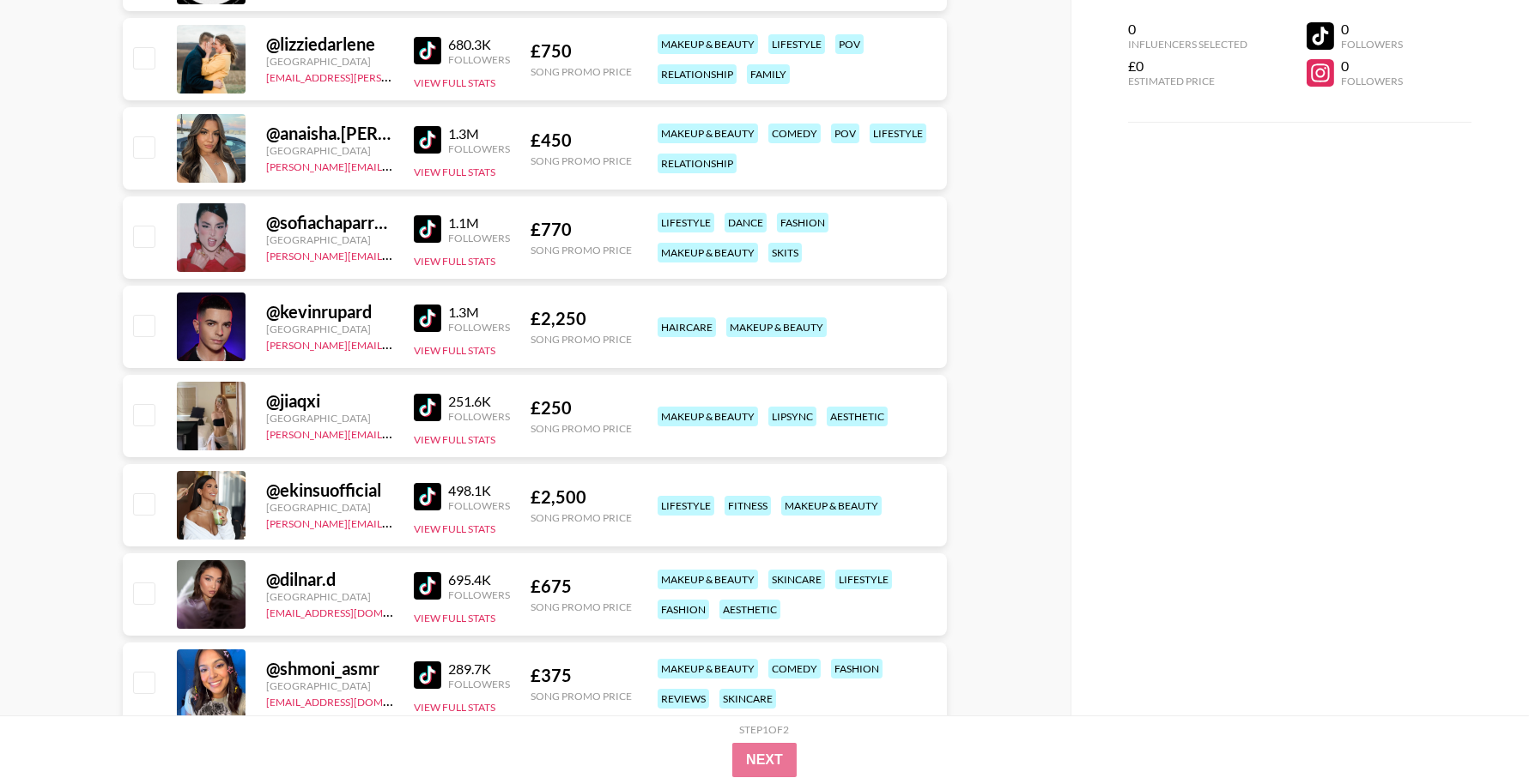
scroll to position [13449, 0]
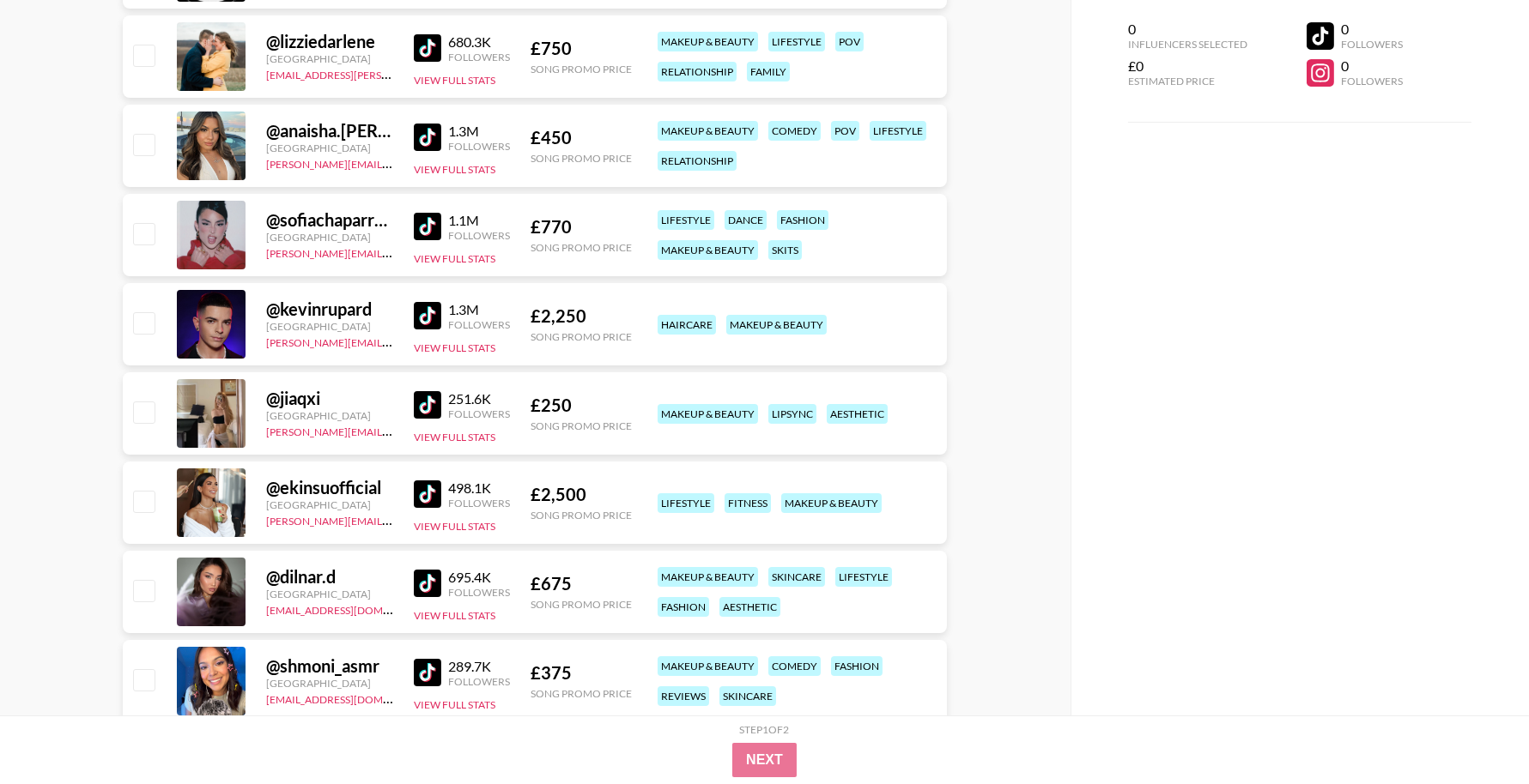
click at [417, 397] on img at bounding box center [427, 405] width 27 height 27
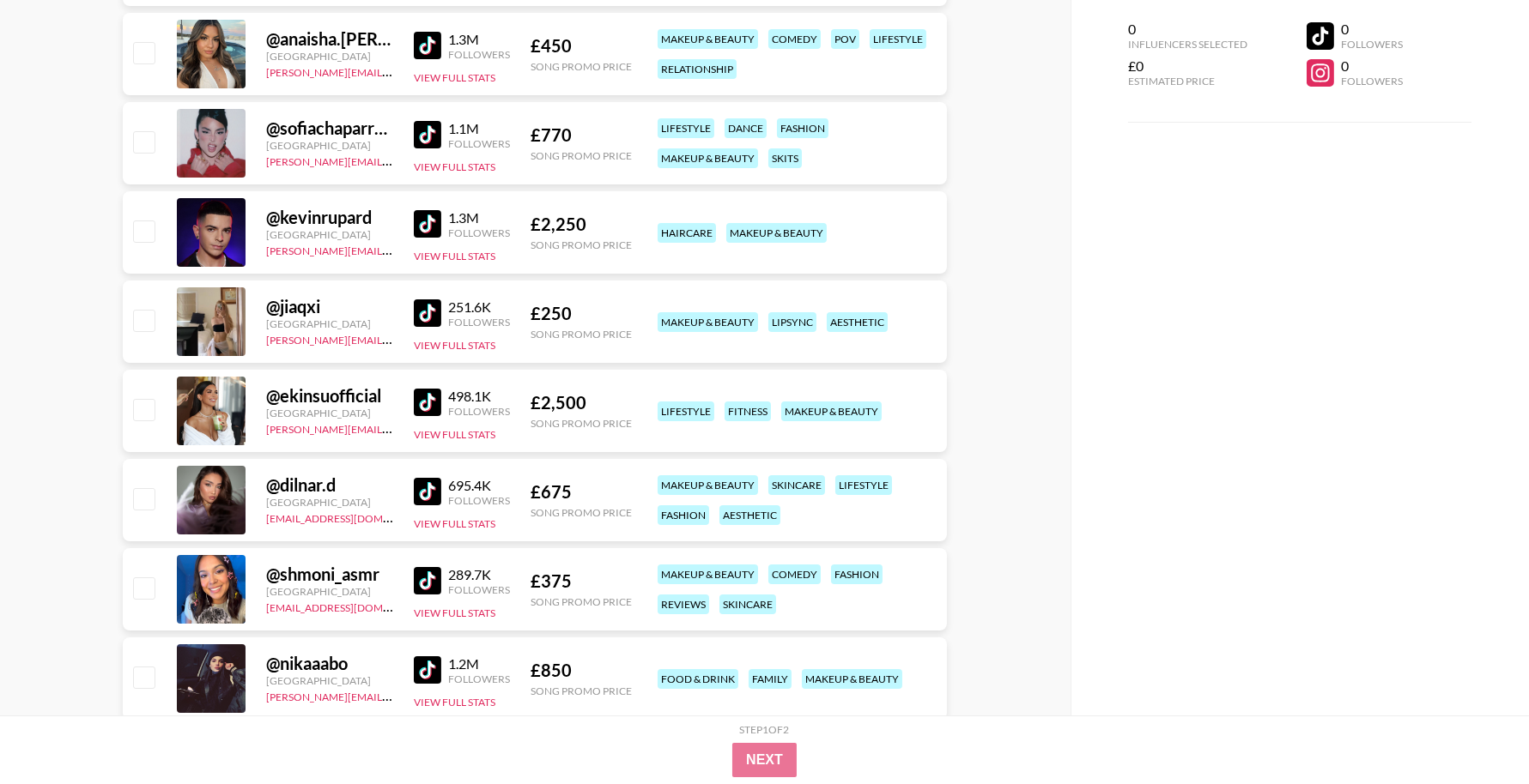
scroll to position [13587, 0]
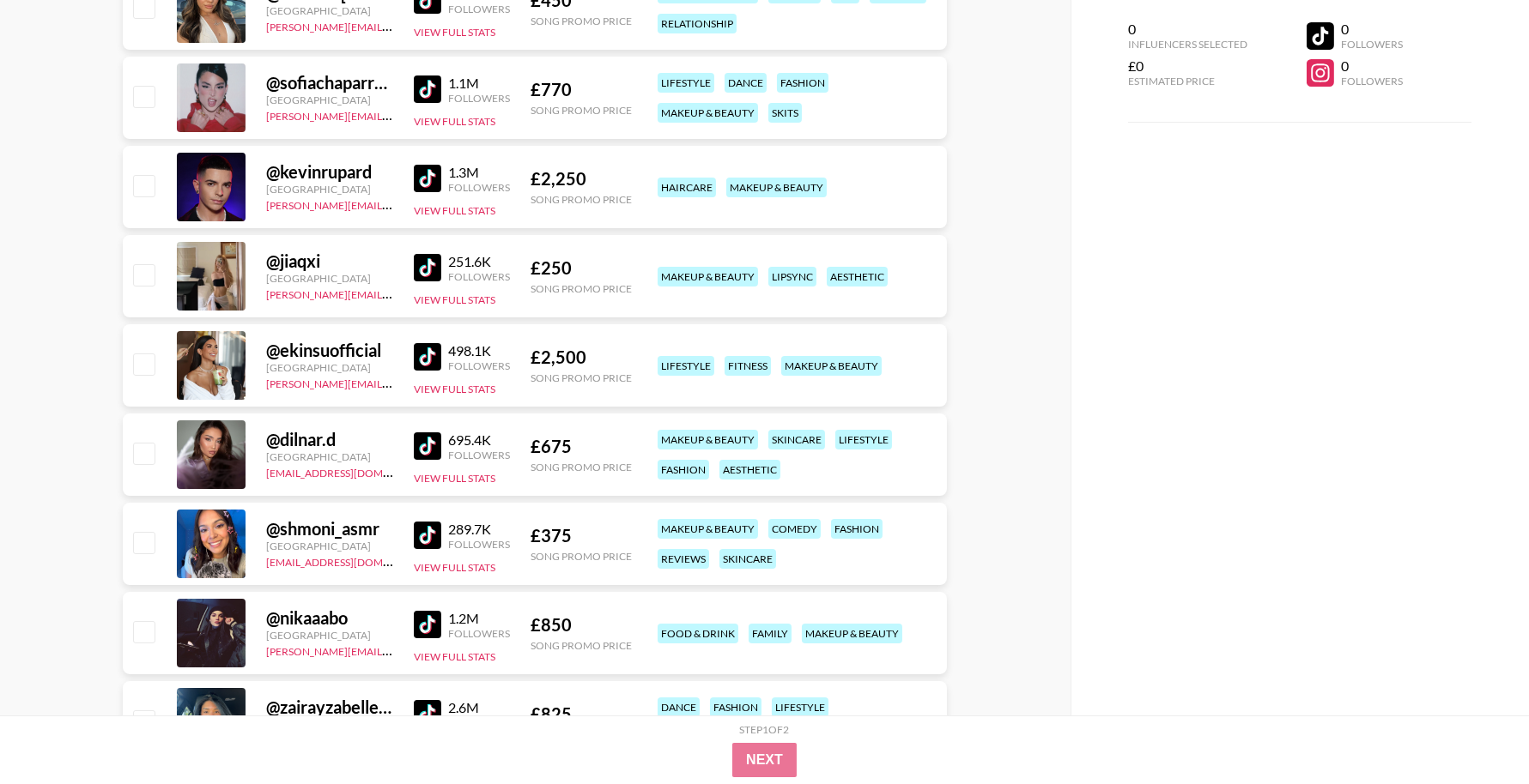
click at [431, 443] on img at bounding box center [427, 446] width 27 height 27
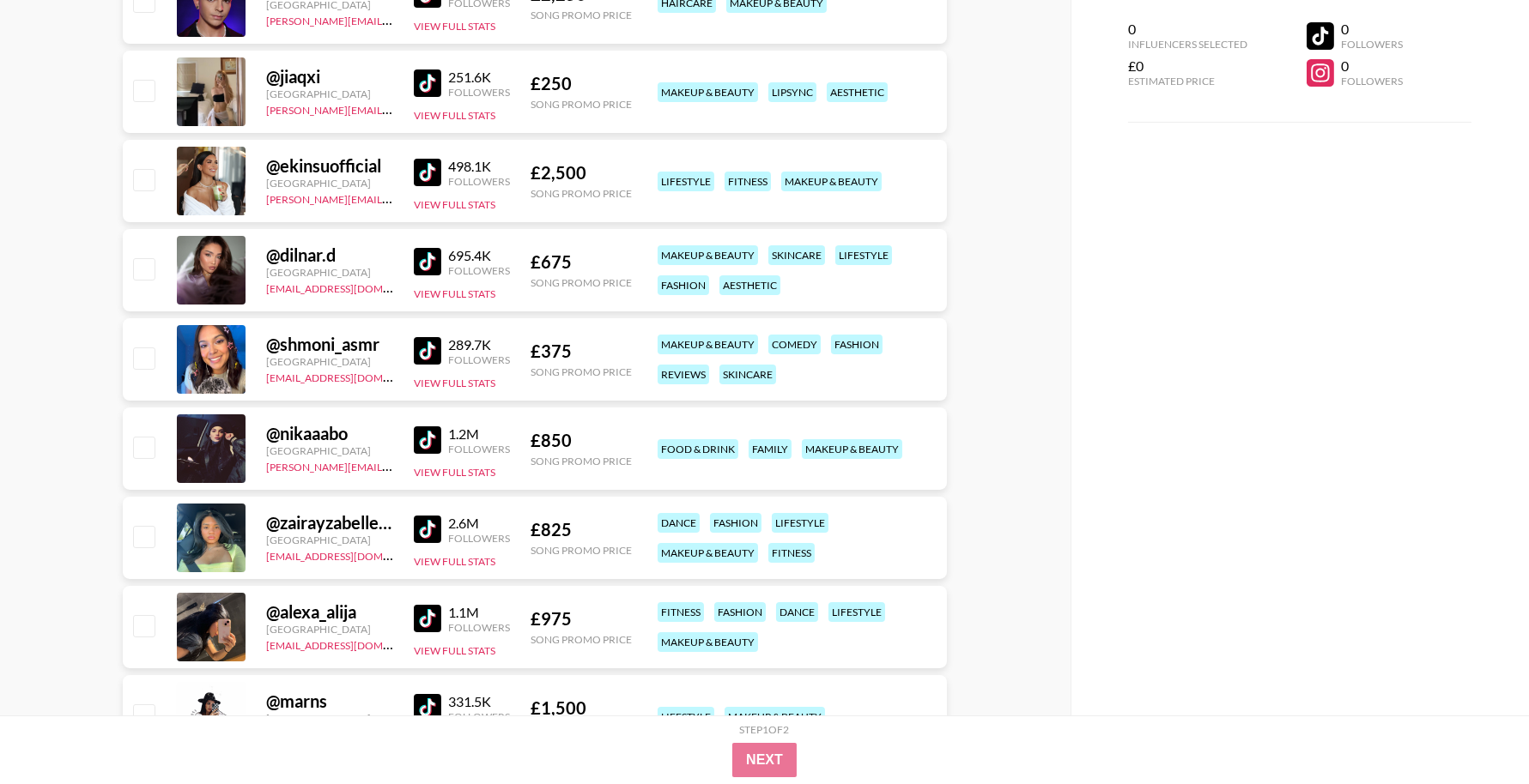
scroll to position [13822, 0]
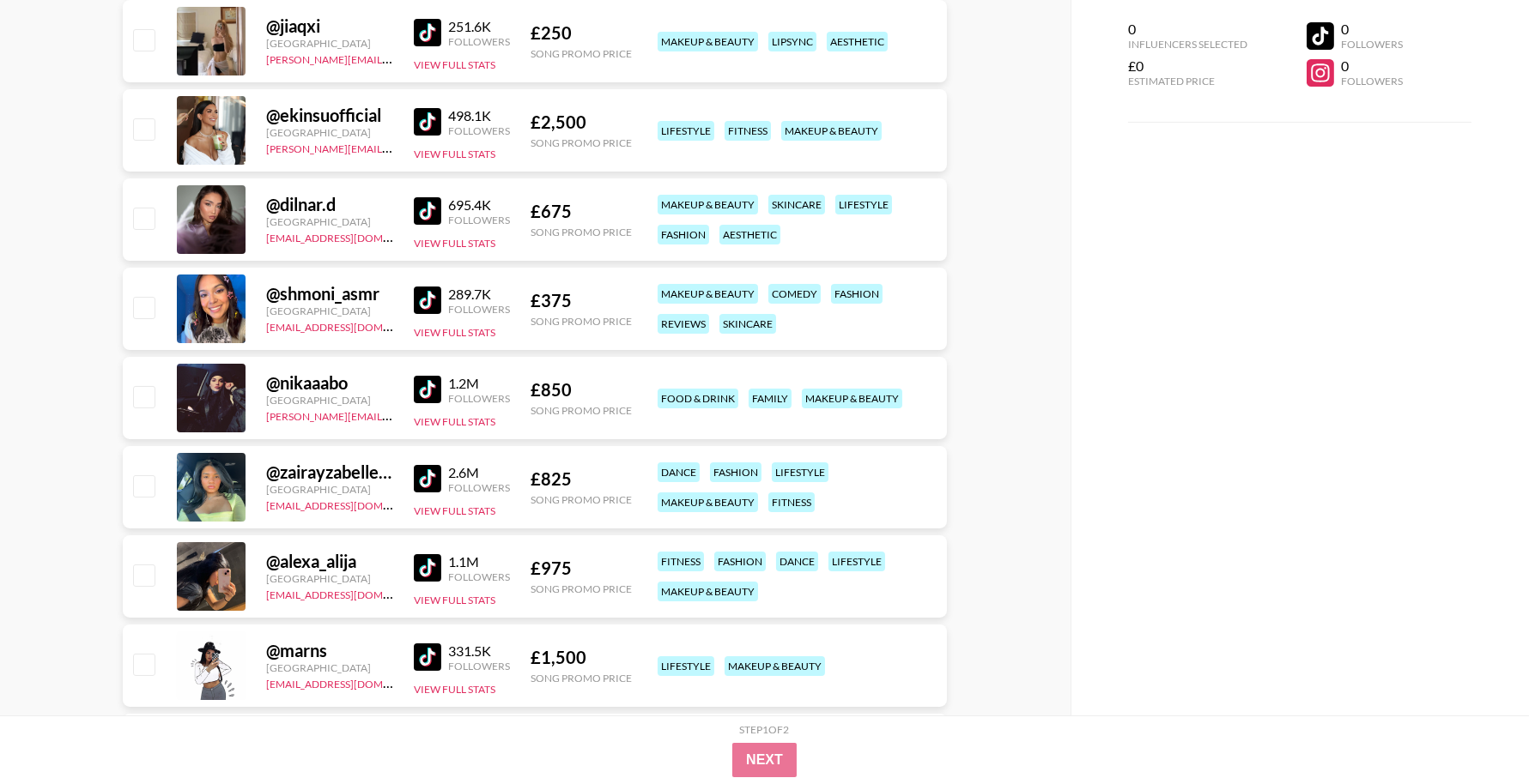
click at [422, 384] on img at bounding box center [427, 390] width 27 height 27
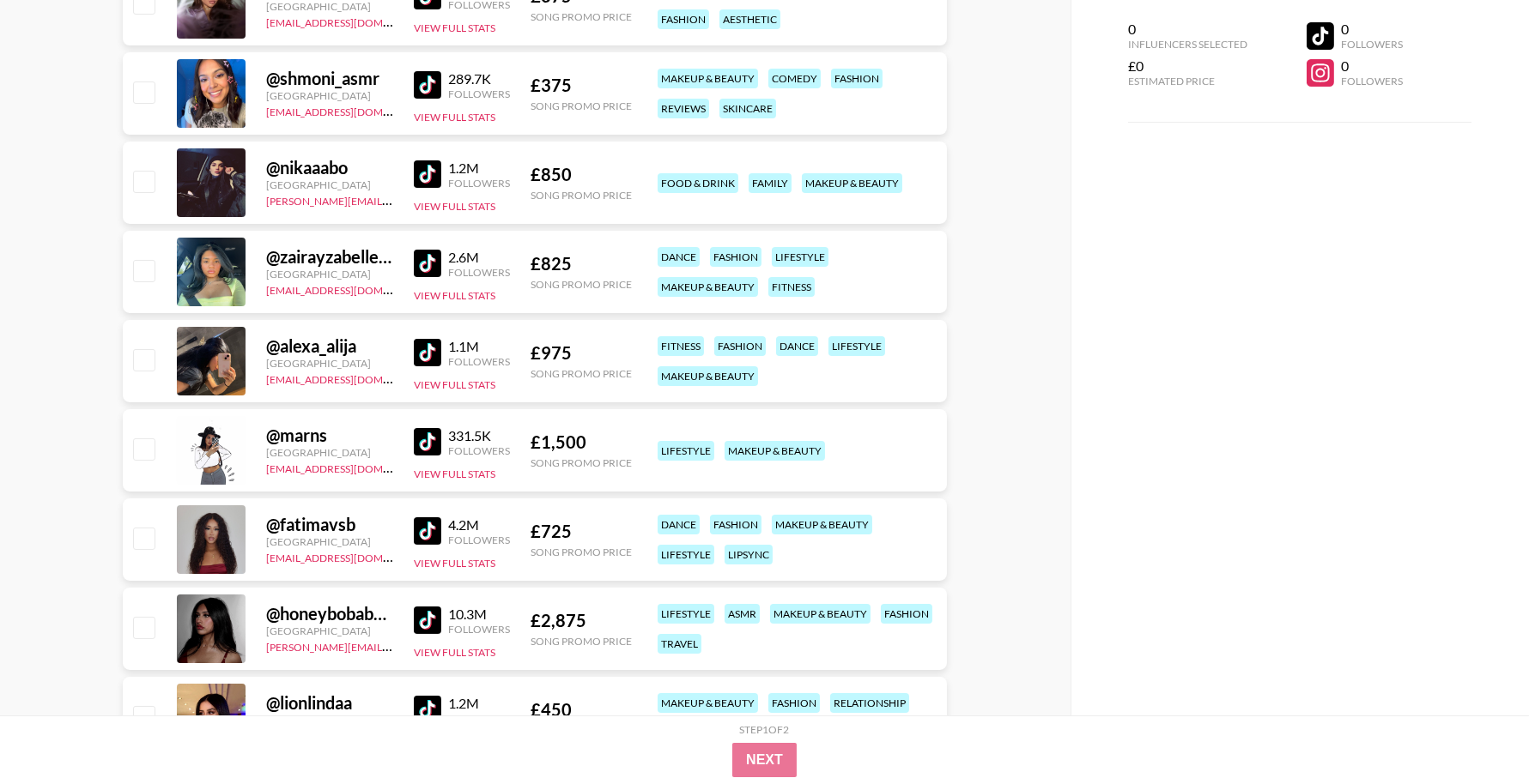
scroll to position [14038, 0]
click at [429, 525] on img at bounding box center [427, 530] width 27 height 27
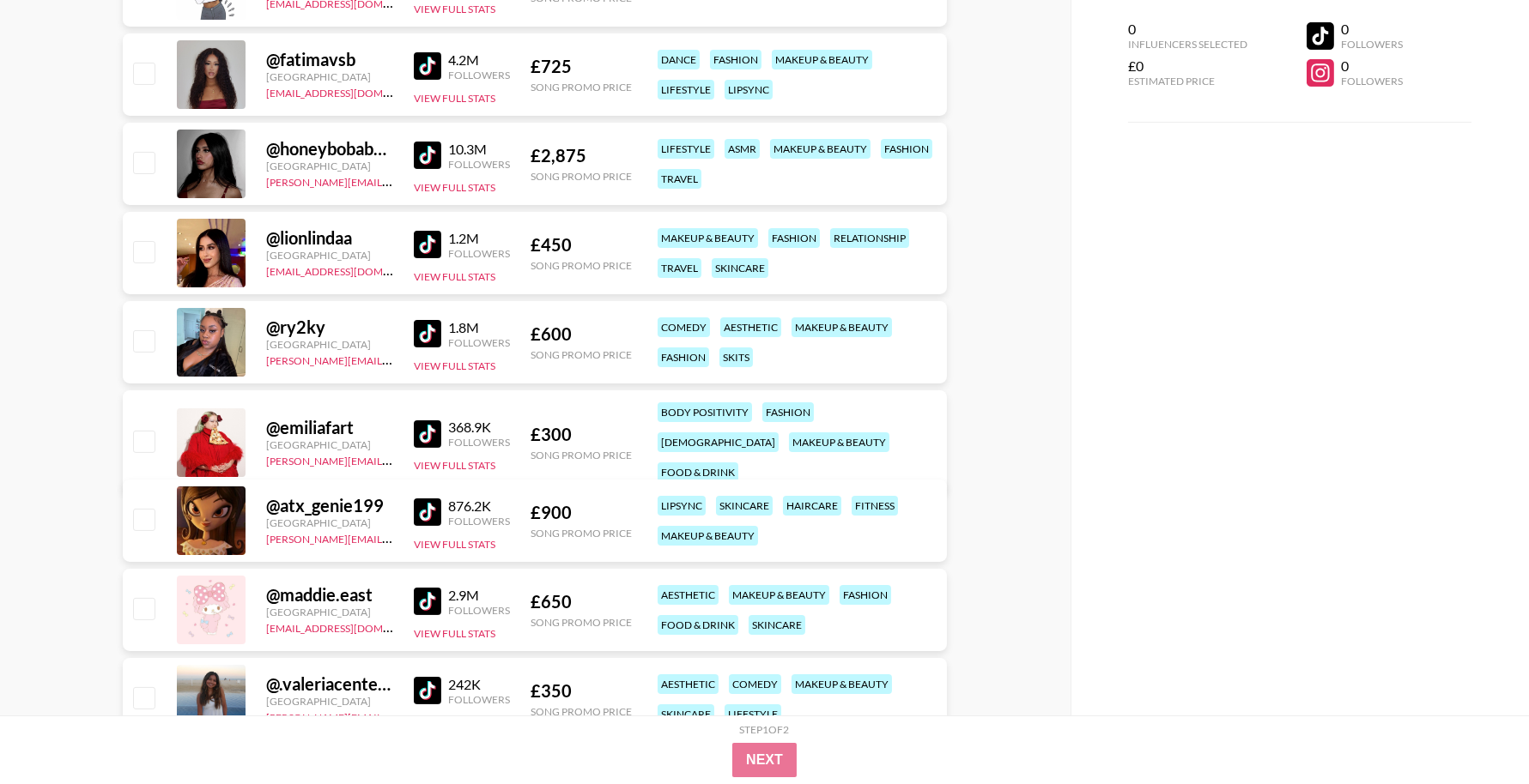
scroll to position [14507, 0]
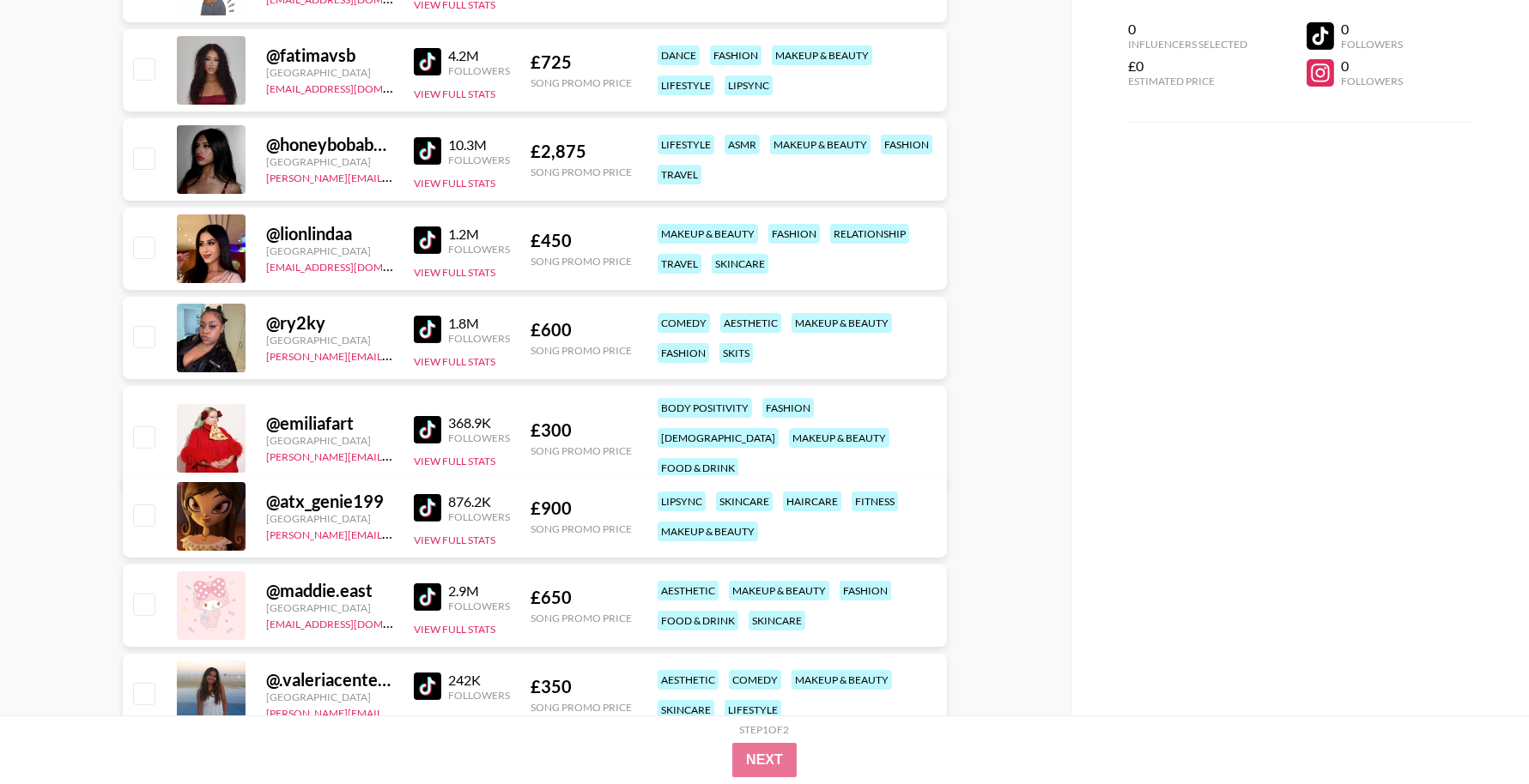
click at [427, 591] on img at bounding box center [427, 597] width 27 height 27
click at [430, 504] on img at bounding box center [427, 508] width 27 height 27
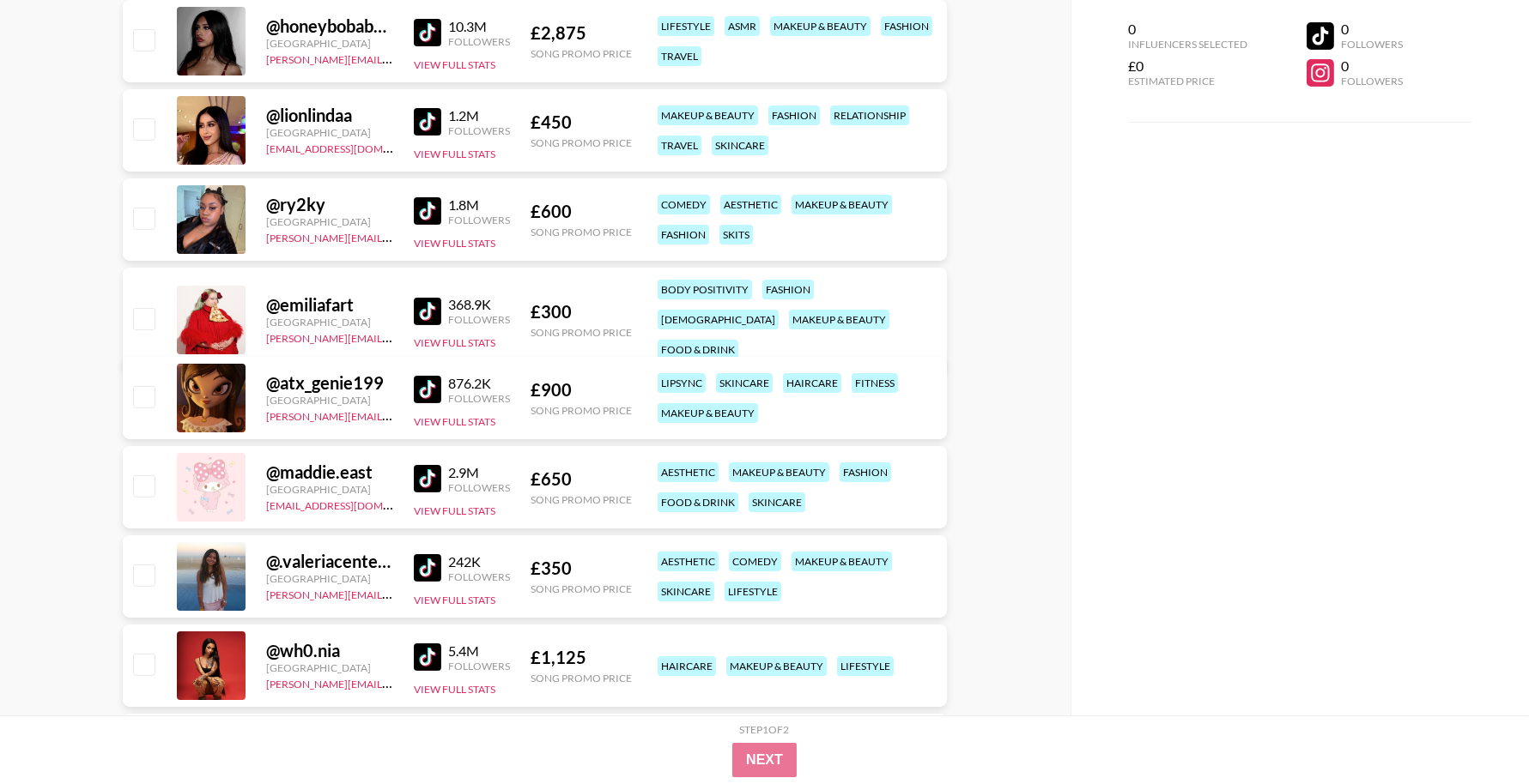
scroll to position [14687, 0]
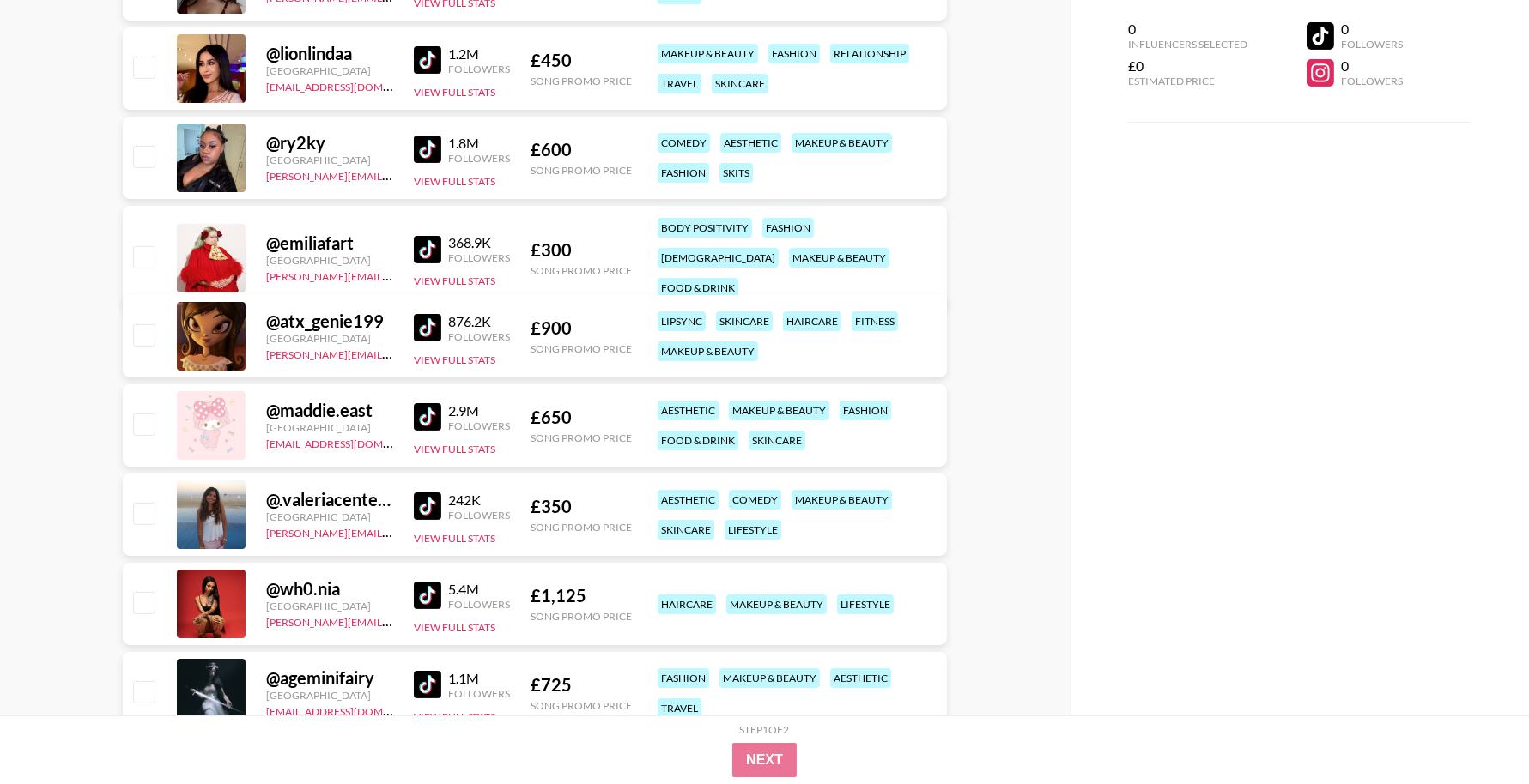
click at [435, 501] on img at bounding box center [427, 507] width 27 height 27
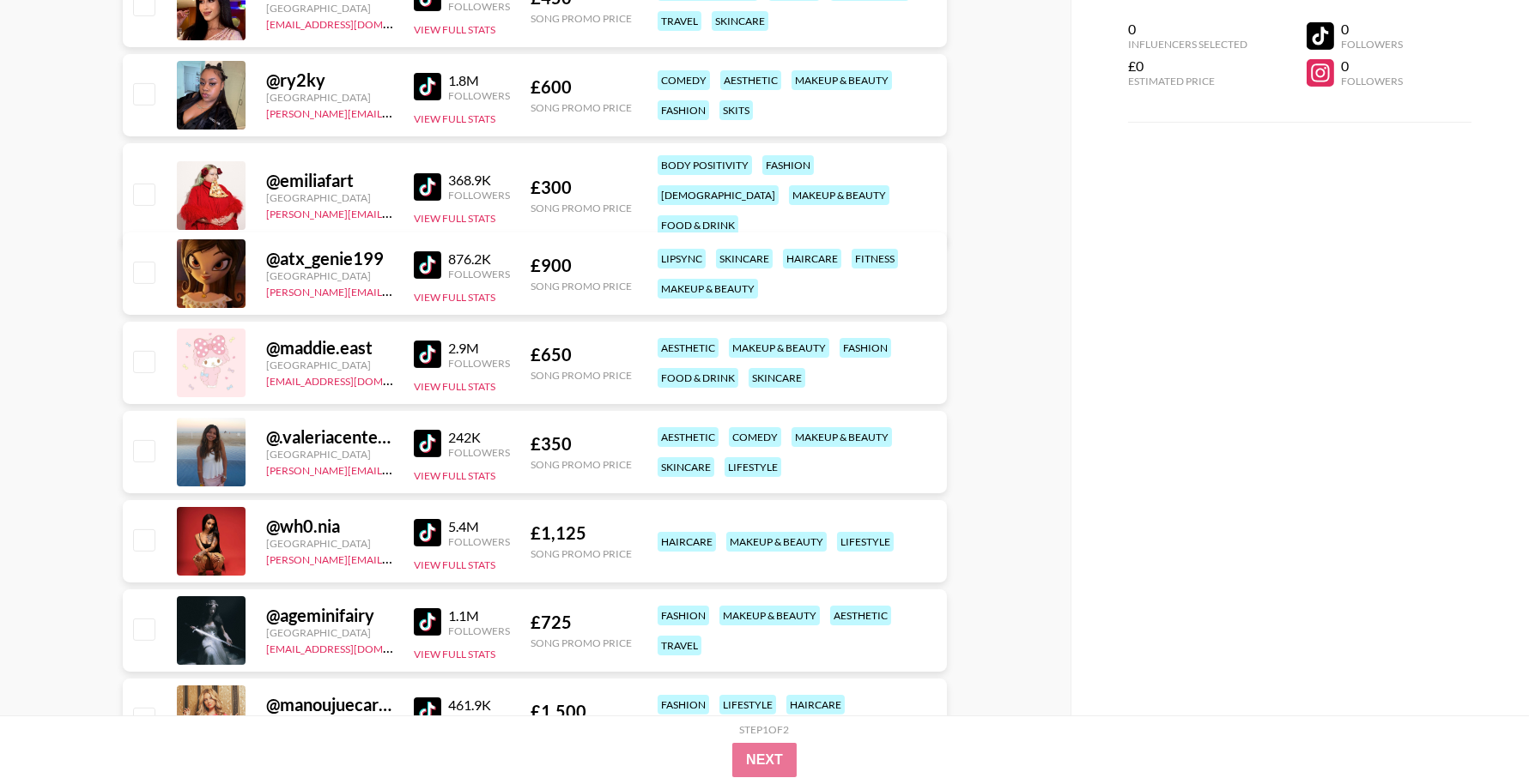
scroll to position [14784, 0]
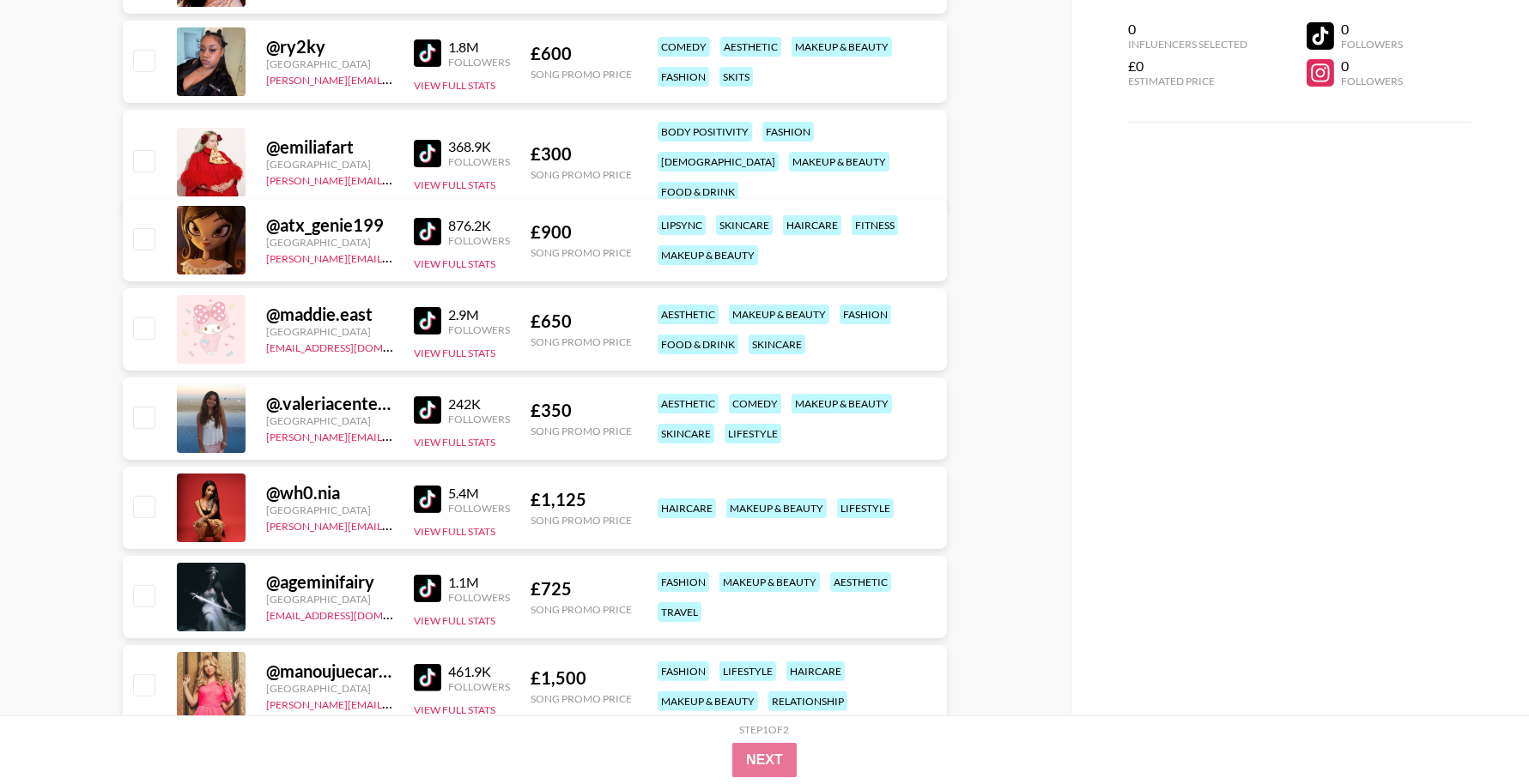
click at [435, 501] on img at bounding box center [427, 499] width 27 height 27
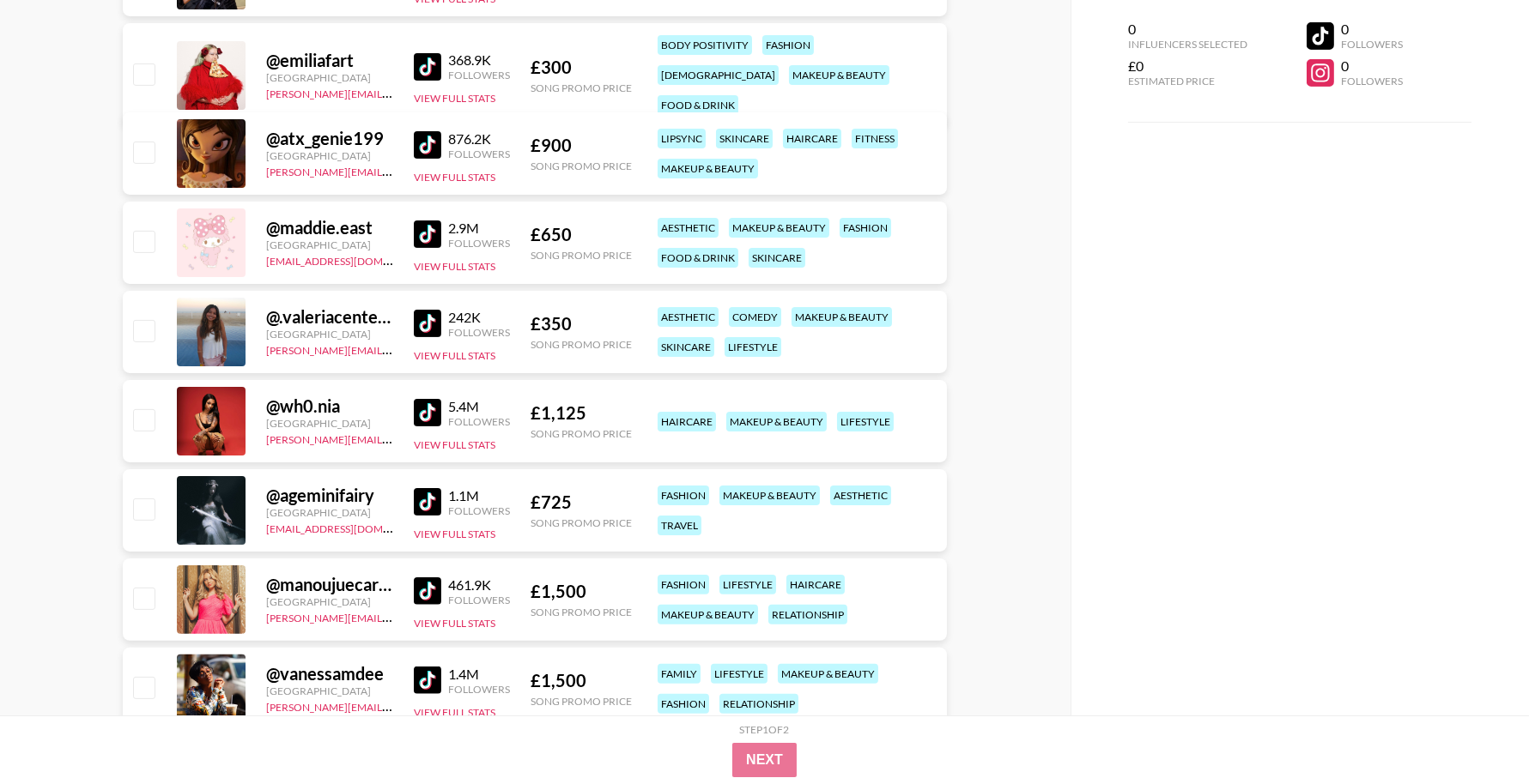
scroll to position [14871, 0]
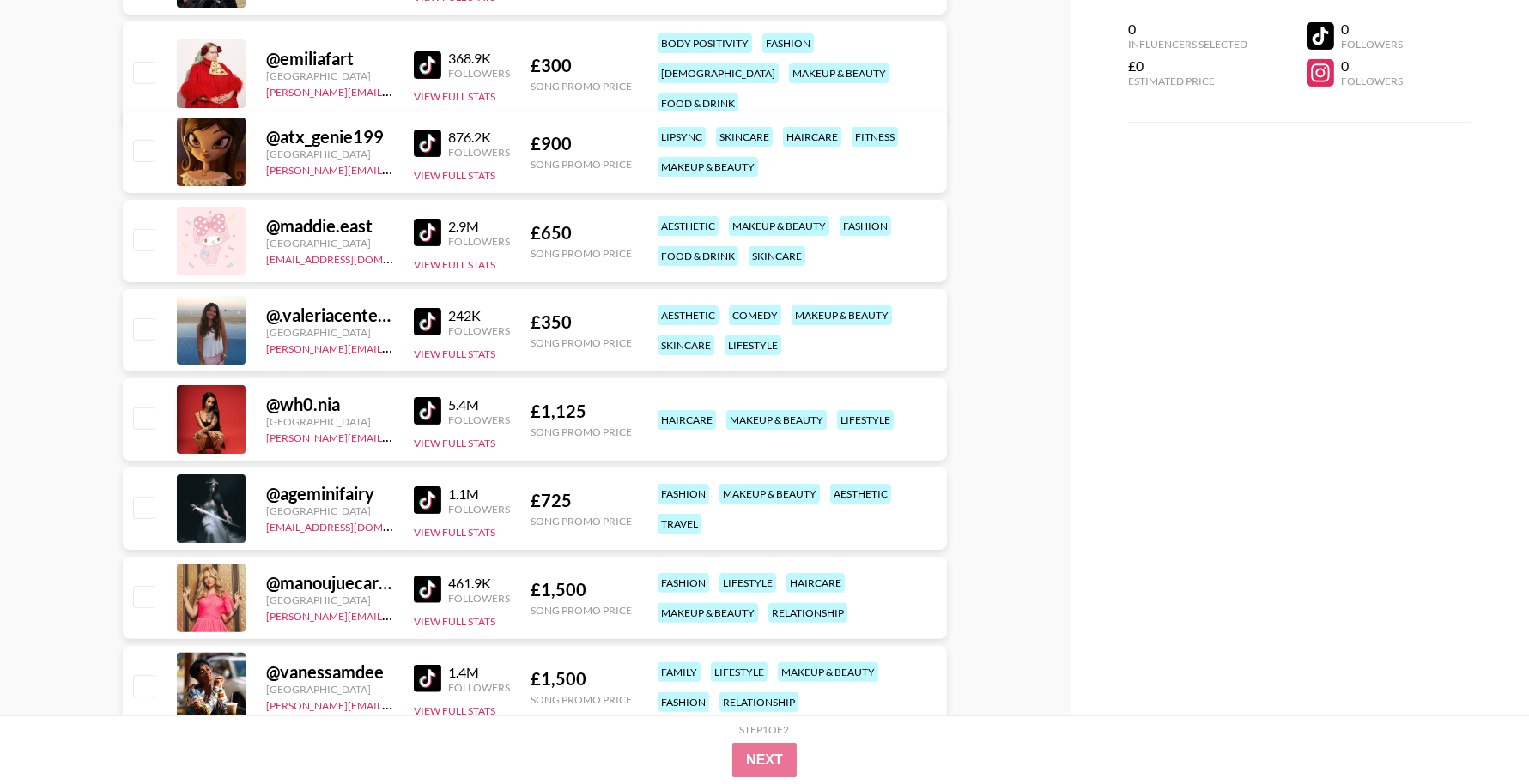
click at [433, 505] on img at bounding box center [427, 500] width 27 height 27
click at [435, 572] on div "461.9K Followers View Full Stats" at bounding box center [461, 599] width 96 height 61
click at [430, 587] on img at bounding box center [427, 590] width 27 height 27
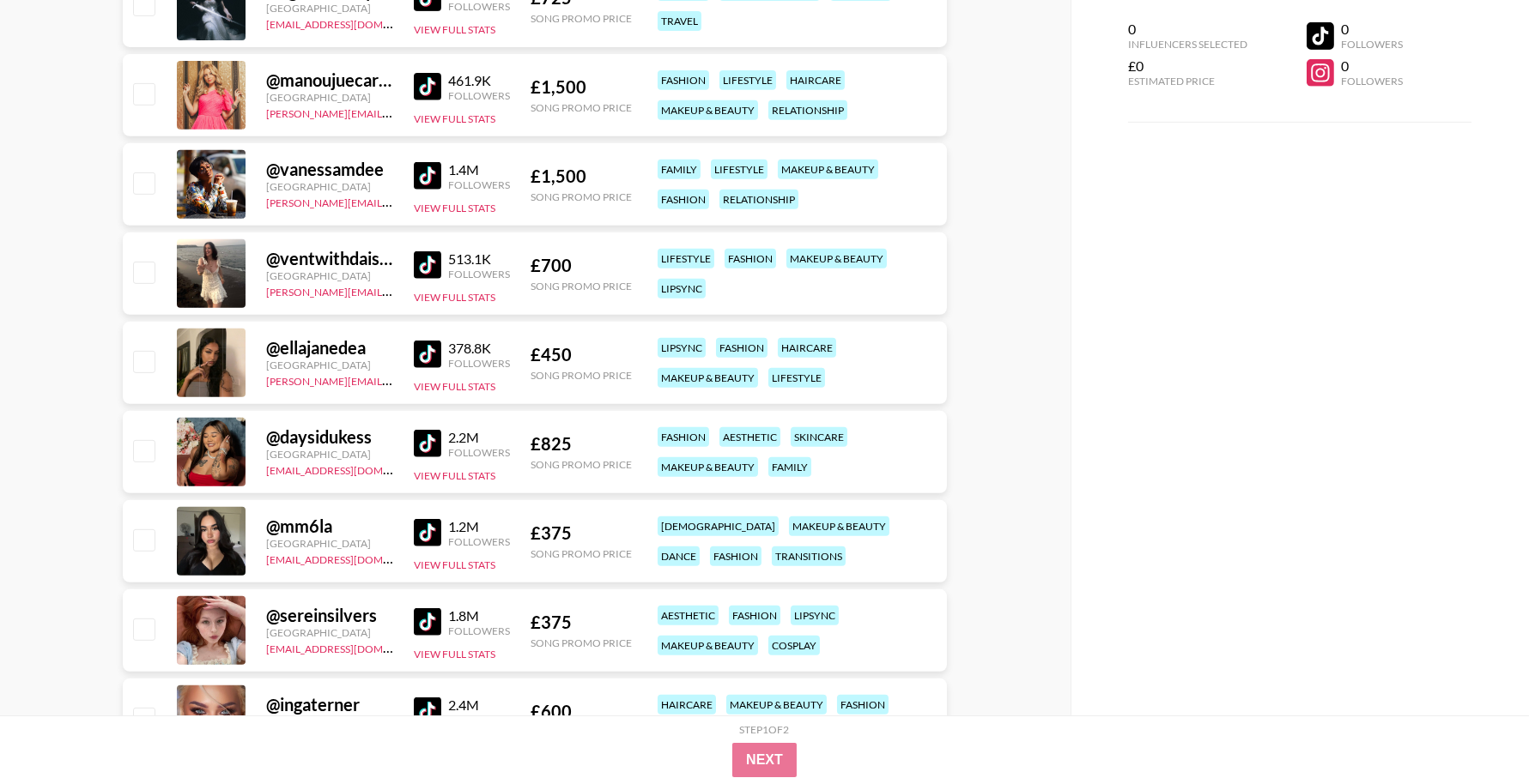
scroll to position [15381, 0]
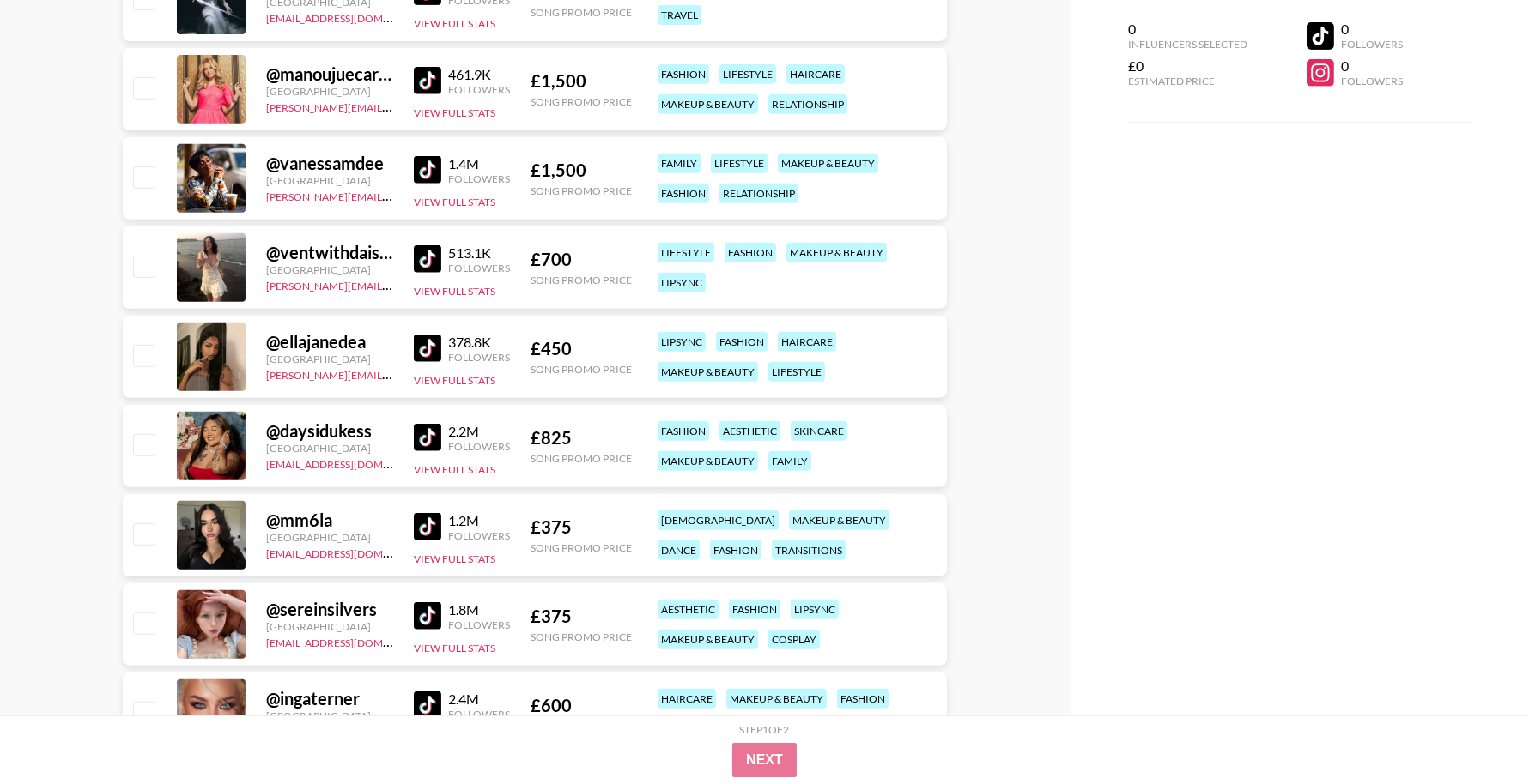
click at [426, 342] on img at bounding box center [427, 349] width 27 height 27
click at [428, 430] on img at bounding box center [427, 438] width 27 height 27
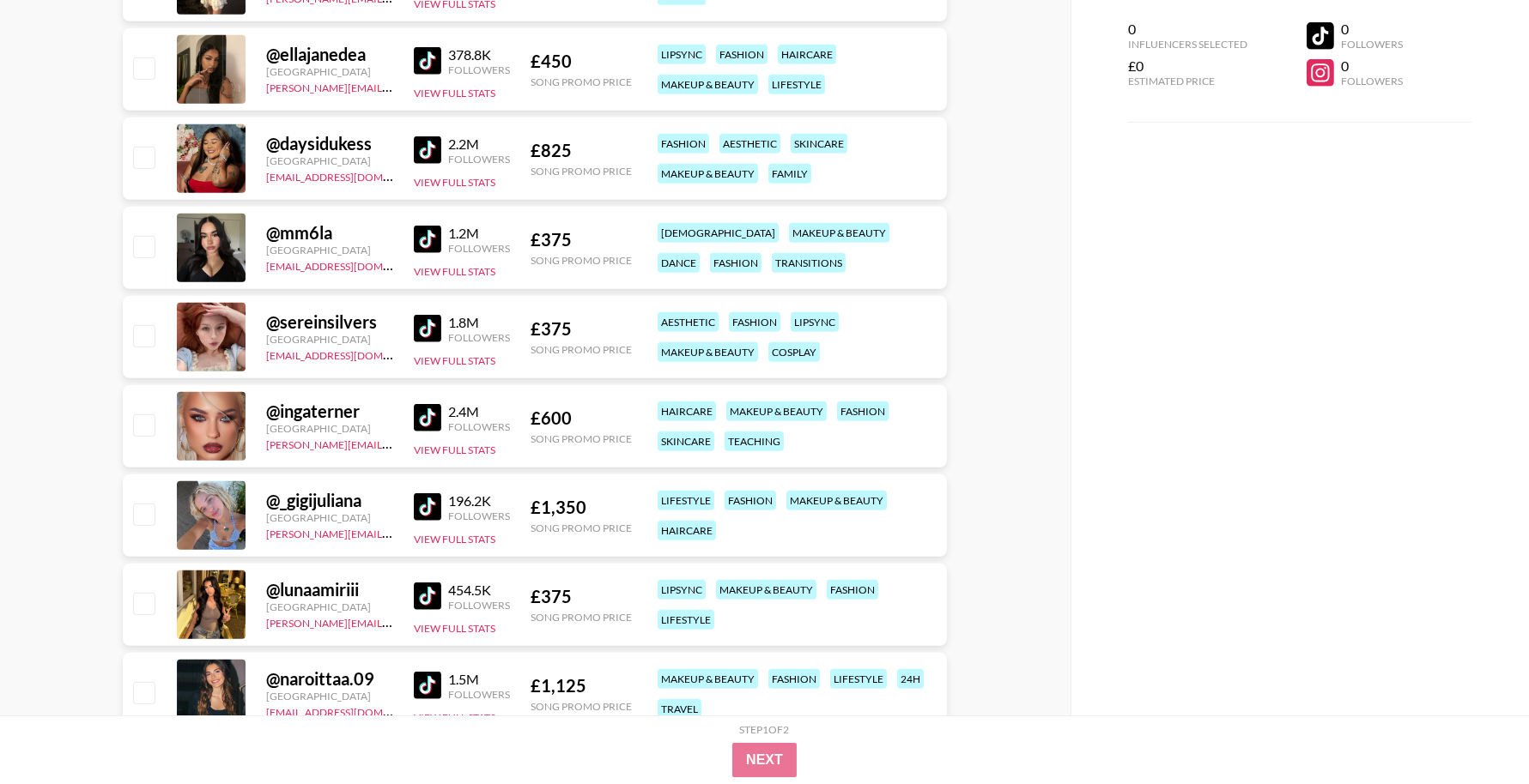
scroll to position [15672, 0]
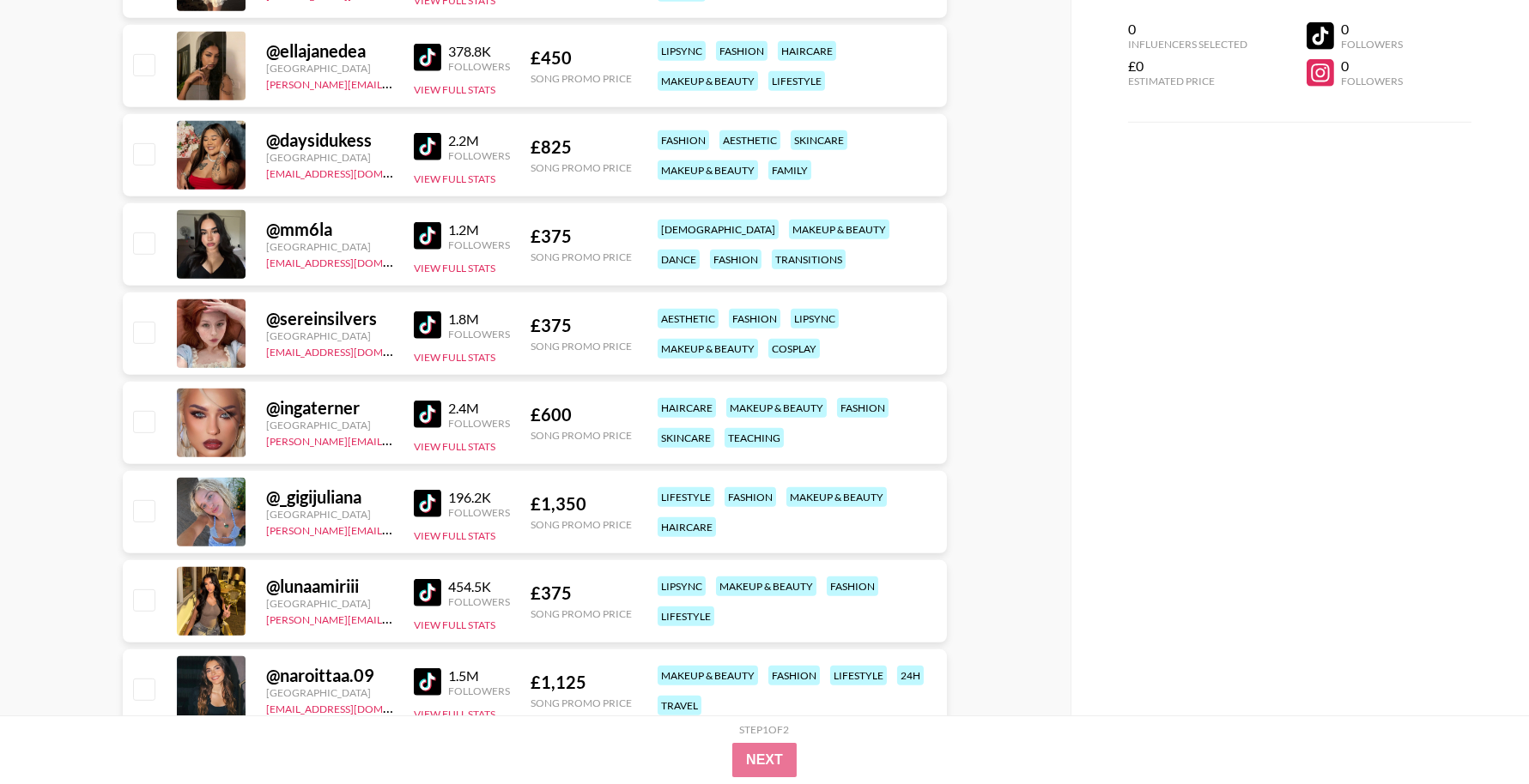
click at [424, 407] on img at bounding box center [427, 414] width 27 height 27
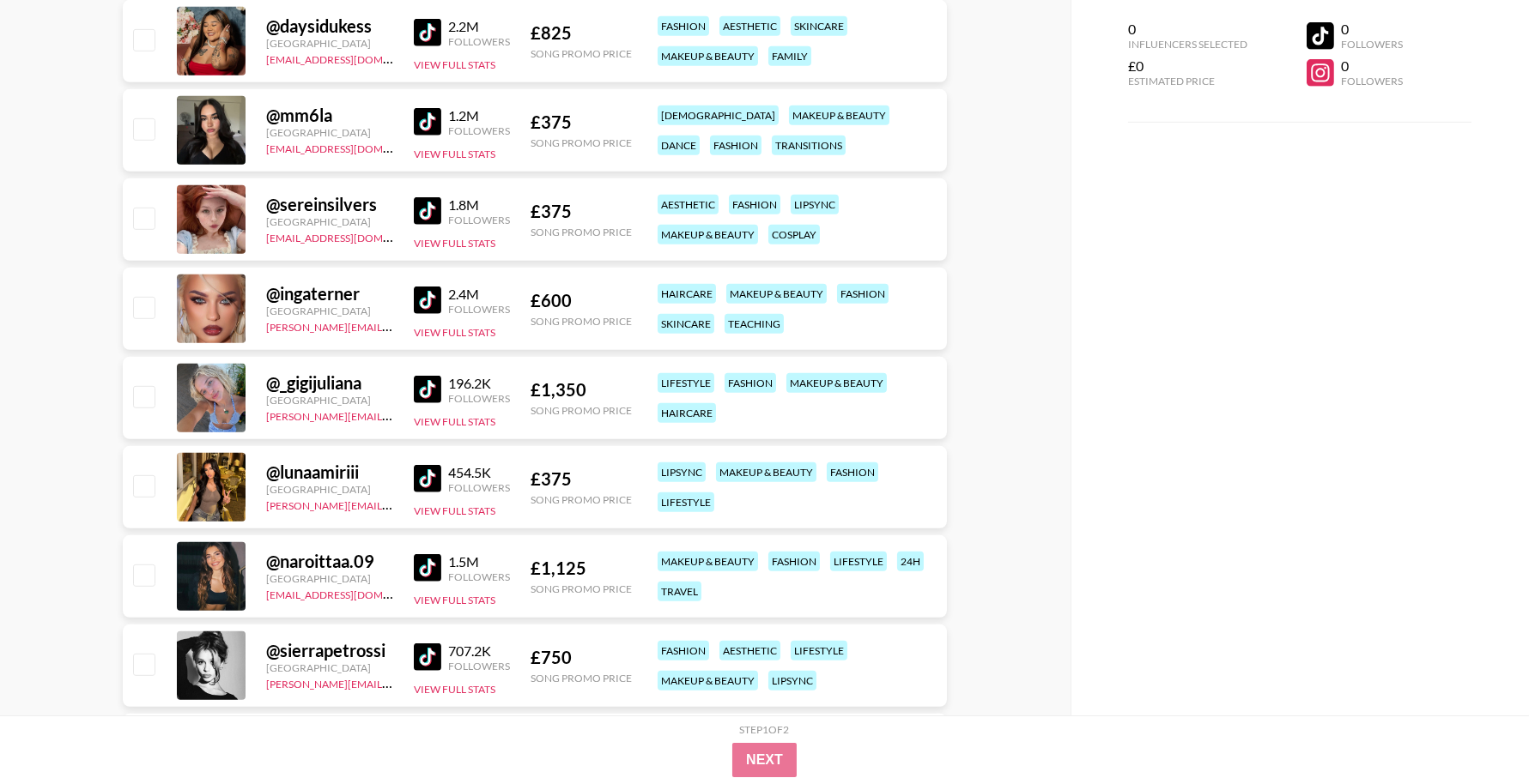
scroll to position [15794, 0]
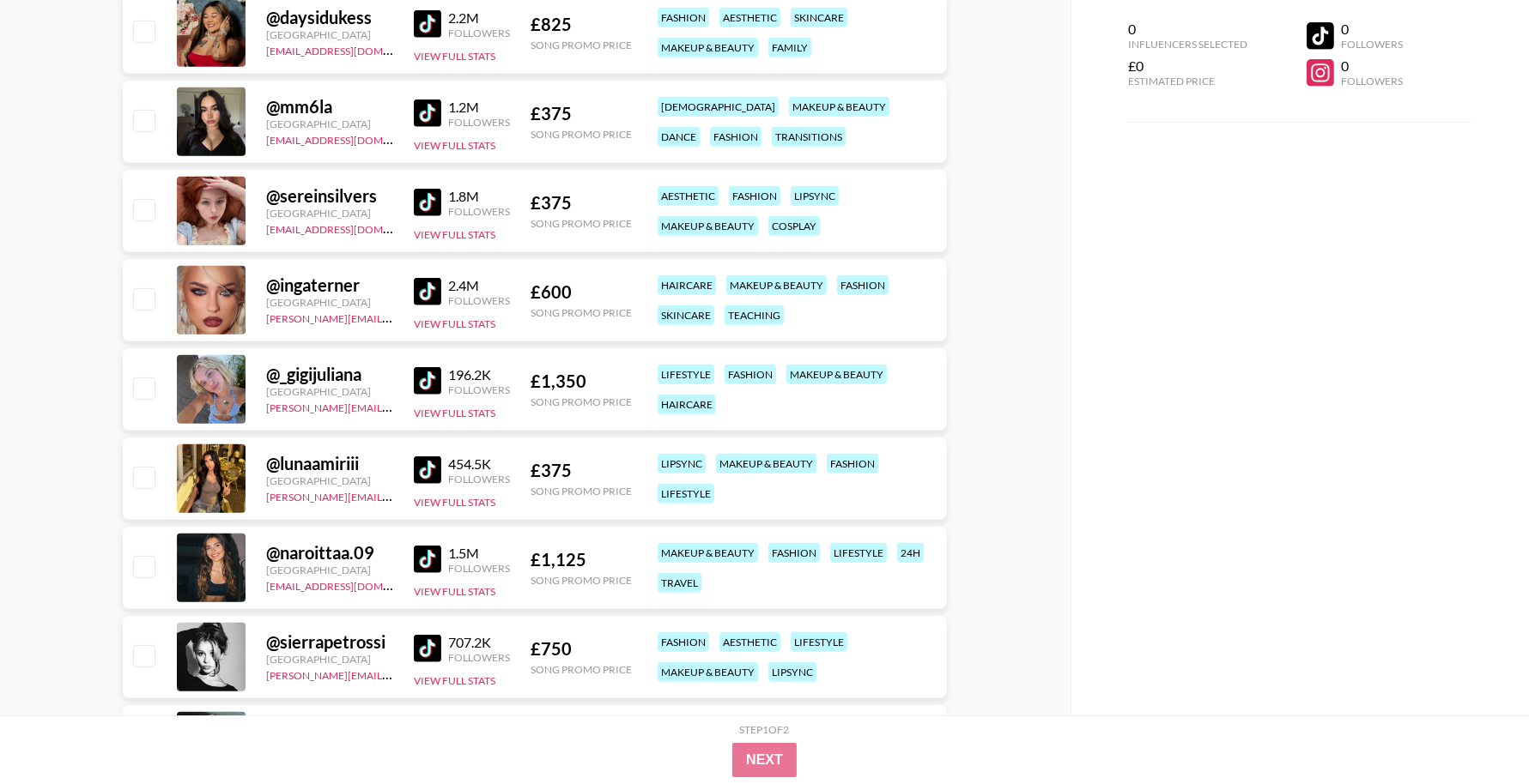
click at [422, 378] on img at bounding box center [427, 381] width 27 height 27
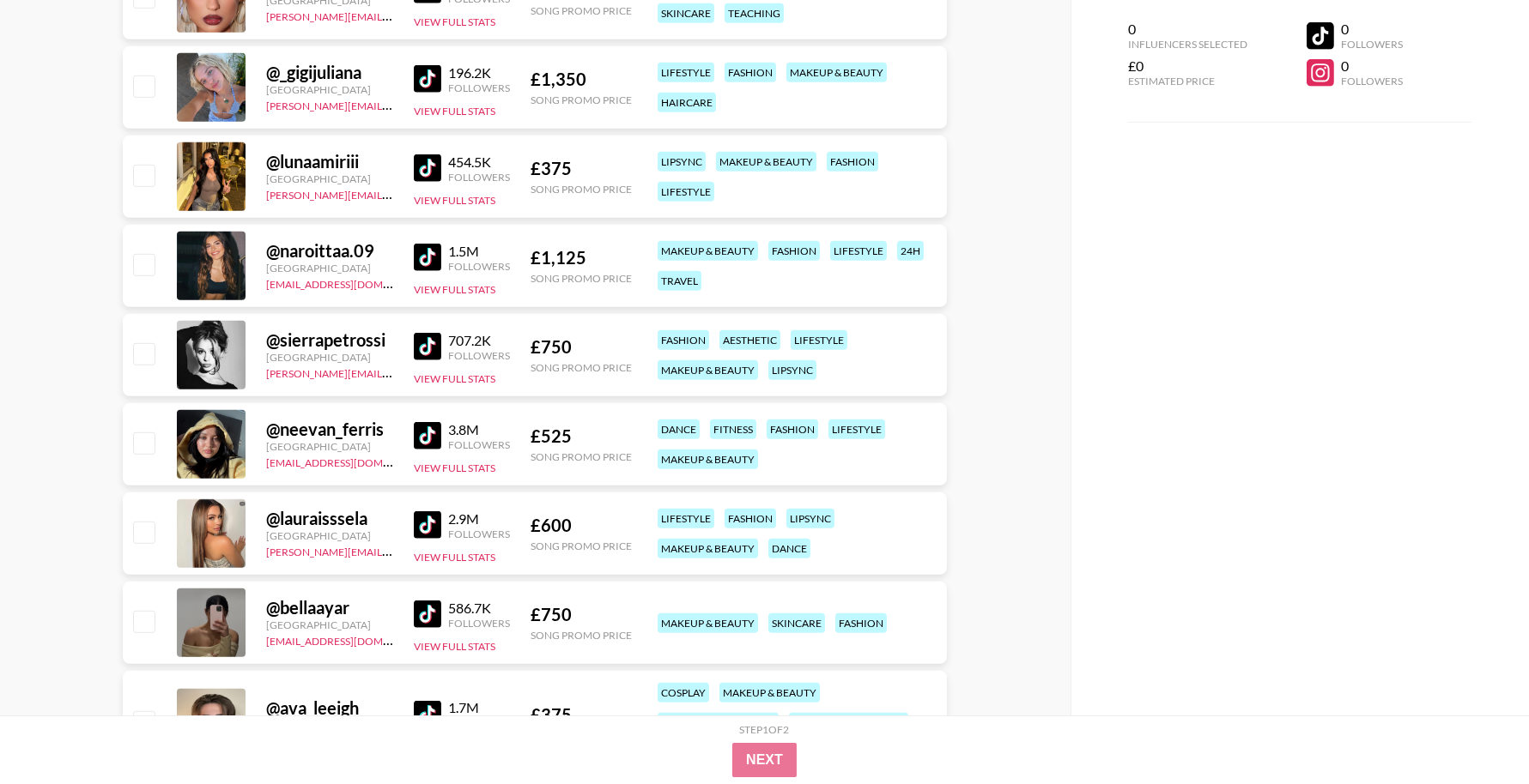
scroll to position [16140, 0]
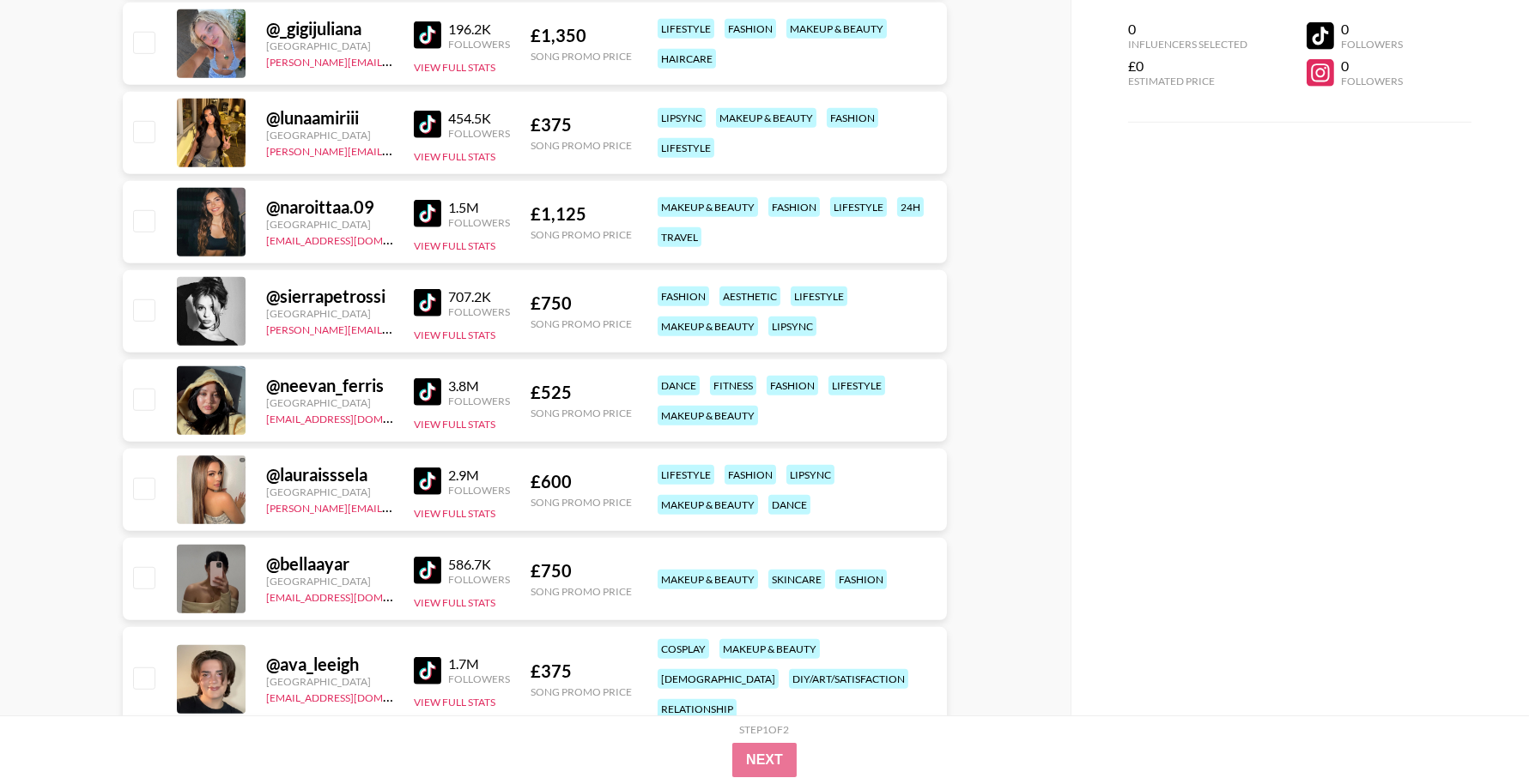
click at [433, 396] on img at bounding box center [427, 392] width 27 height 27
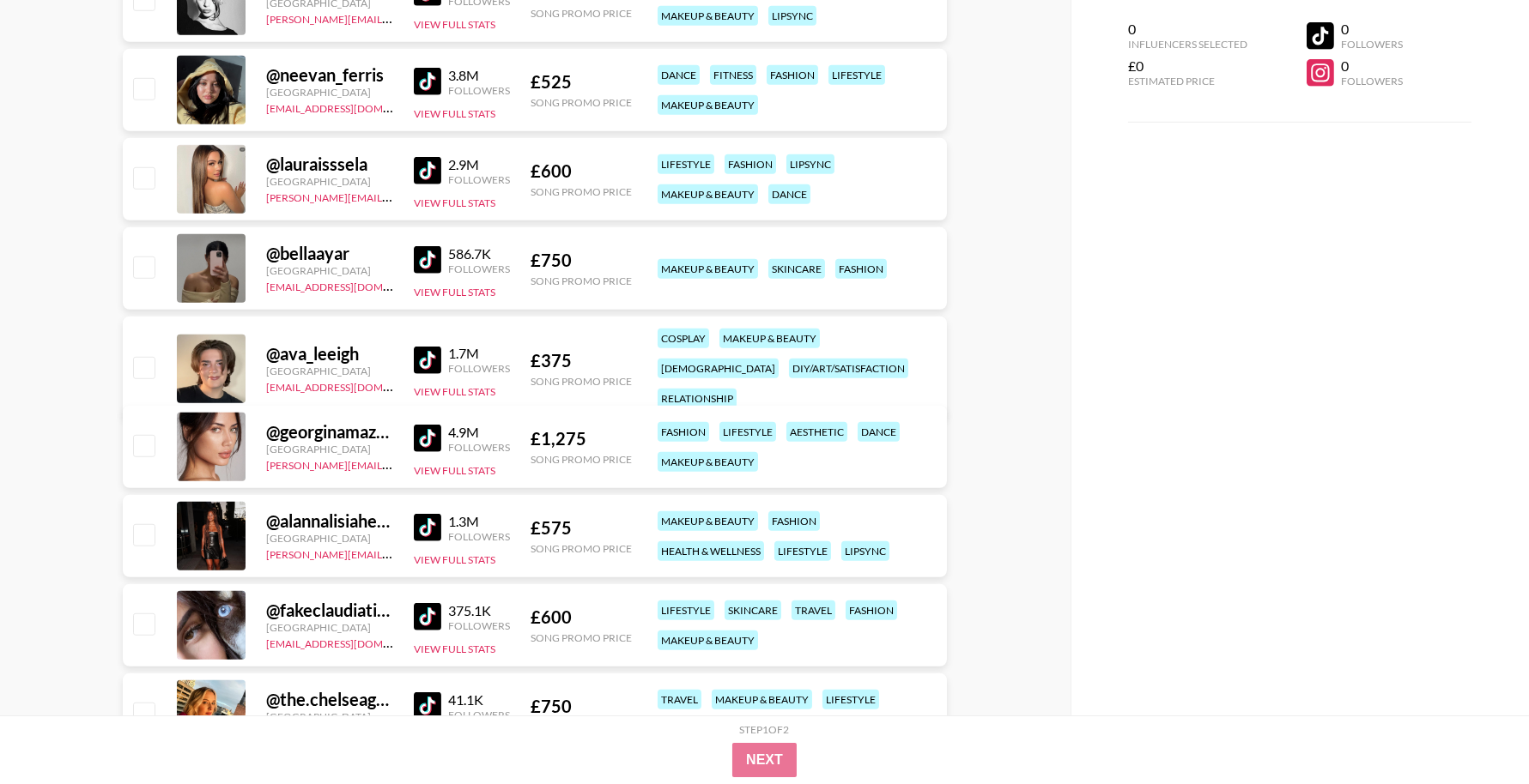
scroll to position [16485, 0]
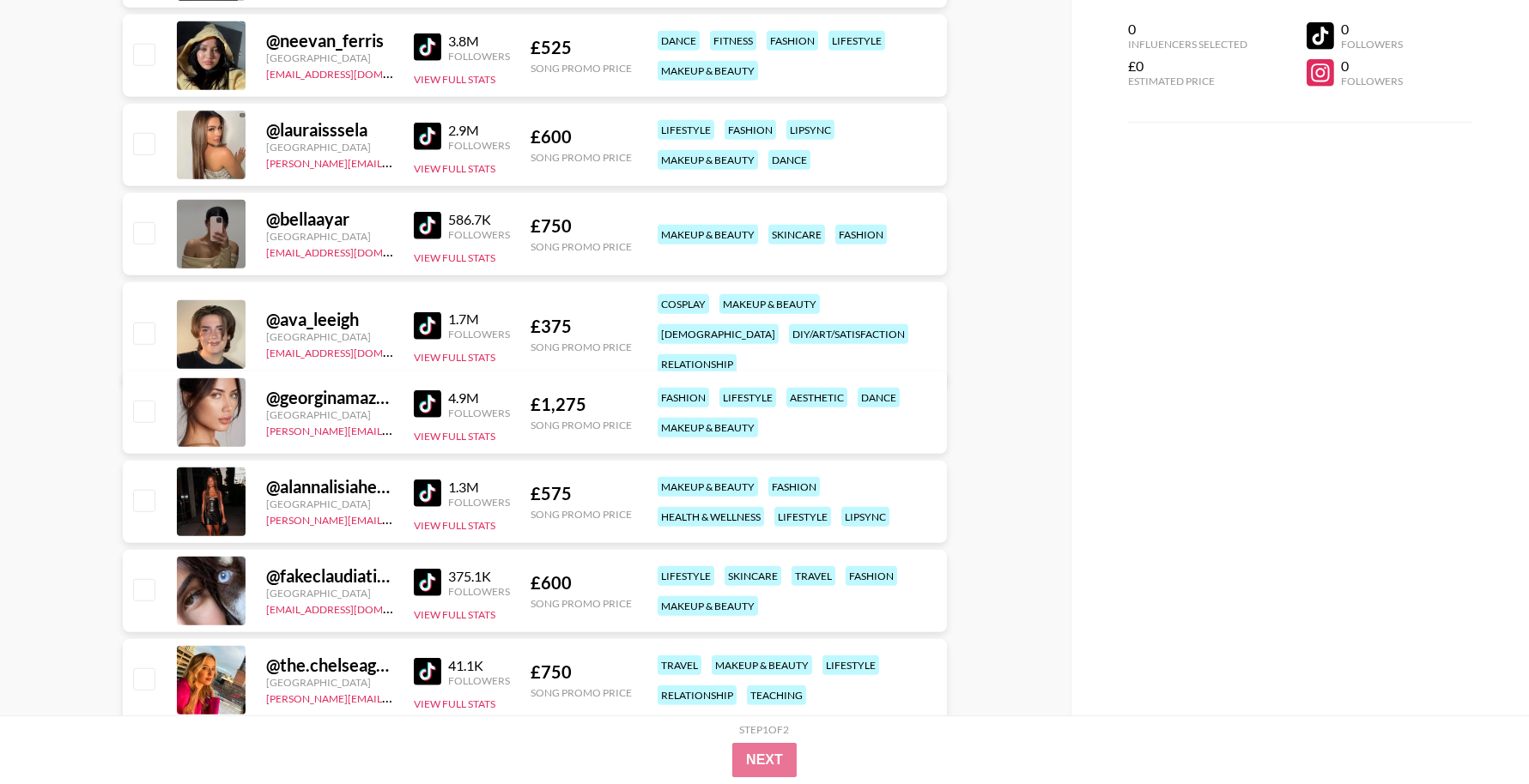
click at [423, 586] on img at bounding box center [427, 582] width 27 height 27
click at [420, 497] on img at bounding box center [427, 494] width 27 height 27
click at [423, 399] on img at bounding box center [427, 404] width 27 height 27
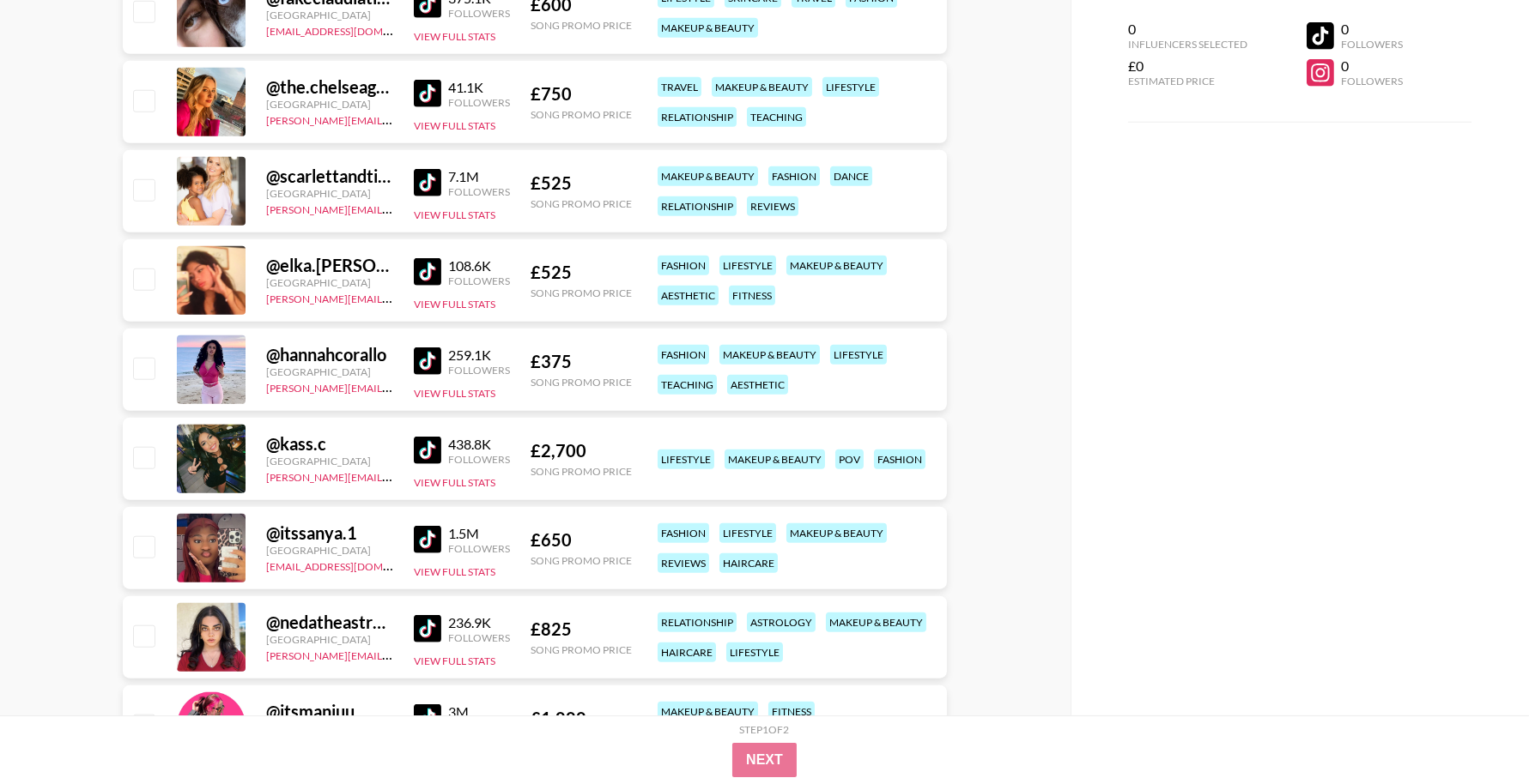
scroll to position [17069, 0]
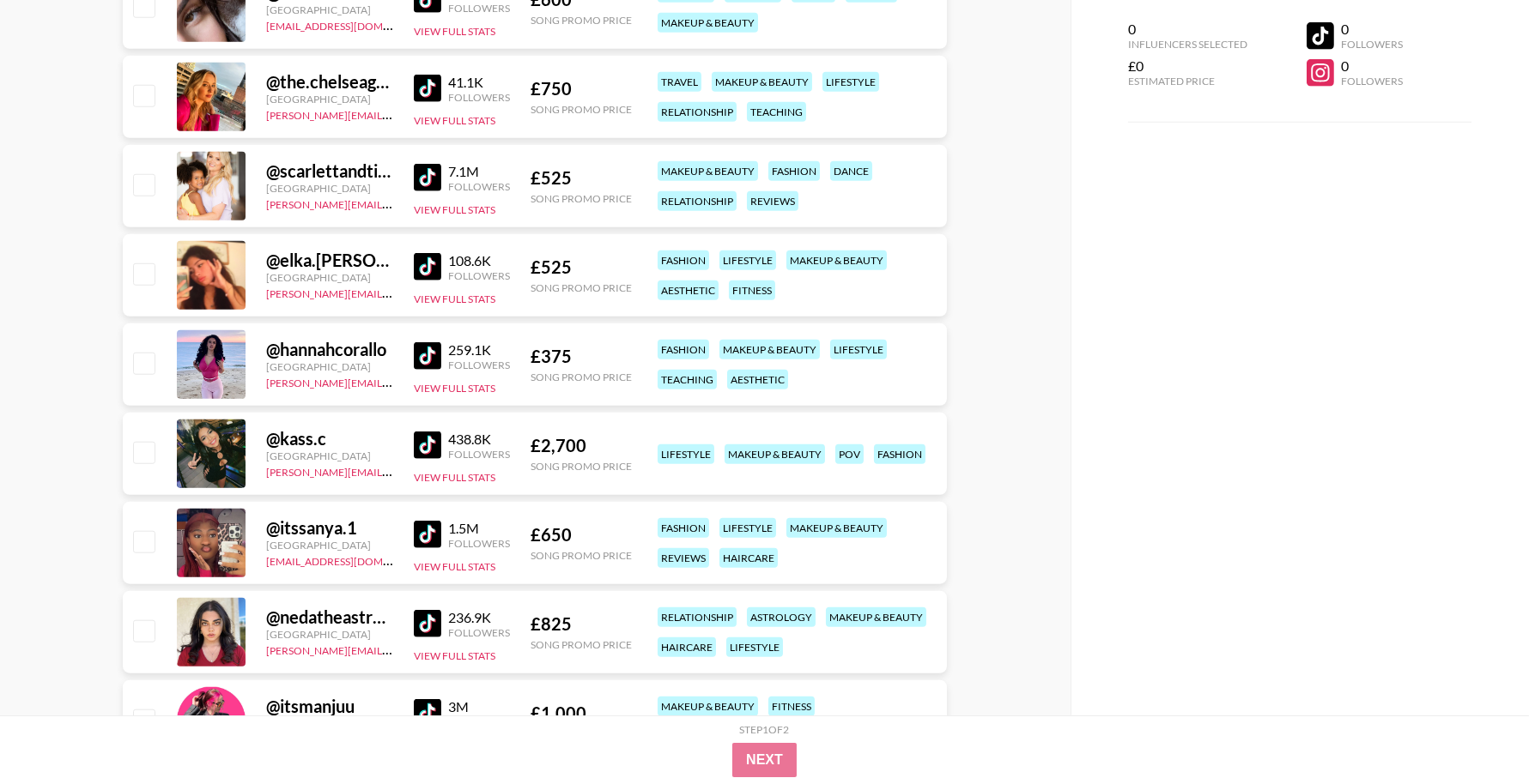
click at [422, 619] on img at bounding box center [427, 624] width 27 height 27
click at [428, 435] on img at bounding box center [427, 445] width 27 height 27
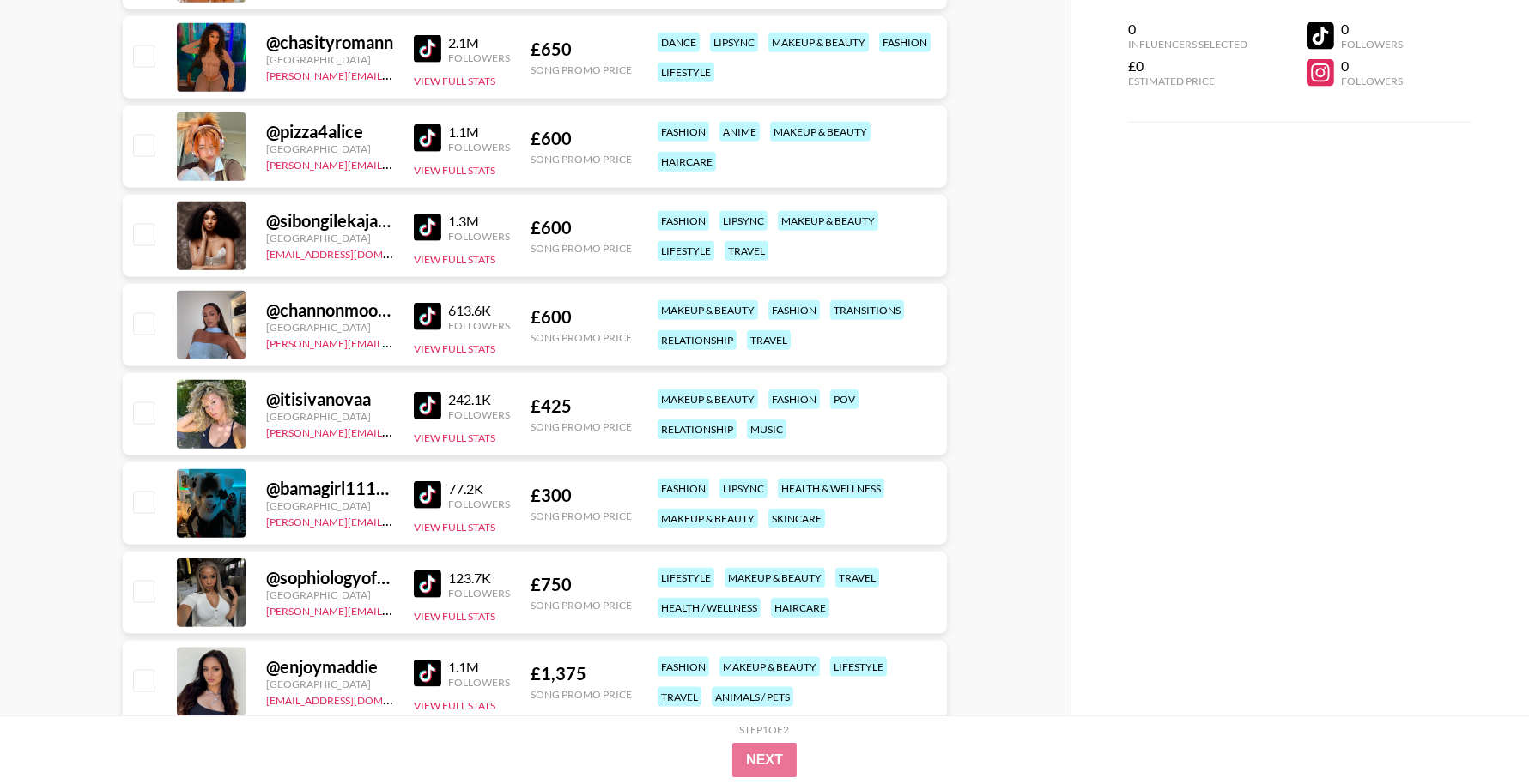
scroll to position [18270, 0]
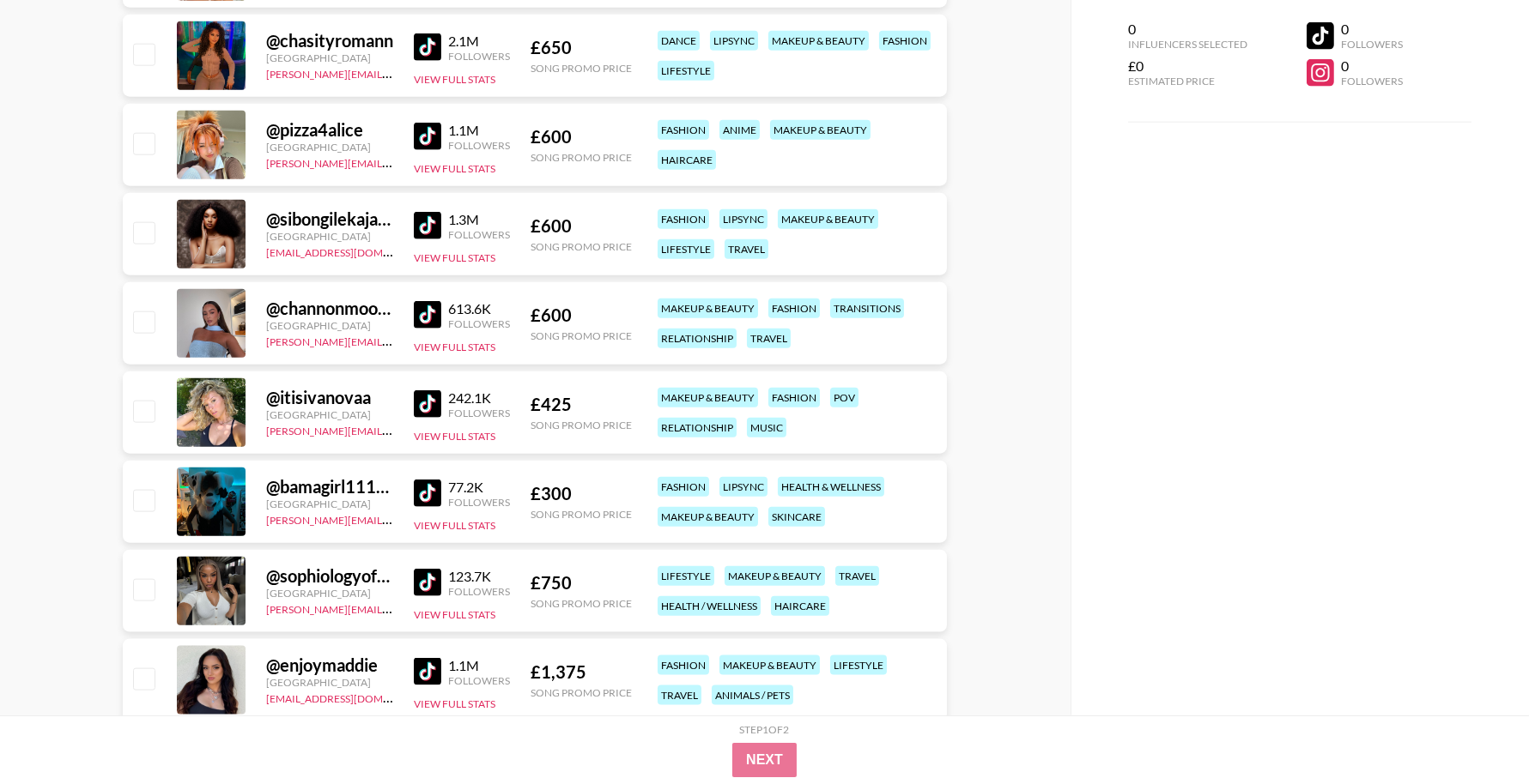
click at [418, 486] on img at bounding box center [427, 494] width 27 height 27
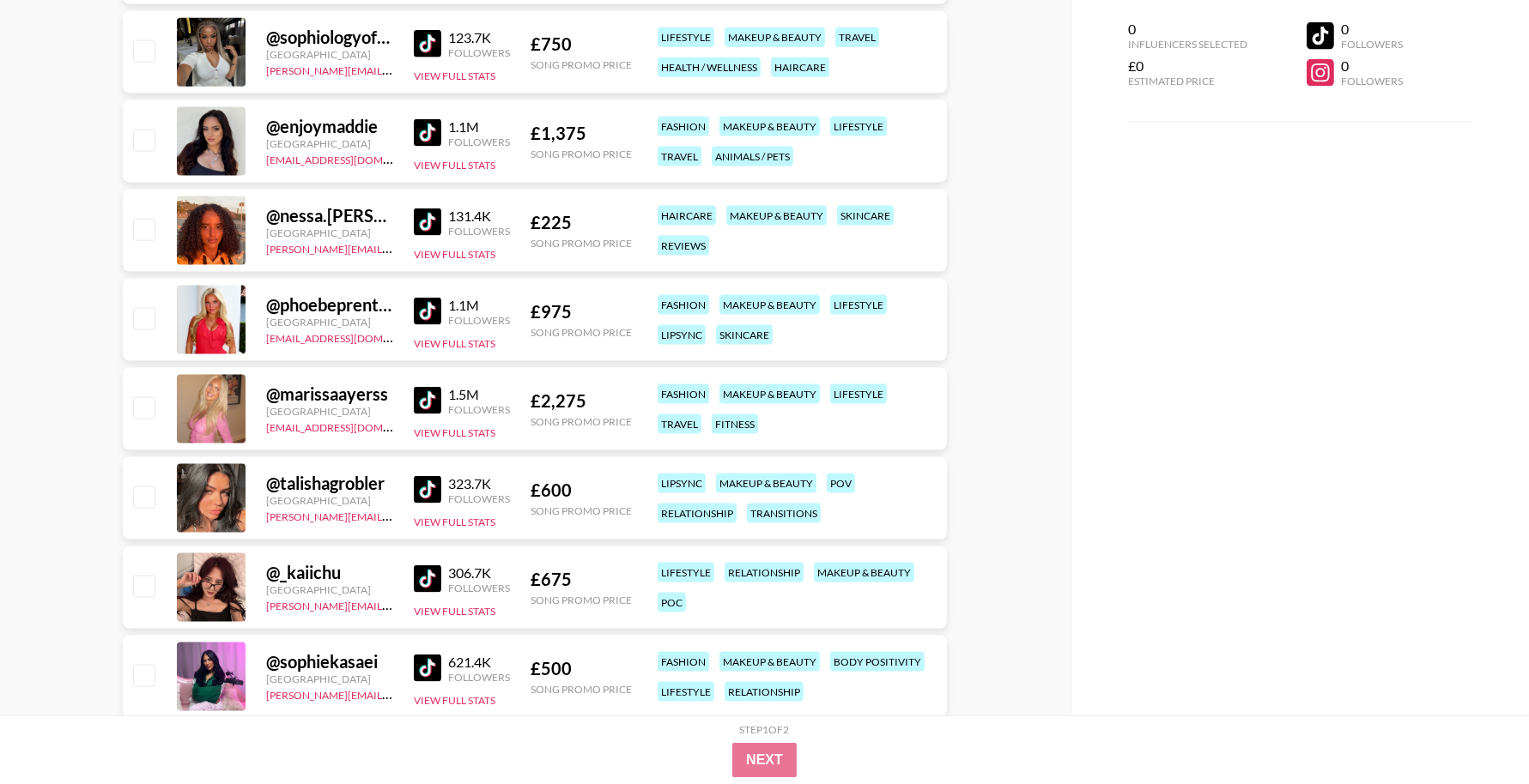
scroll to position [18965, 0]
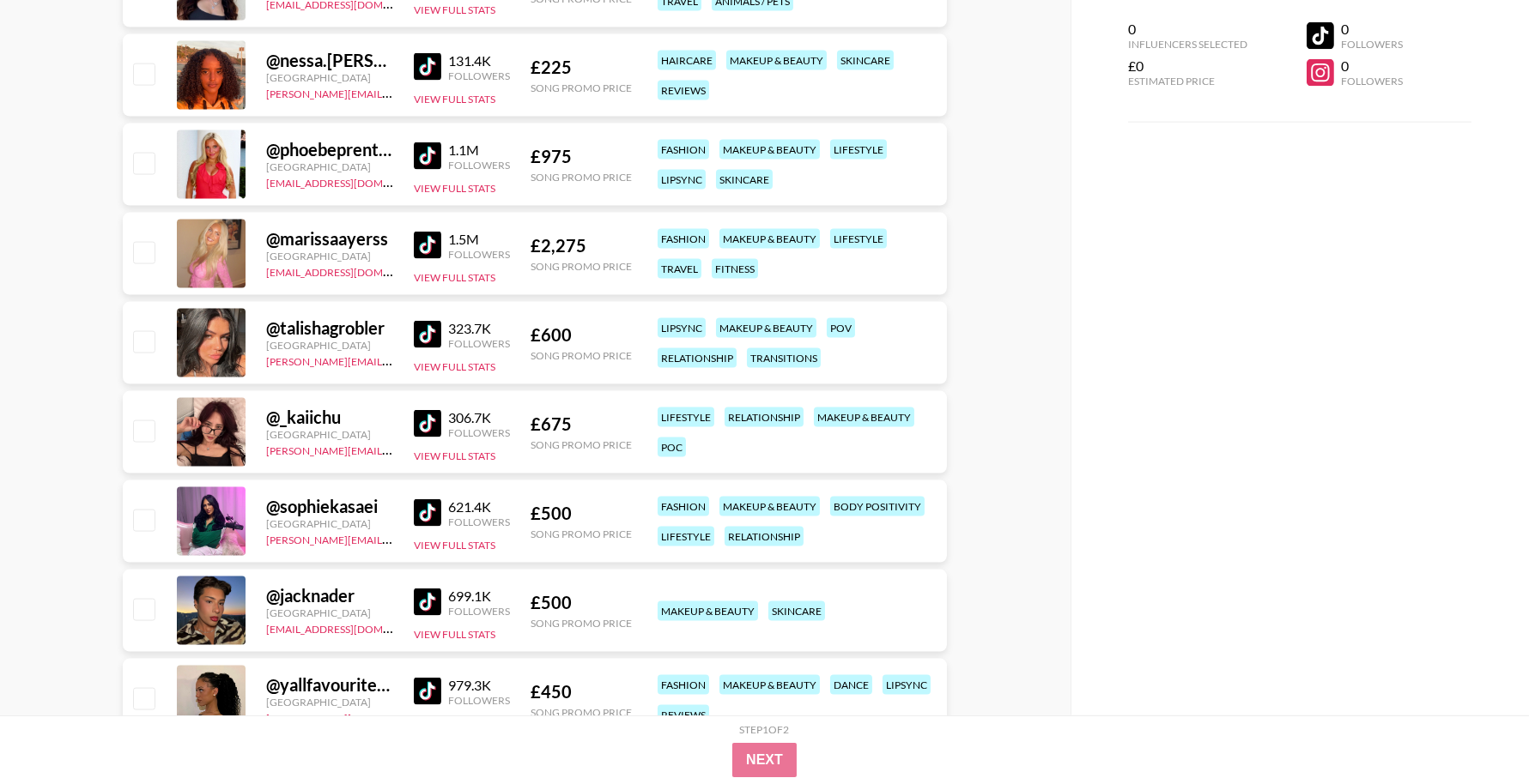
click at [424, 422] on img at bounding box center [427, 423] width 27 height 27
click at [428, 601] on img at bounding box center [427, 602] width 27 height 27
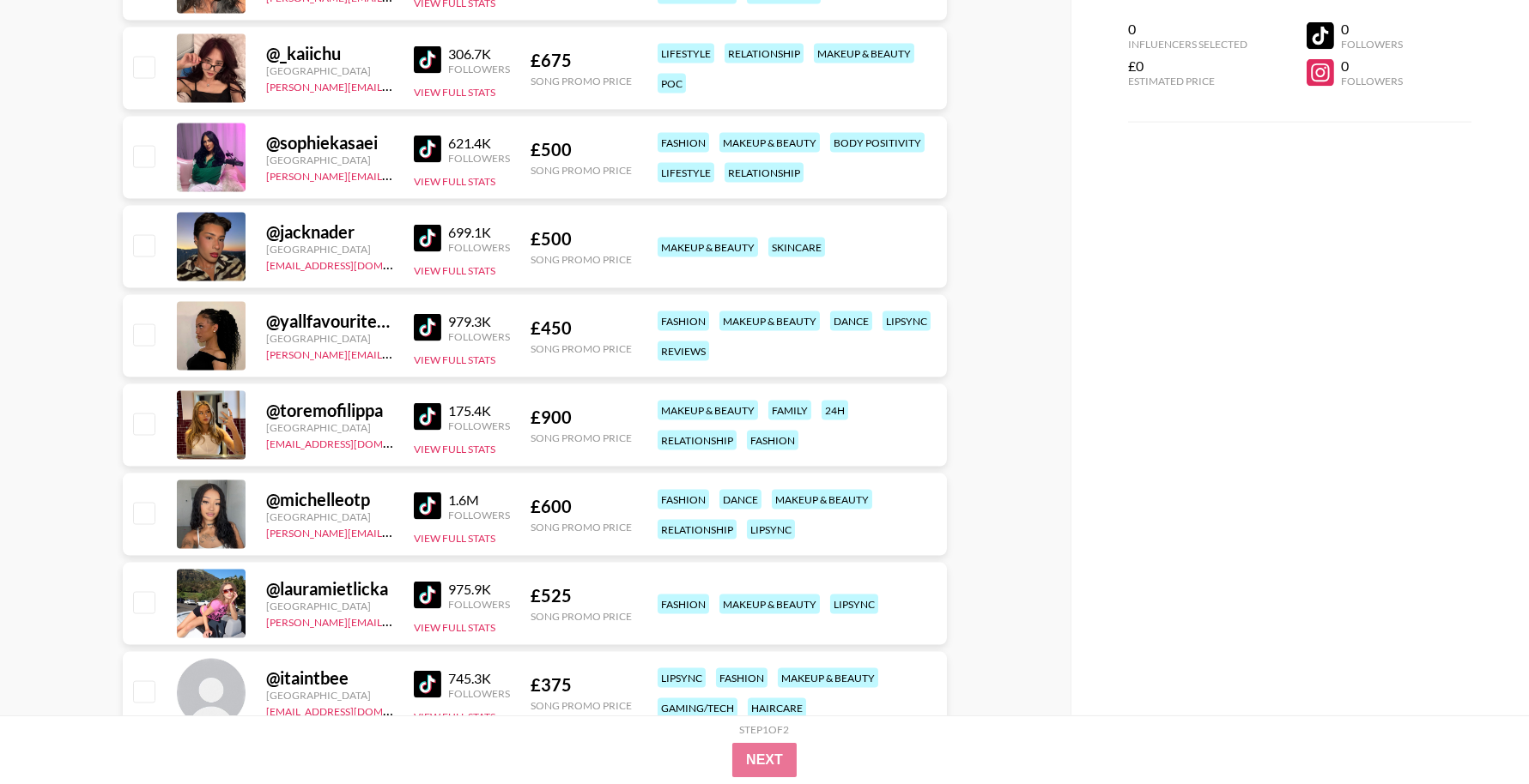
scroll to position [19341, 0]
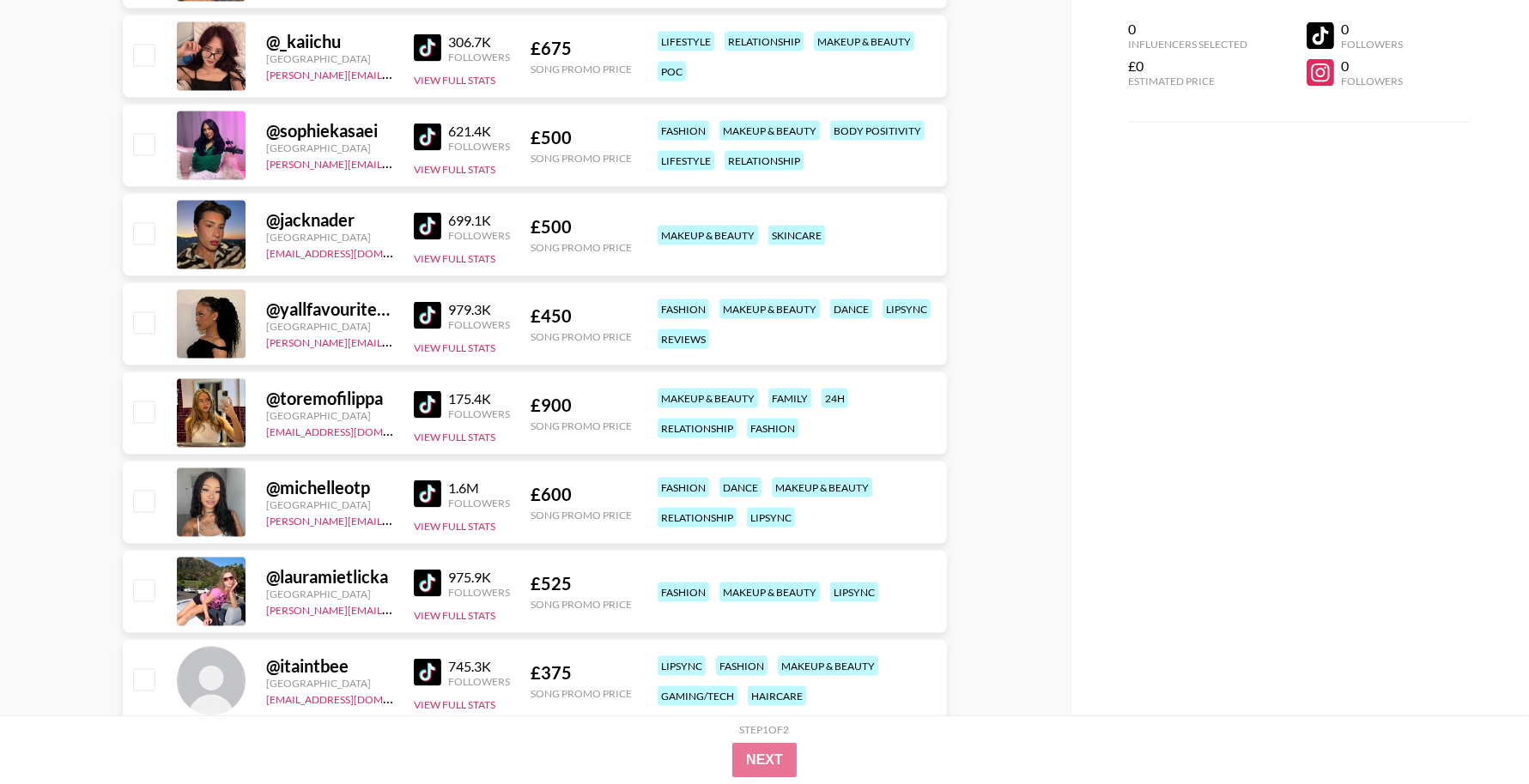
click at [413, 491] on div "@ michelleotp [GEOGRAPHIC_DATA] [PERSON_NAME][EMAIL_ADDRESS][DOMAIN_NAME] 1.6M …" at bounding box center [534, 503] width 824 height 82
click at [423, 492] on img at bounding box center [427, 495] width 27 height 27
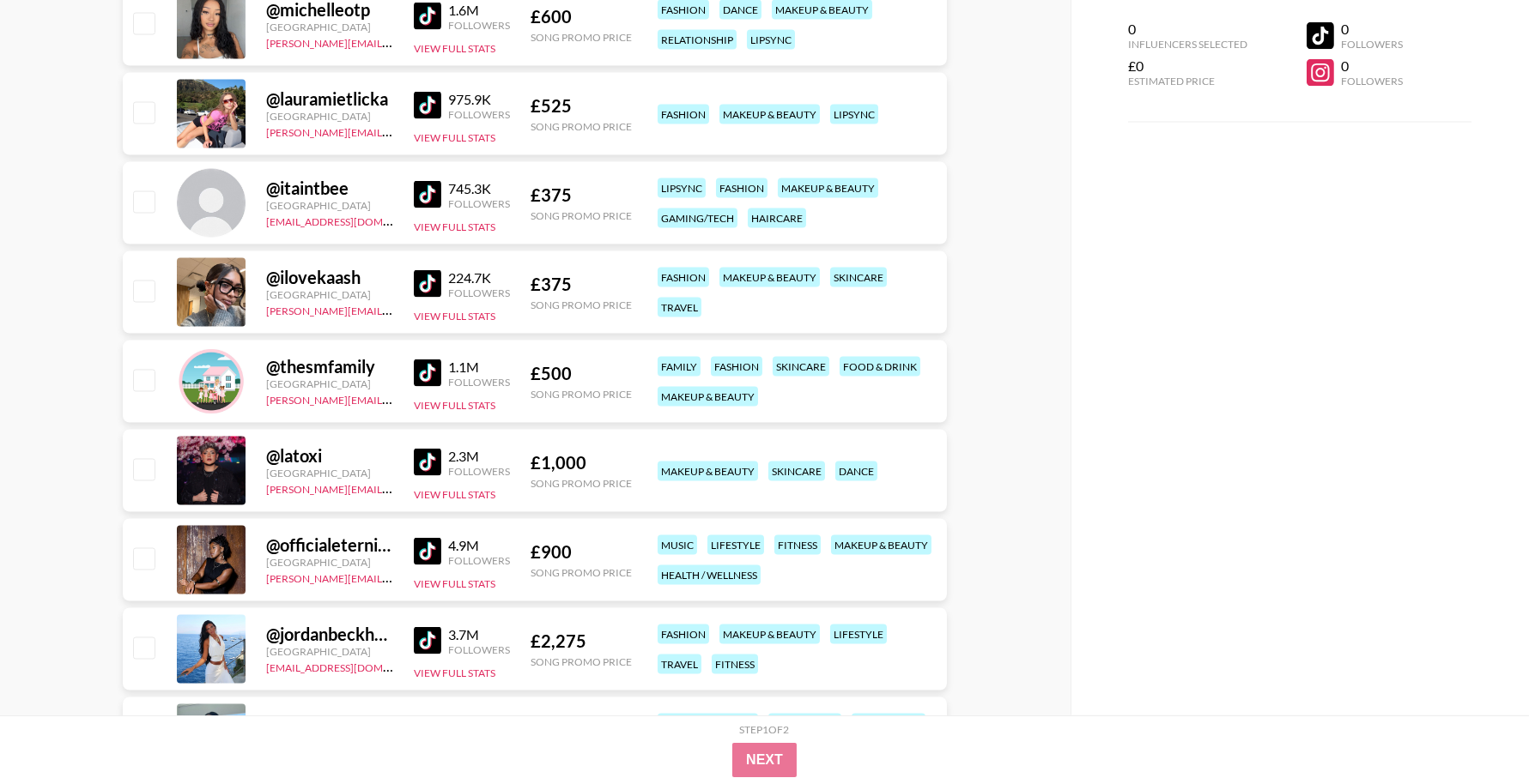
scroll to position [19827, 0]
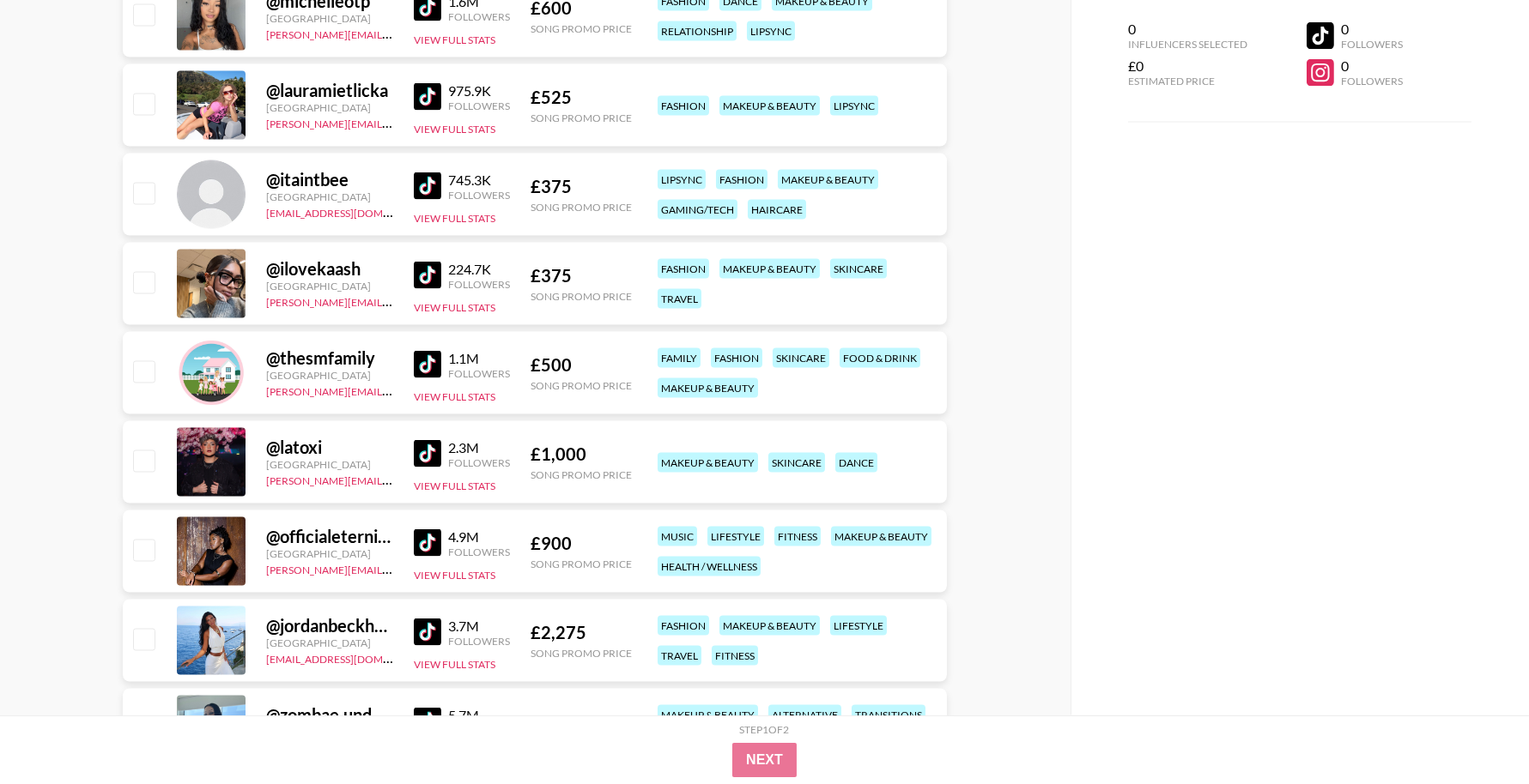
click at [426, 461] on img at bounding box center [427, 454] width 27 height 27
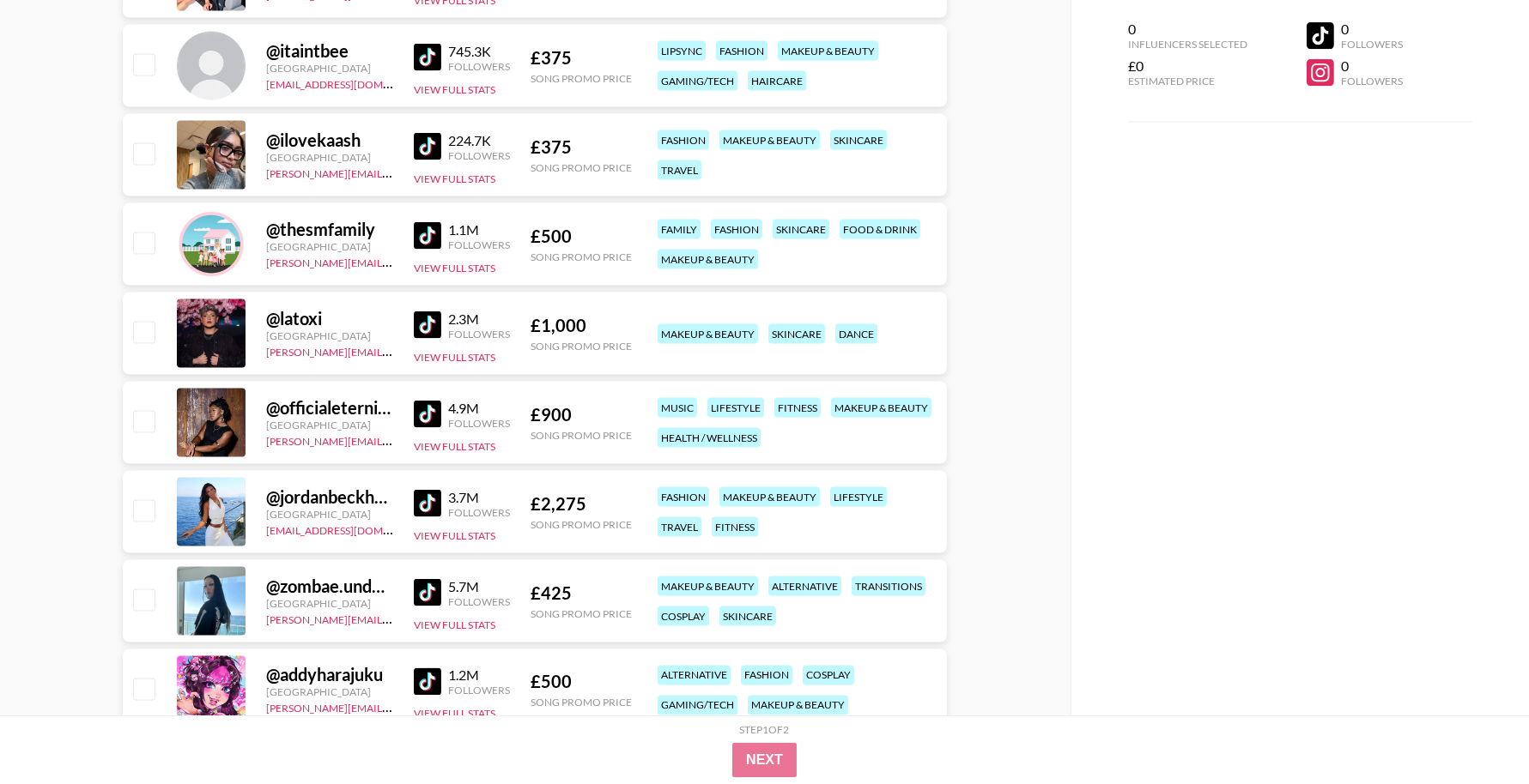
scroll to position [19970, 0]
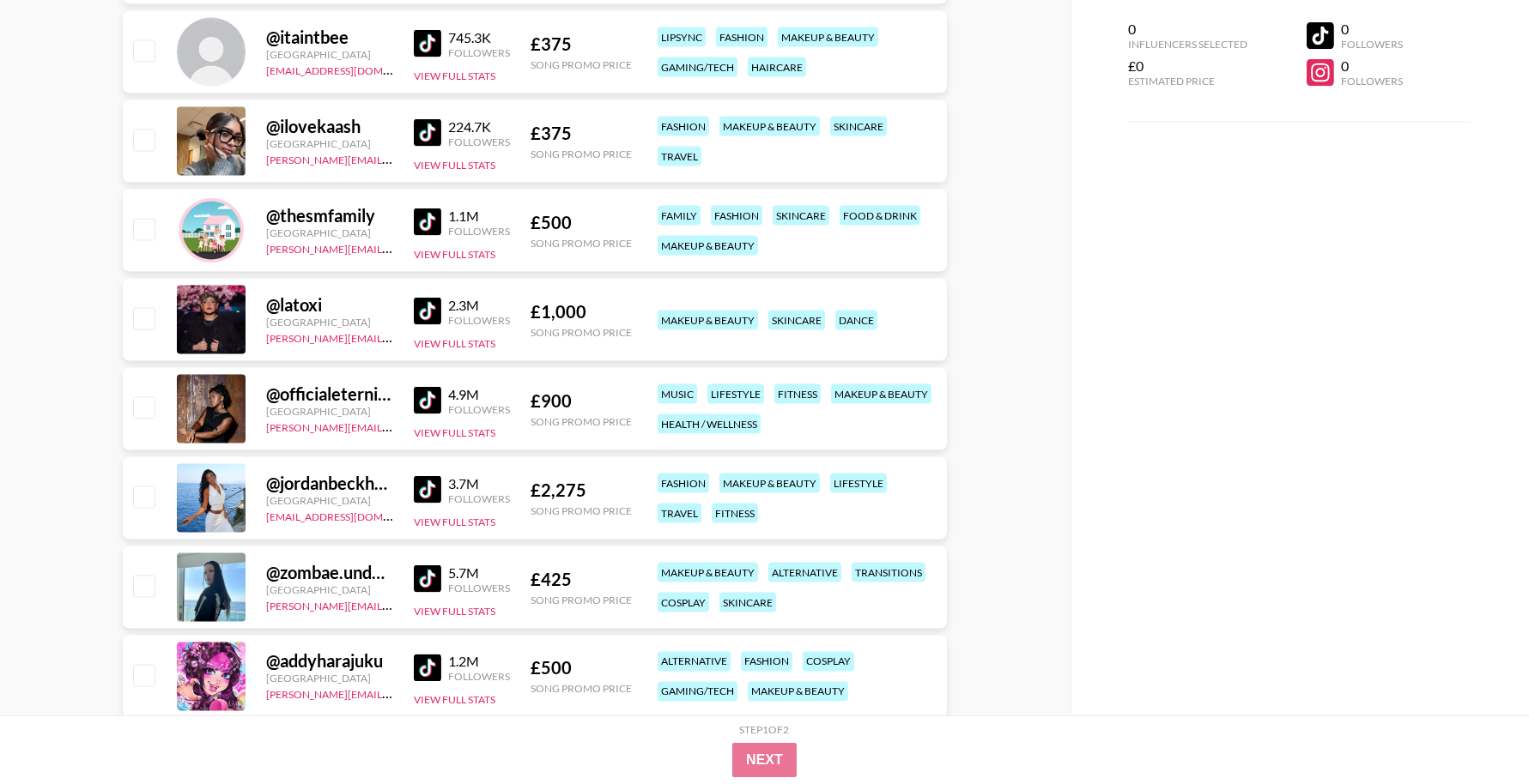
click at [429, 394] on img at bounding box center [427, 401] width 27 height 27
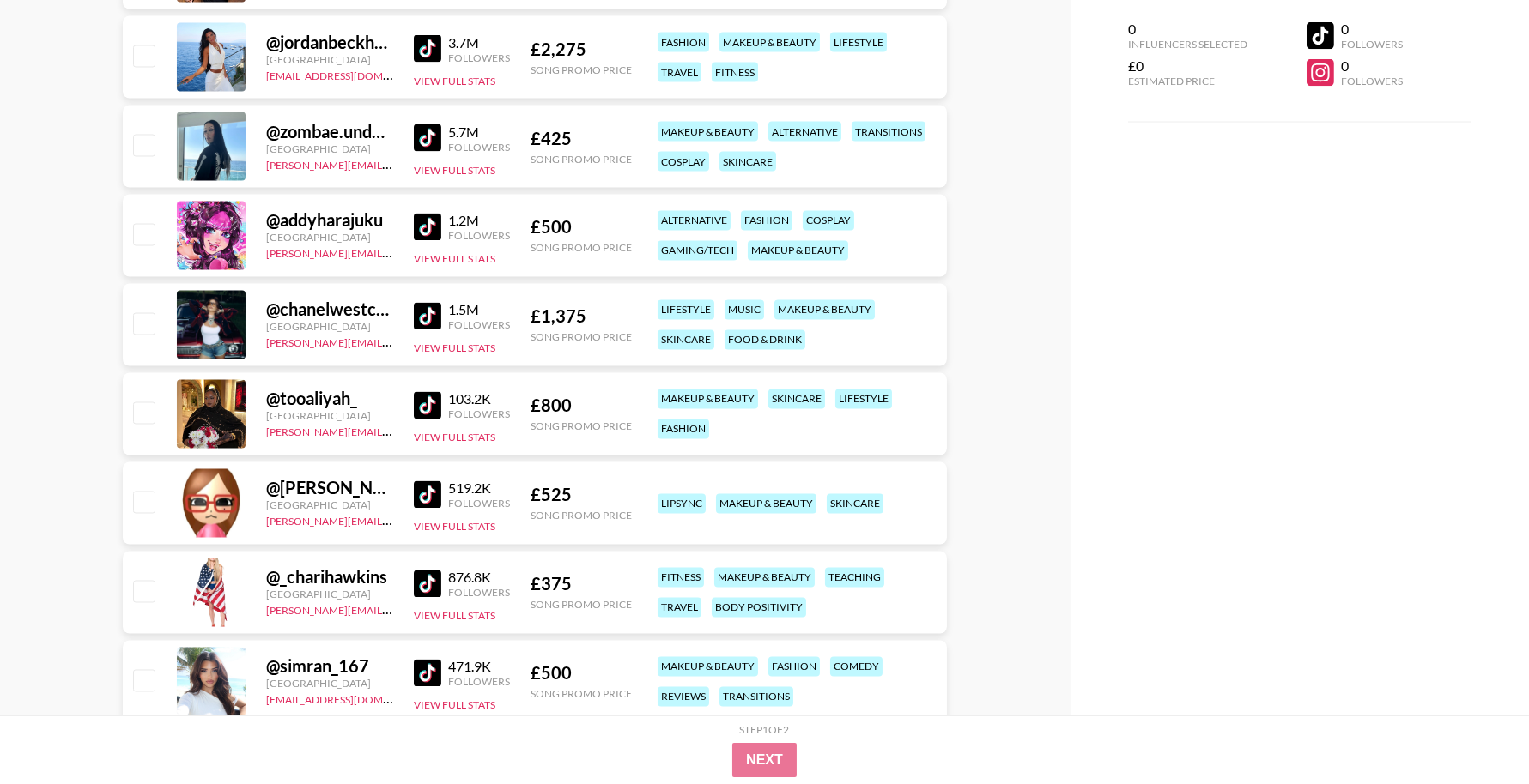
scroll to position [20413, 0]
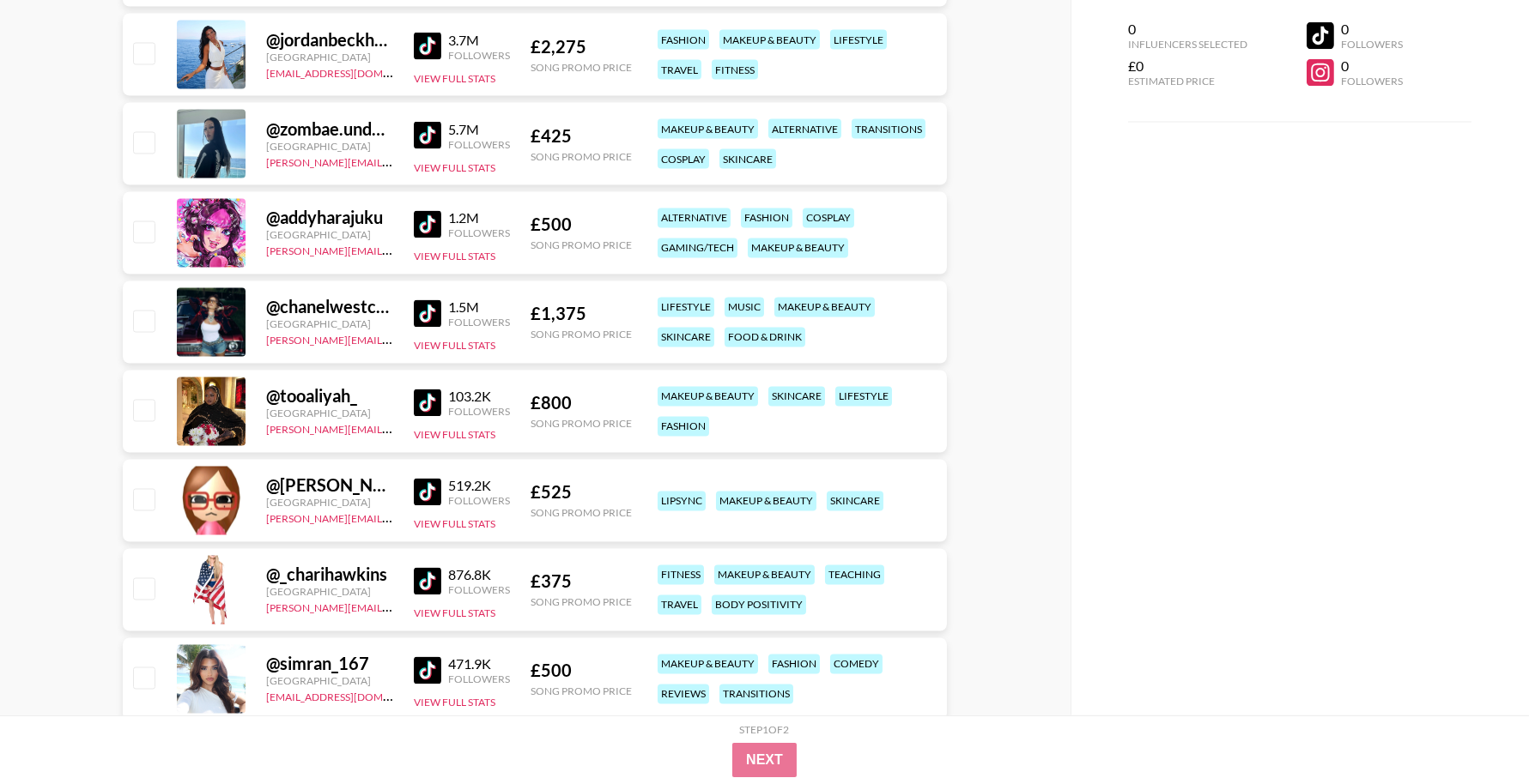
click at [429, 408] on img at bounding box center [427, 403] width 27 height 27
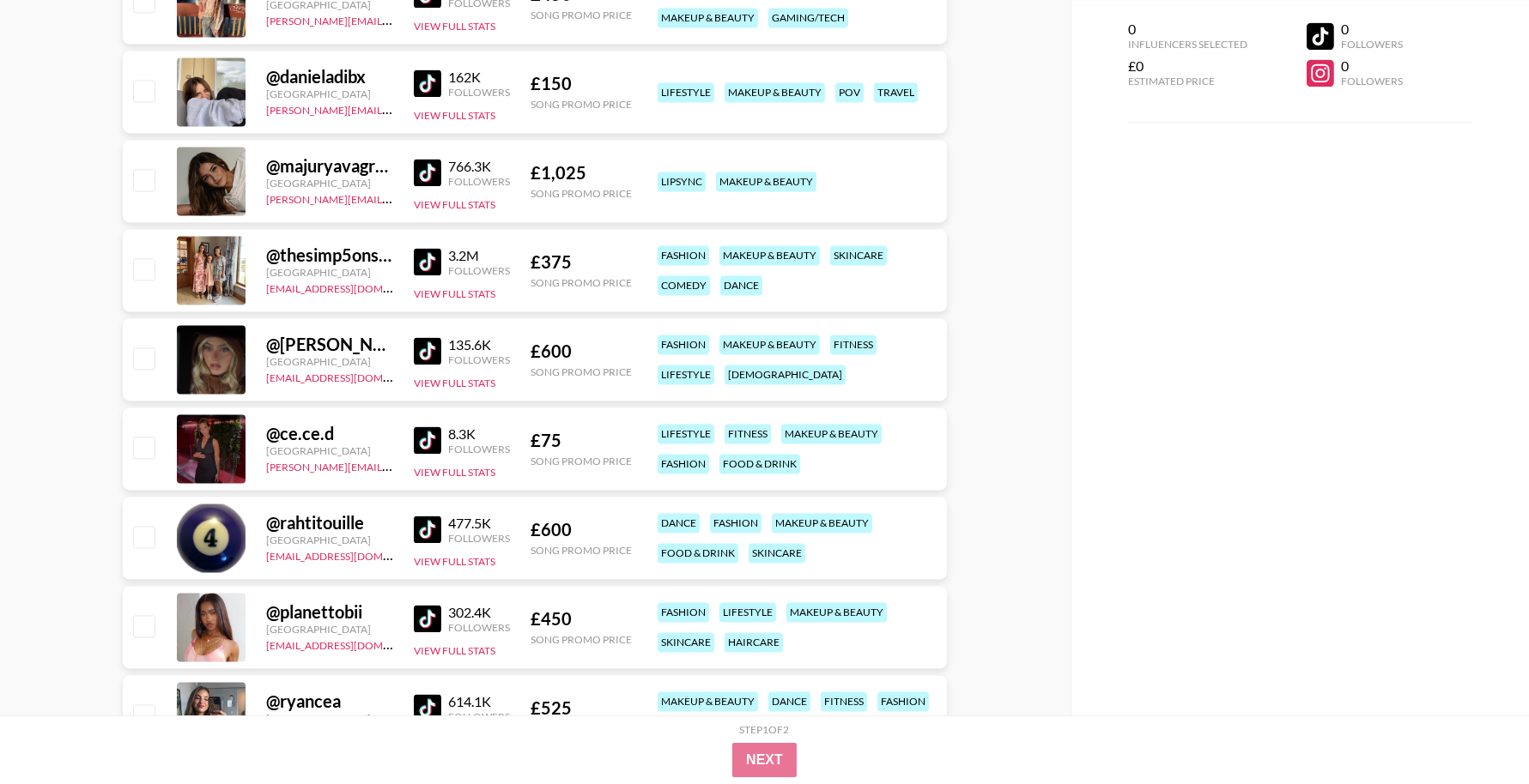
scroll to position [21455, 0]
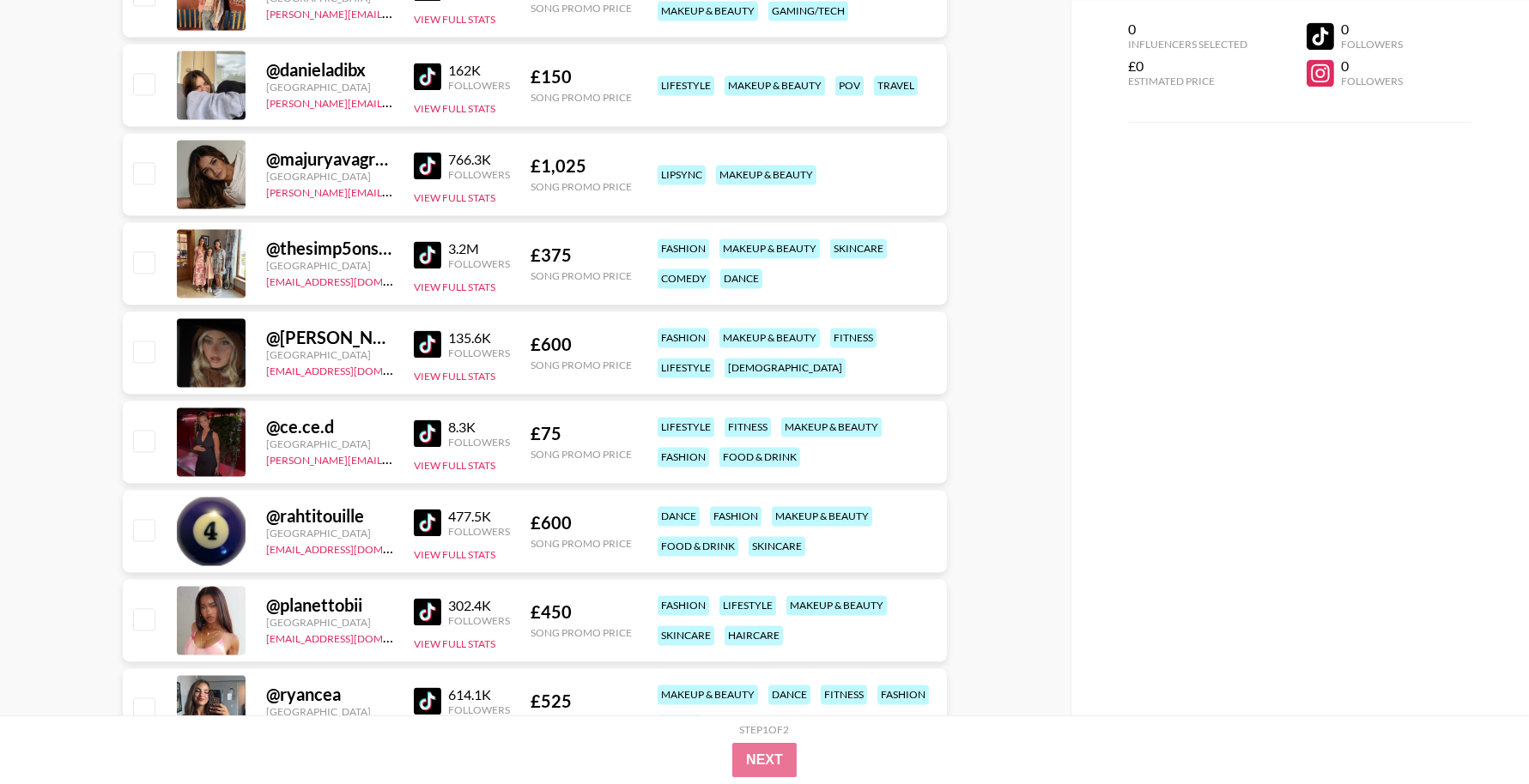
click at [422, 527] on img at bounding box center [427, 523] width 27 height 27
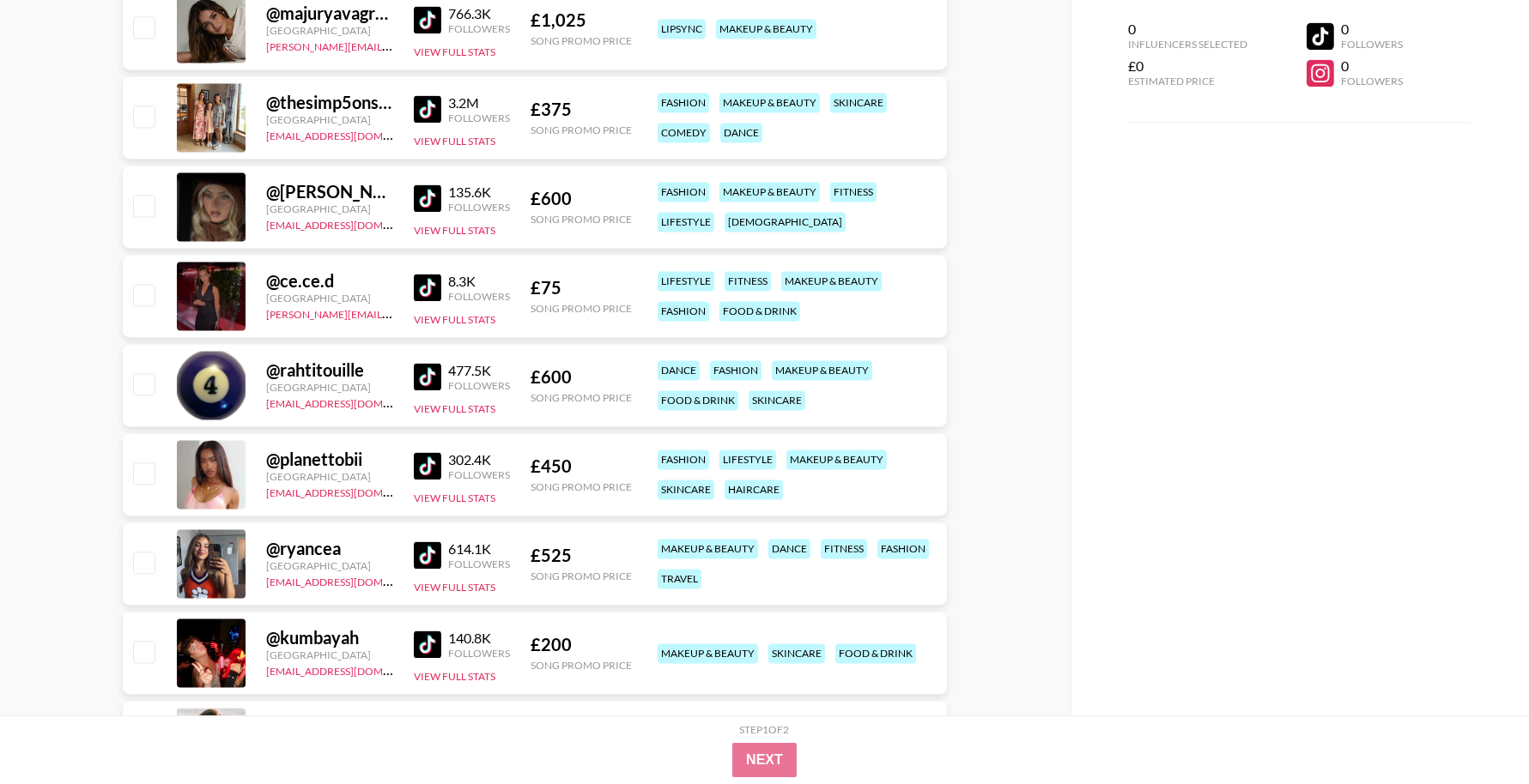
scroll to position [21660, 0]
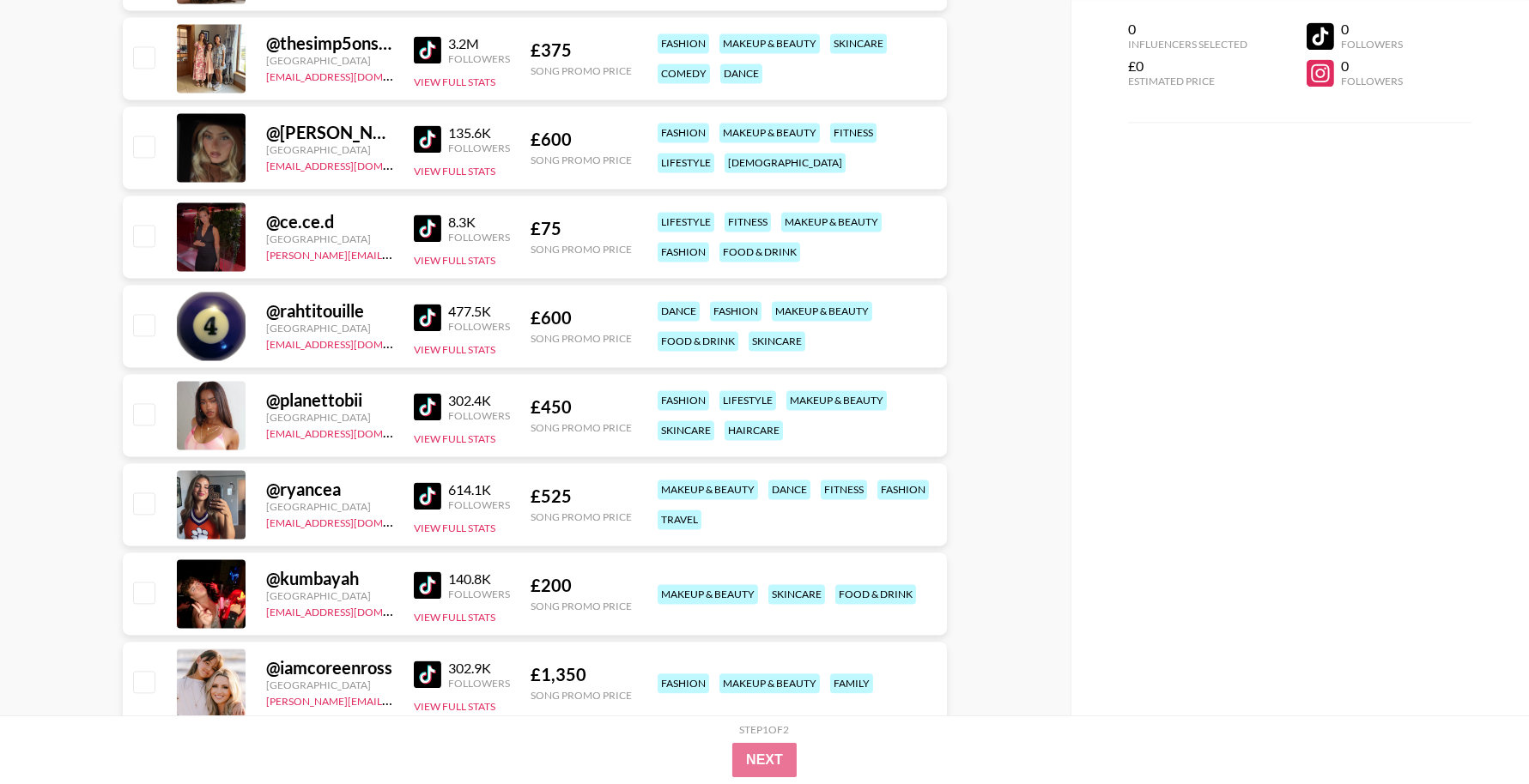
click at [428, 413] on img at bounding box center [427, 407] width 27 height 27
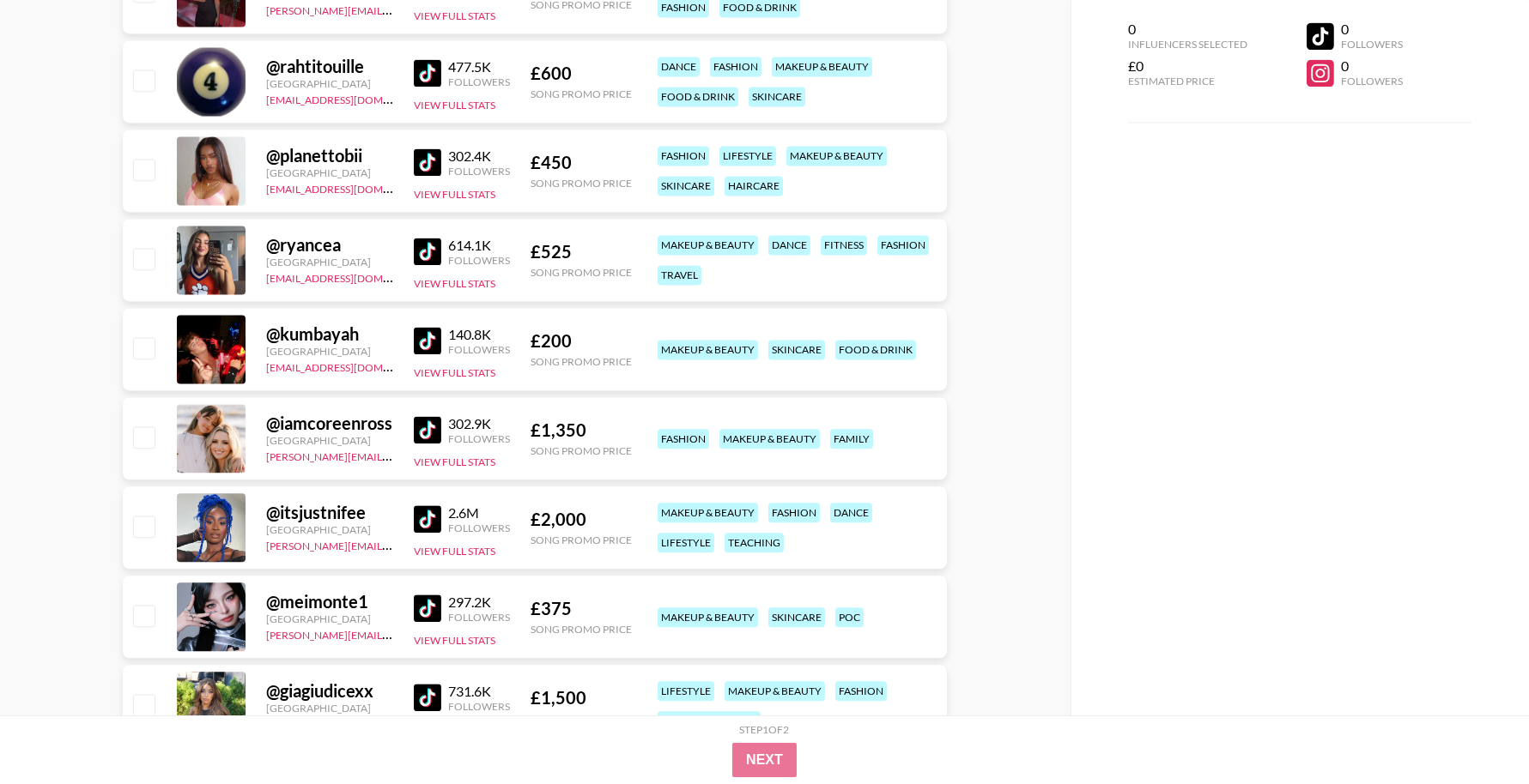
scroll to position [21905, 0]
click at [429, 512] on img at bounding box center [427, 518] width 27 height 27
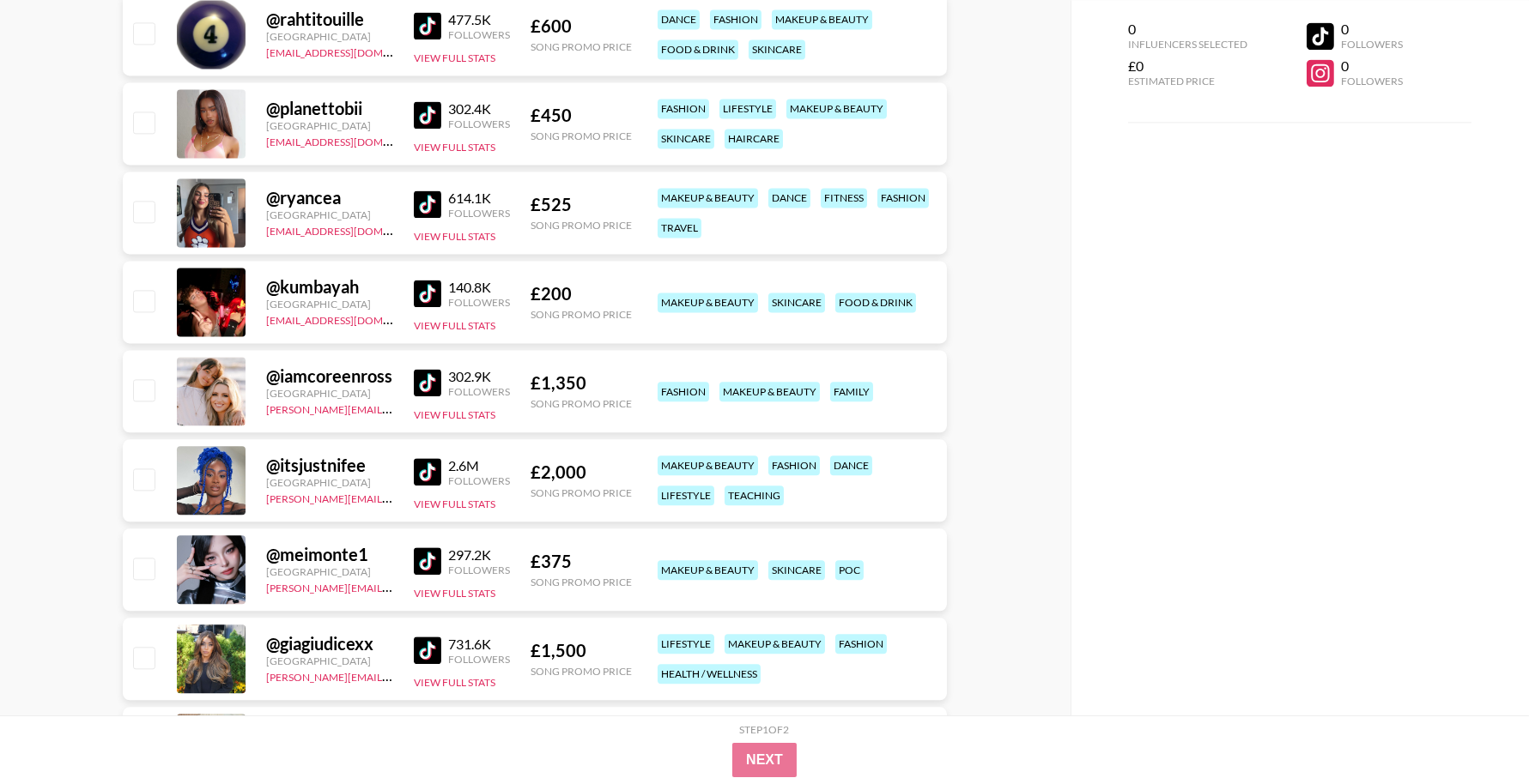
scroll to position [21957, 0]
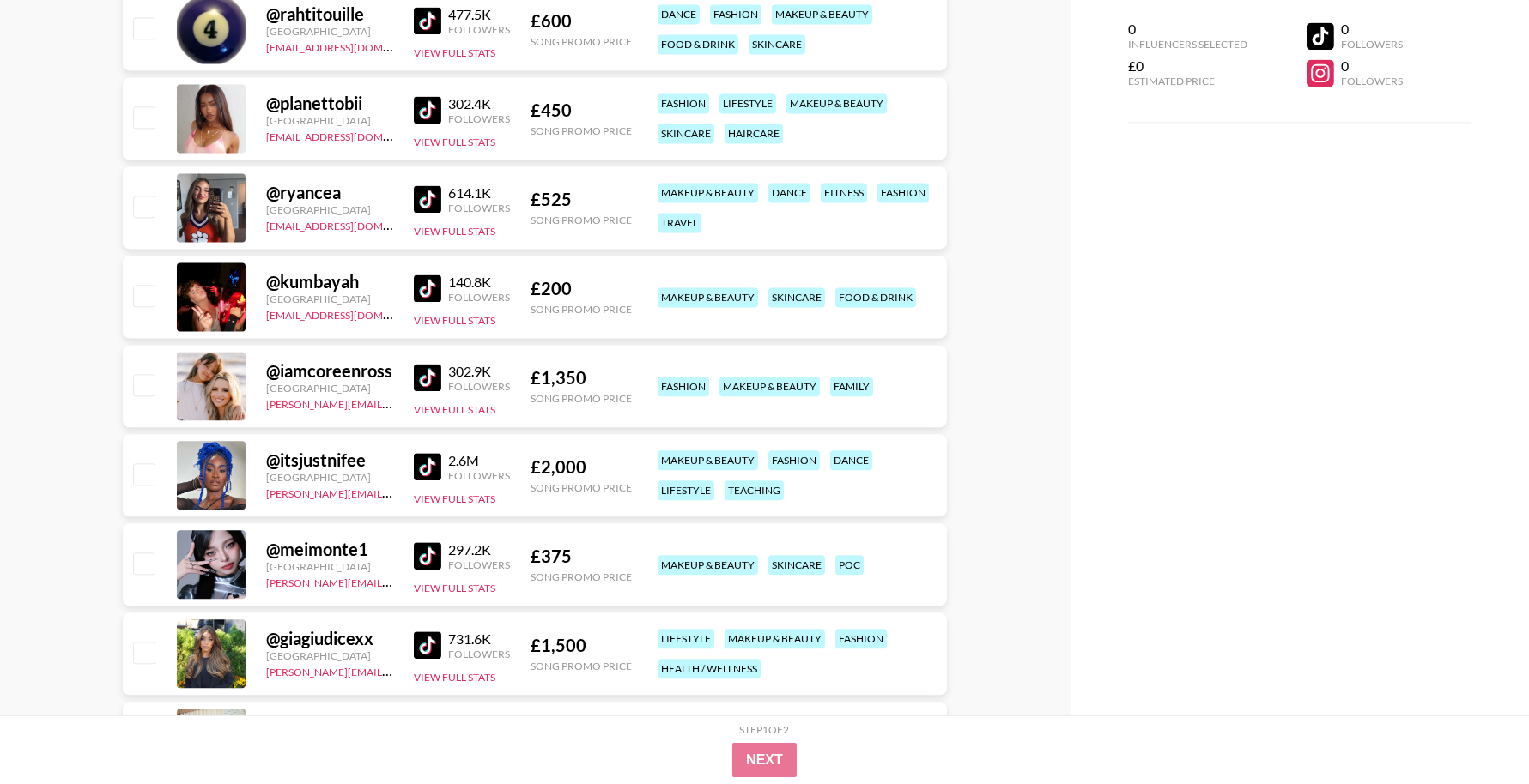
click at [434, 545] on img at bounding box center [427, 556] width 27 height 27
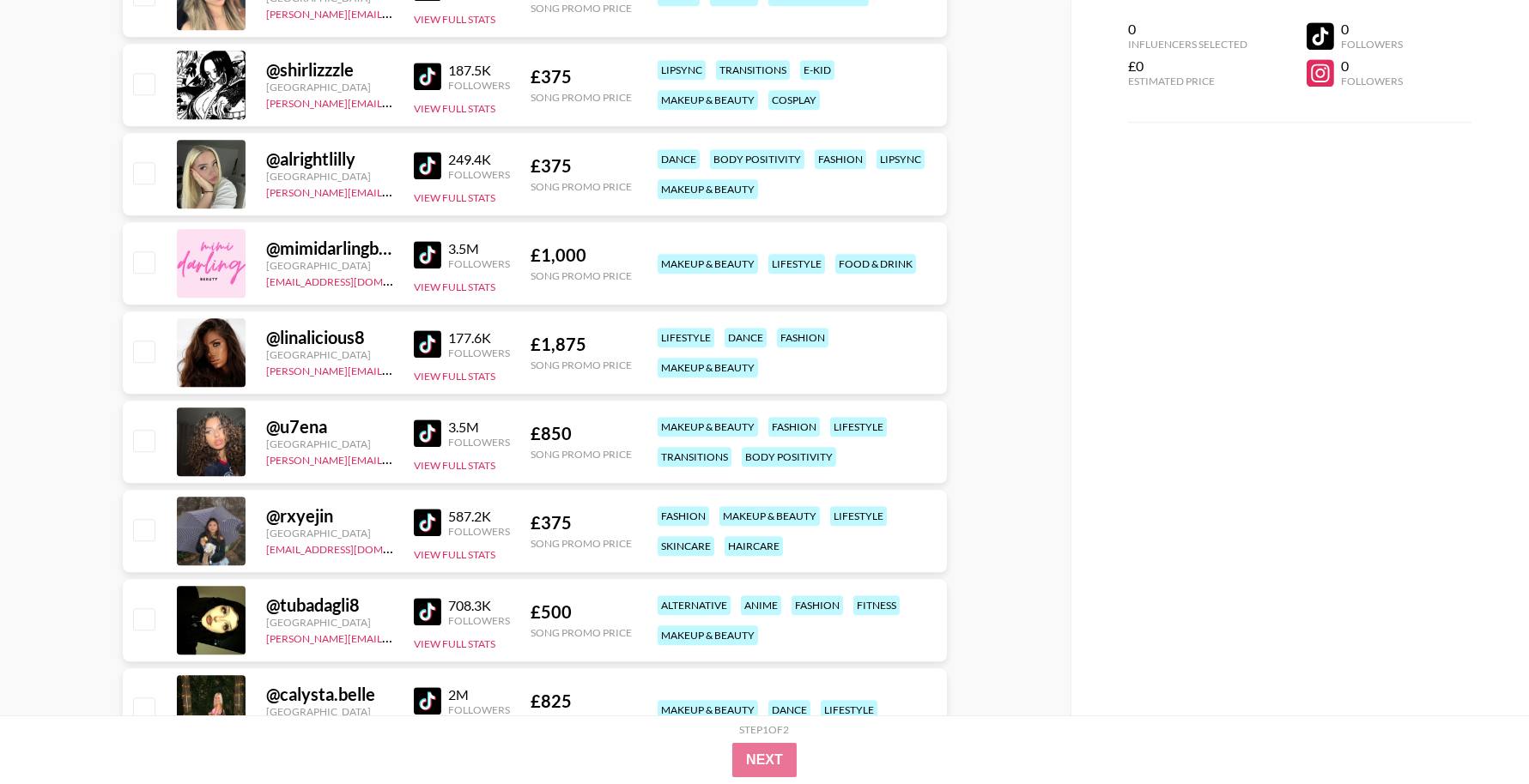
scroll to position [22888, 0]
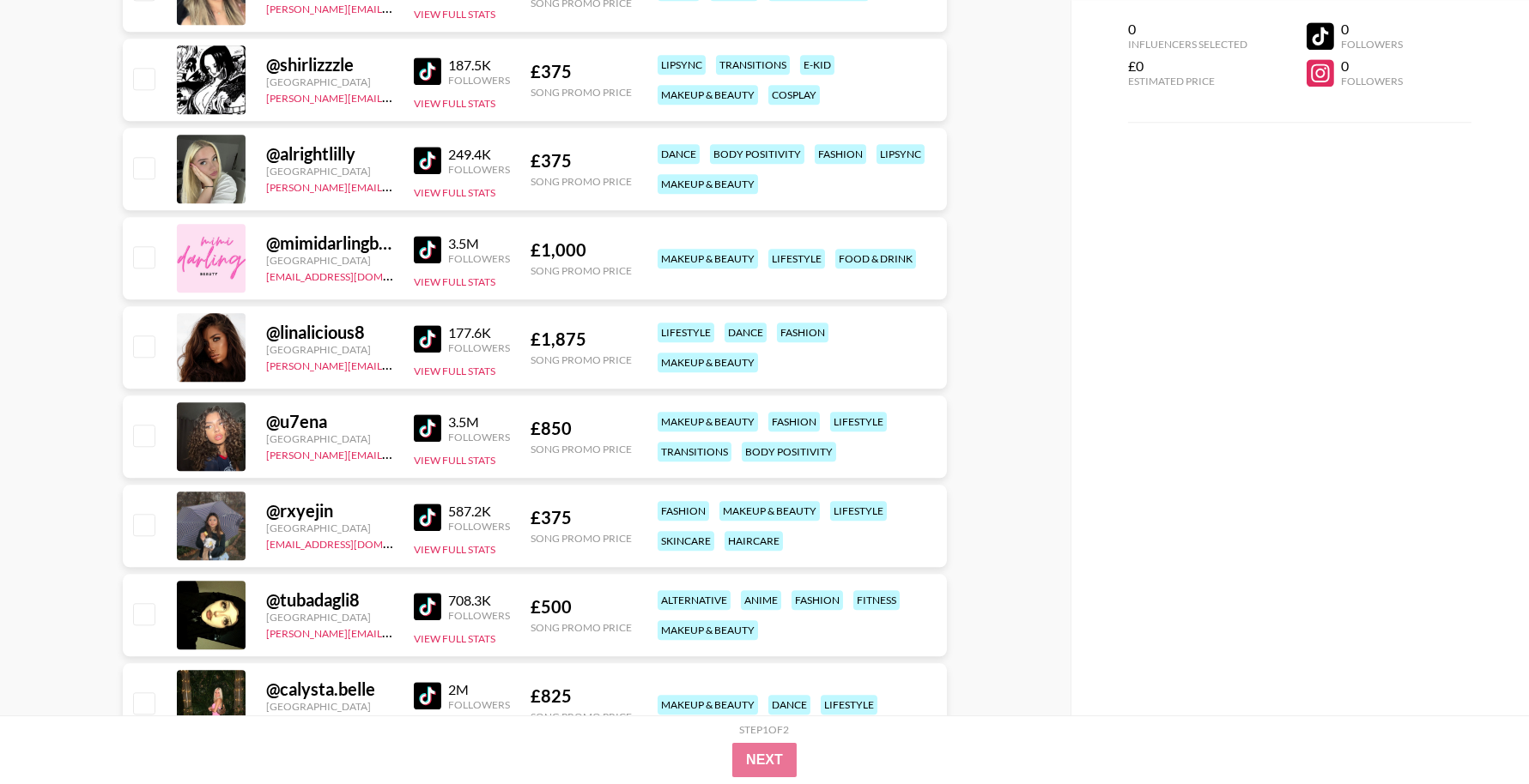
click at [435, 243] on img at bounding box center [427, 250] width 27 height 27
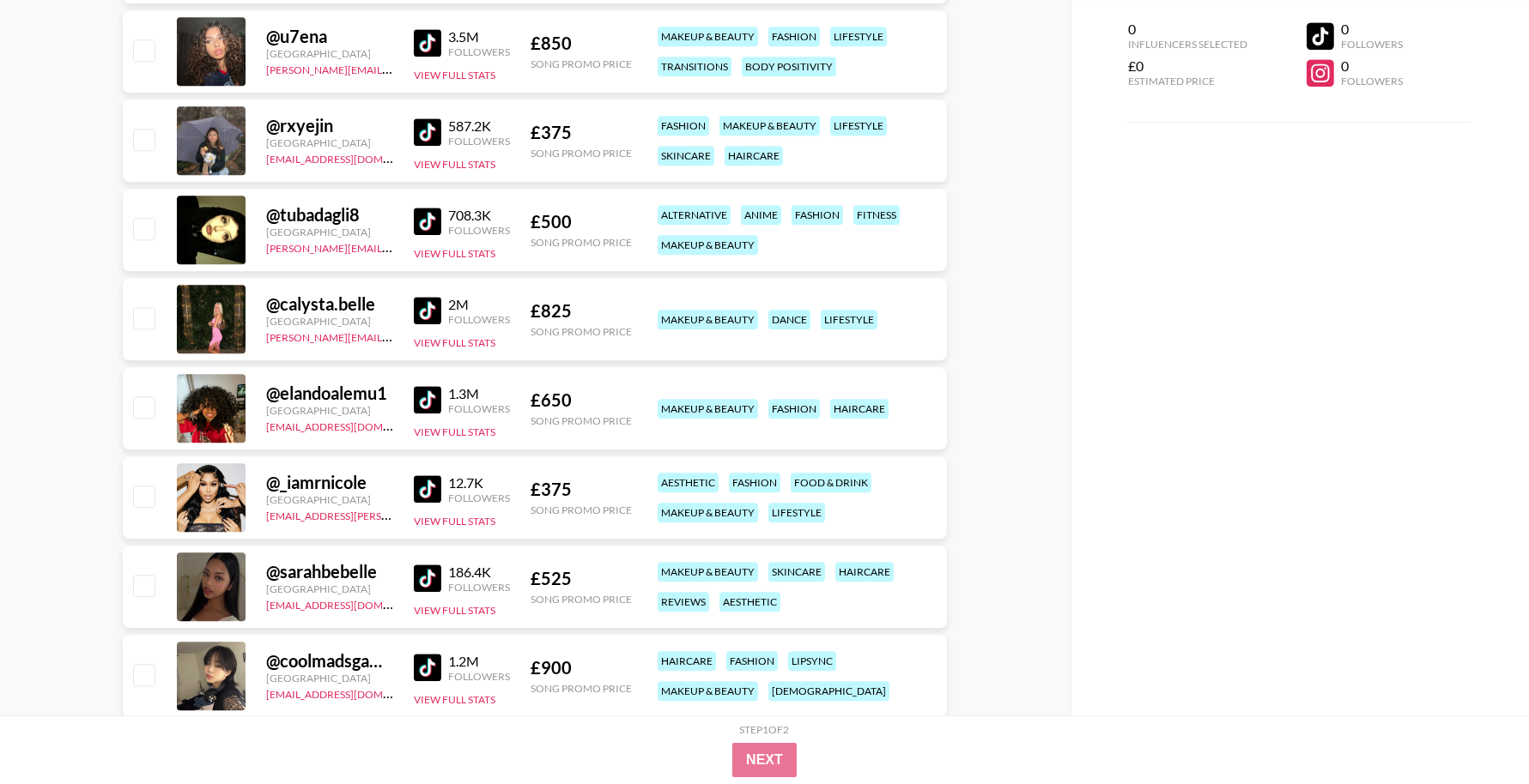
scroll to position [23278, 0]
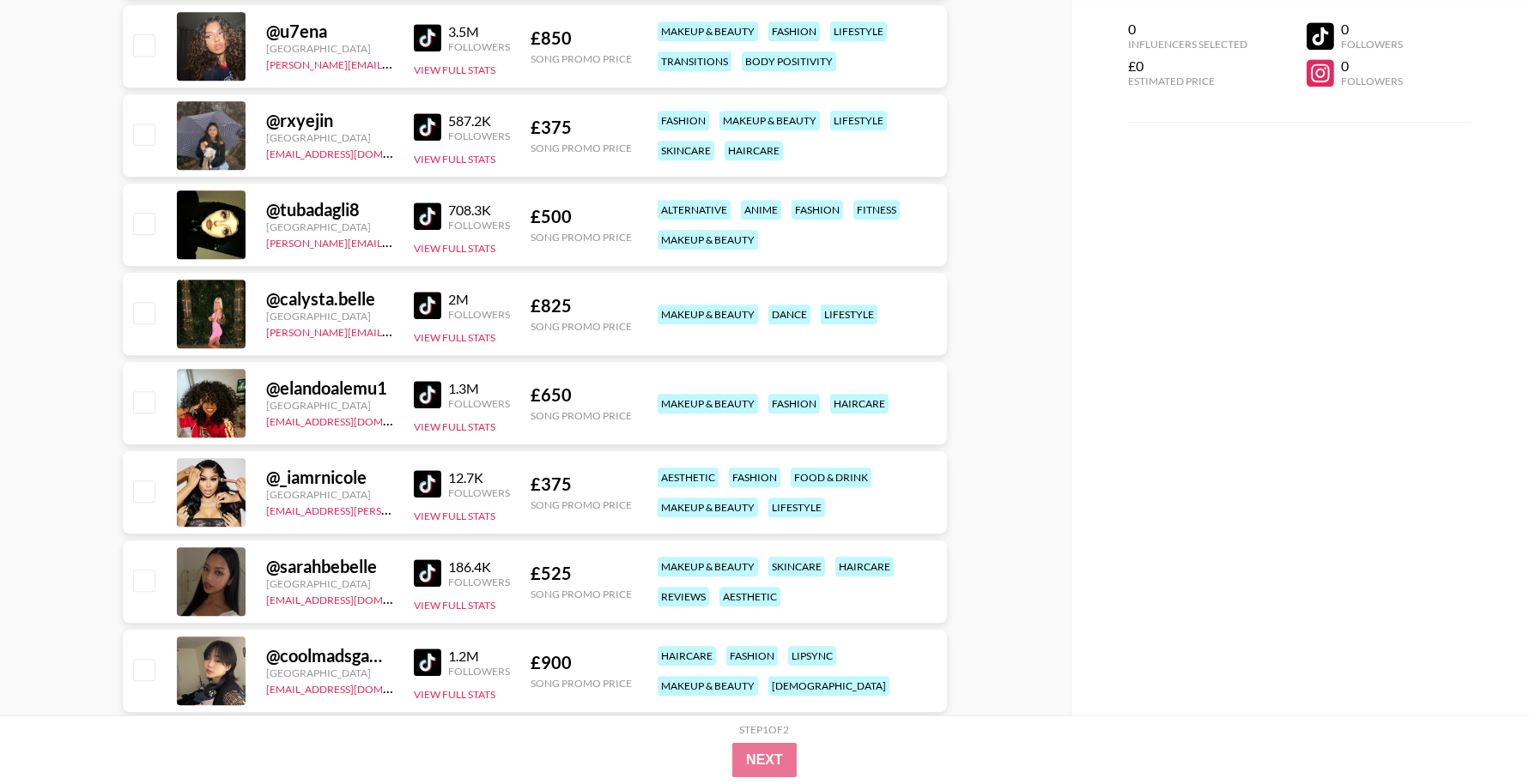
click at [425, 392] on img at bounding box center [427, 395] width 27 height 27
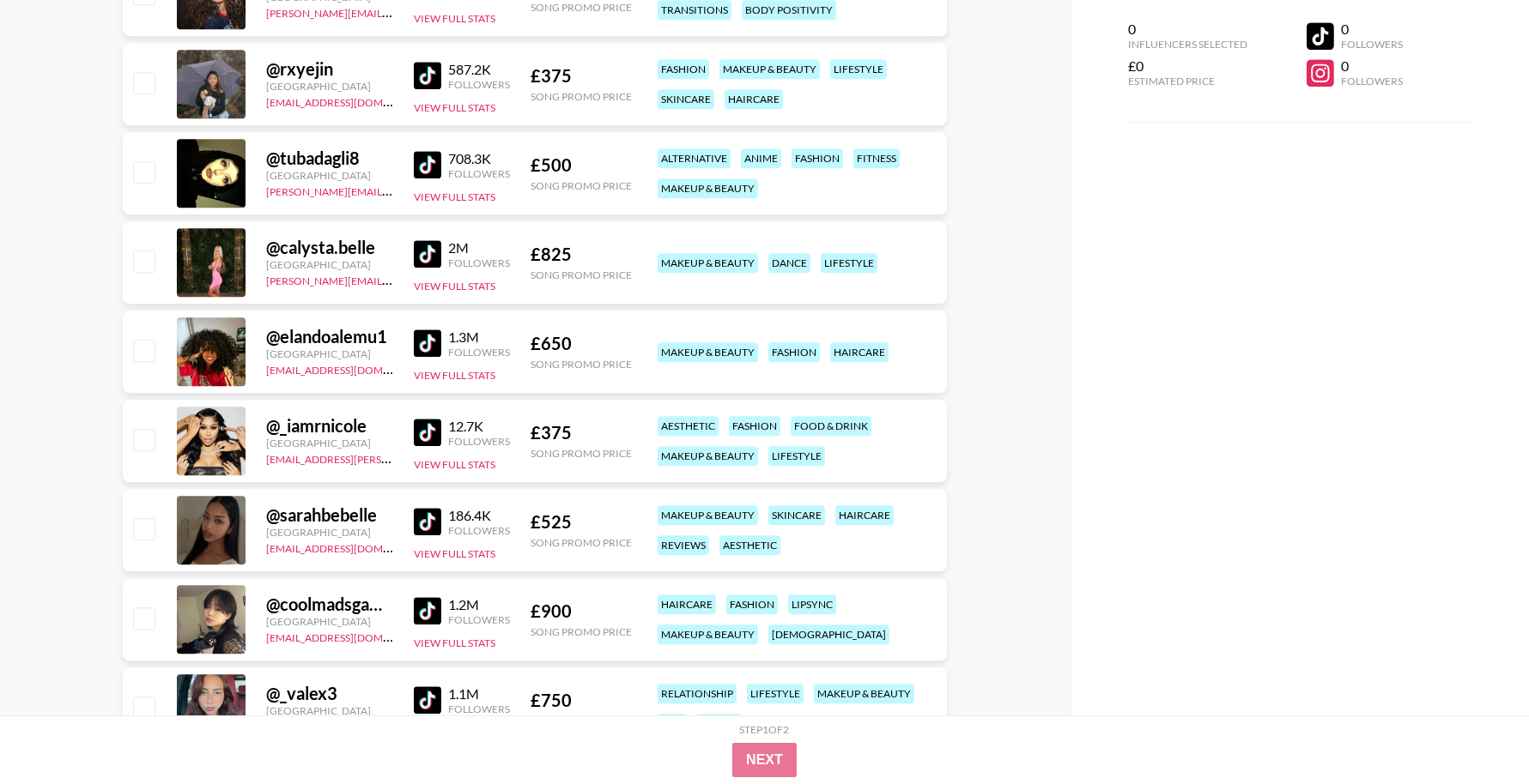
scroll to position [23332, 0]
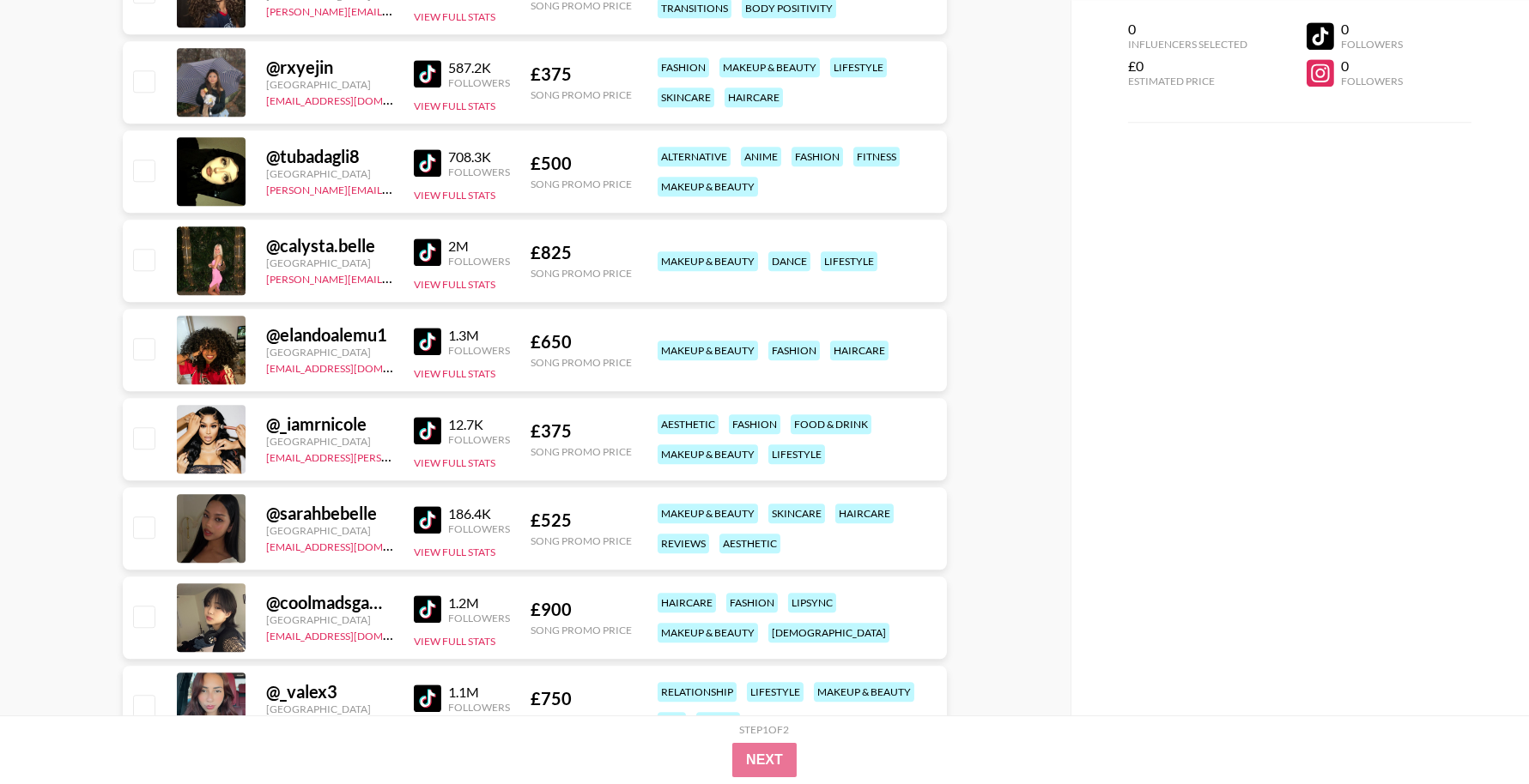
click at [435, 522] on img at bounding box center [427, 520] width 27 height 27
click at [423, 601] on img at bounding box center [427, 610] width 27 height 27
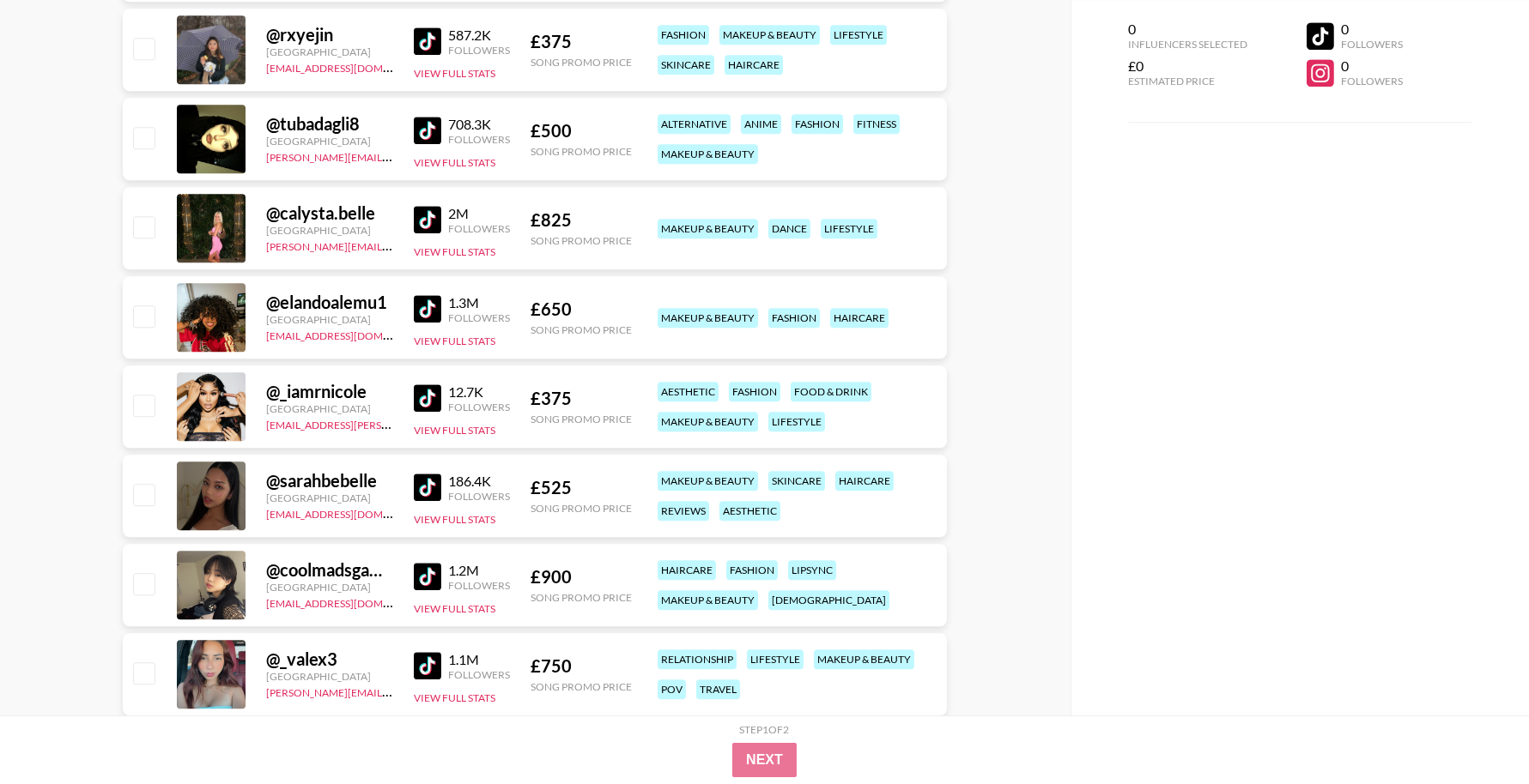
scroll to position [23365, 0]
click at [424, 402] on img at bounding box center [427, 397] width 27 height 27
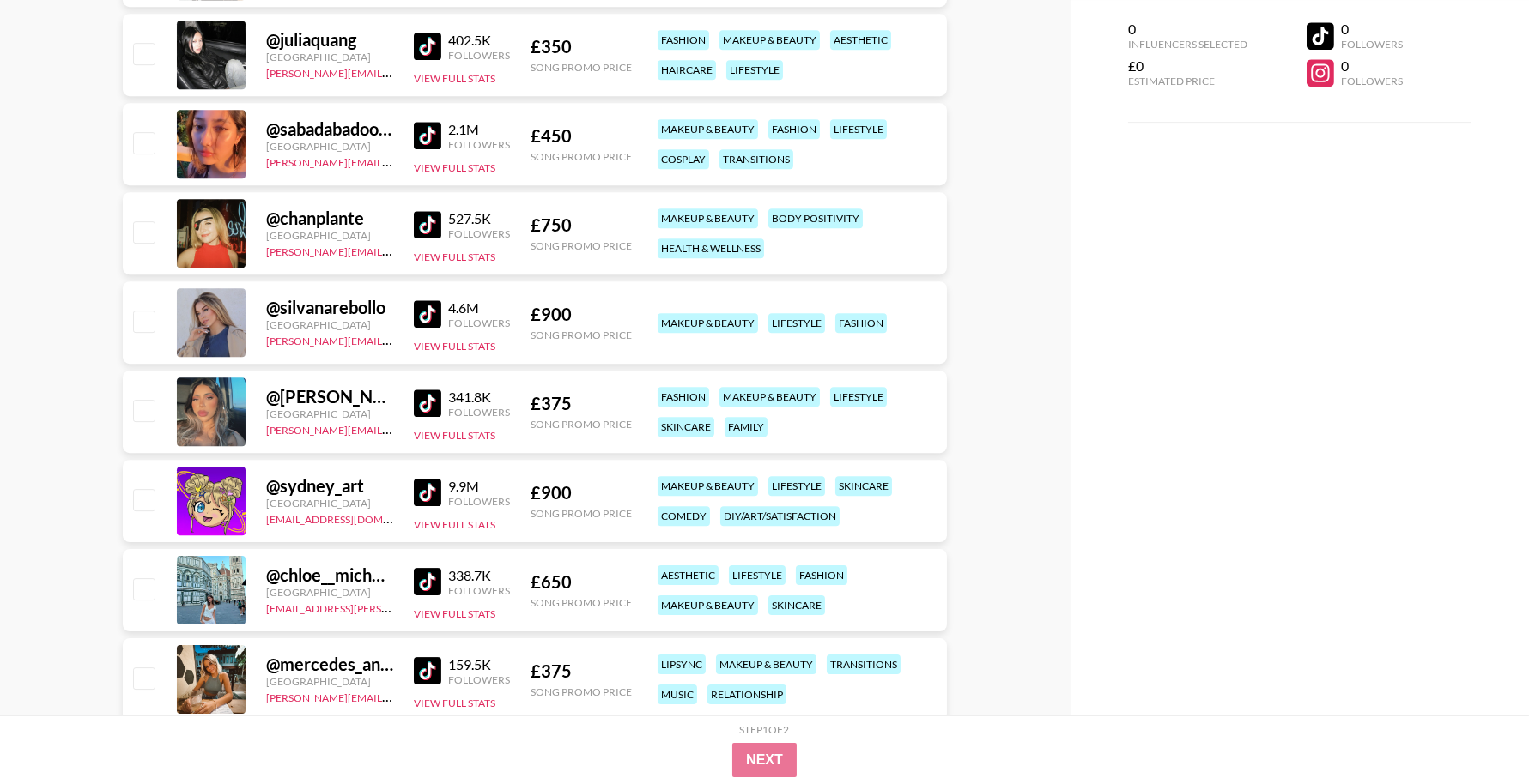
scroll to position [25237, 0]
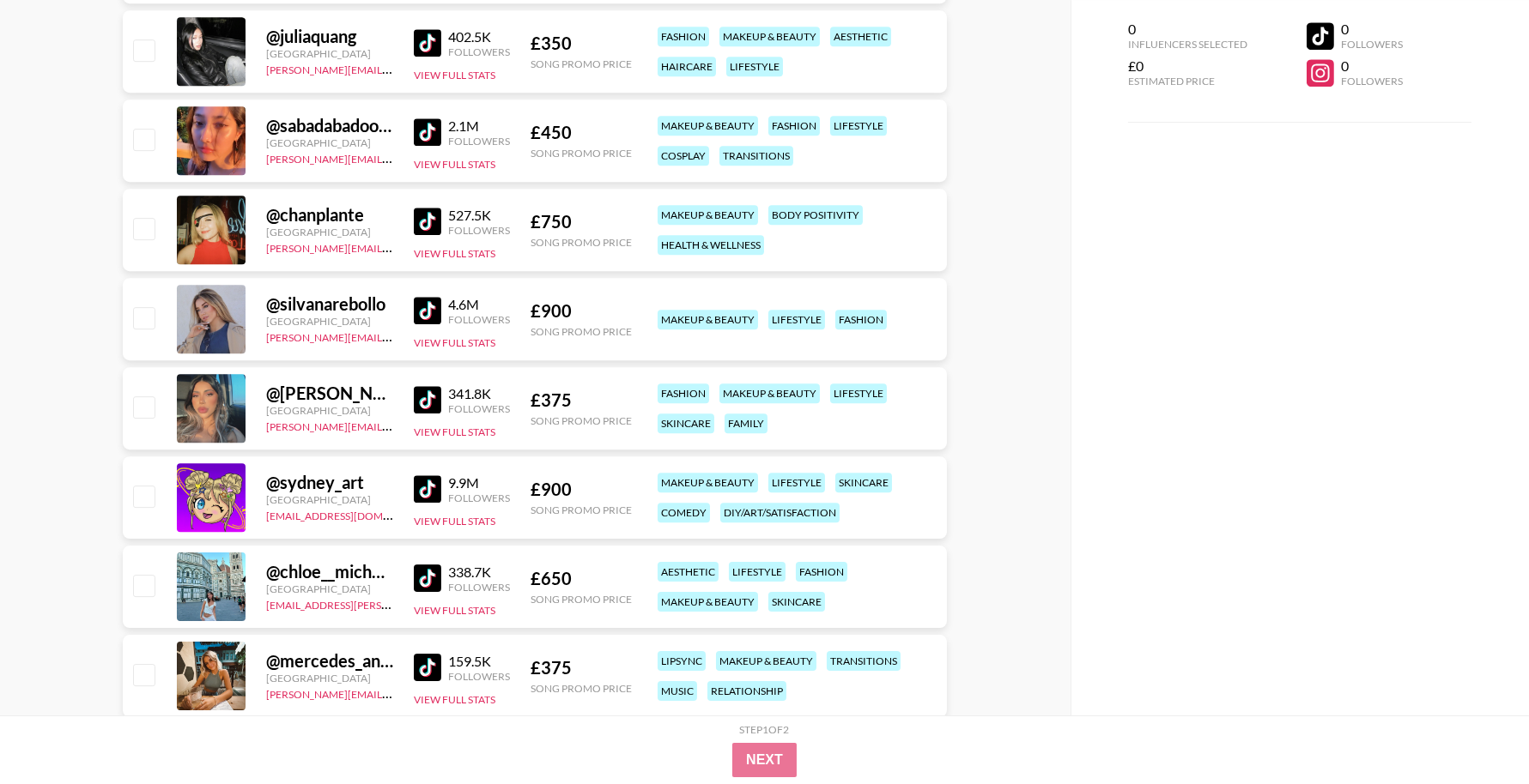
click at [430, 476] on img at bounding box center [427, 489] width 27 height 27
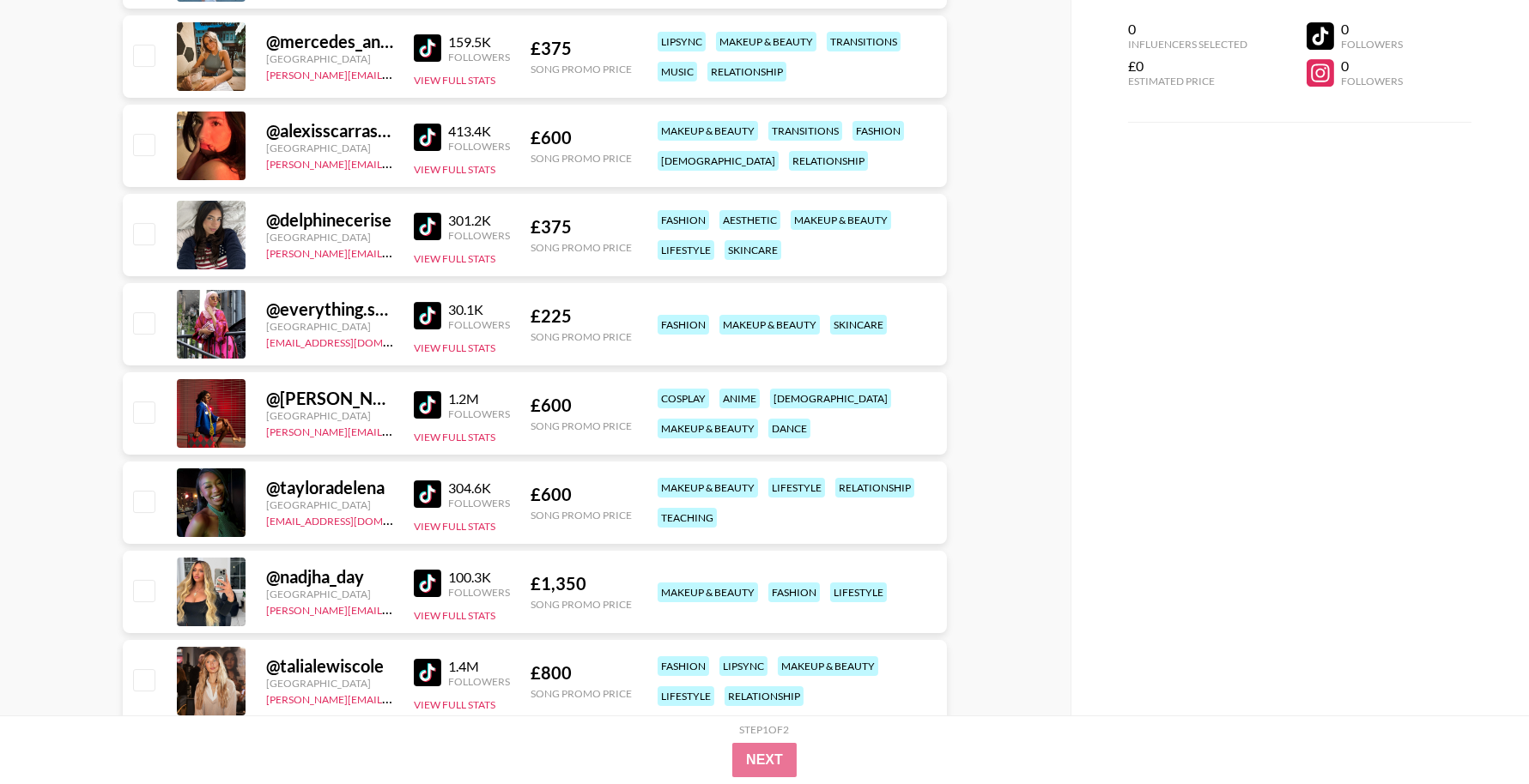
scroll to position [25857, 0]
click at [435, 405] on img at bounding box center [427, 404] width 27 height 27
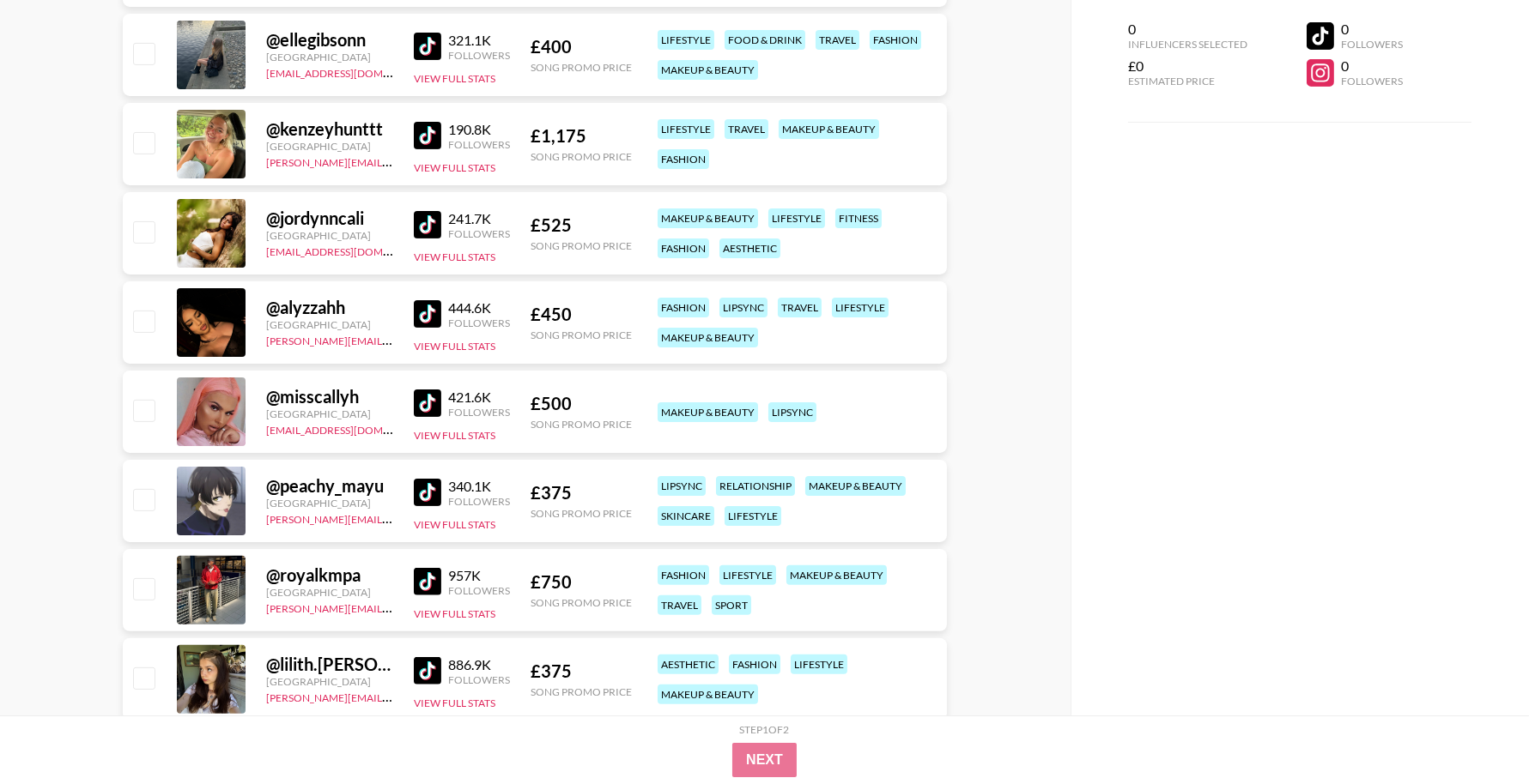
scroll to position [28626, 0]
click at [431, 487] on img at bounding box center [427, 492] width 27 height 27
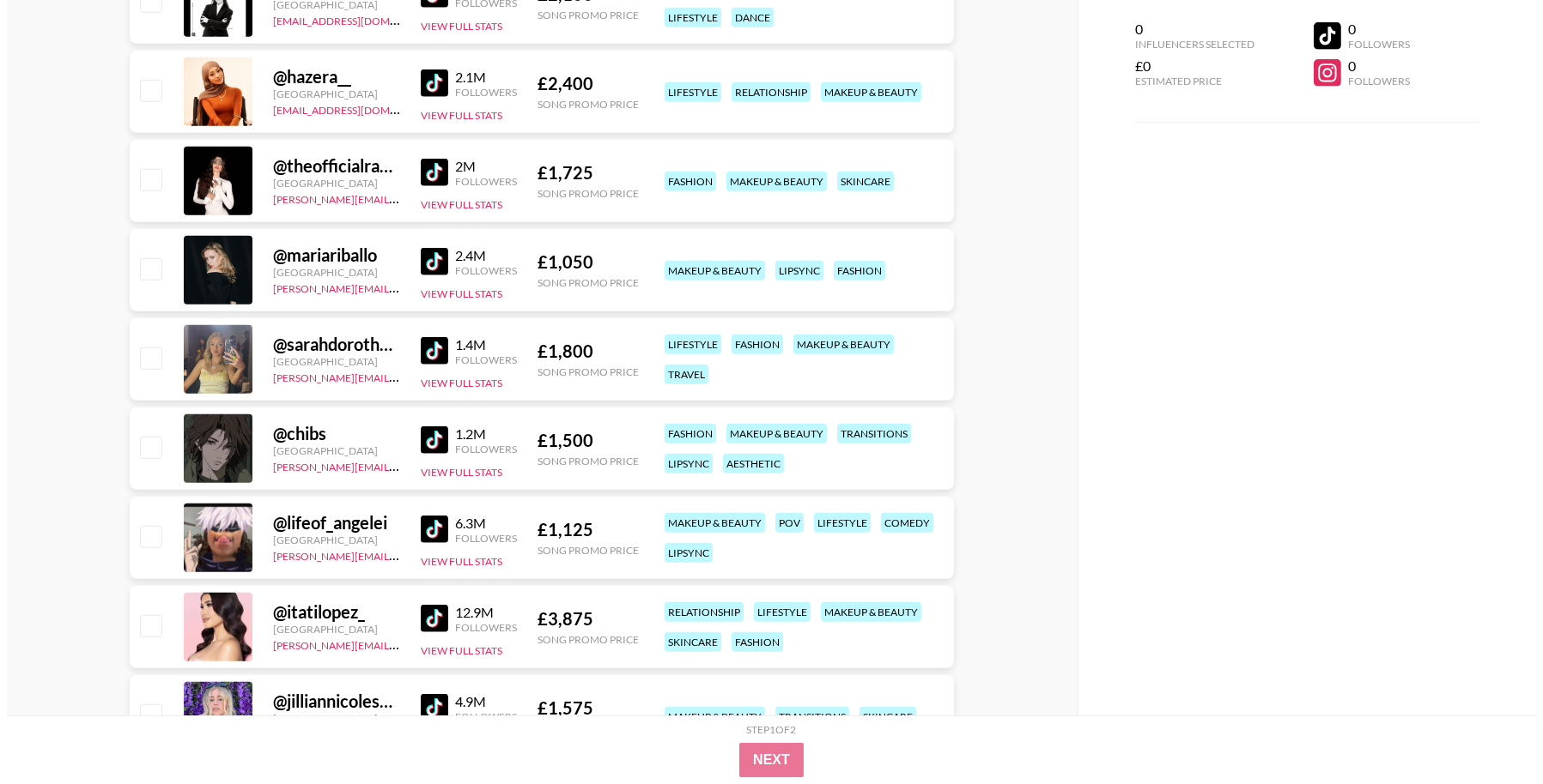
scroll to position [0, 0]
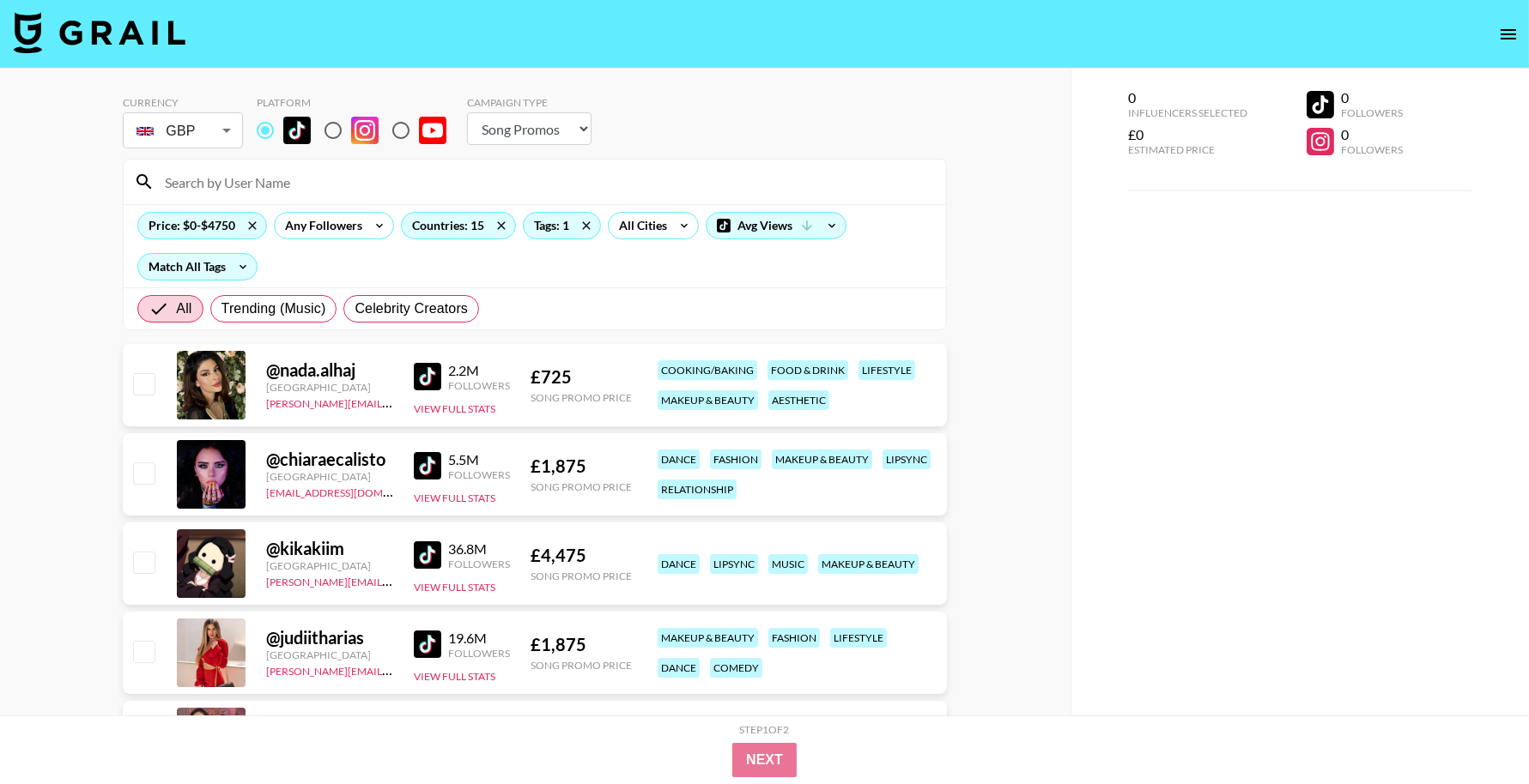
click at [575, 240] on div "Price: $0-$4750 Any Followers Countries: 15 Tags: 1 All Cities Avg Views Match …" at bounding box center [534, 246] width 822 height 83
click at [571, 225] on div "Tags: 1" at bounding box center [562, 225] width 77 height 26
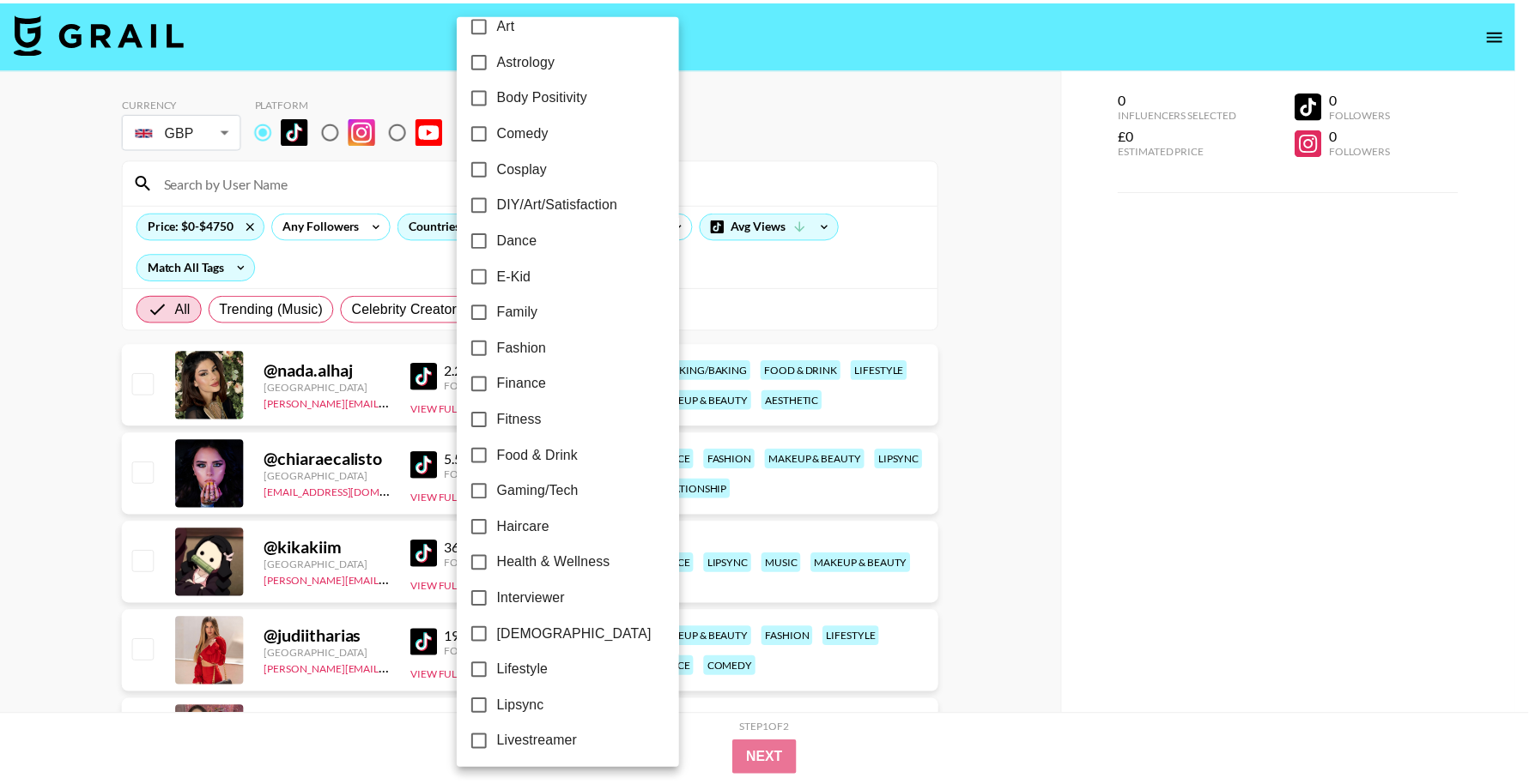
scroll to position [238, 0]
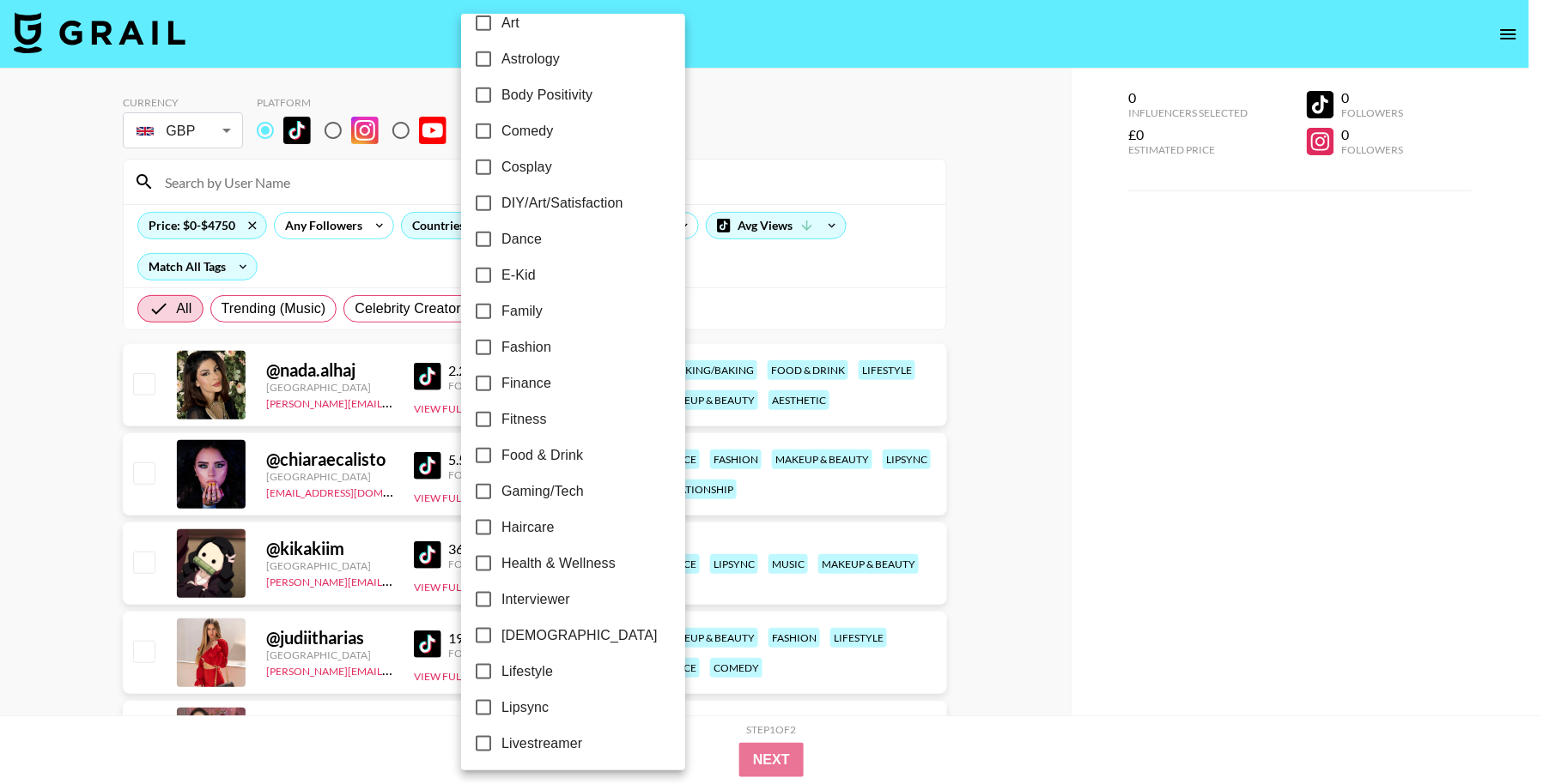
click at [568, 497] on span "Gaming/Tech" at bounding box center [542, 492] width 82 height 21
click at [501, 497] on input "Gaming/Tech" at bounding box center [483, 491] width 36 height 36
checkbox input "true"
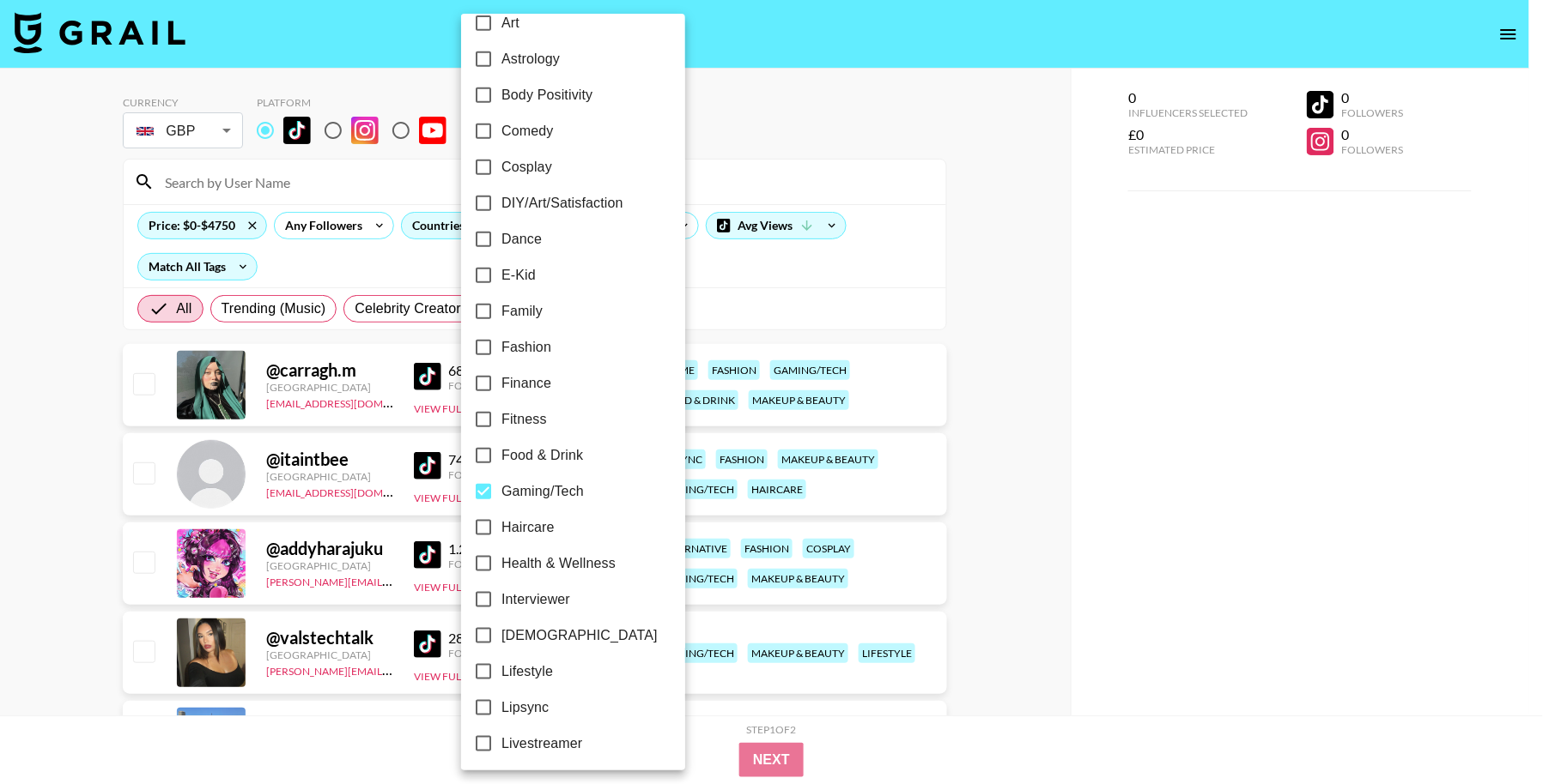
click at [309, 264] on div at bounding box center [772, 392] width 1543 height 784
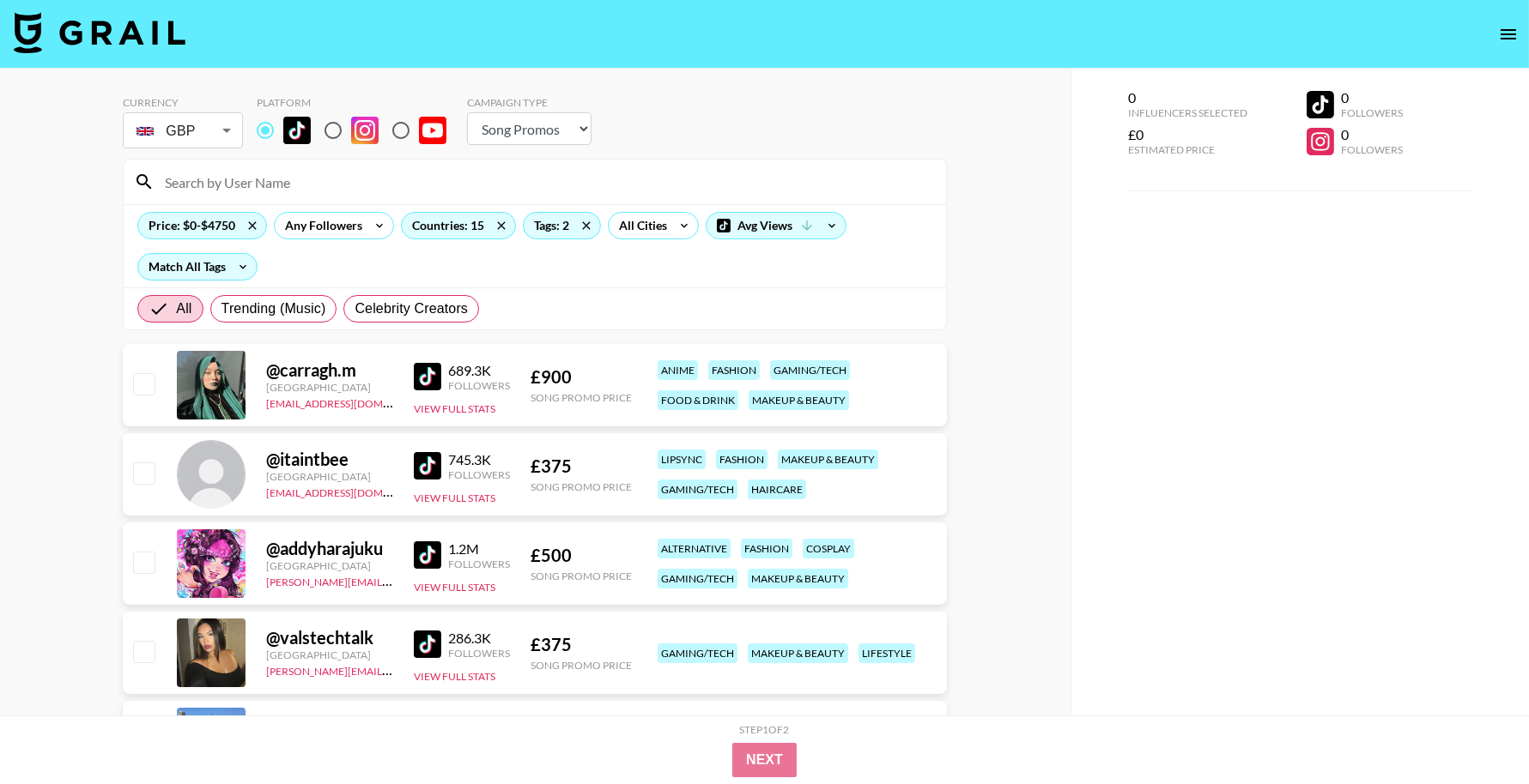
click at [435, 283] on div "Price: $0-$4750 Any Followers Countries: 15 Tags: 2 All Cities Avg Views Match …" at bounding box center [534, 246] width 822 height 83
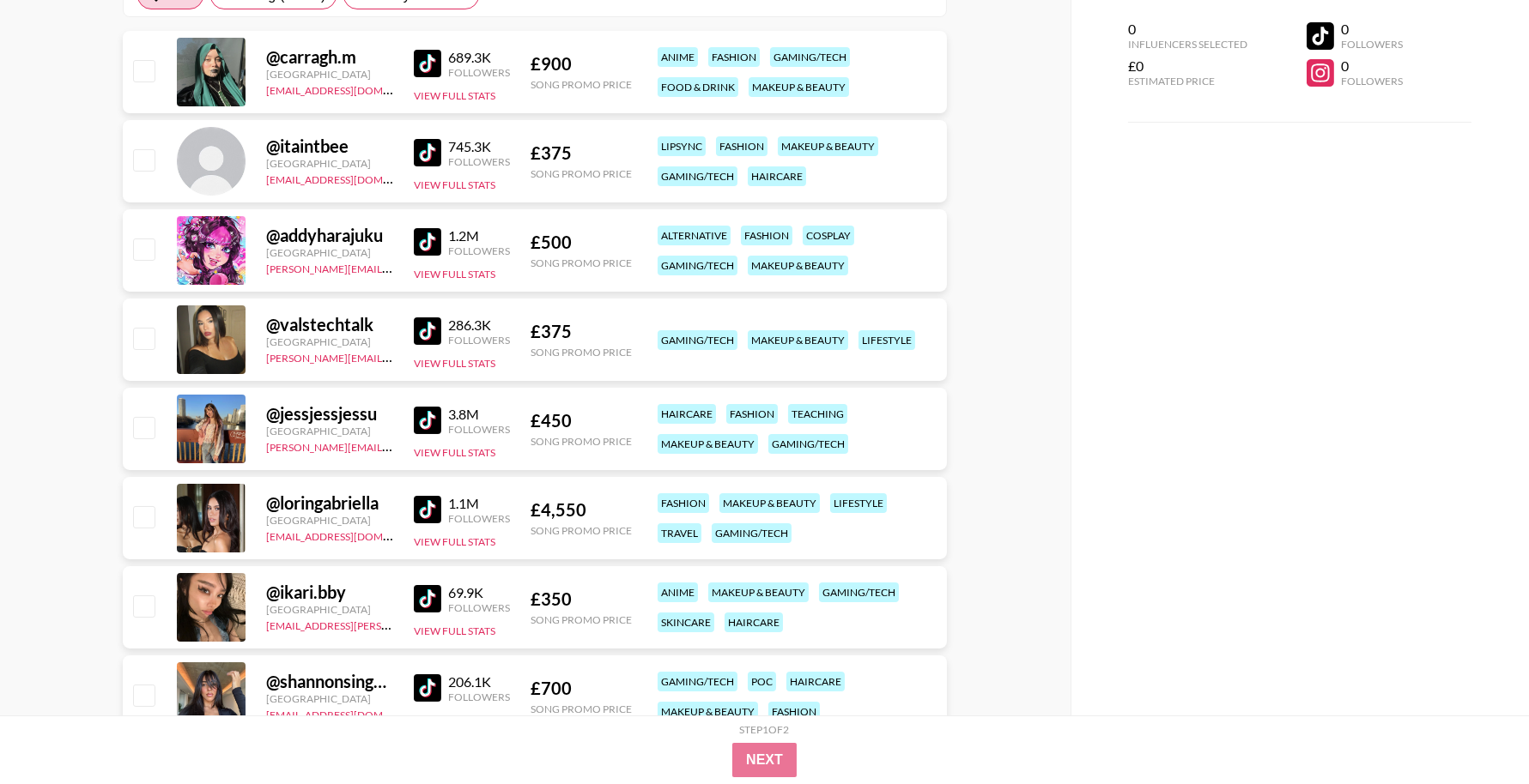
scroll to position [320, 0]
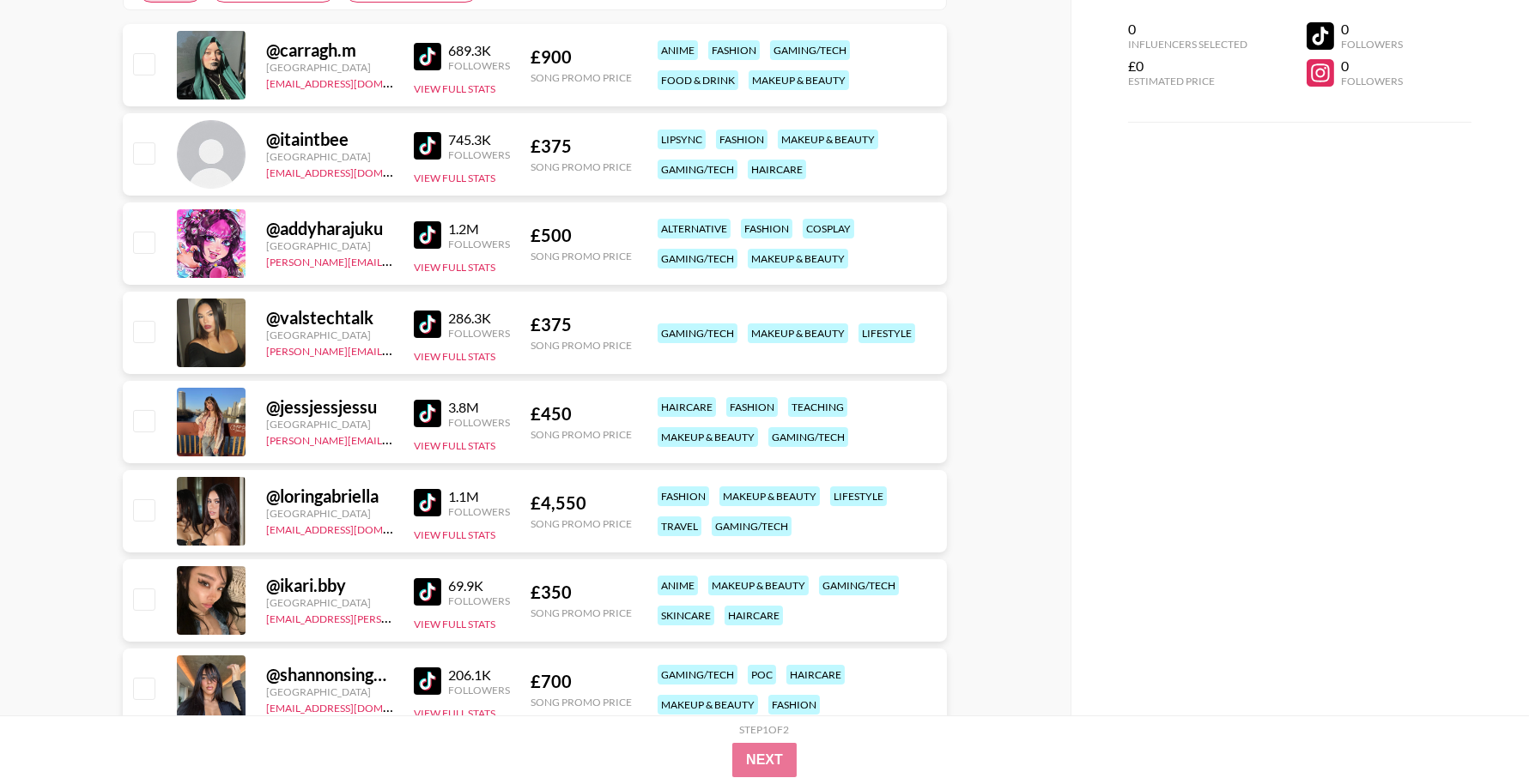
click at [437, 410] on img at bounding box center [427, 413] width 27 height 27
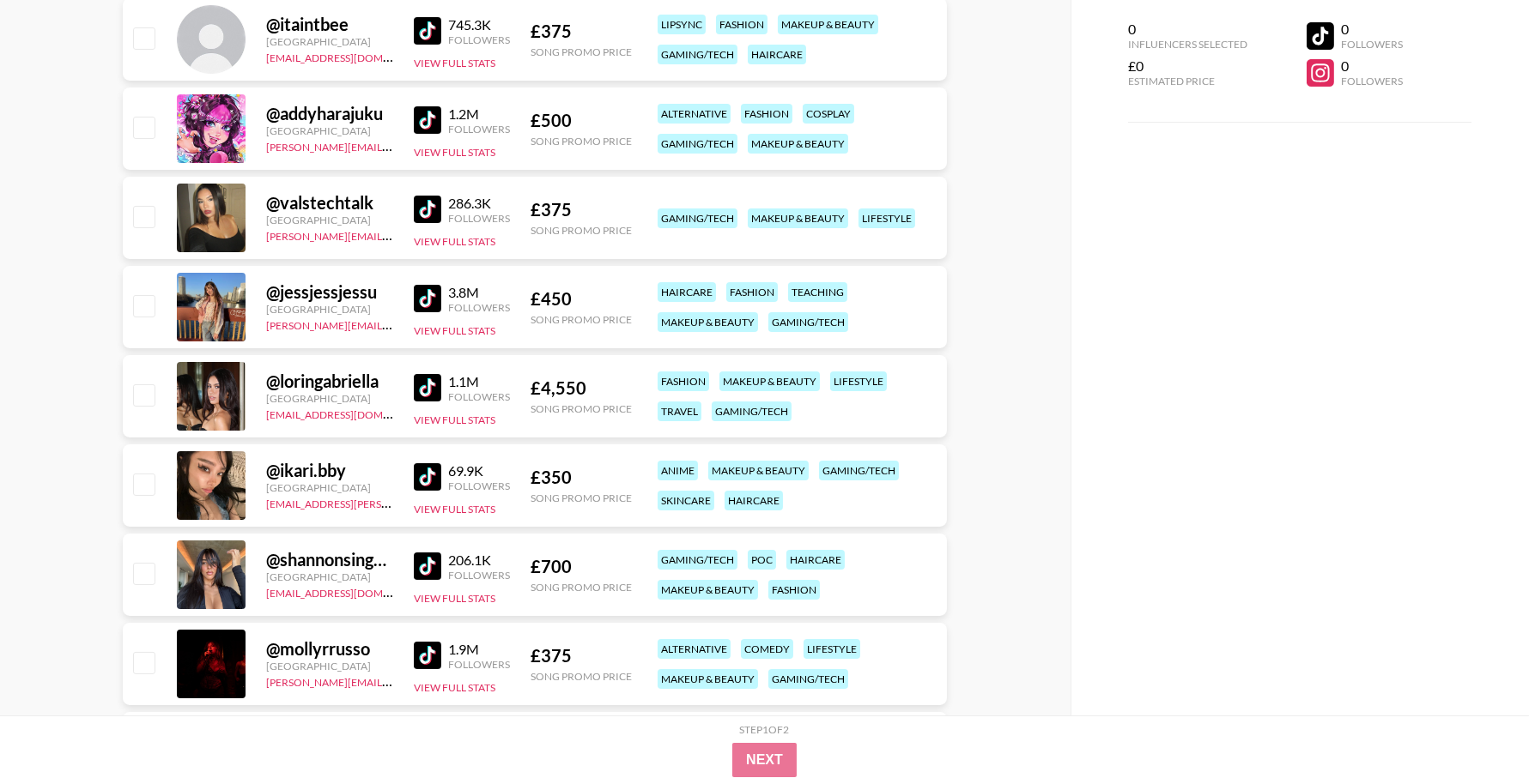
scroll to position [436, 0]
click at [444, 482] on link at bounding box center [431, 476] width 35 height 27
click at [440, 383] on img at bounding box center [427, 387] width 27 height 27
click at [435, 557] on img at bounding box center [427, 566] width 27 height 27
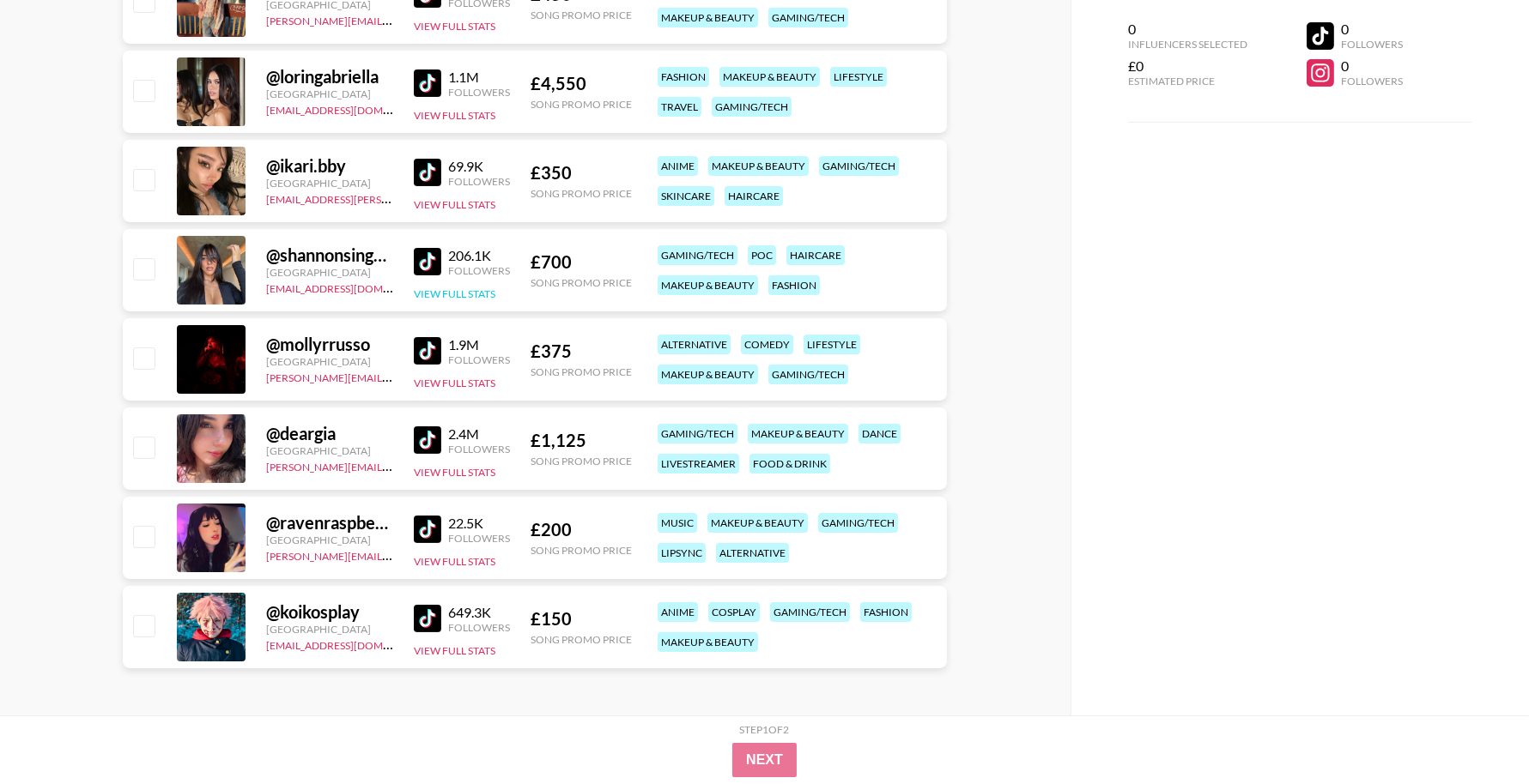
scroll to position [741, 0]
click at [430, 352] on img at bounding box center [427, 350] width 27 height 27
click at [424, 438] on img at bounding box center [427, 439] width 27 height 27
drag, startPoint x: 423, startPoint y: 517, endPoint x: 423, endPoint y: 536, distance: 19.0
click at [423, 518] on img at bounding box center [427, 528] width 27 height 27
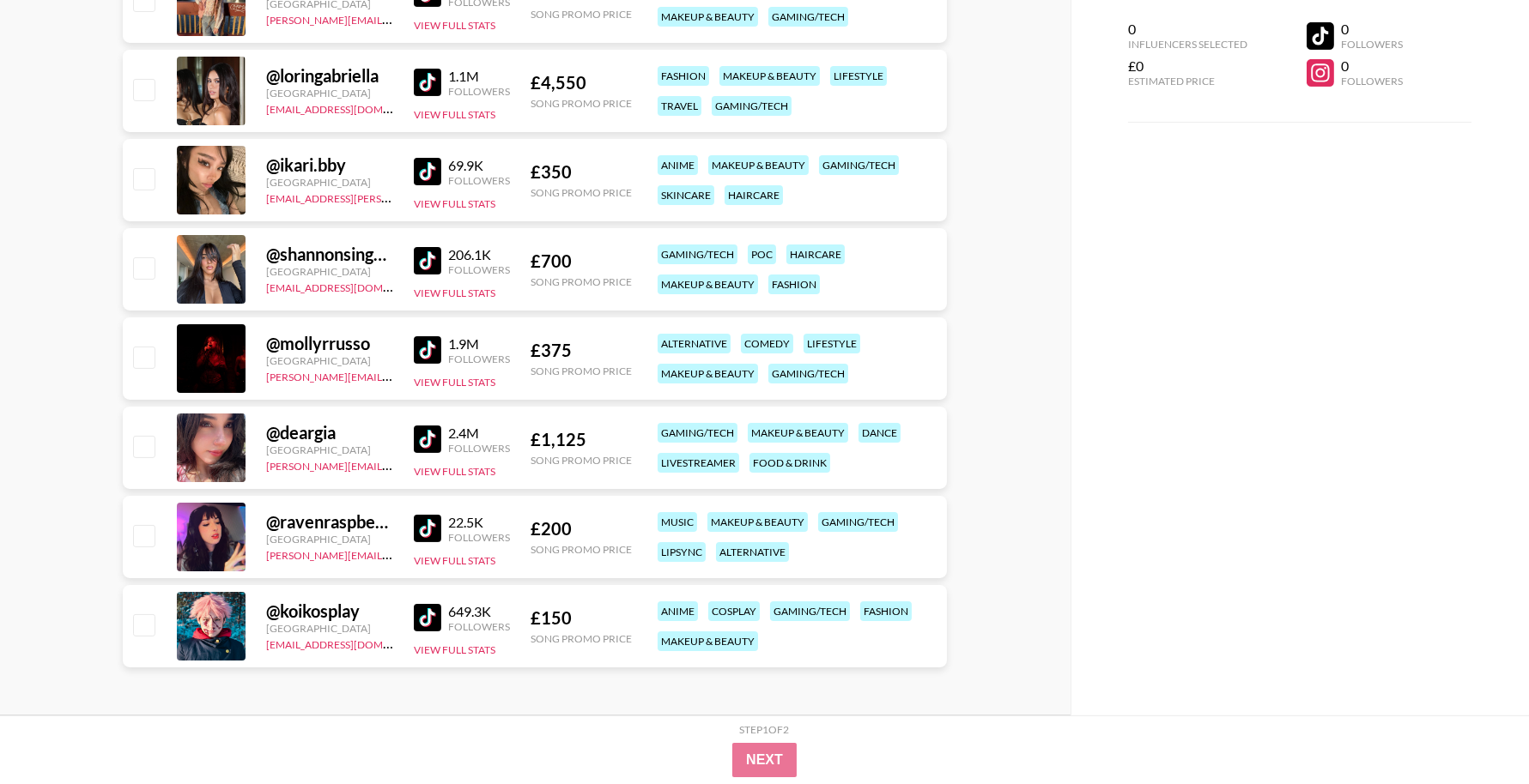
click at [423, 618] on img at bounding box center [427, 618] width 27 height 27
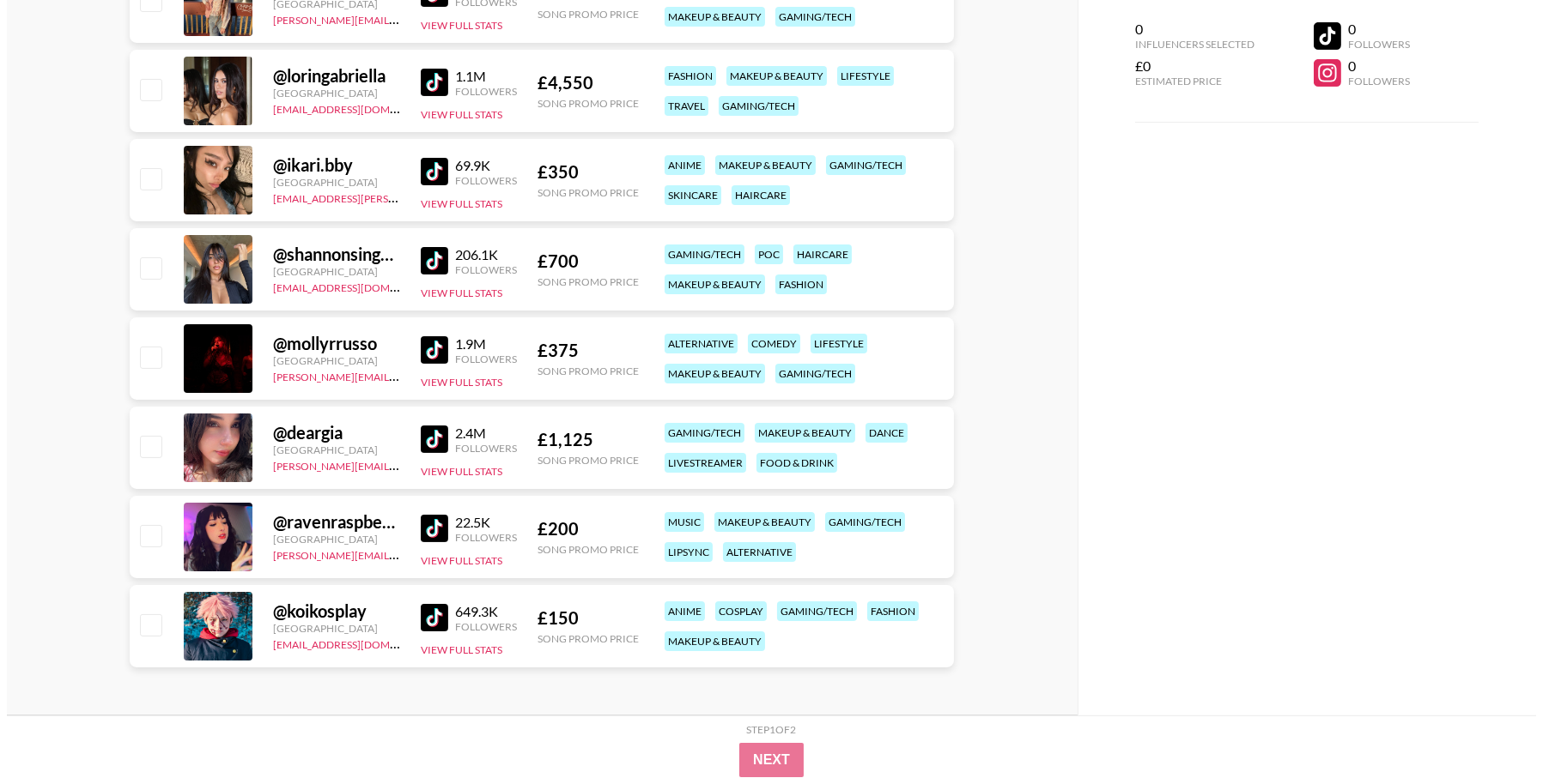
scroll to position [0, 0]
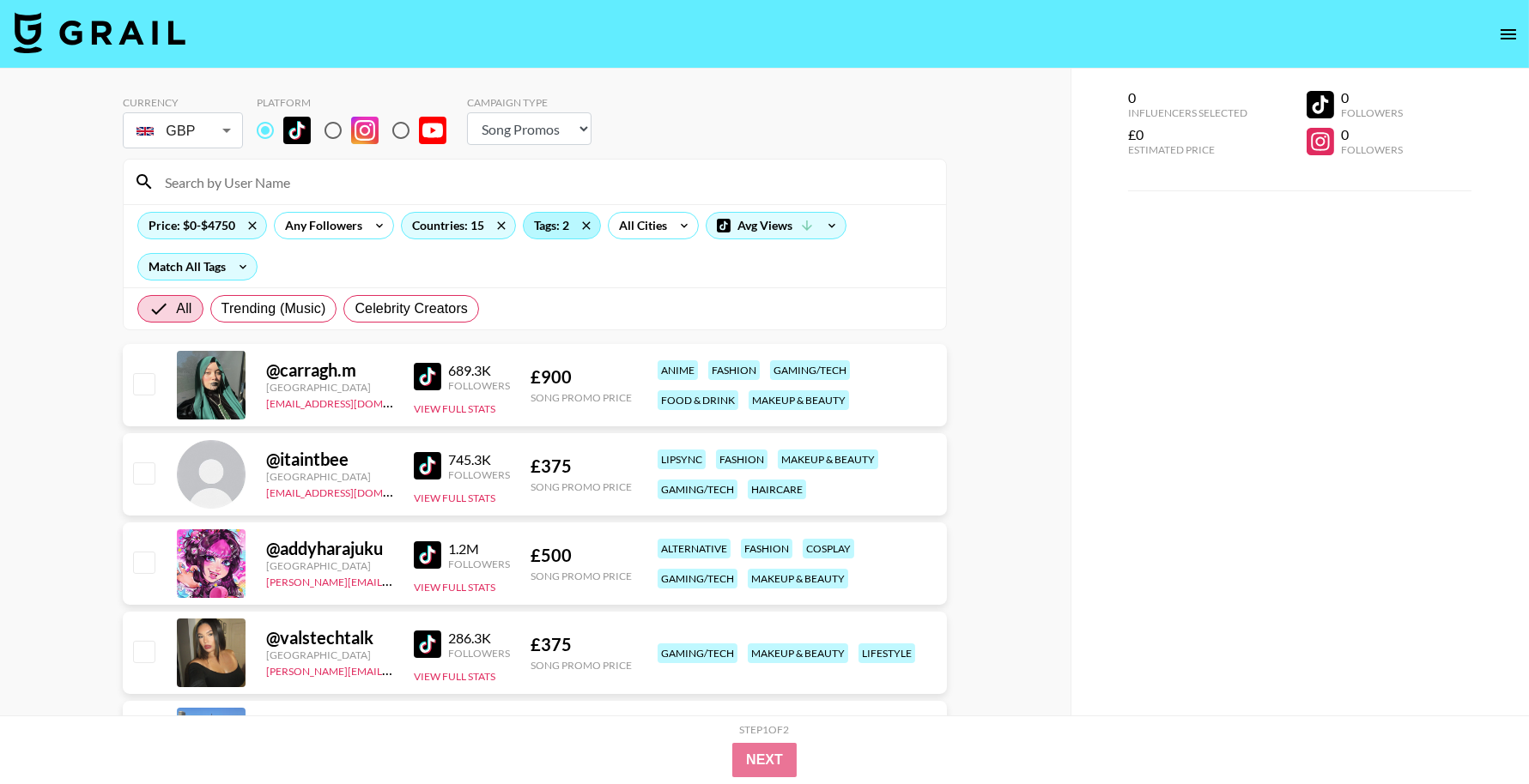
click at [558, 233] on div "Tags: 2" at bounding box center [562, 225] width 77 height 26
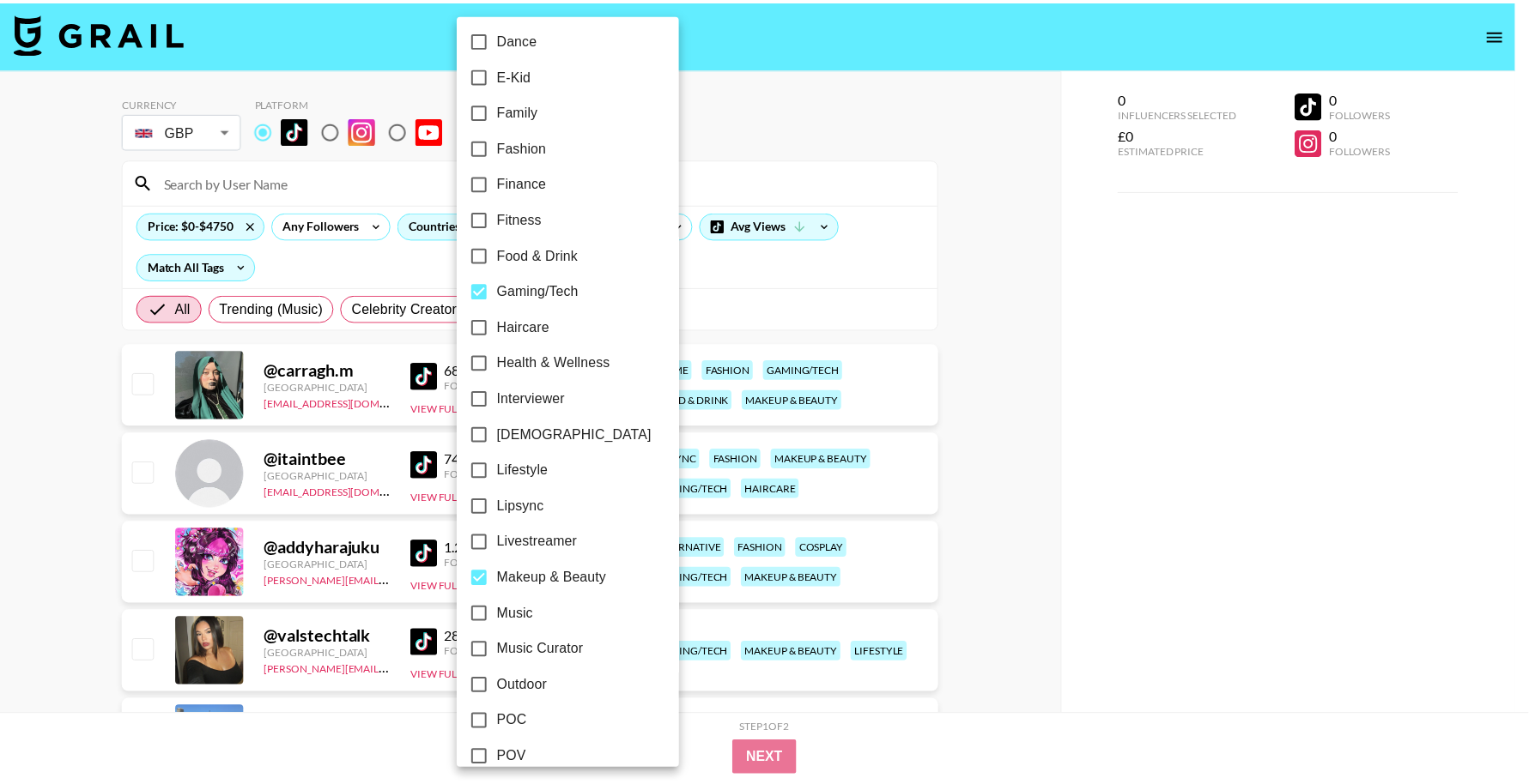
scroll to position [855, 0]
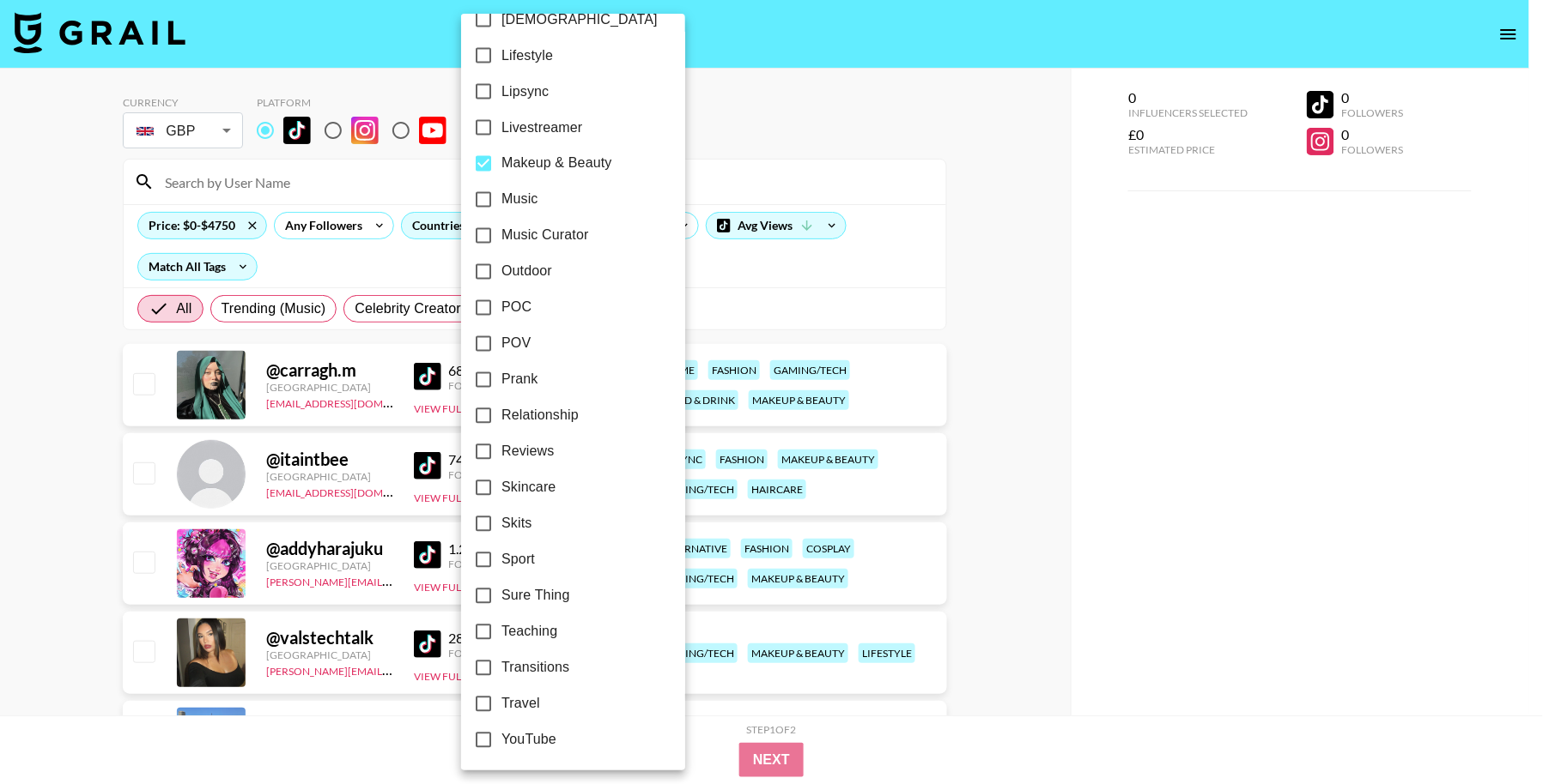
click at [531, 150] on label "Makeup & Beauty" at bounding box center [562, 163] width 193 height 36
click at [501, 150] on input "Makeup & Beauty" at bounding box center [483, 163] width 36 height 36
checkbox input "false"
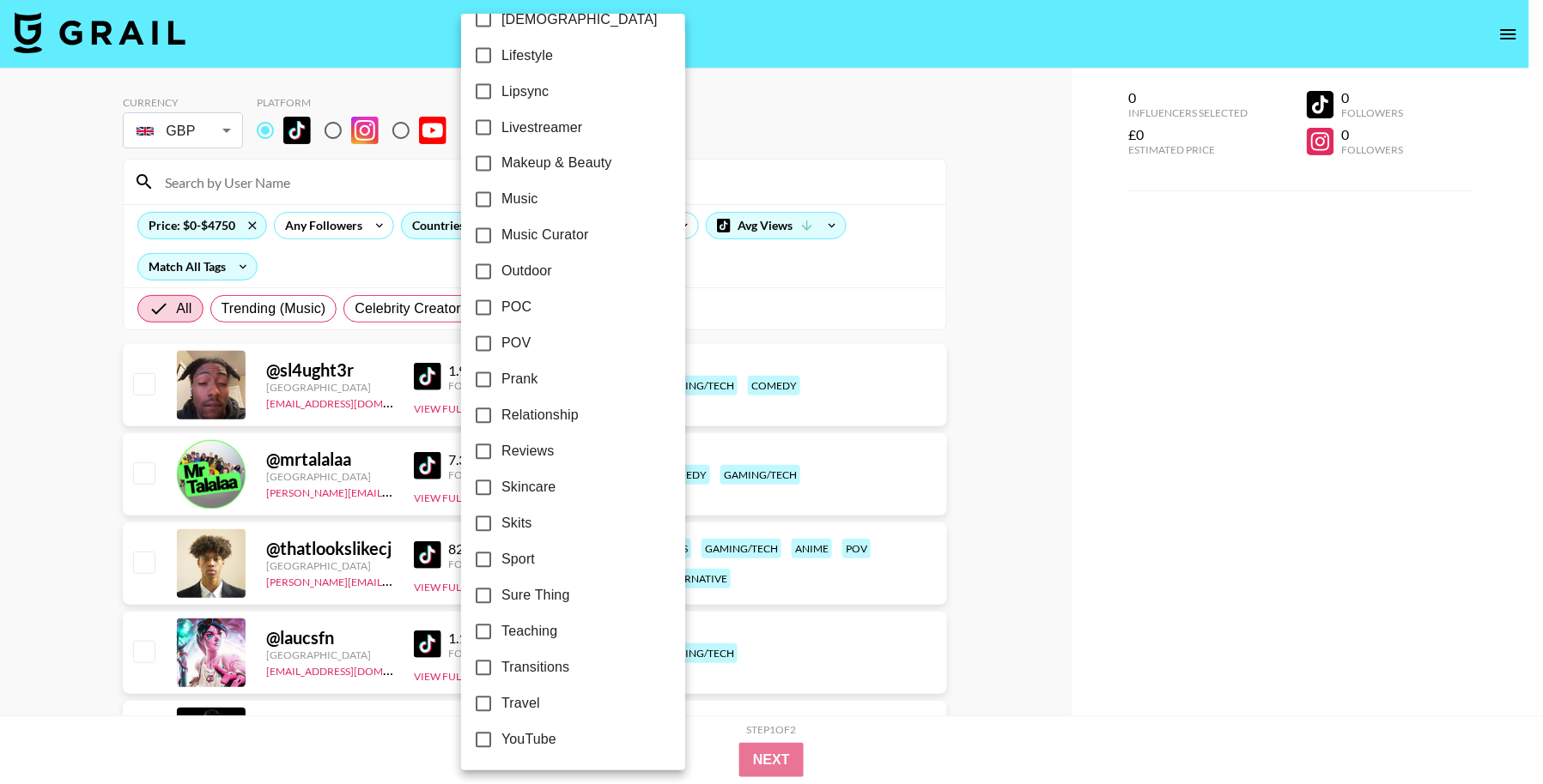
click at [847, 249] on div at bounding box center [772, 392] width 1543 height 784
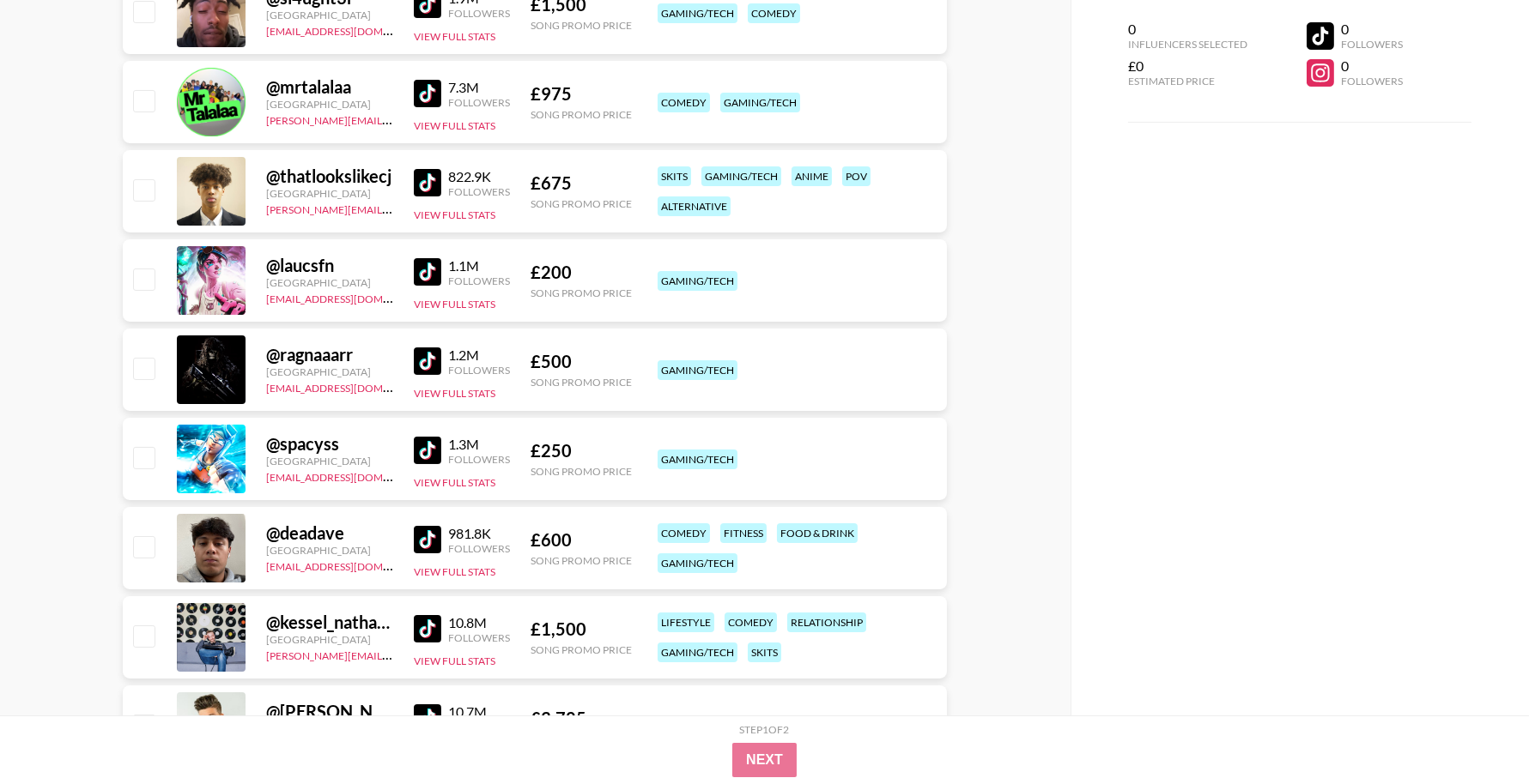
scroll to position [376, 0]
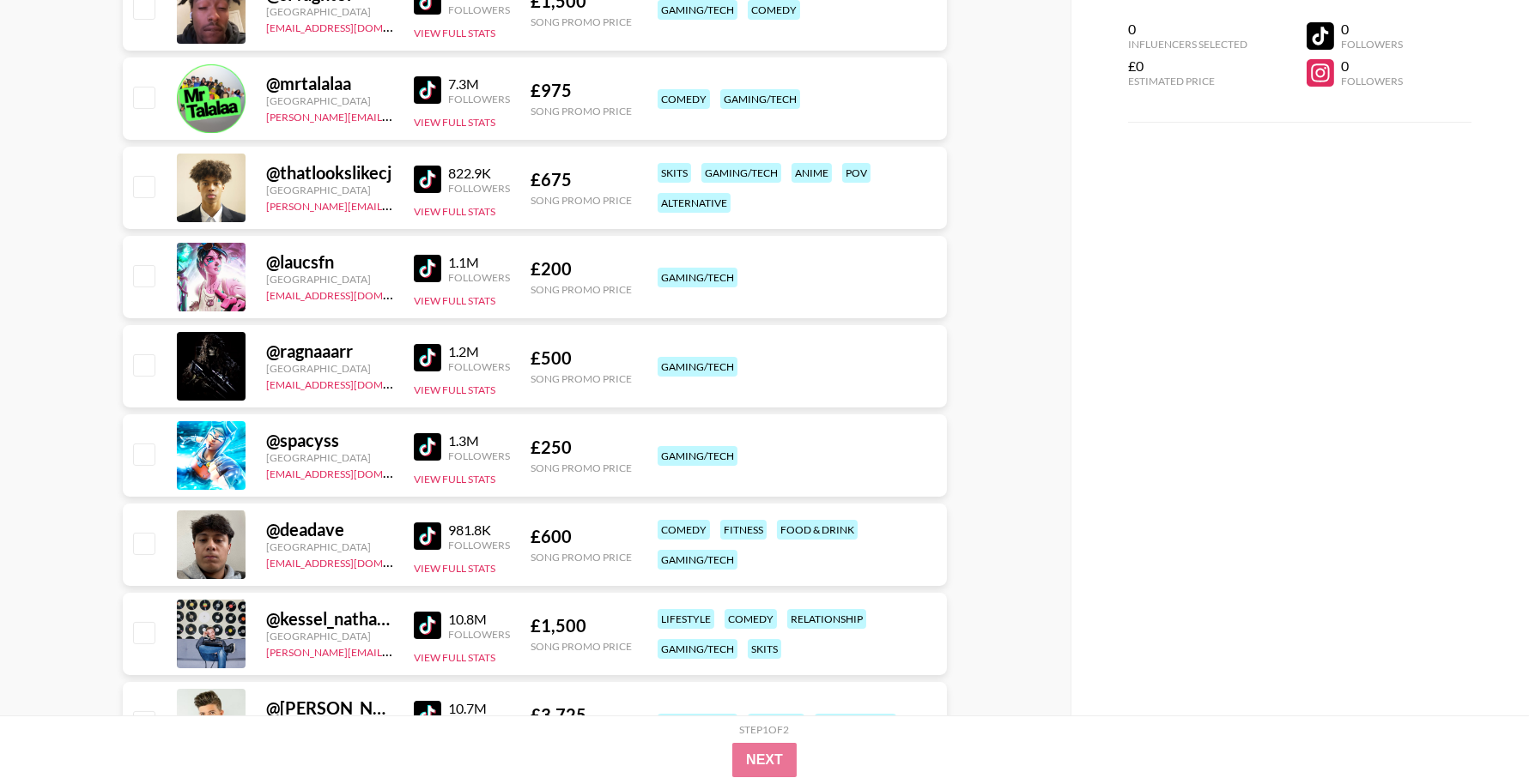
click at [433, 272] on img at bounding box center [427, 268] width 27 height 27
click at [426, 348] on img at bounding box center [427, 358] width 27 height 27
click at [428, 448] on img at bounding box center [427, 447] width 27 height 27
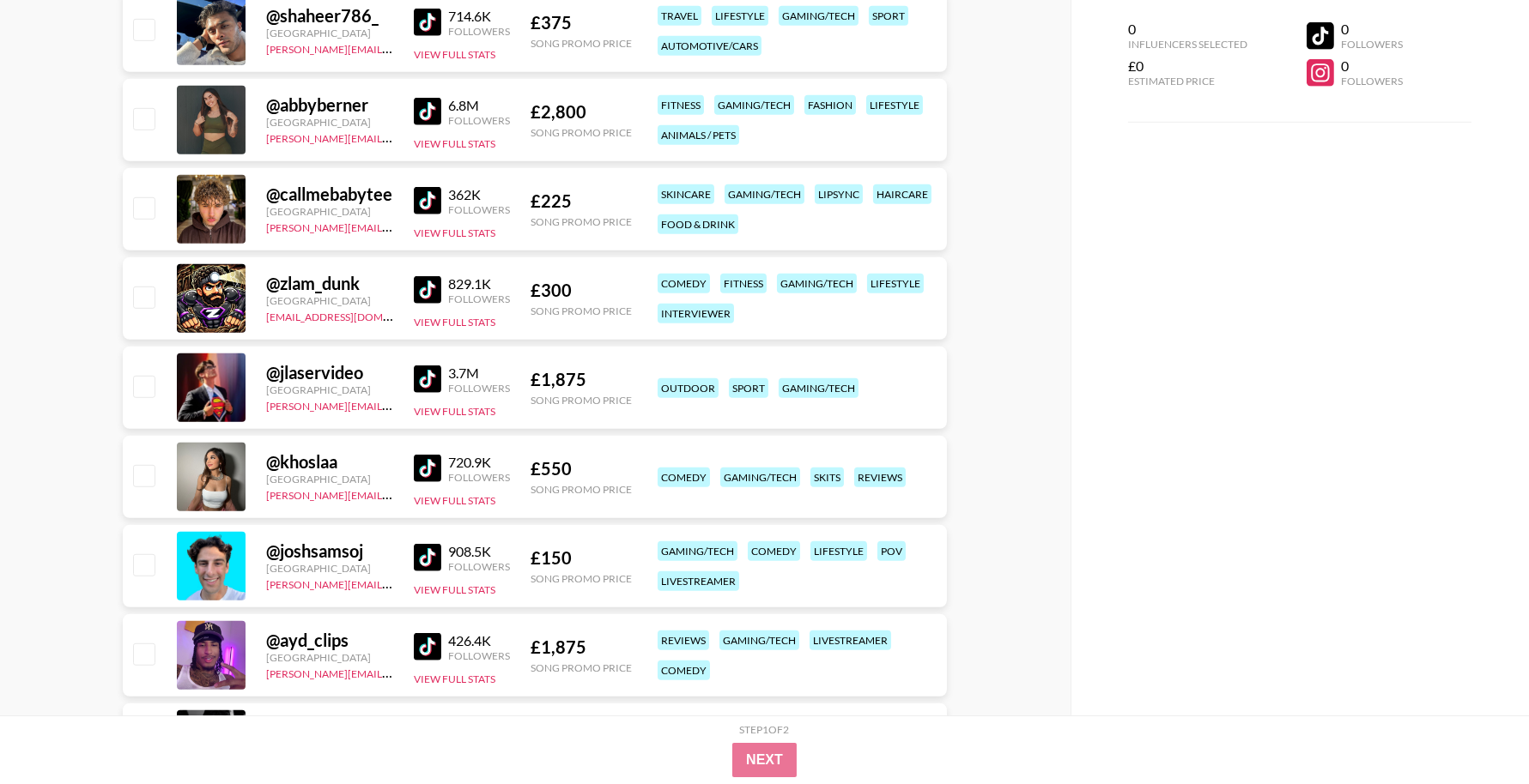
scroll to position [2411, 0]
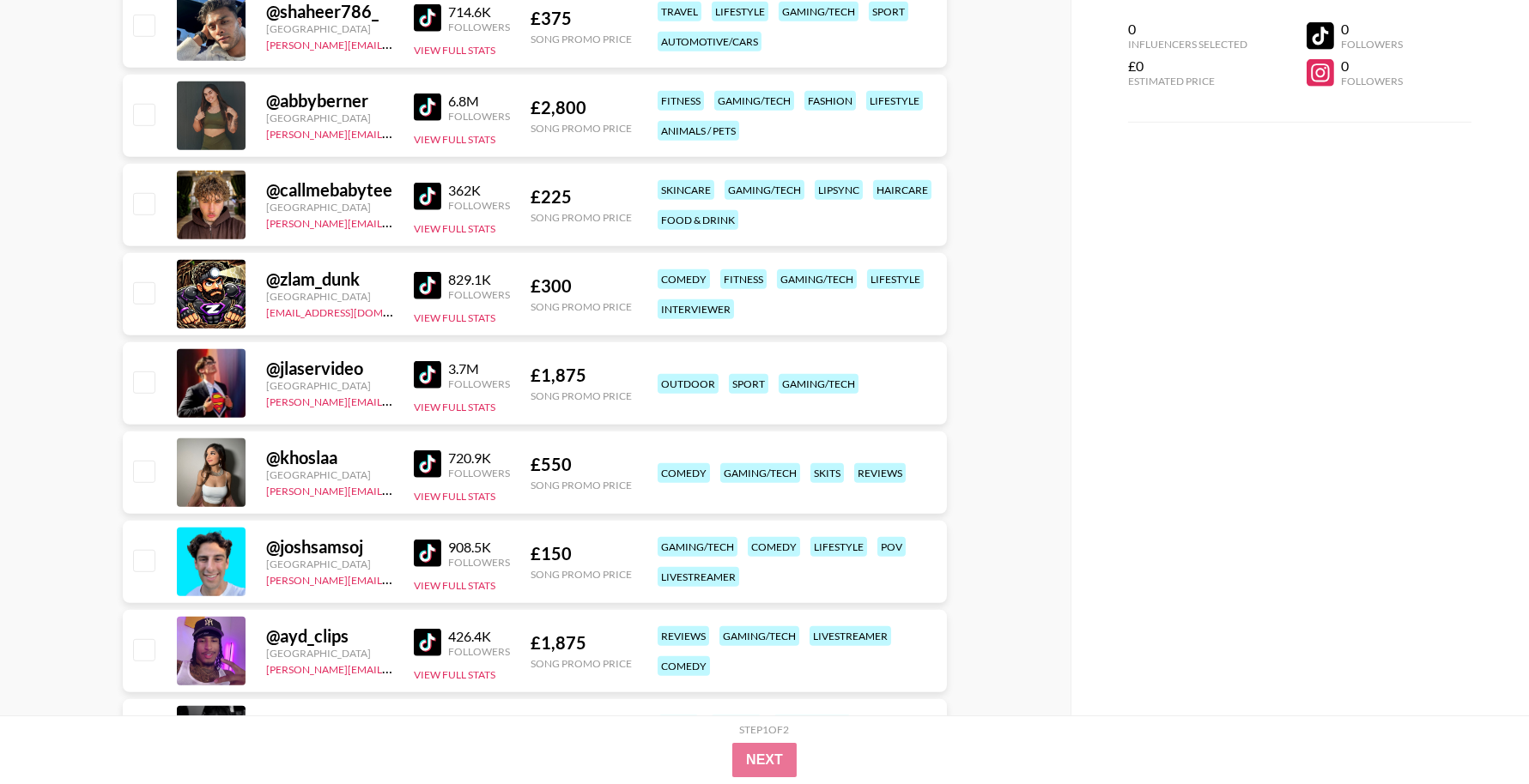
click at [435, 455] on img at bounding box center [427, 465] width 27 height 27
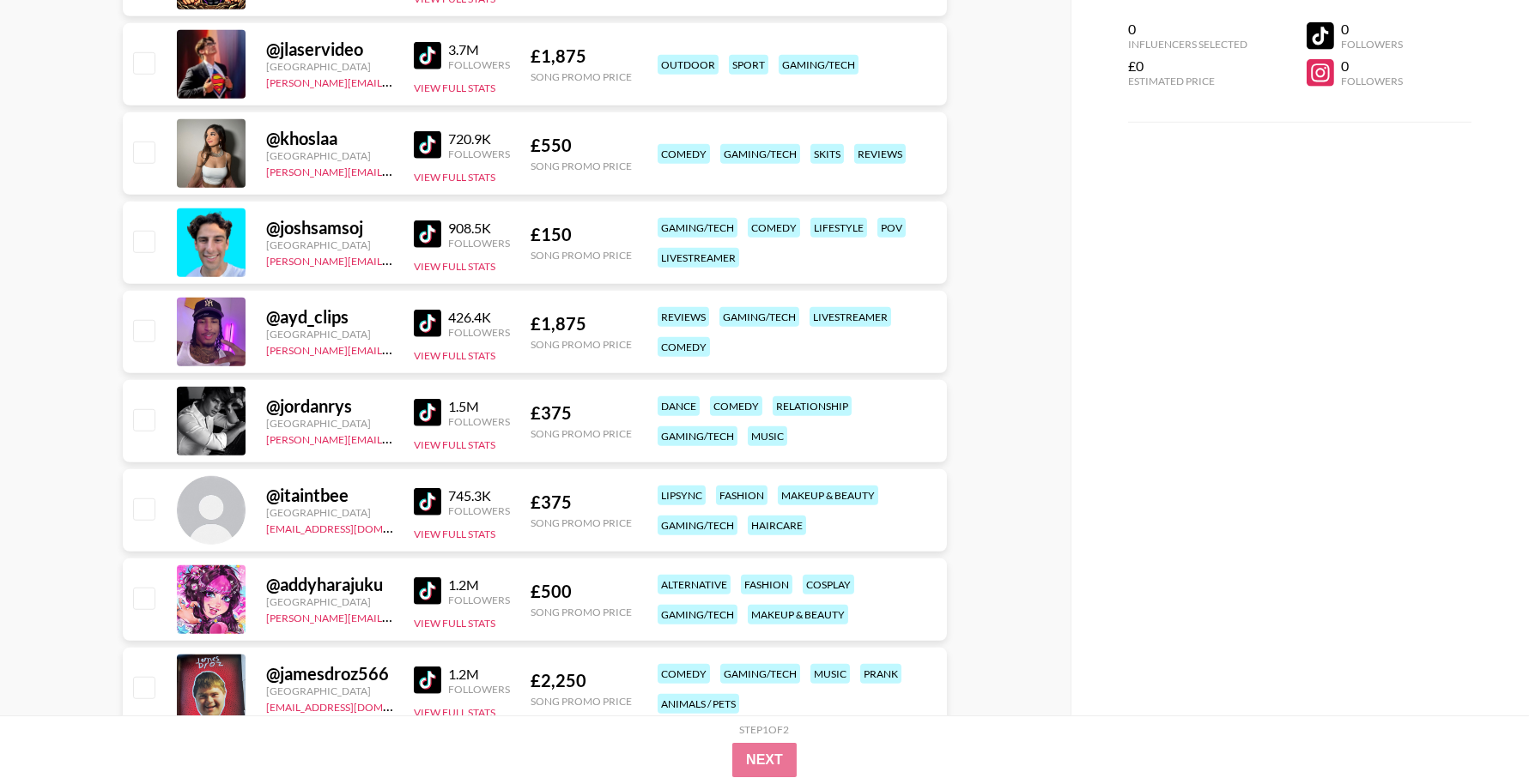
scroll to position [2841, 0]
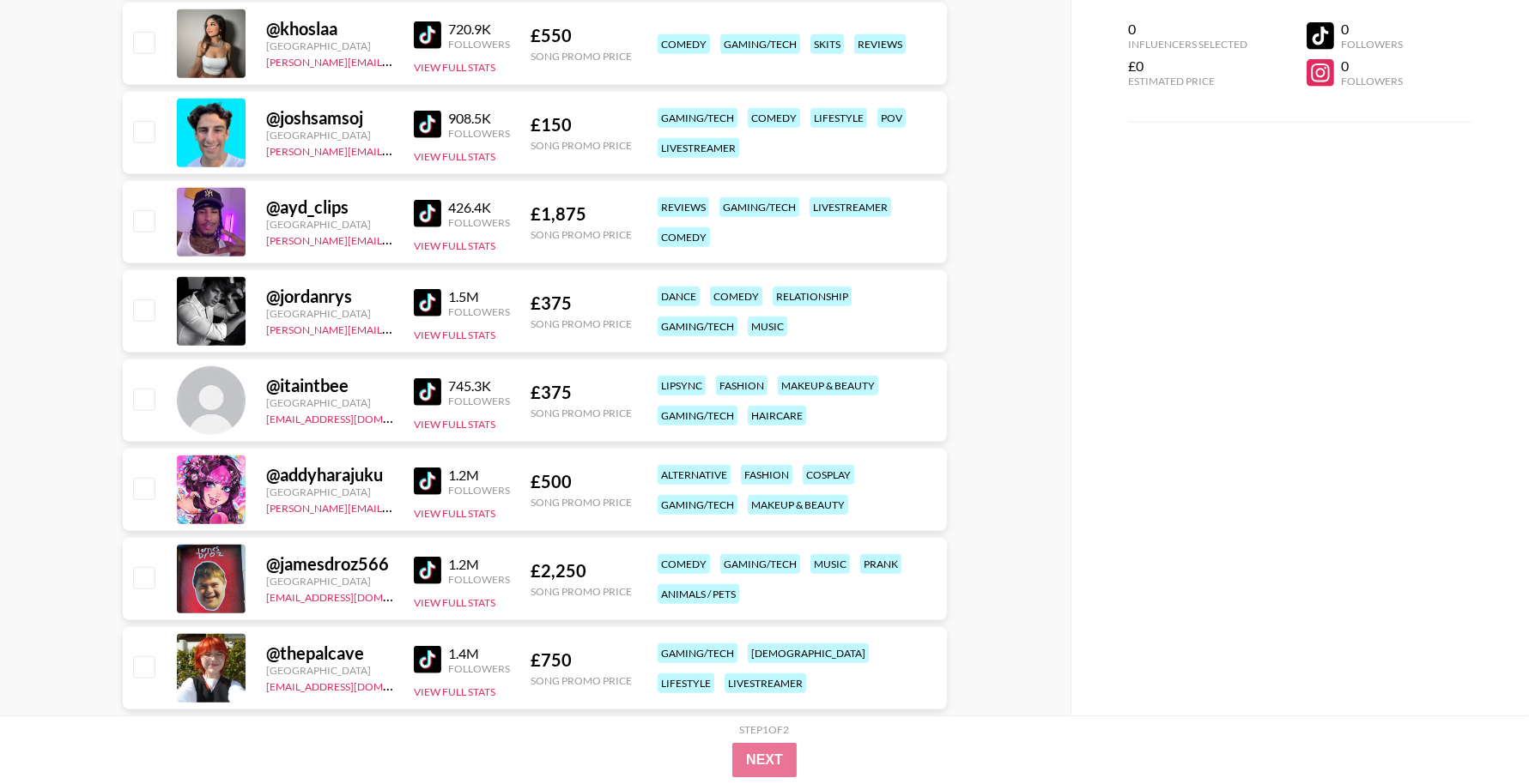
click at [435, 383] on img at bounding box center [427, 392] width 27 height 27
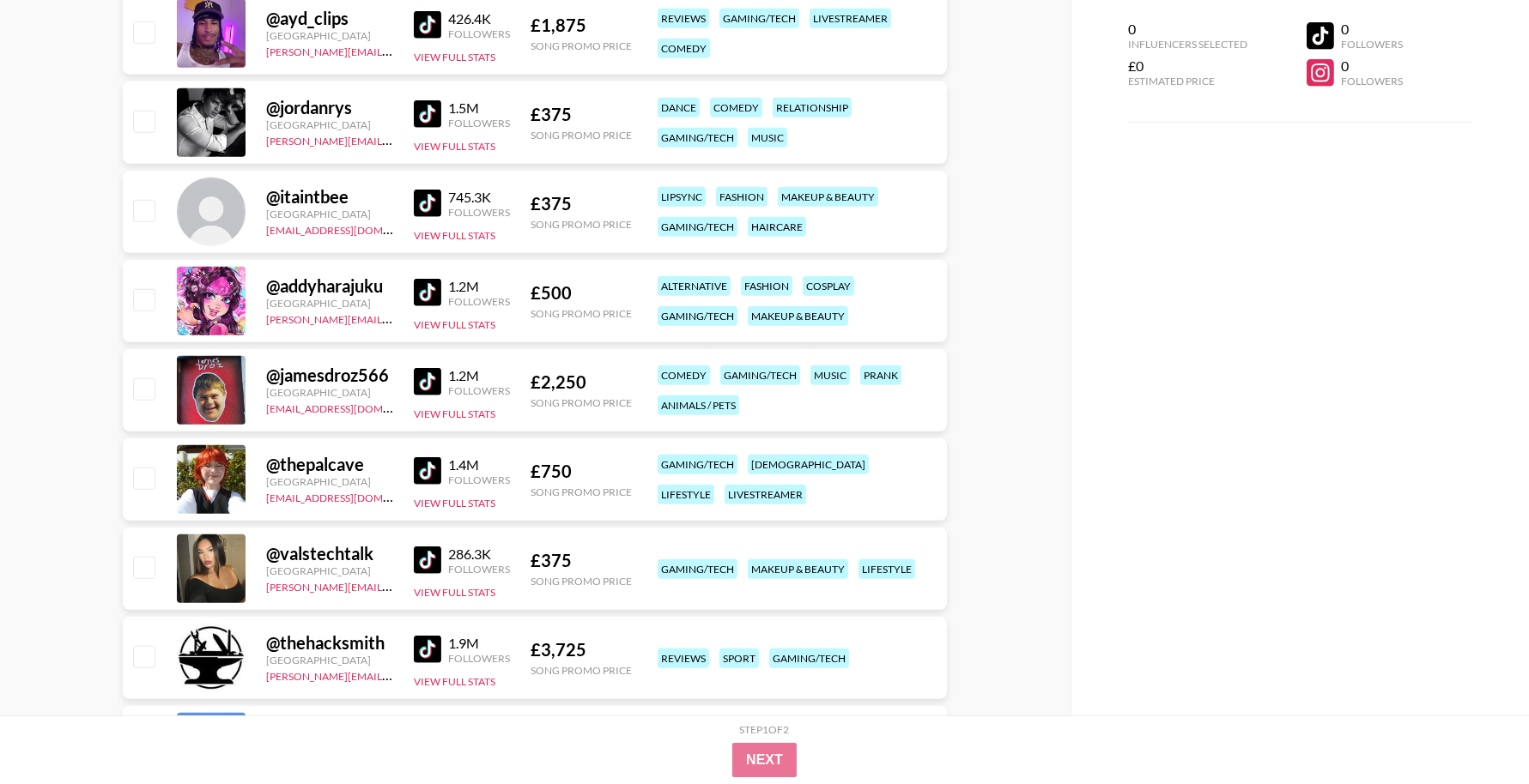
scroll to position [3059, 0]
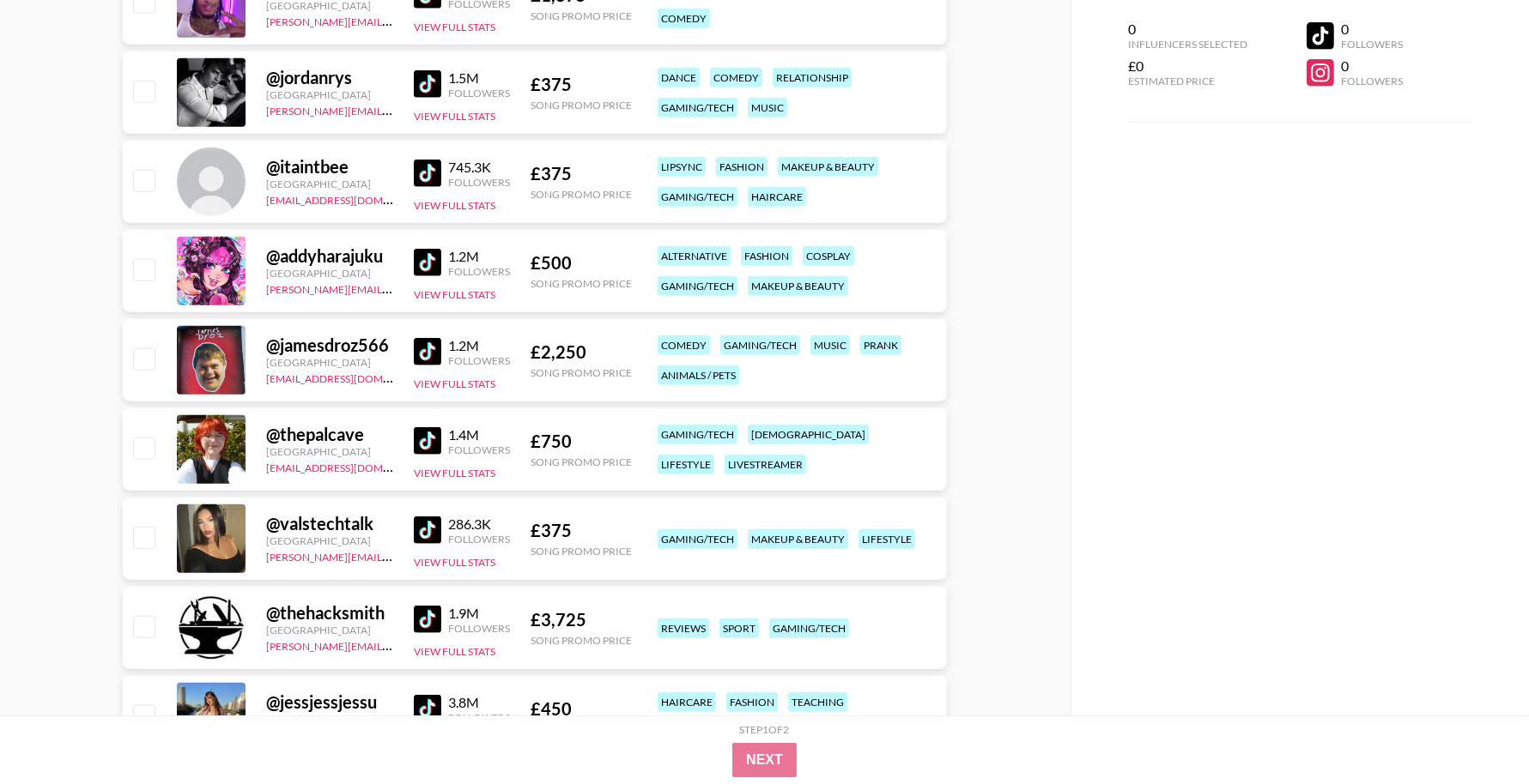
click at [415, 438] on img at bounding box center [427, 441] width 27 height 27
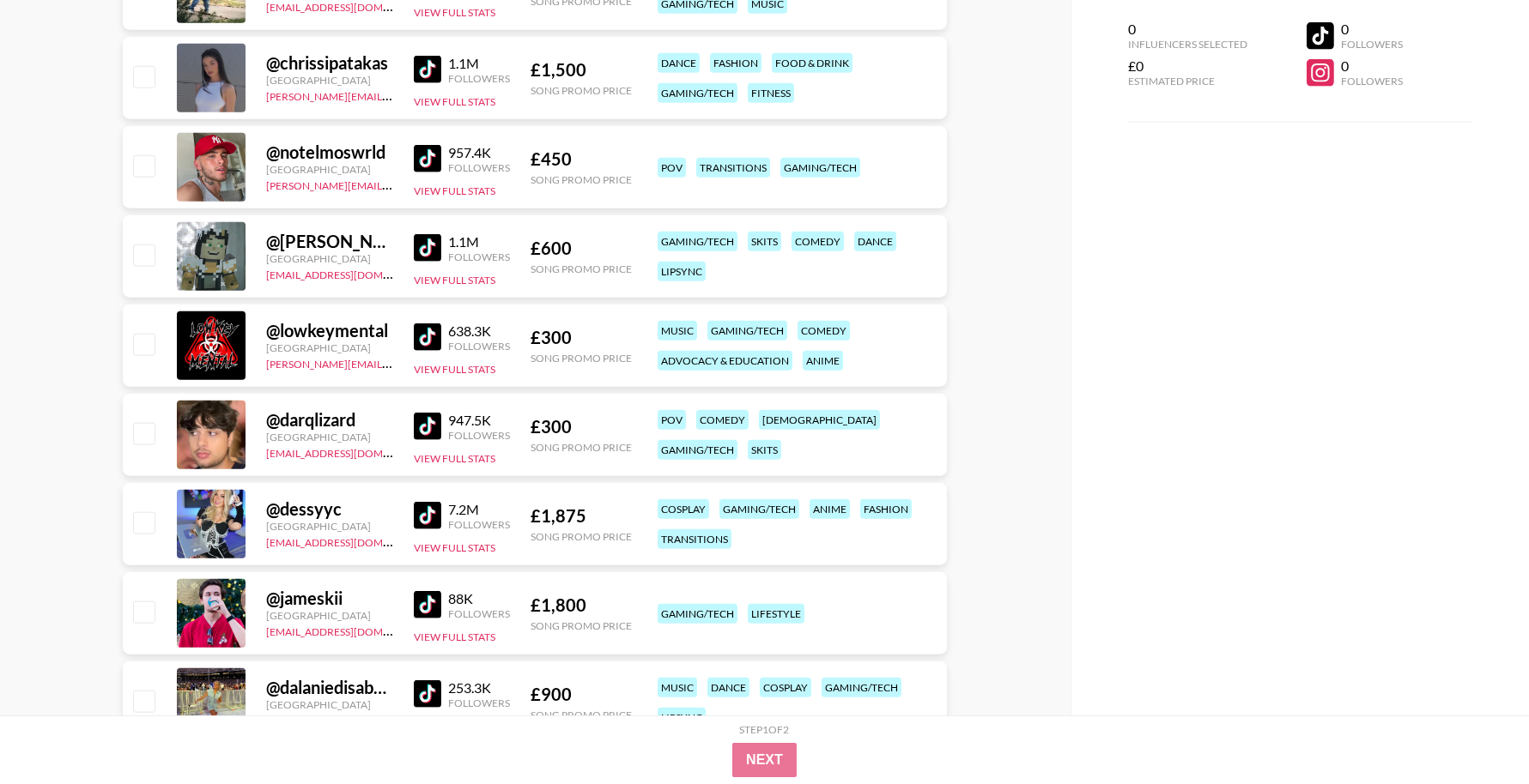
scroll to position [3970, 0]
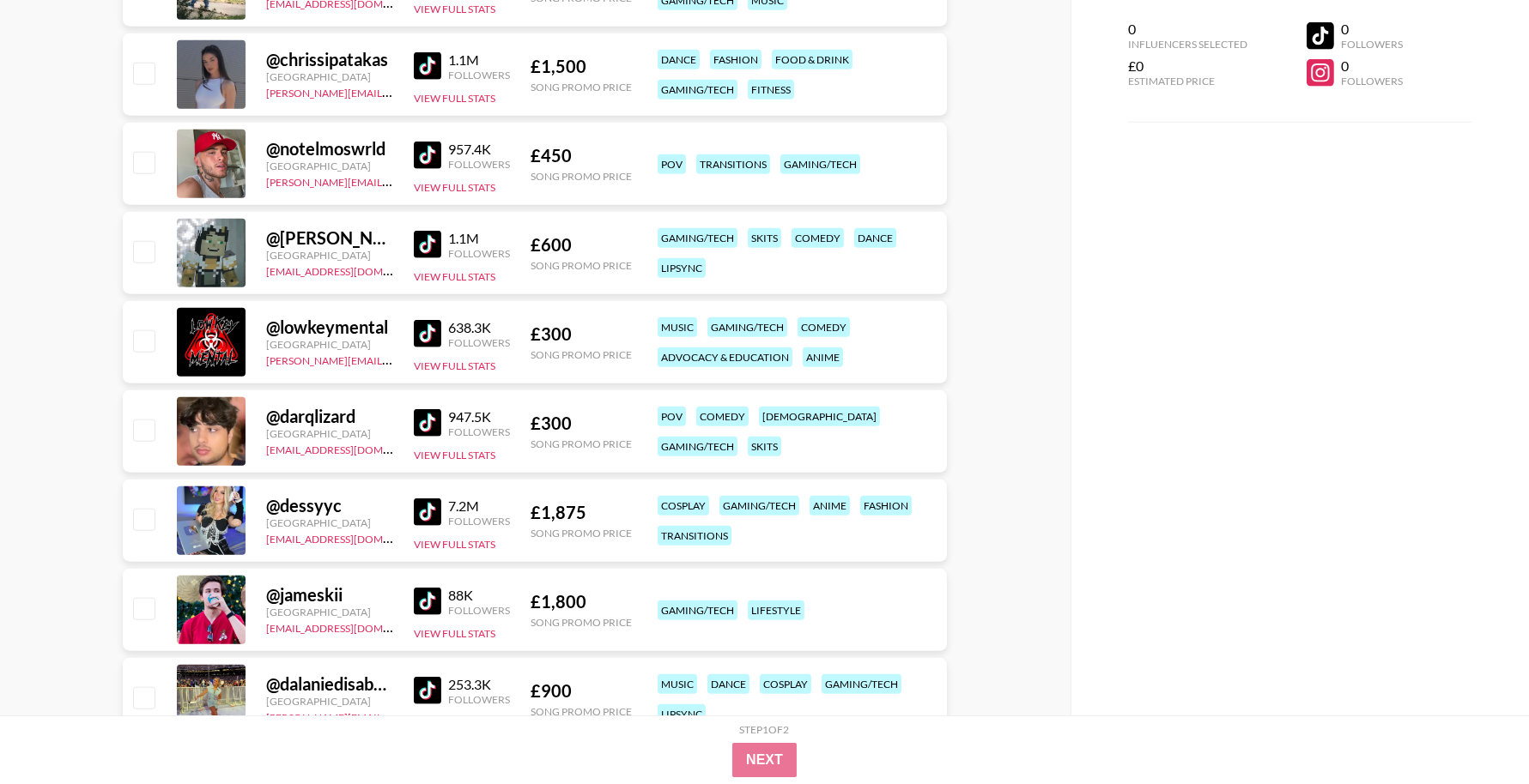
click at [436, 507] on img at bounding box center [427, 512] width 27 height 27
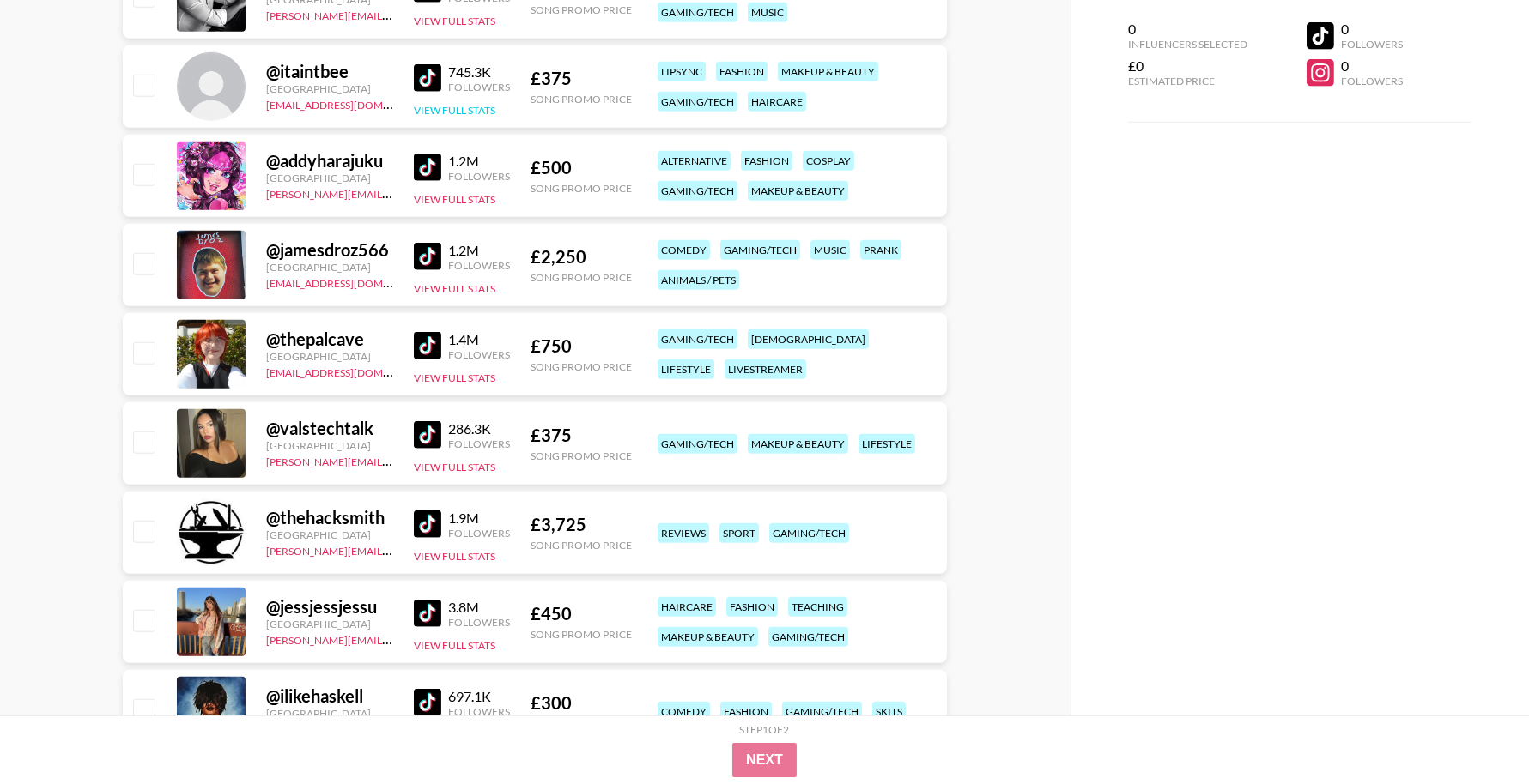
scroll to position [3167, 0]
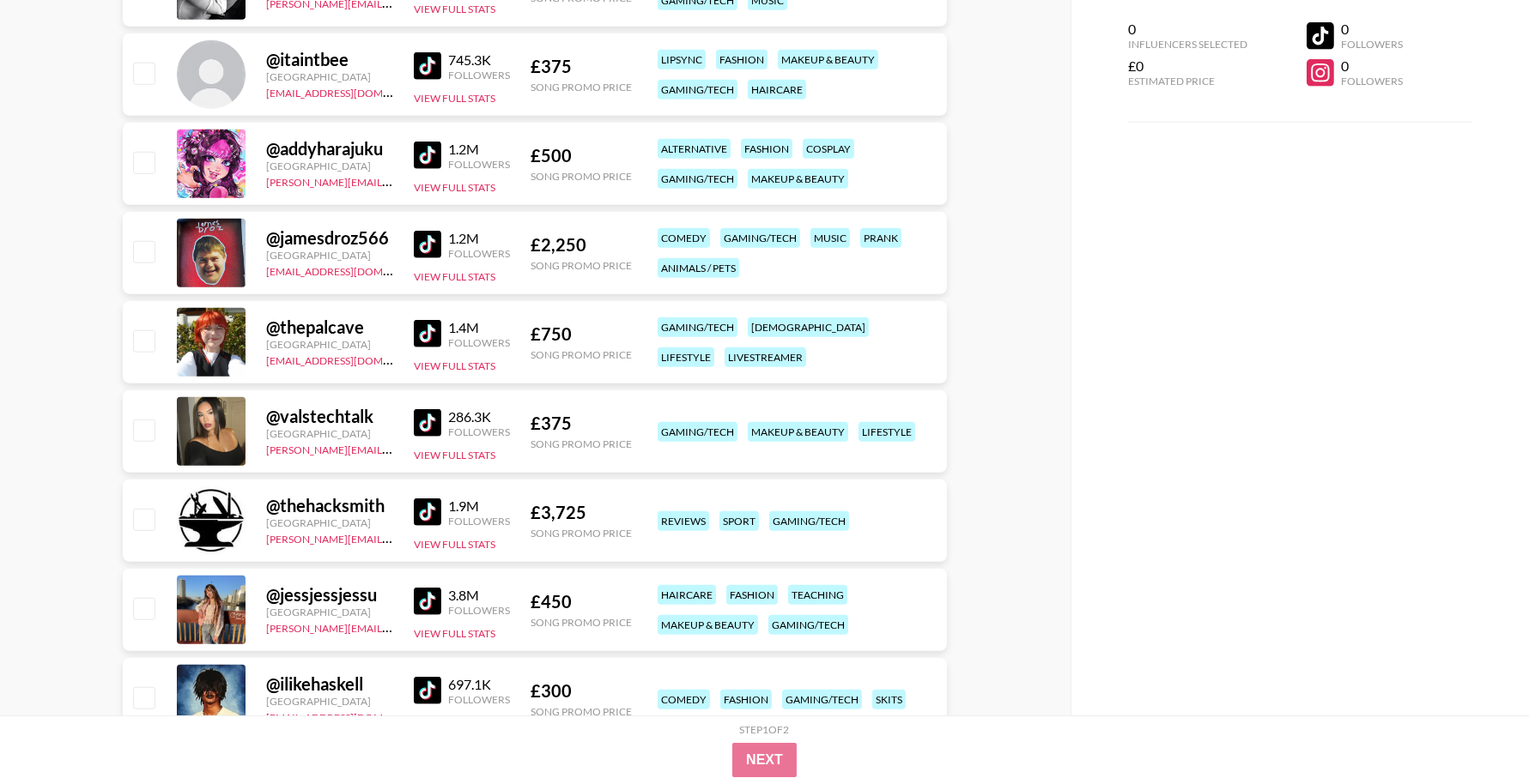
click at [433, 517] on img at bounding box center [427, 512] width 27 height 27
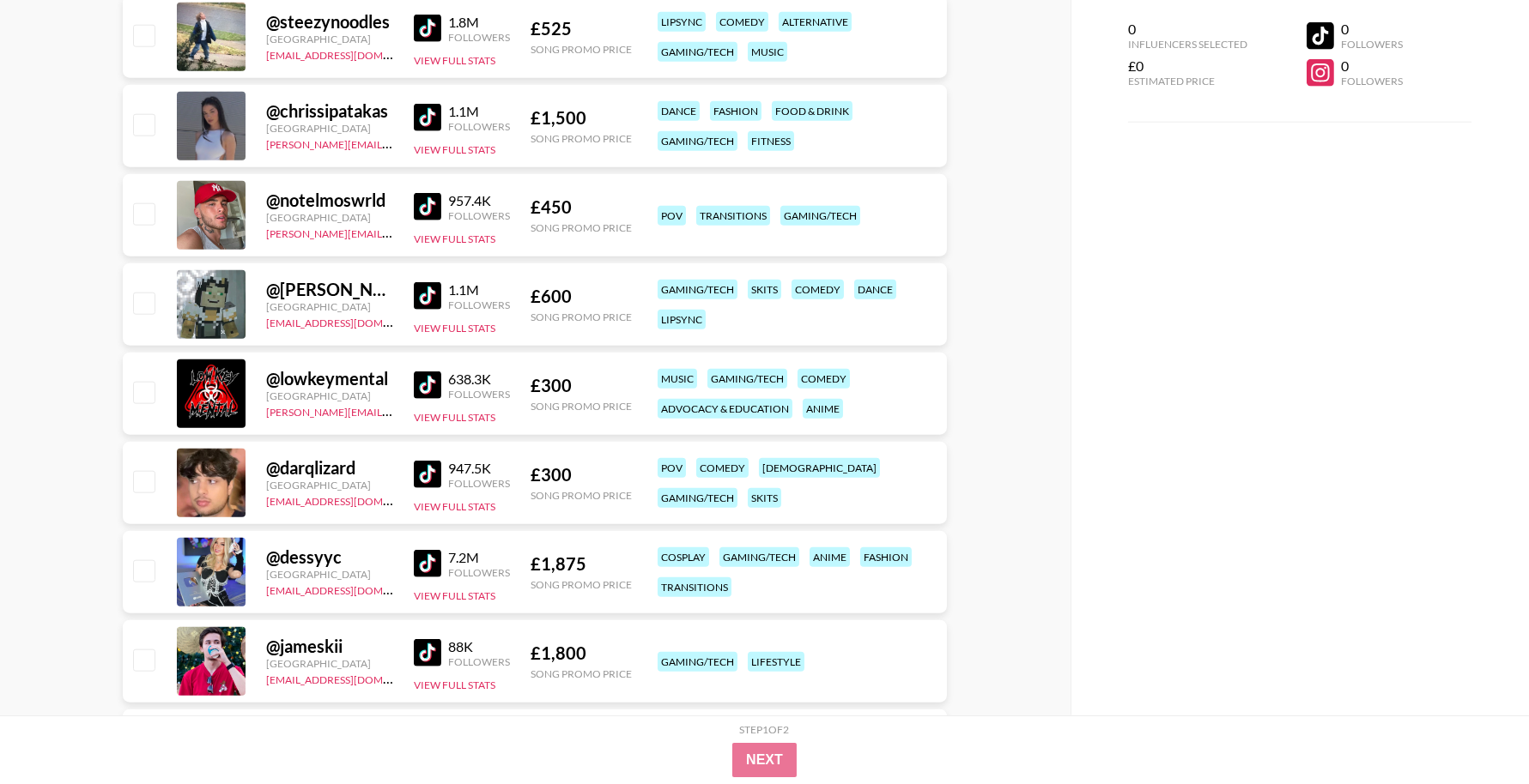
scroll to position [3950, 0]
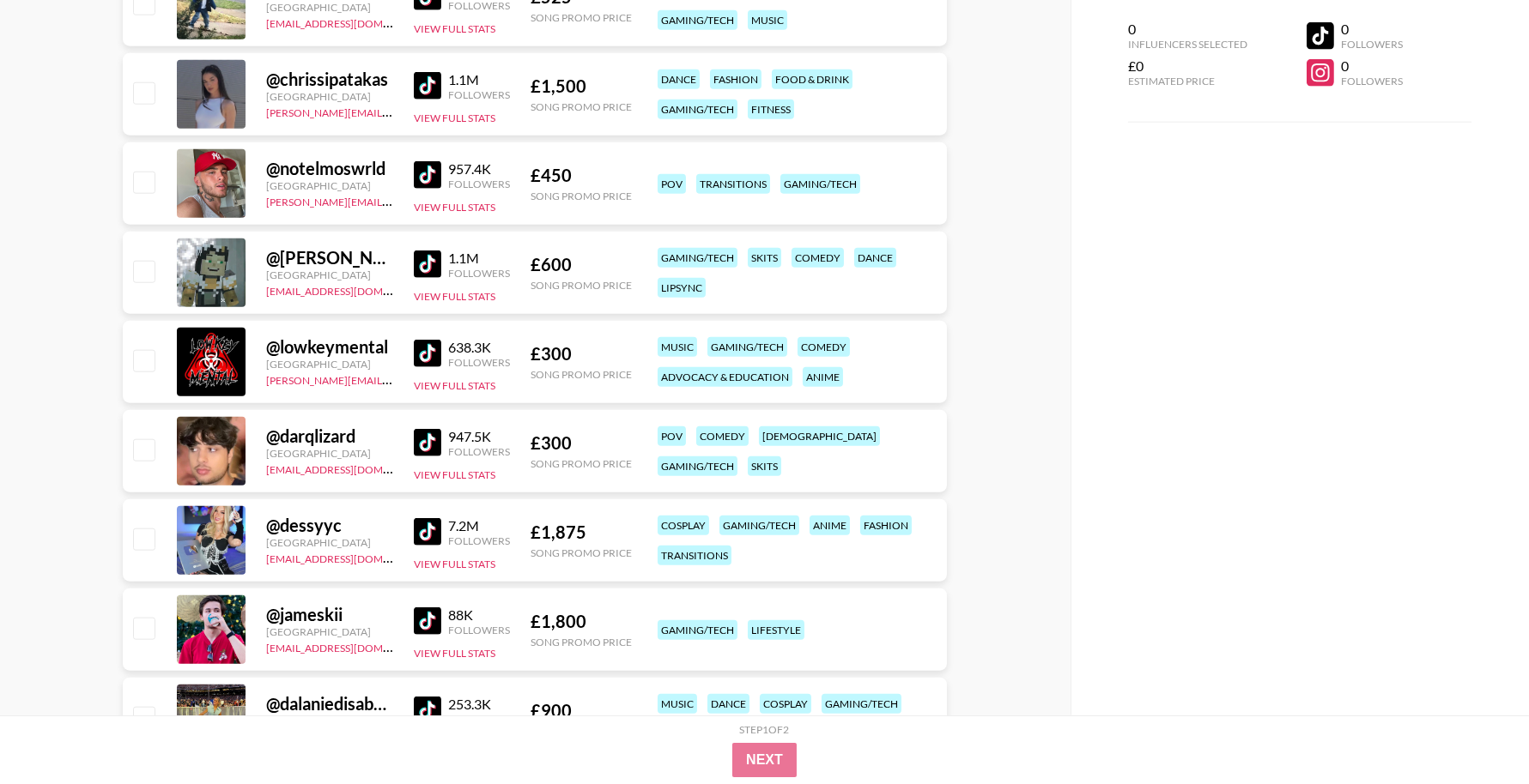
click at [424, 357] on img at bounding box center [427, 353] width 27 height 27
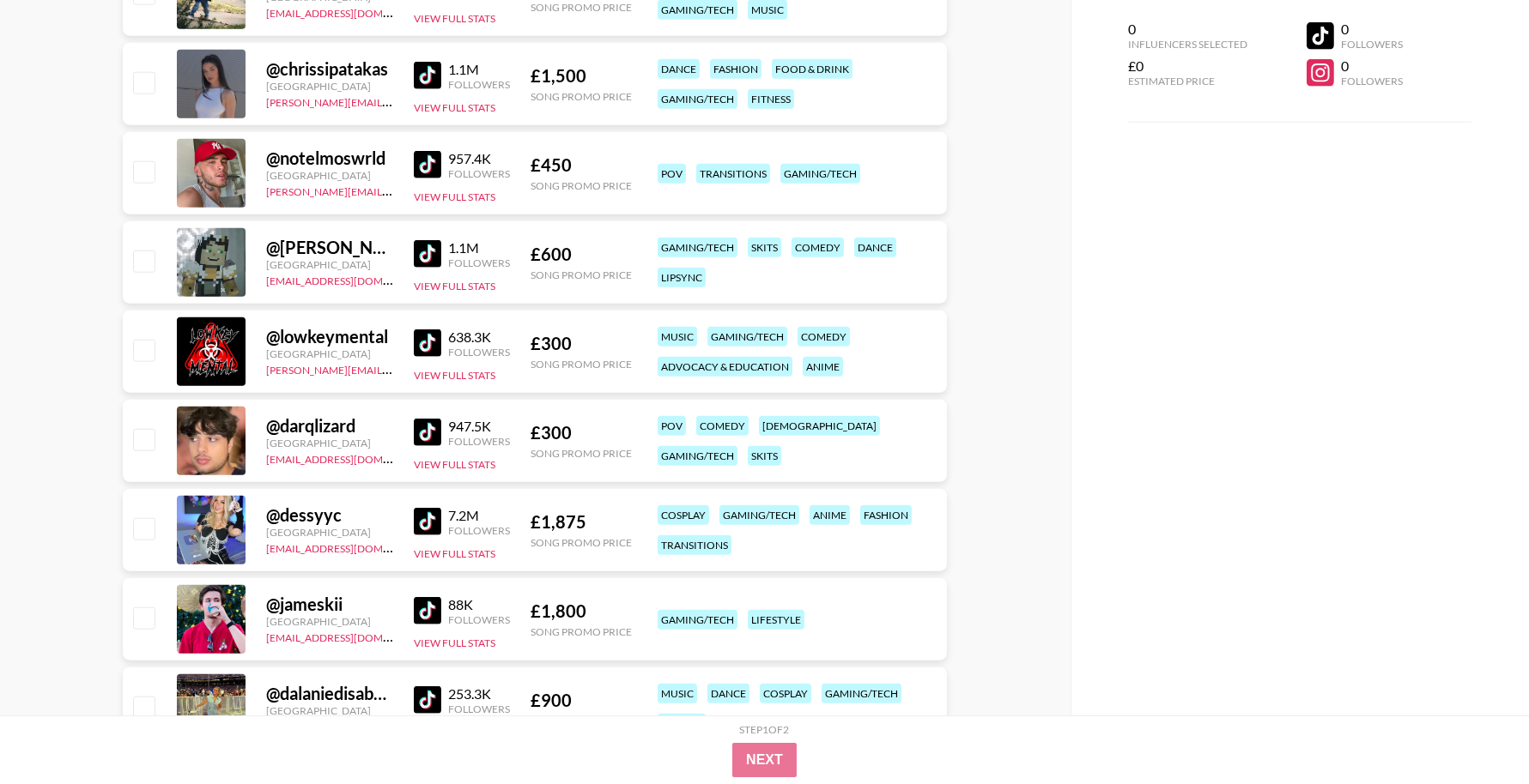
scroll to position [3962, 0]
click at [434, 248] on img at bounding box center [427, 253] width 27 height 27
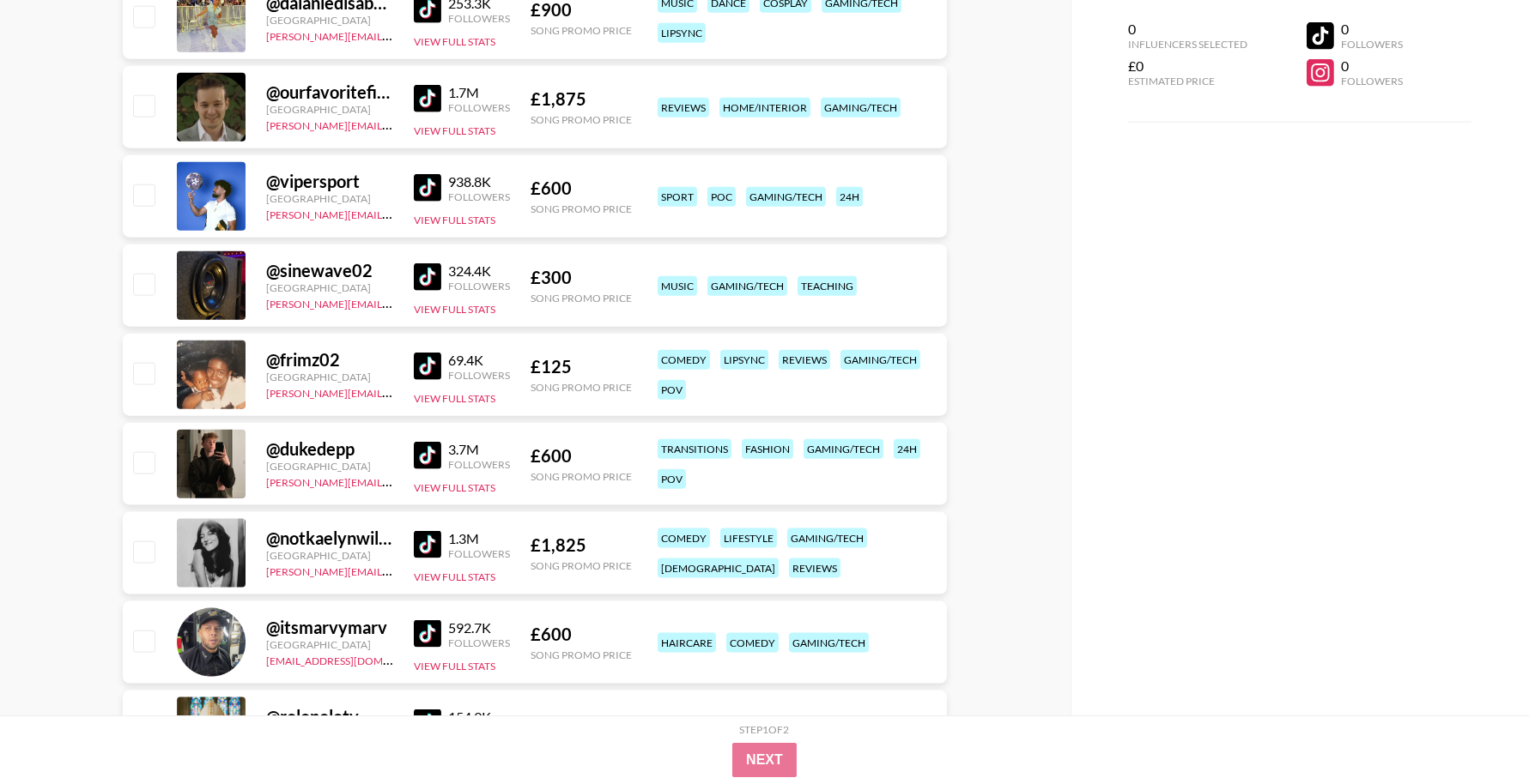
scroll to position [4672, 0]
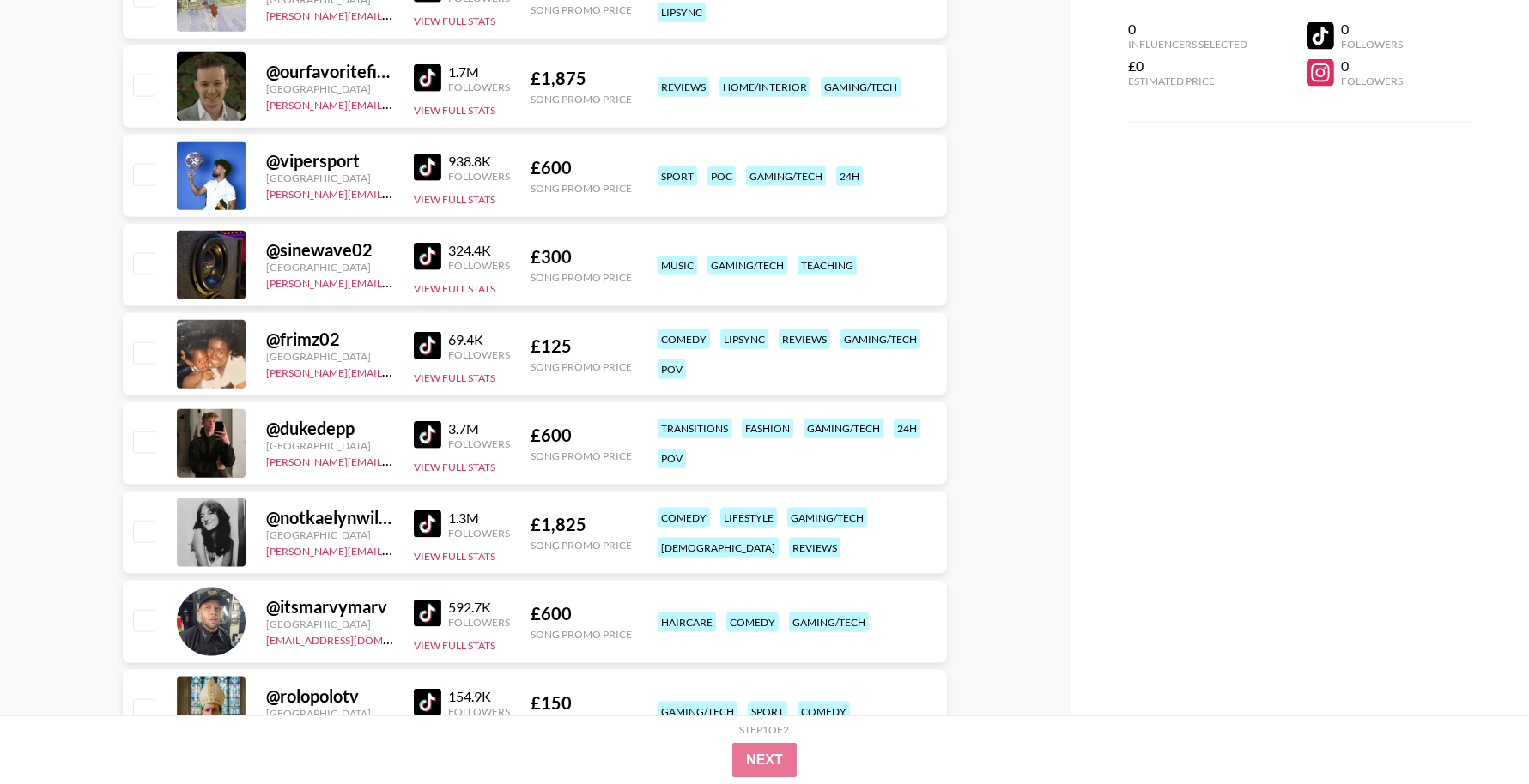
click at [424, 526] on img at bounding box center [427, 525] width 27 height 27
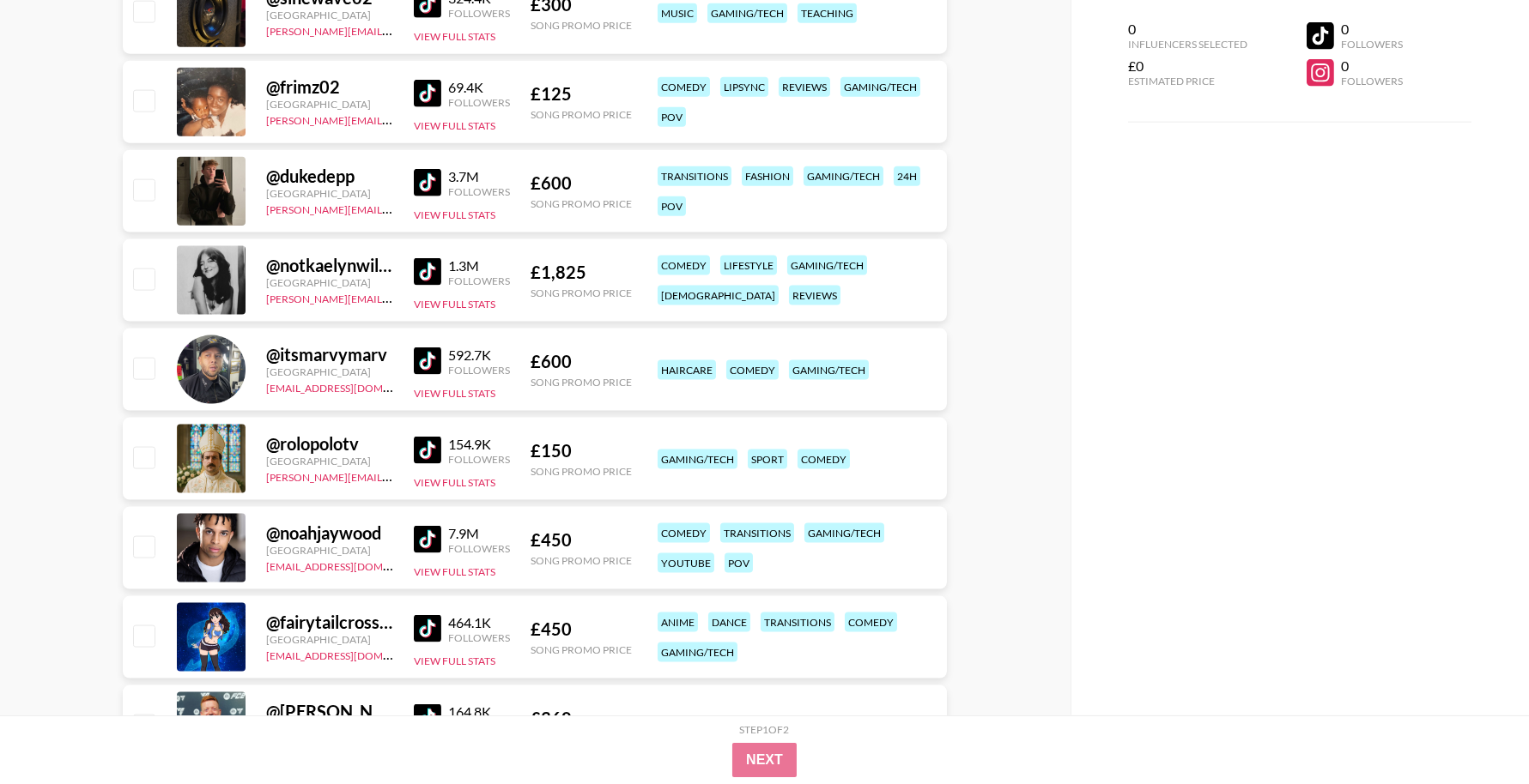
scroll to position [4928, 0]
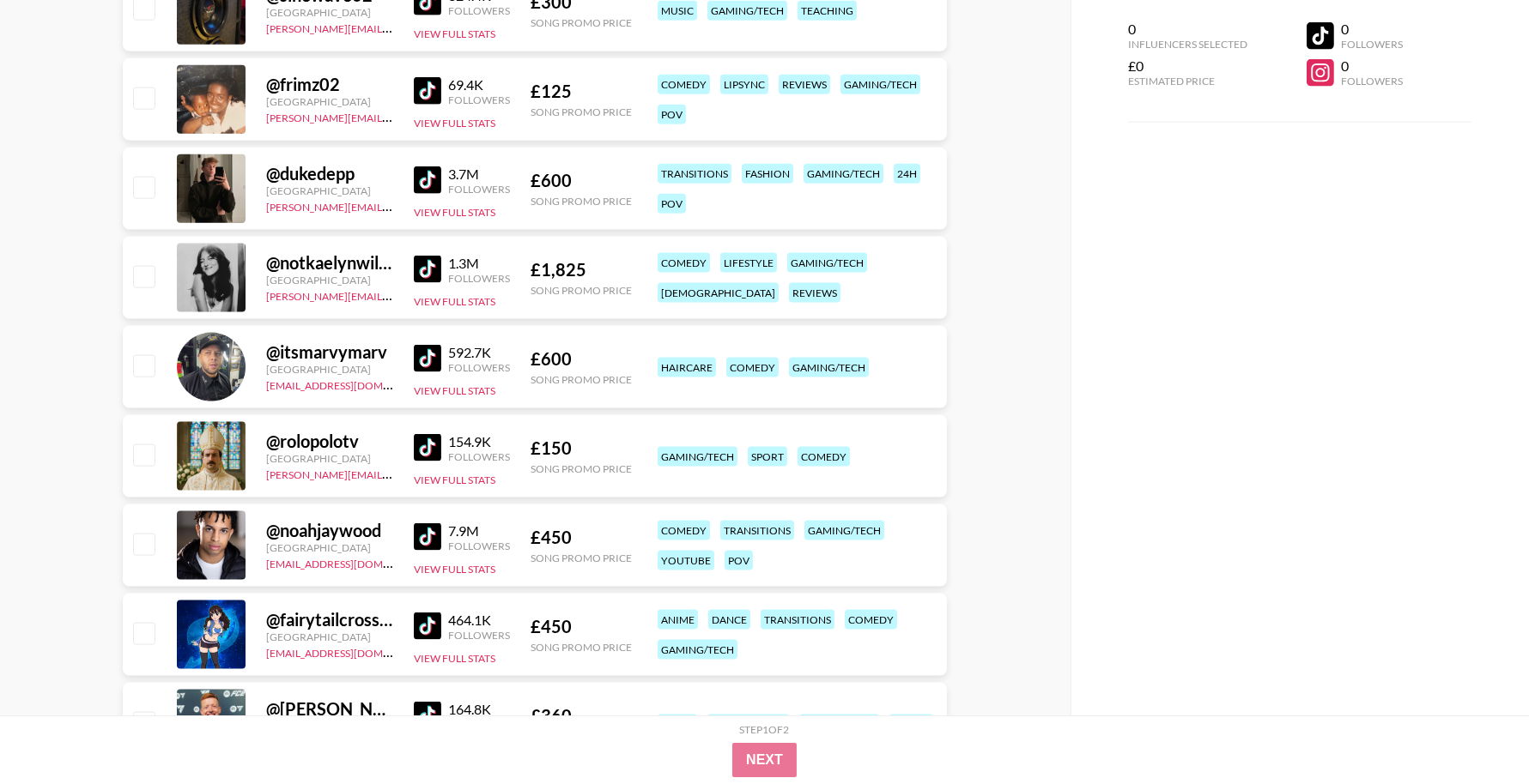
click at [429, 631] on img at bounding box center [427, 626] width 27 height 27
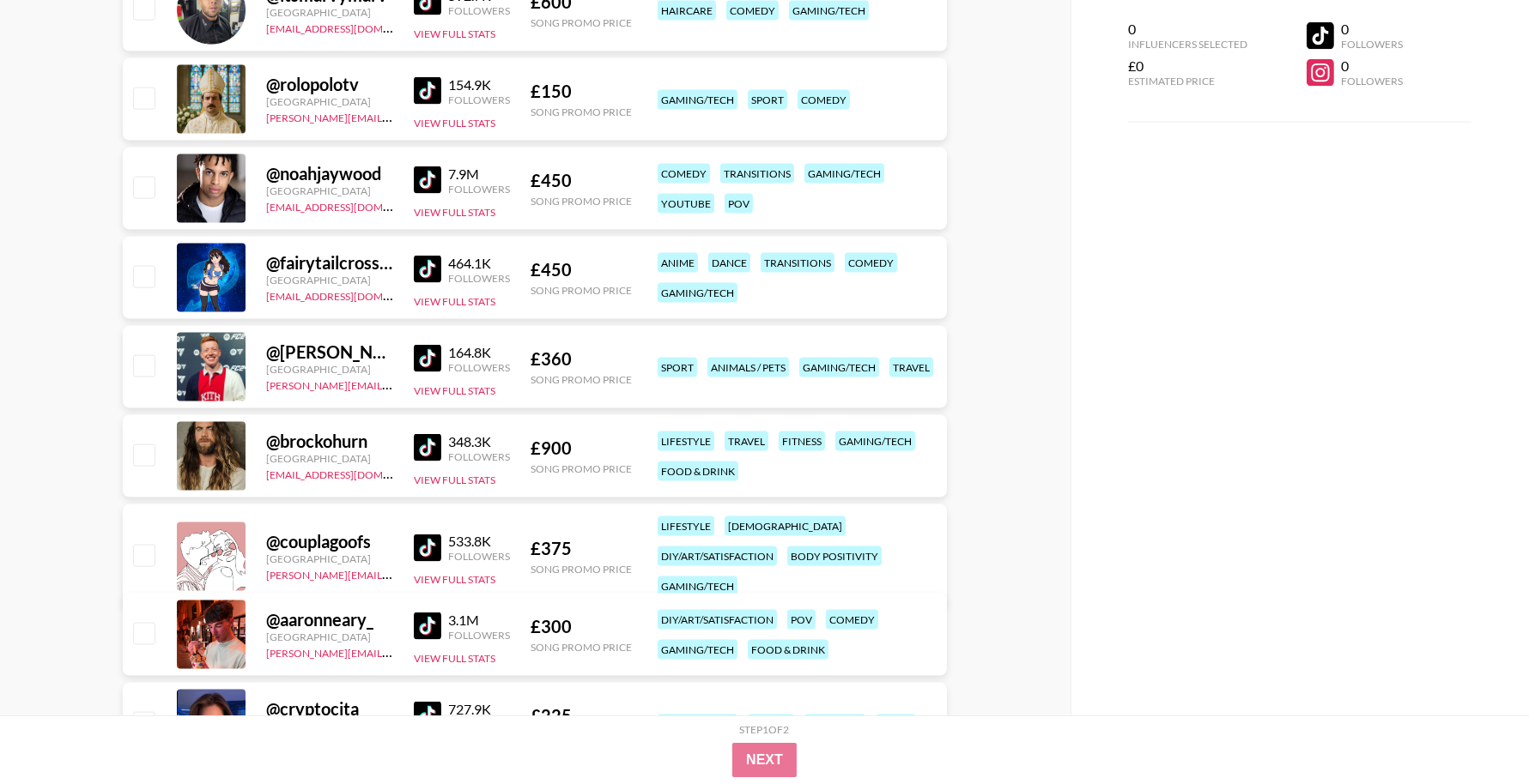
scroll to position [5334, 0]
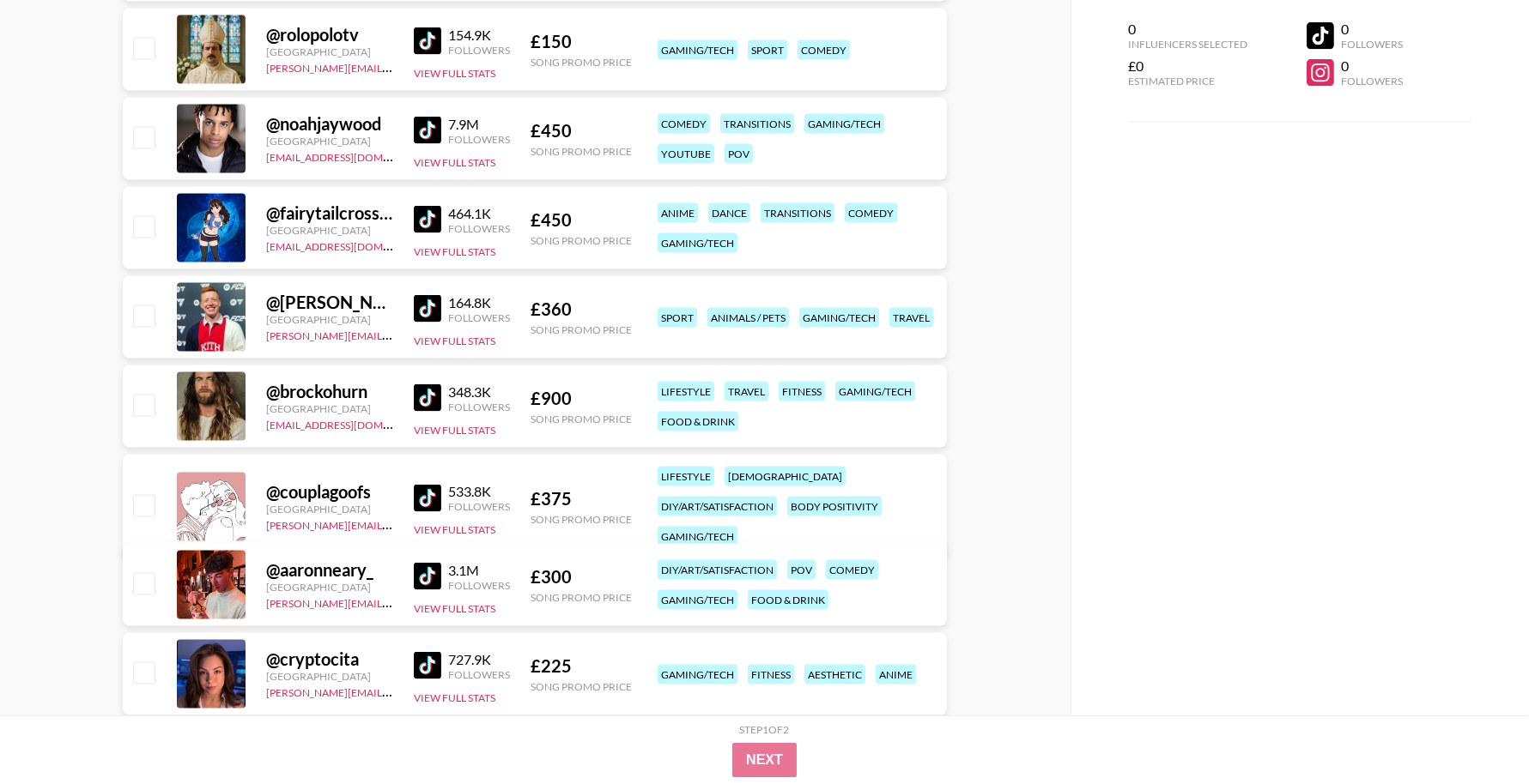
click at [430, 384] on img at bounding box center [427, 398] width 27 height 27
click at [426, 485] on img at bounding box center [427, 498] width 27 height 27
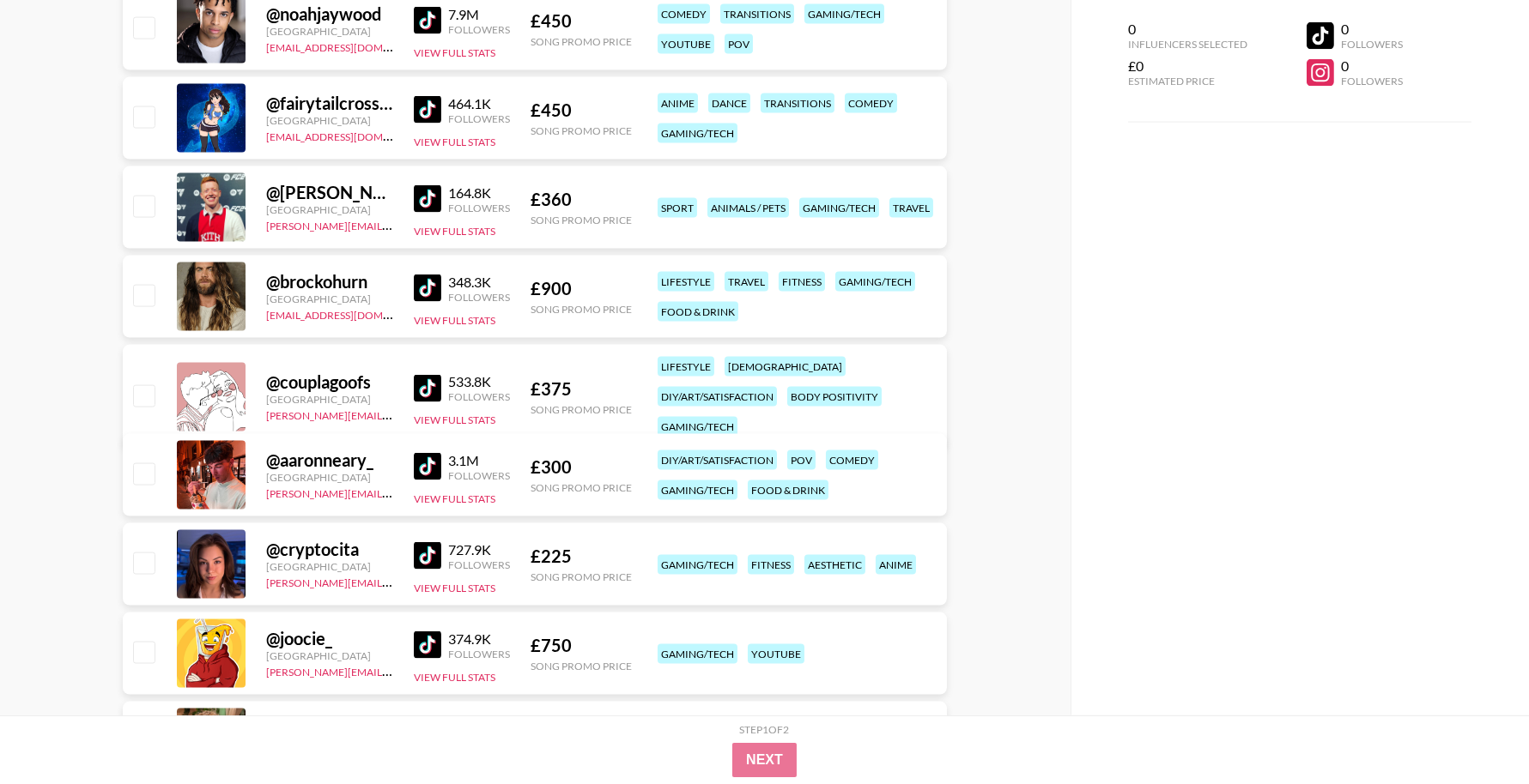
click at [431, 557] on img at bounding box center [427, 556] width 27 height 27
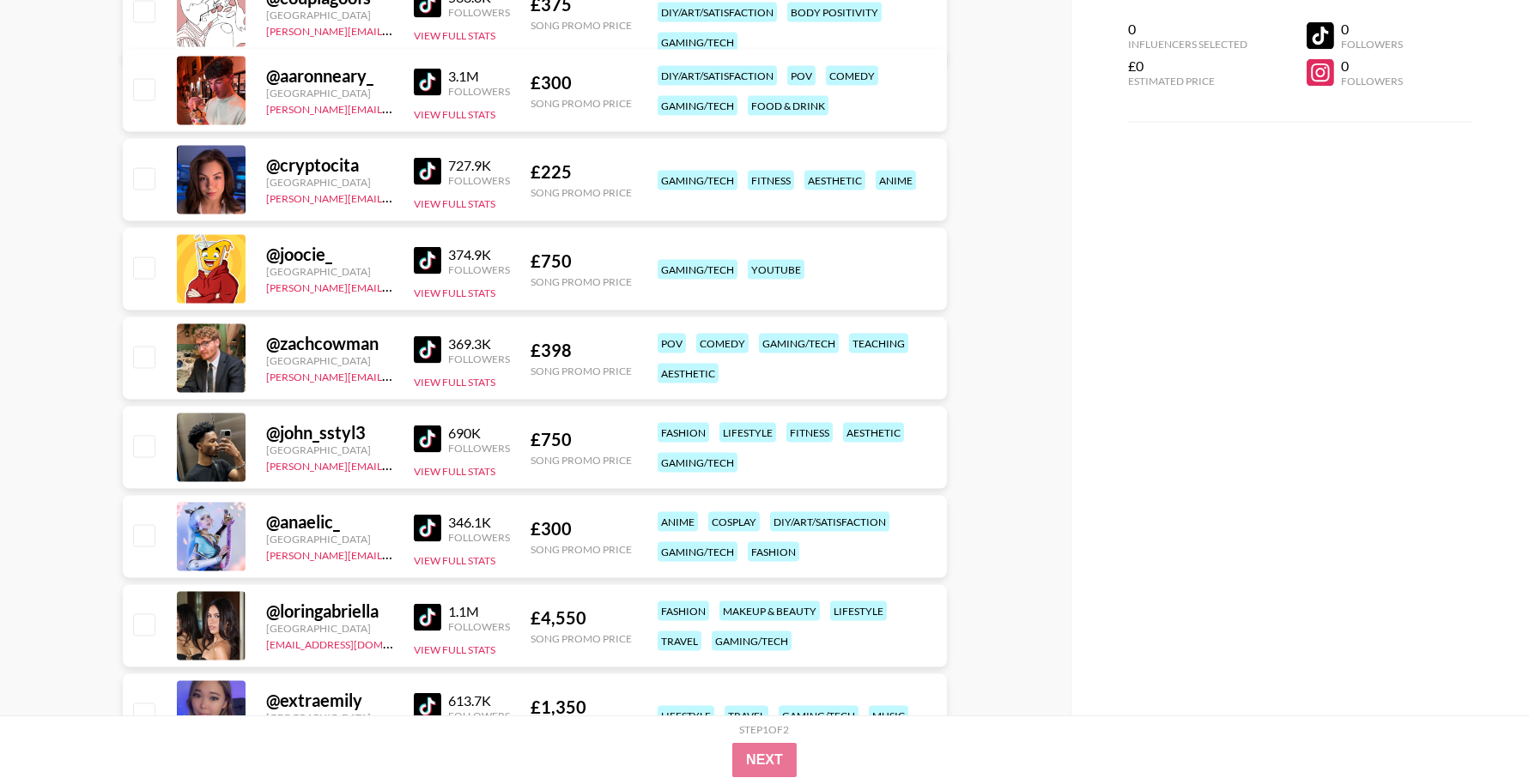
scroll to position [5830, 0]
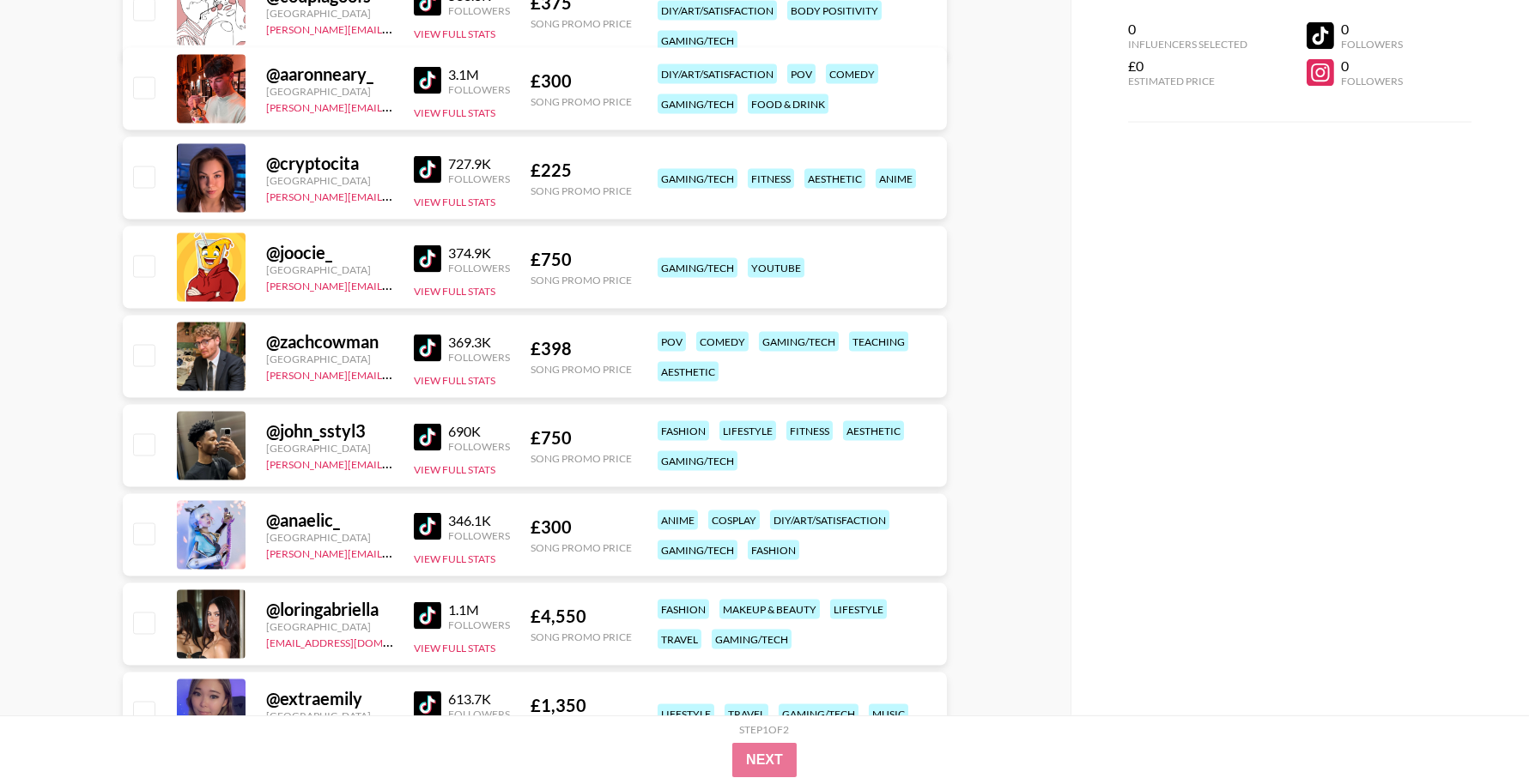
click at [437, 526] on img at bounding box center [427, 527] width 27 height 27
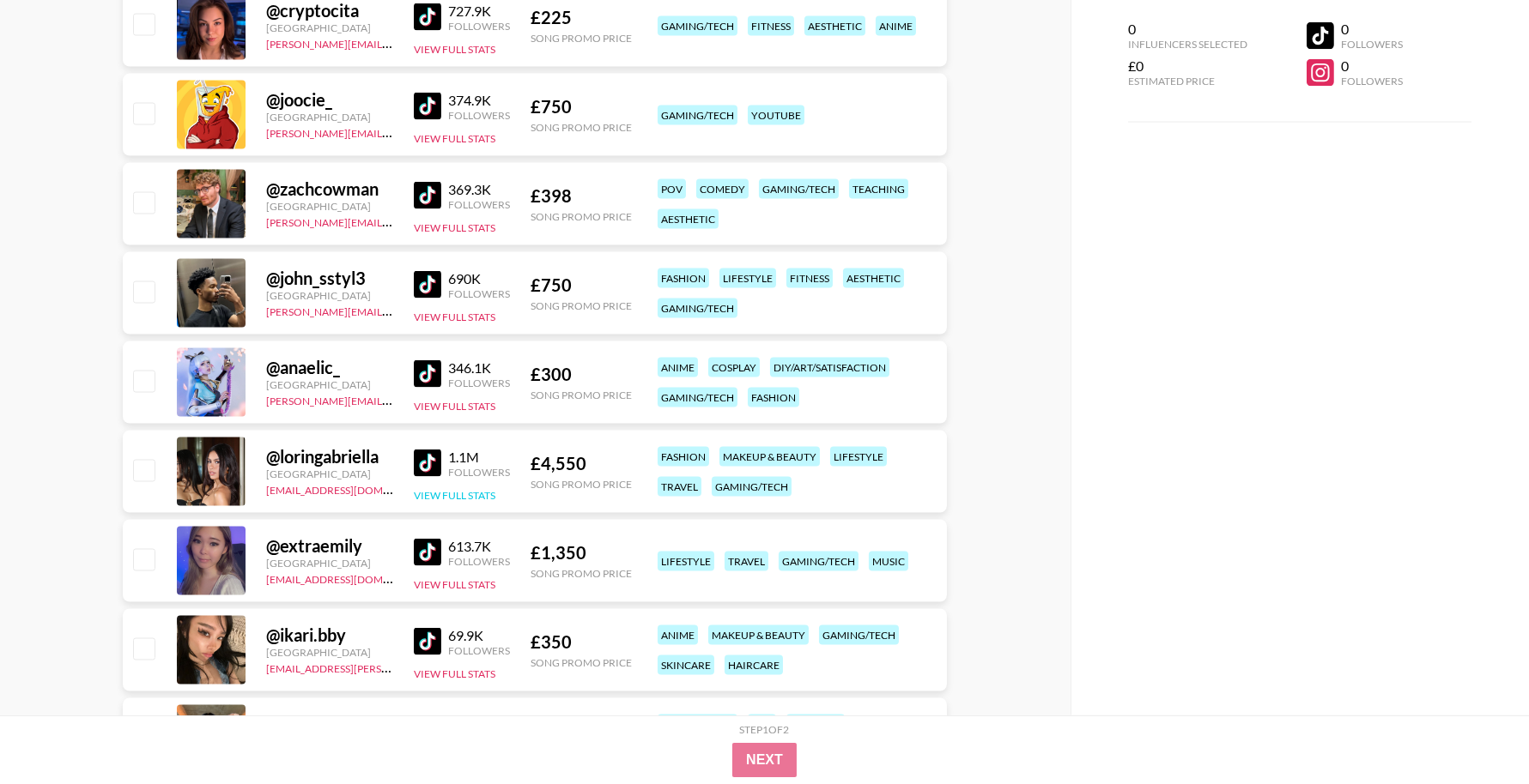
scroll to position [5989, 0]
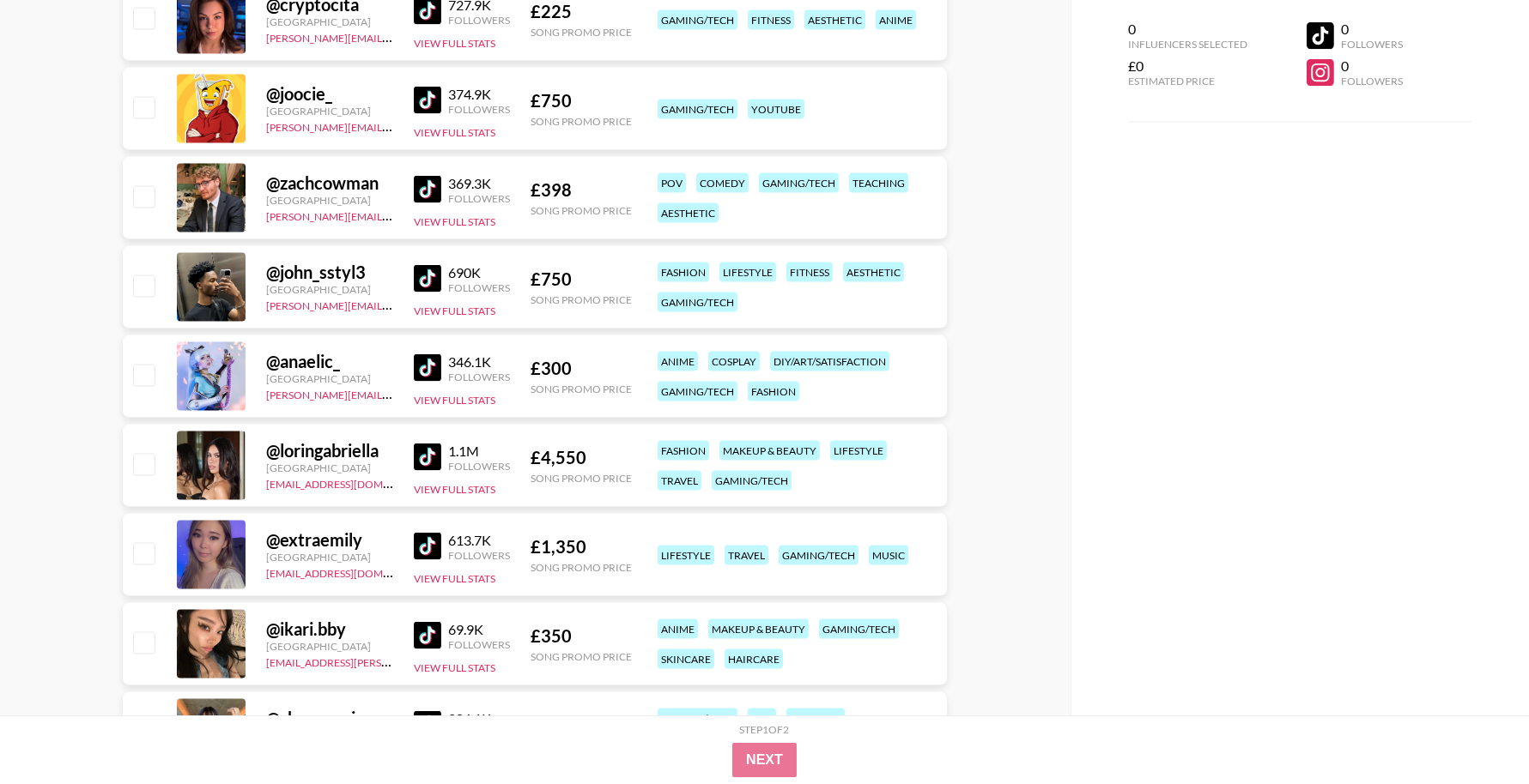
click at [417, 454] on img at bounding box center [427, 457] width 27 height 27
click at [424, 533] on img at bounding box center [427, 547] width 27 height 27
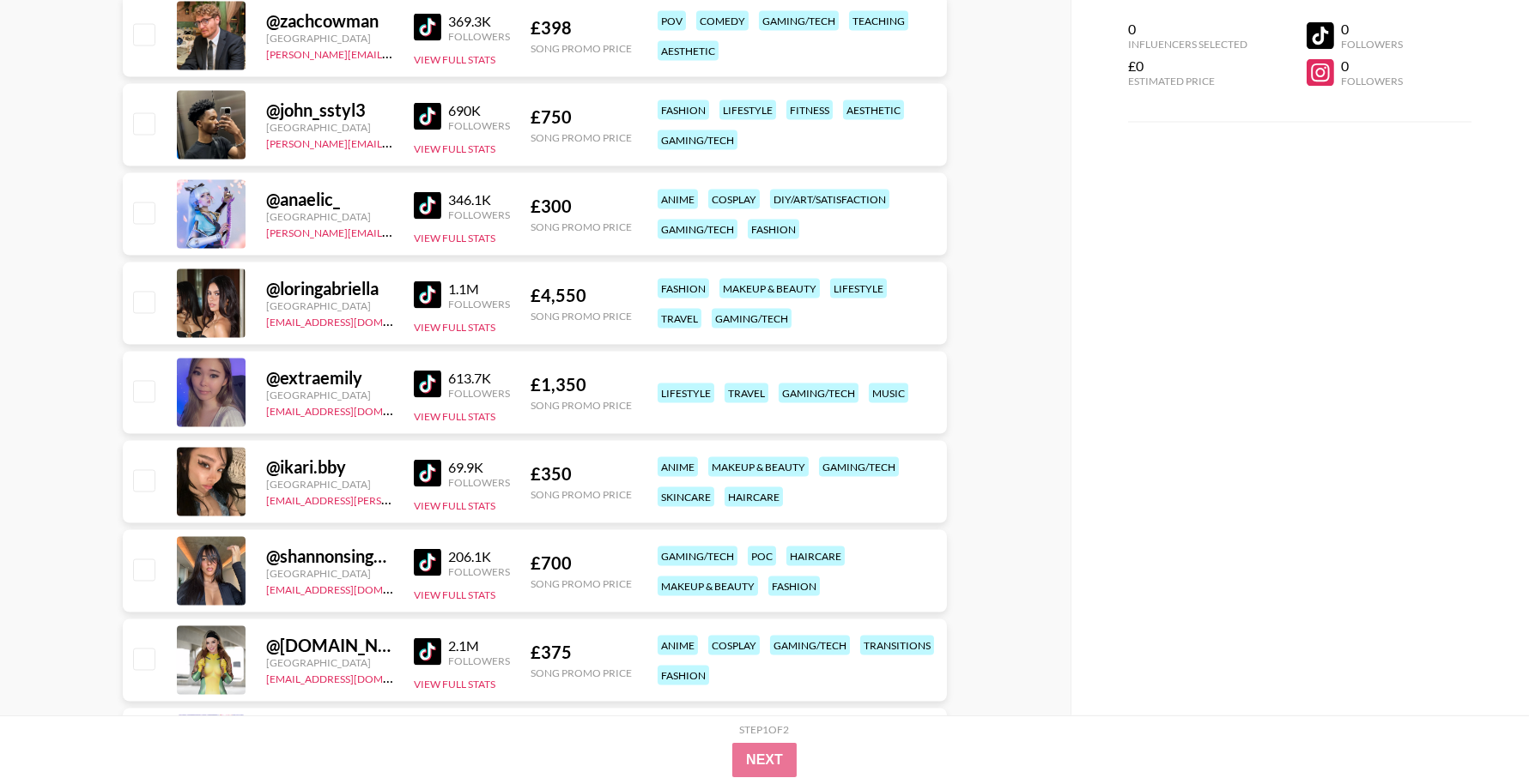
scroll to position [6154, 0]
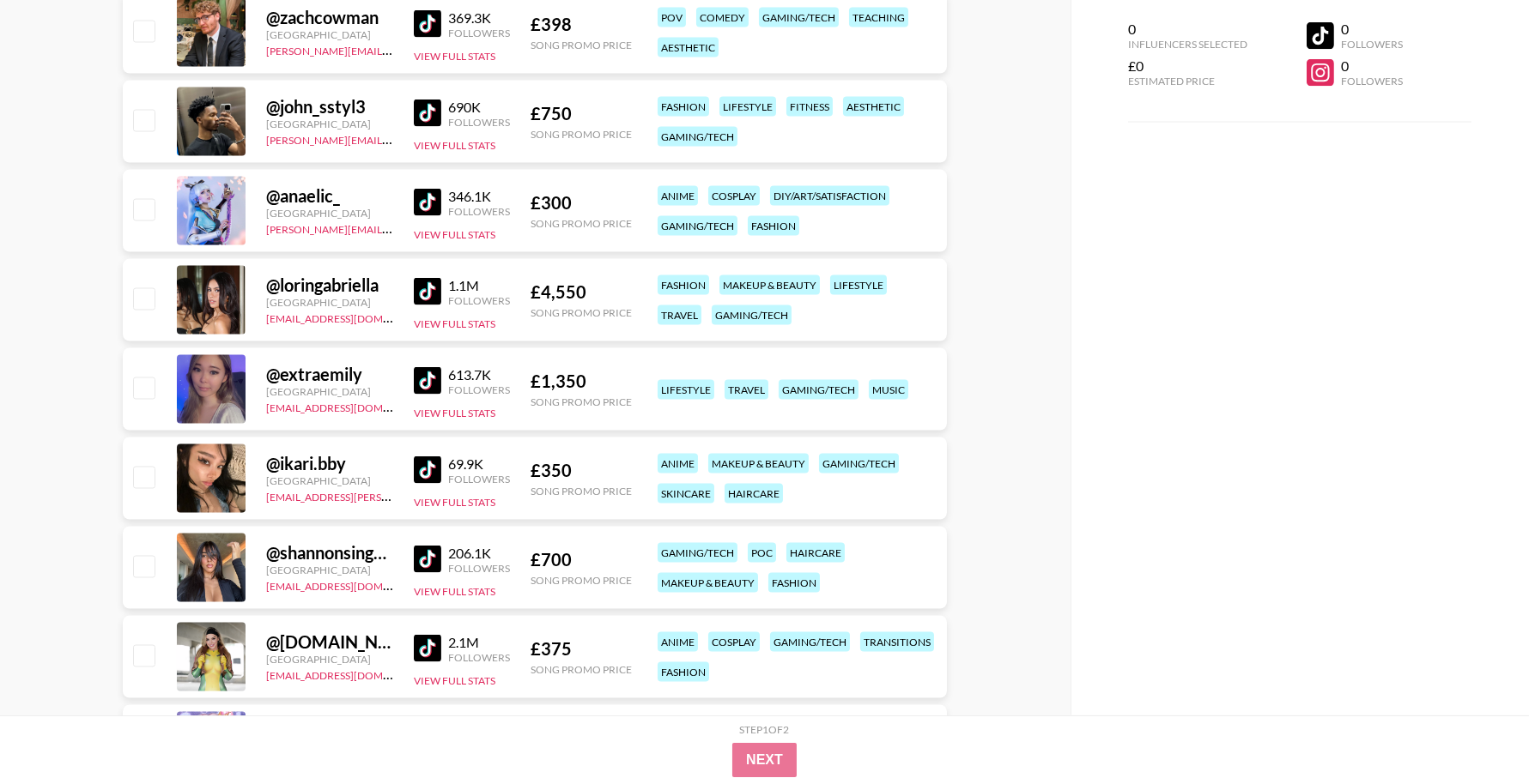
click at [424, 474] on img at bounding box center [427, 470] width 27 height 27
click at [434, 551] on img at bounding box center [427, 559] width 27 height 27
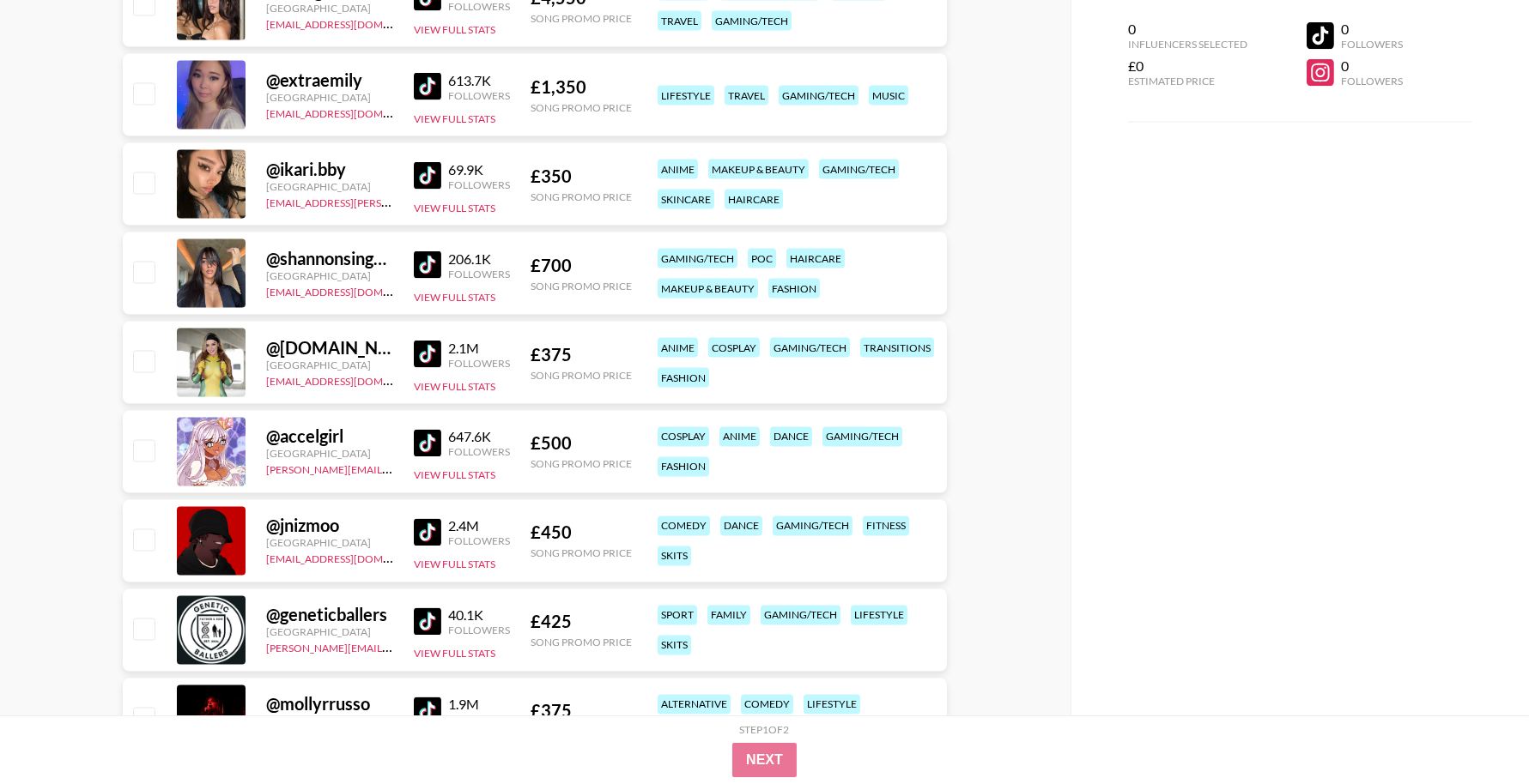
scroll to position [6452, 0]
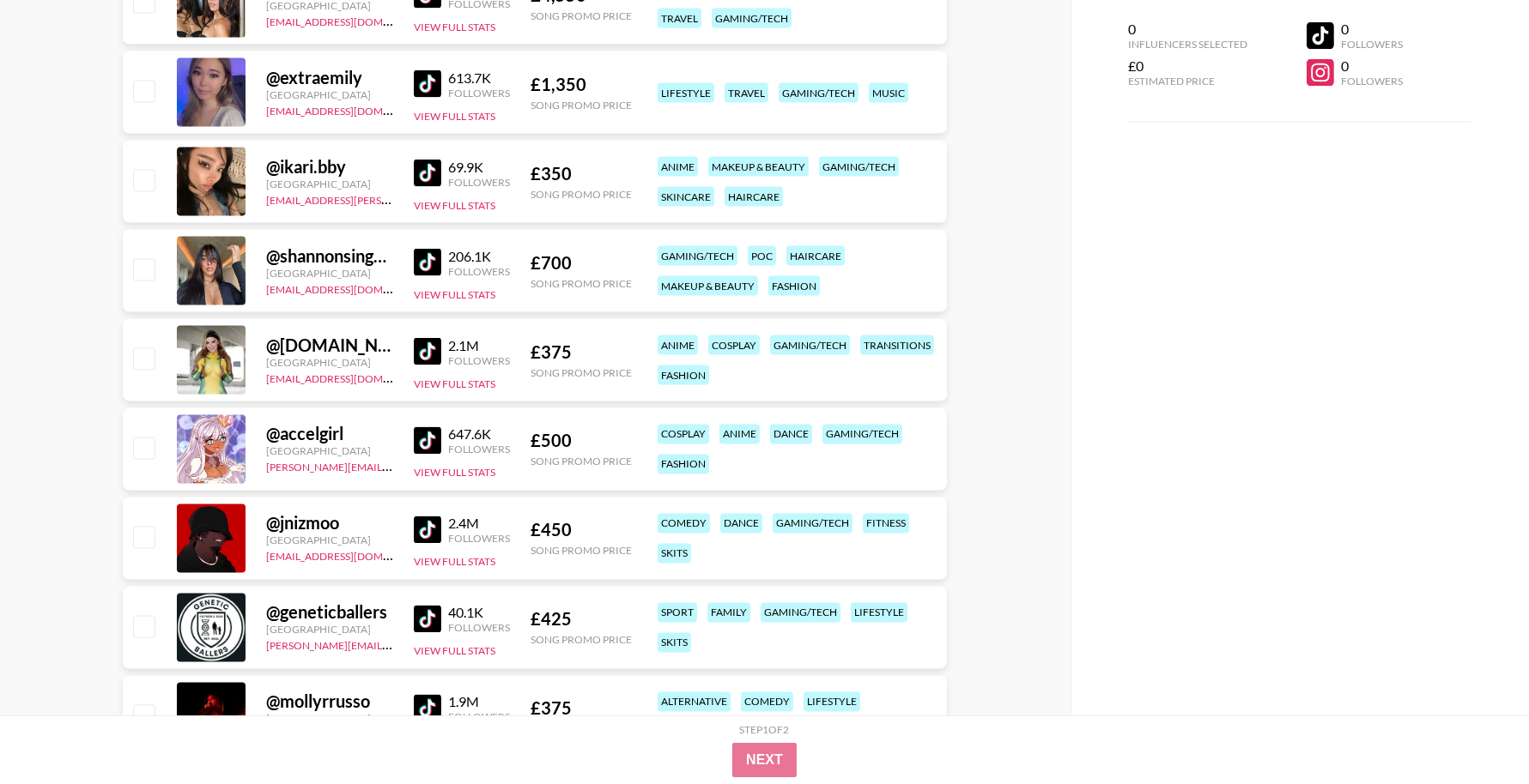
click at [431, 348] on img at bounding box center [427, 351] width 27 height 27
click at [428, 438] on img at bounding box center [427, 441] width 27 height 27
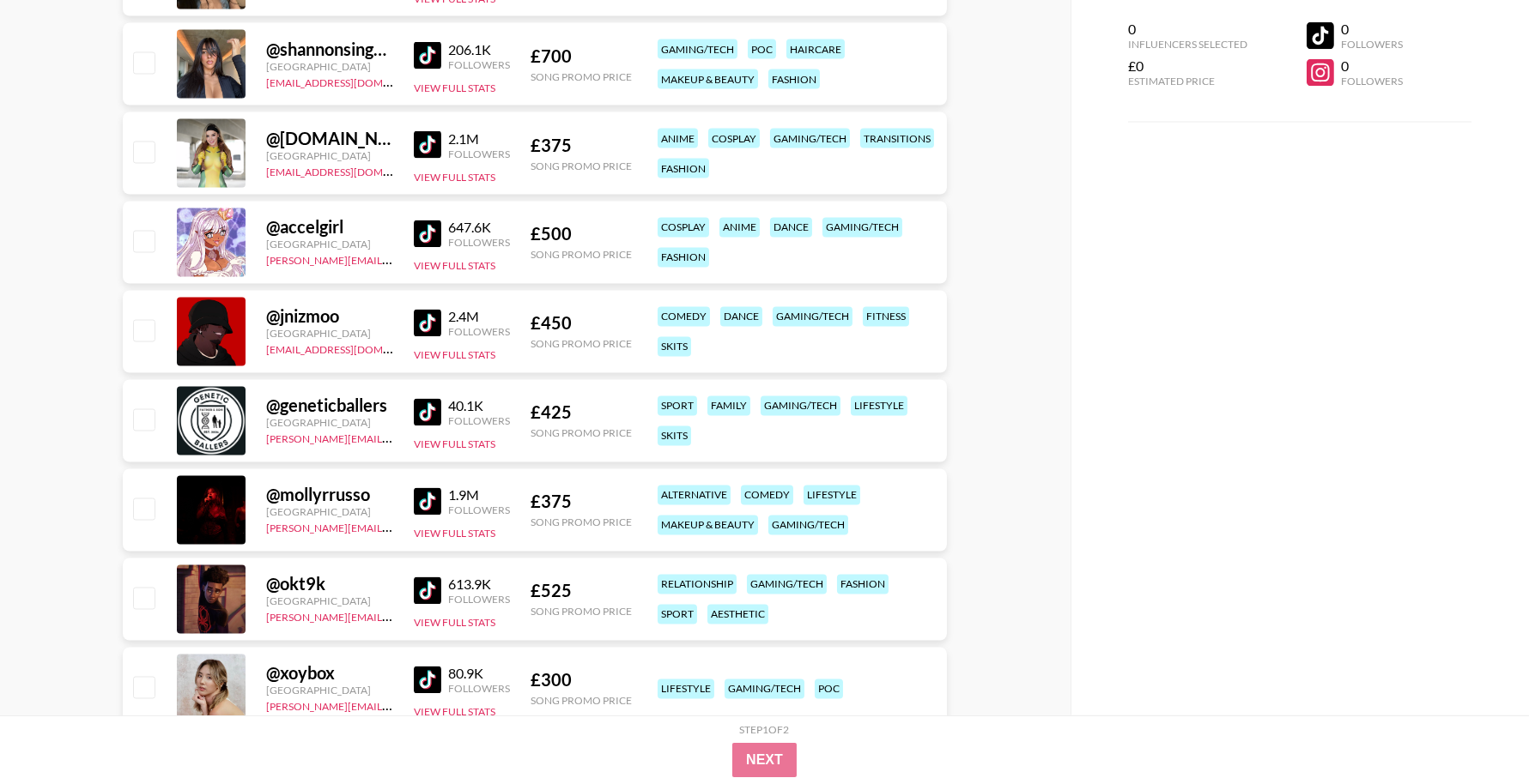
scroll to position [6664, 0]
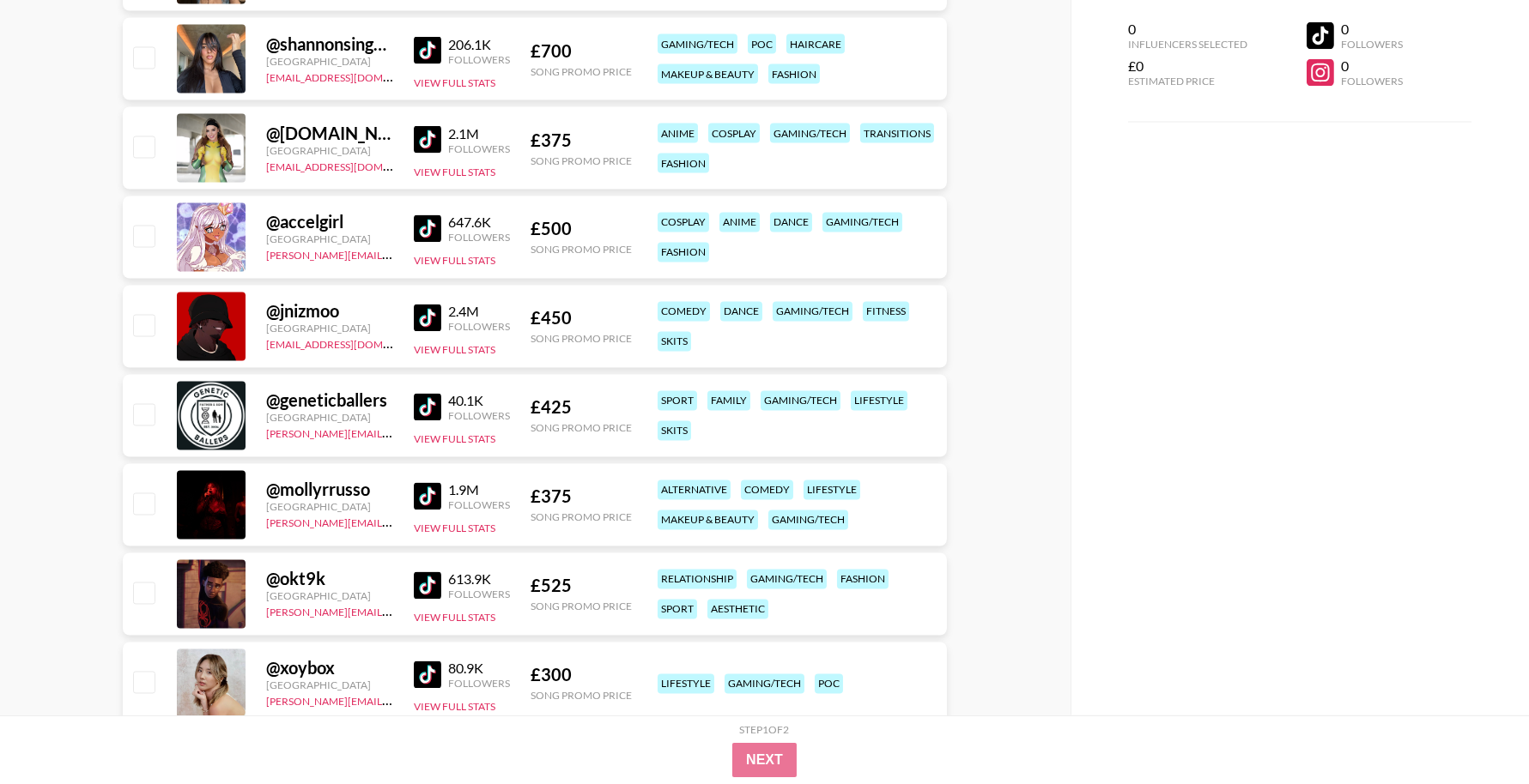
click at [435, 492] on img at bounding box center [427, 497] width 27 height 27
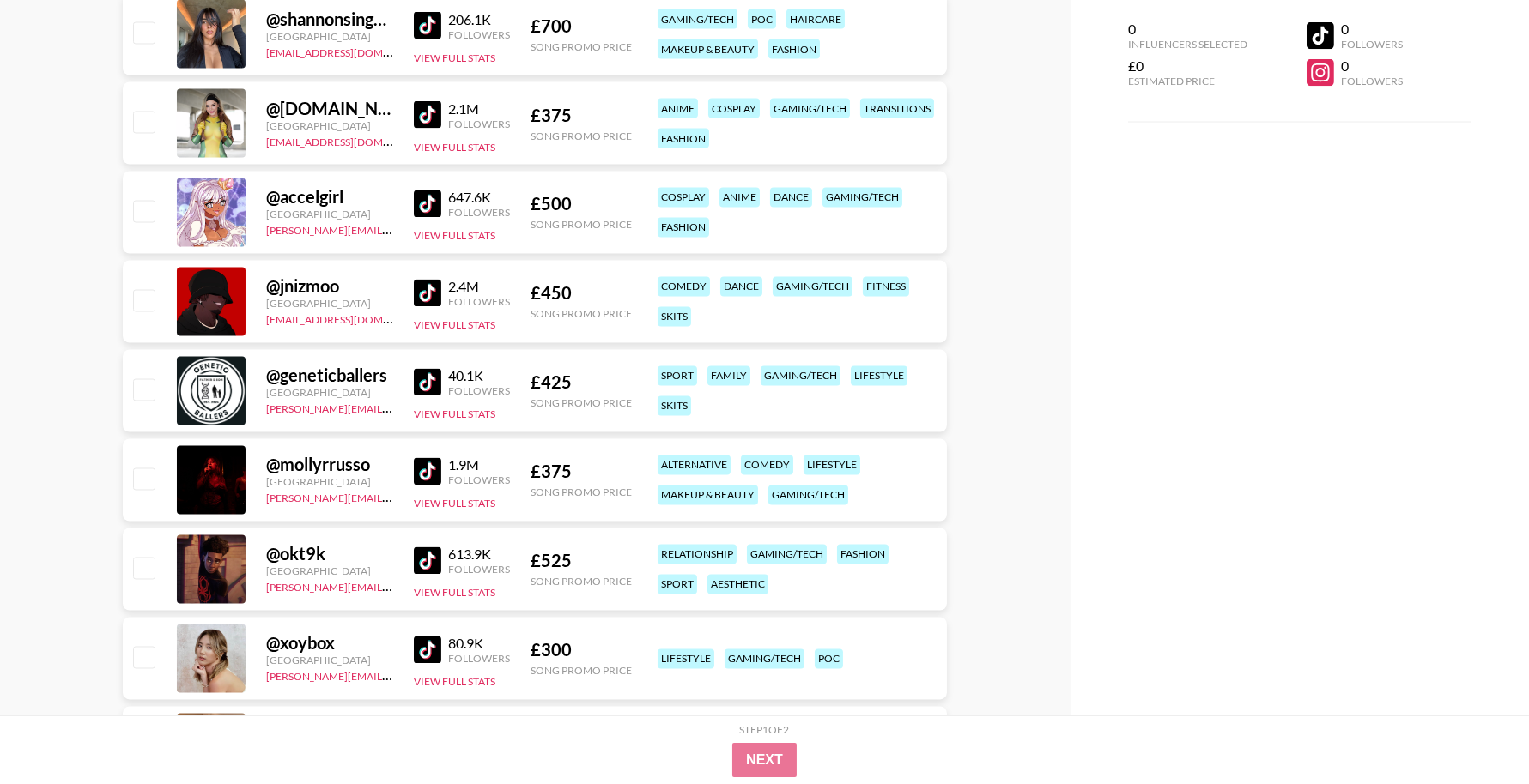
scroll to position [6850, 0]
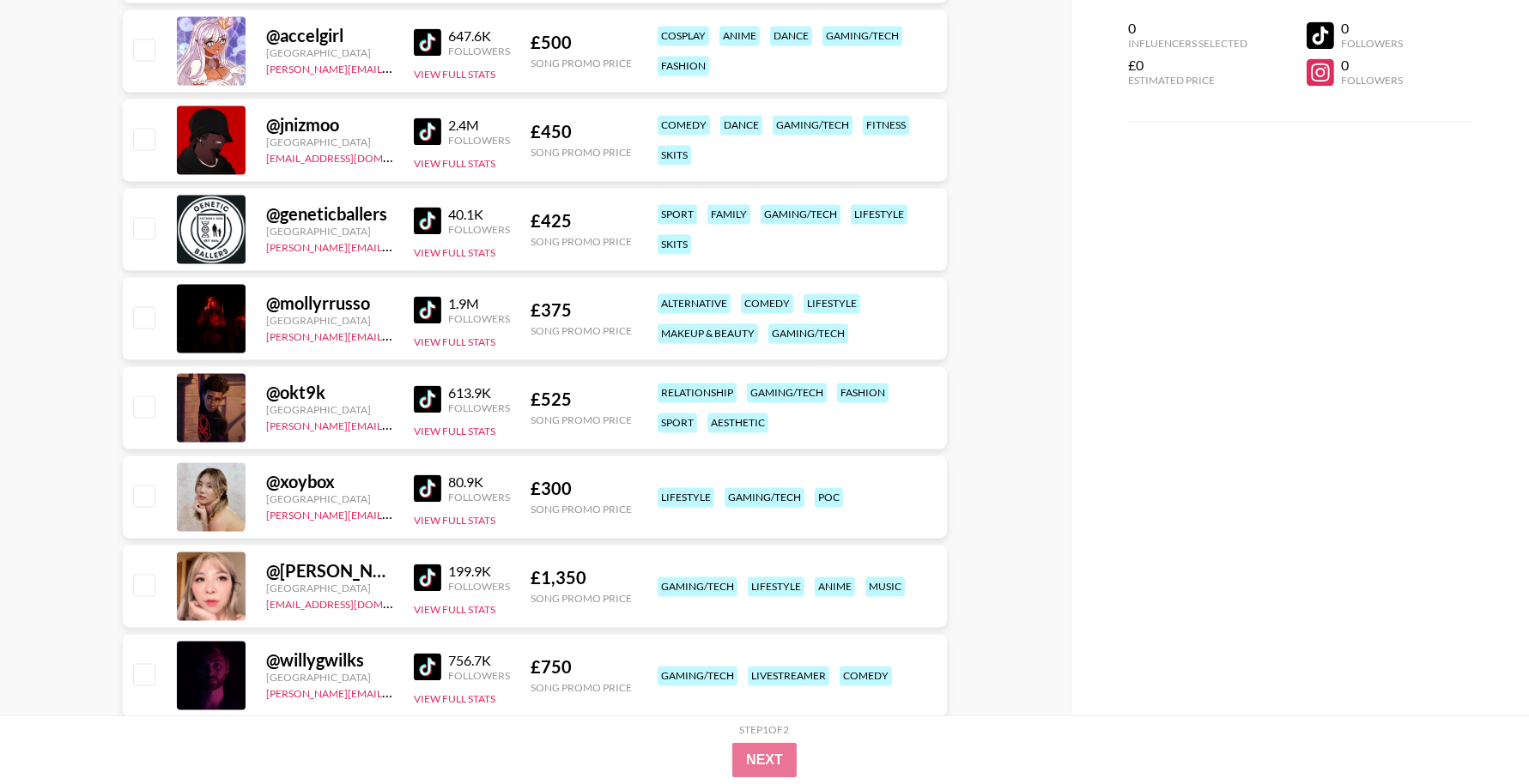
click at [431, 488] on img at bounding box center [427, 489] width 27 height 27
click at [425, 570] on img at bounding box center [427, 579] width 27 height 27
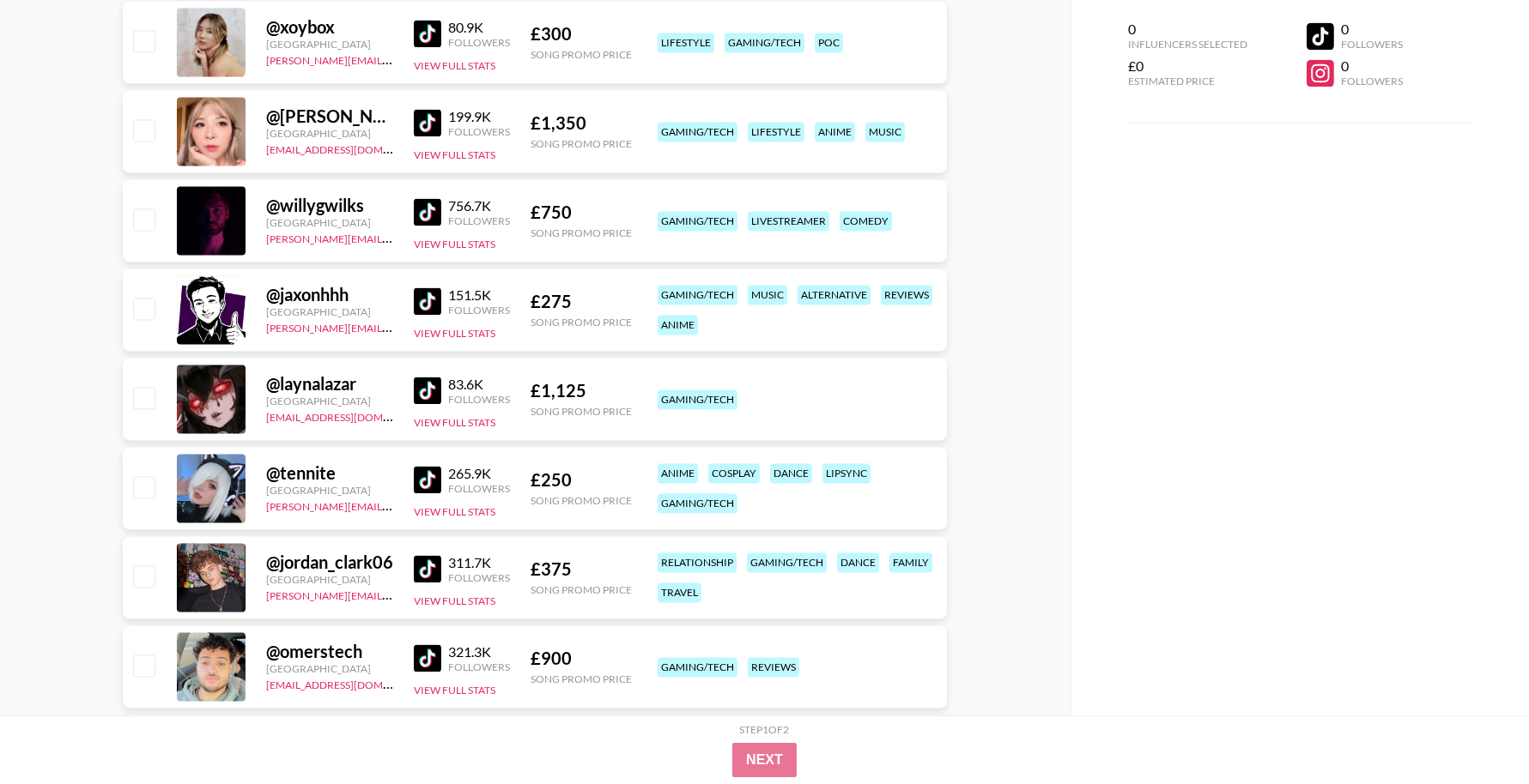
scroll to position [7334, 0]
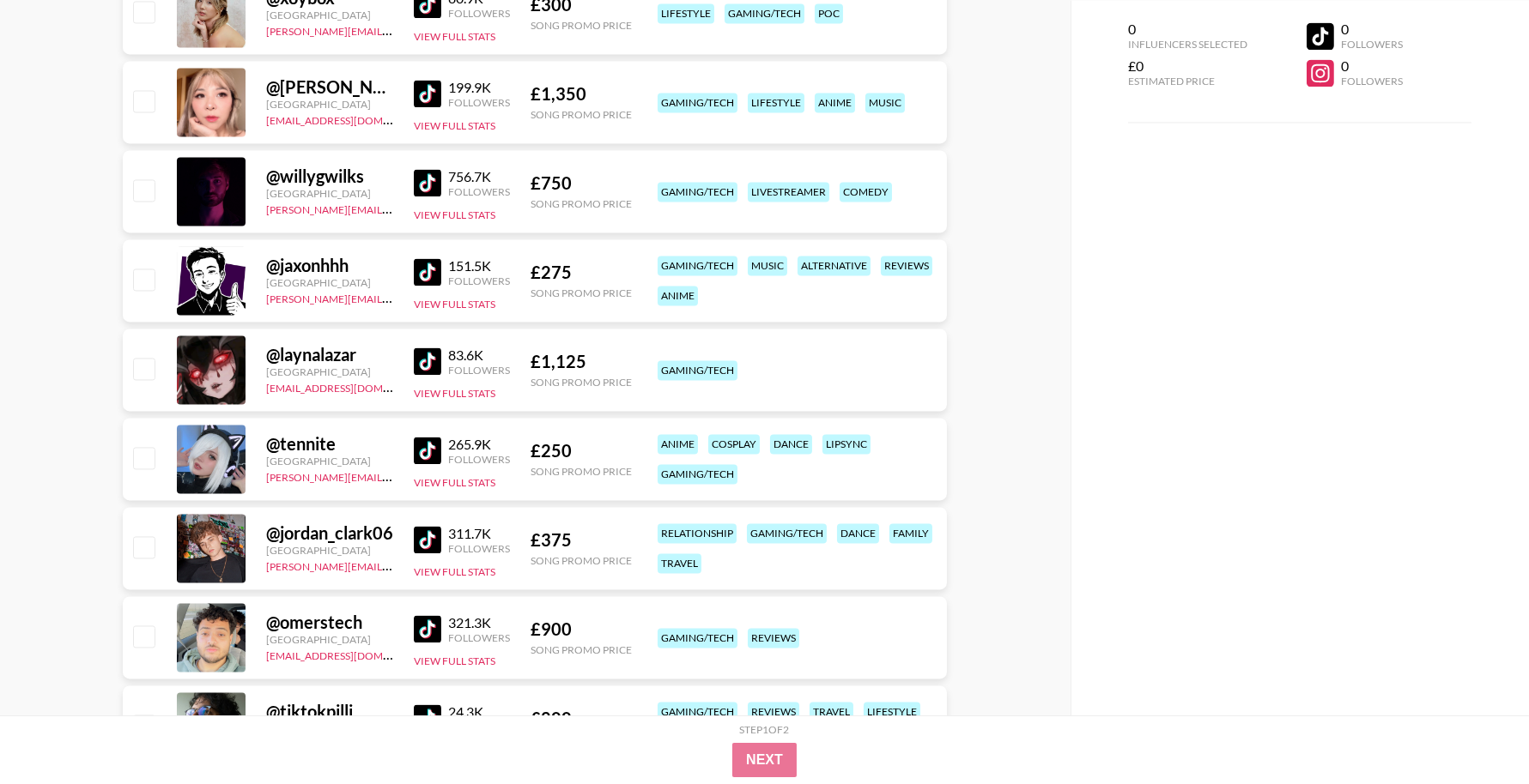
click at [435, 361] on img at bounding box center [427, 361] width 27 height 27
click at [423, 448] on img at bounding box center [427, 451] width 27 height 27
click at [418, 537] on img at bounding box center [427, 539] width 27 height 27
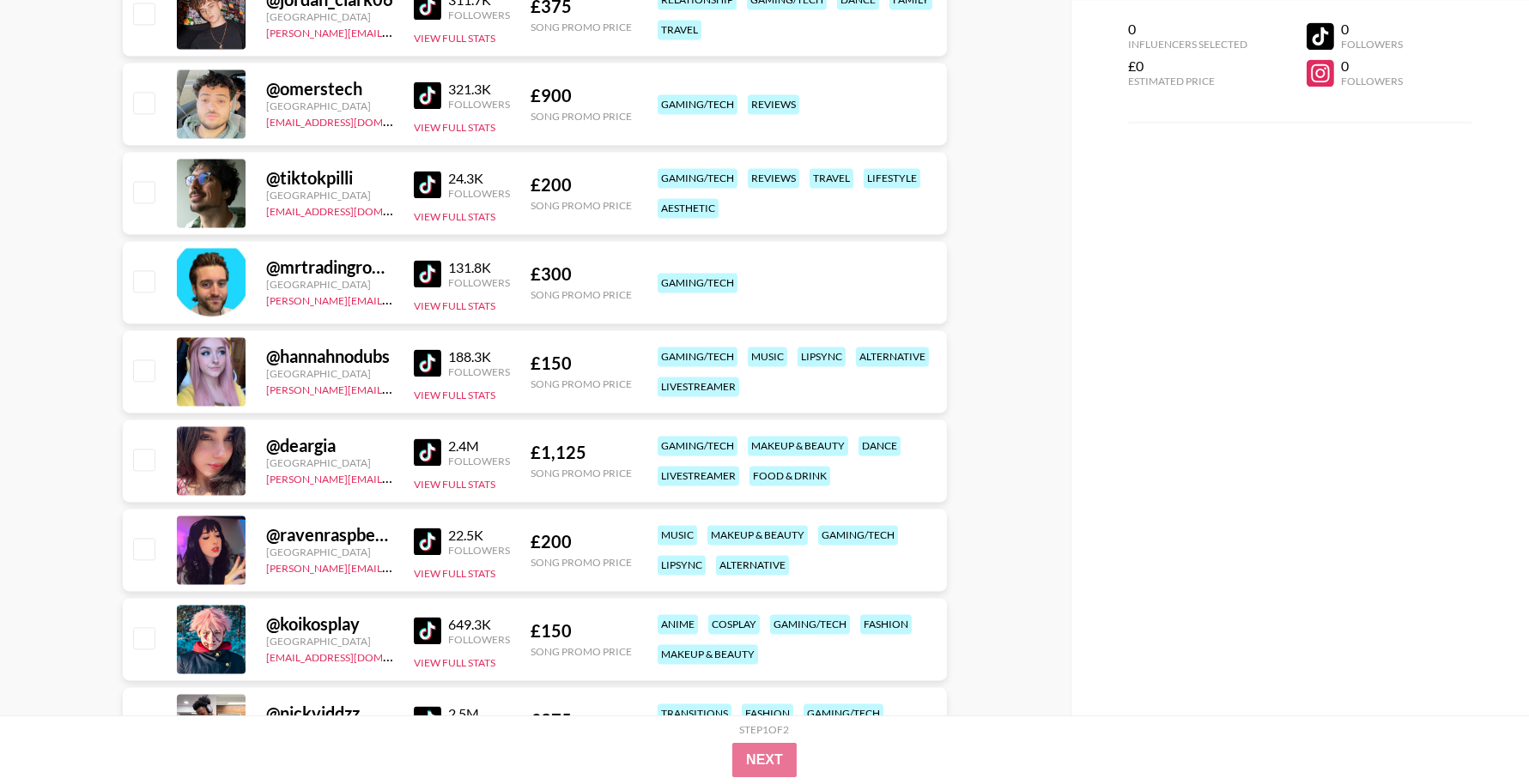
scroll to position [7883, 0]
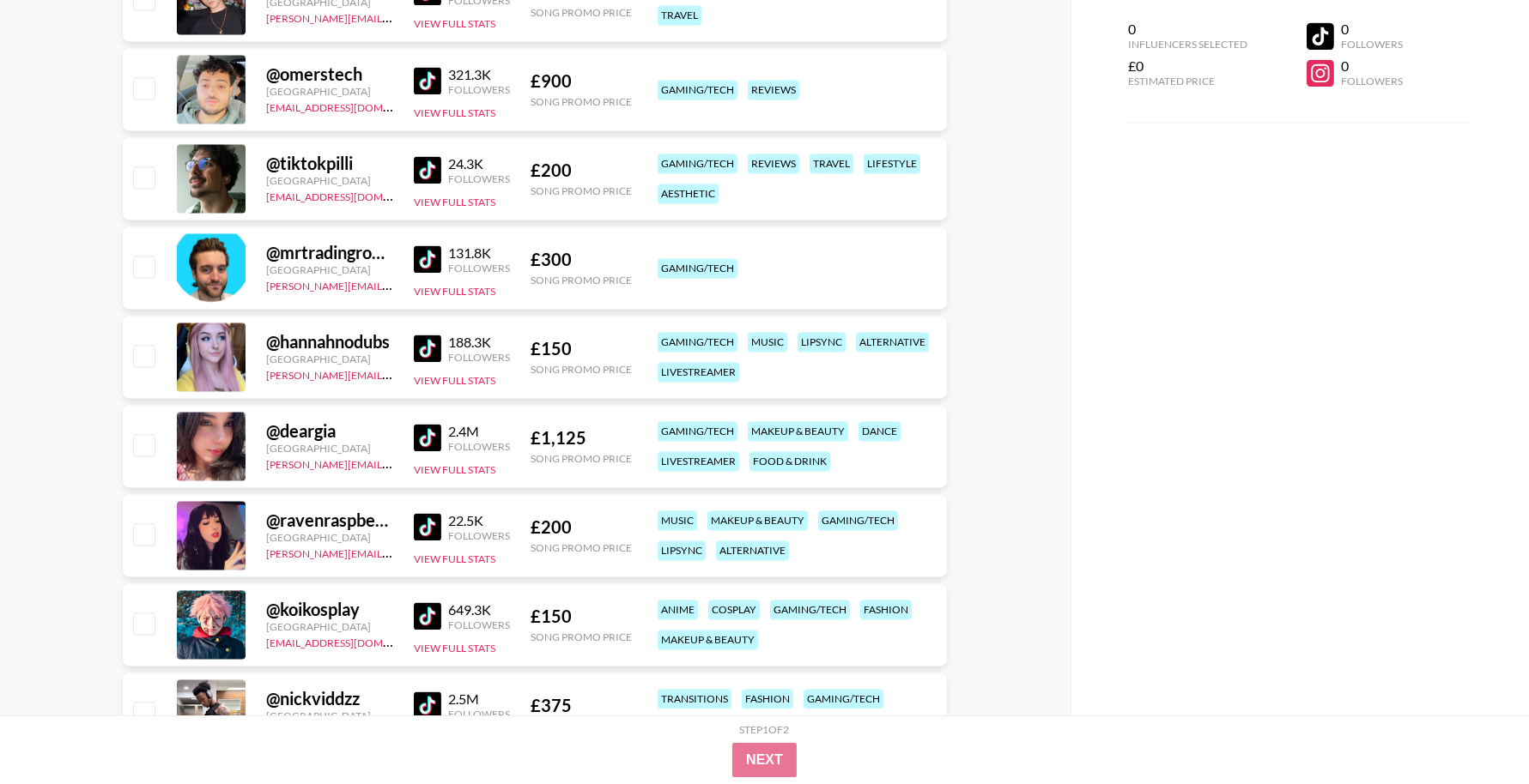
click at [417, 345] on img at bounding box center [427, 349] width 27 height 27
click at [424, 437] on img at bounding box center [427, 438] width 27 height 27
click at [427, 528] on img at bounding box center [427, 527] width 27 height 27
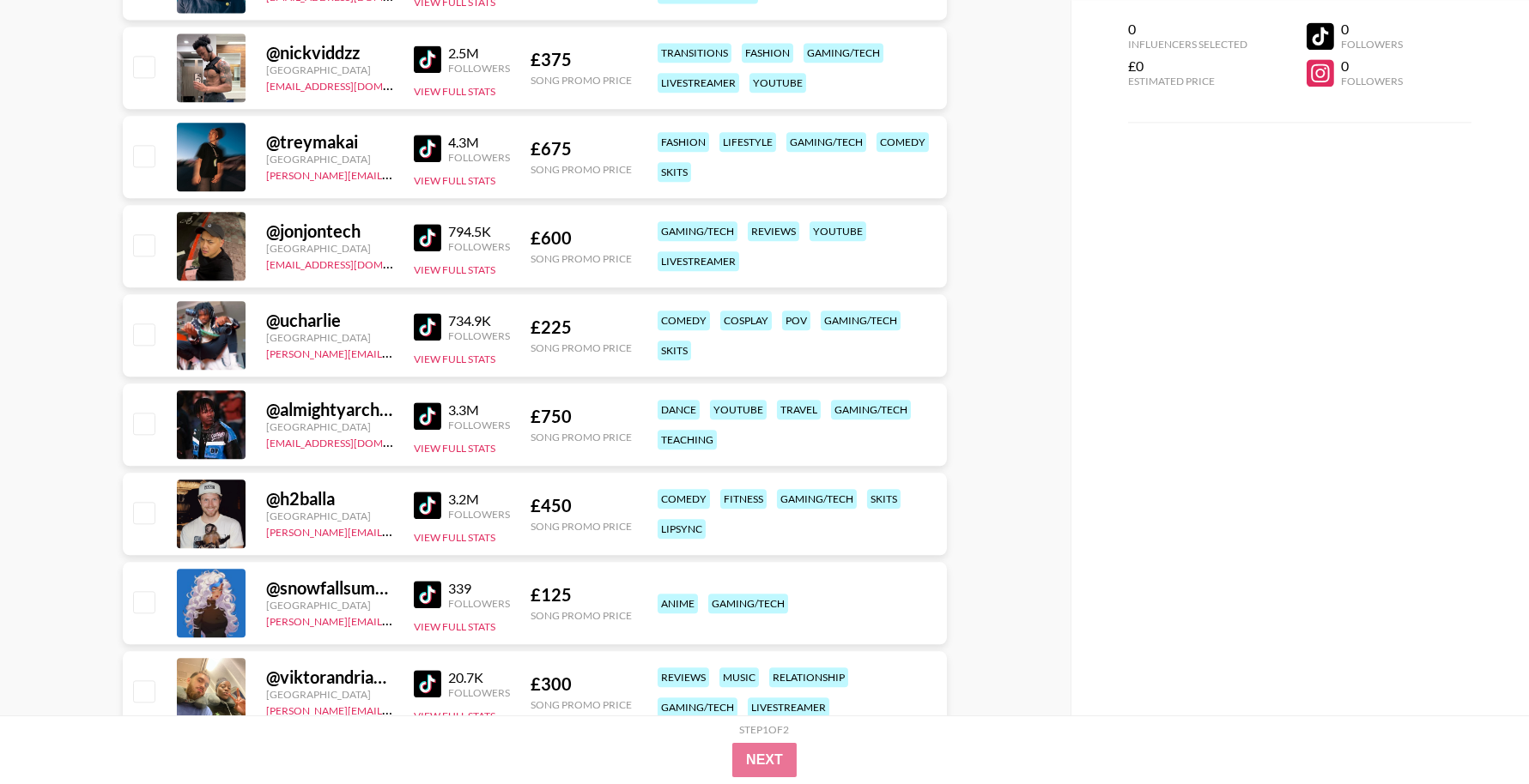
scroll to position [8639, 0]
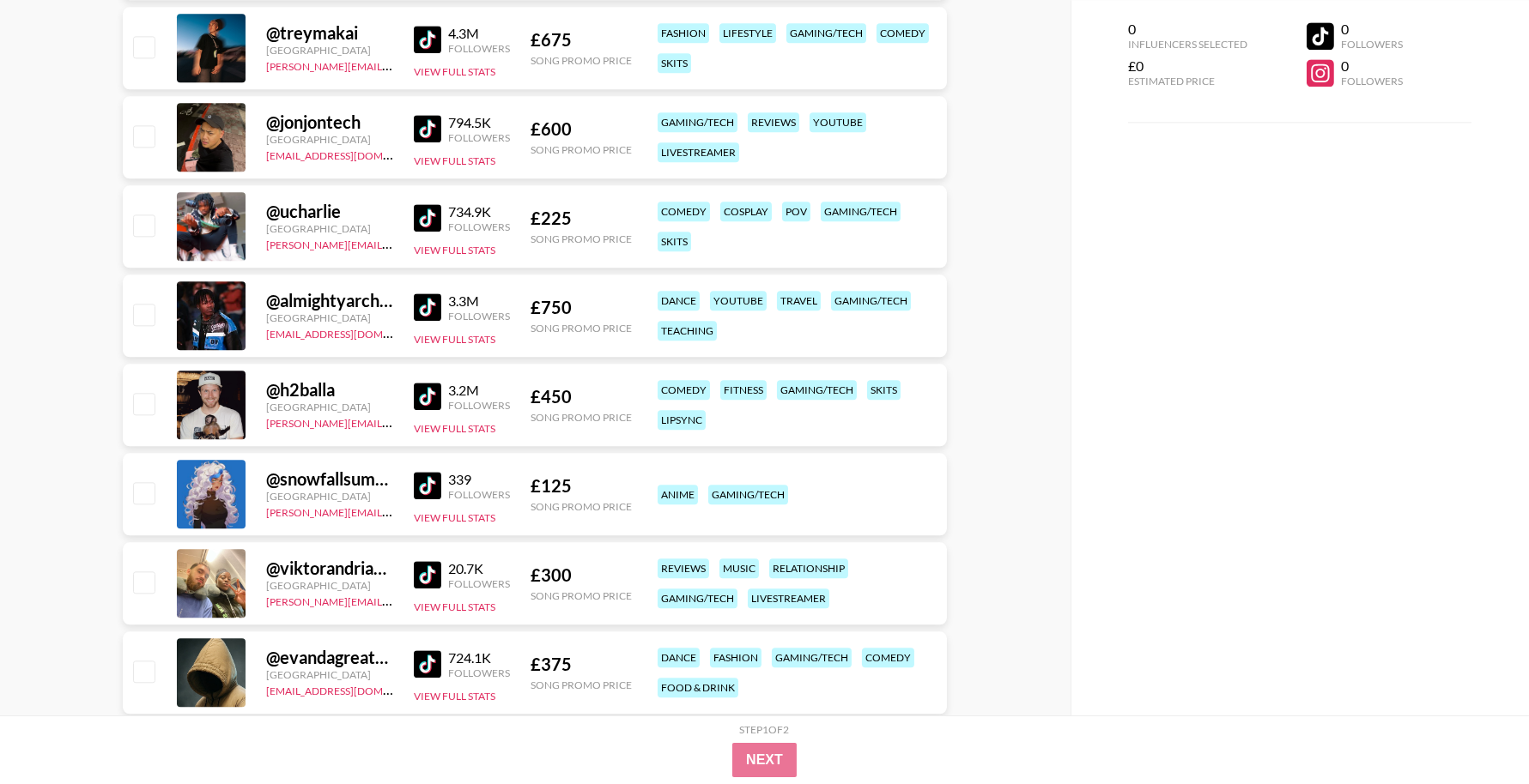
click at [427, 485] on img at bounding box center [427, 486] width 27 height 27
